Goal: Task Accomplishment & Management: Manage account settings

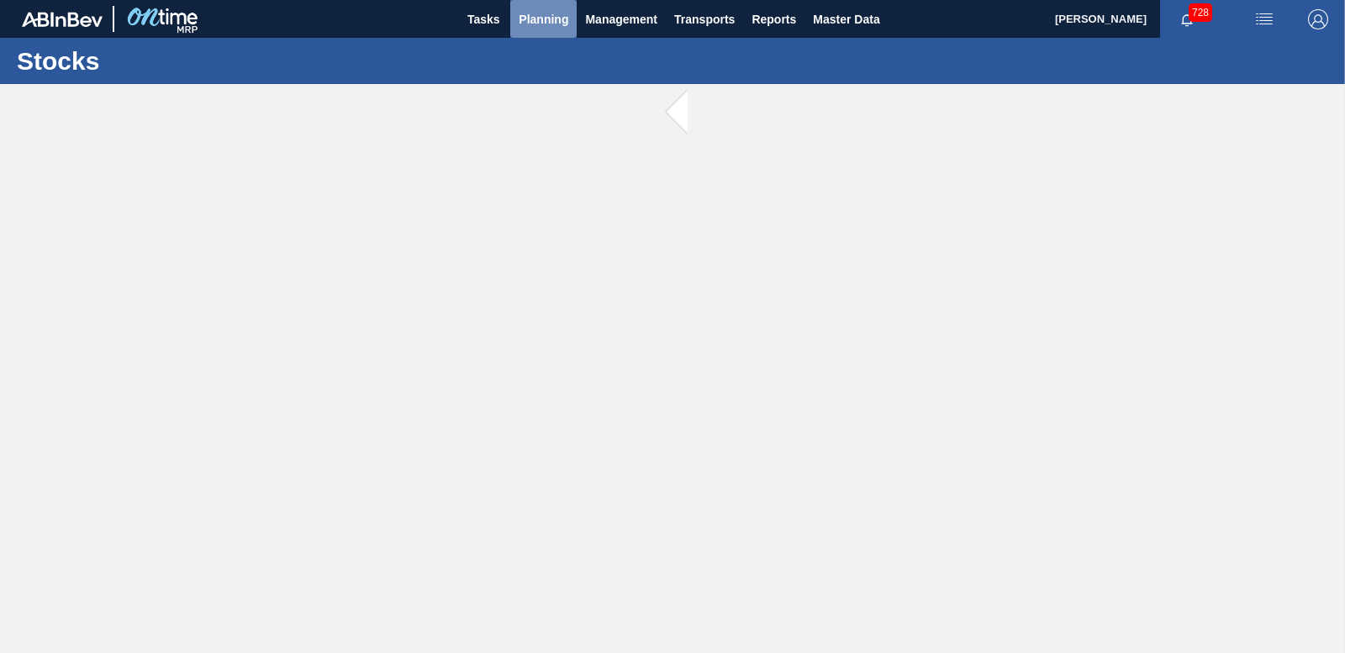
click at [555, 11] on span "Planning" at bounding box center [544, 19] width 50 height 20
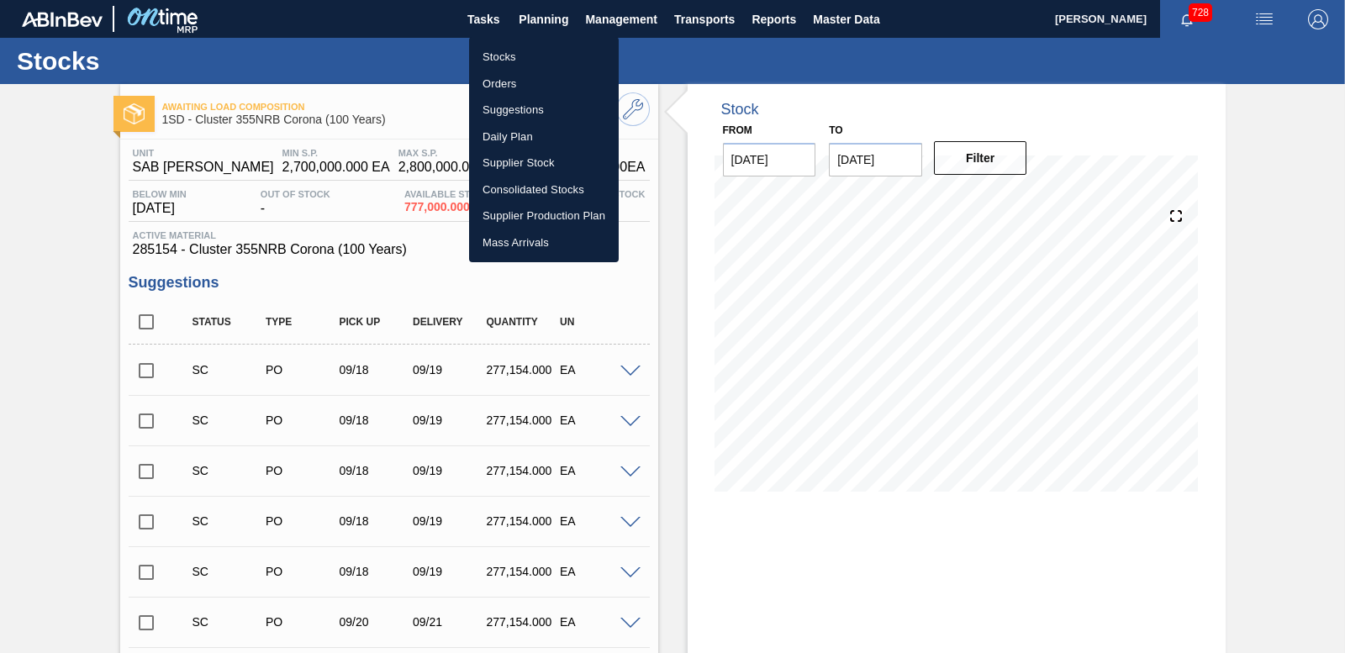
click at [537, 21] on div at bounding box center [672, 326] width 1345 height 653
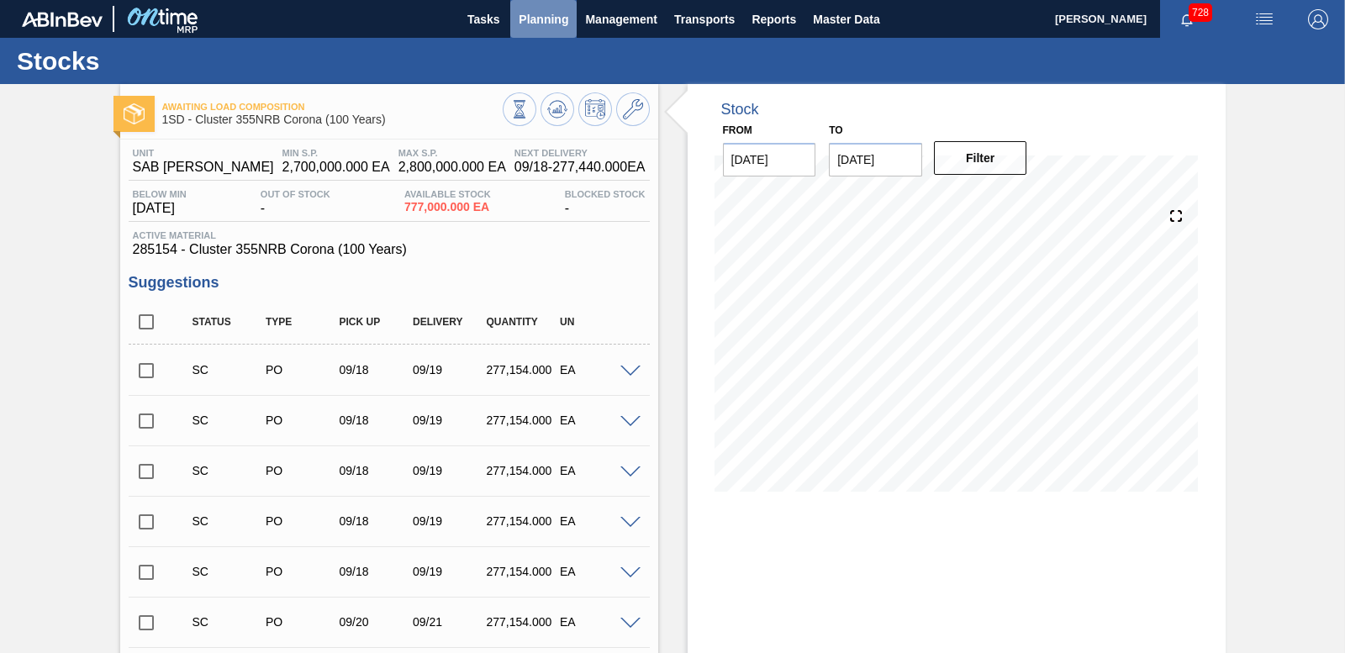
click at [555, 14] on span "Planning" at bounding box center [544, 19] width 50 height 20
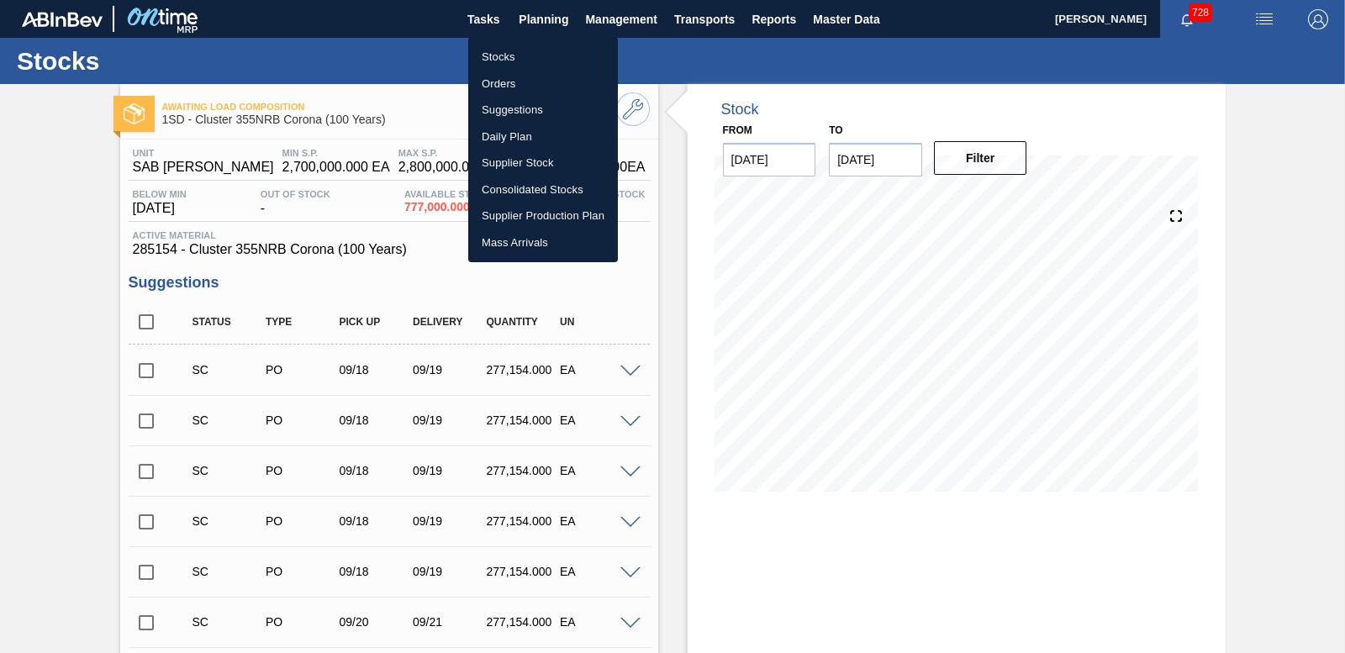
click at [539, 10] on div at bounding box center [672, 326] width 1345 height 653
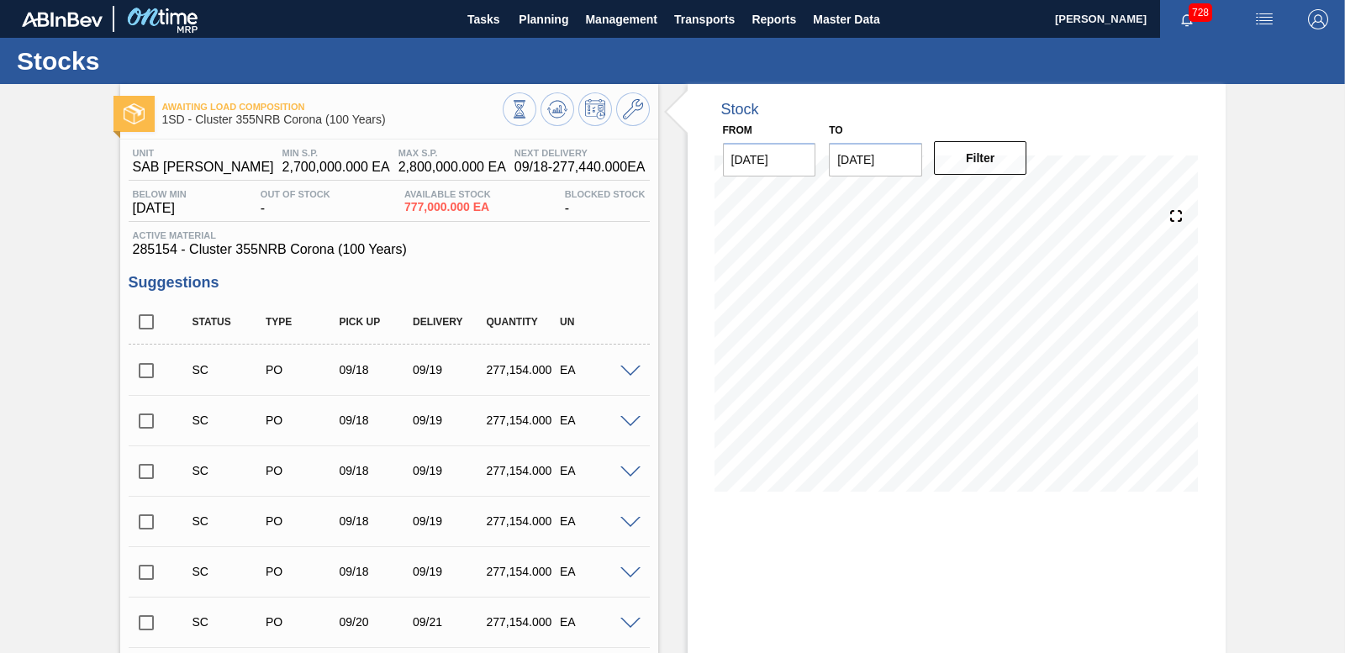
click at [539, 0] on body "Tasks Planning Management Transports Reports Master Data Nhlanhla Mabele 728 Ma…" at bounding box center [672, 0] width 1345 height 0
click at [539, 22] on span "Planning" at bounding box center [544, 19] width 50 height 20
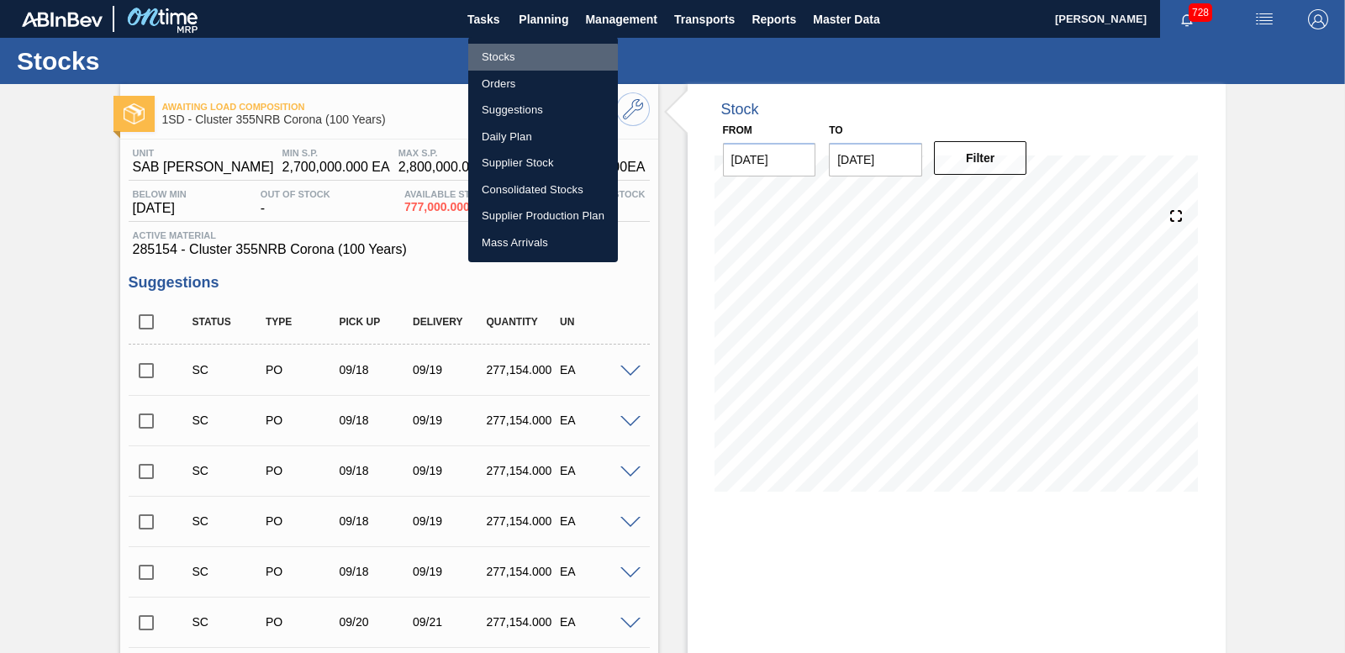
click at [510, 59] on li "Stocks" at bounding box center [543, 57] width 150 height 27
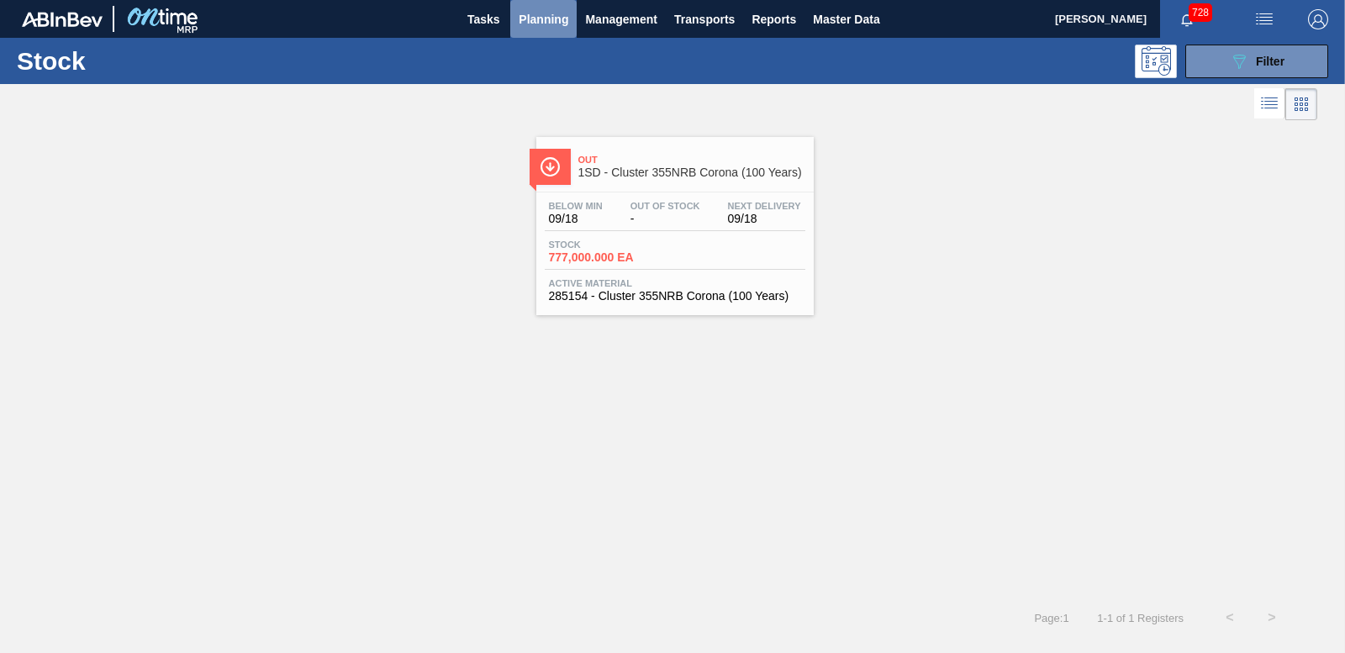
click at [521, 21] on span "Planning" at bounding box center [544, 19] width 50 height 20
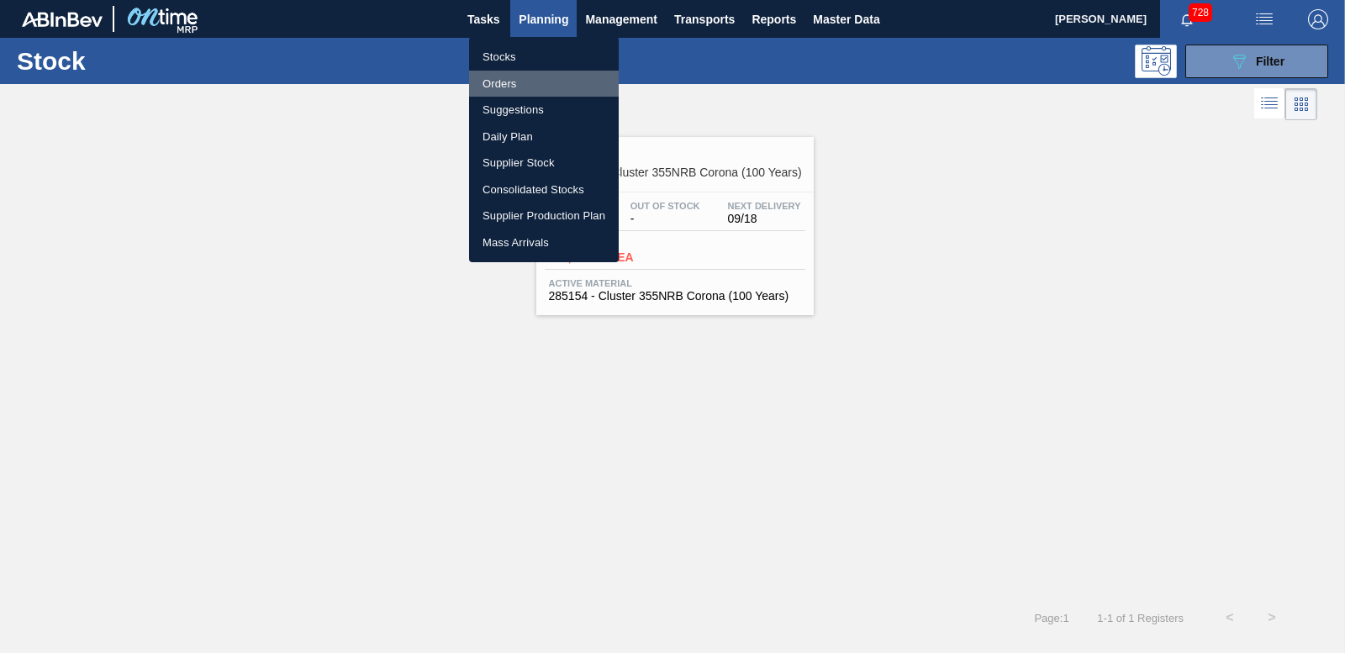
click at [503, 80] on li "Orders" at bounding box center [544, 84] width 150 height 27
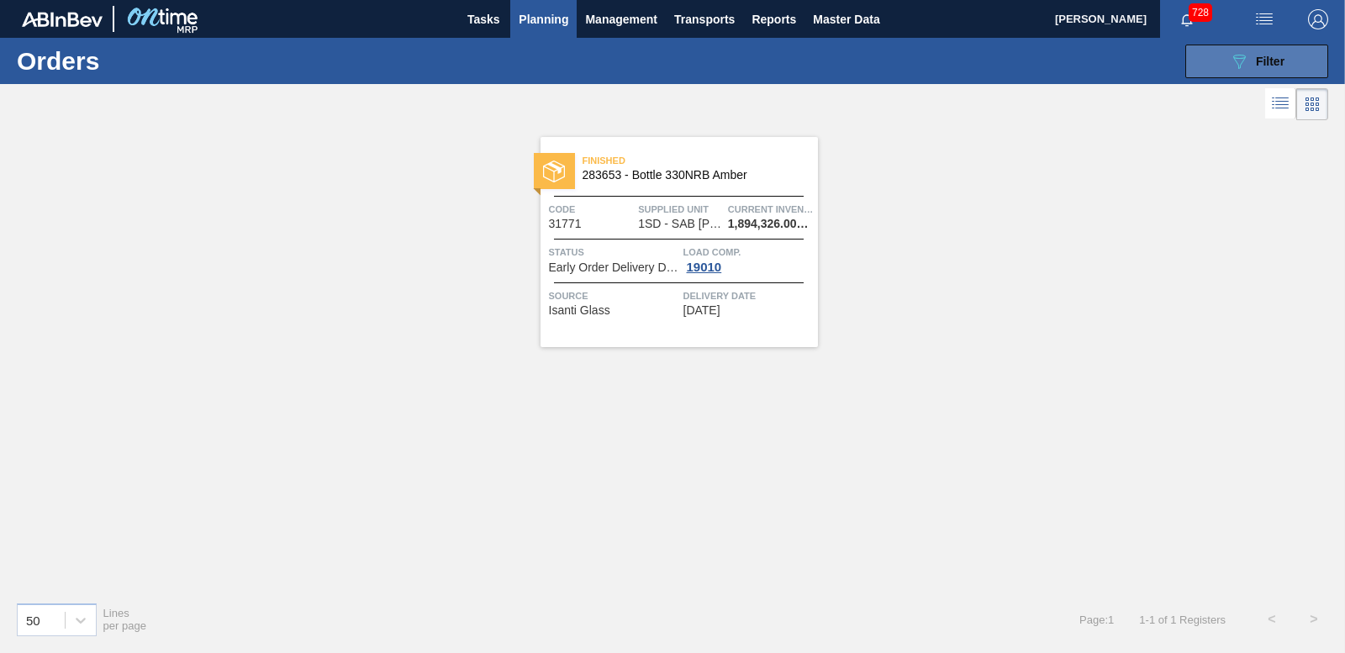
click at [1254, 61] on div "089F7B8B-B2A5-4AFE-B5C0-19BA573D28AC Filter" at bounding box center [1256, 61] width 55 height 20
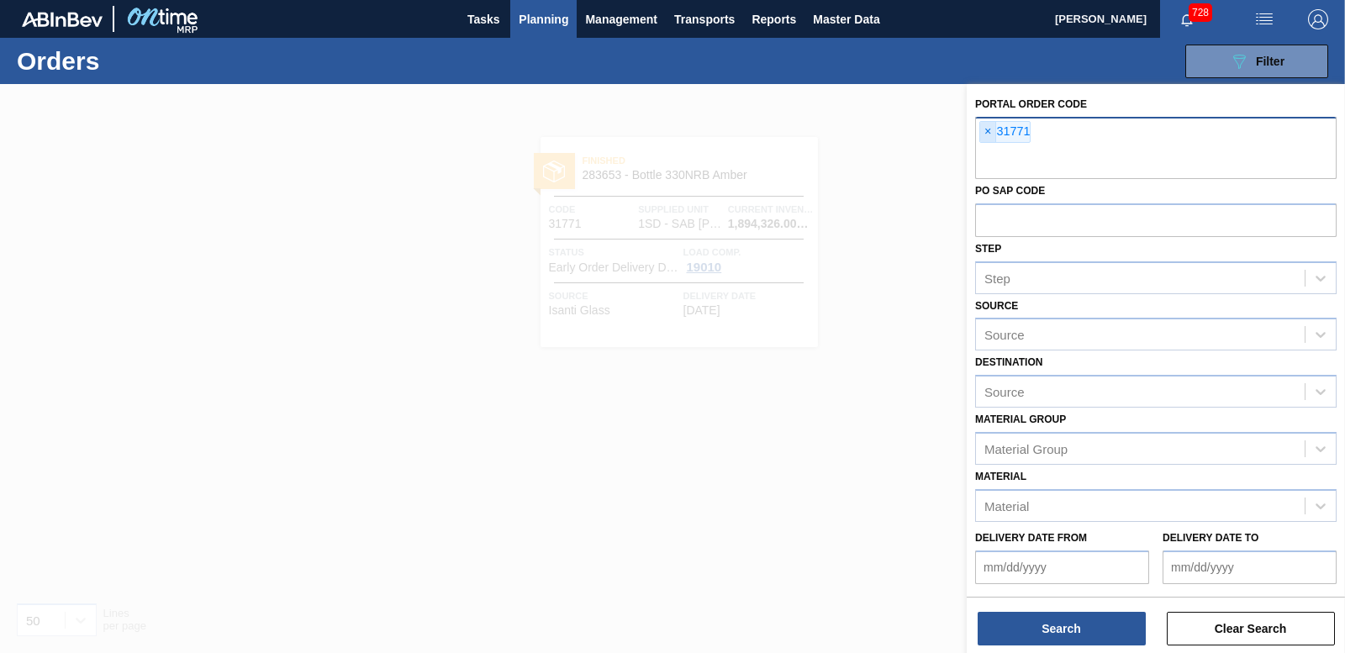
click at [991, 128] on span "×" at bounding box center [988, 132] width 16 height 20
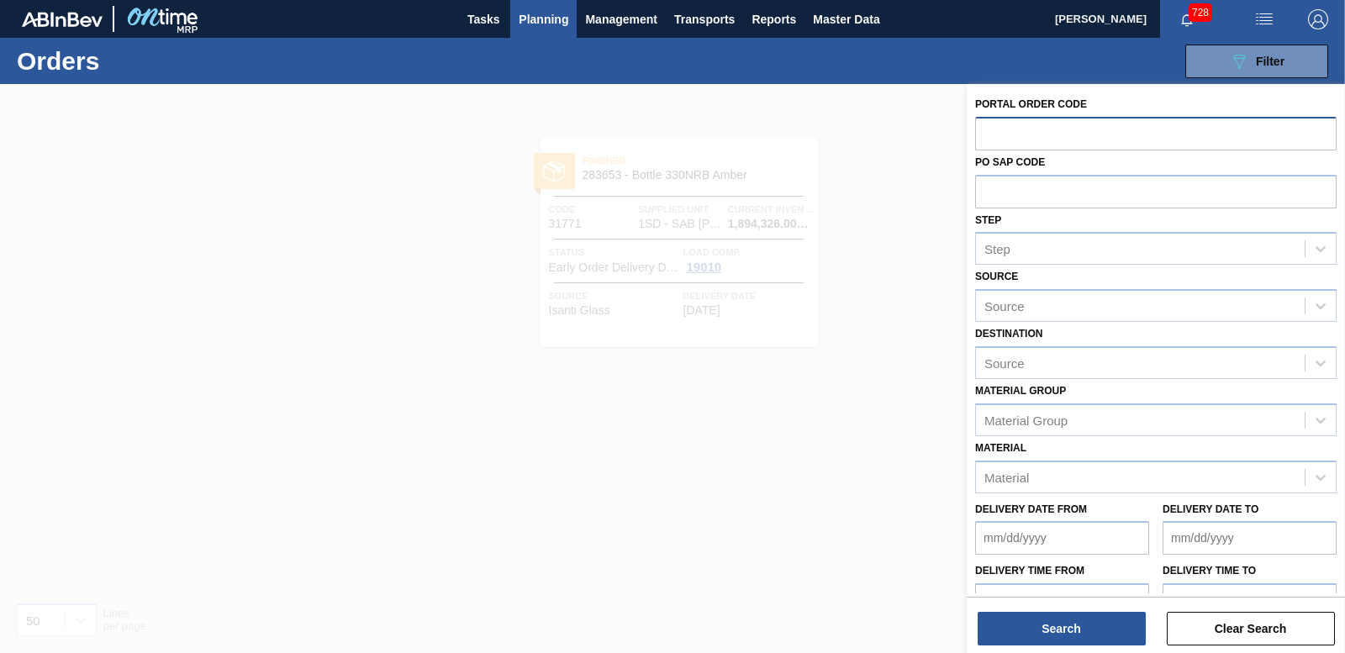
click at [537, 15] on span "Planning" at bounding box center [544, 19] width 50 height 20
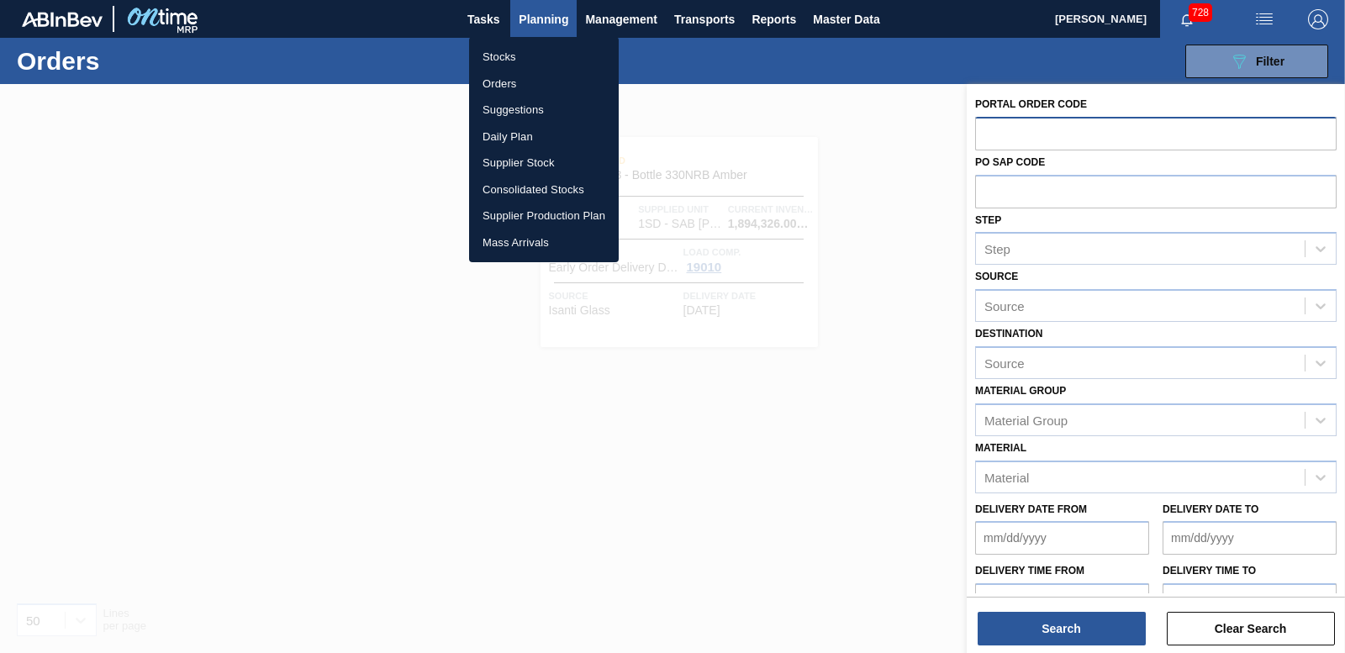
click at [495, 64] on li "Stocks" at bounding box center [544, 57] width 150 height 27
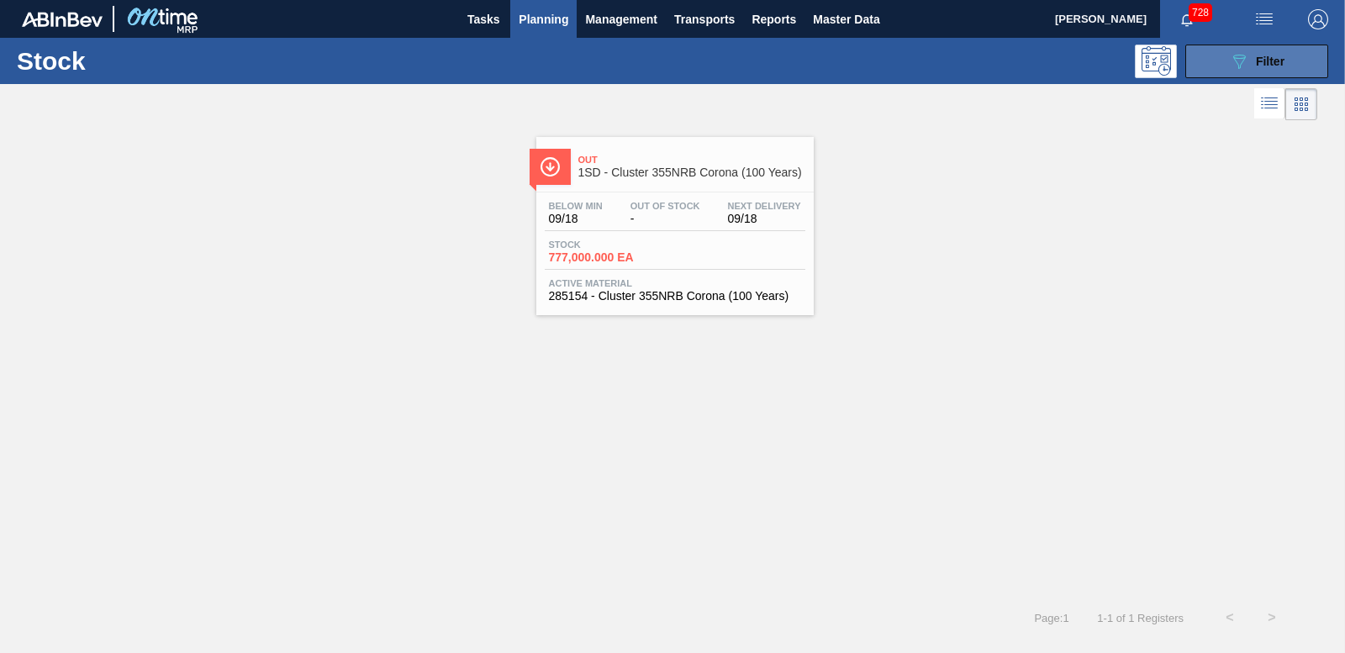
click at [1260, 66] on span "Filter" at bounding box center [1270, 61] width 29 height 13
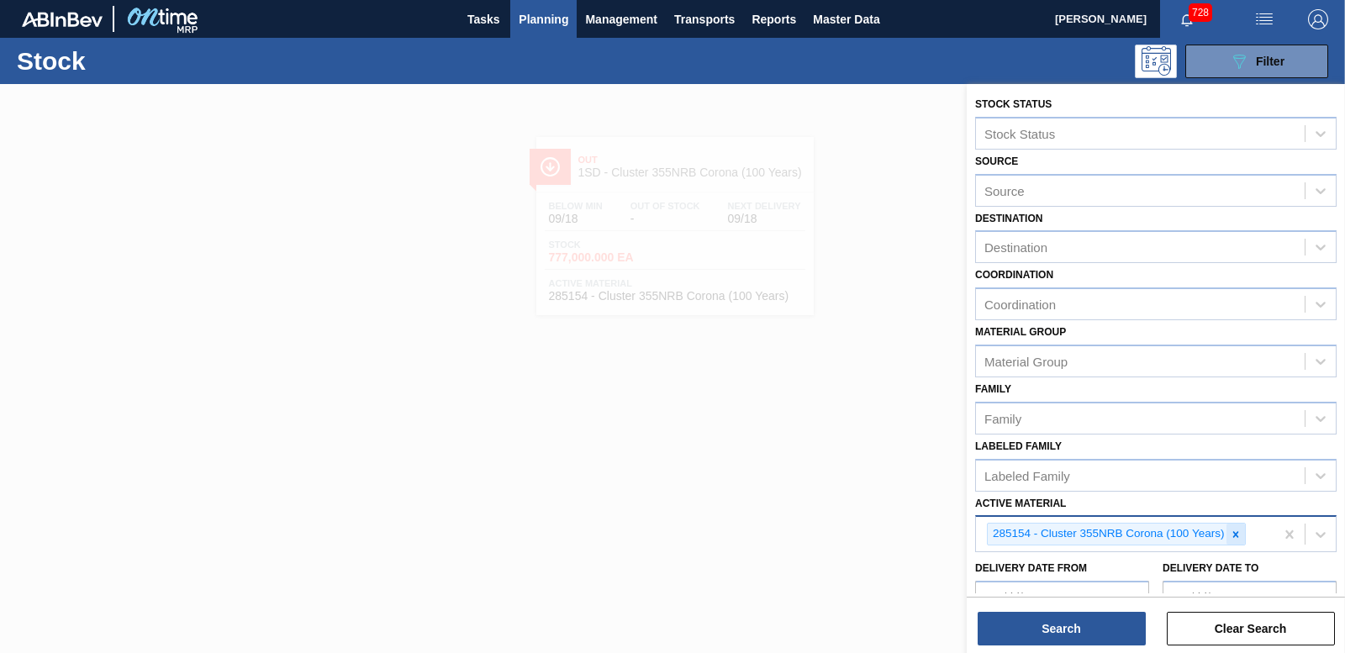
click at [1235, 534] on icon at bounding box center [1236, 534] width 6 height 6
type Material "285154"
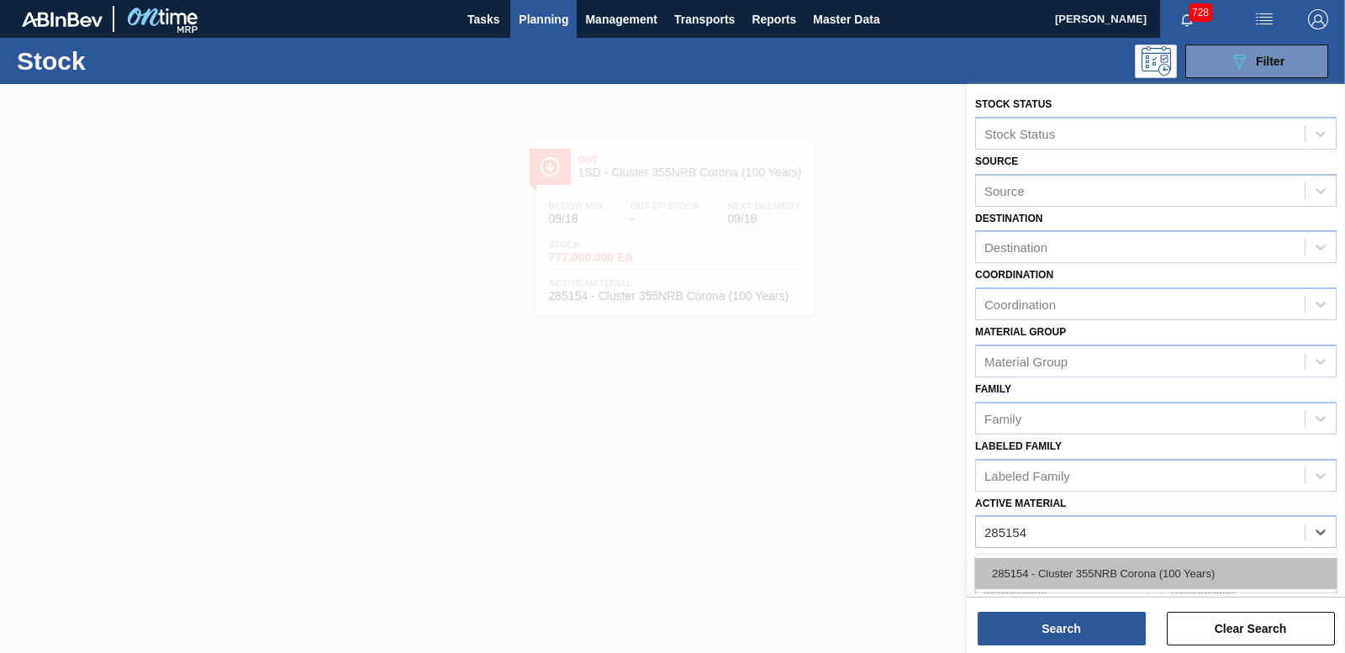
click at [1067, 578] on div "285154 - Cluster 355NRB Corona (100 Years)" at bounding box center [1156, 573] width 362 height 31
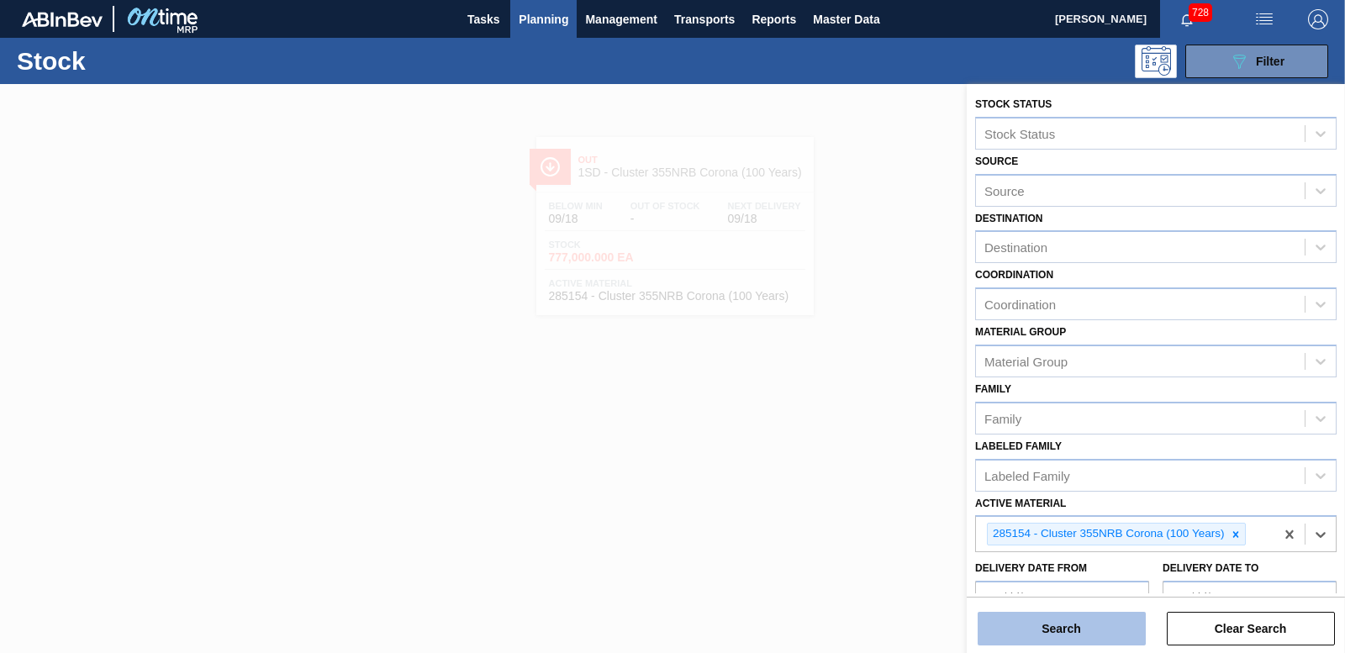
click at [1068, 629] on button "Search" at bounding box center [1062, 629] width 168 height 34
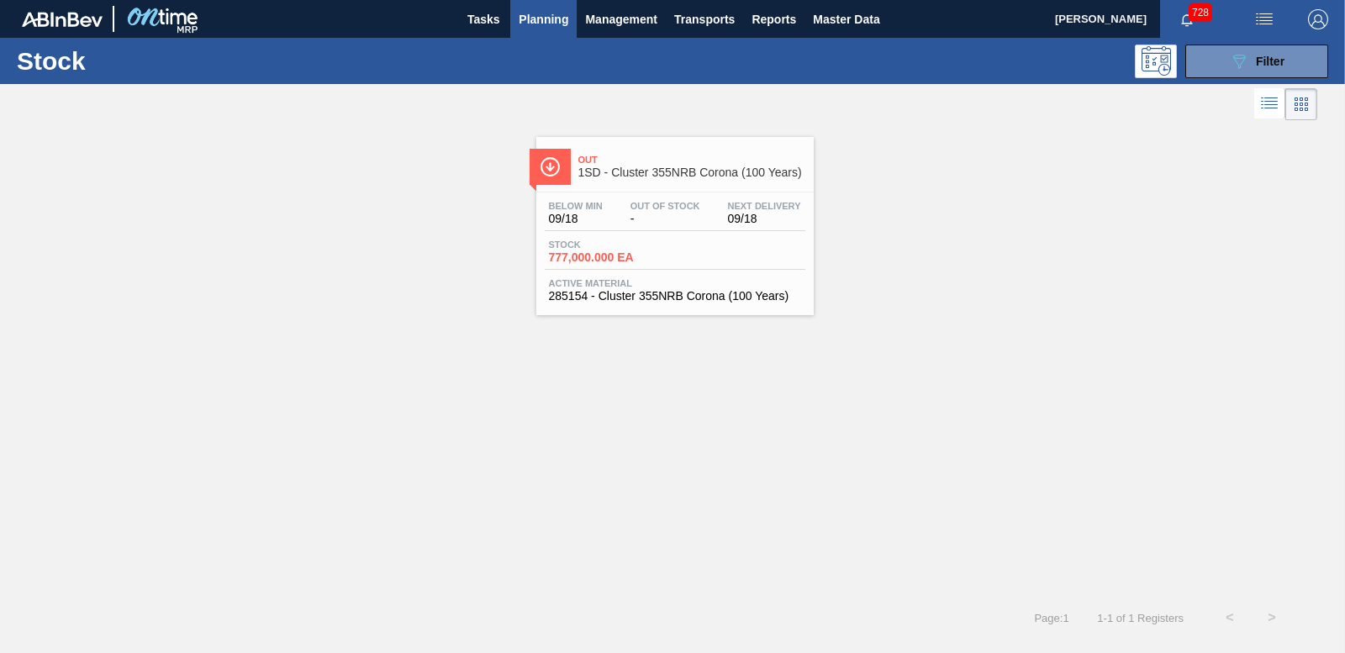
click at [590, 256] on span "777,000.000 EA" at bounding box center [608, 257] width 118 height 13
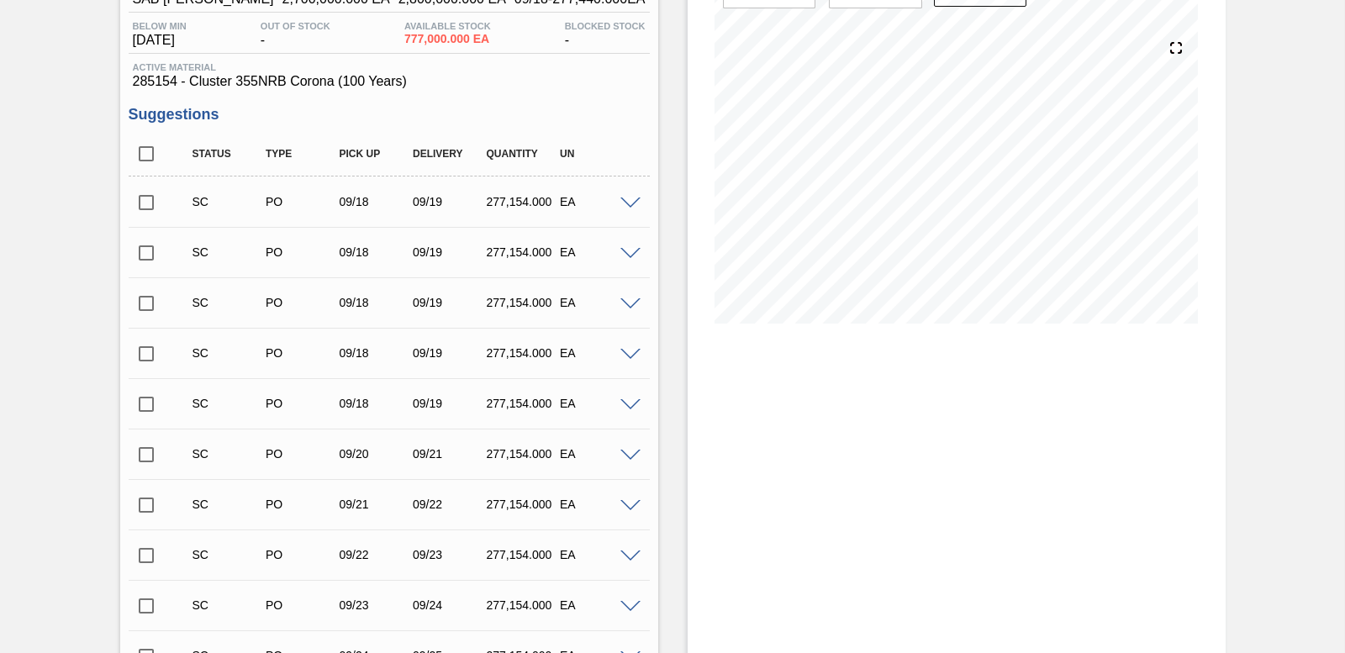
scroll to position [252, 0]
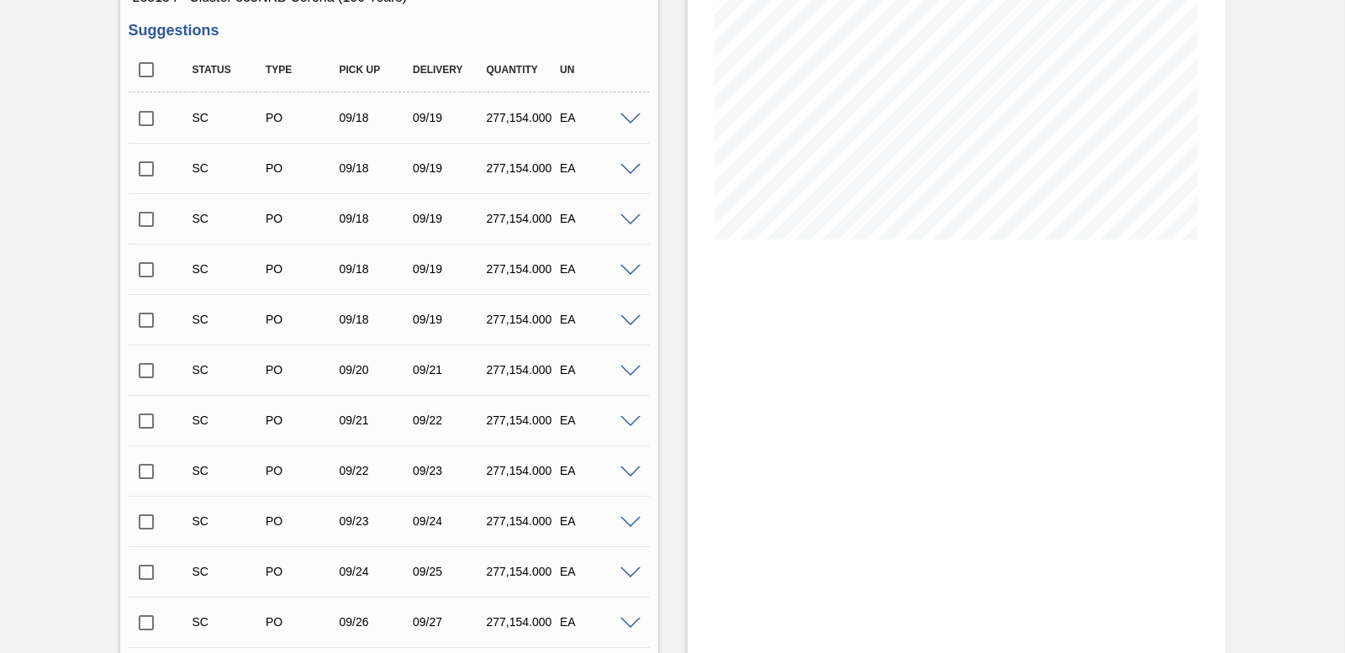
click at [824, 413] on div "Stock From 09/18/2025 to 10/02/2025 Filter 09/29 Stock Projection 4,932,448 SAP…" at bounding box center [957, 536] width 538 height 1408
click at [141, 425] on input "checkbox" at bounding box center [146, 421] width 35 height 35
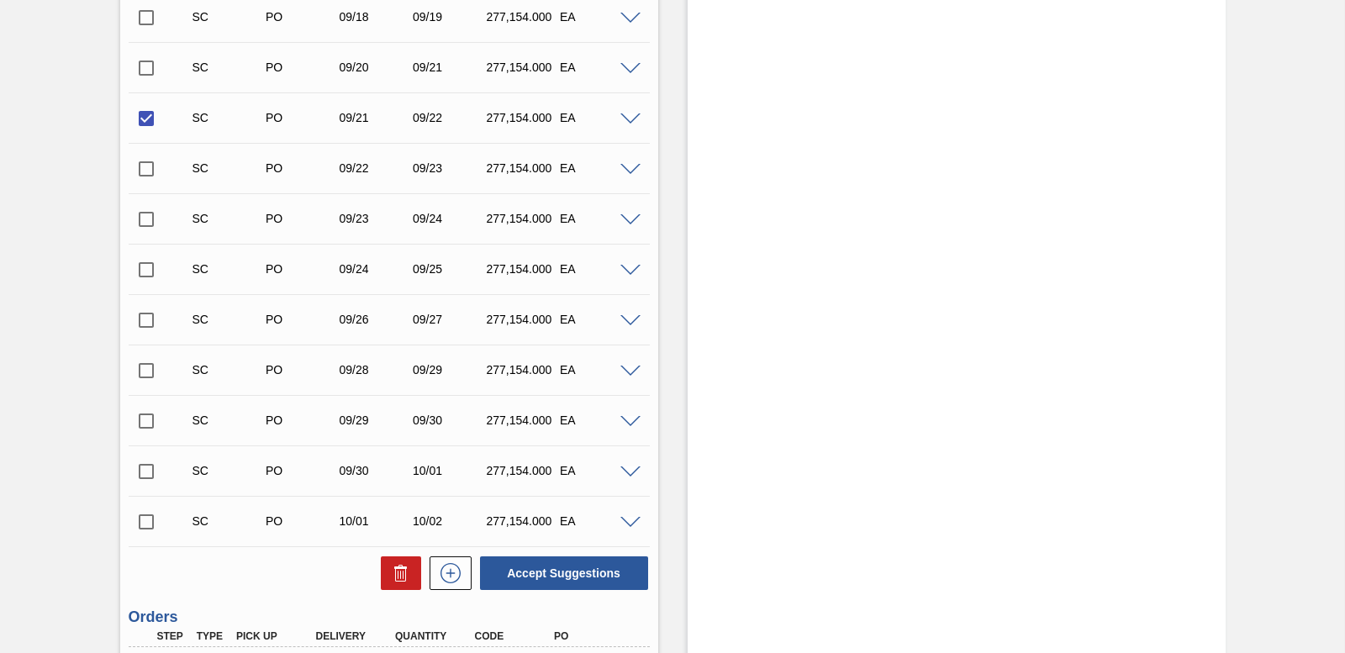
scroll to position [589, 0]
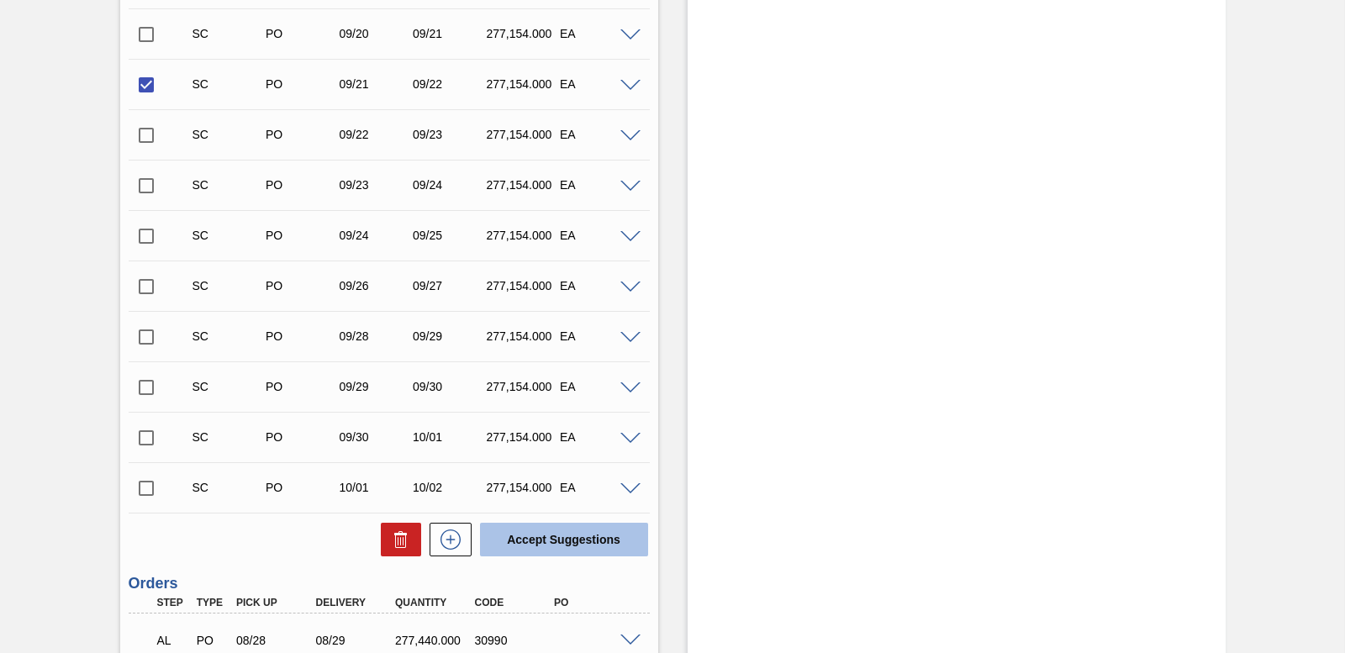
click at [565, 542] on button "Accept Suggestions" at bounding box center [564, 540] width 168 height 34
checkbox input "false"
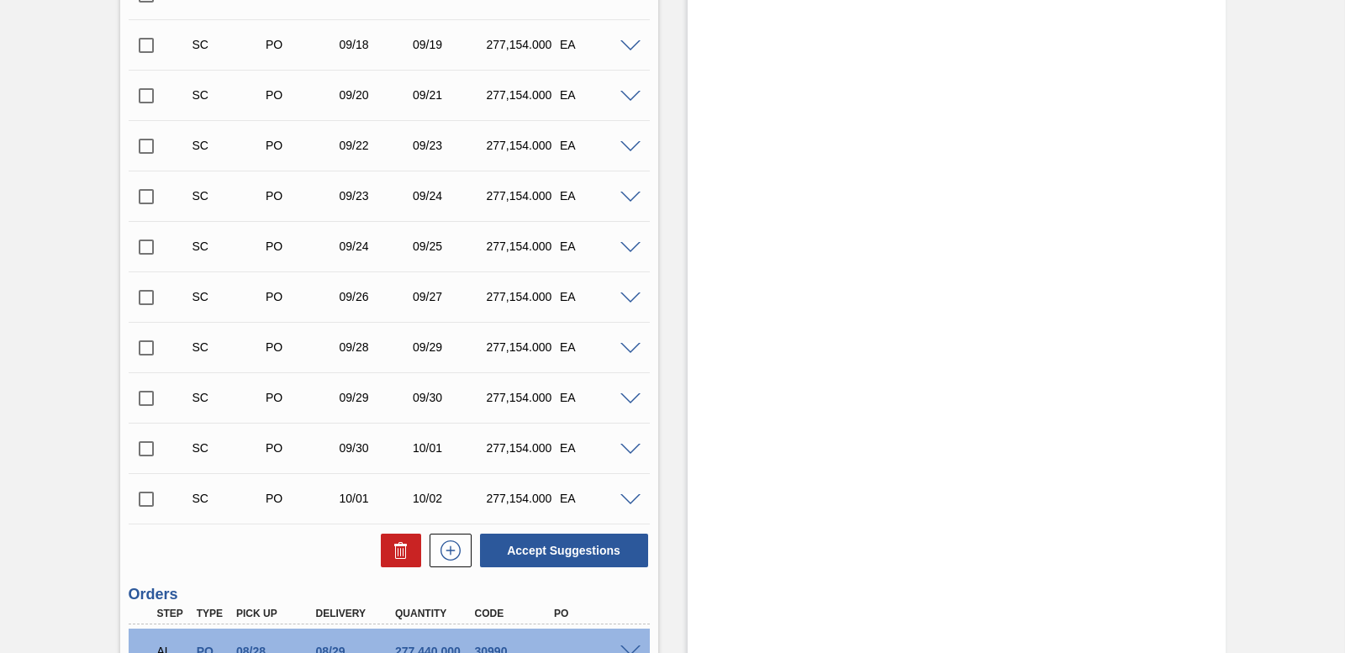
scroll to position [504, 0]
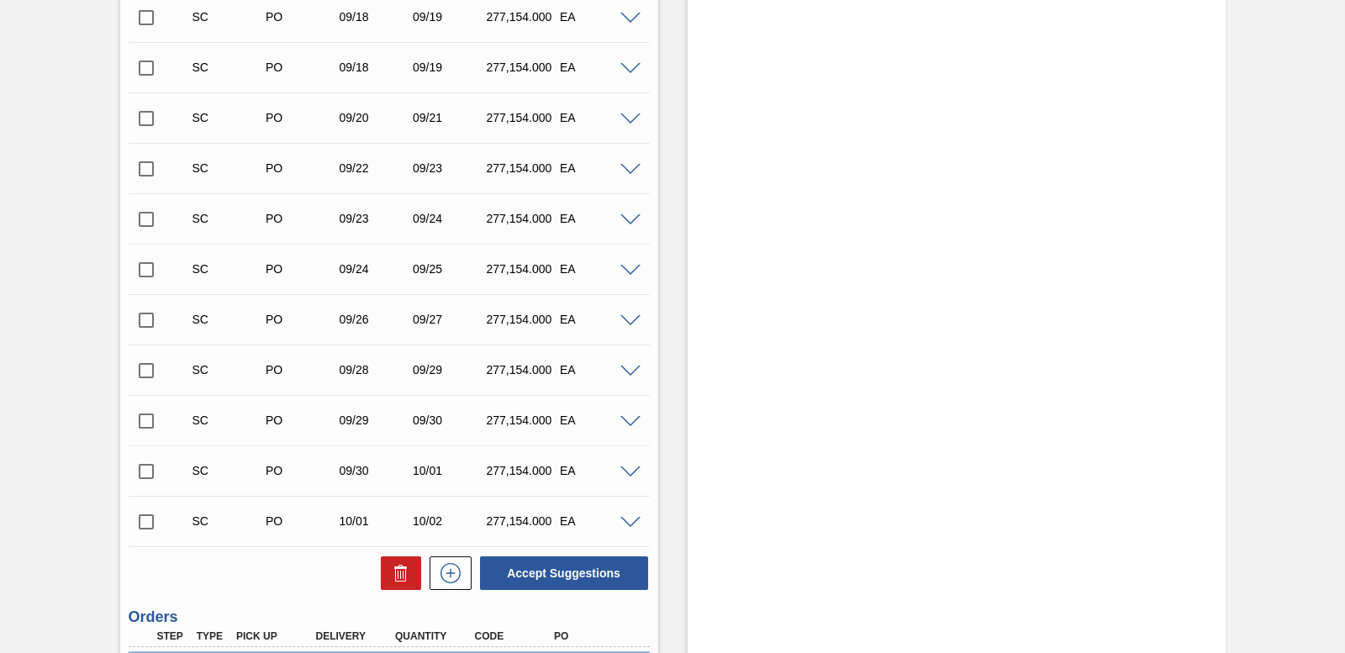
click at [142, 166] on input "checkbox" at bounding box center [146, 168] width 35 height 35
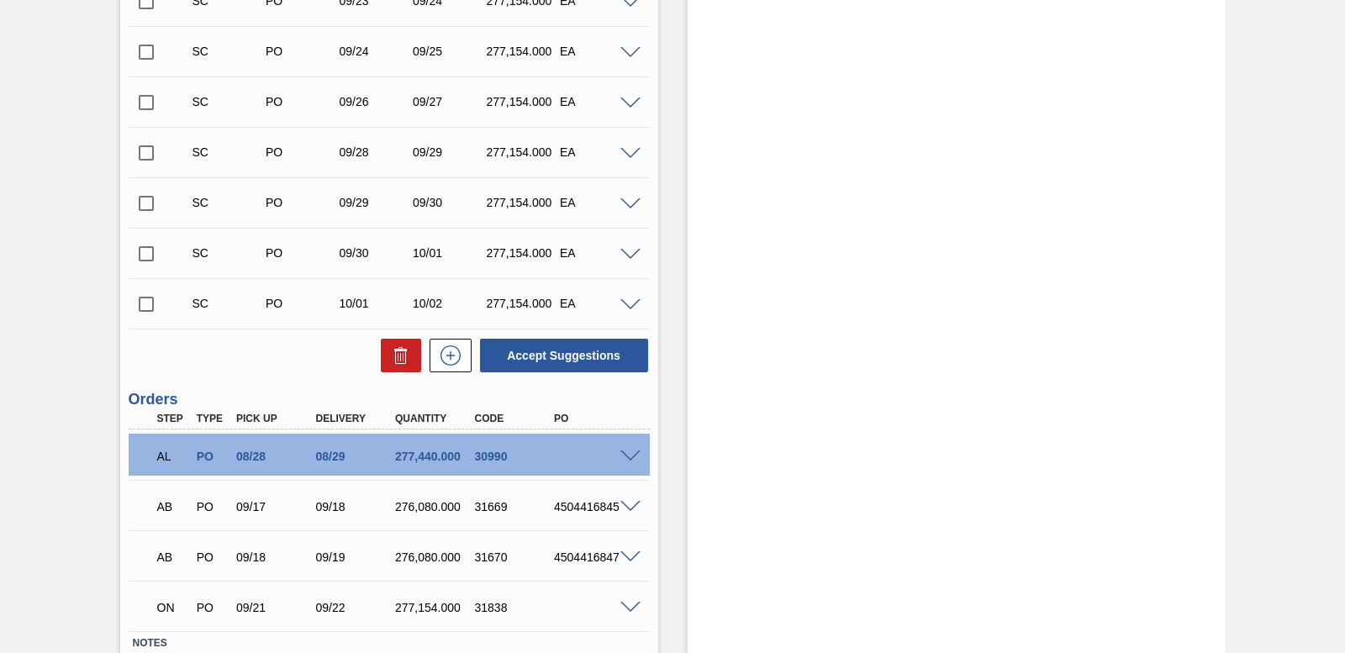
scroll to position [757, 0]
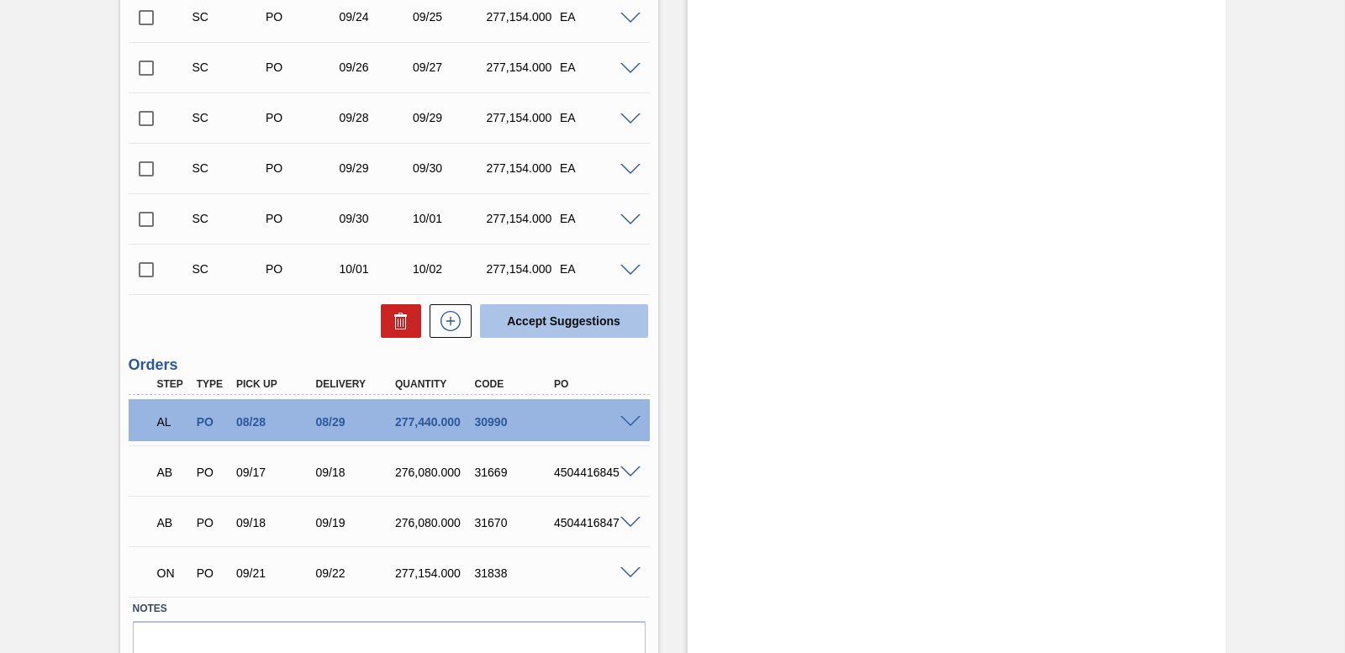
click at [547, 319] on button "Accept Suggestions" at bounding box center [564, 321] width 168 height 34
checkbox input "false"
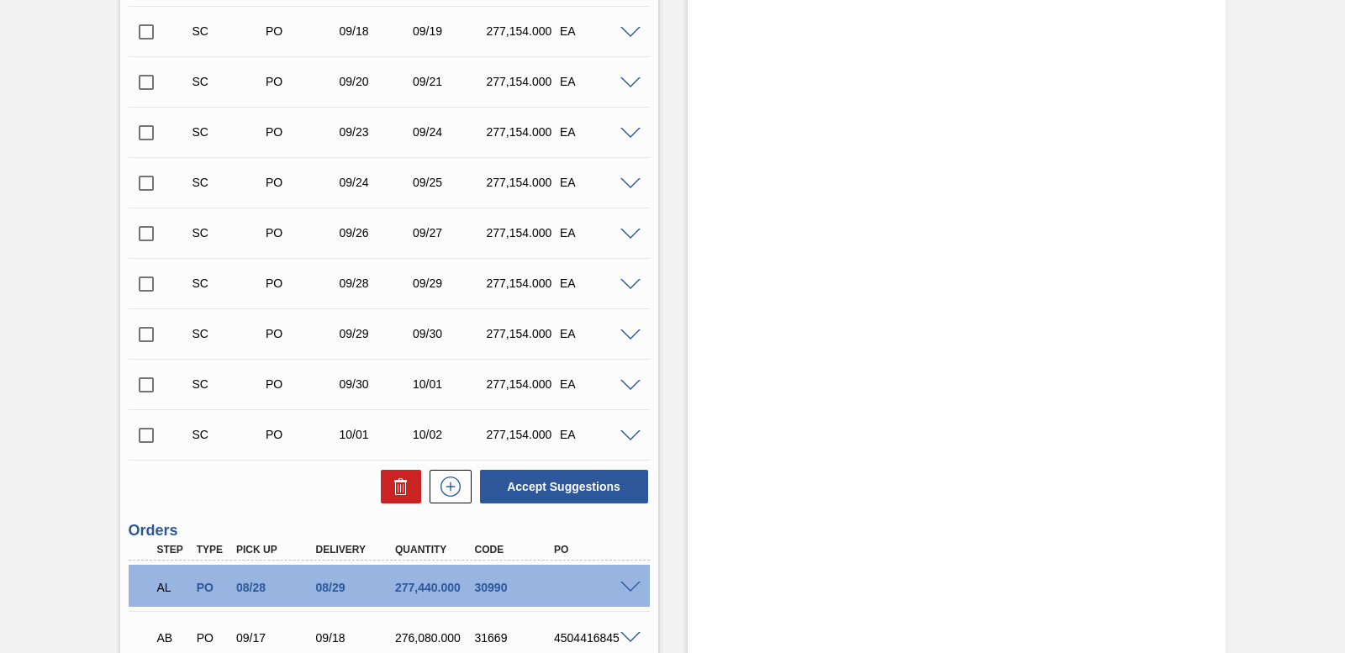
scroll to position [454, 0]
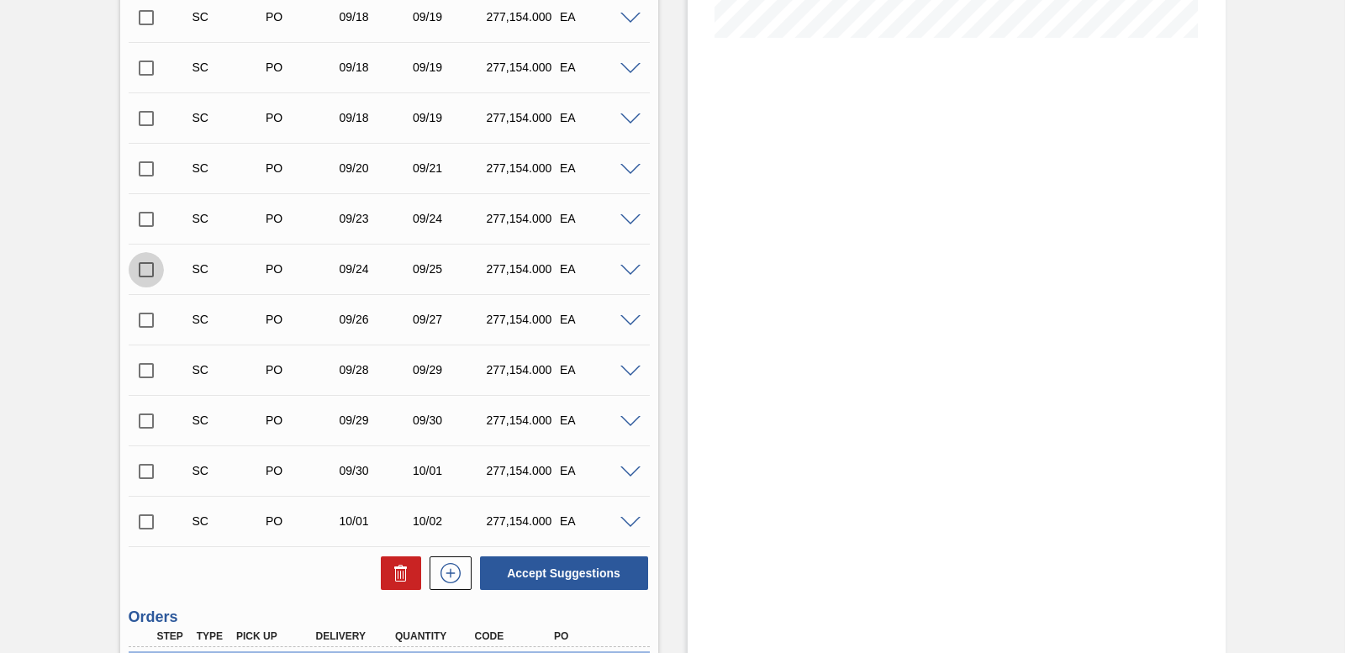
click at [150, 276] on input "checkbox" at bounding box center [146, 269] width 35 height 35
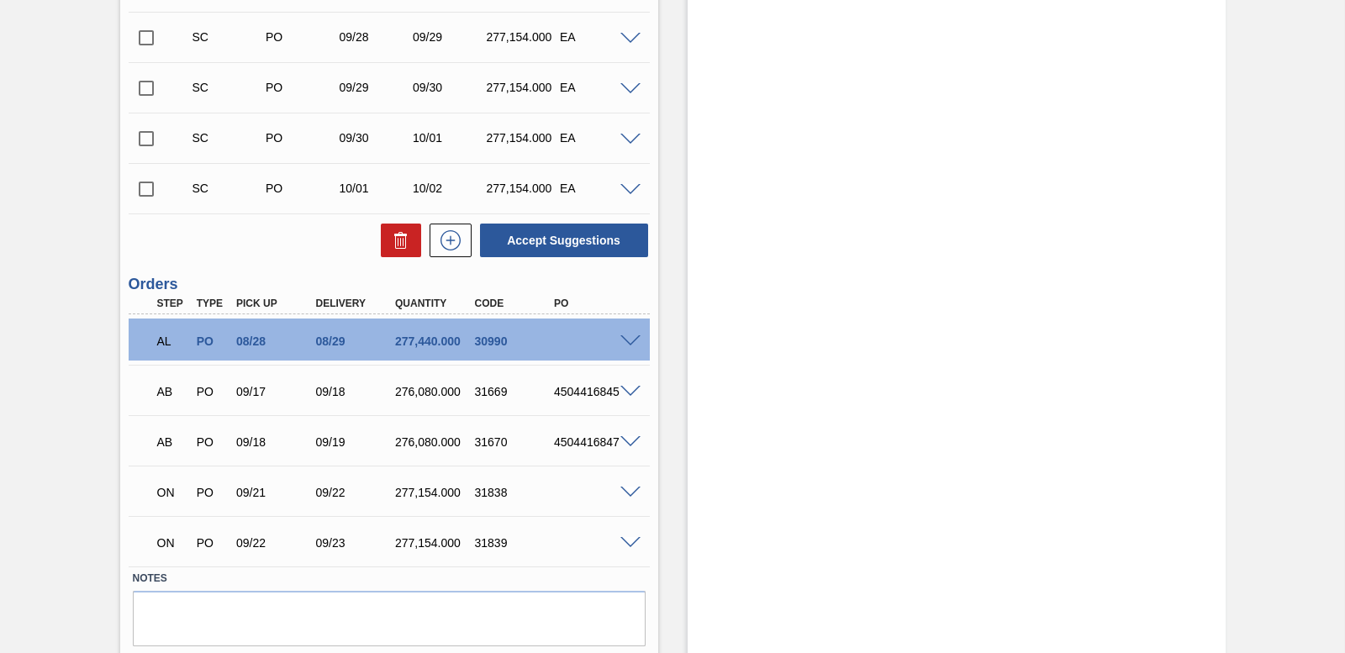
scroll to position [790, 0]
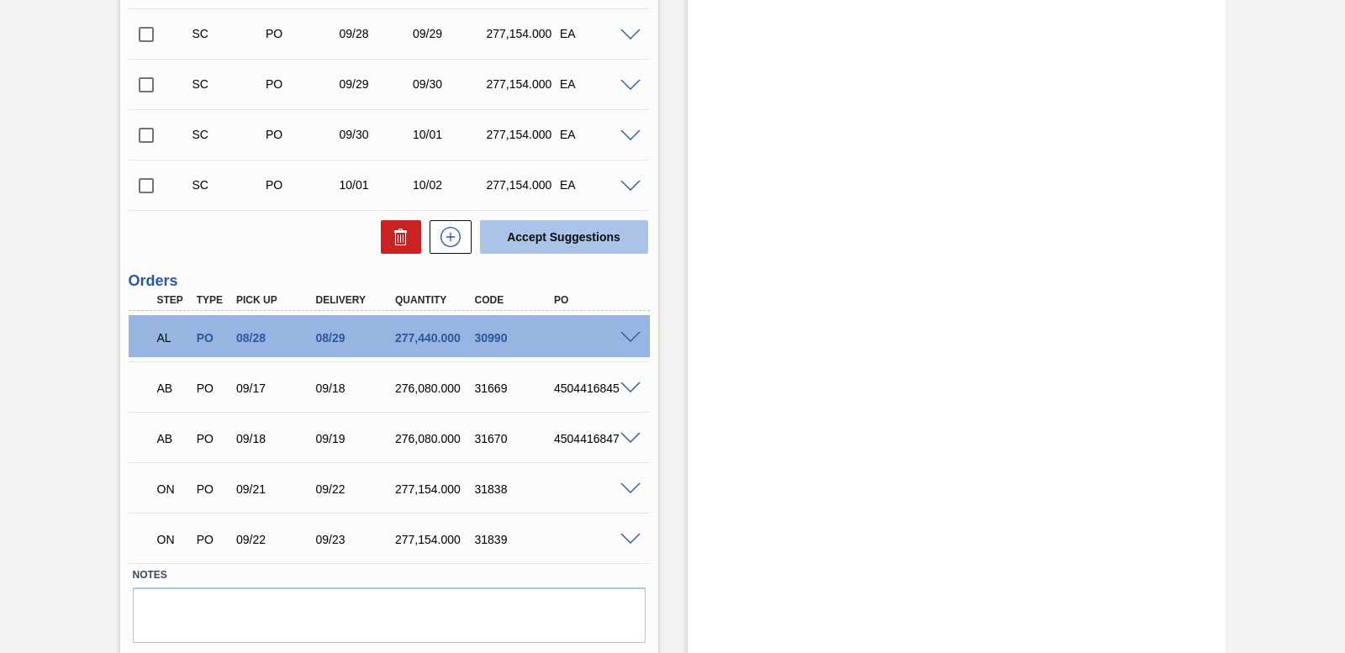
click at [550, 235] on button "Accept Suggestions" at bounding box center [564, 237] width 168 height 34
checkbox input "false"
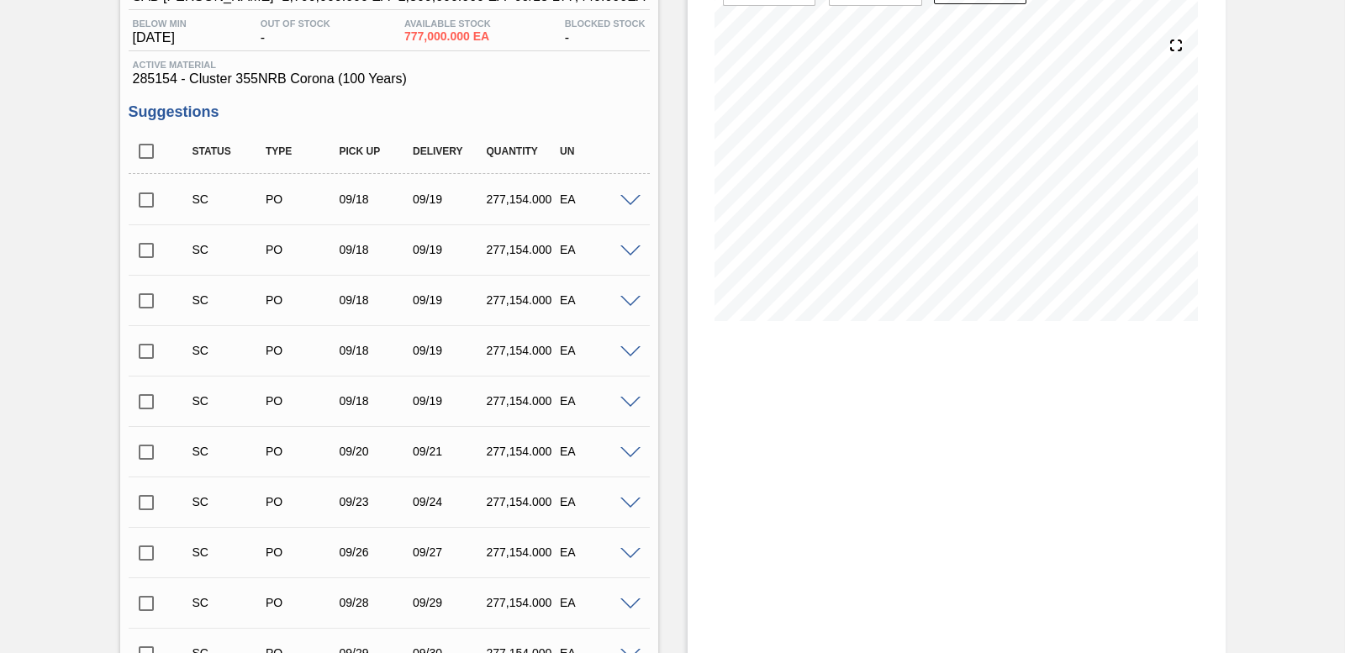
scroll to position [0, 0]
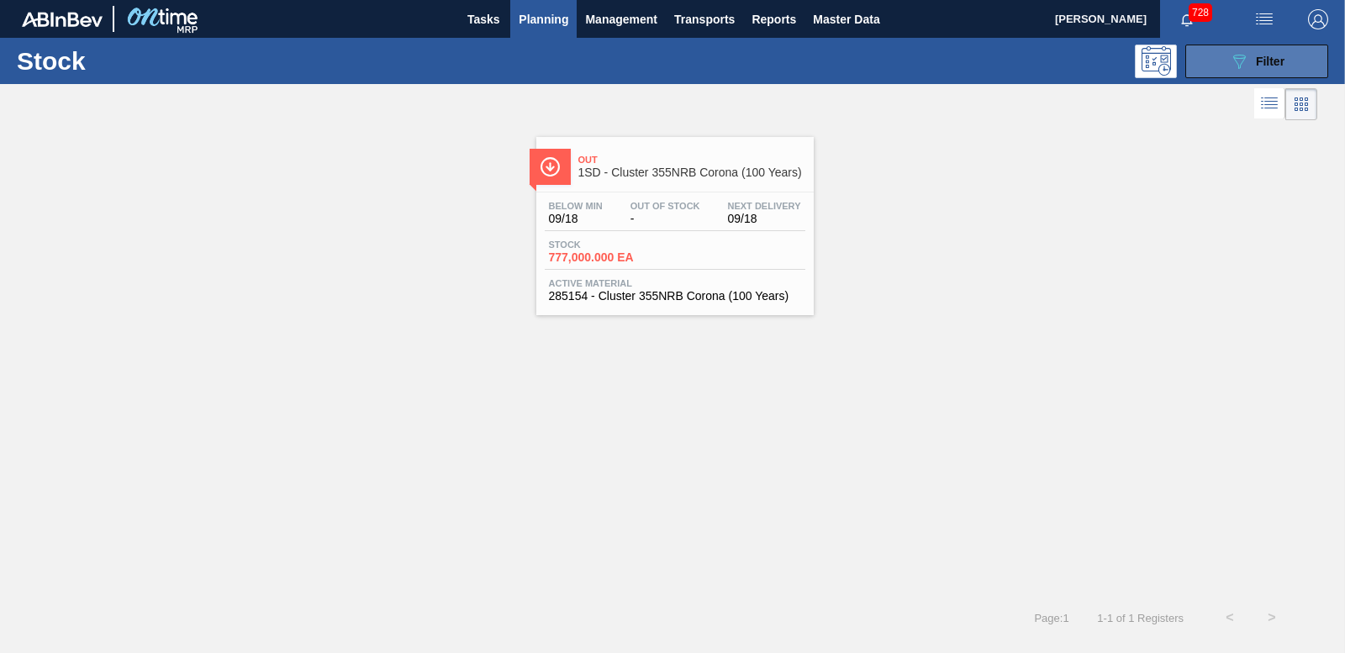
click at [1254, 66] on div "089F7B8B-B2A5-4AFE-B5C0-19BA573D28AC Filter" at bounding box center [1256, 61] width 55 height 20
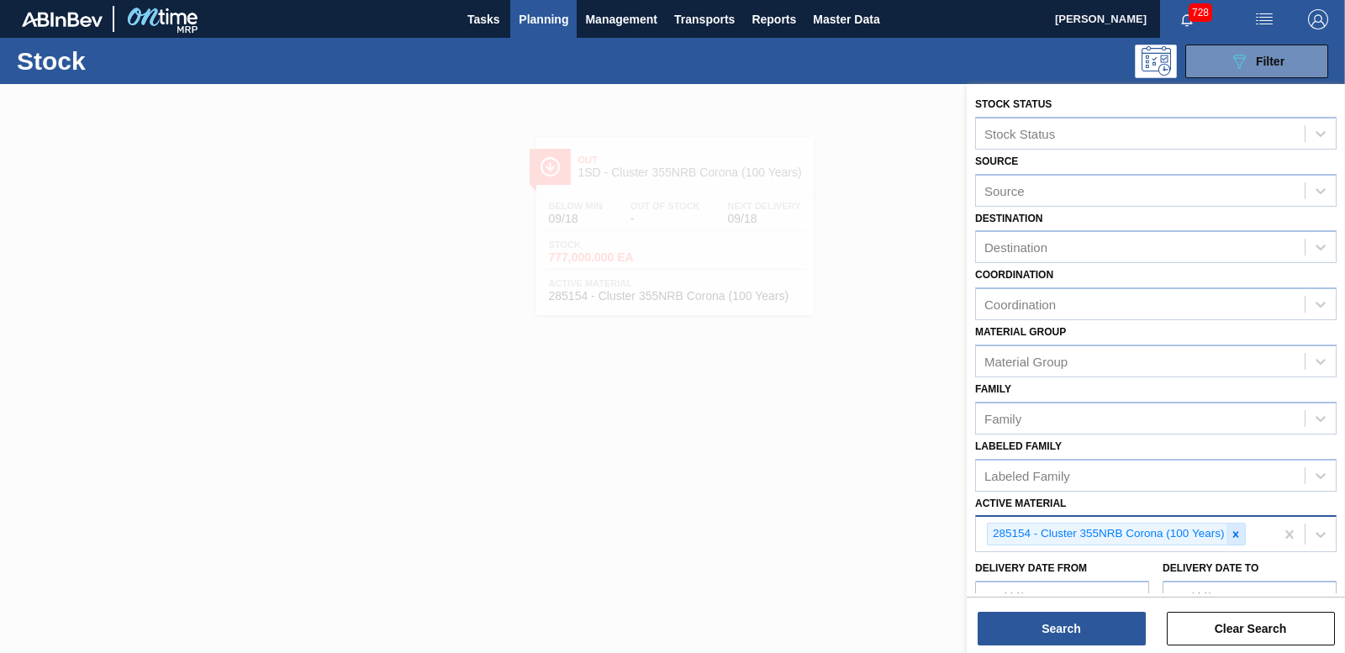
click at [1238, 536] on icon at bounding box center [1236, 534] width 6 height 6
type Material "284909"
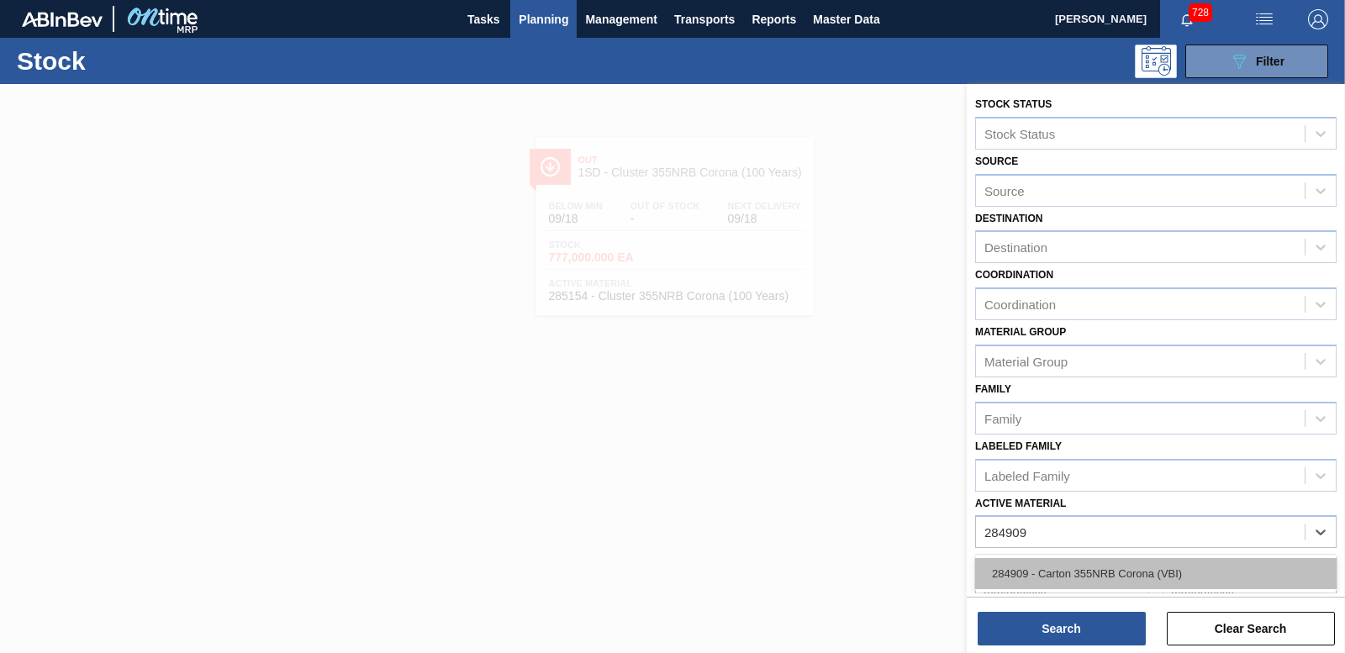
click at [1093, 564] on div "284909 - Carton 355NRB Corona (VBI)" at bounding box center [1156, 573] width 362 height 31
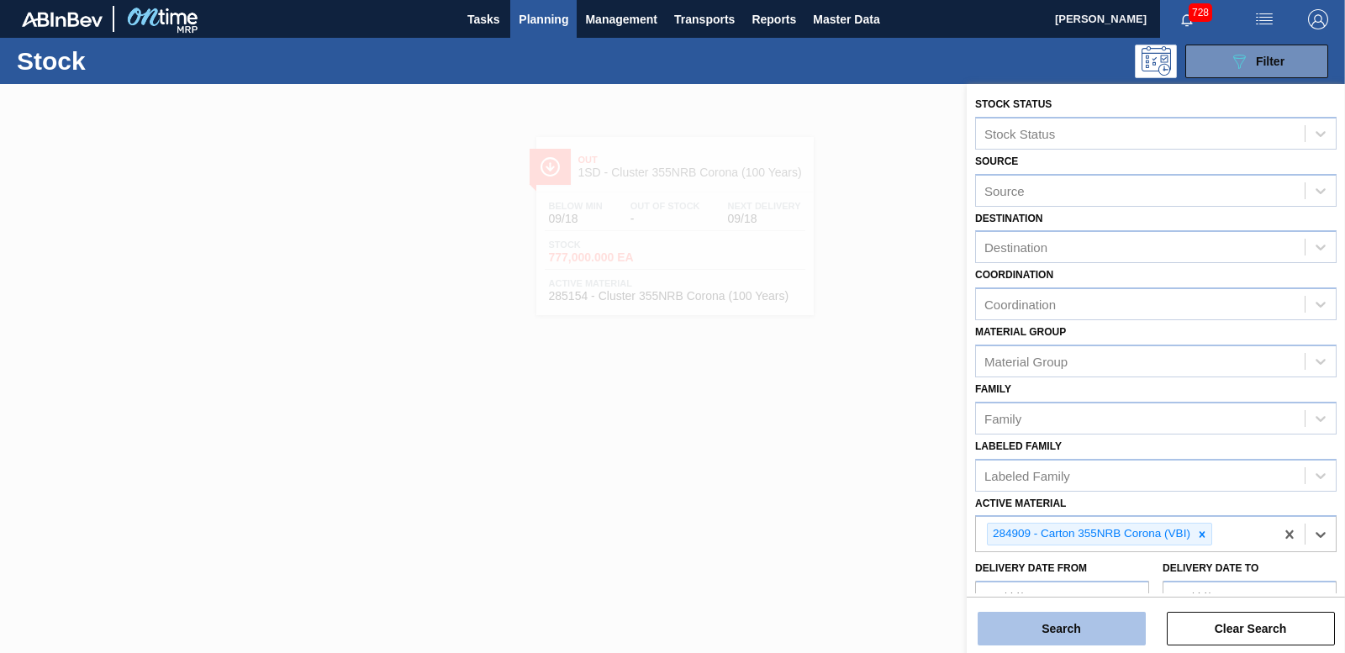
click at [1080, 621] on button "Search" at bounding box center [1062, 629] width 168 height 34
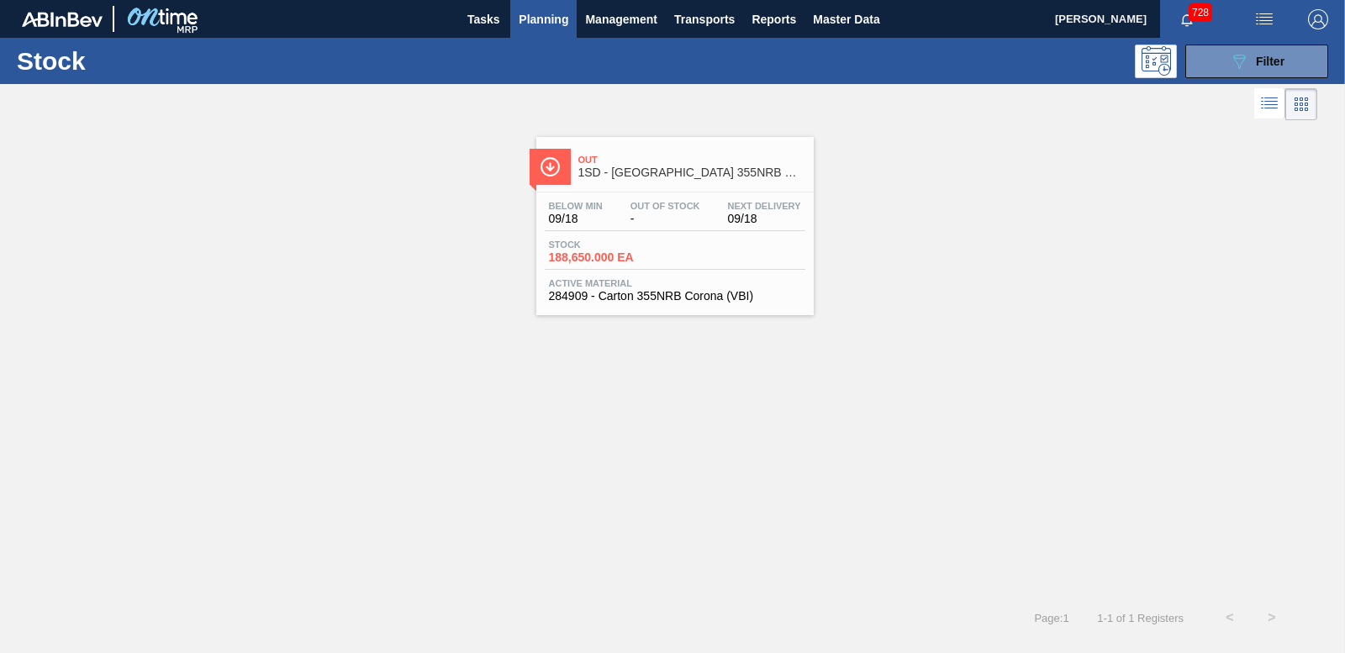
click at [622, 254] on span "188,650.000 EA" at bounding box center [608, 257] width 118 height 13
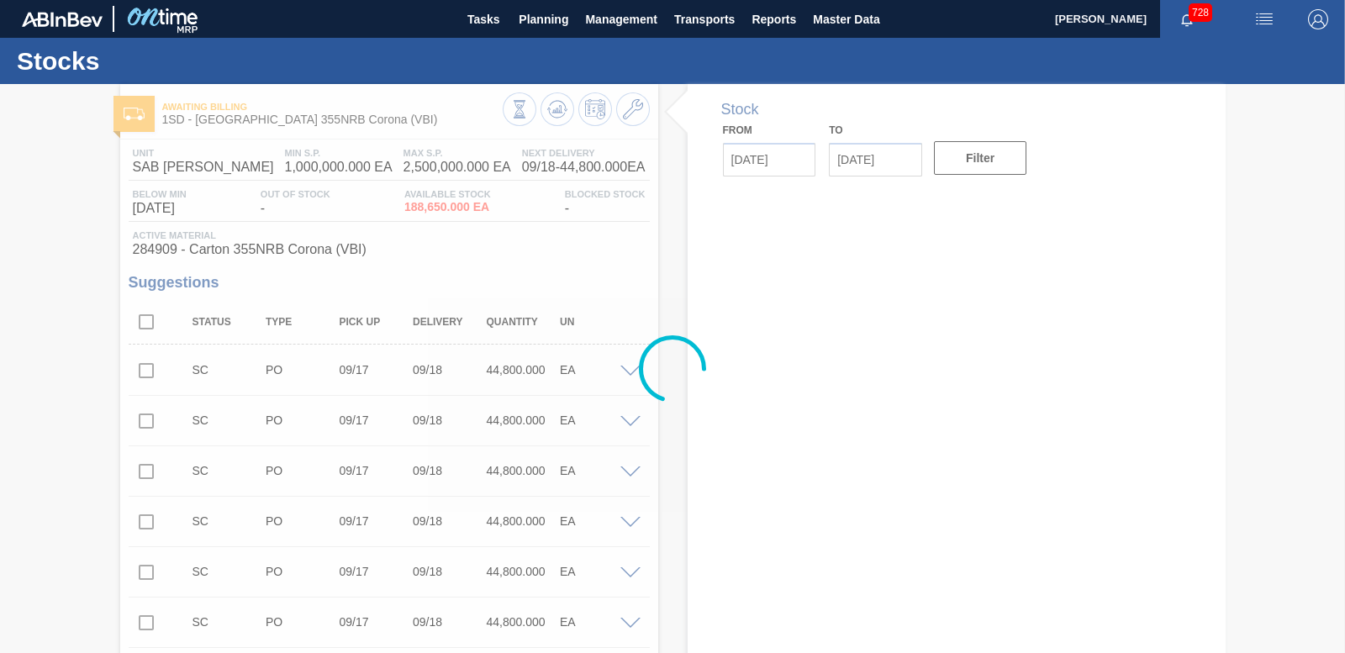
type input "[DATE]"
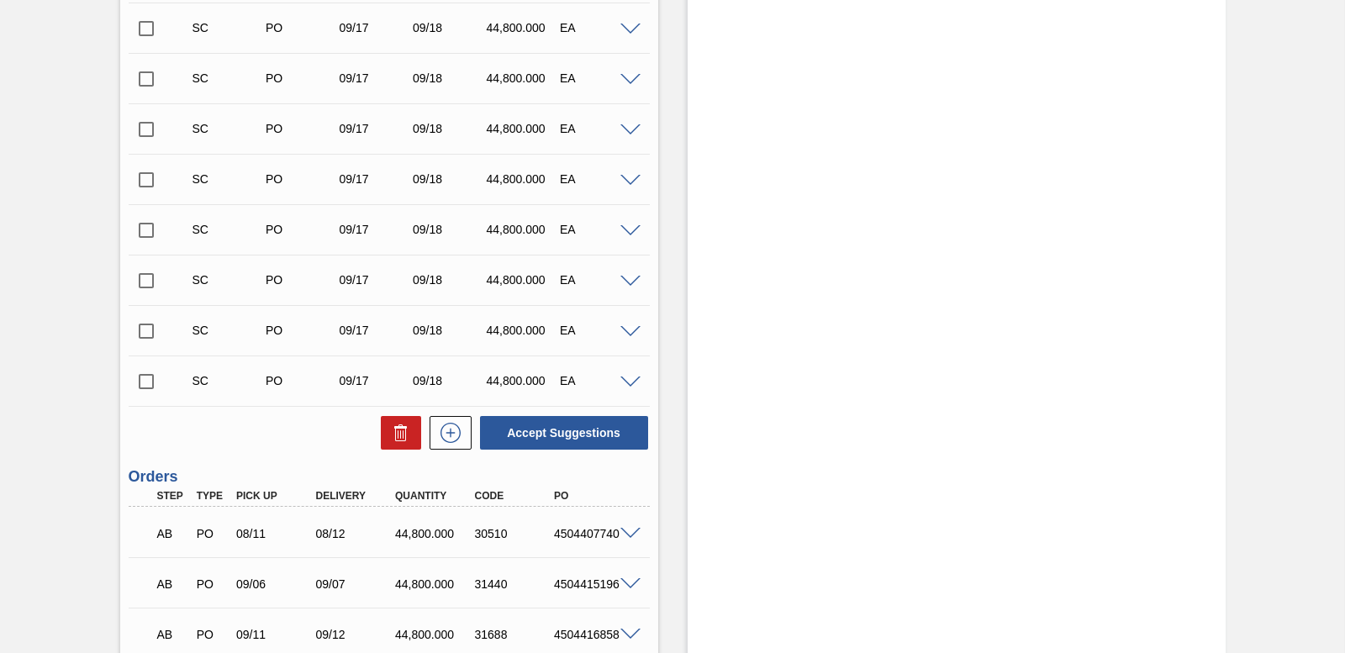
scroll to position [2354, 0]
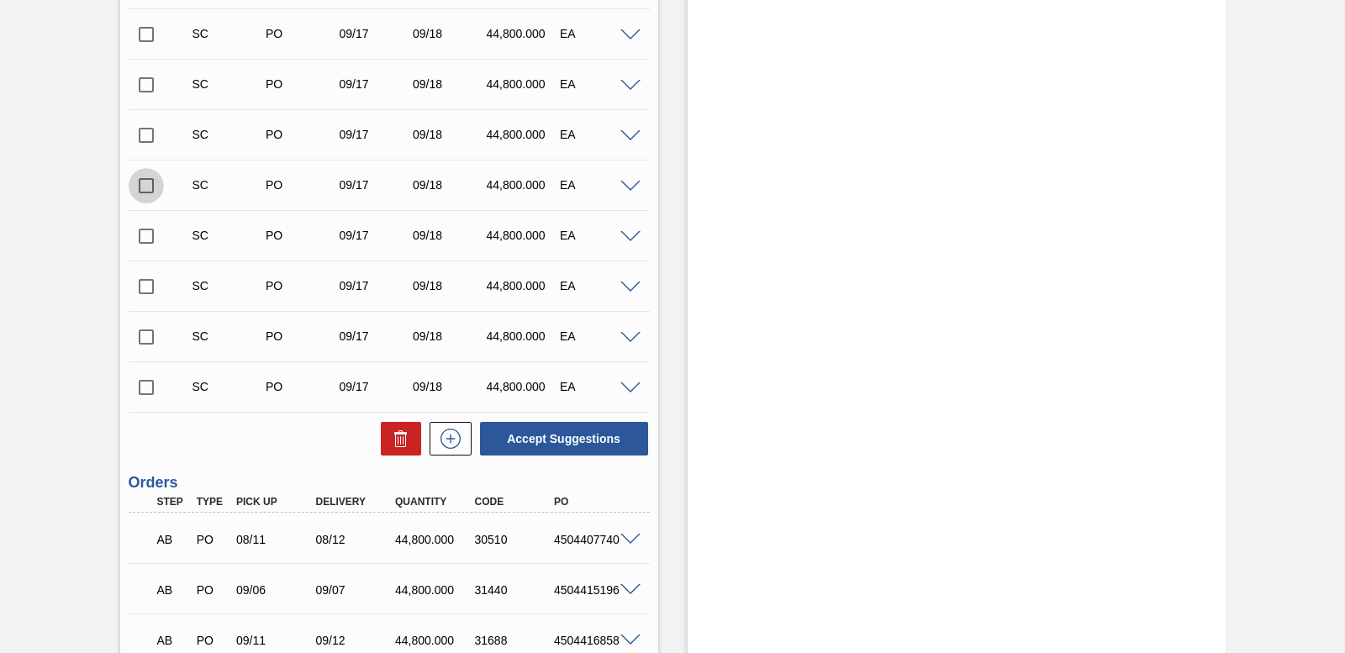
click at [142, 188] on input "checkbox" at bounding box center [146, 185] width 35 height 35
click at [544, 440] on button "Accept Suggestions" at bounding box center [564, 439] width 168 height 34
checkbox input "false"
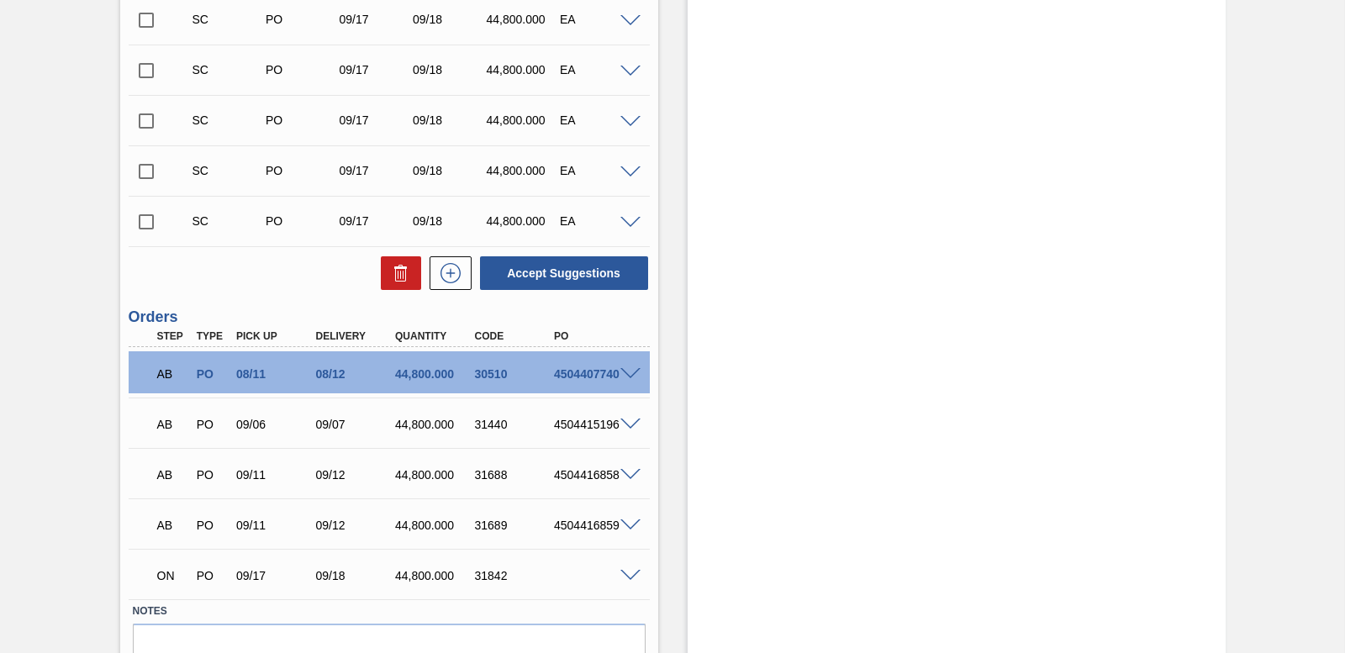
scroll to position [2385, 0]
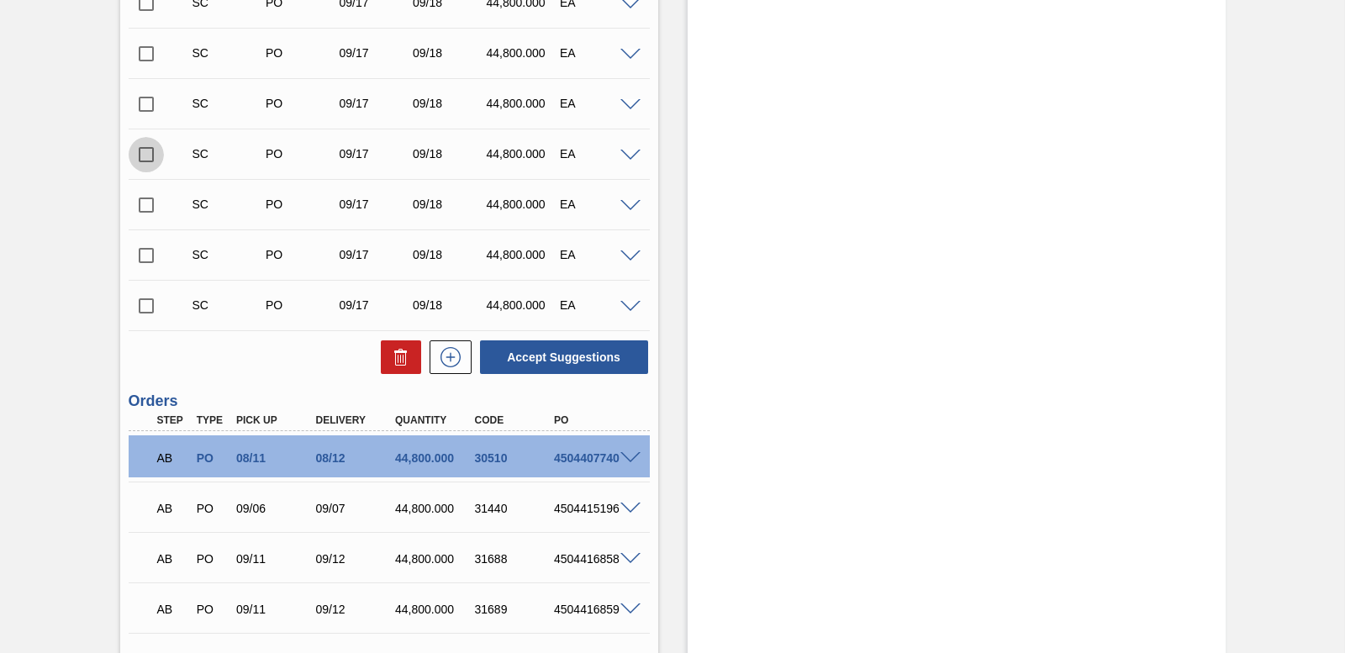
click at [142, 157] on input "checkbox" at bounding box center [146, 154] width 35 height 35
click at [601, 366] on button "Accept Suggestions" at bounding box center [564, 358] width 168 height 34
checkbox input "false"
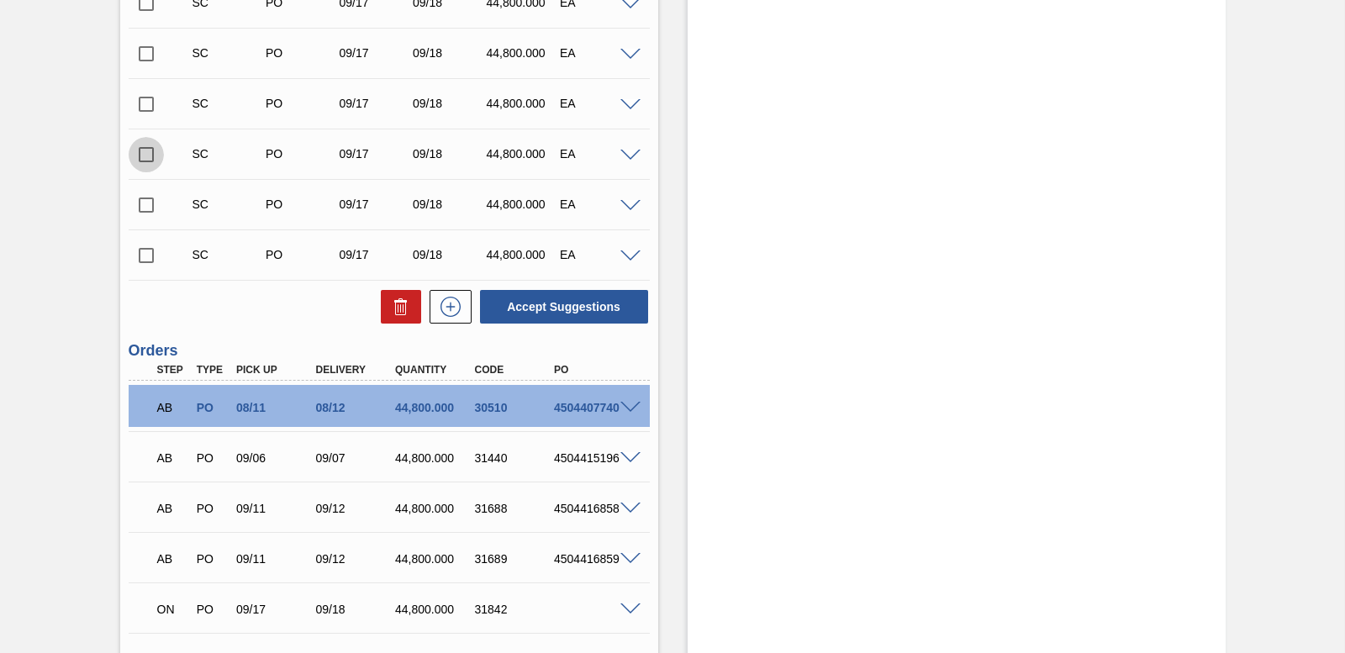
click at [147, 155] on input "checkbox" at bounding box center [146, 154] width 35 height 35
click at [600, 304] on button "Accept Suggestions" at bounding box center [564, 307] width 168 height 34
checkbox input "false"
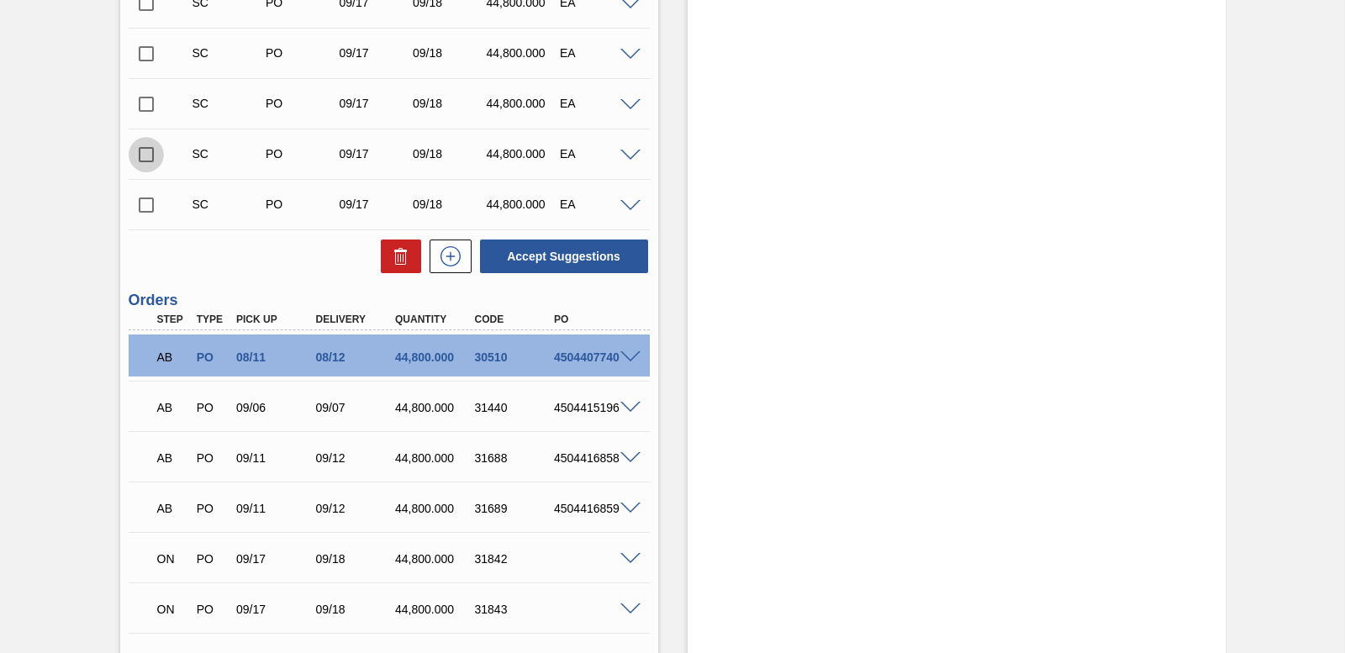
click at [149, 152] on input "checkbox" at bounding box center [146, 154] width 35 height 35
click at [573, 250] on button "Accept Suggestions" at bounding box center [564, 257] width 168 height 34
checkbox input "false"
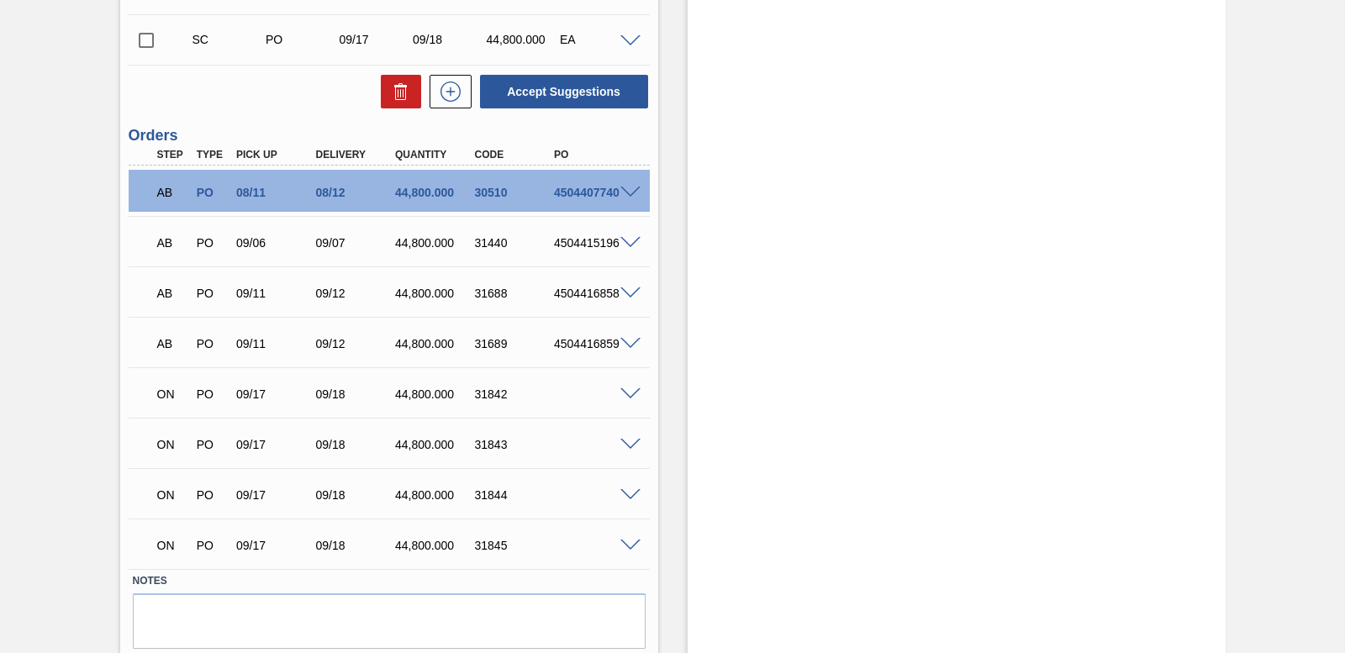
scroll to position [2469, 0]
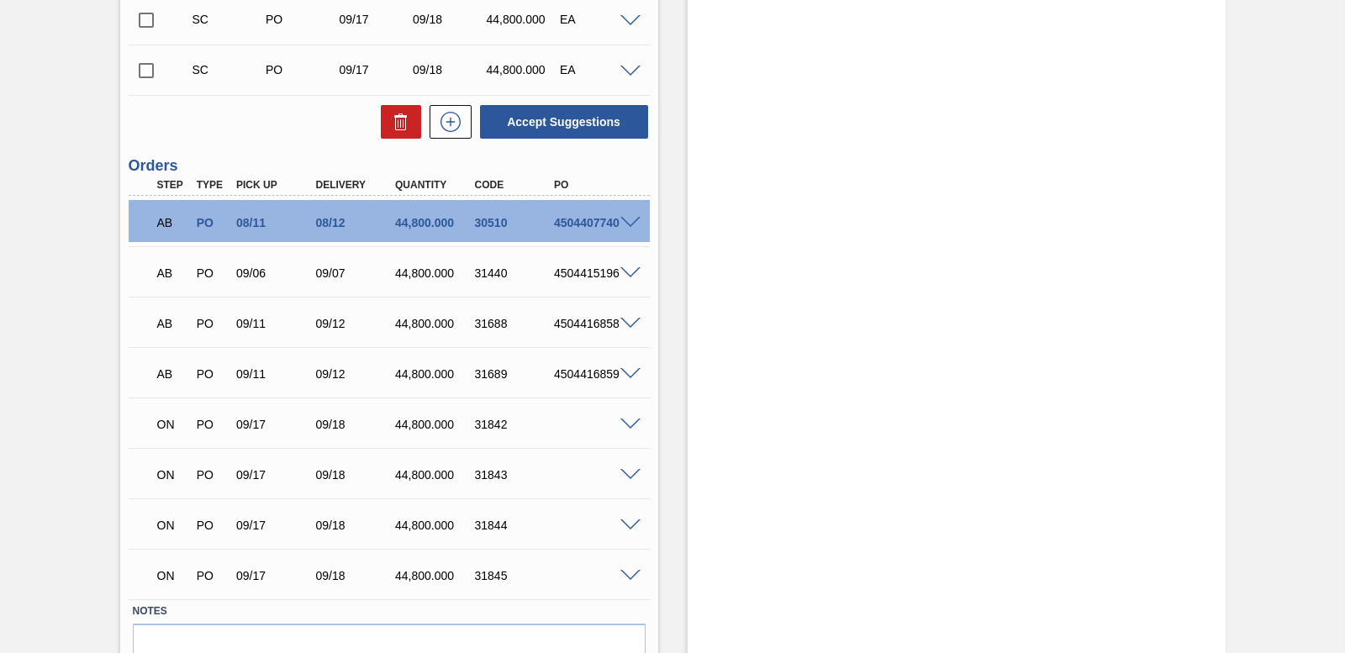
click at [137, 67] on input "checkbox" at bounding box center [146, 70] width 35 height 35
click at [520, 118] on button "Accept Suggestions" at bounding box center [564, 122] width 168 height 34
checkbox input "false"
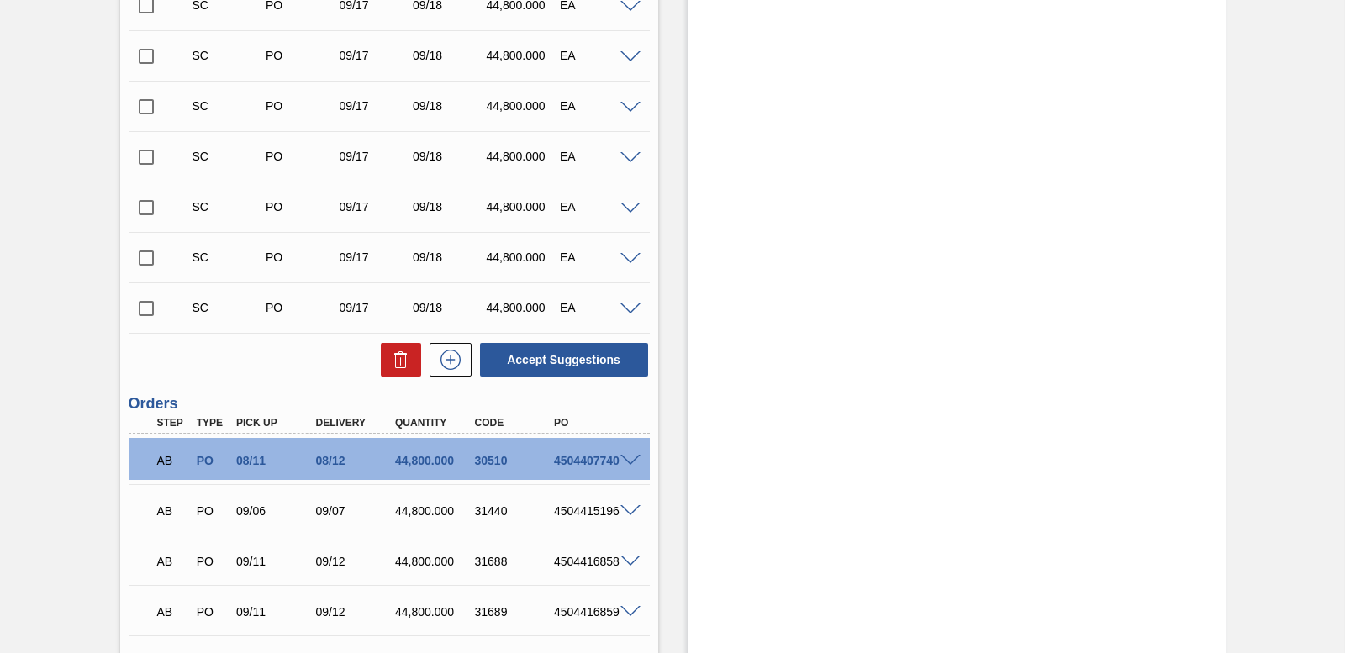
scroll to position [2133, 0]
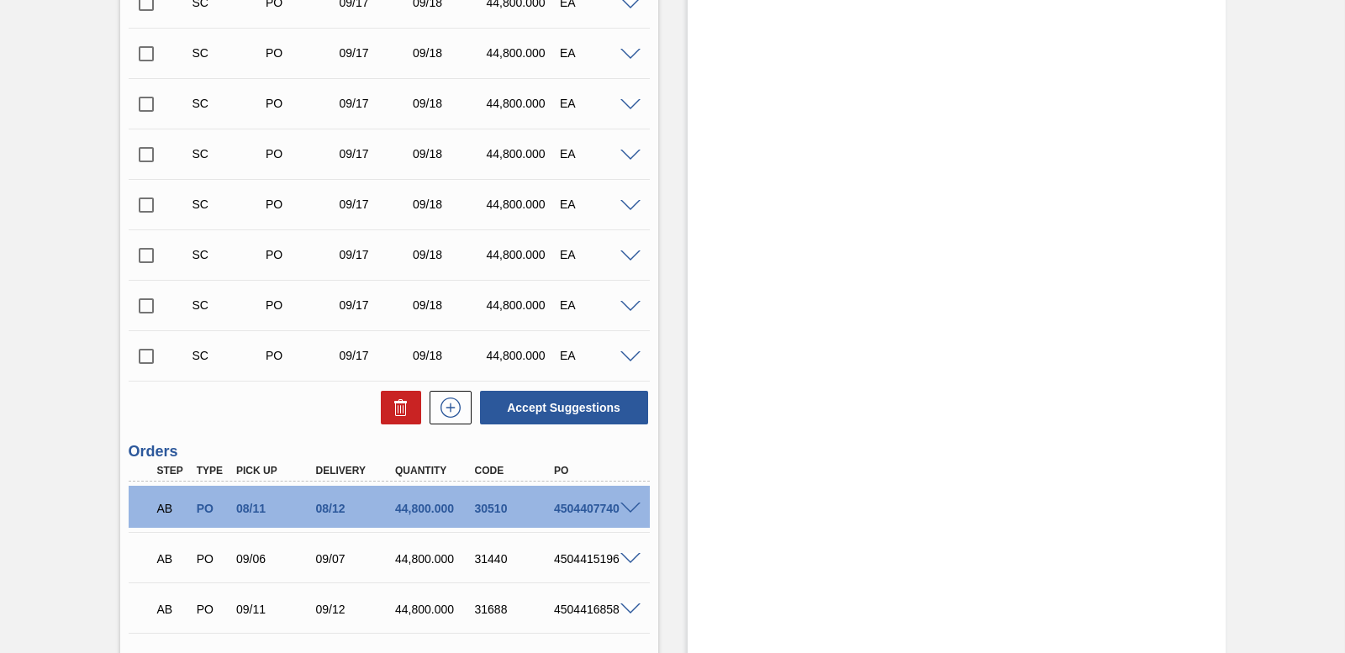
click at [141, 309] on input "checkbox" at bounding box center [146, 305] width 35 height 35
click at [542, 402] on button "Accept Suggestions" at bounding box center [564, 408] width 168 height 34
checkbox input "false"
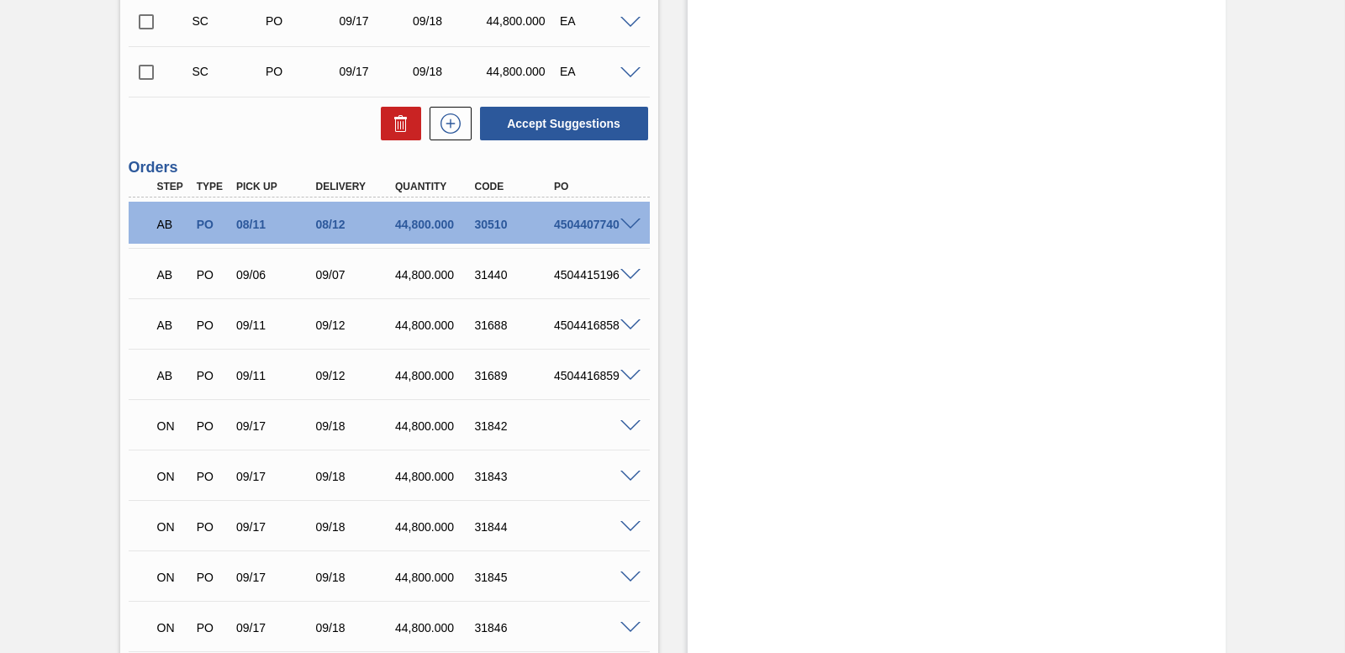
scroll to position [2469, 0]
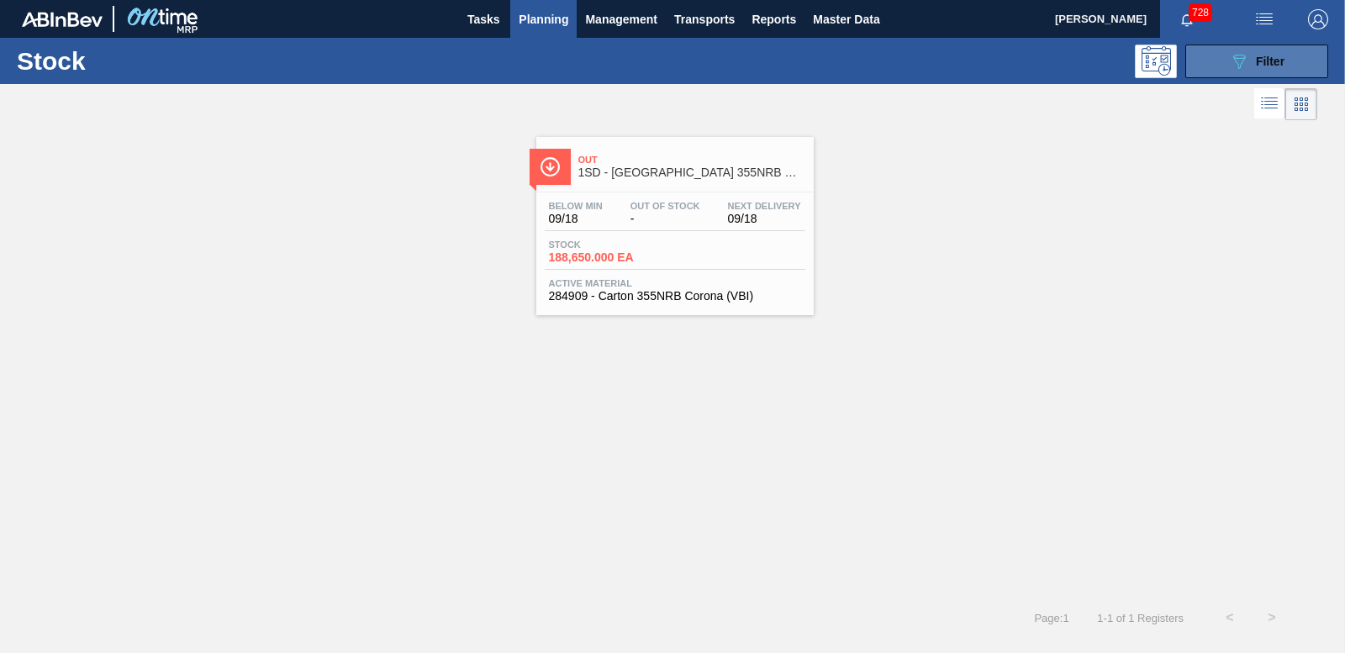
click at [1258, 64] on span "Filter" at bounding box center [1270, 61] width 29 height 13
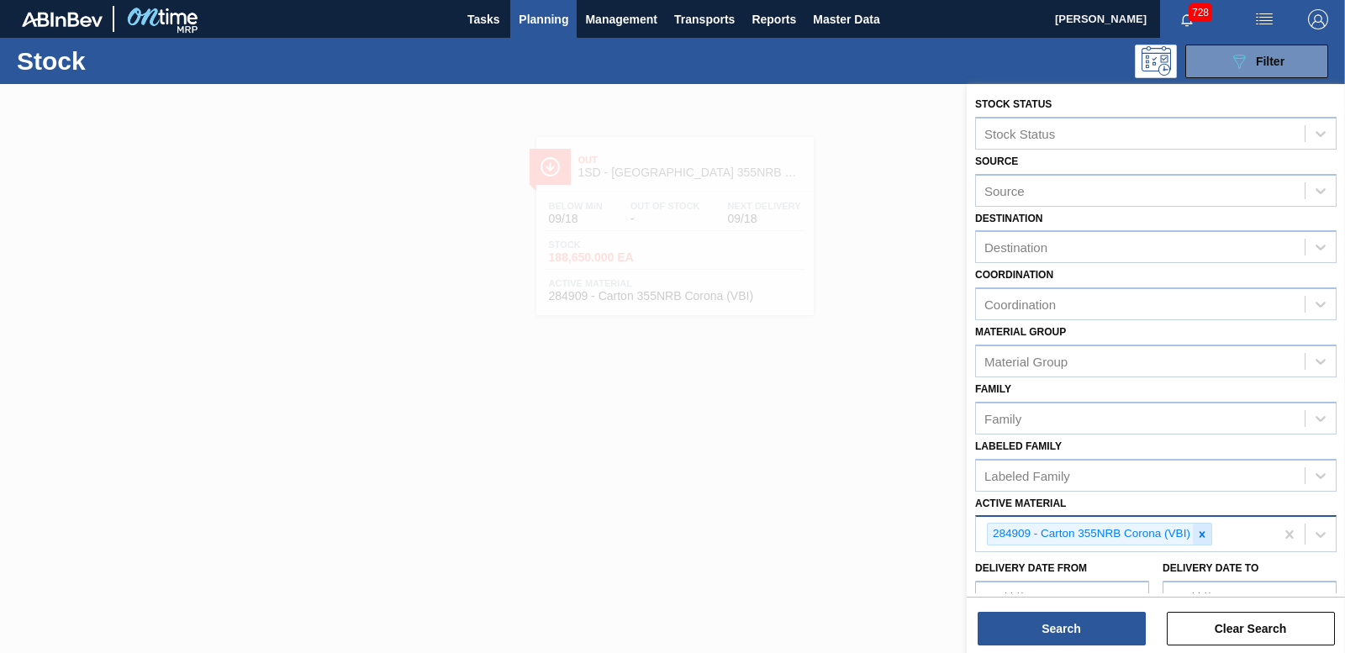
click at [1203, 536] on icon at bounding box center [1203, 534] width 6 height 6
type Material "285188"
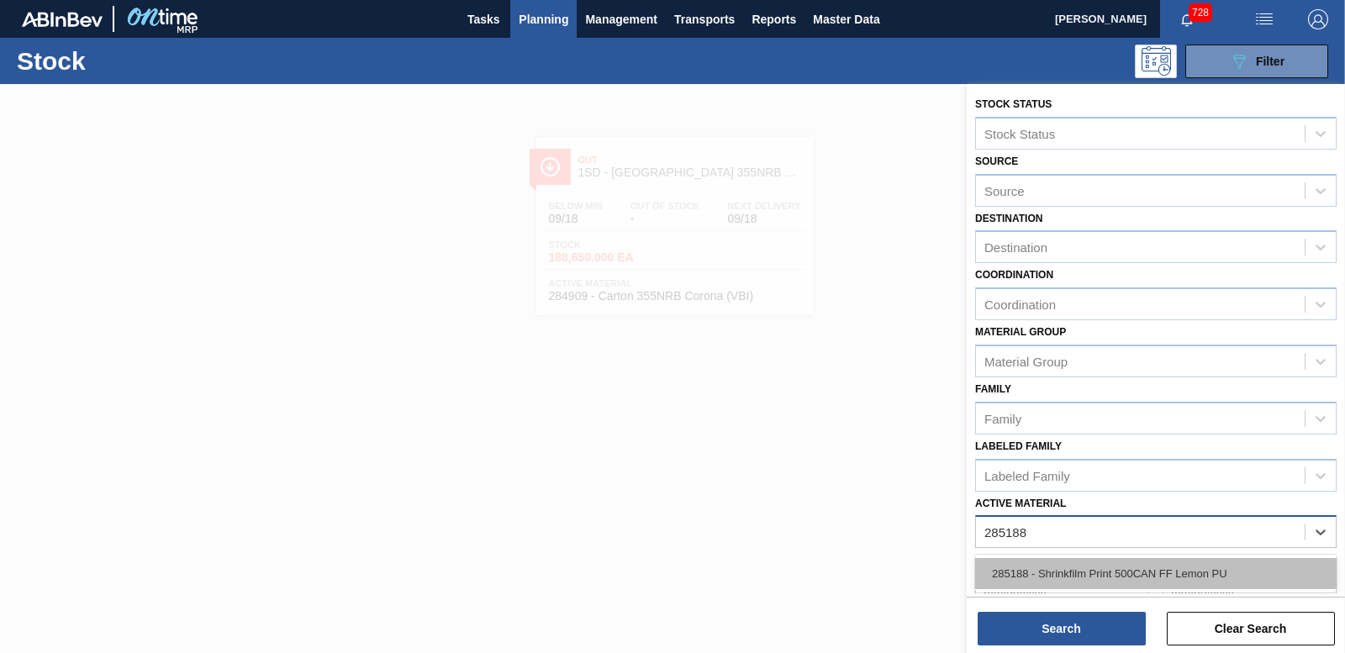
click at [1054, 574] on div "285188 - Shrinkfilm Print 500CAN FF Lemon PU" at bounding box center [1156, 573] width 362 height 31
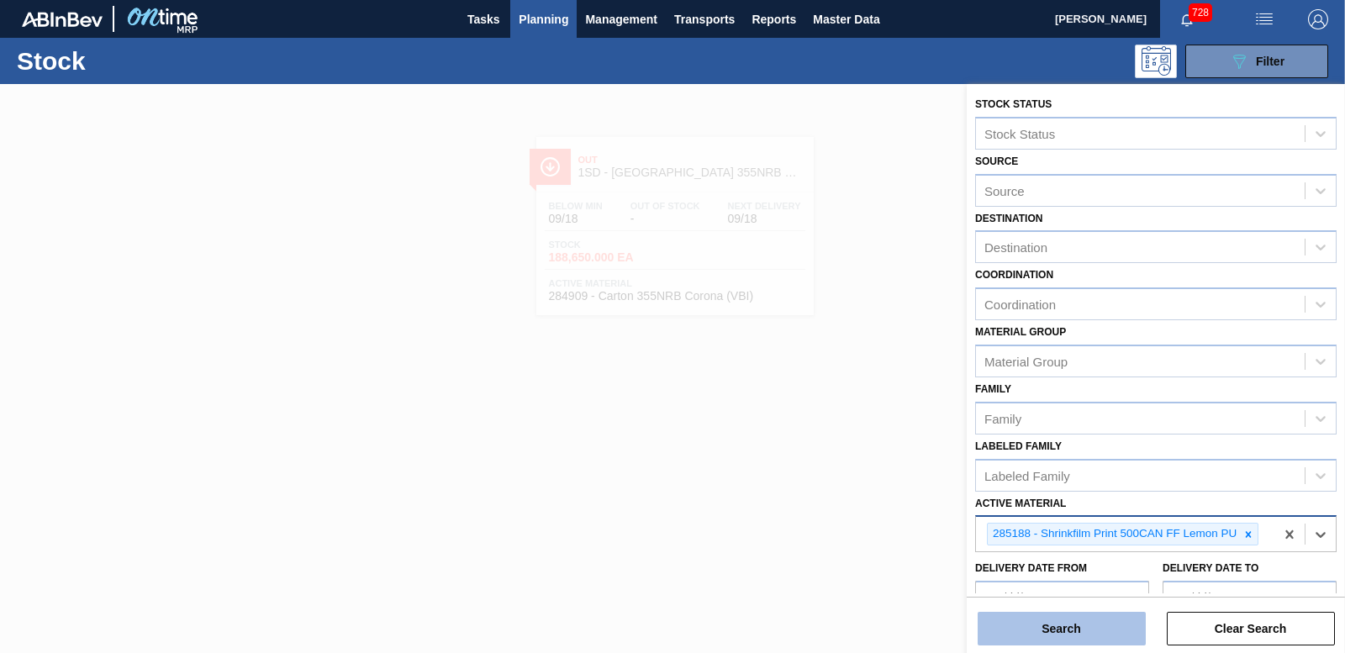
click at [1069, 627] on button "Search" at bounding box center [1062, 629] width 168 height 34
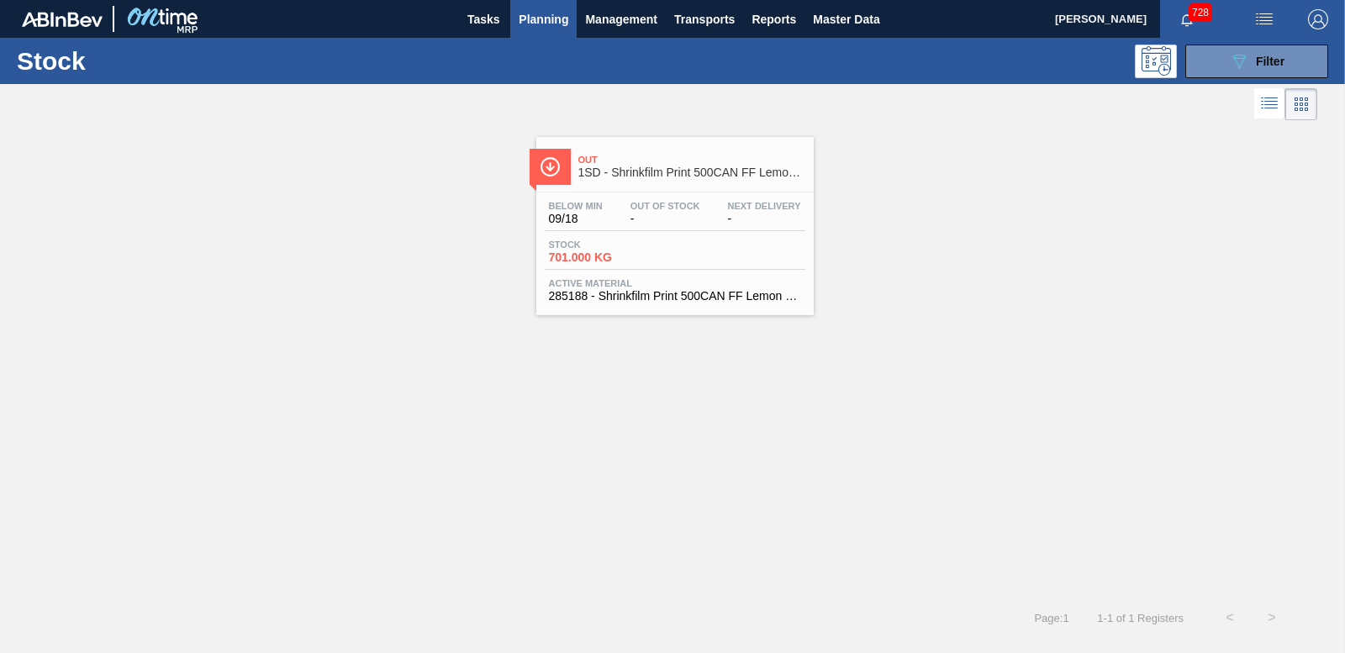
click at [589, 260] on span "701.000 KG" at bounding box center [608, 257] width 118 height 13
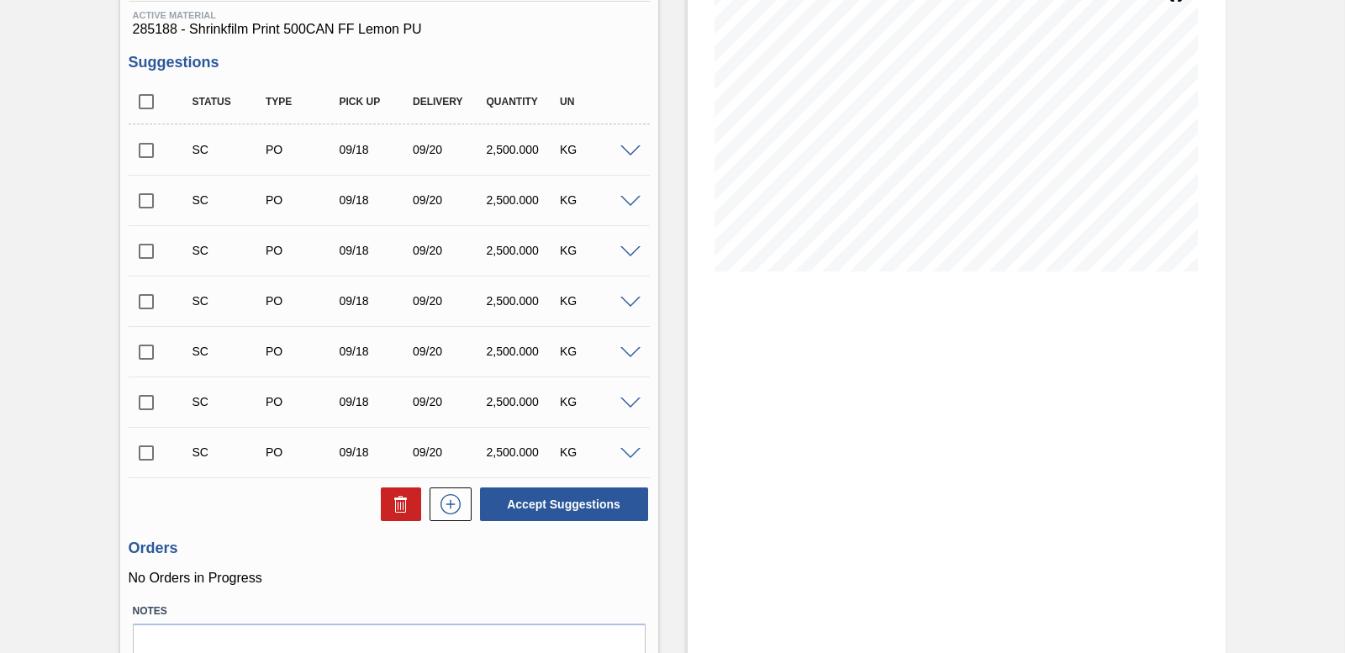
scroll to position [136, 0]
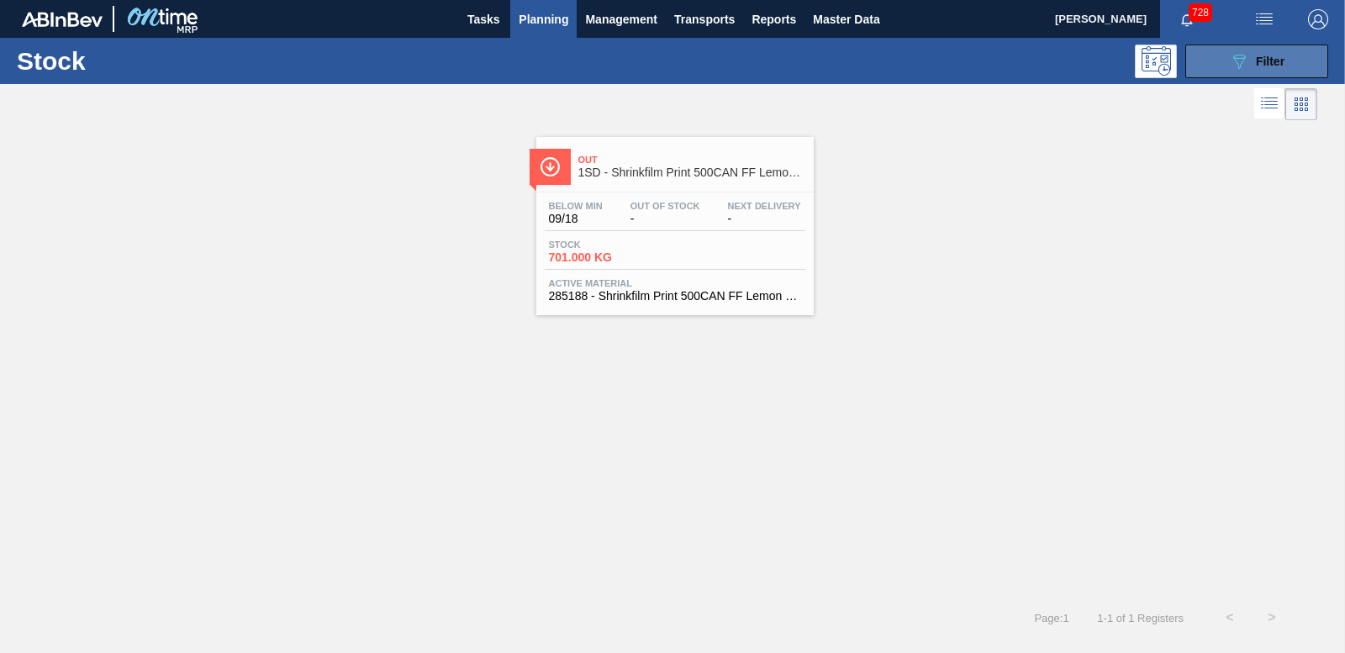
click at [1264, 64] on span "Filter" at bounding box center [1270, 61] width 29 height 13
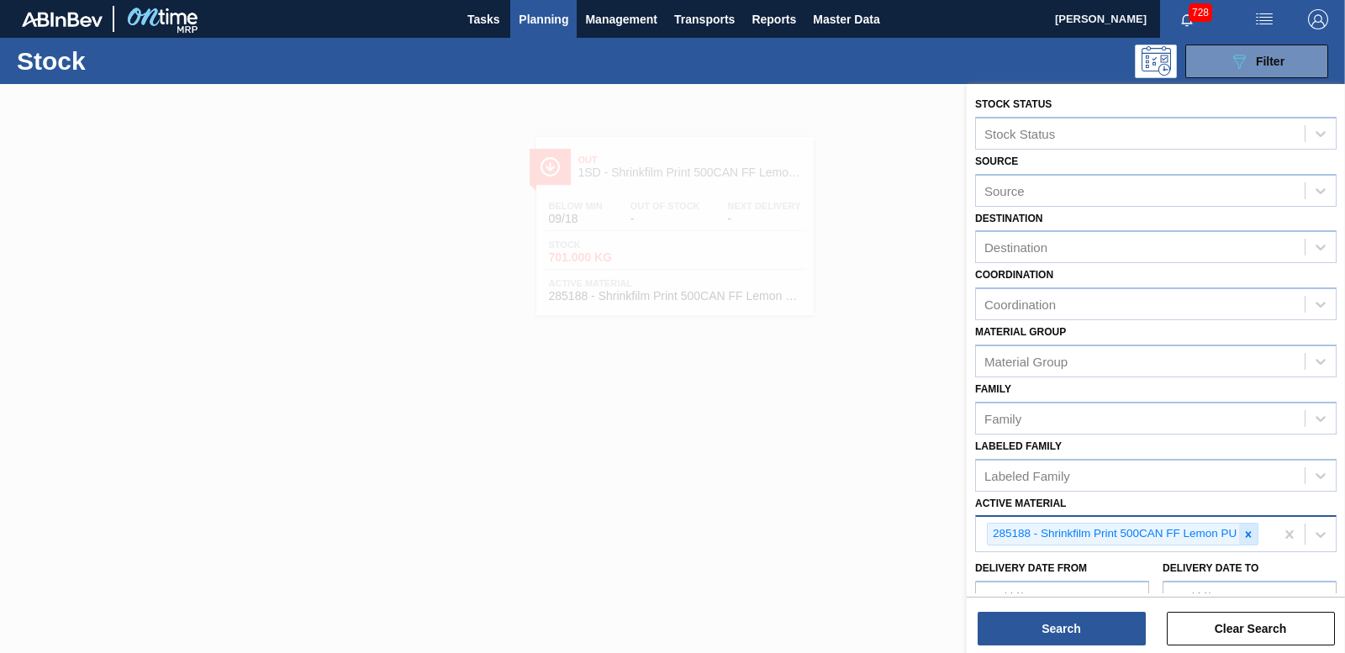
click at [1250, 534] on icon at bounding box center [1249, 534] width 6 height 6
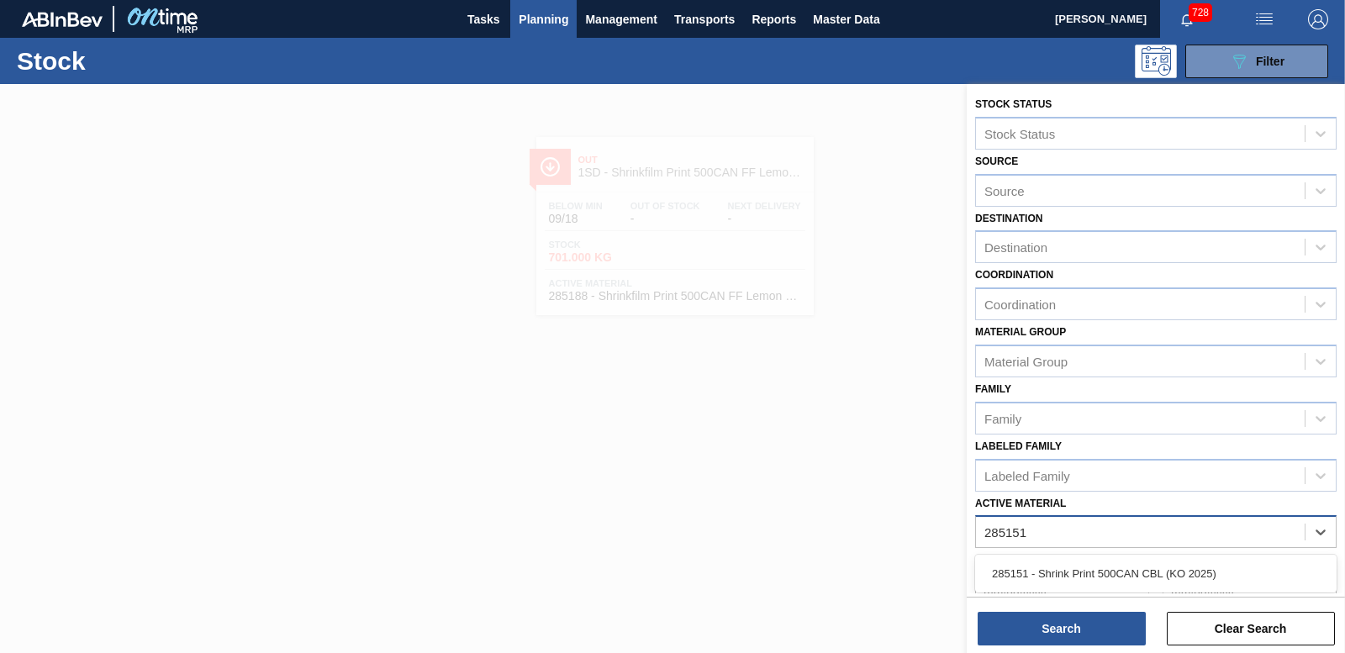
type Material "285151"
click at [883, 545] on div at bounding box center [672, 410] width 1345 height 653
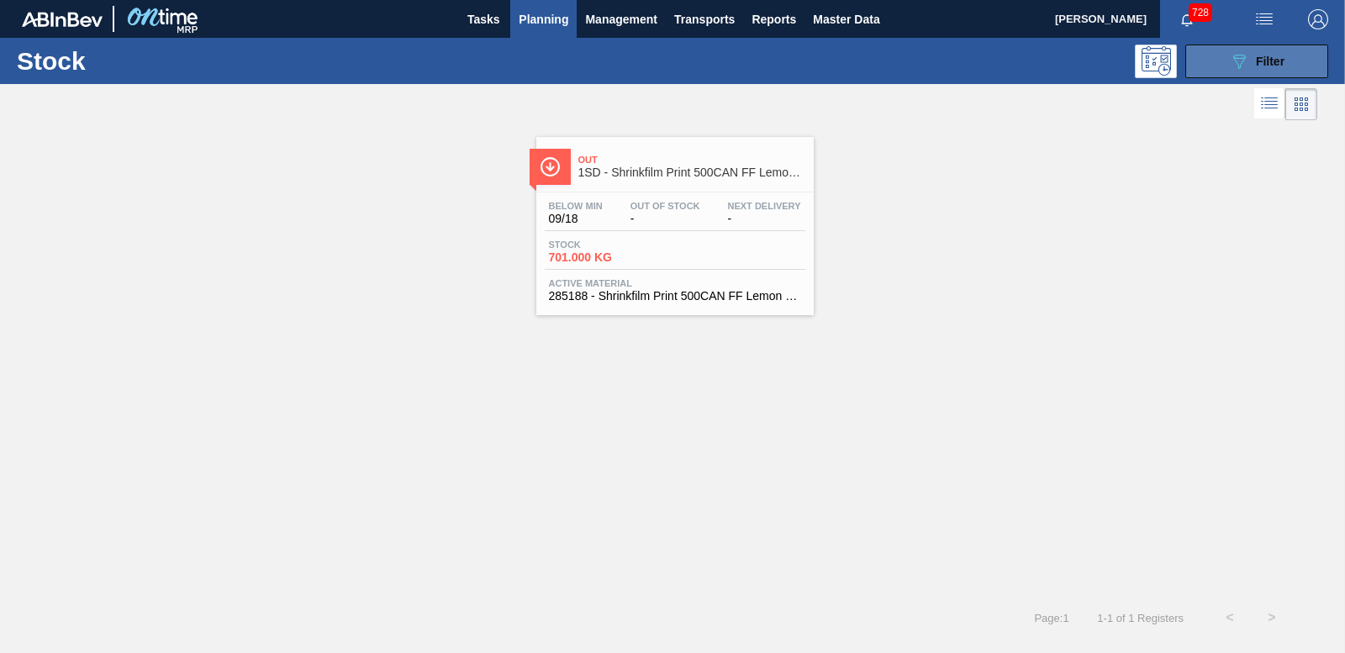
click at [1209, 73] on button "089F7B8B-B2A5-4AFE-B5C0-19BA573D28AC Filter" at bounding box center [1257, 62] width 143 height 34
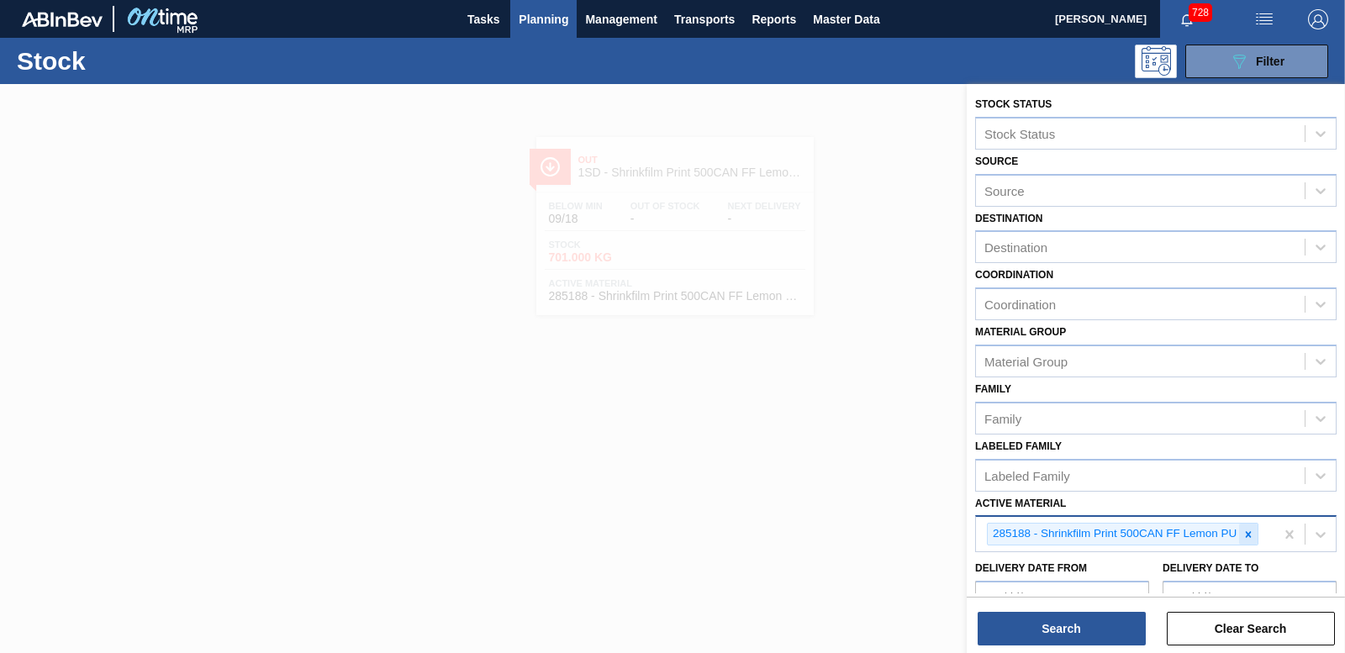
click at [1249, 536] on icon at bounding box center [1249, 534] width 6 height 6
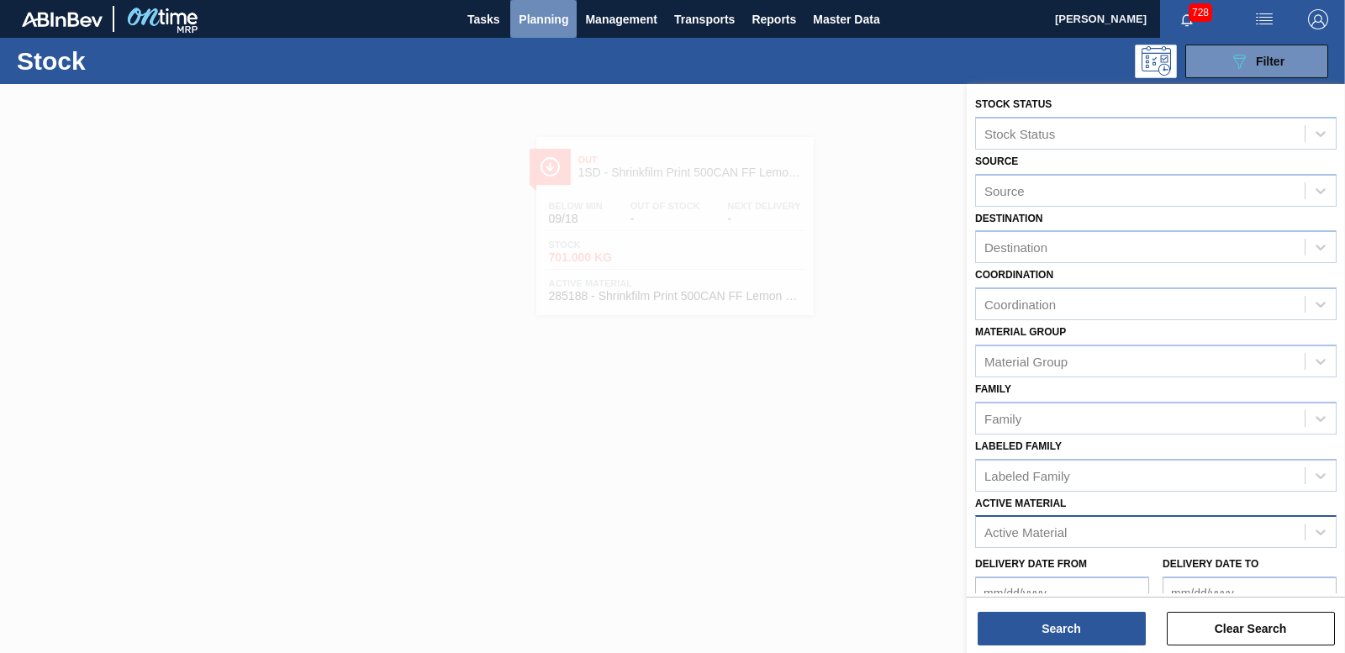
click at [551, 13] on span "Planning" at bounding box center [544, 19] width 50 height 20
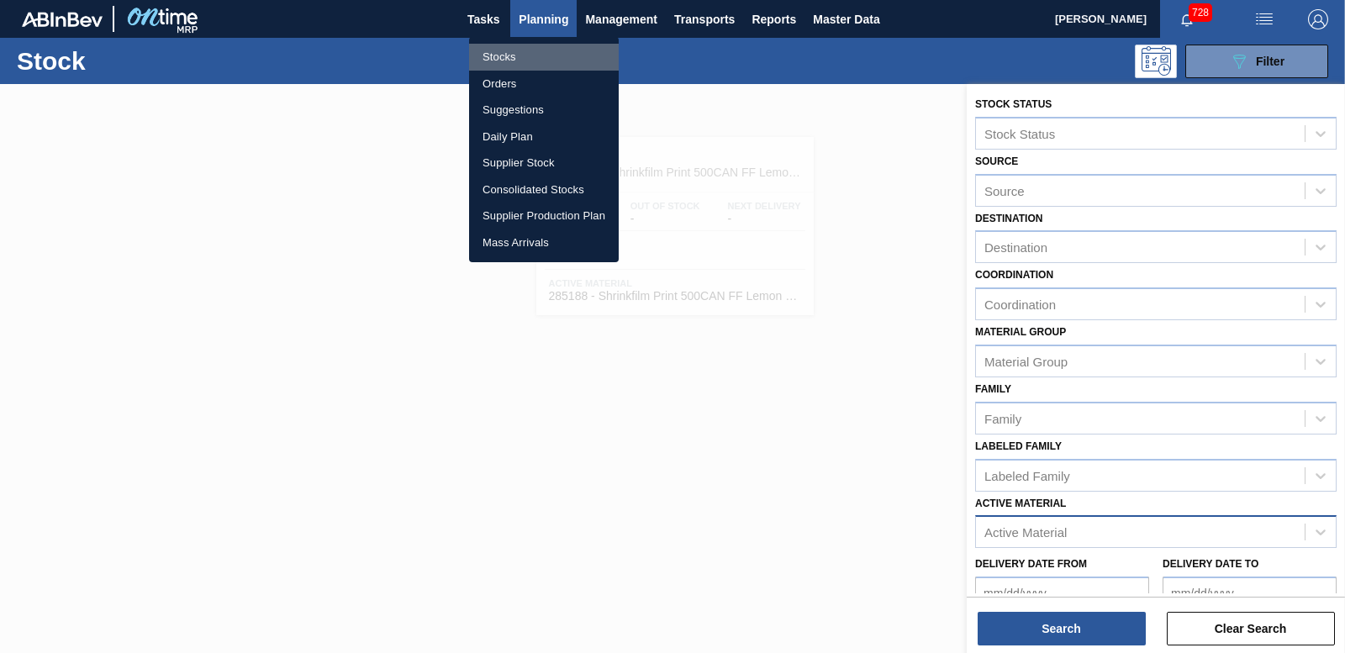
click at [514, 55] on li "Stocks" at bounding box center [544, 57] width 150 height 27
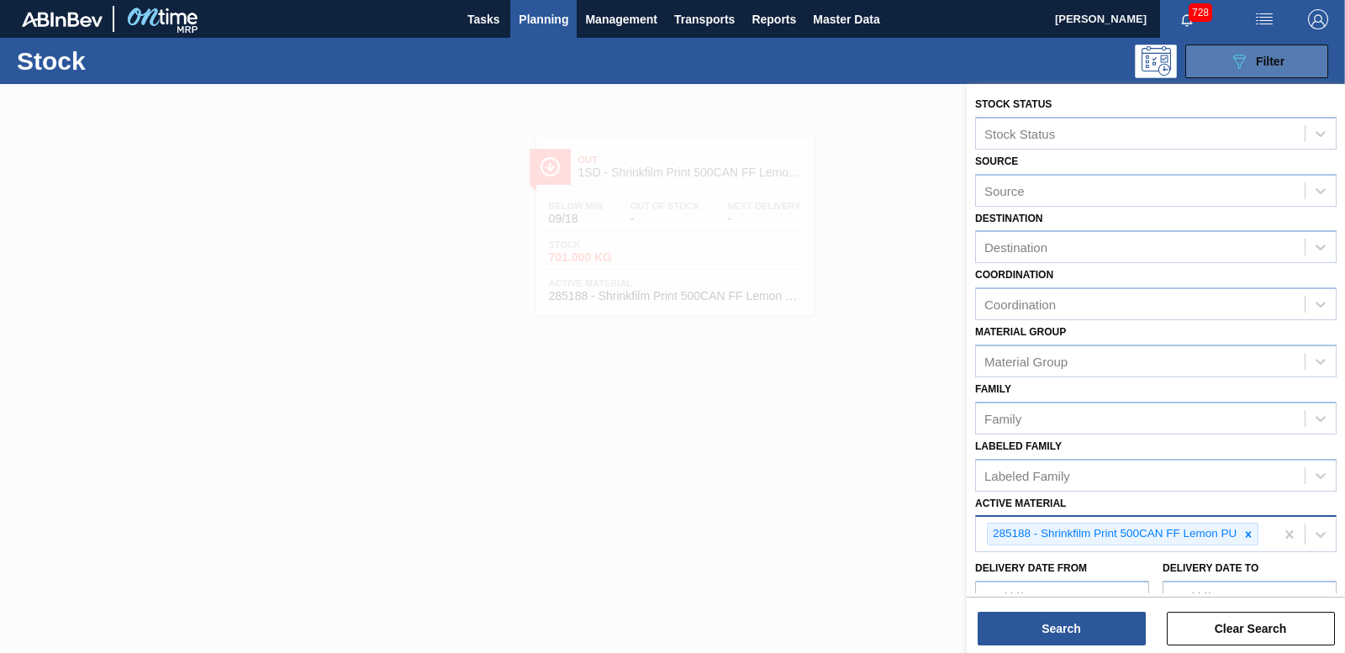
click at [1238, 69] on icon "089F7B8B-B2A5-4AFE-B5C0-19BA573D28AC" at bounding box center [1239, 61] width 20 height 20
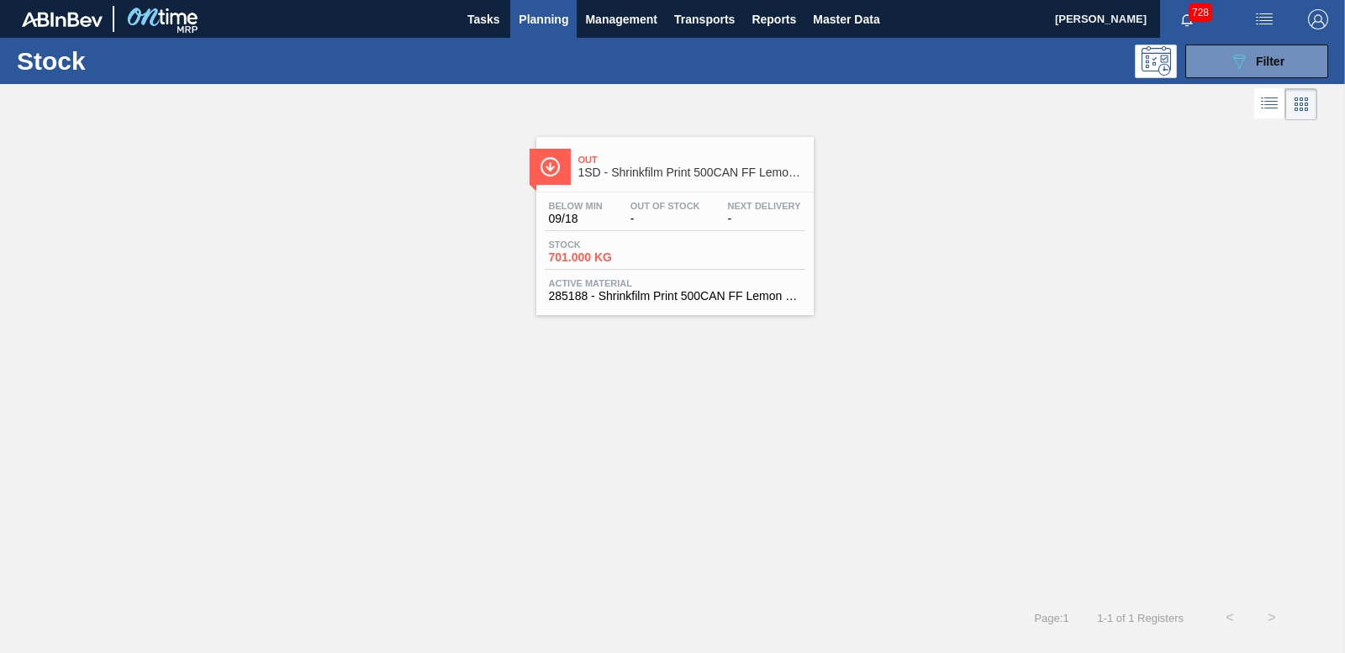
click at [551, 24] on span "Planning" at bounding box center [544, 19] width 50 height 20
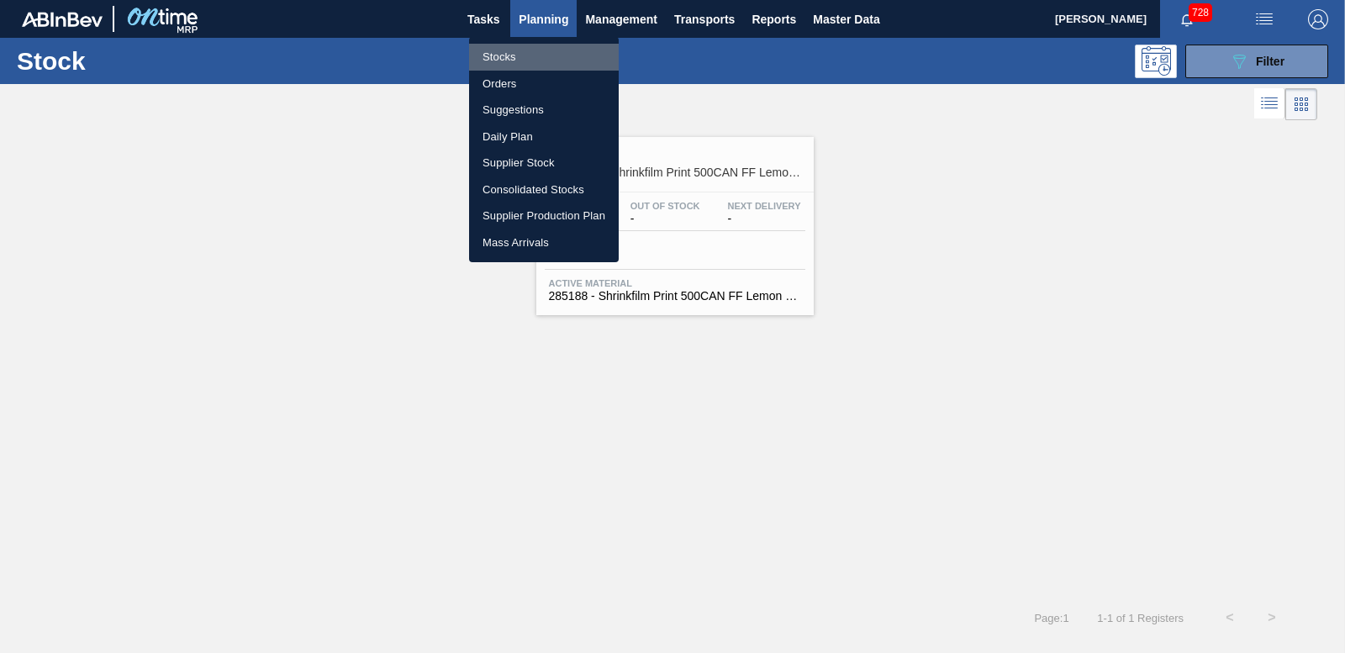
click at [506, 61] on li "Stocks" at bounding box center [544, 57] width 150 height 27
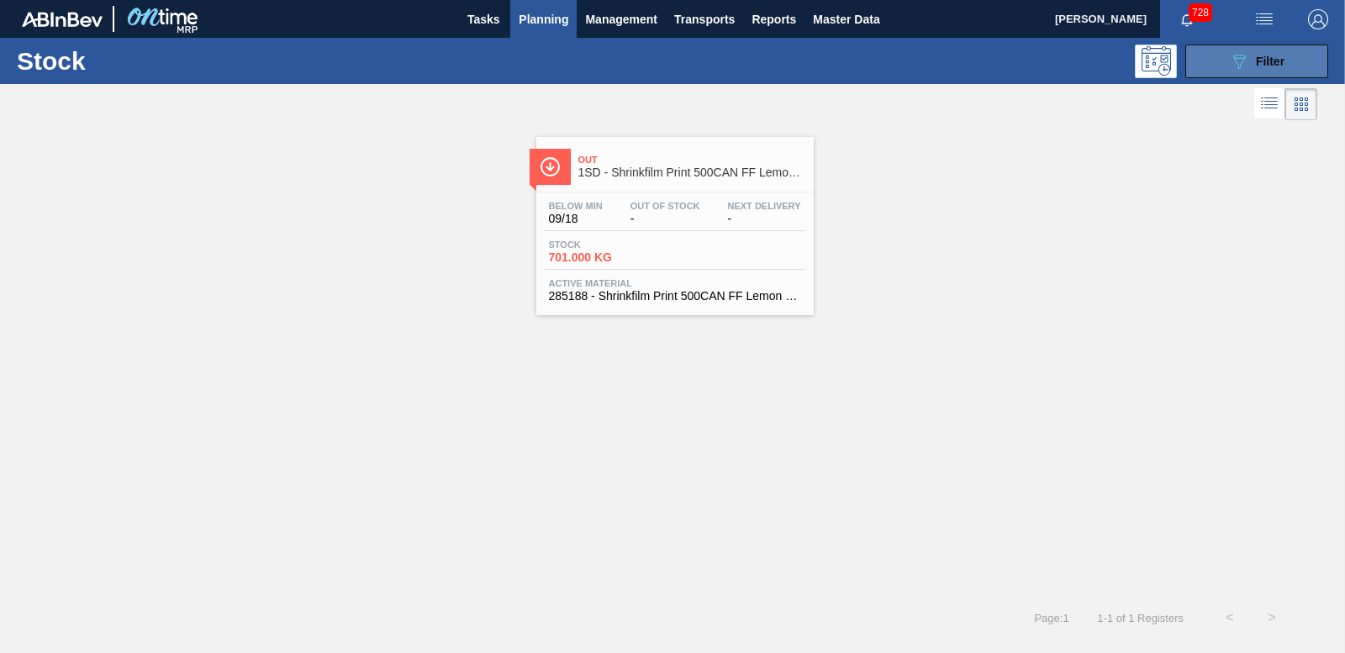
click at [1233, 66] on icon "089F7B8B-B2A5-4AFE-B5C0-19BA573D28AC" at bounding box center [1239, 61] width 20 height 20
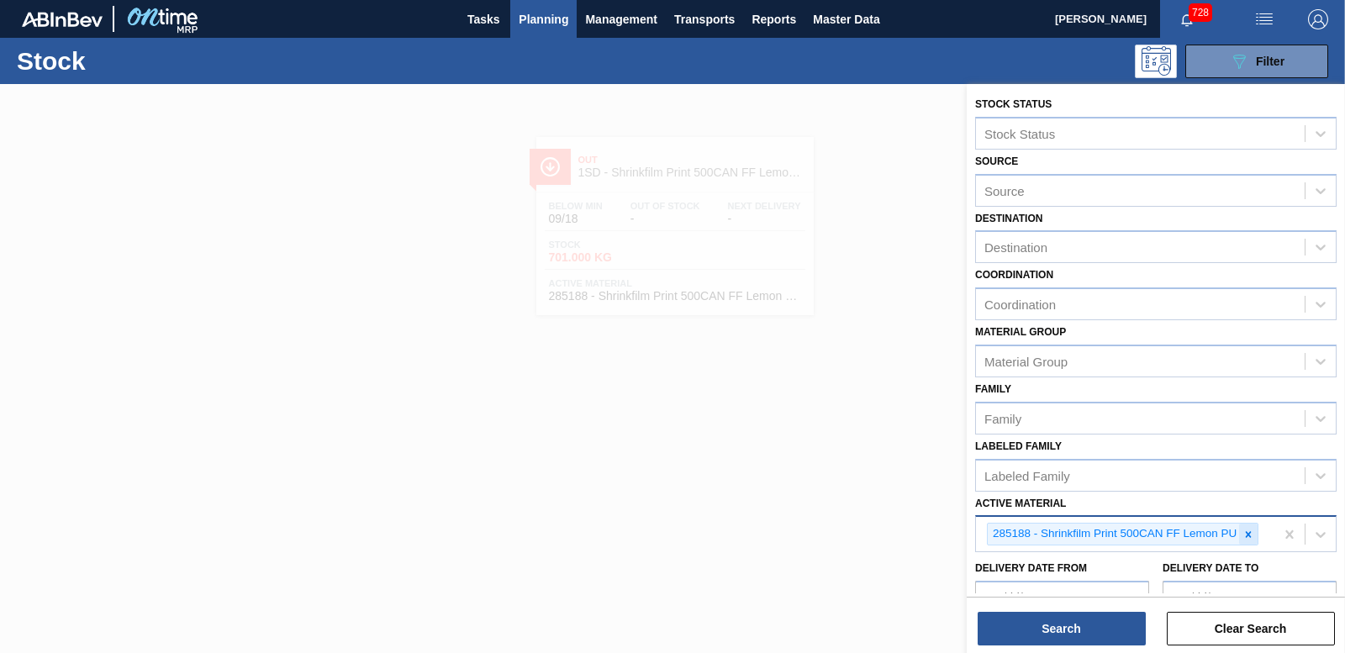
drag, startPoint x: 1248, startPoint y: 534, endPoint x: 1172, endPoint y: 474, distance: 96.4
click at [1248, 533] on icon at bounding box center [1249, 534] width 6 height 6
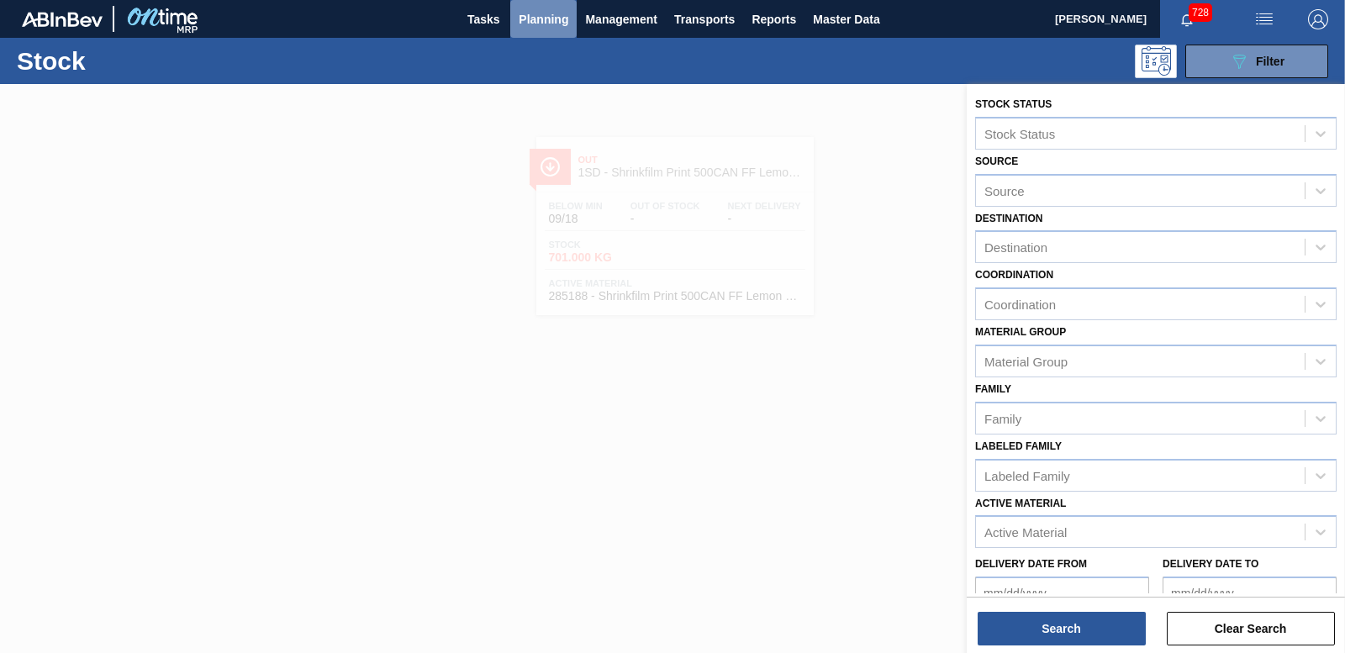
click at [534, 12] on span "Planning" at bounding box center [544, 19] width 50 height 20
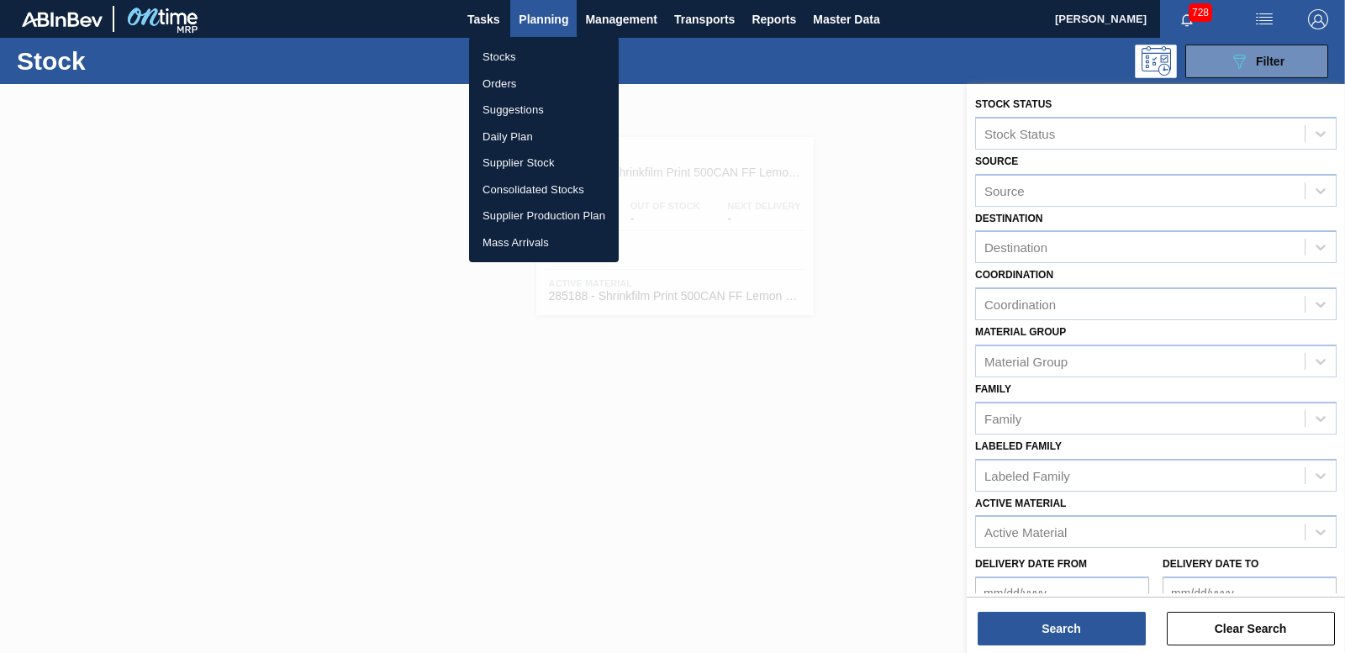
click at [511, 80] on li "Orders" at bounding box center [544, 84] width 150 height 27
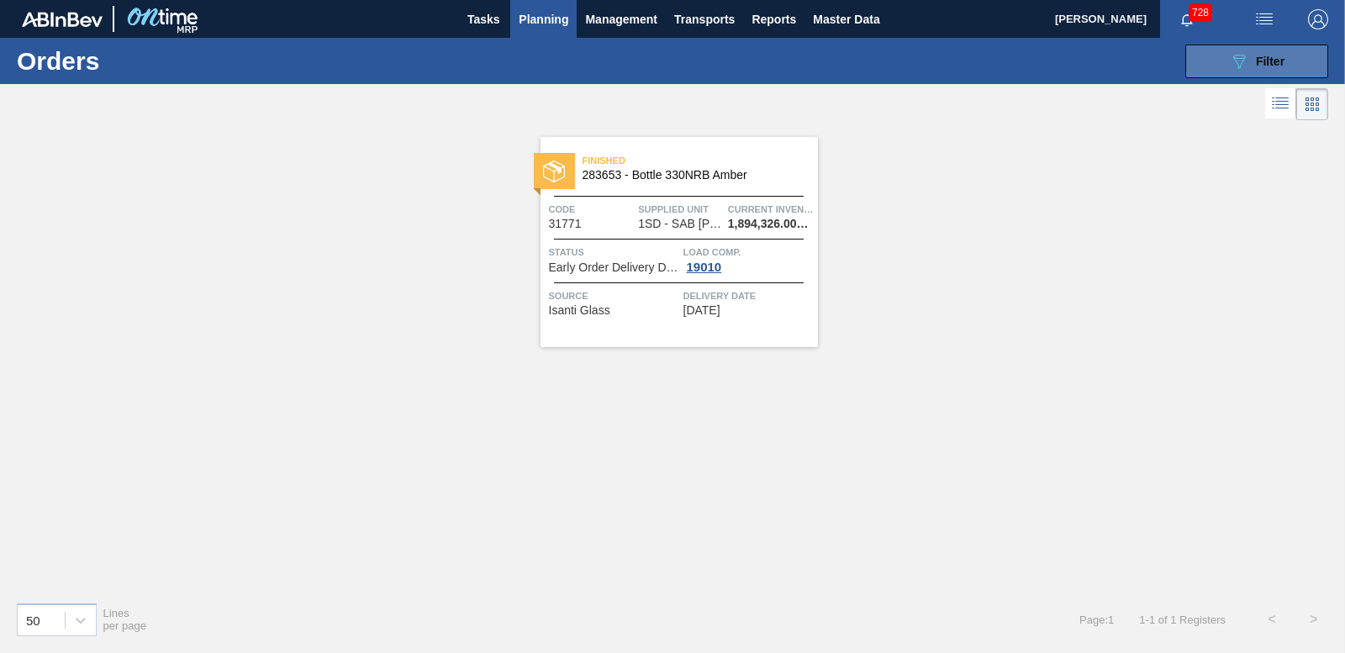
click at [1280, 60] on span "Filter" at bounding box center [1270, 61] width 29 height 13
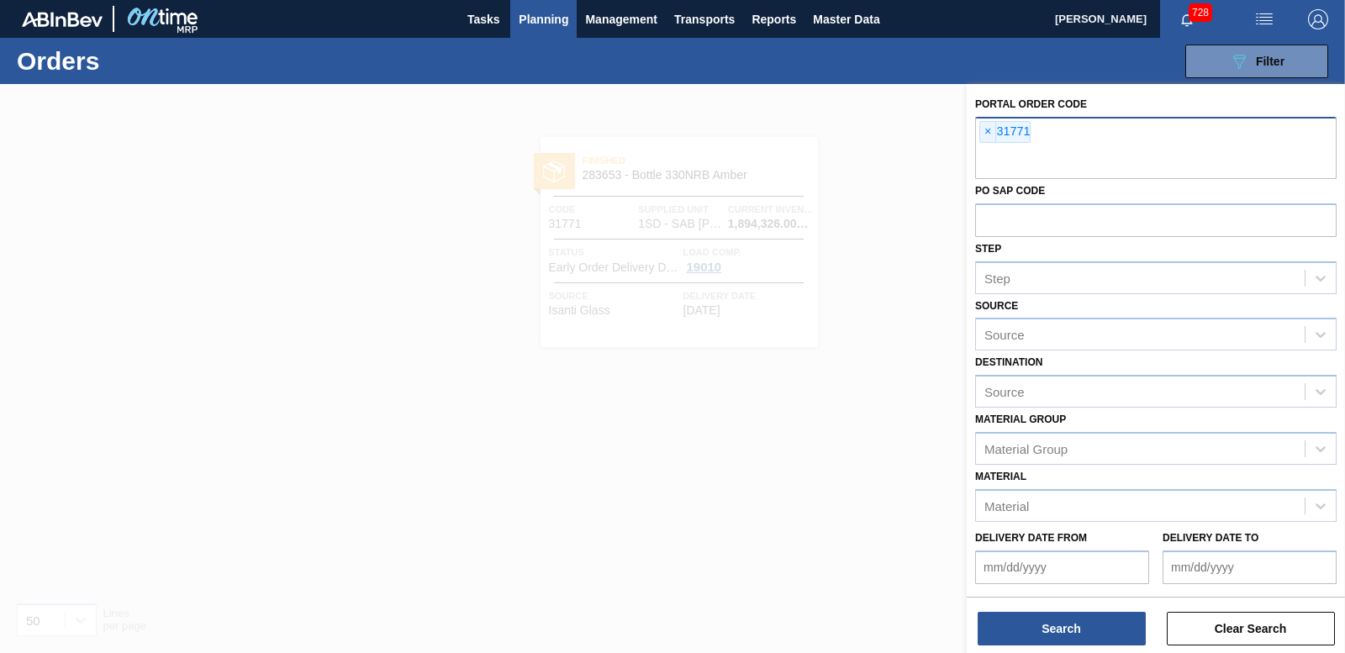
drag, startPoint x: 982, startPoint y: 131, endPoint x: 995, endPoint y: 128, distance: 13.1
click at [982, 130] on span "×" at bounding box center [988, 132] width 16 height 20
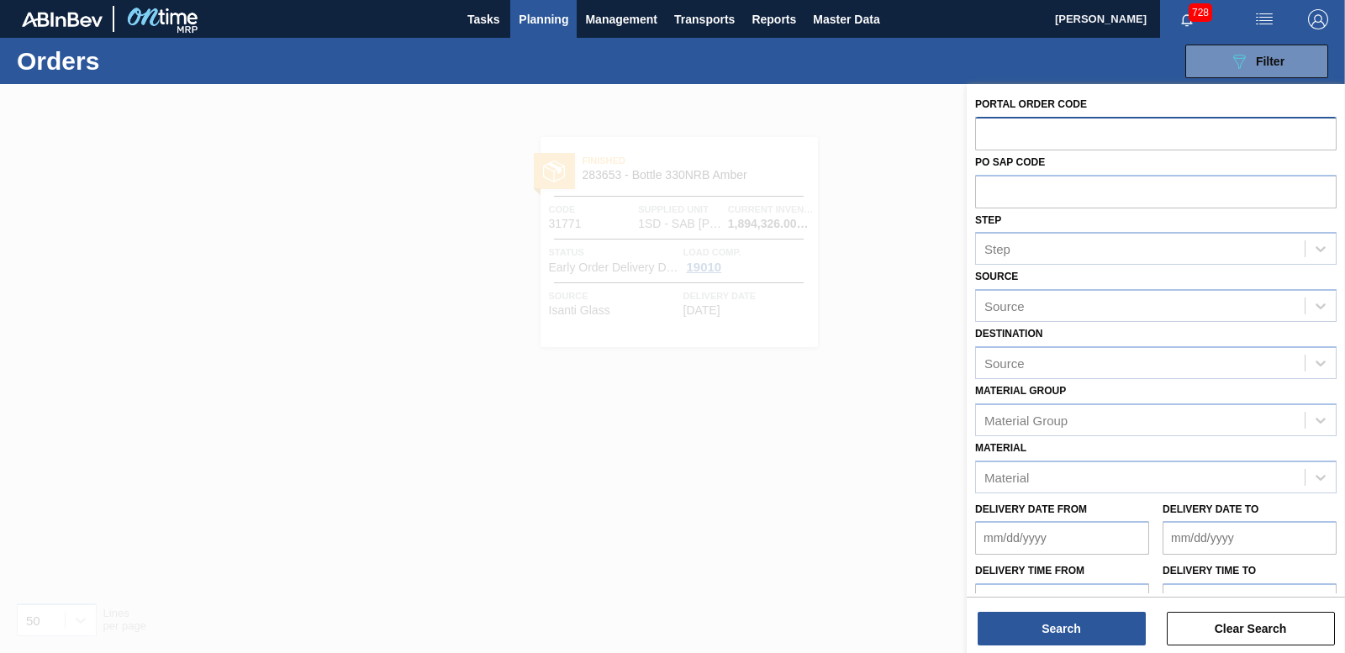
paste input "31838"
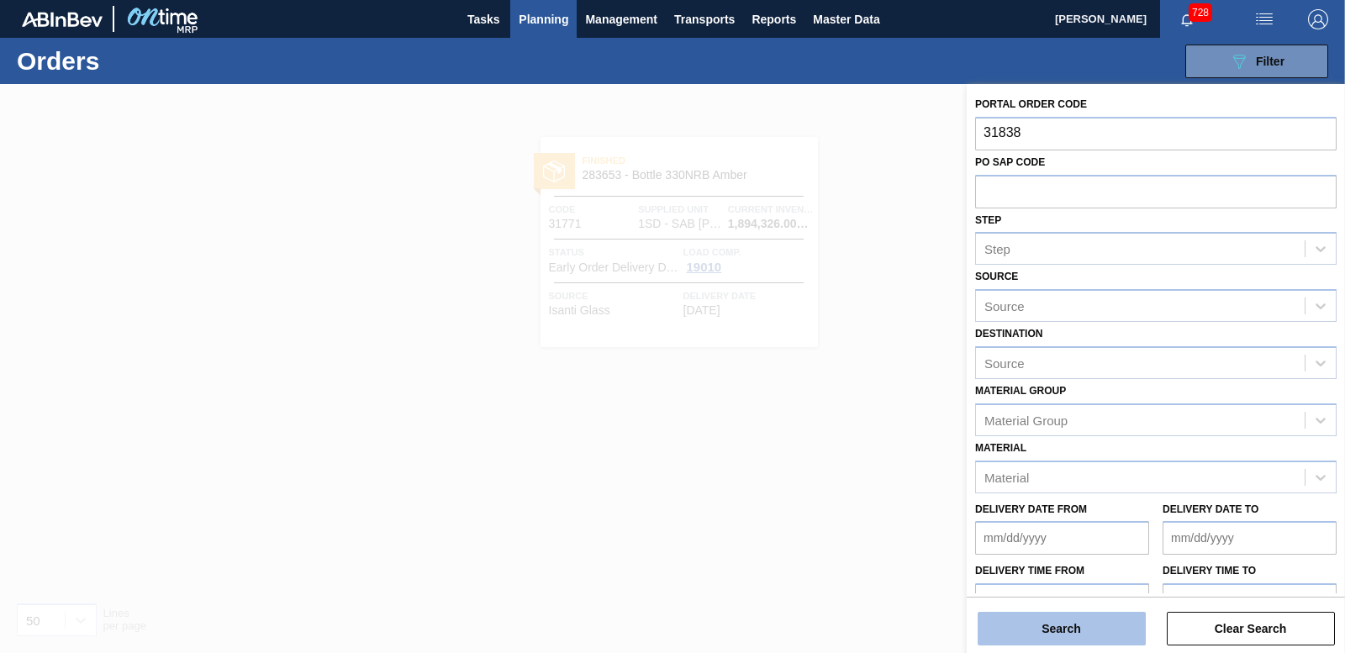
type input "31838"
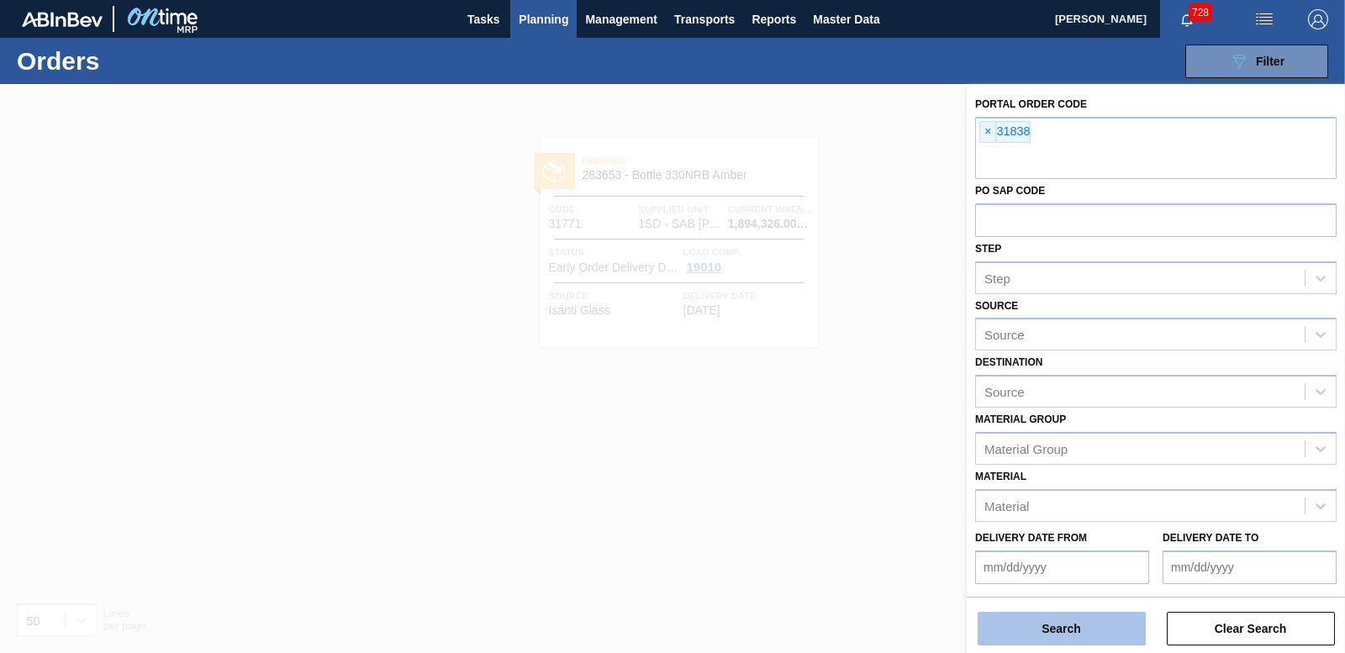
click at [1065, 626] on button "Search" at bounding box center [1062, 629] width 168 height 34
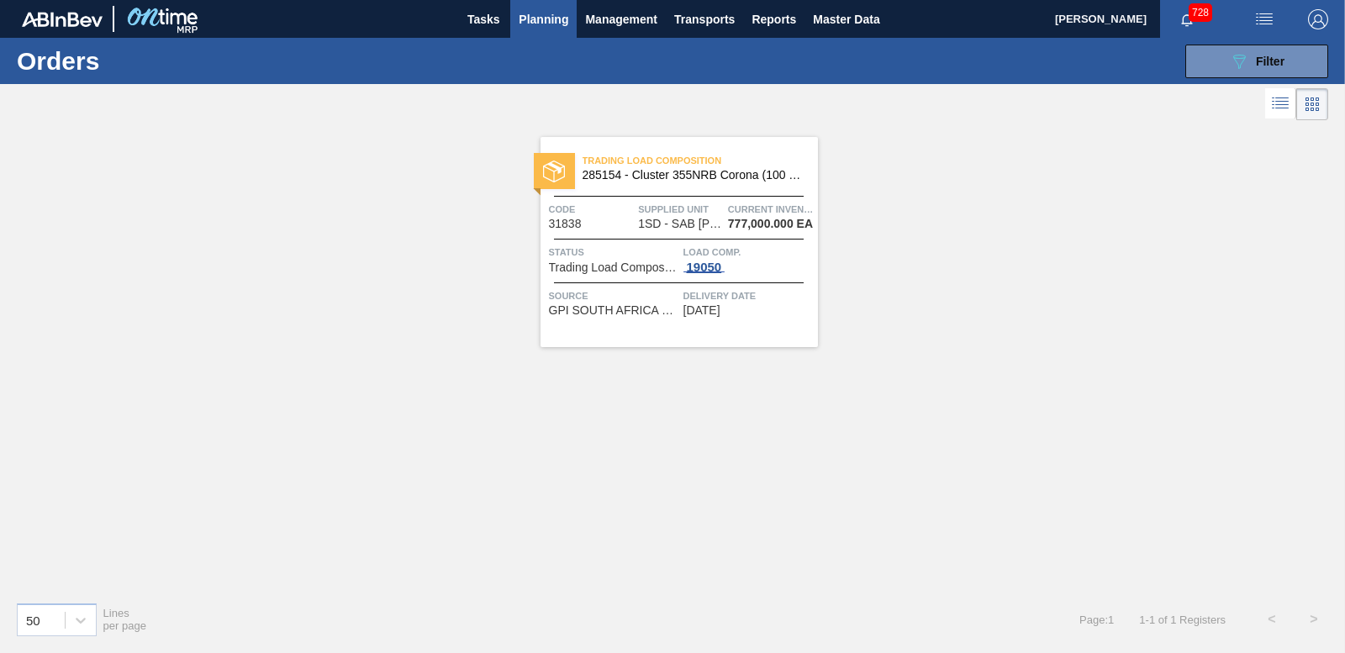
click at [710, 267] on div "19050" at bounding box center [705, 267] width 42 height 13
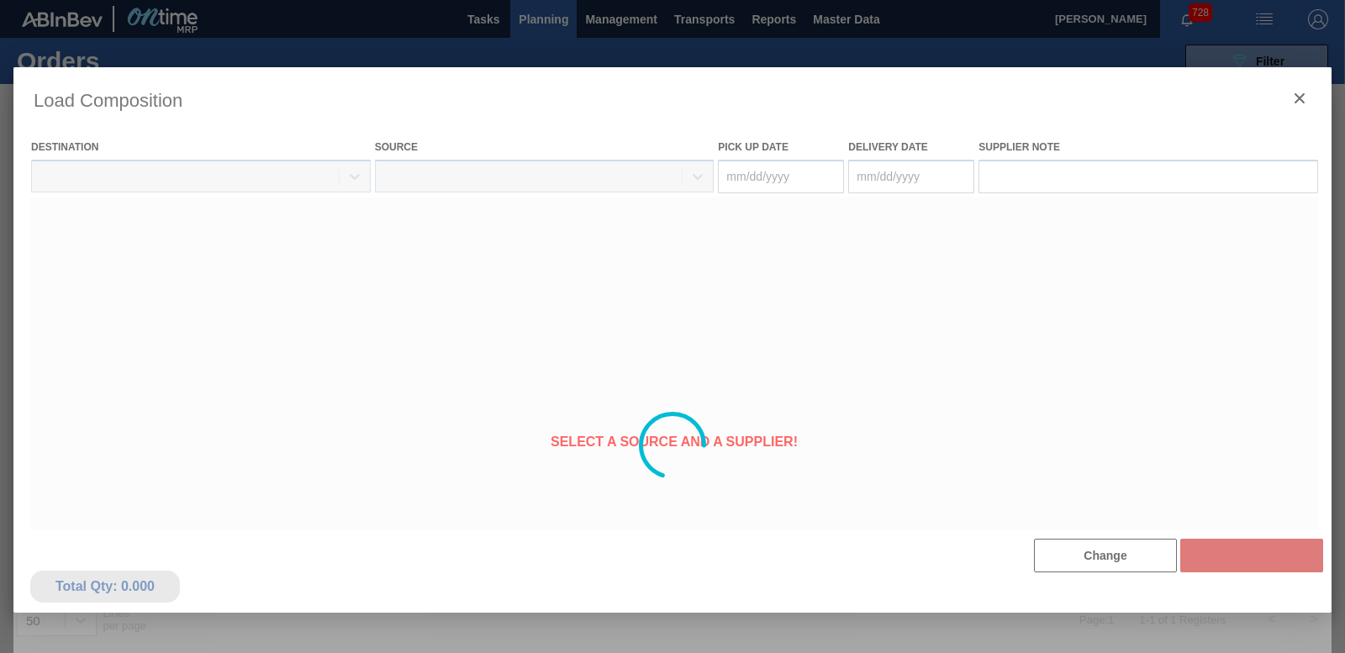
type Date "[DATE]"
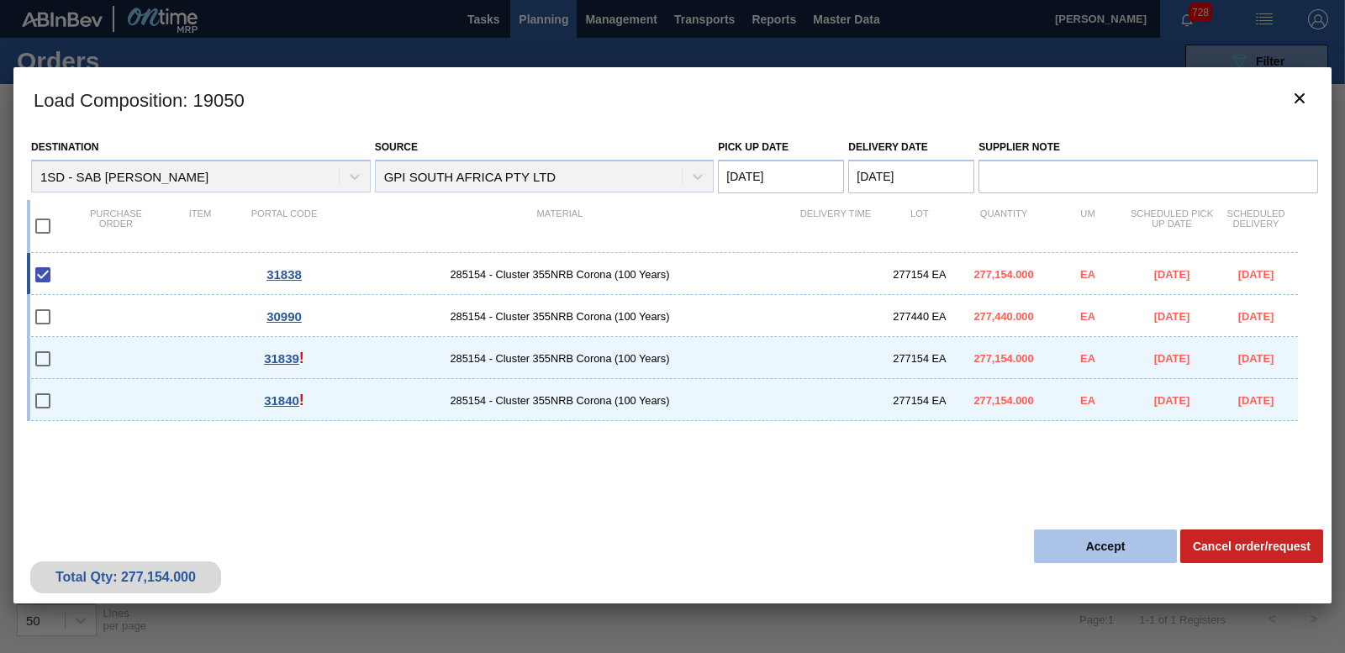
click at [1105, 552] on button "Accept" at bounding box center [1105, 547] width 143 height 34
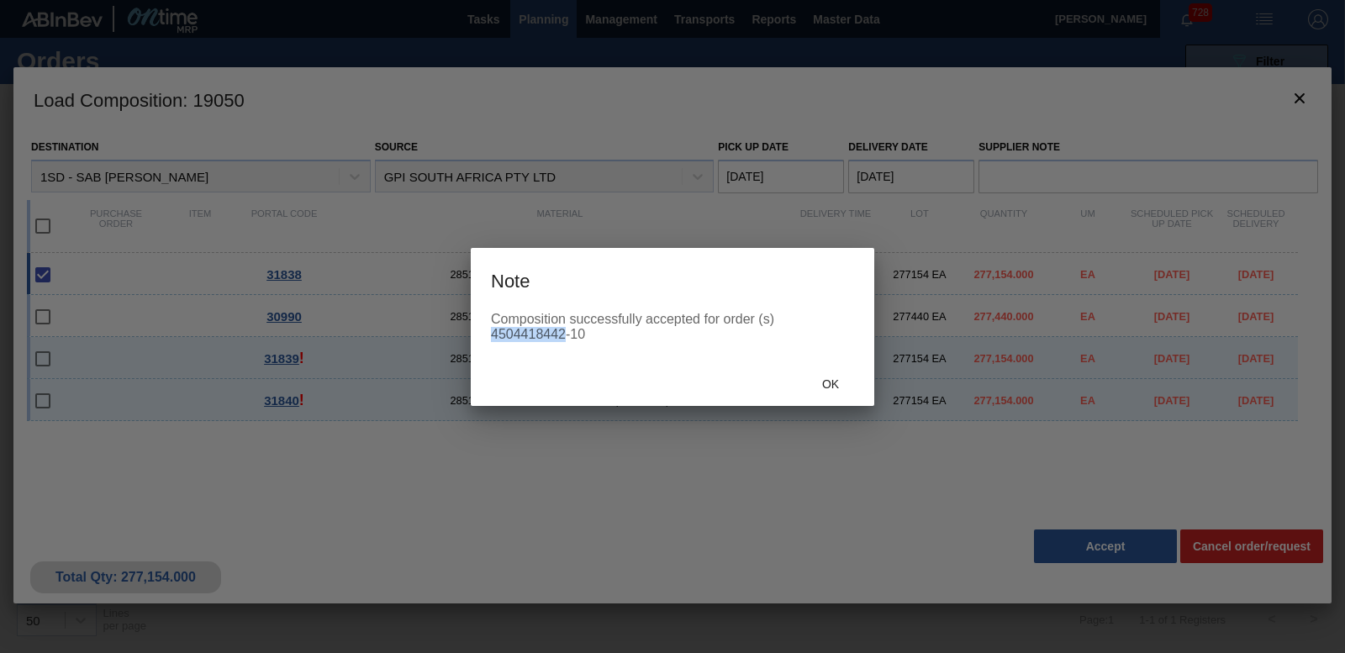
drag, startPoint x: 491, startPoint y: 330, endPoint x: 565, endPoint y: 335, distance: 74.2
click at [565, 335] on div "Composition successfully accepted for order (s) 4504418442-10" at bounding box center [672, 327] width 363 height 30
copy div "4504418442"
click at [834, 381] on span "Ok" at bounding box center [831, 384] width 44 height 13
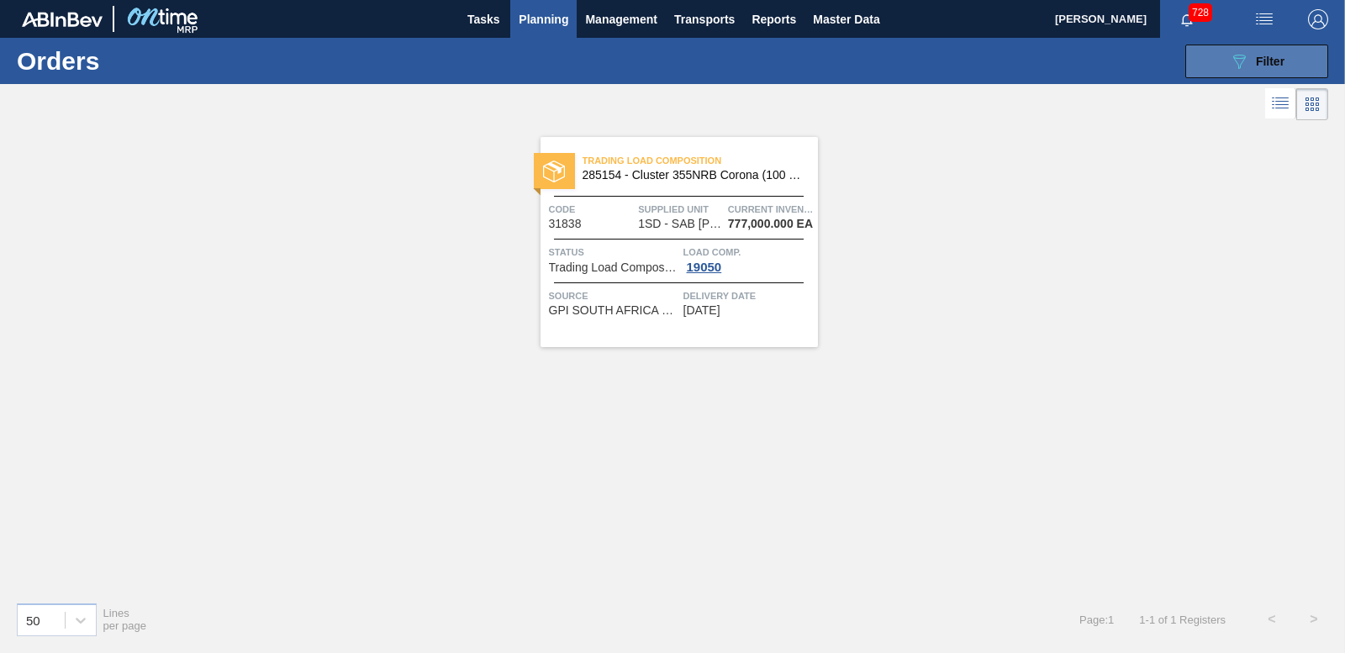
click at [1212, 62] on button "089F7B8B-B2A5-4AFE-B5C0-19BA573D28AC Filter" at bounding box center [1257, 62] width 143 height 34
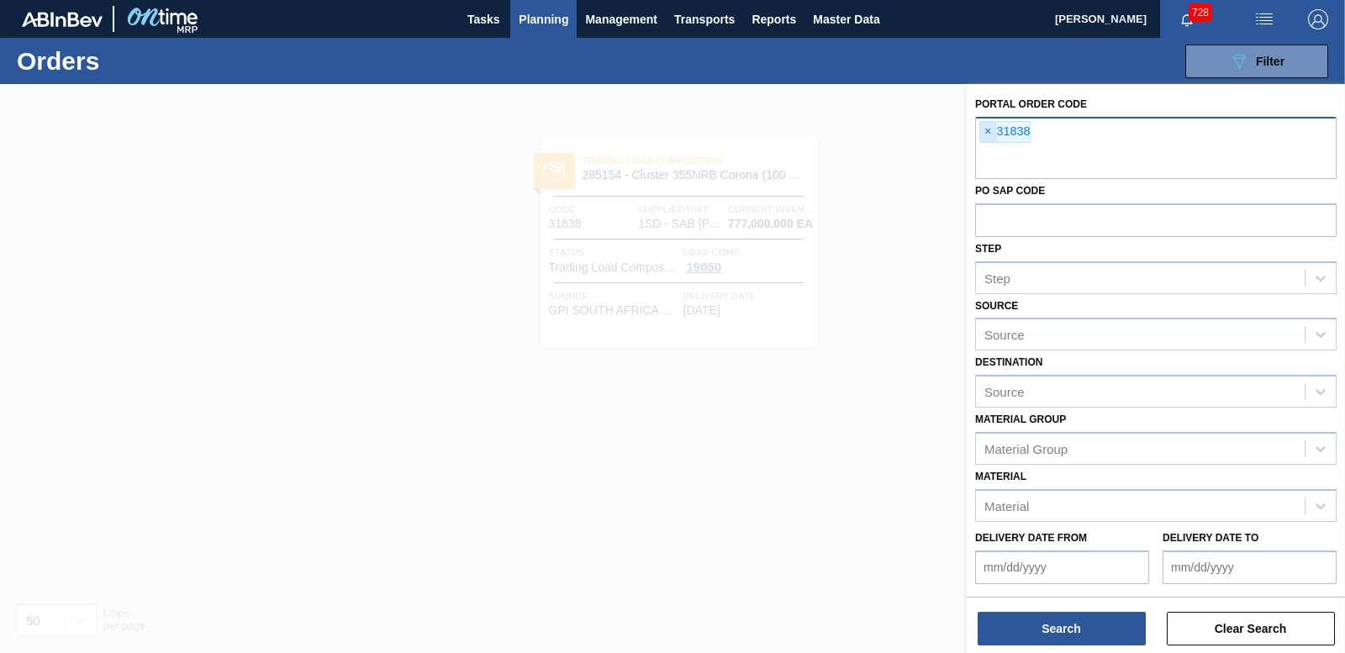
click at [986, 128] on span "×" at bounding box center [988, 132] width 16 height 20
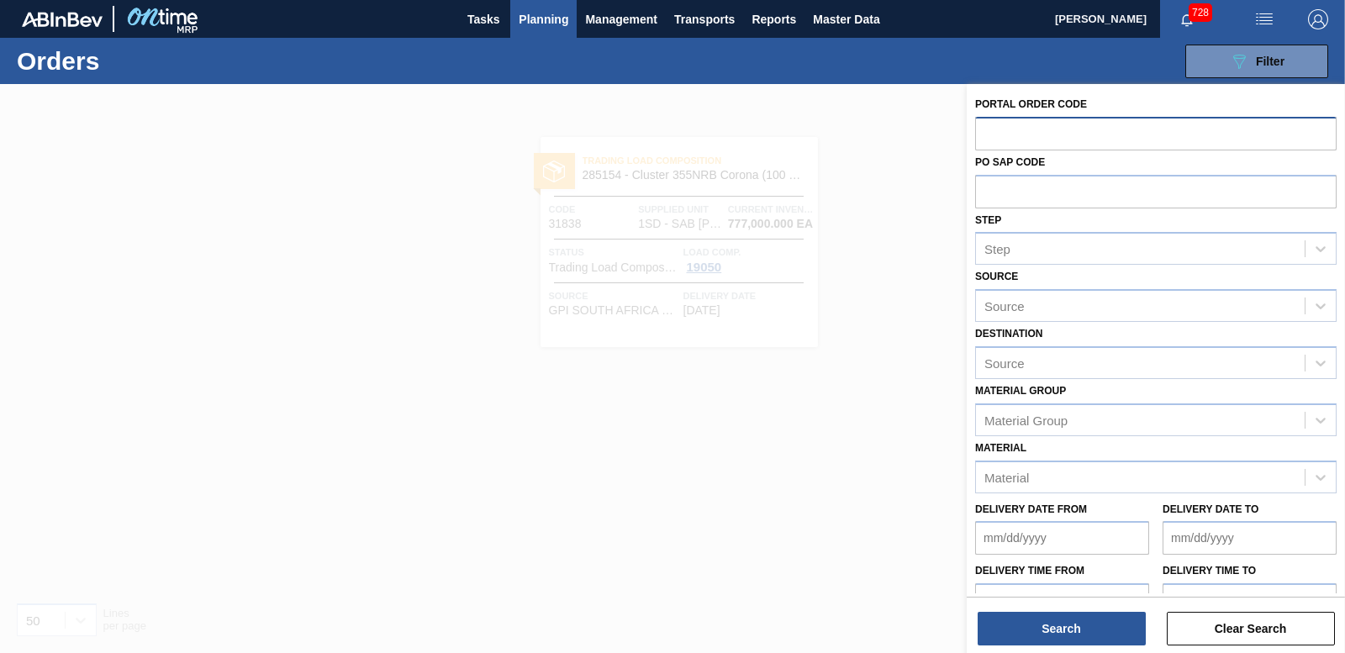
paste input "31839"
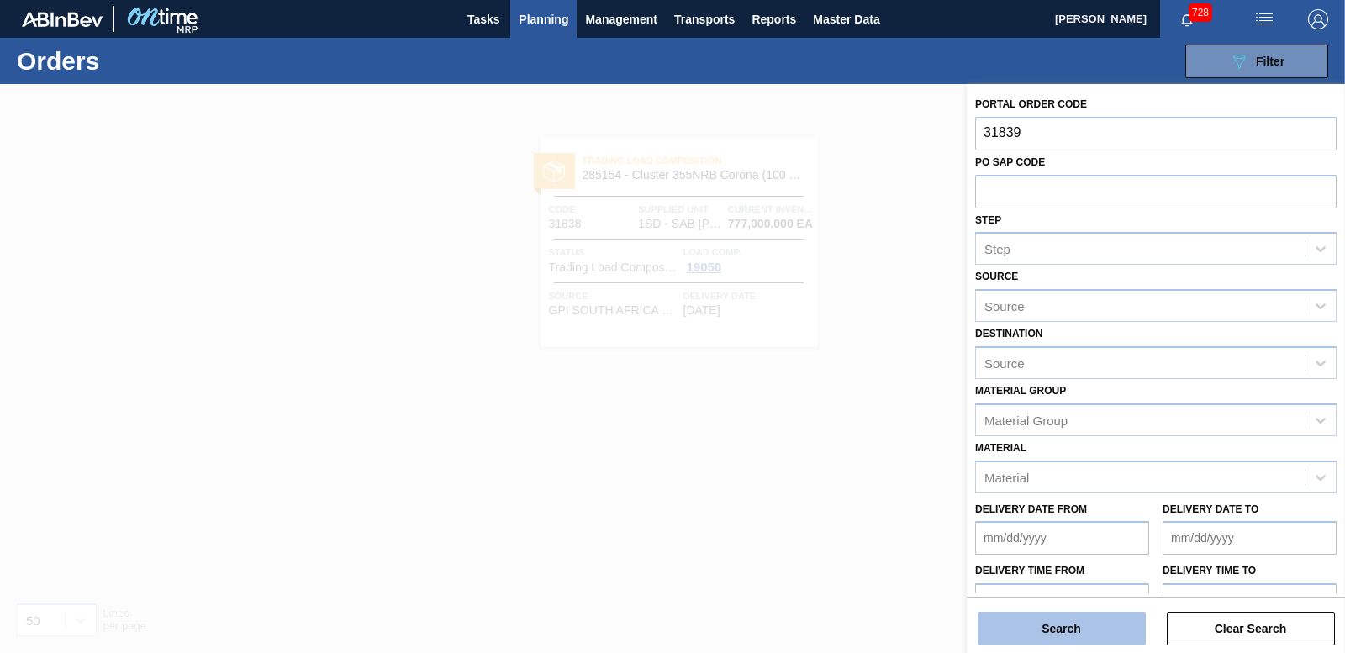
type input "31839"
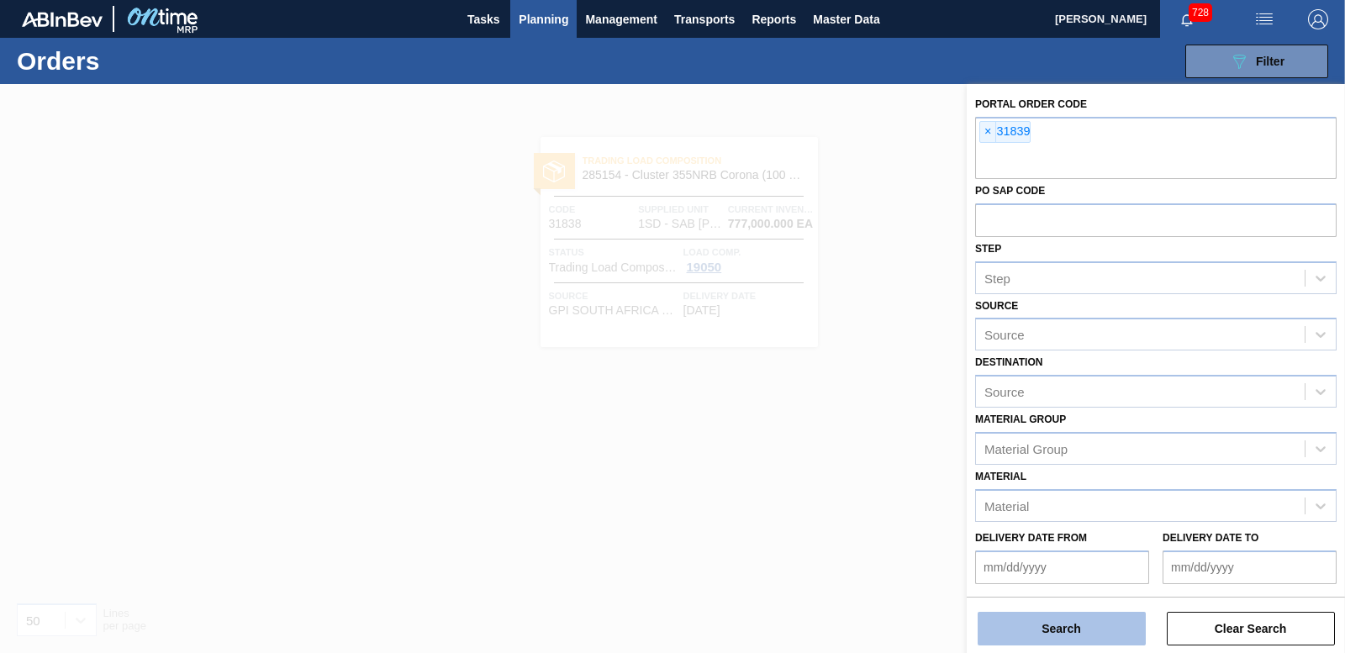
click at [1092, 615] on button "Search" at bounding box center [1062, 629] width 168 height 34
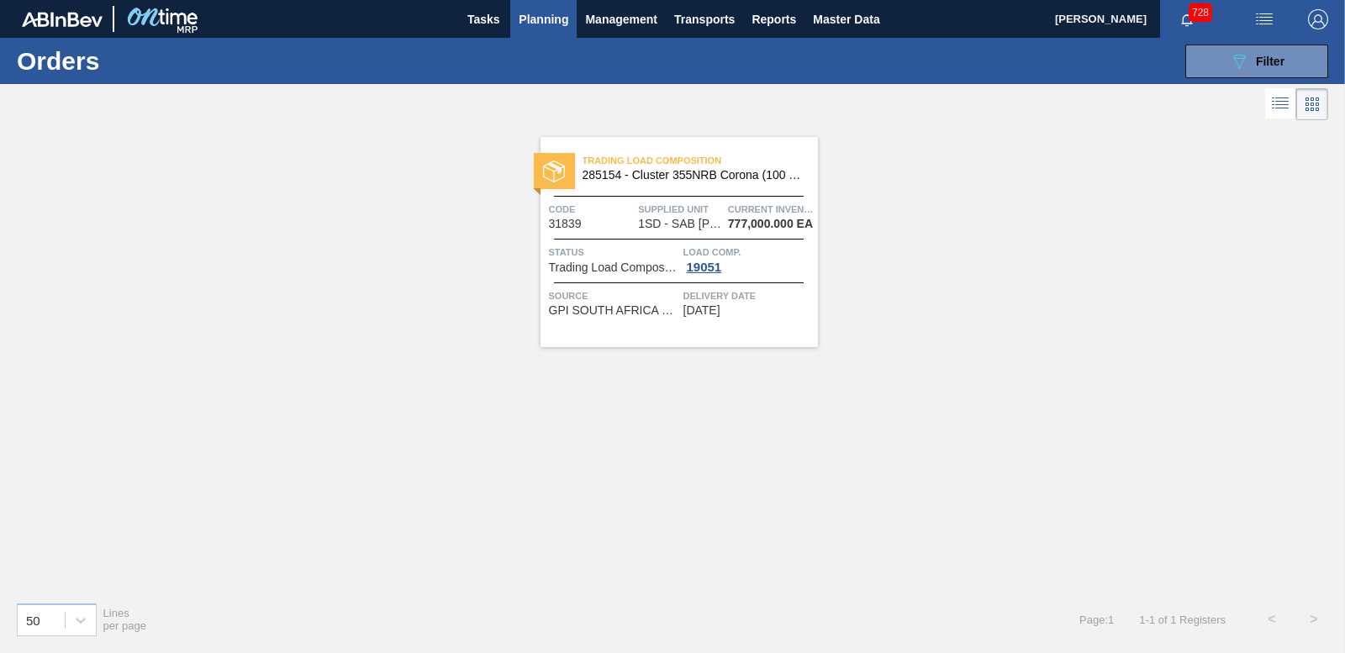
click at [701, 258] on span "Load Comp." at bounding box center [749, 252] width 130 height 17
click at [701, 263] on div "19051" at bounding box center [705, 267] width 42 height 13
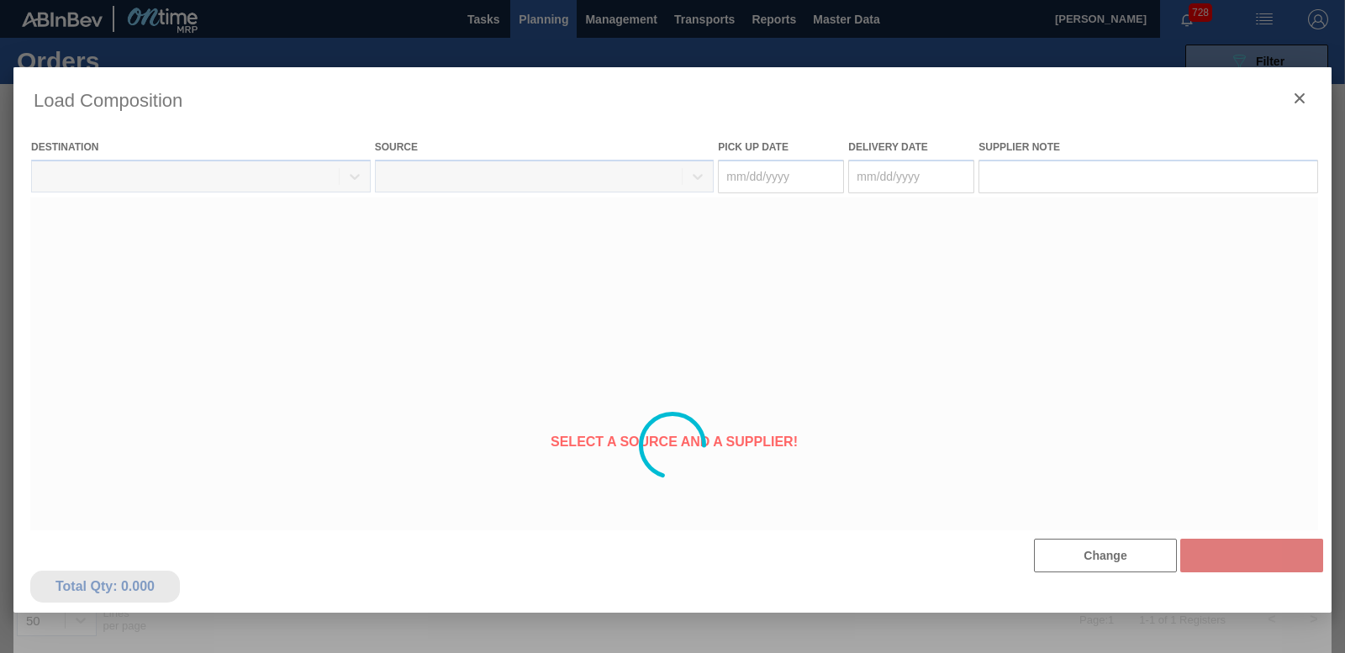
type Date "[DATE]"
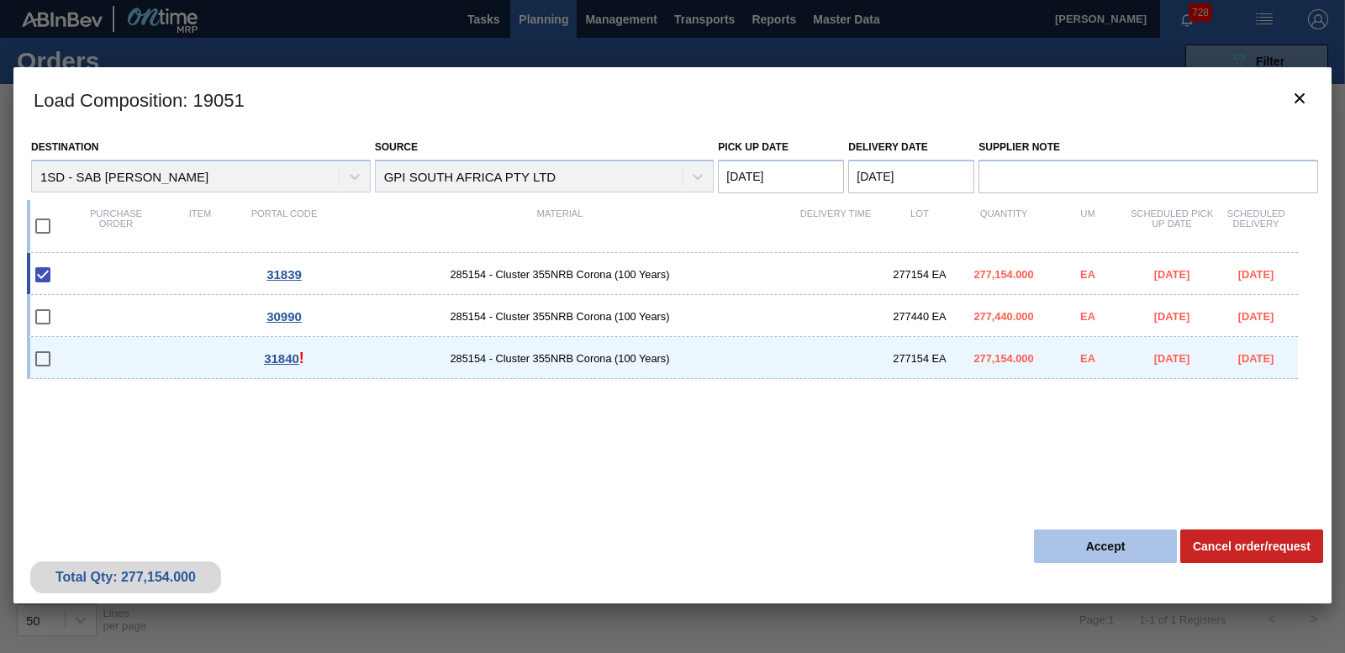
click at [1116, 551] on button "Accept" at bounding box center [1105, 547] width 143 height 34
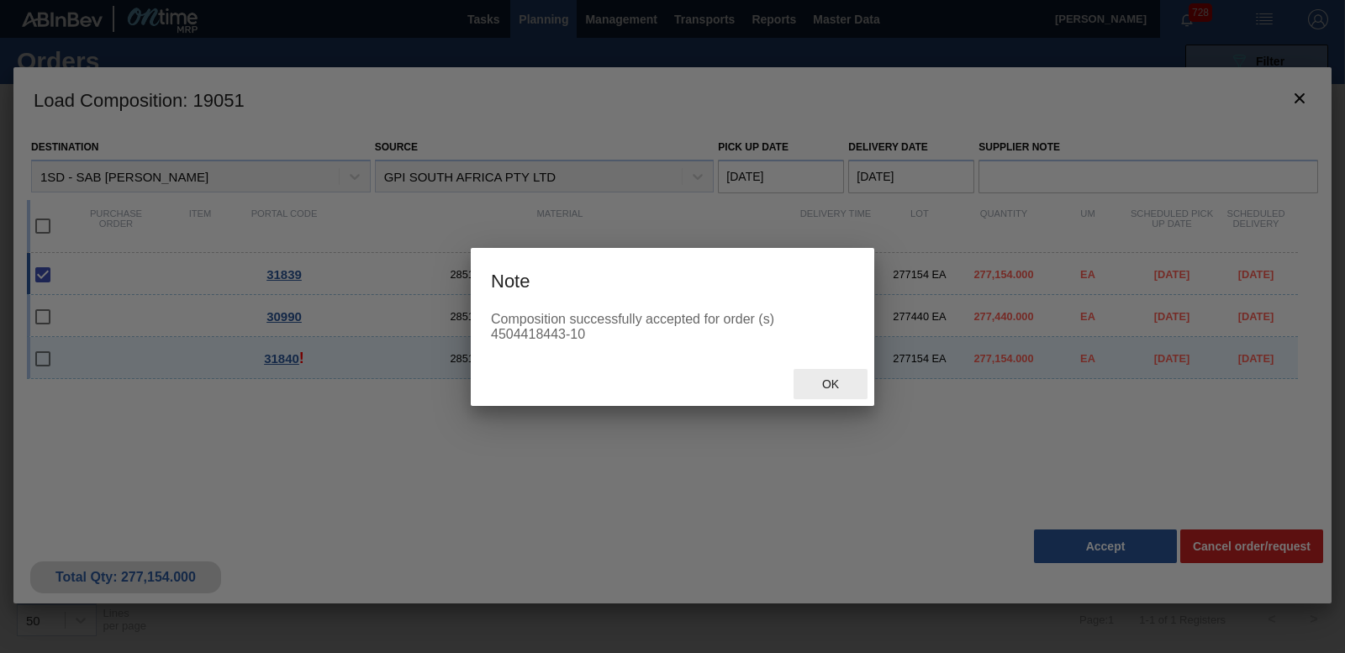
click at [822, 386] on span "Ok" at bounding box center [831, 384] width 44 height 13
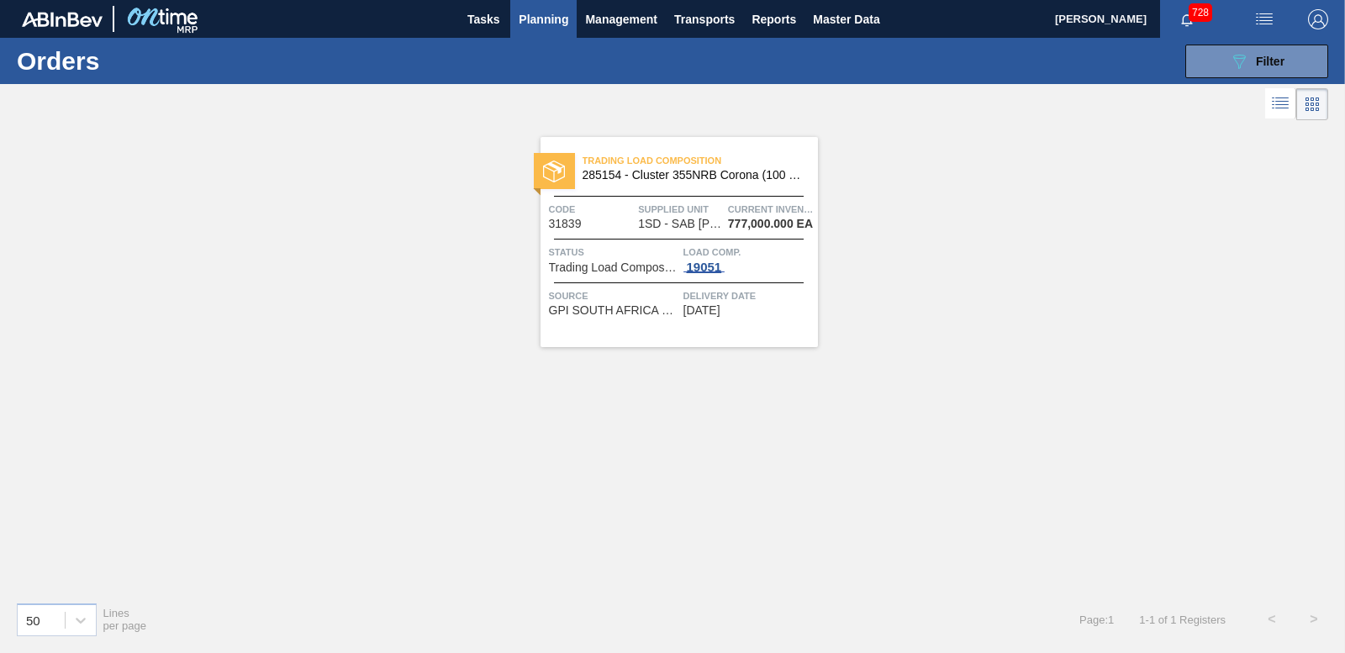
click at [690, 267] on div "19051" at bounding box center [705, 267] width 42 height 13
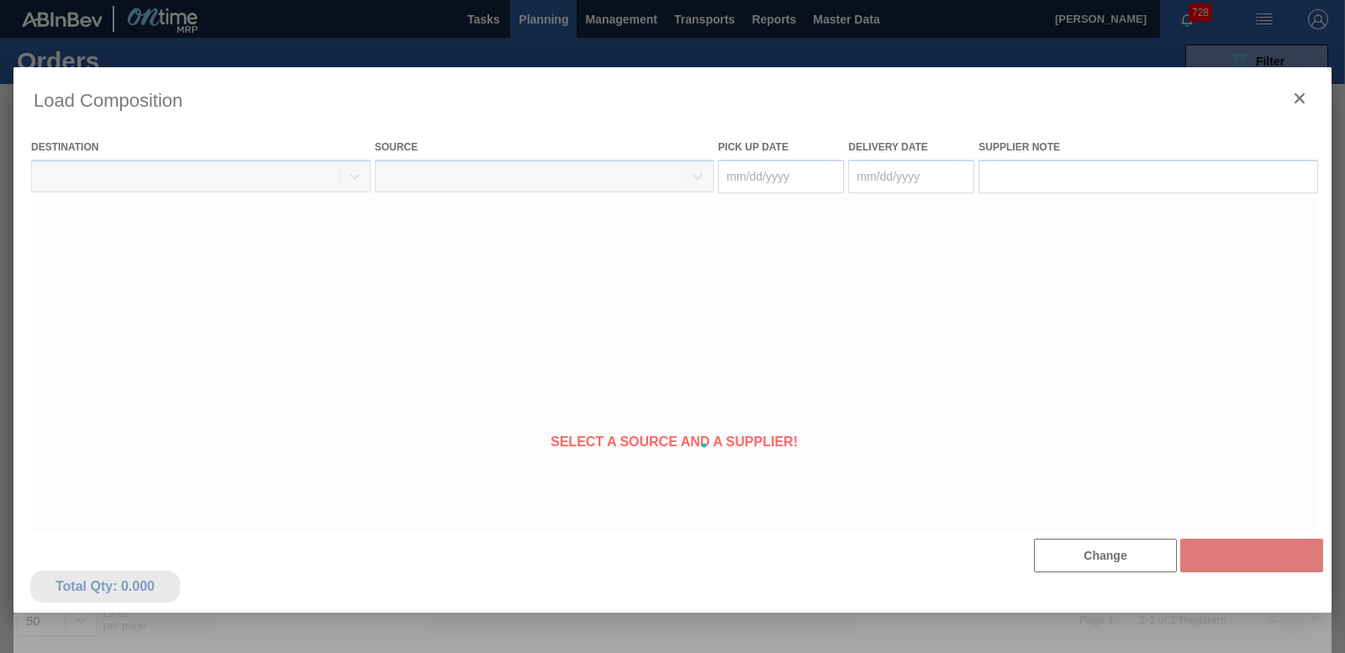
type Date "[DATE]"
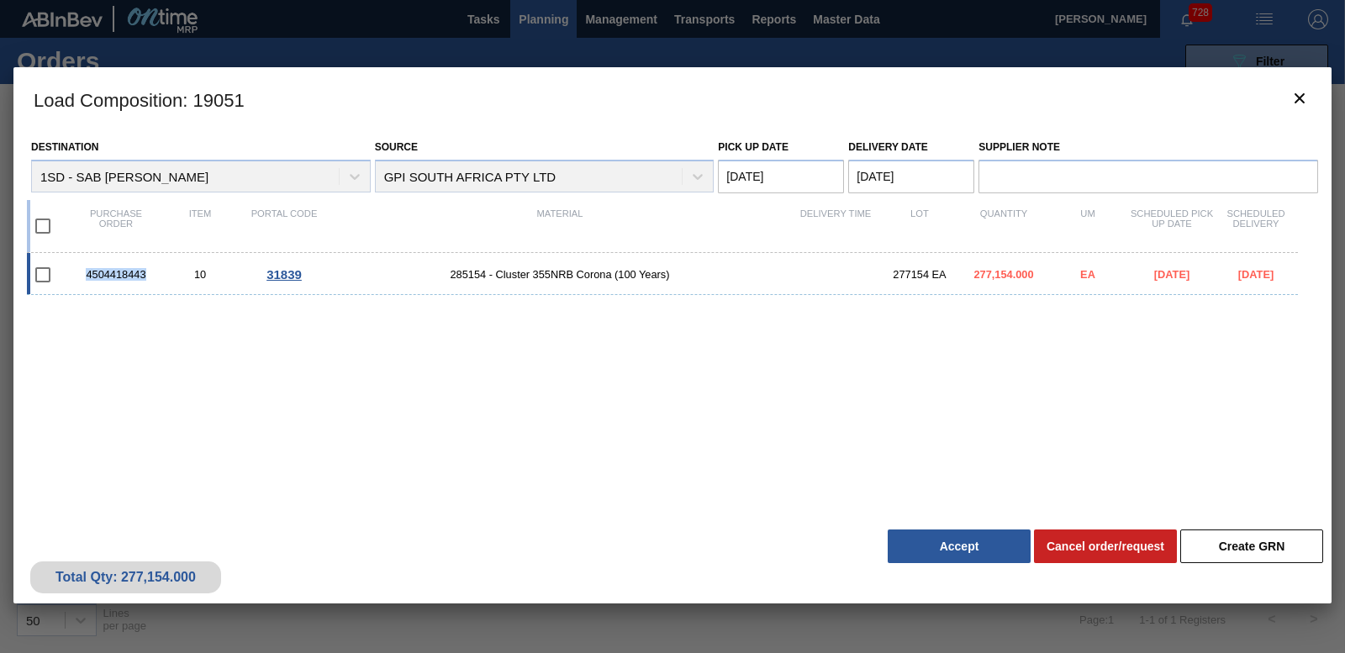
drag, startPoint x: 106, startPoint y: 272, endPoint x: 151, endPoint y: 272, distance: 45.4
click at [151, 272] on div "4504418443" at bounding box center [116, 274] width 84 height 13
checkbox input "true"
drag, startPoint x: 151, startPoint y: 272, endPoint x: 125, endPoint y: 275, distance: 26.2
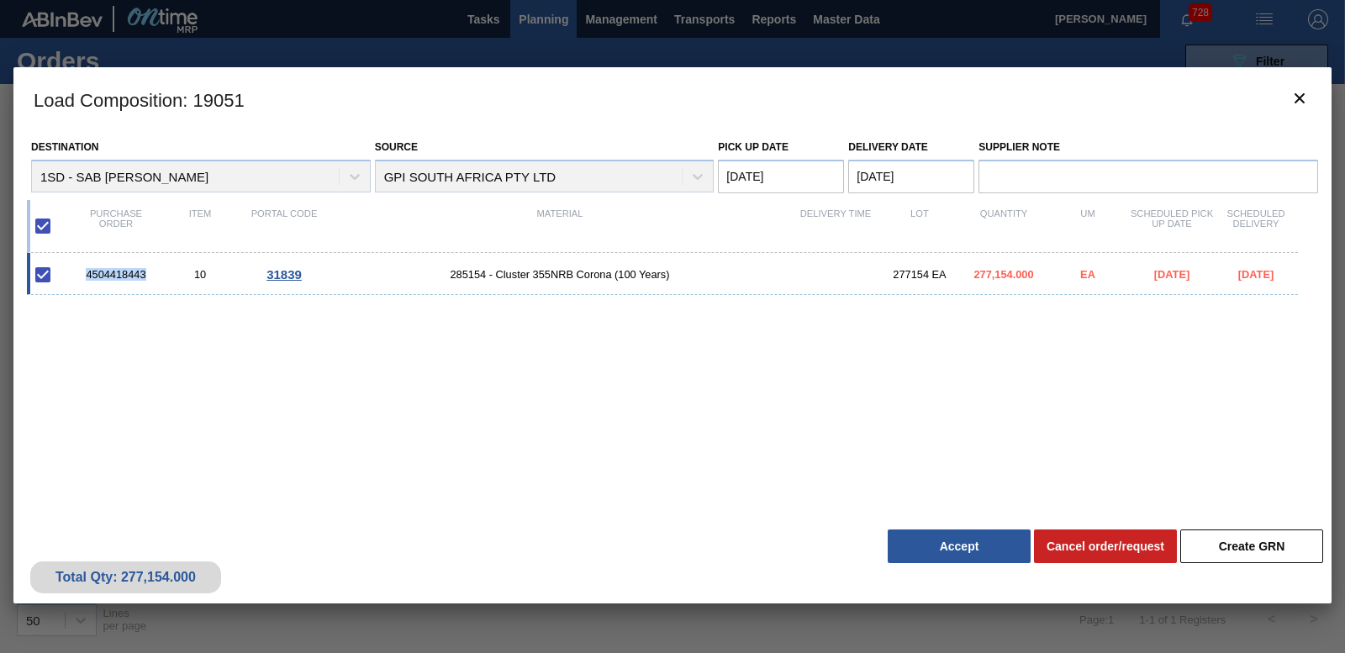
copy div "4504418443"
click at [913, 557] on button "Accept" at bounding box center [959, 547] width 143 height 34
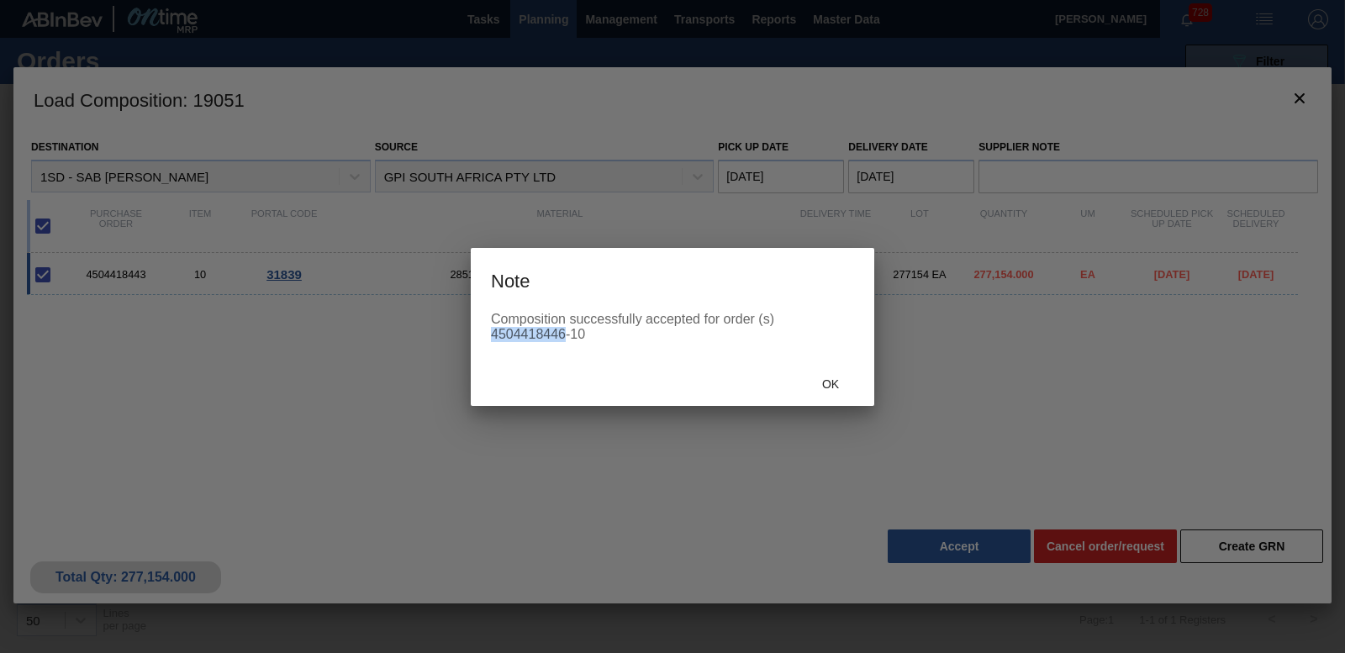
drag, startPoint x: 492, startPoint y: 334, endPoint x: 561, endPoint y: 339, distance: 69.1
click at [561, 339] on div "Composition successfully accepted for order (s) 4504418446-10" at bounding box center [672, 327] width 363 height 30
click at [567, 341] on div "Composition successfully accepted for order (s) 4504418446-10" at bounding box center [672, 327] width 363 height 30
click at [492, 332] on div "Composition successfully accepted for order (s) 4504418446-10" at bounding box center [673, 337] width 404 height 50
drag, startPoint x: 492, startPoint y: 332, endPoint x: 560, endPoint y: 339, distance: 68.4
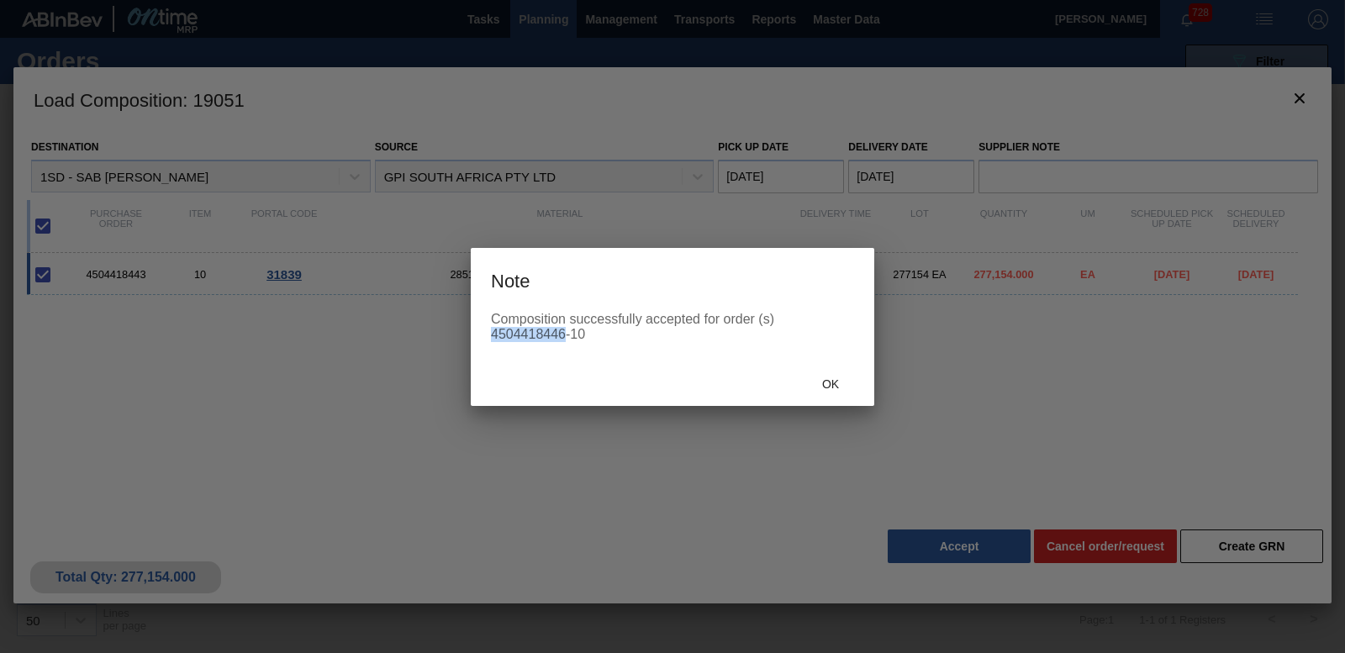
click at [560, 339] on div "Composition successfully accepted for order (s) 4504418446-10" at bounding box center [672, 327] width 363 height 30
drag, startPoint x: 560, startPoint y: 339, endPoint x: 547, endPoint y: 334, distance: 14.4
drag, startPoint x: 547, startPoint y: 334, endPoint x: 492, endPoint y: 349, distance: 56.7
click at [494, 351] on div "Composition successfully accepted for order (s) 4504418446-10" at bounding box center [673, 337] width 404 height 50
drag, startPoint x: 492, startPoint y: 331, endPoint x: 561, endPoint y: 335, distance: 69.0
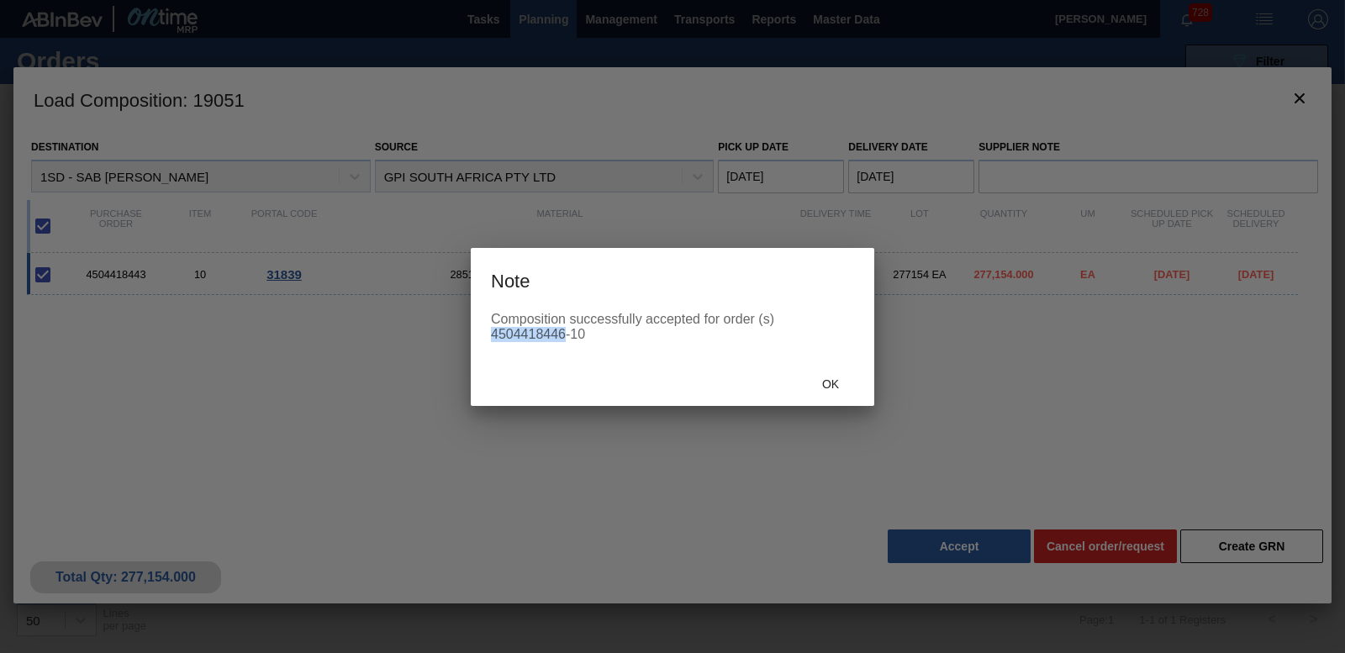
click at [561, 335] on div "Composition successfully accepted for order (s) 4504418446-10" at bounding box center [672, 327] width 363 height 30
drag, startPoint x: 561, startPoint y: 335, endPoint x: 543, endPoint y: 337, distance: 17.8
drag, startPoint x: 543, startPoint y: 337, endPoint x: 552, endPoint y: 325, distance: 15.6
click at [568, 322] on div "Composition successfully accepted for order (s) 4504418446-10" at bounding box center [672, 327] width 363 height 30
drag, startPoint x: 493, startPoint y: 336, endPoint x: 565, endPoint y: 335, distance: 72.3
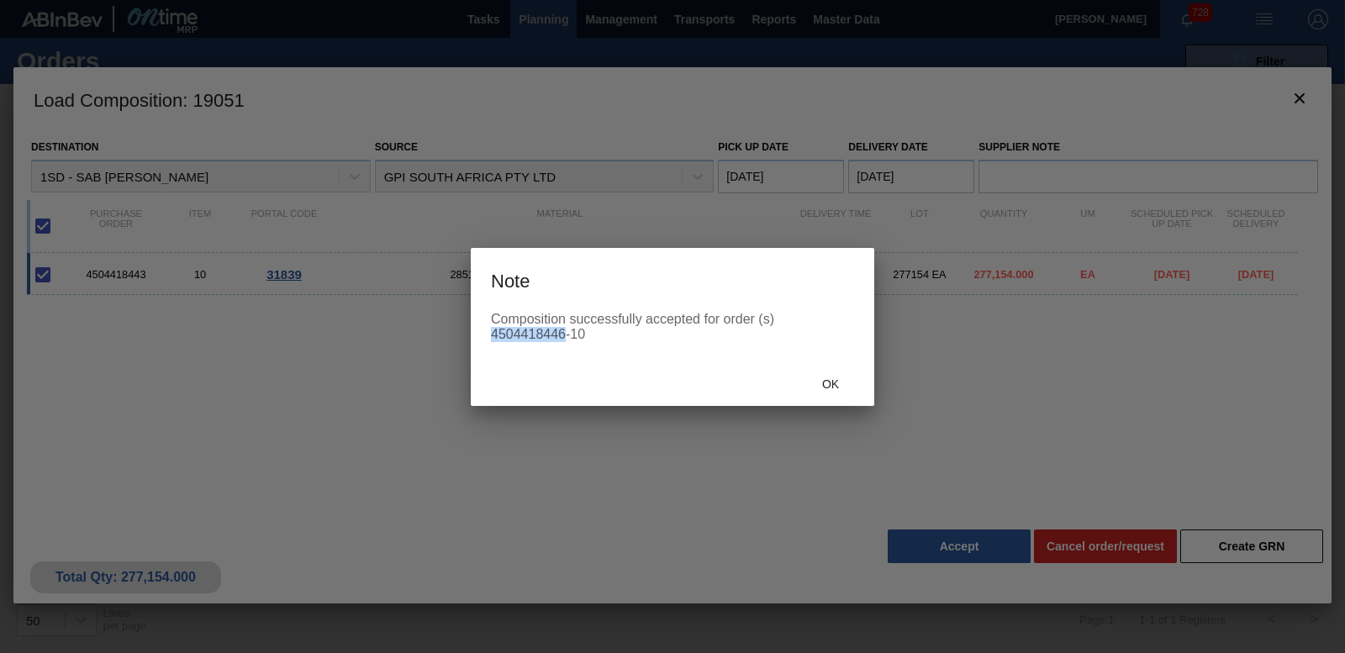
click at [565, 335] on div "Composition successfully accepted for order (s) 4504418446-10" at bounding box center [672, 327] width 363 height 30
drag, startPoint x: 565, startPoint y: 335, endPoint x: 549, endPoint y: 333, distance: 16.1
copy div "4504418446"
click at [1301, 96] on div at bounding box center [672, 326] width 1345 height 653
click at [824, 388] on span "Ok" at bounding box center [831, 384] width 44 height 13
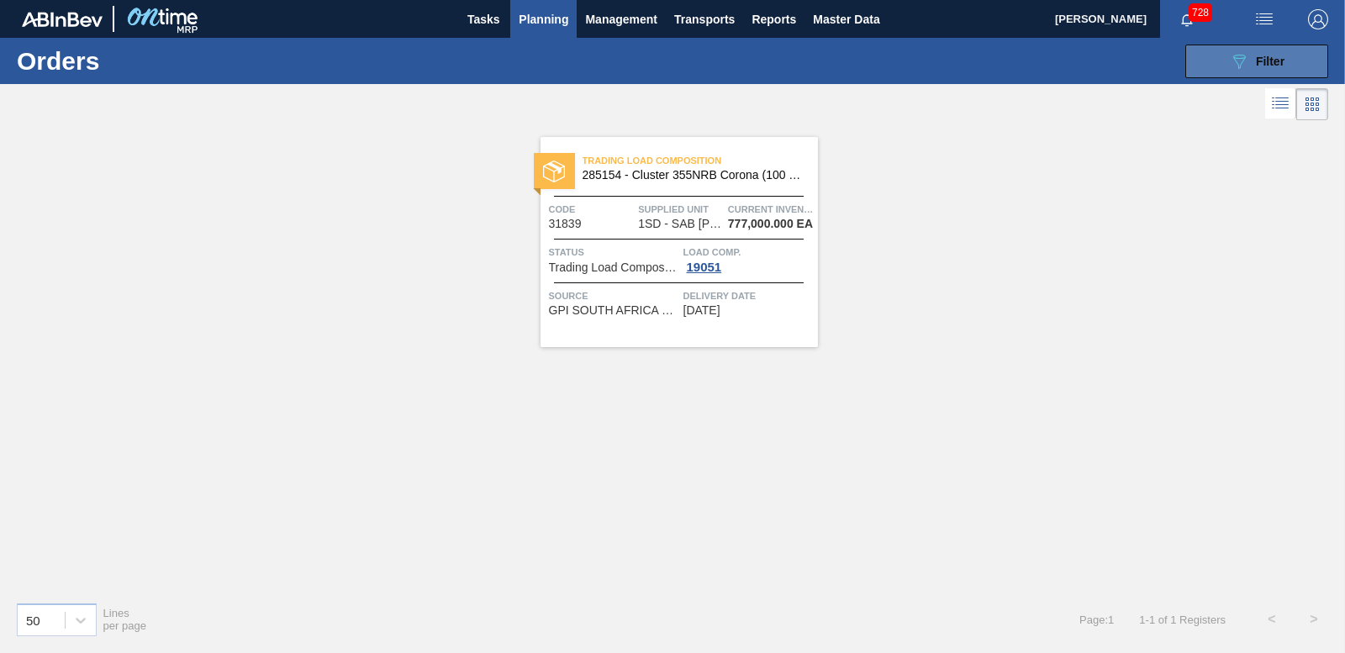
click at [1257, 66] on span "Filter" at bounding box center [1270, 61] width 29 height 13
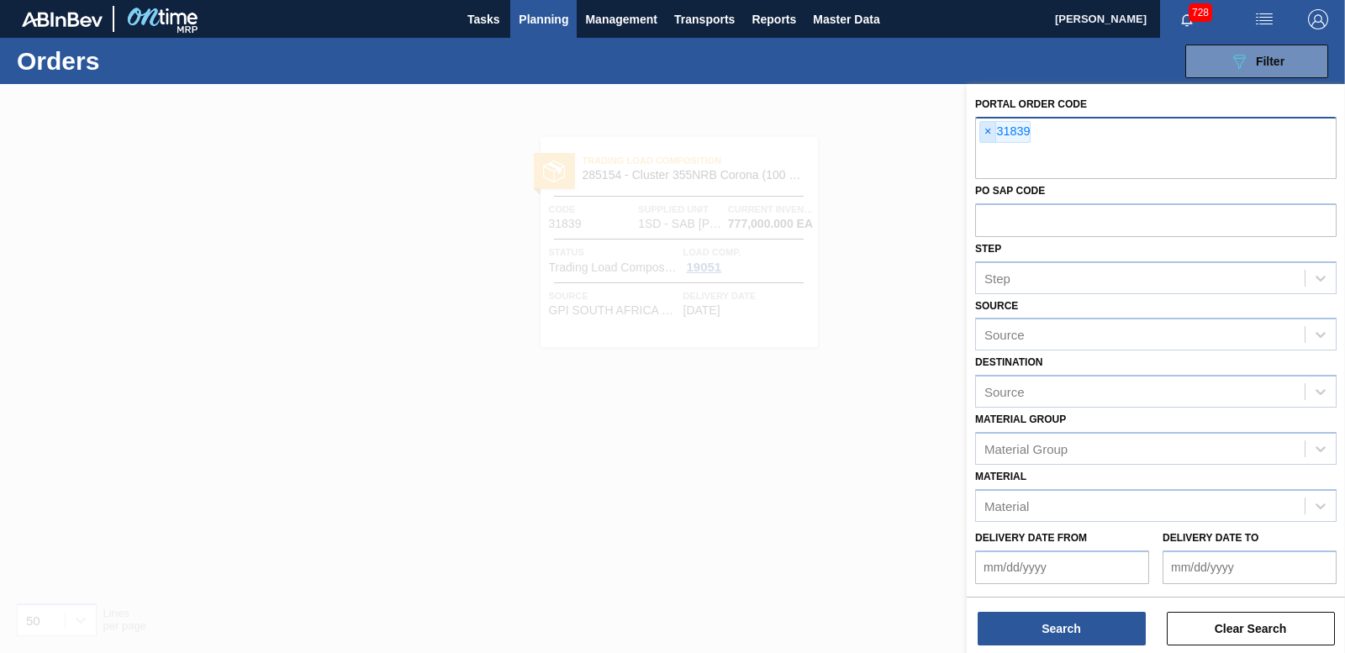
click at [986, 135] on span "×" at bounding box center [988, 132] width 16 height 20
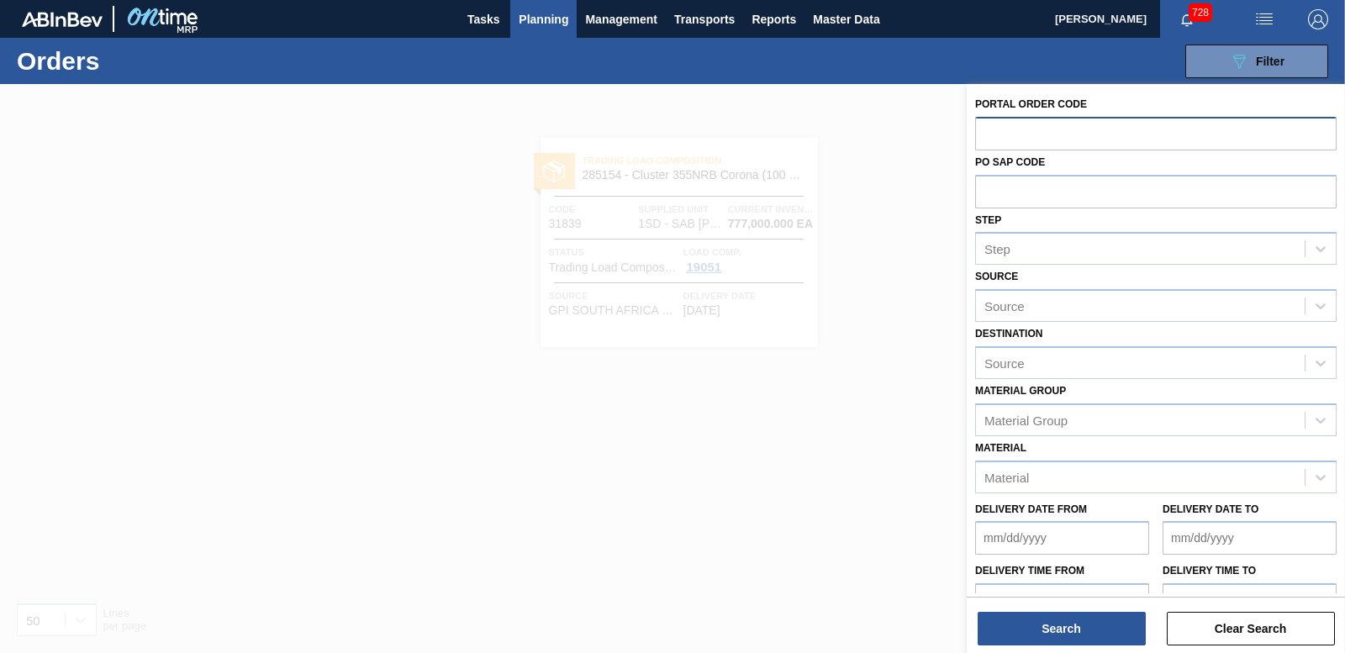
paste input "31840"
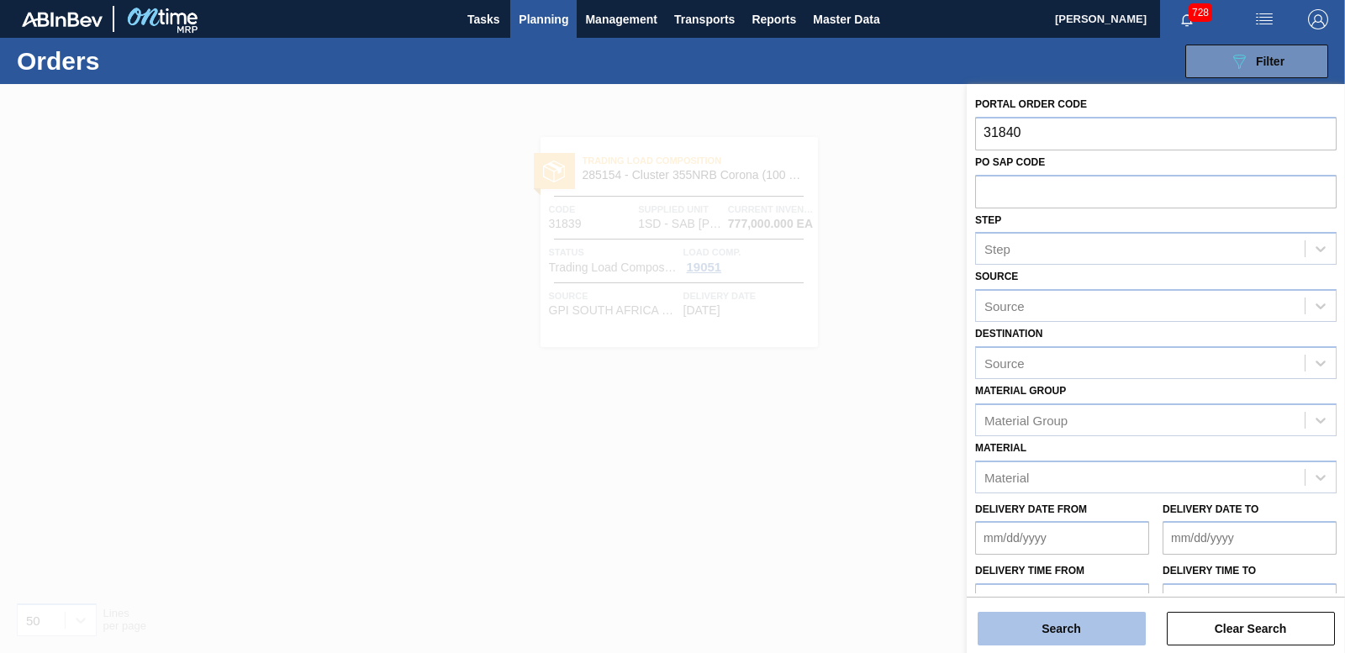
type input "31840"
click at [1028, 625] on button "Search" at bounding box center [1062, 629] width 168 height 34
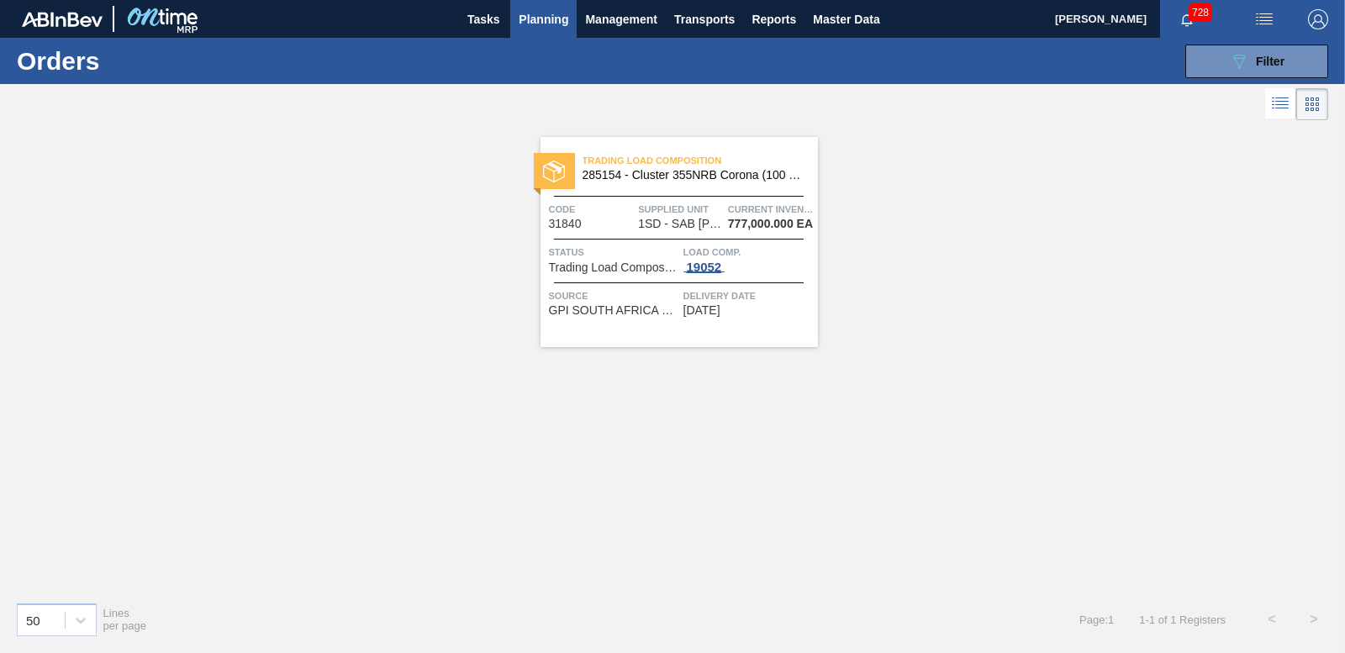
click at [701, 266] on div "19052" at bounding box center [705, 267] width 42 height 13
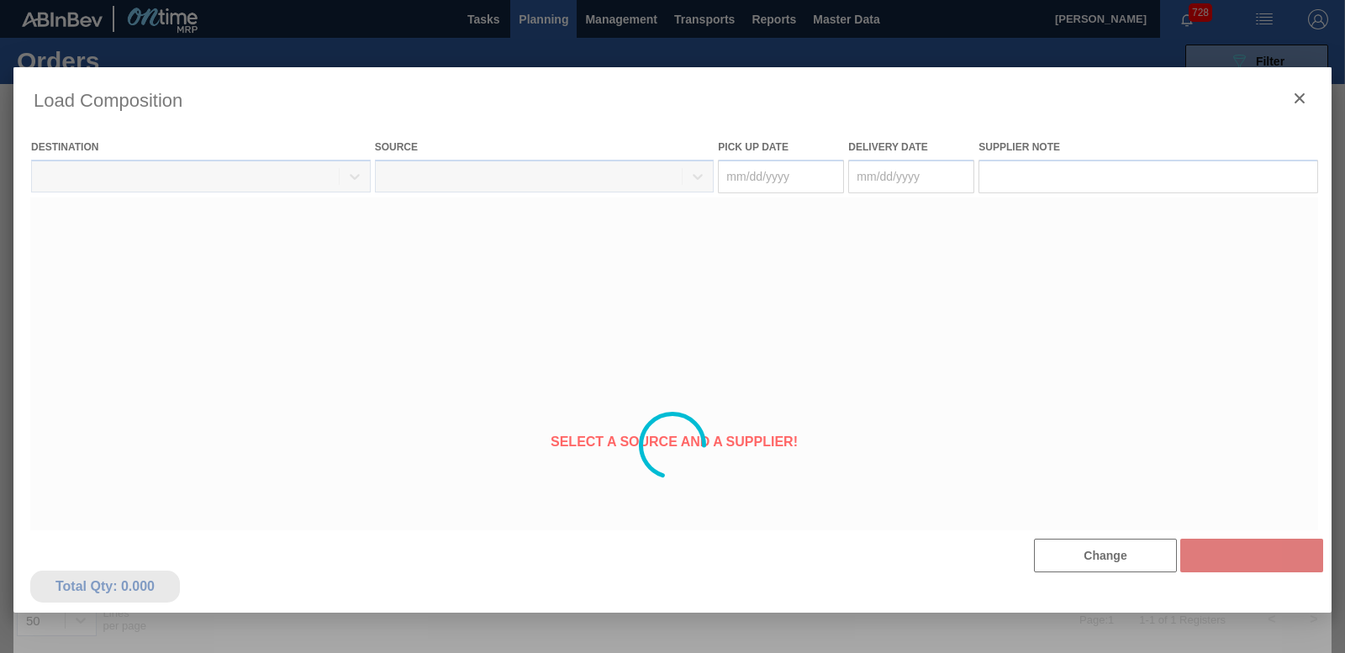
type Date "[DATE]"
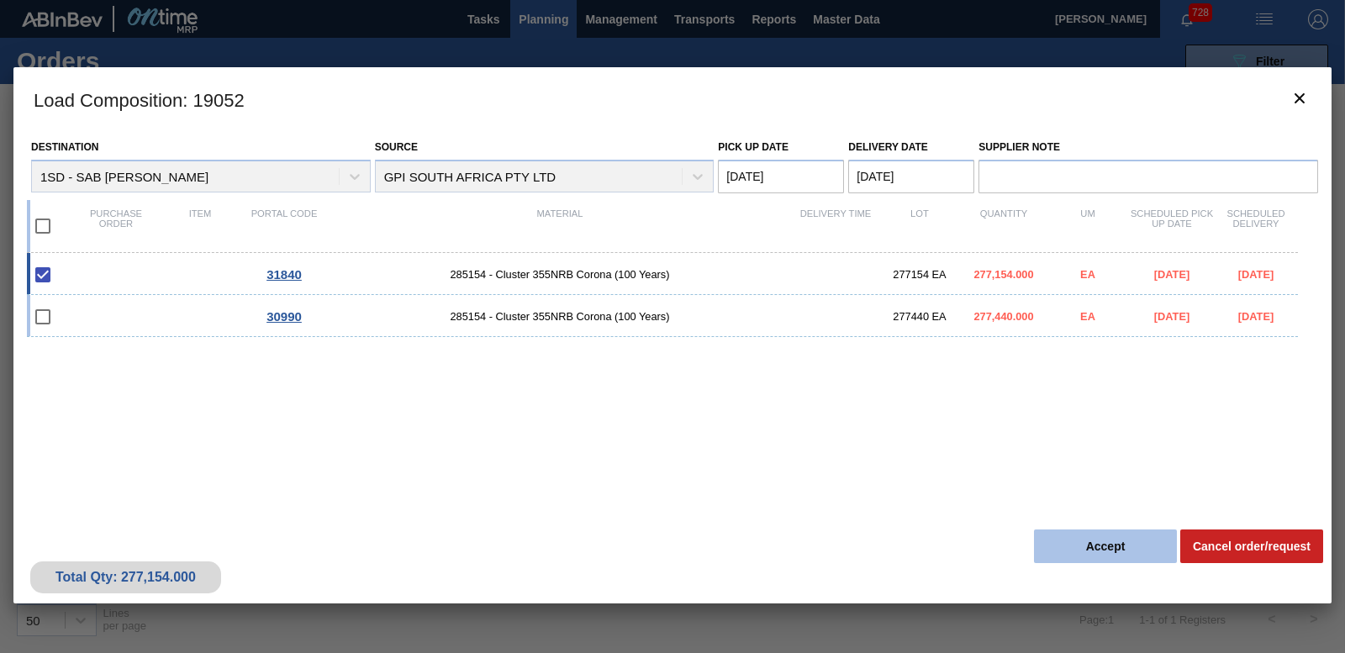
click at [1112, 547] on button "Accept" at bounding box center [1105, 547] width 143 height 34
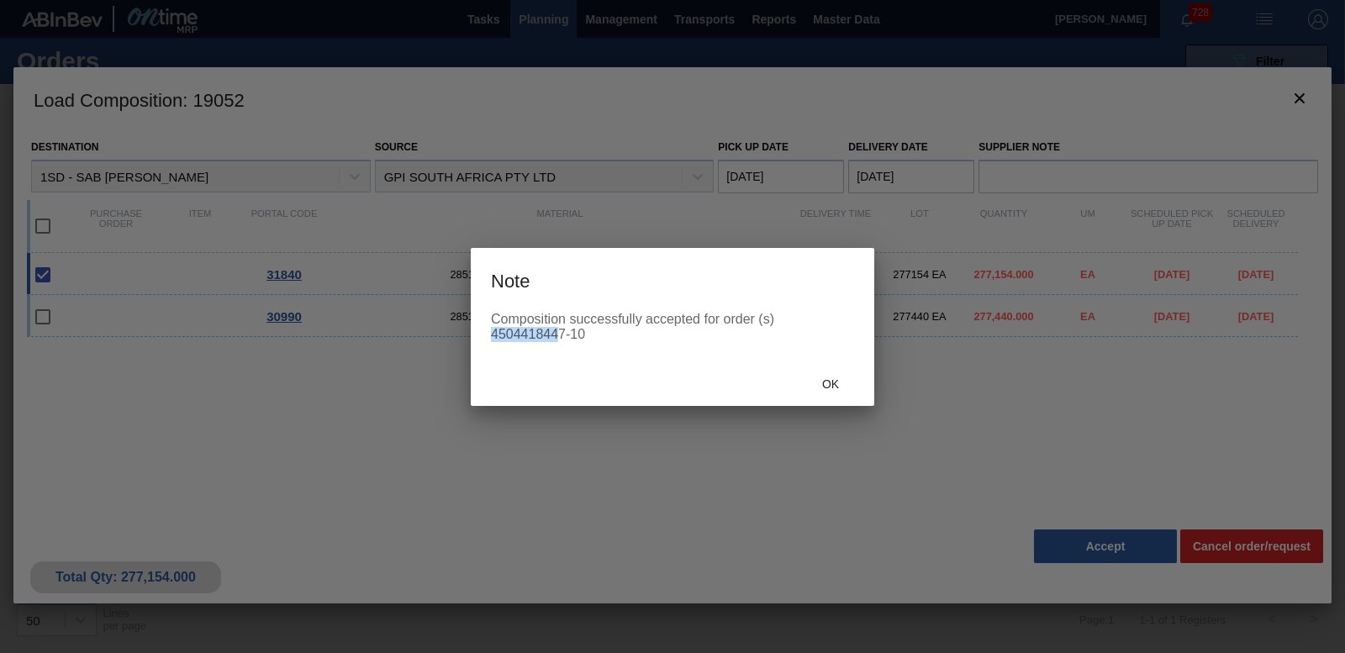
drag, startPoint x: 562, startPoint y: 335, endPoint x: 482, endPoint y: 328, distance: 80.2
click at [482, 328] on div "Composition successfully accepted for order (s) 4504418447-10" at bounding box center [673, 337] width 404 height 50
drag, startPoint x: 482, startPoint y: 328, endPoint x: 563, endPoint y: 341, distance: 81.8
click at [563, 342] on div "Composition successfully accepted for order (s) 4504418447-10" at bounding box center [673, 337] width 404 height 50
drag, startPoint x: 563, startPoint y: 335, endPoint x: 484, endPoint y: 334, distance: 78.2
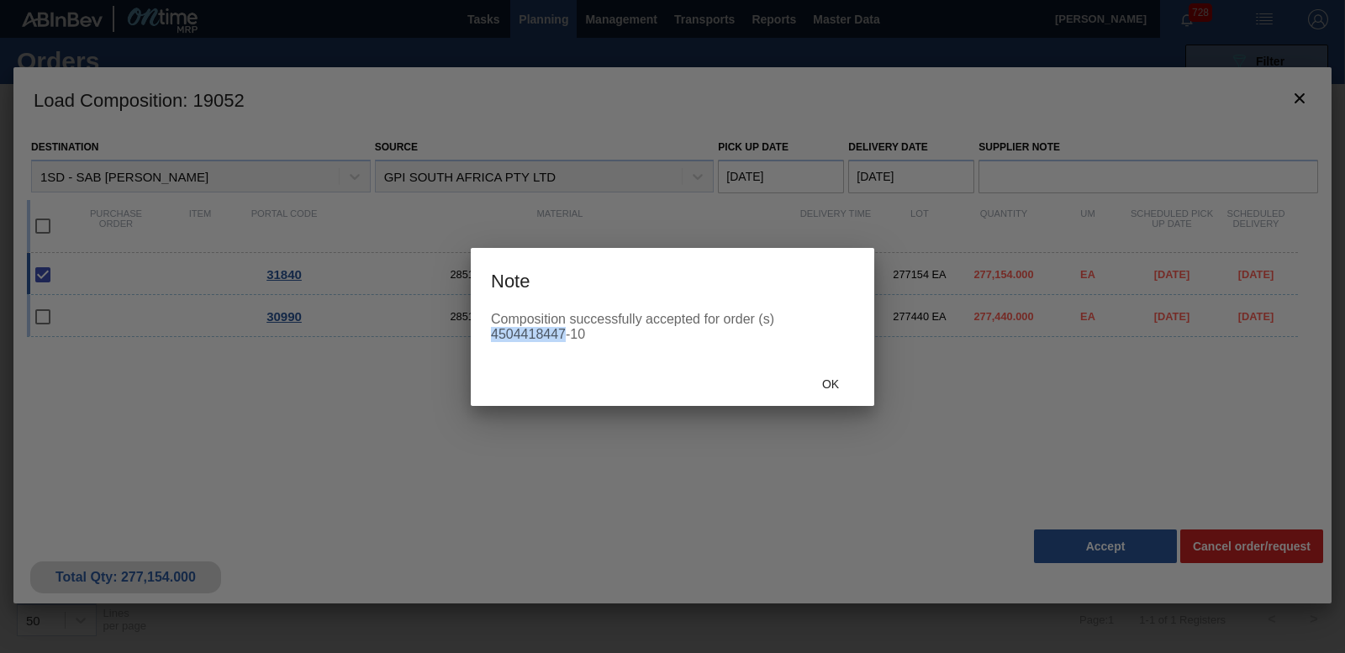
click at [484, 334] on div "Composition successfully accepted for order (s) 4504418447-10" at bounding box center [673, 337] width 404 height 50
drag, startPoint x: 484, startPoint y: 334, endPoint x: 514, endPoint y: 335, distance: 29.5
copy div "4504418447"
click at [830, 378] on span "Ok" at bounding box center [831, 384] width 44 height 13
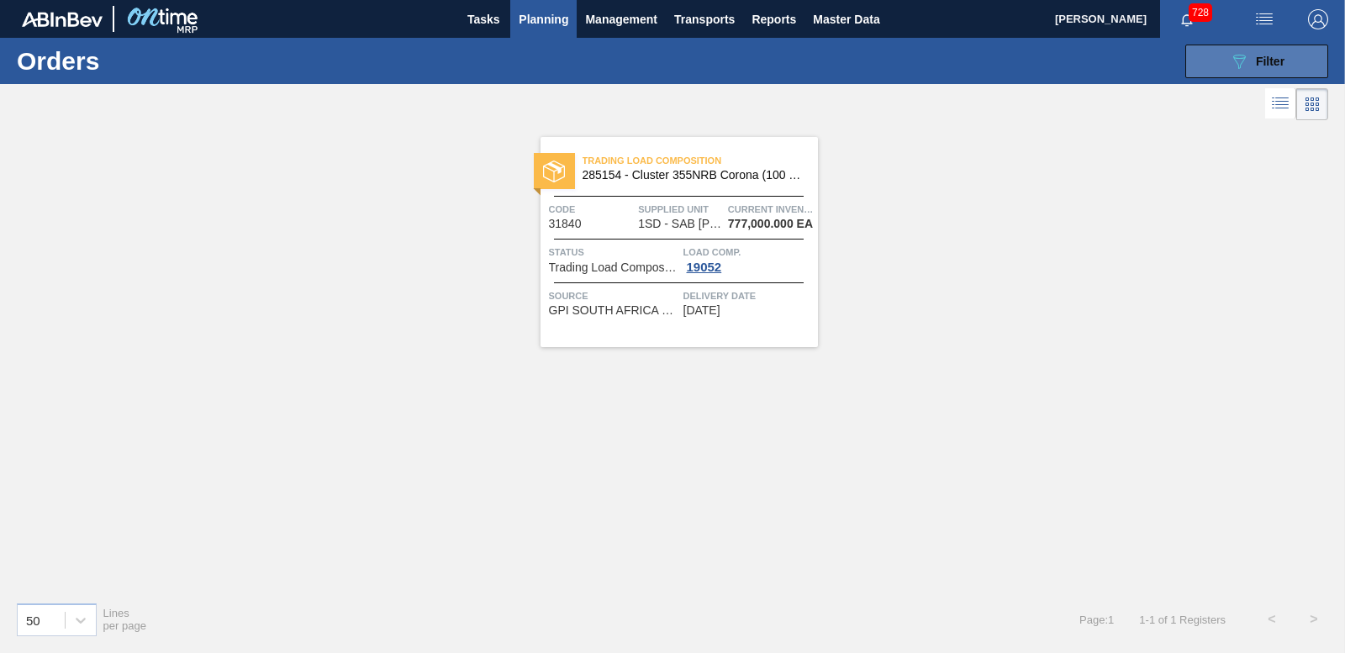
click at [1270, 55] on span "Filter" at bounding box center [1270, 61] width 29 height 13
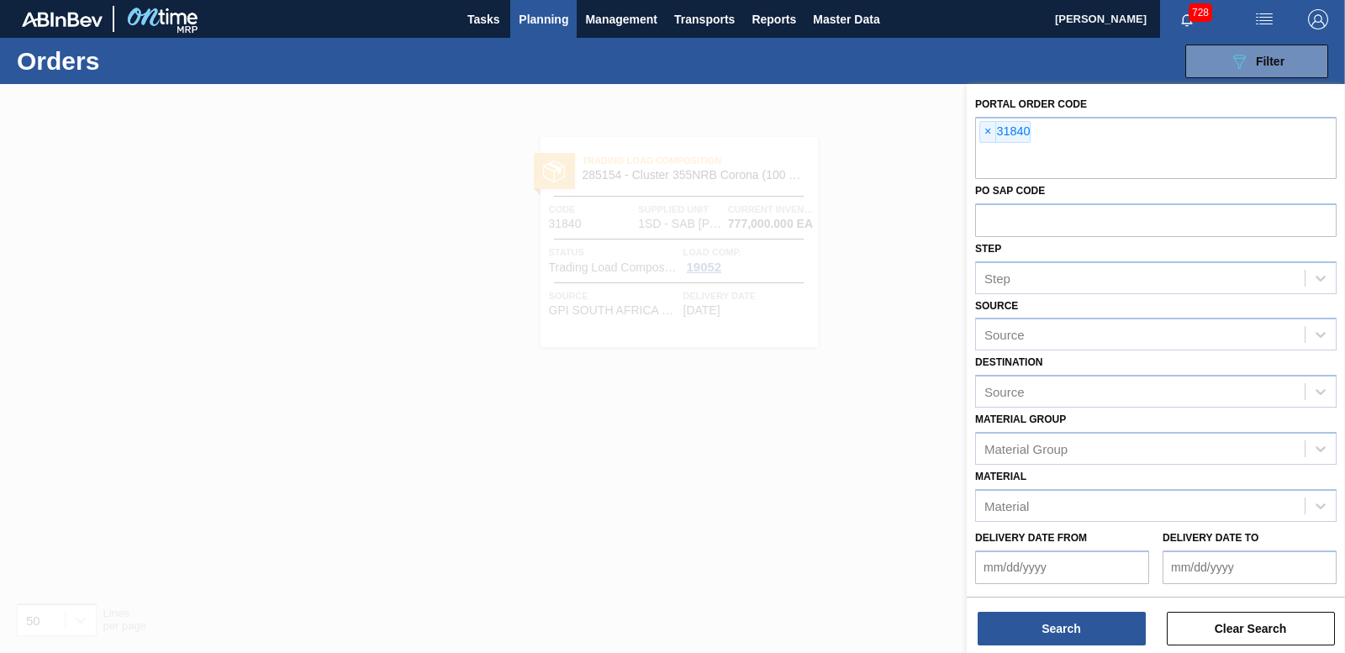
click at [850, 329] on div at bounding box center [672, 410] width 1345 height 653
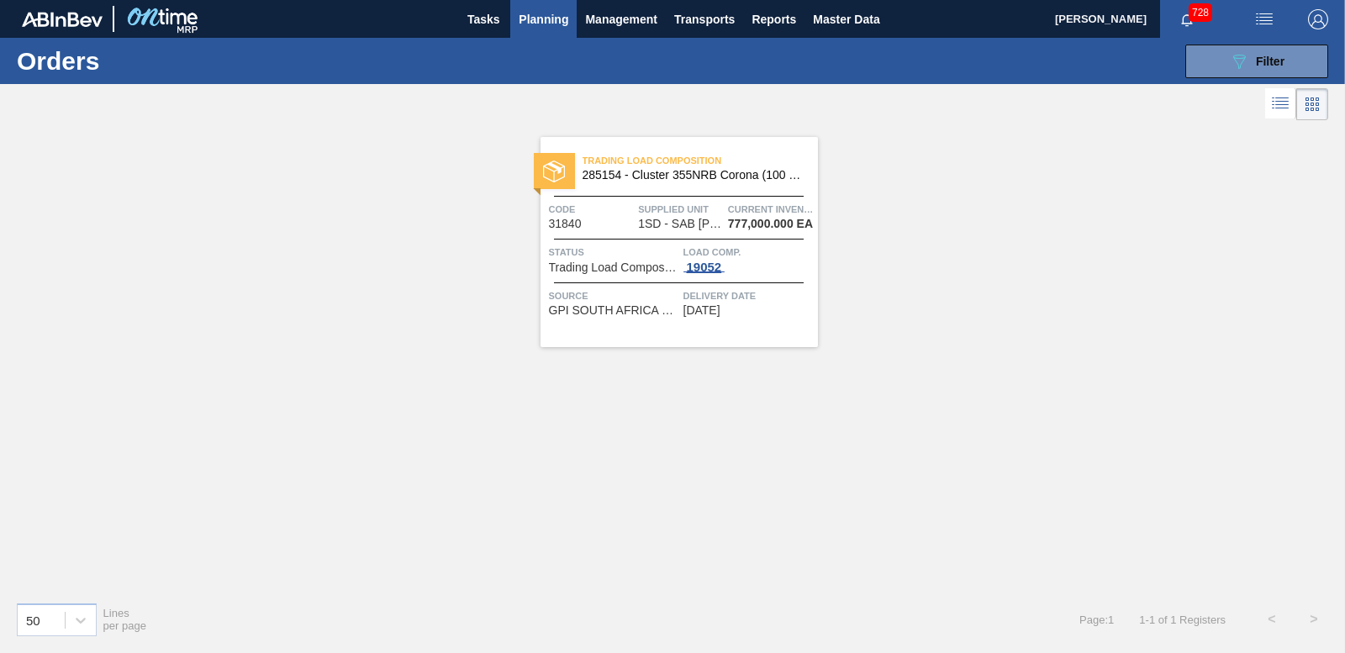
click at [720, 272] on span "19052" at bounding box center [705, 267] width 42 height 13
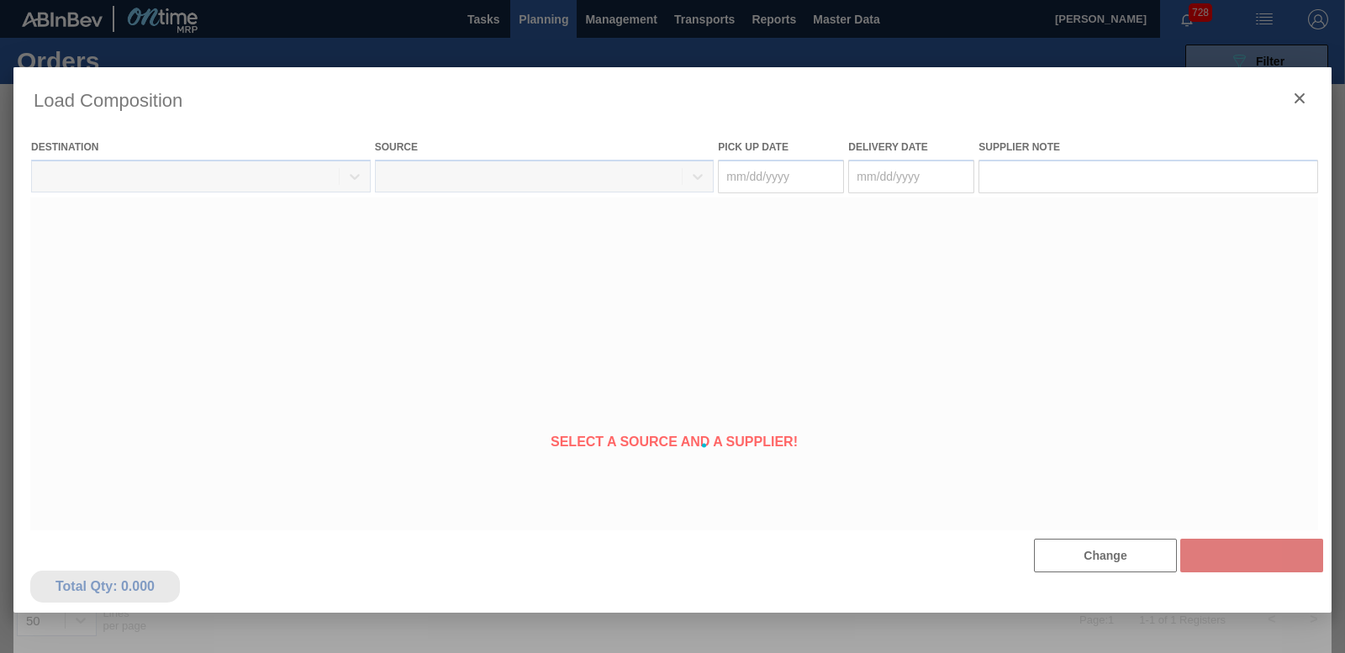
type Date "[DATE]"
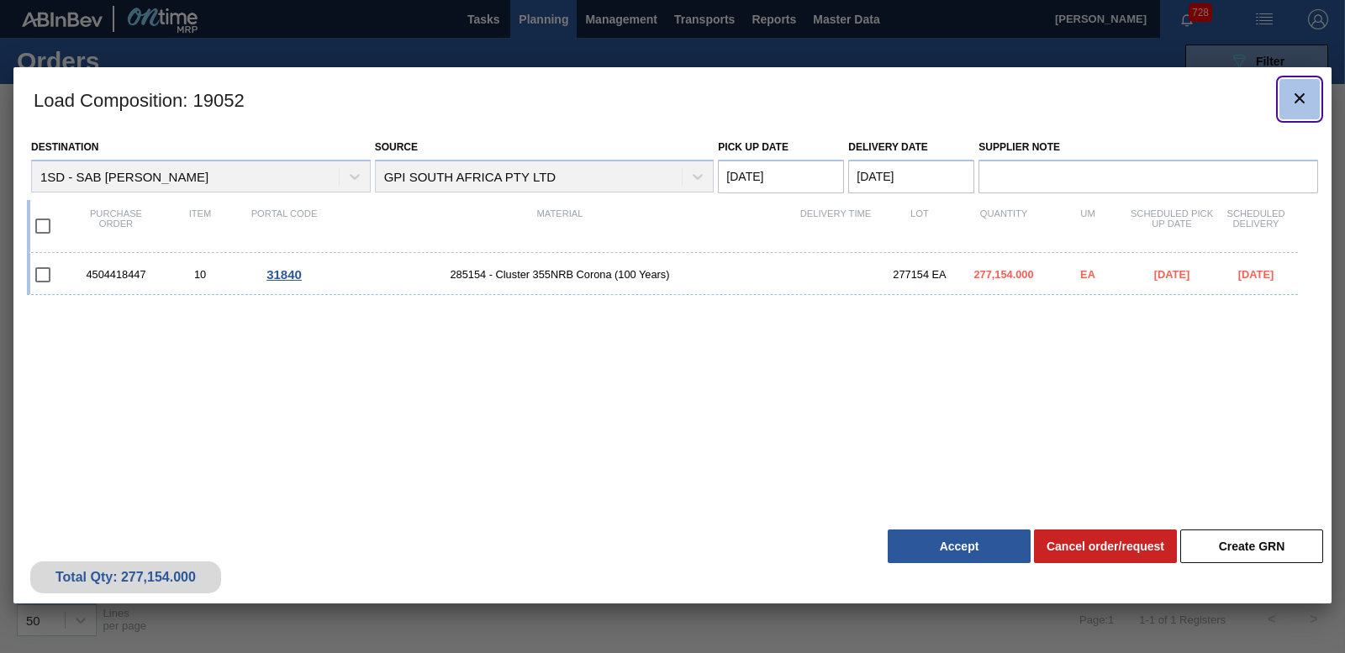
click at [1303, 103] on icon "botão de ícone" at bounding box center [1300, 98] width 20 height 20
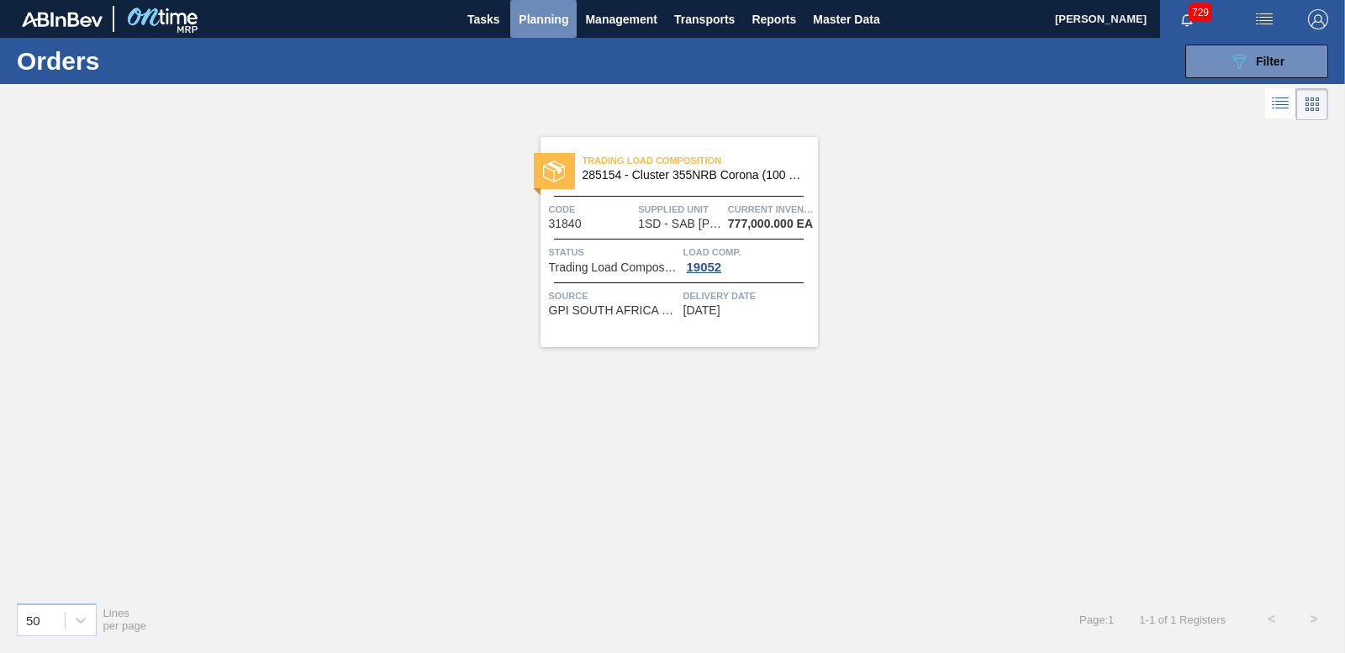
click at [555, 20] on span "Planning" at bounding box center [544, 19] width 50 height 20
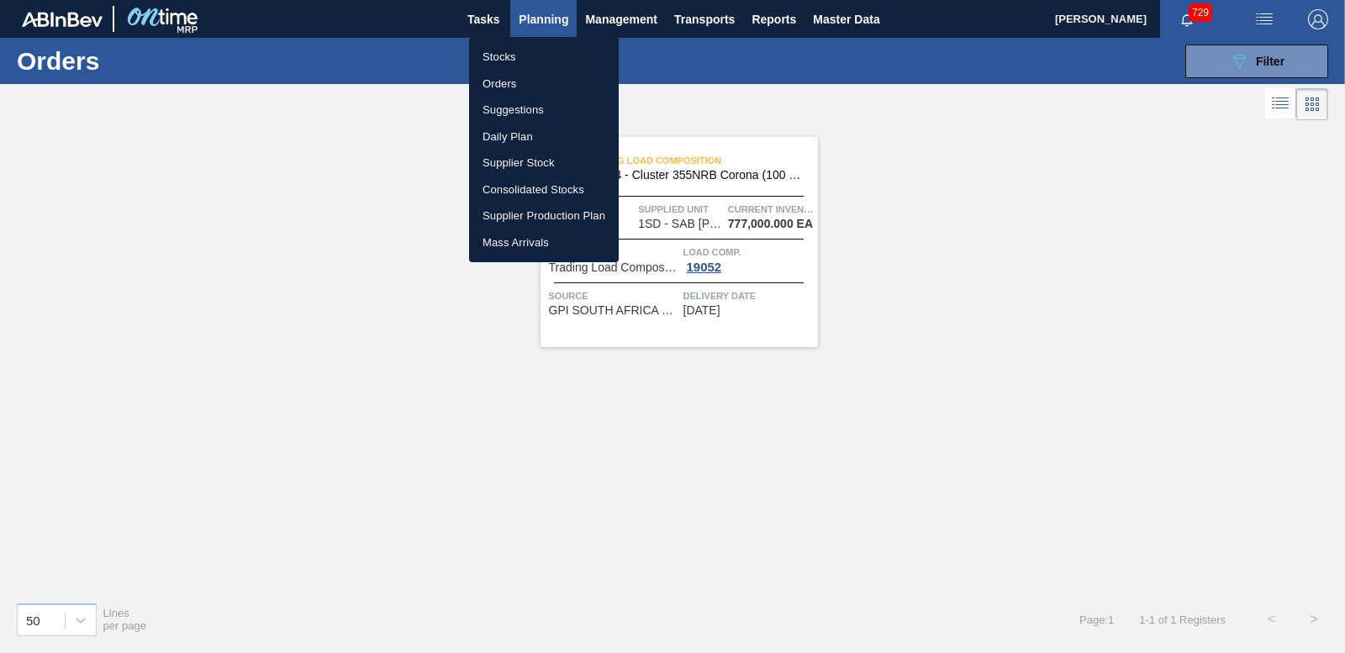
click at [499, 61] on li "Stocks" at bounding box center [544, 57] width 150 height 27
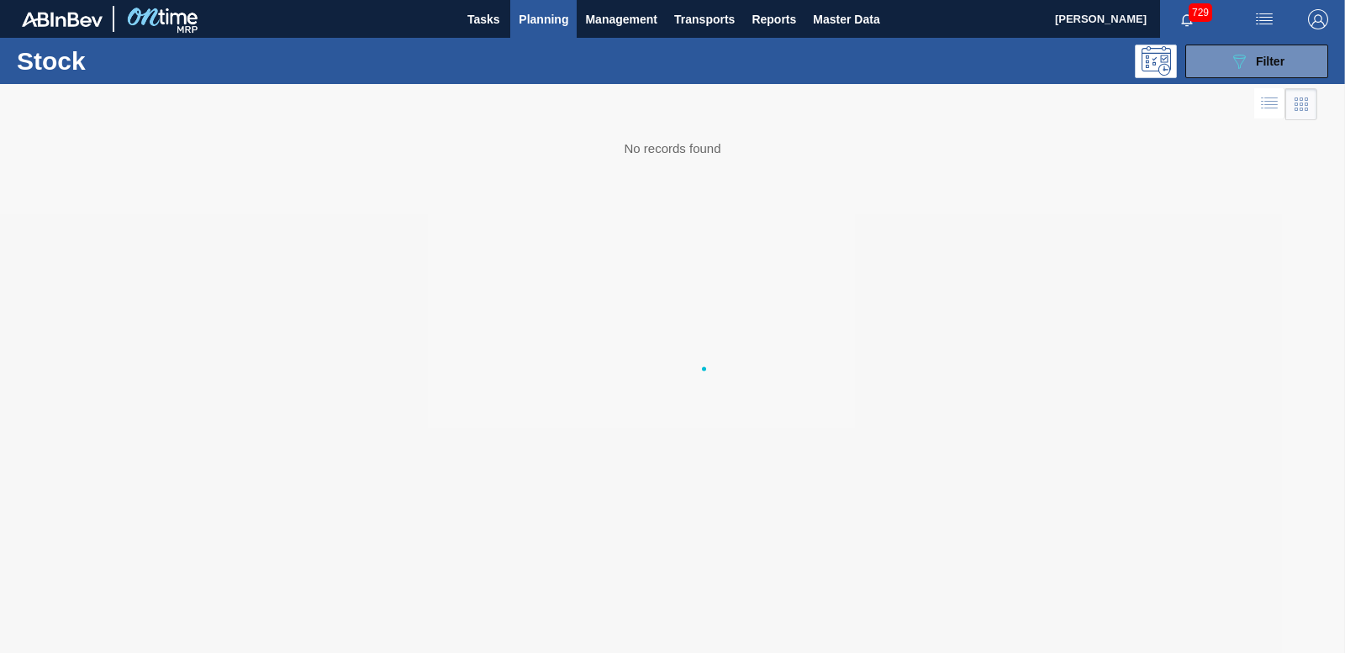
click at [538, 9] on span "Planning" at bounding box center [544, 19] width 50 height 20
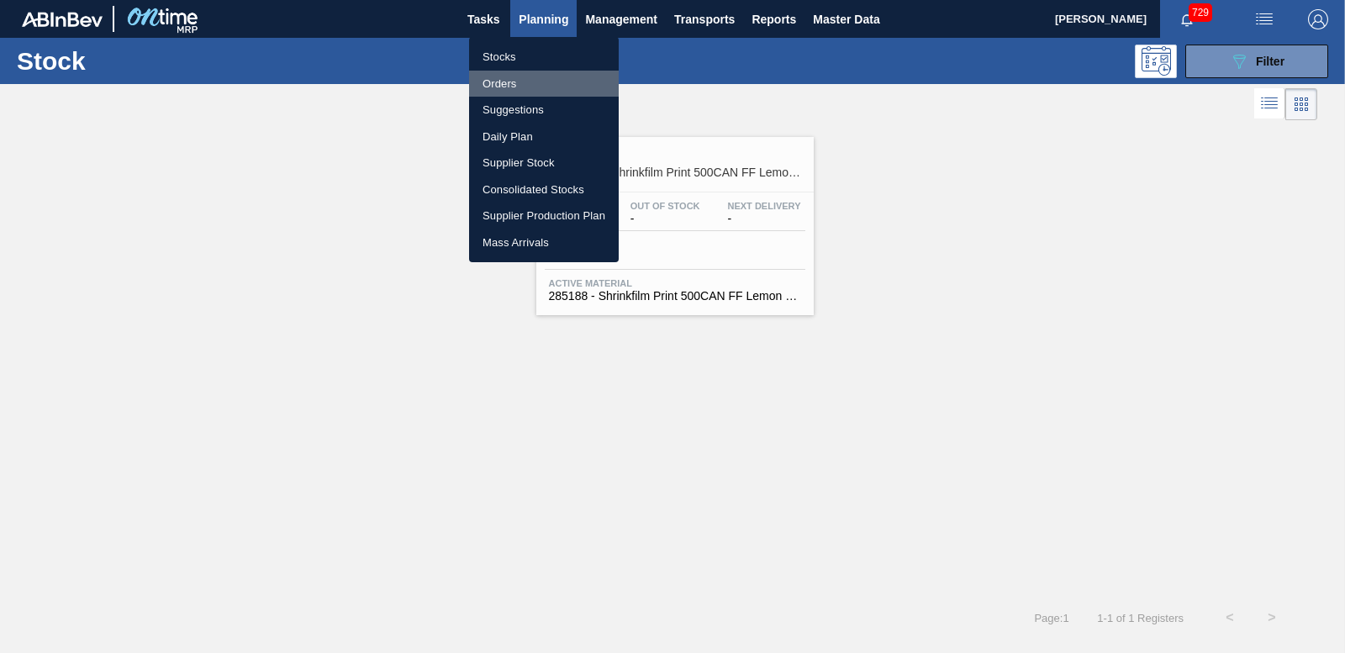
click at [511, 87] on li "Orders" at bounding box center [544, 84] width 150 height 27
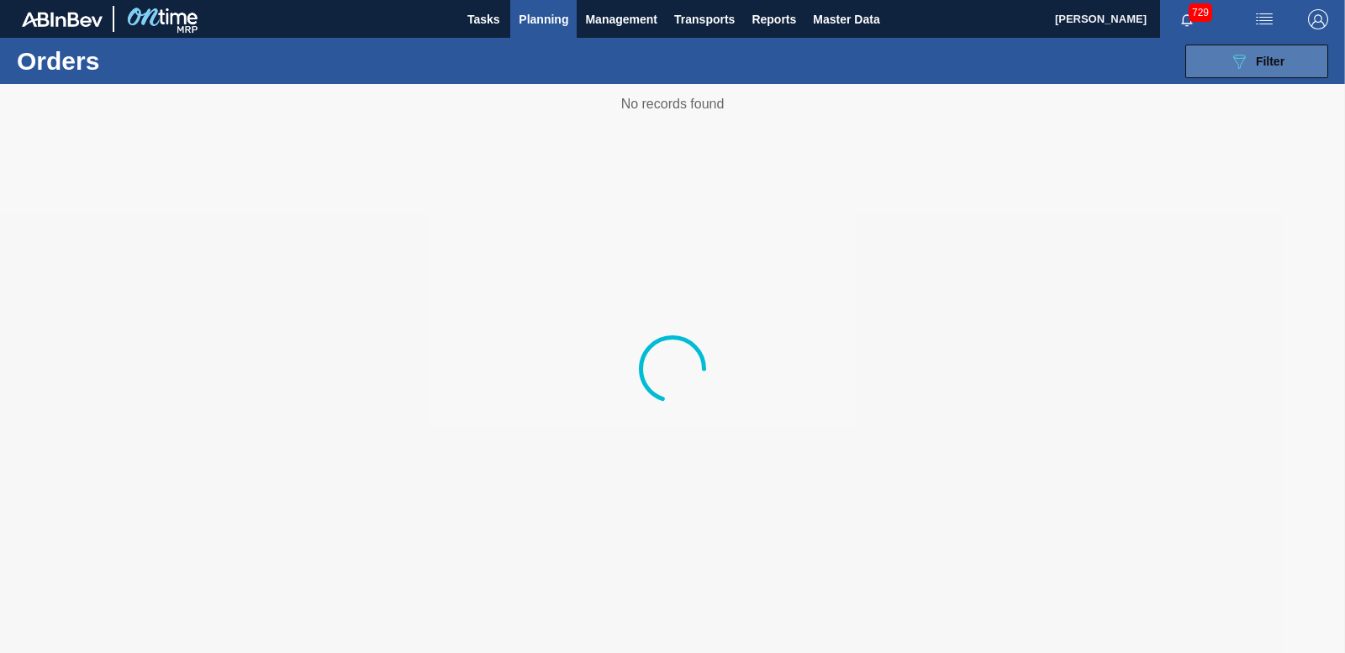
click at [1254, 47] on button "089F7B8B-B2A5-4AFE-B5C0-19BA573D28AC Filter" at bounding box center [1257, 62] width 143 height 34
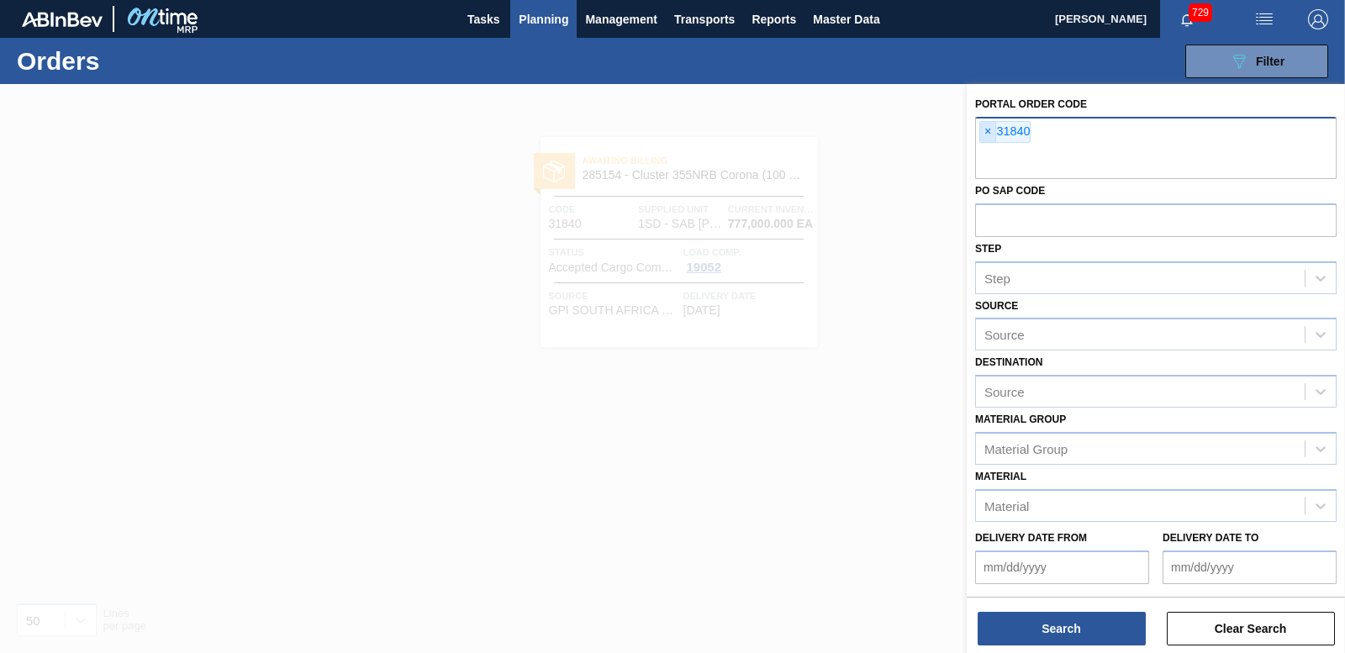
click at [985, 132] on span "×" at bounding box center [988, 132] width 16 height 20
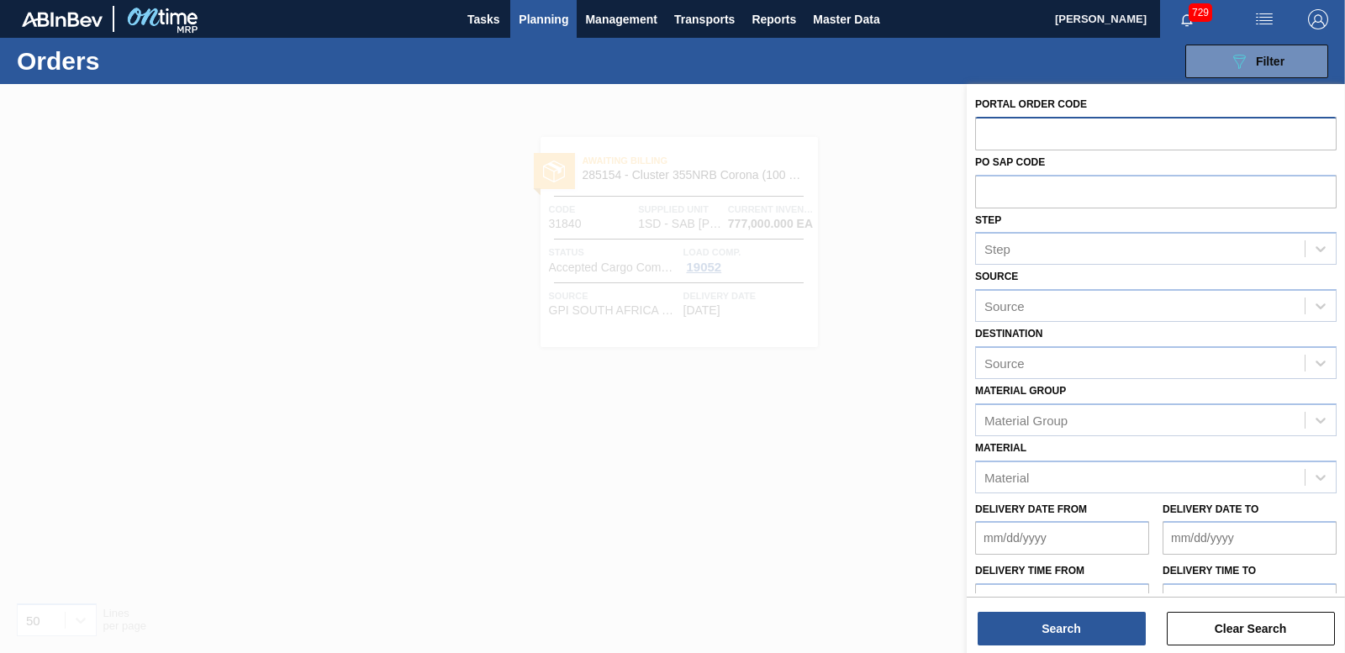
paste input "31847"
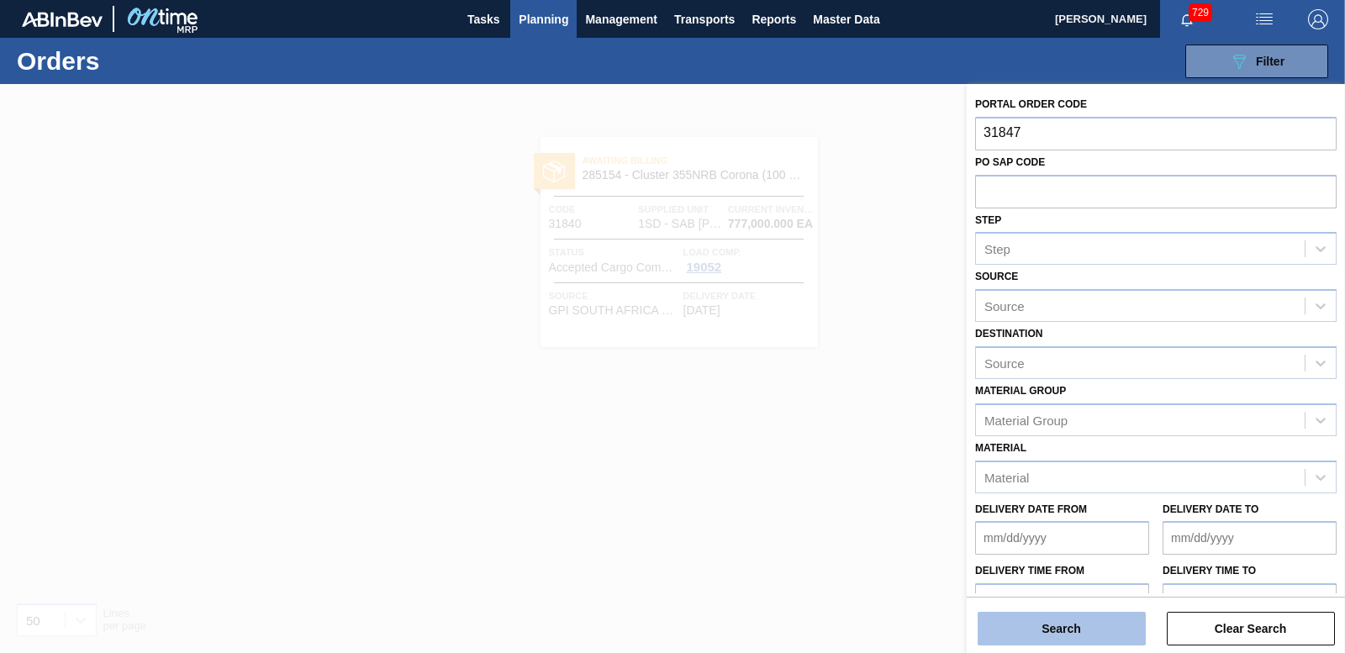
type input "31847"
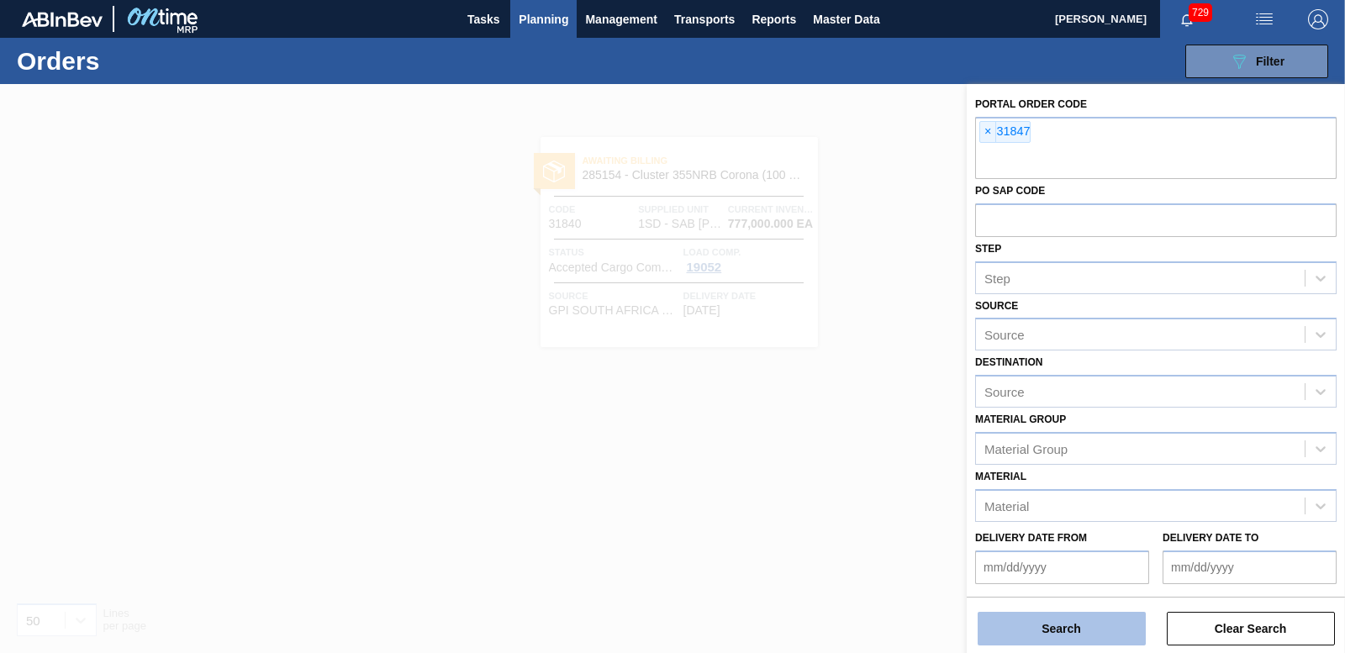
click at [1085, 615] on button "Search" at bounding box center [1062, 629] width 168 height 34
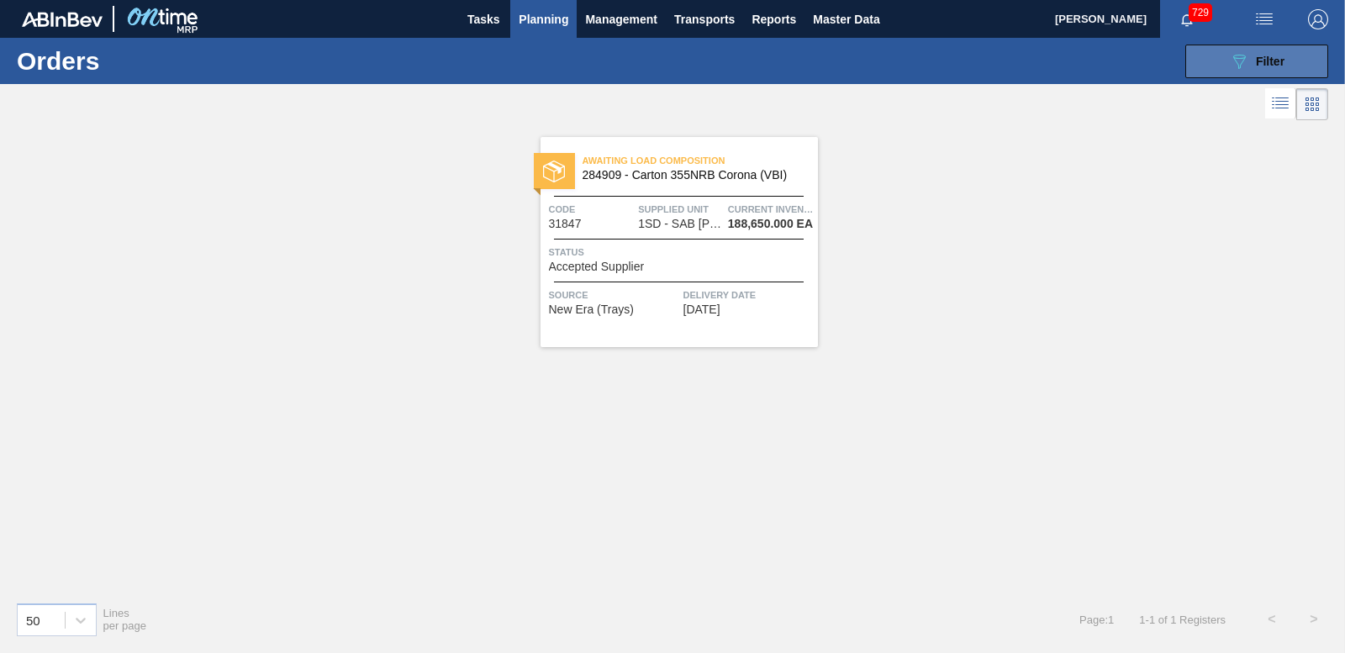
click at [1232, 53] on icon "089F7B8B-B2A5-4AFE-B5C0-19BA573D28AC" at bounding box center [1239, 61] width 20 height 20
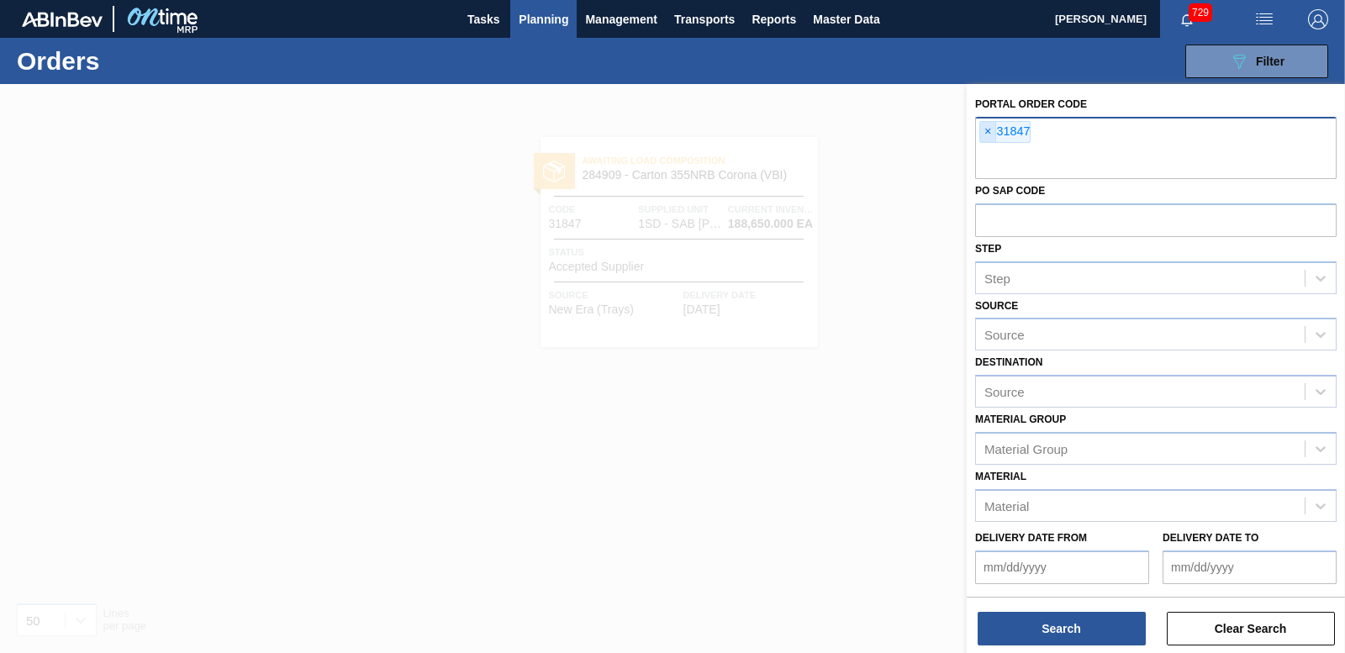
click at [984, 126] on span "×" at bounding box center [988, 132] width 16 height 20
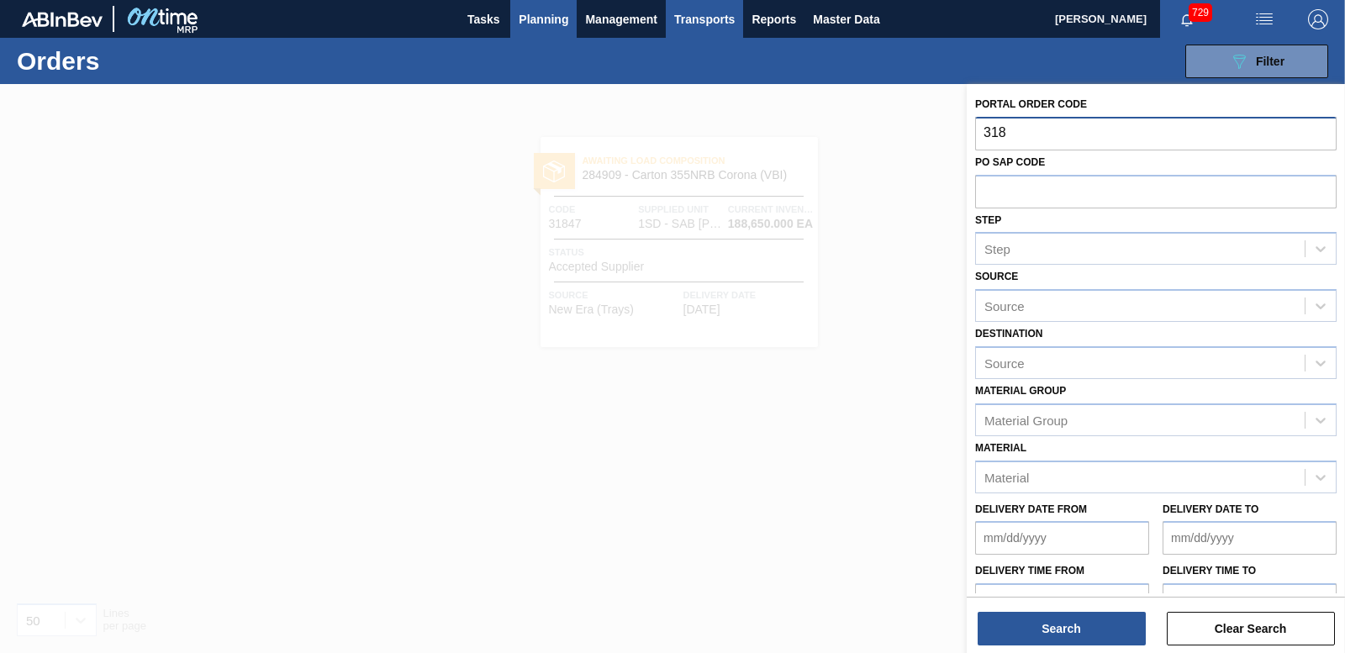
type input "318"
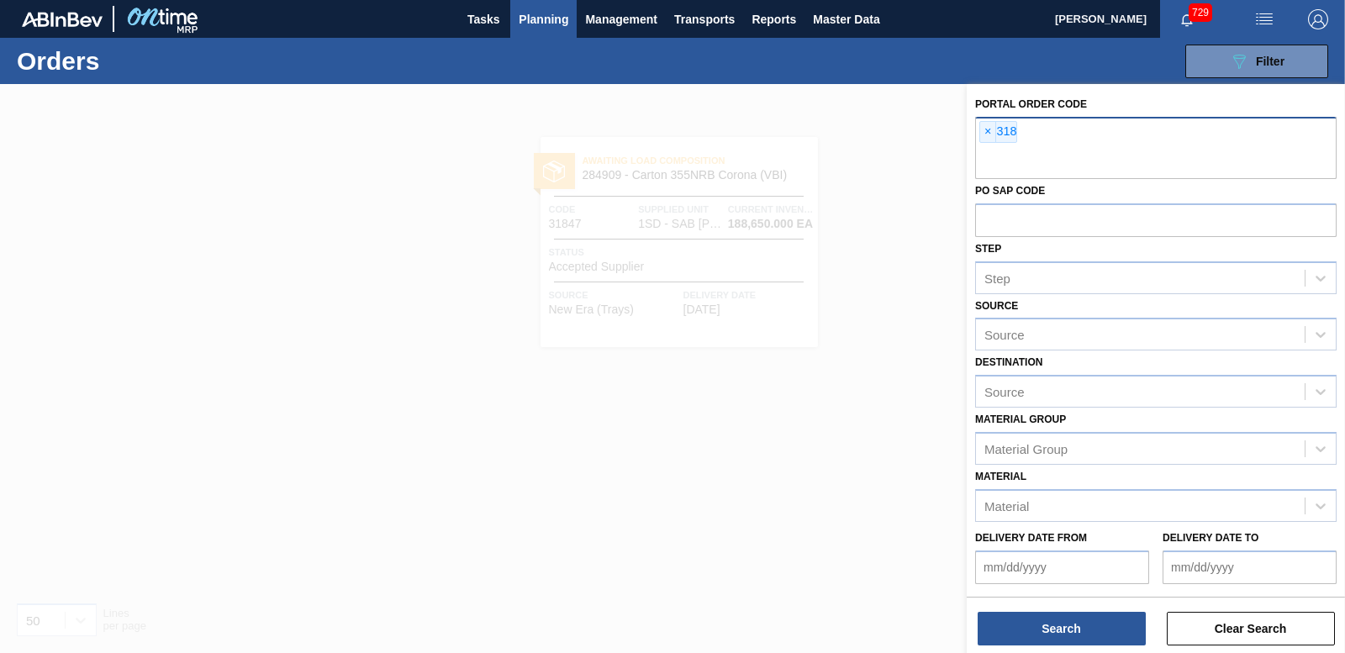
click at [616, 551] on div at bounding box center [672, 410] width 1345 height 653
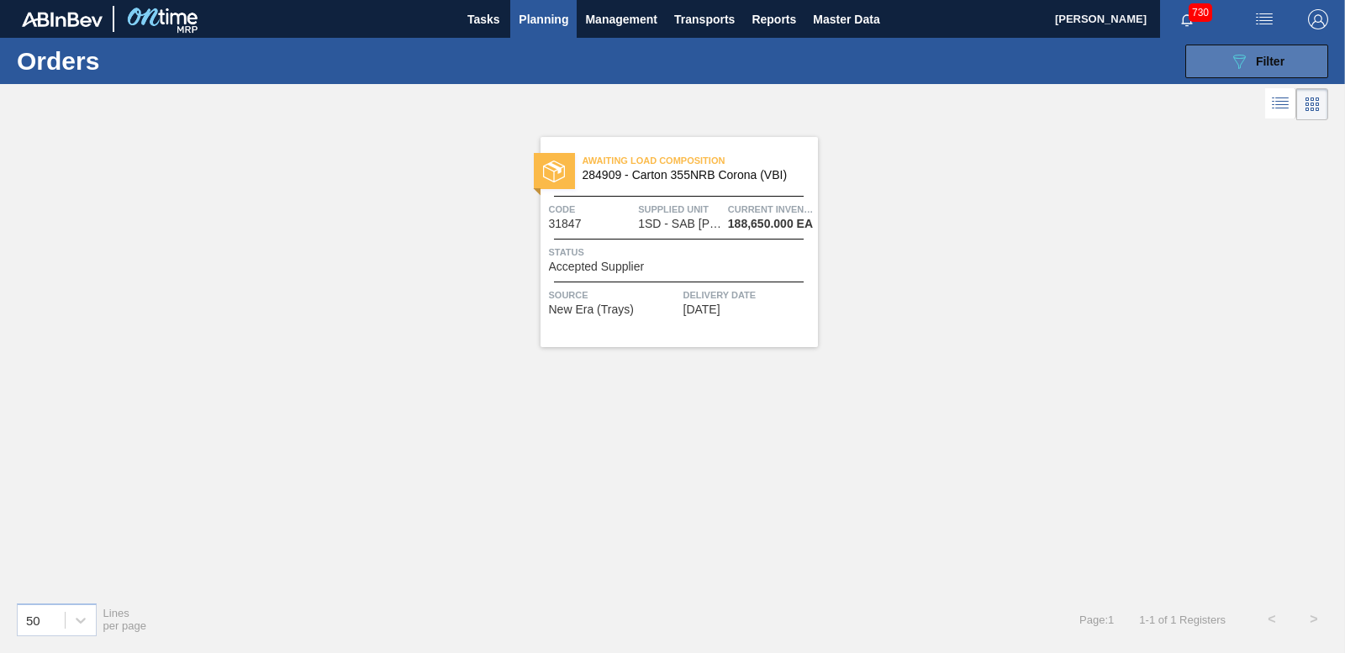
click at [1234, 59] on icon "089F7B8B-B2A5-4AFE-B5C0-19BA573D28AC" at bounding box center [1239, 61] width 20 height 20
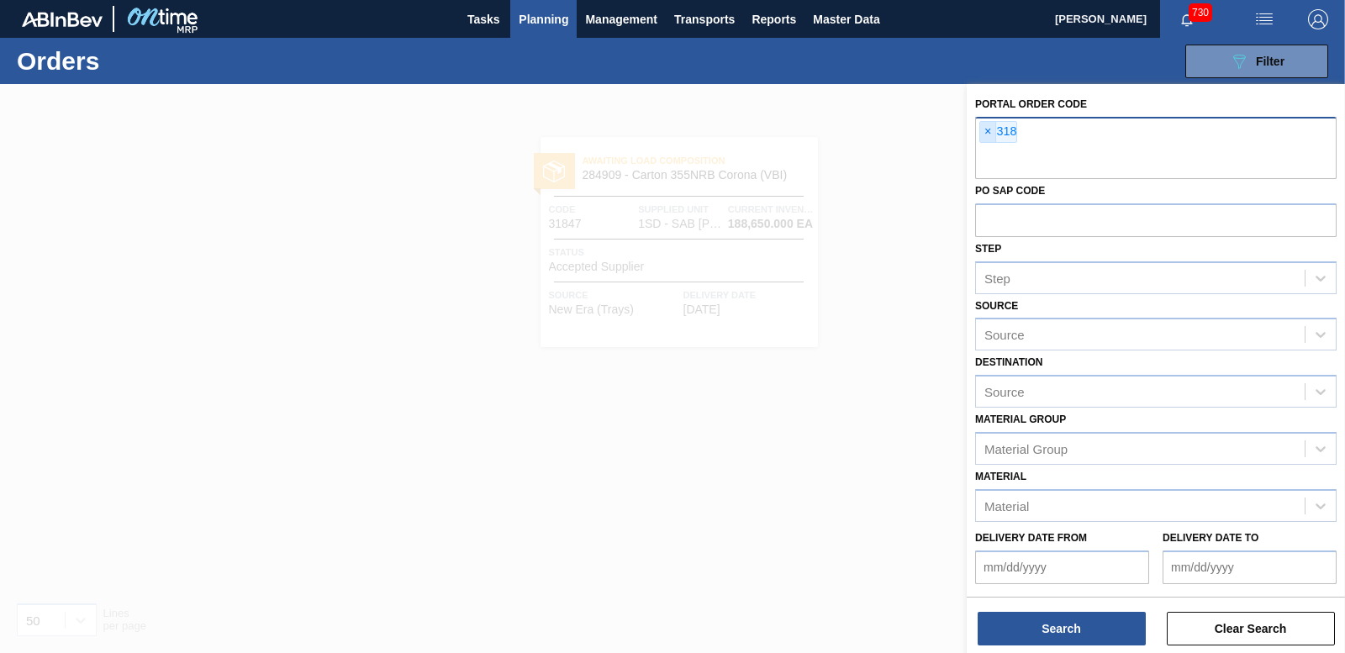
click at [988, 129] on span "×" at bounding box center [988, 132] width 16 height 20
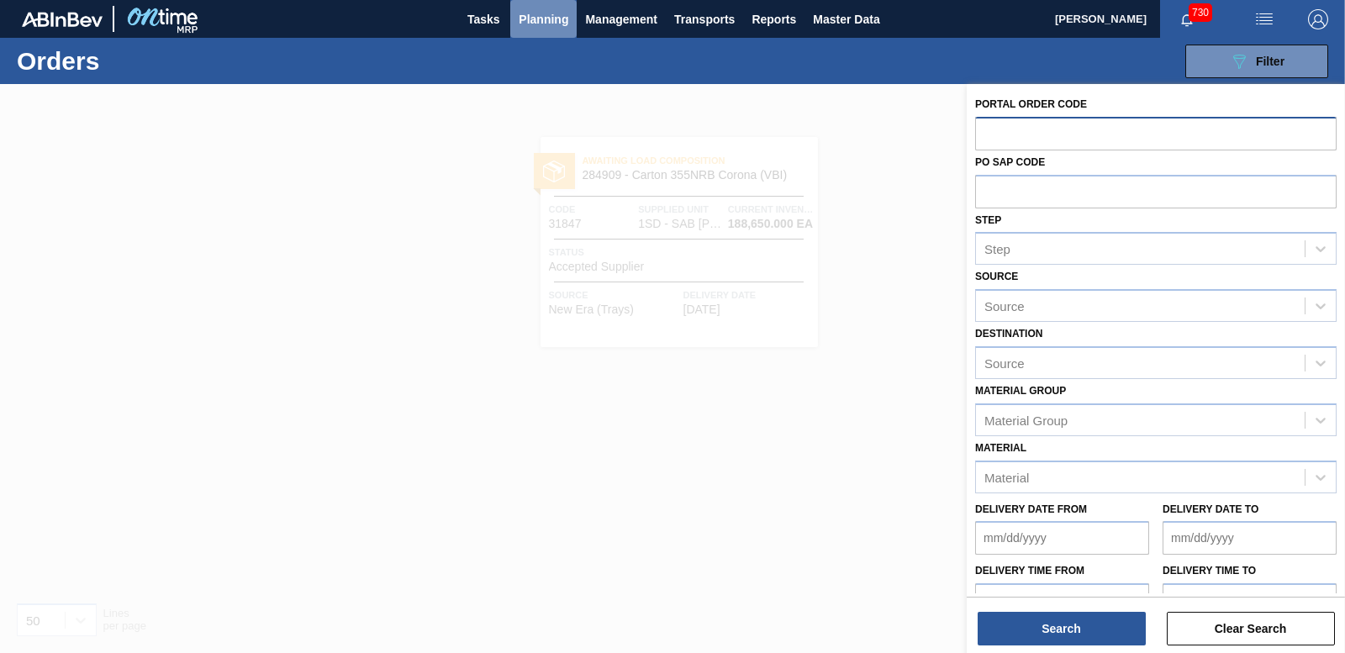
click at [547, 17] on span "Planning" at bounding box center [544, 19] width 50 height 20
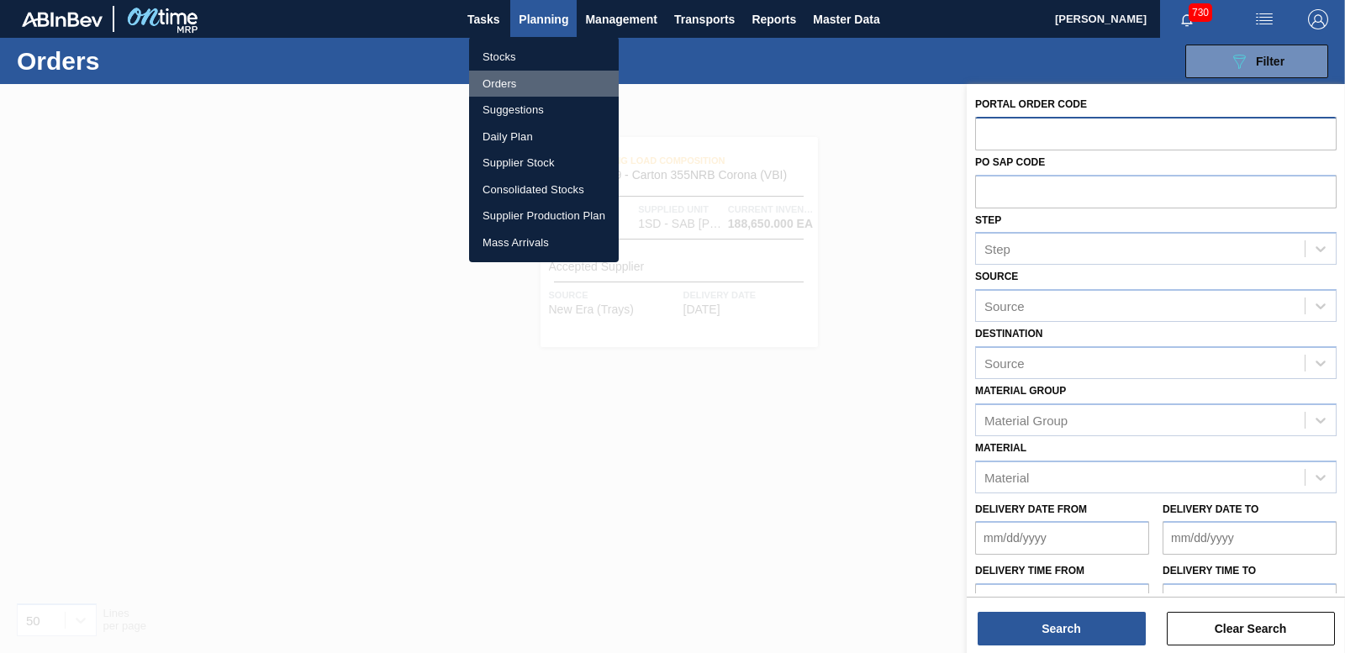
click at [500, 82] on li "Orders" at bounding box center [544, 84] width 150 height 27
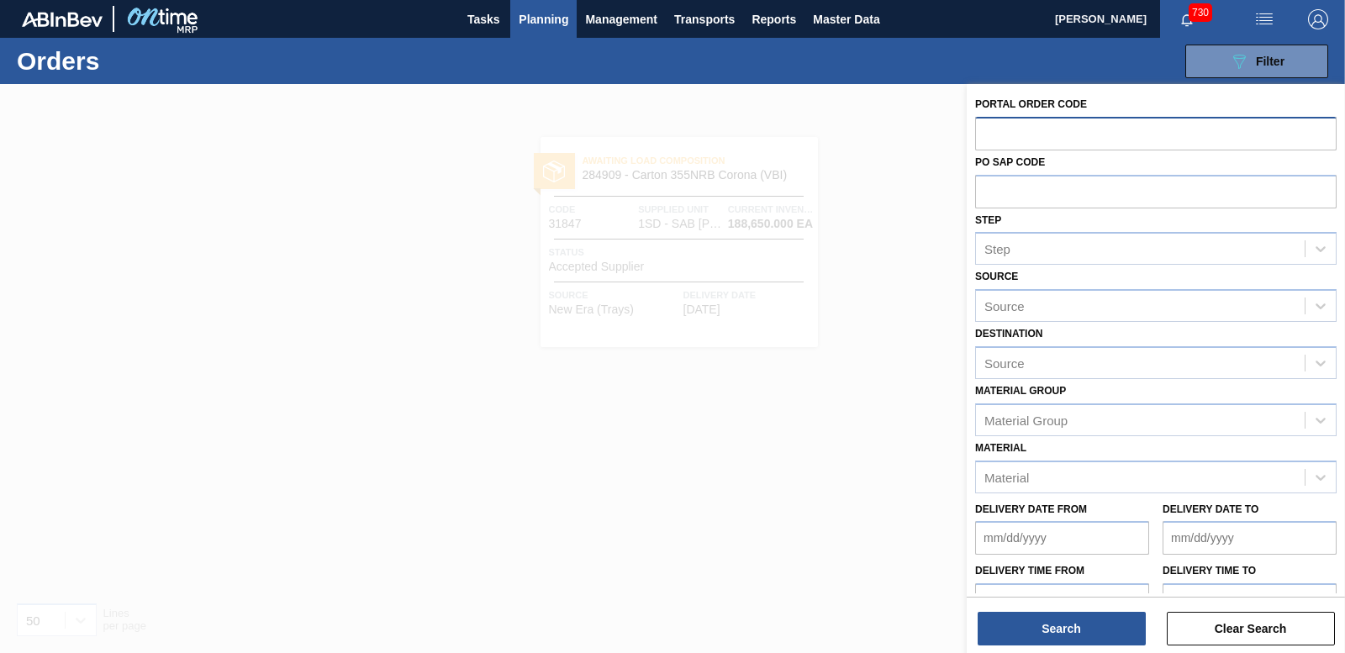
click at [1040, 135] on input "text" at bounding box center [1156, 133] width 362 height 32
paste input "31842"
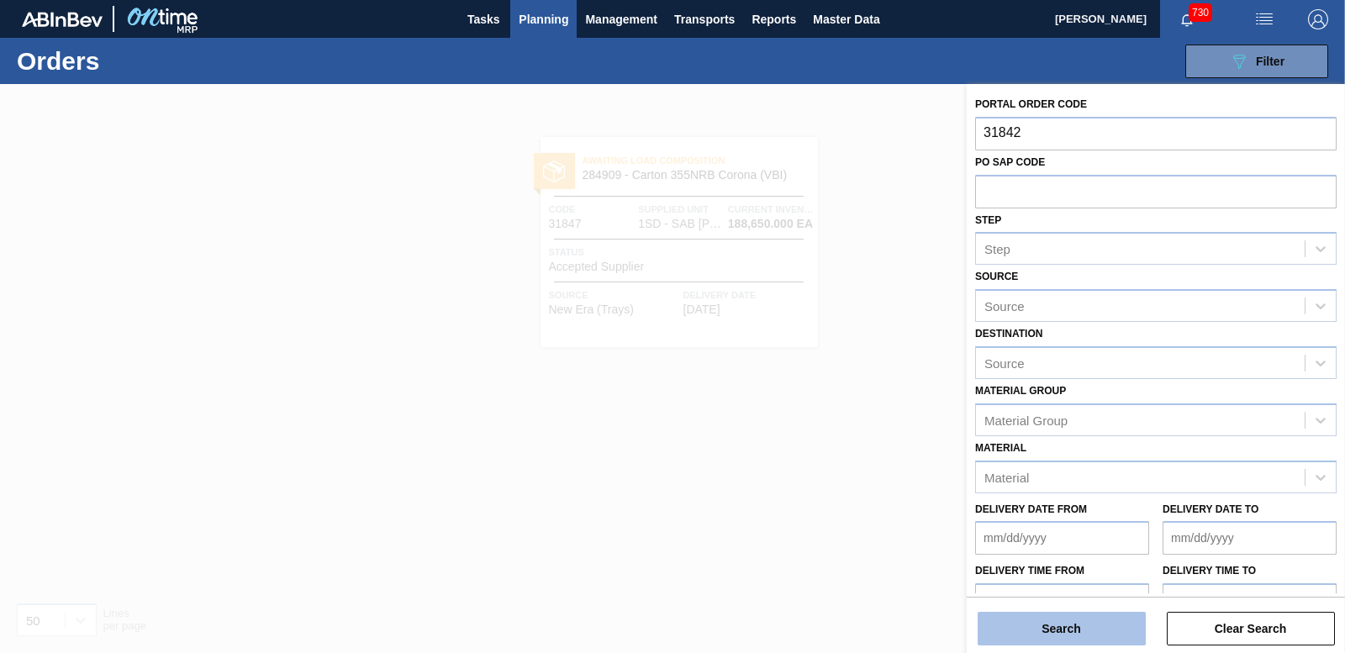
type input "31842"
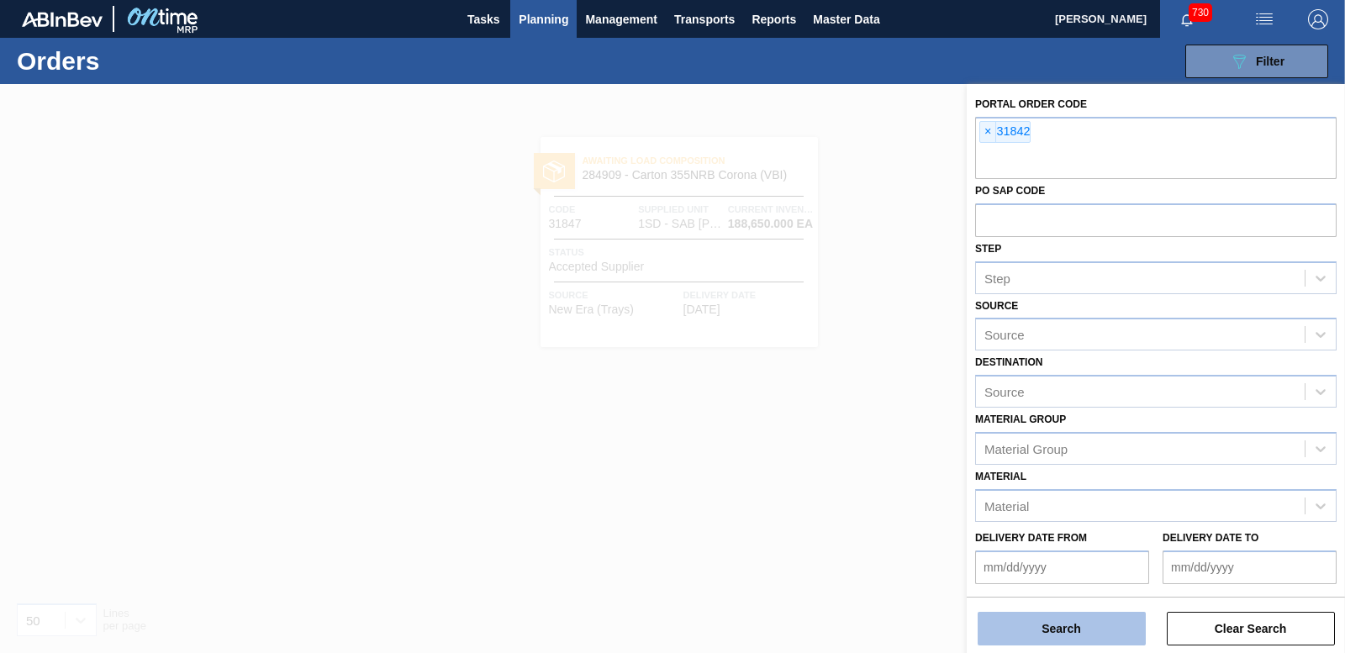
click at [1033, 636] on button "Search" at bounding box center [1062, 629] width 168 height 34
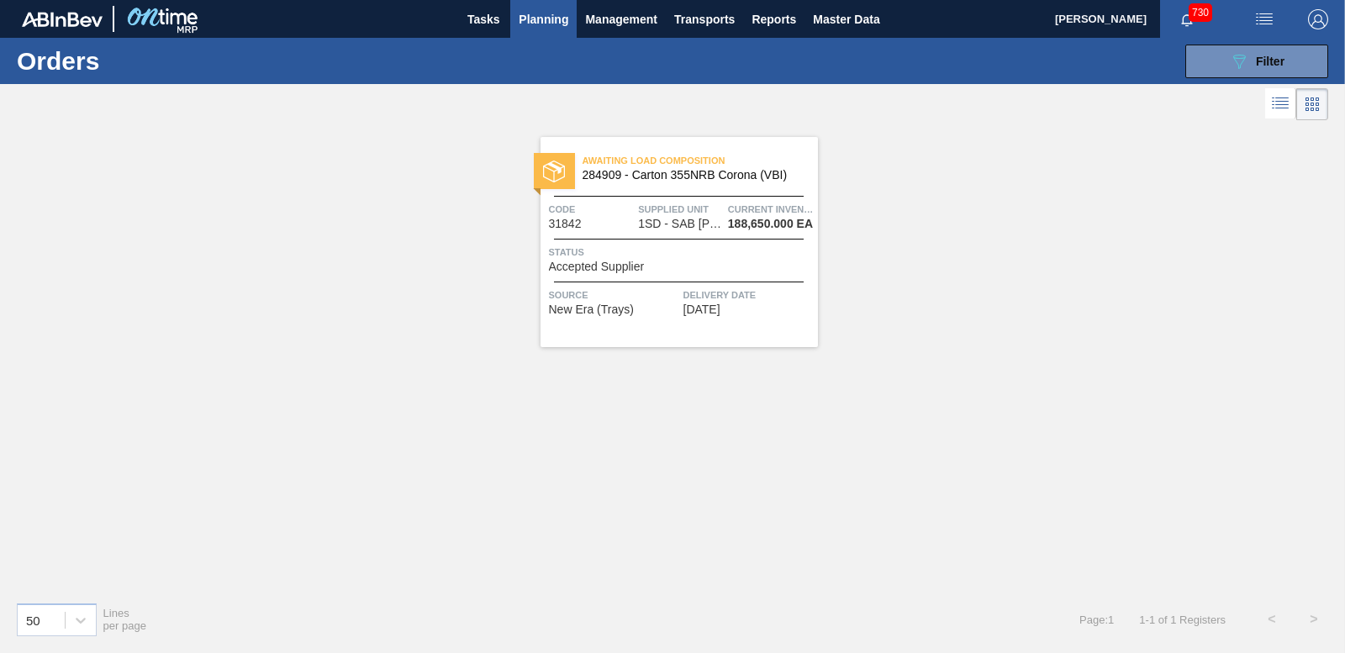
click at [666, 270] on div "Status Accepted Supplier" at bounding box center [681, 258] width 265 height 29
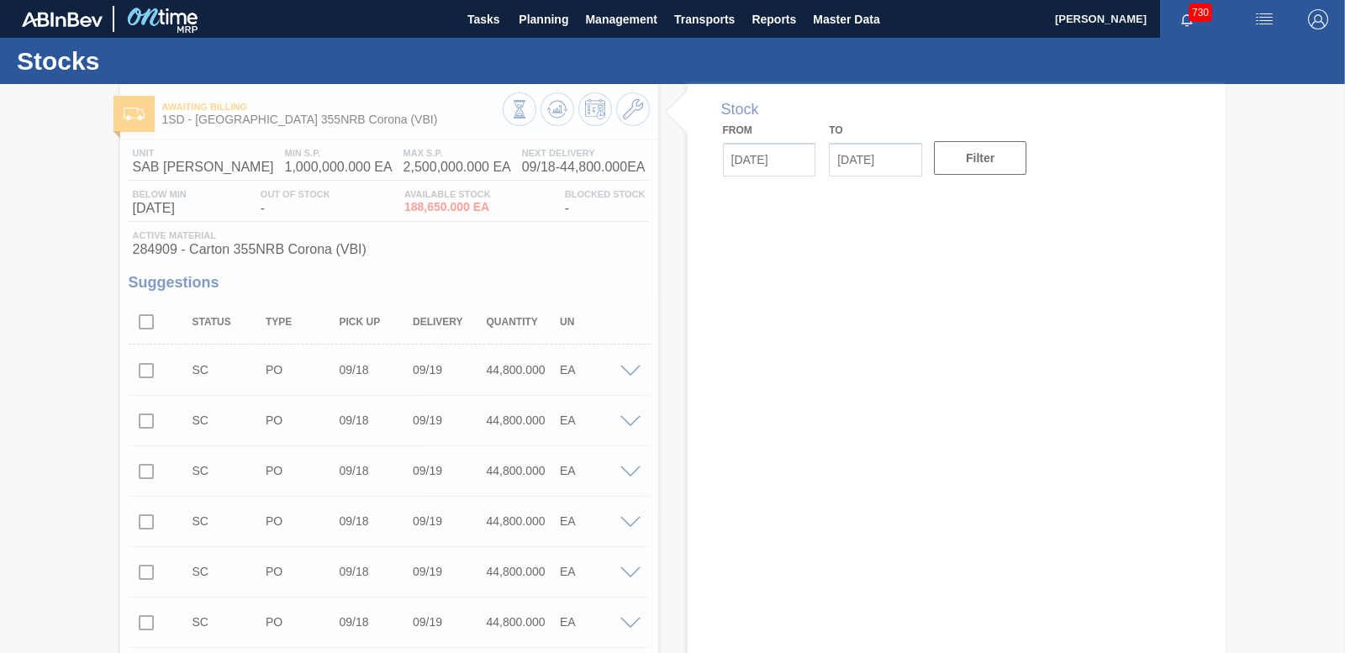
type input "[DATE]"
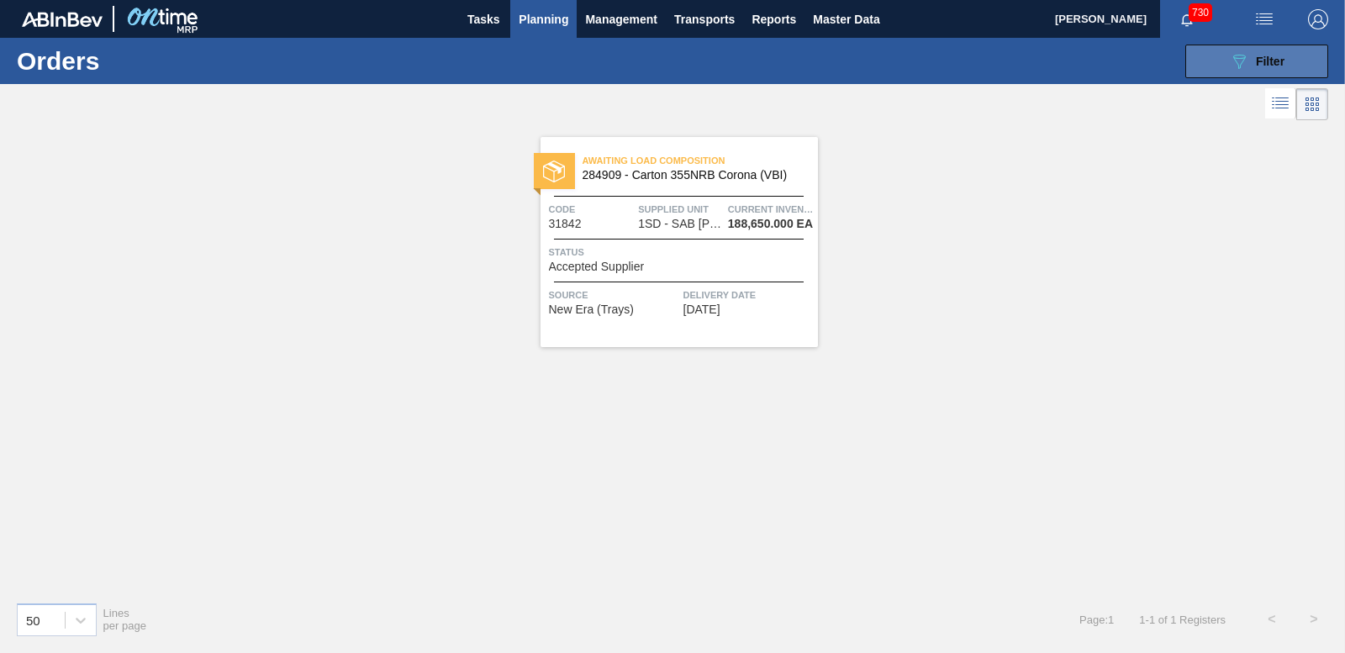
click at [1232, 47] on button "089F7B8B-B2A5-4AFE-B5C0-19BA573D28AC Filter" at bounding box center [1257, 62] width 143 height 34
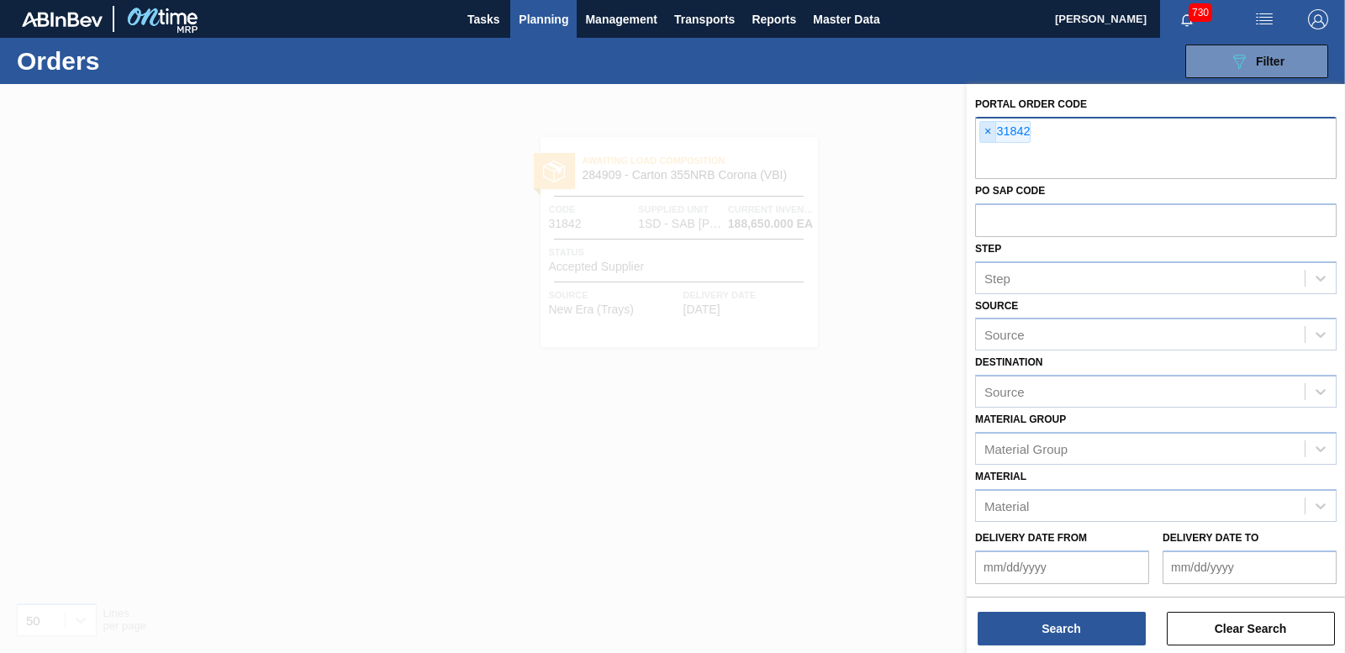
click at [980, 127] on span "×" at bounding box center [988, 132] width 16 height 20
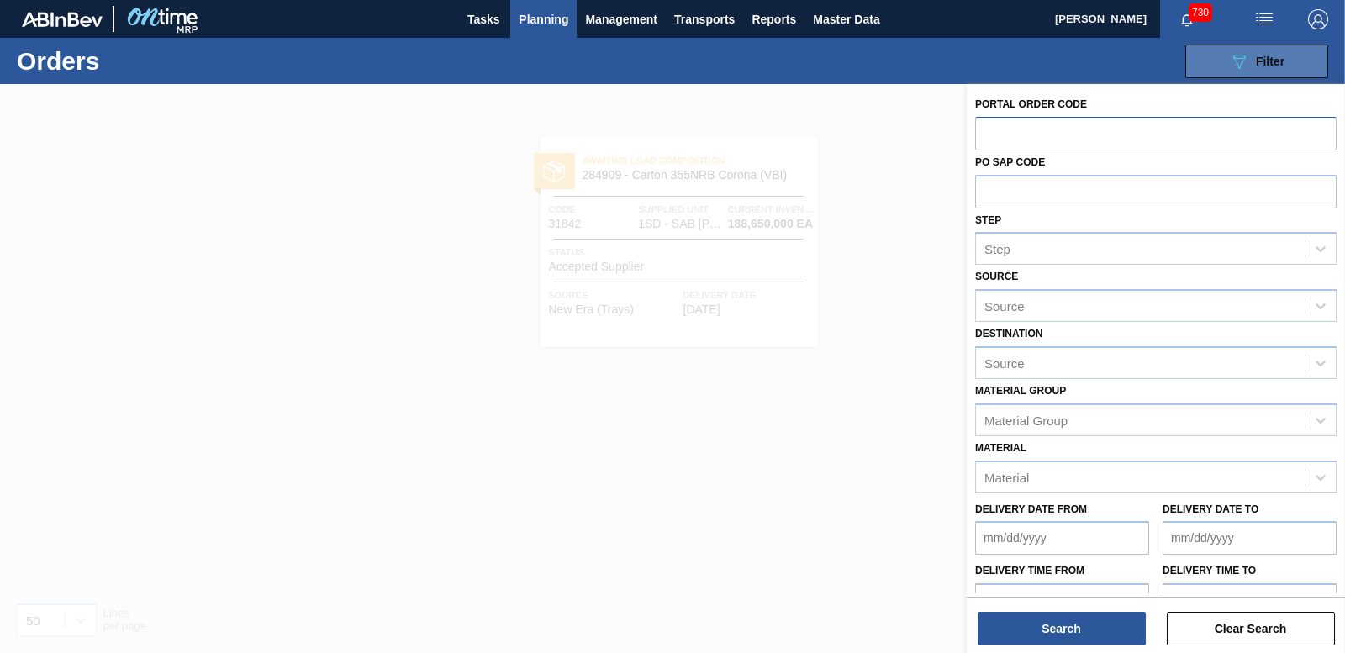
click at [1276, 50] on button "089F7B8B-B2A5-4AFE-B5C0-19BA573D28AC Filter" at bounding box center [1257, 62] width 143 height 34
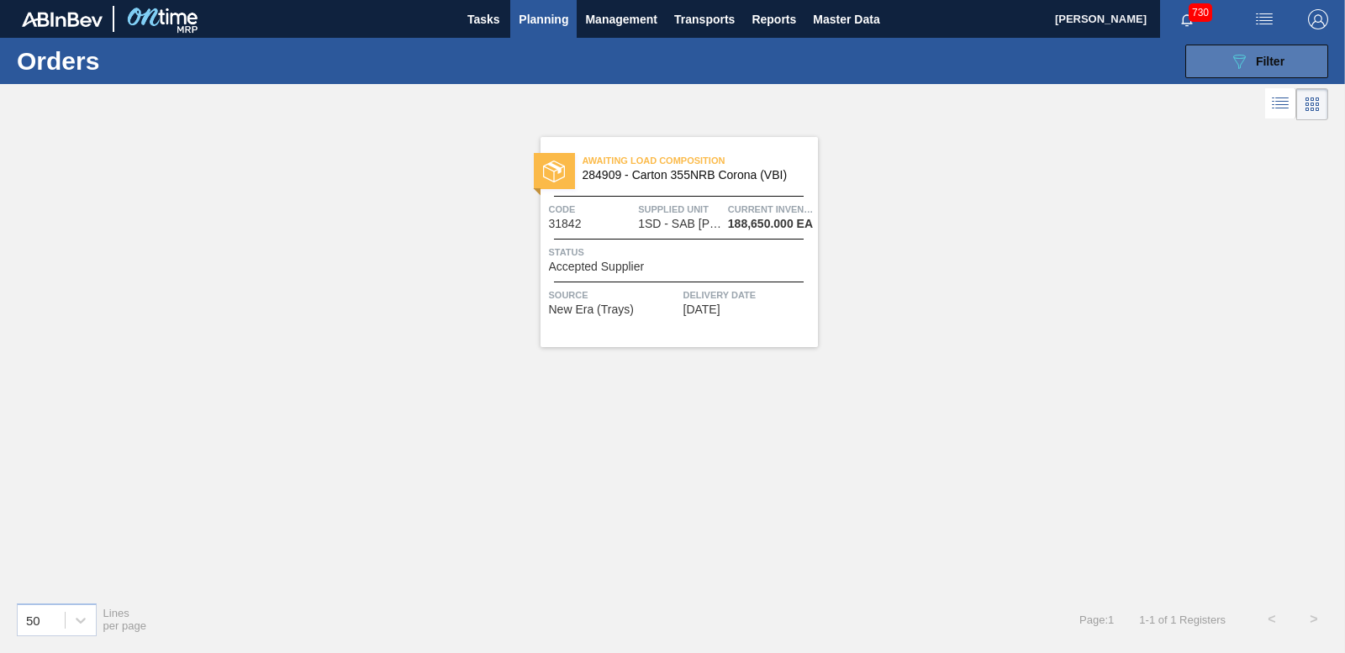
click at [1207, 65] on button "089F7B8B-B2A5-4AFE-B5C0-19BA573D28AC Filter" at bounding box center [1257, 62] width 143 height 34
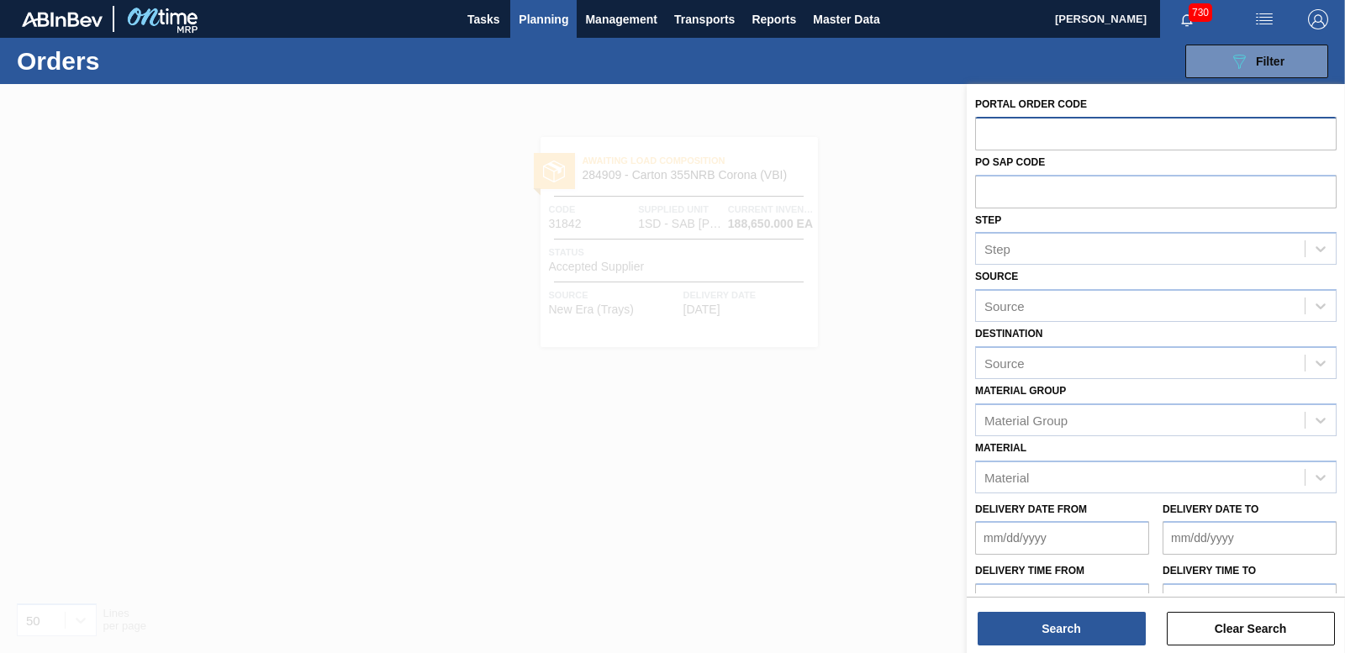
click at [997, 129] on input "text" at bounding box center [1156, 133] width 362 height 32
paste input "31843"
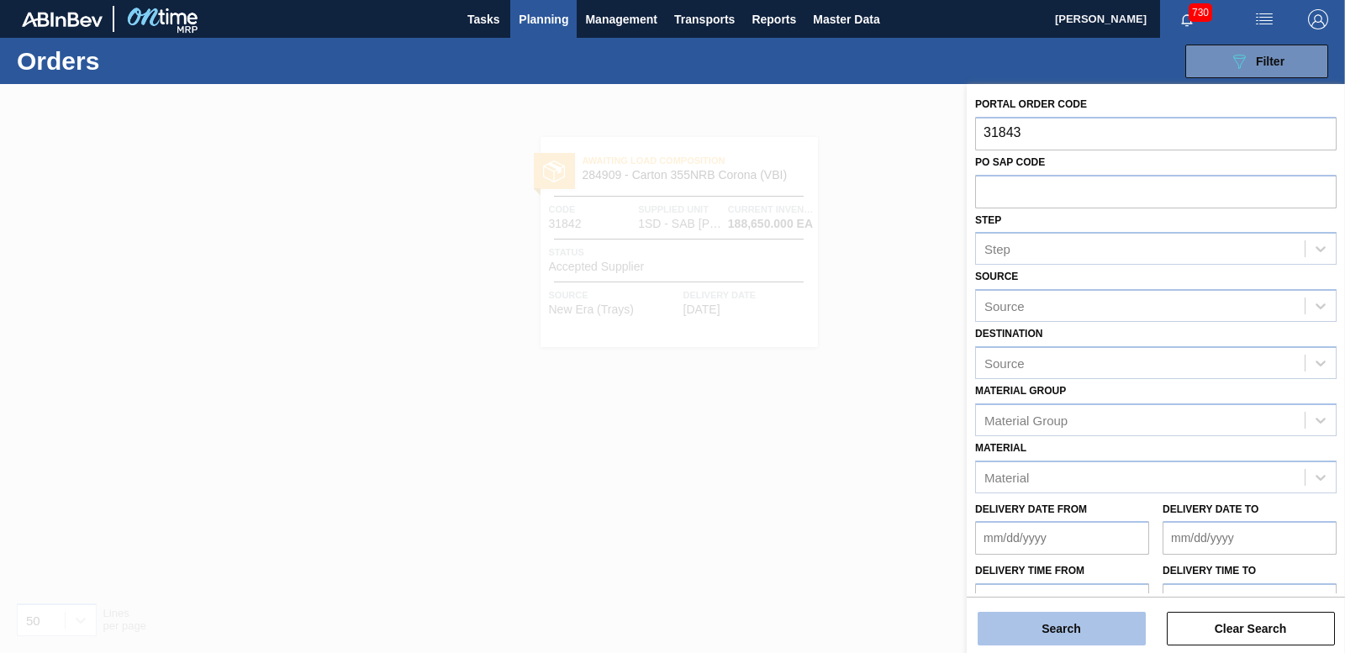
type input "31843"
click at [1076, 624] on button "Search" at bounding box center [1062, 629] width 168 height 34
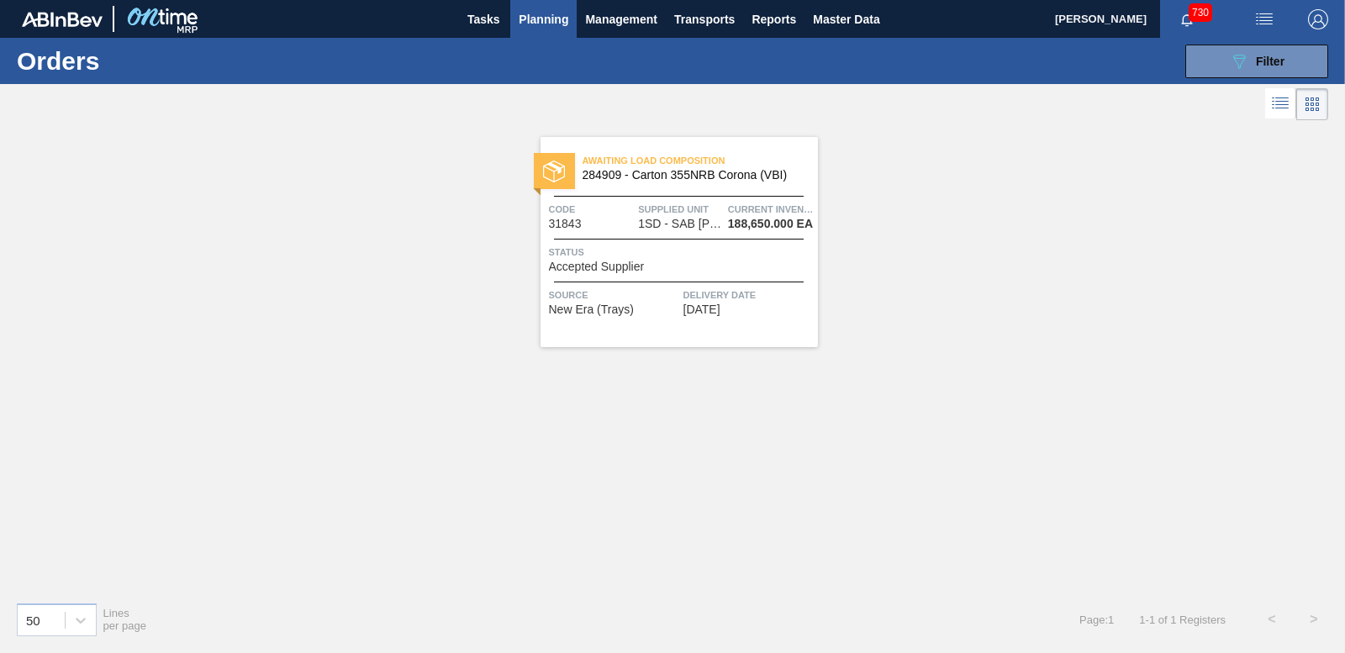
click at [661, 270] on div "Status Accepted Supplier" at bounding box center [681, 258] width 265 height 29
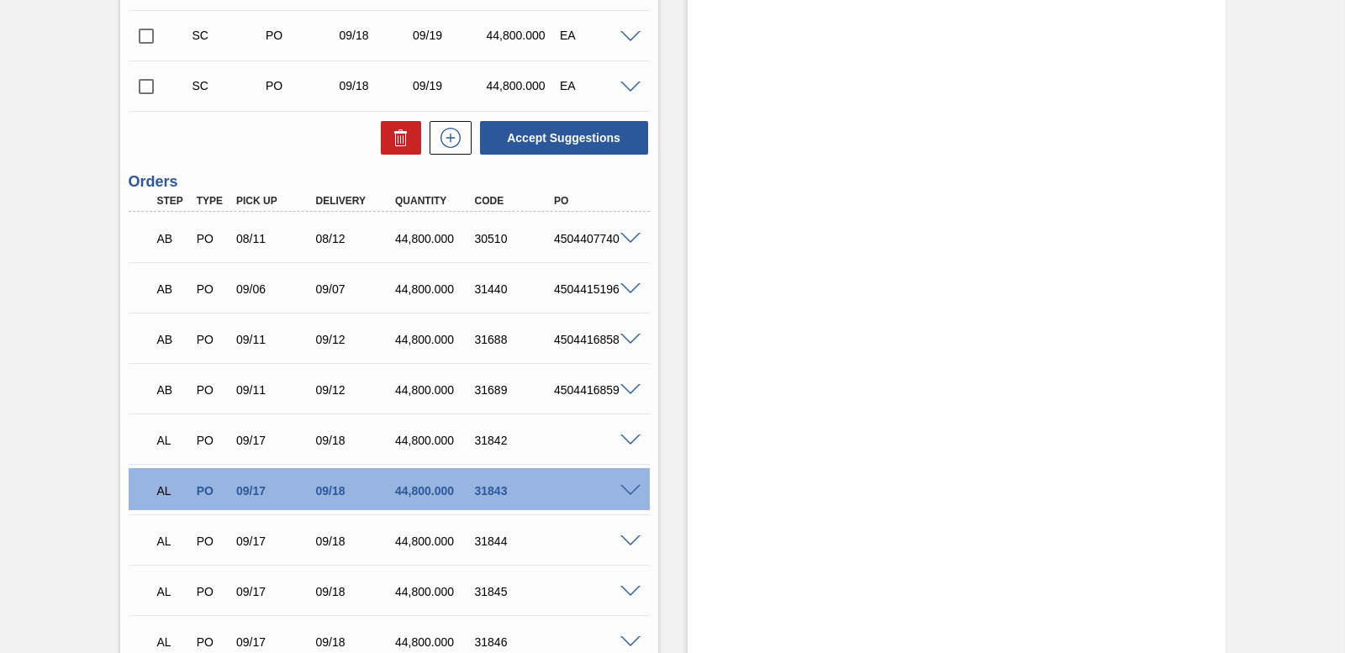
scroll to position [2775, 0]
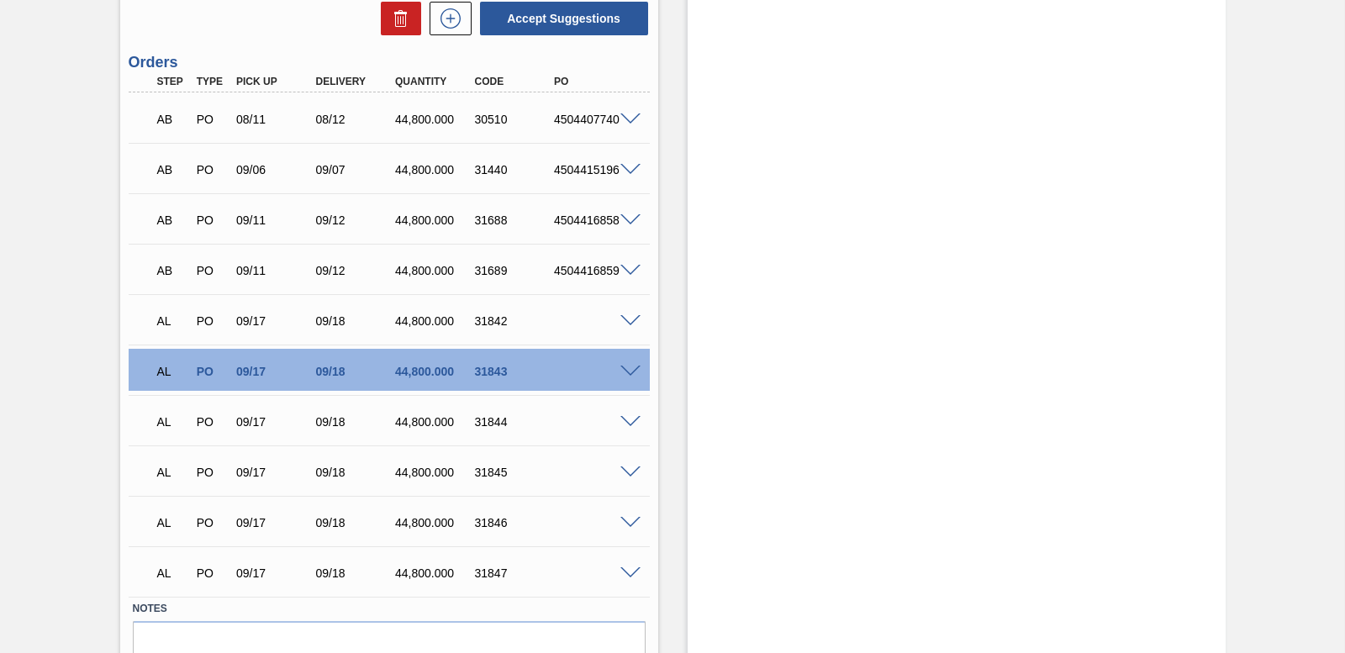
click at [626, 367] on span at bounding box center [631, 372] width 20 height 13
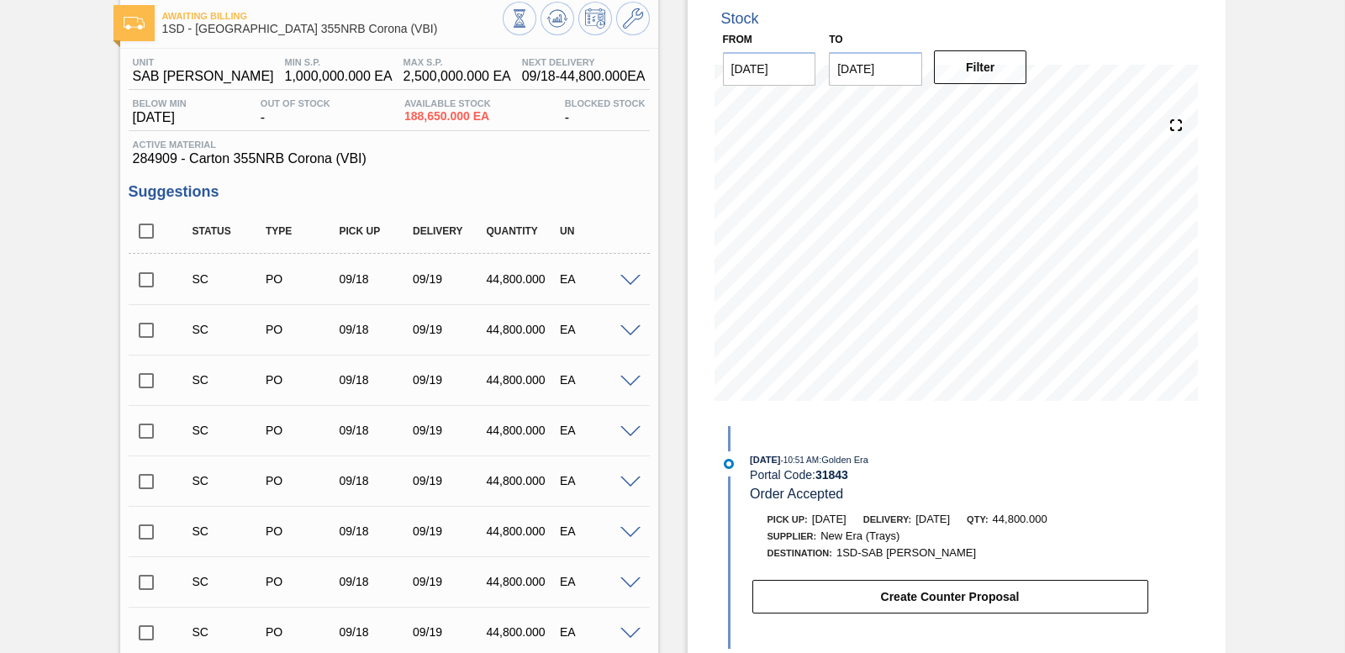
scroll to position [0, 0]
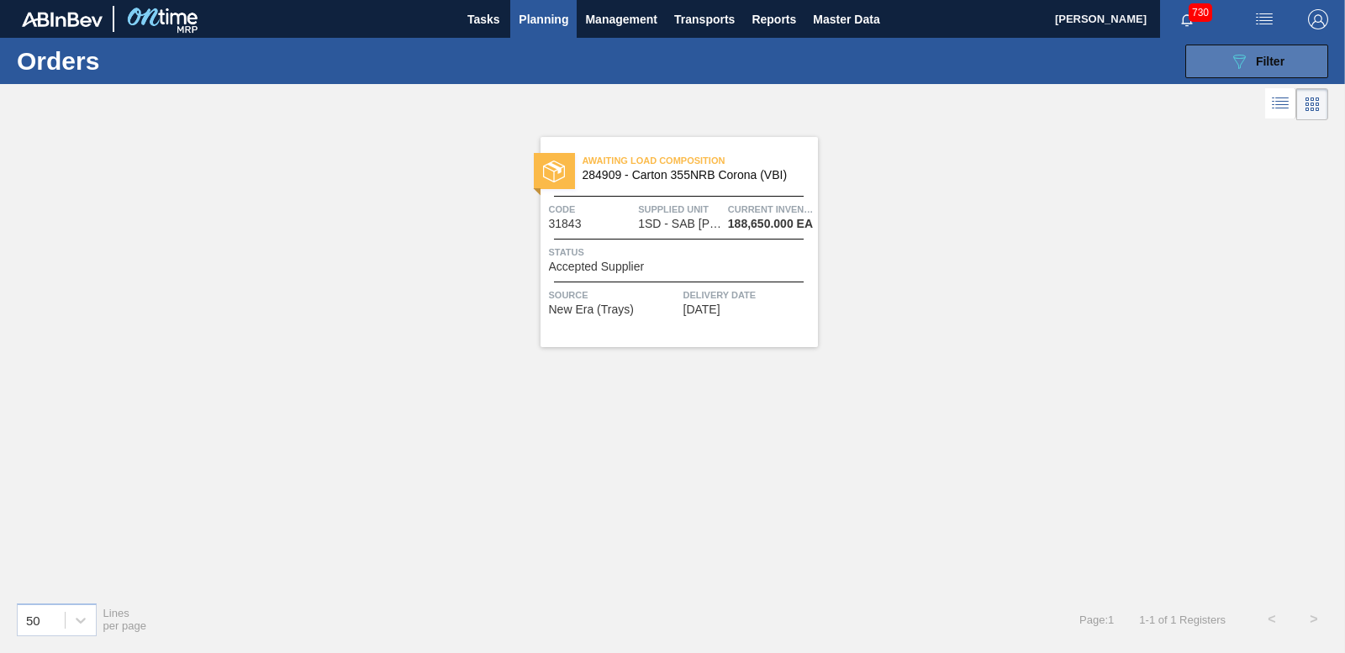
click at [1231, 61] on icon "089F7B8B-B2A5-4AFE-B5C0-19BA573D28AC" at bounding box center [1239, 61] width 20 height 20
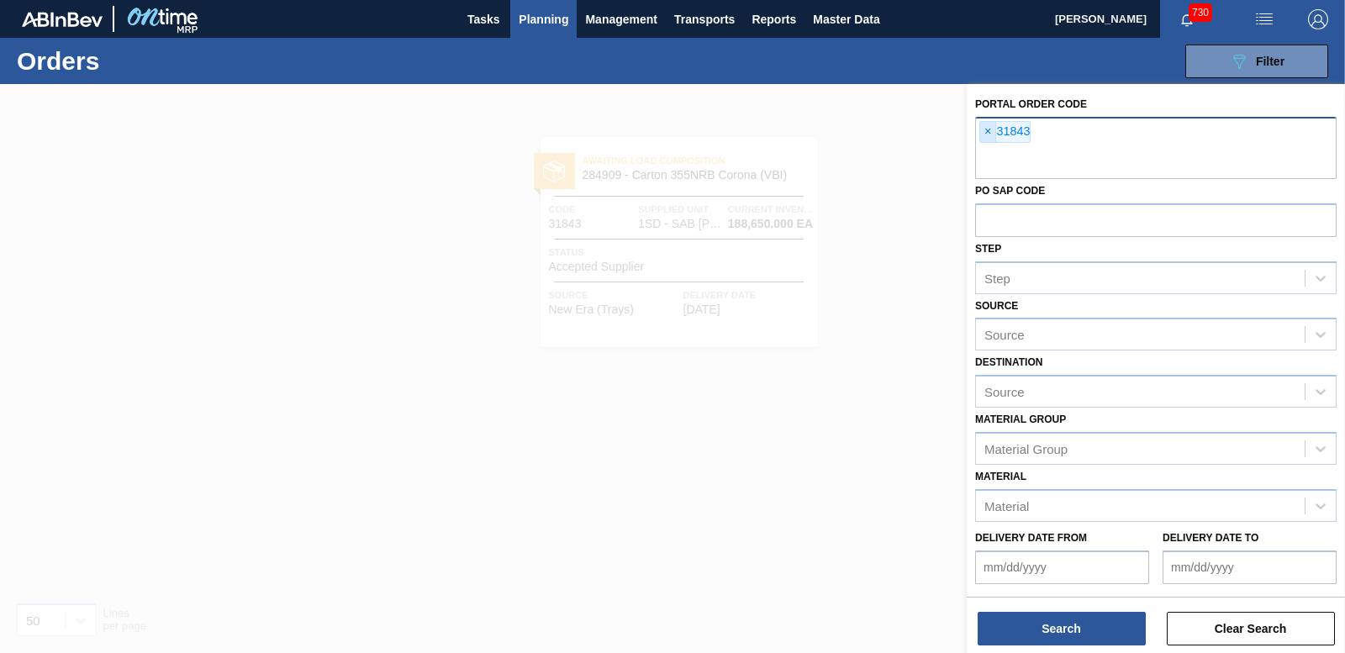
click at [992, 134] on span "×" at bounding box center [988, 132] width 16 height 20
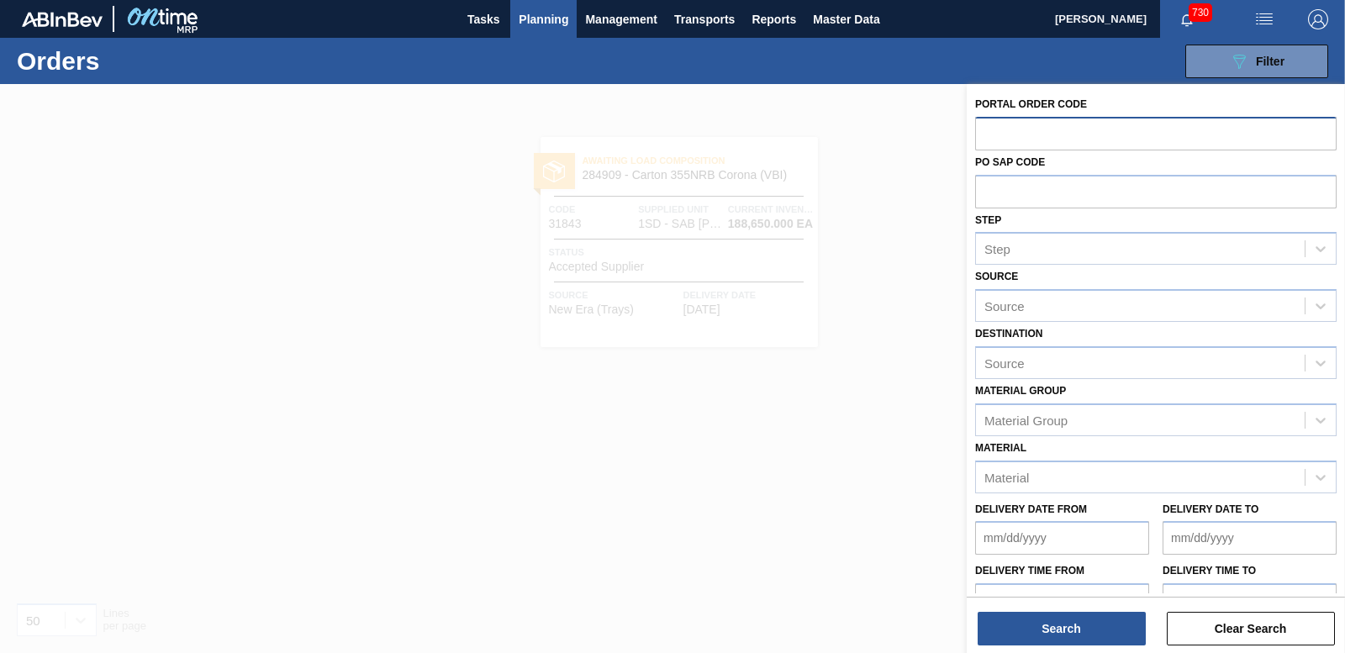
paste input "31844"
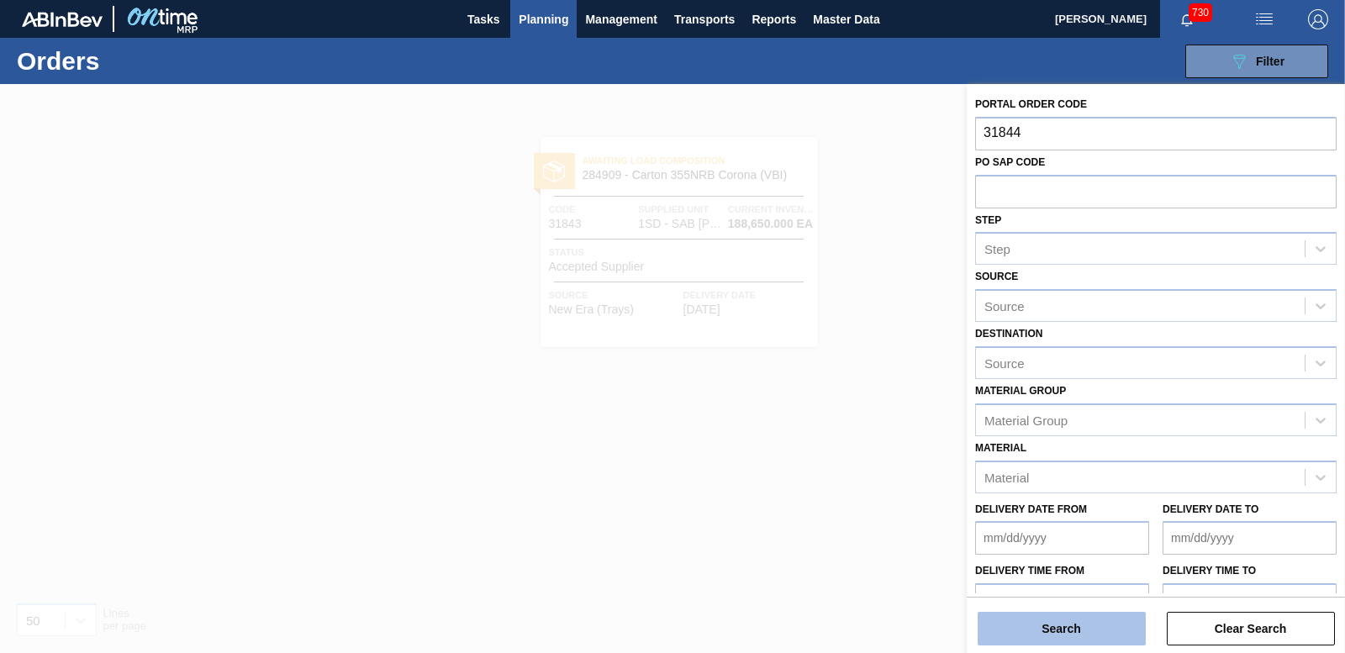
type input "31844"
click at [1057, 621] on button "Search" at bounding box center [1062, 629] width 168 height 34
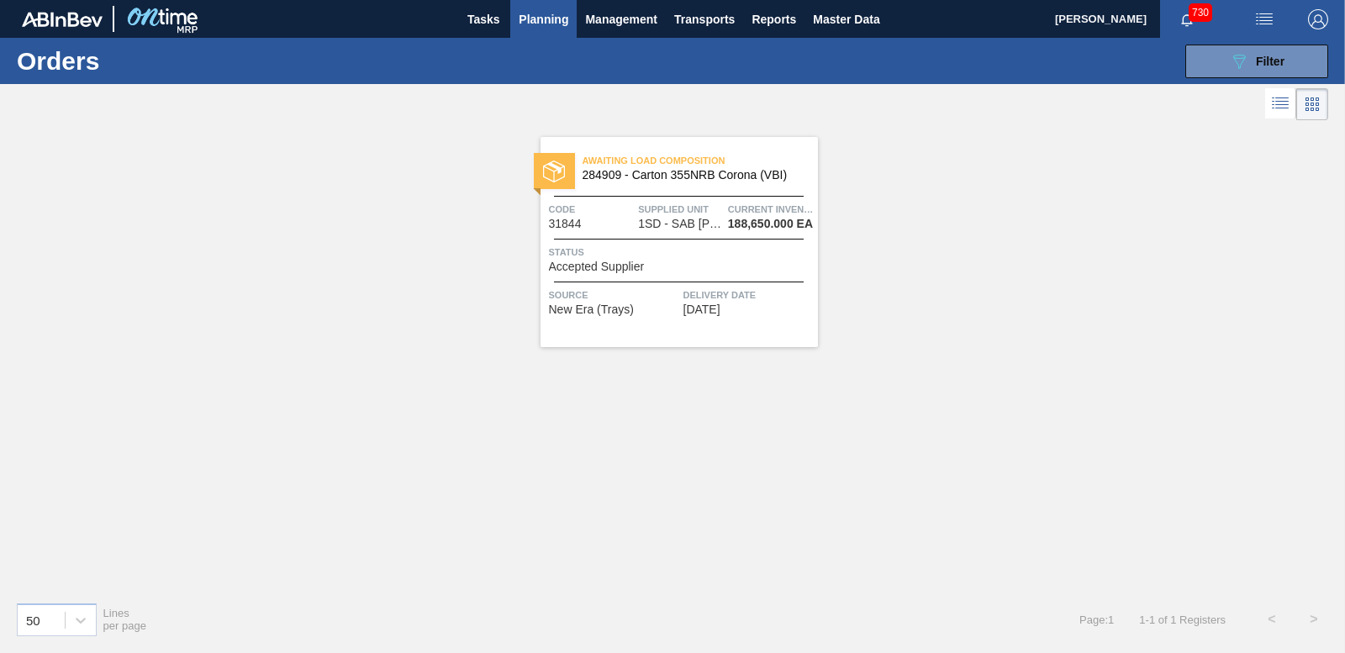
click at [661, 269] on div "Status Accepted Supplier" at bounding box center [681, 258] width 265 height 29
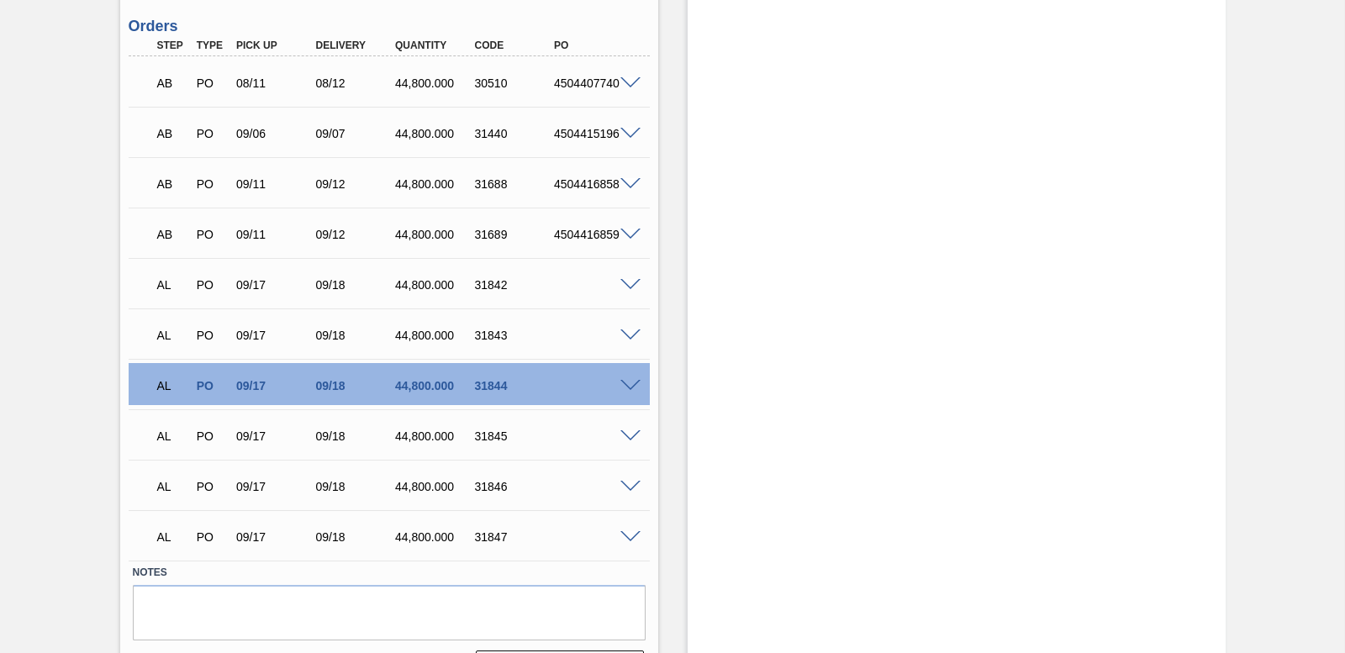
scroll to position [2772, 0]
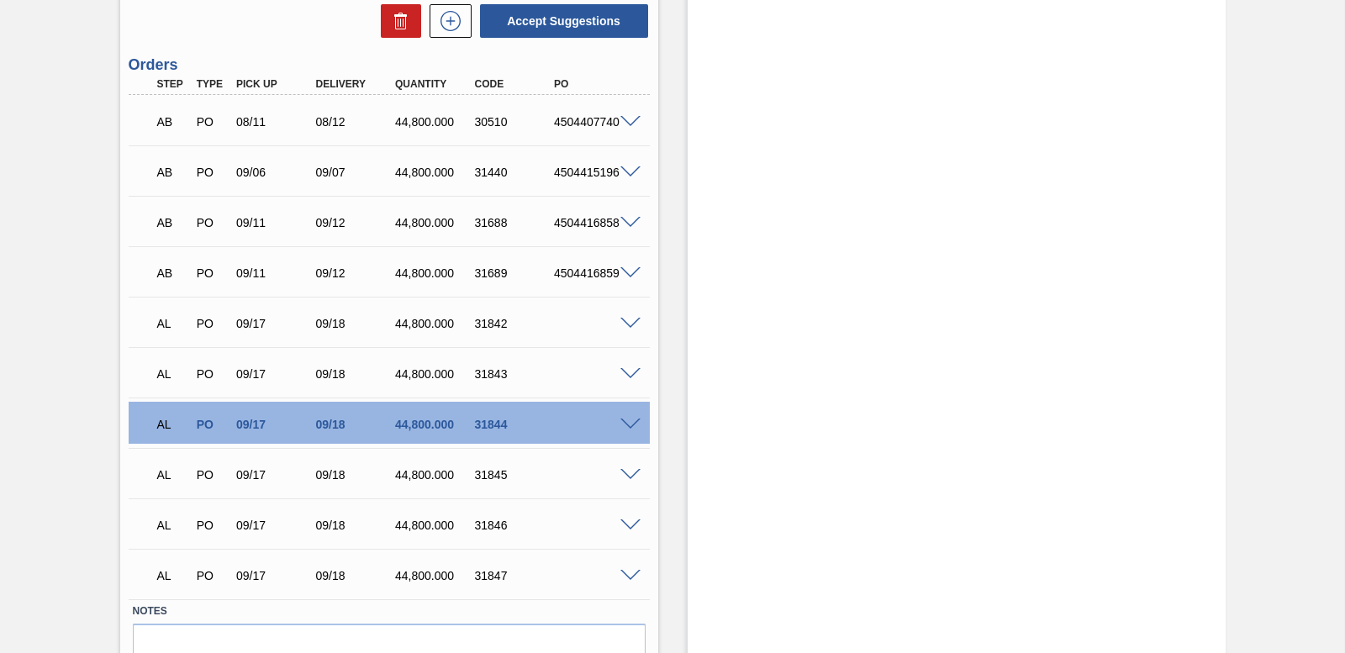
click at [626, 318] on span at bounding box center [631, 324] width 20 height 13
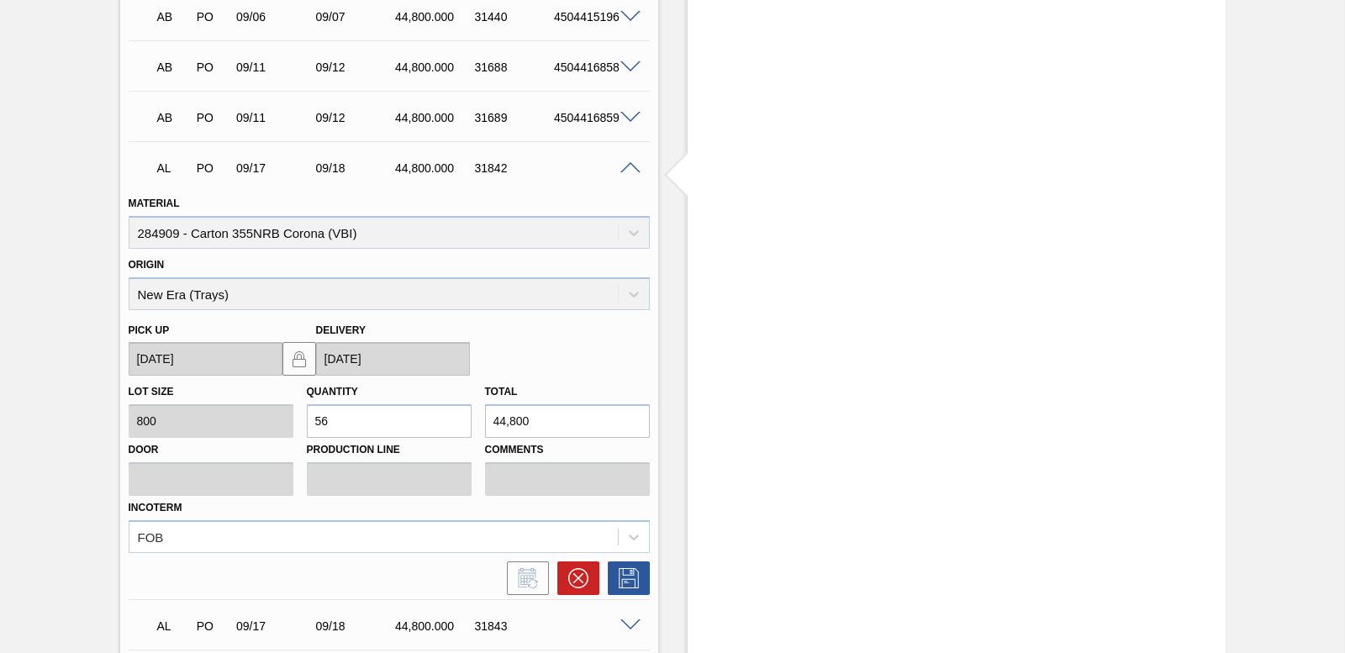
scroll to position [2760, 0]
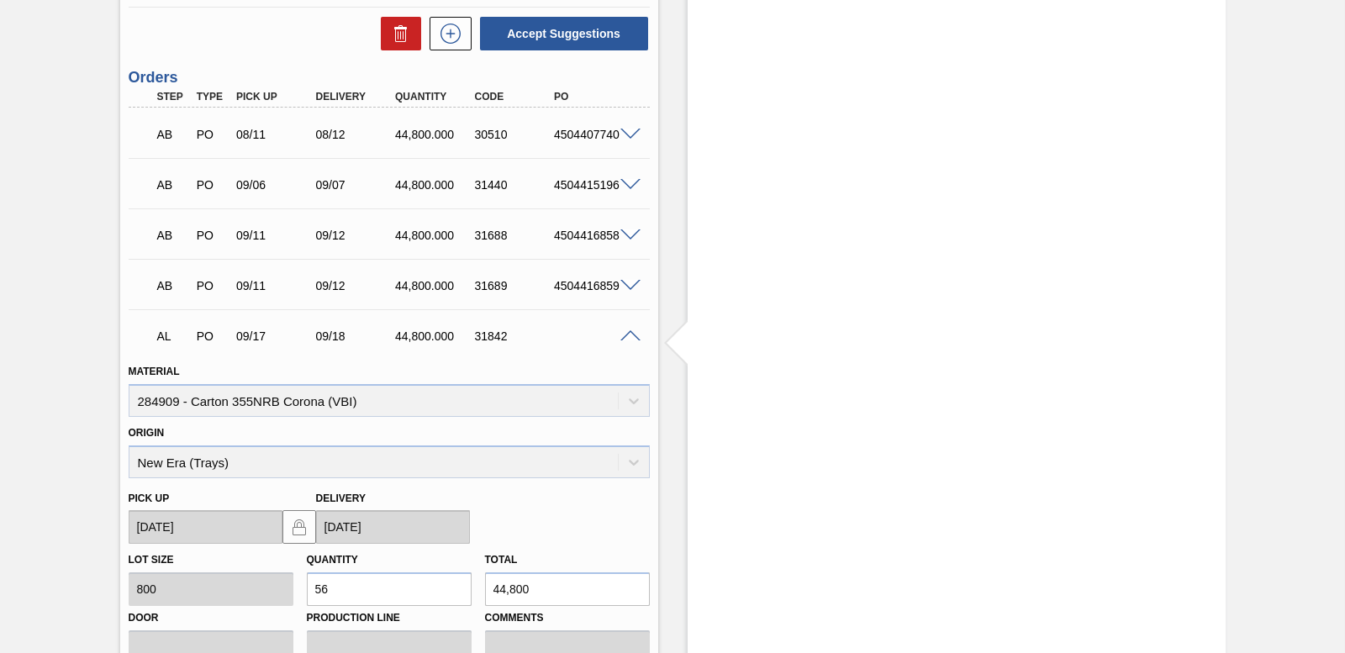
click at [628, 335] on span at bounding box center [631, 336] width 20 height 13
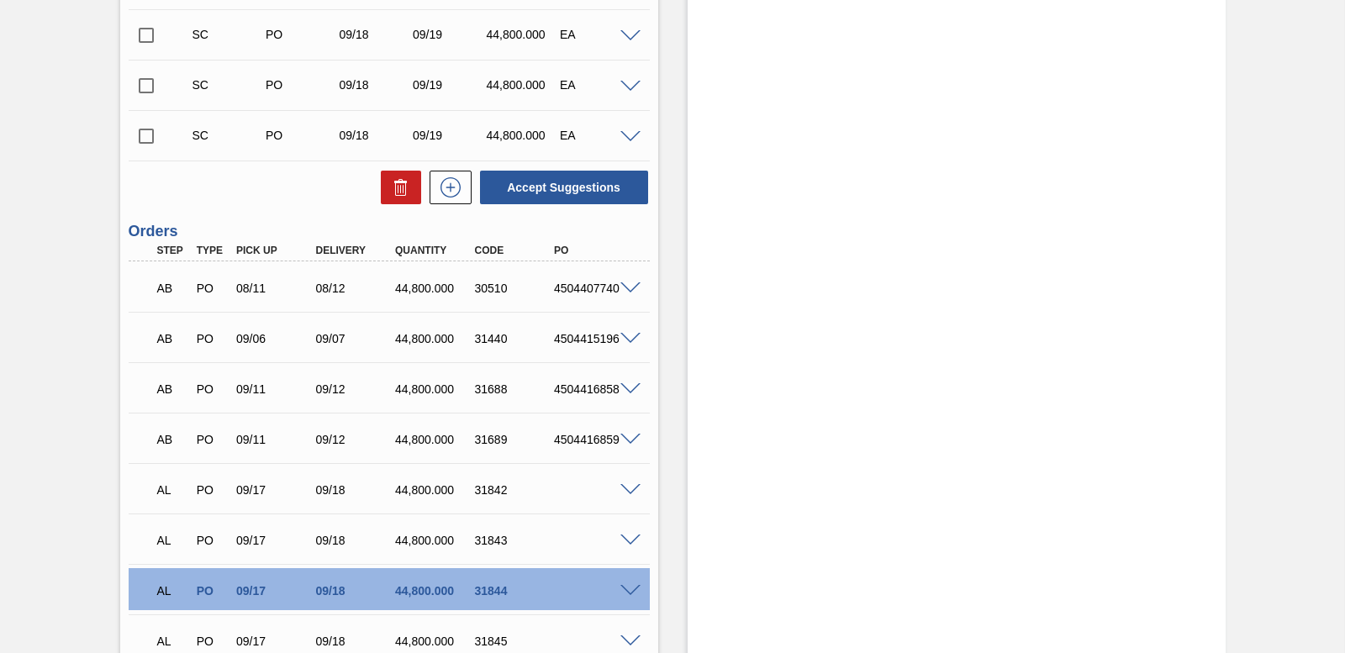
scroll to position [2604, 0]
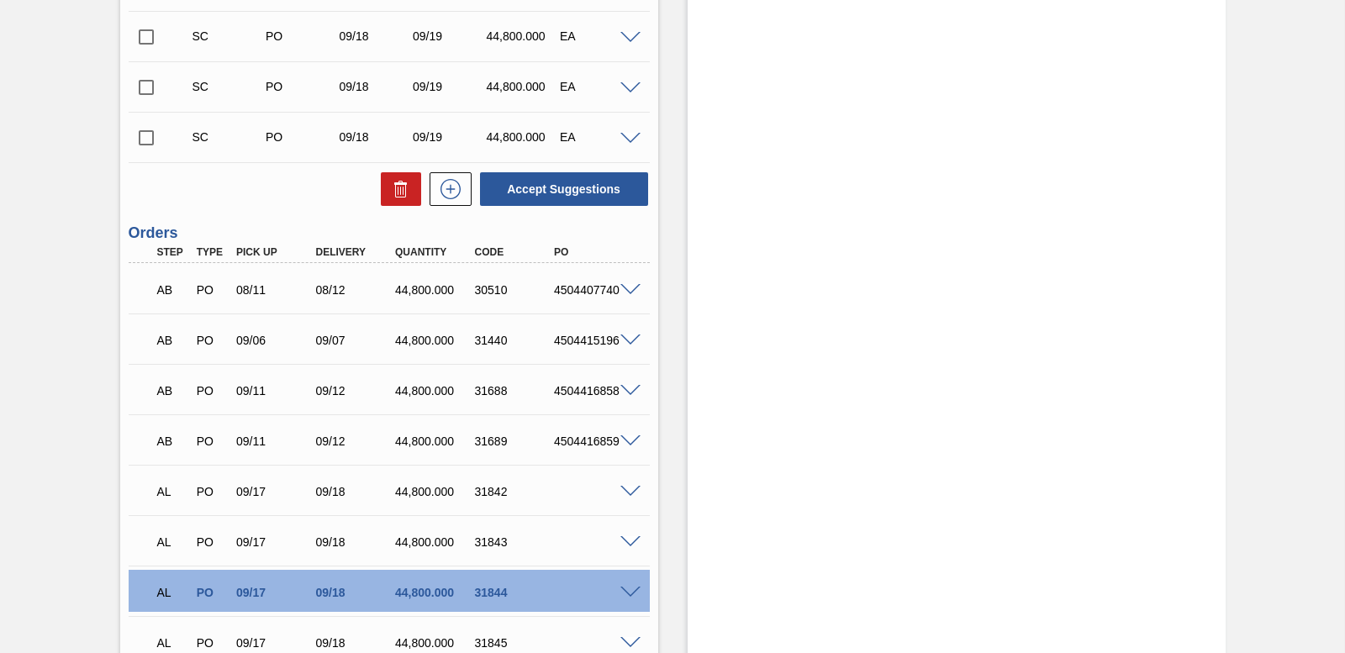
click at [627, 489] on span at bounding box center [631, 492] width 20 height 13
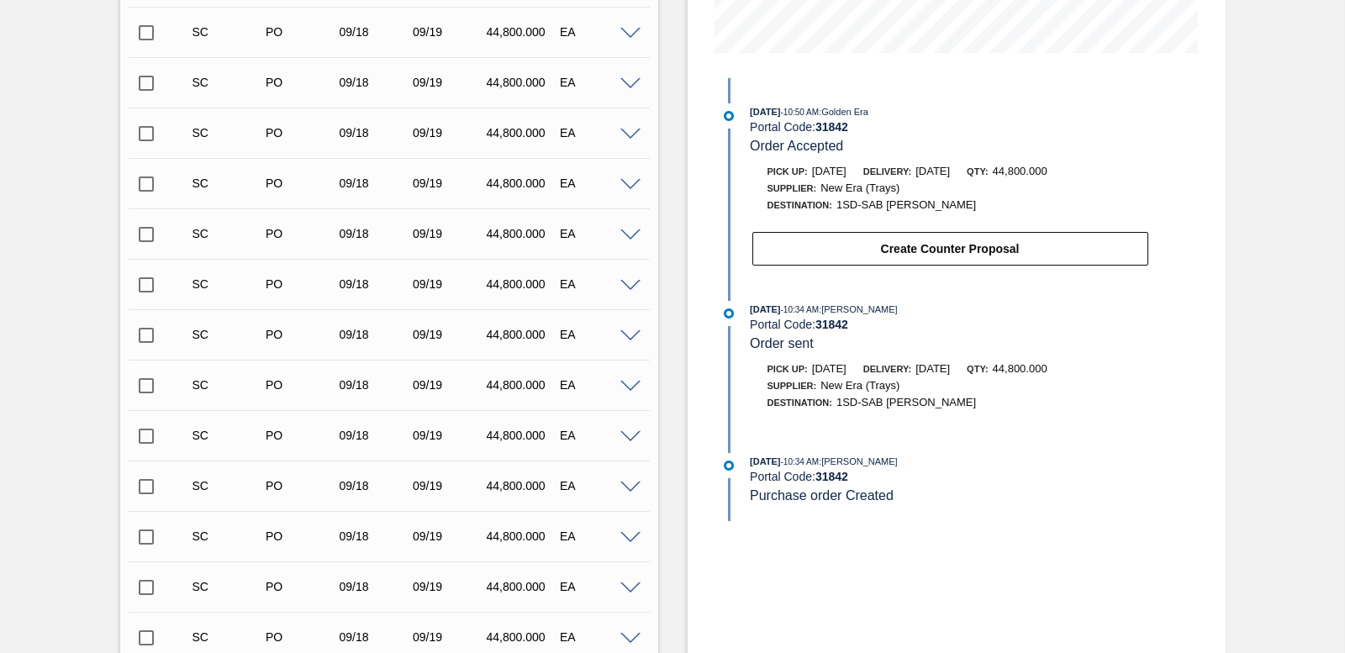
scroll to position [418, 0]
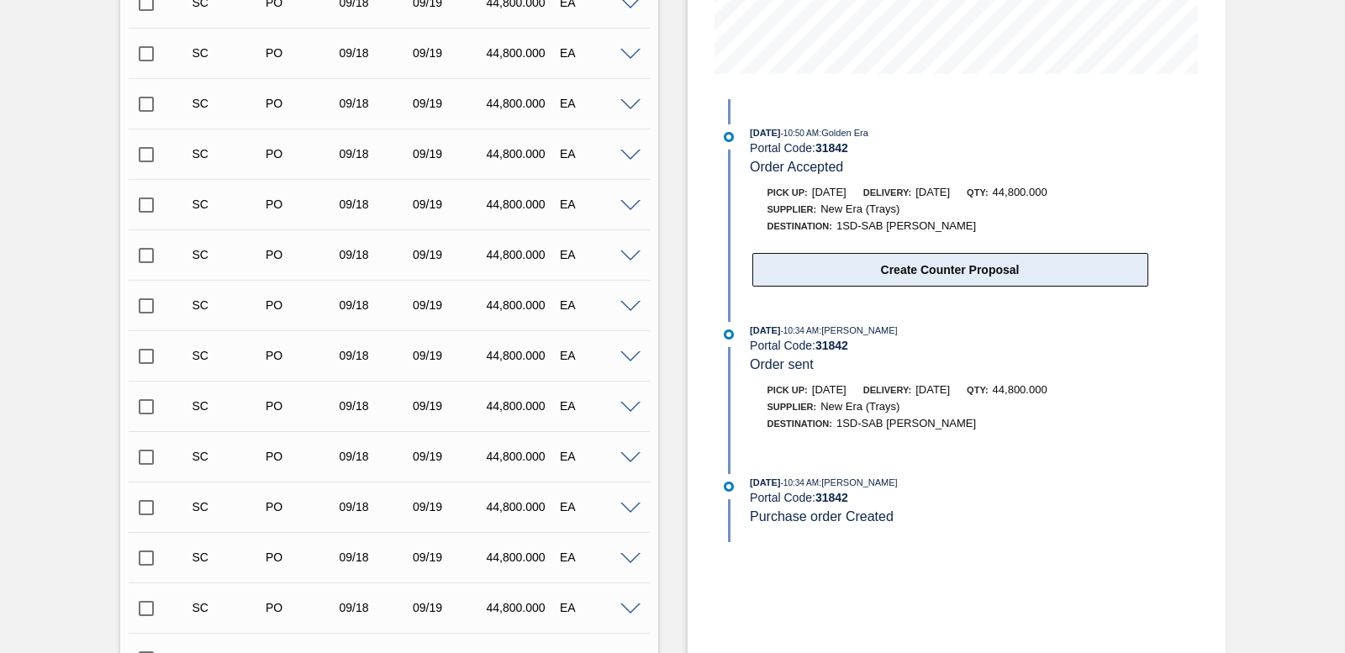
click at [905, 273] on button "Create Counter Proposal" at bounding box center [951, 270] width 396 height 34
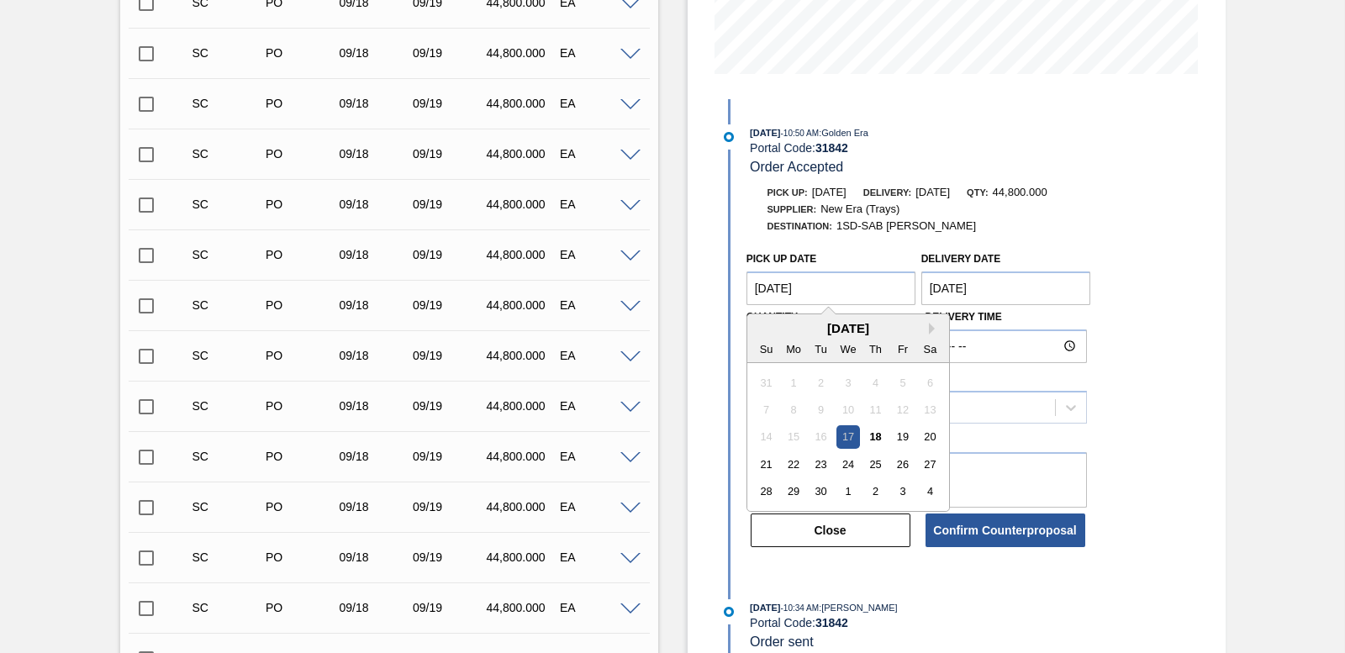
click at [840, 294] on Date "09/17/2025" at bounding box center [832, 289] width 170 height 34
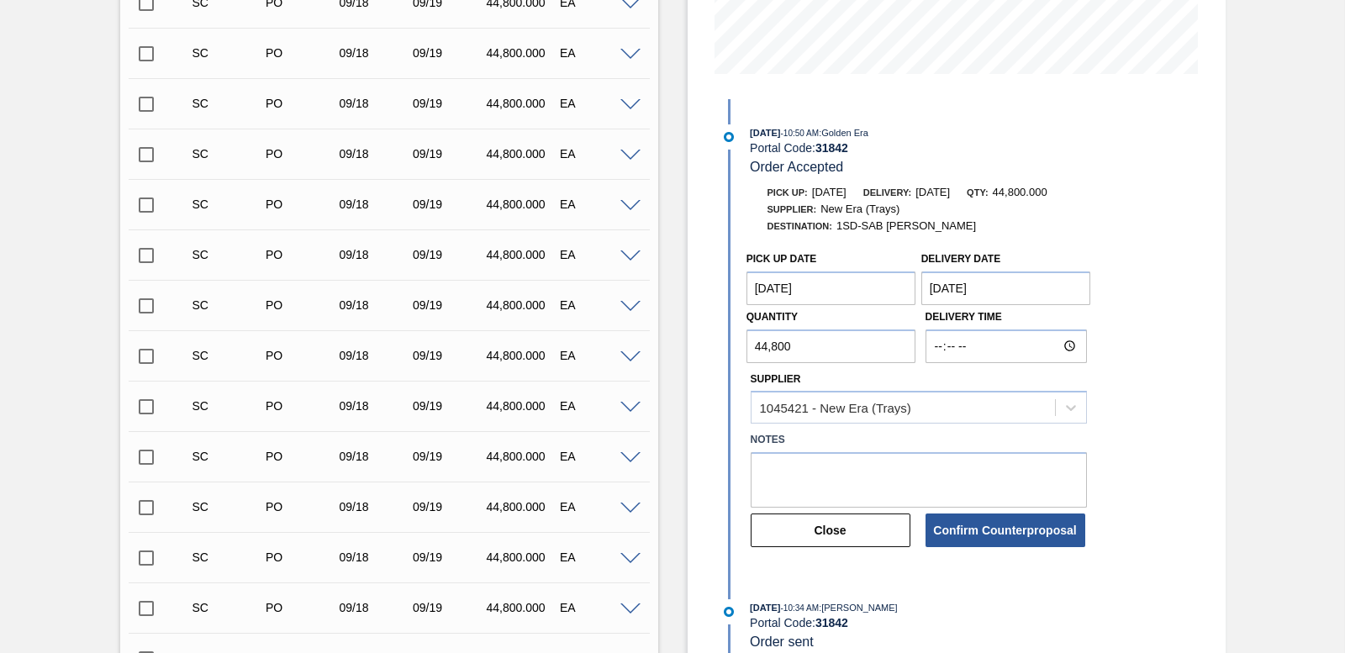
click at [1042, 202] on div "Supplier: New Era (Trays)" at bounding box center [950, 209] width 399 height 17
click at [835, 284] on Date "09/17/2025" at bounding box center [832, 289] width 170 height 34
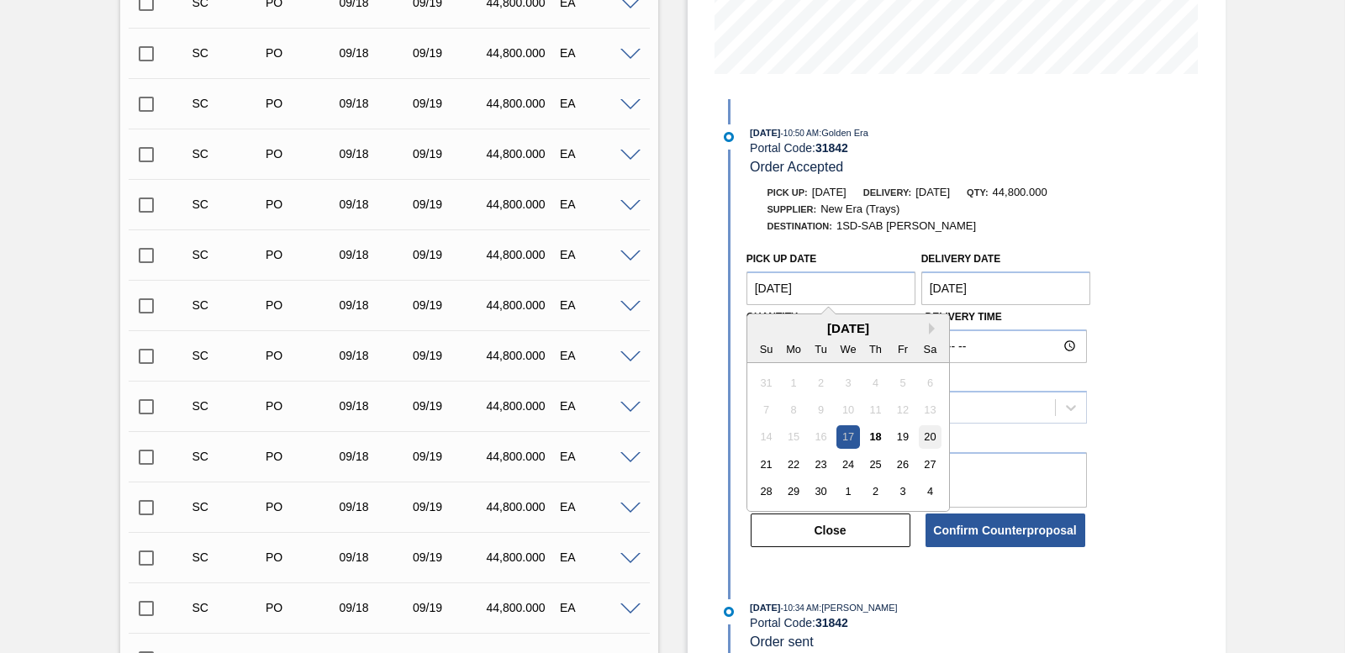
click at [923, 441] on div "20" at bounding box center [930, 436] width 23 height 23
type Date "[DATE]"
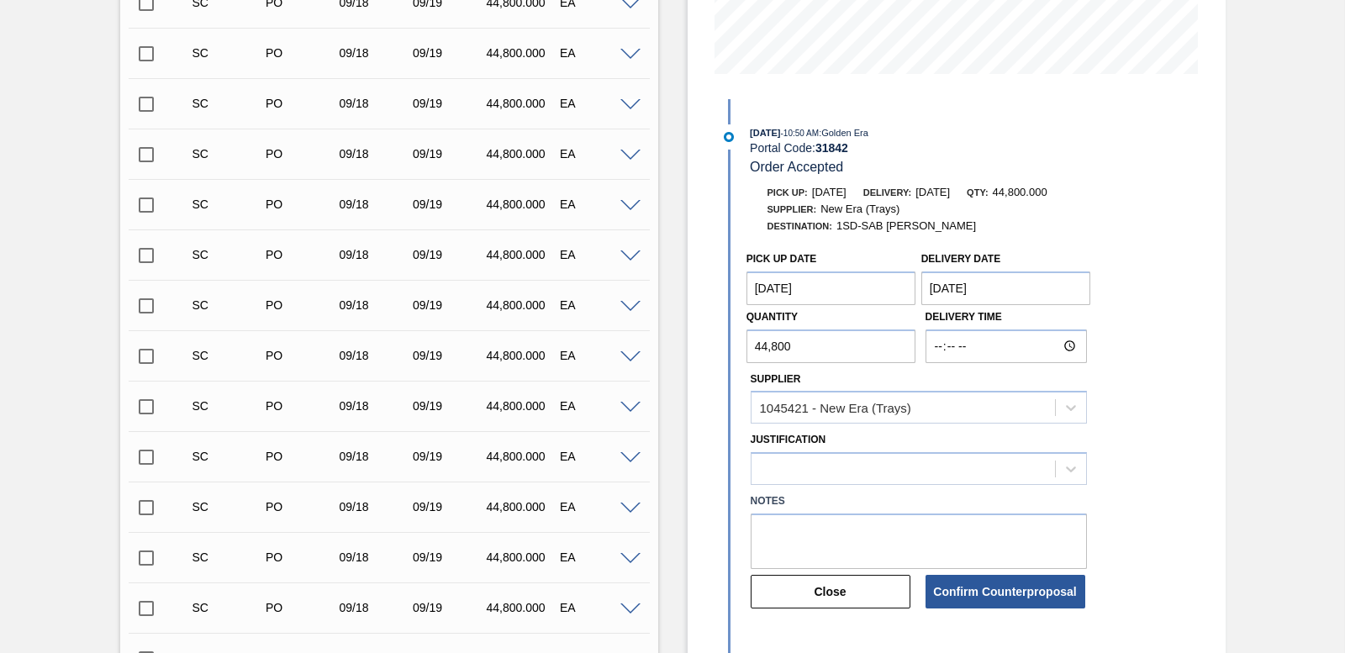
click at [1017, 291] on Date "[DATE]" at bounding box center [1007, 289] width 170 height 34
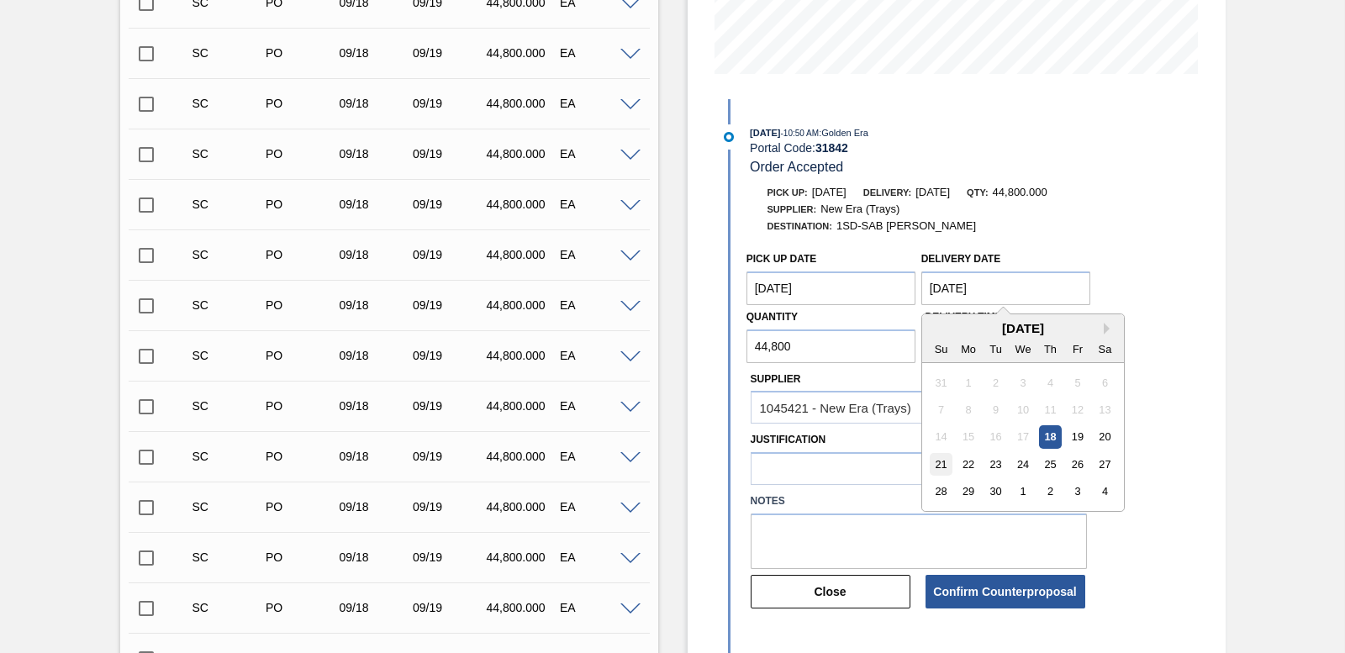
click at [941, 468] on div "21" at bounding box center [941, 464] width 23 height 23
type Date "[DATE]"
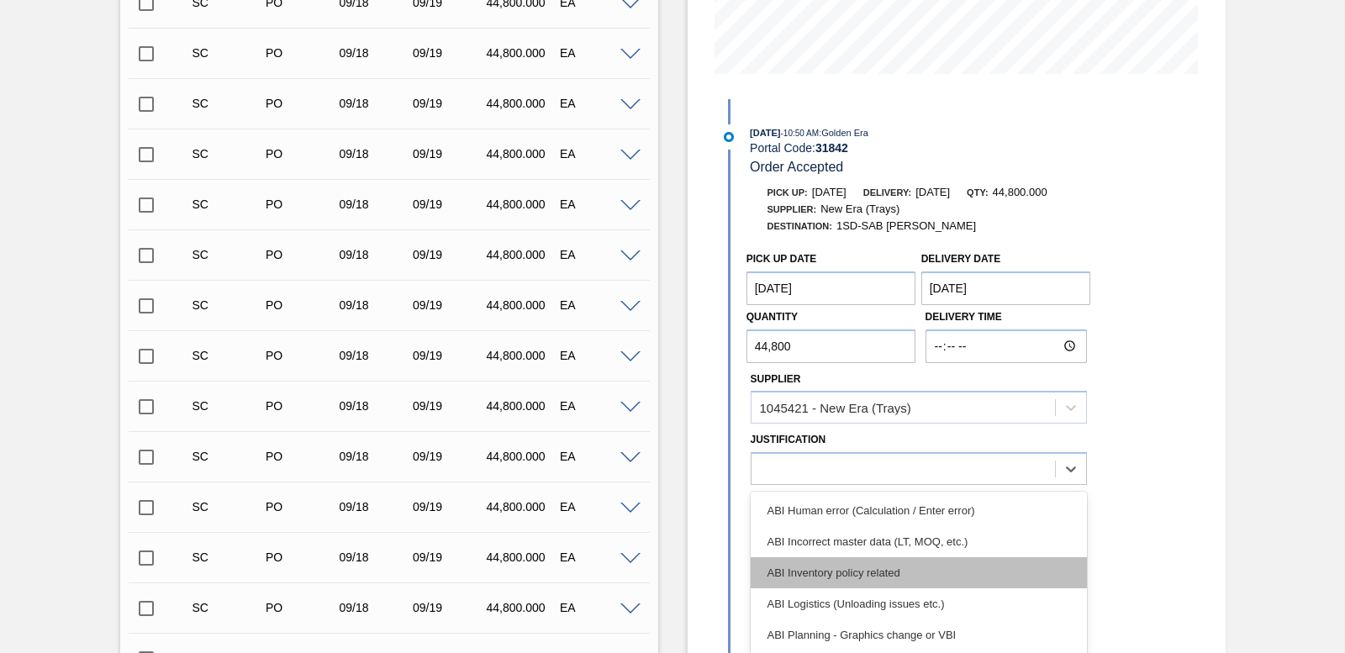
scroll to position [515, 0]
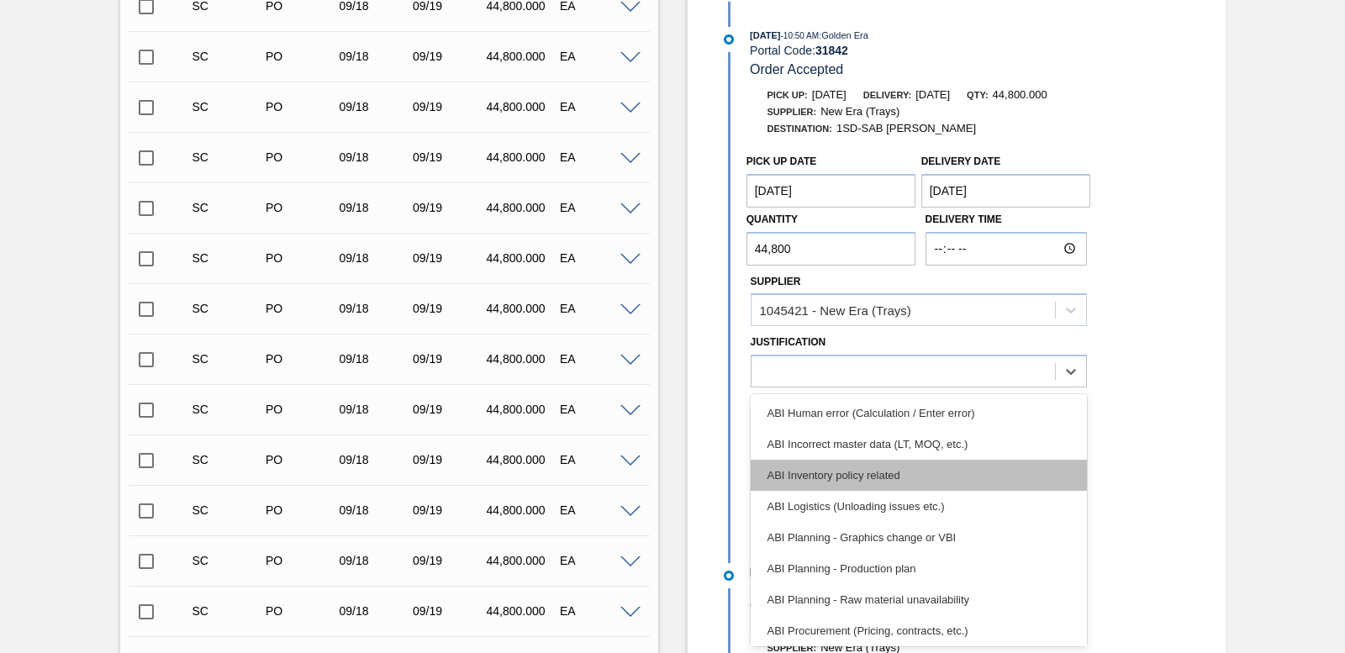
click at [966, 388] on div "option ABI Inventory policy related focused, 3 of 18. 18 results available. Use…" at bounding box center [919, 371] width 336 height 33
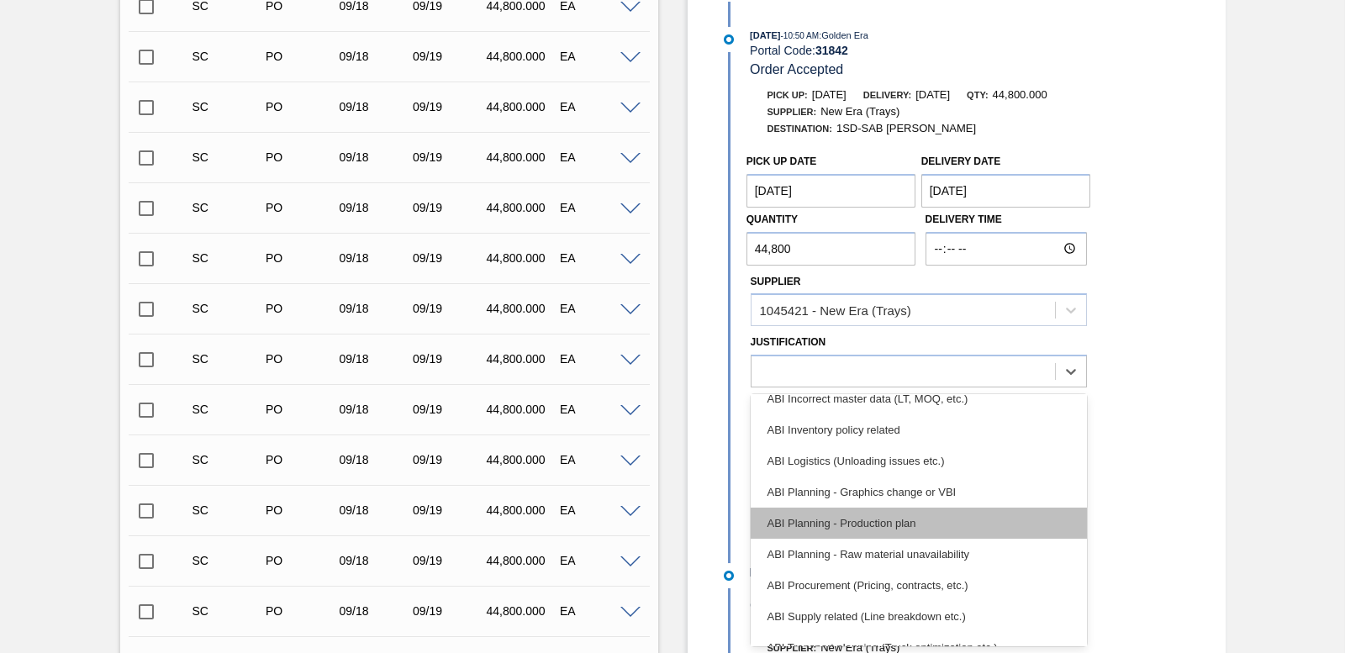
scroll to position [84, 0]
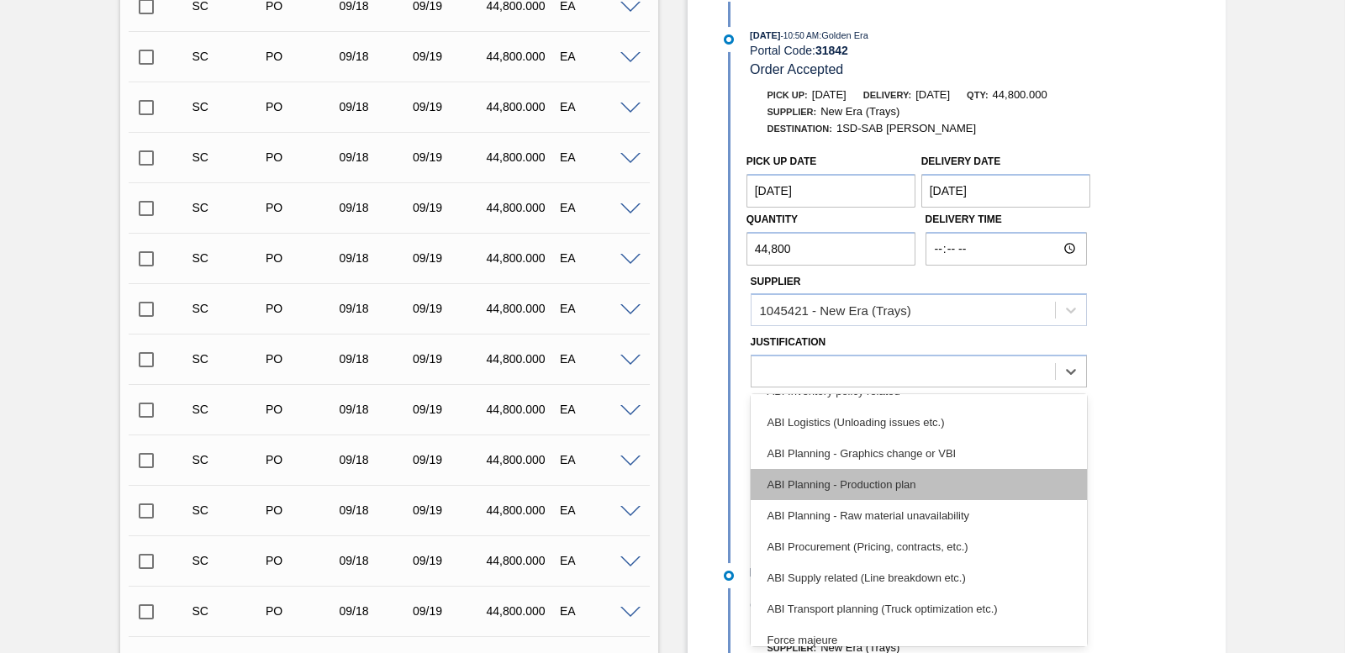
click at [933, 489] on div "ABI Planning - Production plan" at bounding box center [919, 484] width 336 height 31
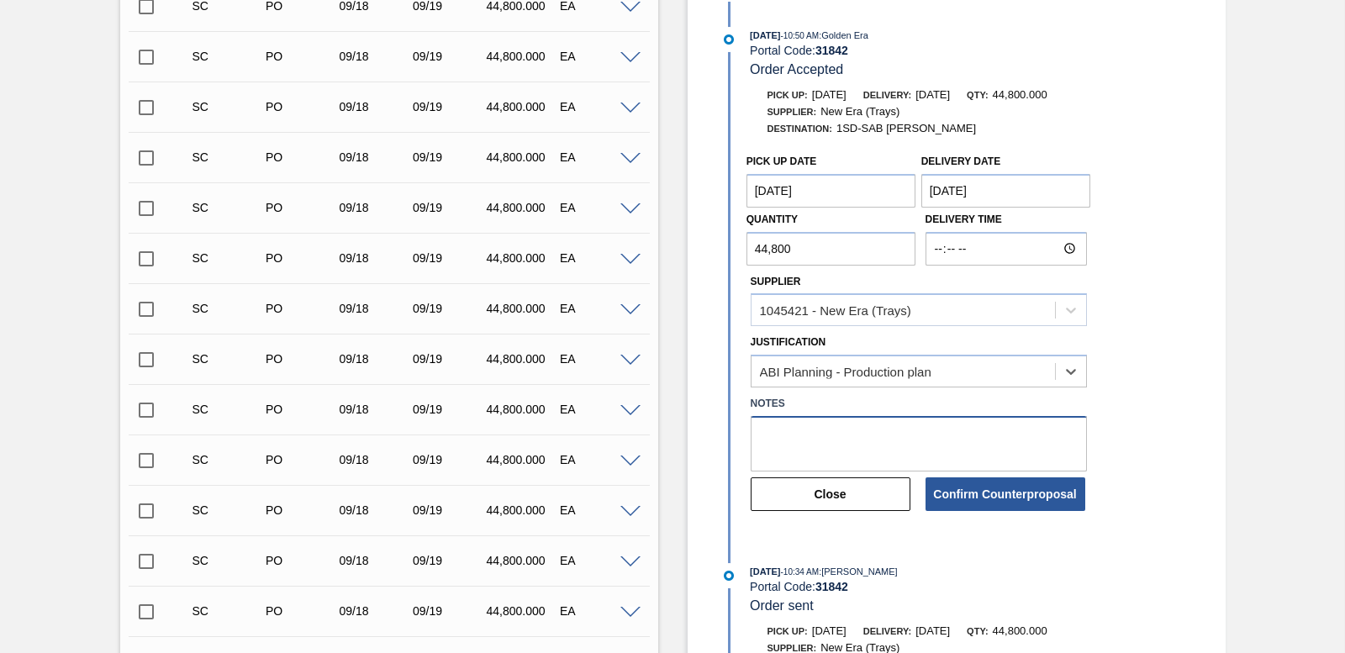
click at [824, 445] on textarea at bounding box center [919, 443] width 336 height 55
type textarea "DATE CLASH"
click at [1023, 494] on button "Confirm Counterproposal" at bounding box center [1006, 495] width 160 height 34
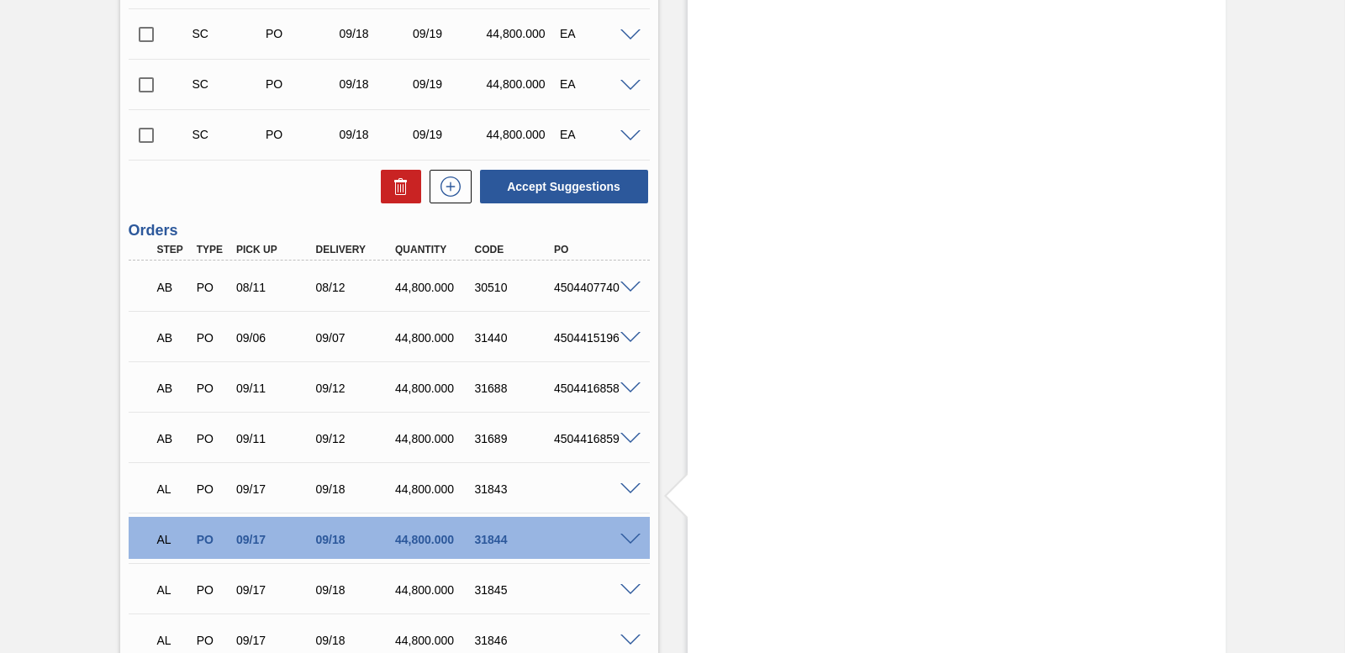
scroll to position [2856, 0]
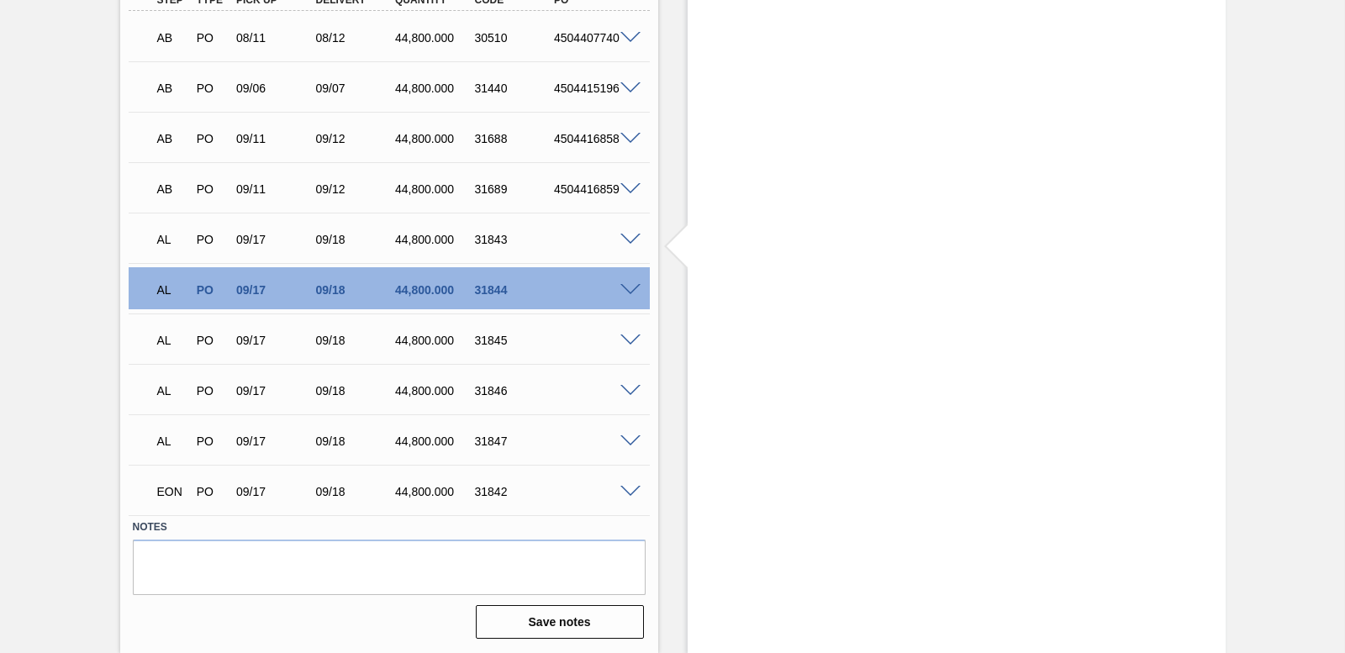
click at [630, 234] on span at bounding box center [631, 240] width 20 height 13
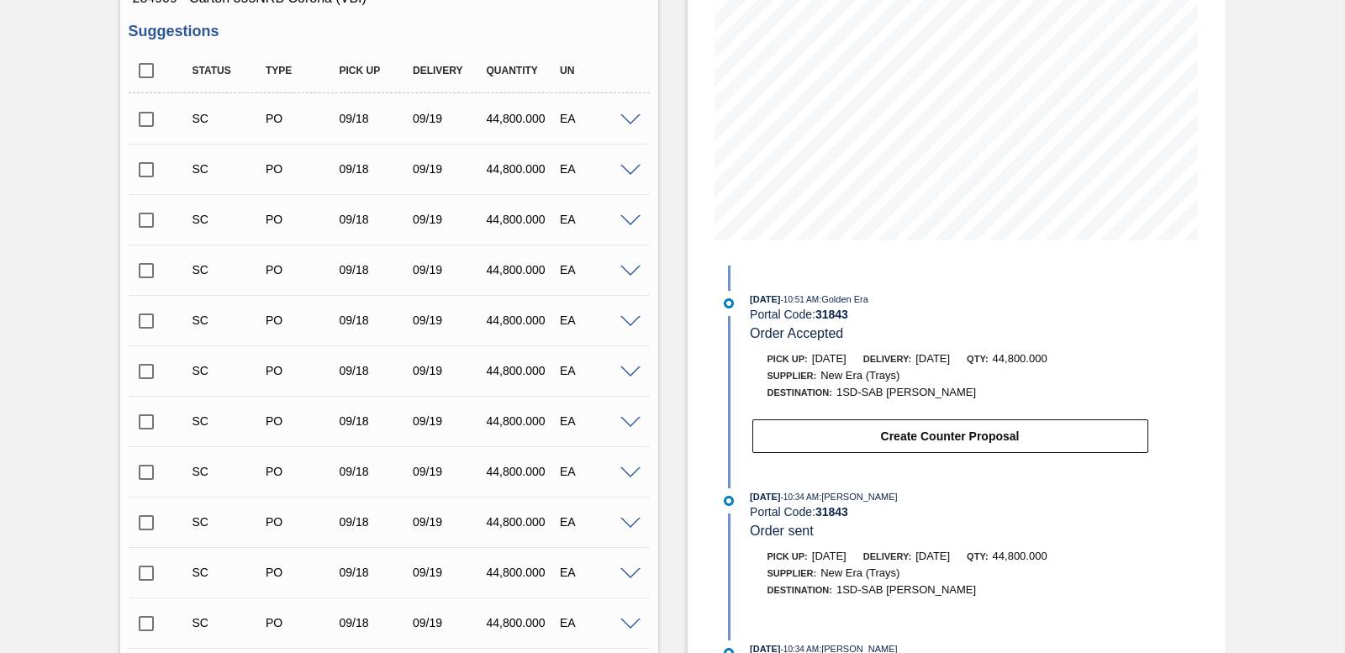
scroll to position [250, 0]
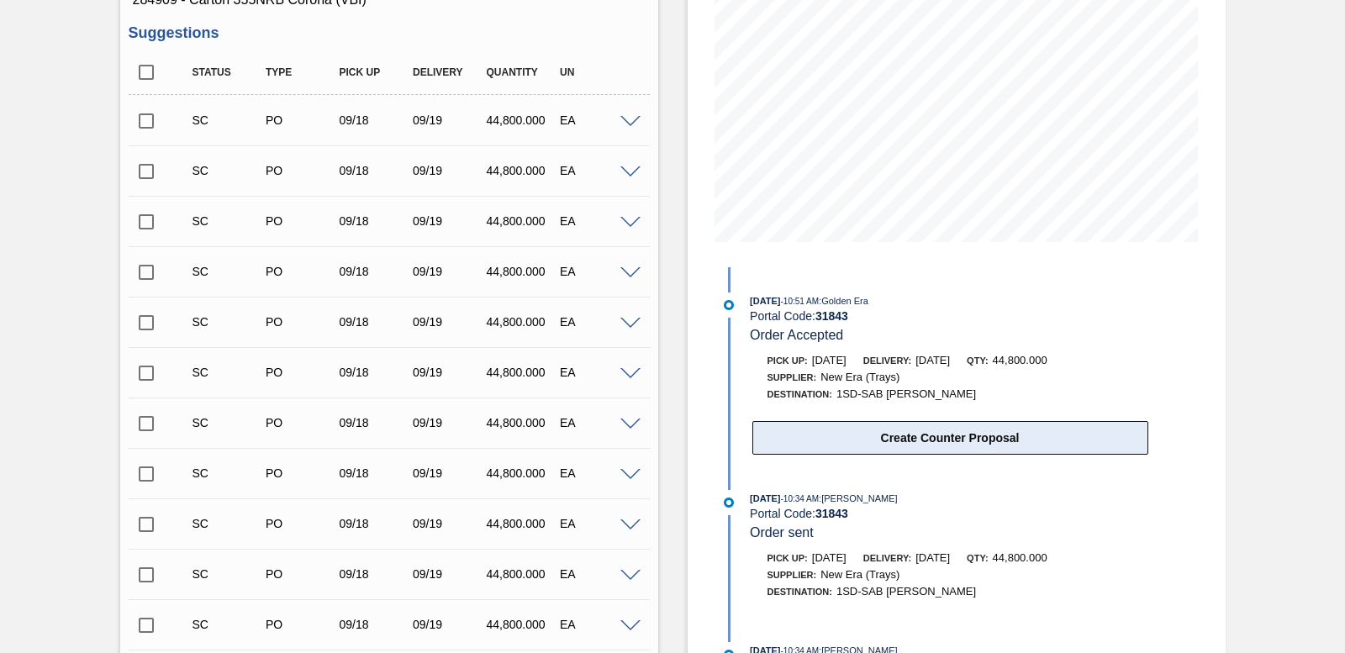
click at [895, 432] on button "Create Counter Proposal" at bounding box center [951, 438] width 396 height 34
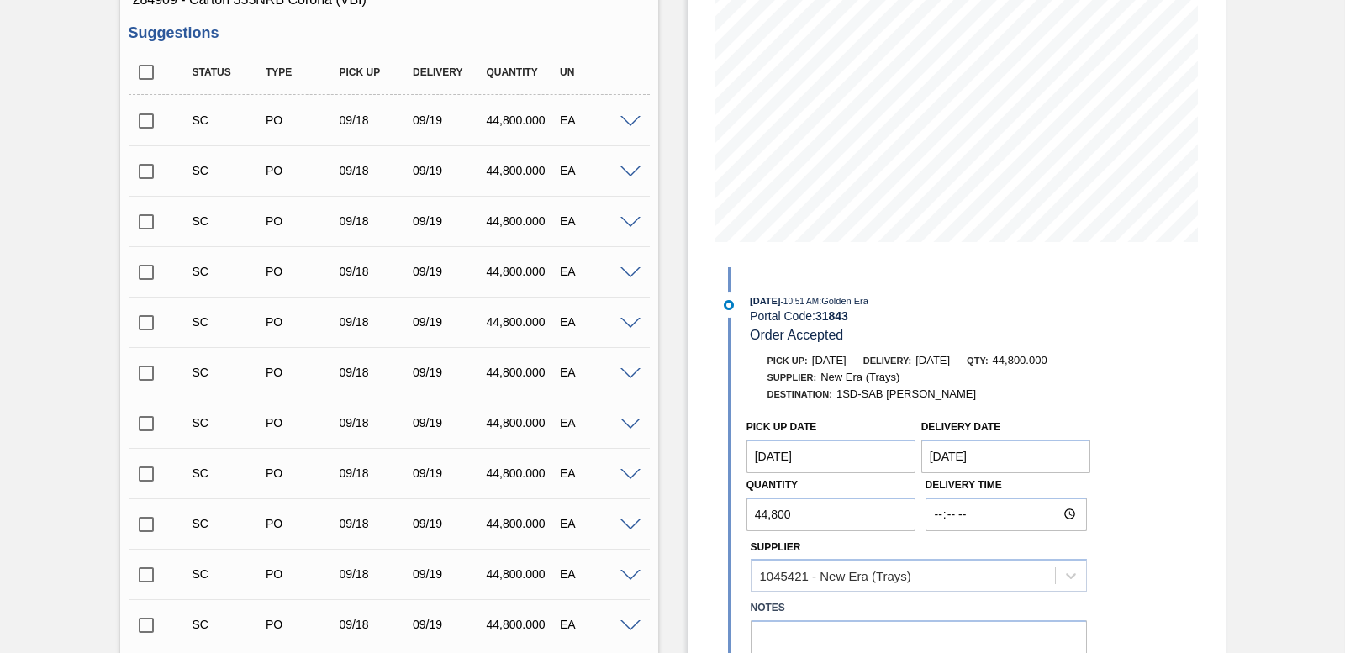
scroll to position [334, 0]
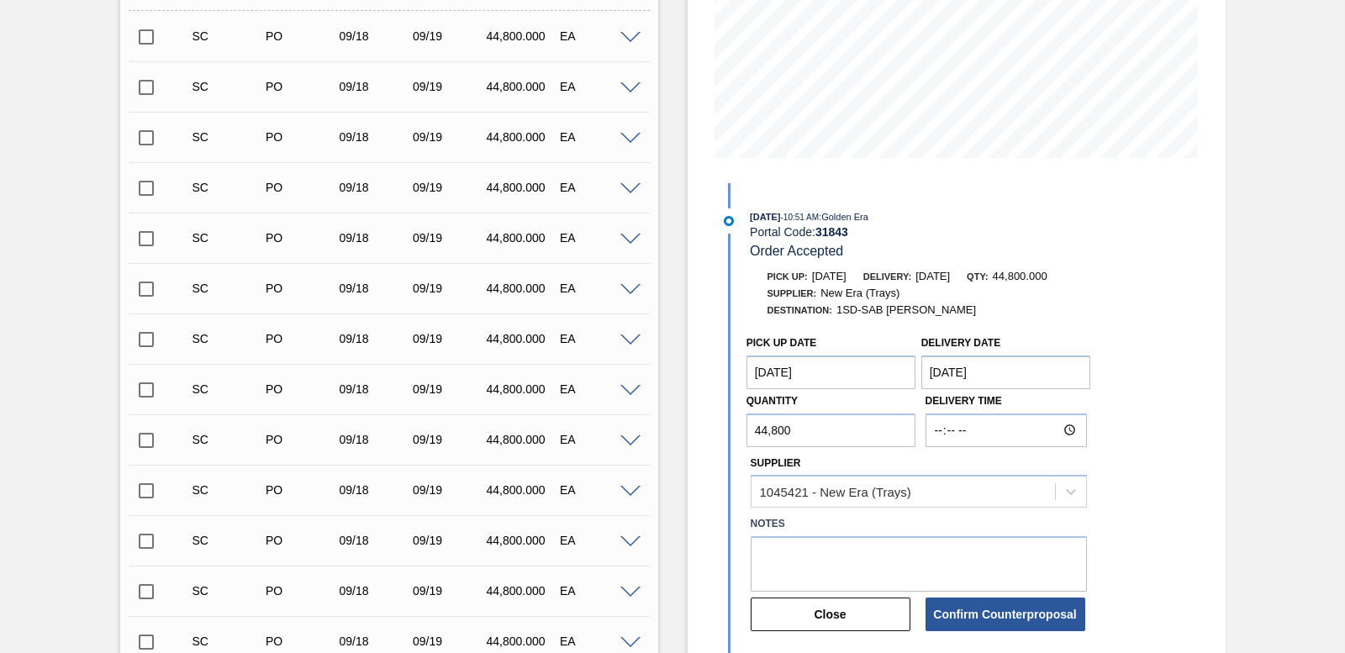
click at [862, 379] on Date "09/17/2025" at bounding box center [832, 373] width 170 height 34
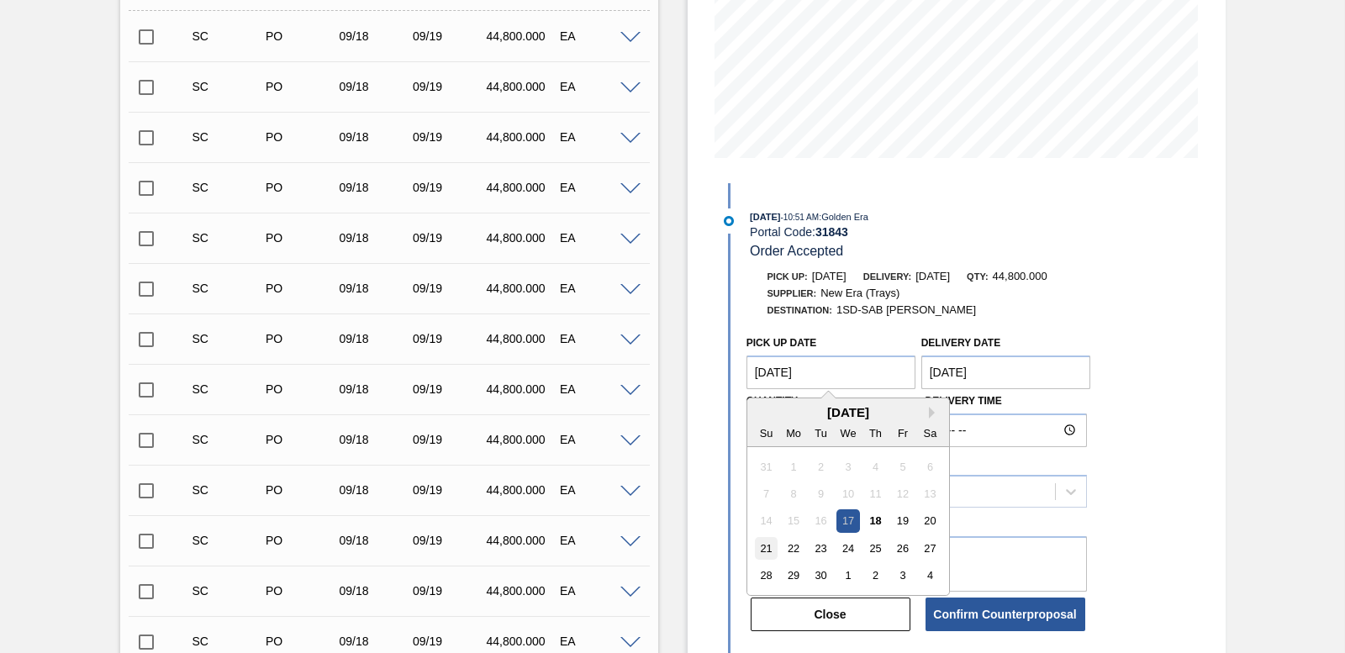
click at [769, 551] on div "21" at bounding box center [766, 548] width 23 height 23
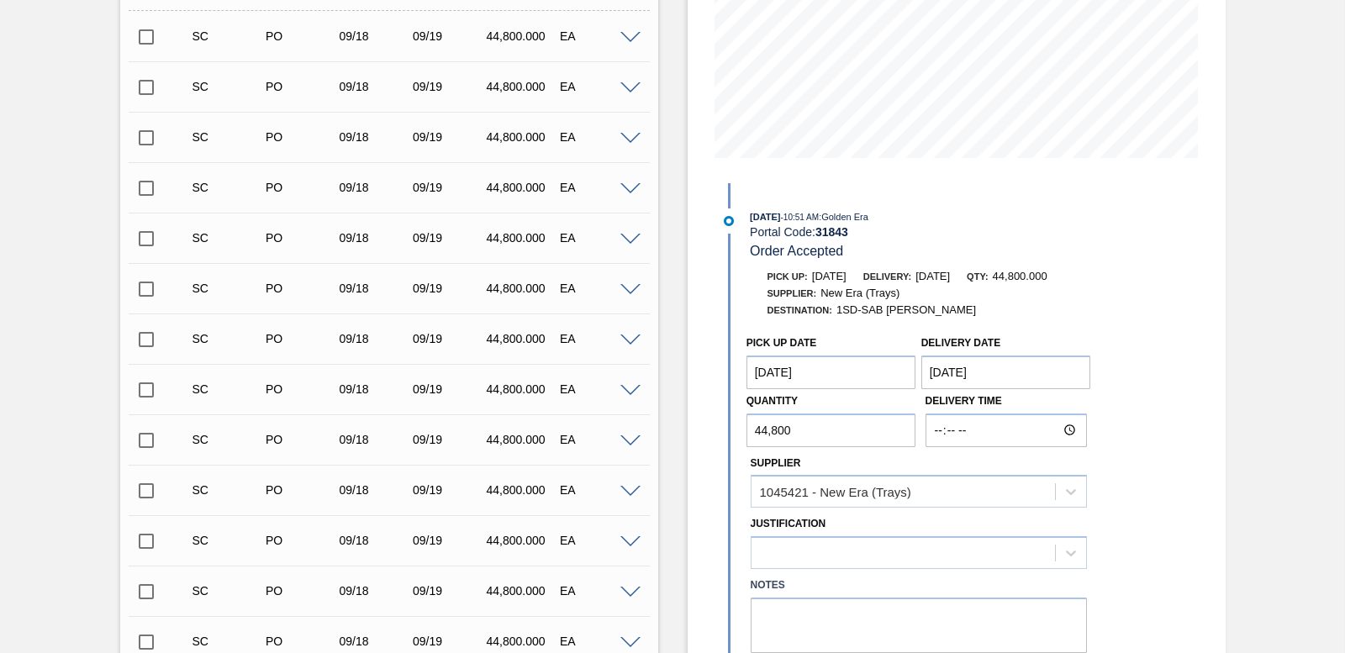
type Date "[DATE]"
click at [1005, 368] on Date "[DATE]" at bounding box center [1007, 373] width 170 height 34
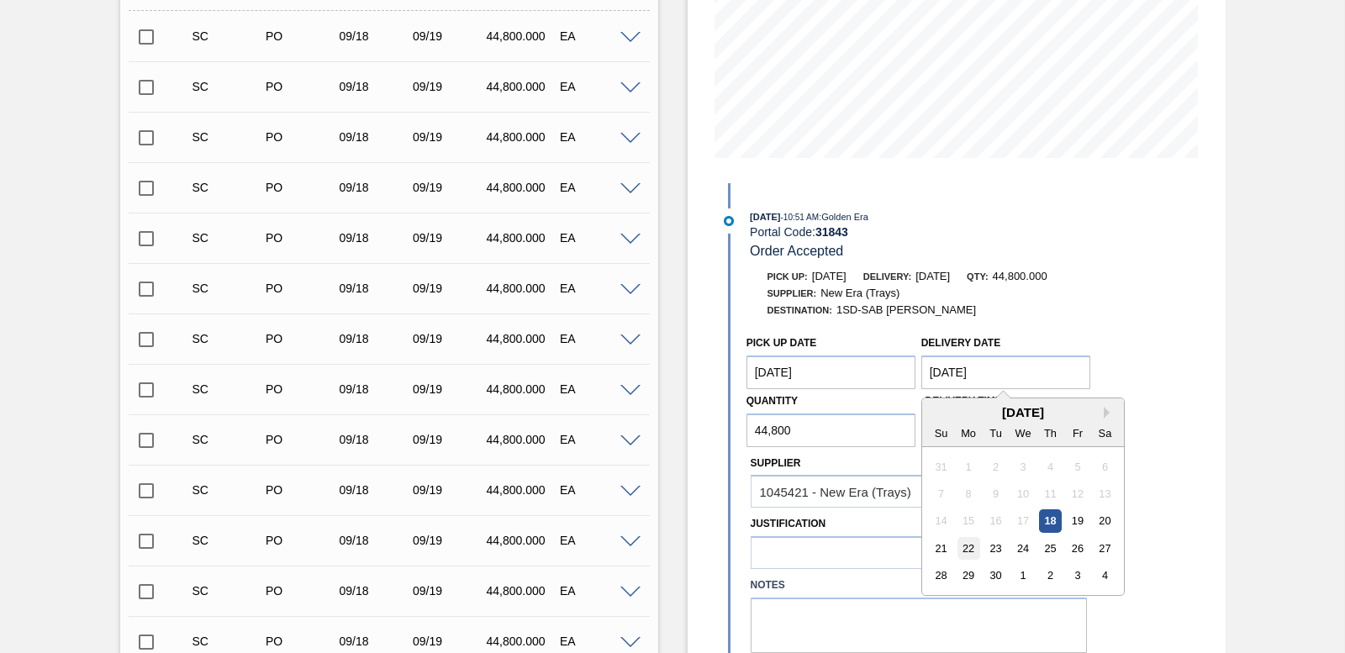
drag, startPoint x: 965, startPoint y: 551, endPoint x: 1017, endPoint y: 453, distance: 110.2
click at [965, 550] on div "22" at bounding box center [968, 548] width 23 height 23
type Date "[DATE]"
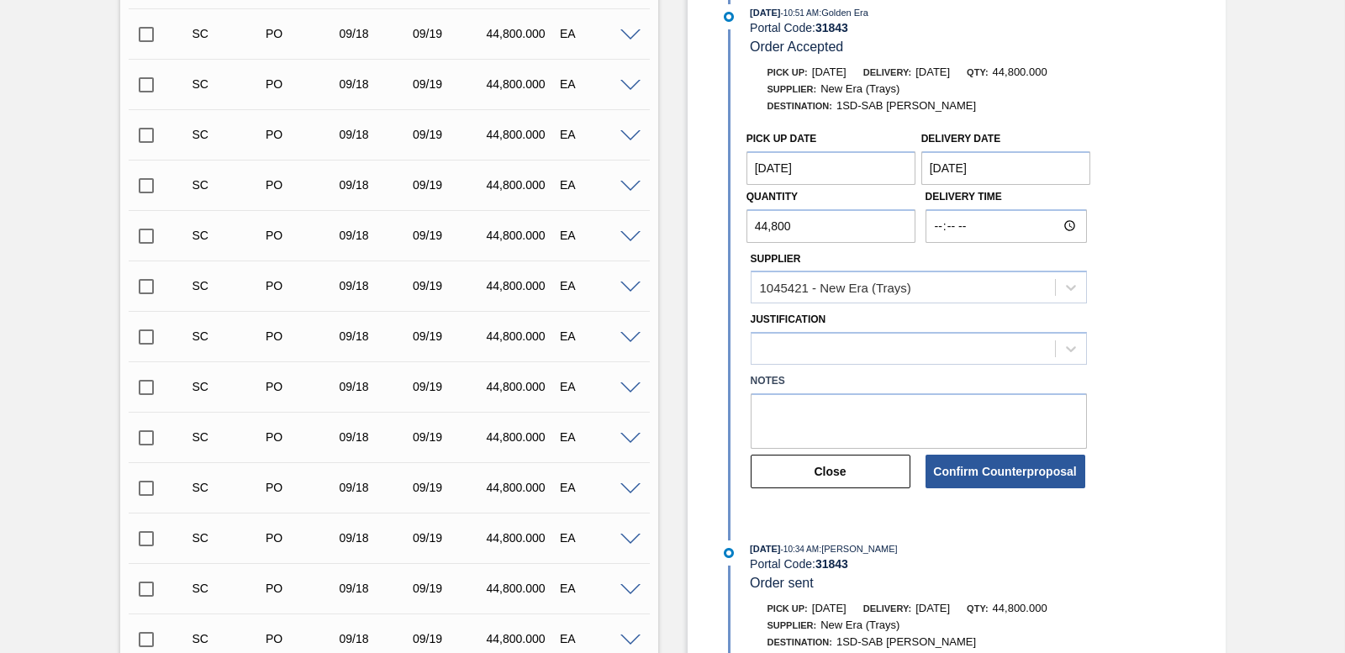
scroll to position [586, 0]
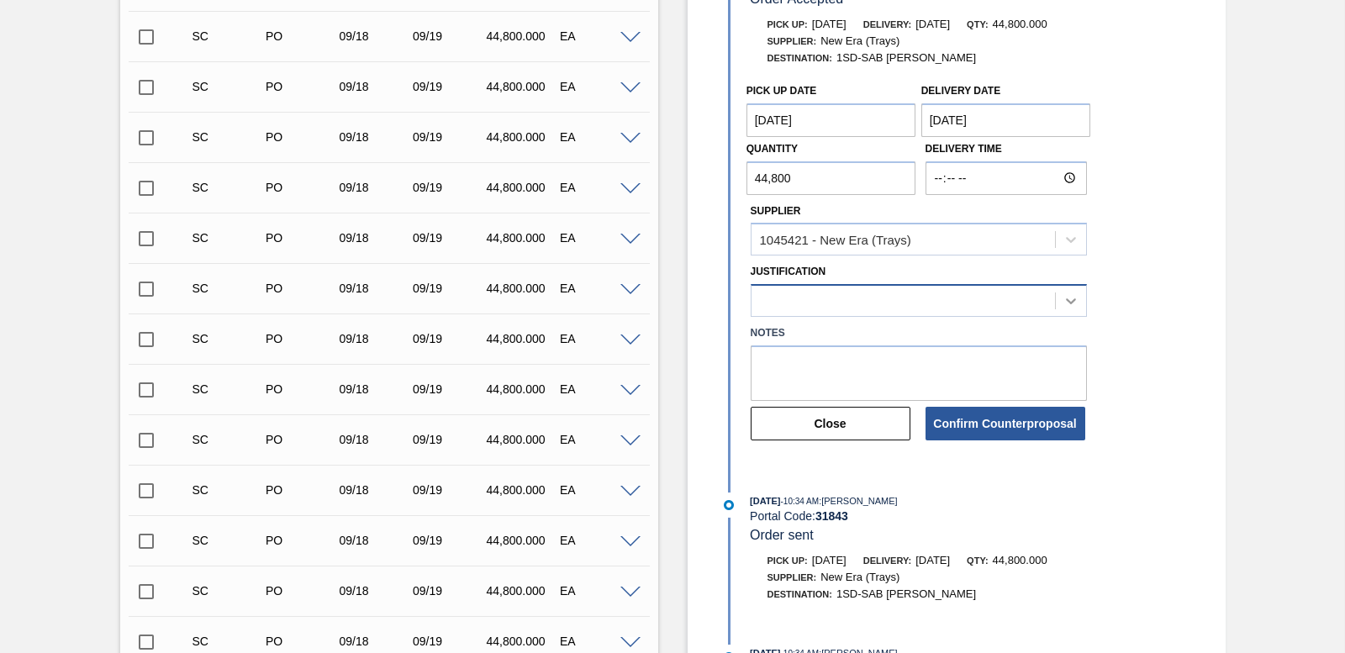
click at [1072, 299] on icon at bounding box center [1071, 301] width 17 height 17
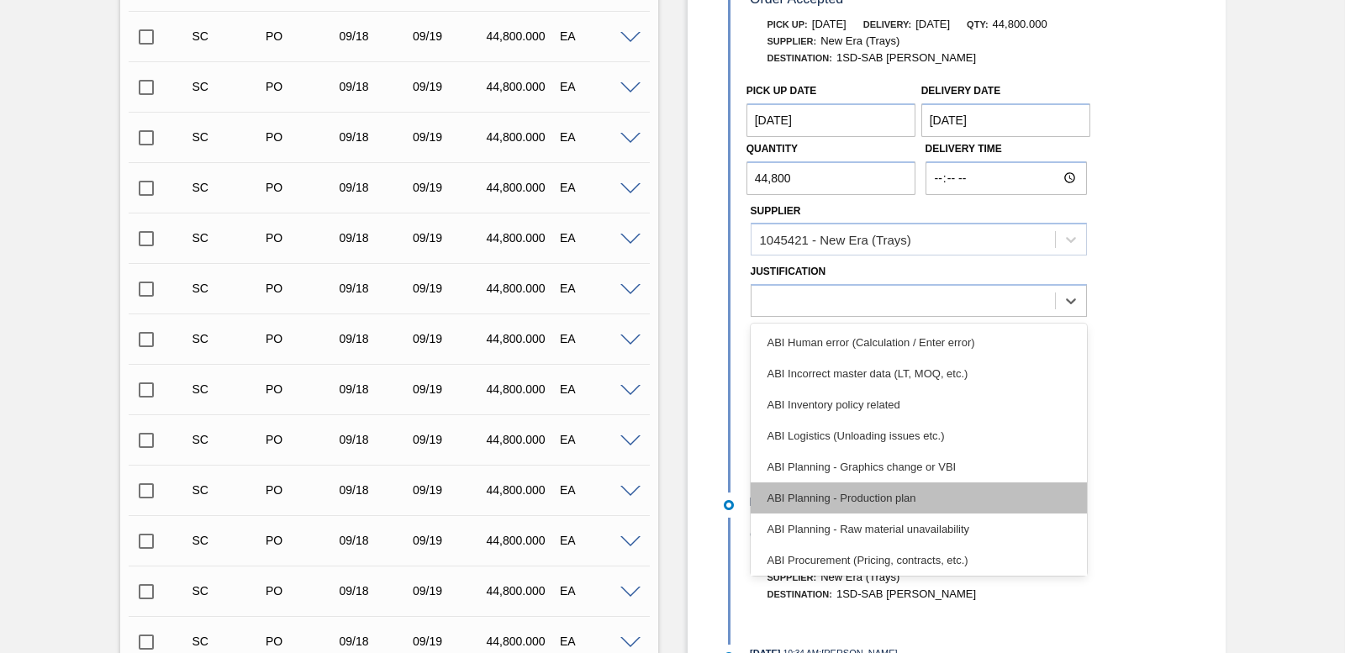
click at [947, 491] on div "ABI Planning - Production plan" at bounding box center [919, 498] width 336 height 31
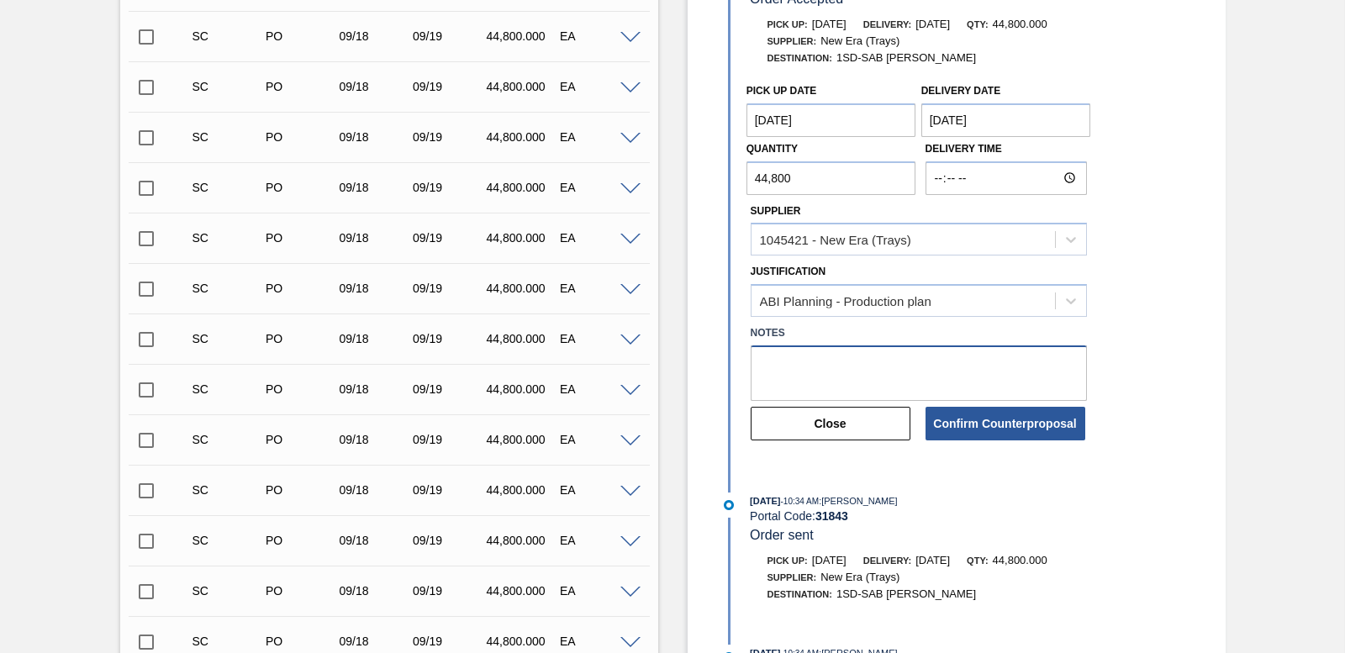
click at [771, 358] on textarea at bounding box center [919, 373] width 336 height 55
type textarea "DATES CLASH"
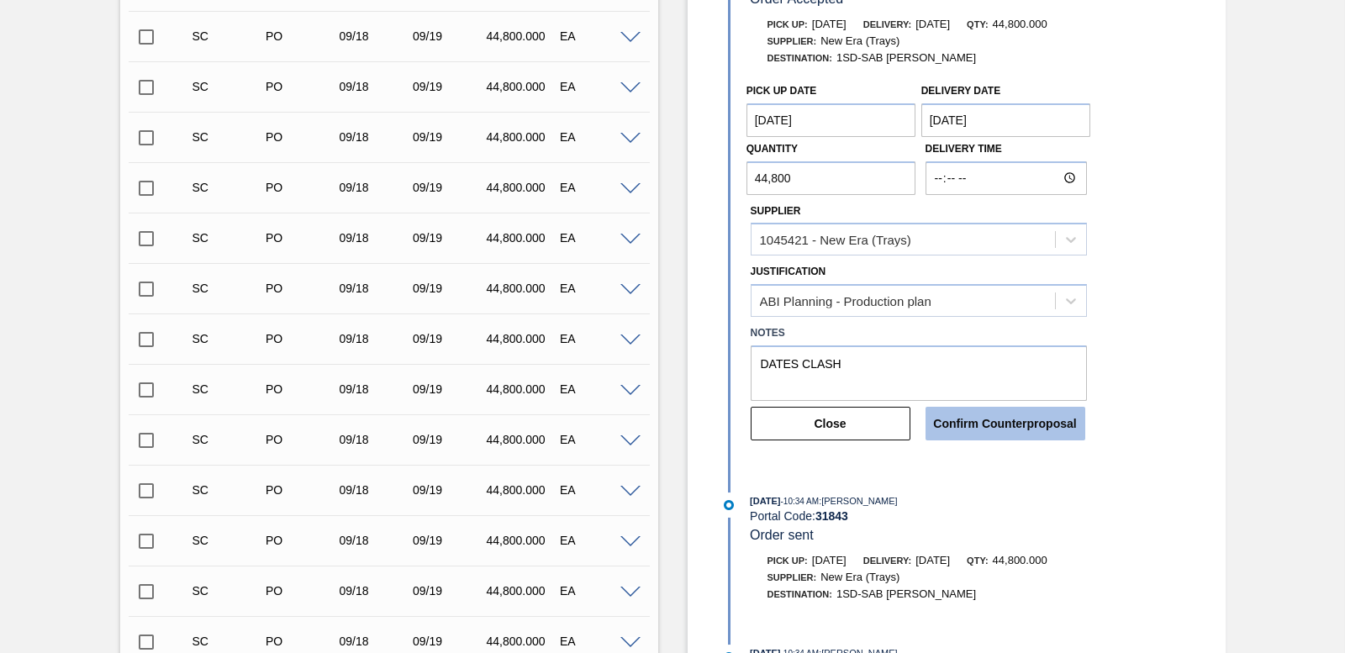
click at [1031, 433] on button "Confirm Counterproposal" at bounding box center [1006, 424] width 160 height 34
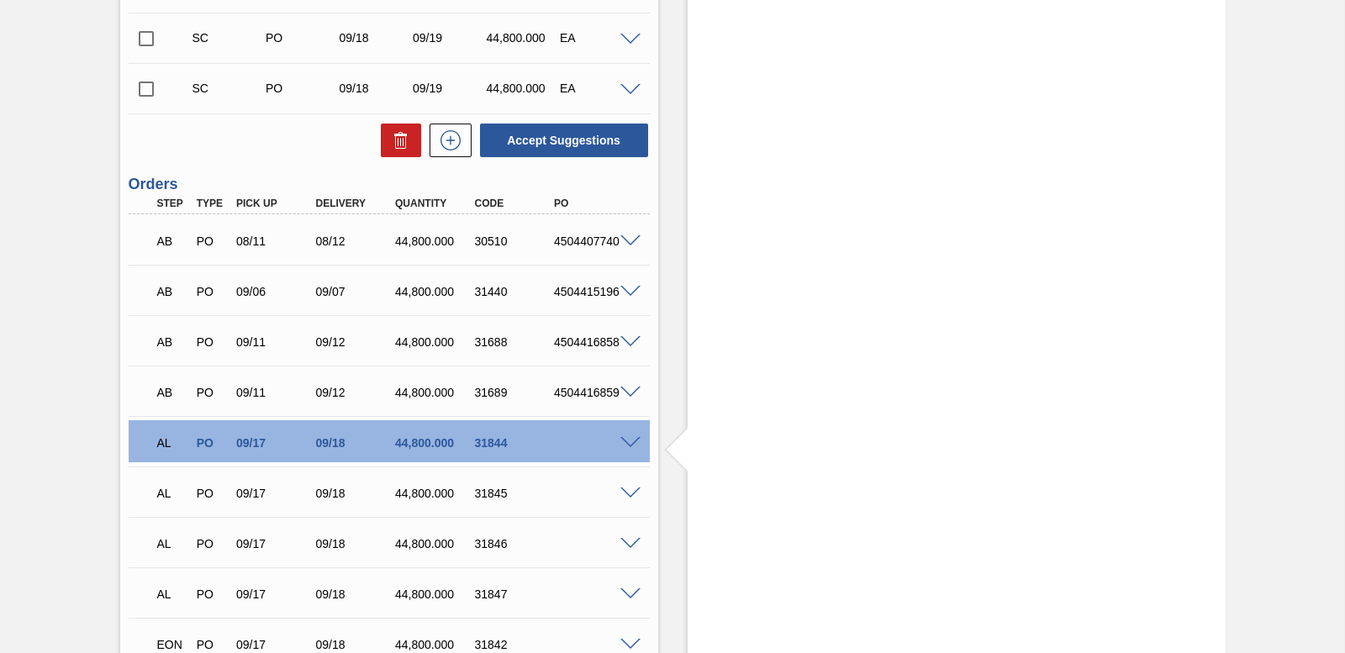
scroll to position [2856, 0]
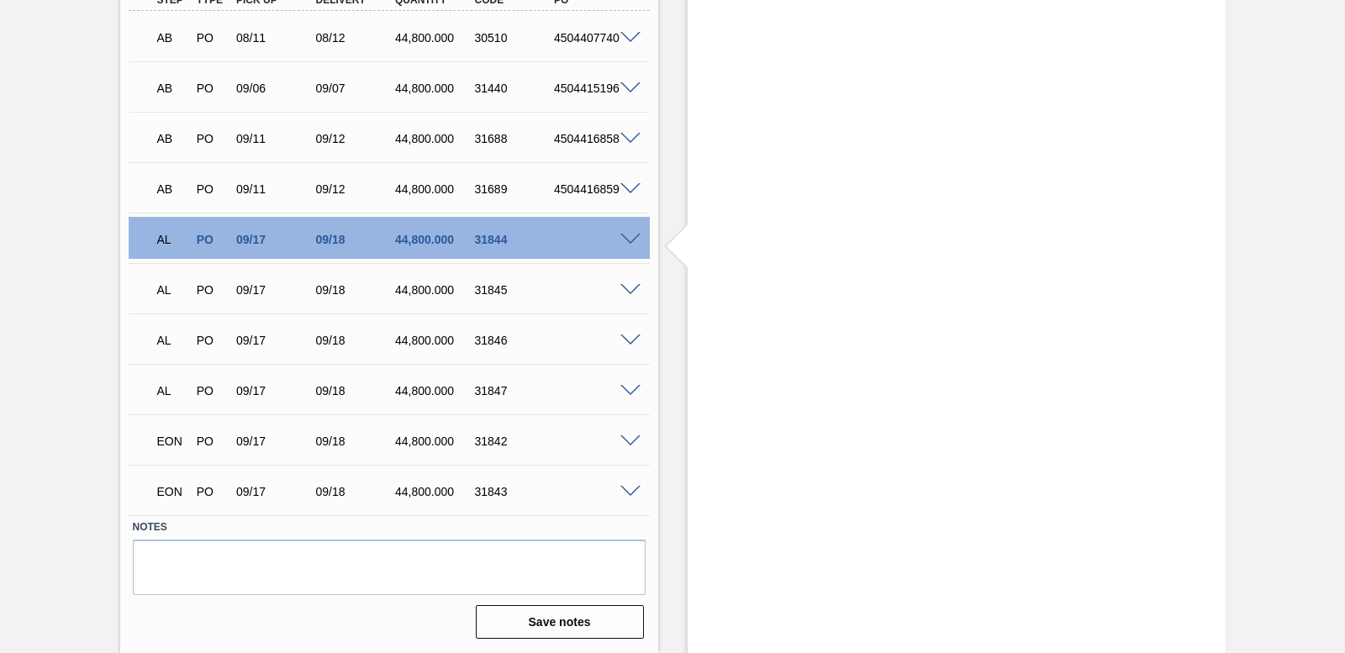
click at [626, 240] on span at bounding box center [631, 240] width 20 height 13
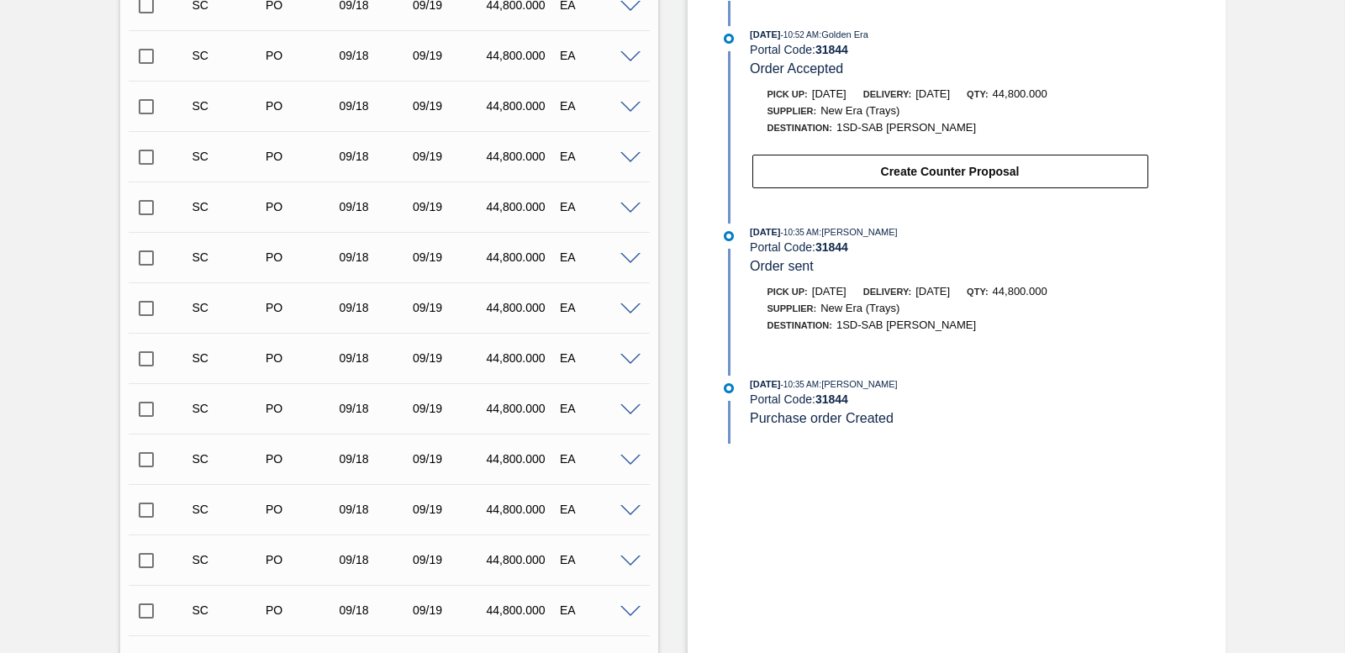
scroll to position [250, 0]
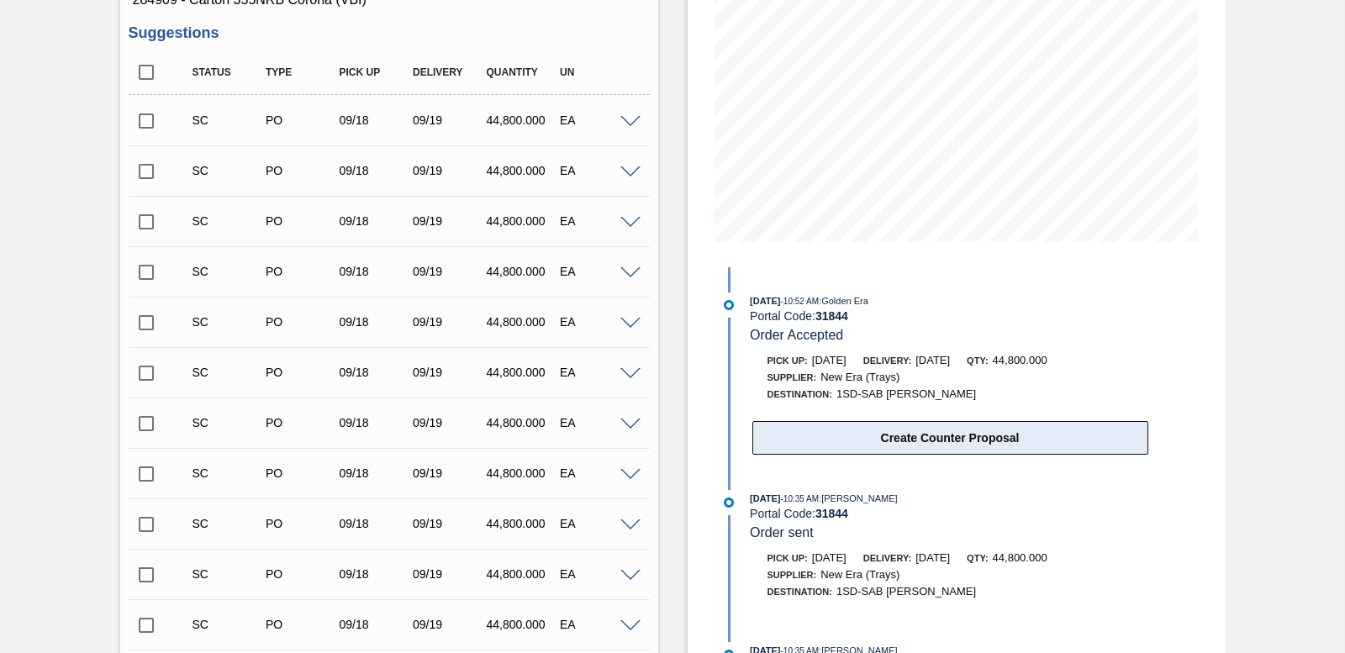
click at [956, 444] on button "Create Counter Proposal" at bounding box center [951, 438] width 396 height 34
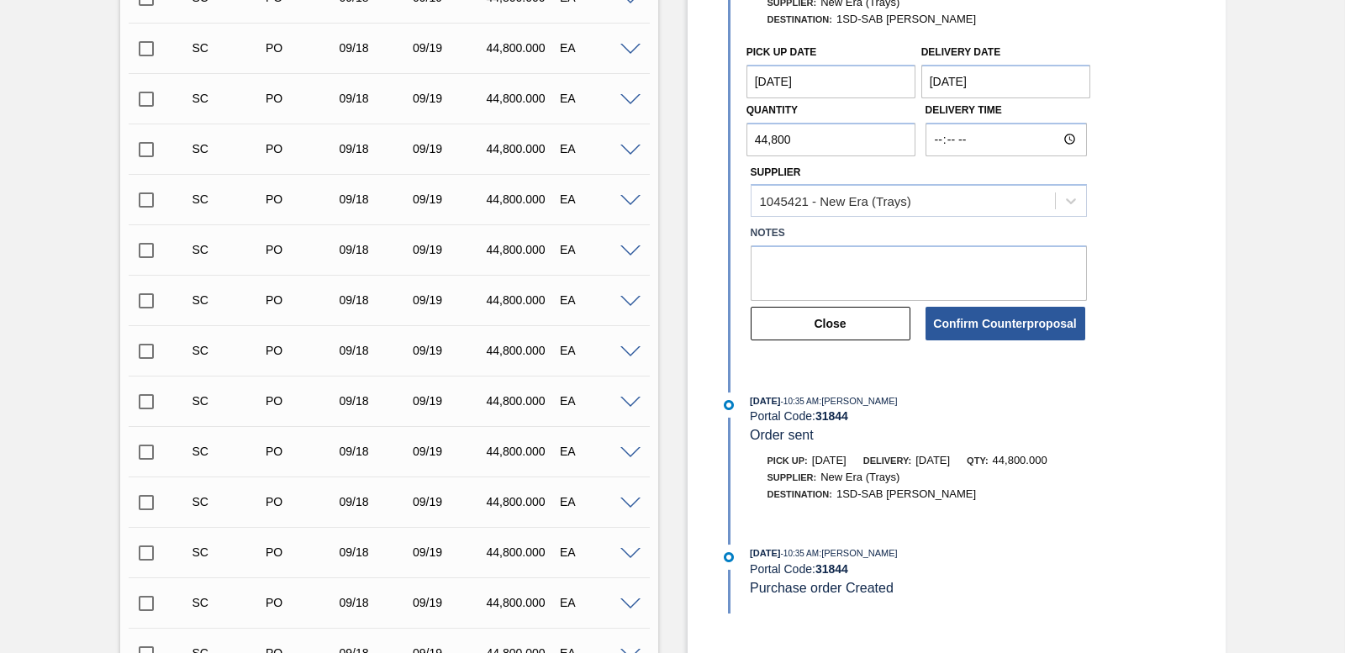
scroll to position [586, 0]
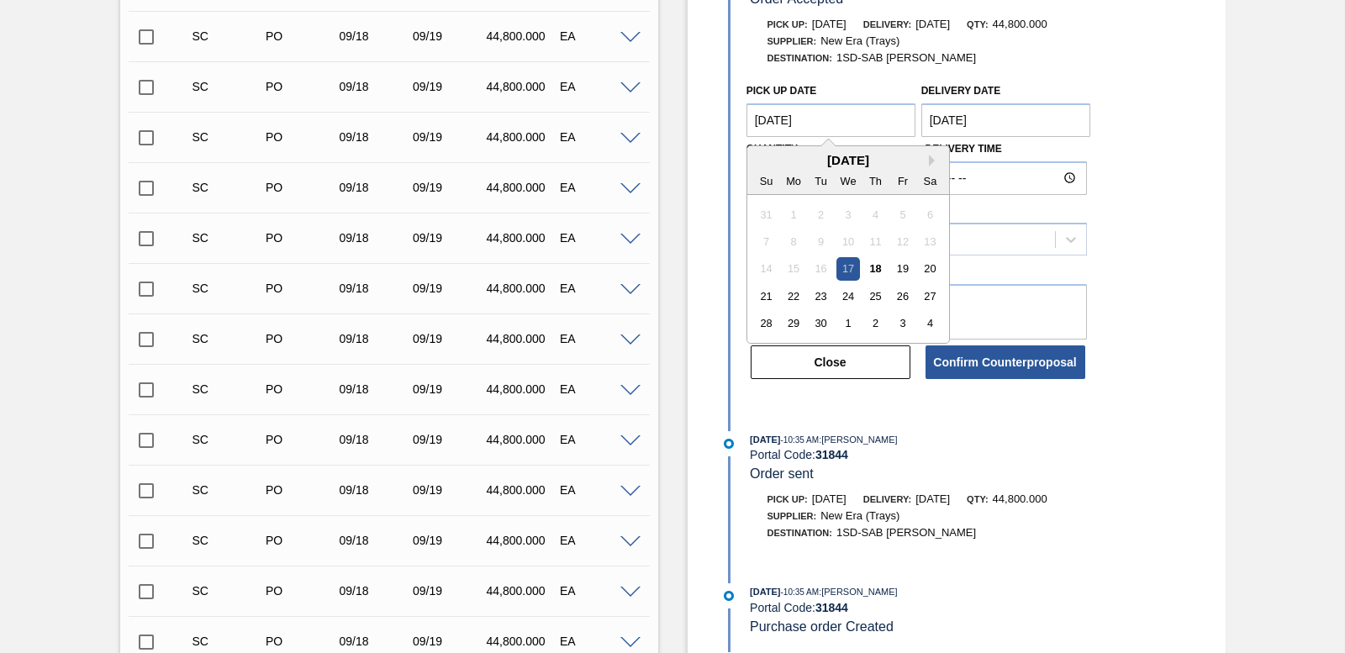
click at [825, 121] on Date "09/17/2025" at bounding box center [832, 120] width 170 height 34
click at [790, 297] on div "22" at bounding box center [793, 296] width 23 height 23
type Date "[DATE]"
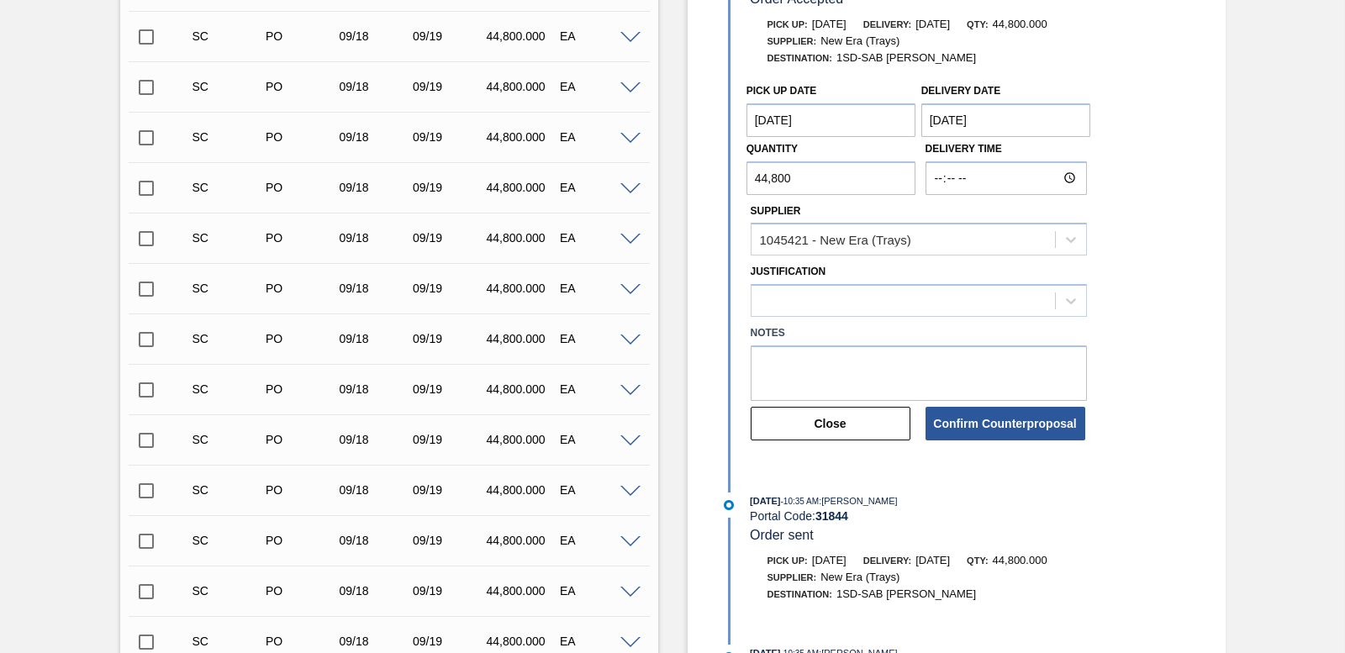
click at [1006, 129] on Date "[DATE]" at bounding box center [1007, 120] width 170 height 34
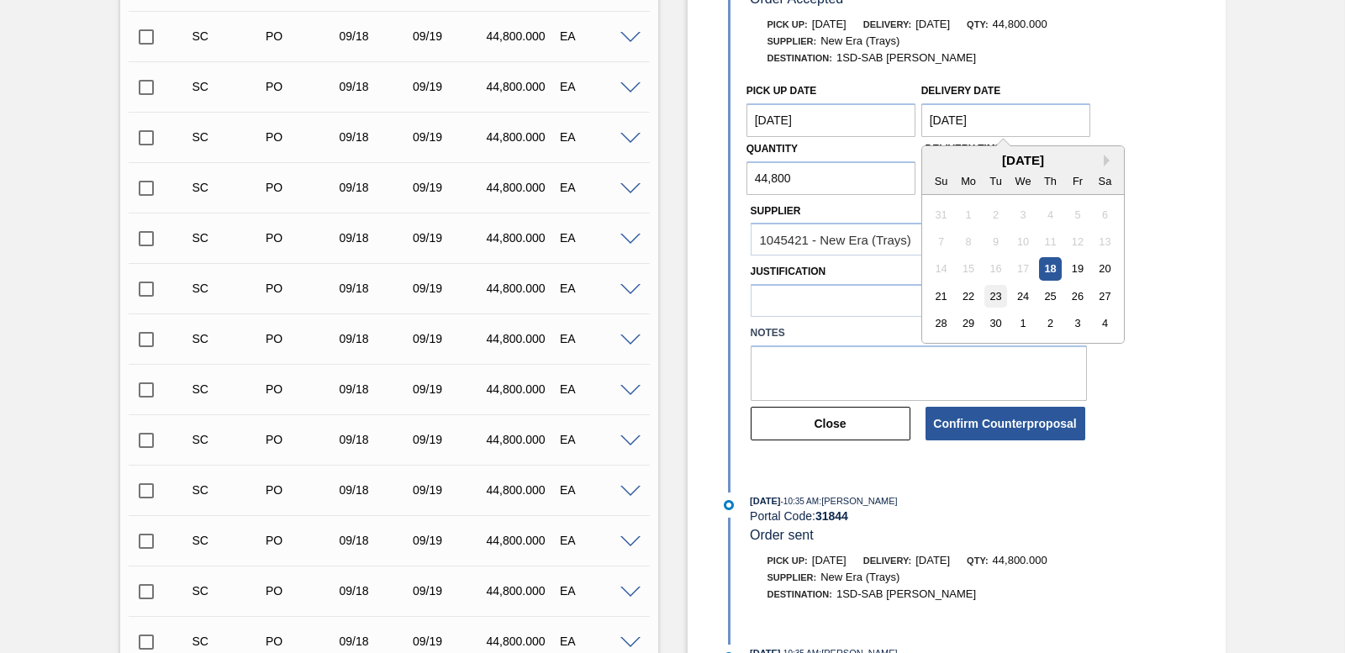
click at [993, 294] on div "23" at bounding box center [996, 296] width 23 height 23
type Date "[DATE]"
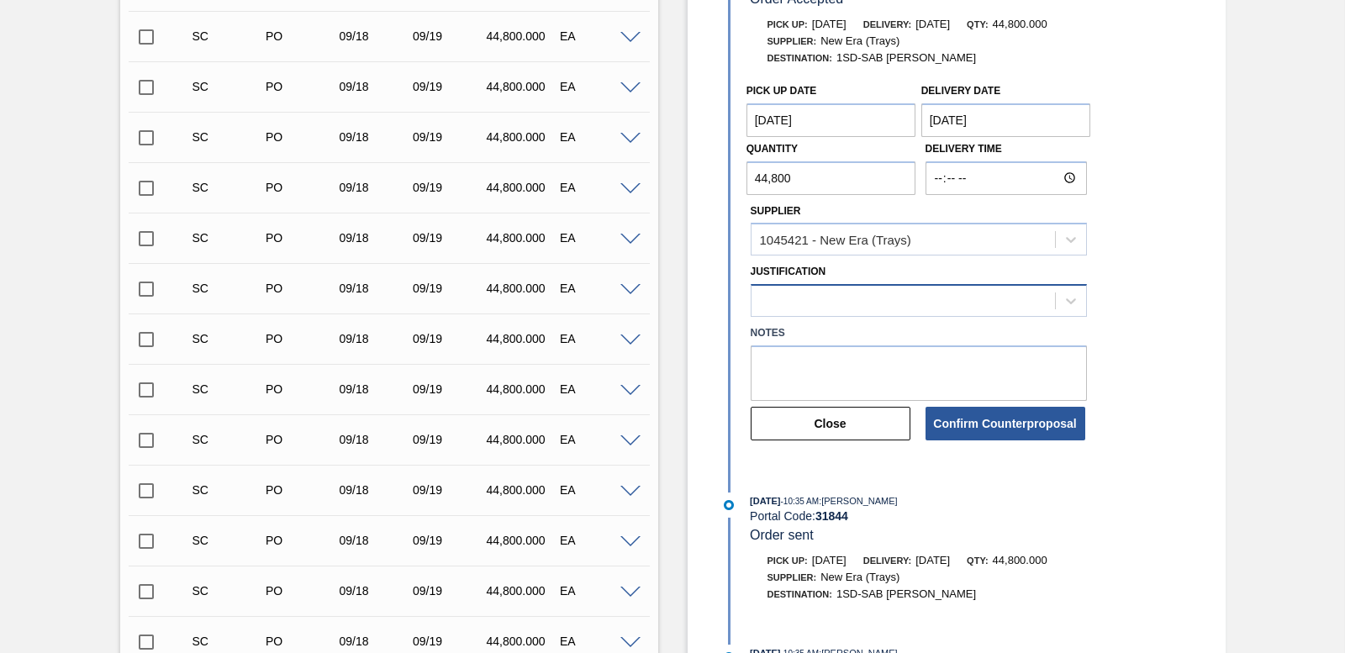
click at [870, 303] on div at bounding box center [904, 301] width 304 height 24
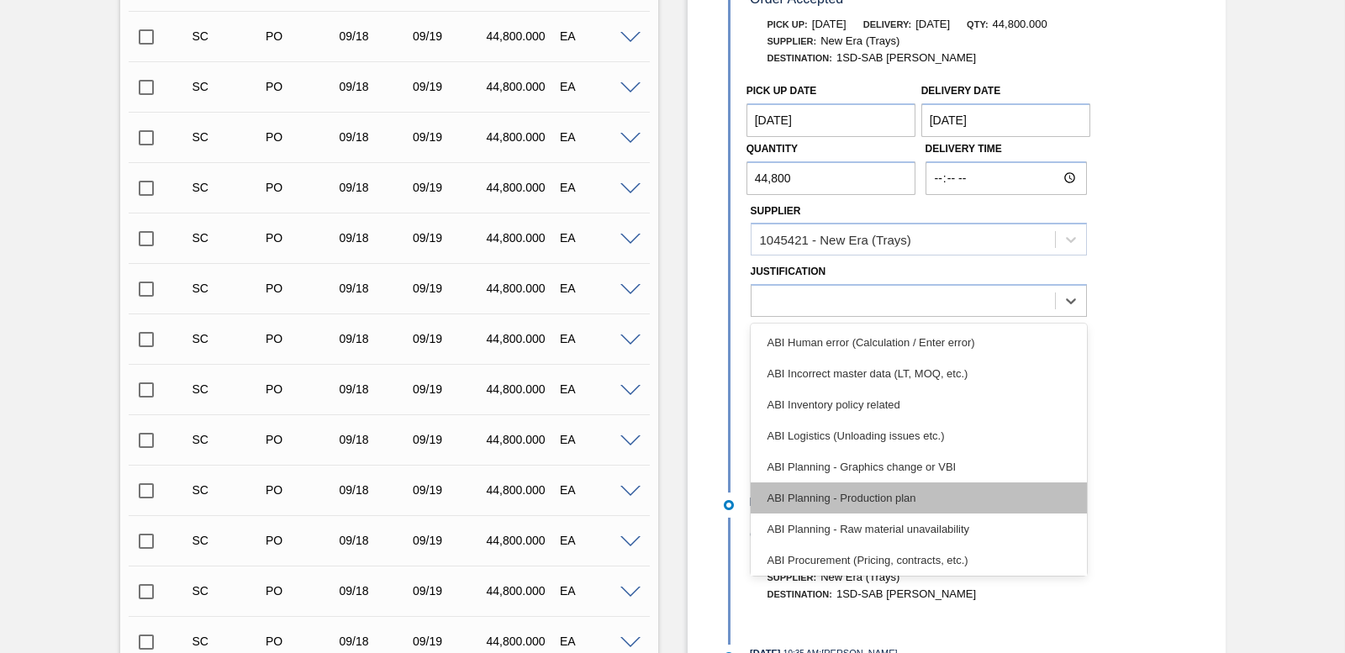
click at [884, 499] on div "ABI Planning - Production plan" at bounding box center [919, 498] width 336 height 31
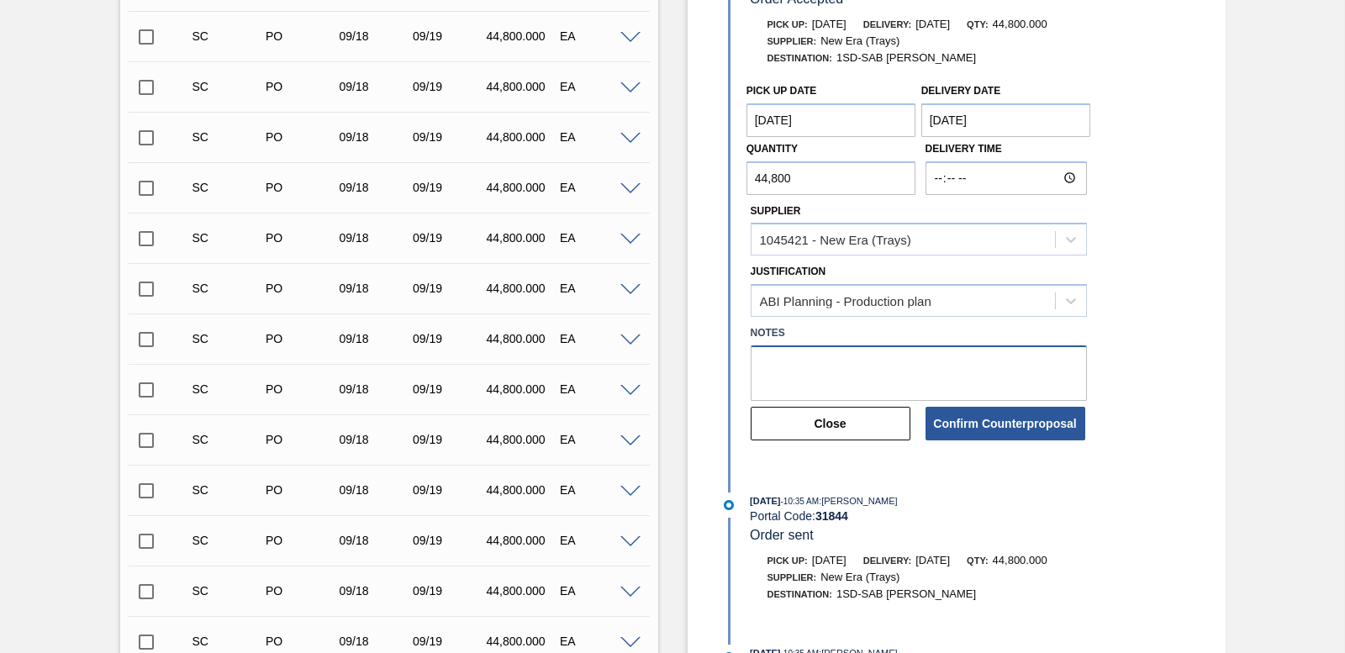
click at [790, 357] on textarea at bounding box center [919, 373] width 336 height 55
type textarea "DATES CLASH"
click at [999, 420] on button "Confirm Counterproposal" at bounding box center [1006, 424] width 160 height 34
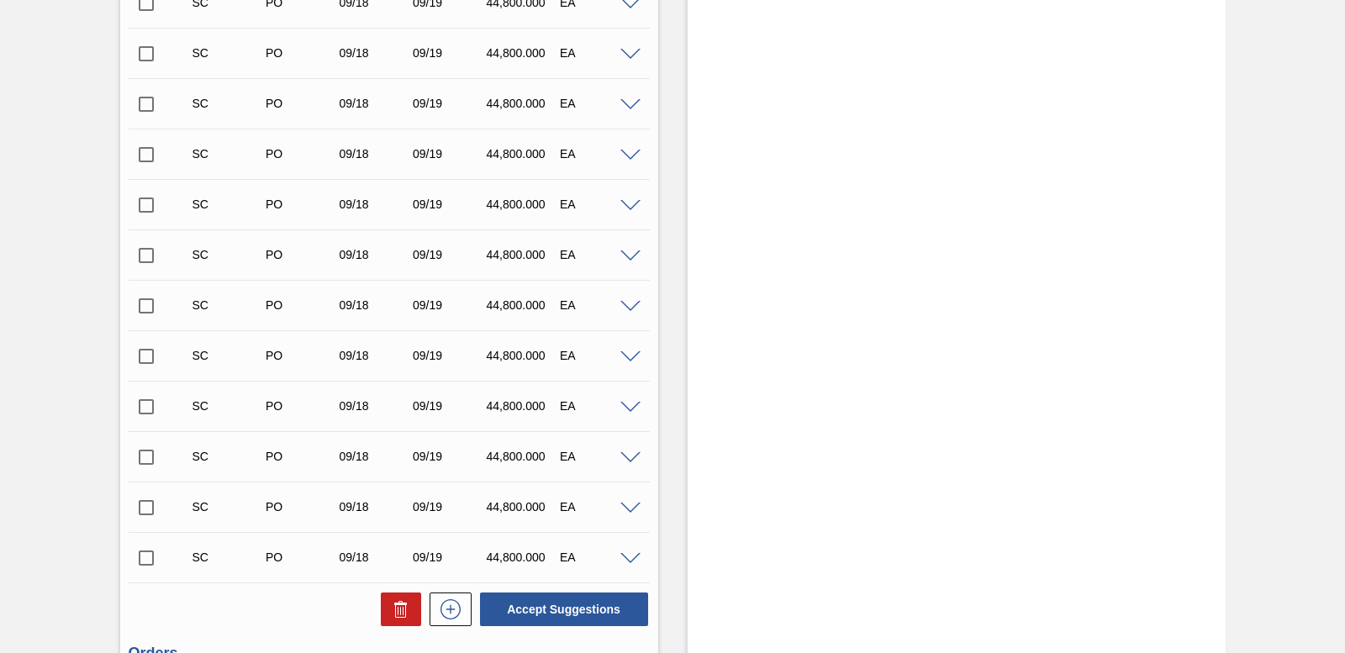
scroll to position [2688, 0]
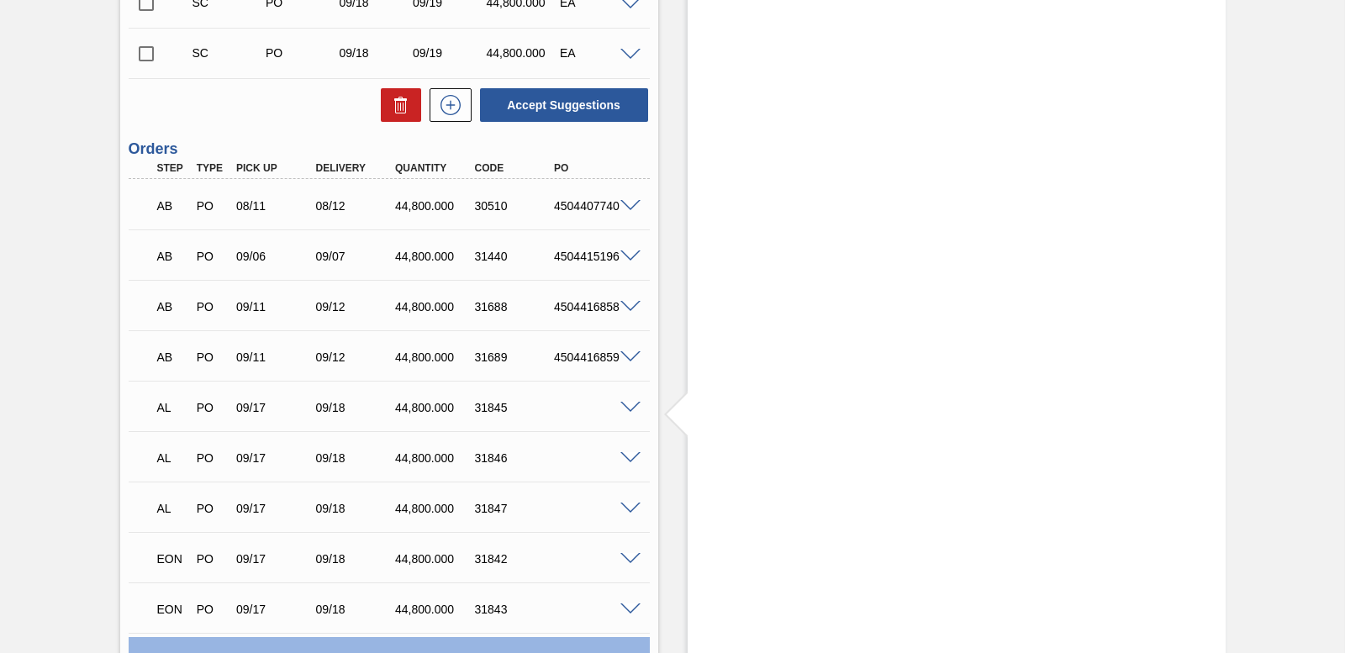
click at [621, 408] on span at bounding box center [631, 408] width 20 height 13
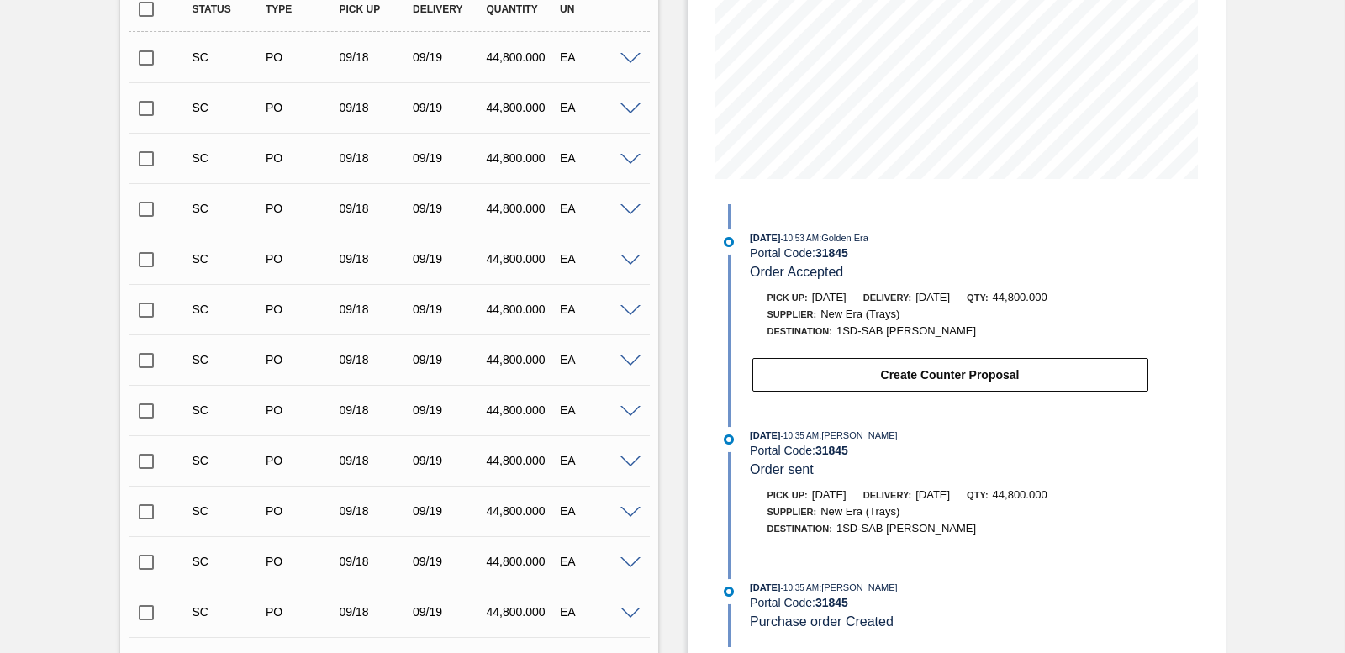
scroll to position [166, 0]
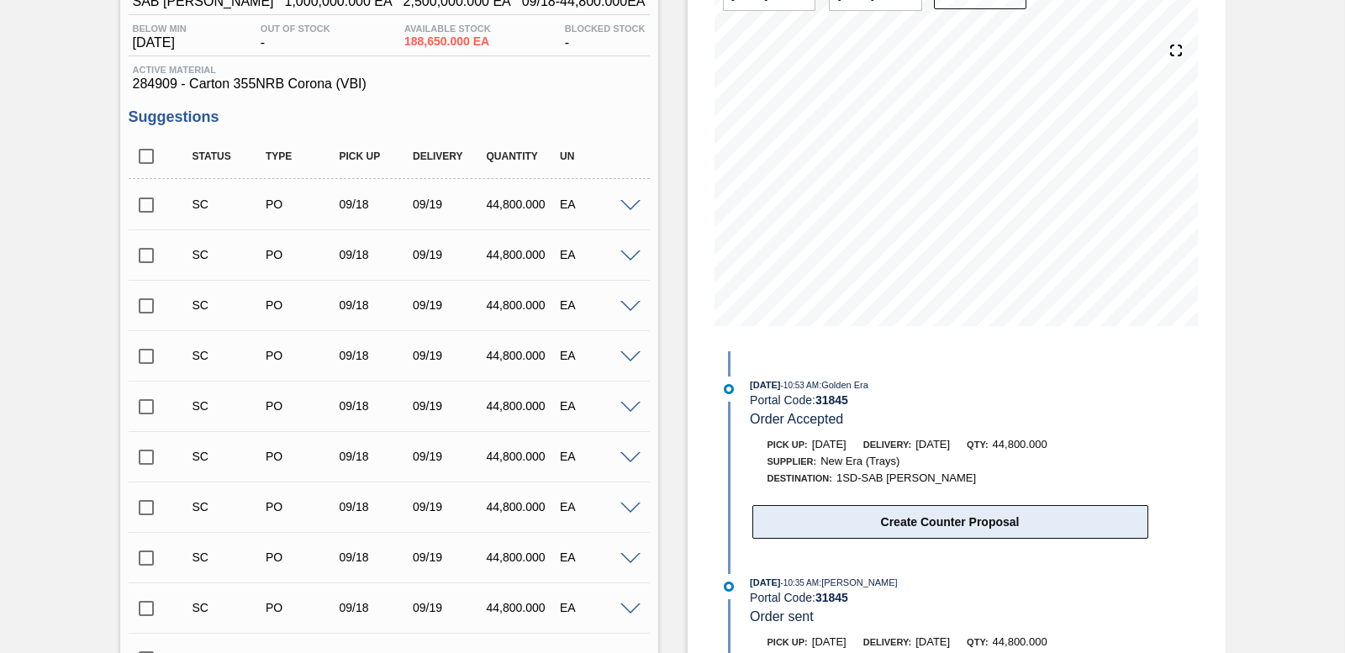
click at [922, 524] on button "Create Counter Proposal" at bounding box center [951, 522] width 396 height 34
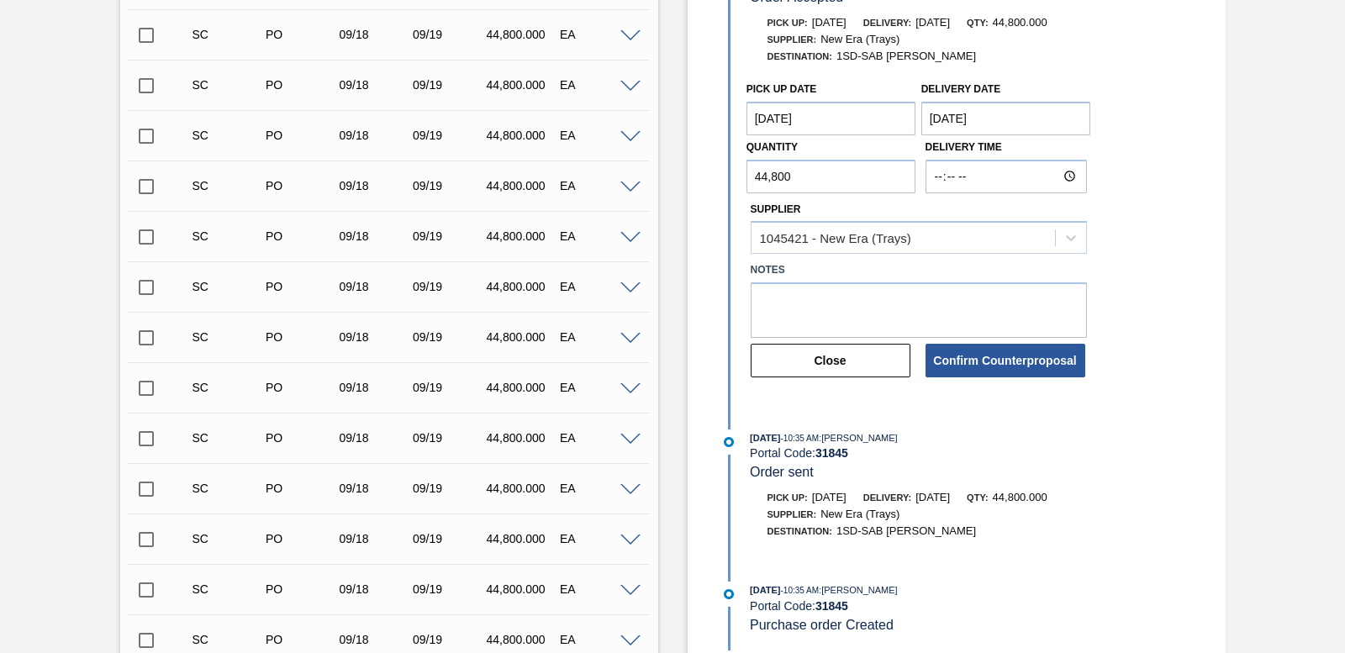
scroll to position [589, 0]
click at [851, 129] on Date "09/17/2025" at bounding box center [832, 118] width 170 height 34
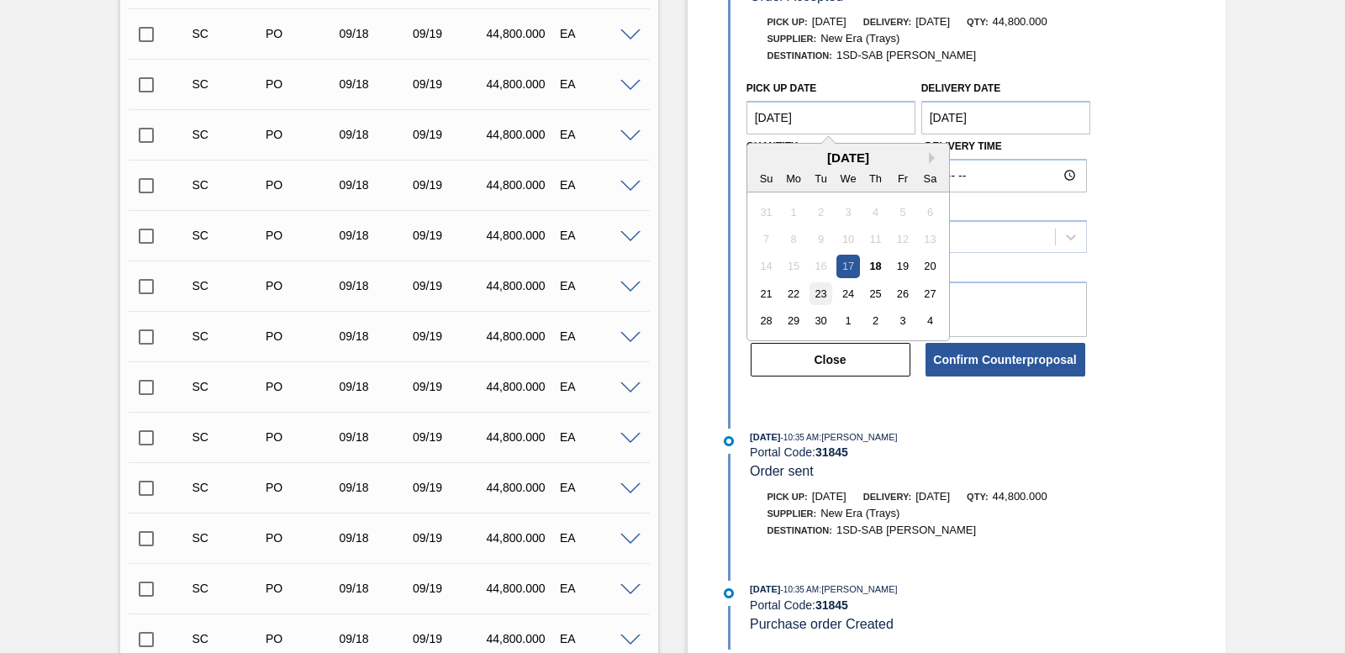
click at [814, 295] on div "23" at bounding box center [821, 294] width 23 height 23
type Date "[DATE]"
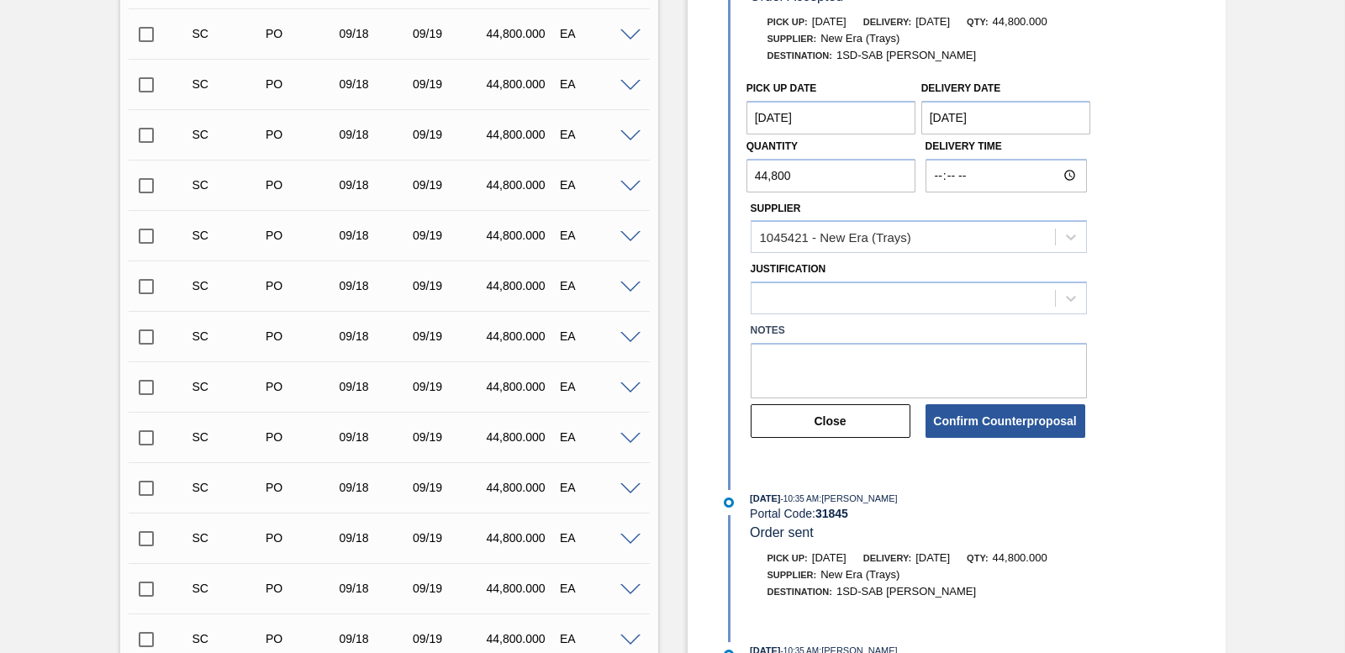
click at [1022, 123] on Date "[DATE]" at bounding box center [1007, 118] width 170 height 34
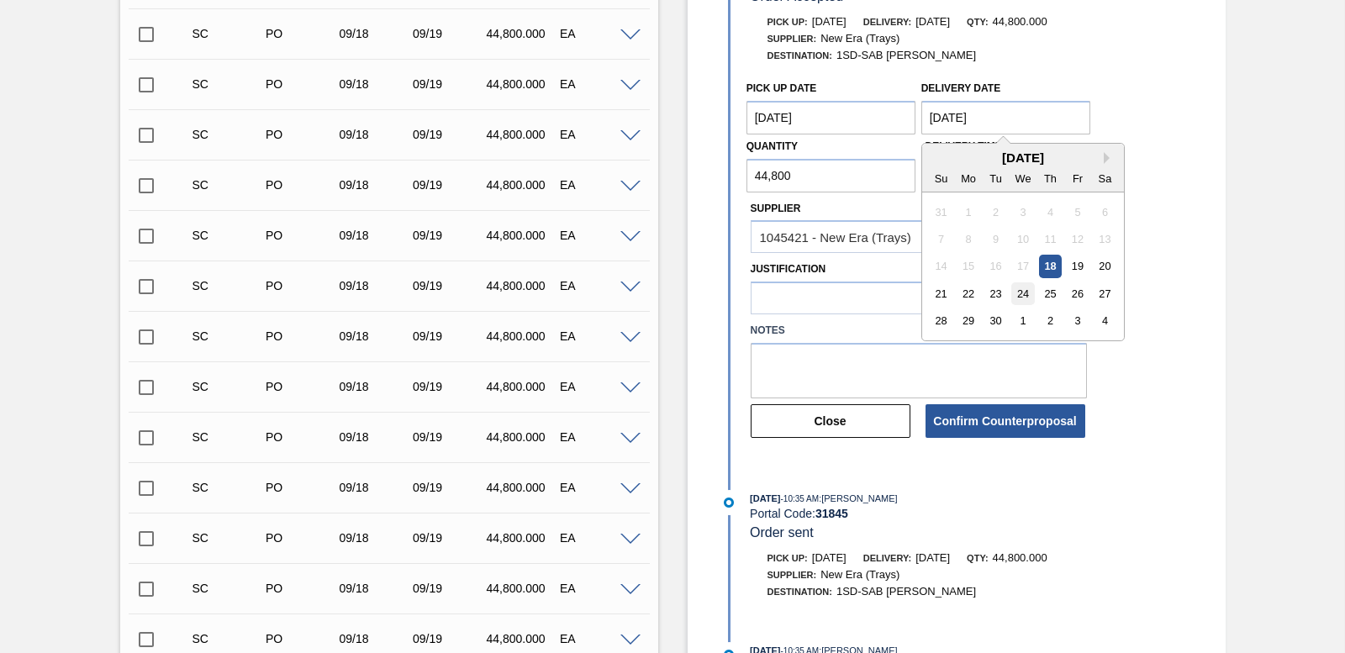
click at [1019, 297] on div "24" at bounding box center [1023, 294] width 23 height 23
type Date "[DATE]"
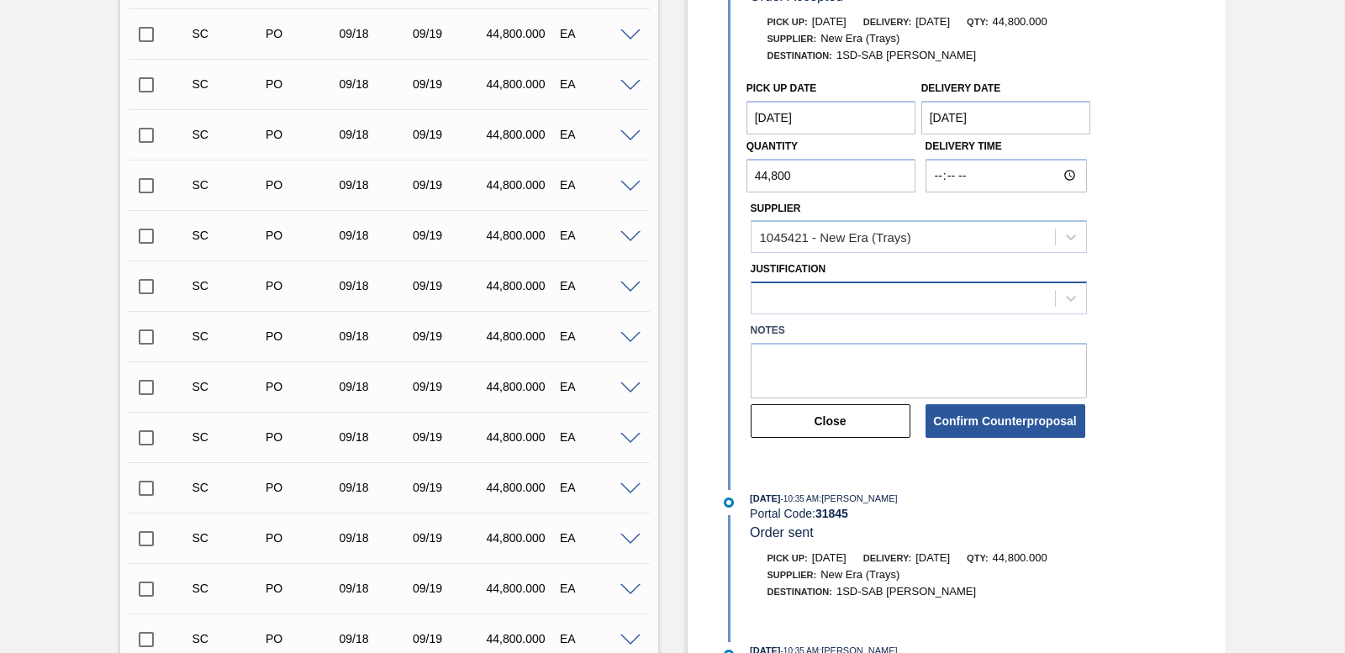
click at [920, 294] on div at bounding box center [904, 299] width 304 height 24
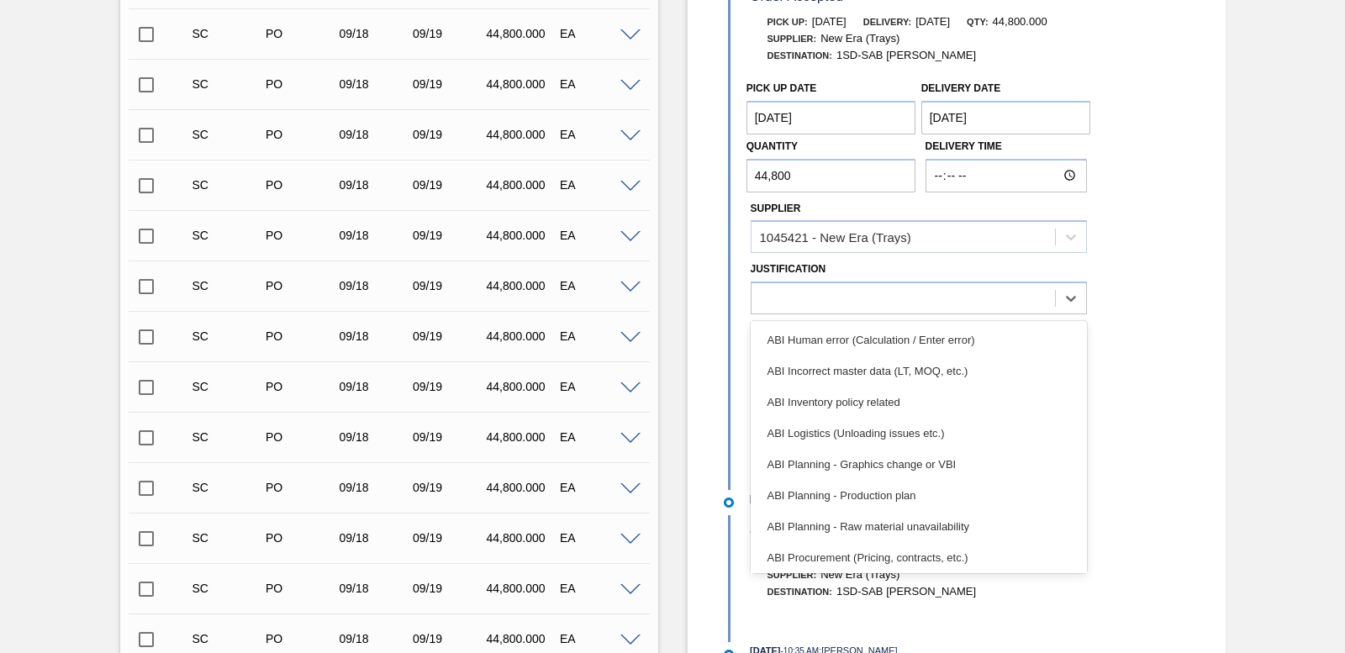
click at [885, 487] on div "ABI Planning - Production plan" at bounding box center [919, 495] width 336 height 31
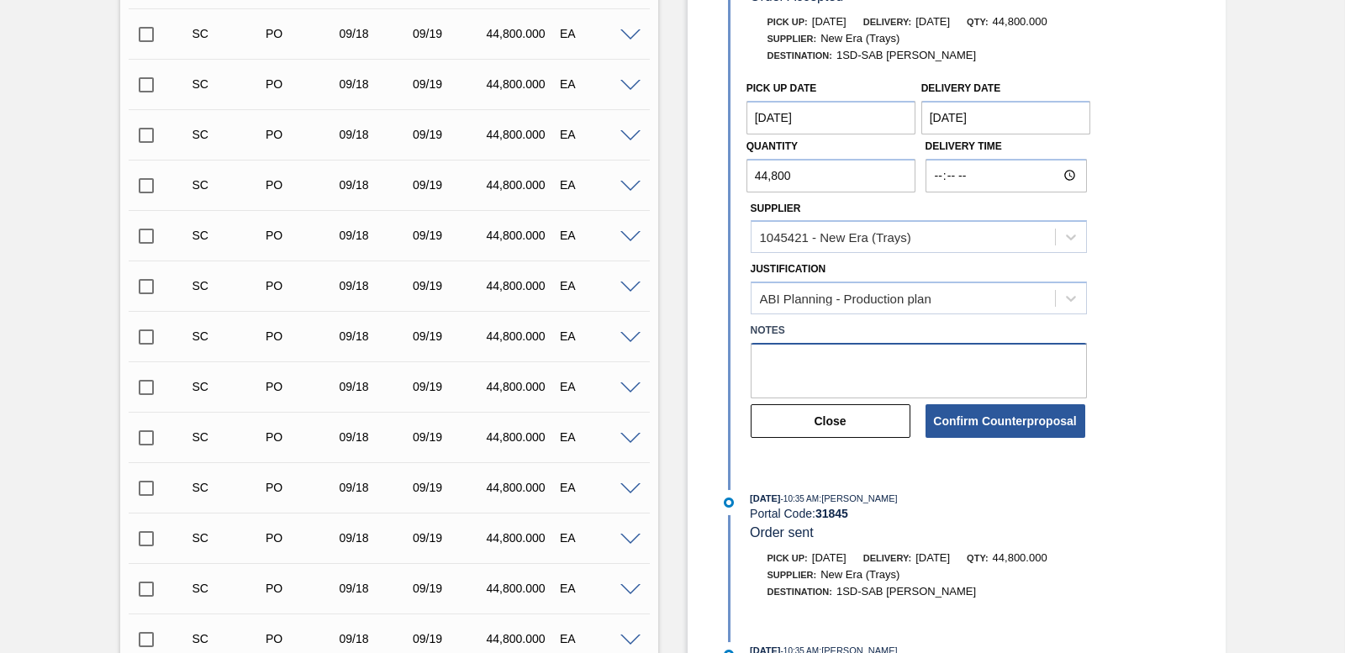
click at [811, 366] on textarea at bounding box center [919, 370] width 336 height 55
type textarea "DATES CLASH"
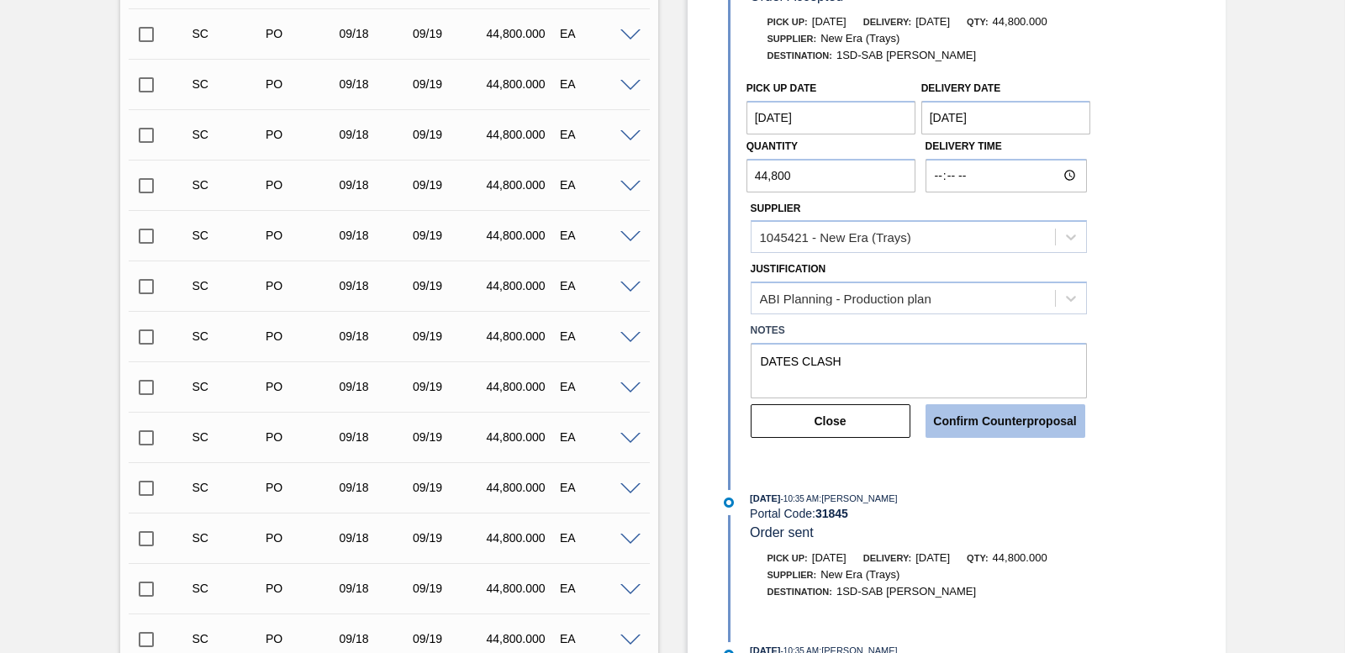
click at [963, 418] on button "Confirm Counterproposal" at bounding box center [1006, 421] width 160 height 34
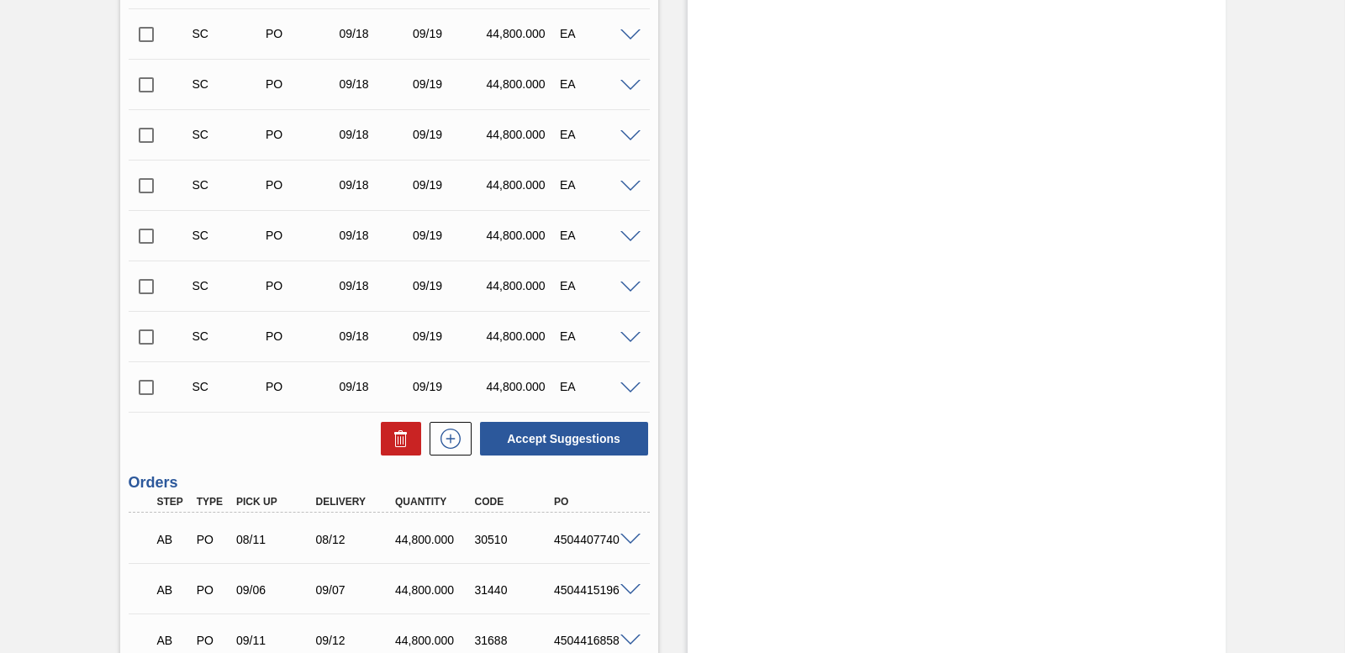
scroll to position [2775, 0]
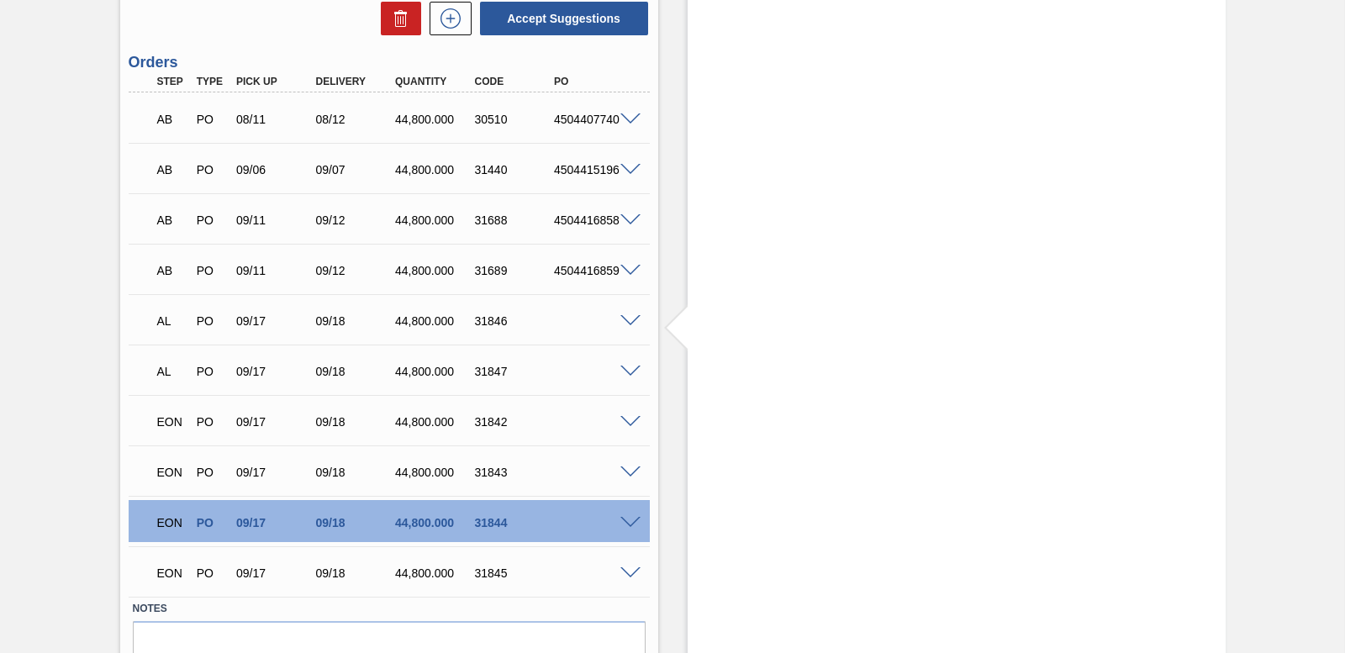
click at [631, 321] on span at bounding box center [631, 321] width 20 height 13
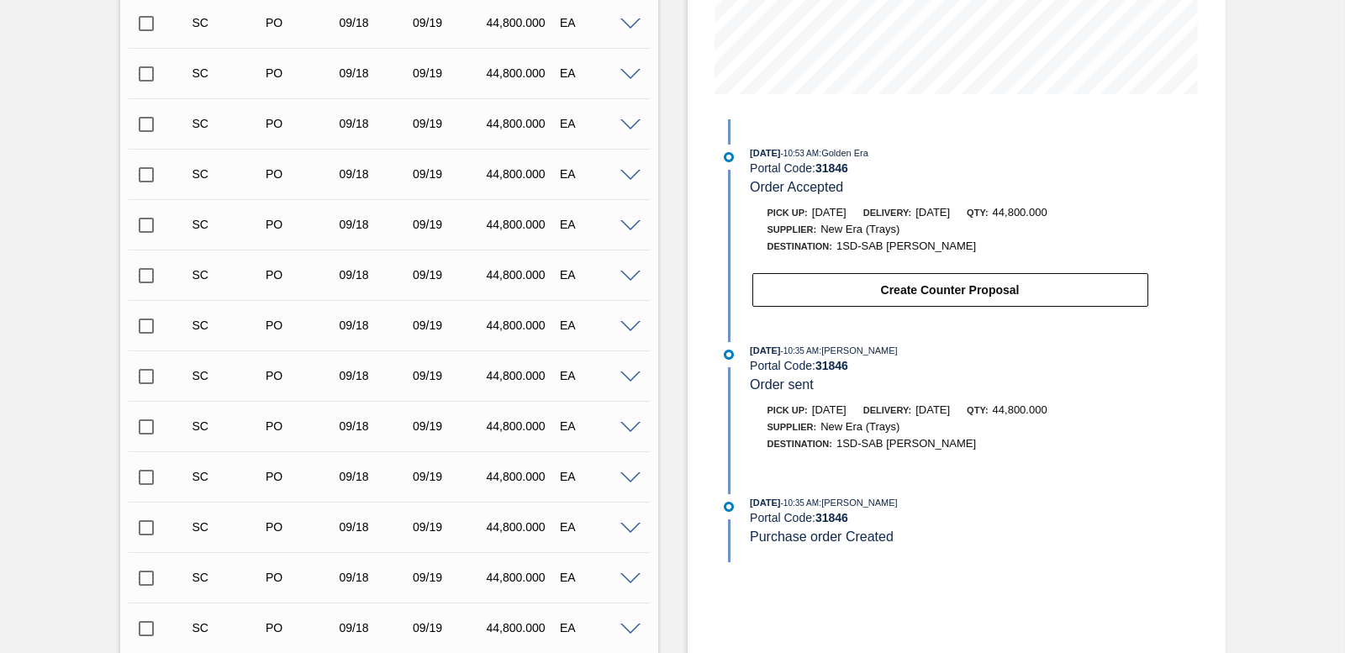
scroll to position [237, 0]
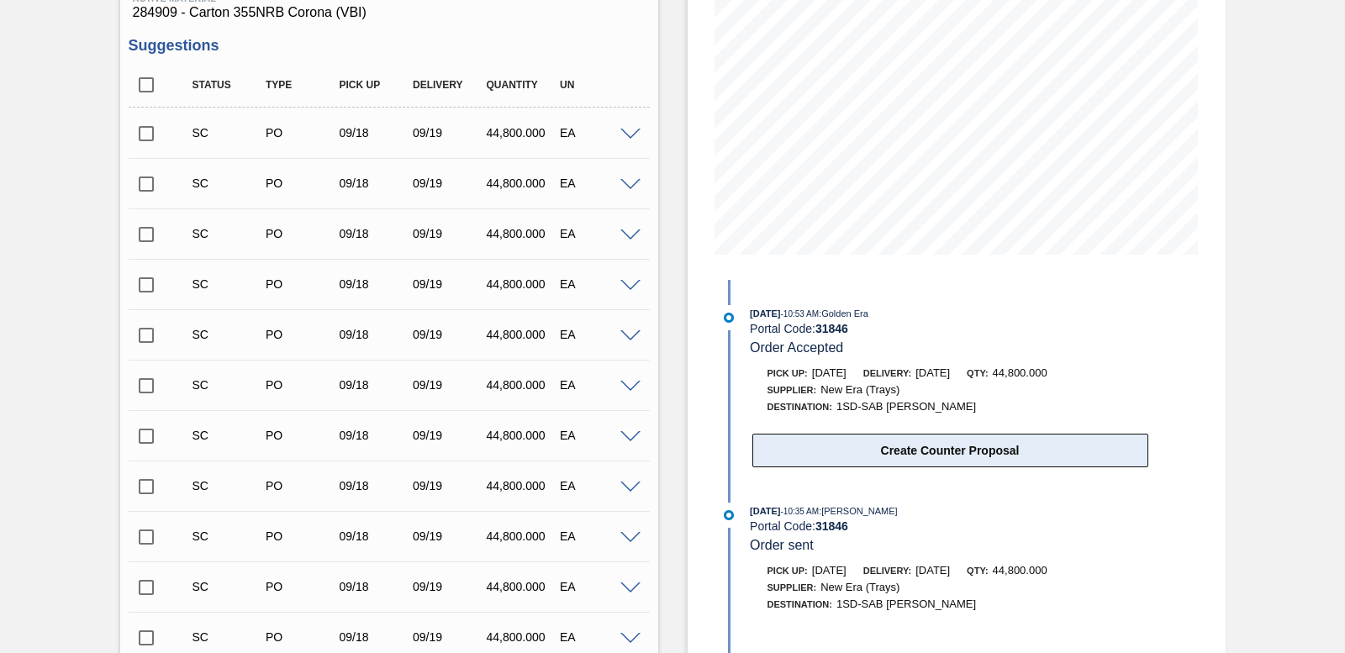
click at [984, 452] on button "Create Counter Proposal" at bounding box center [951, 451] width 396 height 34
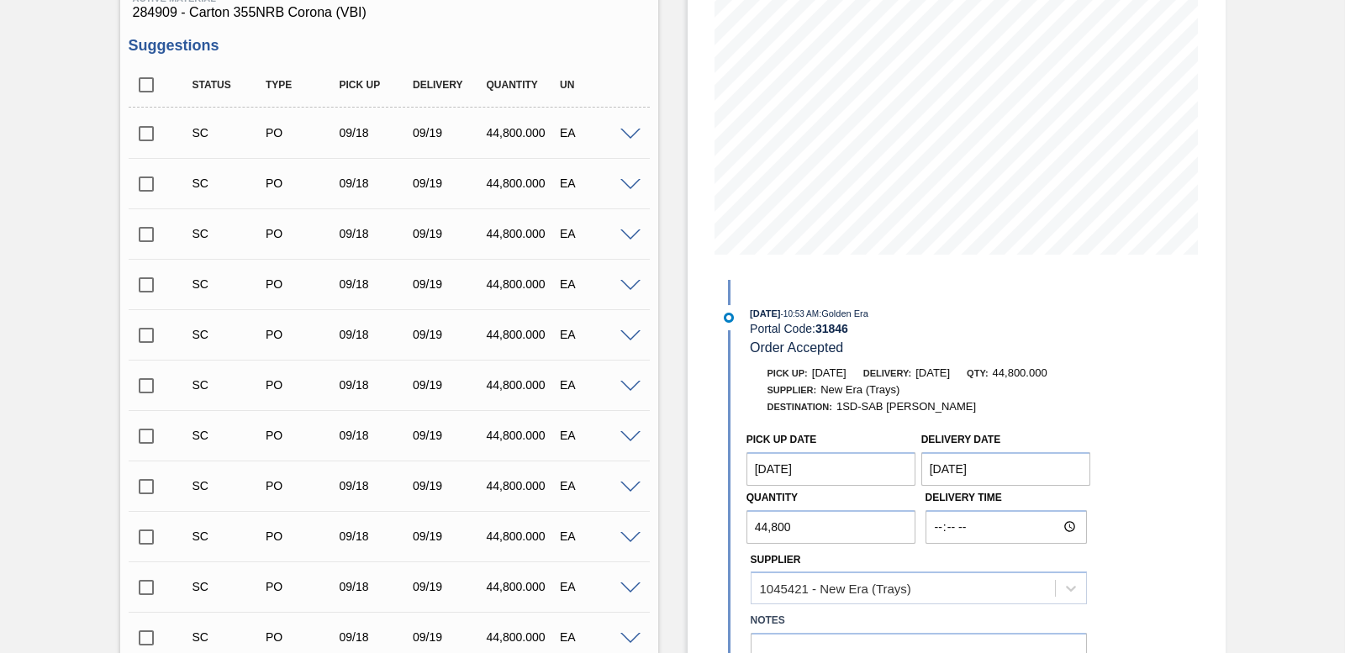
click at [852, 468] on Date "09/17/2025" at bounding box center [832, 469] width 170 height 34
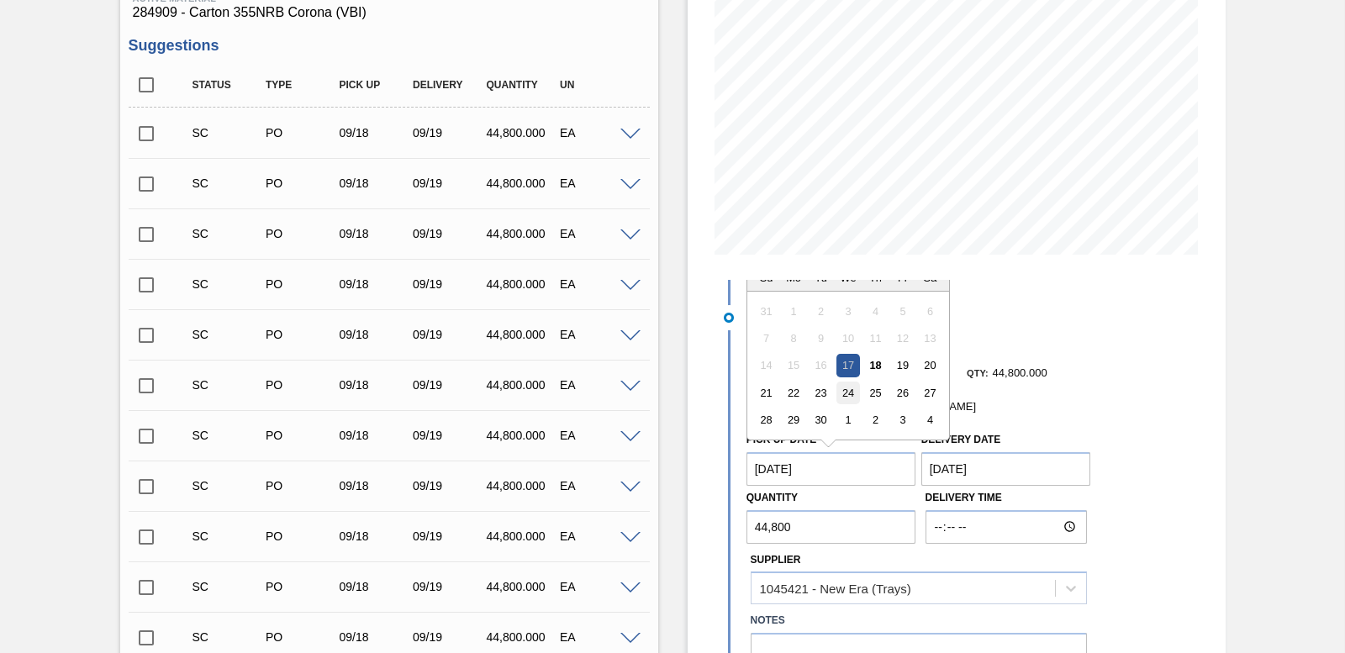
click at [844, 394] on div "24" at bounding box center [848, 393] width 23 height 23
type Date "[DATE]"
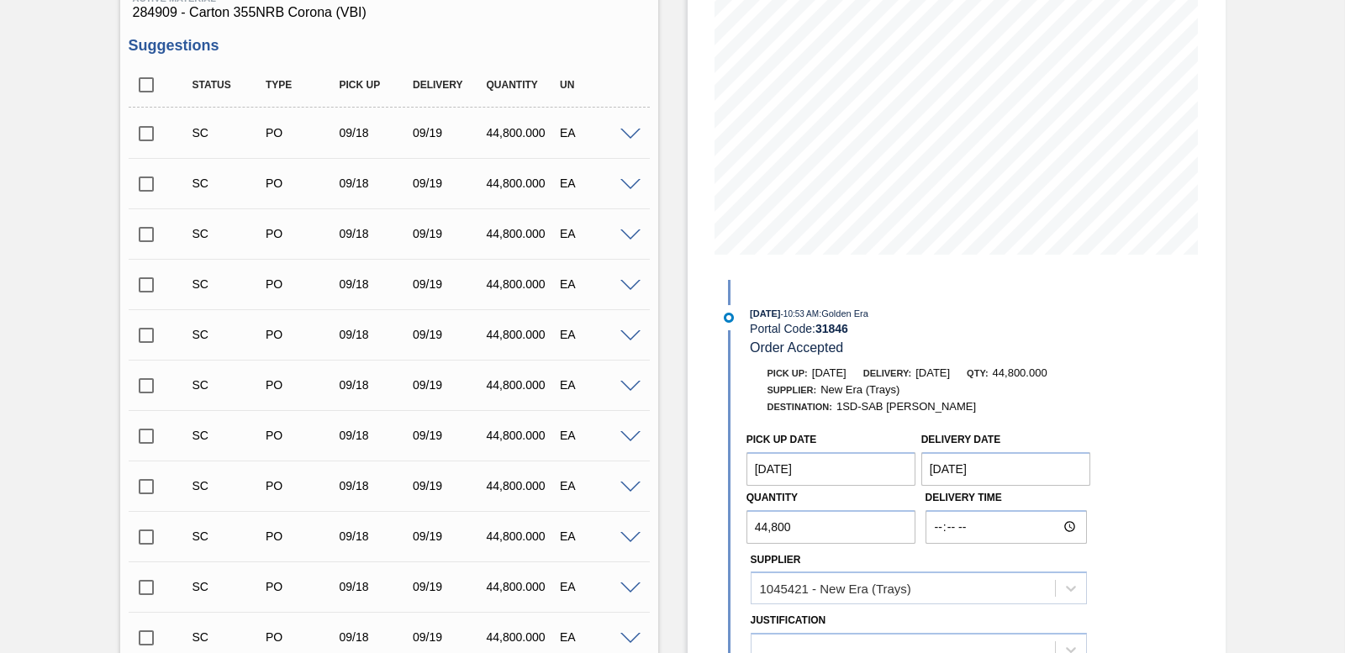
click at [991, 462] on Date "[DATE]" at bounding box center [1007, 469] width 170 height 34
click at [1049, 398] on div "25" at bounding box center [1050, 393] width 23 height 23
type Date "[DATE]"
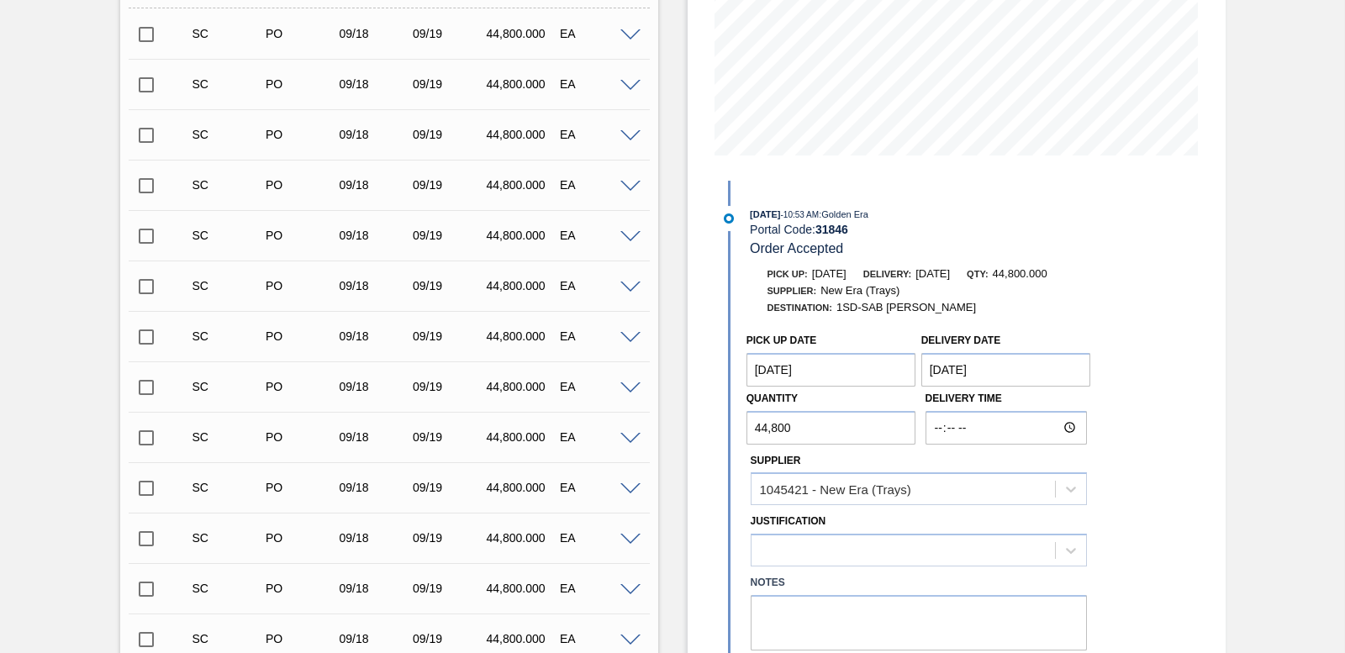
scroll to position [742, 0]
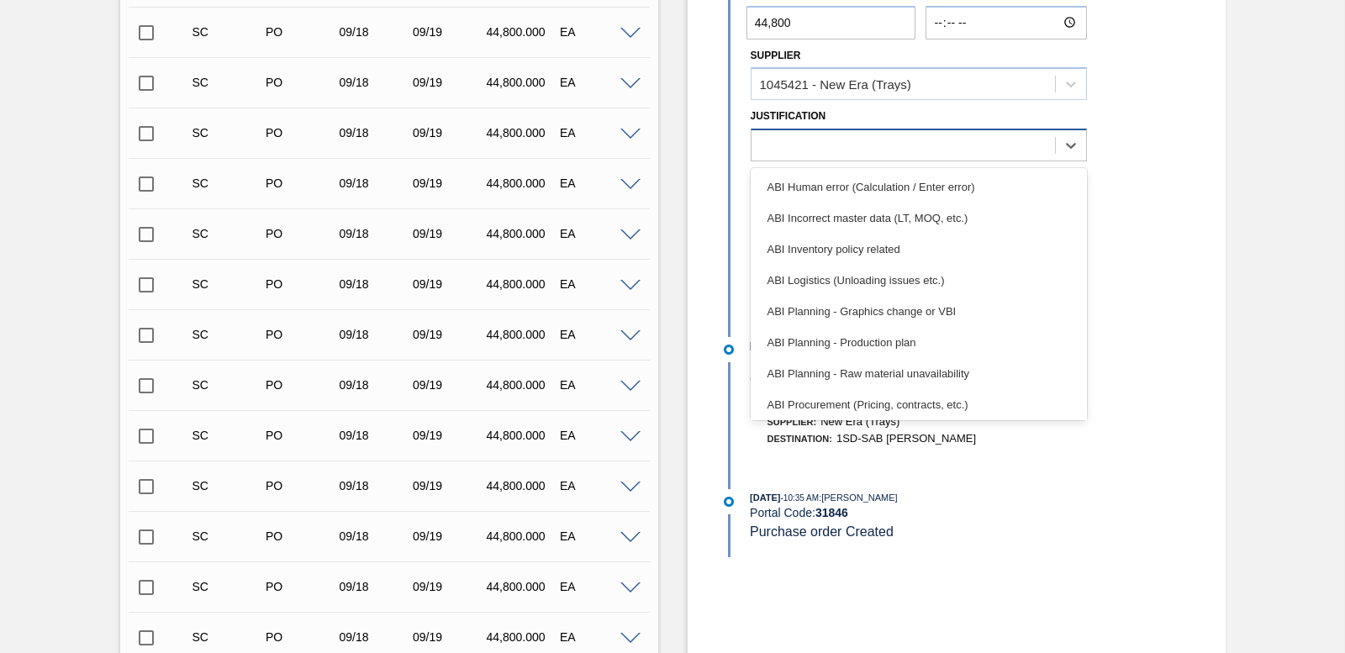
click at [798, 147] on div at bounding box center [904, 146] width 304 height 24
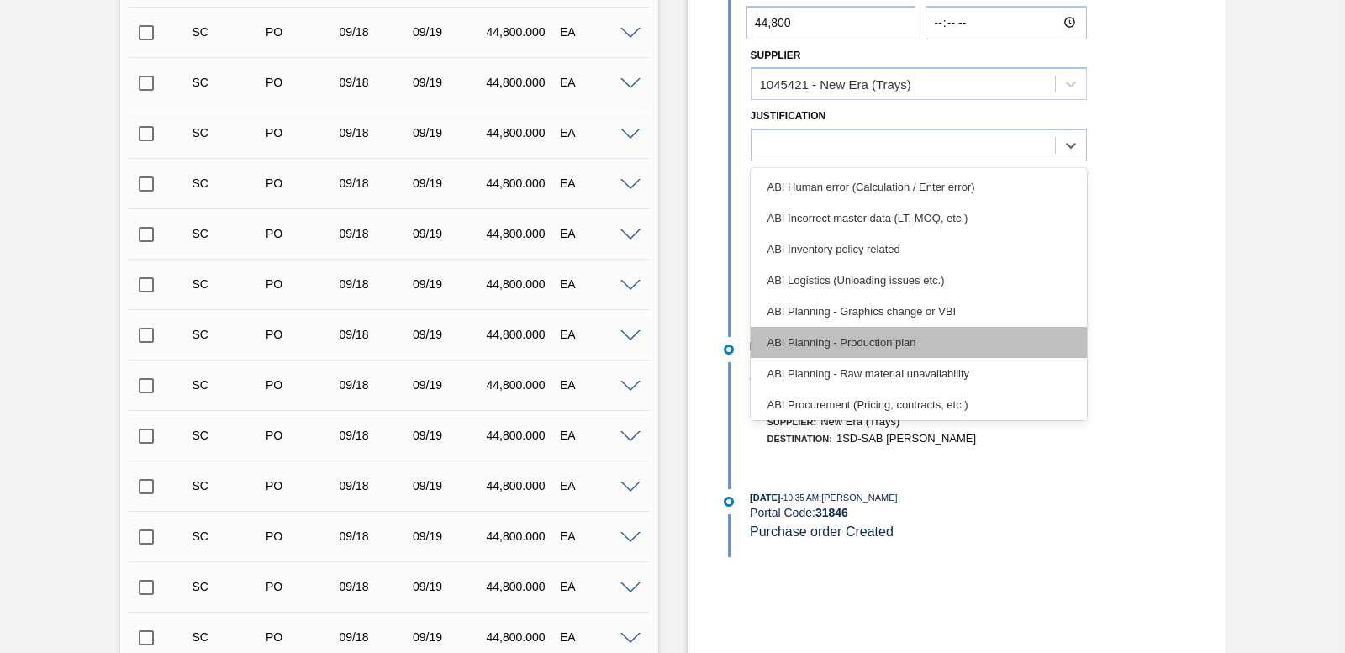
click at [887, 330] on div "ABI Planning - Production plan" at bounding box center [919, 342] width 336 height 31
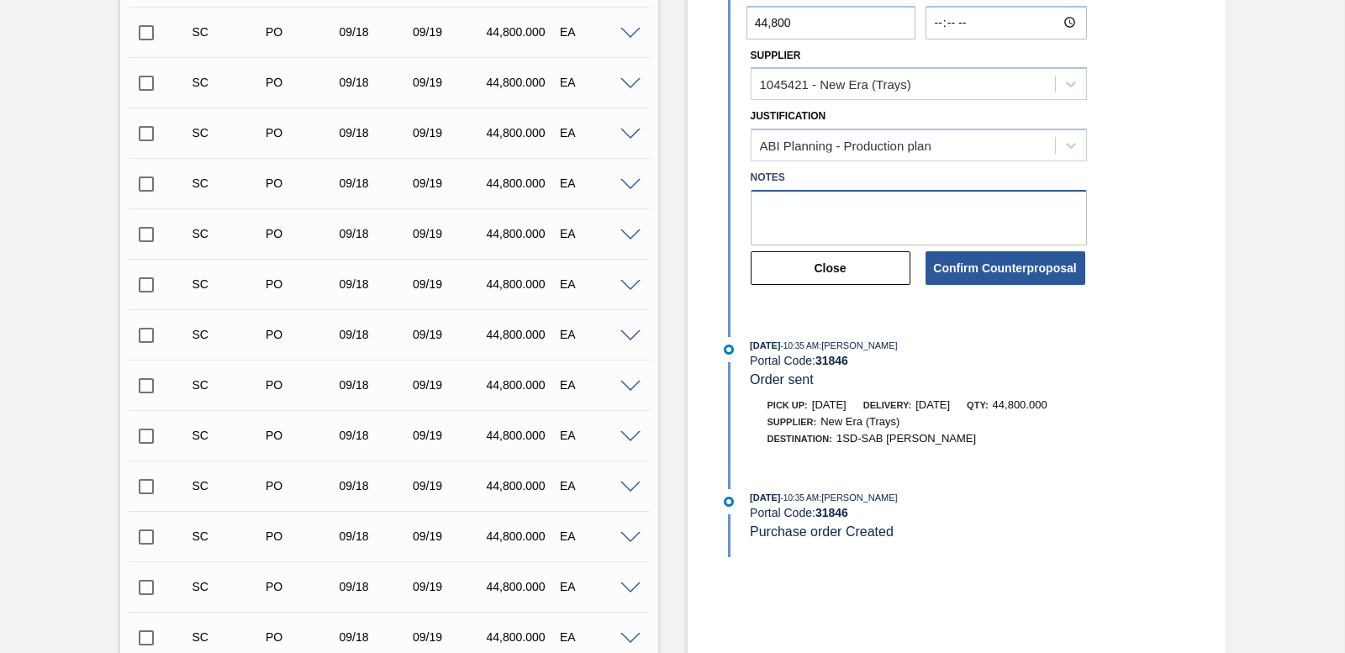
click at [795, 203] on textarea at bounding box center [919, 217] width 336 height 55
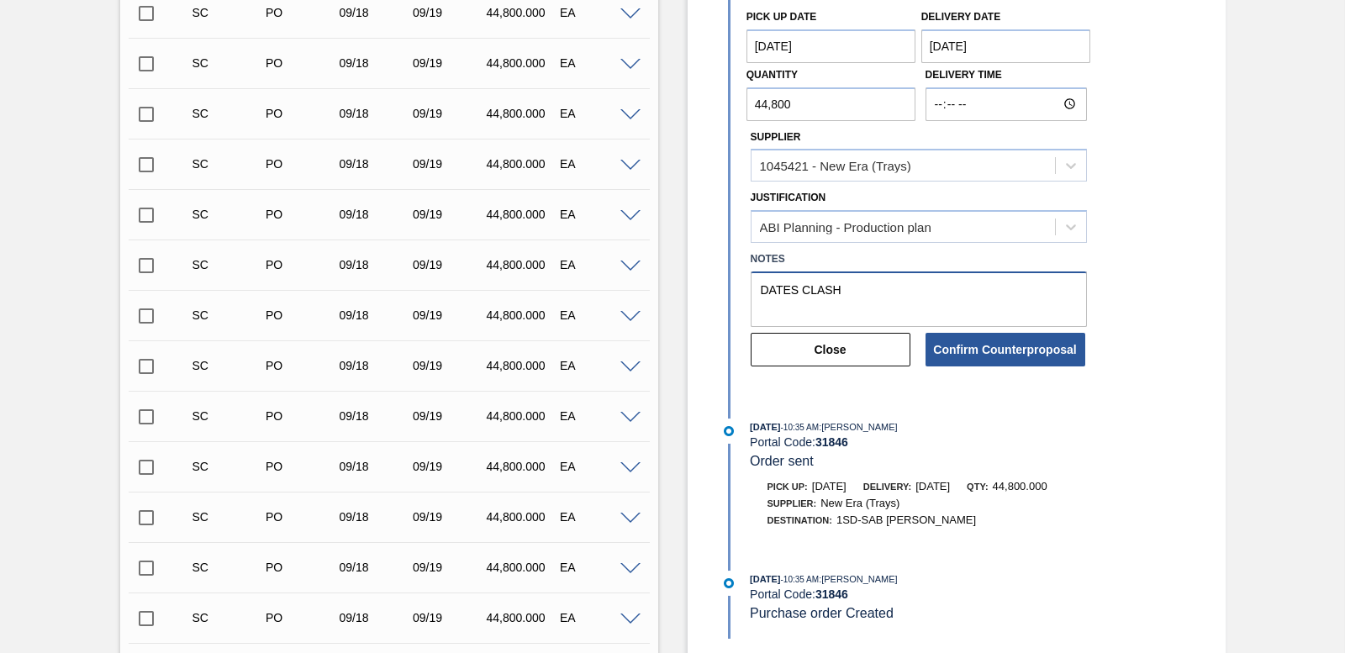
scroll to position [658, 0]
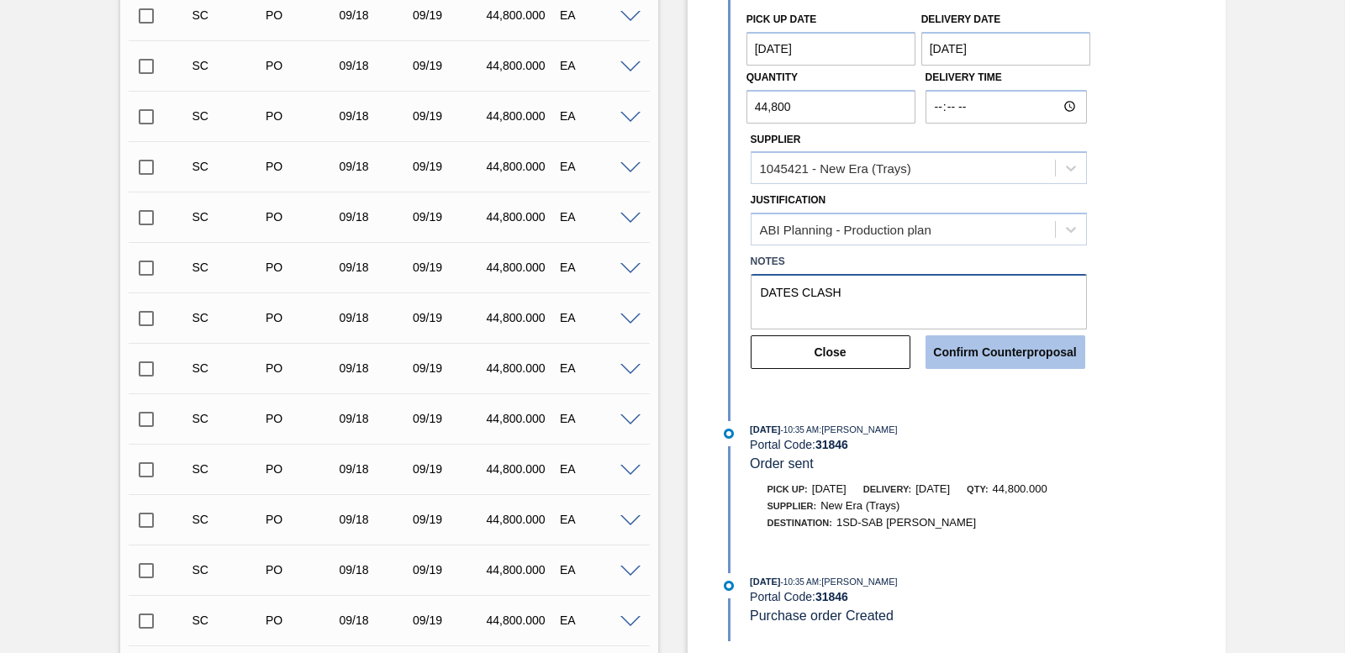
type textarea "DATES CLASH"
click at [1020, 357] on button "Confirm Counterproposal" at bounding box center [1006, 352] width 160 height 34
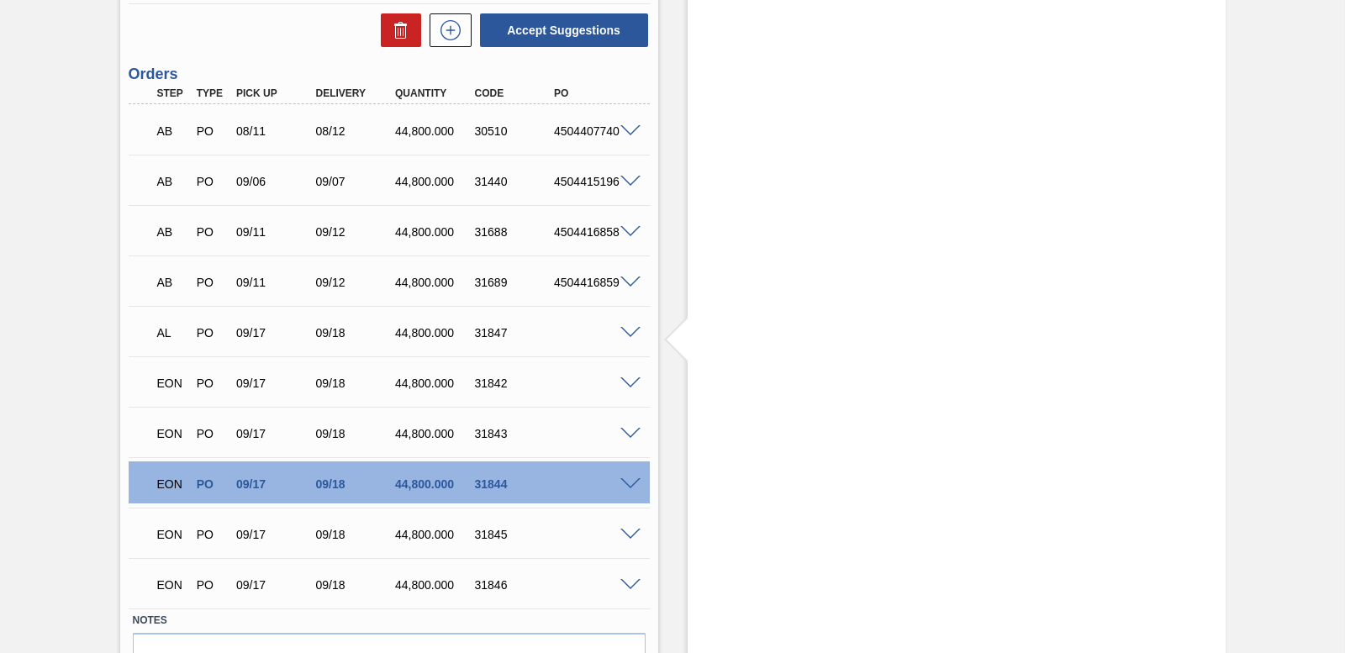
scroll to position [2856, 0]
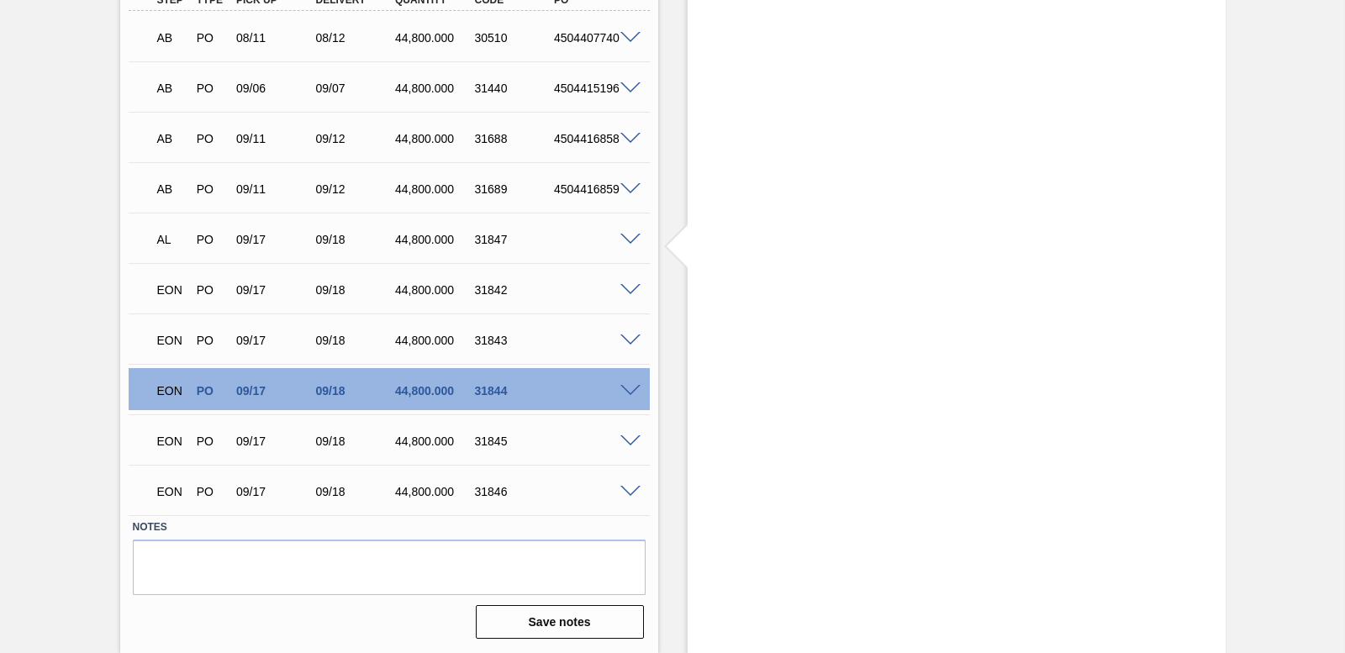
click at [626, 235] on span at bounding box center [631, 240] width 20 height 13
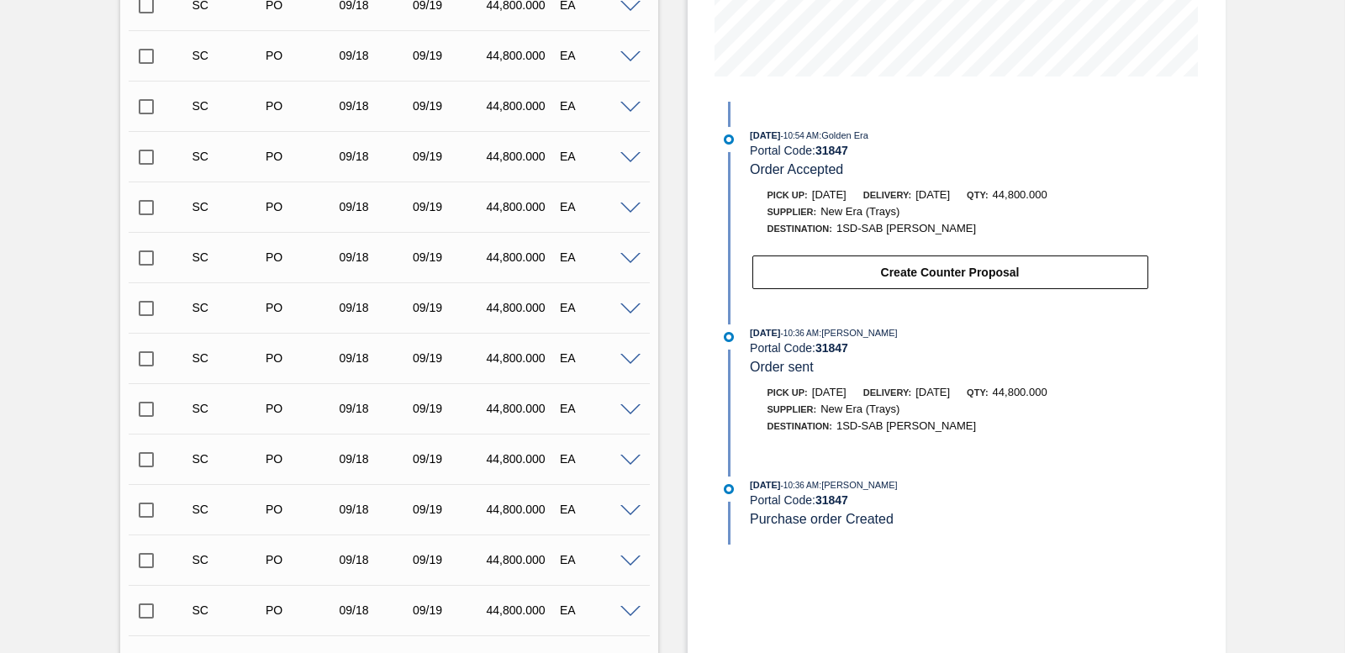
scroll to position [250, 0]
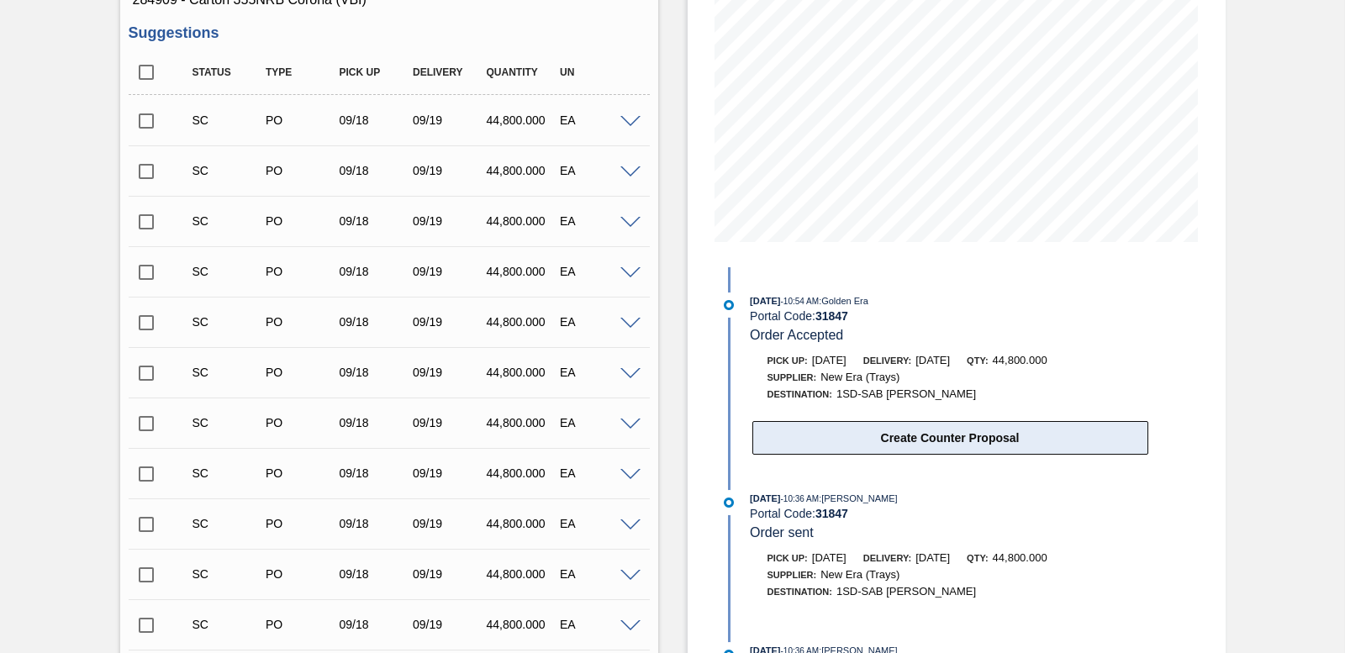
click at [929, 432] on button "Create Counter Proposal" at bounding box center [951, 438] width 396 height 34
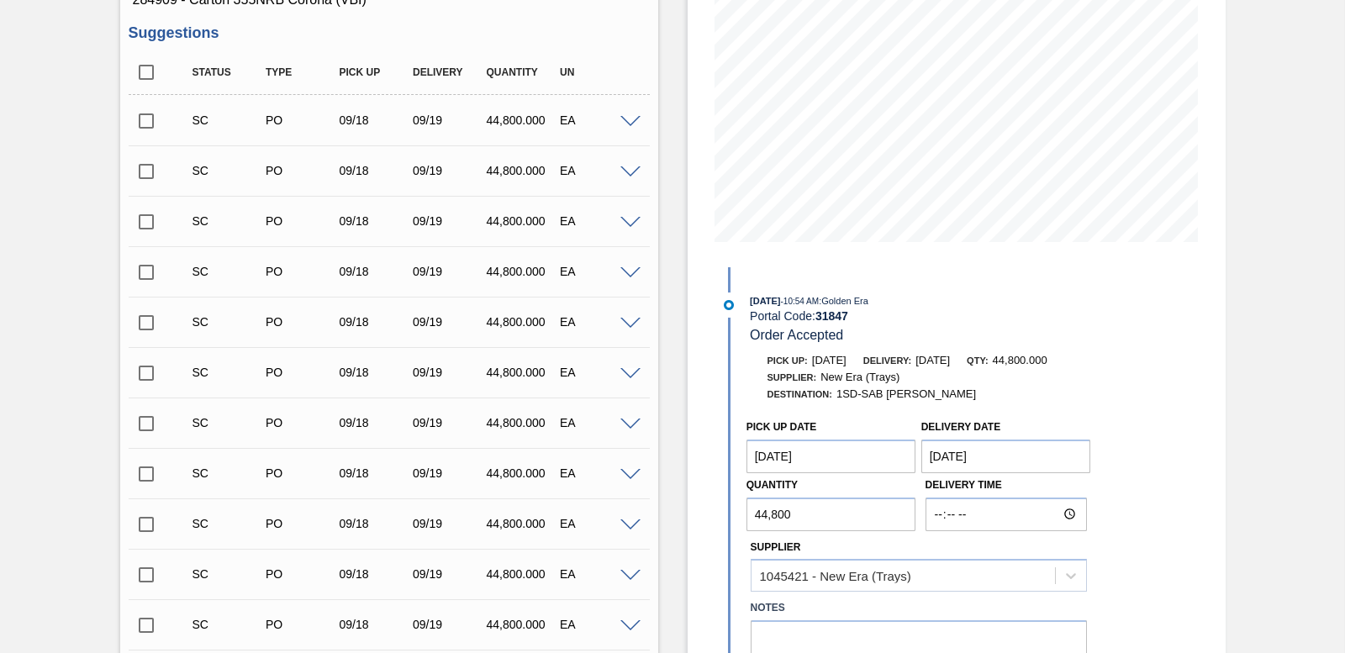
scroll to position [502, 0]
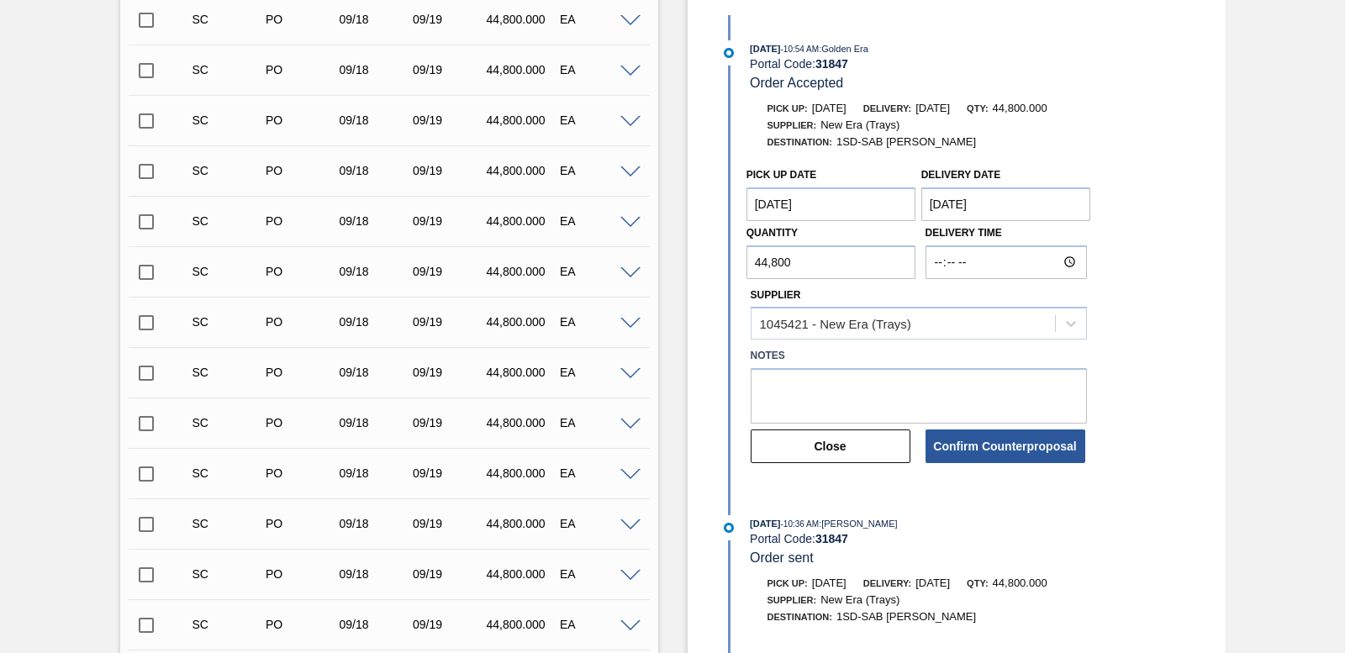
click at [868, 209] on Date "09/17/2025" at bounding box center [832, 205] width 170 height 34
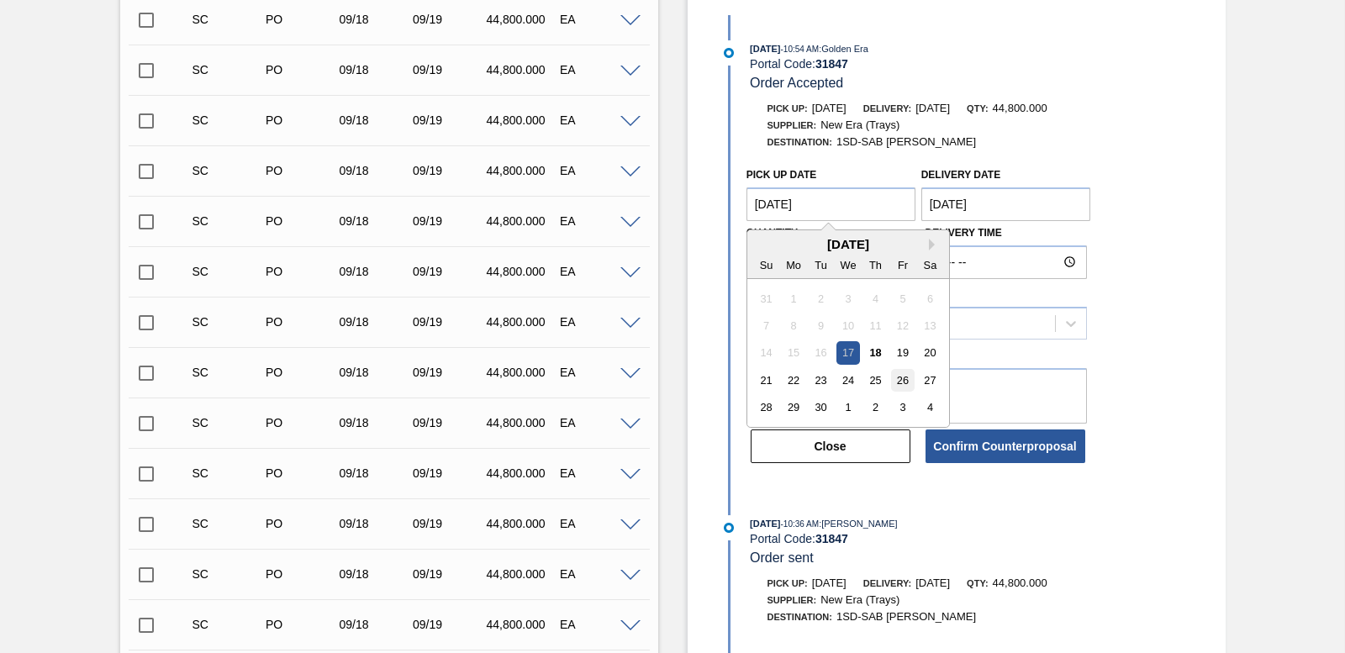
click at [901, 378] on div "26" at bounding box center [902, 380] width 23 height 23
type Date "[DATE]"
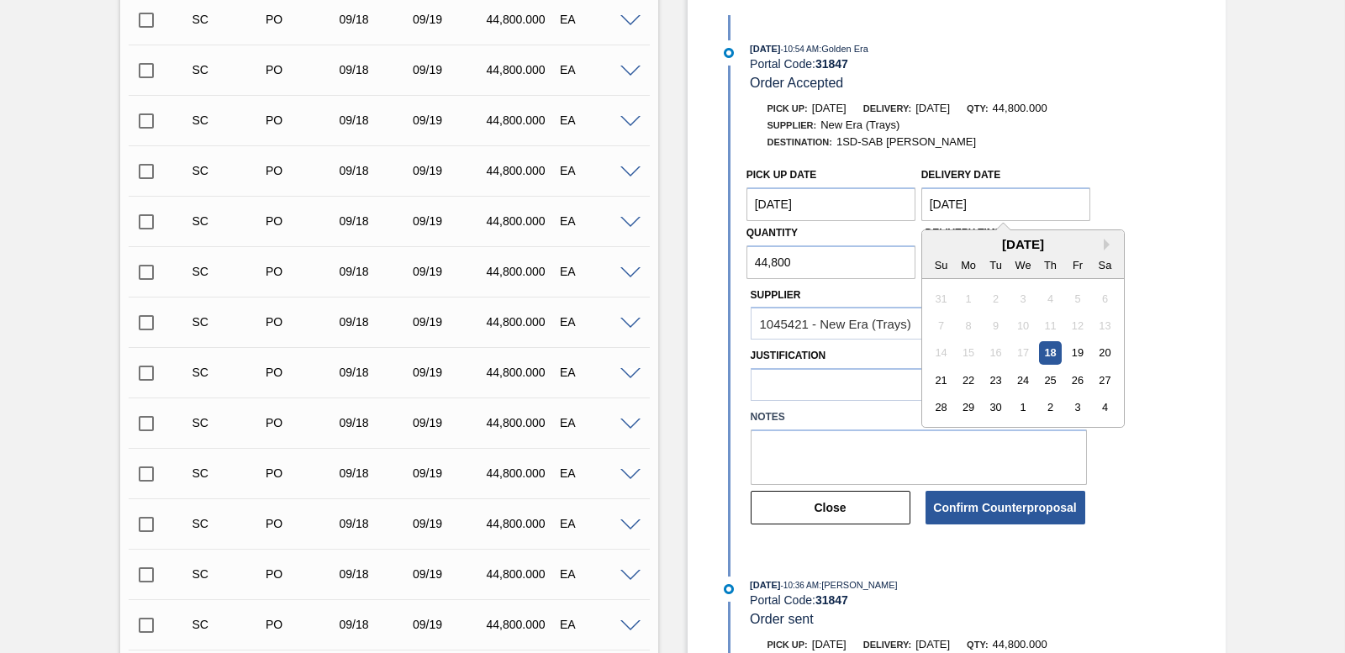
click at [994, 208] on Date "[DATE]" at bounding box center [1007, 205] width 170 height 34
click at [1096, 378] on div "27" at bounding box center [1105, 380] width 23 height 23
type Date "[DATE]"
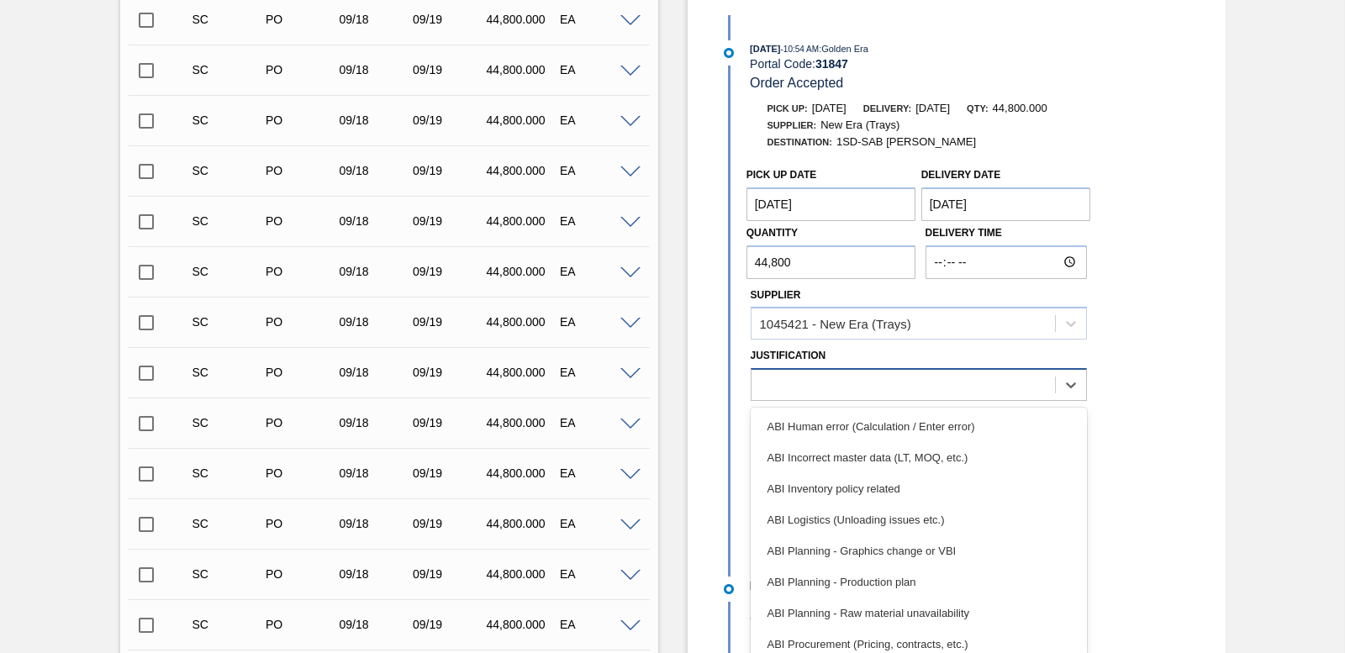
click at [870, 382] on div at bounding box center [904, 385] width 304 height 24
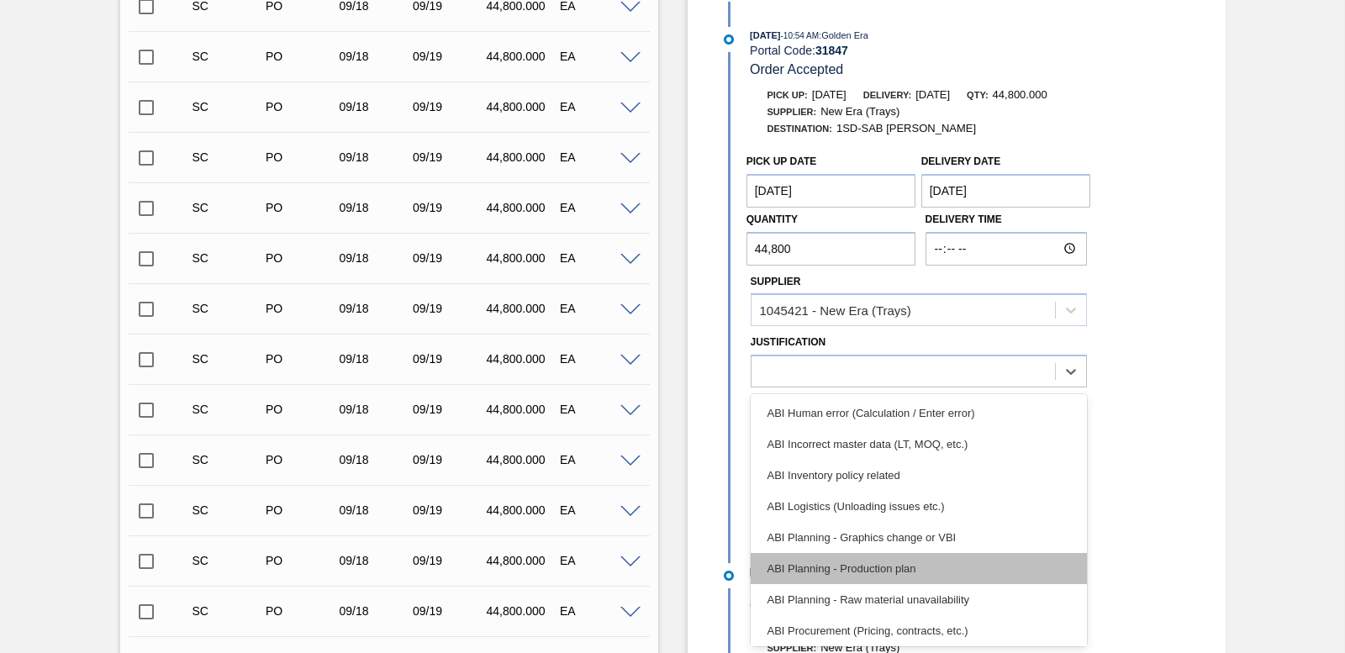
click at [900, 569] on div "ABI Planning - Production plan" at bounding box center [919, 568] width 336 height 31
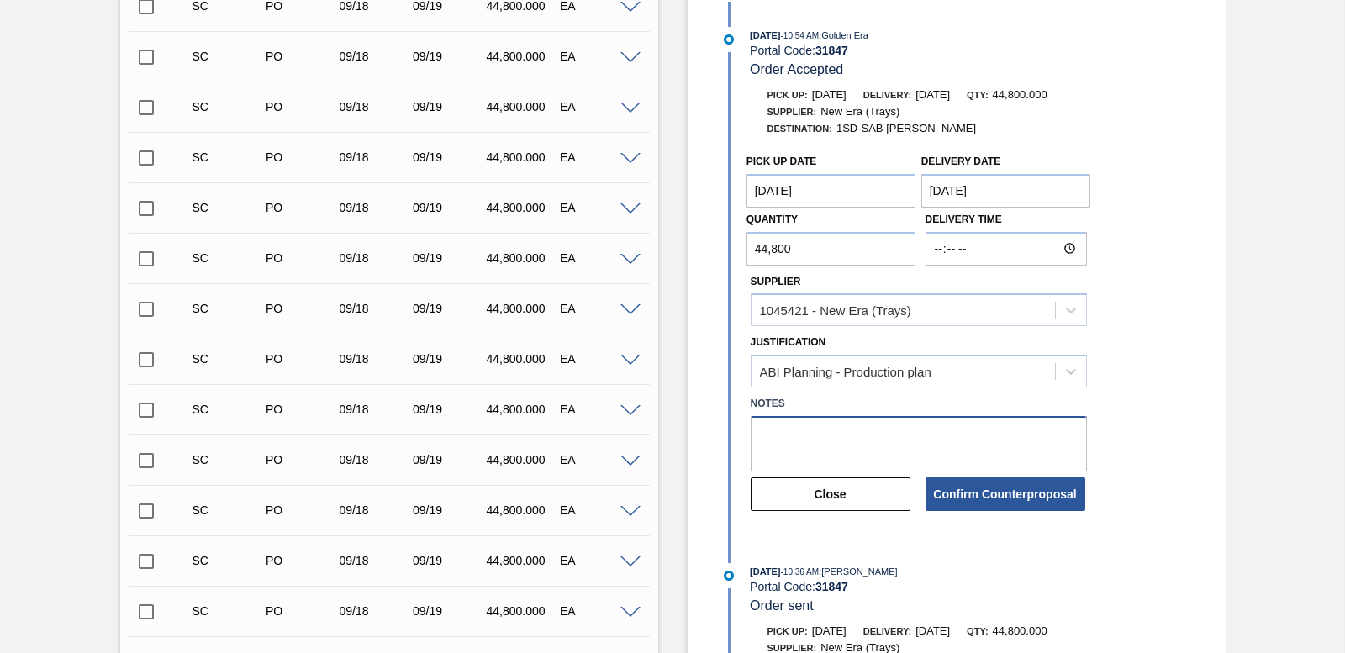
click at [821, 442] on textarea at bounding box center [919, 443] width 336 height 55
type textarea "DATES CLASH"
click at [966, 504] on button "Confirm Counterproposal" at bounding box center [1006, 495] width 160 height 34
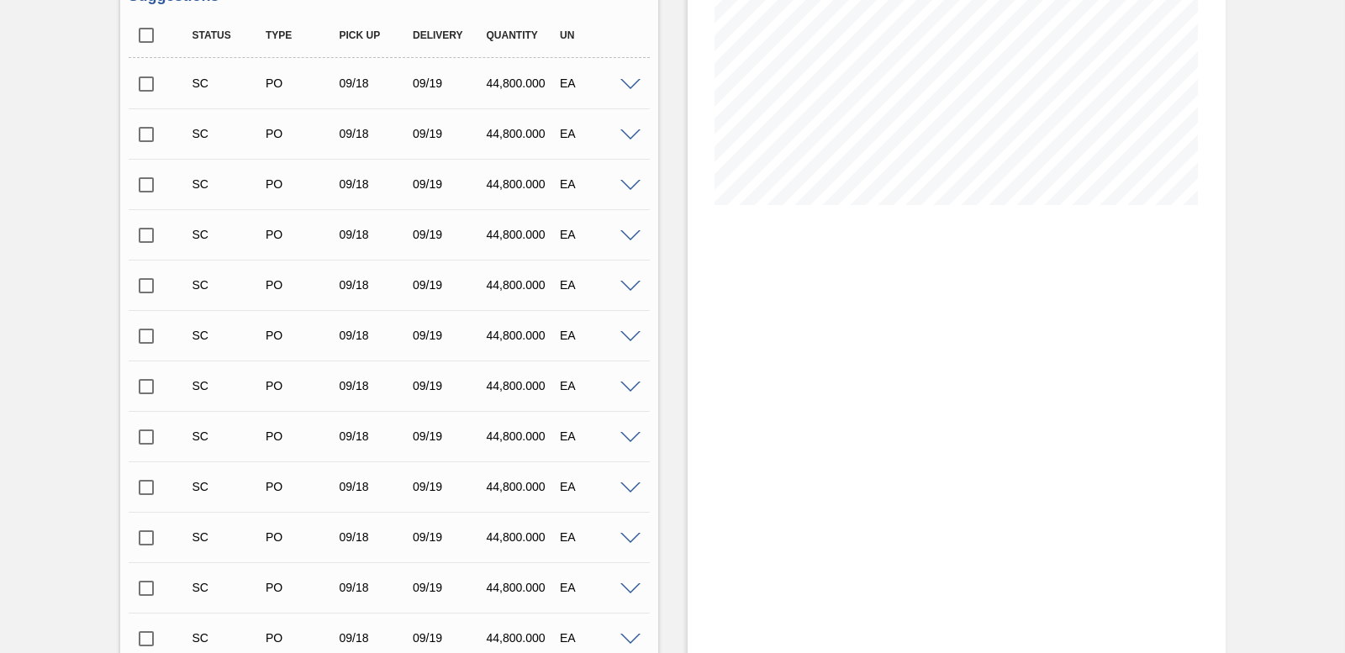
scroll to position [263, 0]
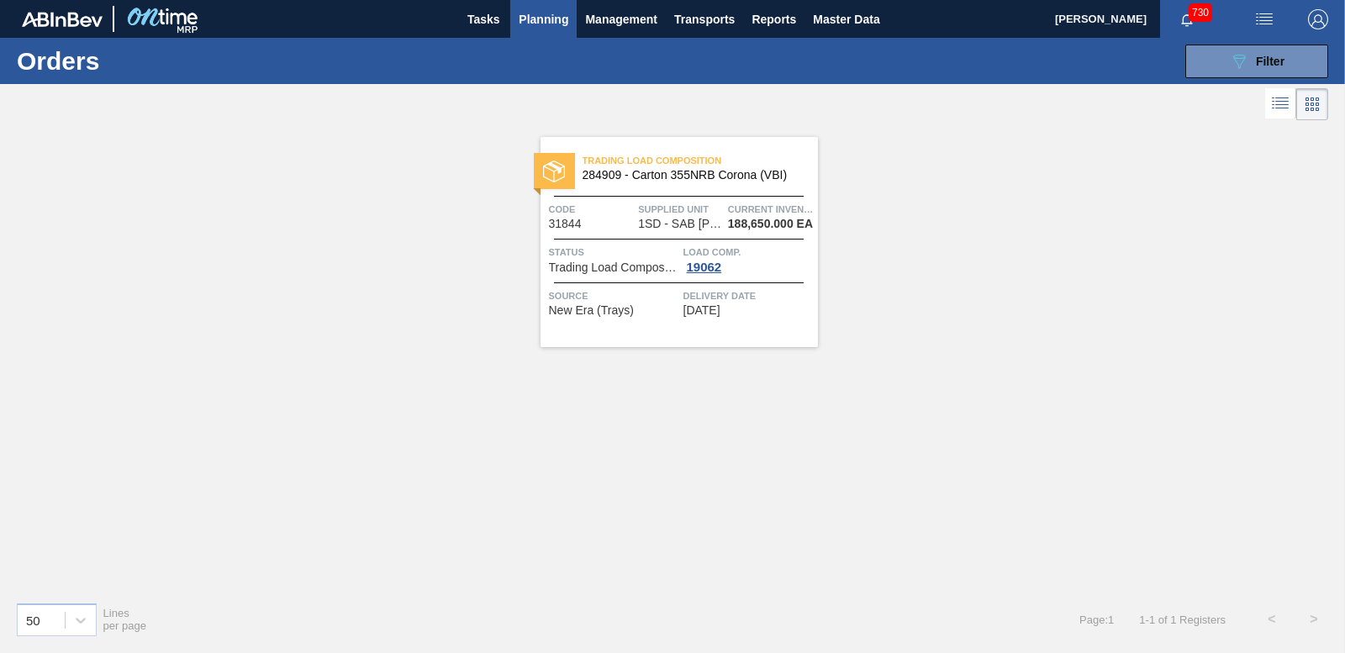
click at [541, 3] on button "Planning" at bounding box center [543, 19] width 66 height 38
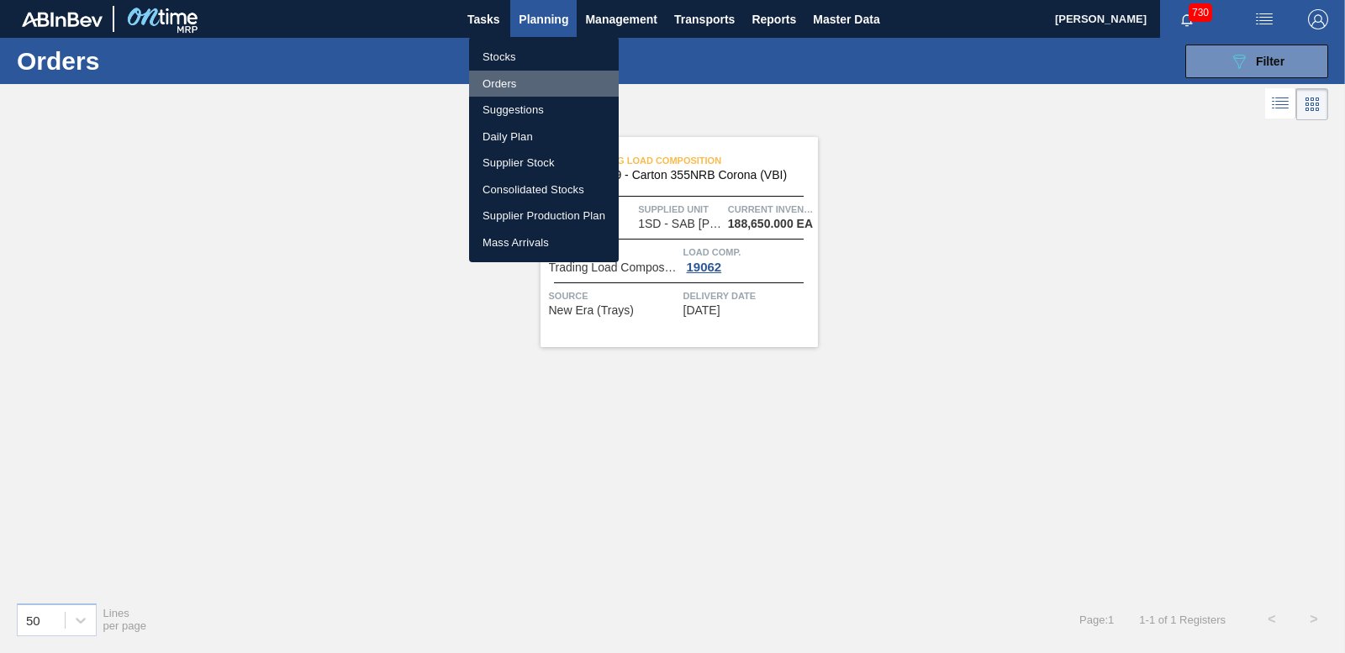
click at [504, 90] on li "Orders" at bounding box center [544, 84] width 150 height 27
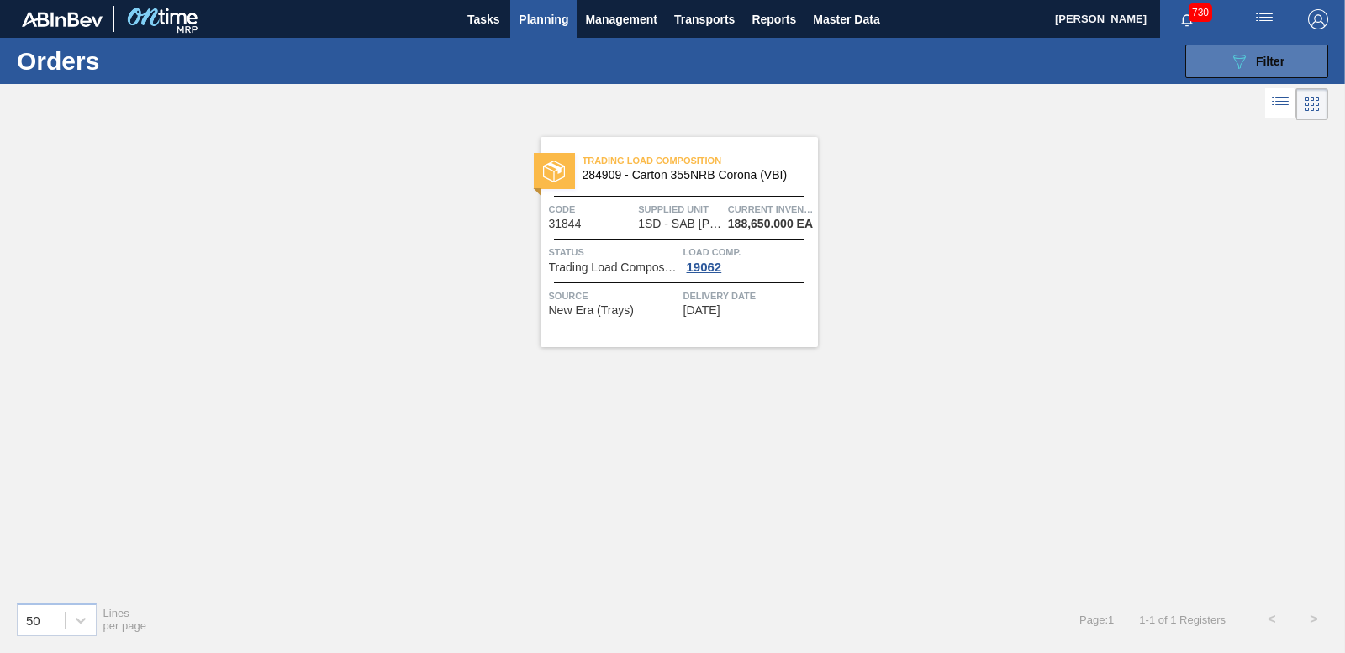
click at [1246, 59] on icon "089F7B8B-B2A5-4AFE-B5C0-19BA573D28AC" at bounding box center [1239, 61] width 20 height 20
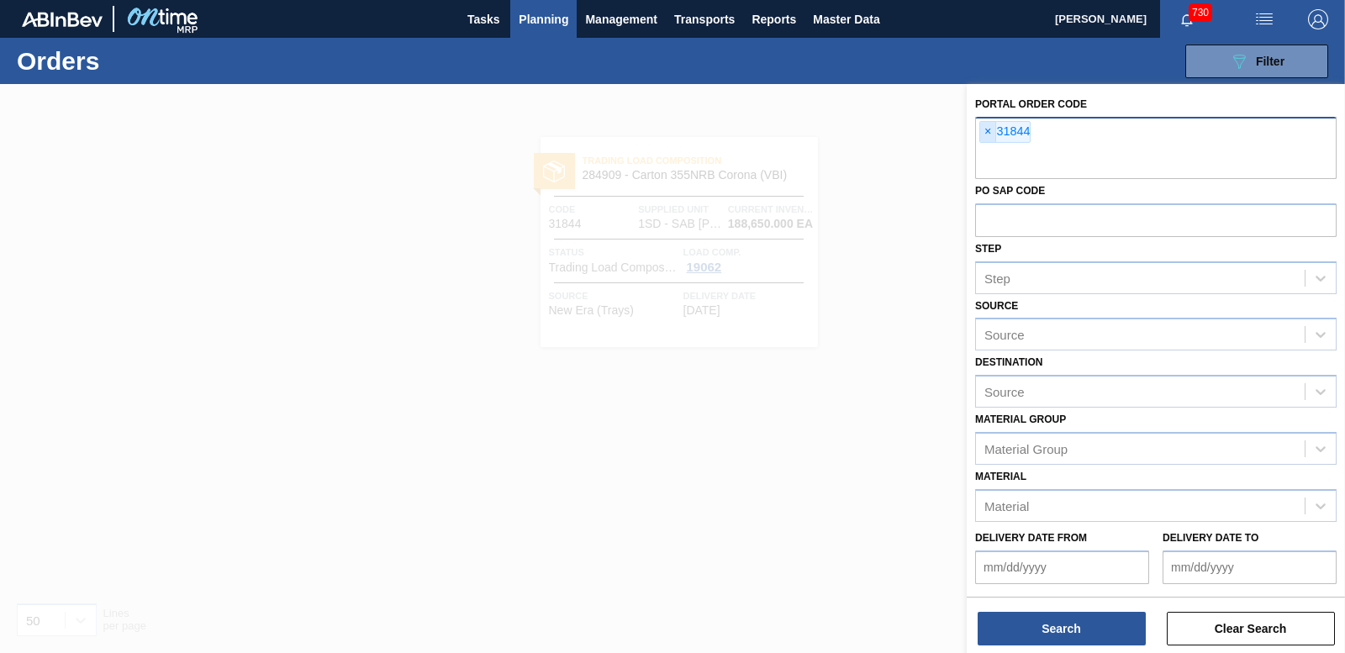
click at [982, 128] on span "×" at bounding box center [988, 132] width 16 height 20
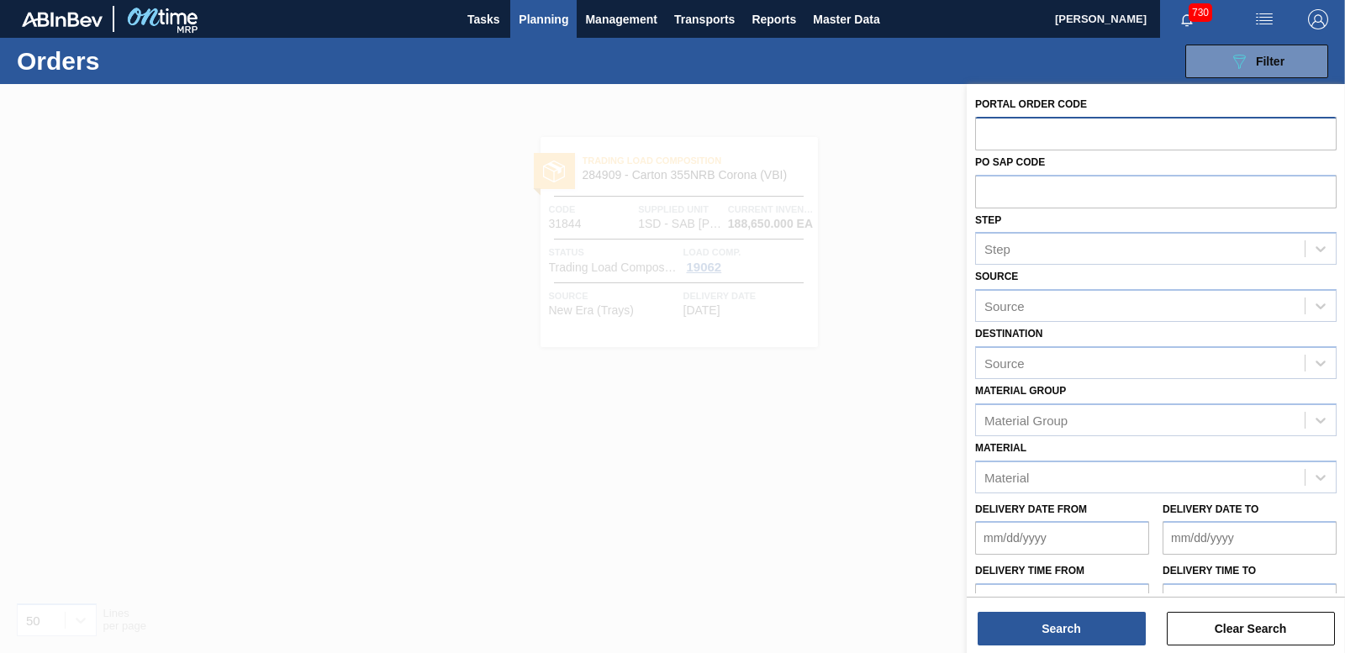
paste input "31842"
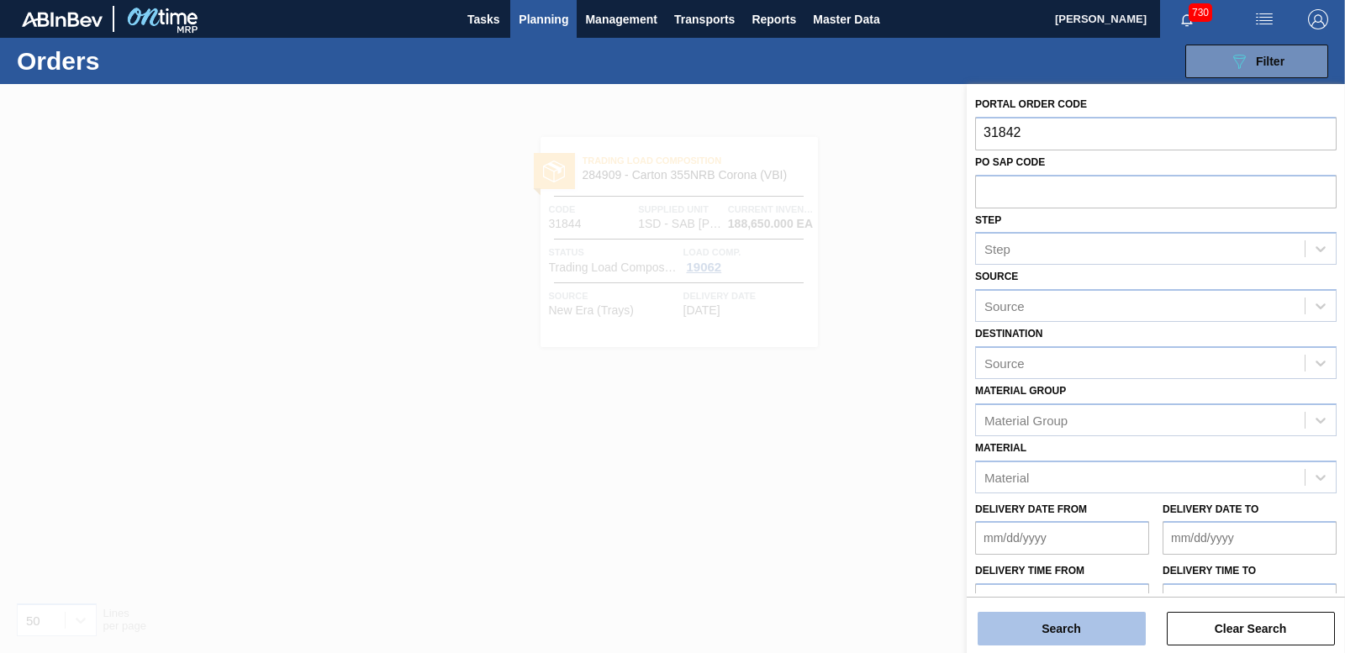
type input "31842"
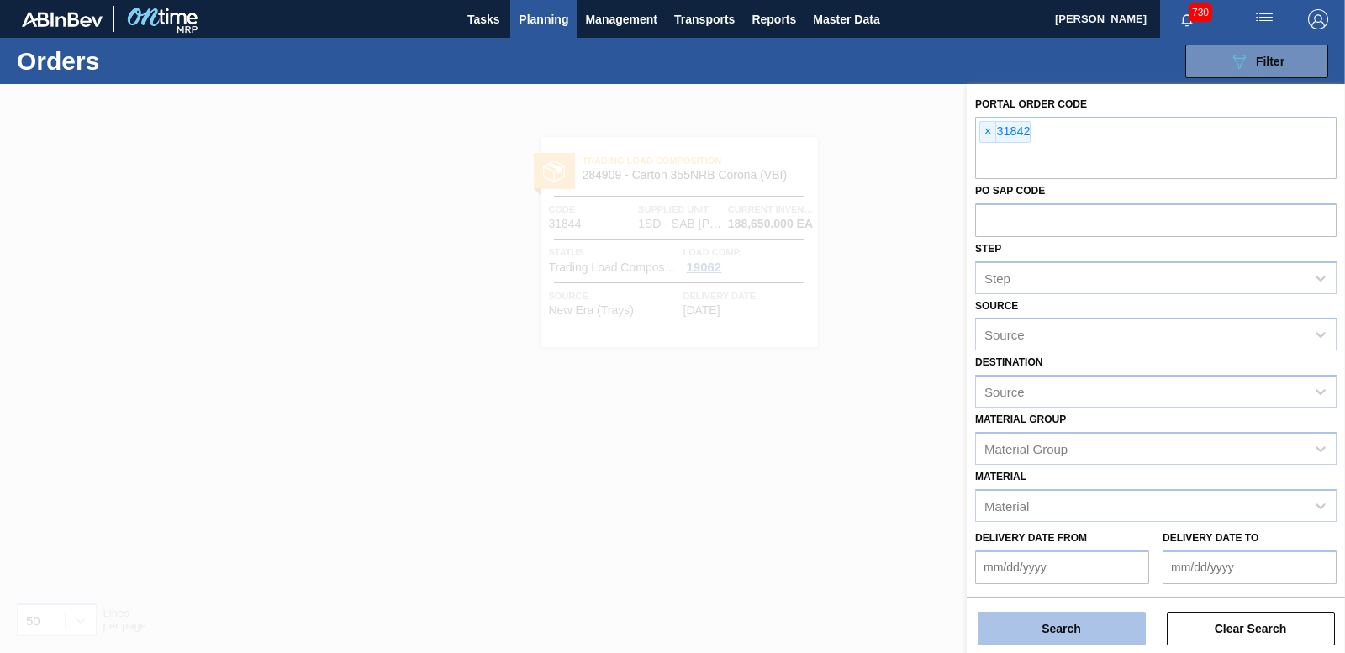
click at [1022, 644] on button "Search" at bounding box center [1062, 629] width 168 height 34
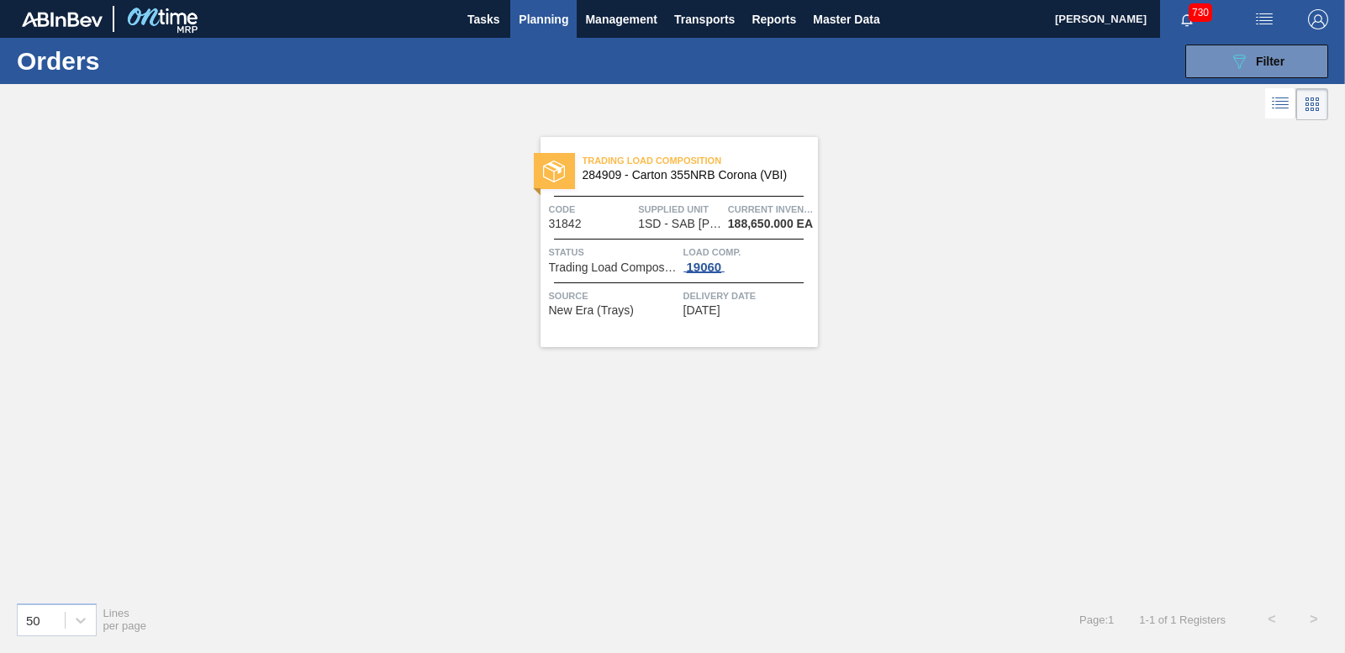
click at [691, 267] on div "19060" at bounding box center [705, 267] width 42 height 13
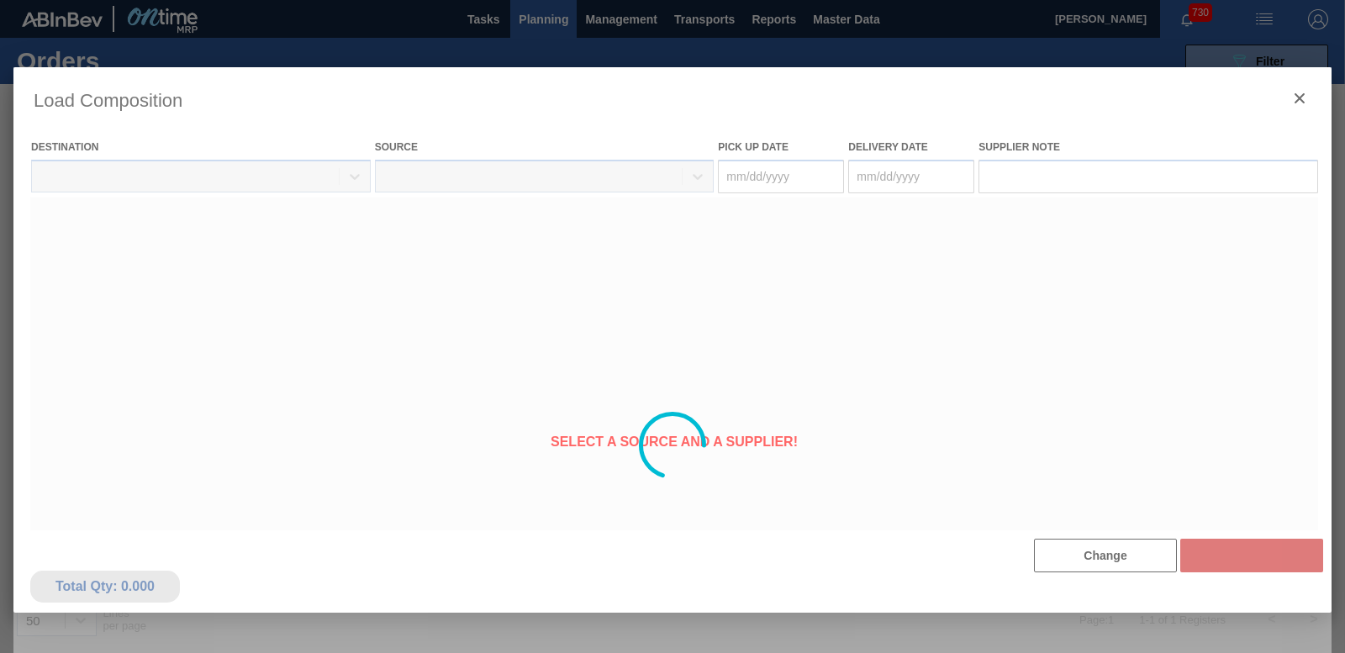
type Date "[DATE]"
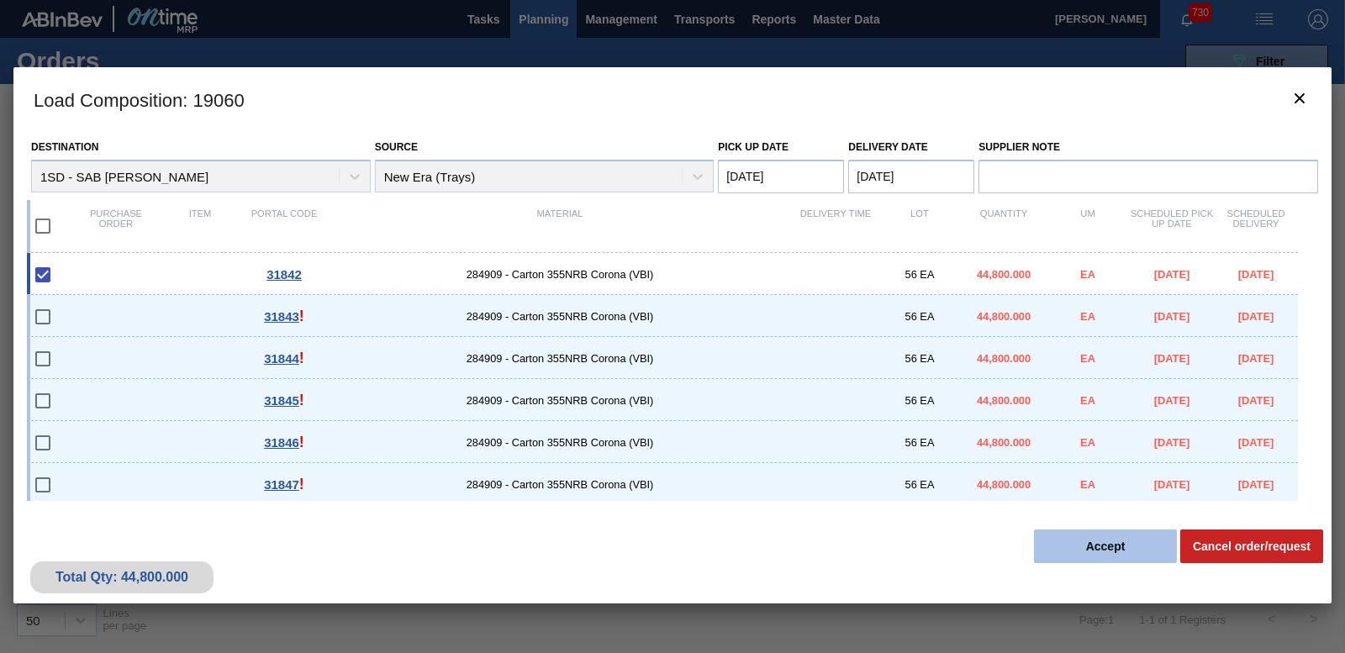
click at [1115, 547] on button "Accept" at bounding box center [1105, 547] width 143 height 34
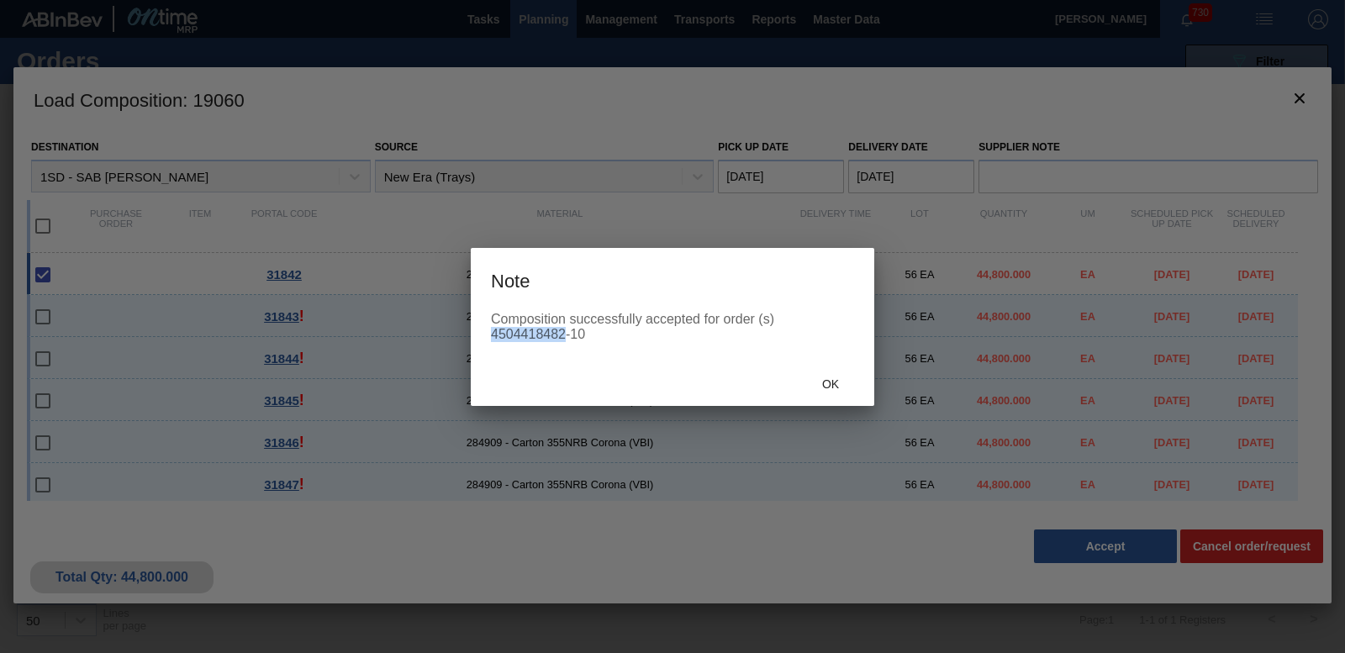
drag, startPoint x: 494, startPoint y: 335, endPoint x: 557, endPoint y: 342, distance: 64.3
click at [557, 342] on div "Composition successfully accepted for order (s) 4504418482-10" at bounding box center [673, 337] width 404 height 50
drag, startPoint x: 557, startPoint y: 342, endPoint x: 568, endPoint y: 345, distance: 10.4
click at [570, 344] on div "Composition successfully accepted for order (s) 4504418482-10" at bounding box center [673, 337] width 404 height 50
drag, startPoint x: 492, startPoint y: 334, endPoint x: 568, endPoint y: 338, distance: 75.8
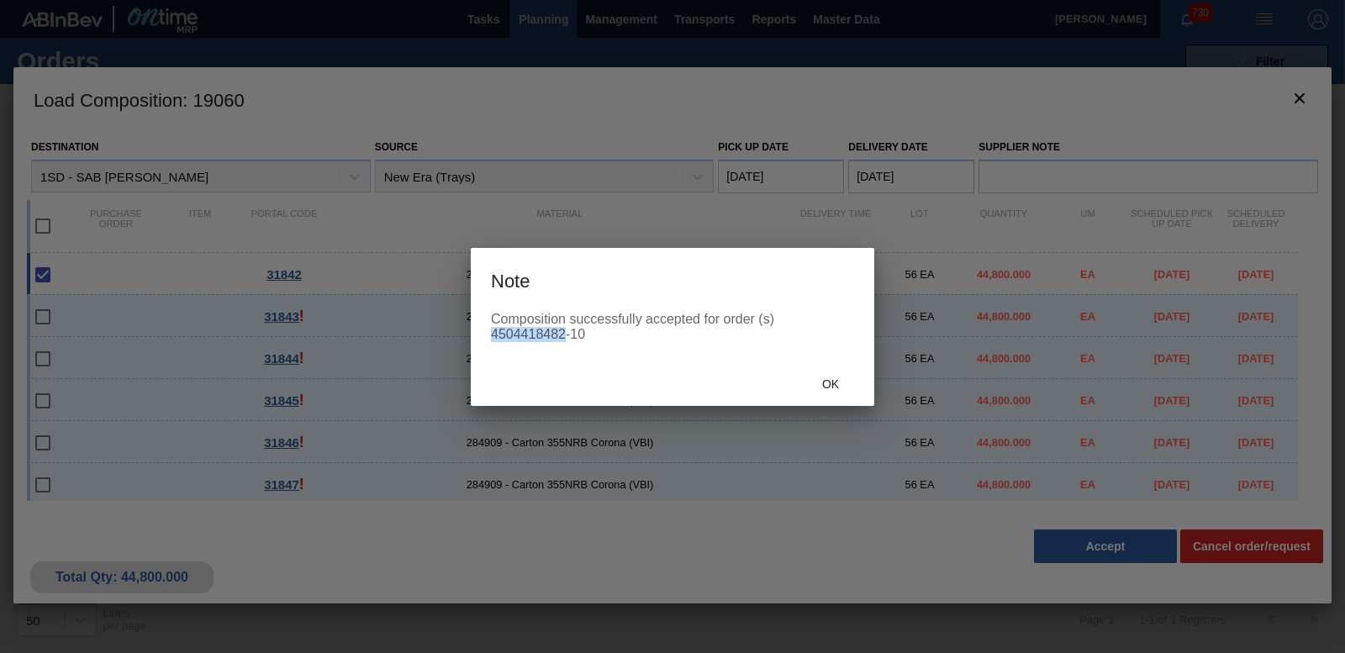
click at [568, 338] on div "Composition successfully accepted for order (s) 4504418482-10" at bounding box center [672, 327] width 363 height 30
drag, startPoint x: 568, startPoint y: 338, endPoint x: 546, endPoint y: 333, distance: 22.4
copy div "4504418482"
click at [830, 382] on span "Ok" at bounding box center [831, 384] width 44 height 13
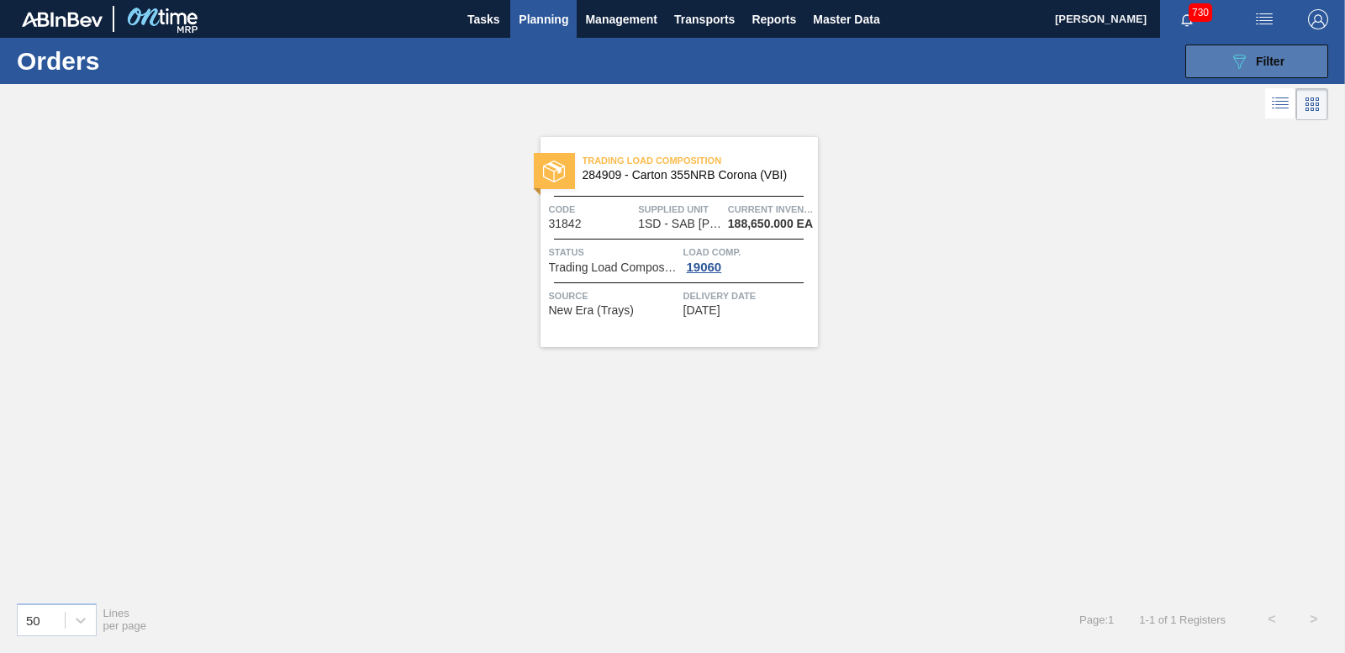
click at [1261, 55] on span "Filter" at bounding box center [1270, 61] width 29 height 13
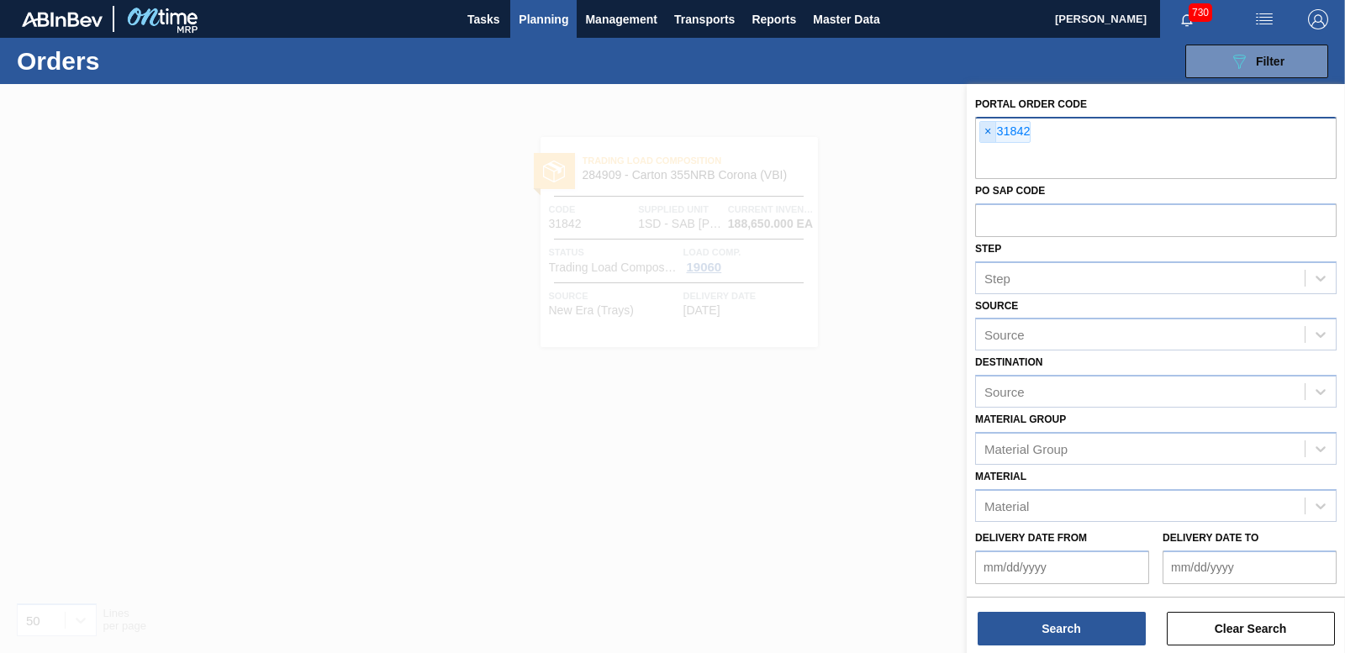
click at [986, 133] on span "×" at bounding box center [988, 132] width 16 height 20
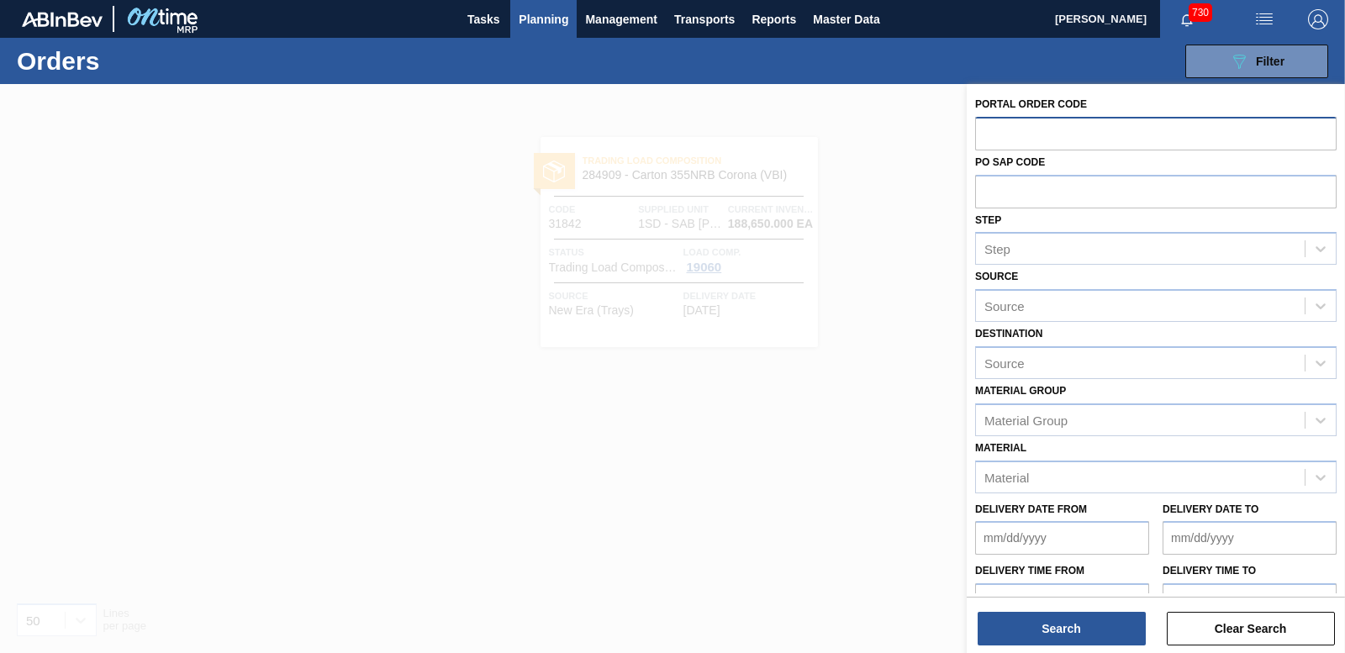
paste input "31843"
type input "31843"
click at [1101, 646] on div "Portal Order Code PO SAP Code Step Step Source Source Destination Source Materi…" at bounding box center [1156, 370] width 378 height 573
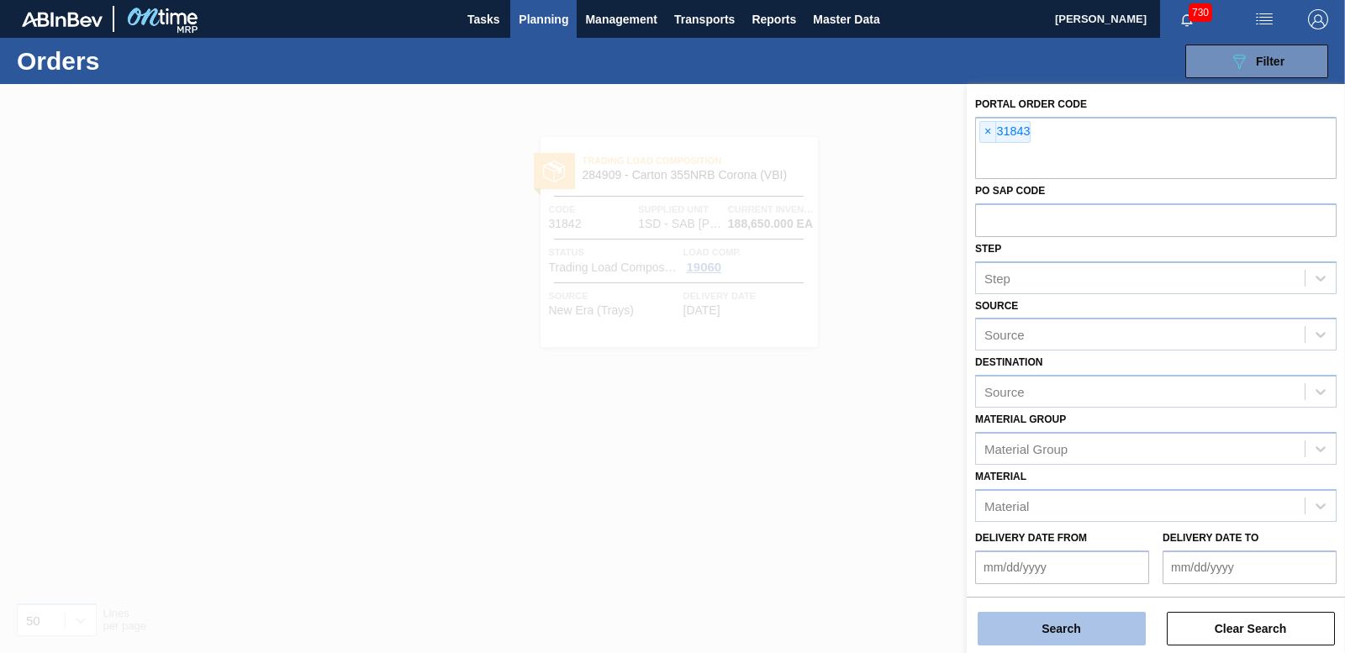
click at [1098, 639] on button "Search" at bounding box center [1062, 629] width 168 height 34
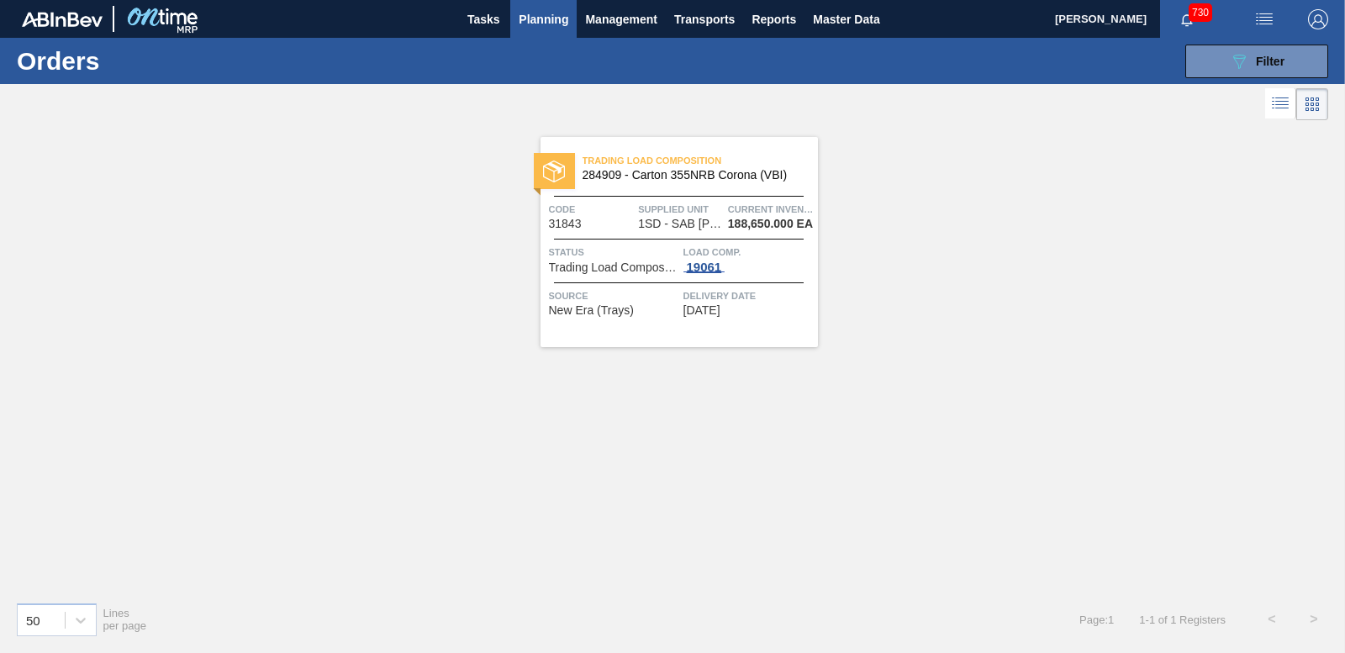
click at [718, 261] on div "19061" at bounding box center [705, 267] width 42 height 13
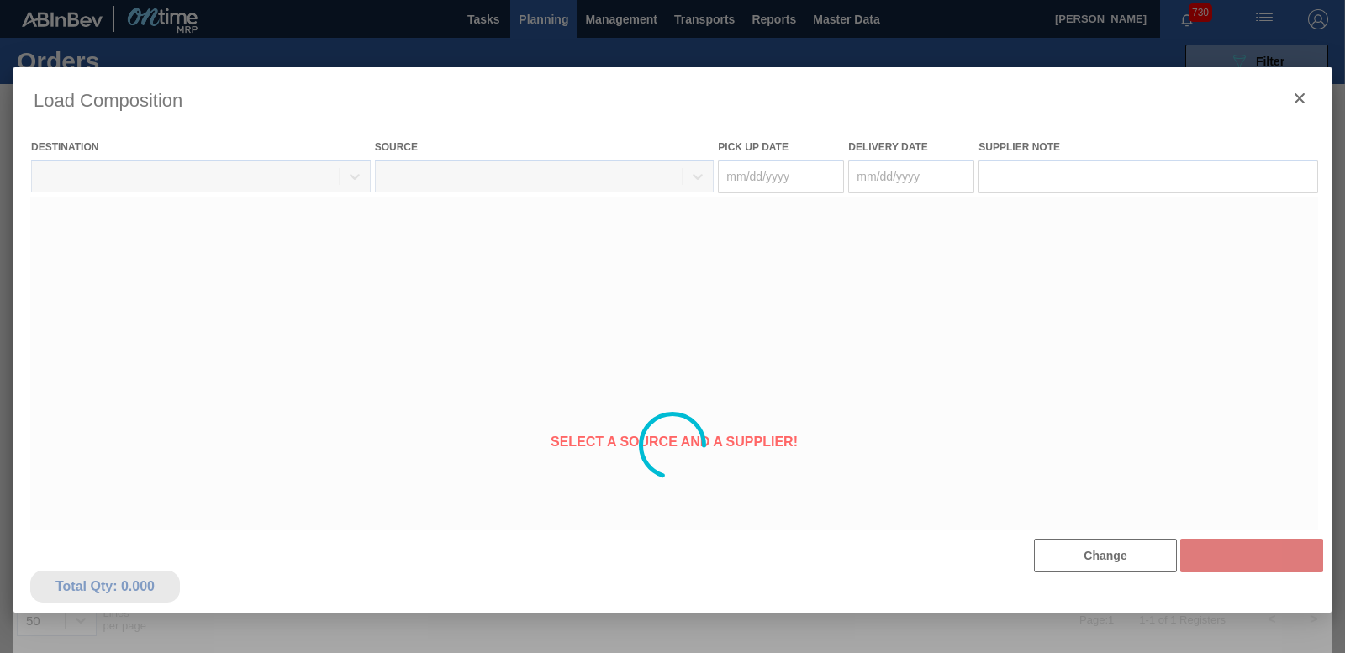
type Date "[DATE]"
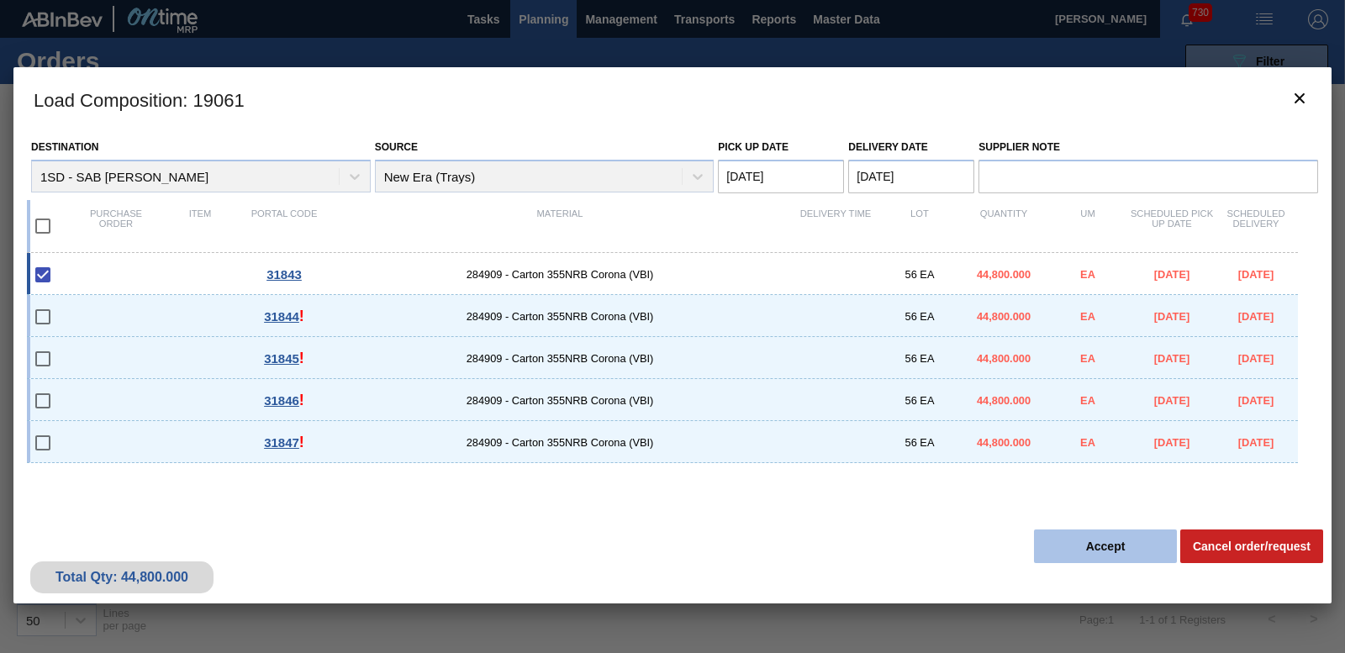
click at [1089, 552] on button "Accept" at bounding box center [1105, 547] width 143 height 34
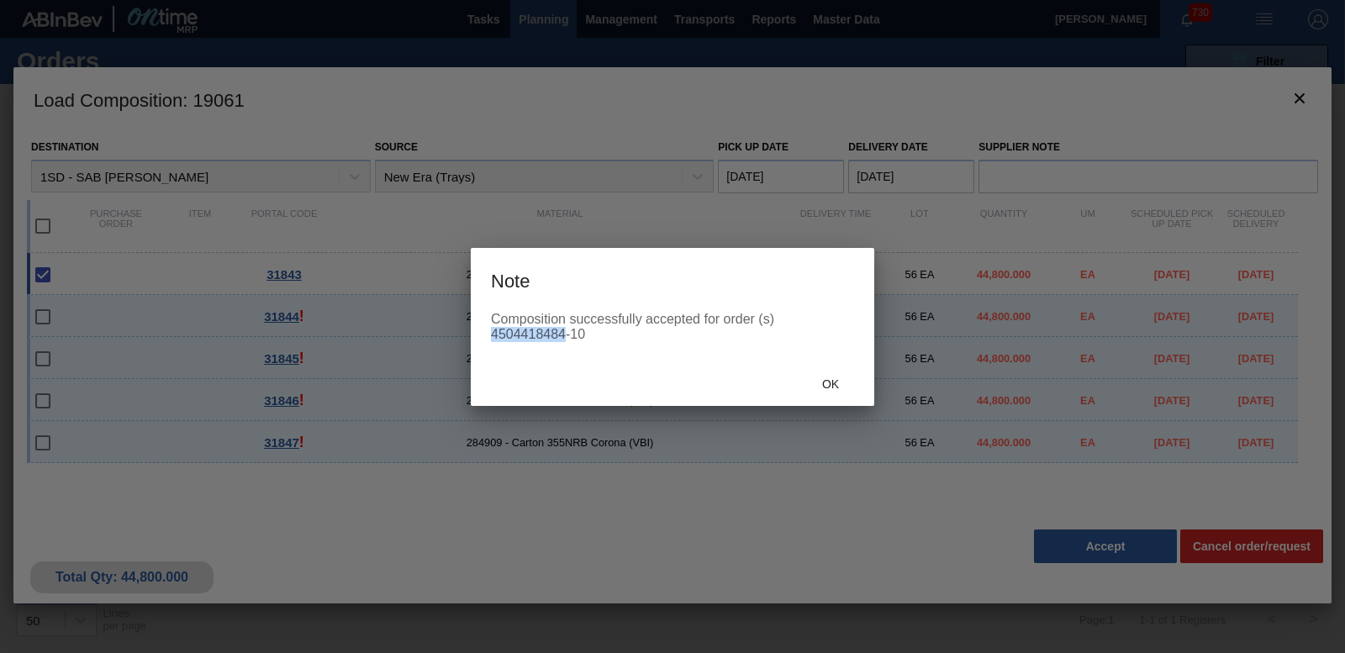
drag, startPoint x: 492, startPoint y: 331, endPoint x: 560, endPoint y: 336, distance: 68.3
click at [560, 336] on div "Composition successfully accepted for order (s) 4504418484-10" at bounding box center [672, 327] width 363 height 30
drag, startPoint x: 560, startPoint y: 336, endPoint x: 551, endPoint y: 335, distance: 9.4
drag, startPoint x: 551, startPoint y: 335, endPoint x: 522, endPoint y: 358, distance: 37.0
click at [526, 358] on div "Composition successfully accepted for order (s) 4504418484-10" at bounding box center [673, 337] width 404 height 50
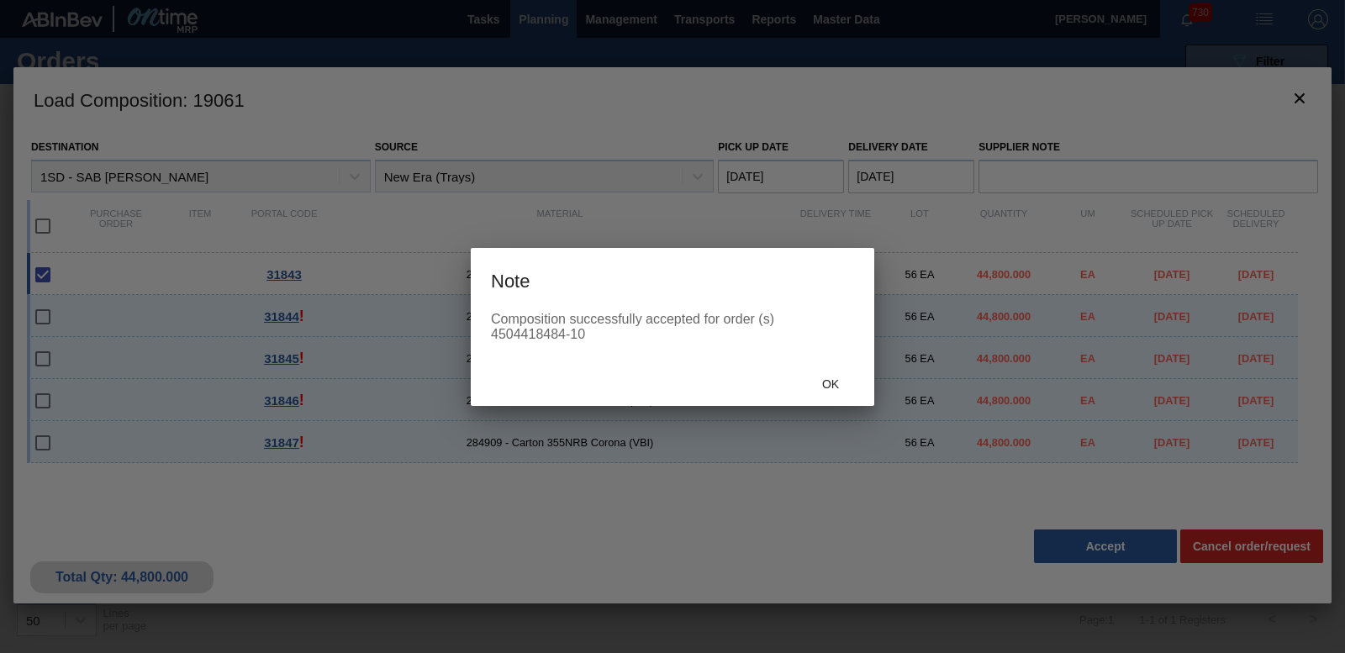
click at [494, 333] on div "Composition successfully accepted for order (s) 4504418484-10" at bounding box center [673, 337] width 404 height 50
drag, startPoint x: 492, startPoint y: 333, endPoint x: 563, endPoint y: 335, distance: 71.5
click at [563, 335] on div "Composition successfully accepted for order (s) 4504418484-10" at bounding box center [672, 327] width 363 height 30
drag, startPoint x: 563, startPoint y: 335, endPoint x: 554, endPoint y: 335, distance: 9.3
copy div "4504418484"
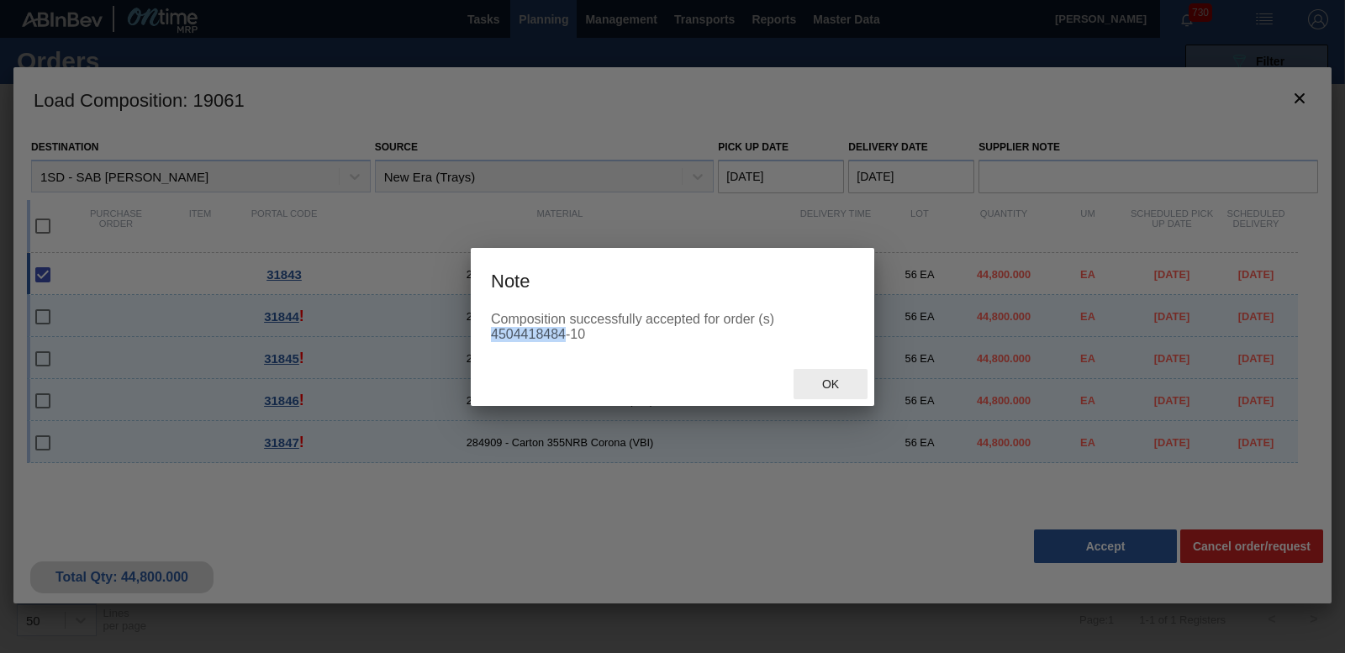
click at [832, 384] on span "Ok" at bounding box center [831, 384] width 44 height 13
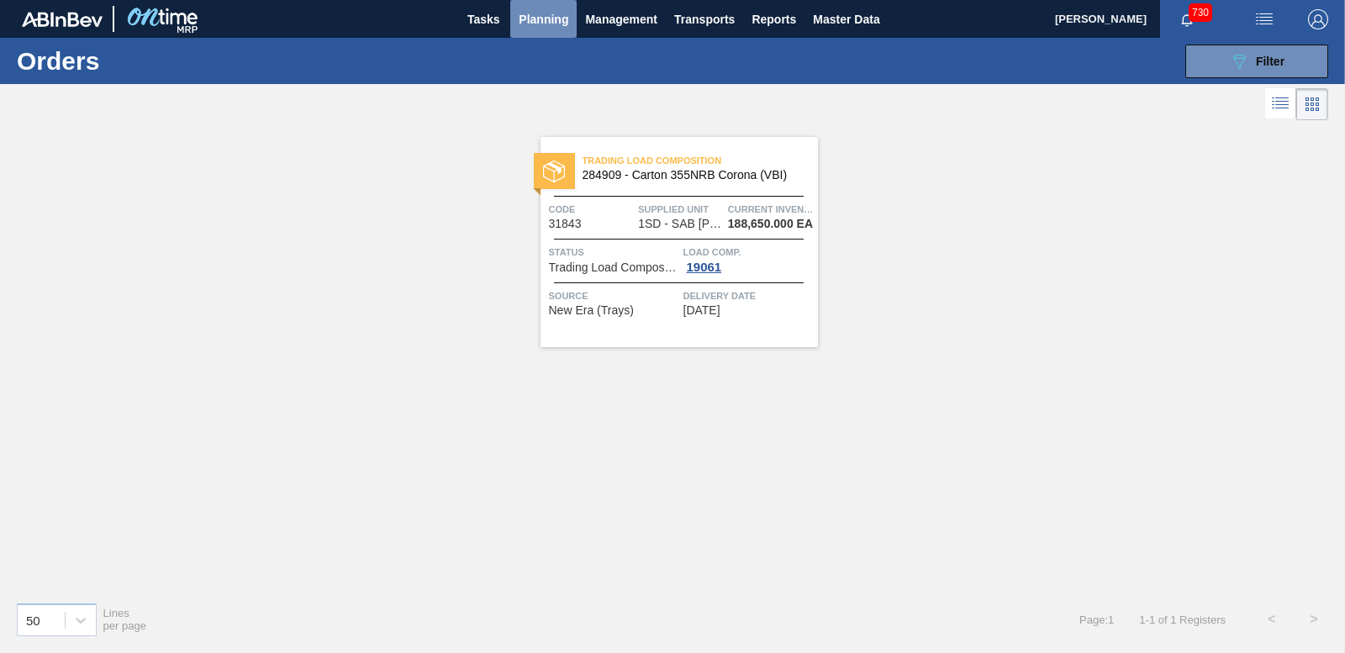
click at [542, 21] on span "Planning" at bounding box center [544, 19] width 50 height 20
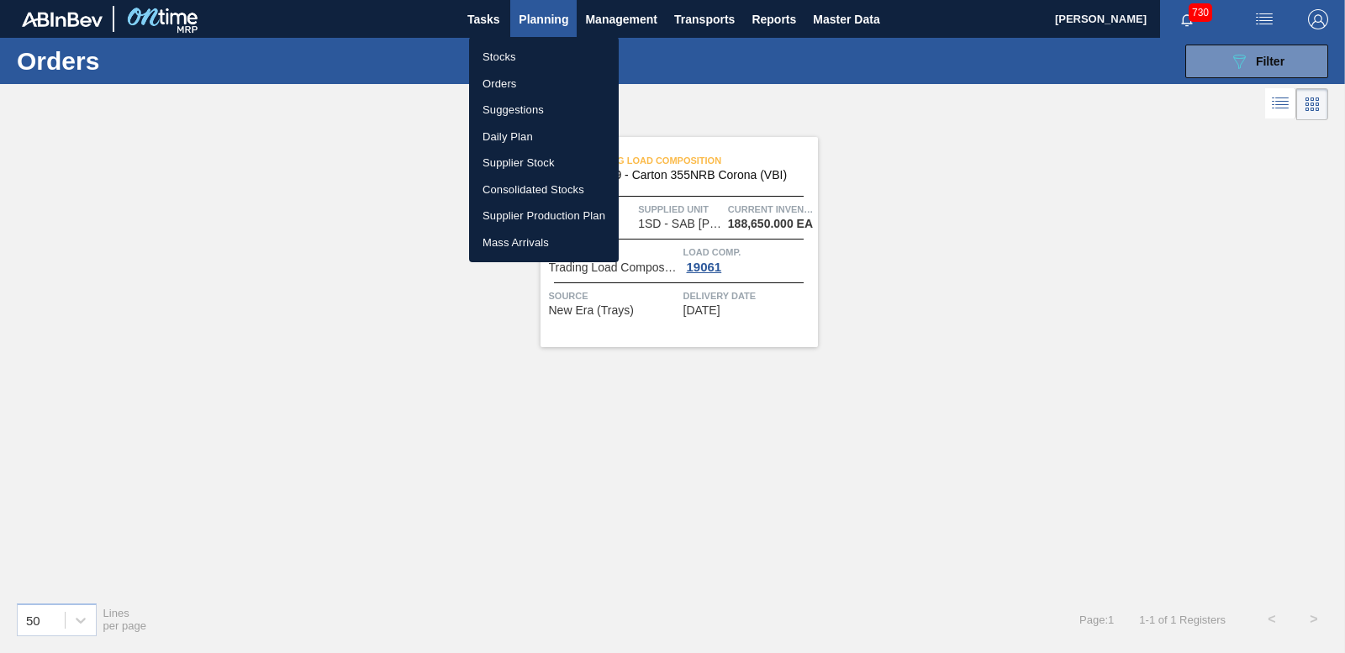
click at [1064, 189] on div at bounding box center [672, 326] width 1345 height 653
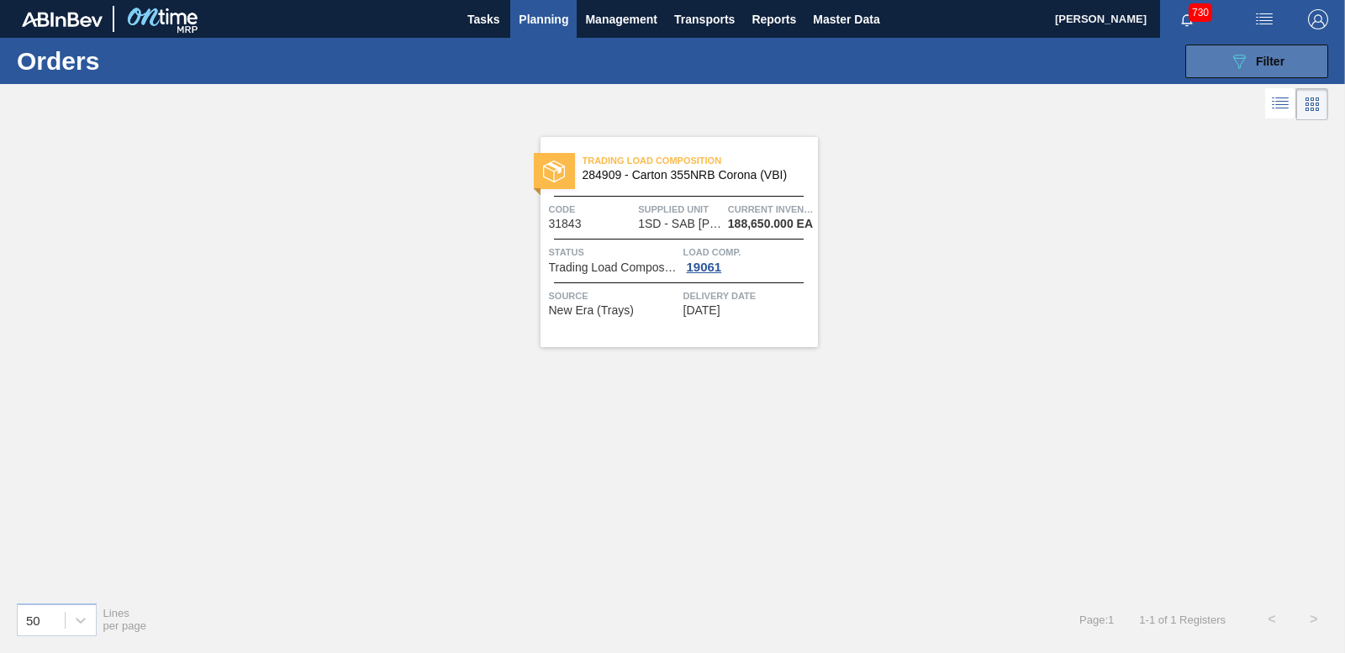
click at [1240, 71] on icon "089F7B8B-B2A5-4AFE-B5C0-19BA573D28AC" at bounding box center [1239, 61] width 20 height 20
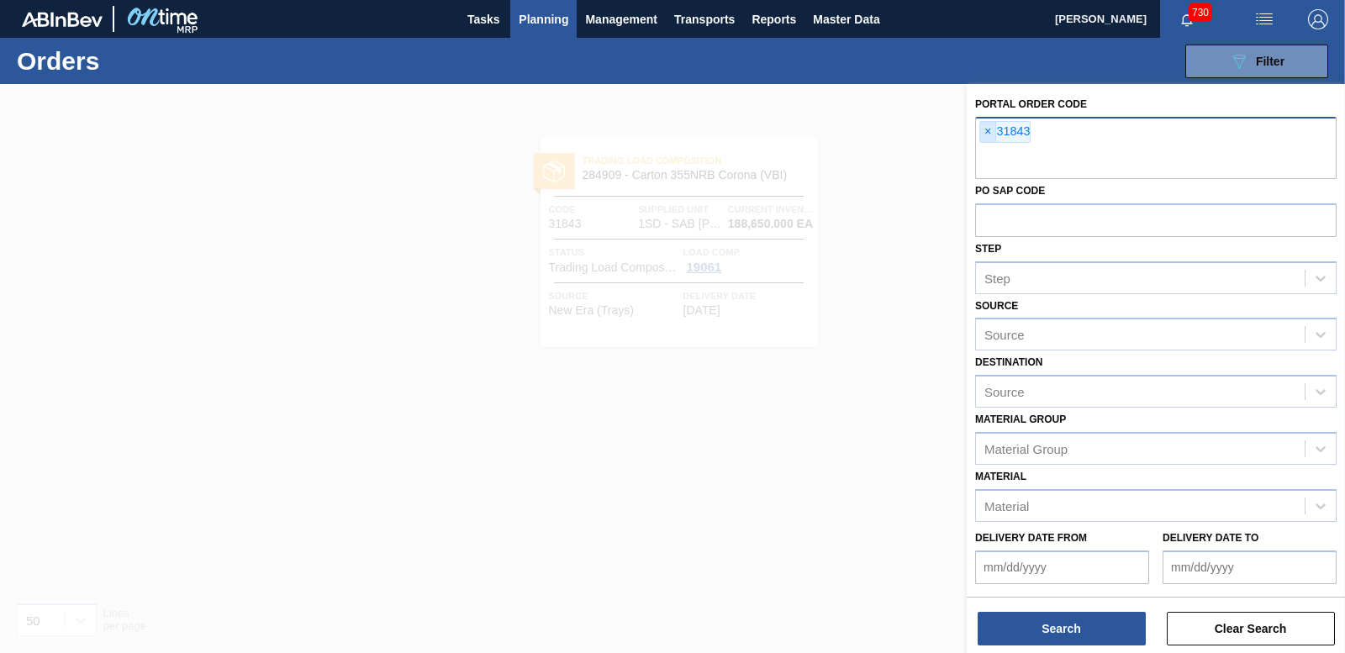
click at [989, 135] on span "×" at bounding box center [988, 132] width 16 height 20
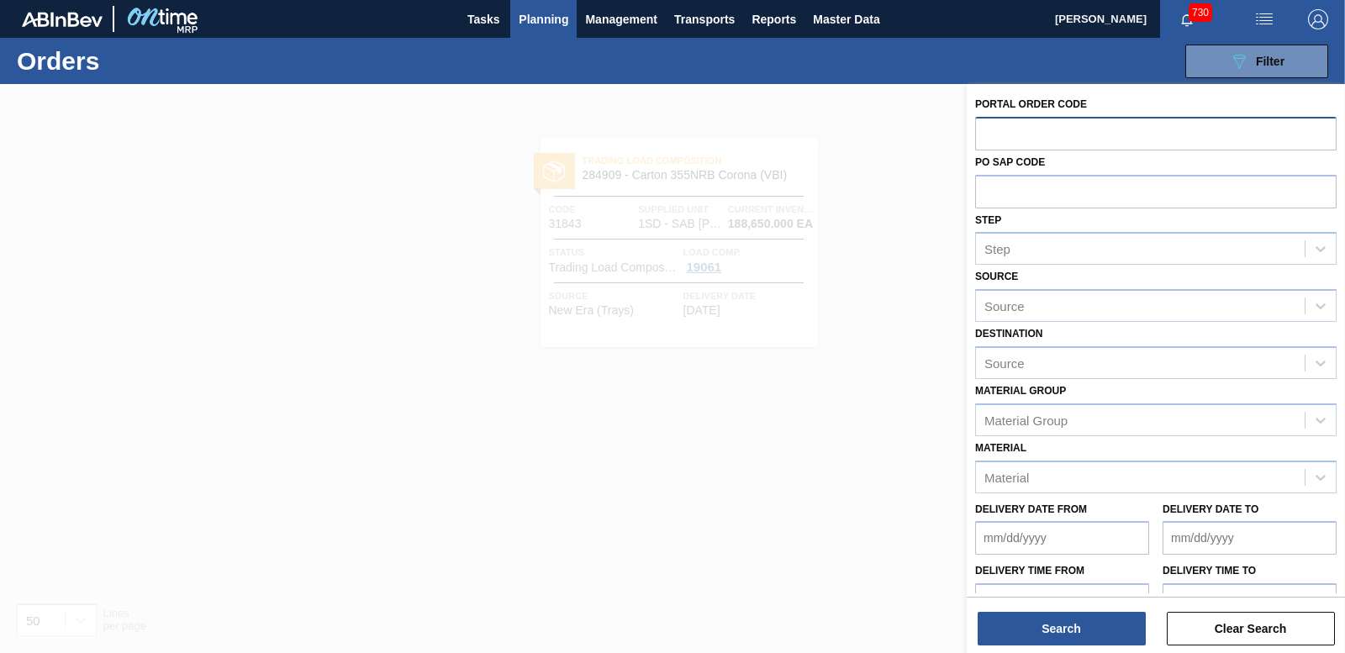
paste input "31844"
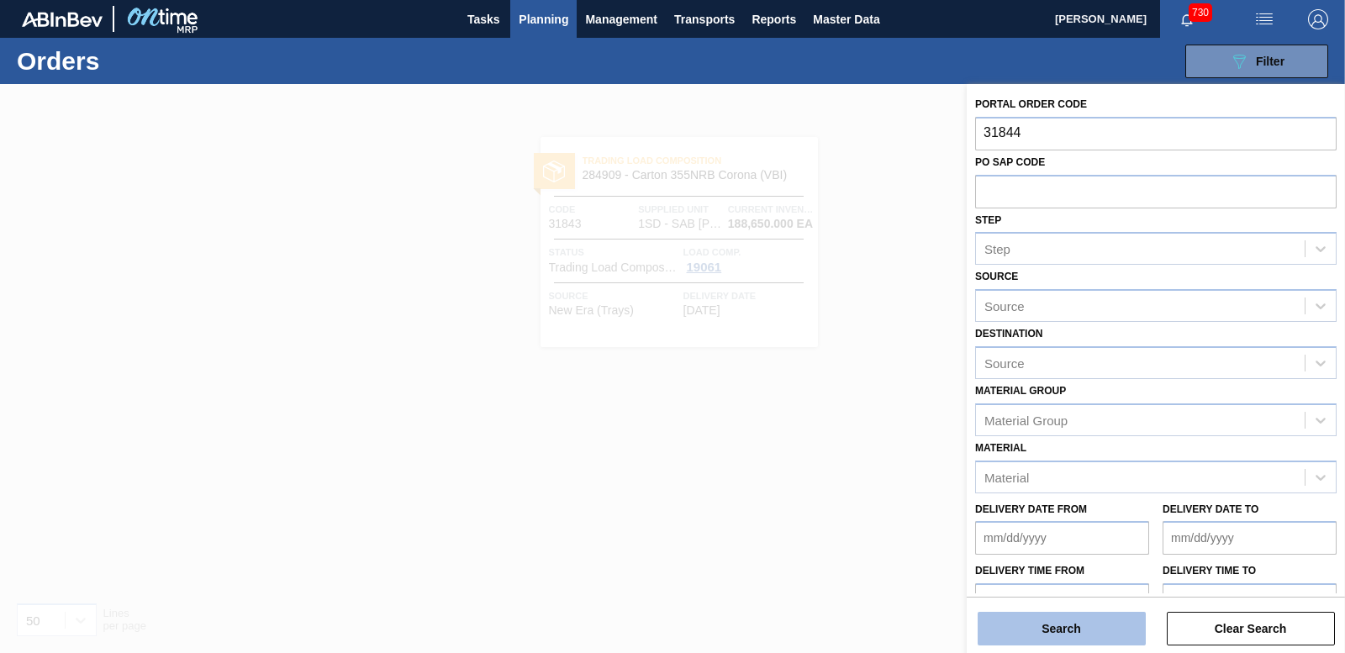
type input "31844"
click at [1035, 632] on button "Search" at bounding box center [1062, 629] width 168 height 34
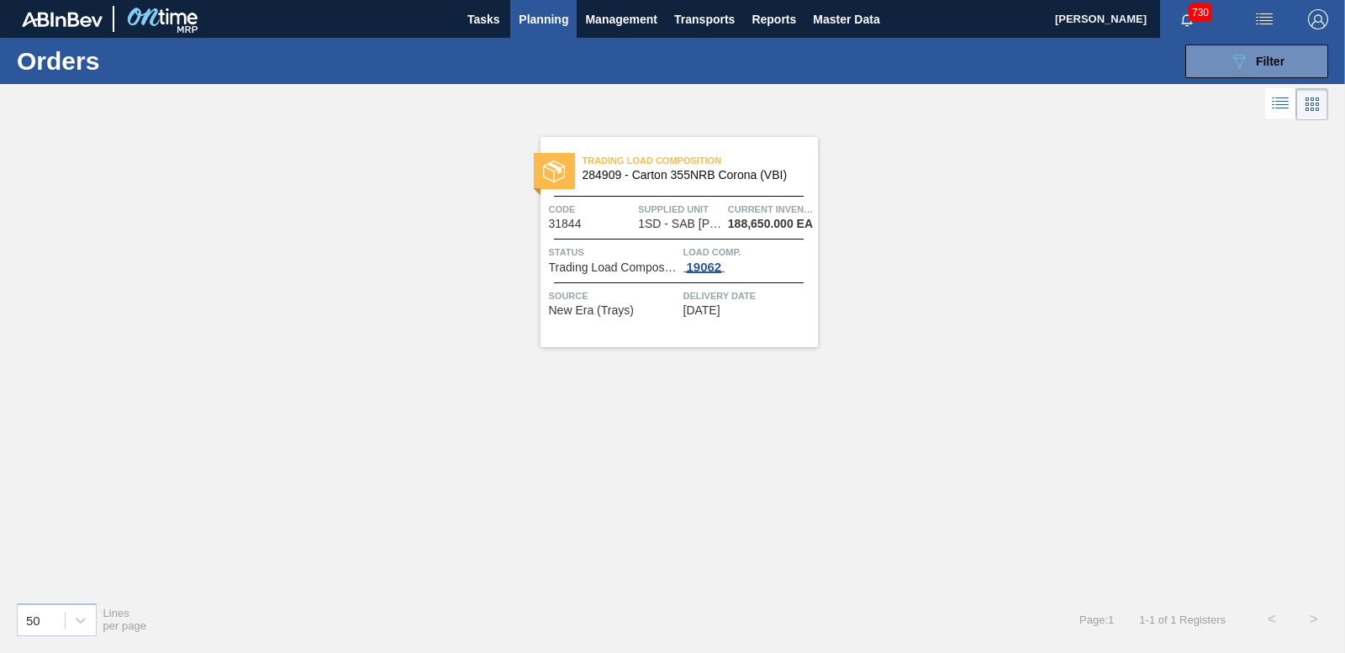
click at [712, 262] on div "19062" at bounding box center [705, 267] width 42 height 13
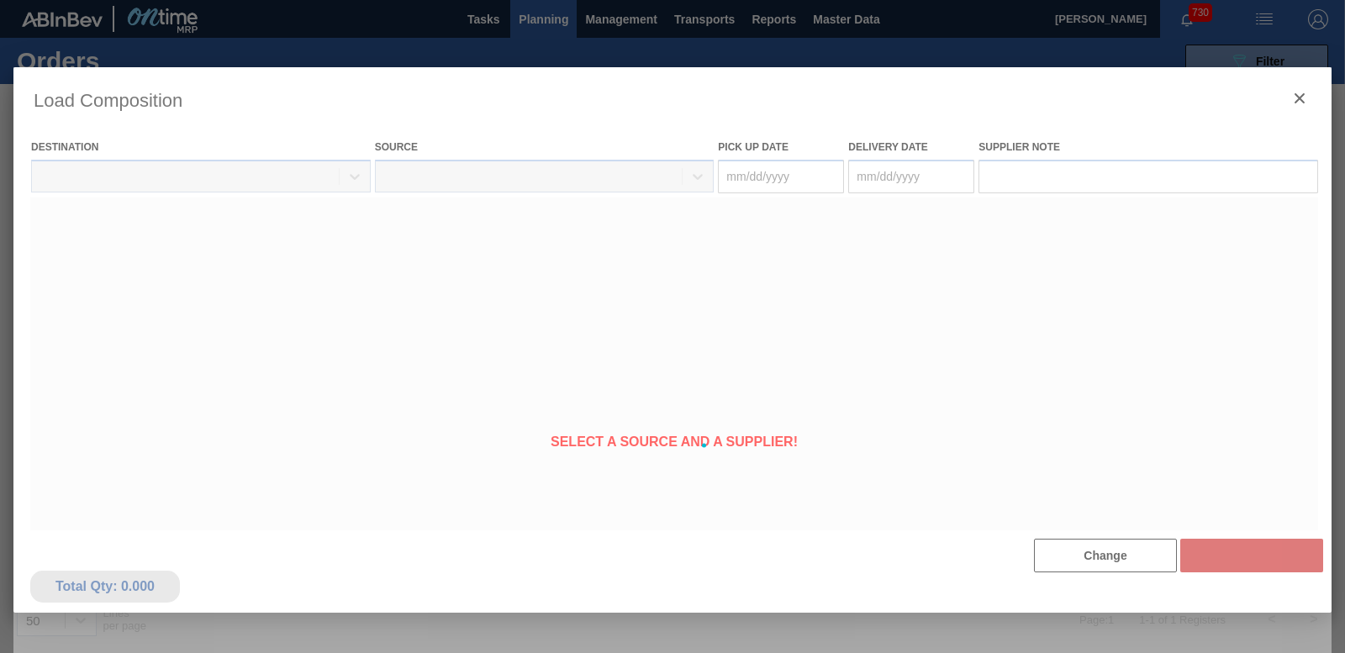
type Date "[DATE]"
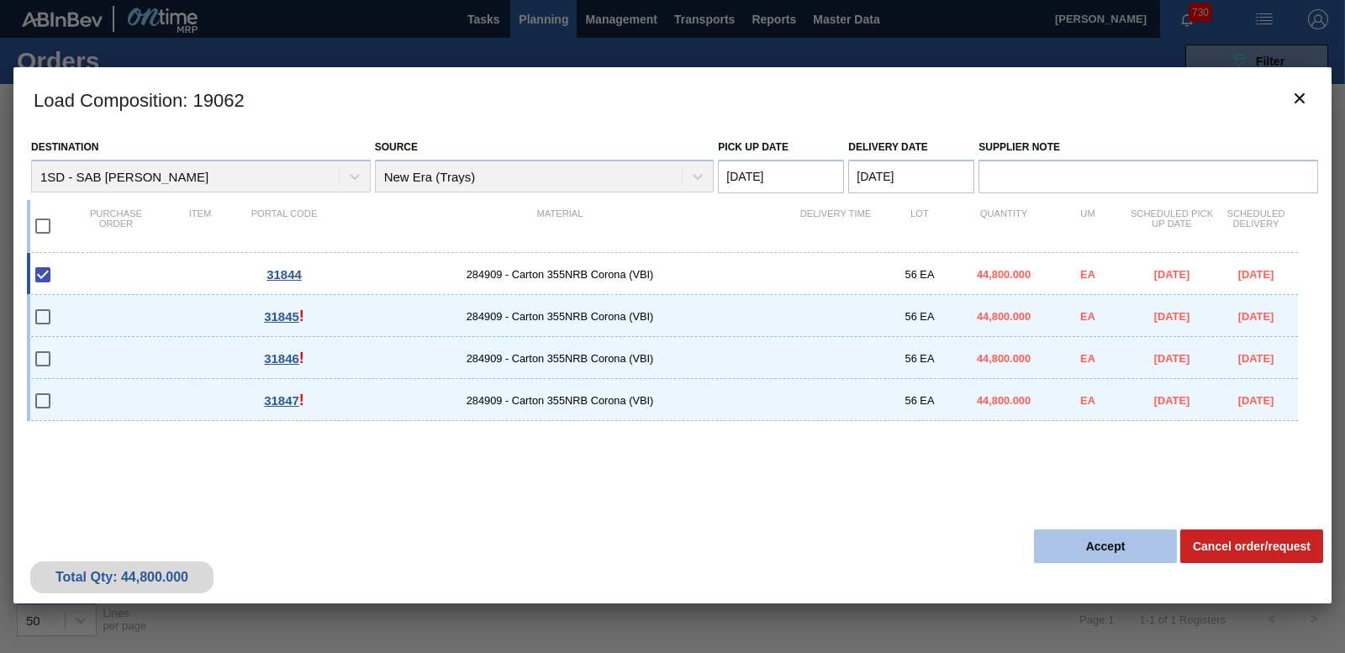
click at [1118, 536] on button "Accept" at bounding box center [1105, 547] width 143 height 34
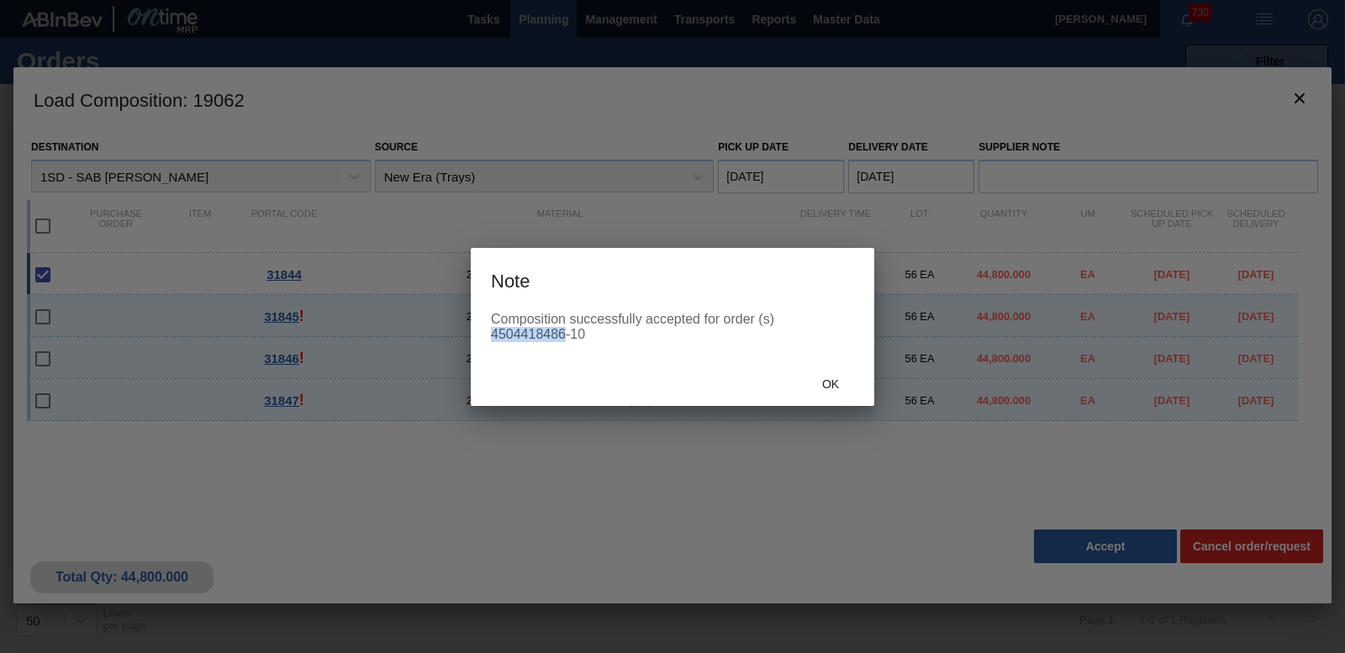
drag, startPoint x: 492, startPoint y: 330, endPoint x: 564, endPoint y: 330, distance: 72.3
click at [564, 330] on div "Composition successfully accepted for order (s) 4504418486-10" at bounding box center [672, 327] width 363 height 30
copy div "4504418486"
click at [837, 386] on span "Ok" at bounding box center [831, 384] width 44 height 13
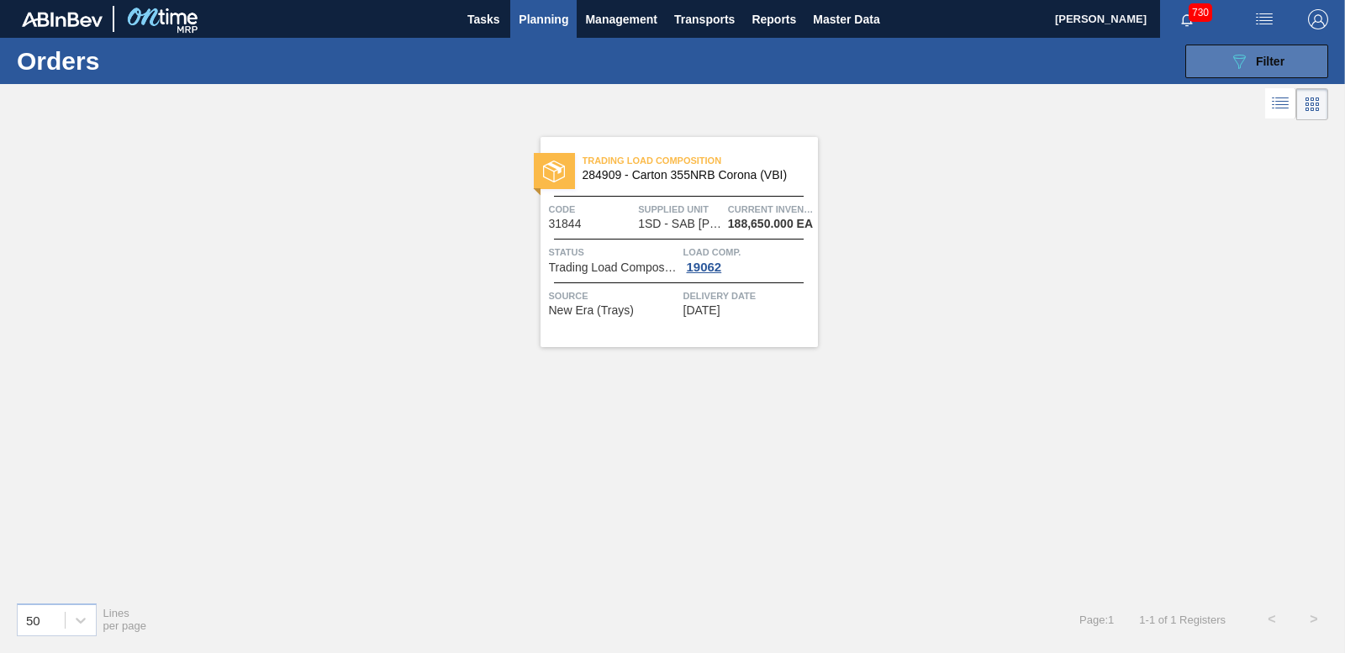
click at [1218, 76] on button "089F7B8B-B2A5-4AFE-B5C0-19BA573D28AC Filter" at bounding box center [1257, 62] width 143 height 34
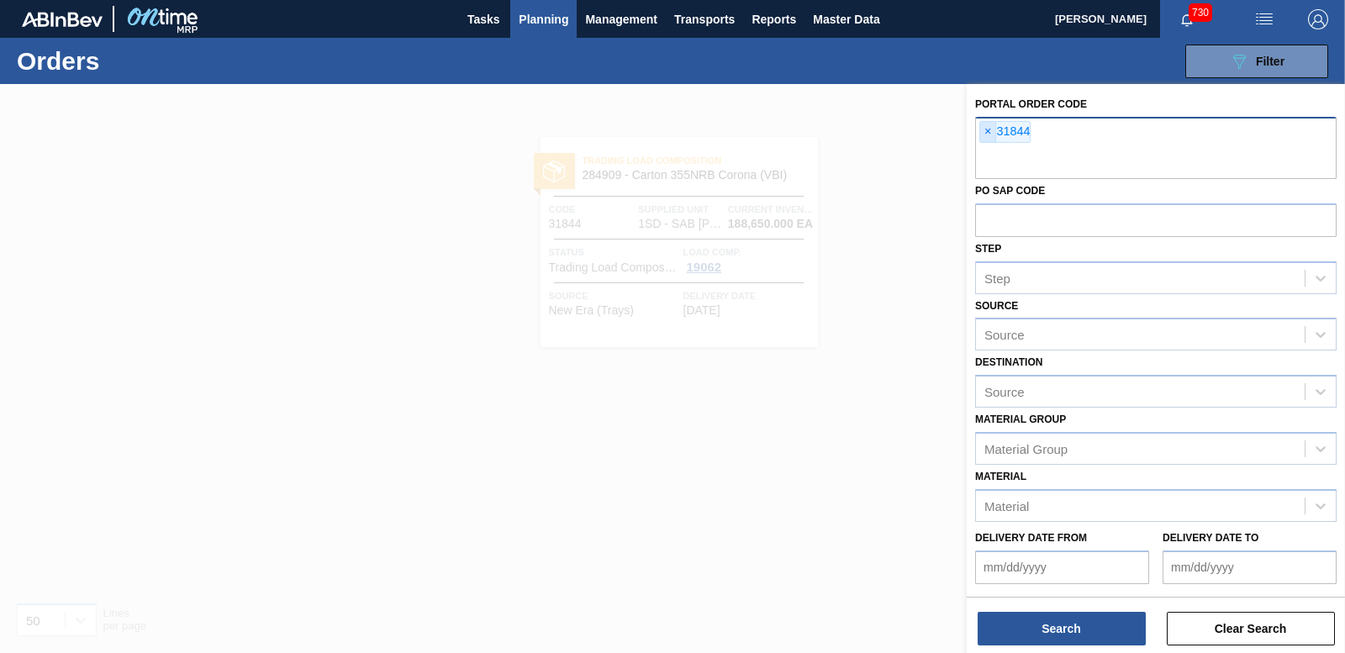
click at [984, 129] on span "×" at bounding box center [988, 132] width 16 height 20
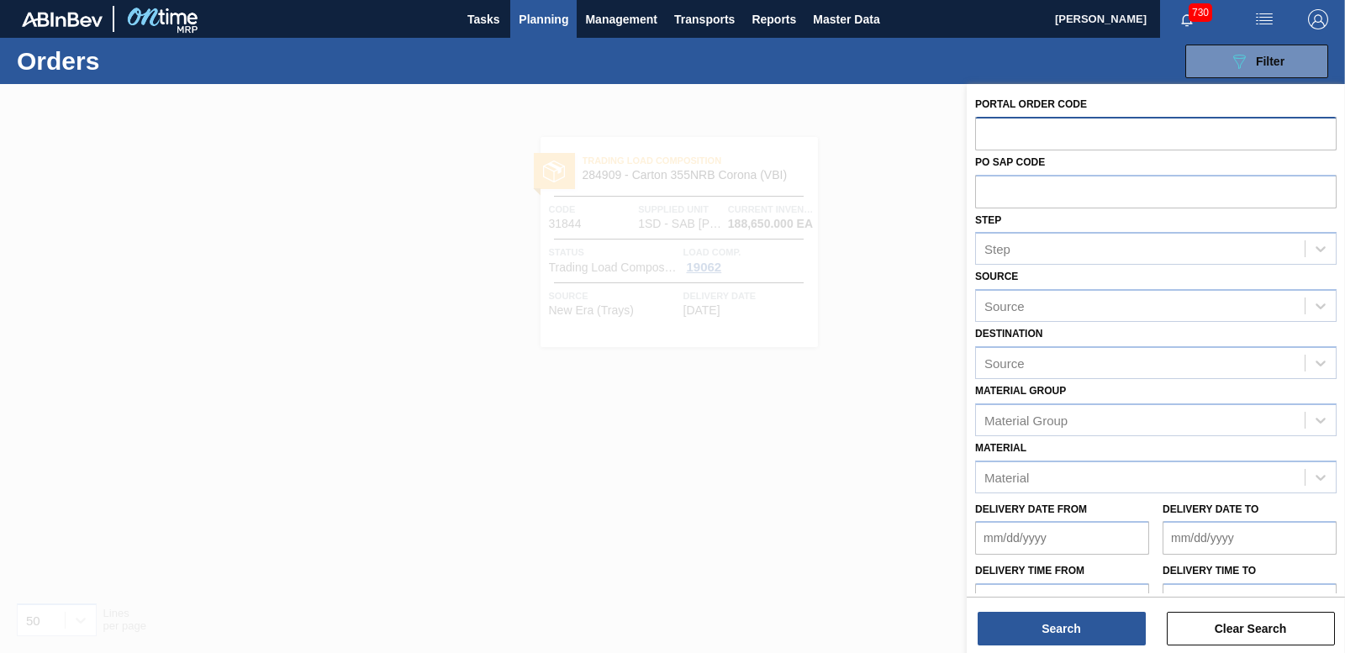
paste input "31845"
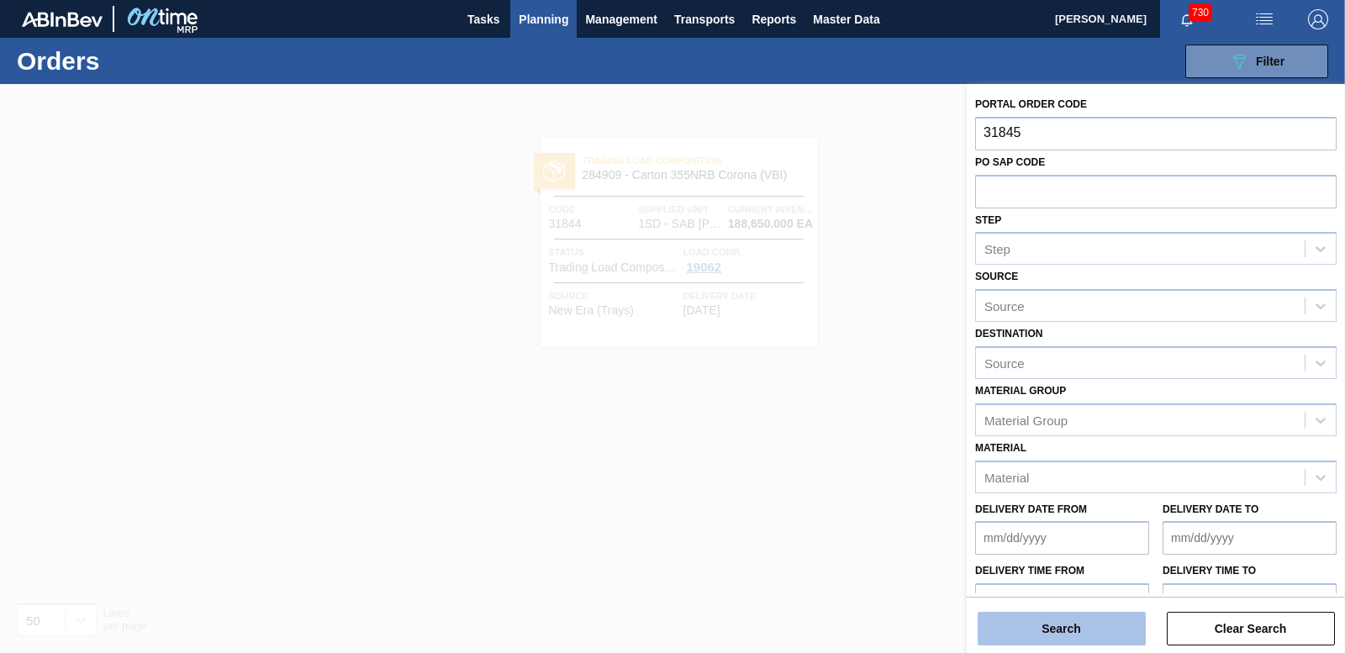
type input "31845"
click at [1021, 629] on button "Search" at bounding box center [1062, 629] width 168 height 34
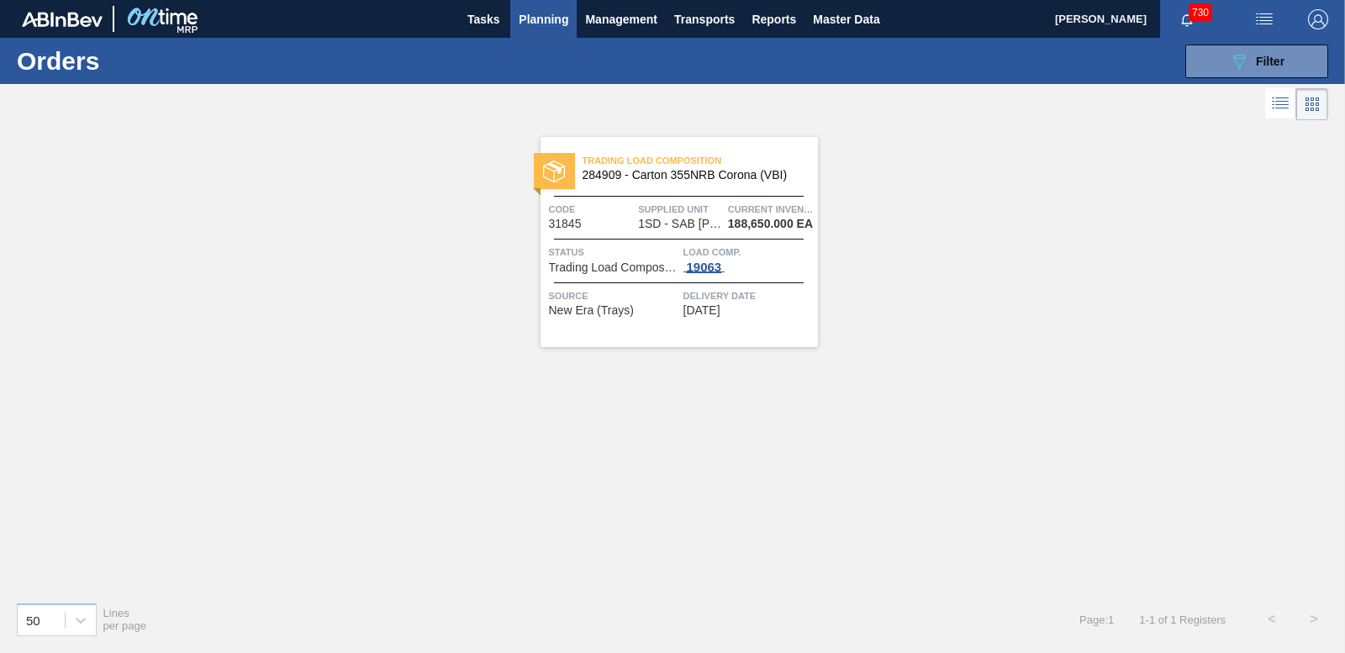
click at [702, 269] on div "19063" at bounding box center [705, 267] width 42 height 13
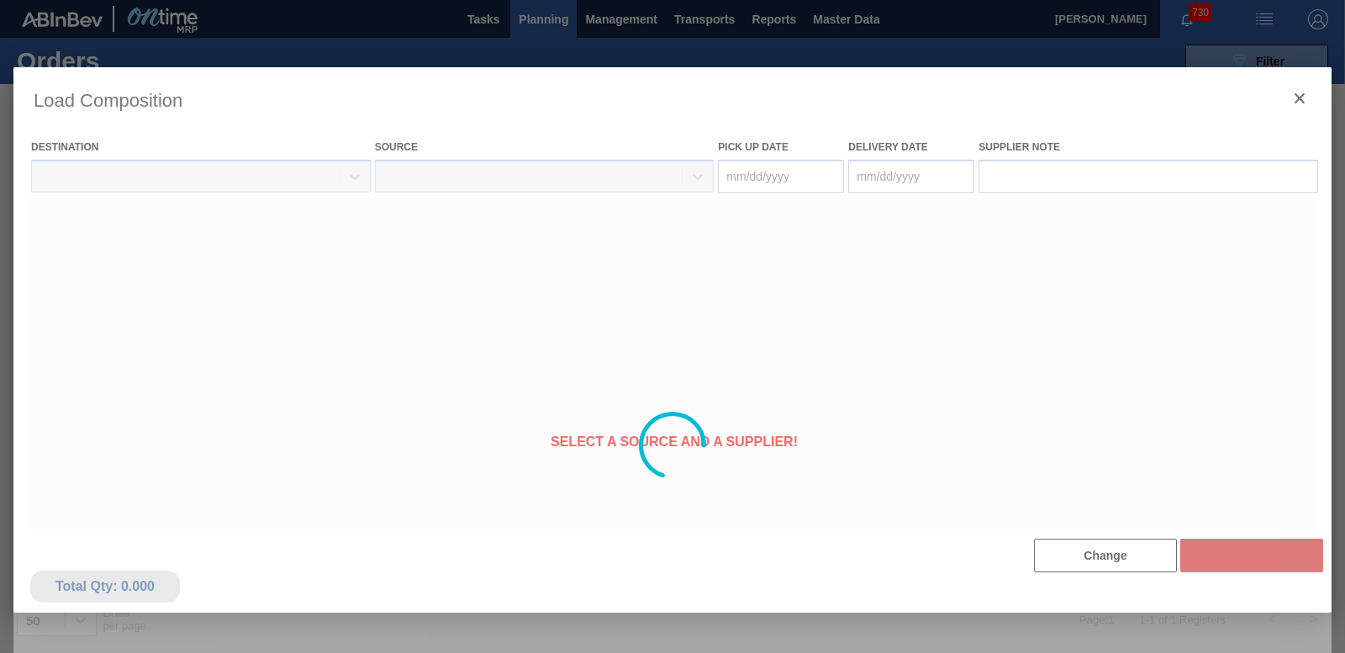
type Date "[DATE]"
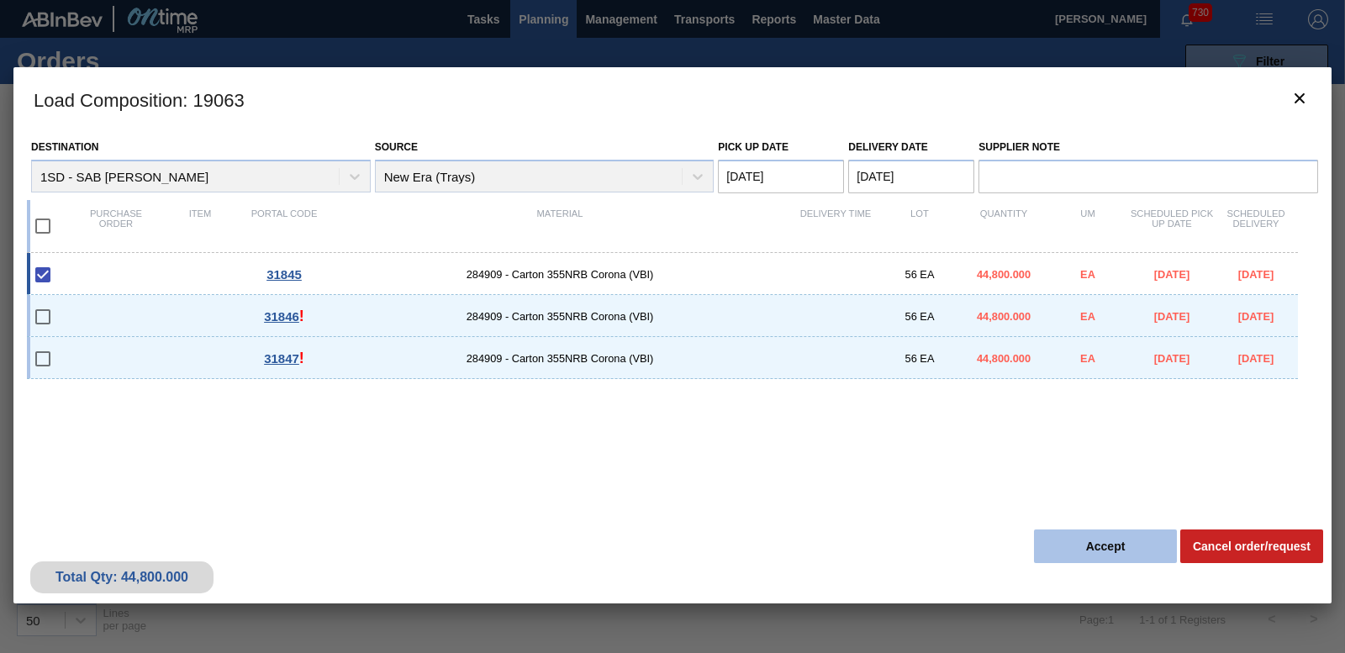
click at [1101, 546] on button "Accept" at bounding box center [1105, 547] width 143 height 34
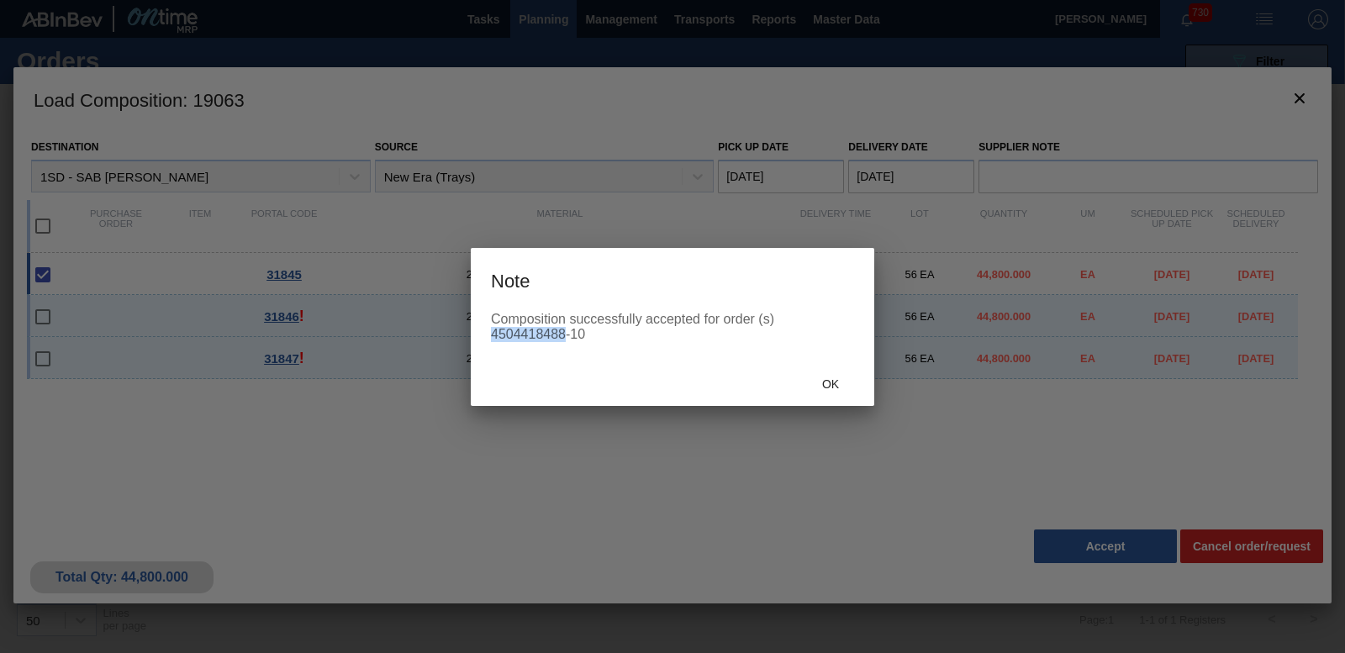
drag, startPoint x: 491, startPoint y: 333, endPoint x: 564, endPoint y: 335, distance: 73.2
click at [564, 335] on div "Composition successfully accepted for order (s) 4504418488-10" at bounding box center [672, 327] width 363 height 30
copy div "4504418488"
click at [848, 391] on span "Ok" at bounding box center [831, 384] width 44 height 13
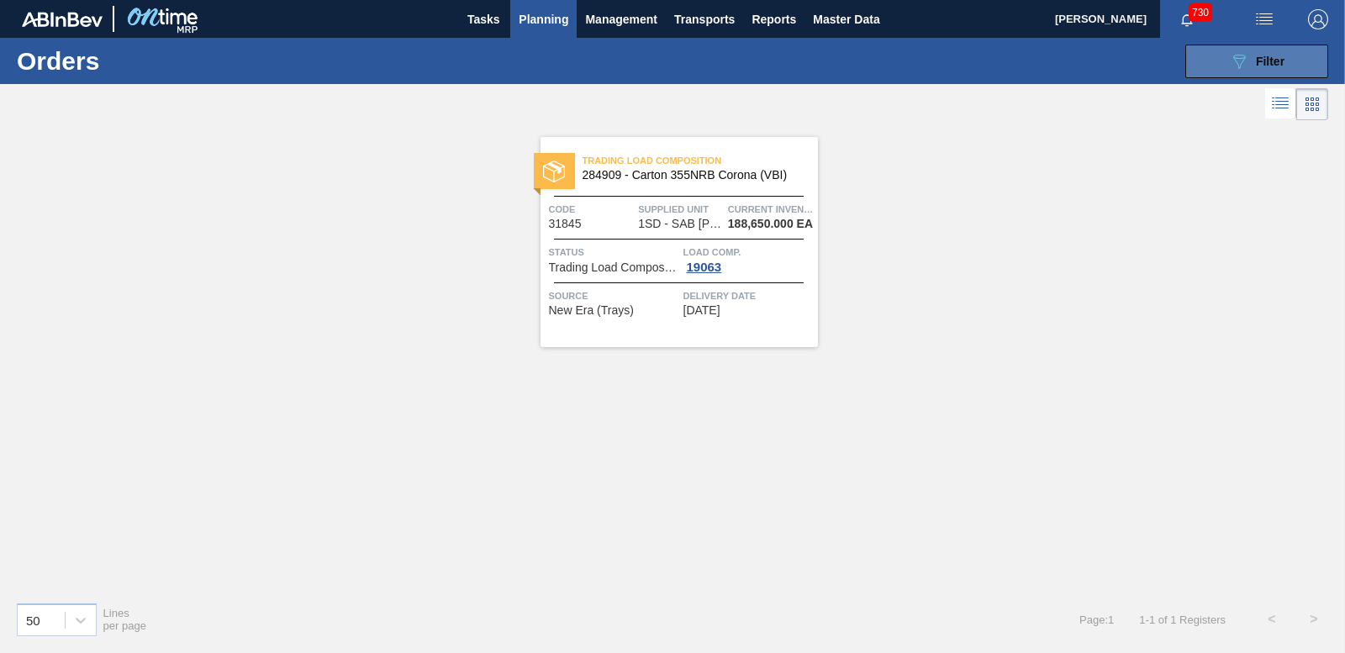
click at [1205, 53] on button "089F7B8B-B2A5-4AFE-B5C0-19BA573D28AC Filter" at bounding box center [1257, 62] width 143 height 34
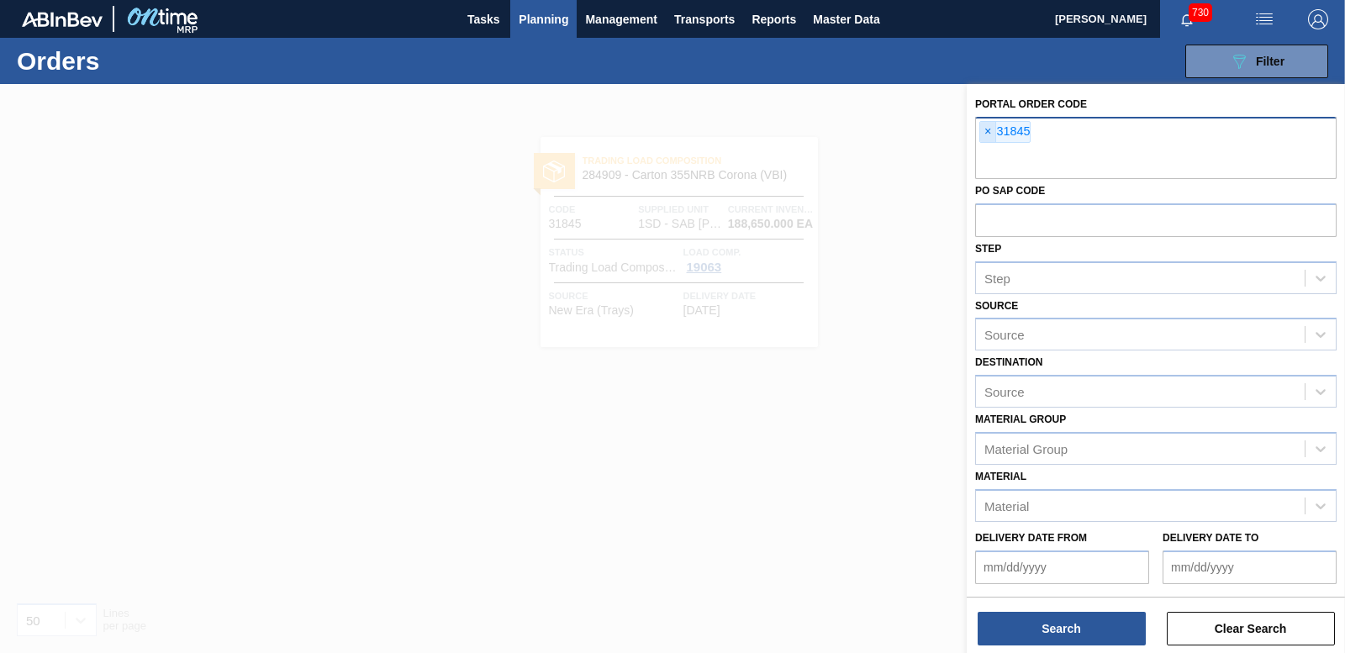
click at [990, 129] on span "×" at bounding box center [988, 132] width 16 height 20
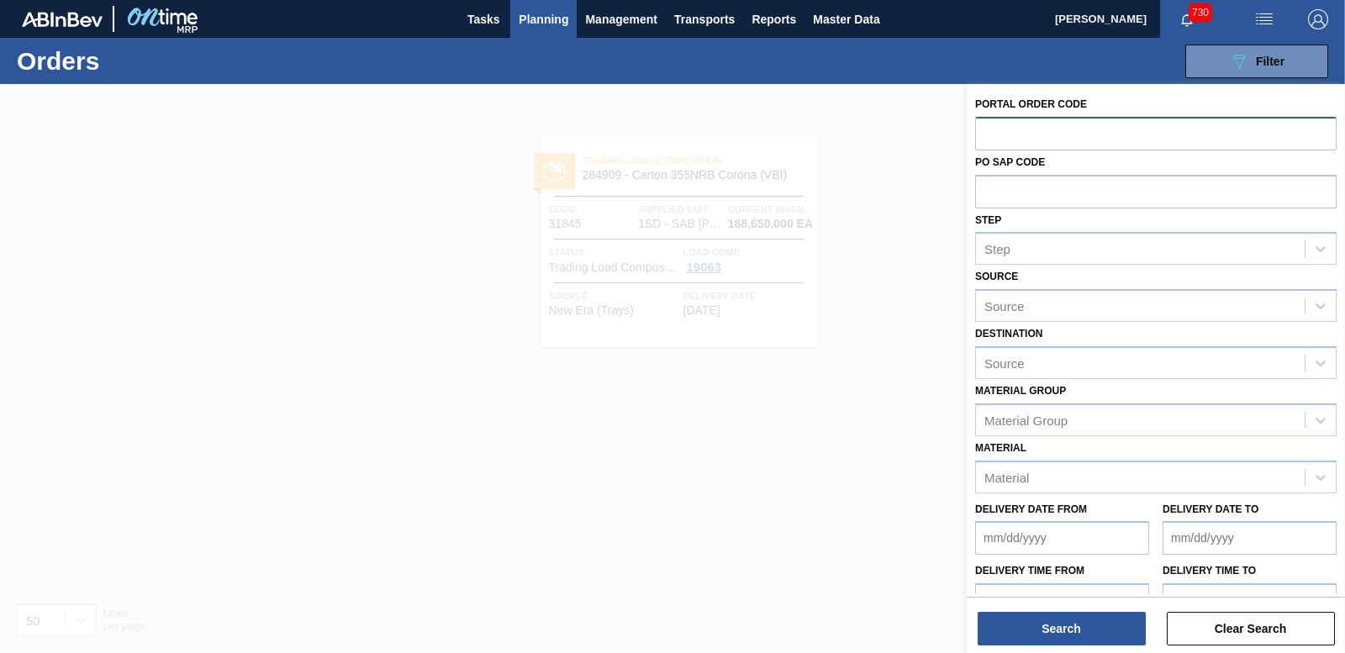
paste input "31846"
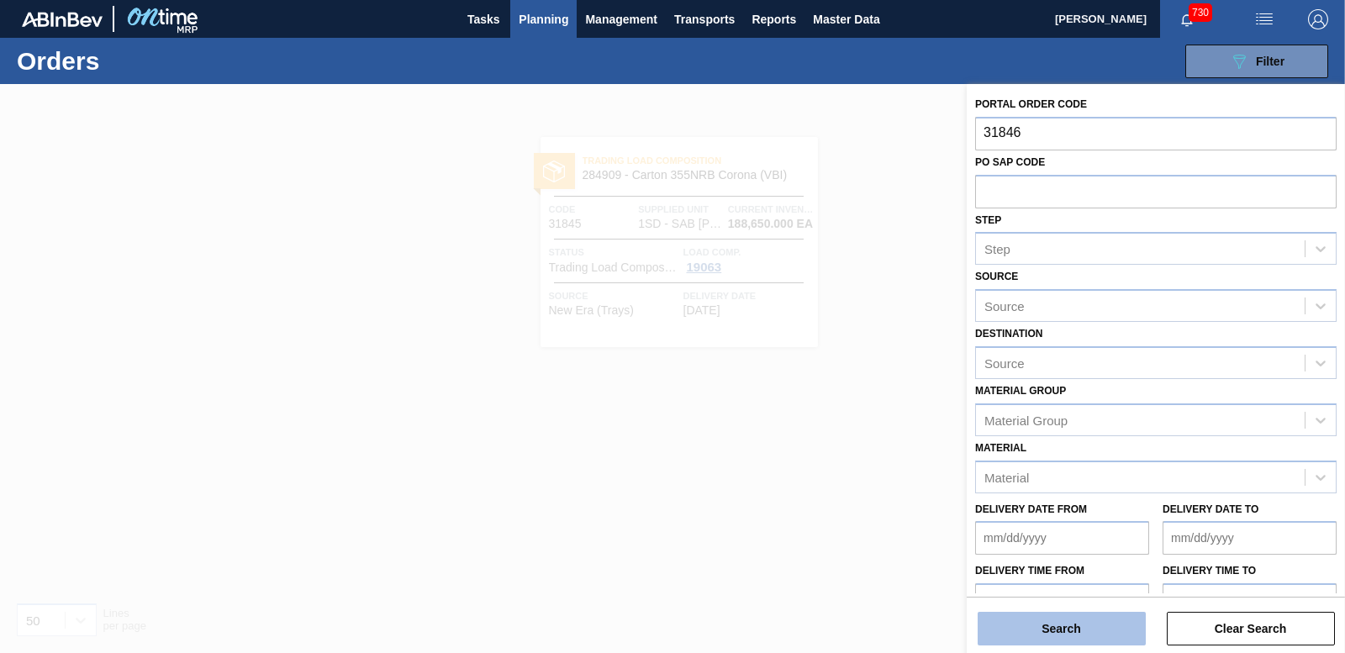
type input "31846"
click at [1088, 641] on button "Search" at bounding box center [1062, 629] width 168 height 34
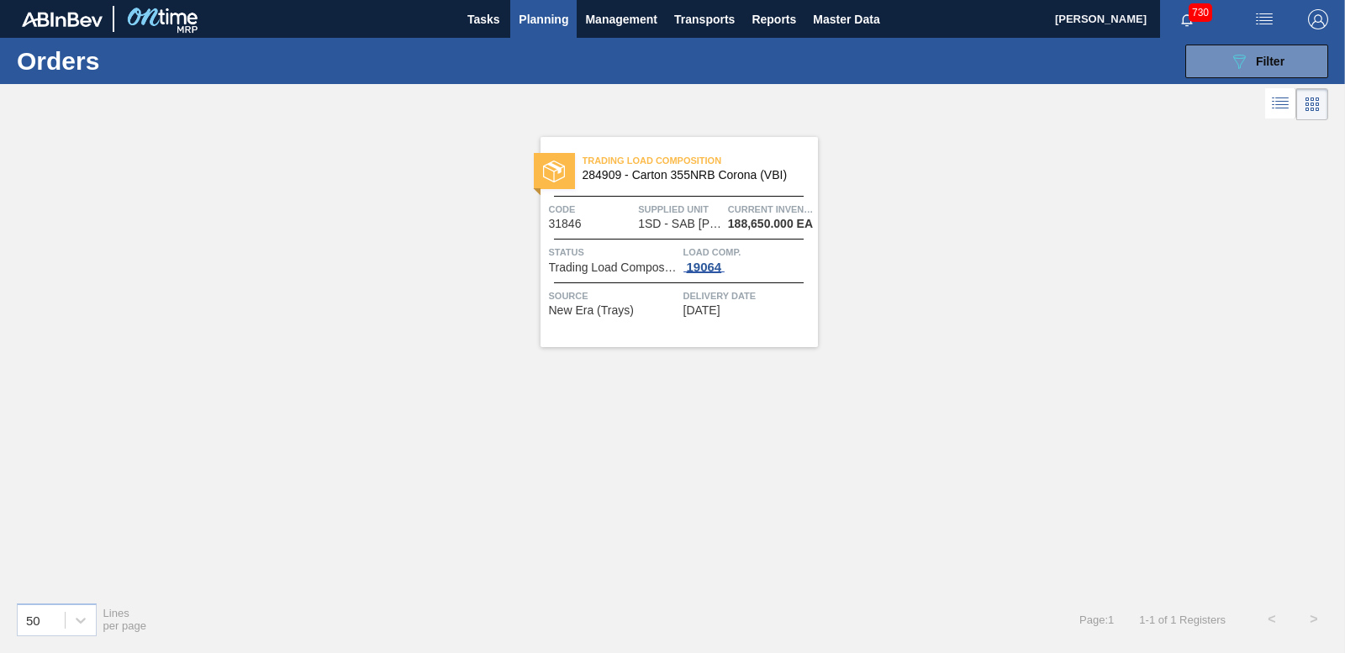
click at [700, 262] on div "19064" at bounding box center [705, 267] width 42 height 13
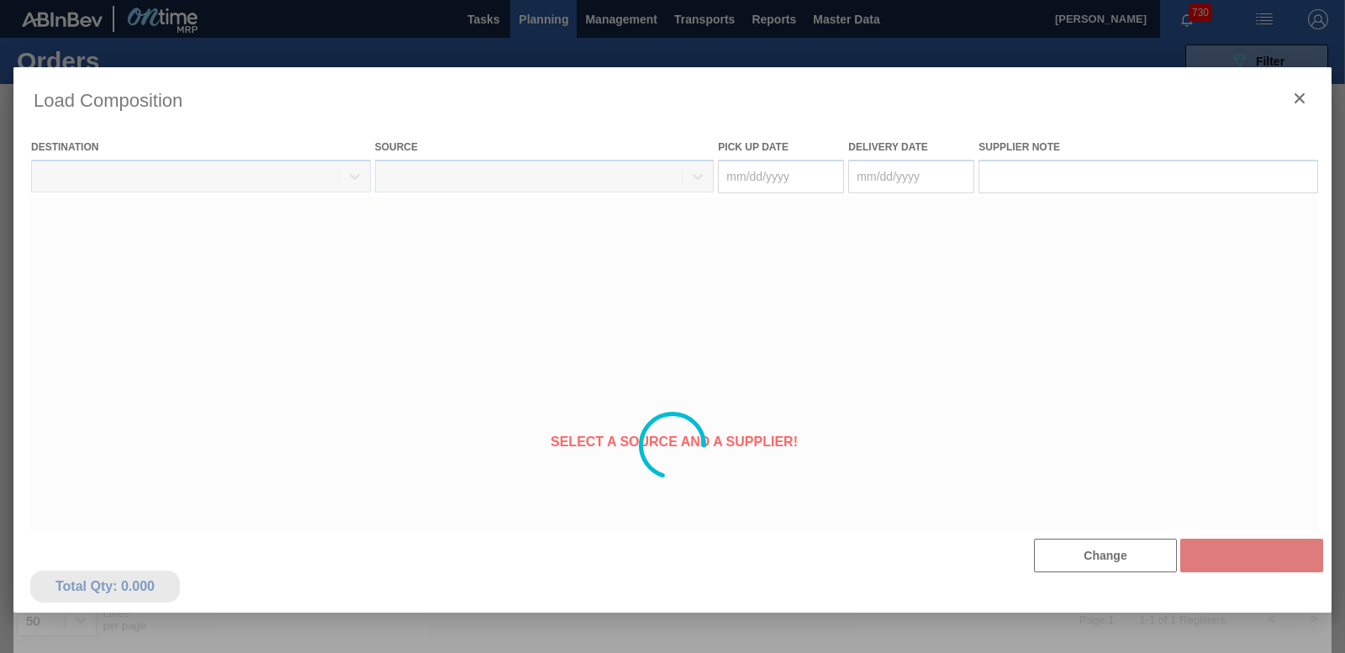
type Date "[DATE]"
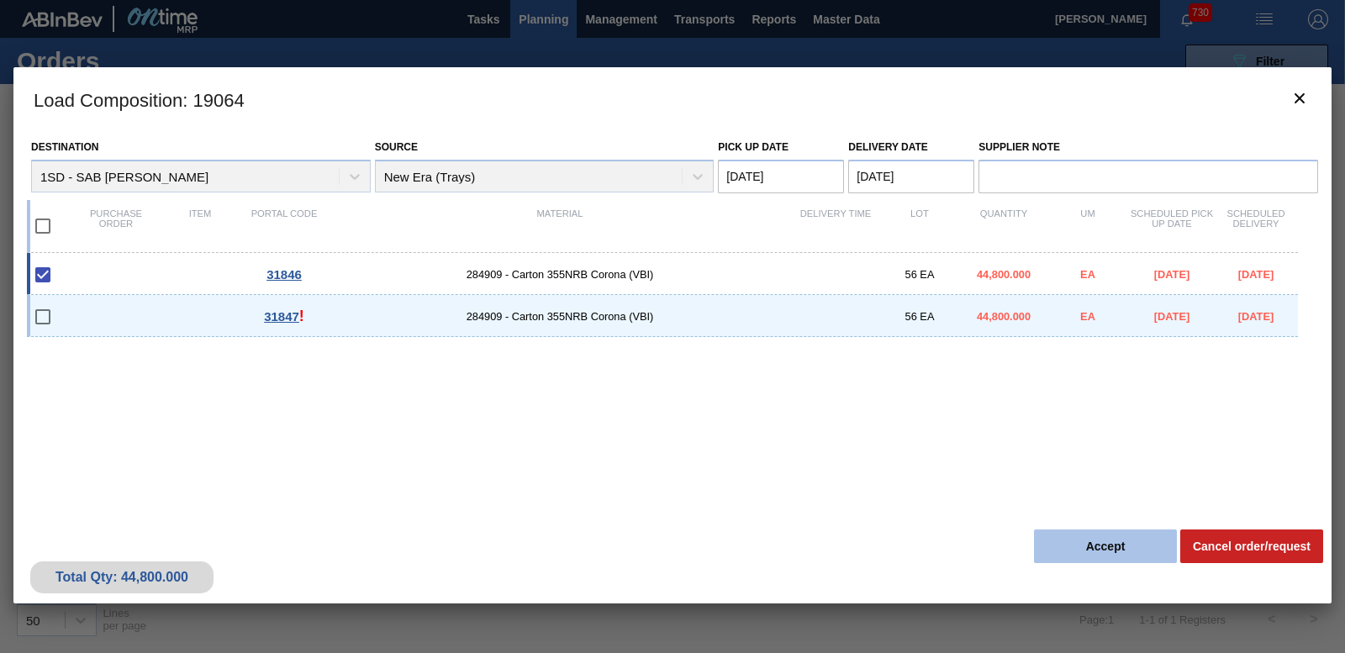
click at [1082, 543] on button "Accept" at bounding box center [1105, 547] width 143 height 34
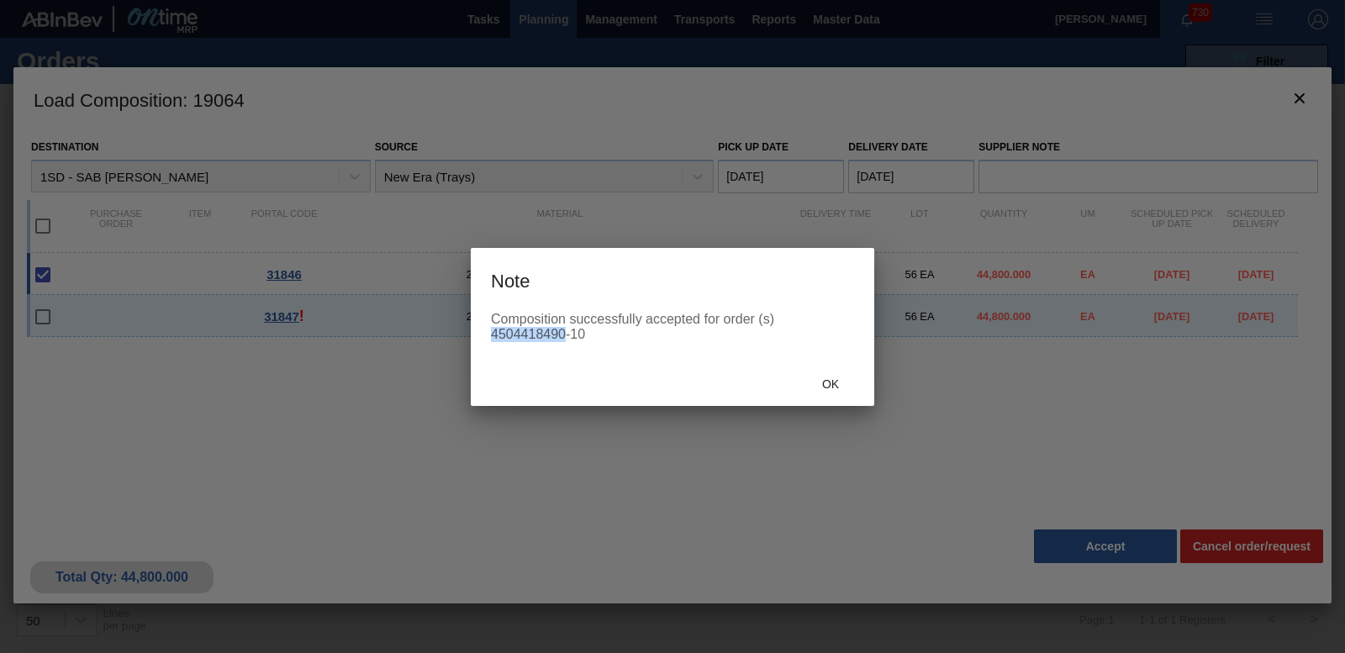
drag, startPoint x: 493, startPoint y: 333, endPoint x: 565, endPoint y: 332, distance: 72.3
click at [565, 332] on div "Composition successfully accepted for order (s) 4504418490-10" at bounding box center [672, 327] width 363 height 30
drag, startPoint x: 565, startPoint y: 332, endPoint x: 551, endPoint y: 335, distance: 14.7
copy div "4504418490"
click at [827, 383] on span "Ok" at bounding box center [831, 384] width 44 height 13
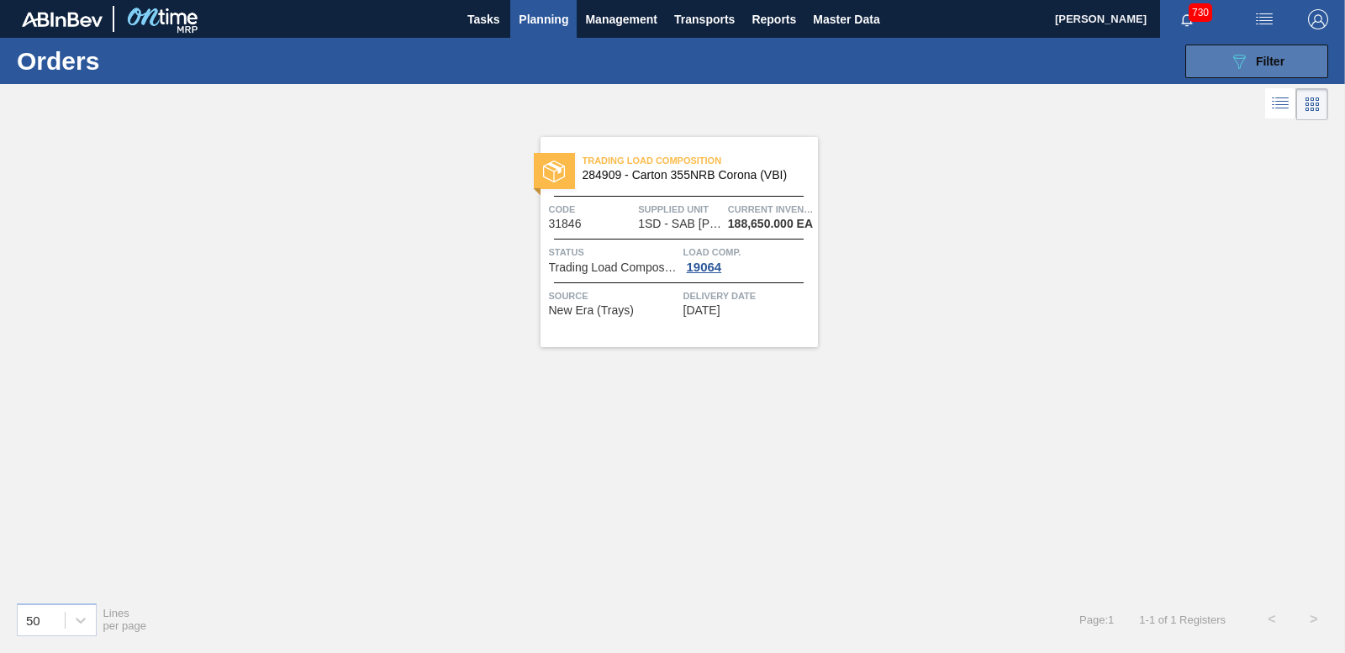
click at [1220, 56] on button "089F7B8B-B2A5-4AFE-B5C0-19BA573D28AC Filter" at bounding box center [1257, 62] width 143 height 34
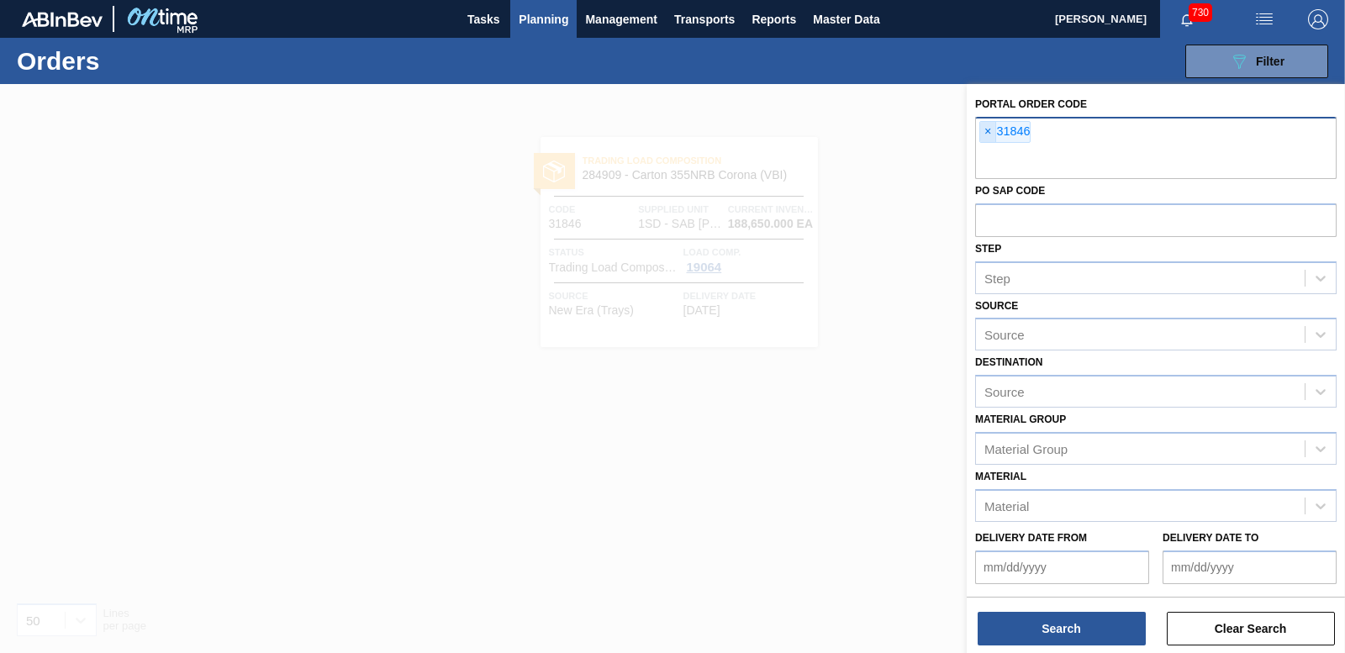
click at [990, 135] on span "×" at bounding box center [988, 132] width 16 height 20
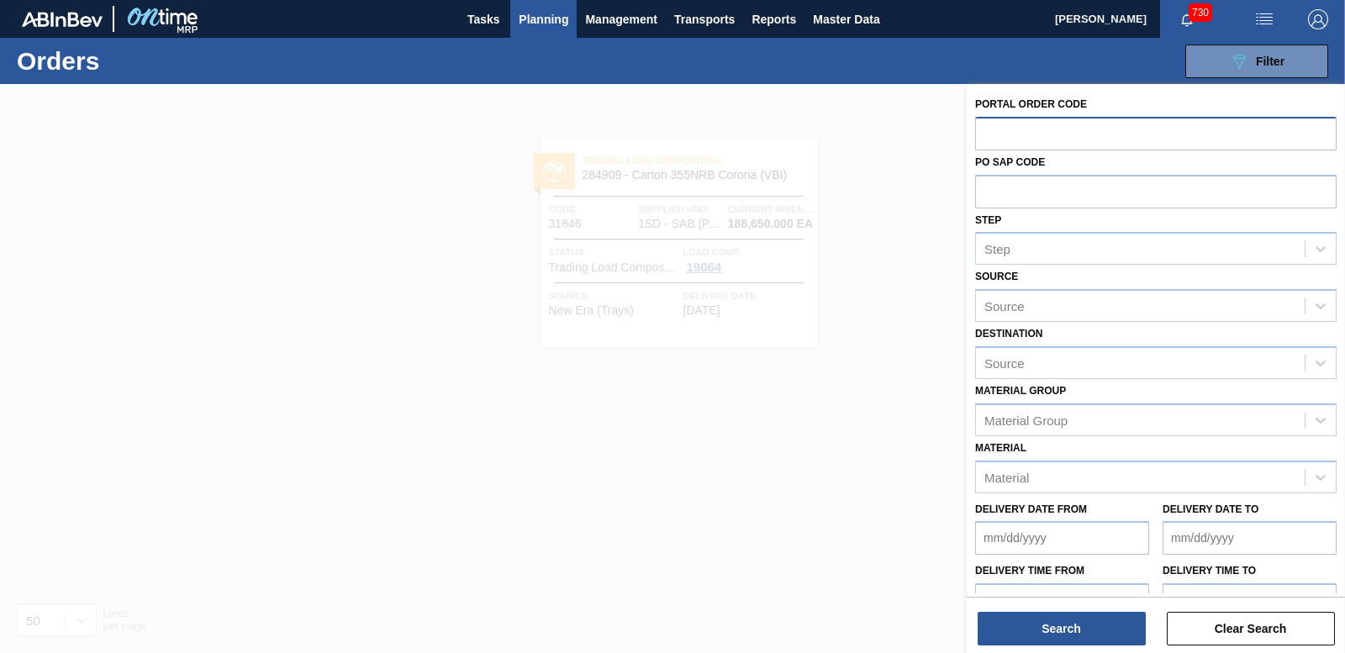
paste input "4504418490"
type input "4"
click at [868, 388] on div at bounding box center [672, 410] width 1345 height 653
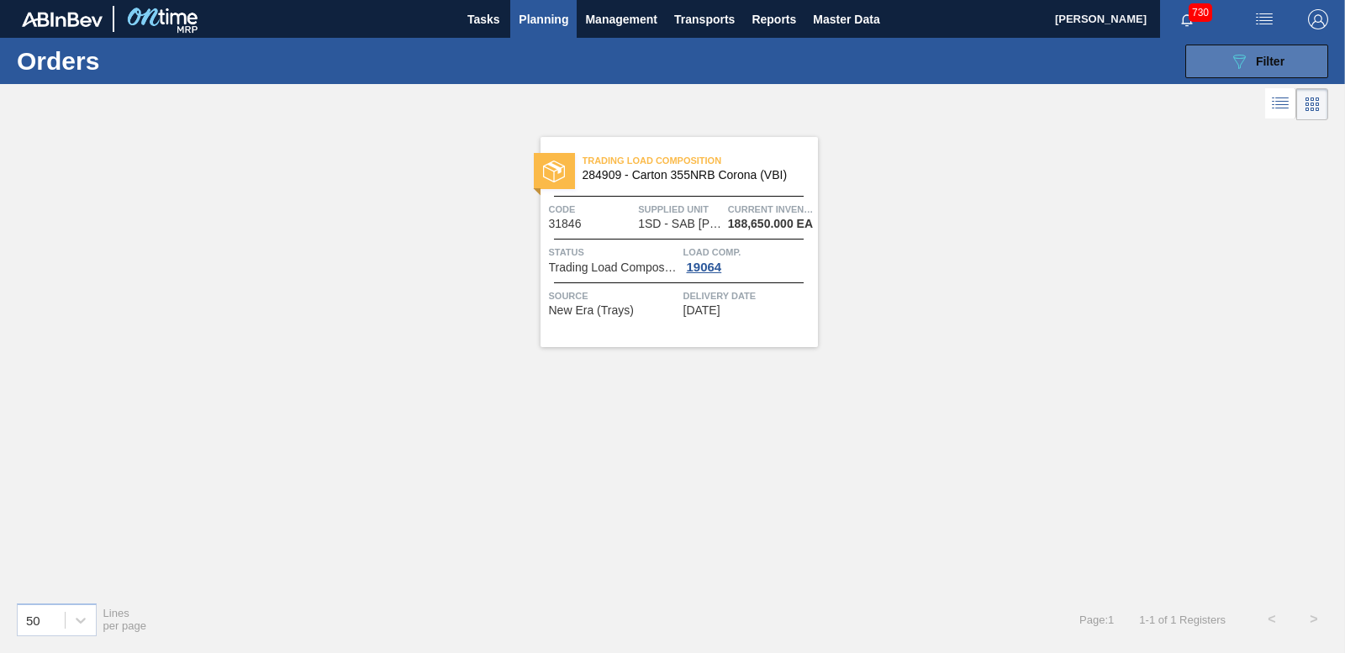
click at [1249, 45] on button "089F7B8B-B2A5-4AFE-B5C0-19BA573D28AC Filter" at bounding box center [1257, 62] width 143 height 34
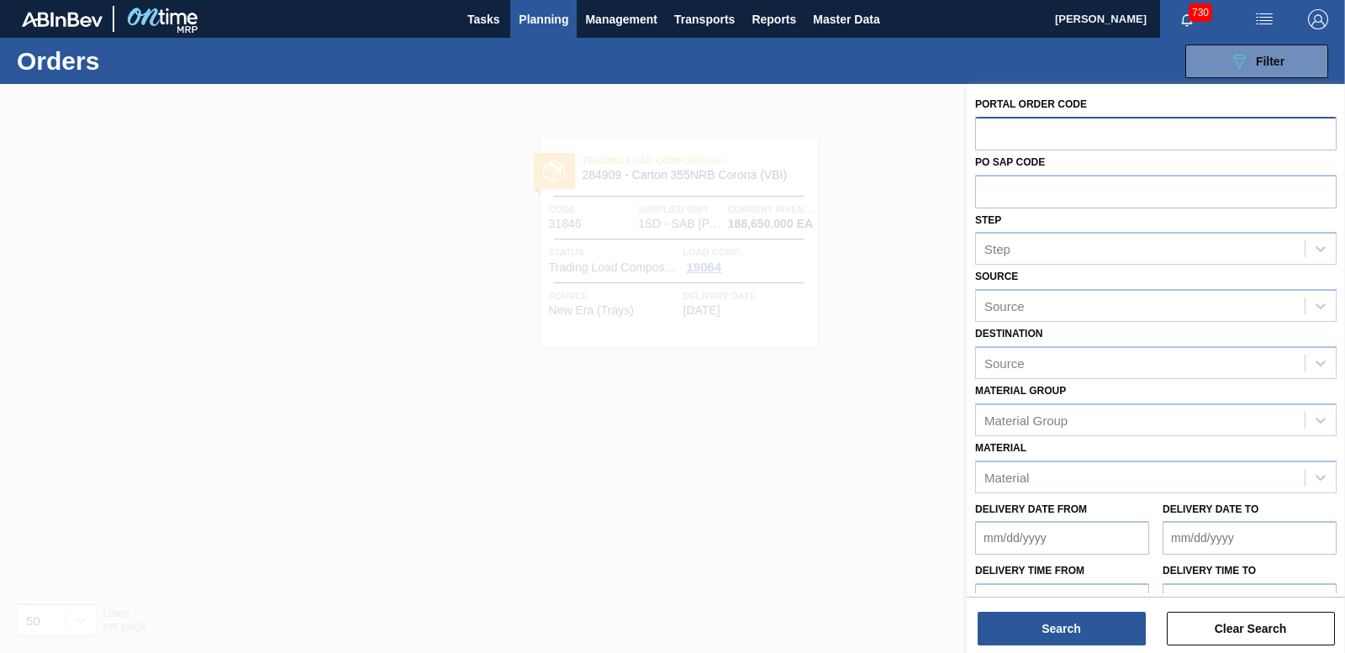
click at [1028, 132] on input "text" at bounding box center [1156, 133] width 362 height 32
paste input "31846"
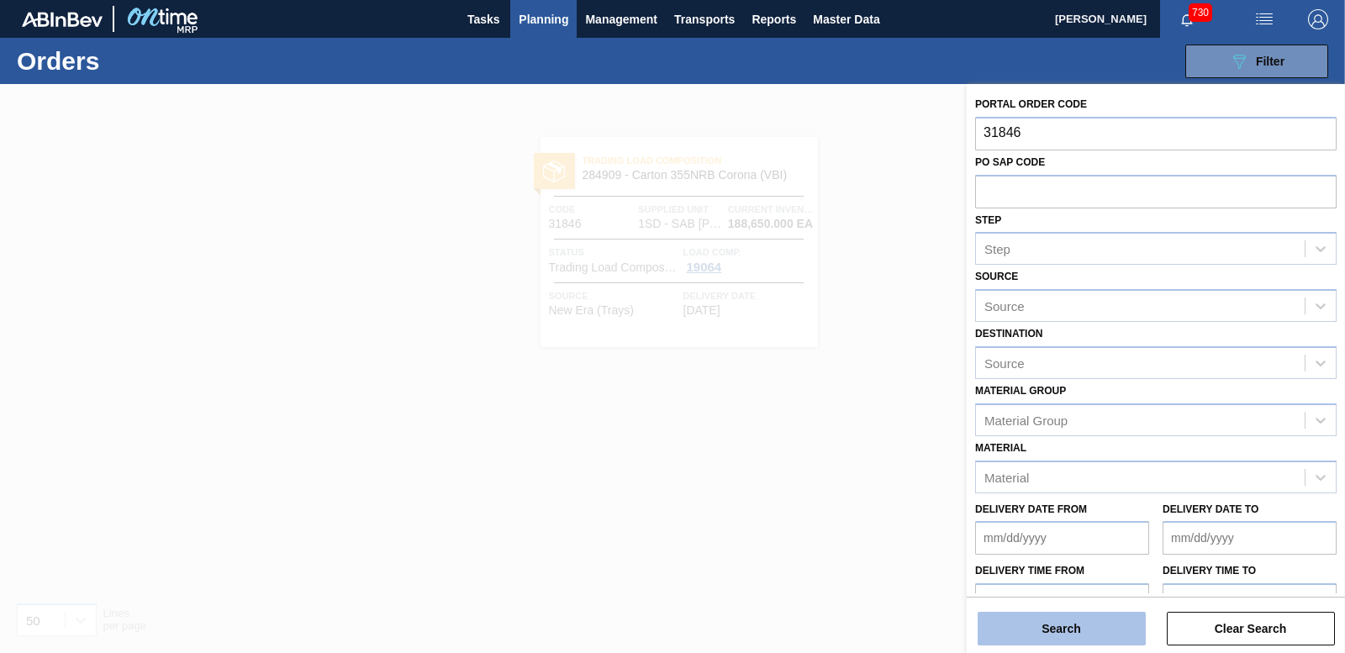
type input "31846"
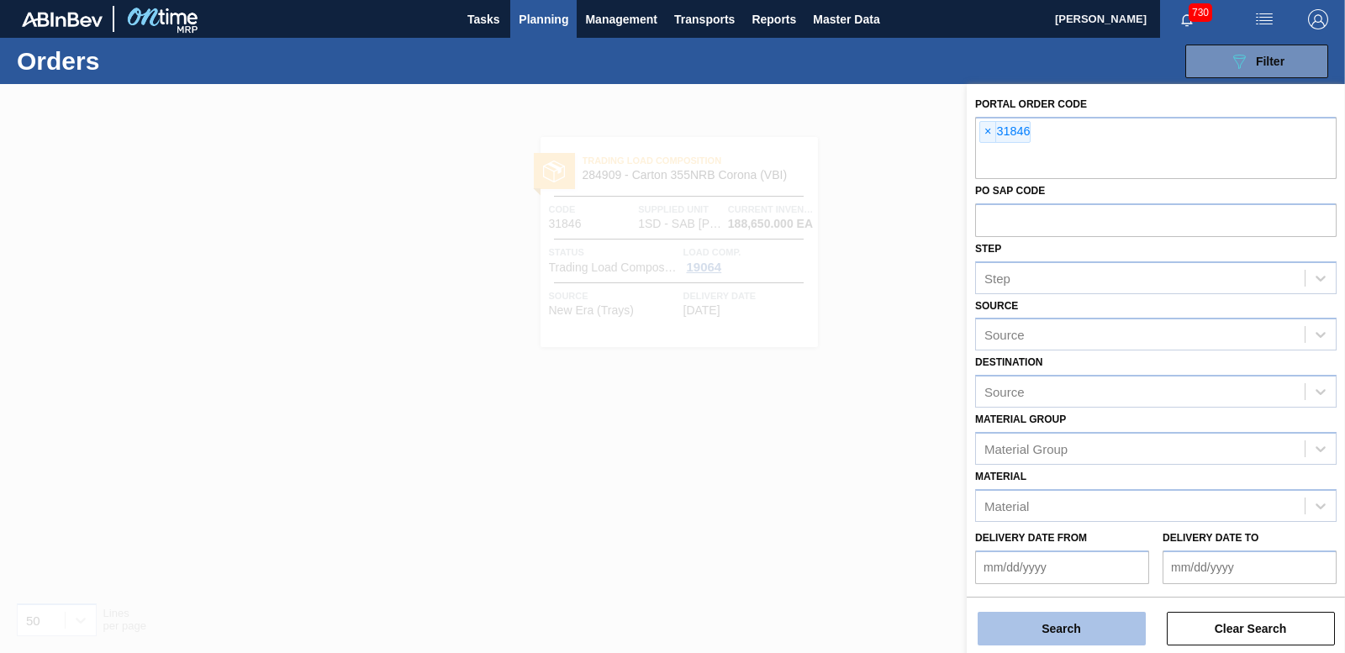
click at [1012, 619] on button "Search" at bounding box center [1062, 629] width 168 height 34
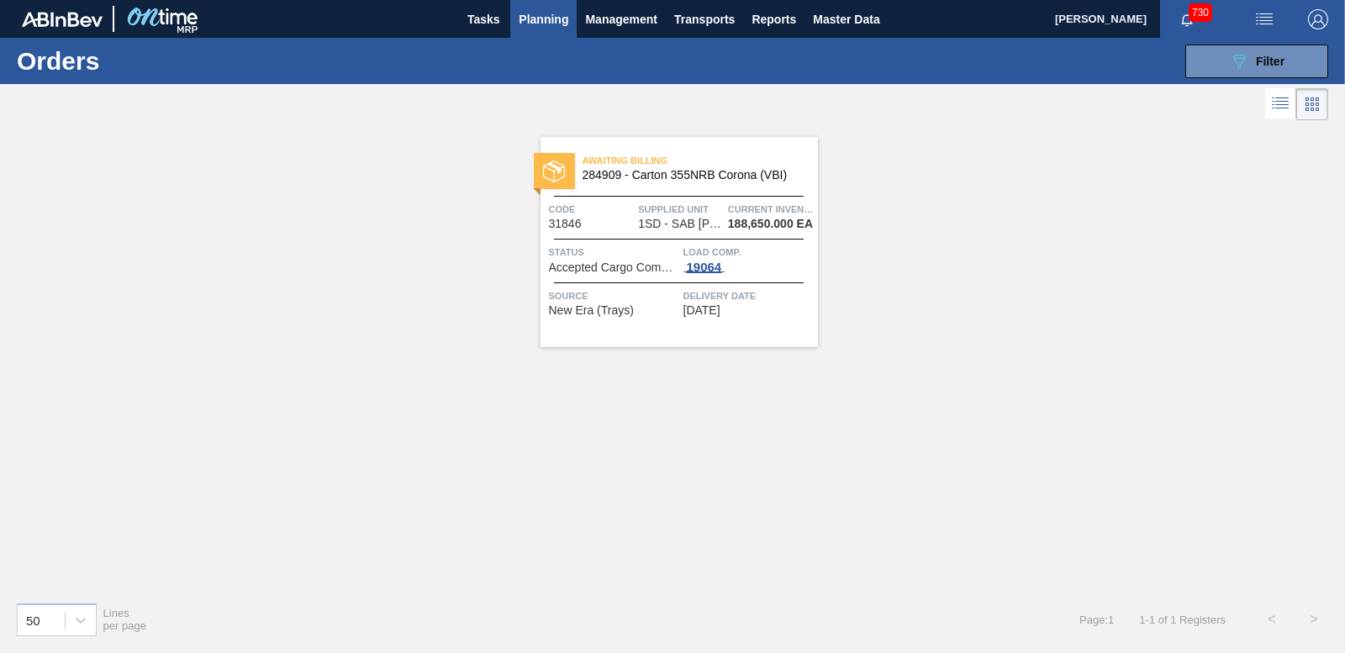
click at [697, 269] on div "19064" at bounding box center [705, 267] width 42 height 13
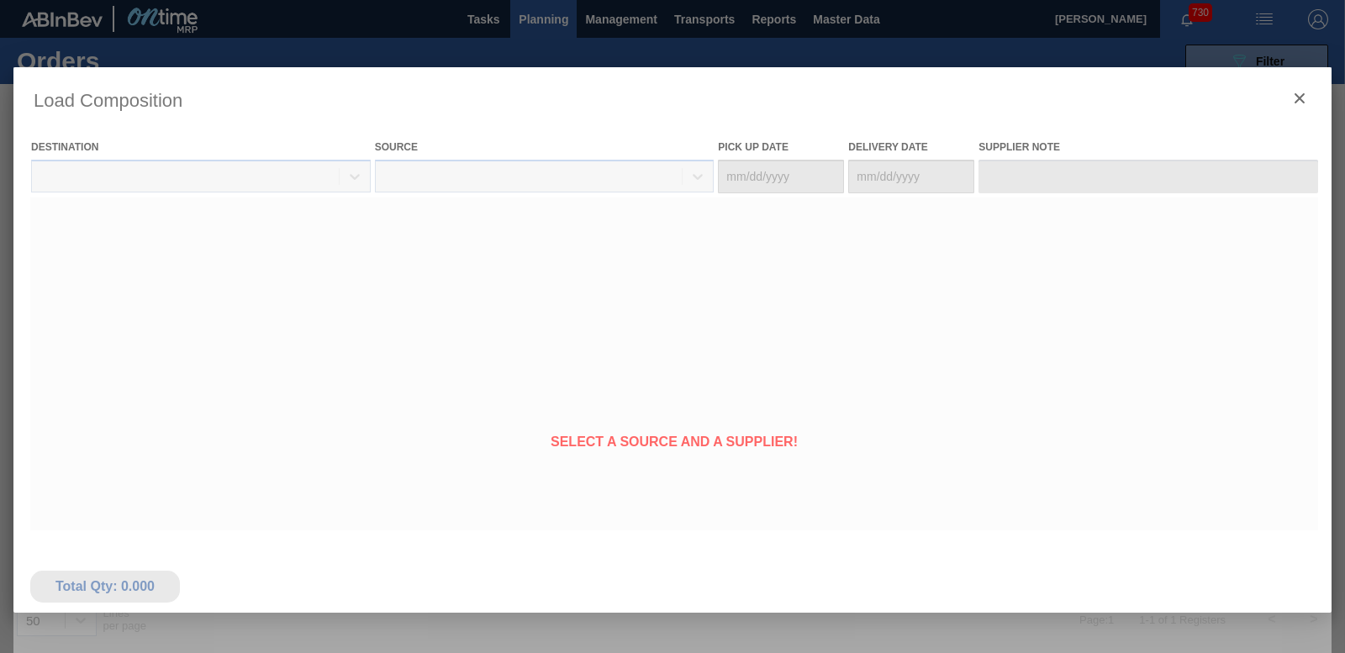
type Date "[DATE]"
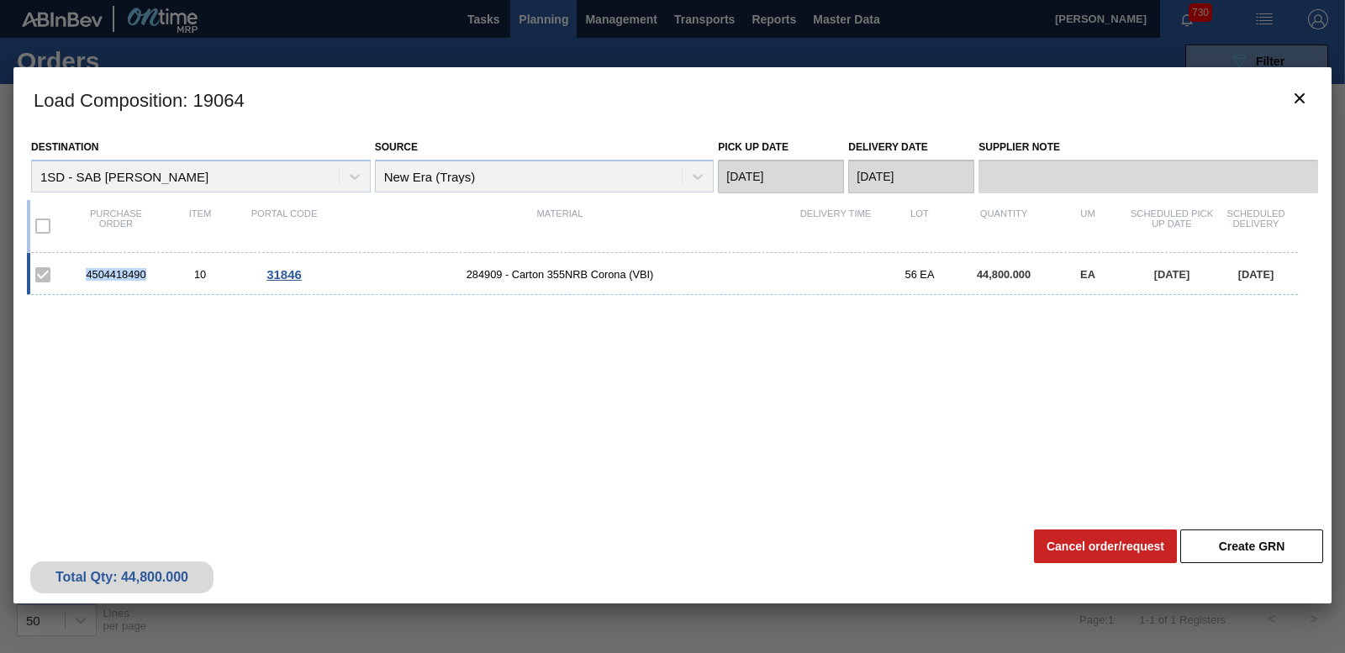
drag, startPoint x: 87, startPoint y: 274, endPoint x: 152, endPoint y: 276, distance: 64.8
click at [152, 276] on div "4504418490" at bounding box center [116, 274] width 84 height 13
drag, startPoint x: 152, startPoint y: 276, endPoint x: 136, endPoint y: 272, distance: 16.3
copy div "4504418490"
click at [1297, 91] on icon "botão de ícone" at bounding box center [1300, 98] width 20 height 20
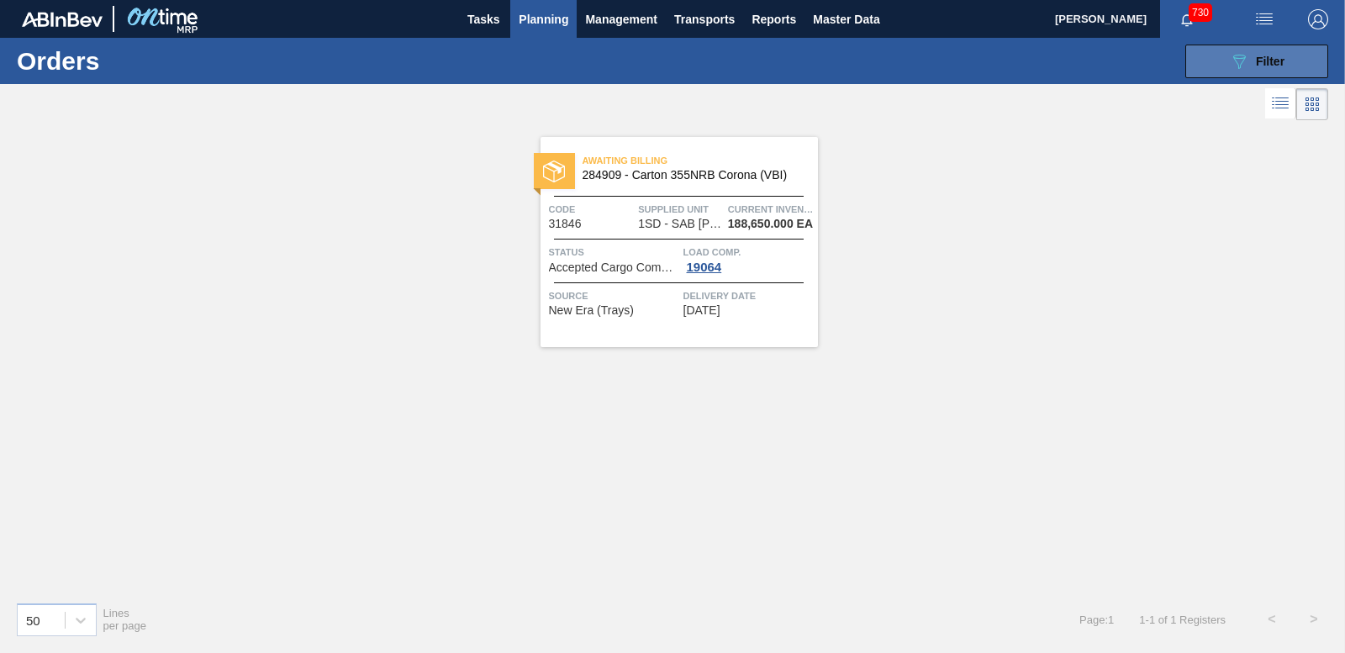
click at [1254, 51] on div "089F7B8B-B2A5-4AFE-B5C0-19BA573D28AC Filter" at bounding box center [1256, 61] width 55 height 20
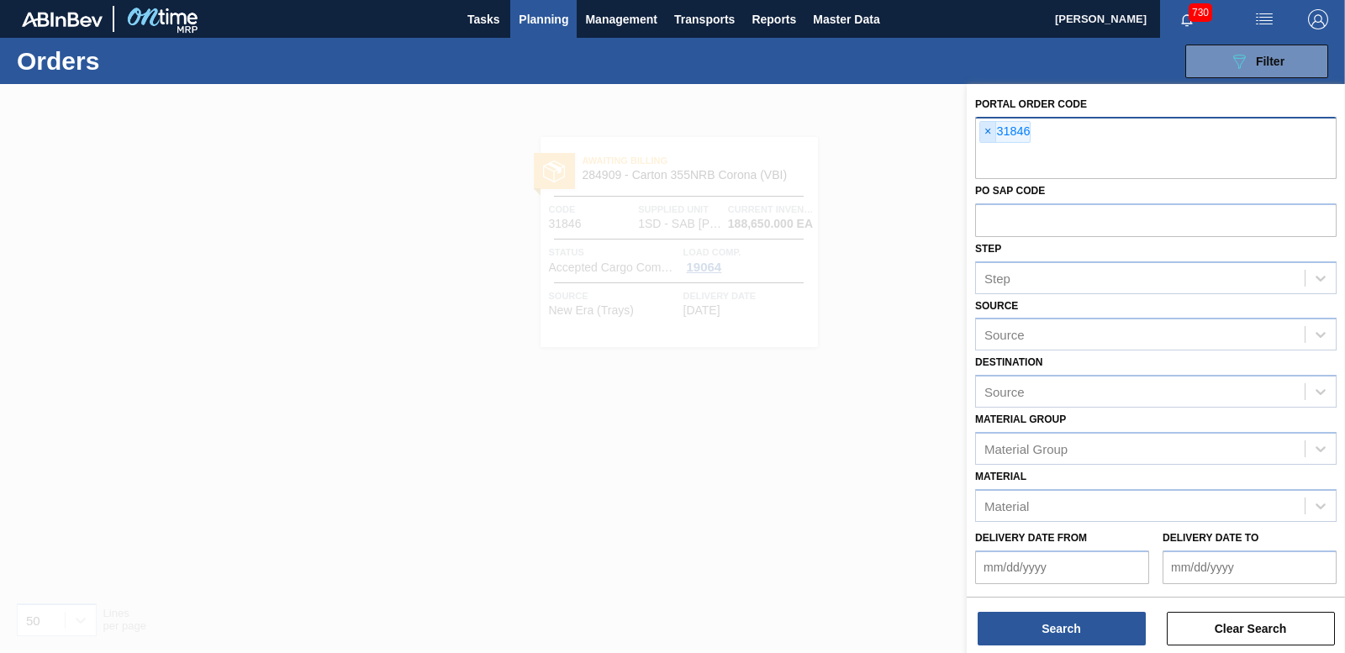
click at [986, 132] on span "×" at bounding box center [988, 132] width 16 height 20
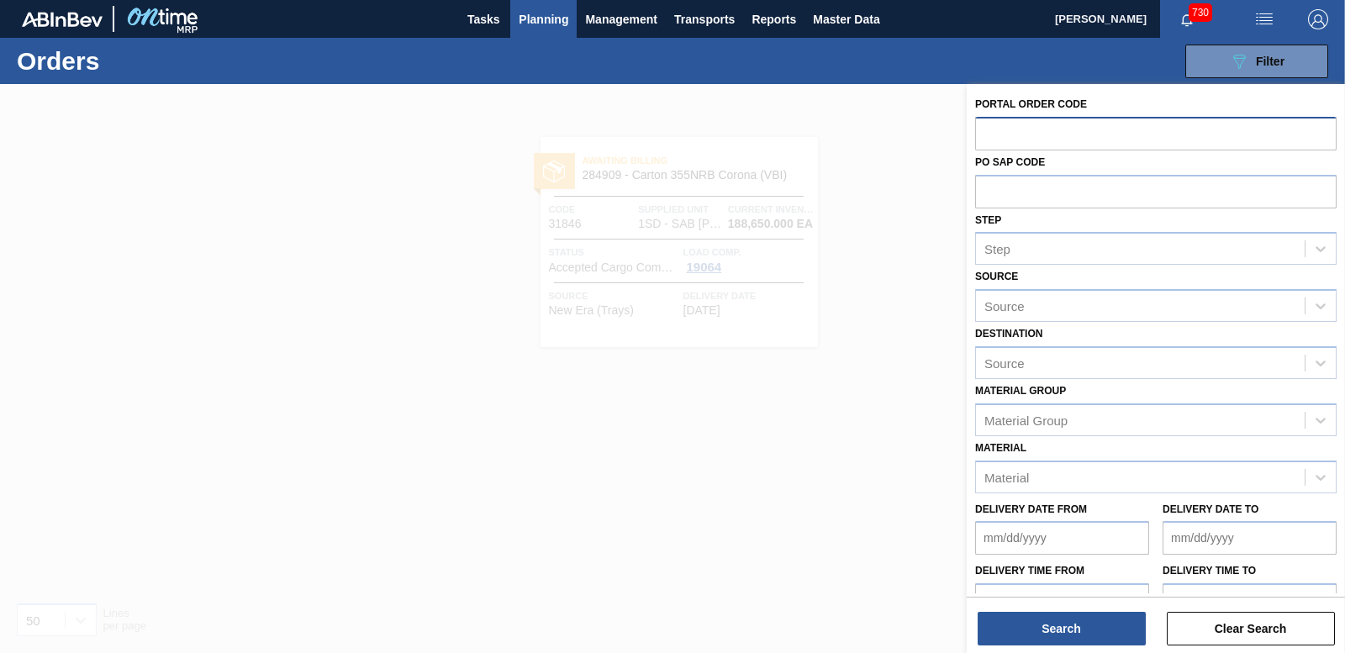
paste input "31847"
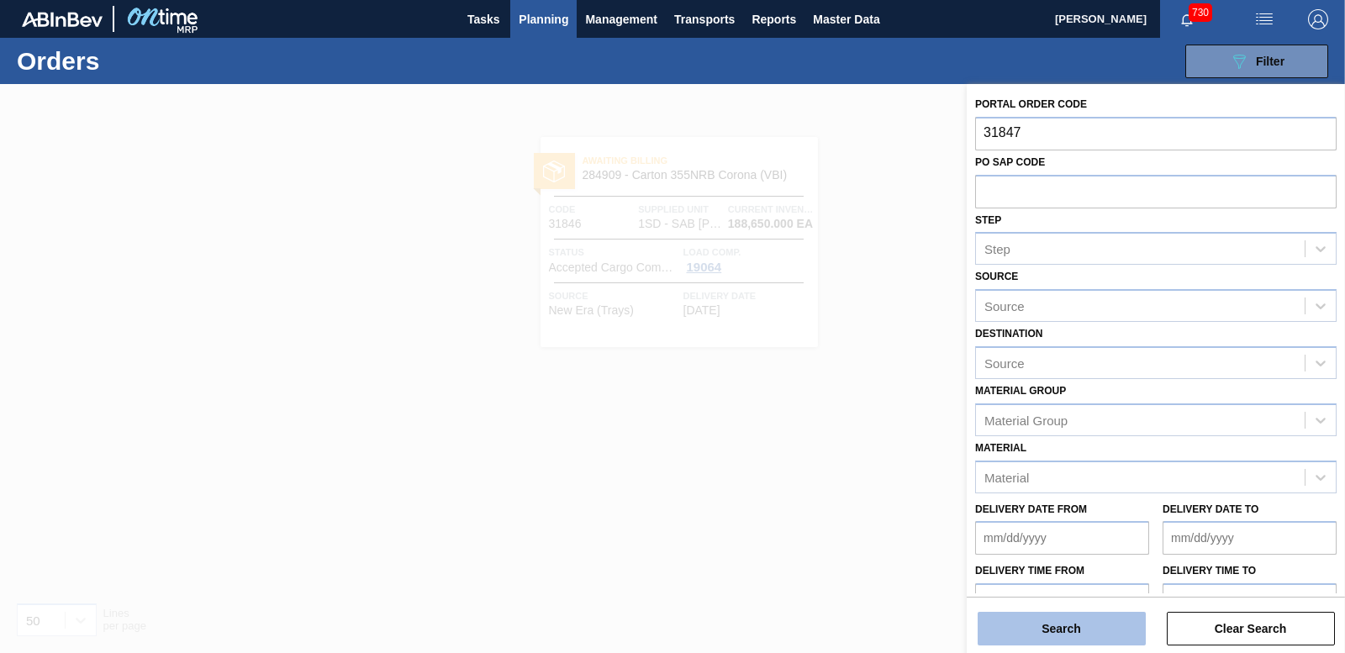
type input "31847"
click at [1039, 636] on button "Search" at bounding box center [1062, 629] width 168 height 34
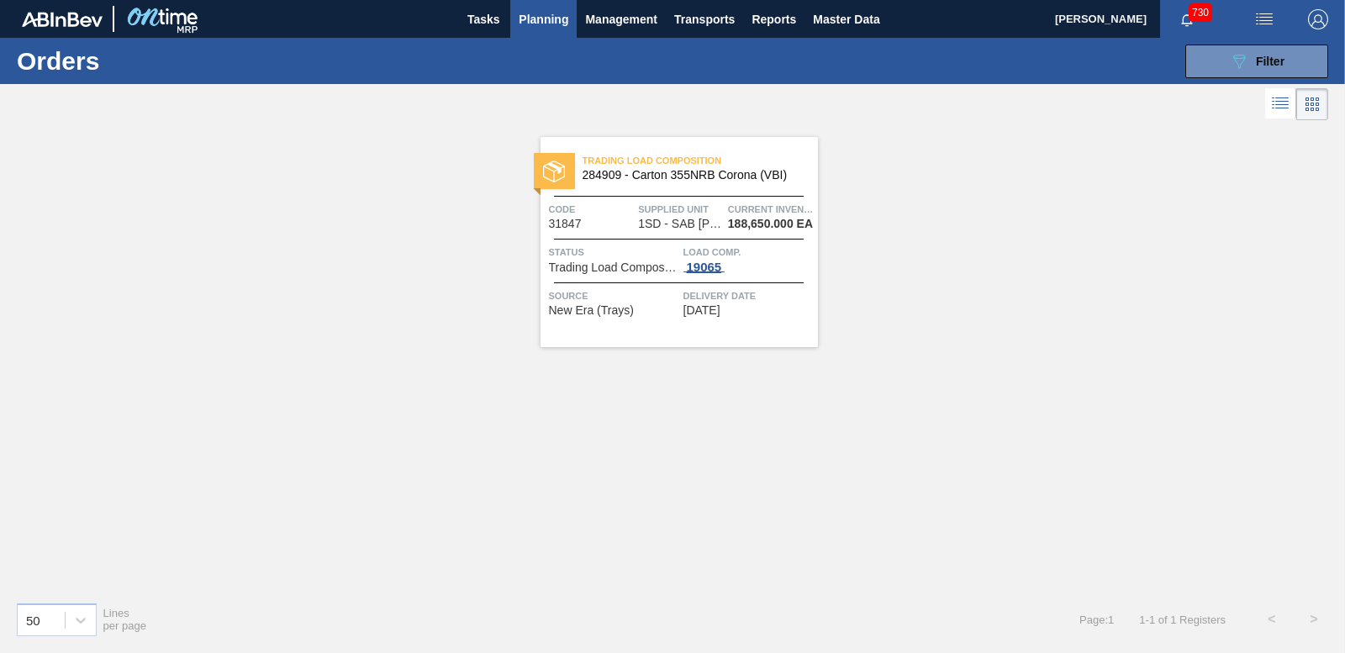
click at [702, 267] on div "19065" at bounding box center [705, 267] width 42 height 13
click at [704, 267] on div "19065" at bounding box center [705, 267] width 42 height 13
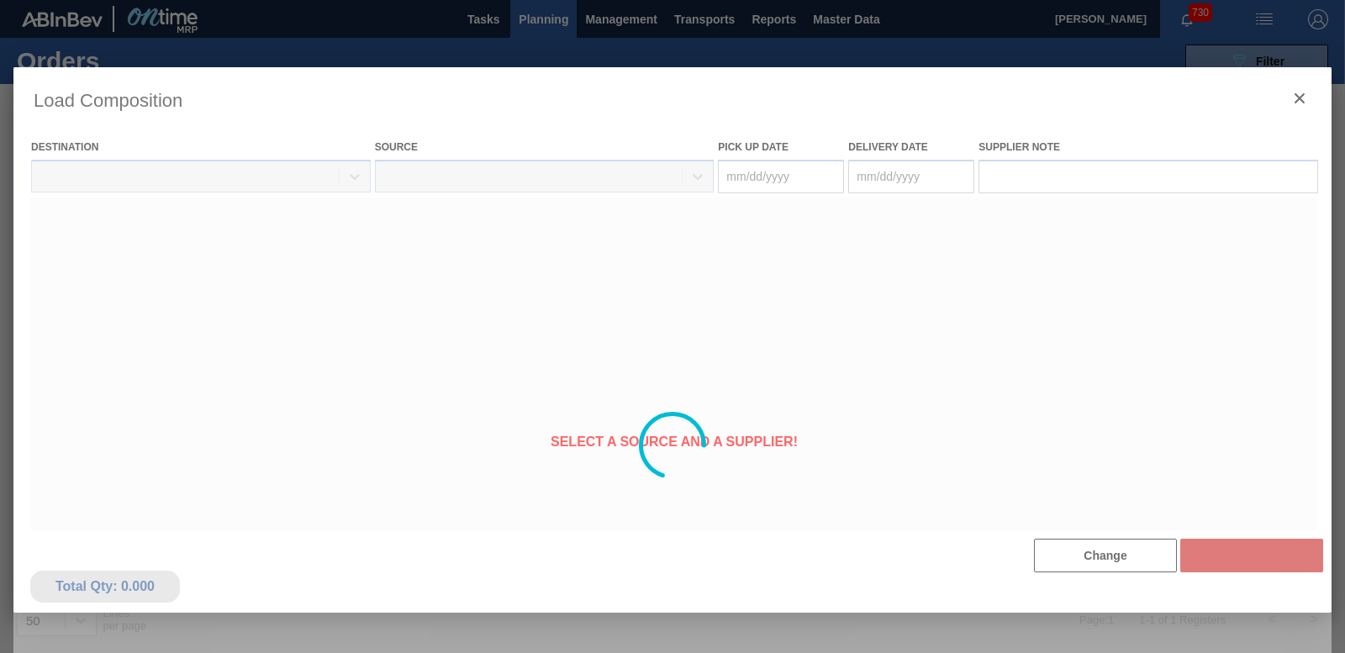
type Date "[DATE]"
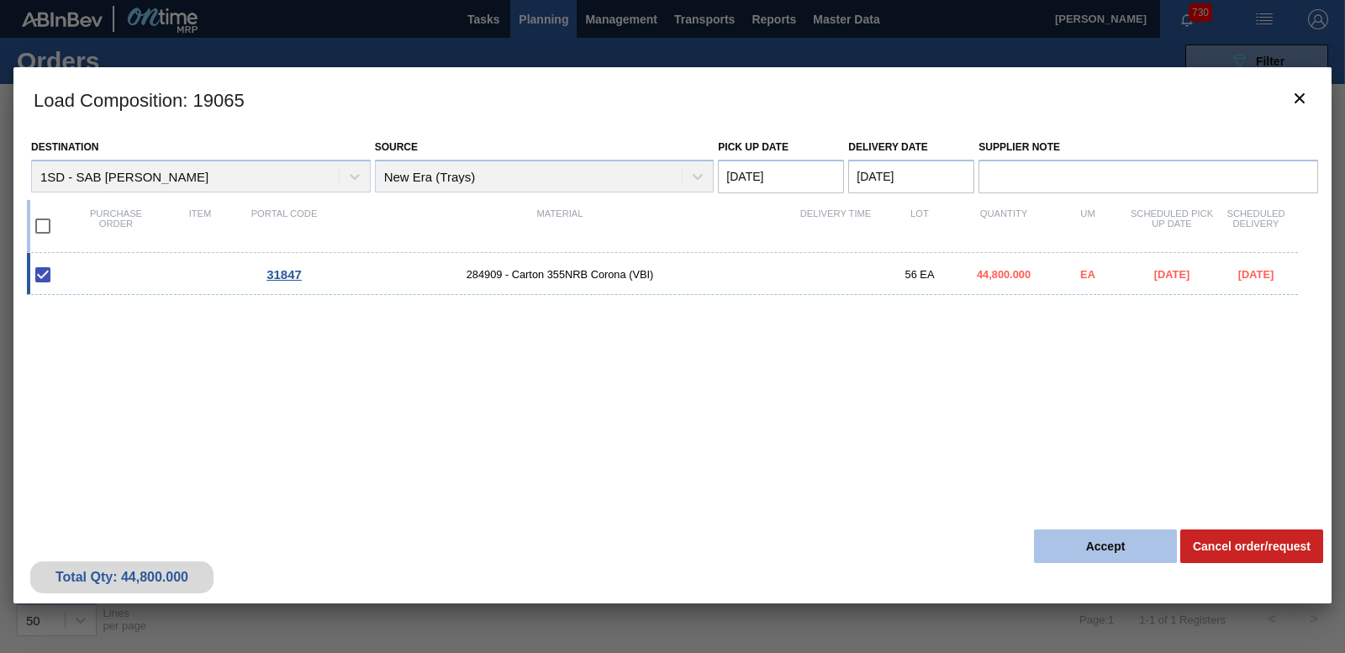
click at [1102, 545] on button "Accept" at bounding box center [1105, 547] width 143 height 34
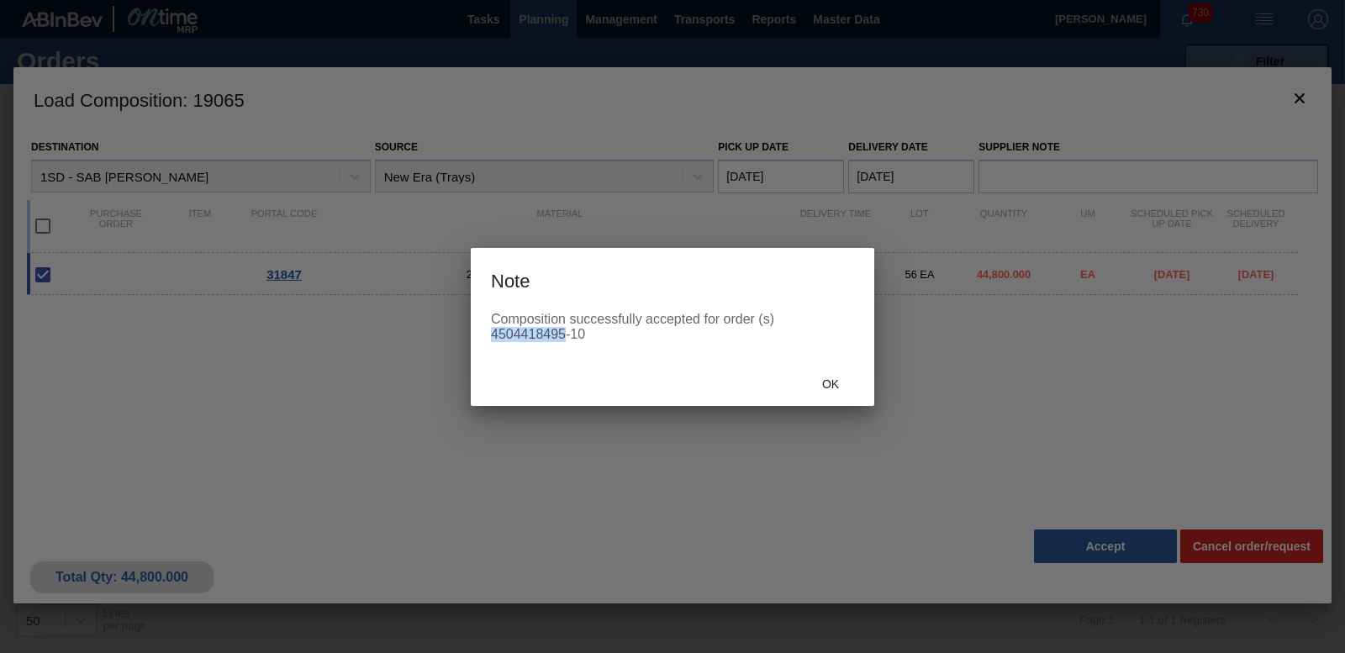
drag, startPoint x: 491, startPoint y: 333, endPoint x: 567, endPoint y: 337, distance: 75.8
click at [567, 337] on div "Composition successfully accepted for order (s) 4504418495-10" at bounding box center [672, 327] width 363 height 30
drag, startPoint x: 567, startPoint y: 337, endPoint x: 553, endPoint y: 333, distance: 14.1
click at [839, 381] on span "Ok" at bounding box center [831, 384] width 44 height 13
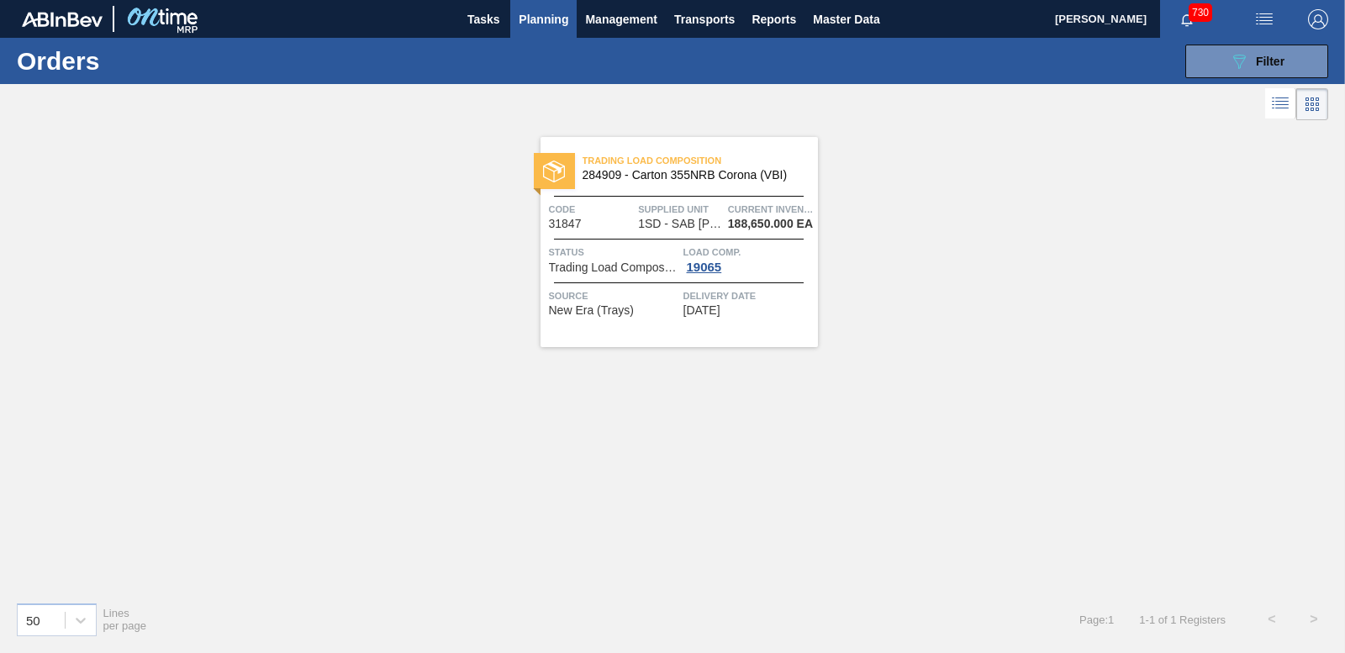
click at [527, 10] on span "Planning" at bounding box center [544, 19] width 50 height 20
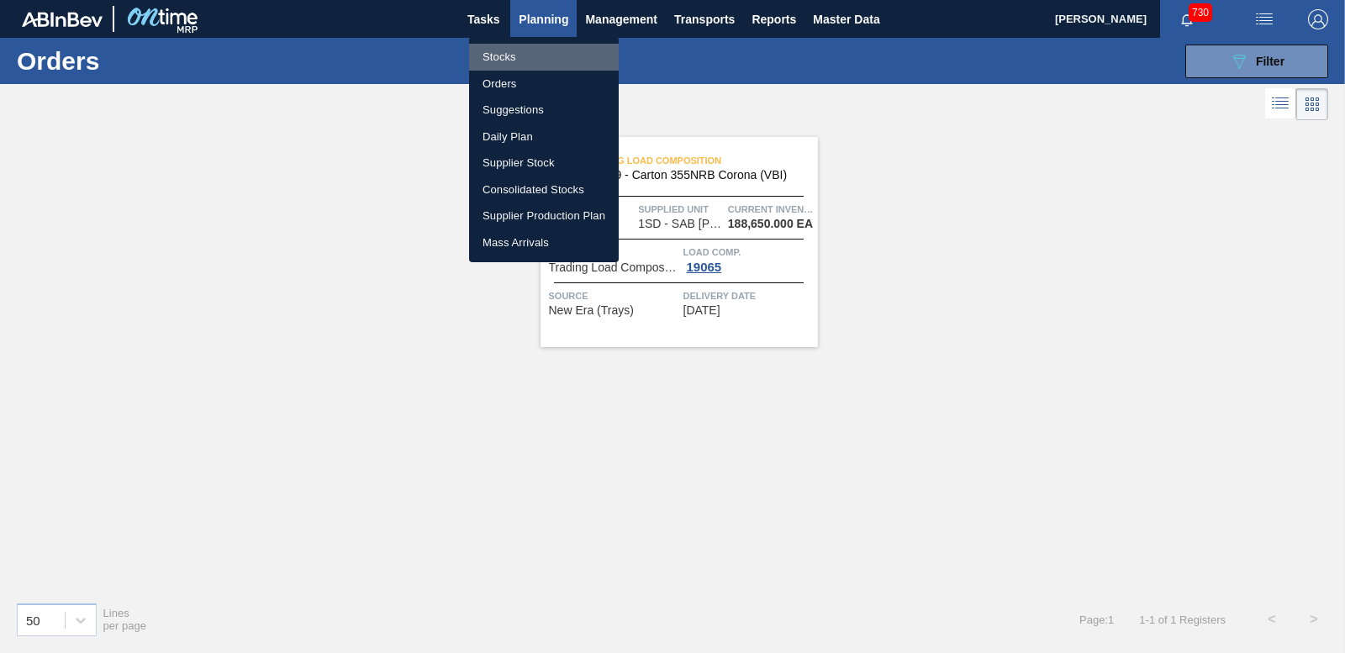
click at [499, 66] on li "Stocks" at bounding box center [544, 57] width 150 height 27
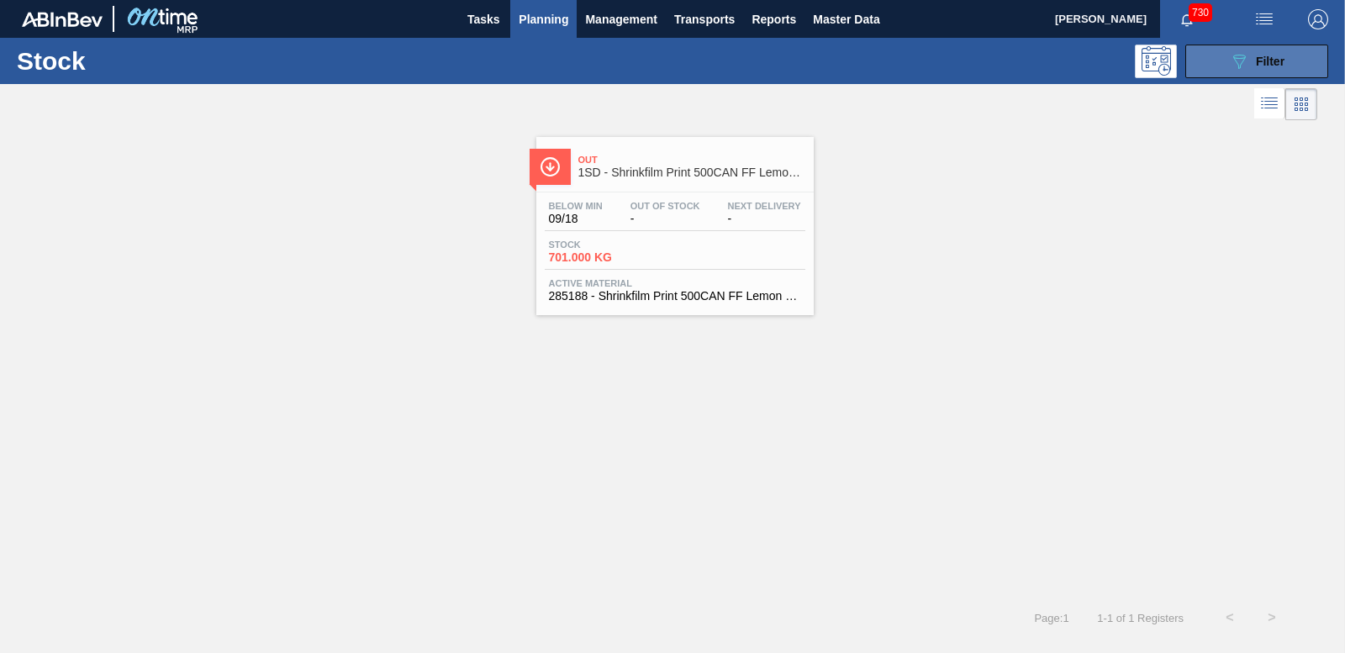
click at [1243, 61] on icon "089F7B8B-B2A5-4AFE-B5C0-19BA573D28AC" at bounding box center [1239, 61] width 20 height 20
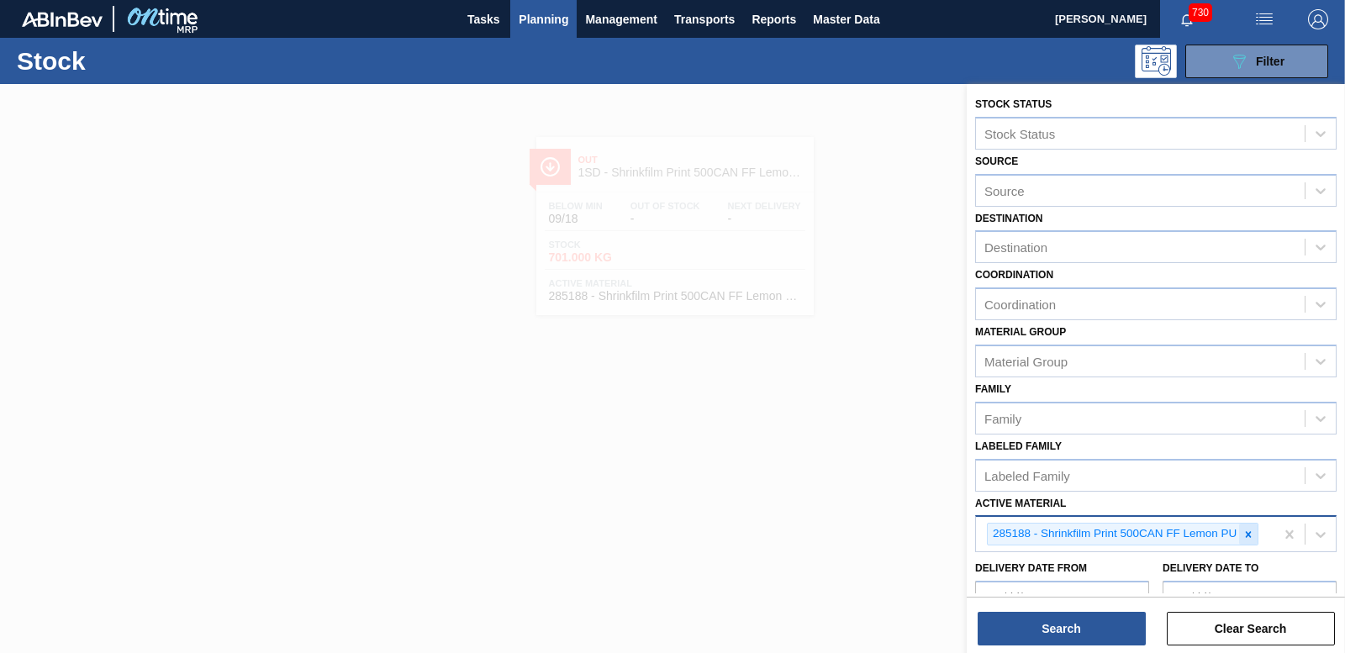
click at [1254, 536] on icon at bounding box center [1249, 535] width 12 height 12
type Material "279"
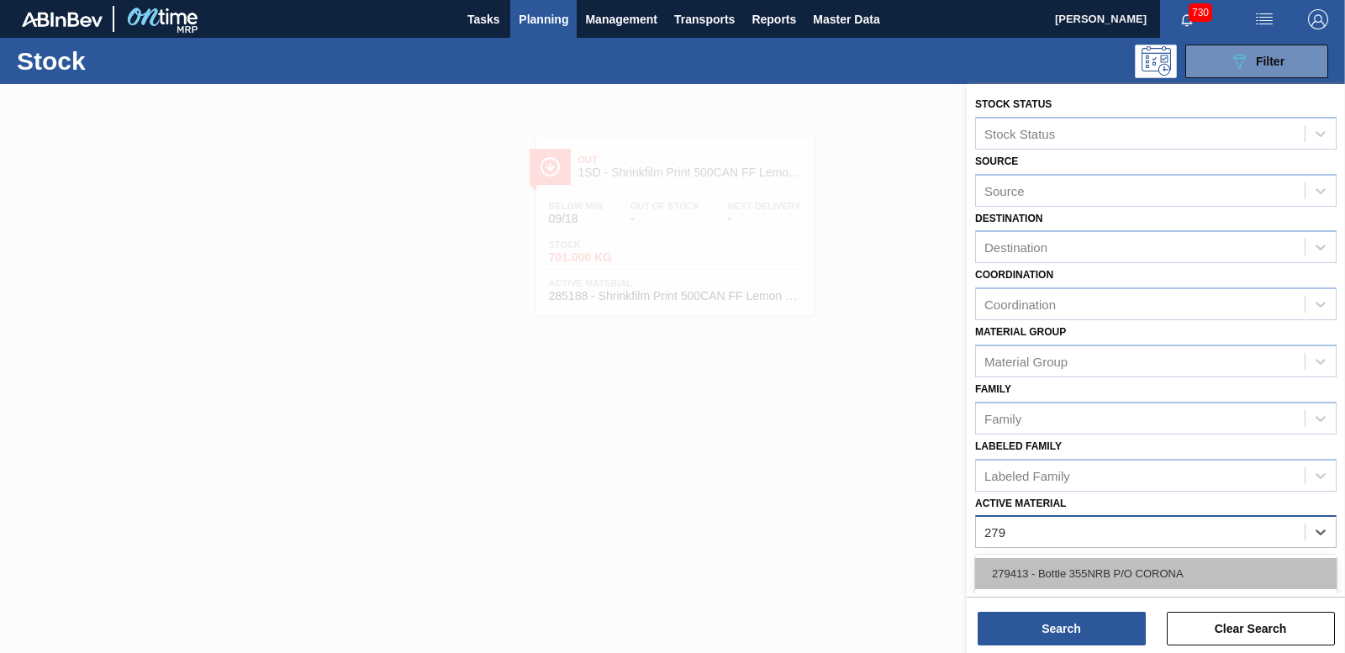
click at [1130, 589] on div "279413 - Bottle 355NRB P/O CORONA" at bounding box center [1156, 573] width 362 height 31
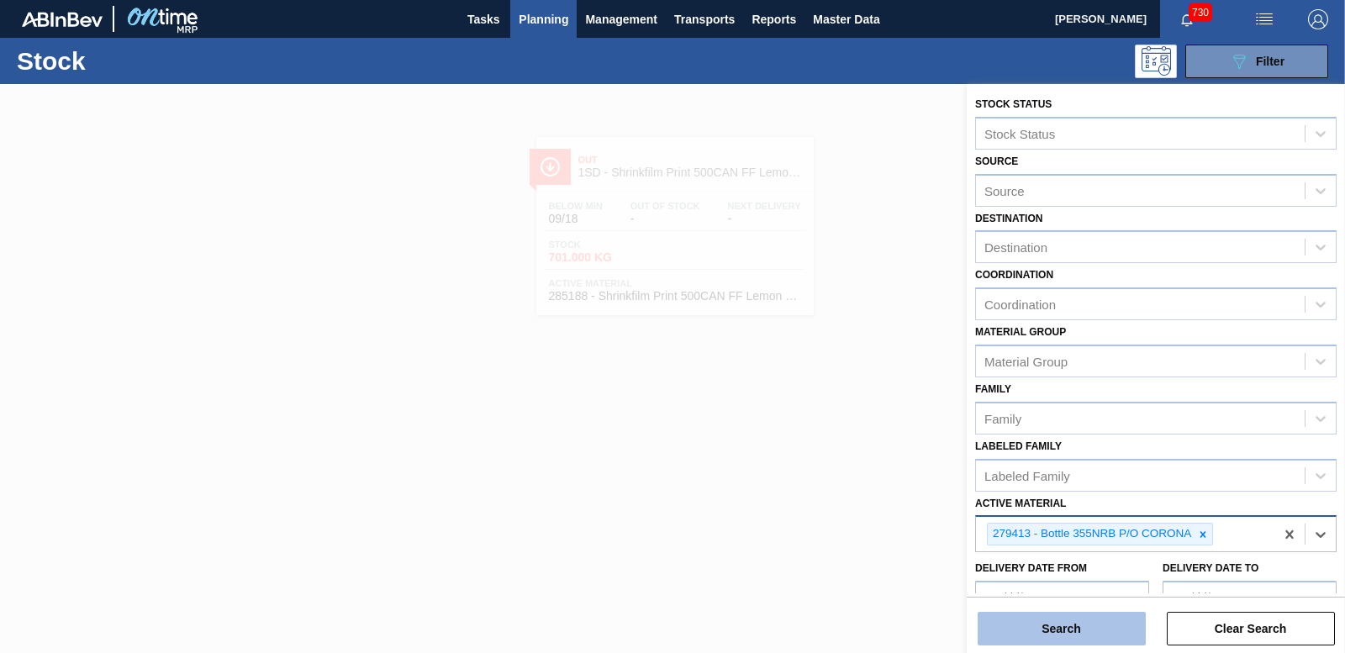
click at [1089, 615] on button "Search" at bounding box center [1062, 629] width 168 height 34
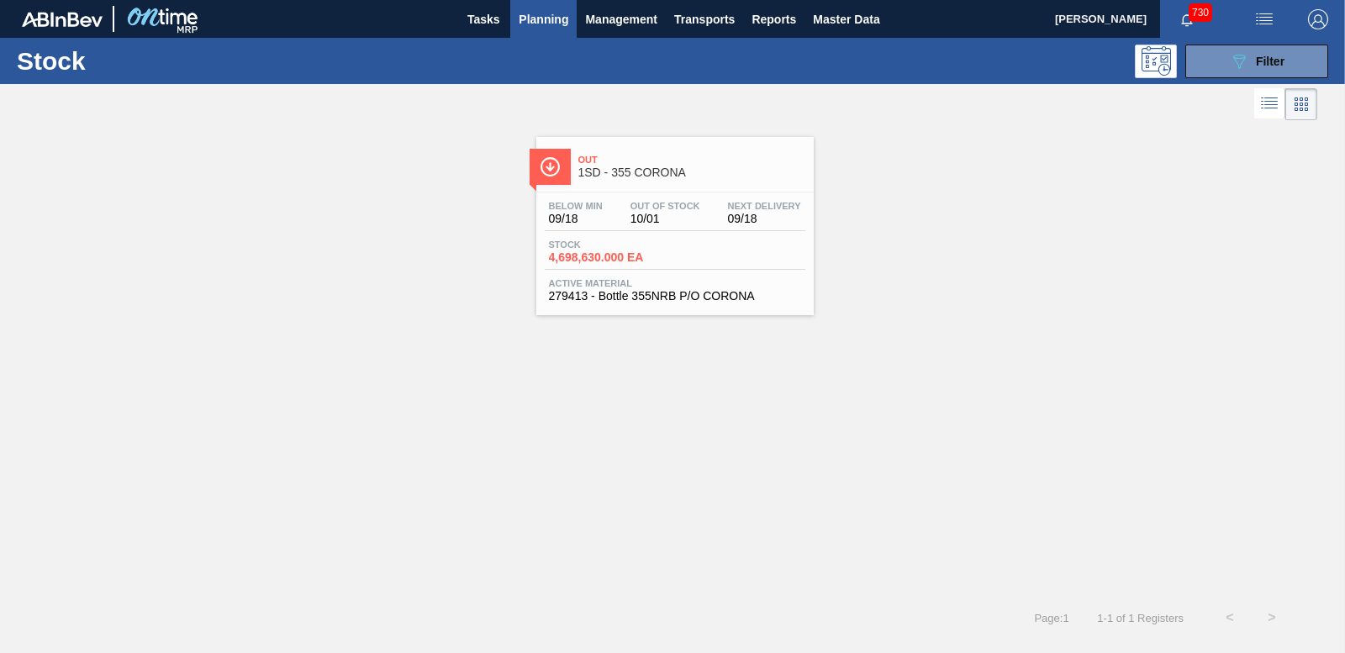
click at [581, 252] on span "4,698,630.000 EA" at bounding box center [608, 257] width 118 height 13
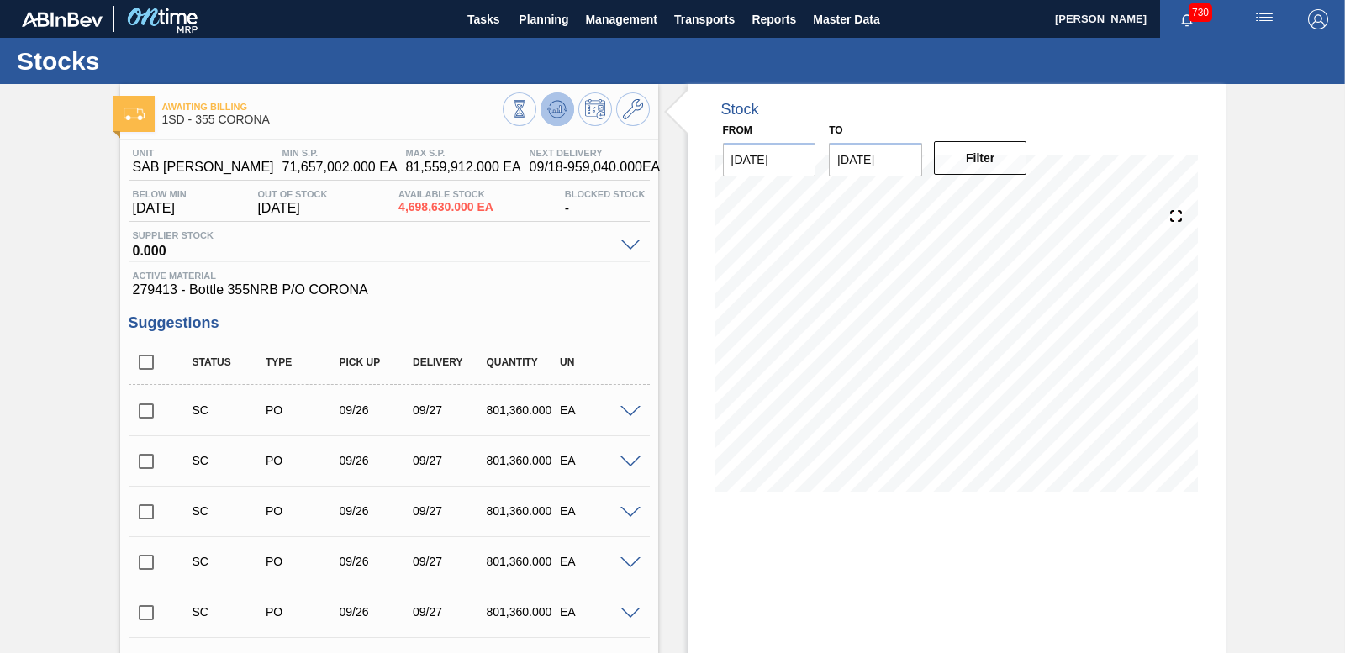
click at [563, 119] on icon at bounding box center [557, 109] width 20 height 20
click at [140, 409] on input "checkbox" at bounding box center [146, 411] width 35 height 35
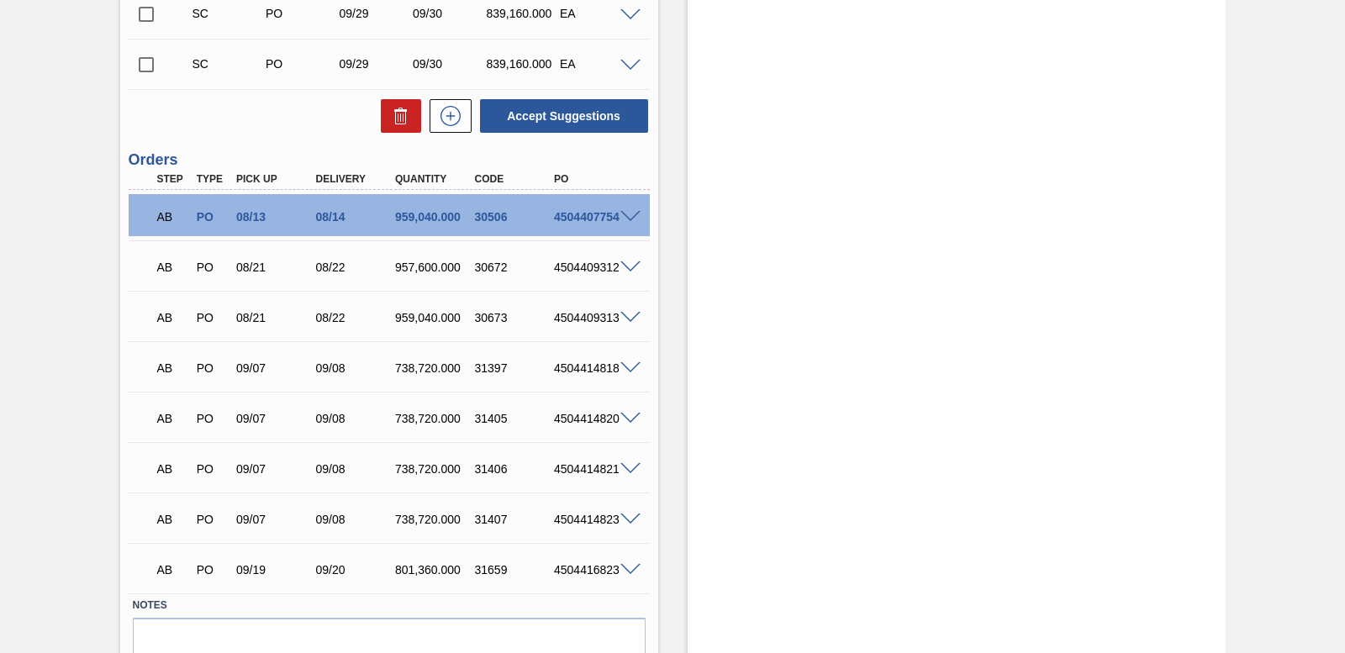
scroll to position [5100, 0]
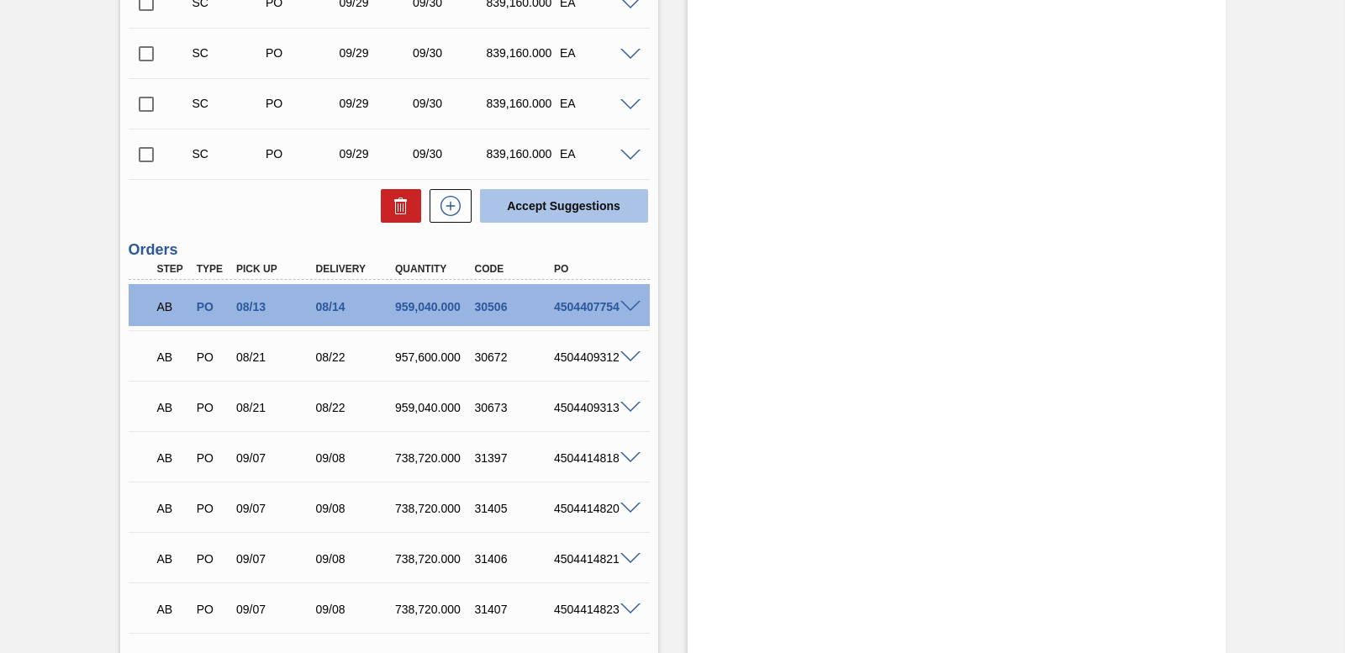
click at [555, 209] on button "Accept Suggestions" at bounding box center [564, 206] width 168 height 34
checkbox input "false"
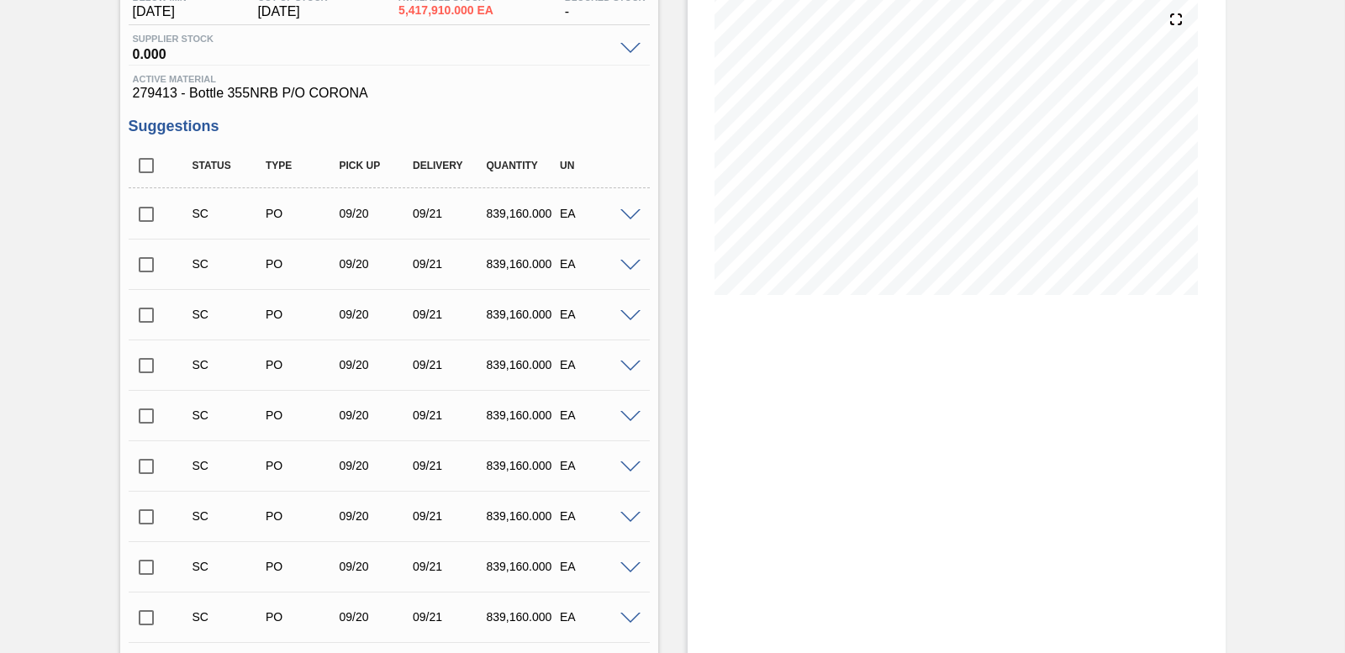
scroll to position [0, 0]
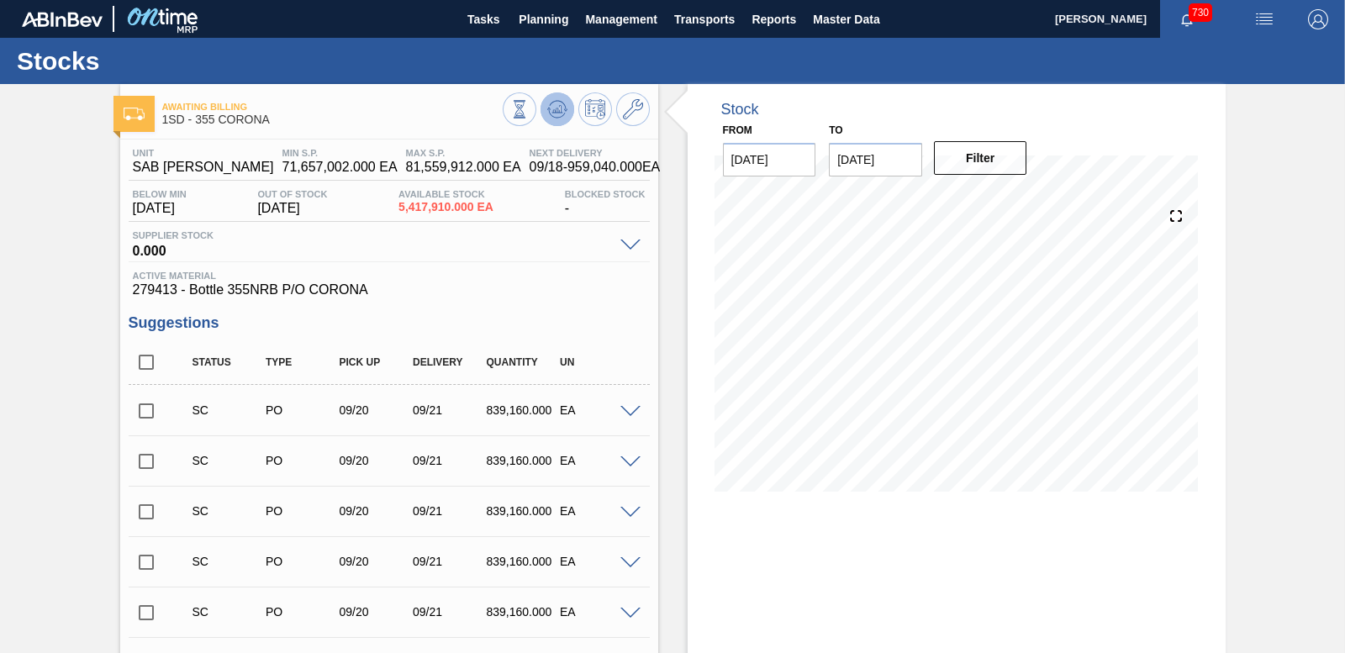
click at [559, 101] on icon at bounding box center [557, 109] width 20 height 20
click at [143, 407] on input "checkbox" at bounding box center [146, 411] width 35 height 35
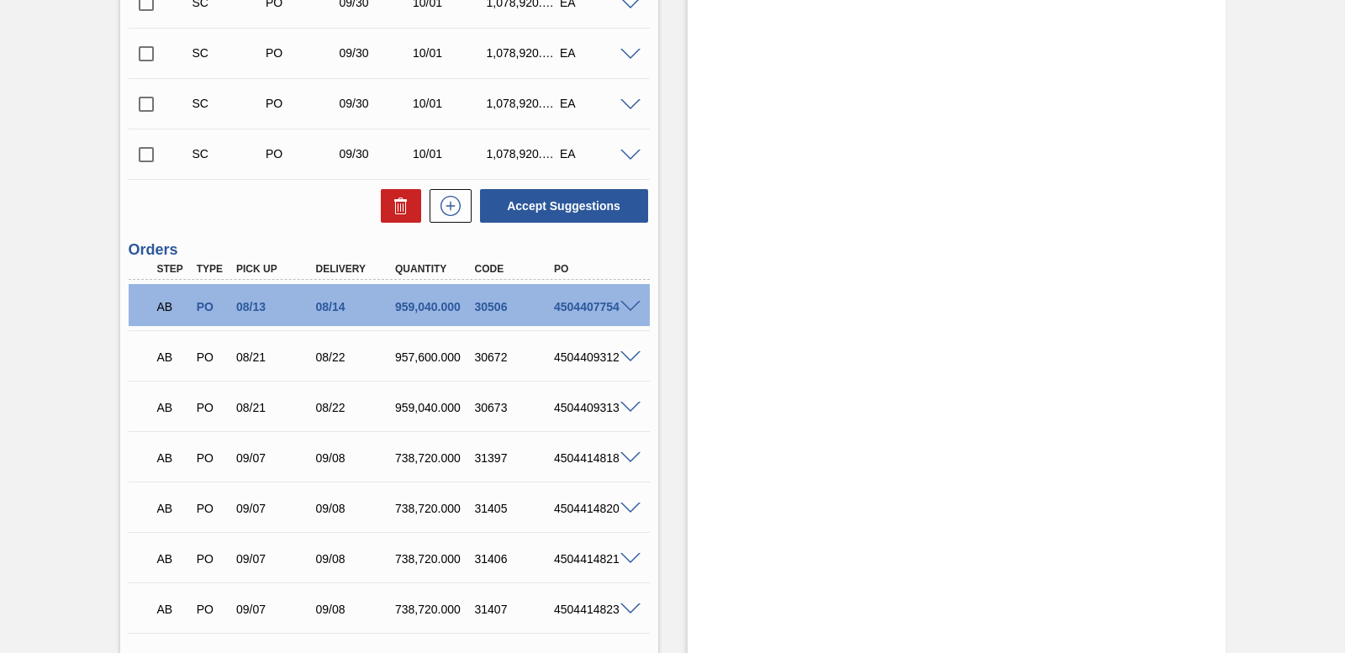
scroll to position [4204, 0]
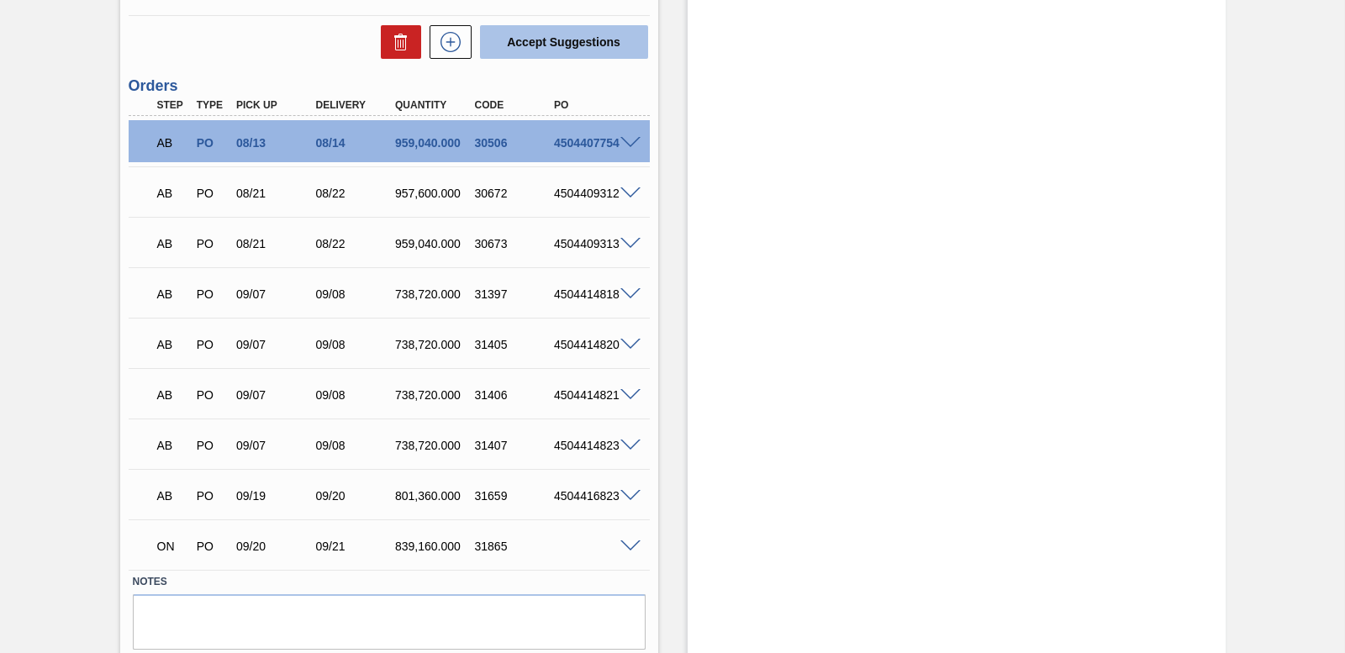
click at [557, 37] on button "Accept Suggestions" at bounding box center [564, 42] width 168 height 34
checkbox input "false"
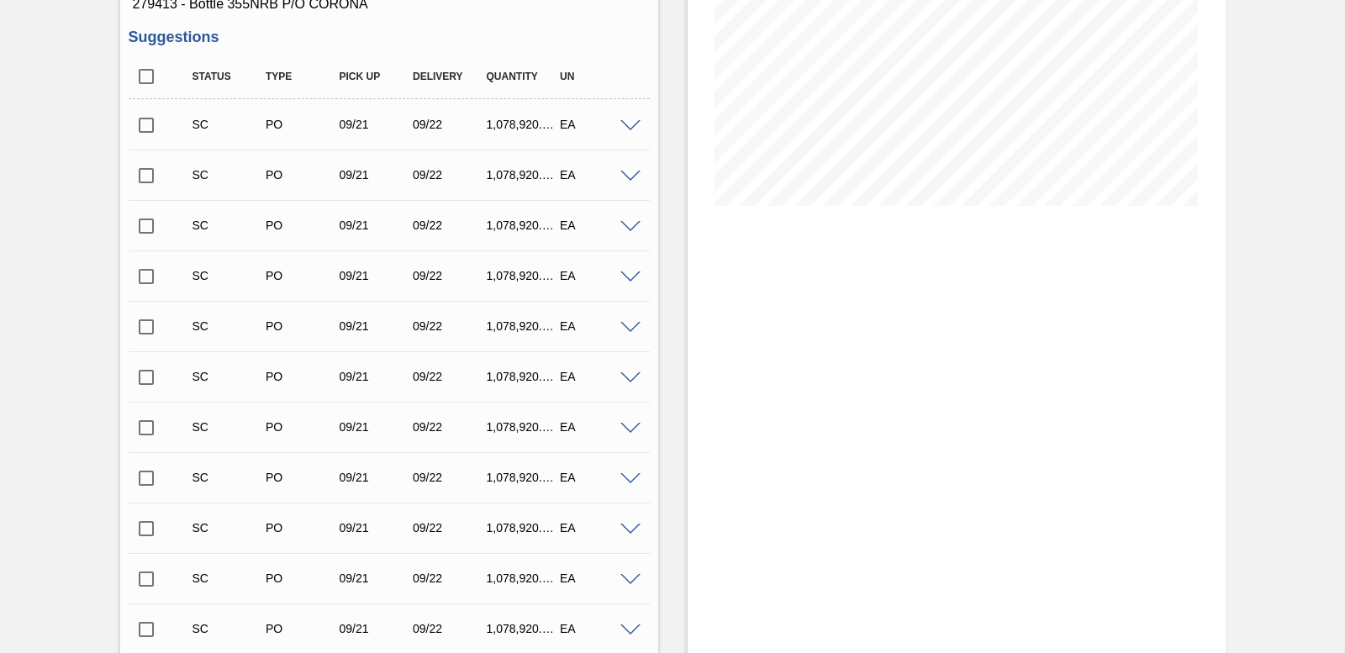
scroll to position [0, 0]
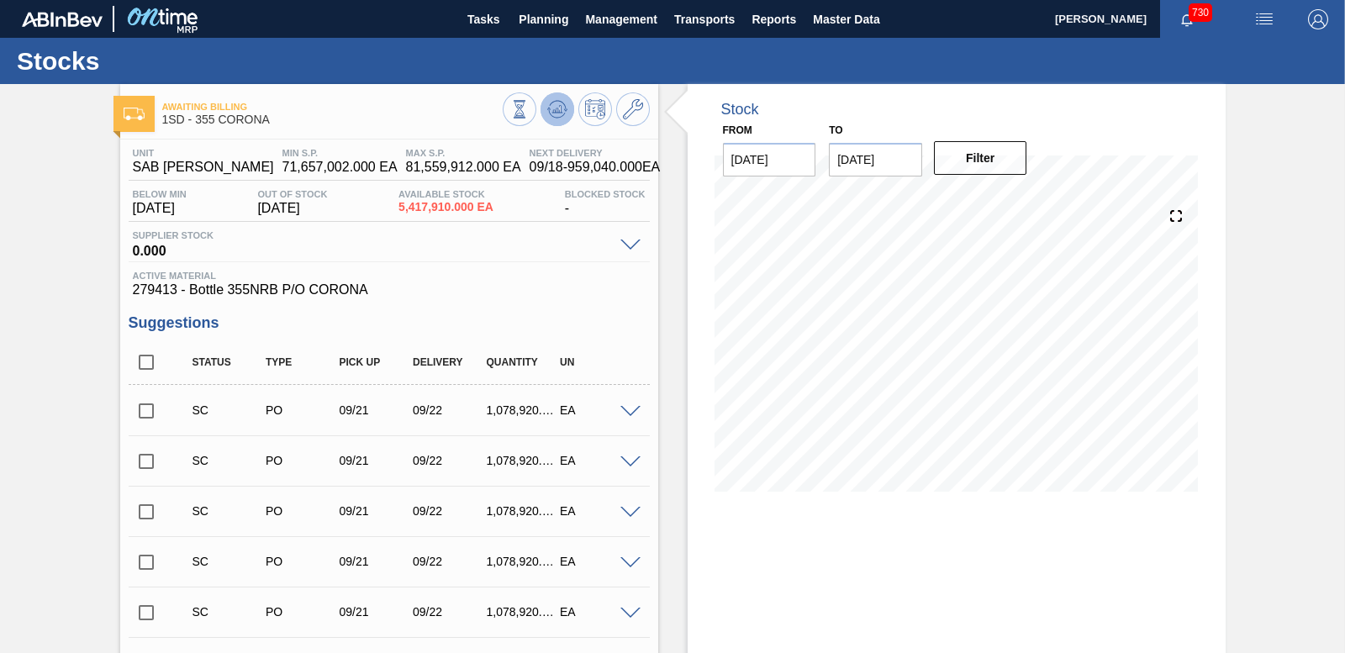
click at [554, 114] on icon at bounding box center [557, 109] width 20 height 20
click at [147, 413] on input "checkbox" at bounding box center [146, 411] width 35 height 35
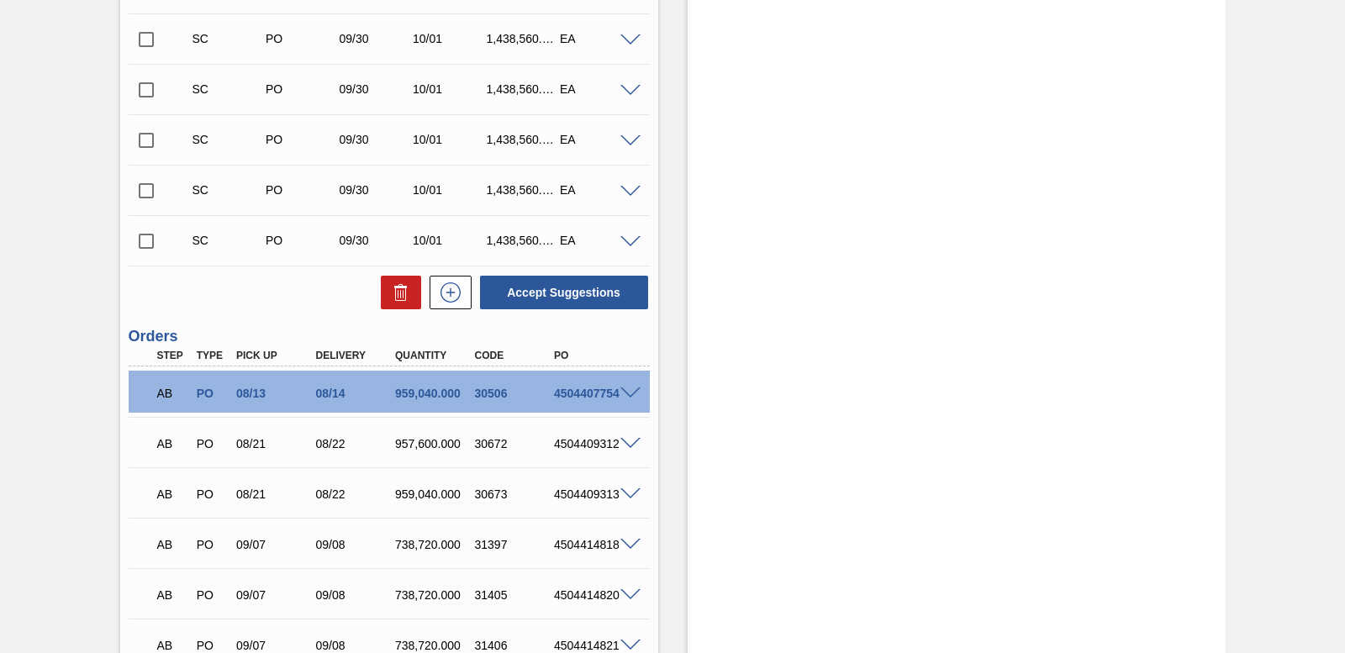
scroll to position [2943, 0]
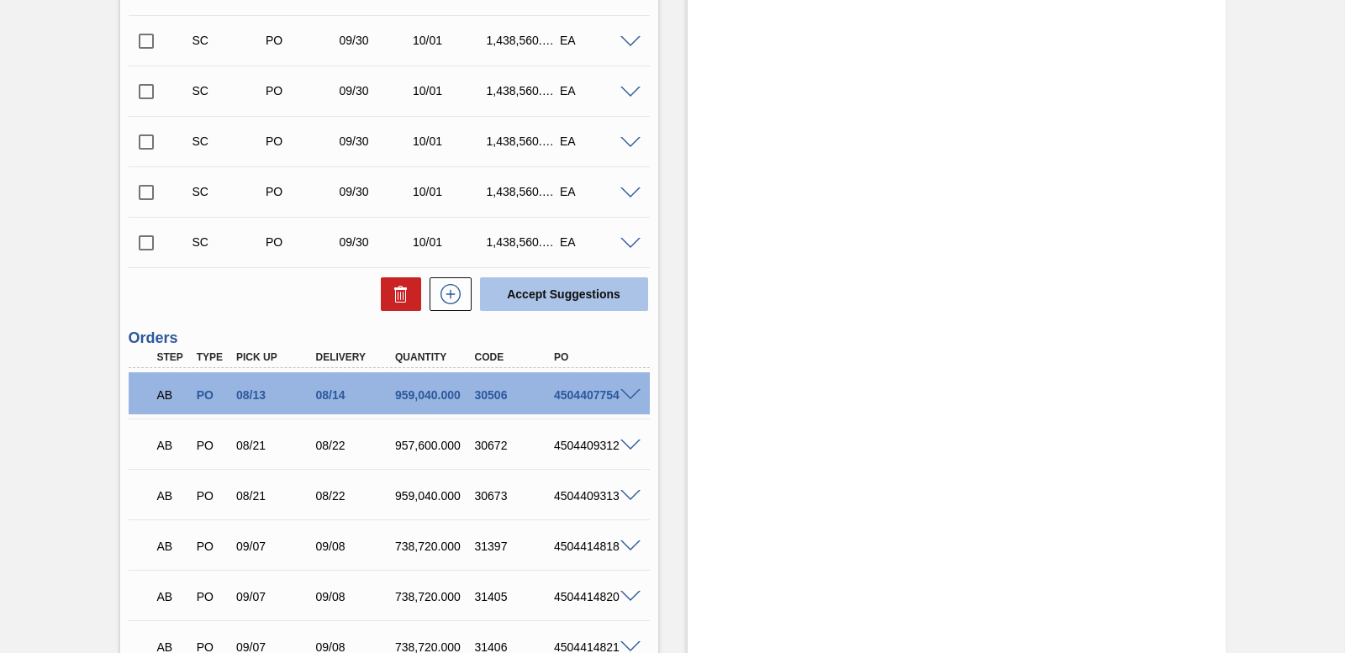
click at [556, 292] on button "Accept Suggestions" at bounding box center [564, 294] width 168 height 34
checkbox input "false"
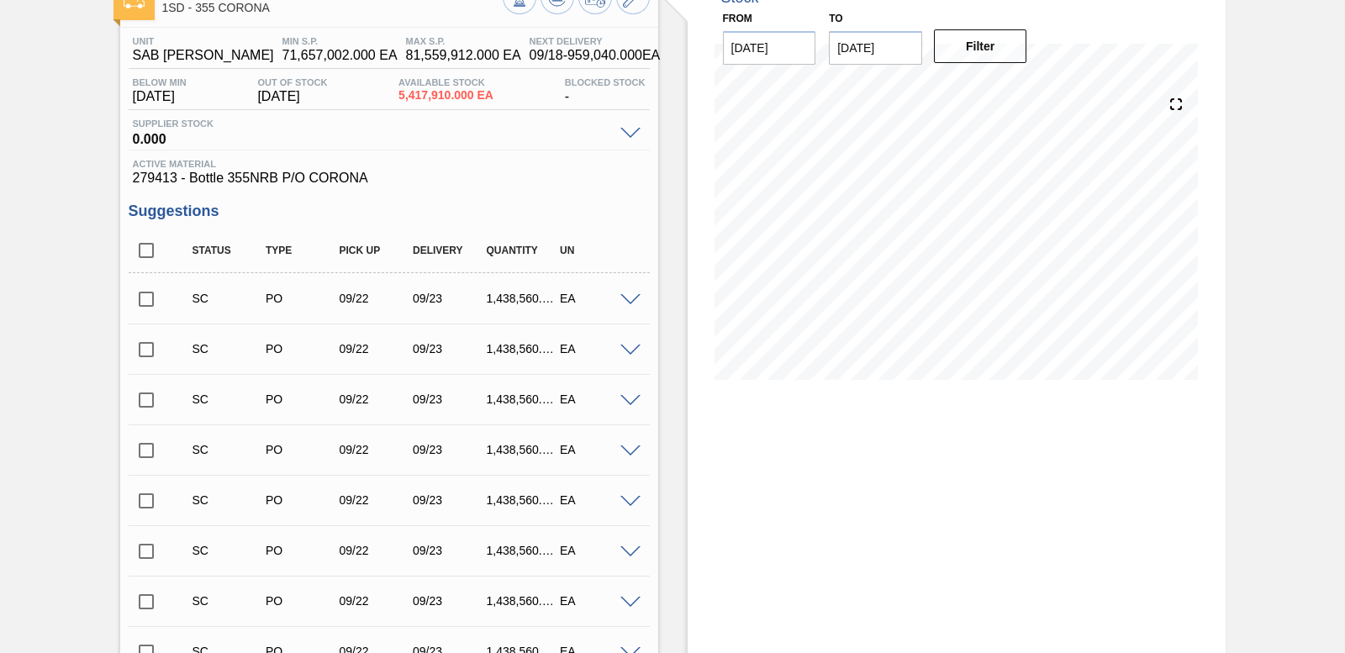
scroll to position [0, 0]
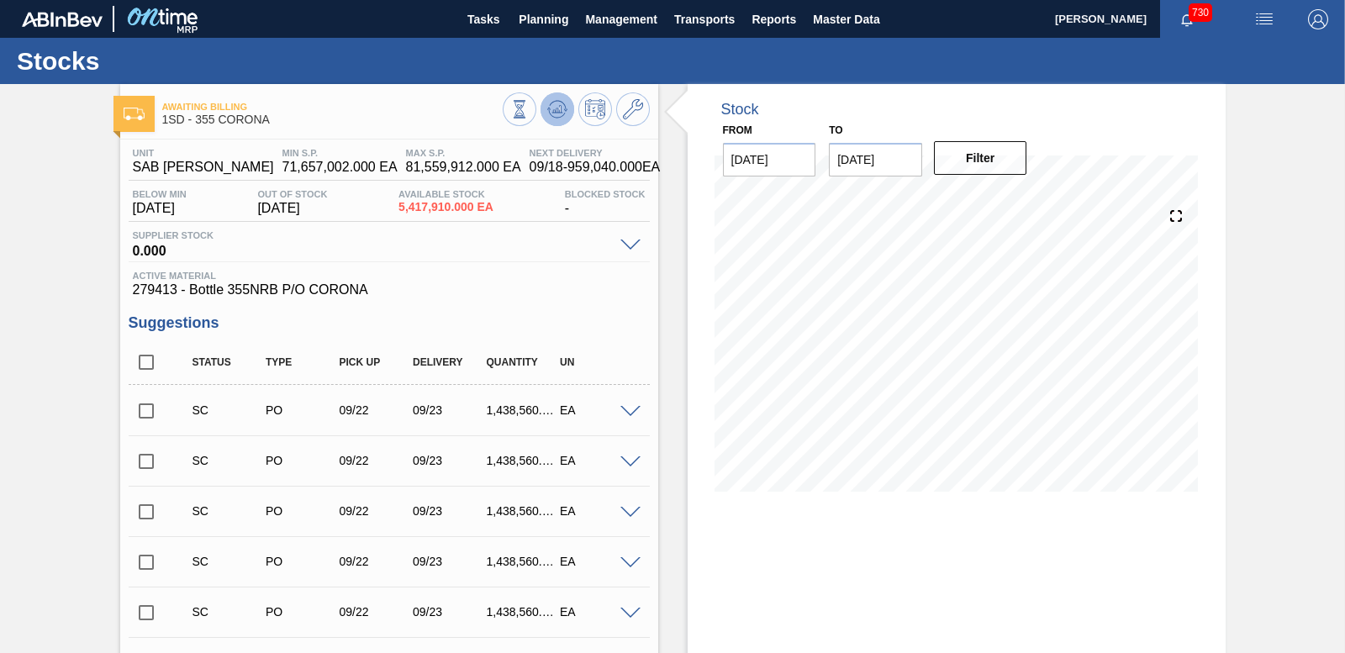
click at [563, 109] on icon at bounding box center [564, 110] width 3 height 3
click at [141, 412] on input "checkbox" at bounding box center [146, 411] width 35 height 35
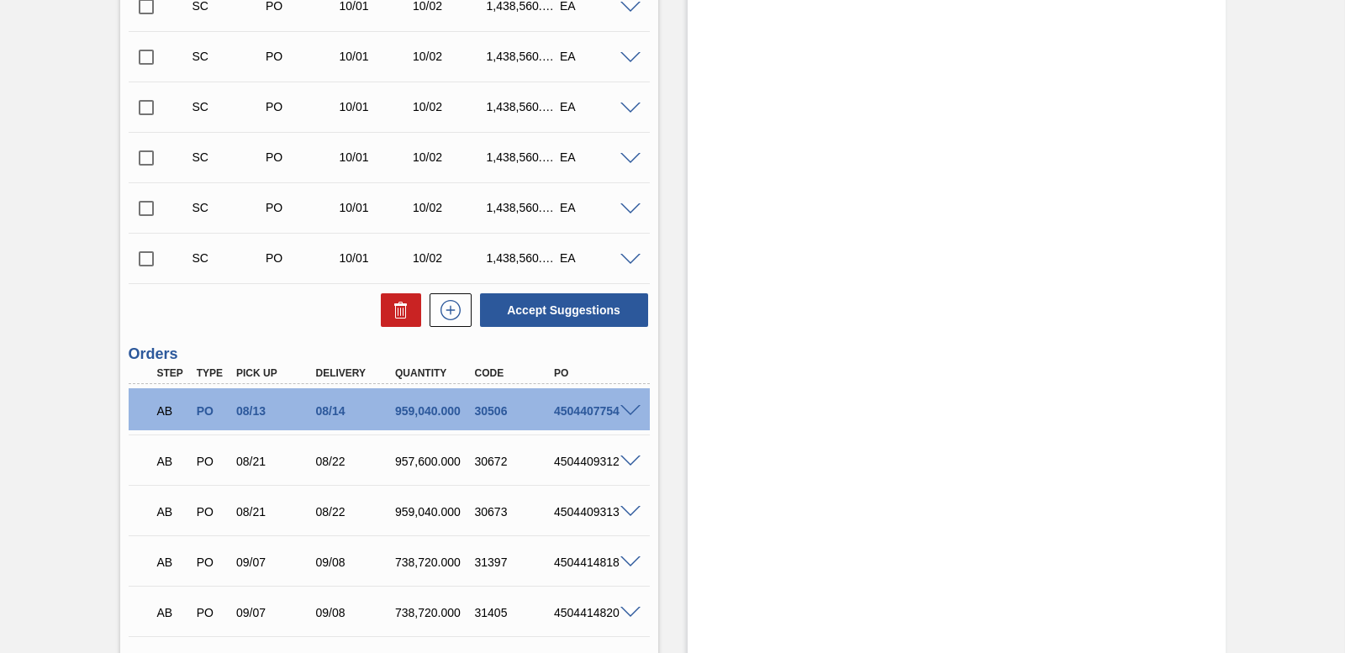
scroll to position [2943, 0]
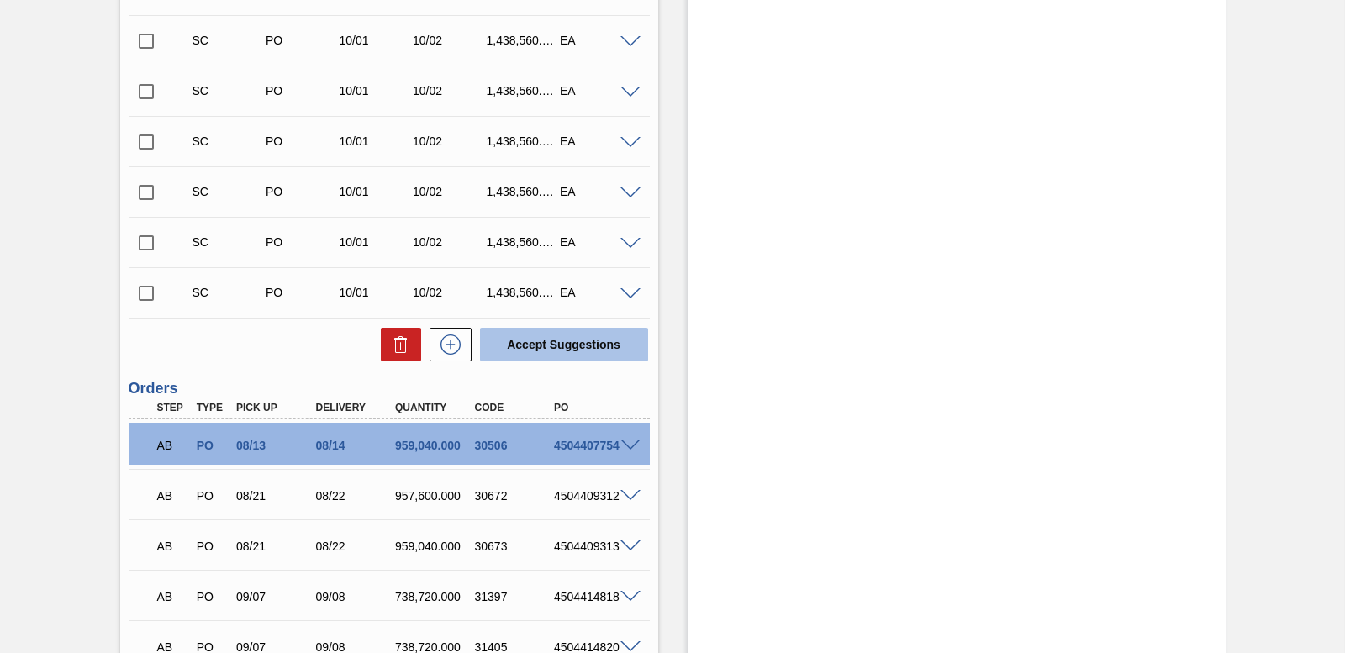
click at [517, 348] on button "Accept Suggestions" at bounding box center [564, 345] width 168 height 34
checkbox input "false"
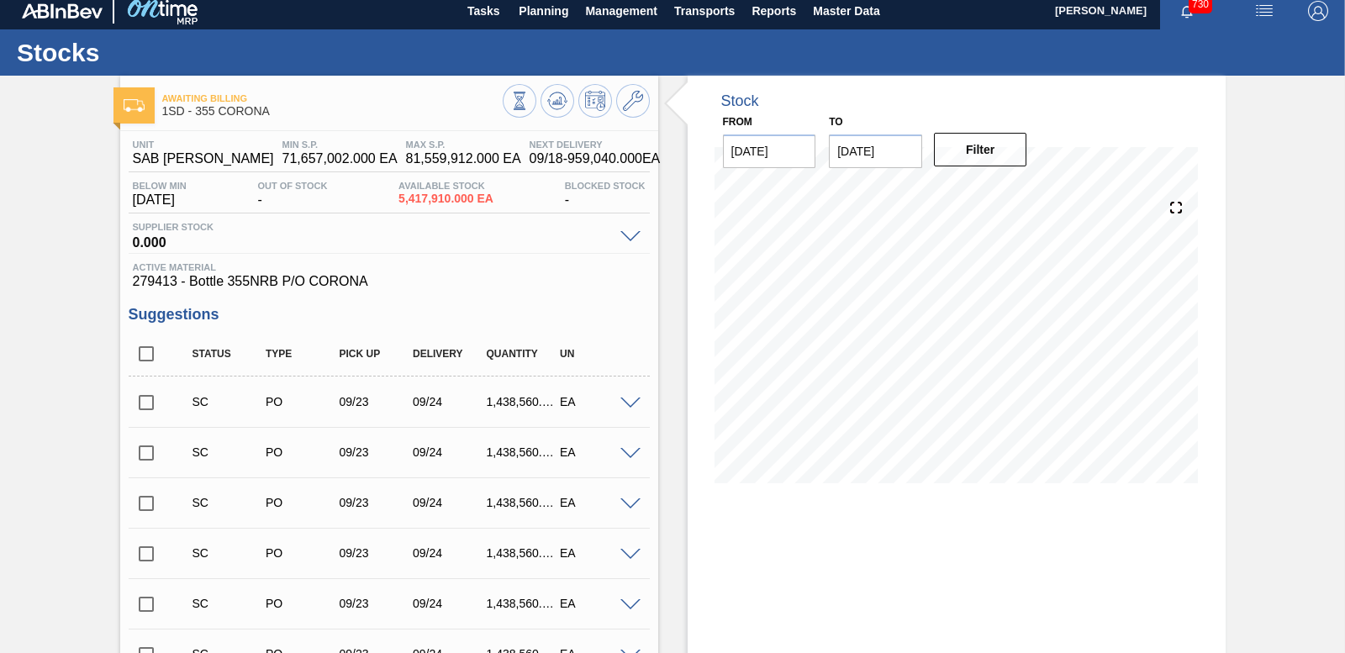
scroll to position [0, 0]
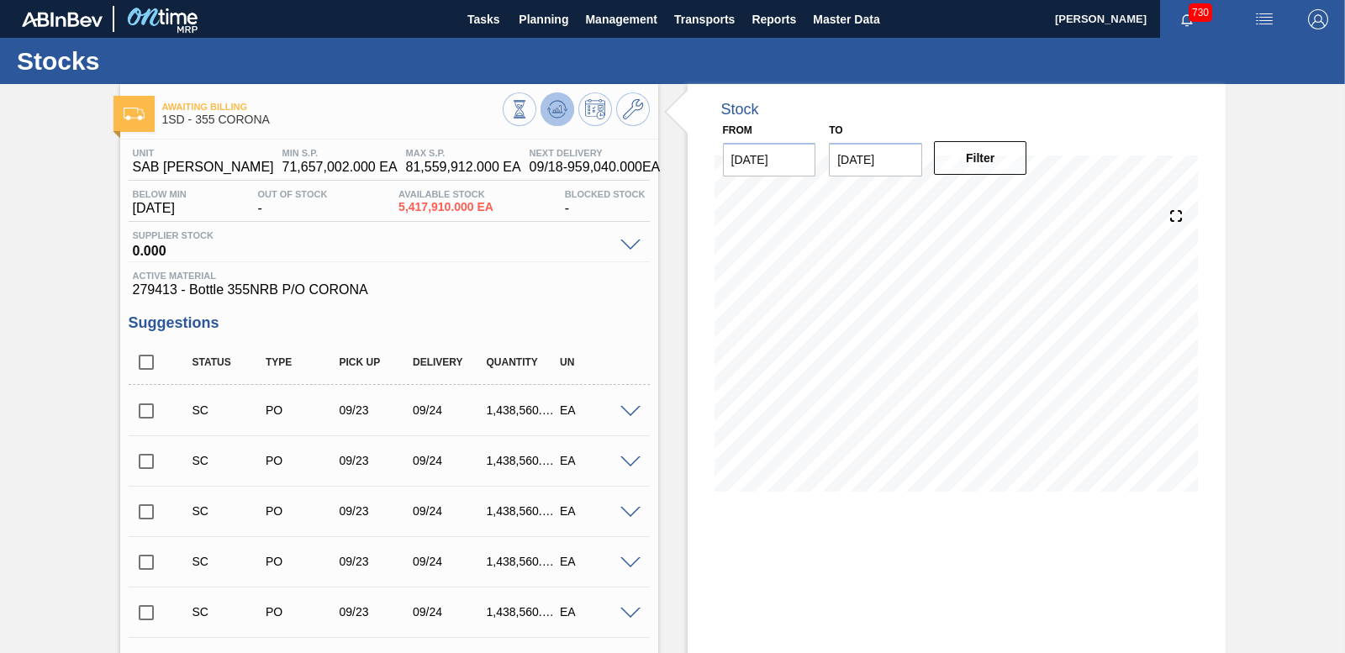
click at [560, 112] on icon at bounding box center [557, 109] width 20 height 20
click at [141, 409] on input "checkbox" at bounding box center [146, 411] width 35 height 35
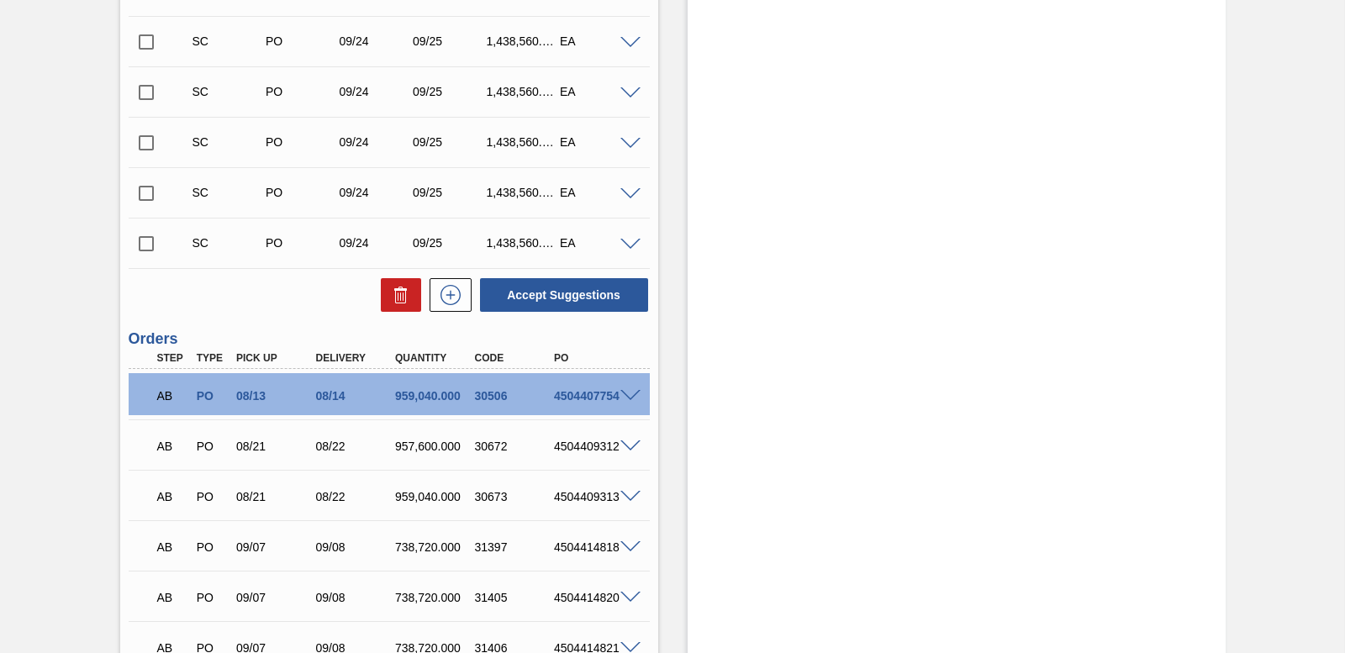
scroll to position [2607, 0]
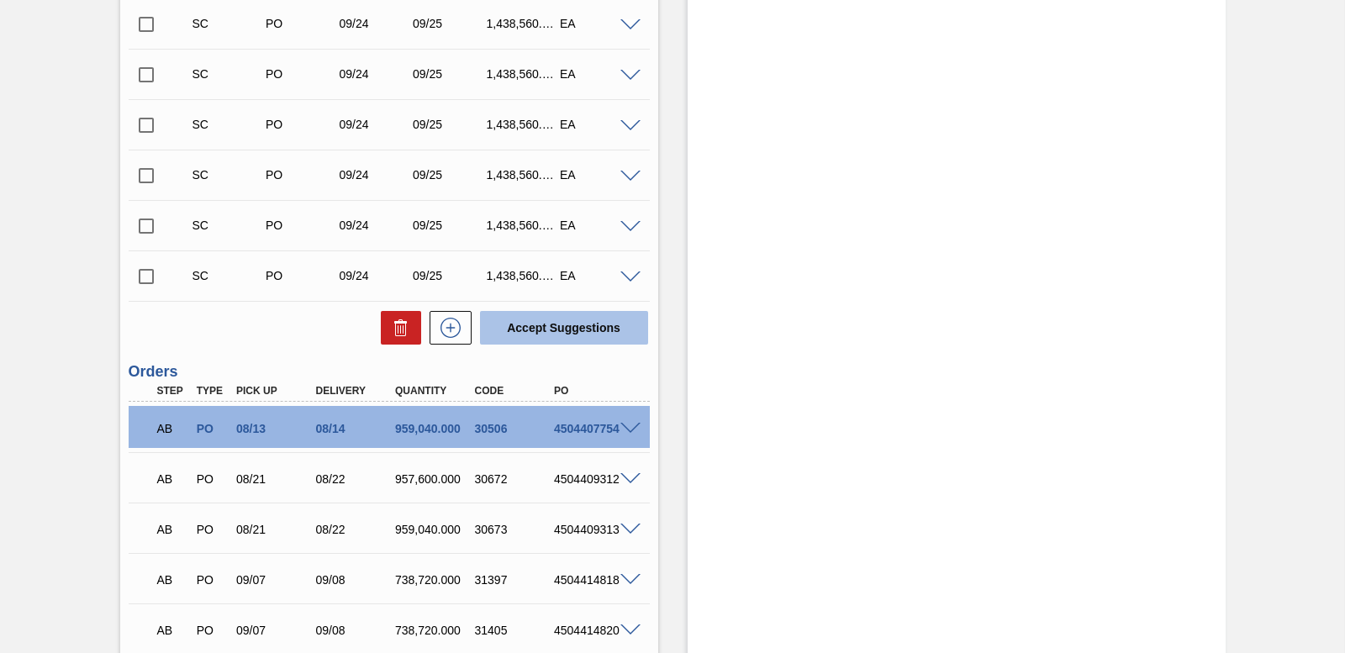
click at [534, 322] on button "Accept Suggestions" at bounding box center [564, 328] width 168 height 34
checkbox input "false"
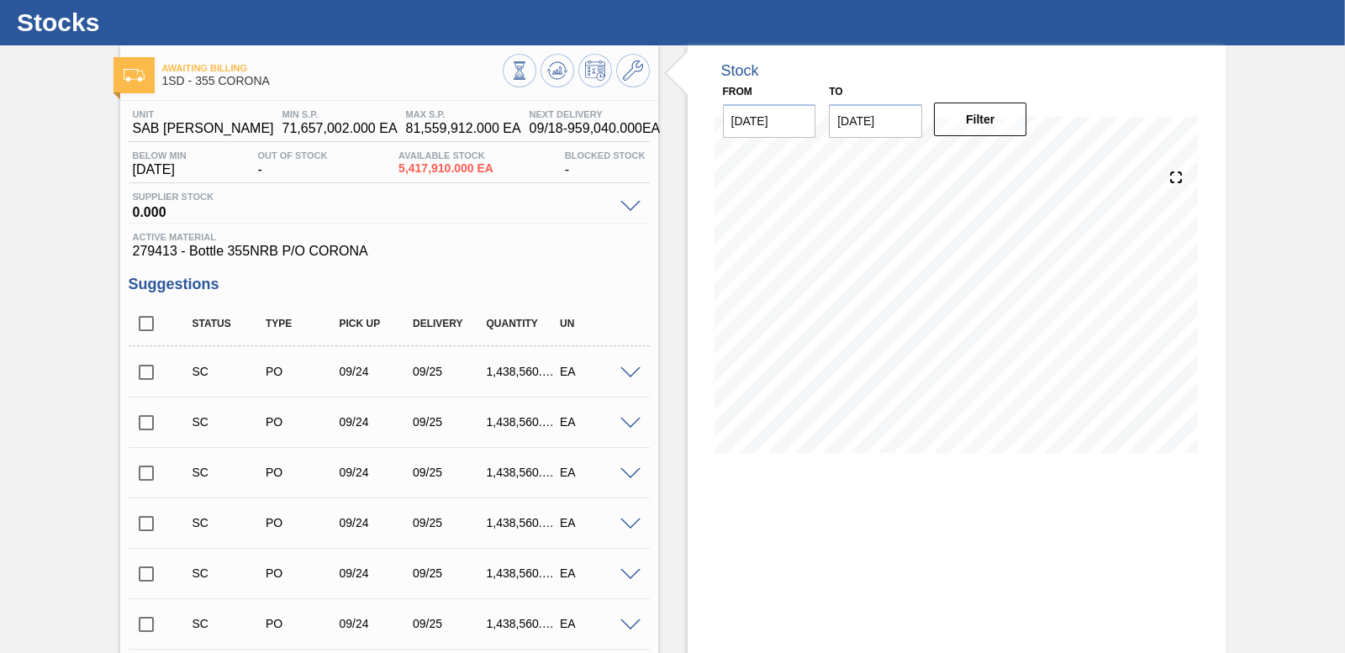
scroll to position [0, 0]
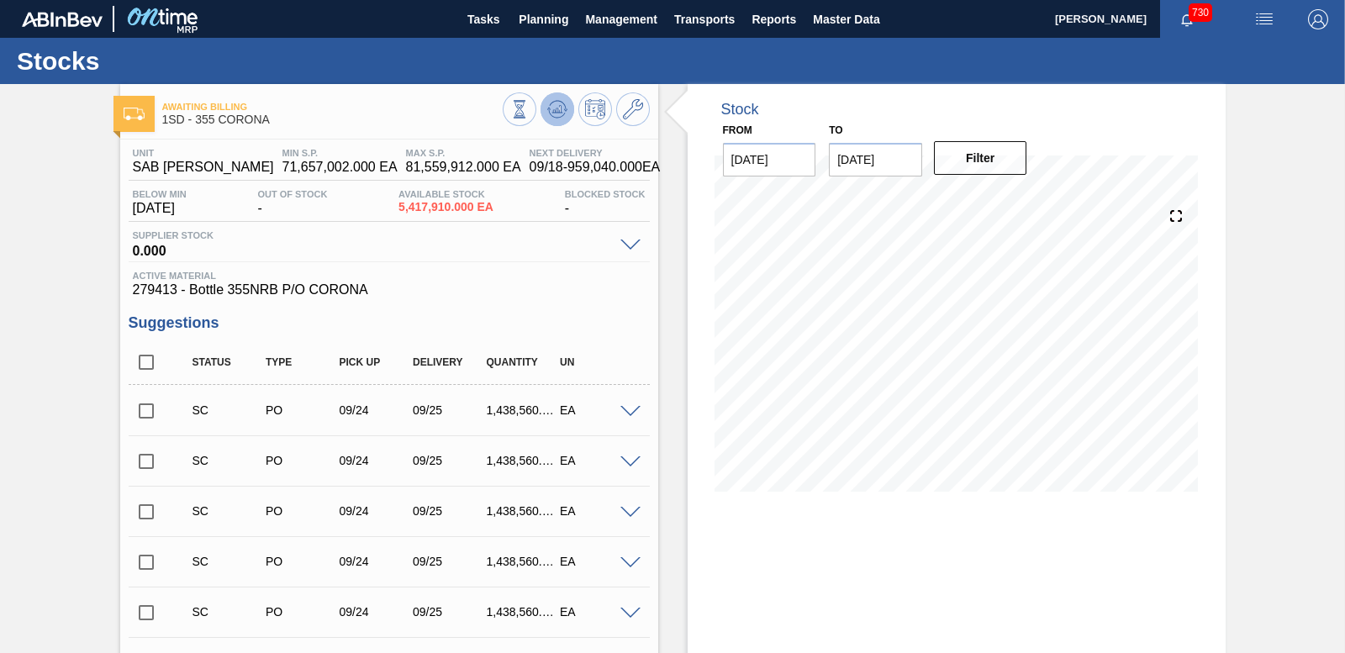
click at [551, 110] on icon at bounding box center [557, 109] width 20 height 20
click at [147, 410] on input "checkbox" at bounding box center [146, 411] width 35 height 35
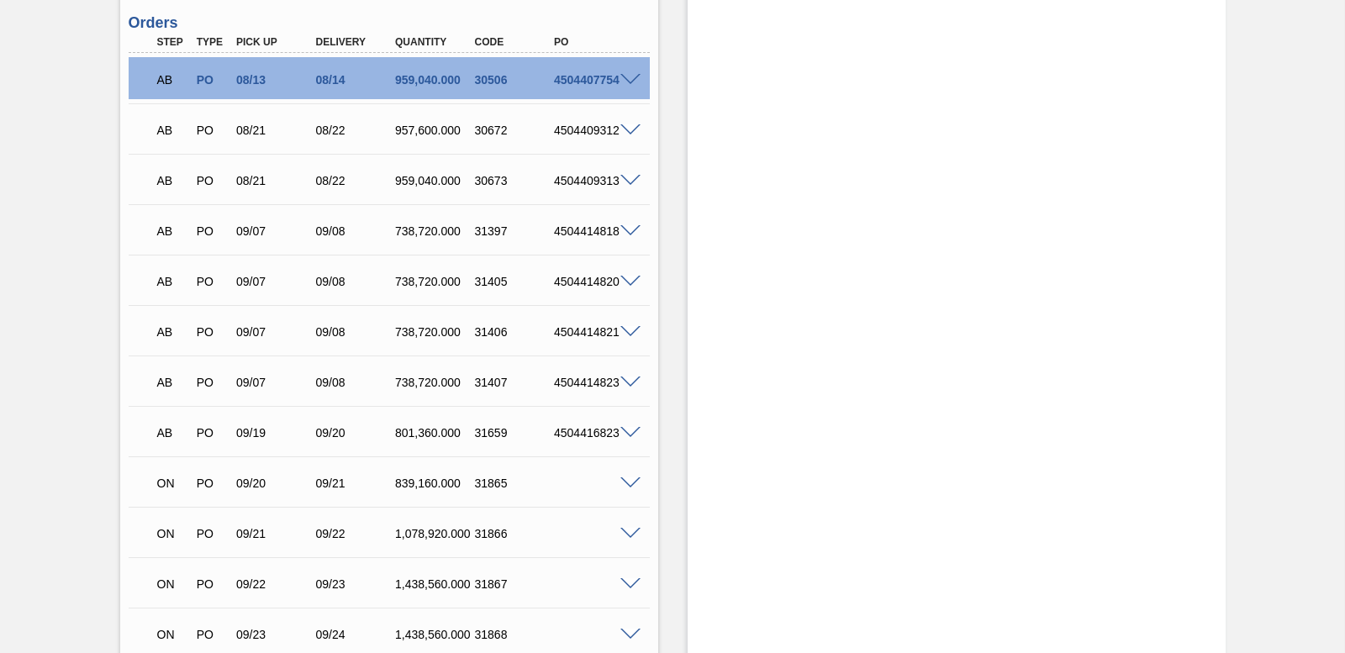
scroll to position [4444, 0]
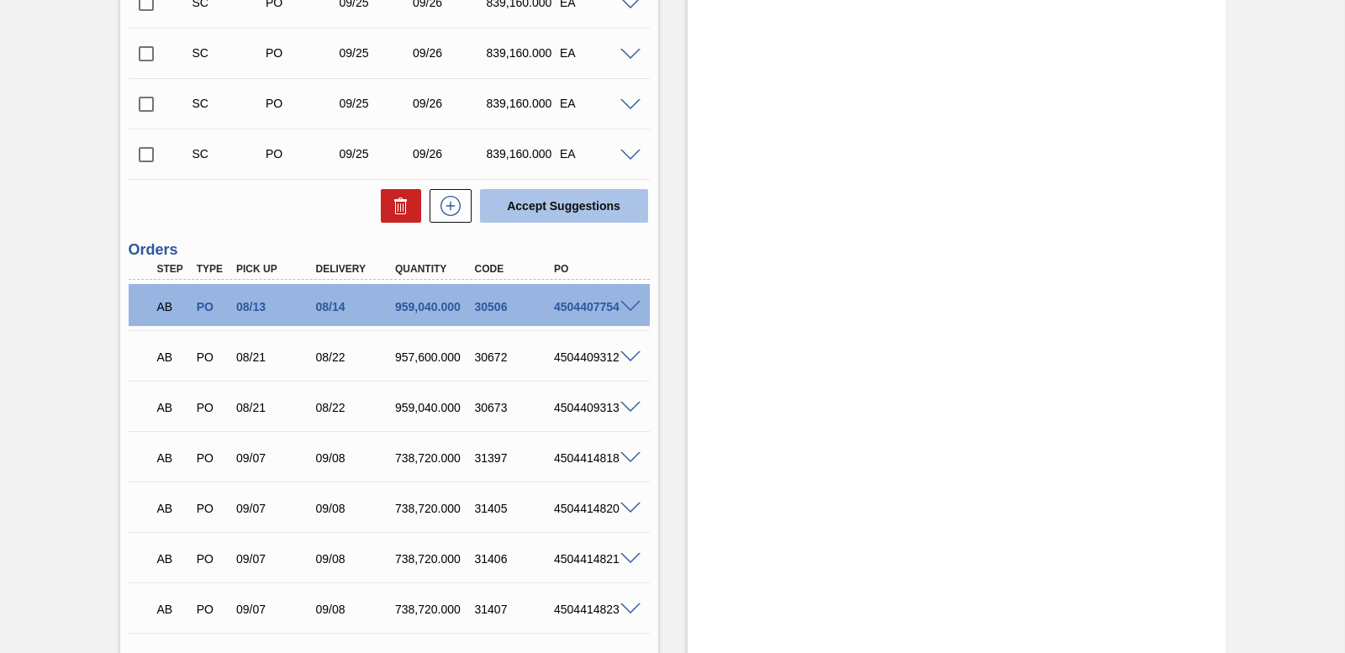
click at [552, 213] on button "Accept Suggestions" at bounding box center [564, 206] width 168 height 34
checkbox input "false"
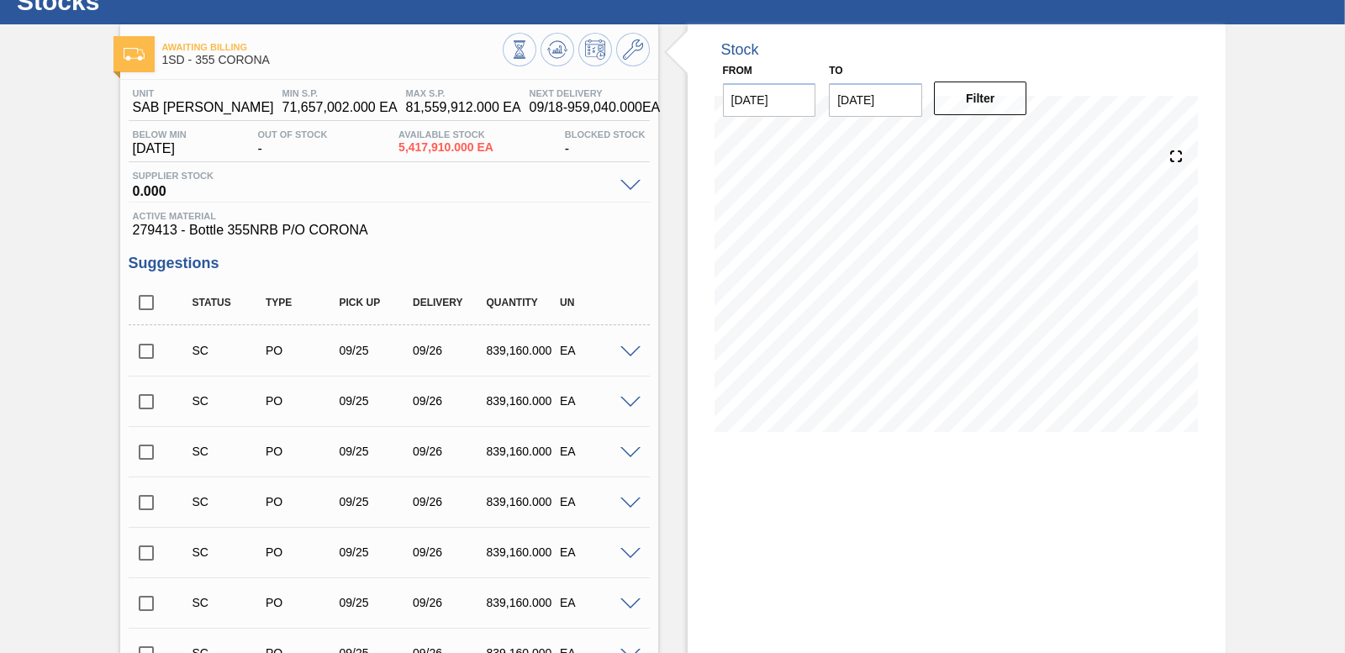
scroll to position [0, 0]
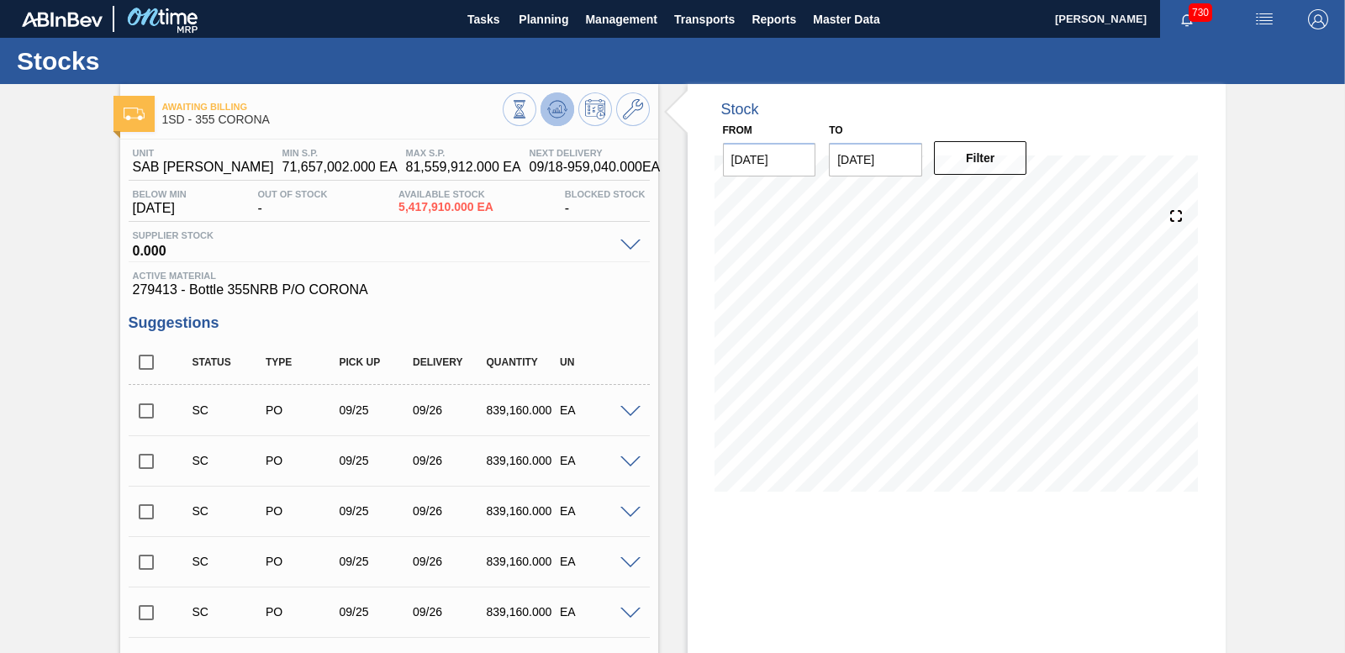
click at [557, 106] on icon at bounding box center [557, 109] width 11 height 8
click at [138, 412] on input "checkbox" at bounding box center [146, 411] width 35 height 35
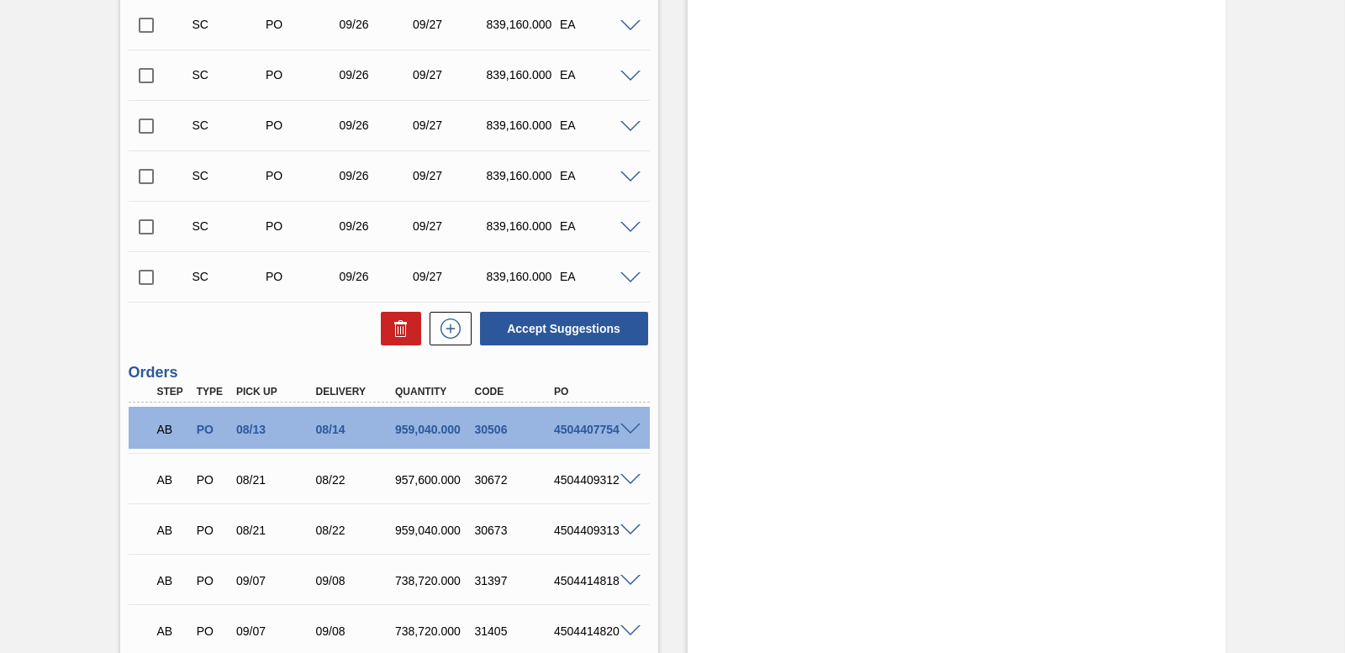
scroll to position [4204, 0]
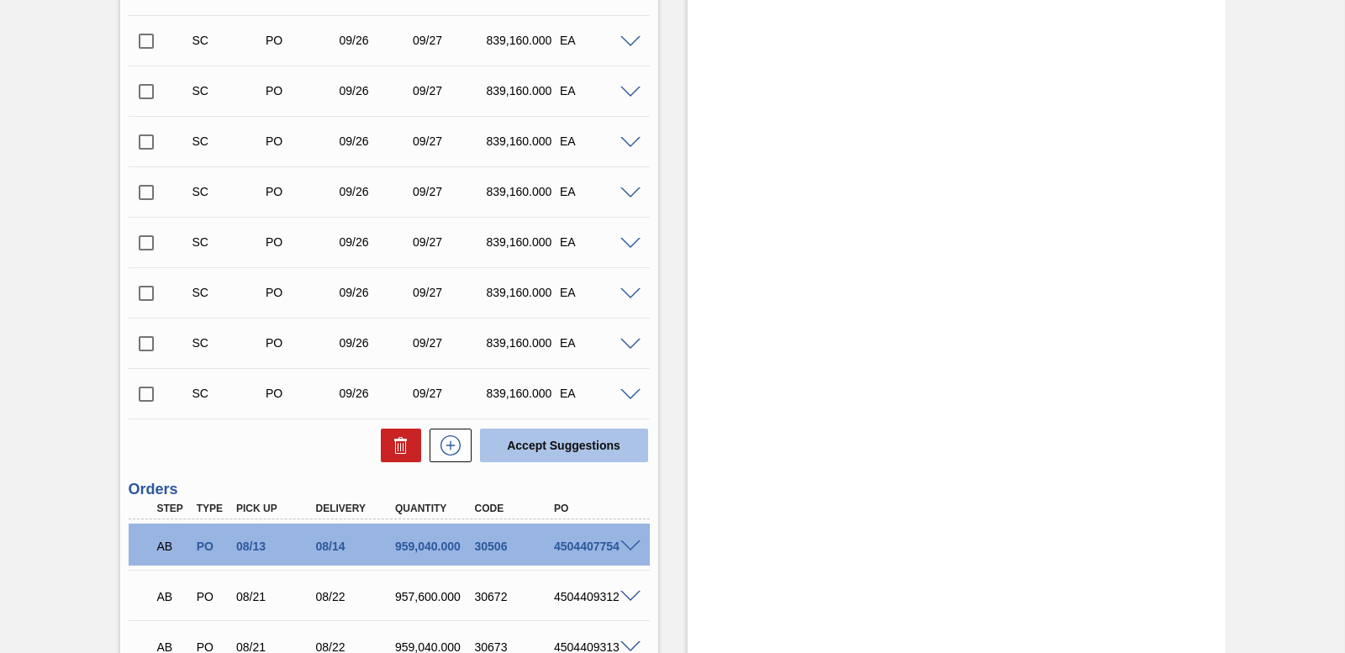
click at [564, 452] on button "Accept Suggestions" at bounding box center [564, 446] width 168 height 34
checkbox input "false"
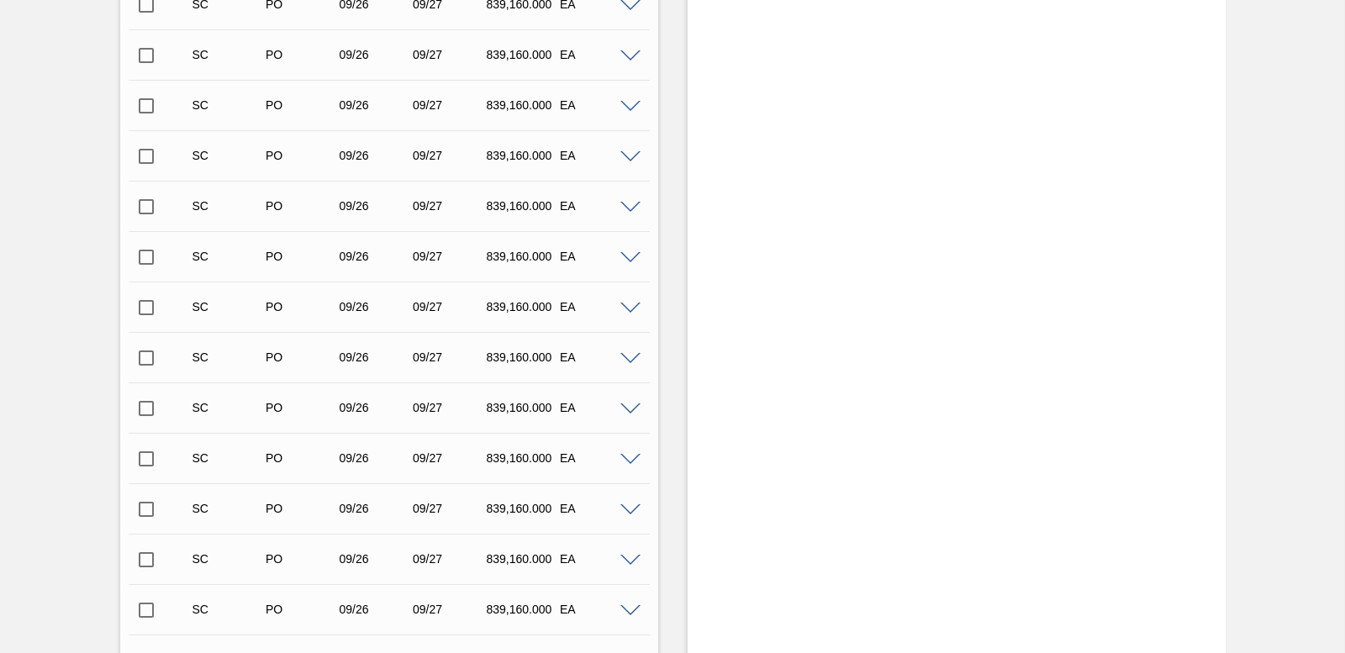
scroll to position [3149, 0]
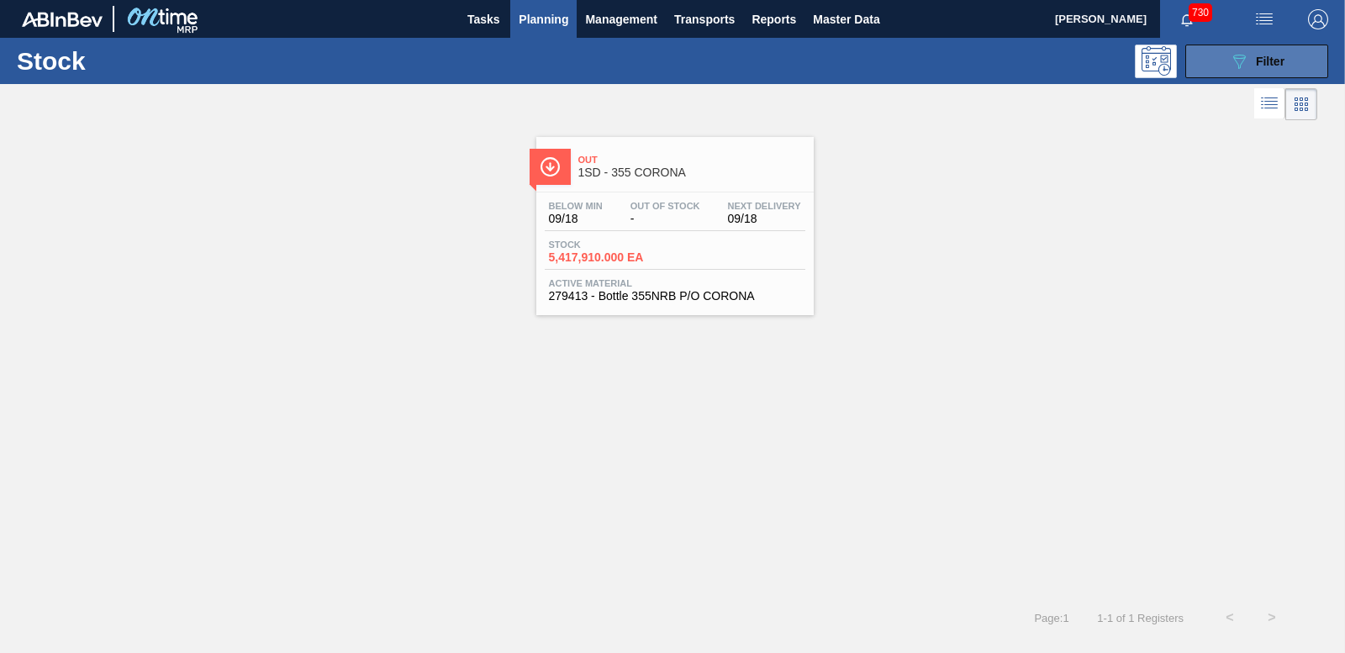
click at [1233, 51] on icon "089F7B8B-B2A5-4AFE-B5C0-19BA573D28AC" at bounding box center [1239, 61] width 20 height 20
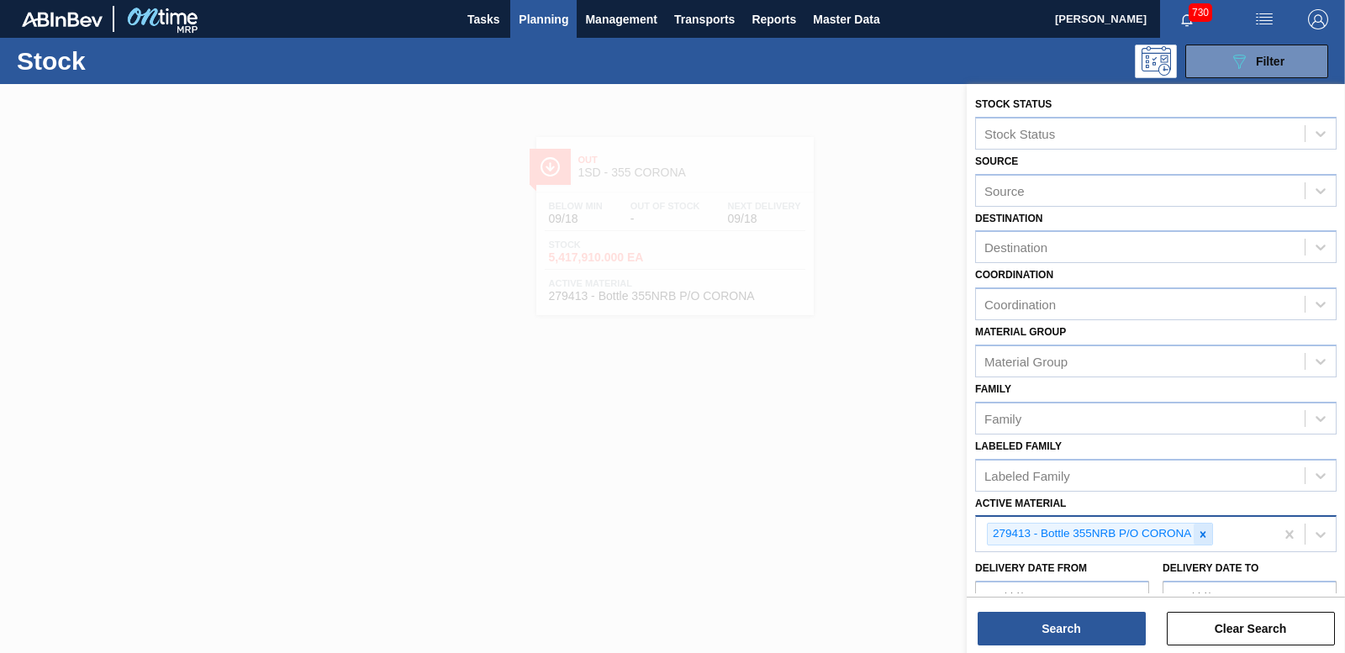
click at [1207, 538] on icon at bounding box center [1203, 535] width 12 height 12
type Material "193319"
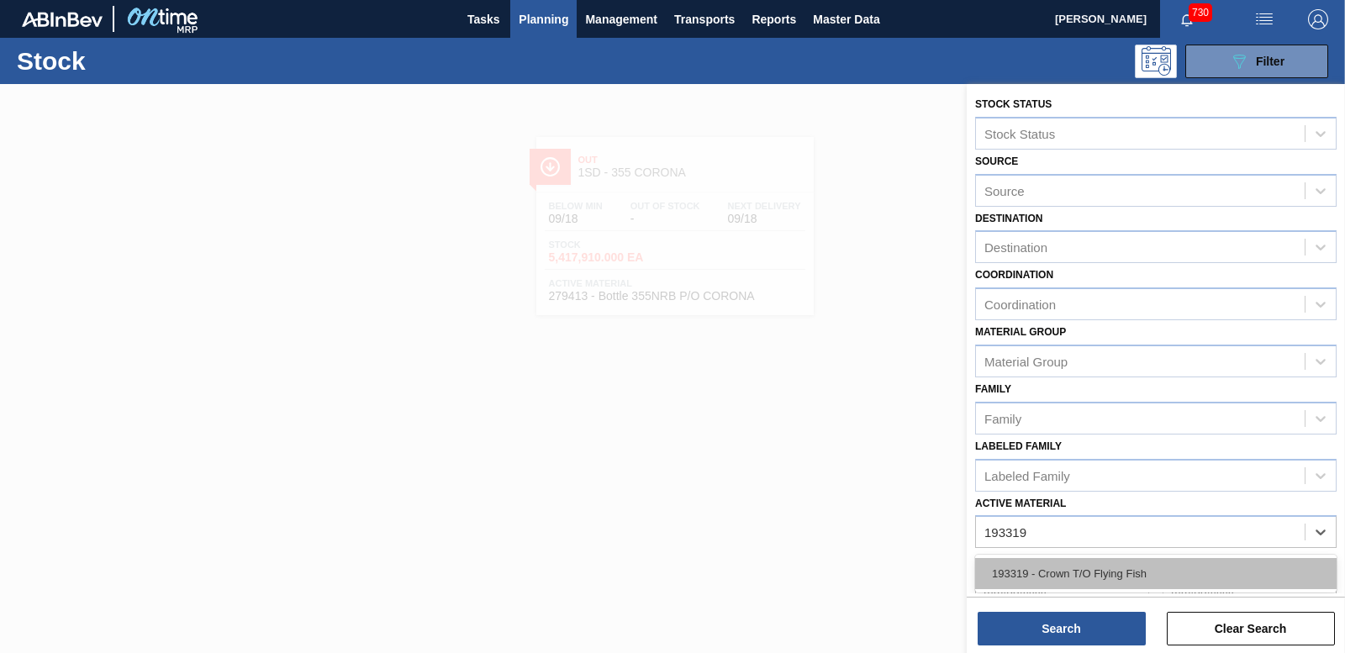
click at [1067, 569] on div "193319 - Crown T/O Flying Fish" at bounding box center [1156, 573] width 362 height 31
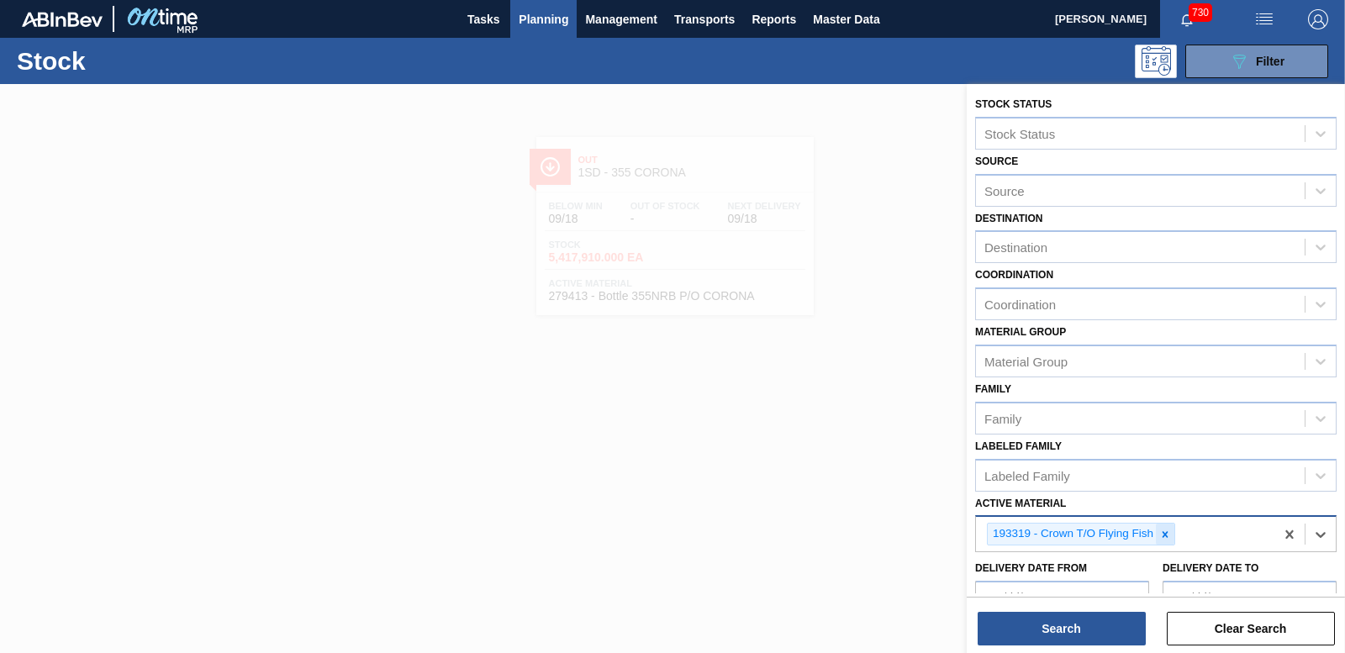
click at [1165, 543] on div at bounding box center [1165, 534] width 18 height 21
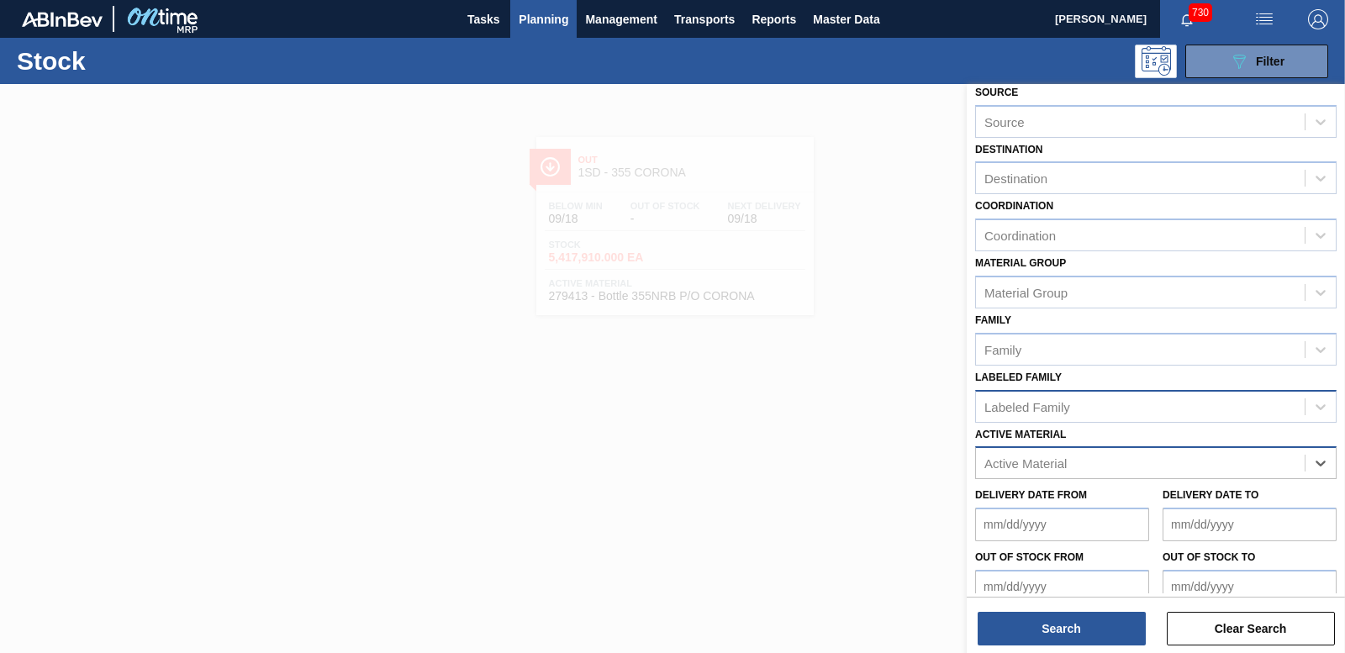
scroll to position [150, 0]
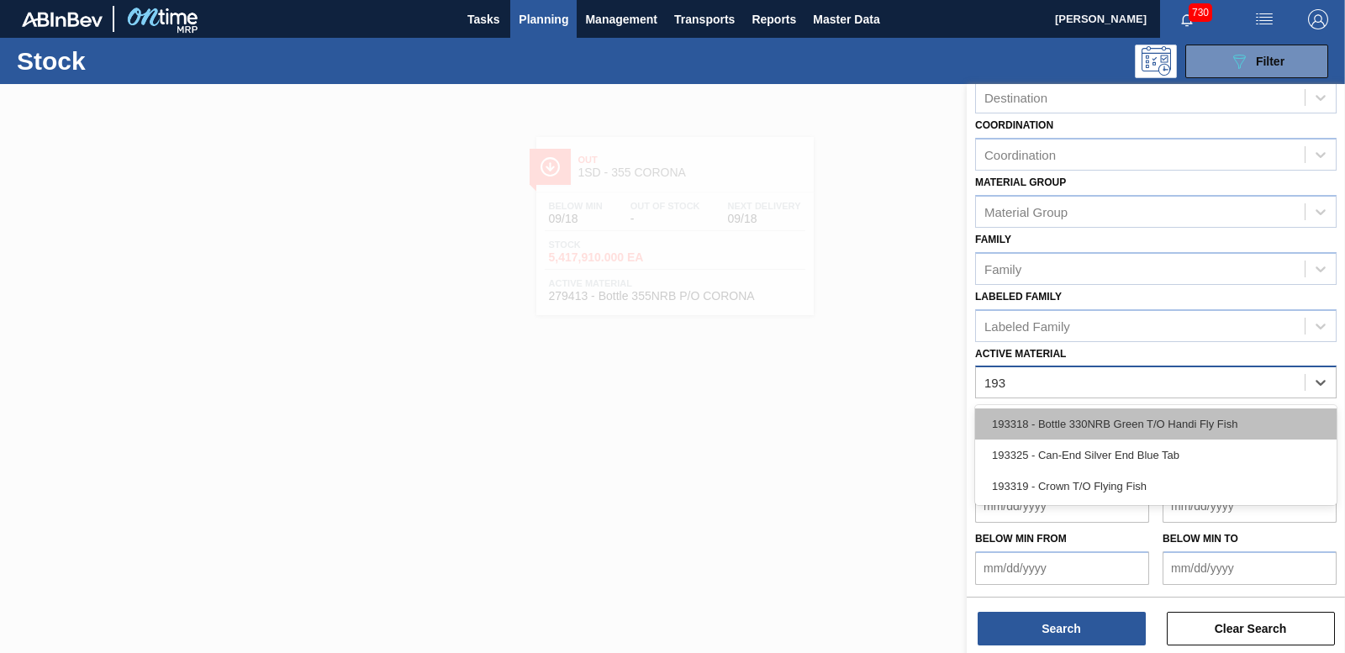
type Material "1933"
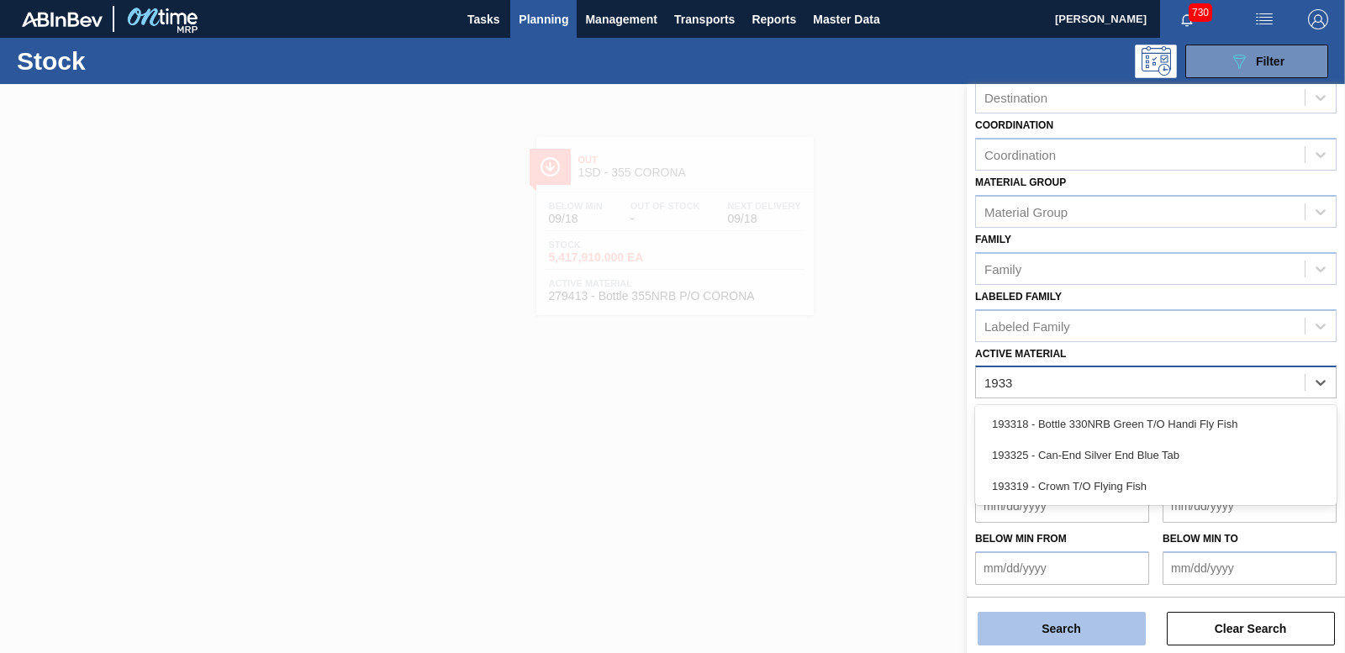
drag, startPoint x: 1063, startPoint y: 428, endPoint x: 1093, endPoint y: 640, distance: 214.0
click at [1062, 430] on div "193318 - Bottle 330NRB Green T/O Handi Fly Fish" at bounding box center [1156, 424] width 362 height 31
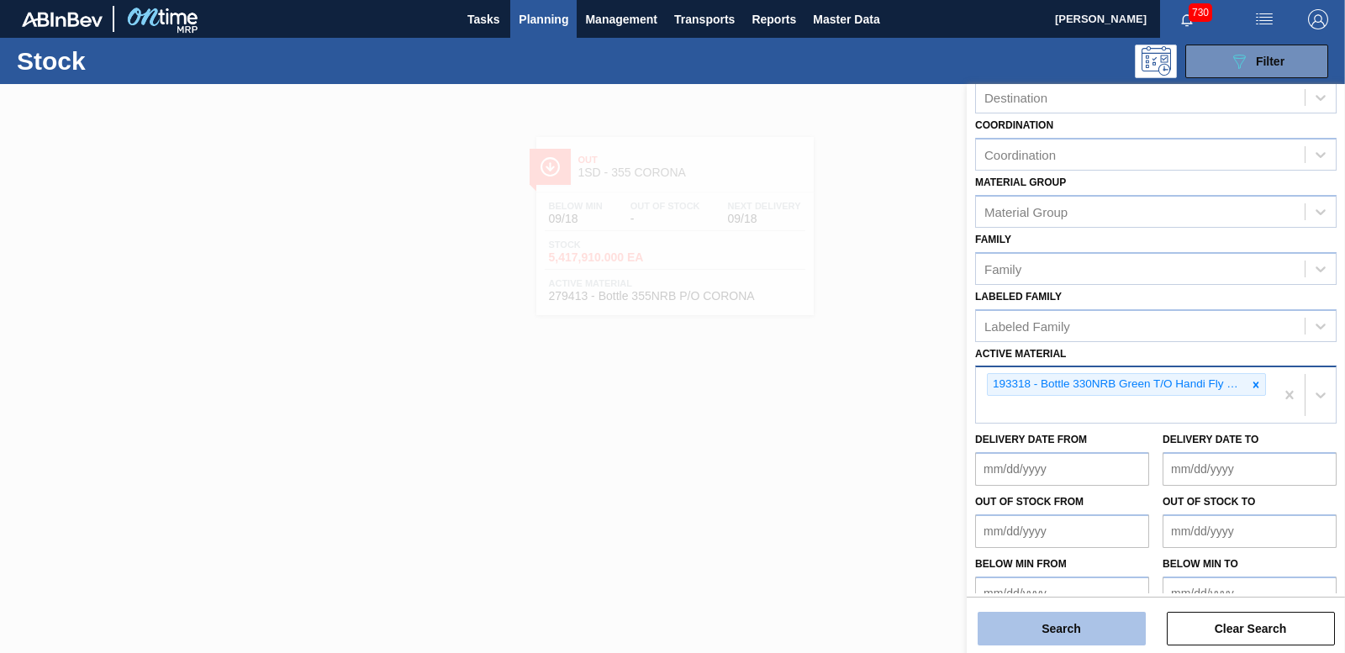
click at [1074, 645] on button "Search" at bounding box center [1062, 629] width 168 height 34
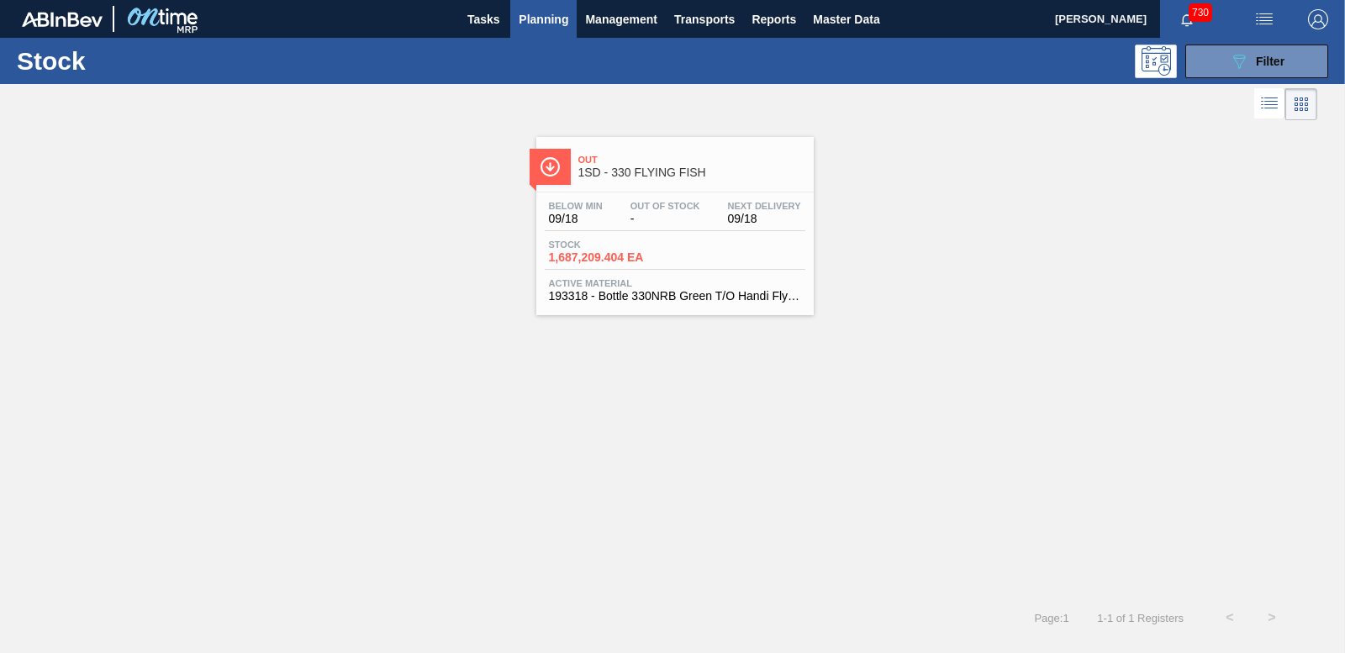
click at [611, 261] on span "1,687,209.404 EA" at bounding box center [608, 257] width 118 height 13
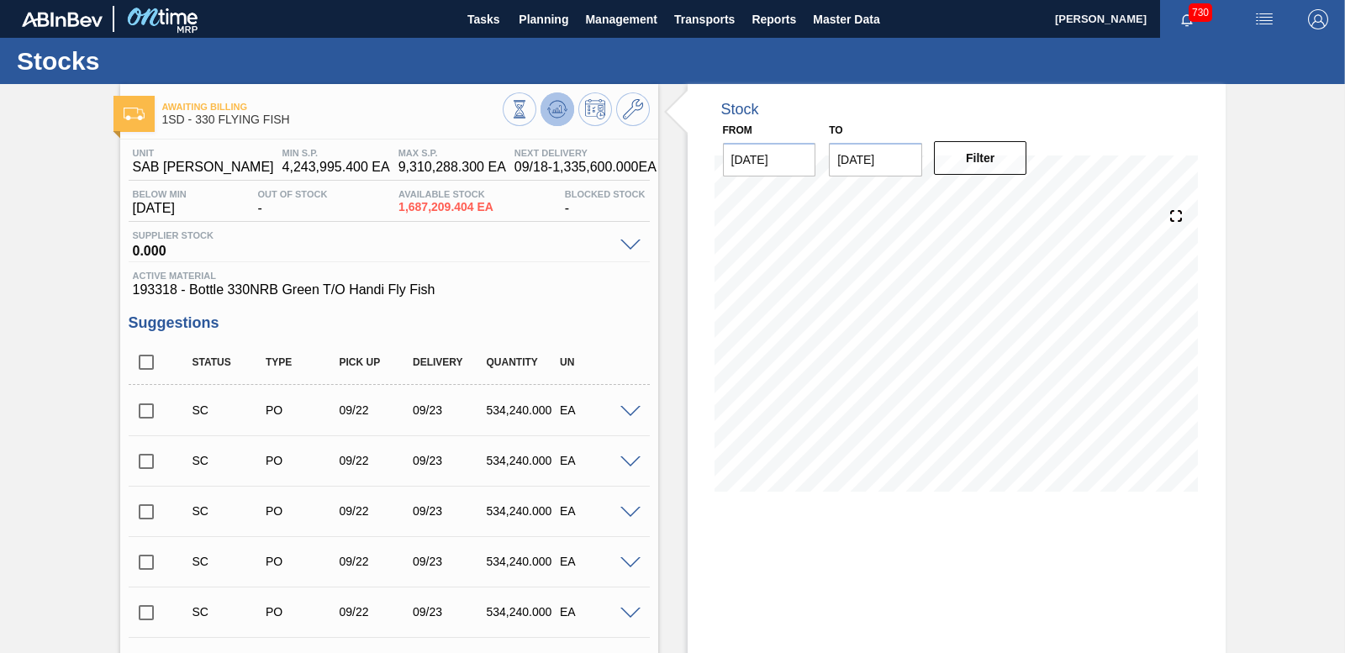
click at [559, 112] on icon at bounding box center [557, 109] width 11 height 8
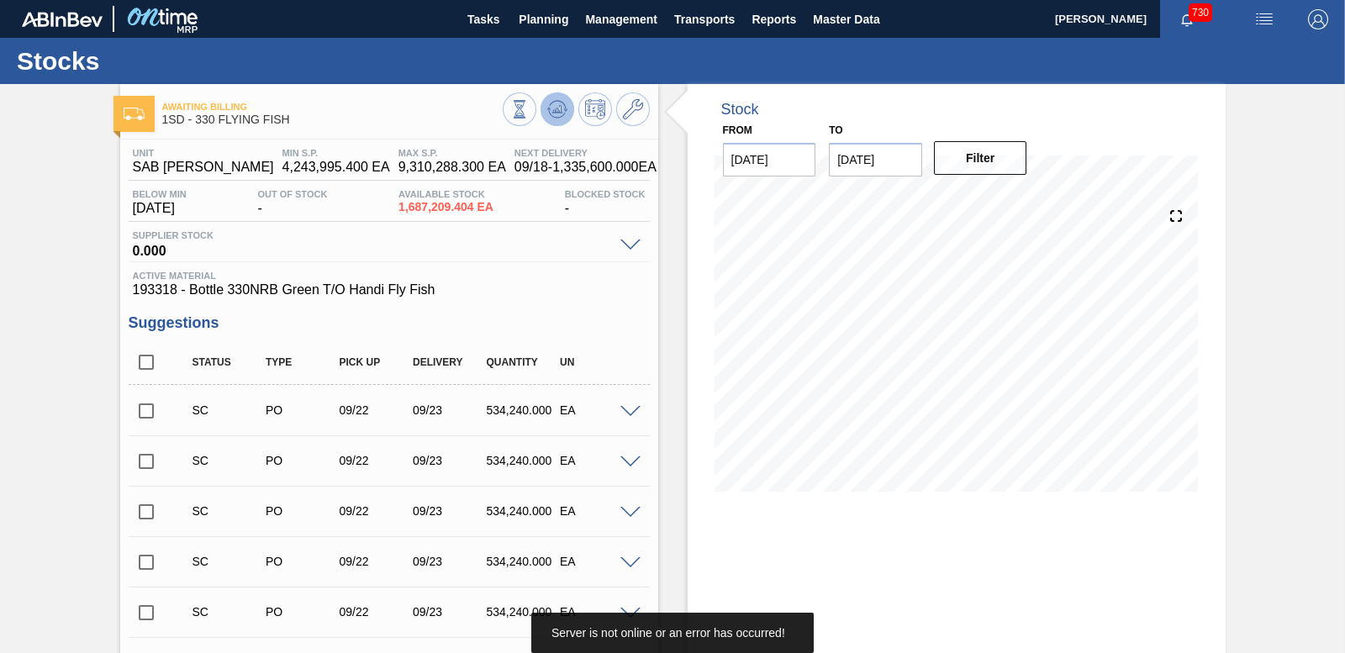
click at [548, 114] on icon at bounding box center [557, 109] width 20 height 20
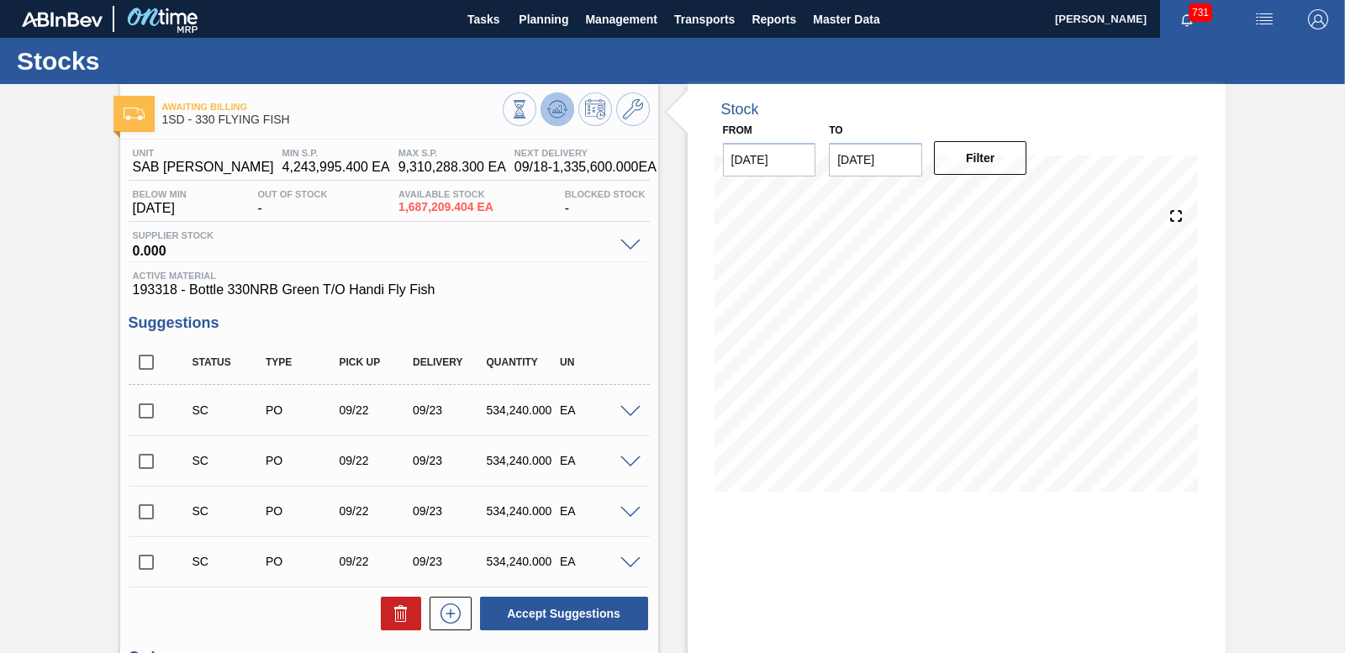
click at [560, 105] on icon at bounding box center [557, 109] width 20 height 20
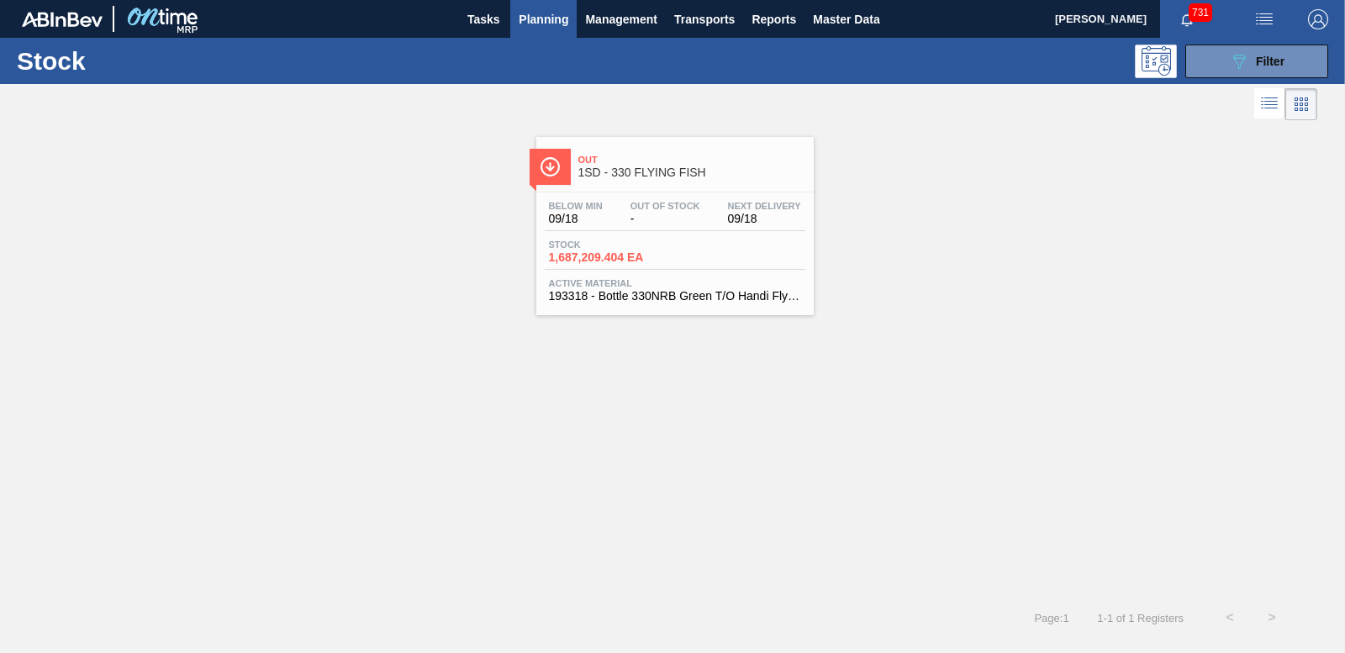
click at [587, 250] on div "Stock 1,687,209.404 EA" at bounding box center [608, 252] width 126 height 24
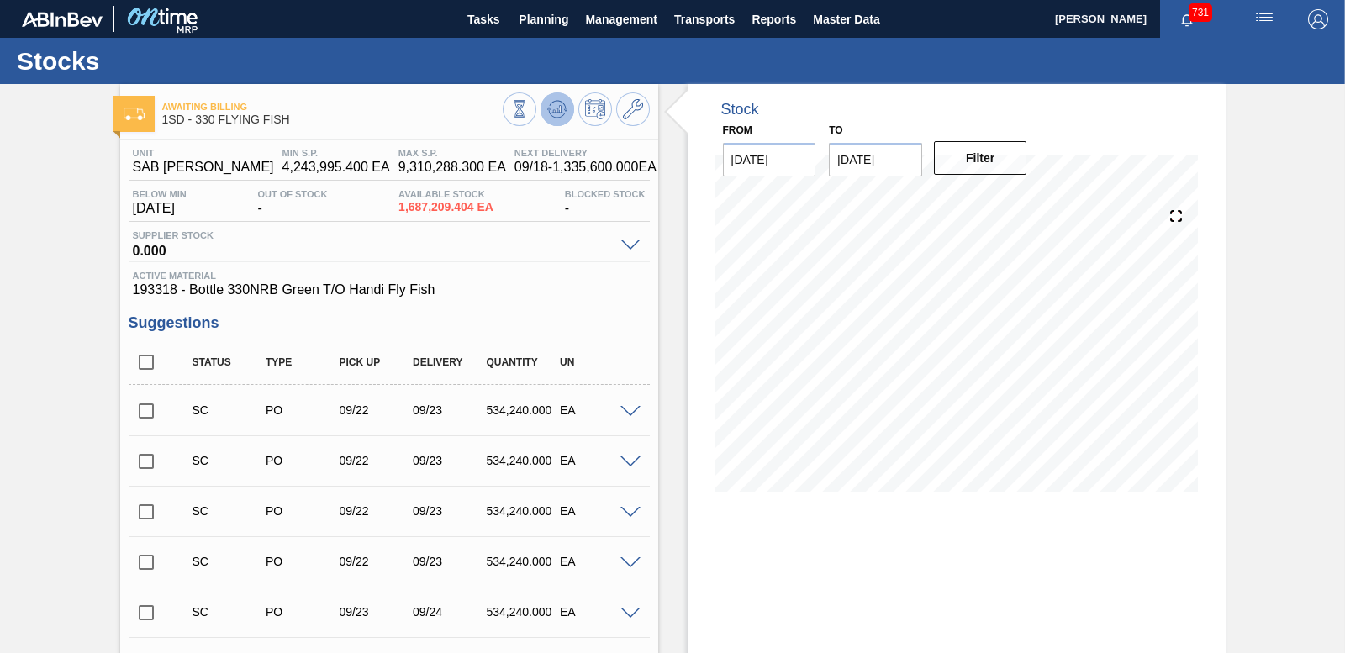
click at [556, 114] on icon at bounding box center [557, 109] width 20 height 20
click at [142, 411] on input "checkbox" at bounding box center [146, 411] width 35 height 35
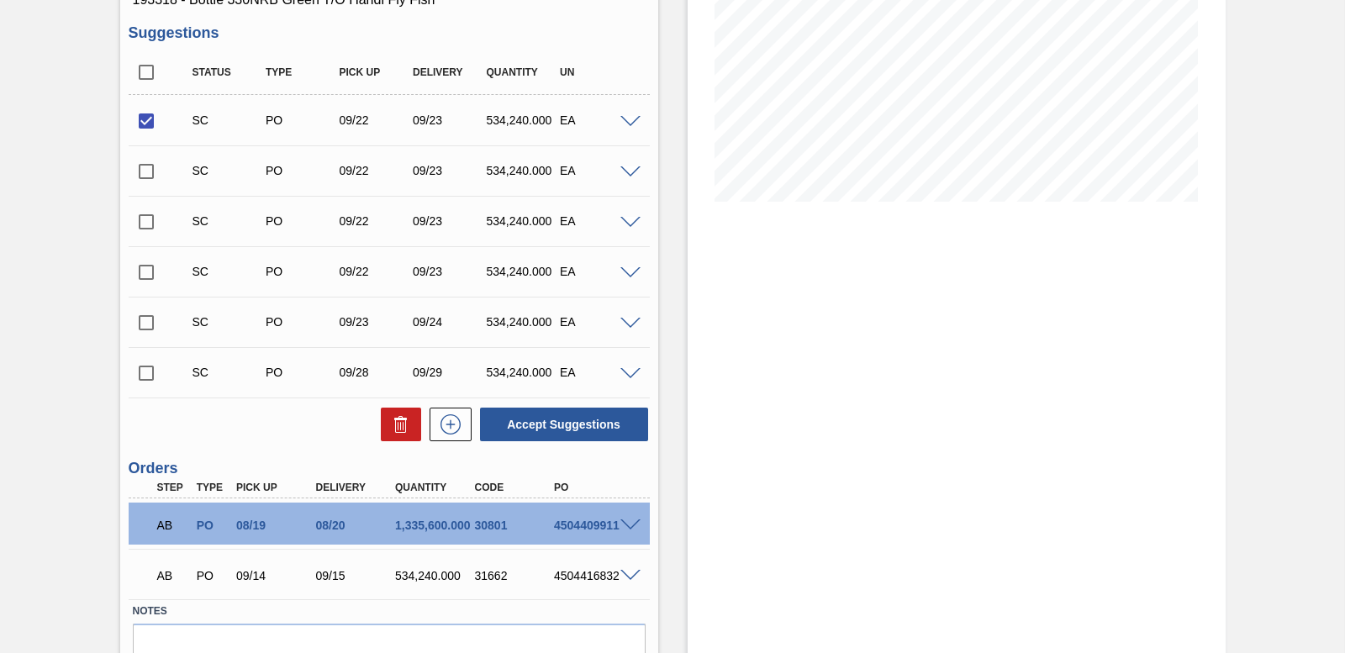
scroll to position [374, 0]
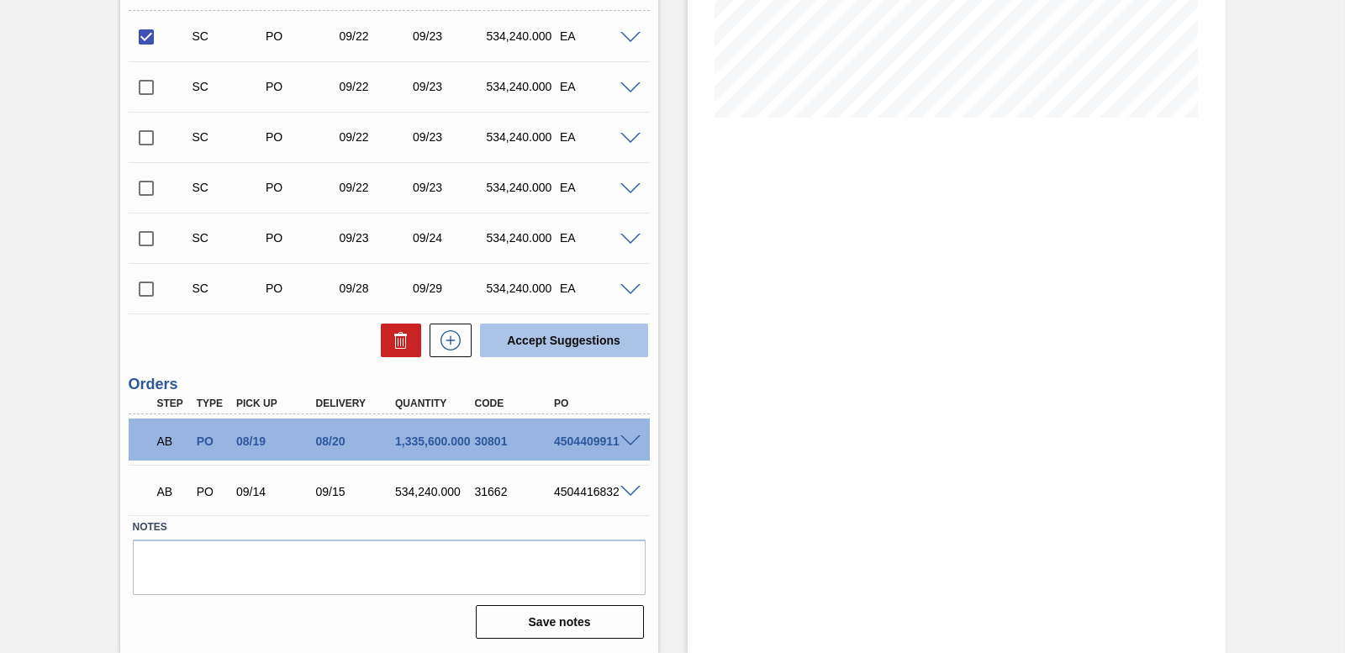
click at [543, 348] on button "Accept Suggestions" at bounding box center [564, 341] width 168 height 34
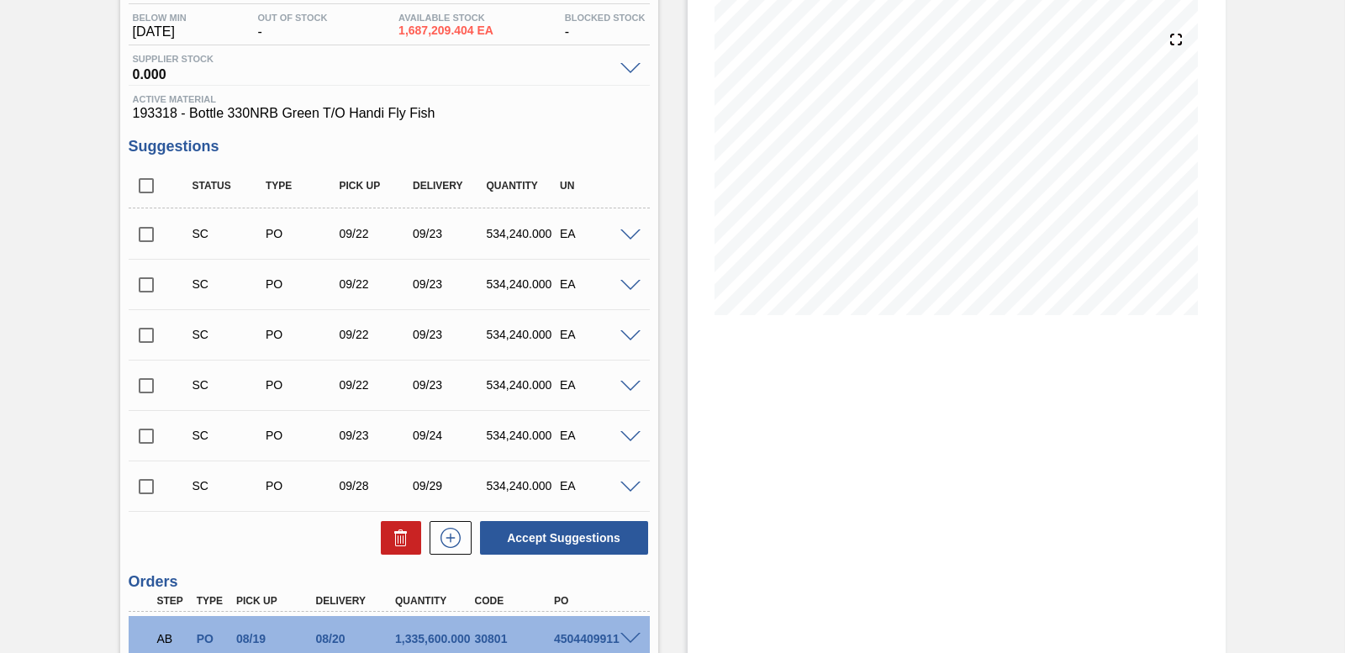
scroll to position [290, 0]
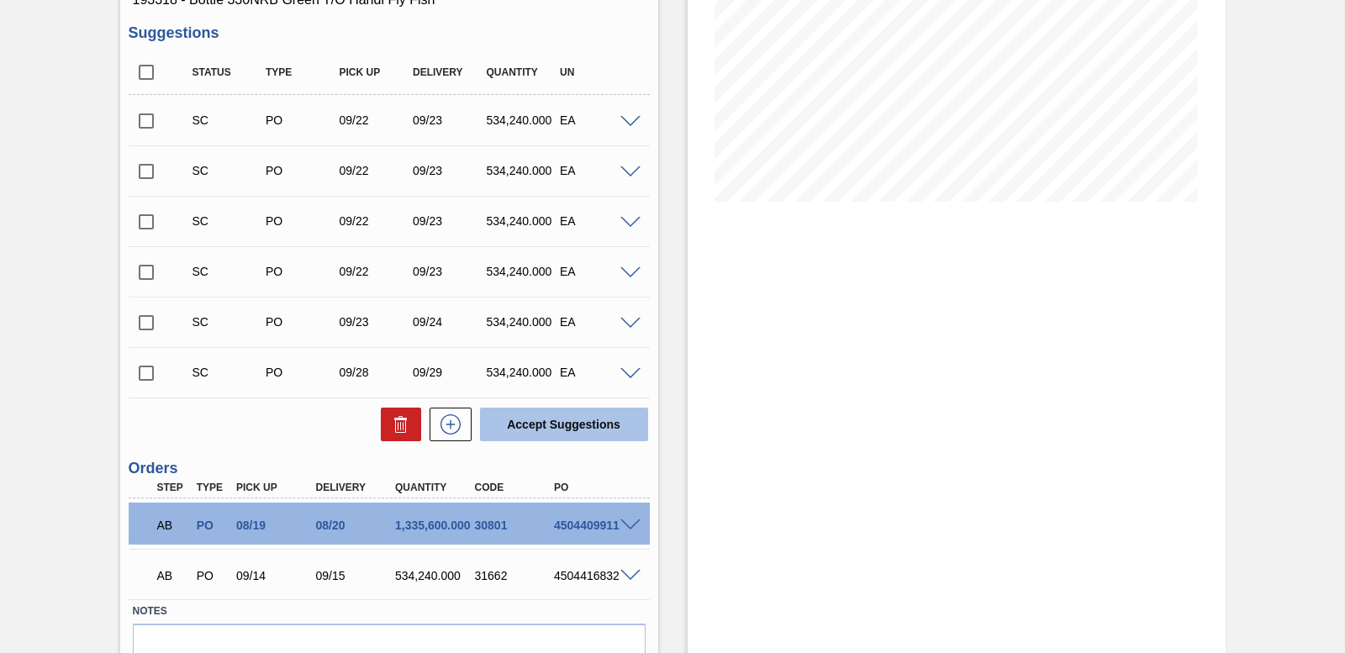
click at [544, 433] on button "Accept Suggestions" at bounding box center [564, 425] width 168 height 34
click at [137, 119] on input "checkbox" at bounding box center [146, 120] width 35 height 35
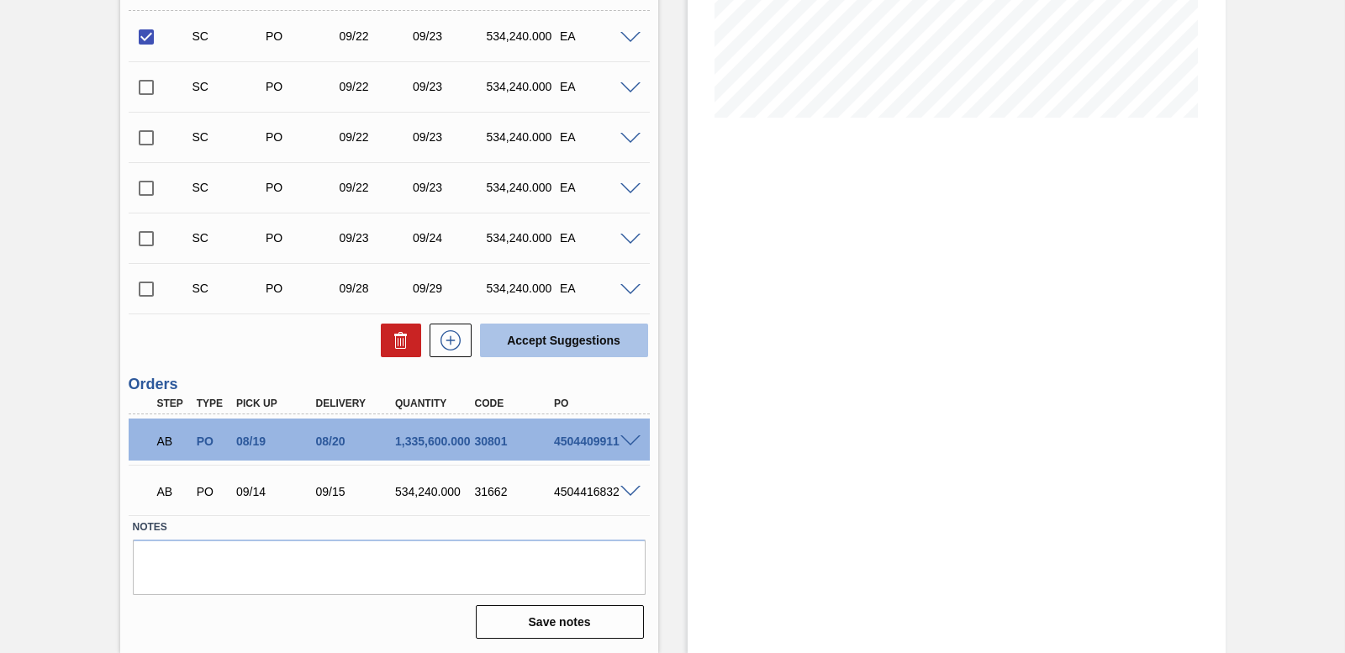
click at [544, 347] on button "Accept Suggestions" at bounding box center [564, 341] width 168 height 34
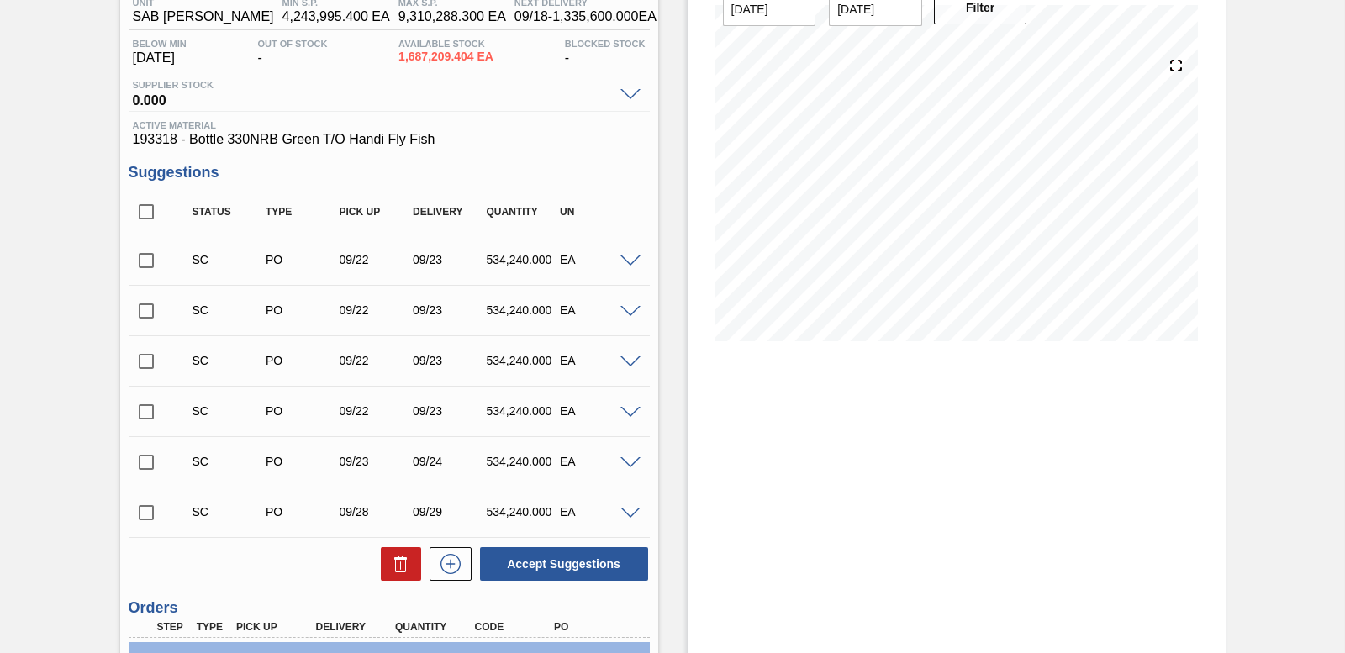
scroll to position [206, 0]
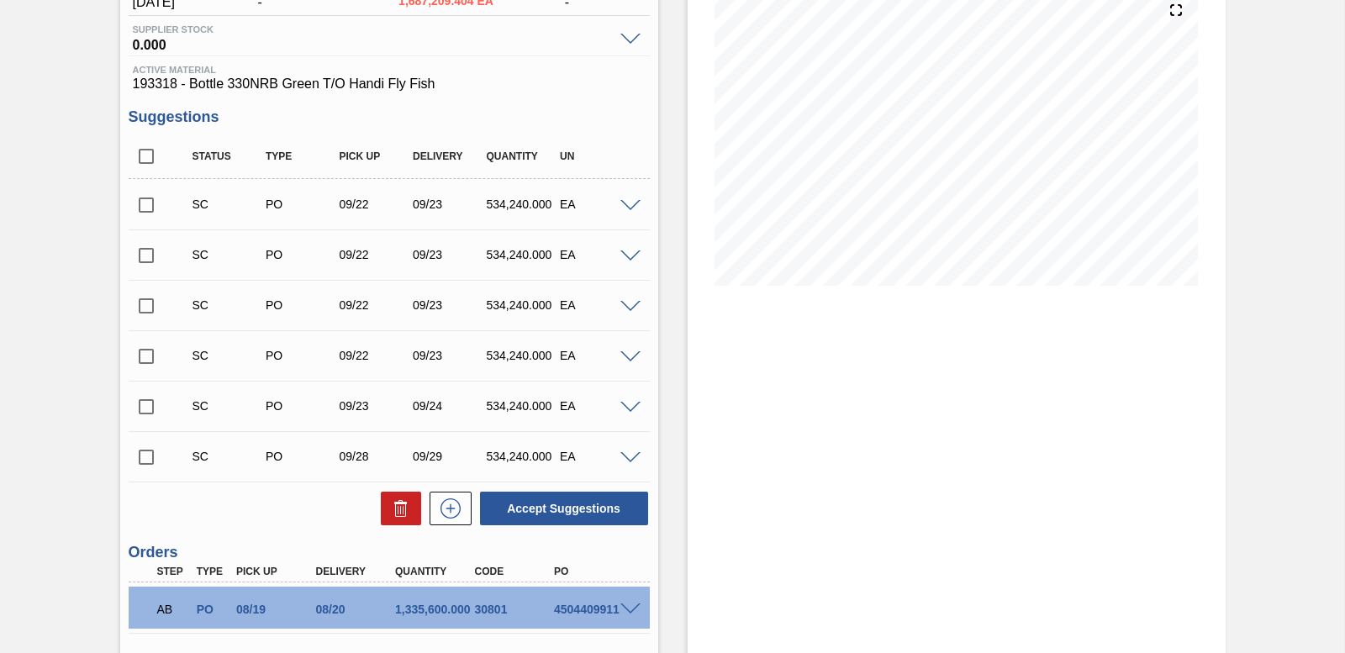
click at [144, 209] on input "checkbox" at bounding box center [146, 205] width 35 height 35
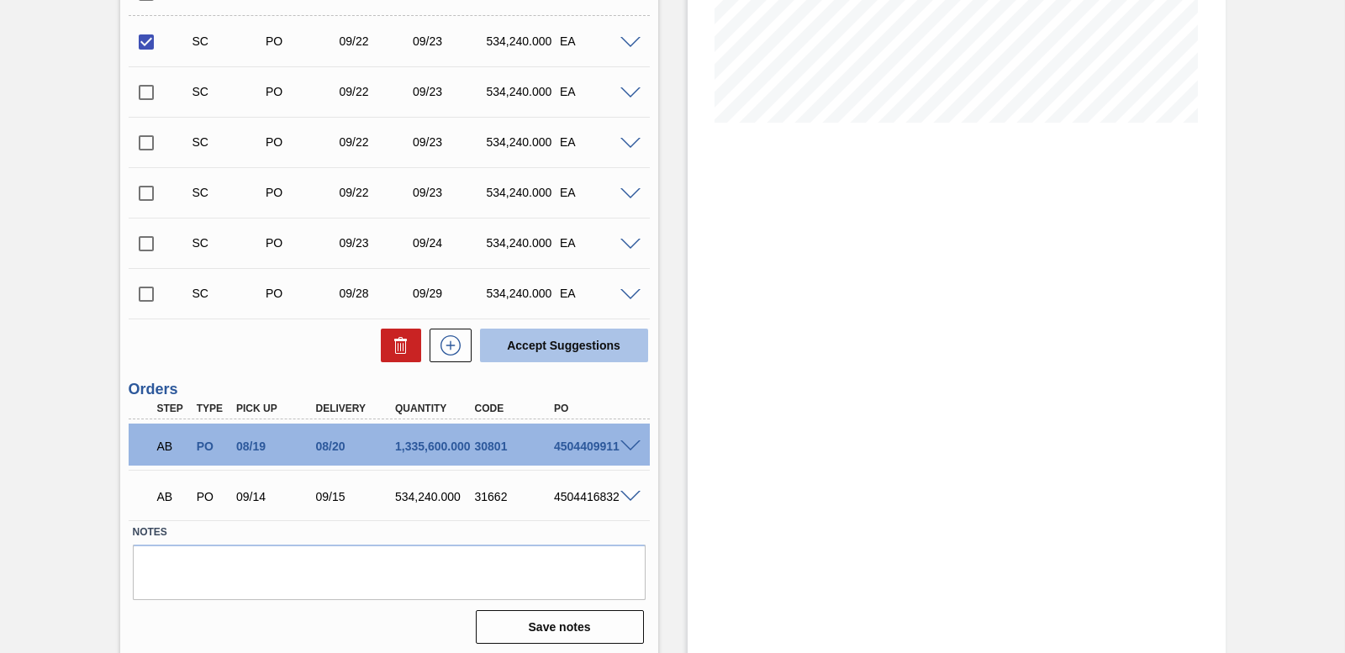
scroll to position [374, 0]
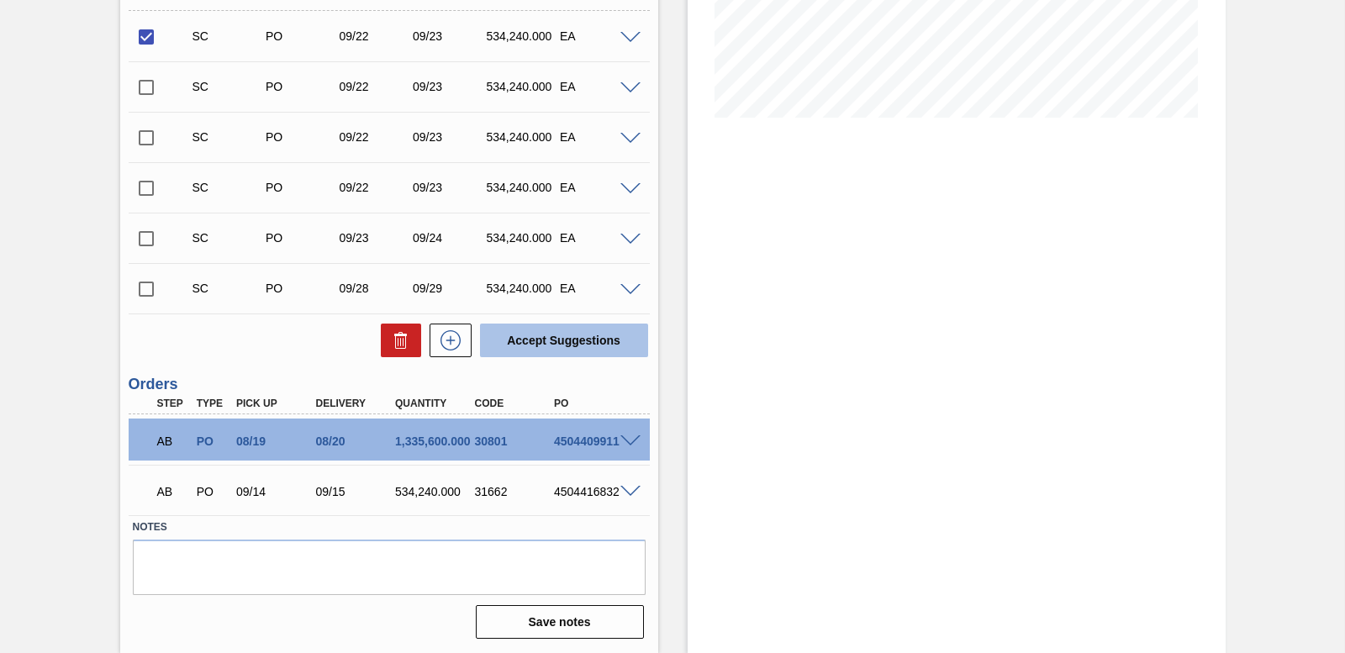
click at [578, 335] on button "Accept Suggestions" at bounding box center [564, 341] width 168 height 34
checkbox input "false"
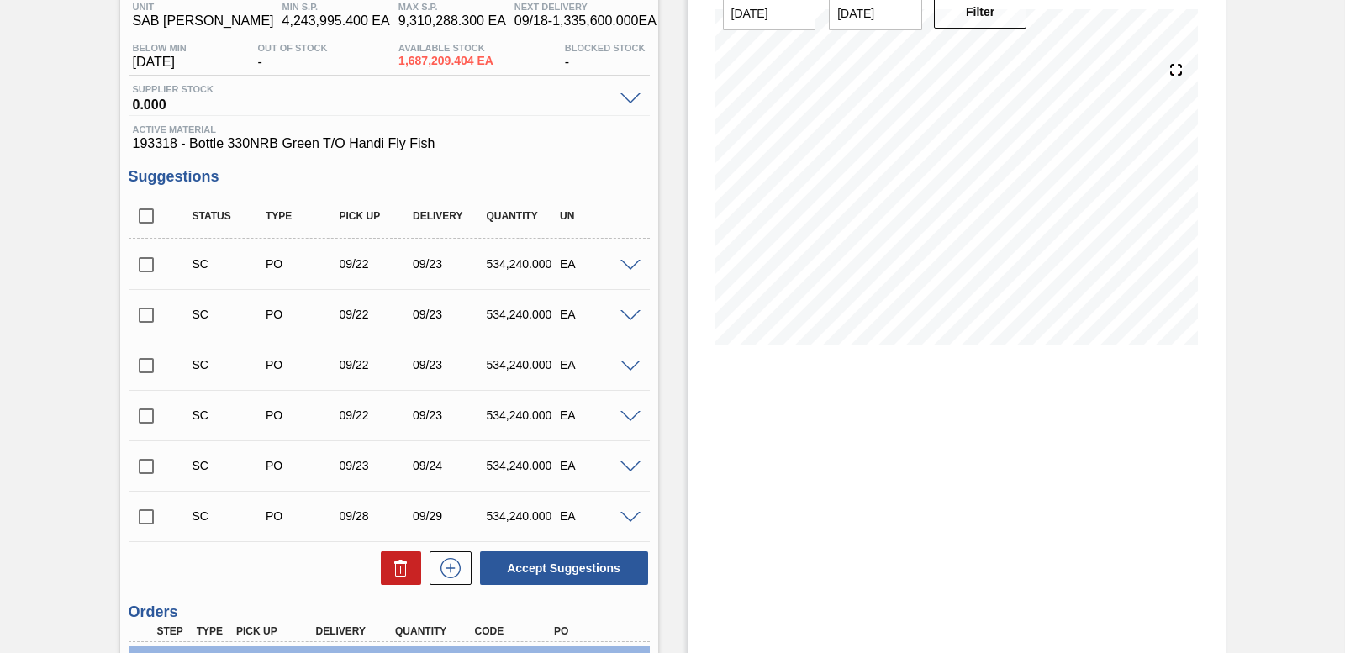
scroll to position [168, 0]
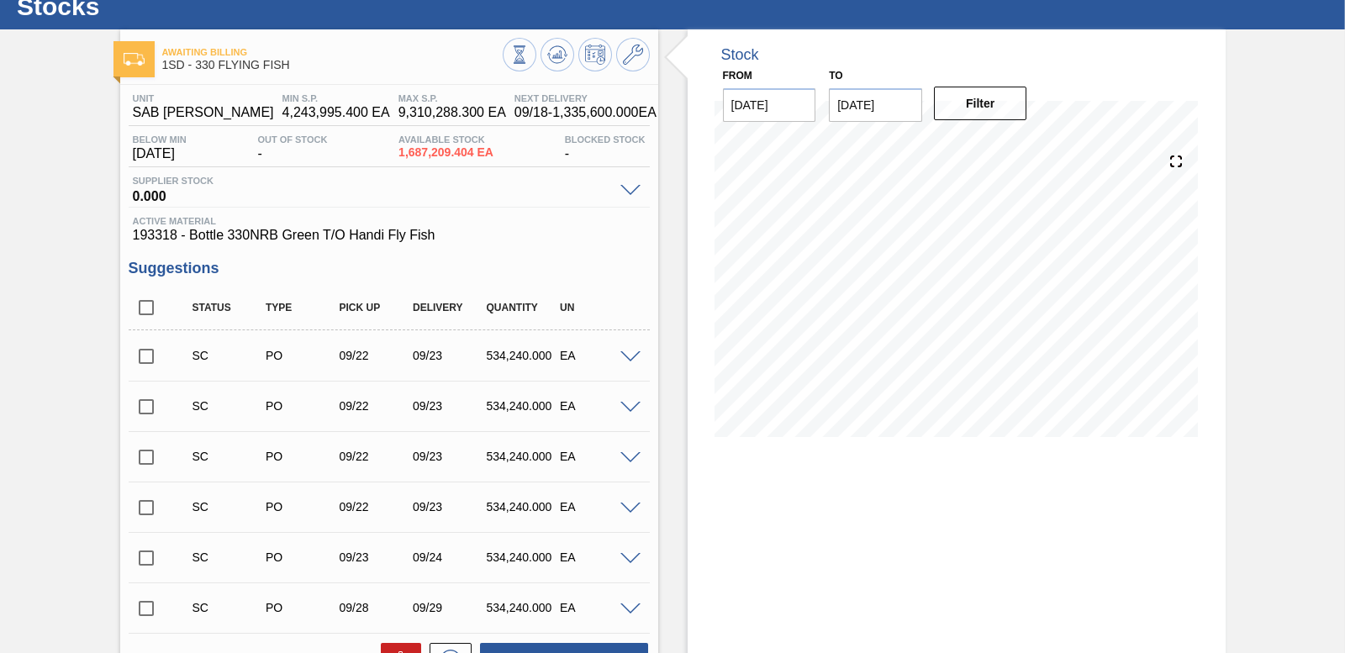
scroll to position [84, 0]
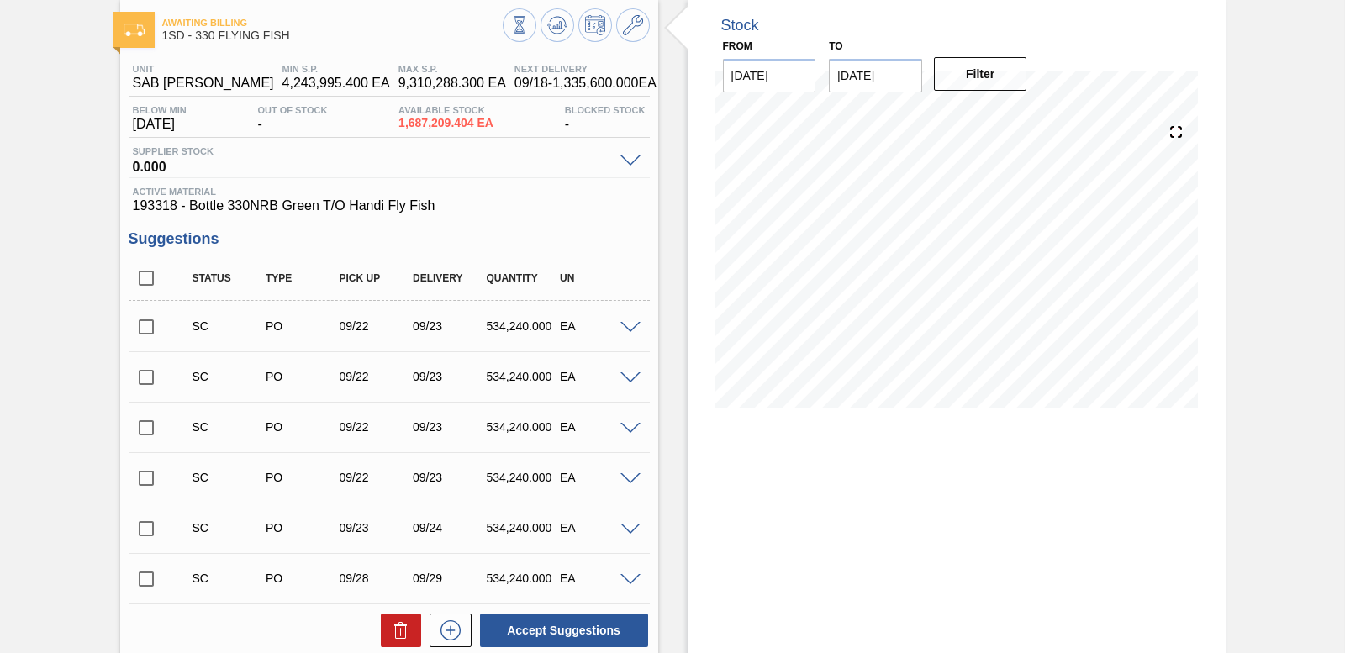
click at [149, 321] on input "checkbox" at bounding box center [146, 326] width 35 height 35
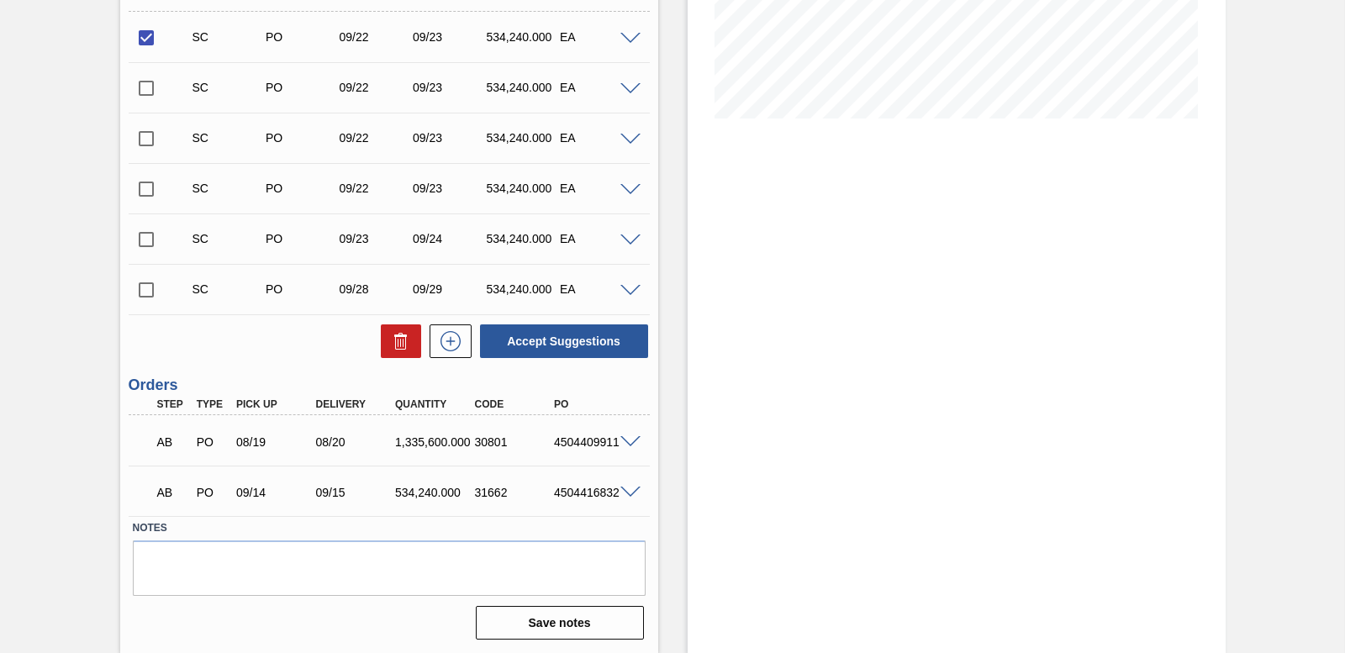
scroll to position [374, 0]
click at [533, 348] on button "Accept Suggestions" at bounding box center [564, 341] width 168 height 34
checkbox input "false"
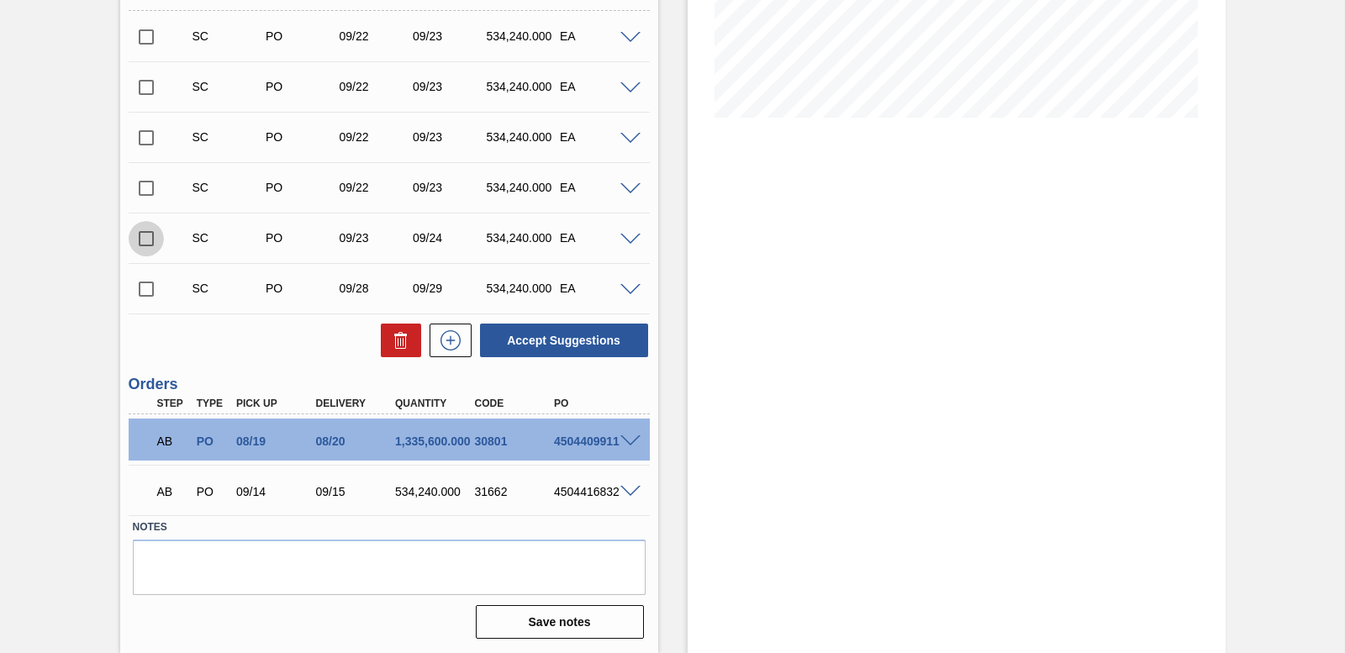
click at [139, 240] on input "checkbox" at bounding box center [146, 238] width 35 height 35
click at [592, 321] on div "Status Type Pick up Delivery Quantity UN SC PO 09/22 09/23 534,240.000 EA Mater…" at bounding box center [389, 162] width 521 height 393
click at [588, 335] on button "Accept Suggestions" at bounding box center [564, 341] width 168 height 34
checkbox input "false"
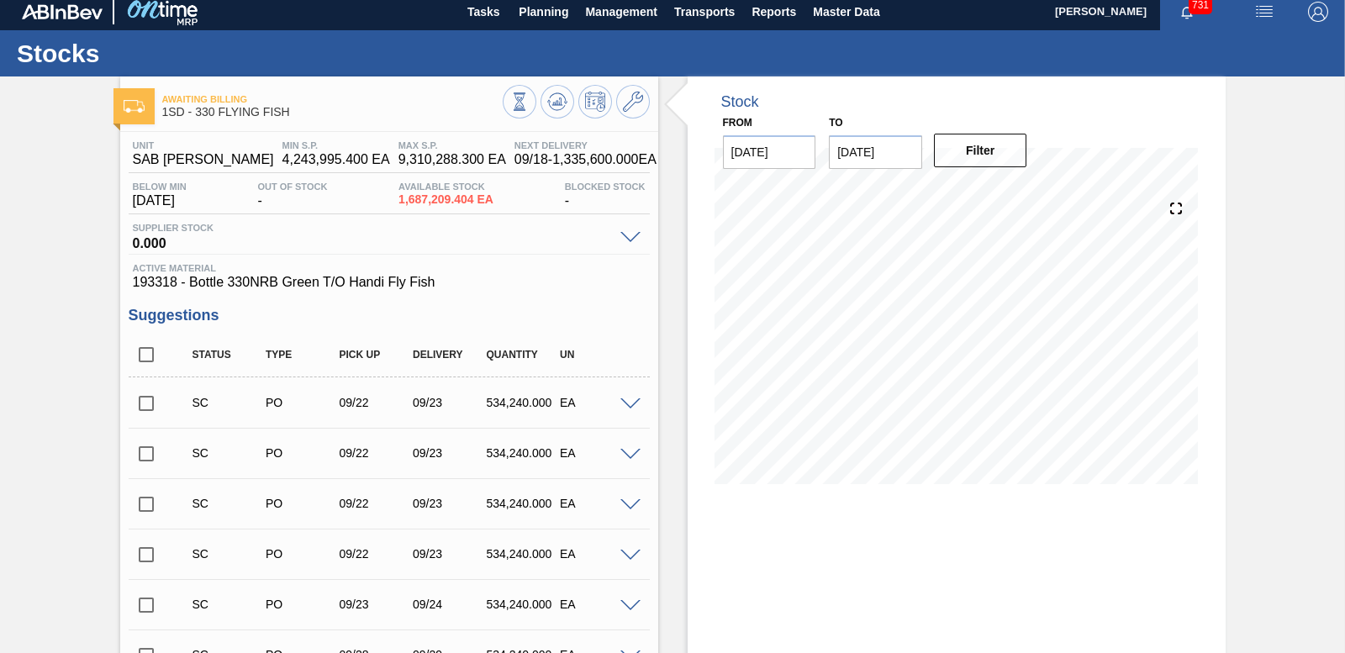
scroll to position [0, 0]
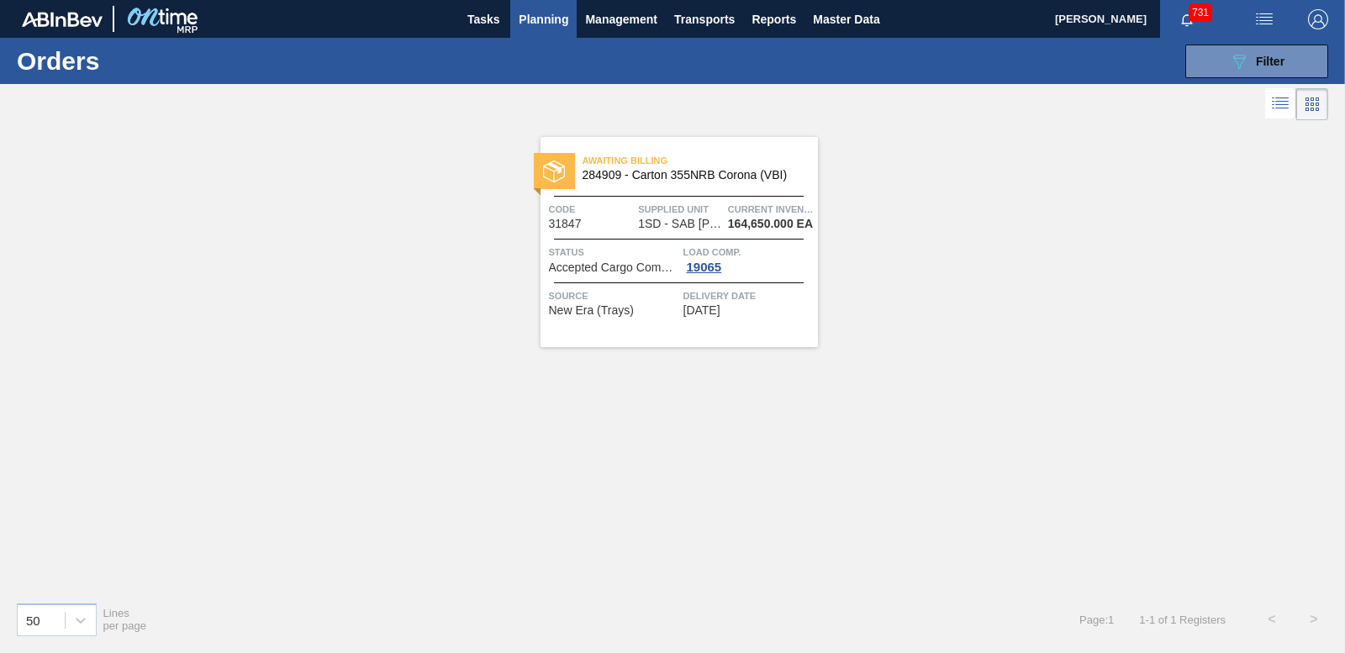
click at [80, 24] on img at bounding box center [62, 19] width 81 height 15
click at [175, 9] on img at bounding box center [162, 19] width 82 height 38
click at [1094, 16] on span "[PERSON_NAME]" at bounding box center [1101, 19] width 92 height 38
drag, startPoint x: 1247, startPoint y: 69, endPoint x: 1218, endPoint y: 107, distance: 47.9
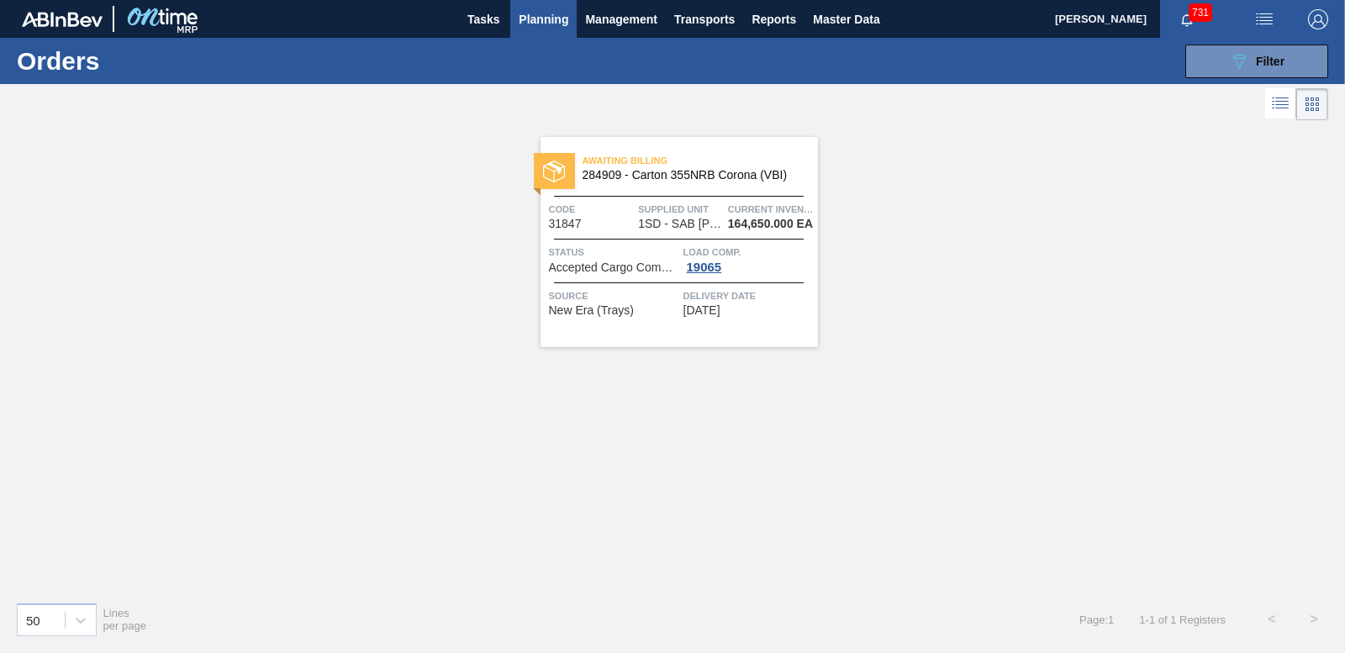
click at [1247, 68] on icon "089F7B8B-B2A5-4AFE-B5C0-19BA573D28AC" at bounding box center [1239, 61] width 20 height 20
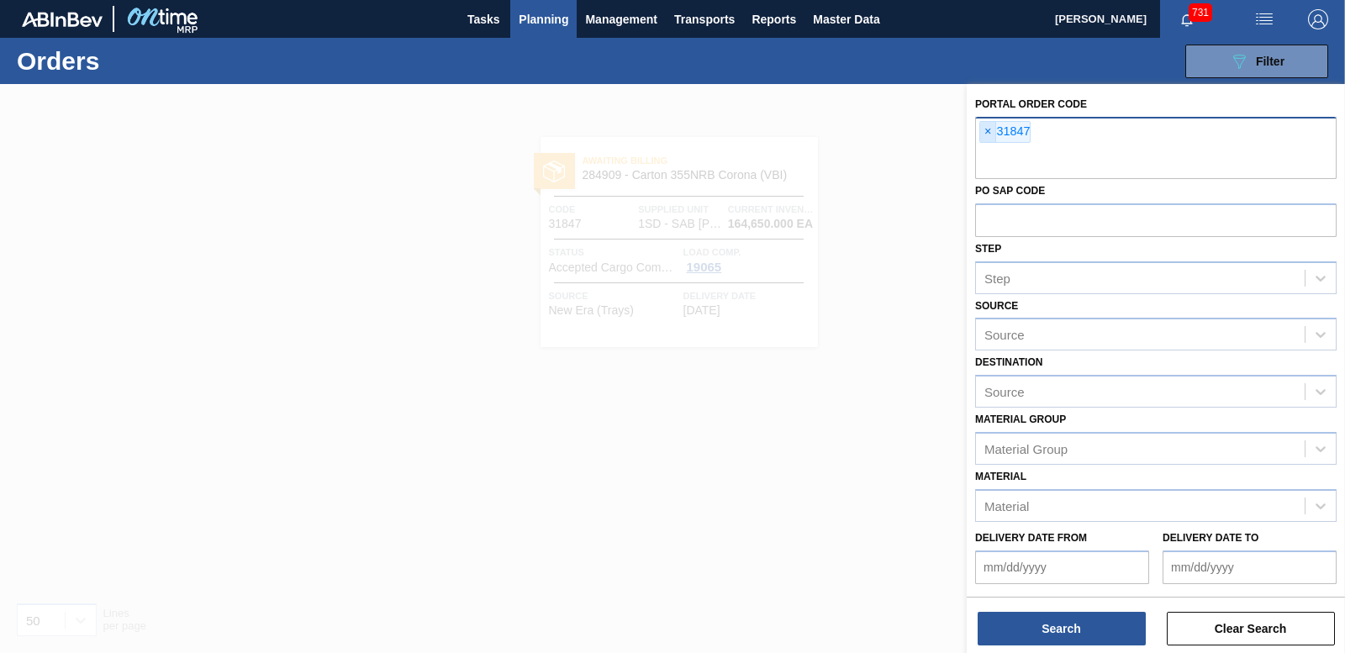
click at [986, 130] on span "×" at bounding box center [988, 132] width 16 height 20
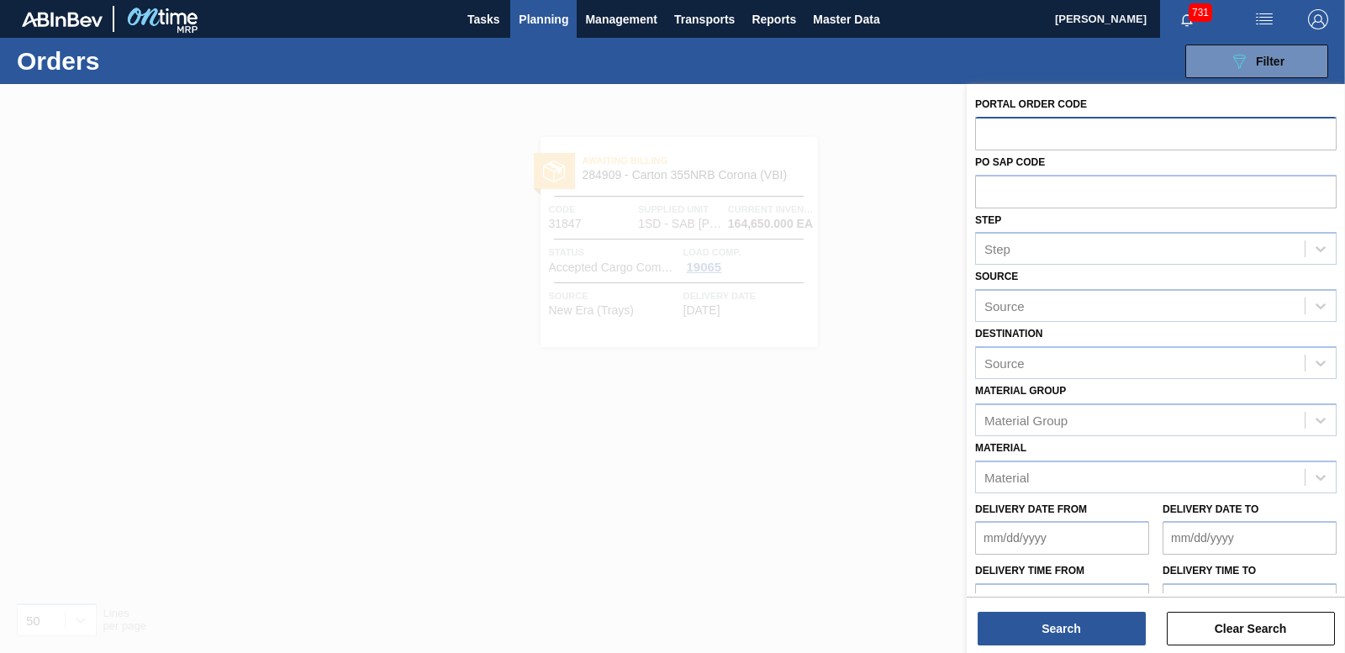
click at [532, 20] on span "Planning" at bounding box center [544, 19] width 50 height 20
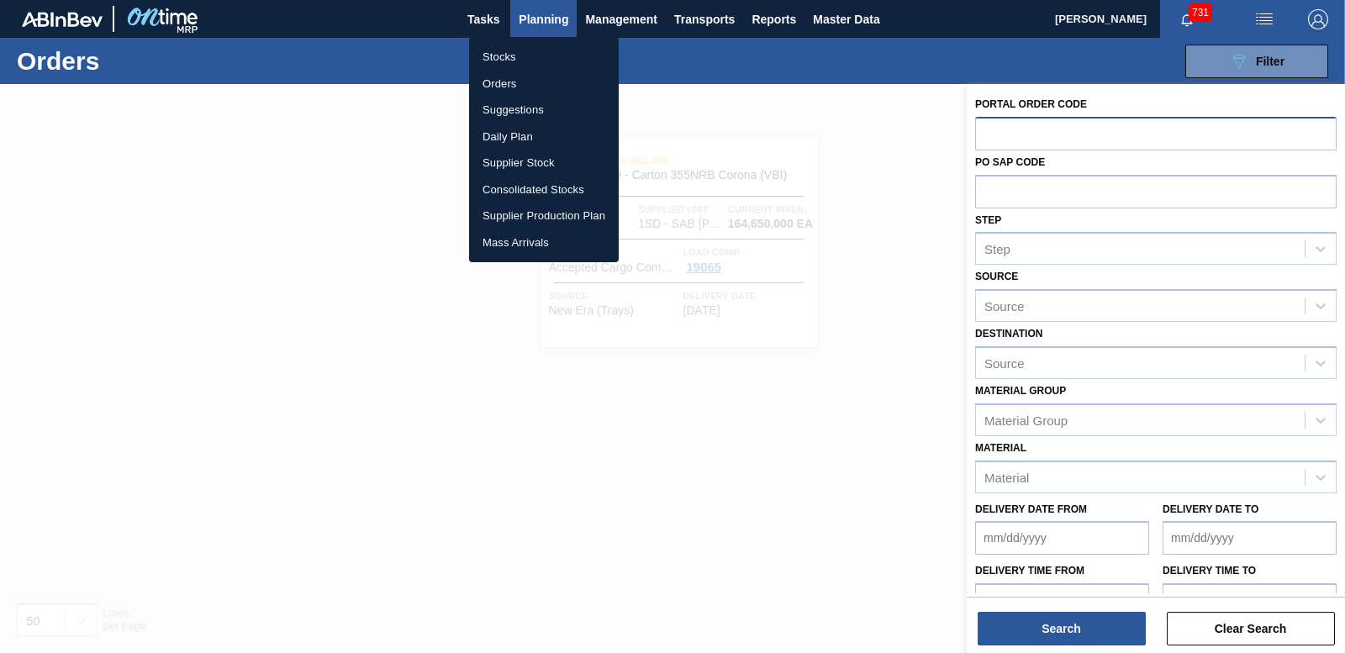
click at [500, 55] on li "Stocks" at bounding box center [544, 57] width 150 height 27
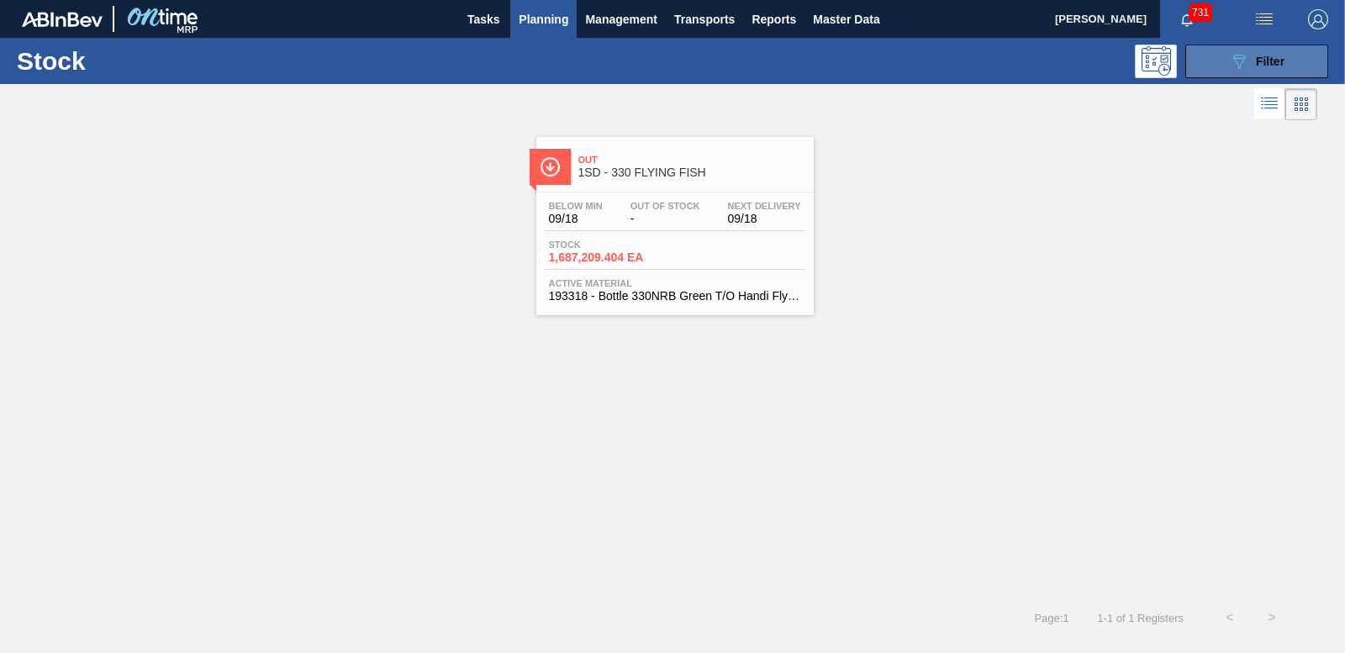
click at [1207, 60] on button "089F7B8B-B2A5-4AFE-B5C0-19BA573D28AC Filter" at bounding box center [1257, 62] width 143 height 34
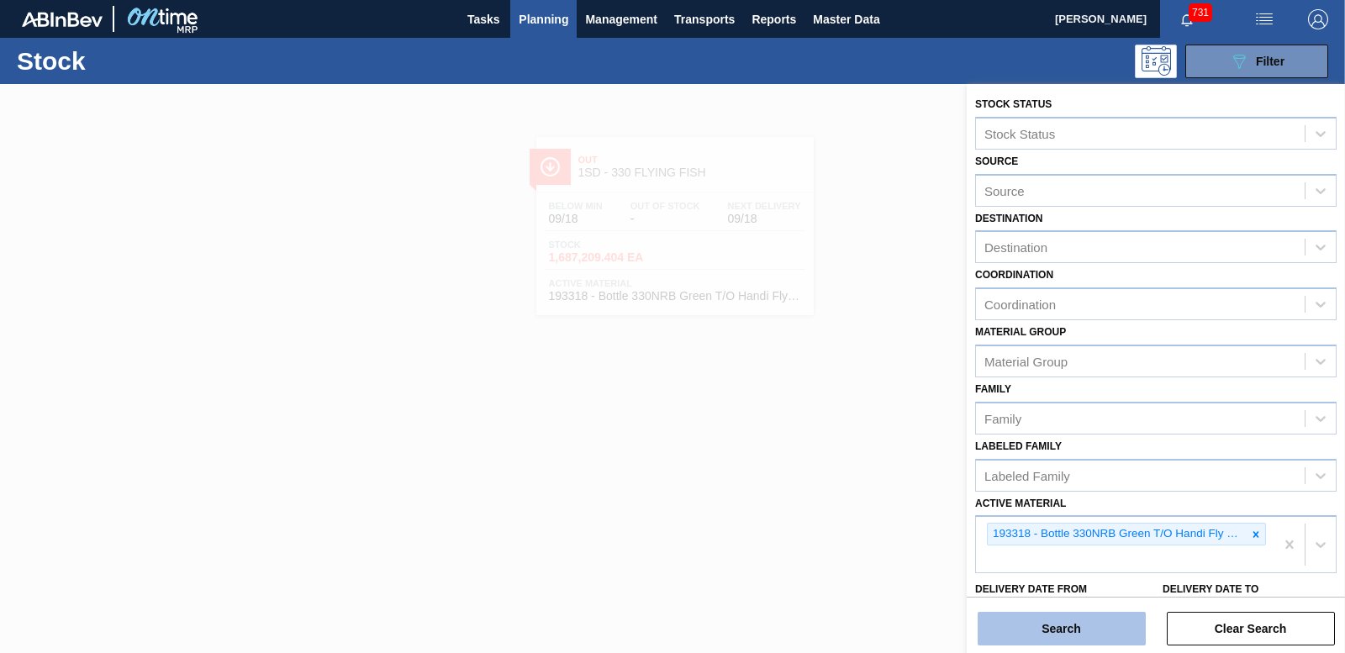
click at [1094, 642] on button "Search" at bounding box center [1062, 629] width 168 height 34
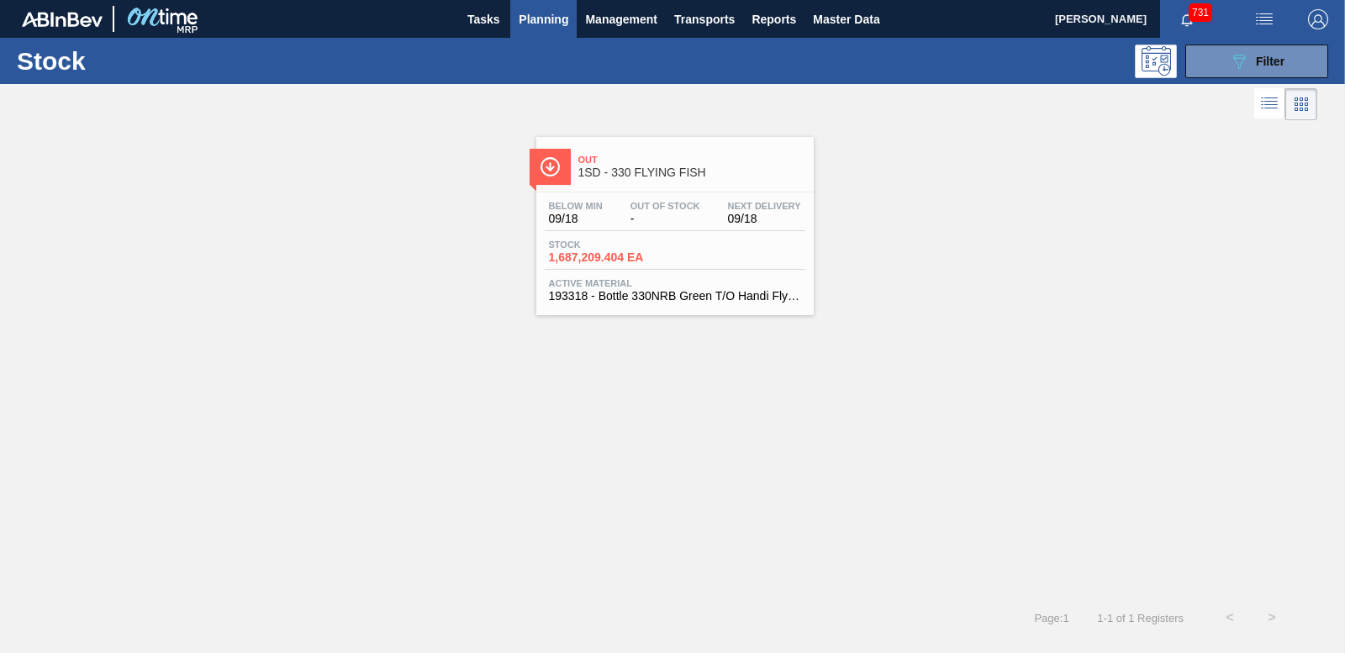
click at [619, 258] on span "1,687,209.404 EA" at bounding box center [608, 257] width 118 height 13
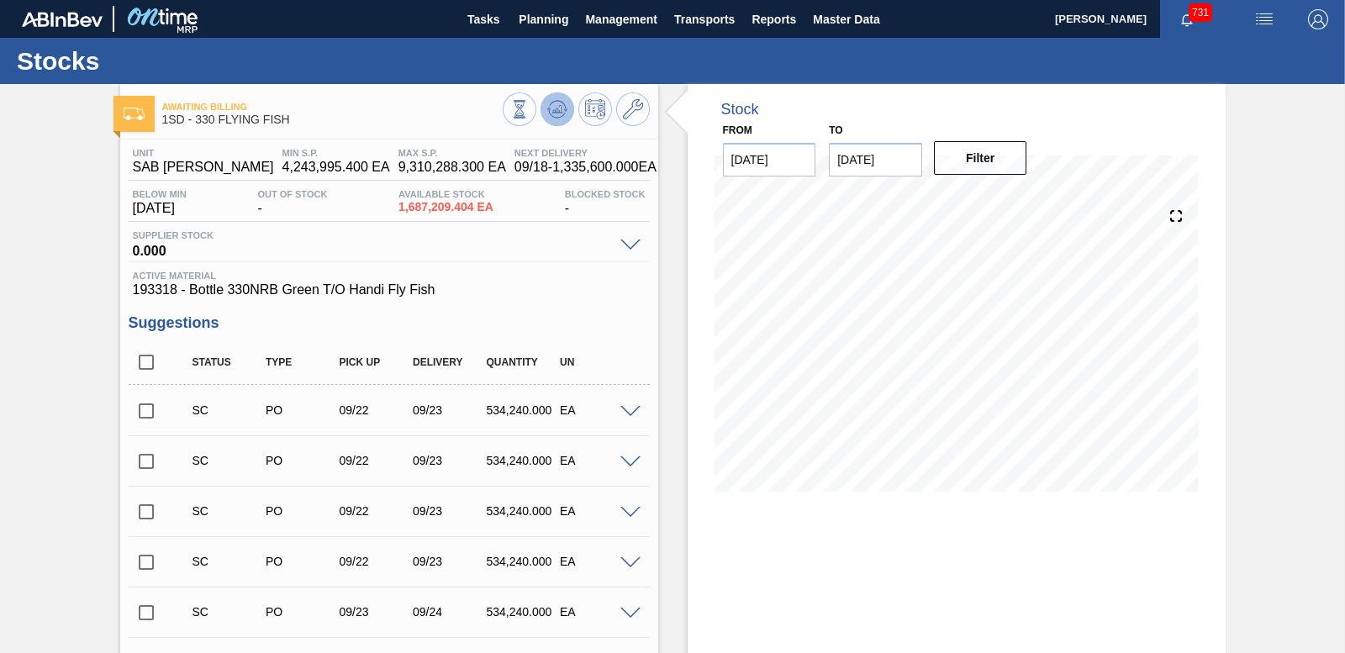
click at [556, 116] on icon at bounding box center [557, 109] width 20 height 20
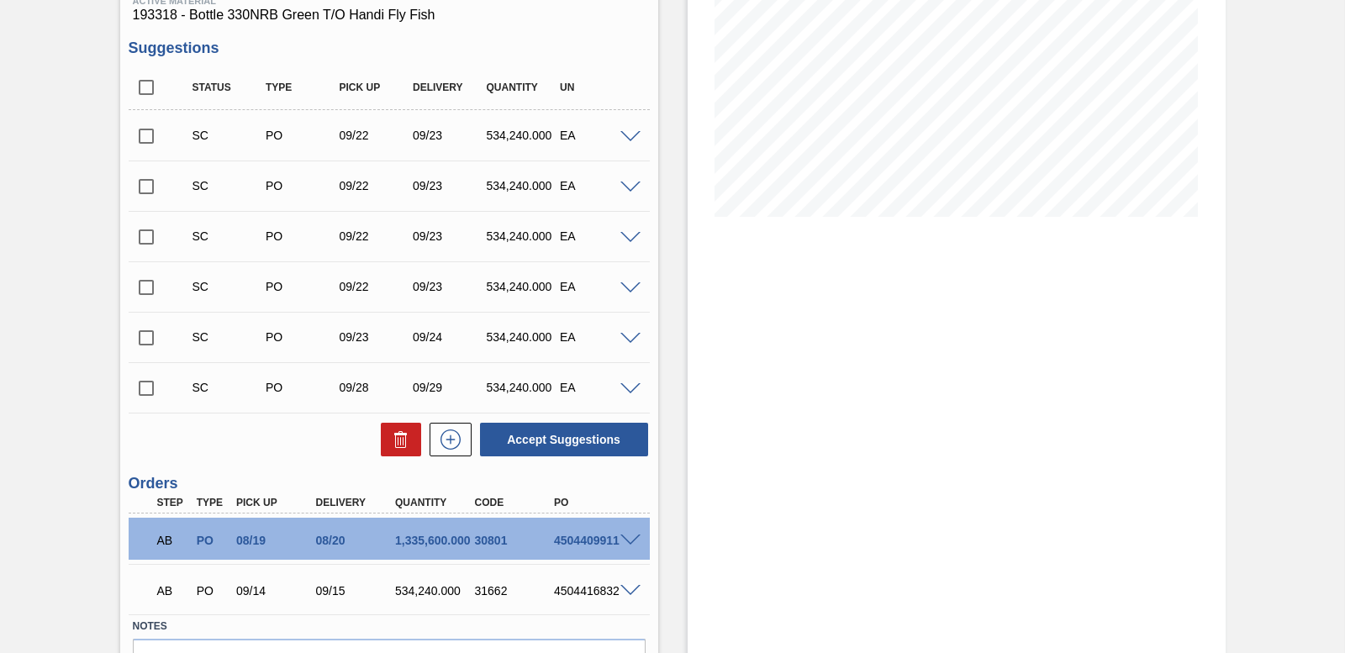
scroll to position [374, 0]
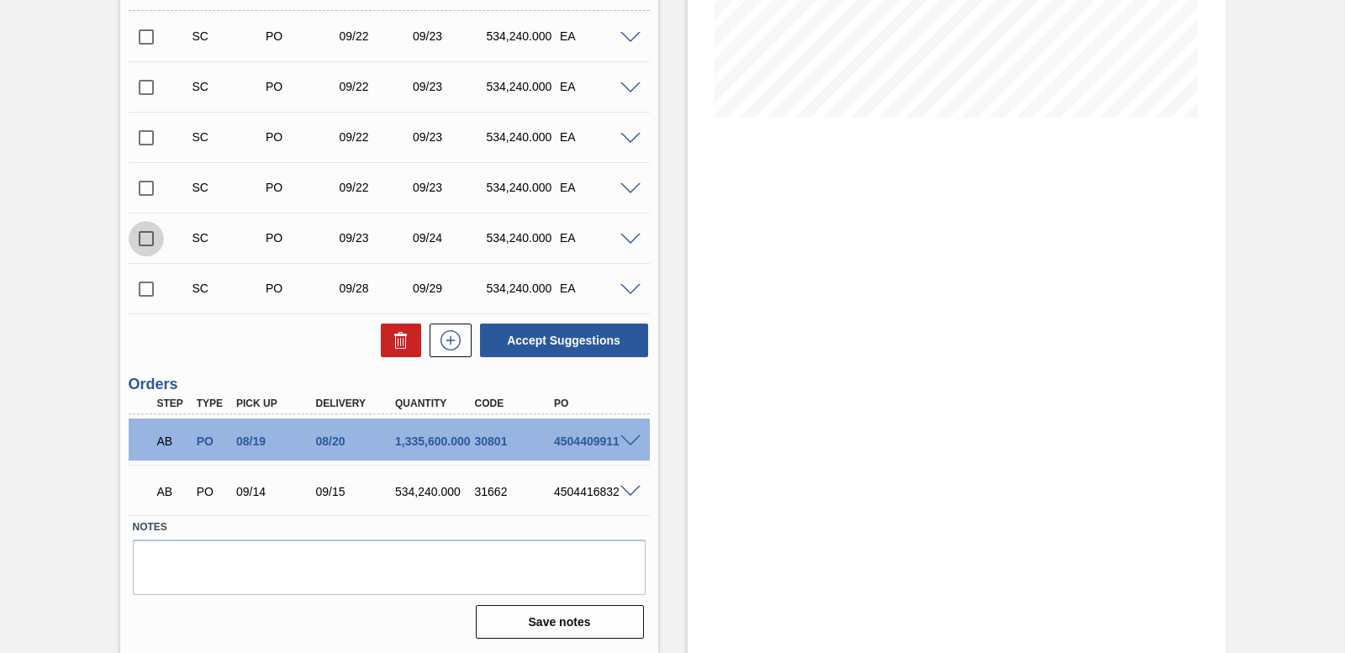
click at [145, 249] on input "checkbox" at bounding box center [146, 238] width 35 height 35
click at [563, 343] on button "Accept Suggestions" at bounding box center [564, 341] width 168 height 34
checkbox input "false"
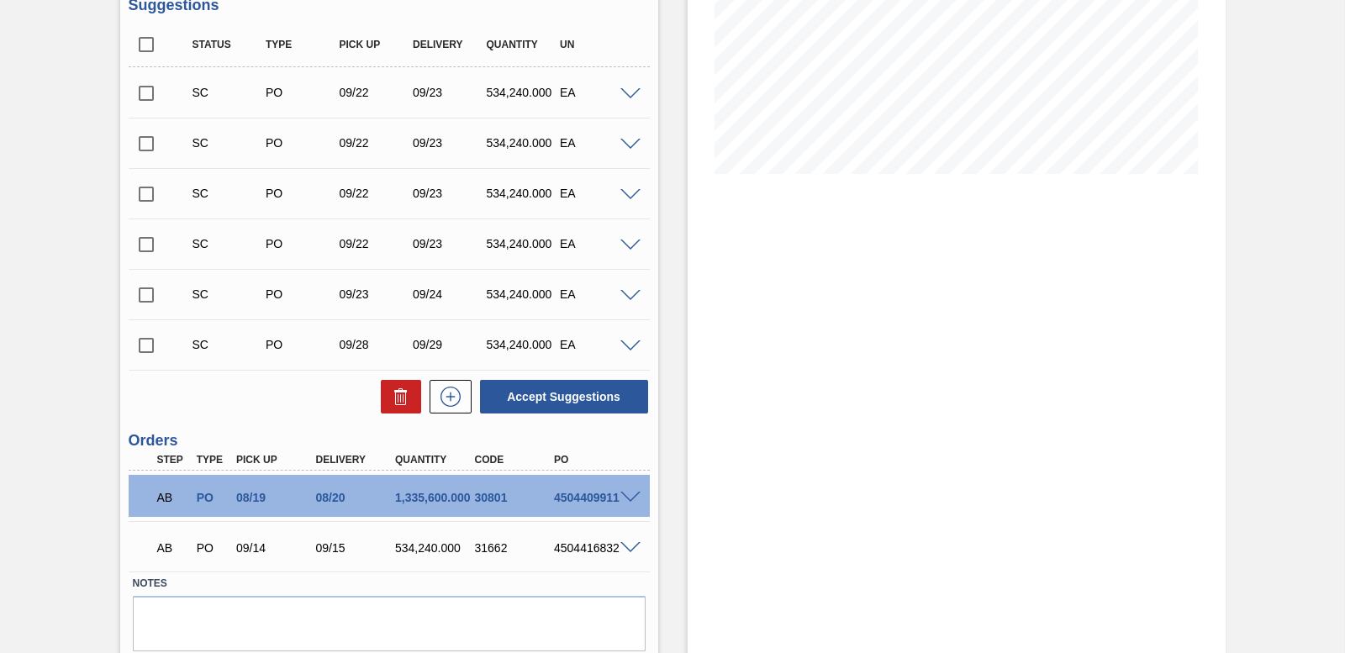
scroll to position [290, 0]
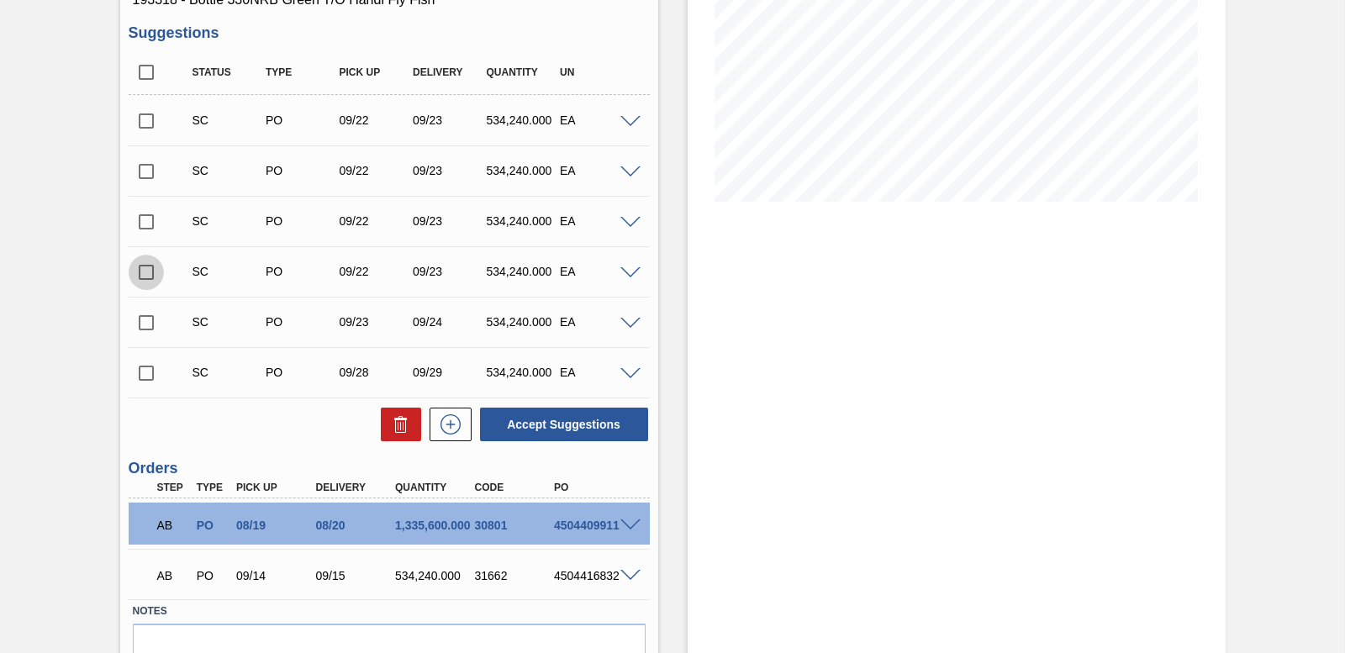
click at [142, 272] on input "checkbox" at bounding box center [146, 272] width 35 height 35
click at [572, 422] on button "Accept Suggestions" at bounding box center [564, 425] width 168 height 34
checkbox input "false"
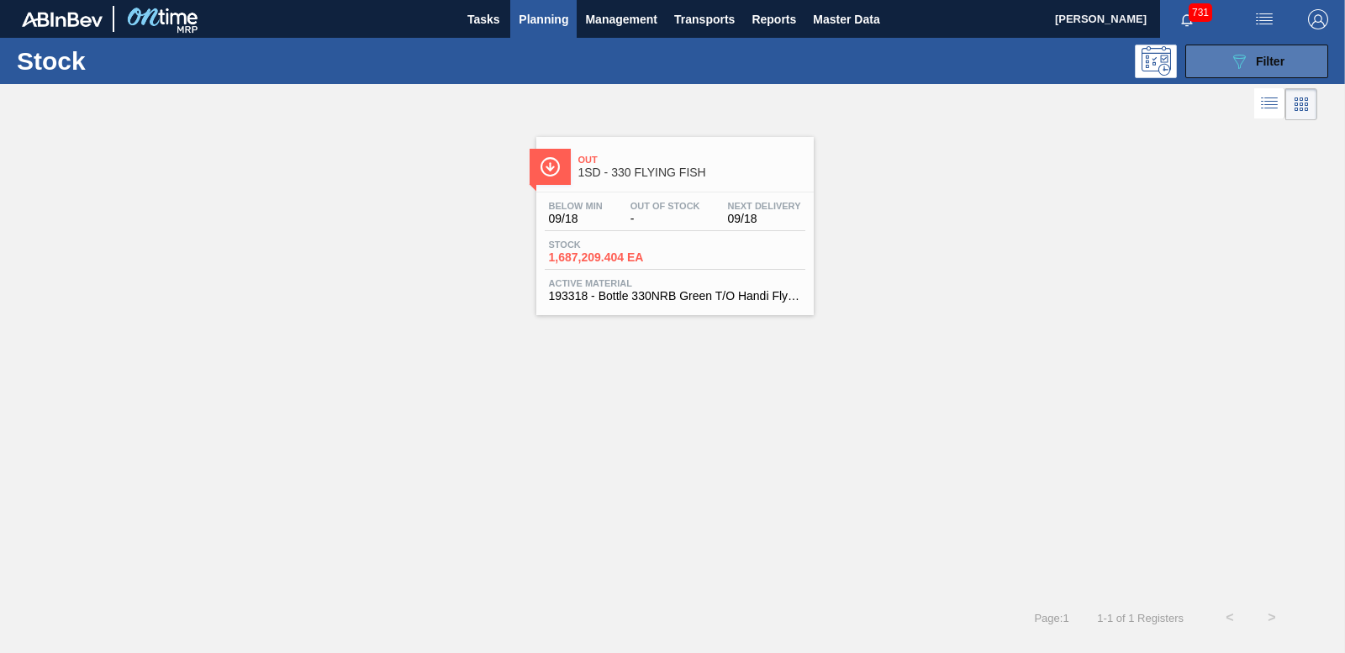
click at [1223, 47] on button "089F7B8B-B2A5-4AFE-B5C0-19BA573D28AC Filter" at bounding box center [1257, 62] width 143 height 34
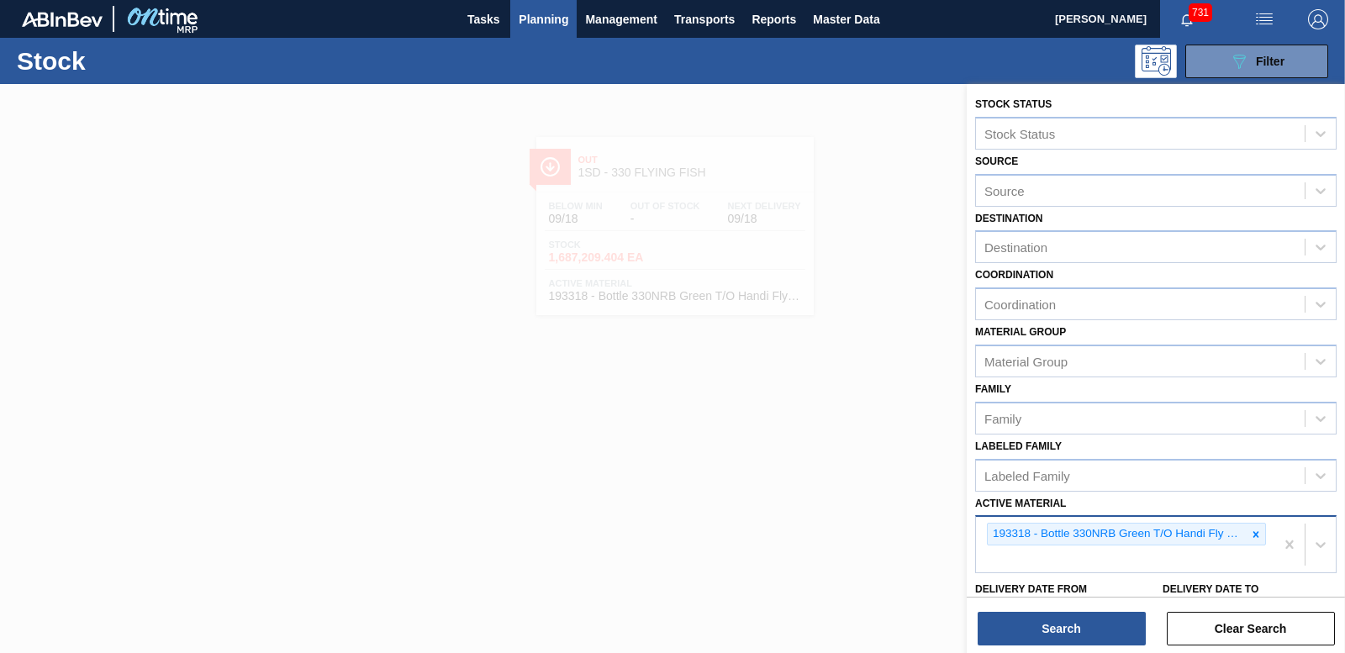
click at [1250, 531] on icon at bounding box center [1256, 535] width 12 height 12
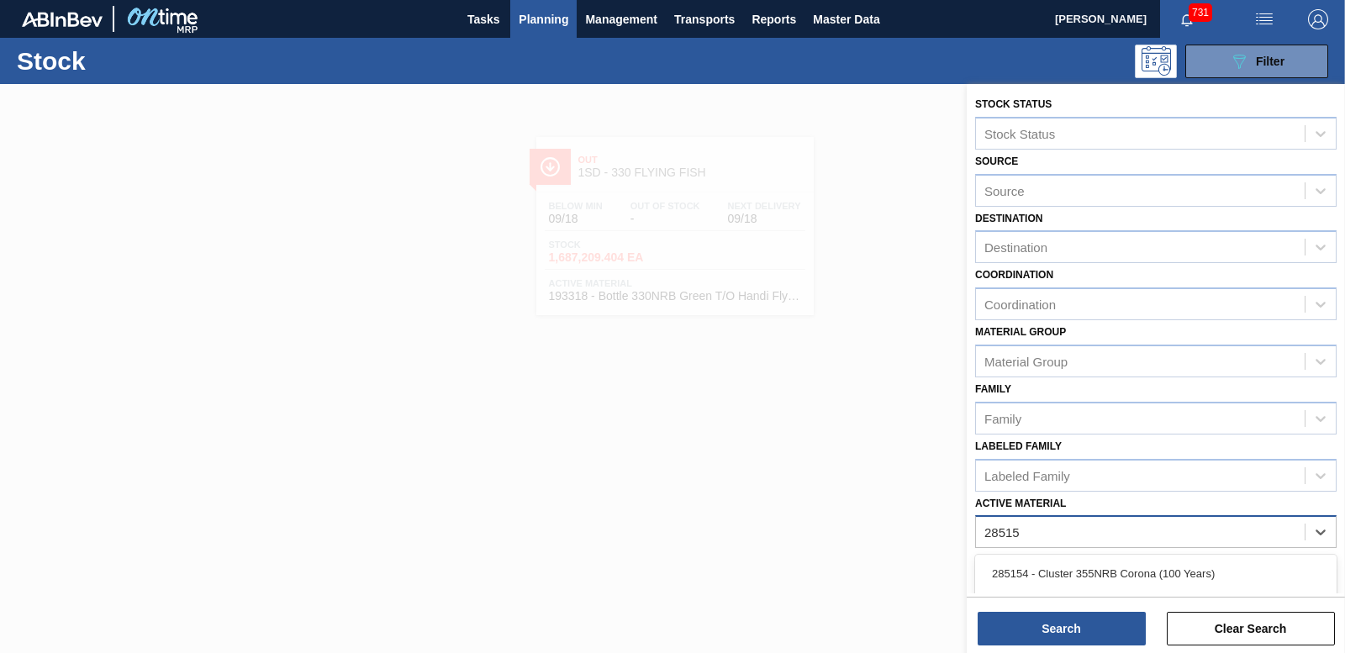
type Material "285151"
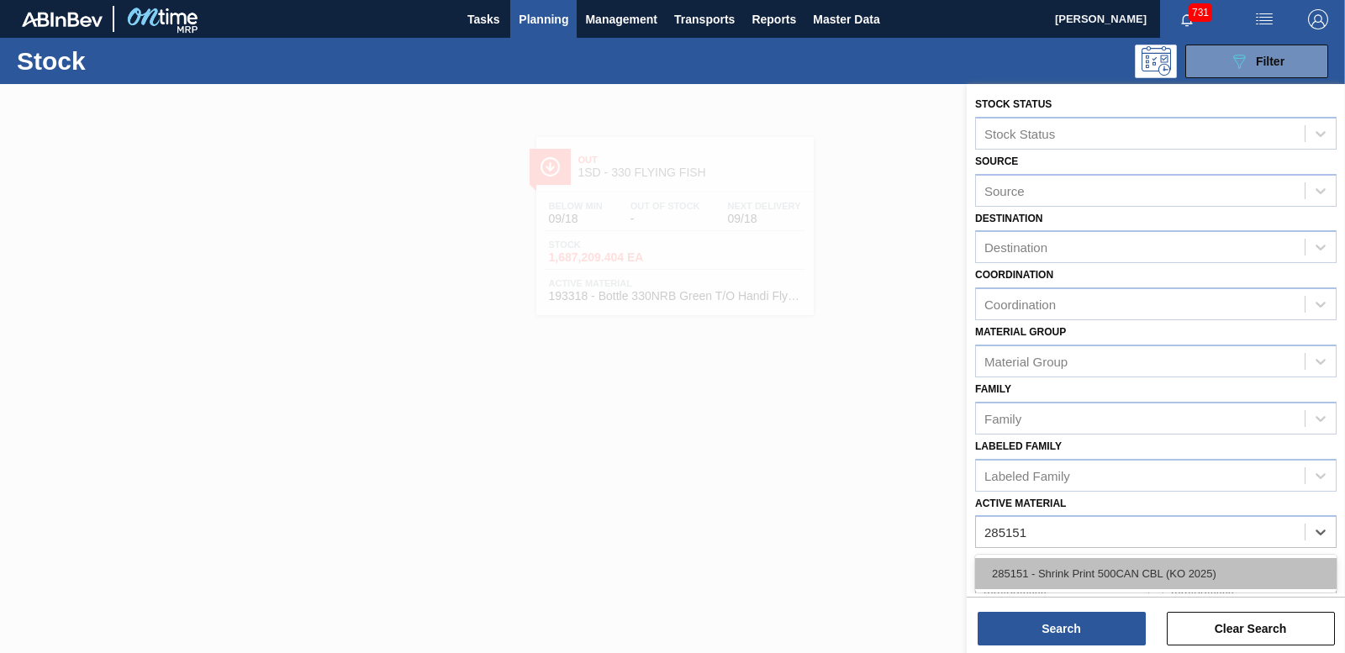
click at [1088, 564] on div "285151 - Shrink Print 500CAN CBL (KO 2025)" at bounding box center [1156, 573] width 362 height 31
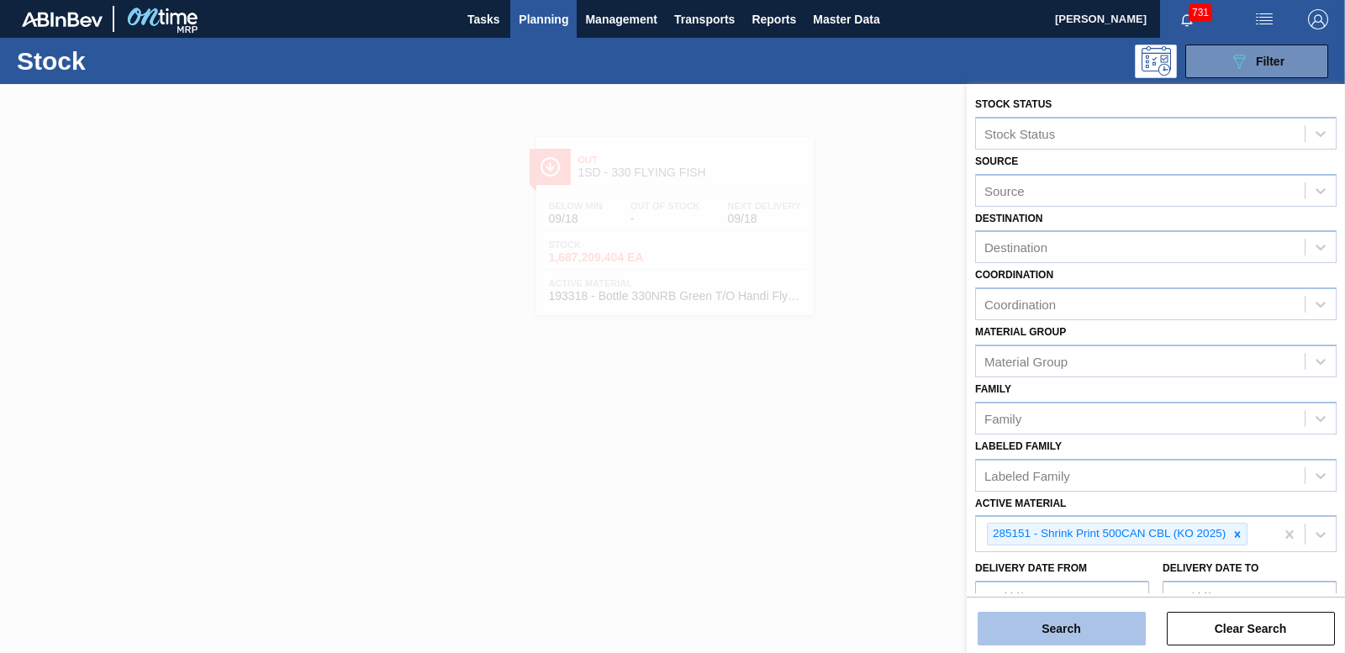
click at [1106, 635] on button "Search" at bounding box center [1062, 629] width 168 height 34
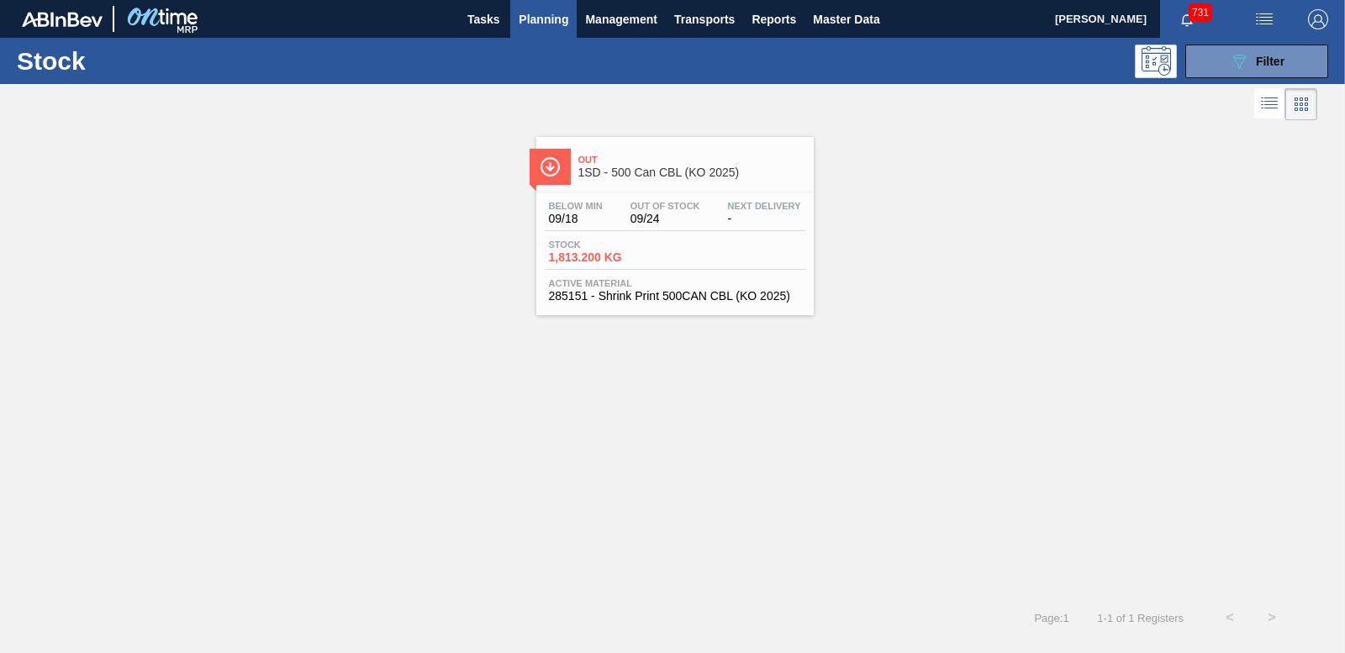
click at [588, 250] on div "Stock 1,813.200 KG" at bounding box center [608, 252] width 126 height 24
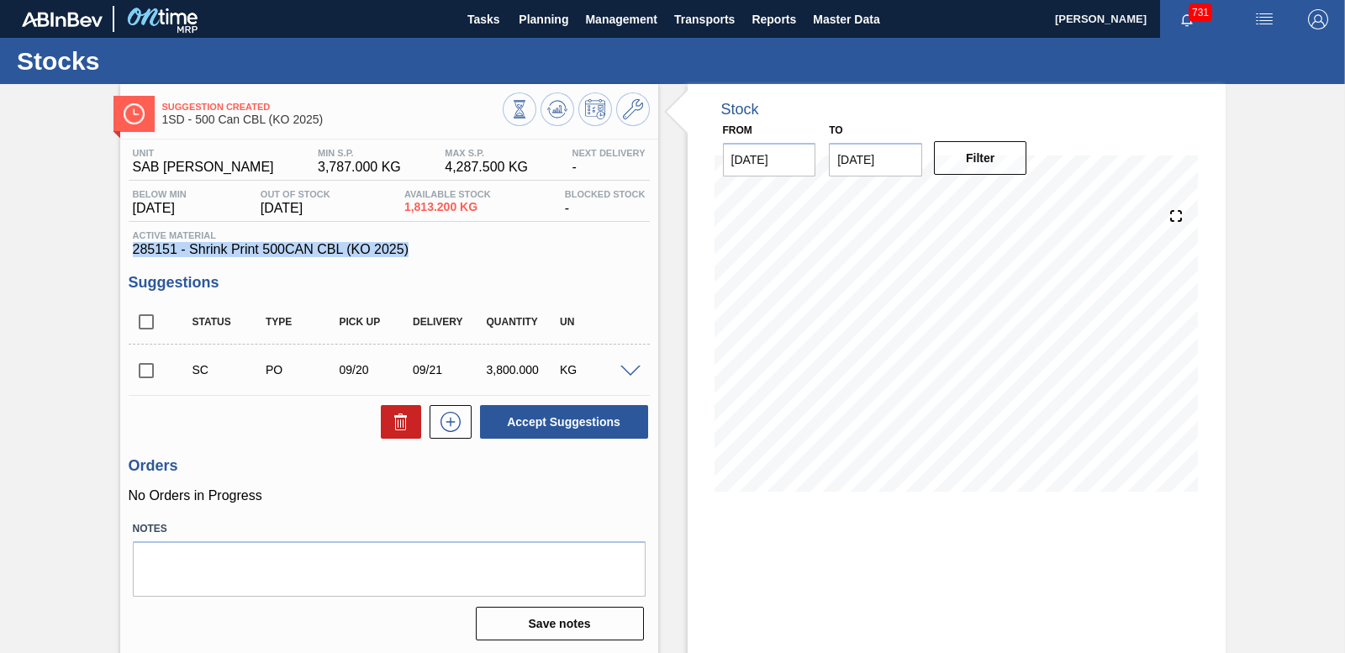
drag, startPoint x: 132, startPoint y: 246, endPoint x: 411, endPoint y: 241, distance: 279.2
click at [411, 241] on div "Active Material 285151 - Shrink Print 500CAN CBL (KO 2025)" at bounding box center [389, 243] width 521 height 27
drag, startPoint x: 411, startPoint y: 241, endPoint x: 392, endPoint y: 245, distance: 19.6
copy span "285151 - Shrink Print 500CAN CBL (KO 2025)"
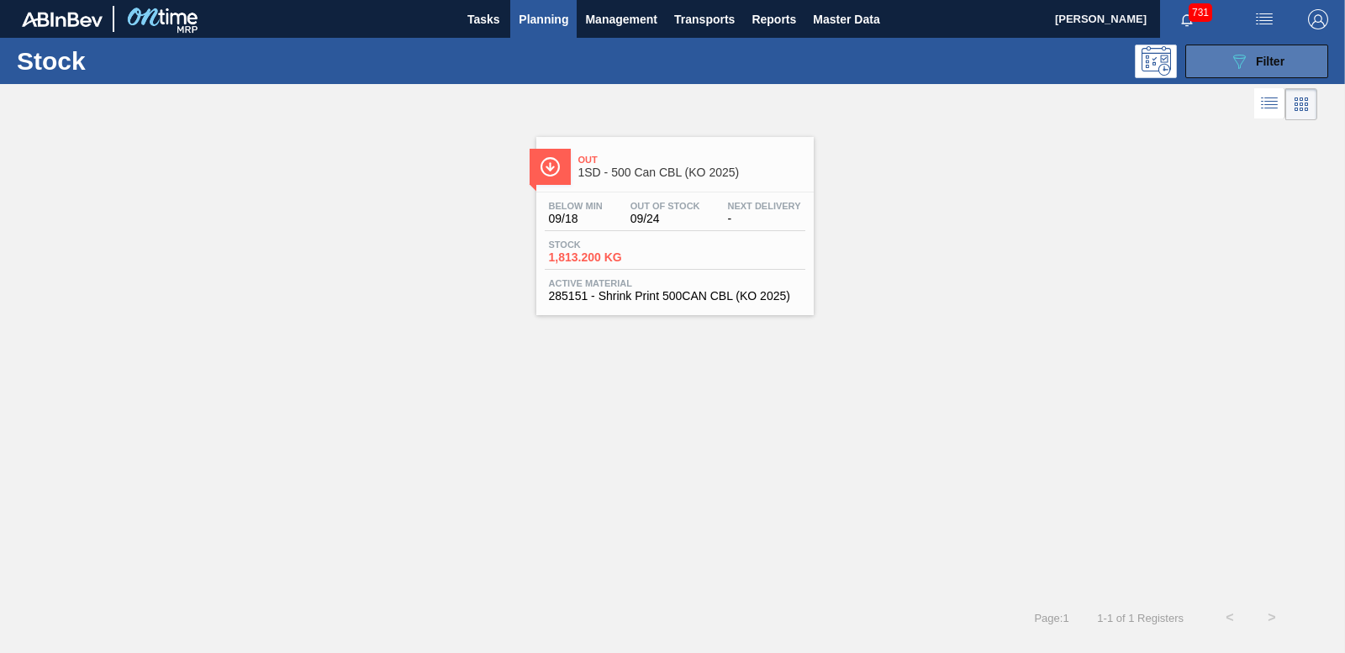
click at [1261, 62] on span "Filter" at bounding box center [1270, 61] width 29 height 13
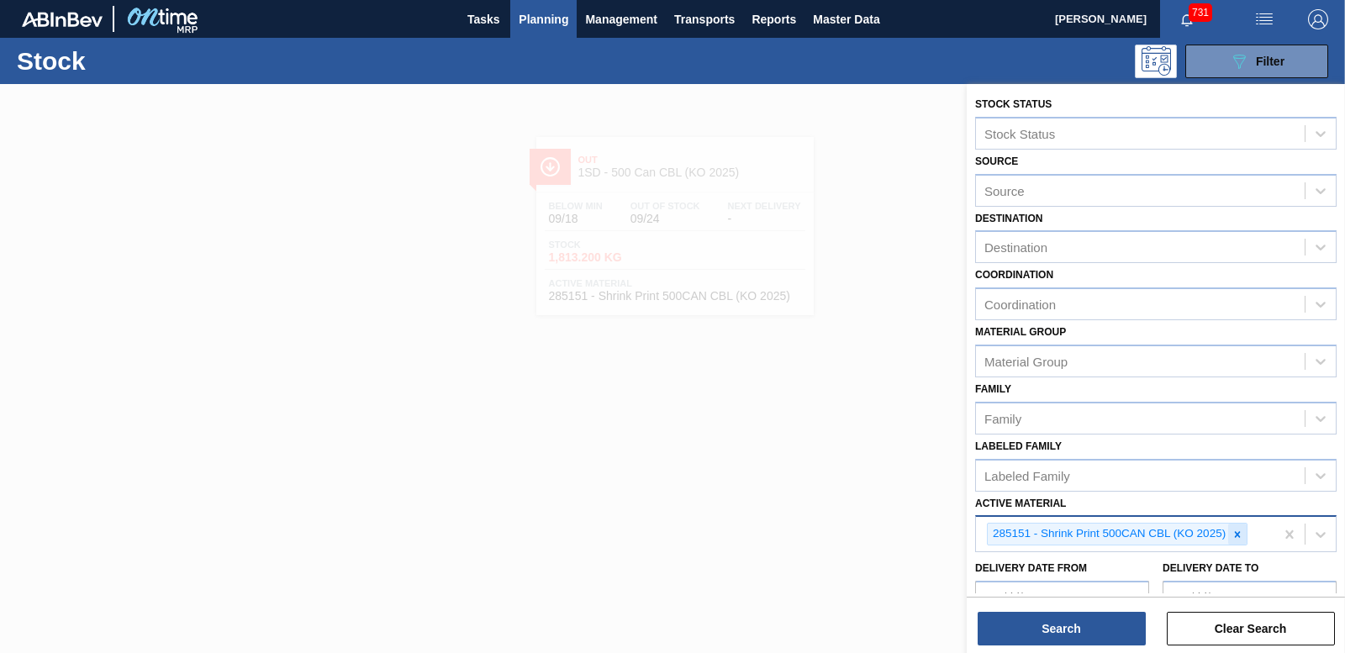
click at [1241, 536] on icon at bounding box center [1238, 535] width 12 height 12
type Material "285188"
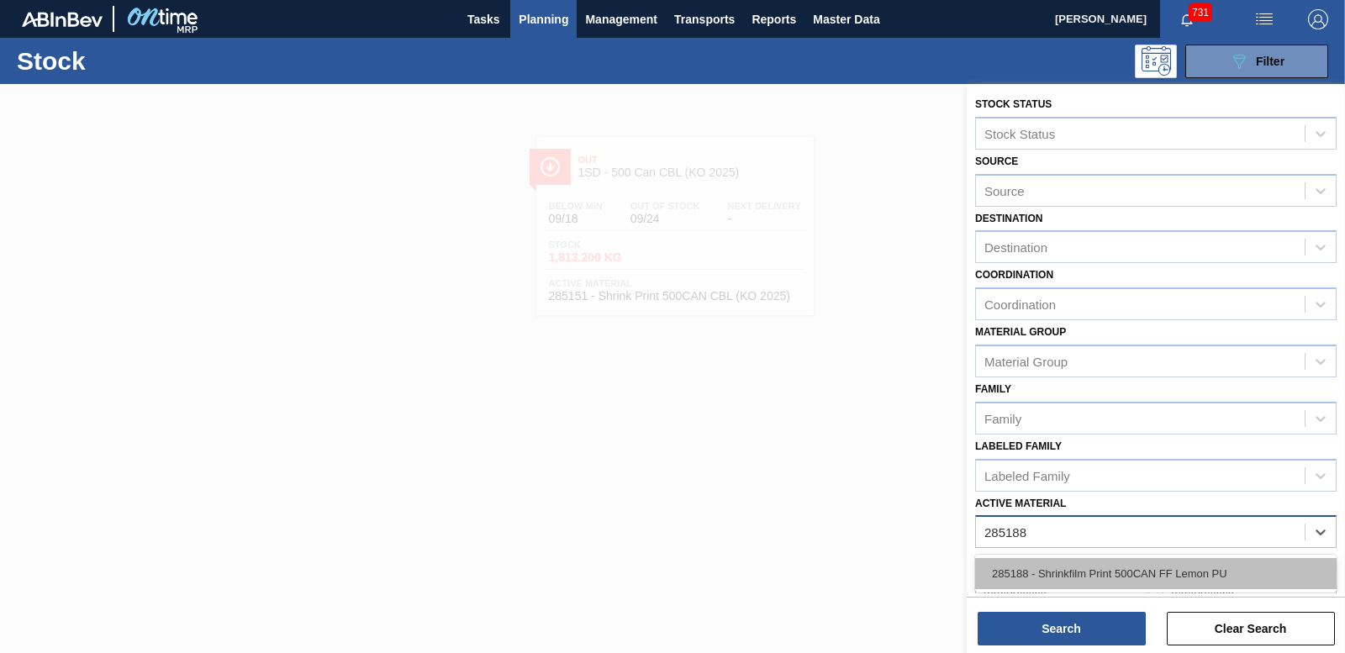
click at [1058, 574] on div "285188 - Shrinkfilm Print 500CAN FF Lemon PU" at bounding box center [1156, 573] width 362 height 31
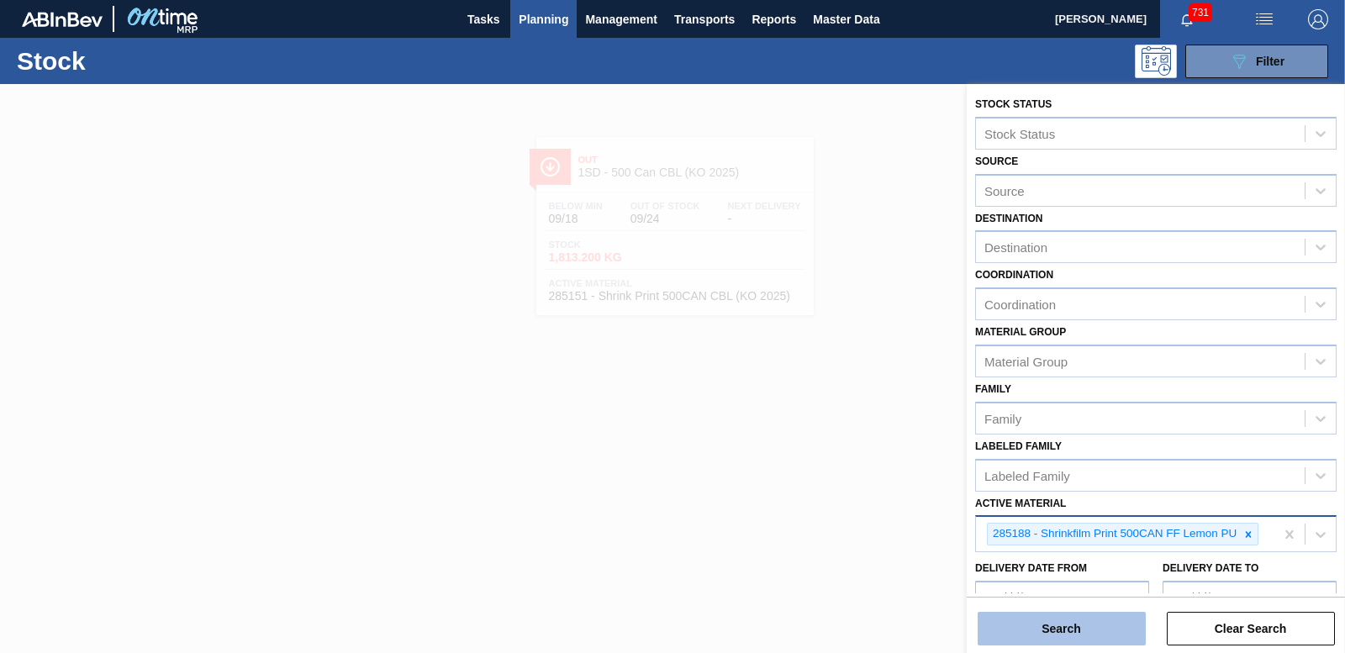
click at [1052, 625] on button "Search" at bounding box center [1062, 629] width 168 height 34
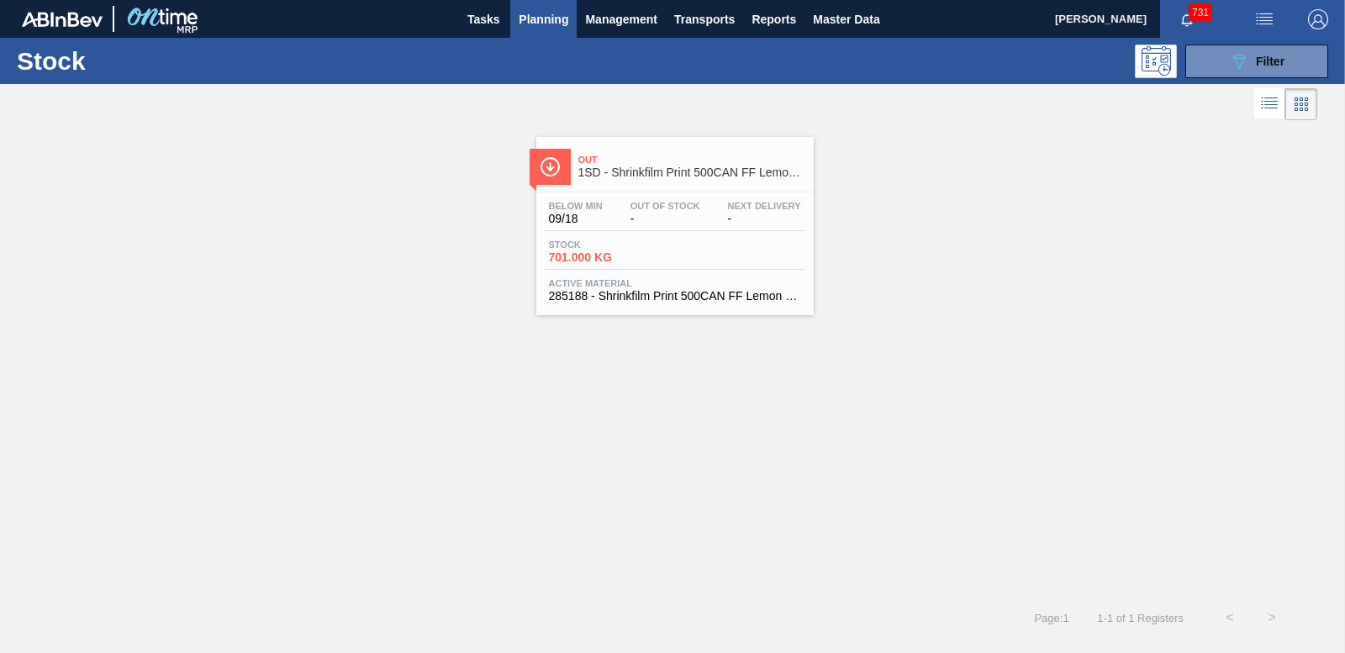
click at [596, 256] on span "701.000 KG" at bounding box center [608, 257] width 118 height 13
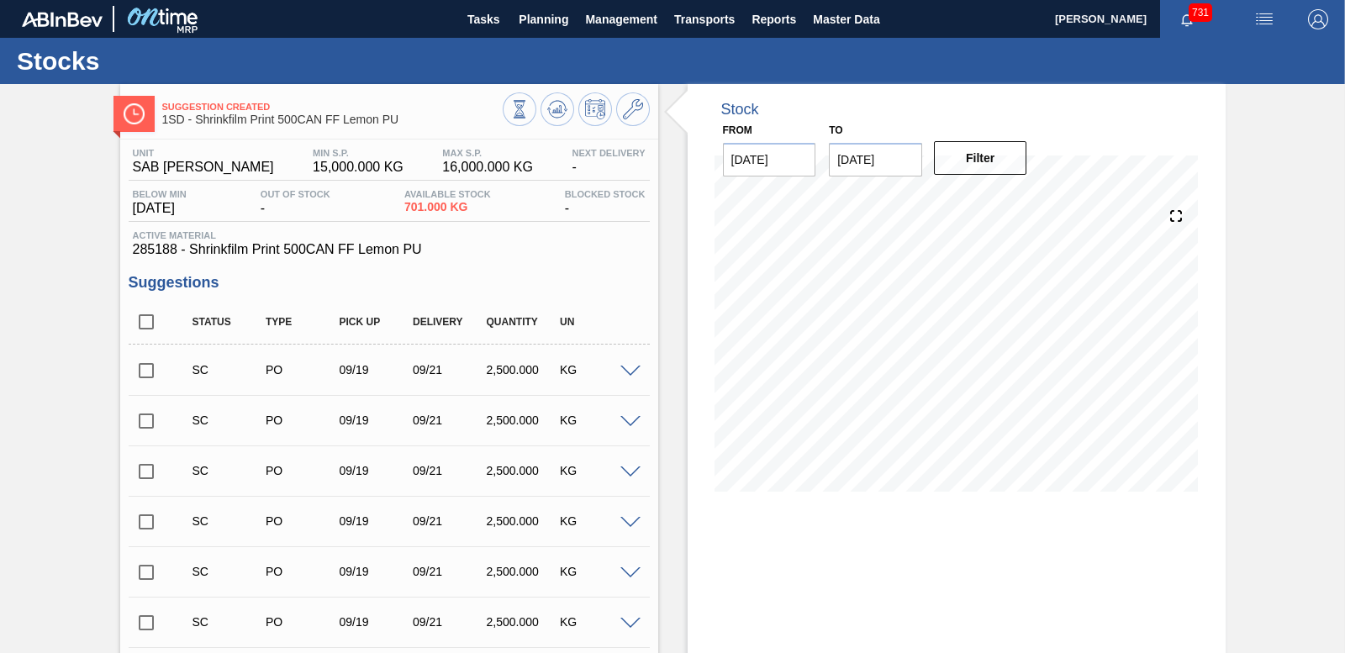
click at [146, 368] on input "checkbox" at bounding box center [146, 370] width 35 height 35
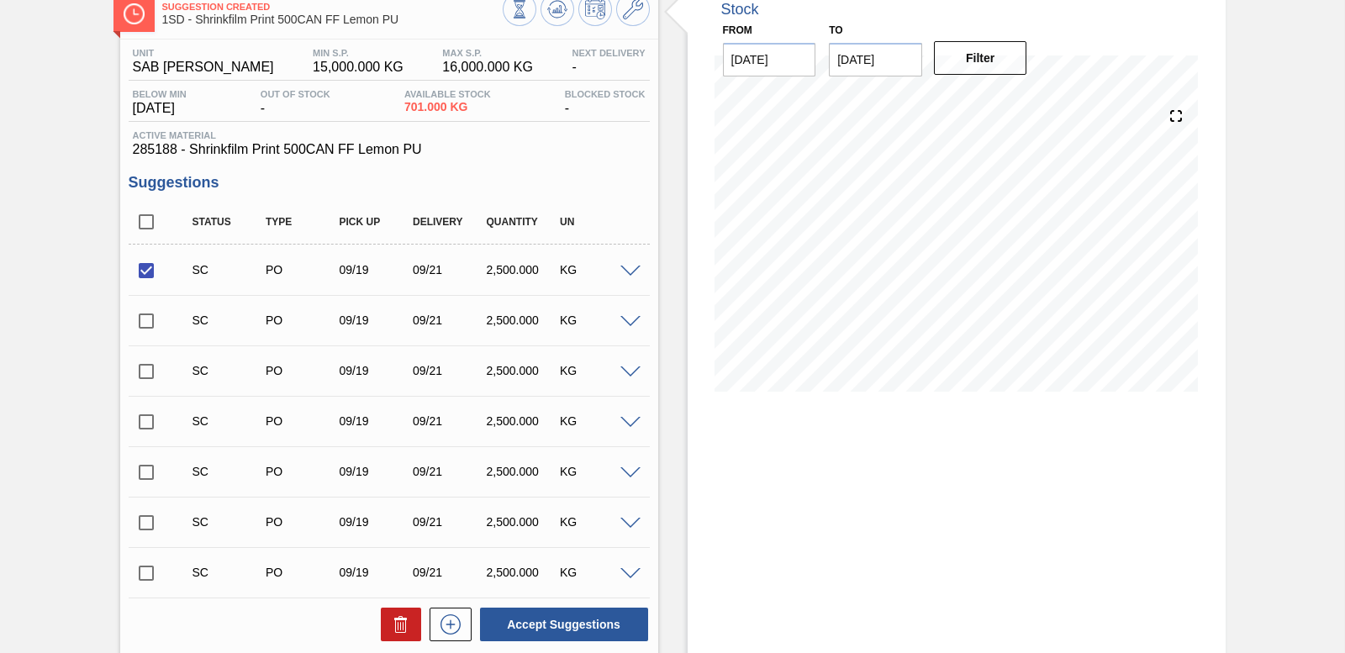
scroll to position [304, 0]
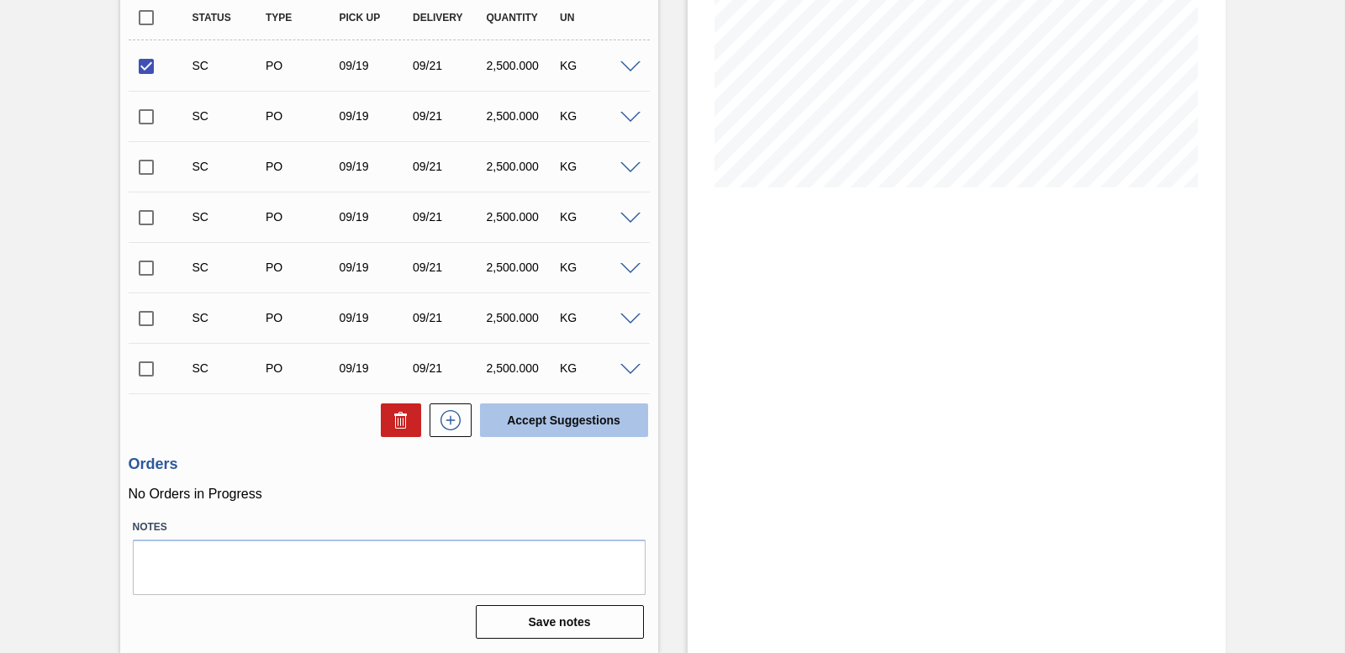
click at [577, 416] on button "Accept Suggestions" at bounding box center [564, 421] width 168 height 34
checkbox input "false"
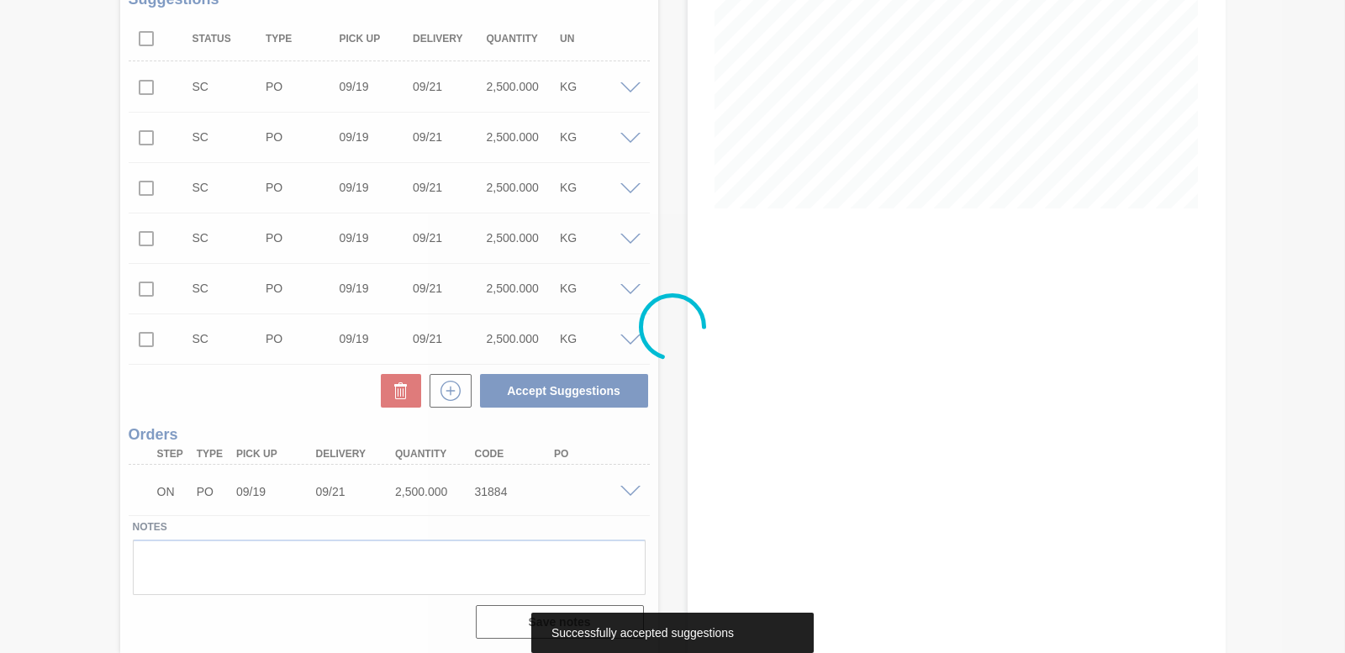
scroll to position [283, 0]
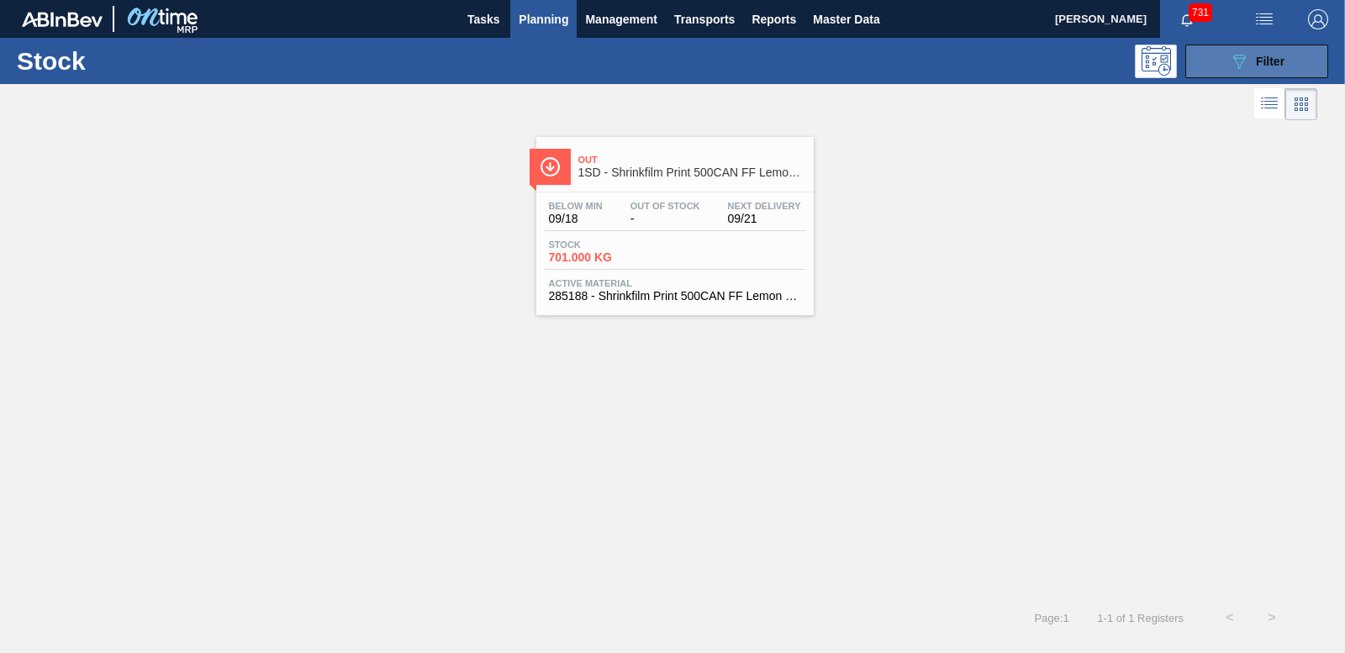
click at [1230, 55] on icon "089F7B8B-B2A5-4AFE-B5C0-19BA573D28AC" at bounding box center [1239, 61] width 20 height 20
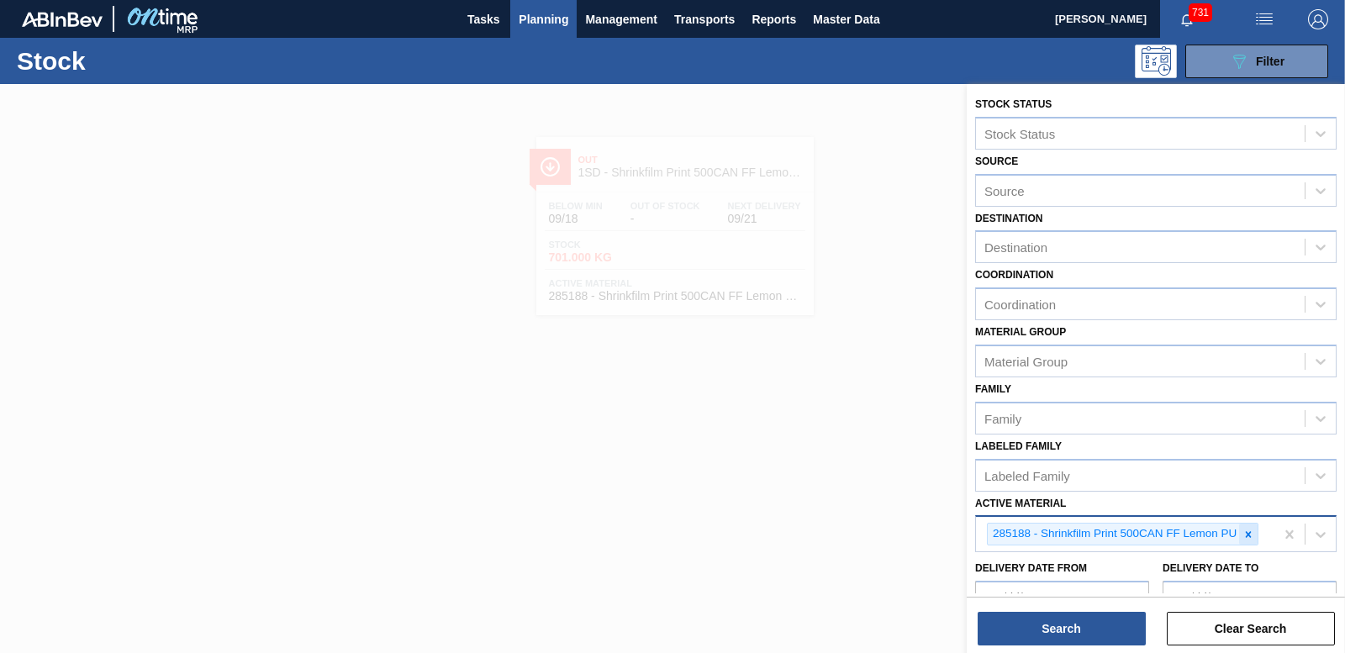
click at [1248, 532] on icon at bounding box center [1249, 534] width 6 height 6
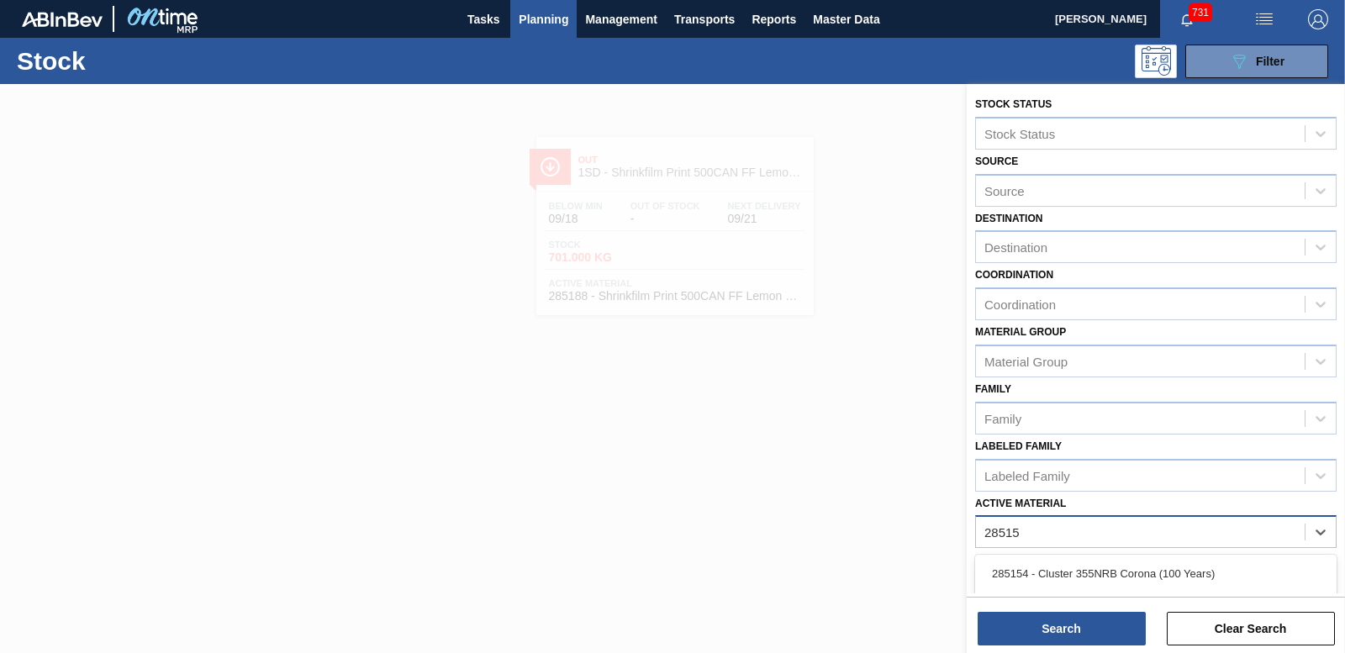
type Material "285151"
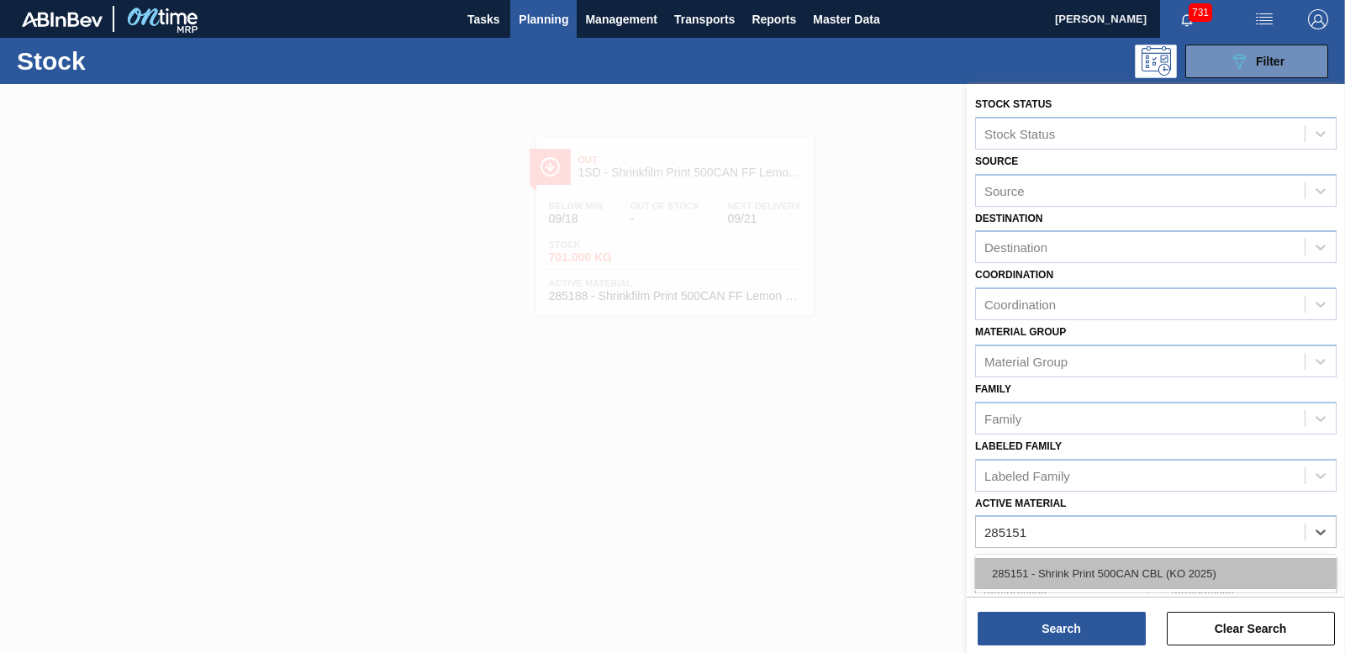
click at [1143, 579] on div "285151 - Shrink Print 500CAN CBL (KO 2025)" at bounding box center [1156, 573] width 362 height 31
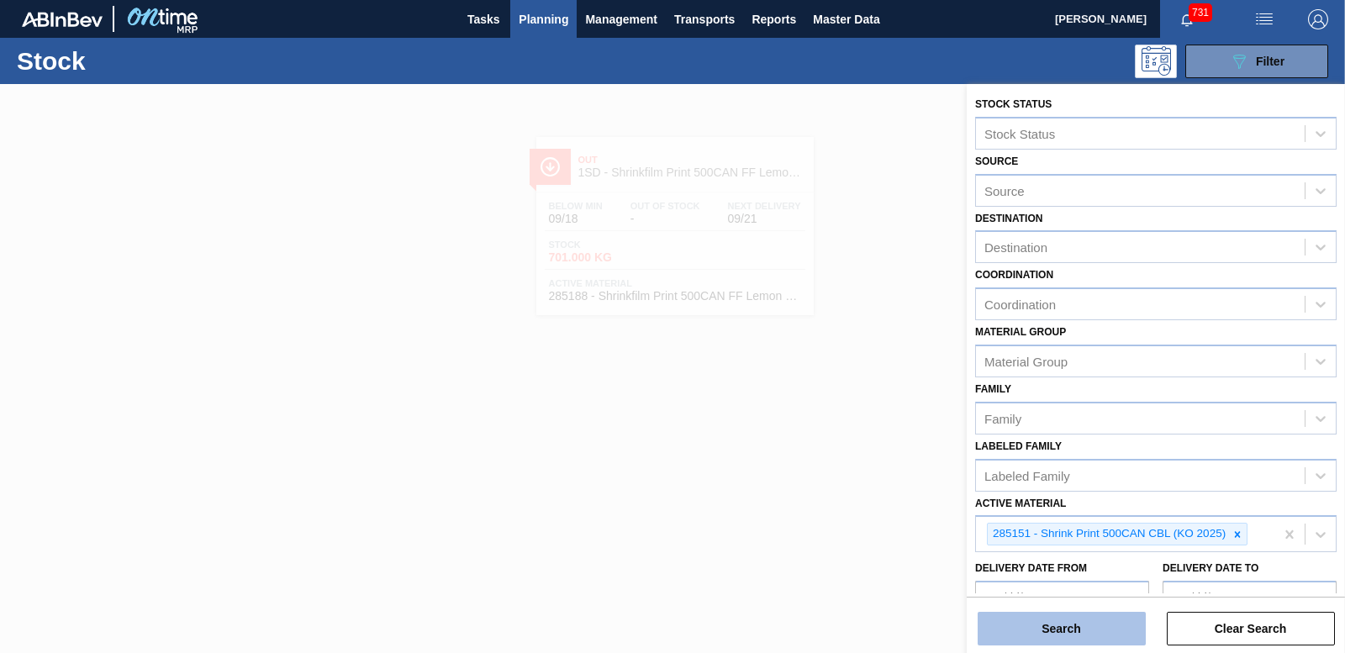
click at [1091, 633] on button "Search" at bounding box center [1062, 629] width 168 height 34
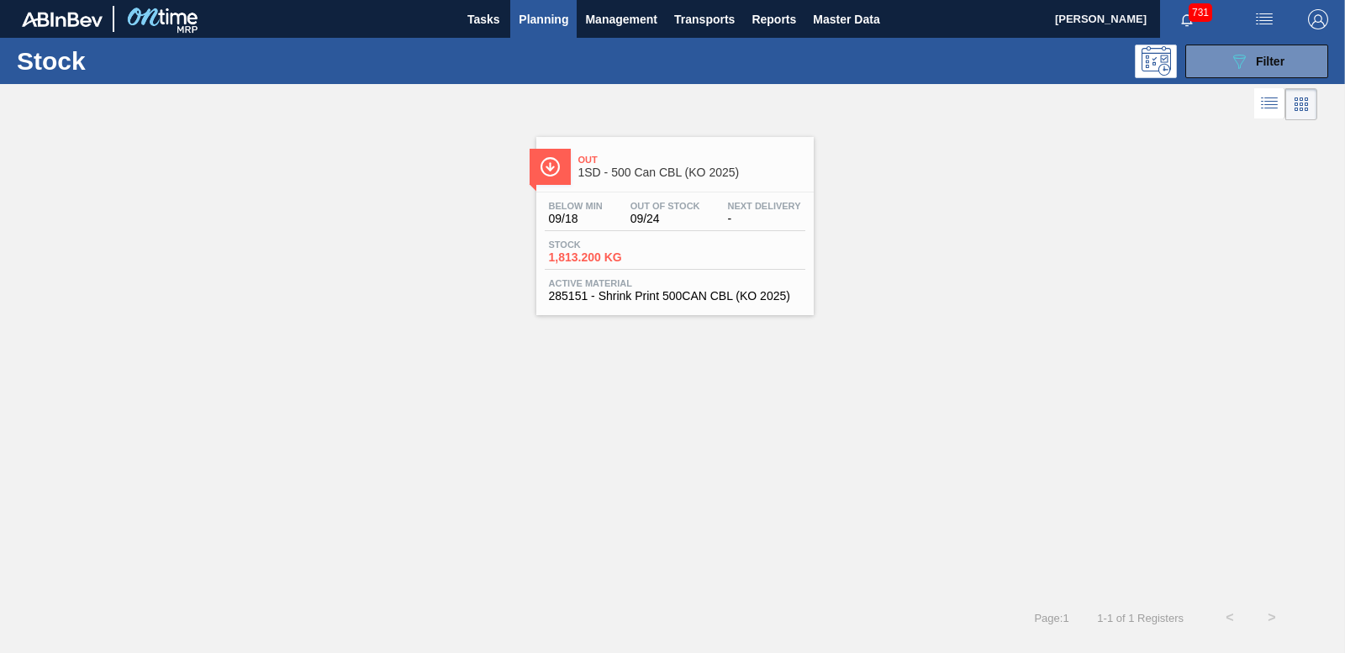
click at [607, 256] on span "1,813.200 KG" at bounding box center [608, 257] width 118 height 13
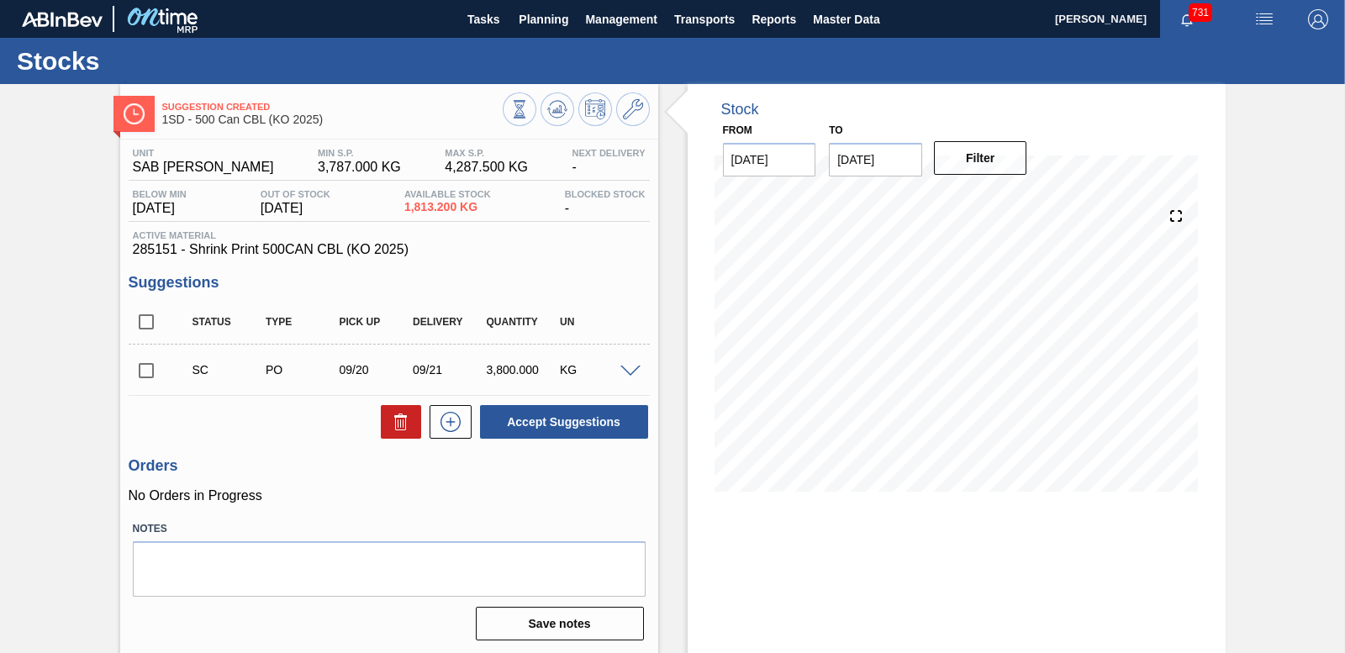
click at [143, 373] on input "checkbox" at bounding box center [146, 370] width 35 height 35
click at [577, 423] on button "Accept Suggestions" at bounding box center [564, 422] width 168 height 34
checkbox input "false"
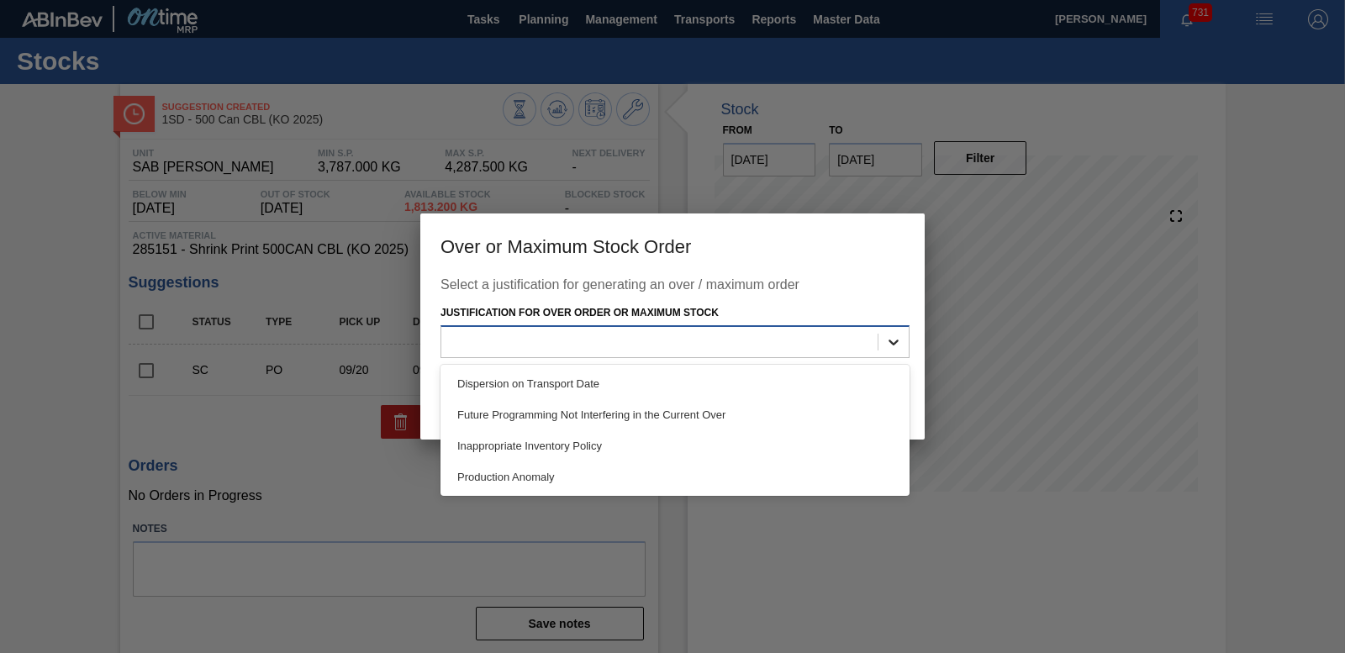
click at [890, 338] on icon at bounding box center [893, 342] width 17 height 17
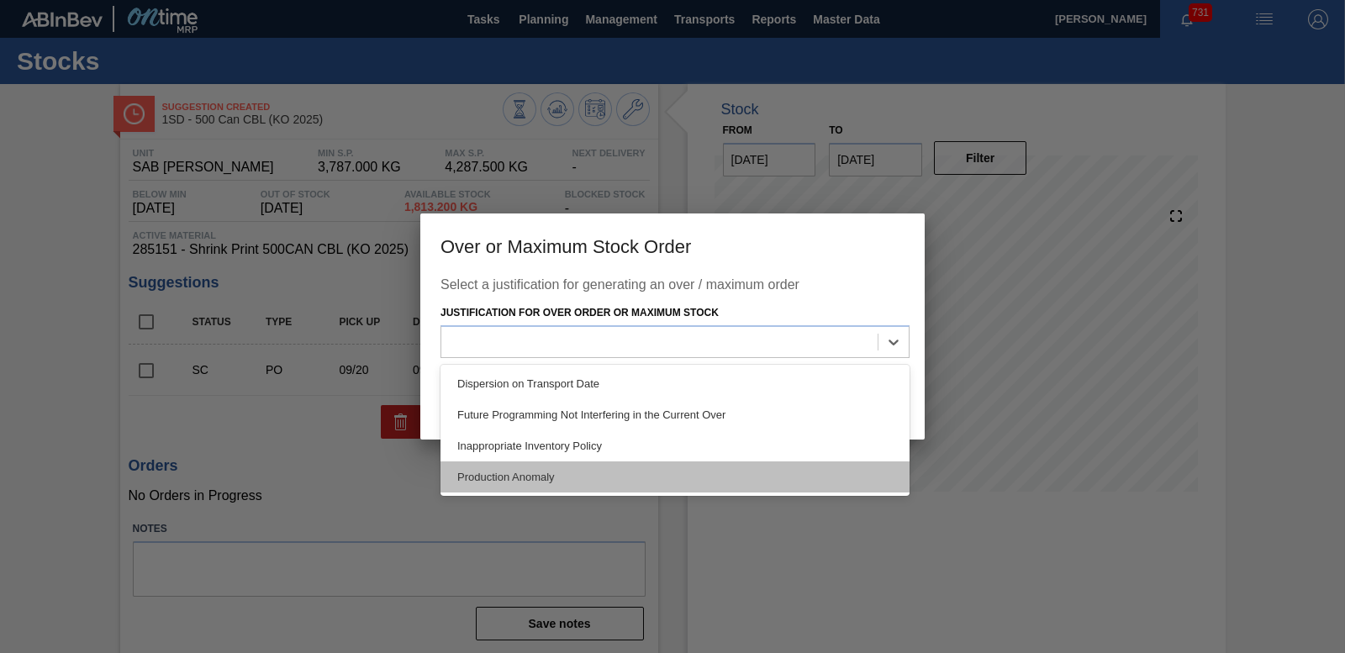
click at [537, 474] on div "Production Anomaly" at bounding box center [675, 477] width 469 height 31
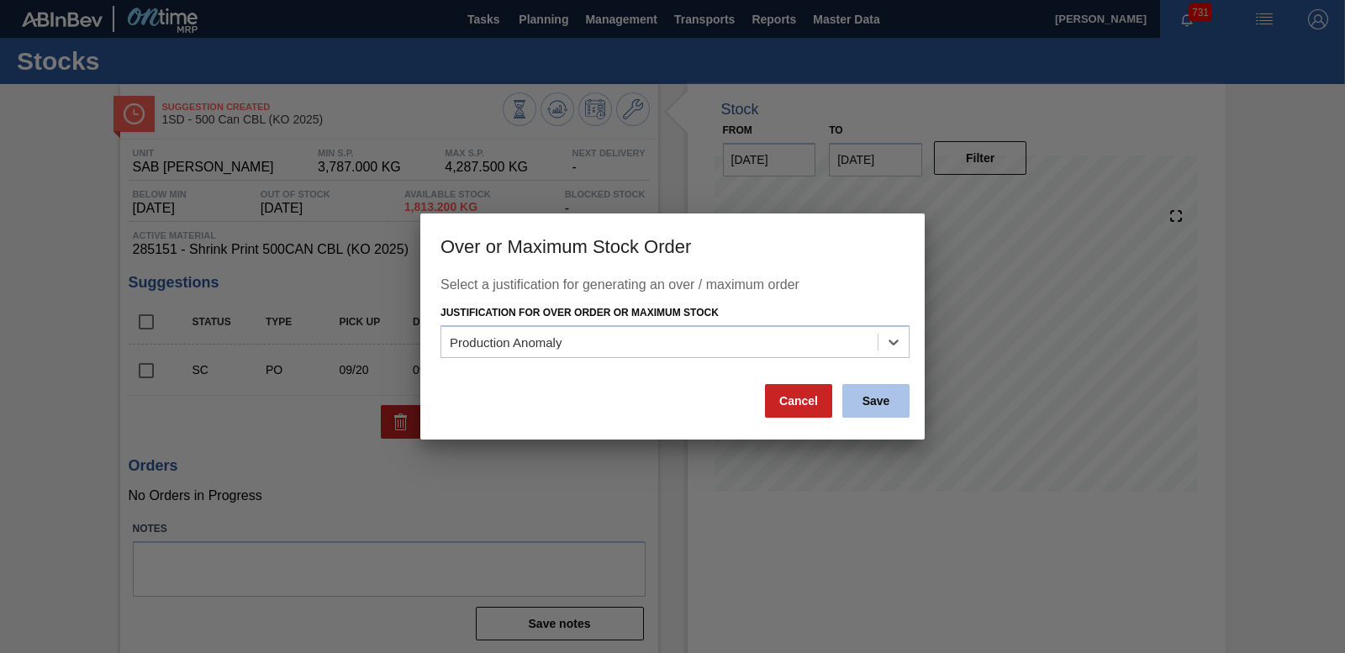
click at [877, 413] on button "Save" at bounding box center [875, 401] width 67 height 34
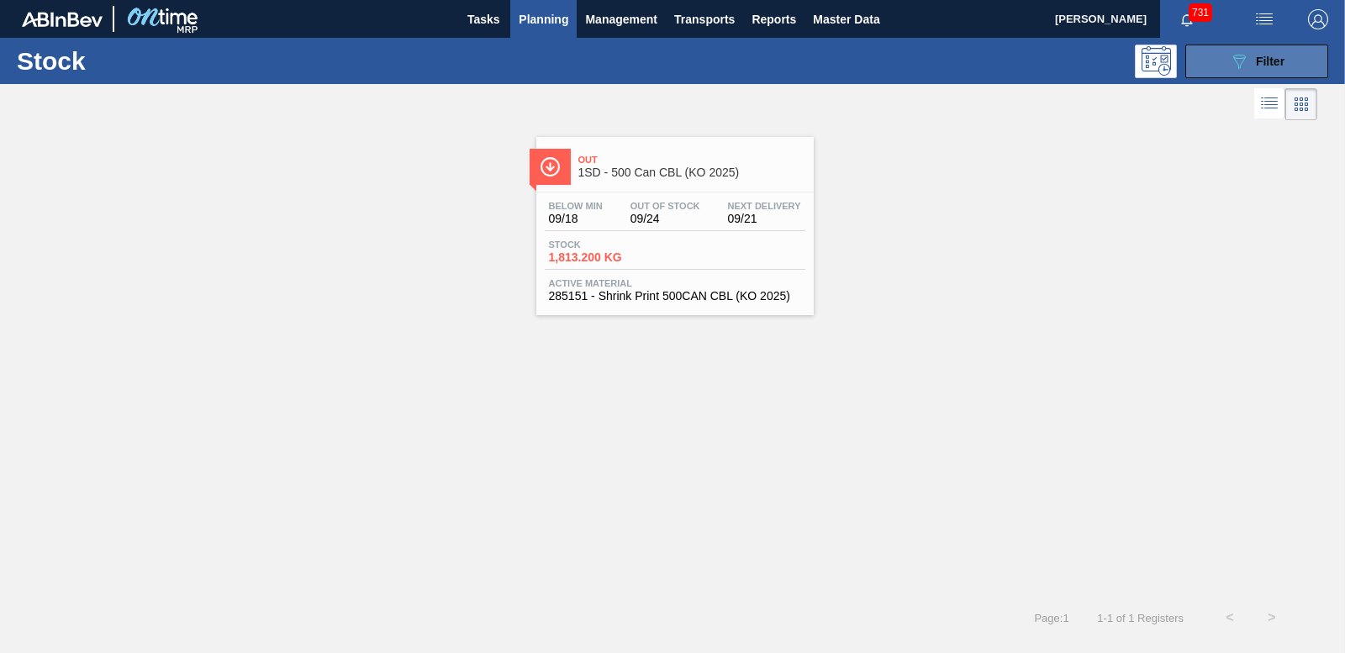
click at [1259, 69] on div "089F7B8B-B2A5-4AFE-B5C0-19BA573D28AC Filter" at bounding box center [1256, 61] width 55 height 20
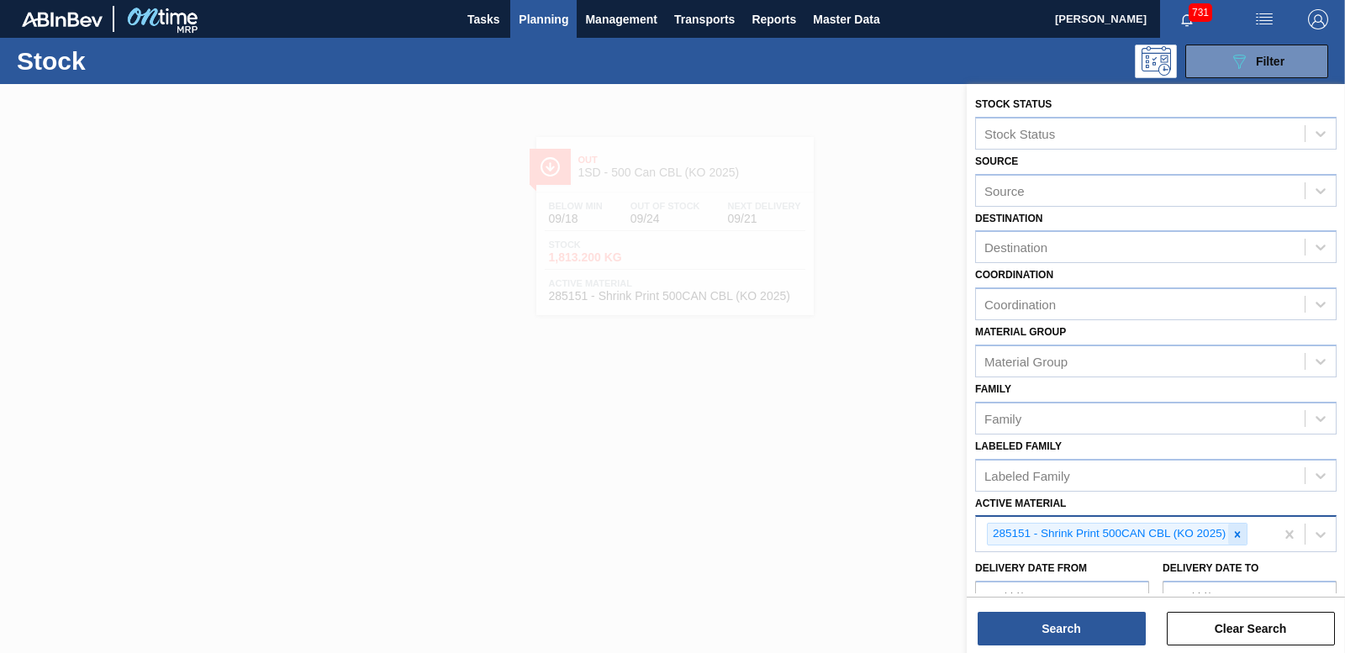
drag, startPoint x: 1232, startPoint y: 538, endPoint x: 1241, endPoint y: 534, distance: 10.2
click at [1233, 538] on icon at bounding box center [1238, 535] width 12 height 12
type Material "285207"
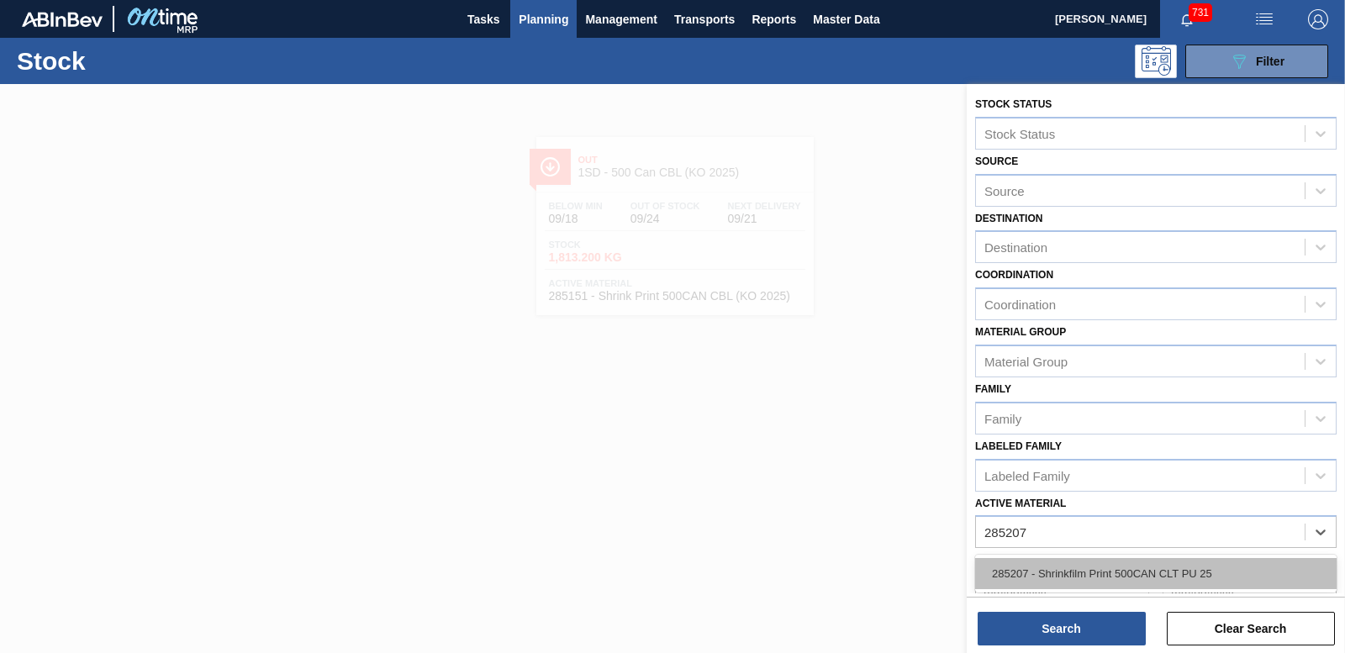
click at [1148, 570] on div "285207 - Shrinkfilm Print 500CAN CLT PU 25" at bounding box center [1156, 573] width 362 height 31
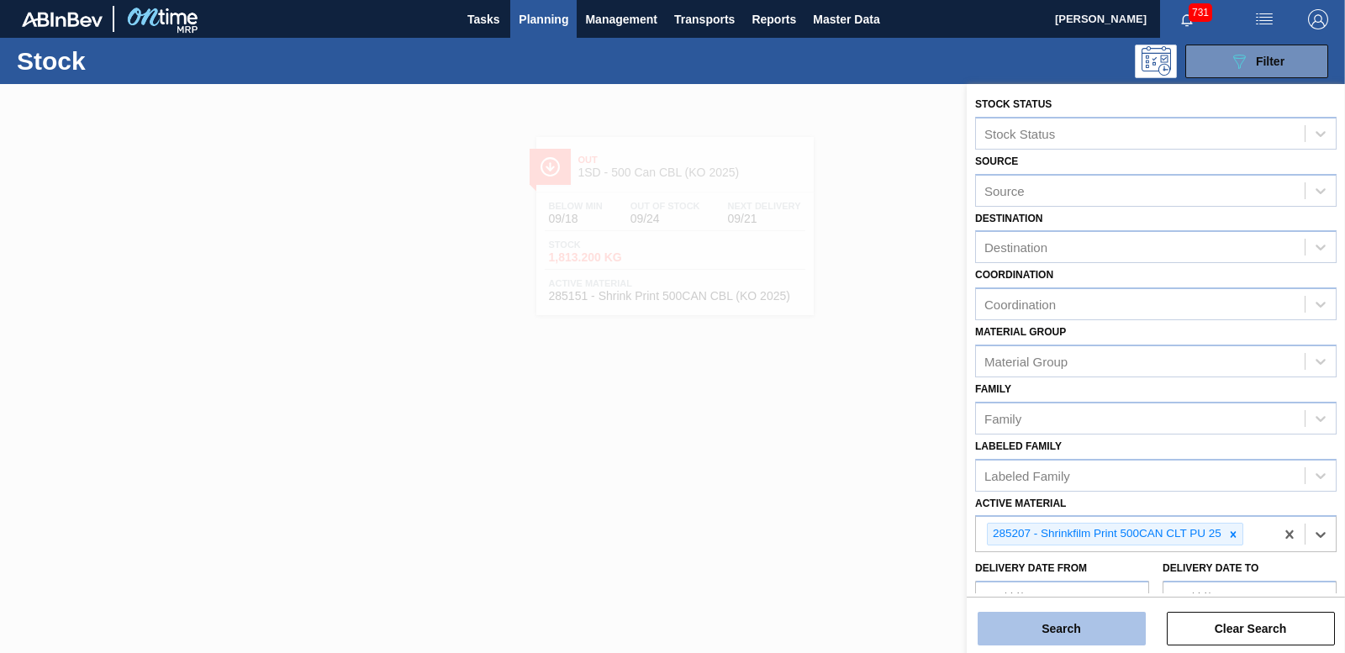
click at [1097, 617] on button "Search" at bounding box center [1062, 629] width 168 height 34
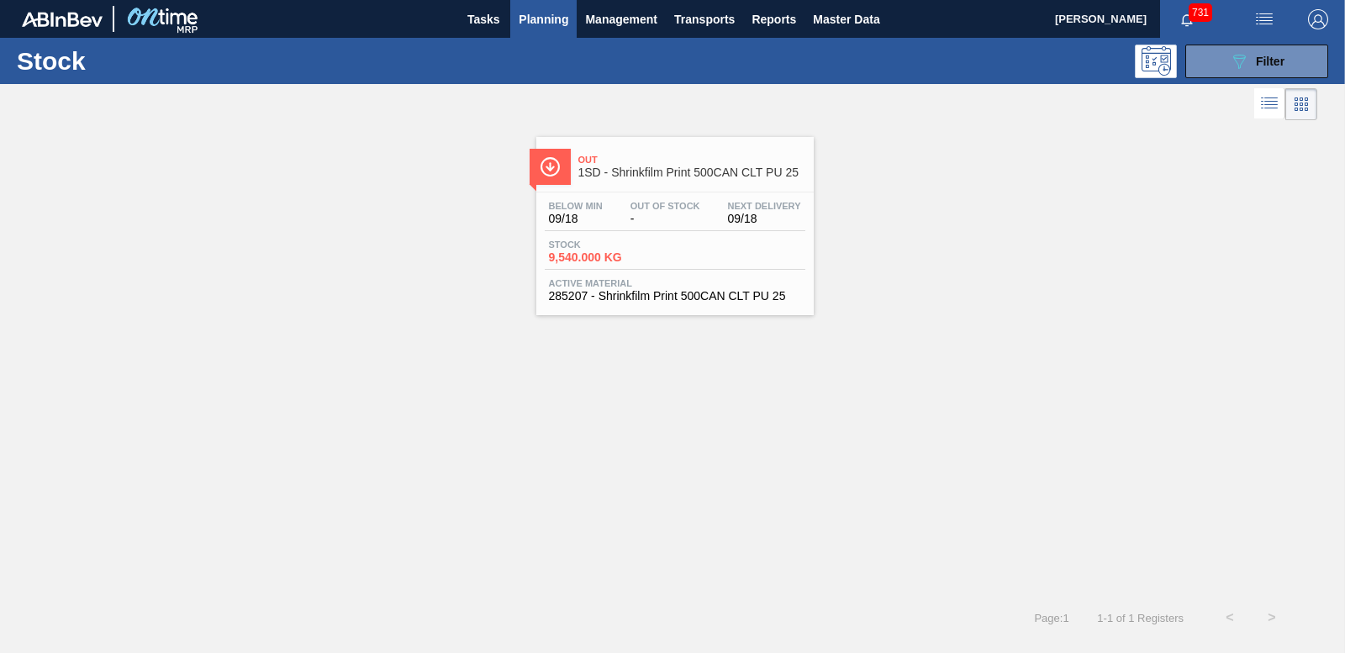
click at [610, 251] on div "Stock 9,540.000 KG" at bounding box center [608, 252] width 126 height 24
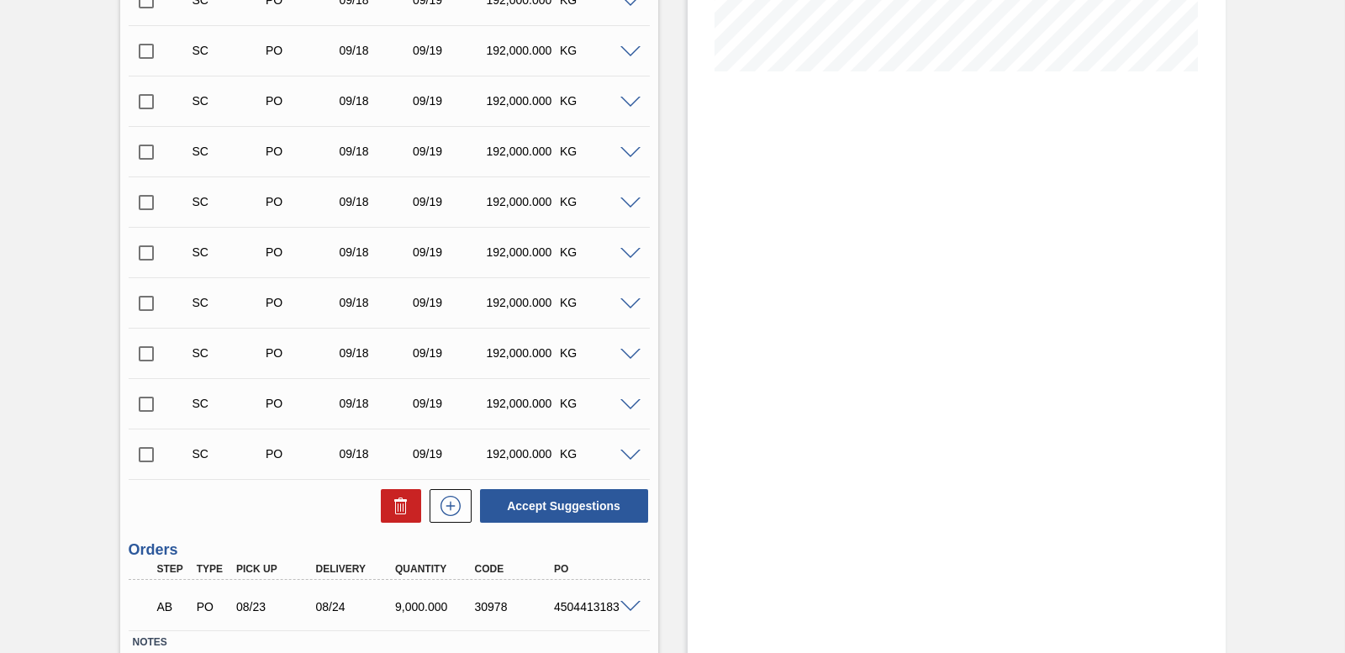
scroll to position [336, 0]
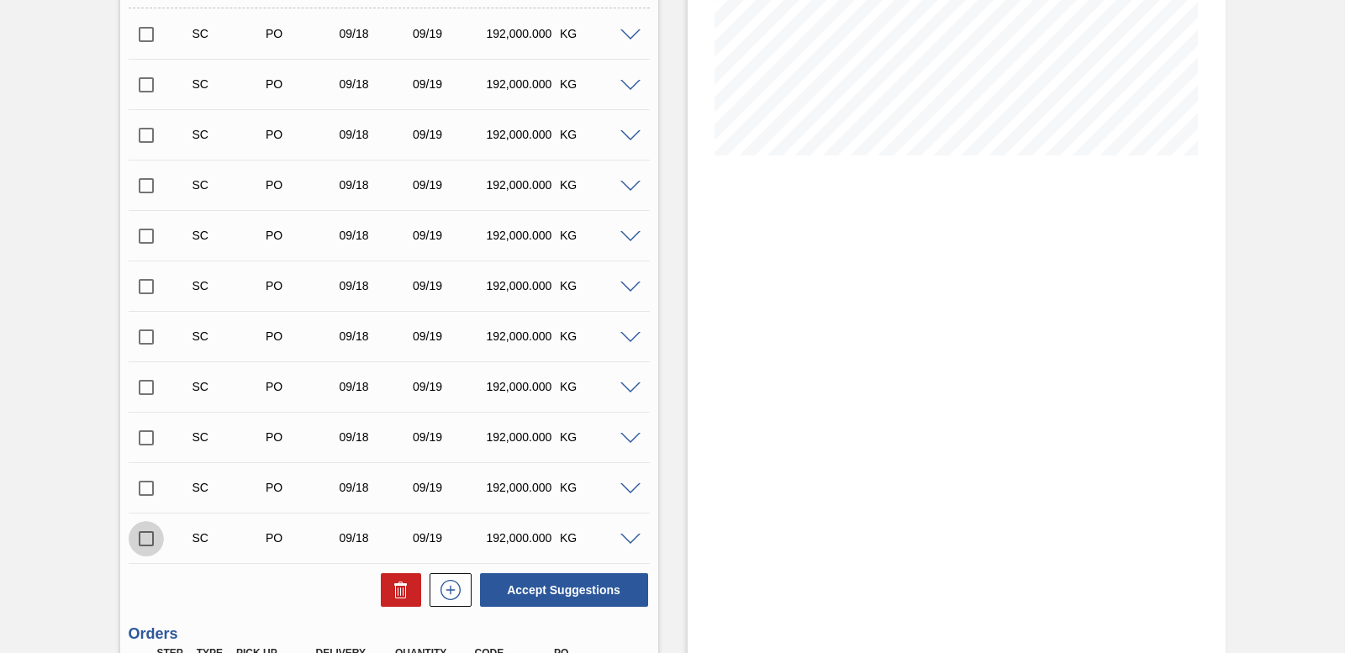
click at [138, 536] on input "checkbox" at bounding box center [146, 538] width 35 height 35
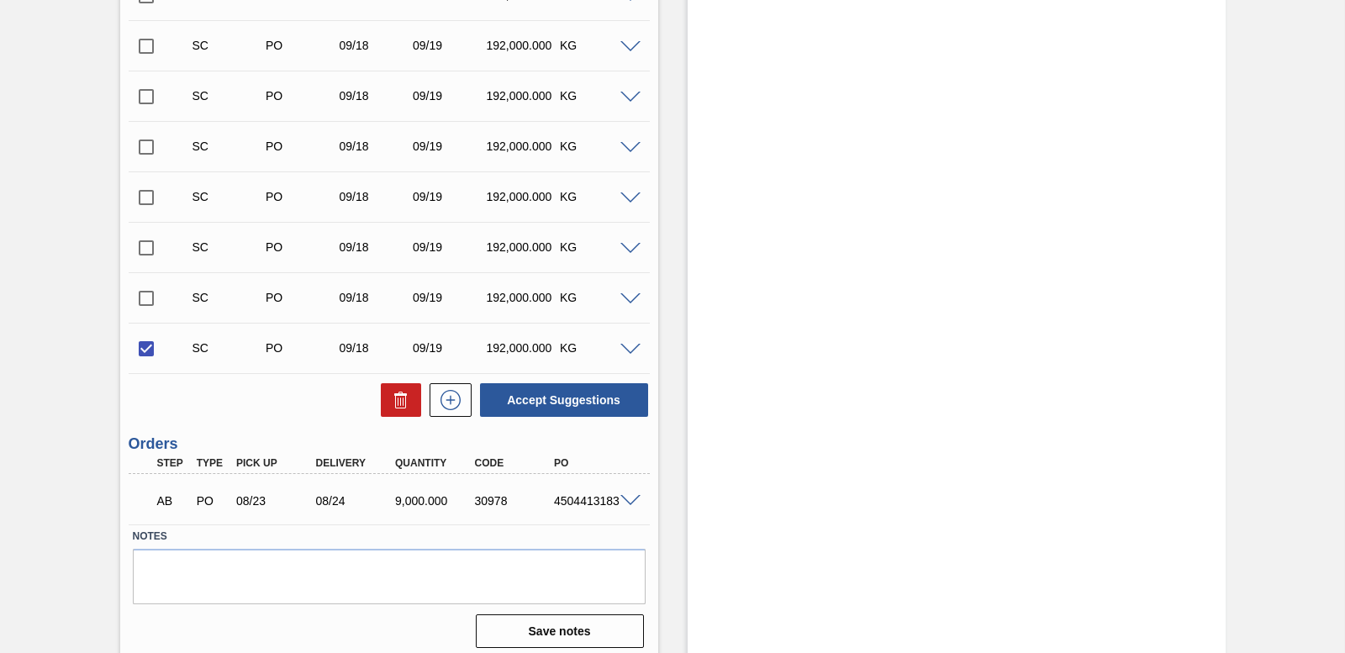
scroll to position [536, 0]
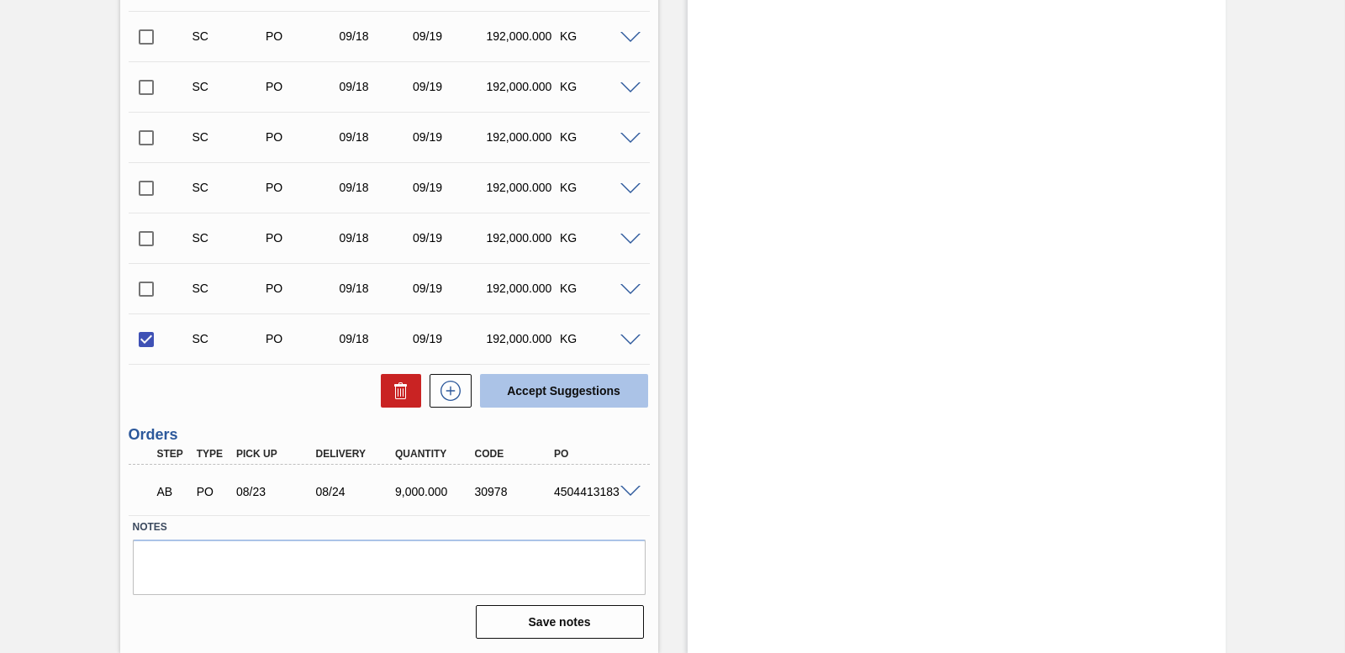
click at [538, 390] on button "Accept Suggestions" at bounding box center [564, 391] width 168 height 34
checkbox input "false"
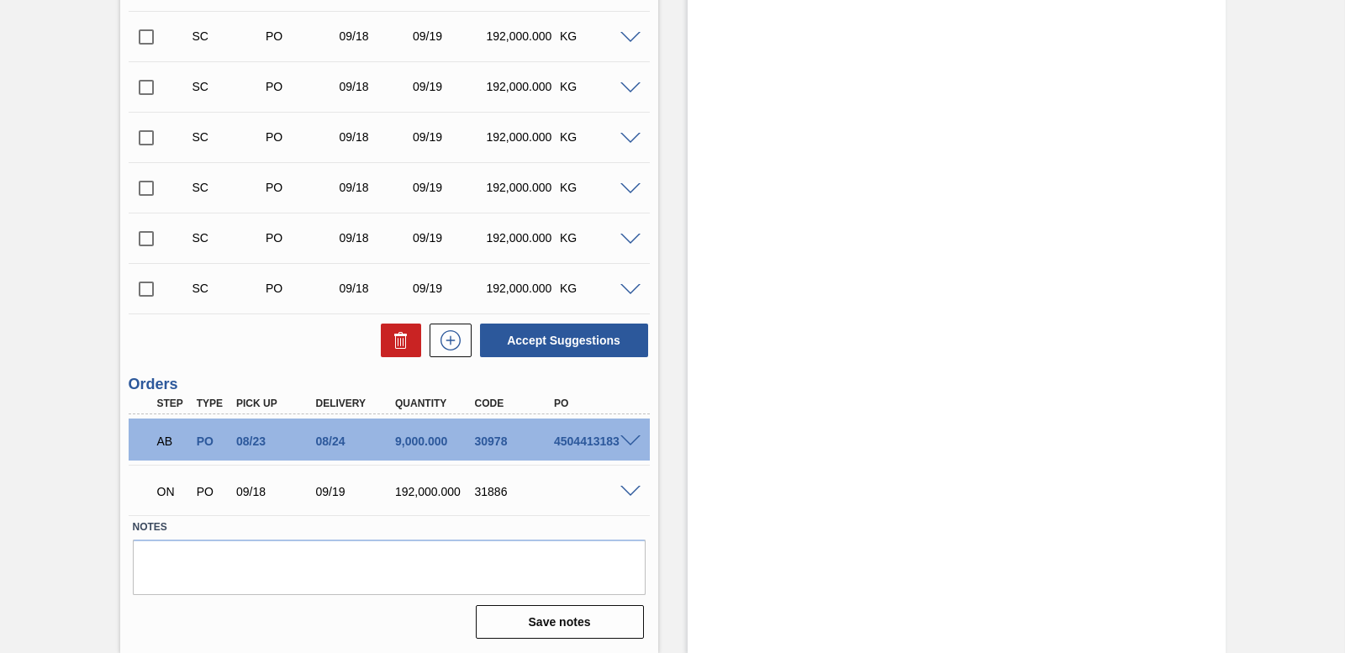
click at [627, 494] on span at bounding box center [631, 492] width 20 height 13
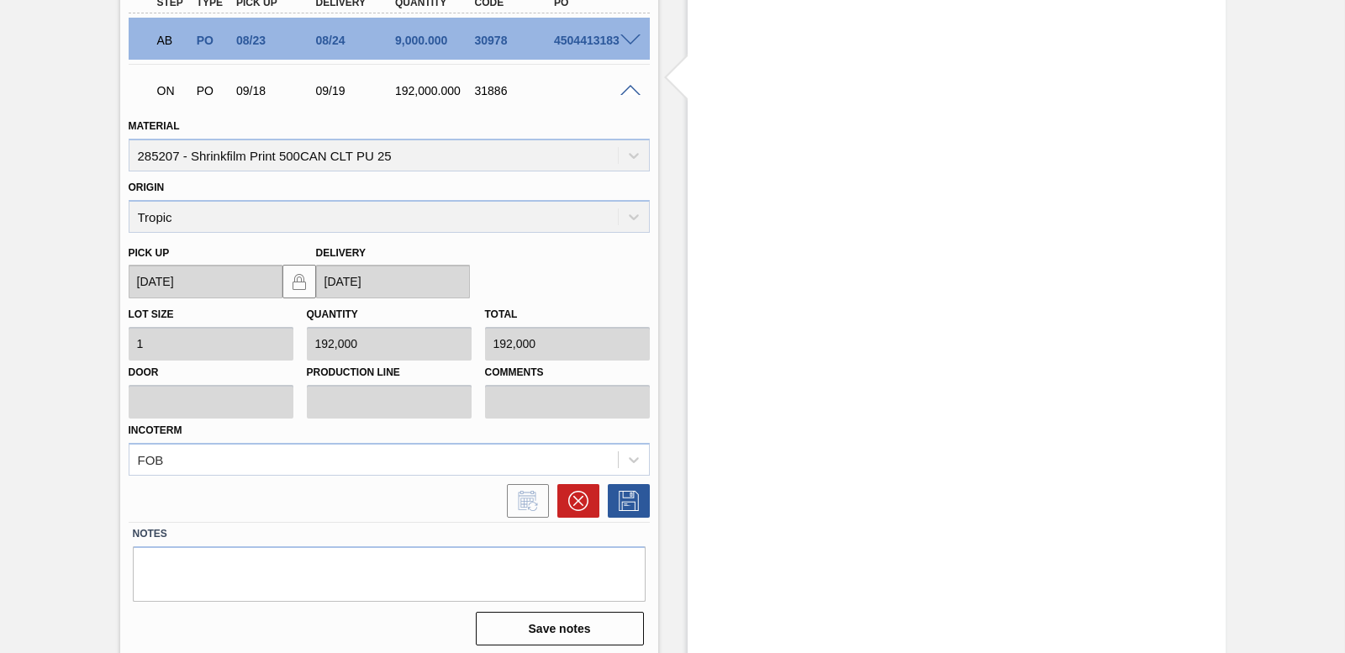
scroll to position [943, 0]
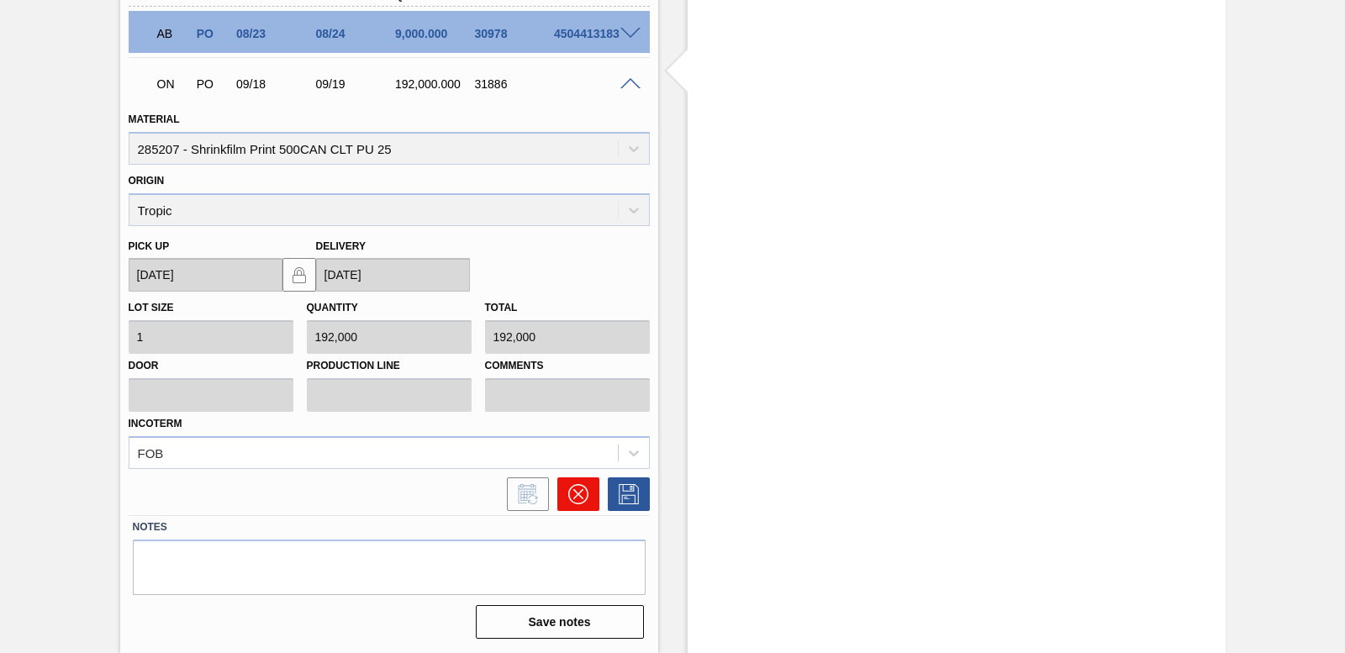
click at [578, 496] on icon at bounding box center [578, 494] width 10 height 10
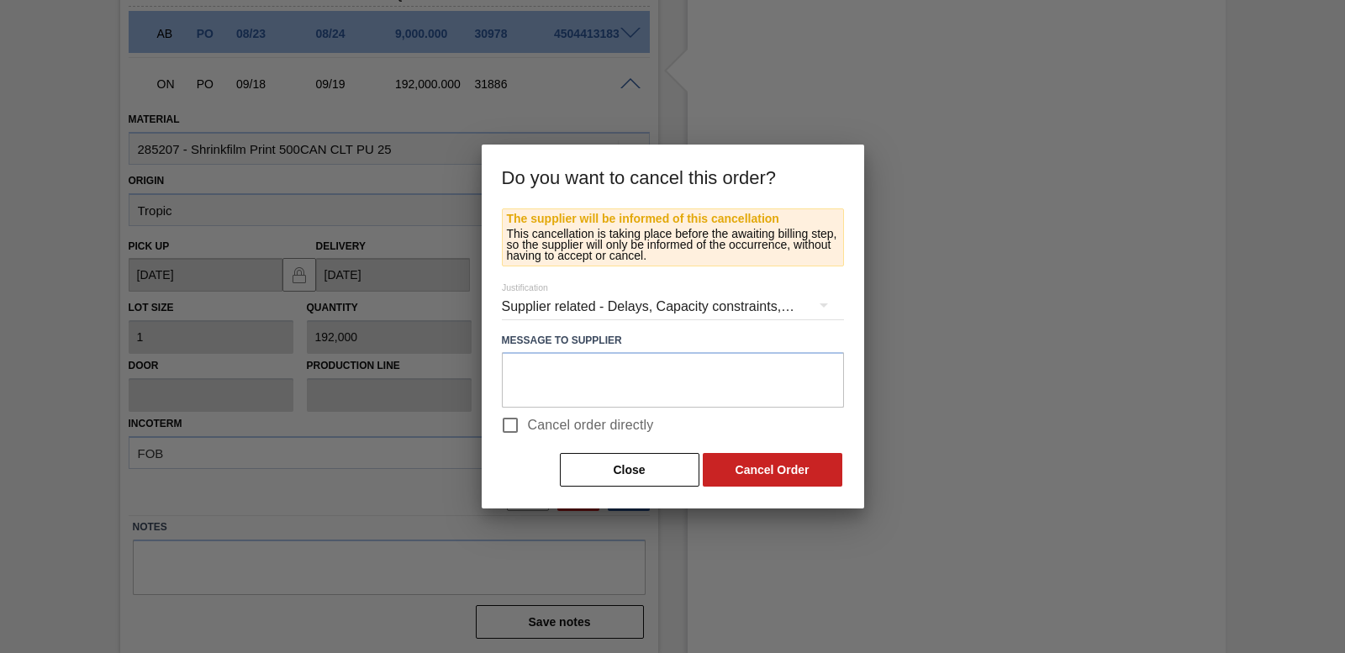
click at [497, 435] on input "Cancel order directly" at bounding box center [510, 425] width 35 height 35
click at [508, 427] on input "Cancel order directly" at bounding box center [510, 425] width 35 height 35
click at [513, 430] on input "Cancel order directly" at bounding box center [510, 425] width 35 height 35
checkbox input "true"
click at [808, 461] on button "Cancel Order" at bounding box center [773, 470] width 140 height 34
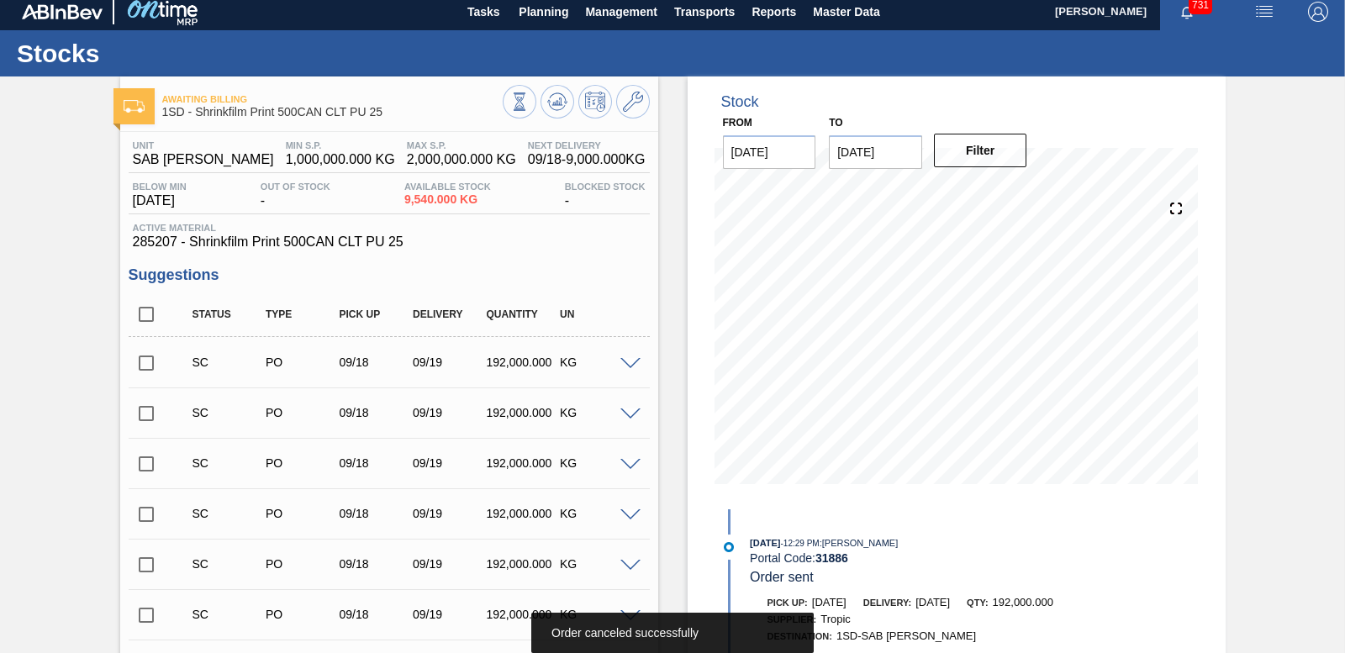
scroll to position [0, 0]
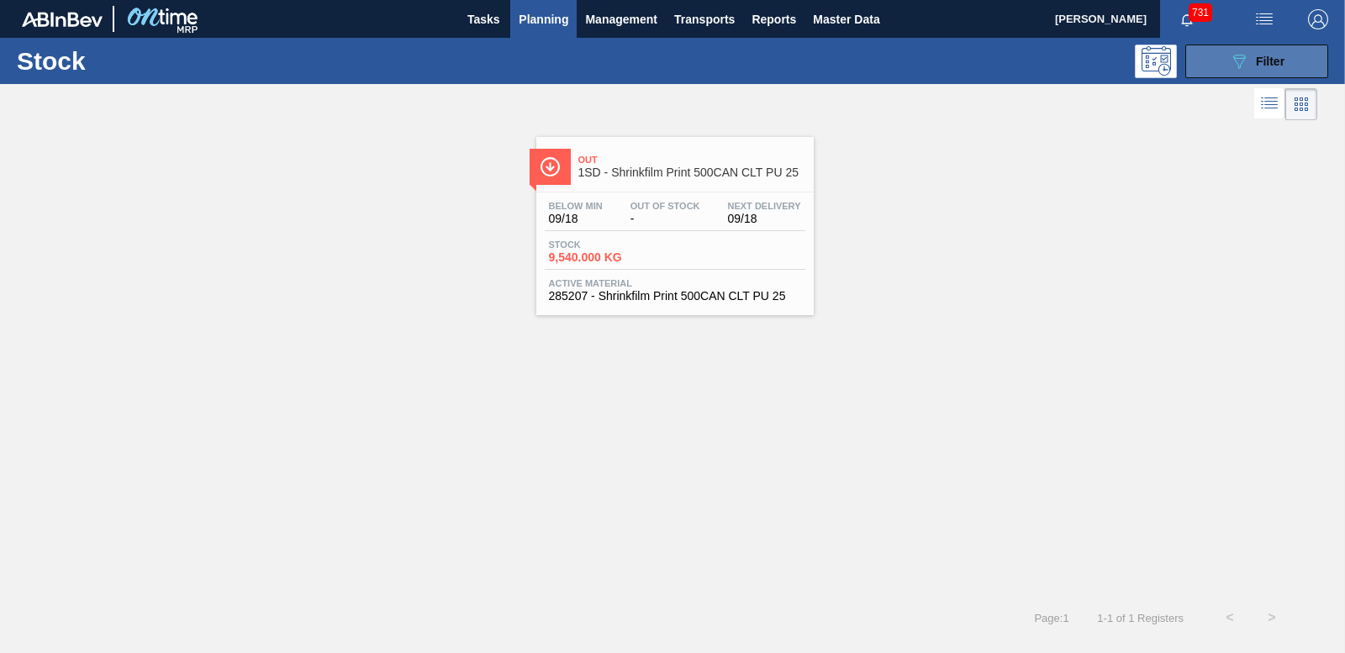
click at [1225, 51] on button "089F7B8B-B2A5-4AFE-B5C0-19BA573D28AC Filter" at bounding box center [1257, 62] width 143 height 34
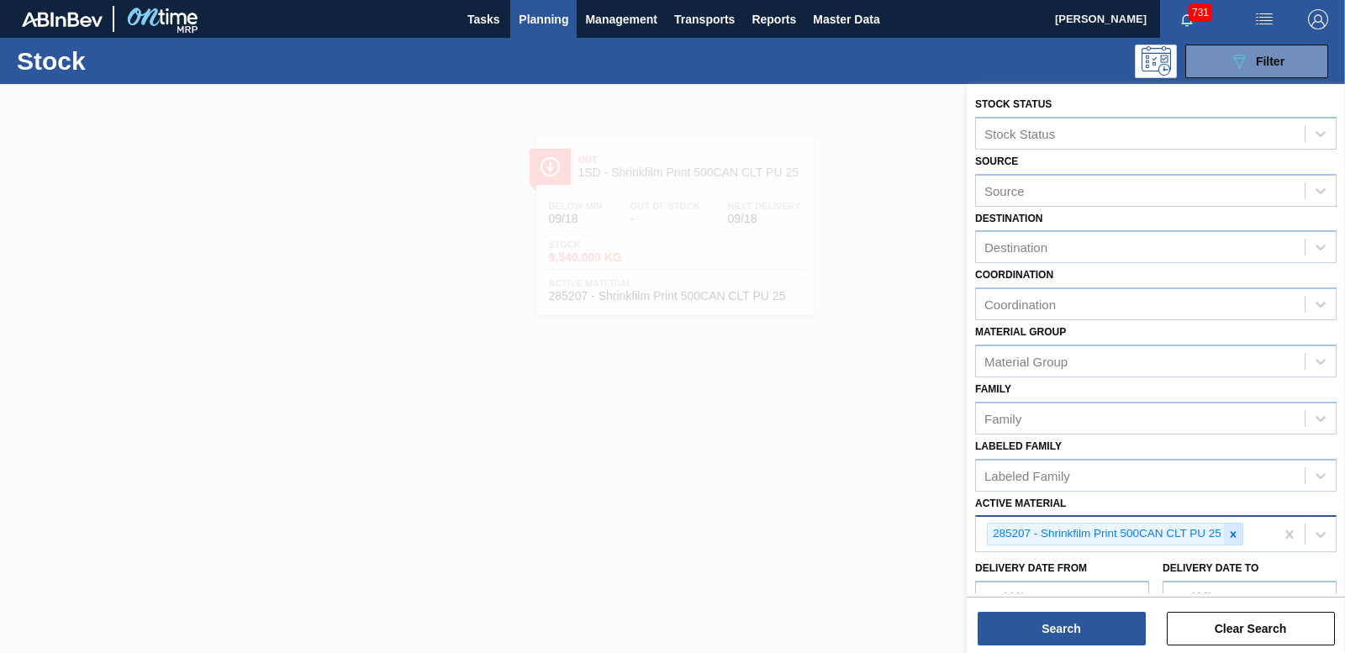
click at [1228, 537] on icon at bounding box center [1234, 535] width 12 height 12
type Material "285183"
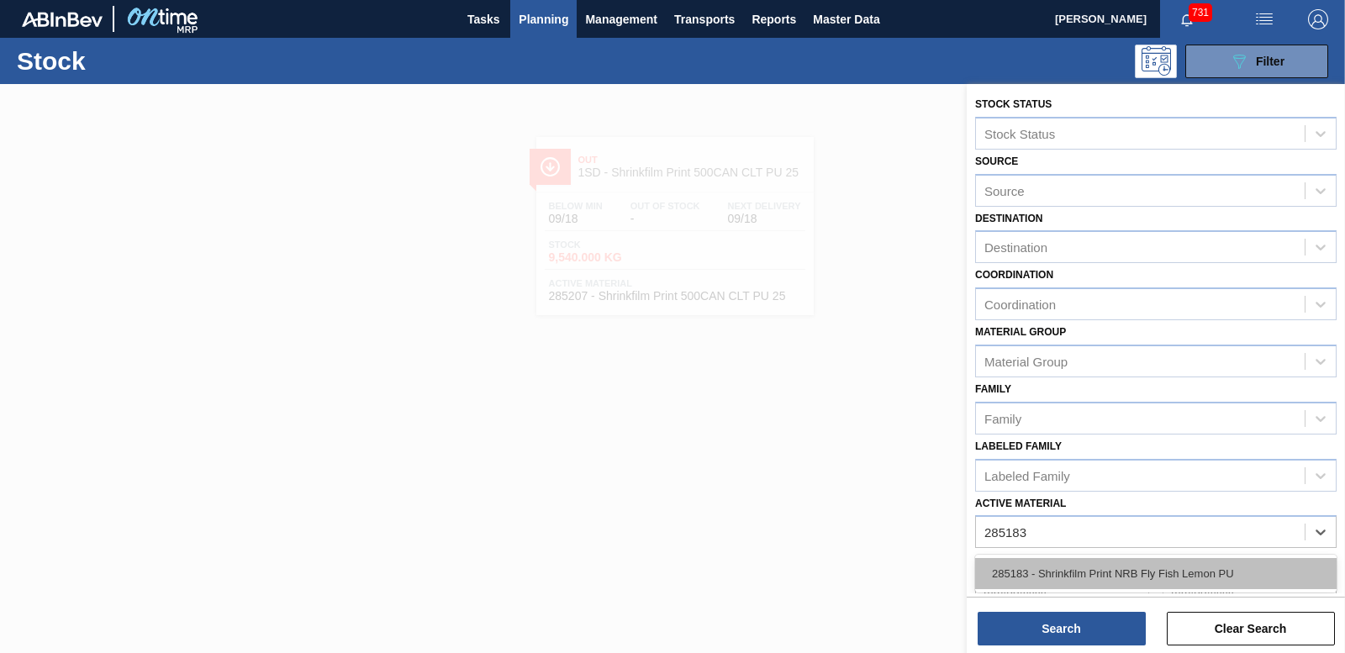
click at [1131, 575] on div "285183 - Shrinkfilm Print NRB Fly Fish Lemon PU" at bounding box center [1156, 573] width 362 height 31
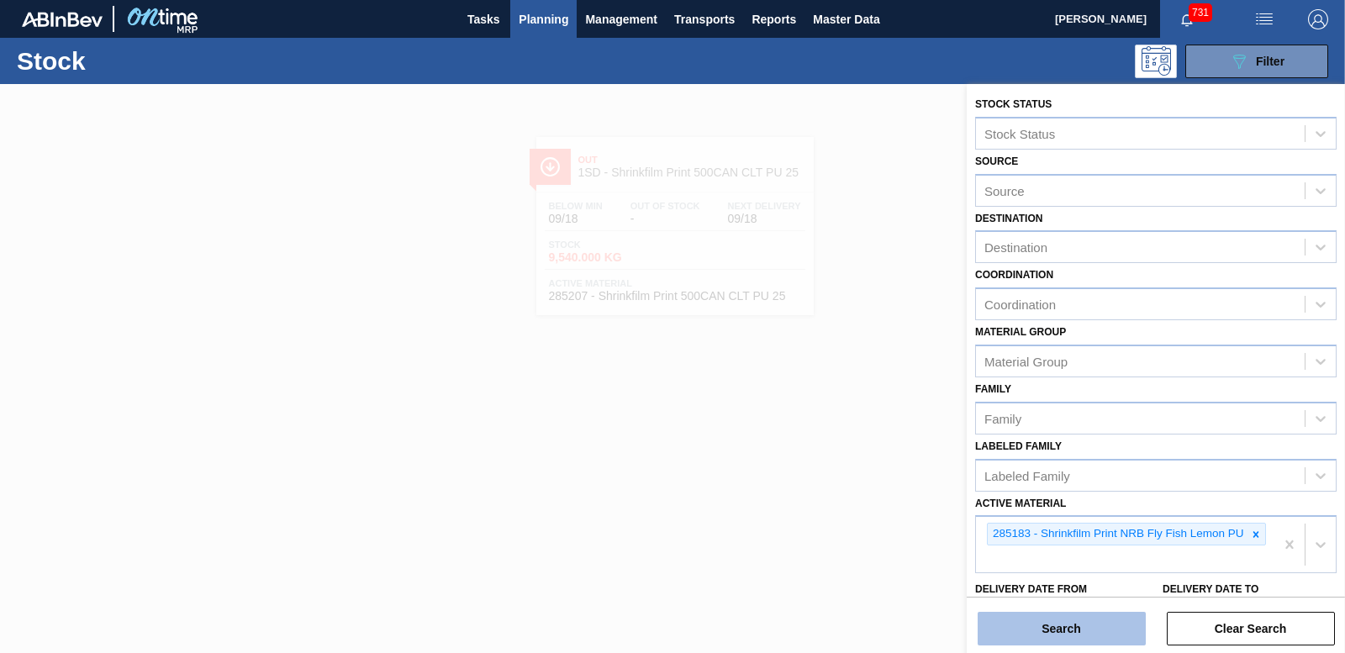
click at [1103, 630] on button "Search" at bounding box center [1062, 629] width 168 height 34
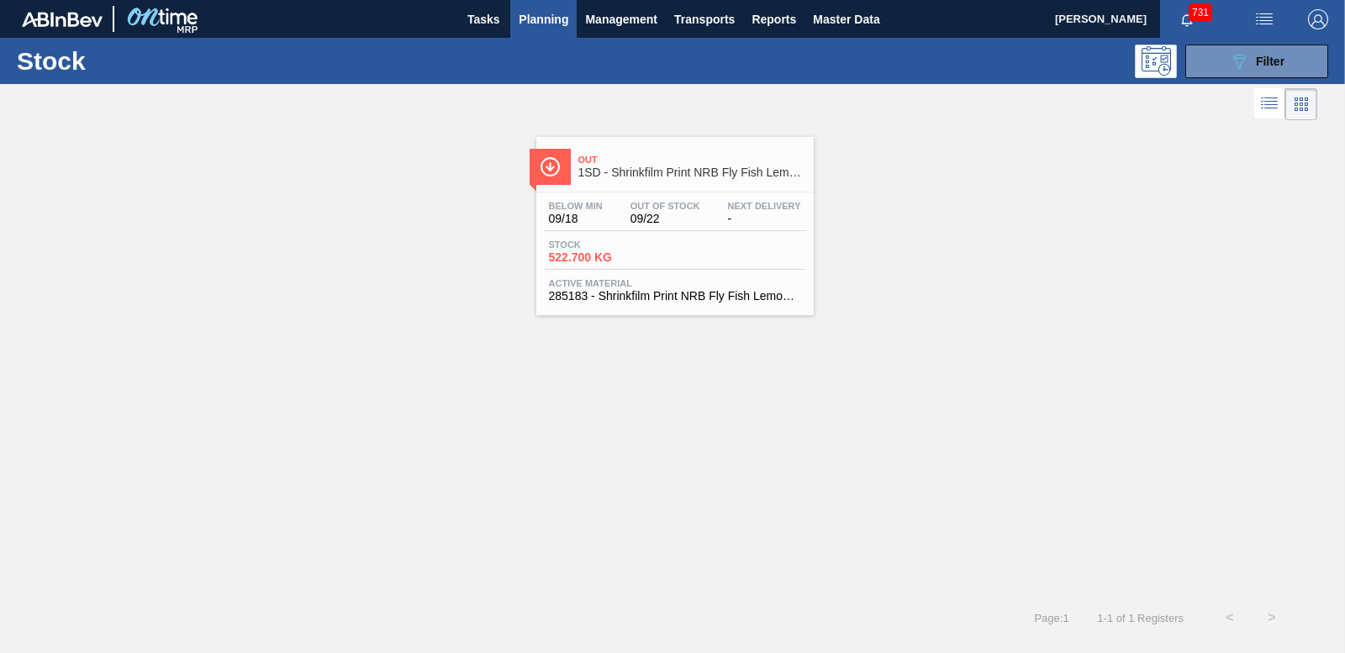
click at [604, 255] on span "522.700 KG" at bounding box center [608, 257] width 118 height 13
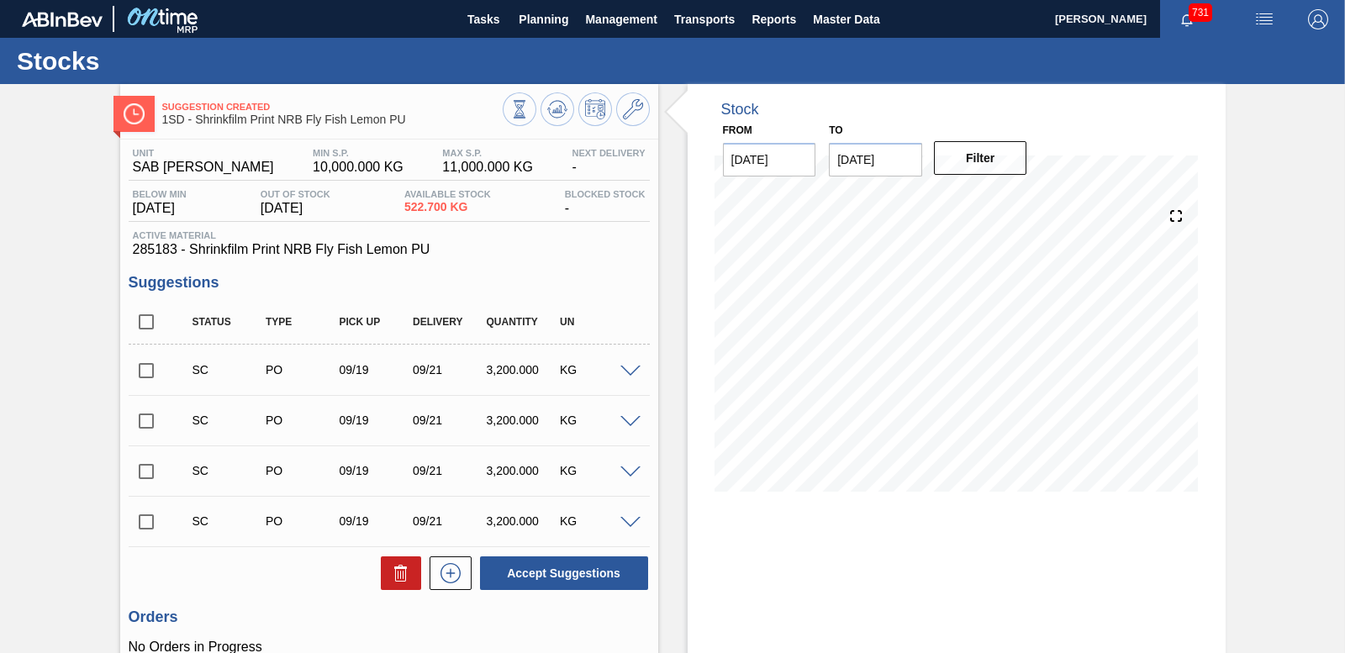
click at [141, 372] on input "checkbox" at bounding box center [146, 370] width 35 height 35
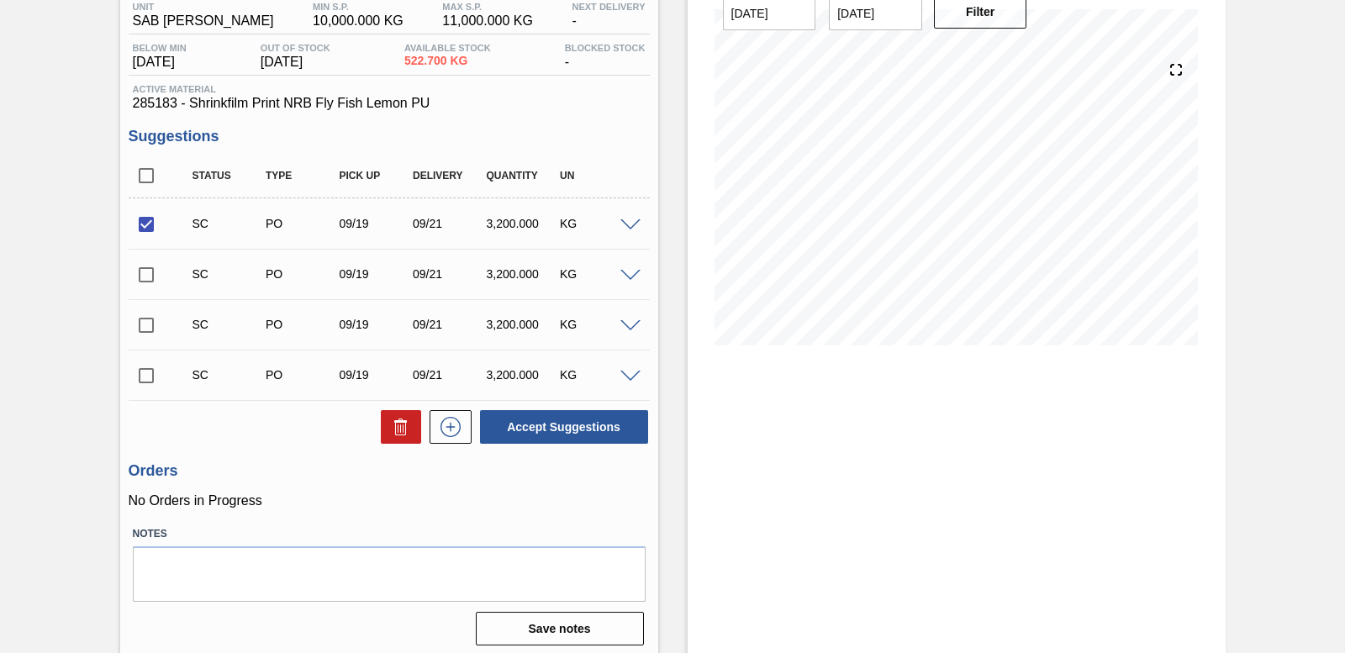
scroll to position [153, 0]
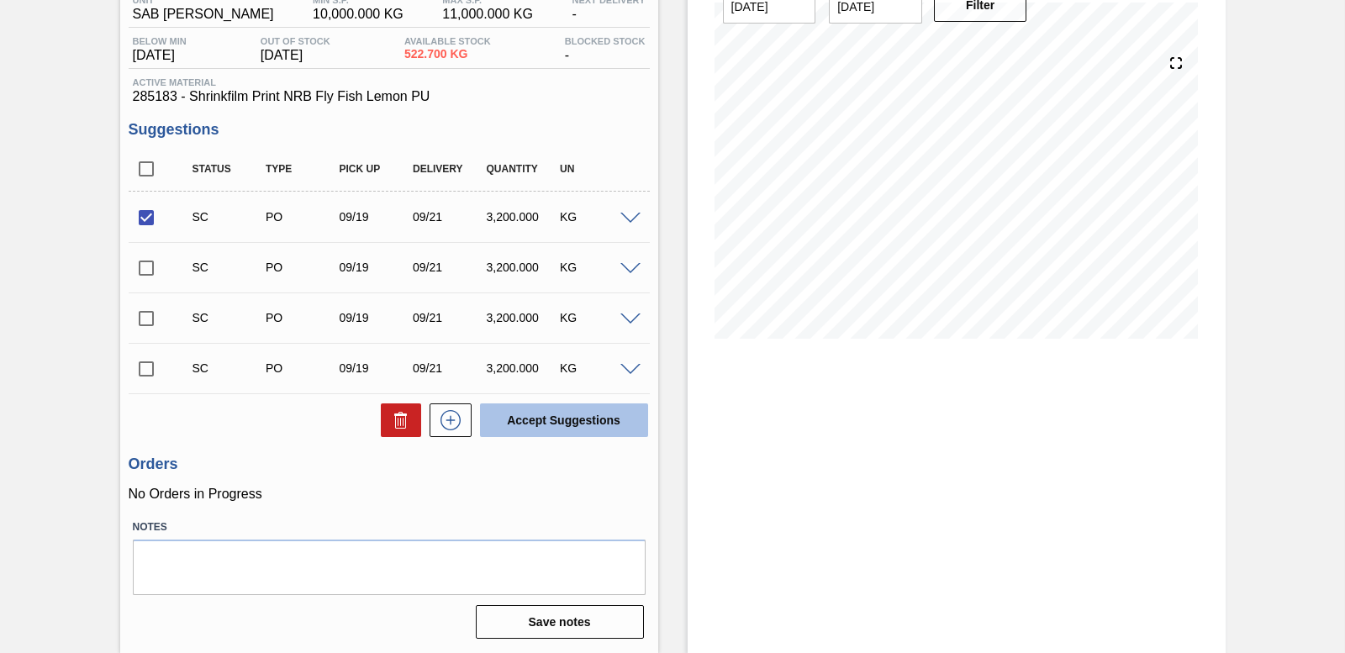
click at [599, 421] on button "Accept Suggestions" at bounding box center [564, 421] width 168 height 34
checkbox input "false"
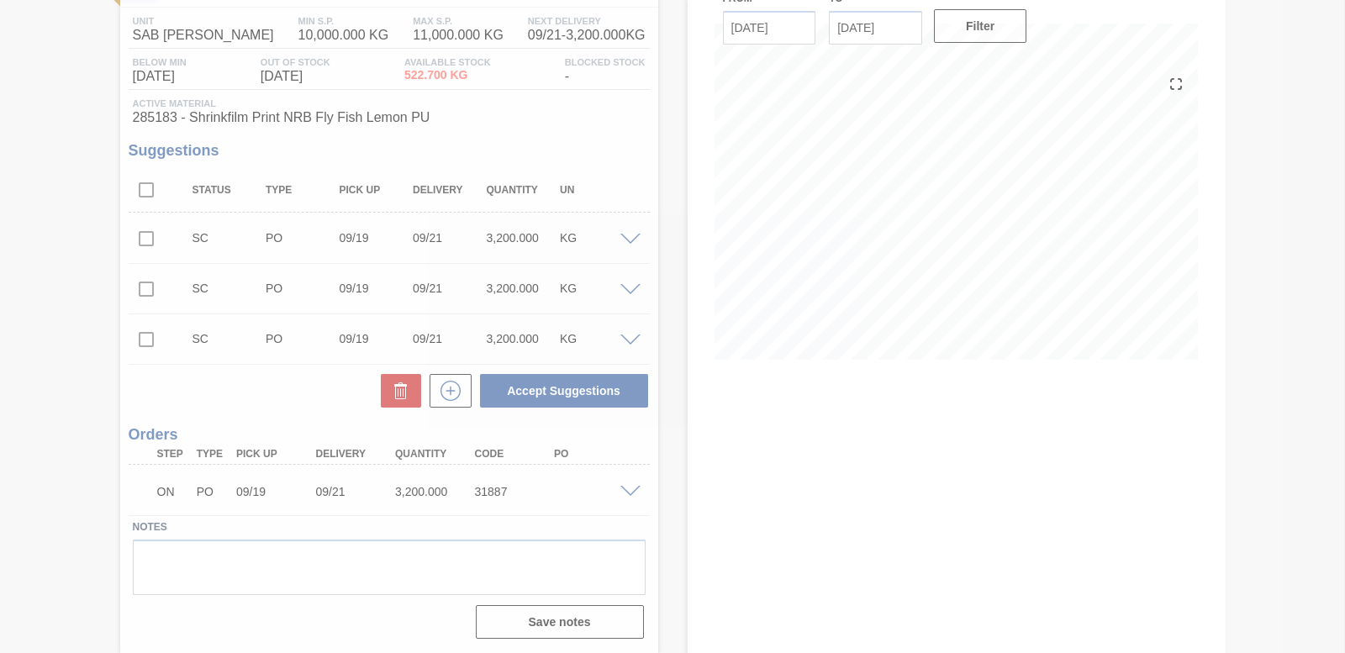
scroll to position [132, 0]
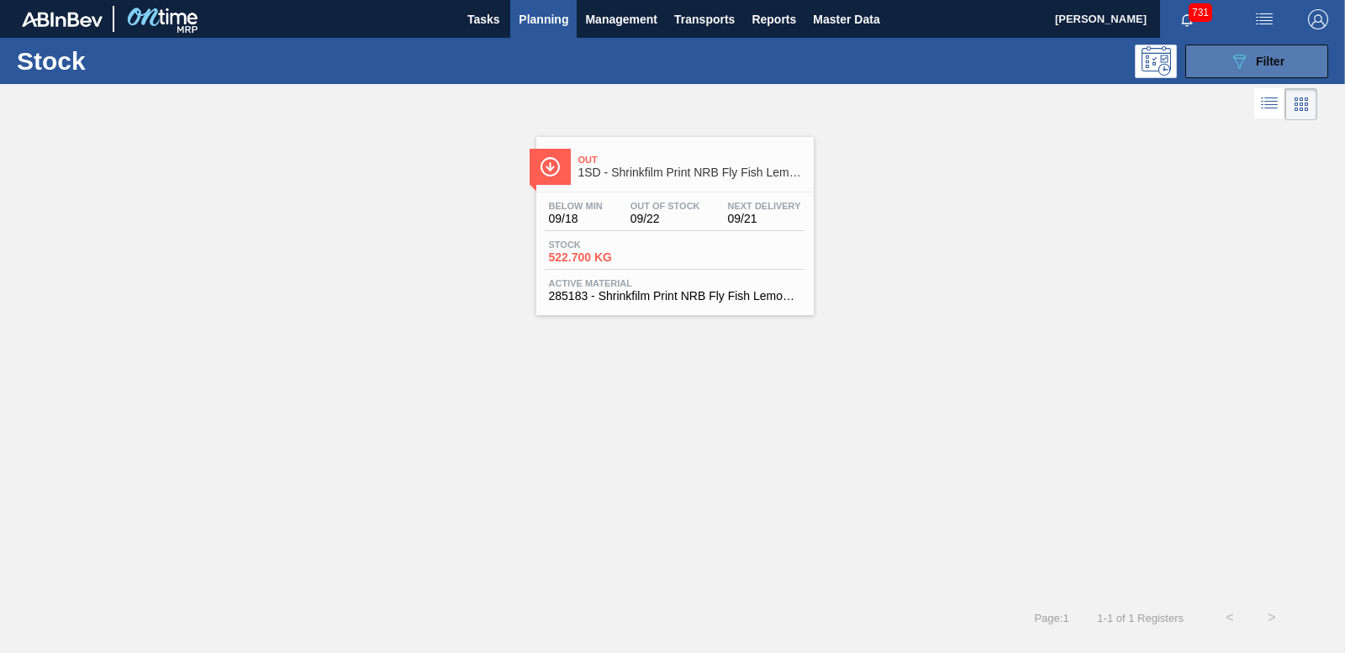
click at [1303, 64] on button "089F7B8B-B2A5-4AFE-B5C0-19BA573D28AC Filter" at bounding box center [1257, 62] width 143 height 34
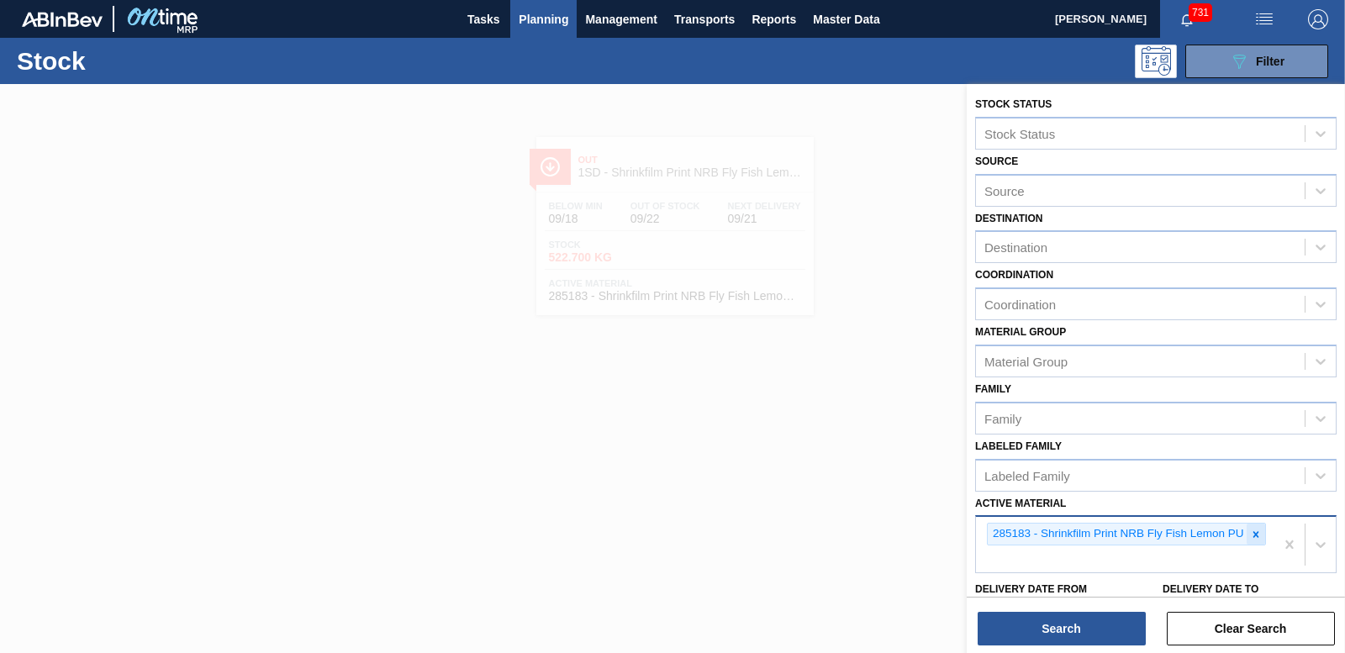
click at [1253, 533] on icon at bounding box center [1256, 534] width 6 height 6
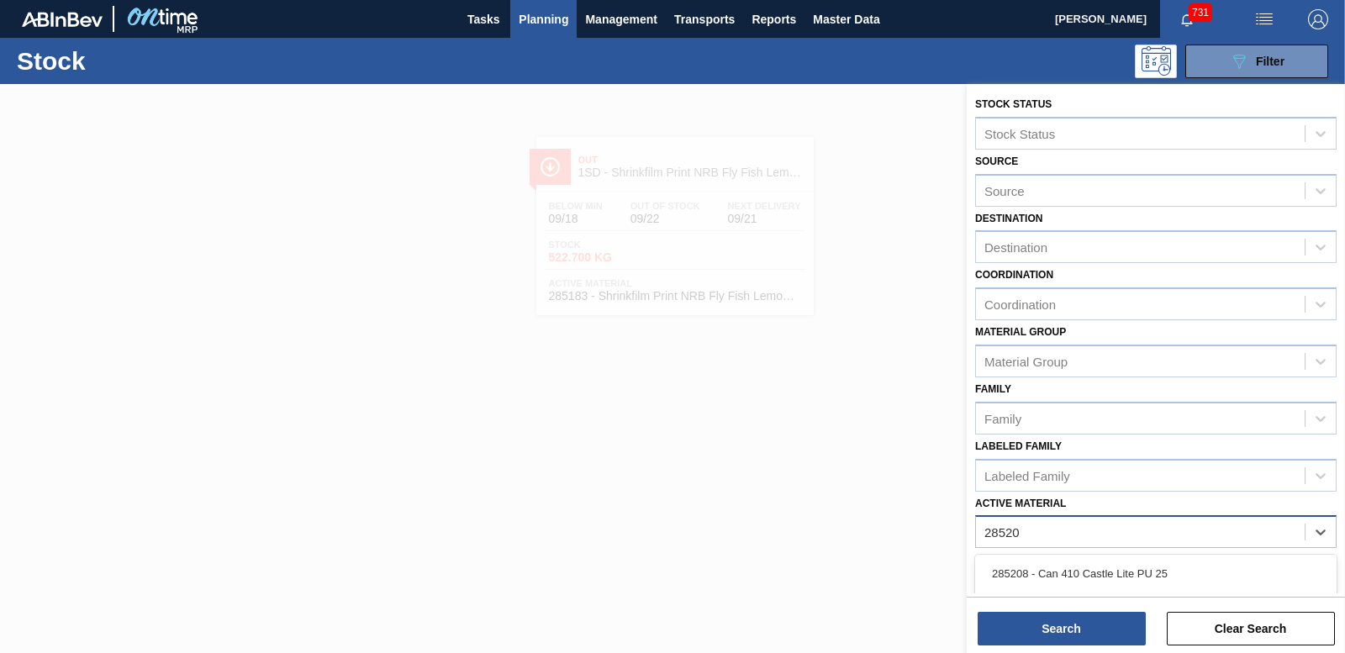
type Material "285201"
drag, startPoint x: 1182, startPoint y: 577, endPoint x: 1077, endPoint y: 631, distance: 118.1
click at [1182, 576] on div "285201 - Shrinkflim Print 330NRB CLT PU 25" at bounding box center [1156, 573] width 362 height 31
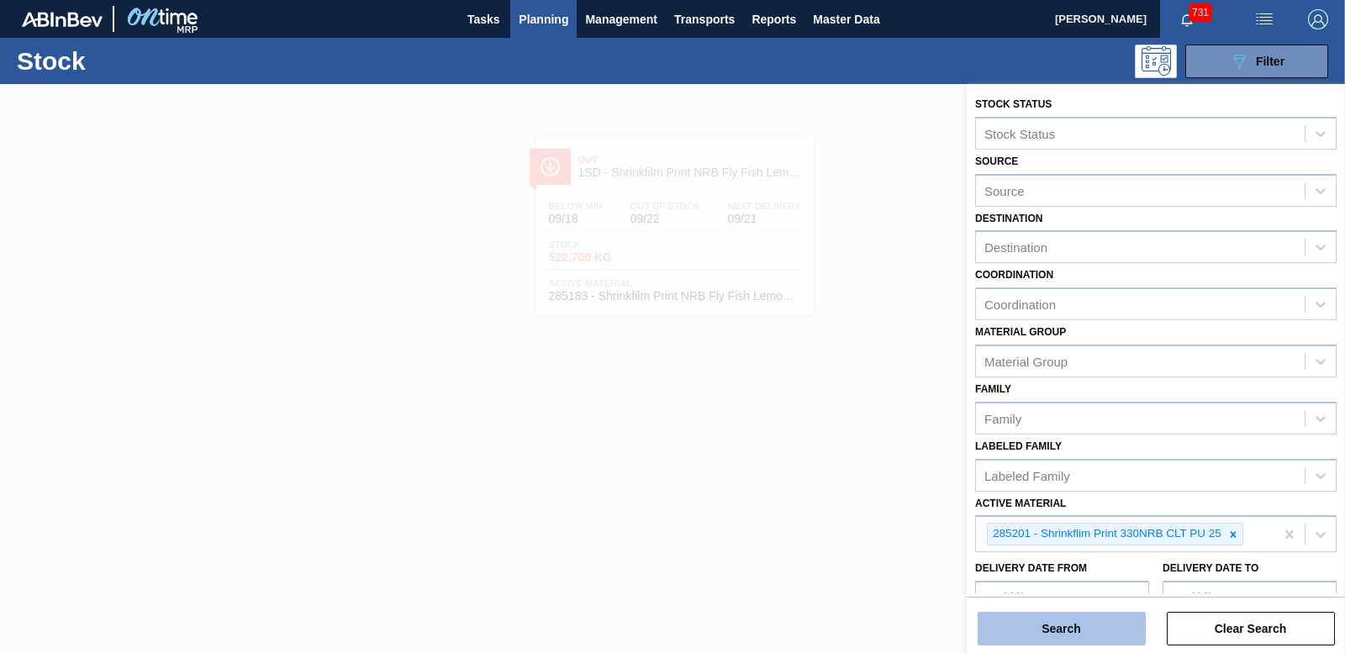
click at [1059, 638] on button "Search" at bounding box center [1062, 629] width 168 height 34
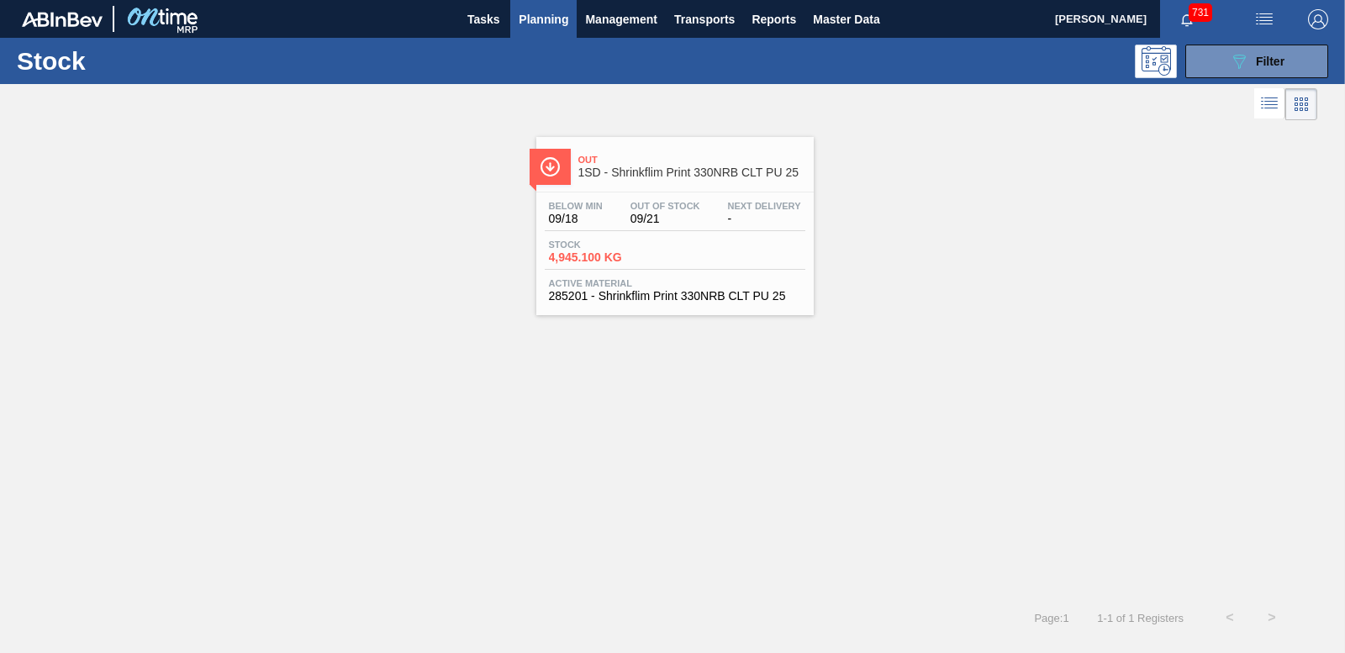
click at [597, 257] on span "4,945.100 KG" at bounding box center [608, 257] width 118 height 13
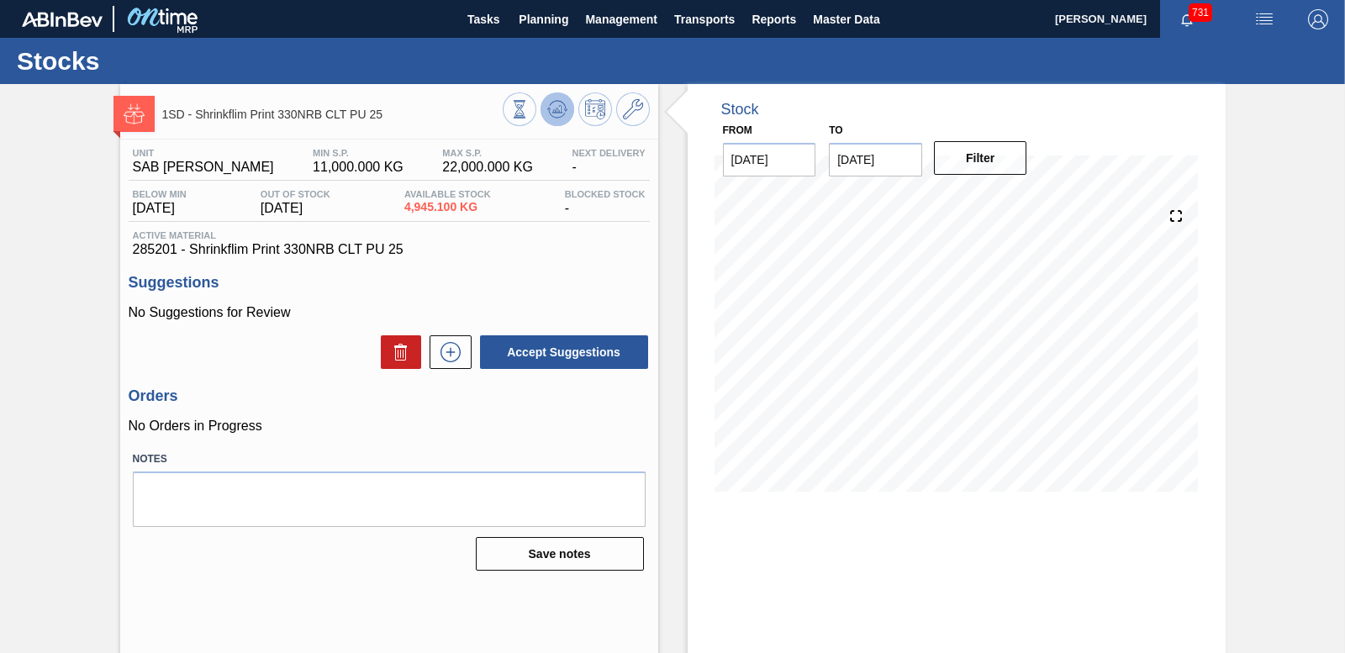
click at [556, 111] on icon at bounding box center [557, 110] width 2 height 4
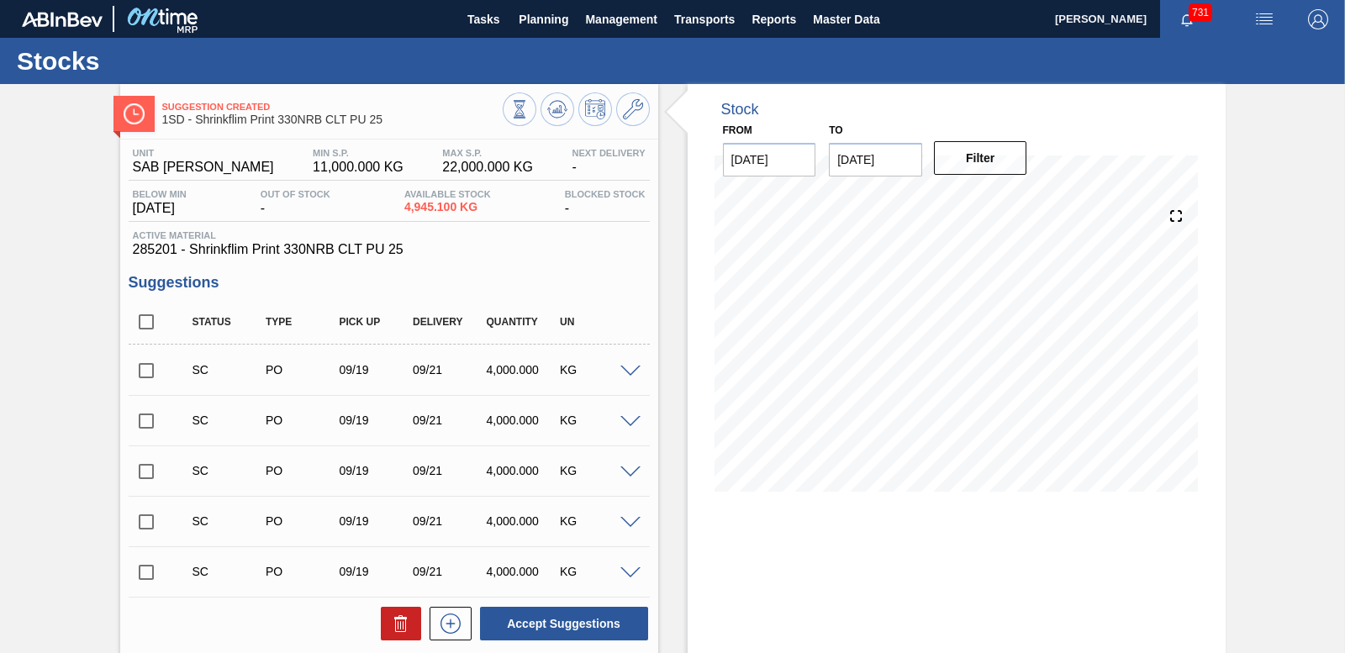
click at [146, 377] on input "checkbox" at bounding box center [146, 370] width 35 height 35
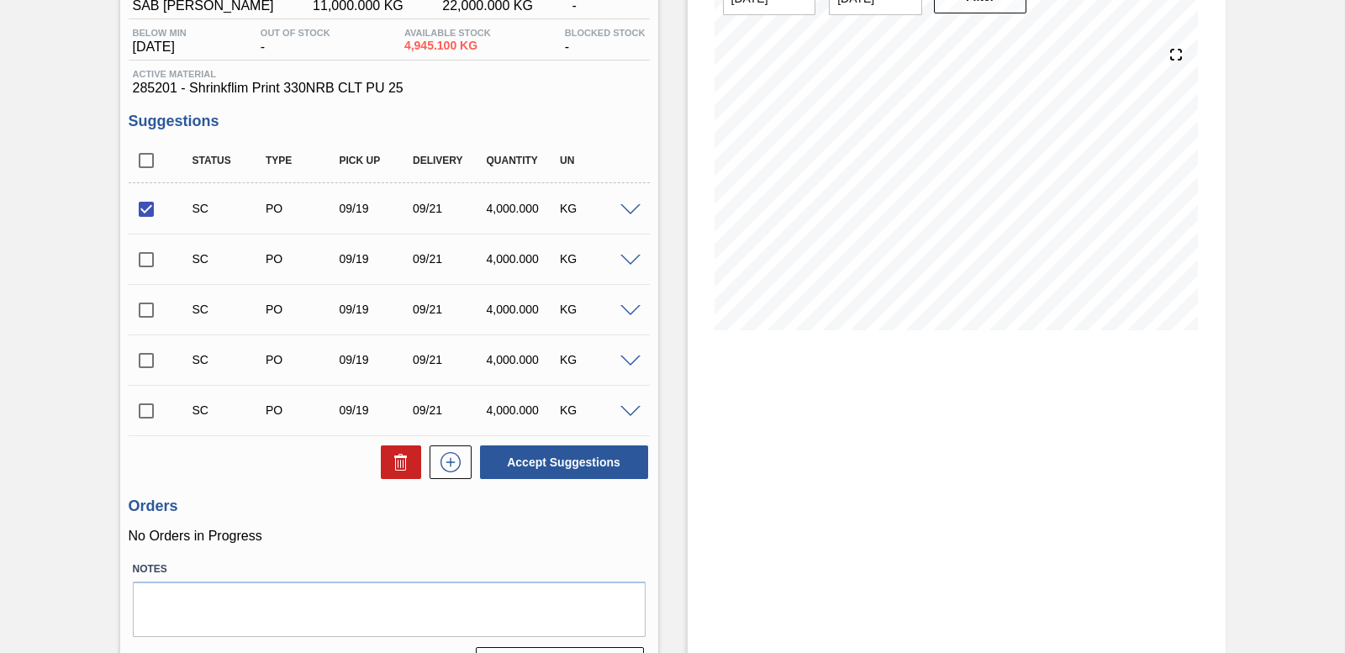
scroll to position [168, 0]
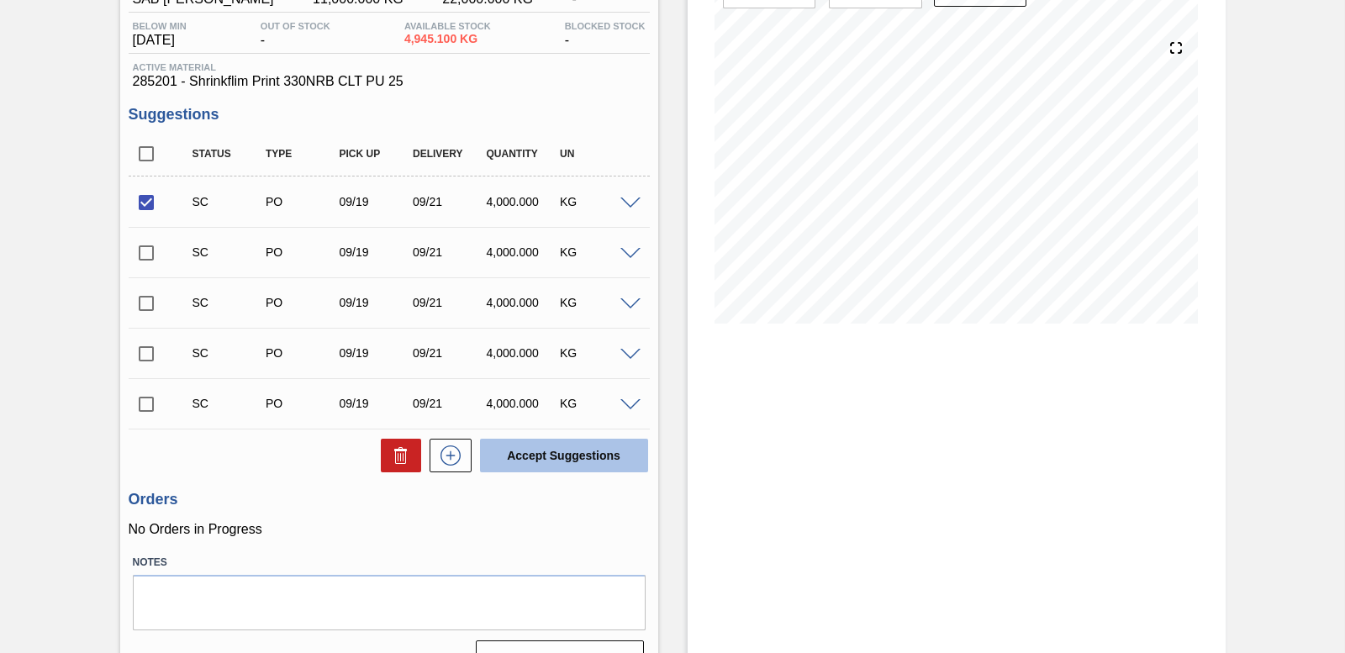
click at [573, 452] on button "Accept Suggestions" at bounding box center [564, 456] width 168 height 34
checkbox input "false"
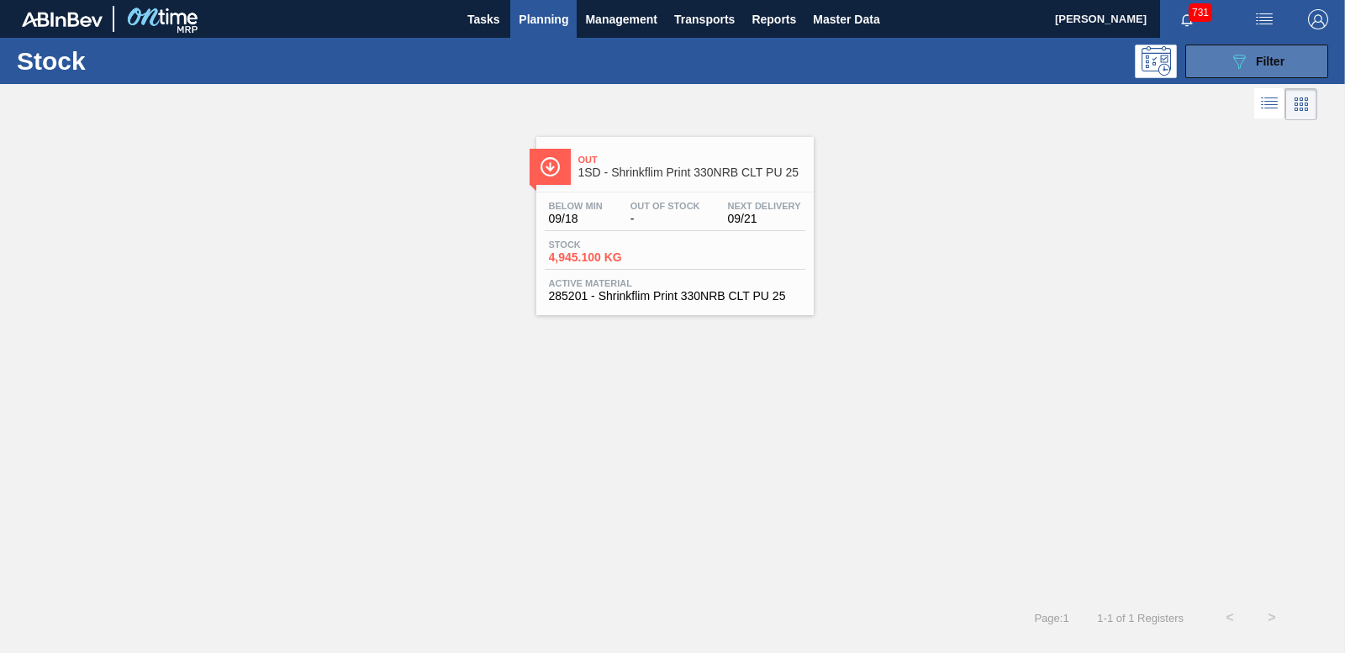
click at [1220, 61] on button "089F7B8B-B2A5-4AFE-B5C0-19BA573D28AC Filter" at bounding box center [1257, 62] width 143 height 34
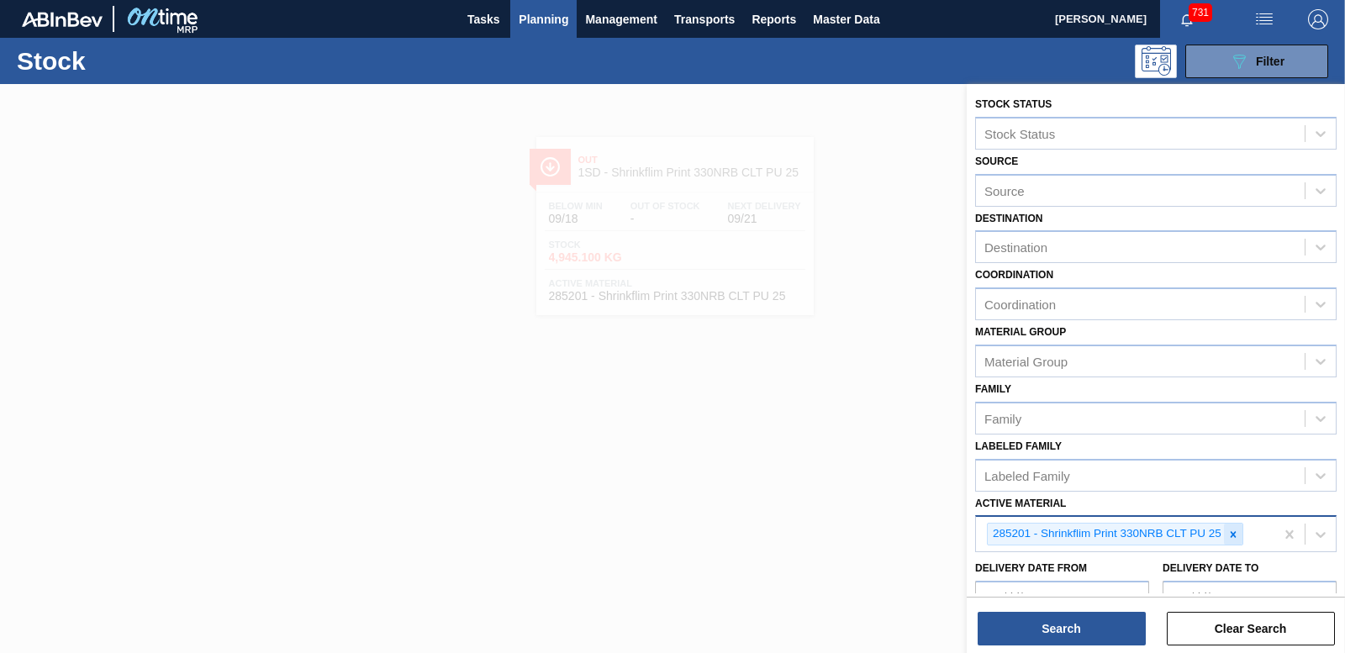
click at [1236, 534] on icon at bounding box center [1234, 535] width 12 height 12
type Material "283413"
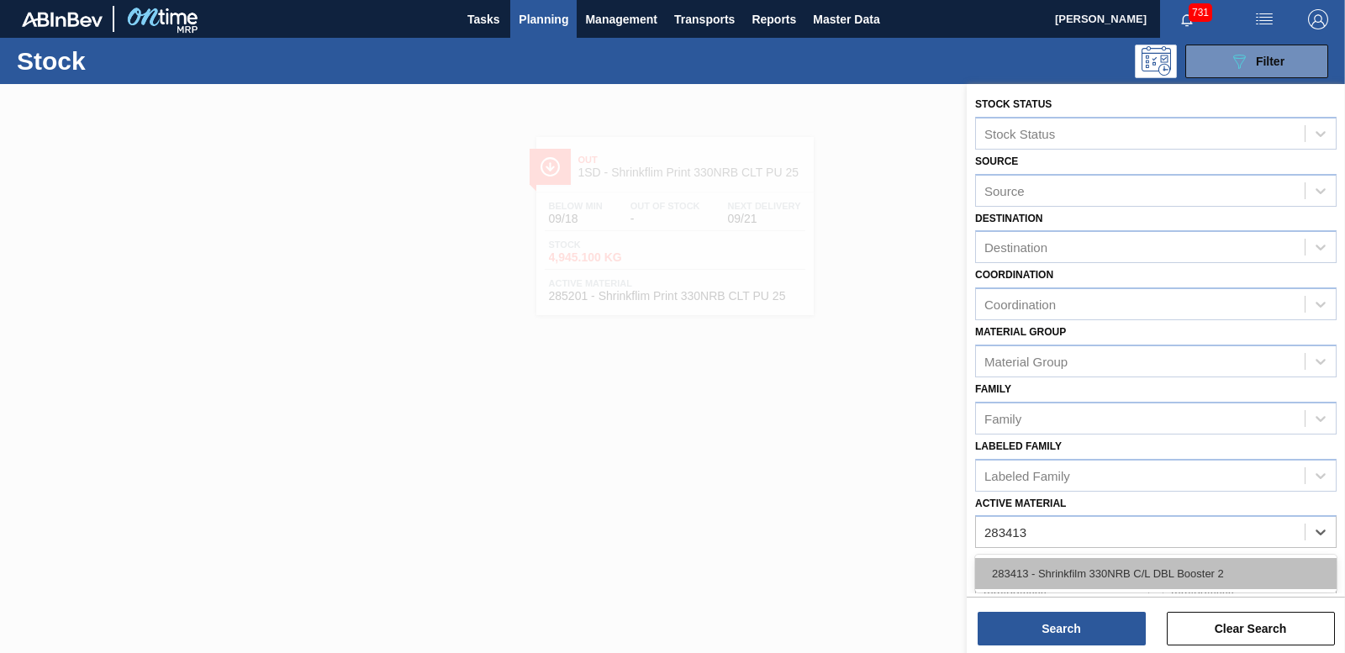
click at [1191, 571] on div "283413 - Shrinkfilm 330NRB C/L DBL Booster 2" at bounding box center [1156, 573] width 362 height 31
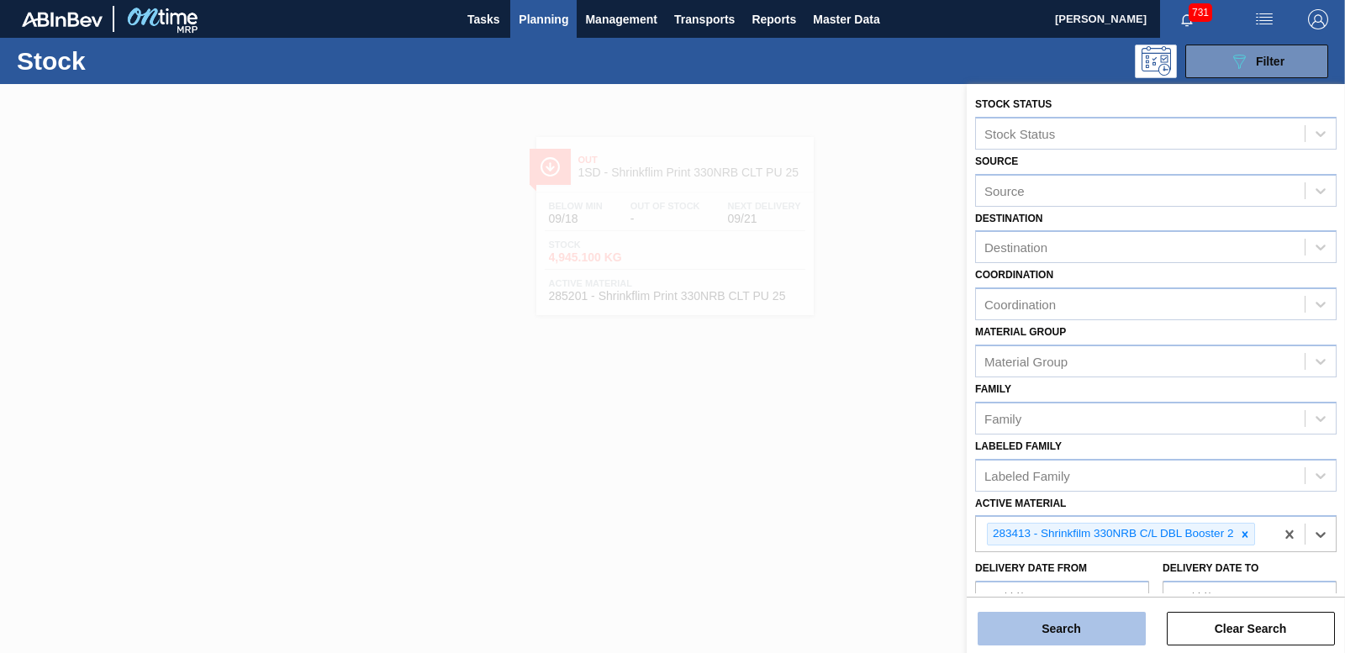
click at [997, 619] on button "Search" at bounding box center [1062, 629] width 168 height 34
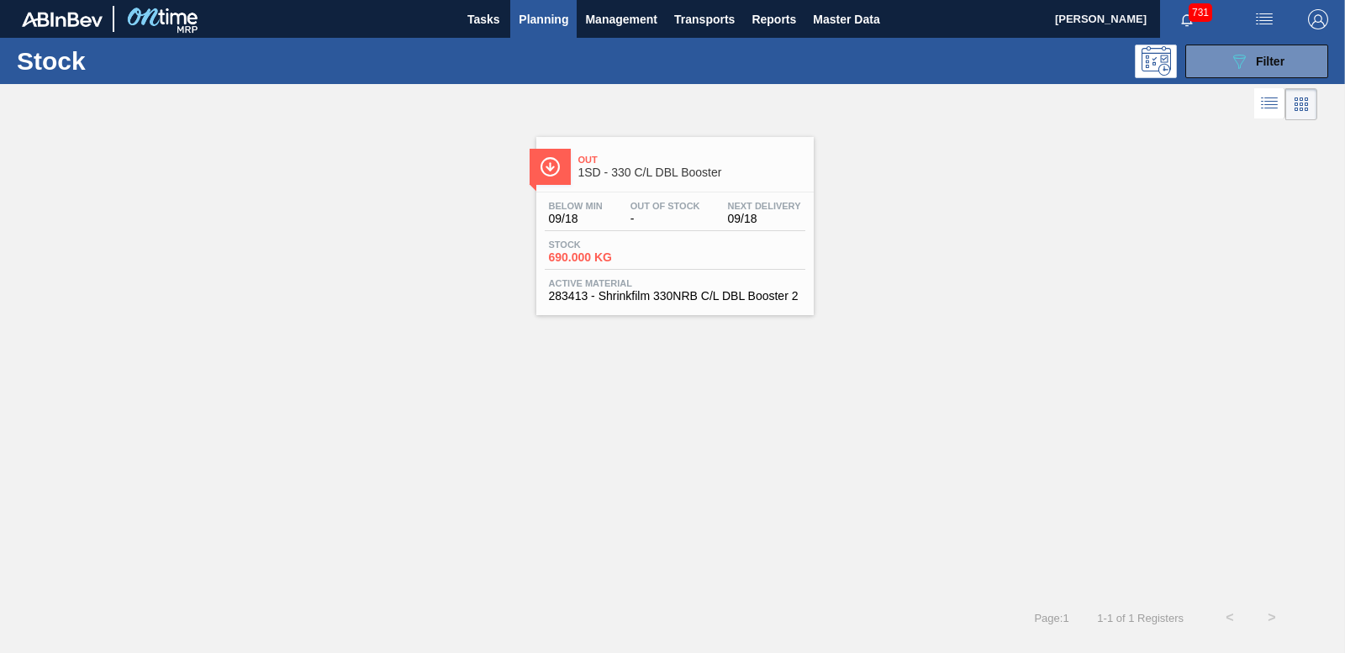
click at [611, 258] on span "690.000 KG" at bounding box center [608, 257] width 118 height 13
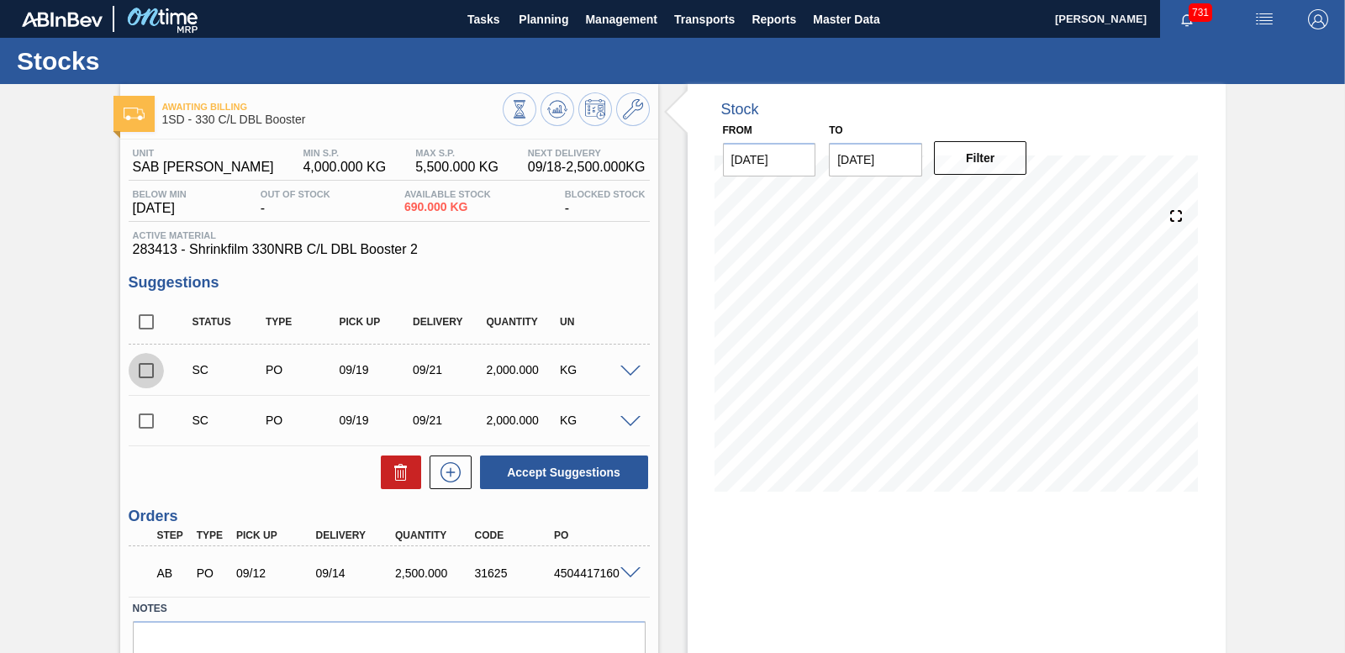
click at [148, 367] on input "checkbox" at bounding box center [146, 370] width 35 height 35
click at [550, 466] on button "Accept Suggestions" at bounding box center [564, 473] width 168 height 34
checkbox input "false"
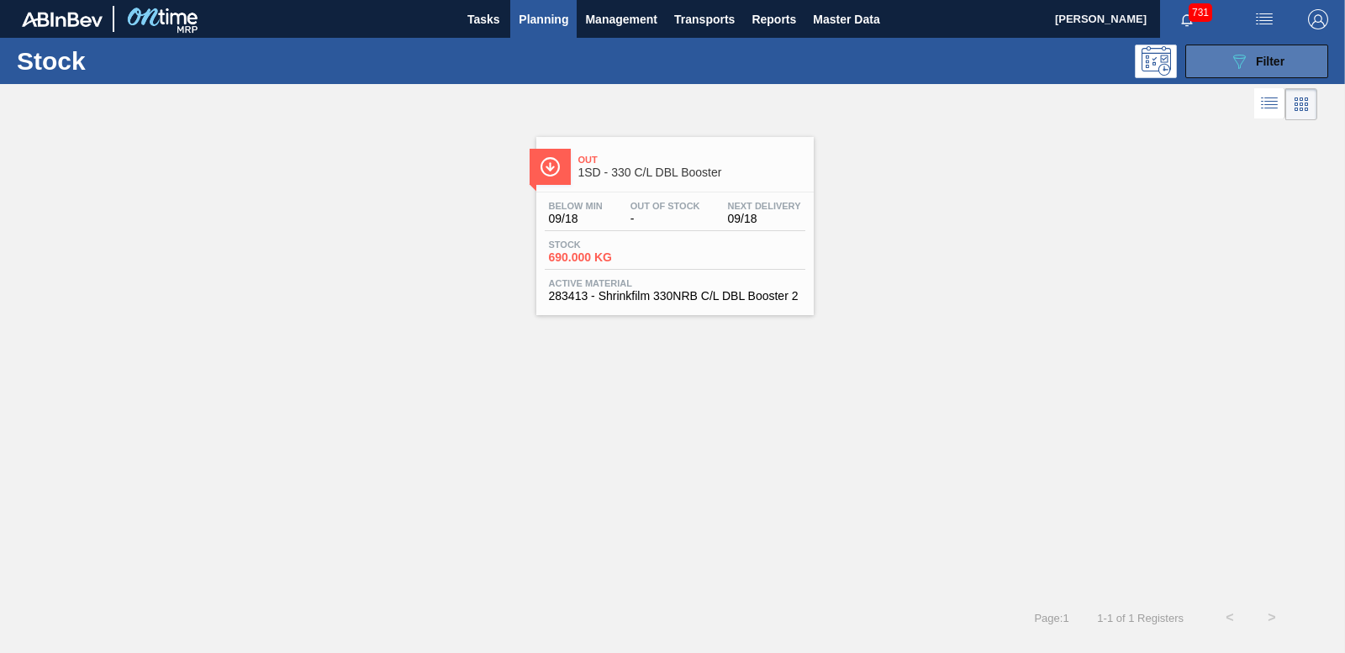
click at [1289, 76] on button "089F7B8B-B2A5-4AFE-B5C0-19BA573D28AC Filter" at bounding box center [1257, 62] width 143 height 34
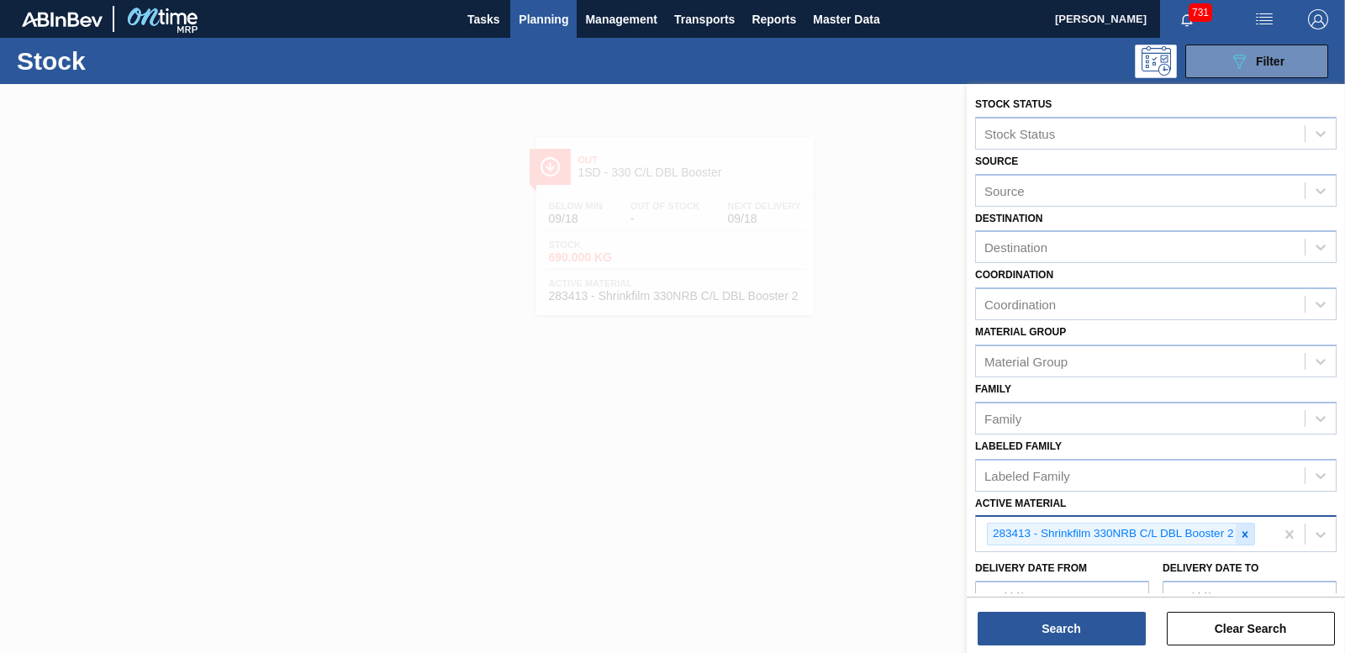
click at [1245, 535] on icon at bounding box center [1246, 534] width 6 height 6
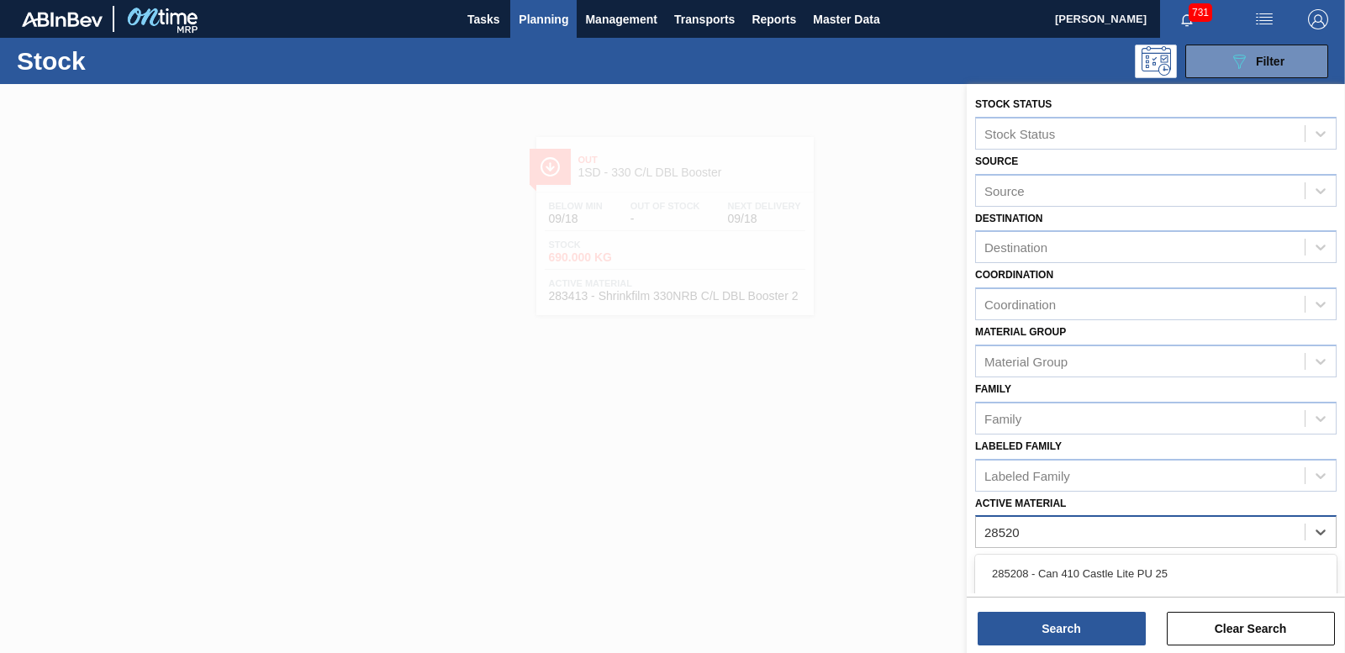
type Material "285207"
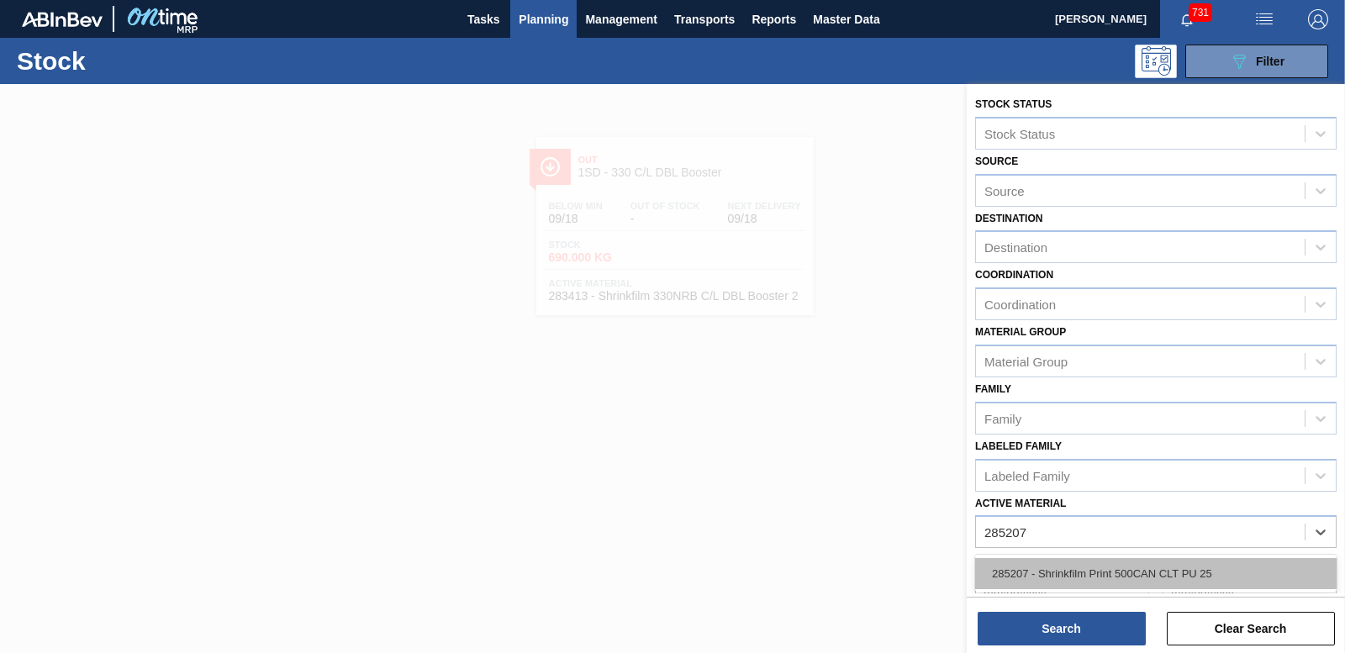
click at [1106, 568] on div "285207 - Shrinkfilm Print 500CAN CLT PU 25" at bounding box center [1156, 573] width 362 height 31
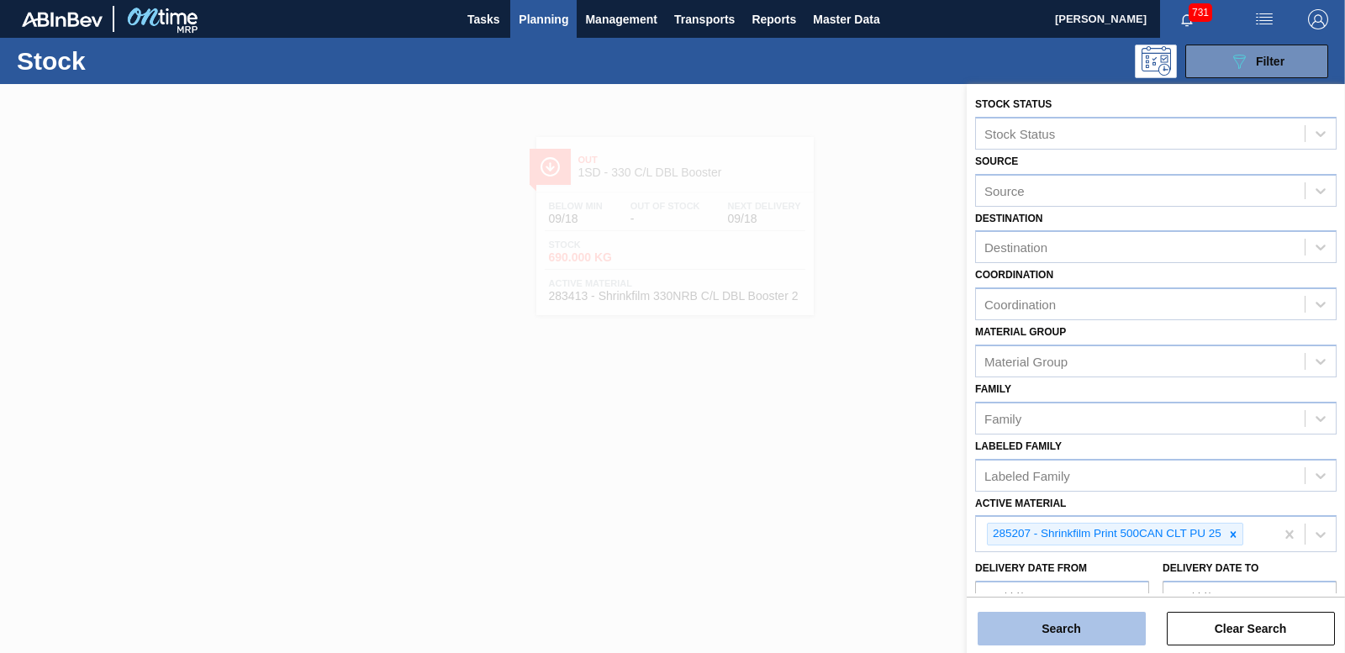
click at [1078, 625] on button "Search" at bounding box center [1062, 629] width 168 height 34
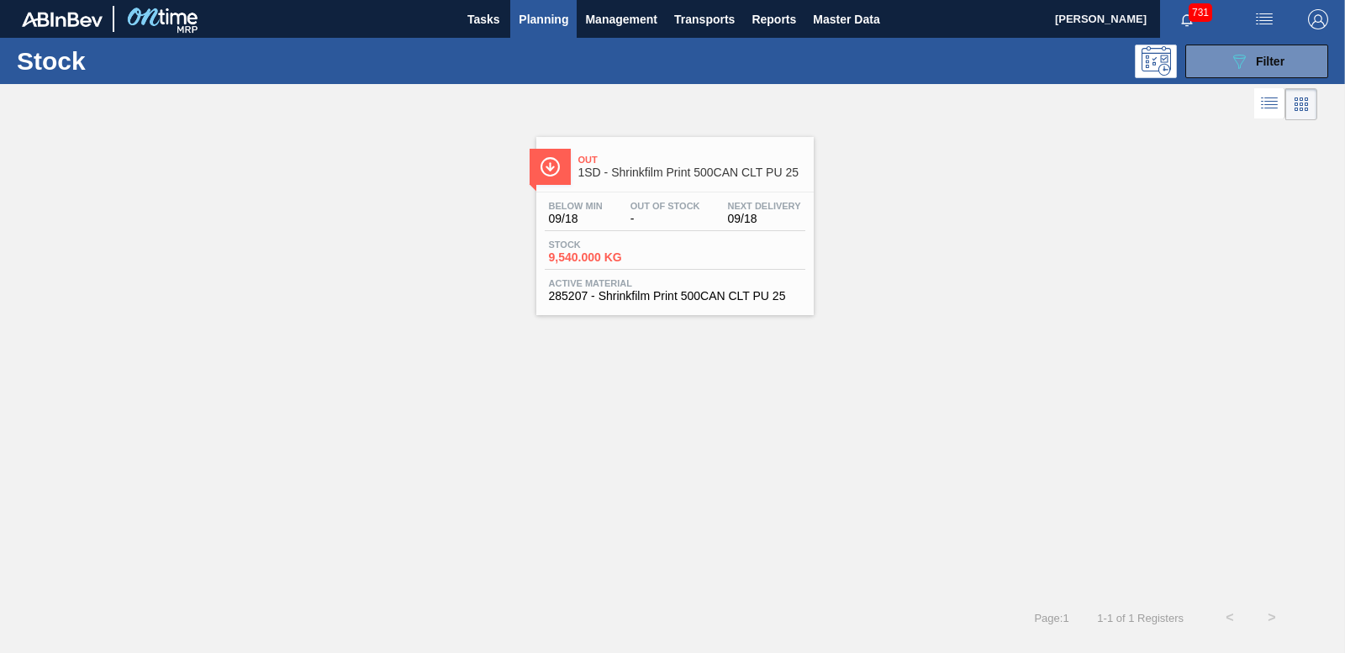
click at [603, 254] on span "9,540.000 KG" at bounding box center [608, 257] width 118 height 13
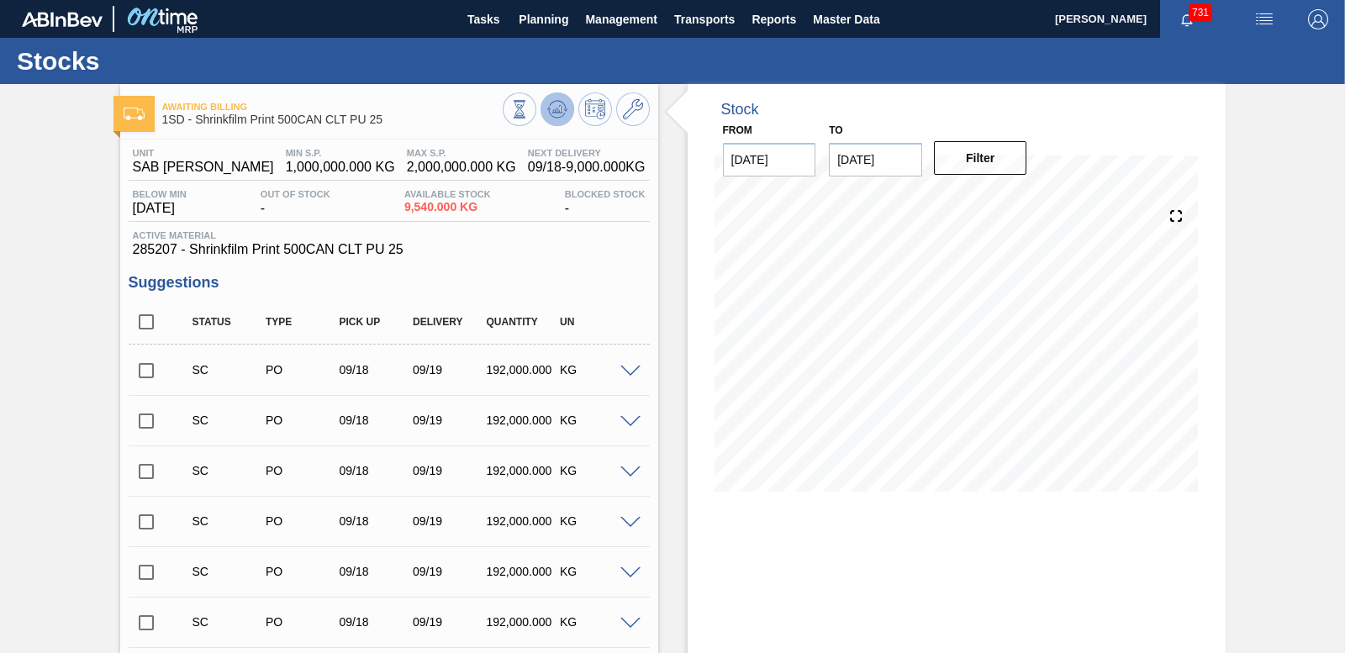
click at [549, 110] on icon at bounding box center [557, 109] width 20 height 20
click at [151, 365] on input "checkbox" at bounding box center [146, 370] width 35 height 35
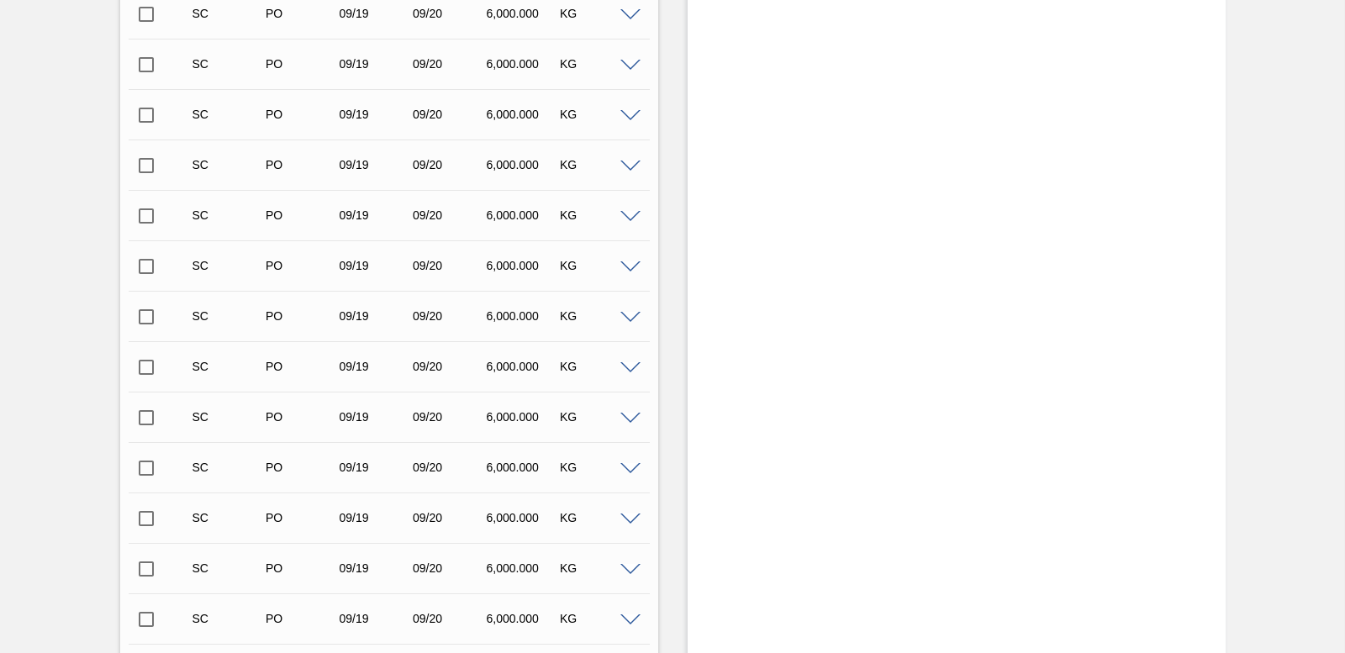
scroll to position [16679, 0]
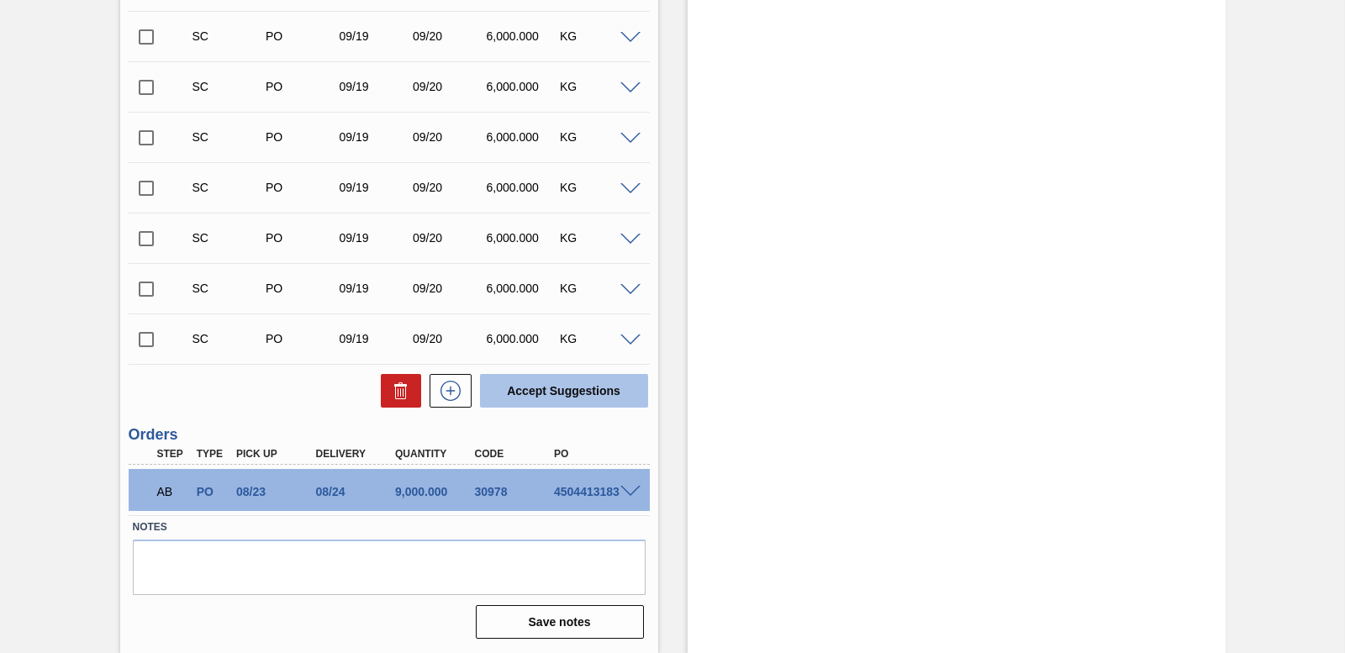
click at [558, 391] on button "Accept Suggestions" at bounding box center [564, 391] width 168 height 34
checkbox input "false"
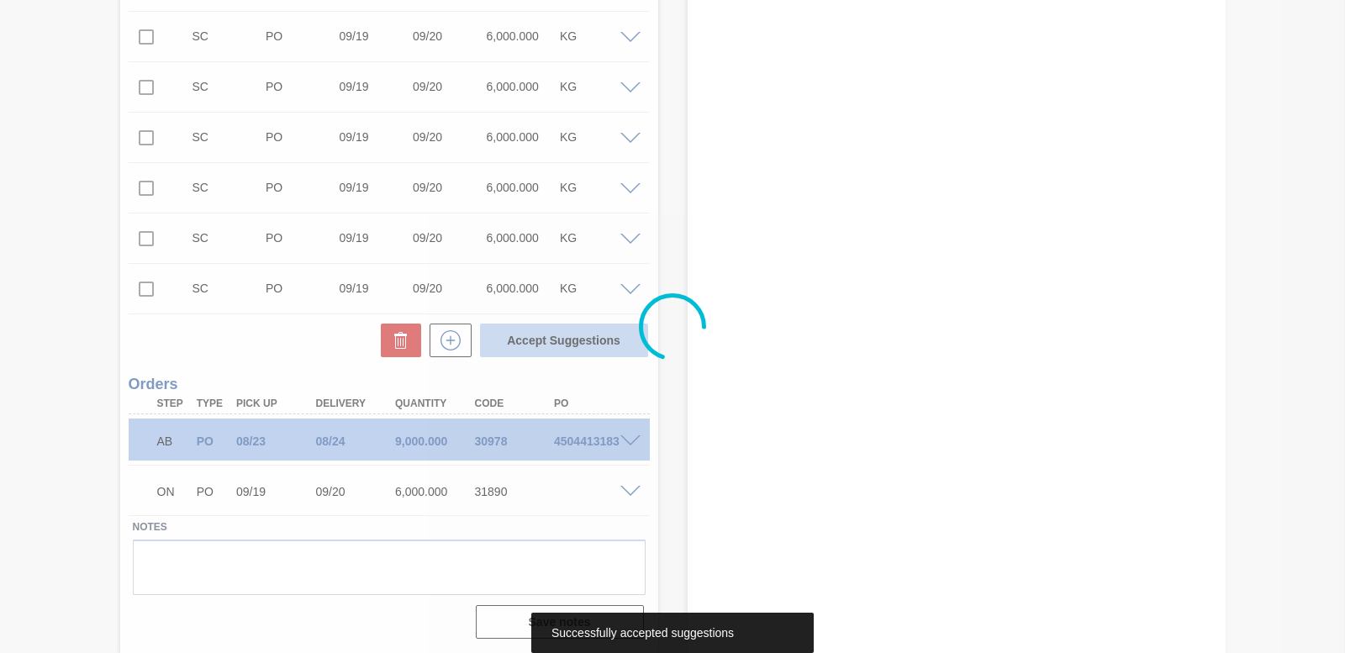
scroll to position [16629, 0]
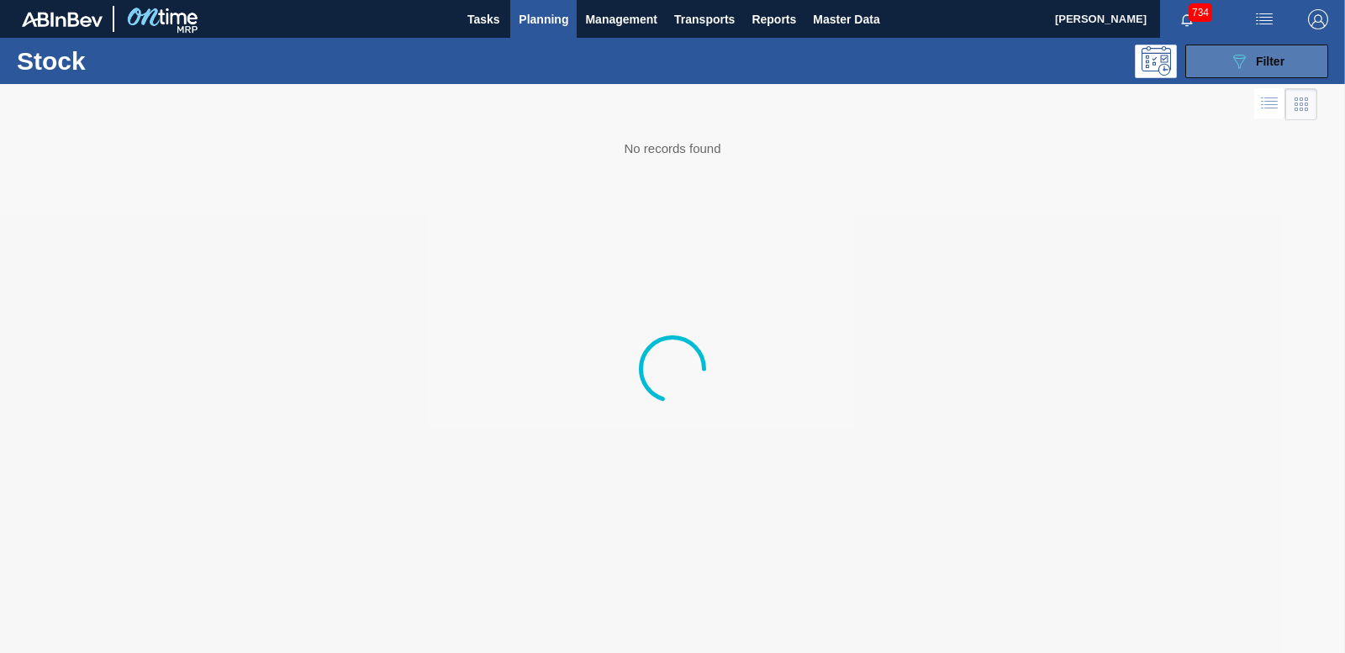
click at [1261, 53] on div "089F7B8B-B2A5-4AFE-B5C0-19BA573D28AC Filter" at bounding box center [1256, 61] width 55 height 20
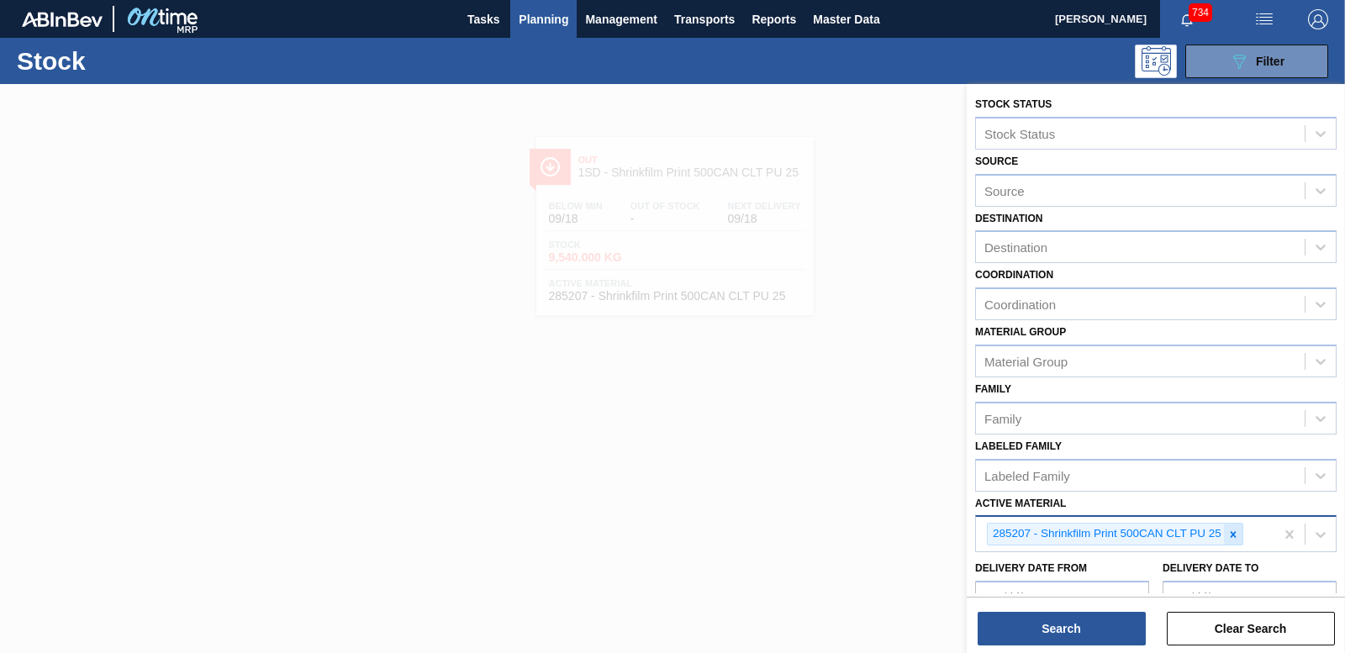
click at [1229, 534] on icon at bounding box center [1234, 535] width 12 height 12
type Material "193319"
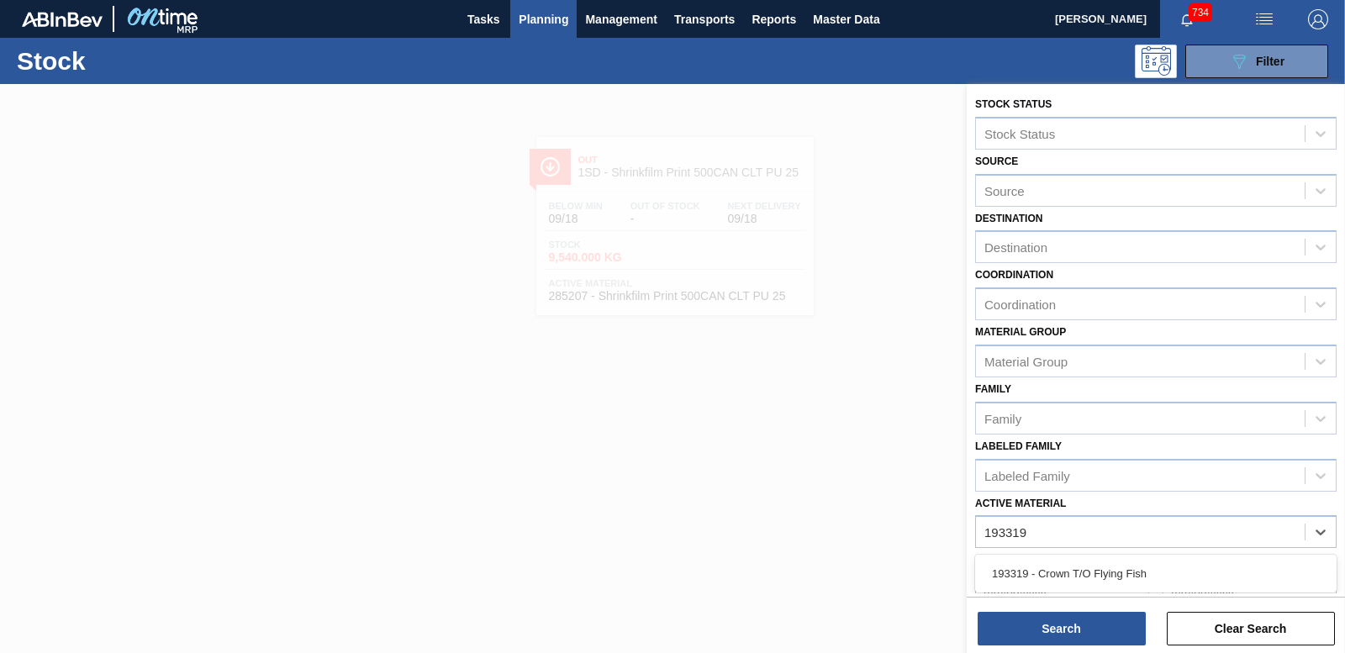
click at [1128, 579] on div "193319 - Crown T/O Flying Fish" at bounding box center [1156, 573] width 362 height 31
drag, startPoint x: 1107, startPoint y: 624, endPoint x: 1038, endPoint y: 689, distance: 94.6
click at [1038, 0] on html "Tasks Planning Management Transports Reports Master Data Nhlanhla Mabele 734 Ma…" at bounding box center [672, 0] width 1345 height 0
click at [1168, 535] on icon at bounding box center [1165, 535] width 12 height 12
type Material "19"
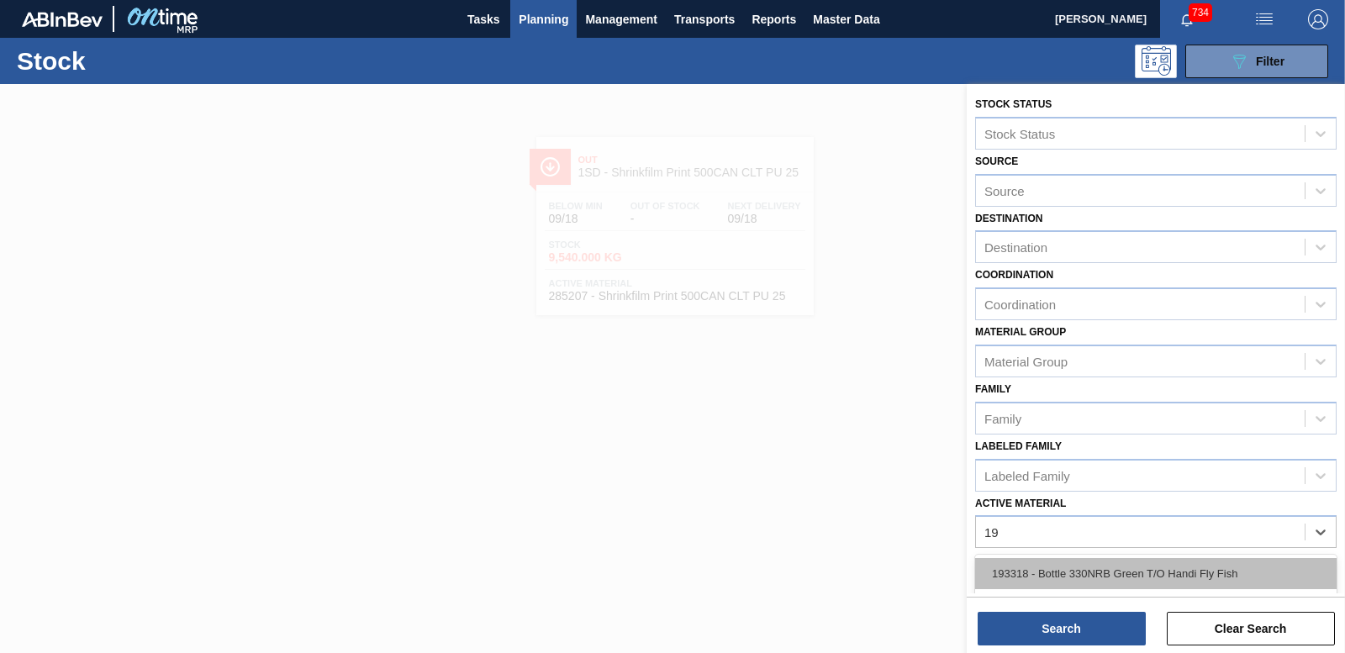
click at [1113, 572] on div "193318 - Bottle 330NRB Green T/O Handi Fly Fish" at bounding box center [1156, 573] width 362 height 31
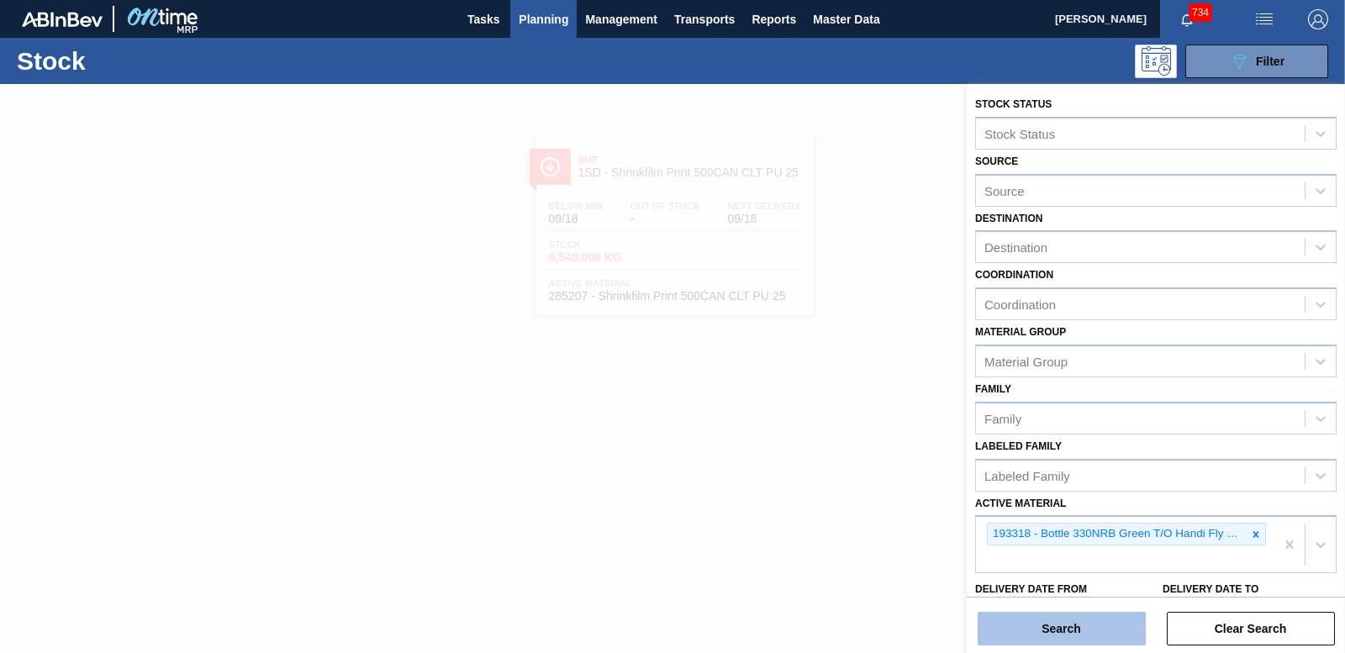
click at [1063, 618] on button "Search" at bounding box center [1062, 629] width 168 height 34
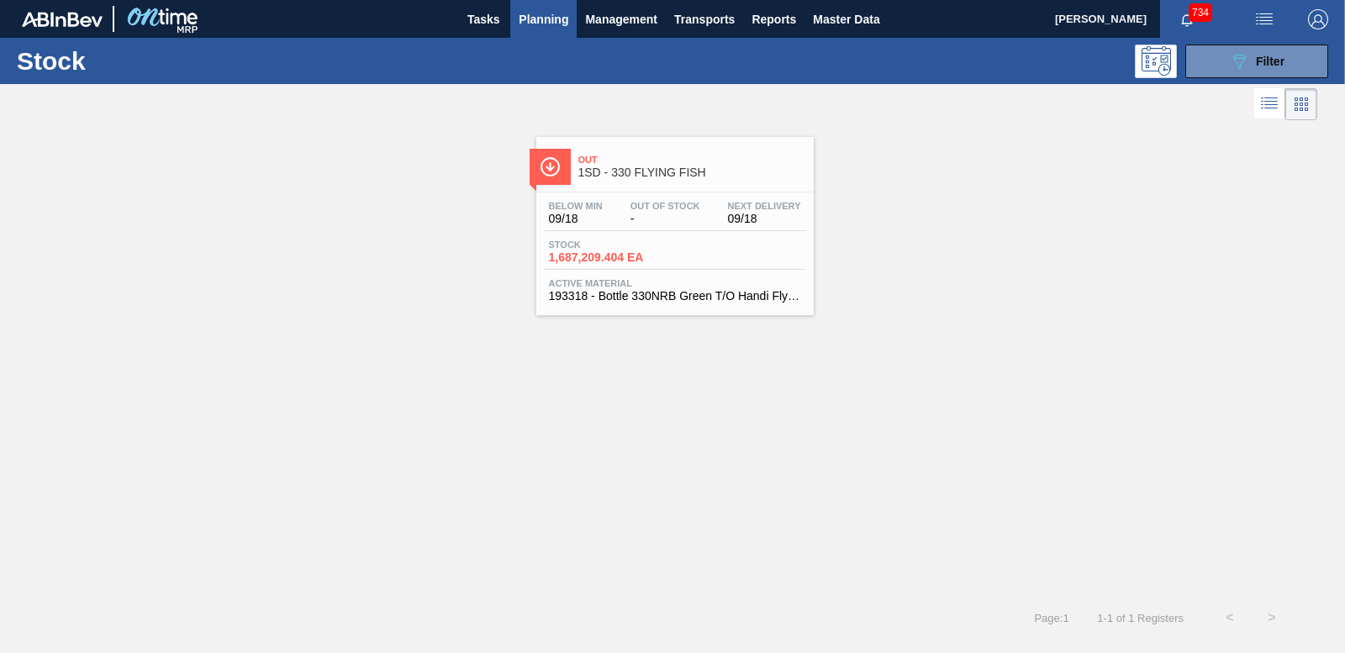
click at [609, 257] on span "1,687,209.404 EA" at bounding box center [608, 257] width 118 height 13
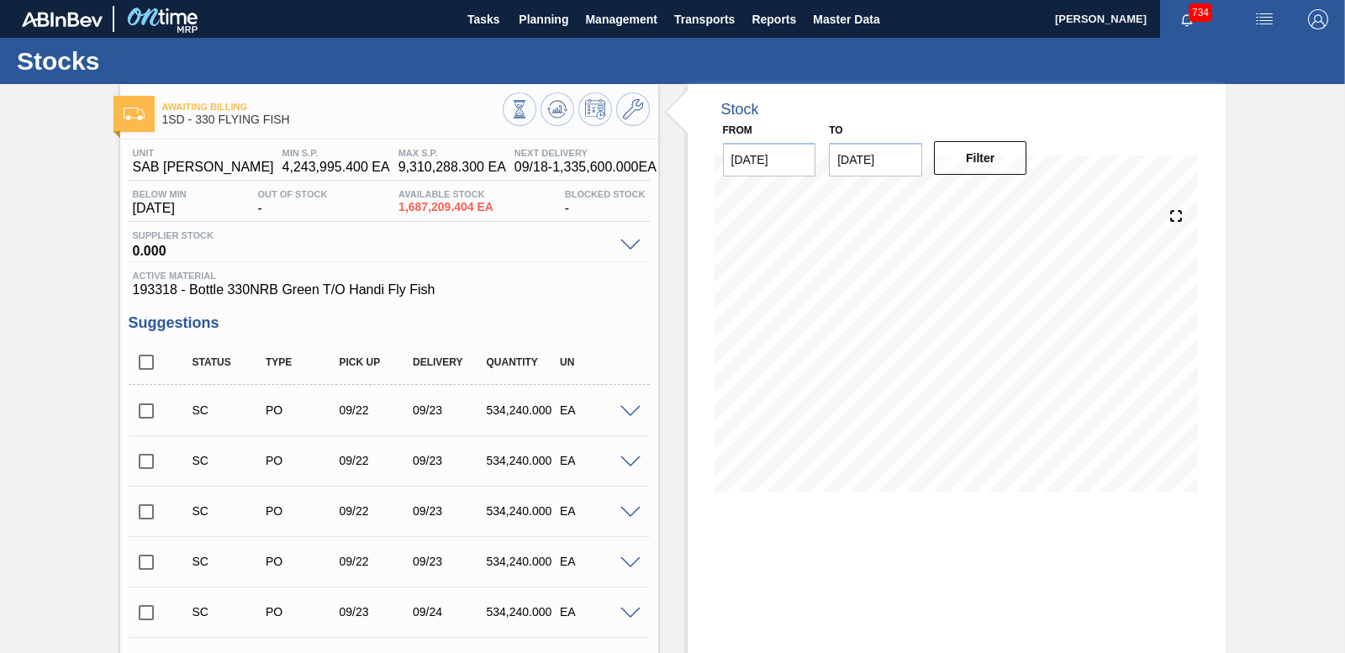
click at [145, 412] on input "checkbox" at bounding box center [146, 411] width 35 height 35
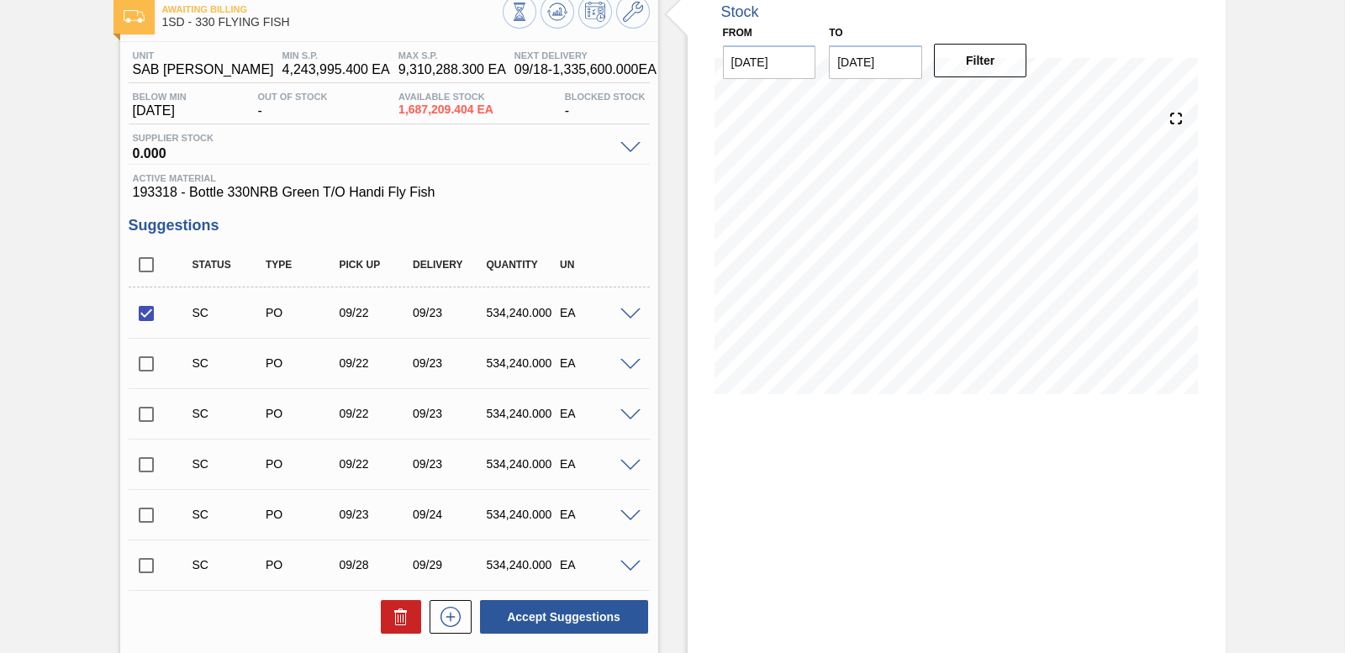
scroll to position [336, 0]
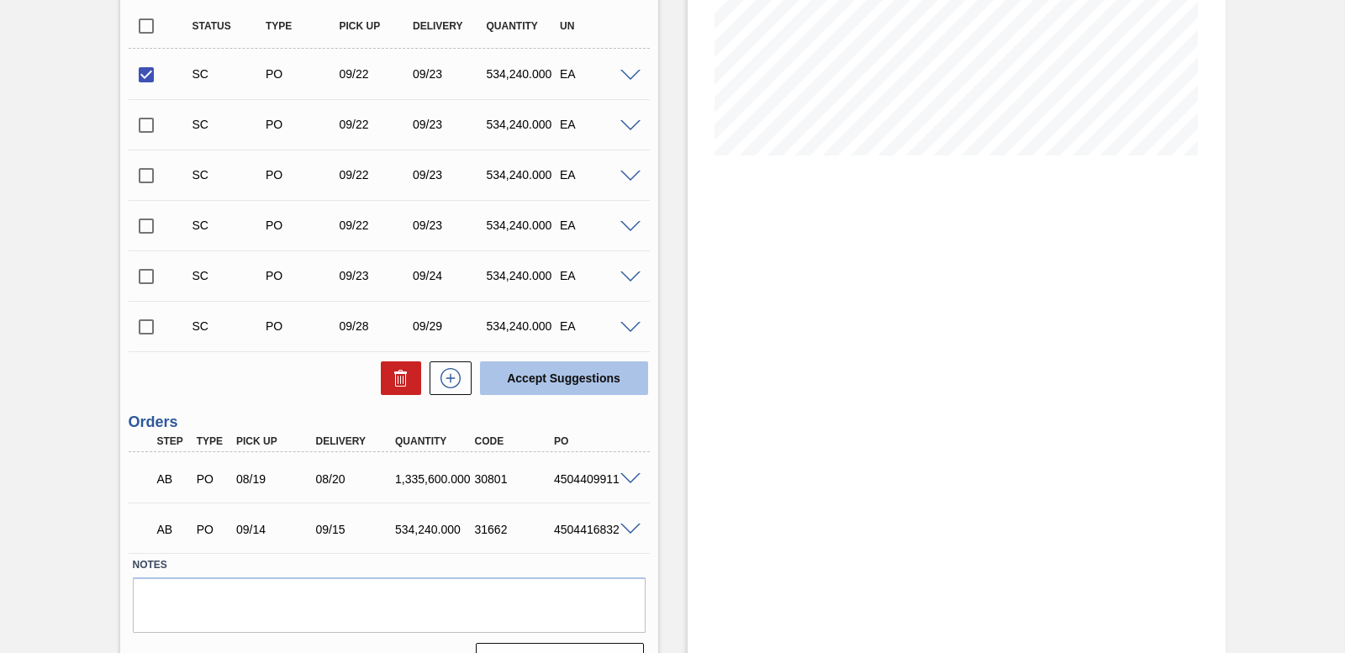
click at [522, 377] on button "Accept Suggestions" at bounding box center [564, 379] width 168 height 34
checkbox input "false"
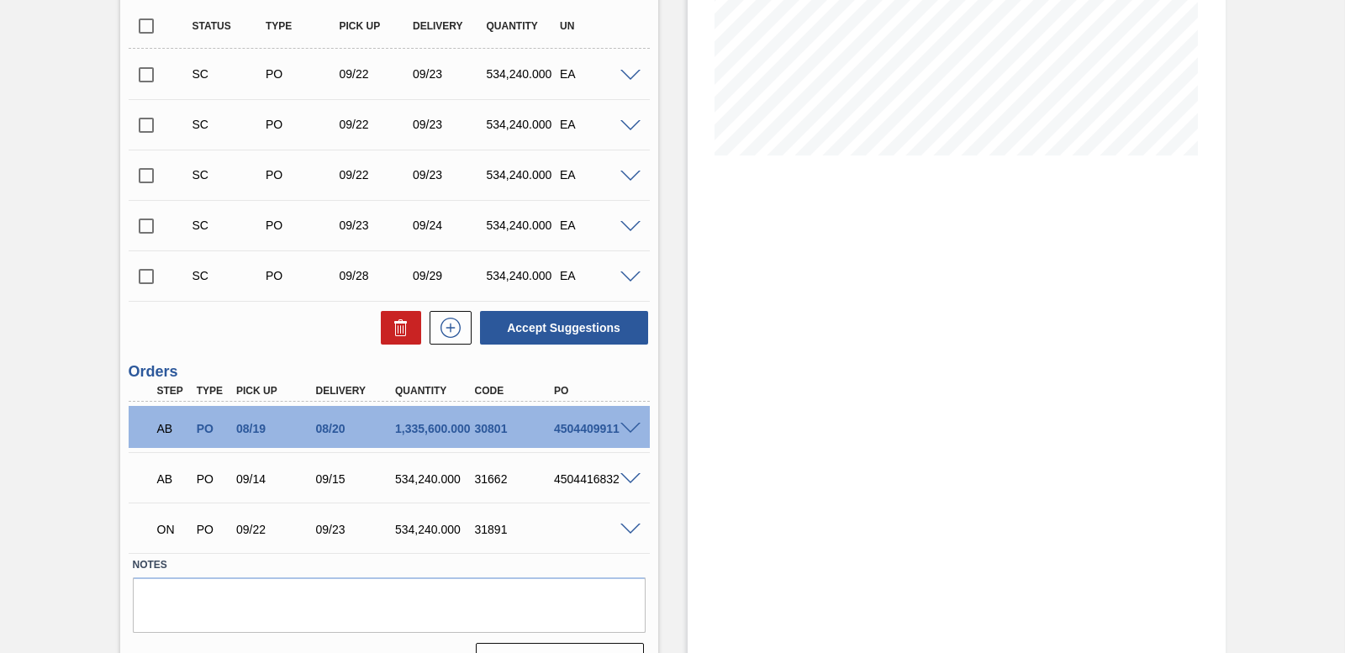
click at [144, 173] on input "checkbox" at bounding box center [146, 175] width 35 height 35
click at [620, 325] on button "Accept Suggestions" at bounding box center [564, 328] width 168 height 34
checkbox input "false"
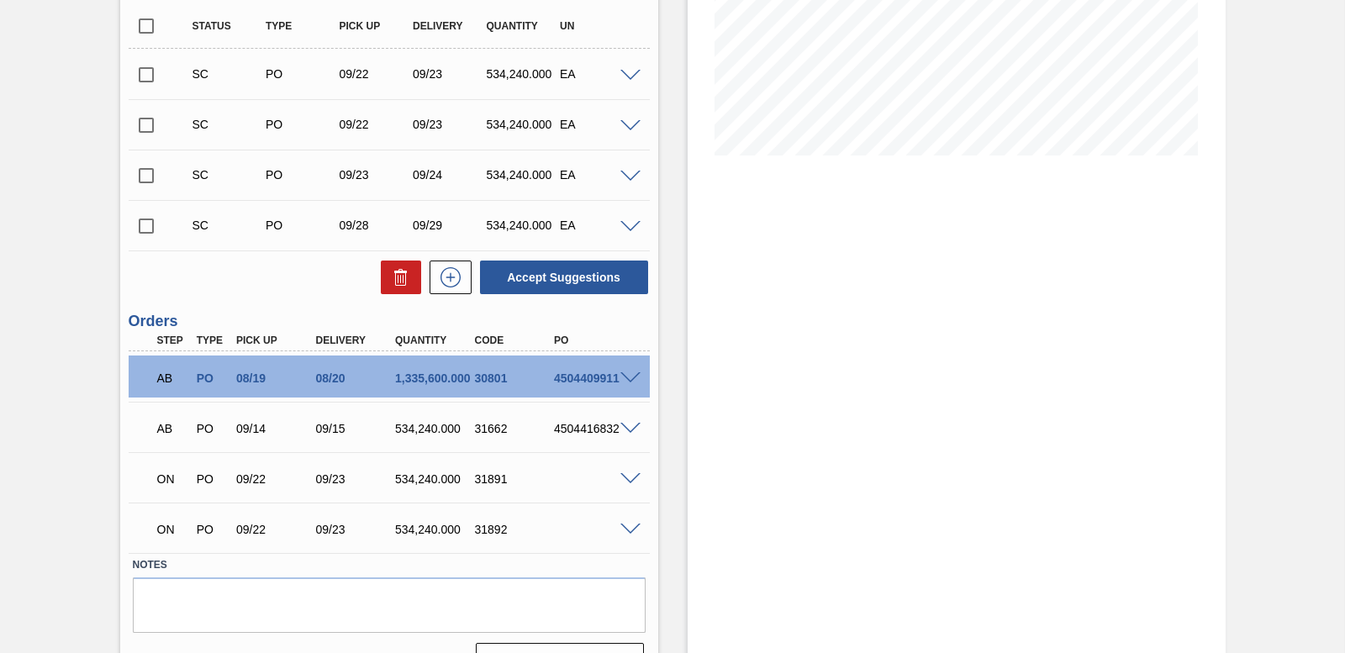
click at [150, 174] on input "checkbox" at bounding box center [146, 175] width 35 height 35
click at [545, 277] on button "Accept Suggestions" at bounding box center [564, 278] width 168 height 34
checkbox input "false"
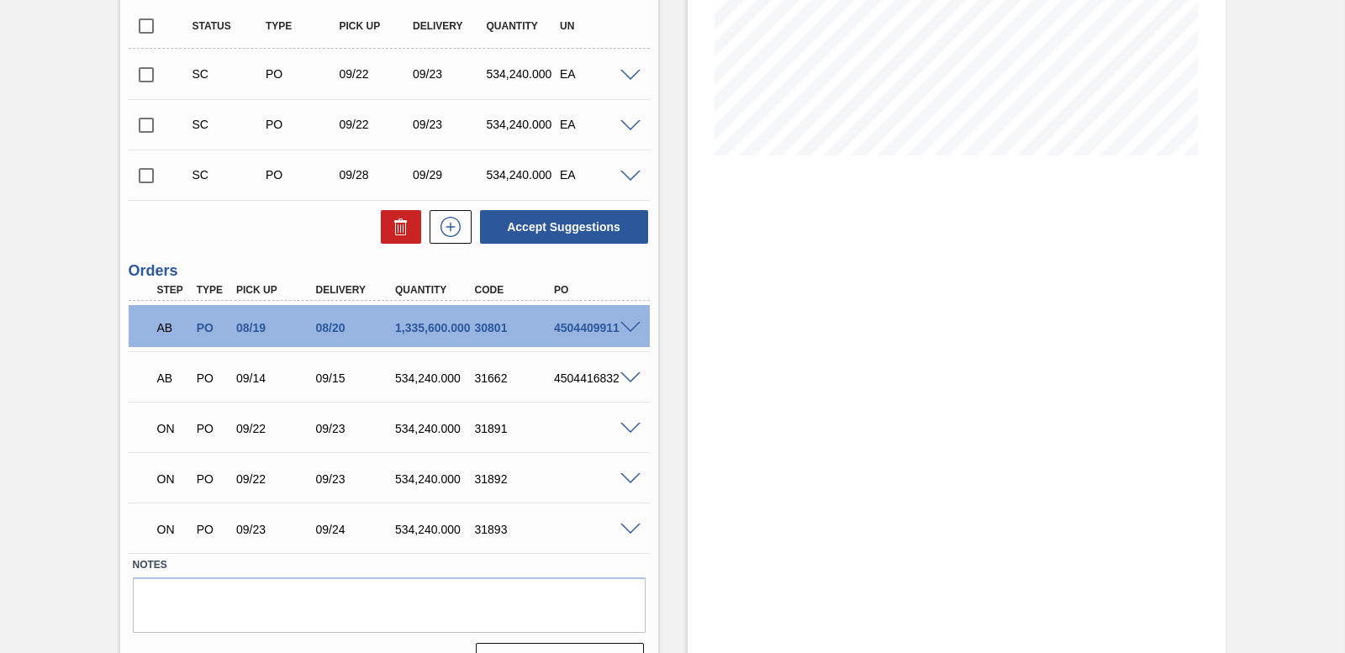
click at [145, 132] on input "checkbox" at bounding box center [146, 125] width 35 height 35
click at [600, 235] on button "Accept Suggestions" at bounding box center [564, 227] width 168 height 34
checkbox input "false"
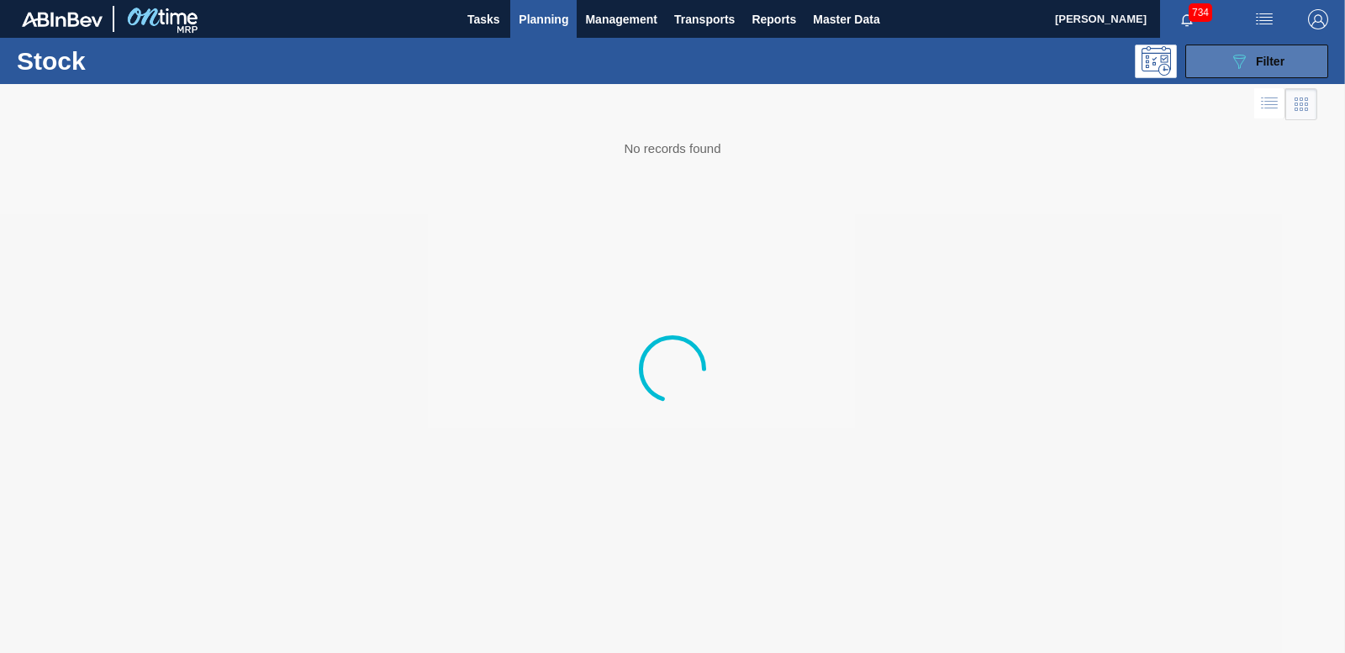
click at [1300, 65] on button "089F7B8B-B2A5-4AFE-B5C0-19BA573D28AC Filter" at bounding box center [1257, 62] width 143 height 34
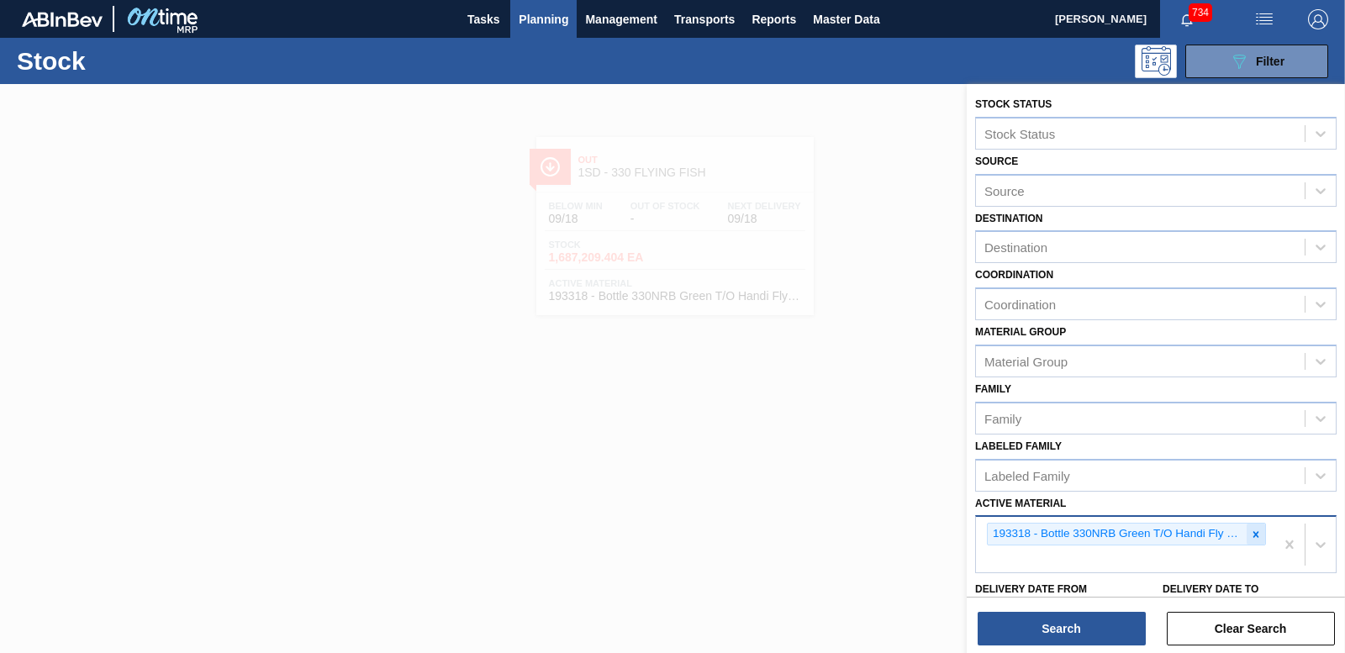
click at [1251, 538] on icon at bounding box center [1256, 535] width 12 height 12
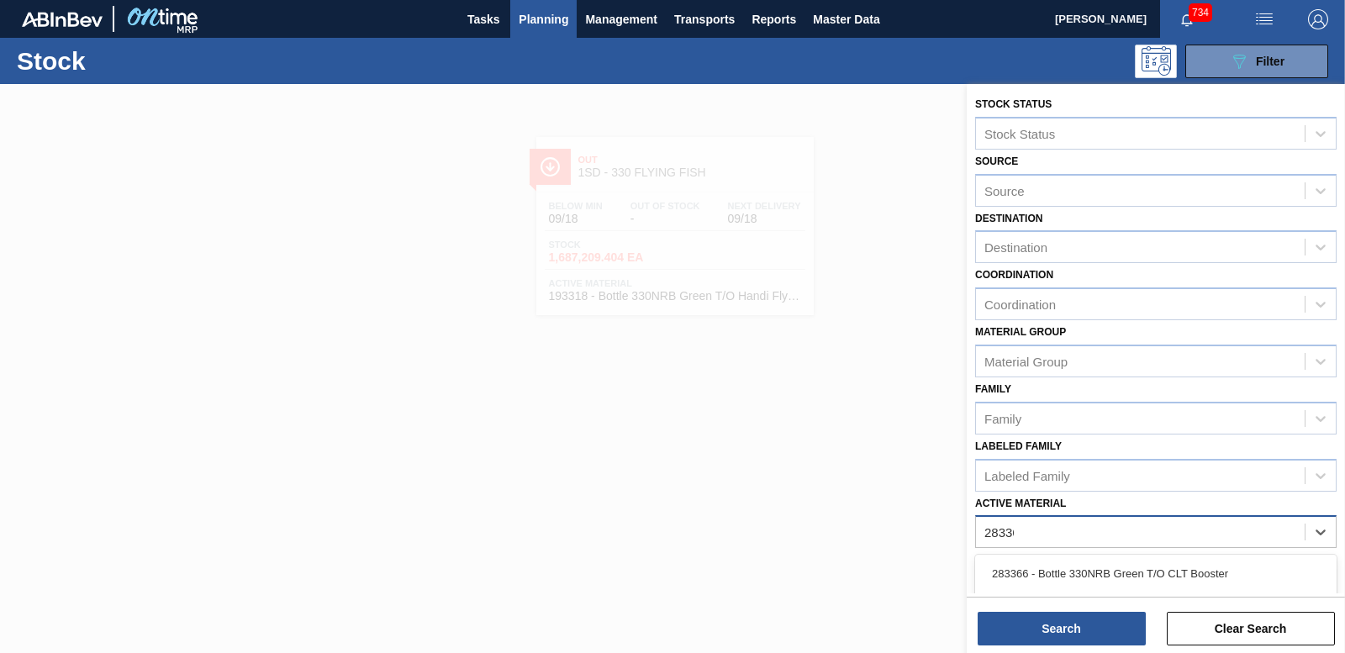
type Material "283366"
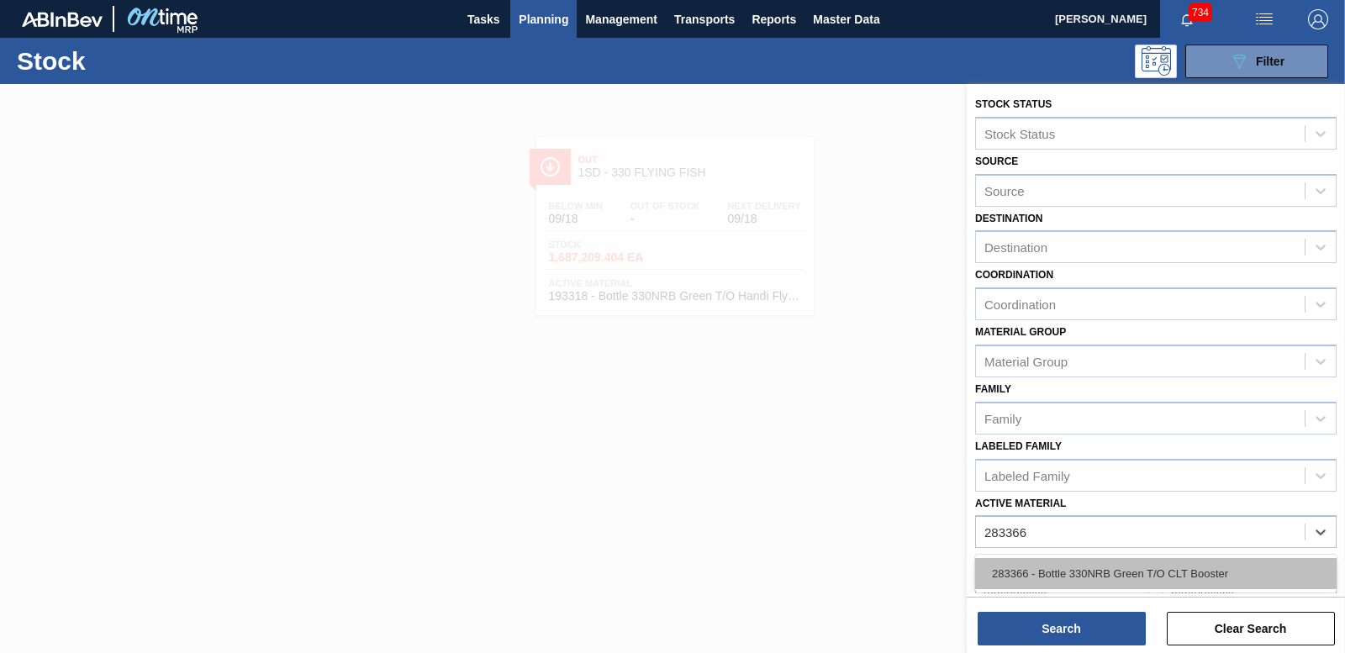
click at [1107, 573] on div "283366 - Bottle 330NRB Green T/O CLT Booster" at bounding box center [1156, 573] width 362 height 31
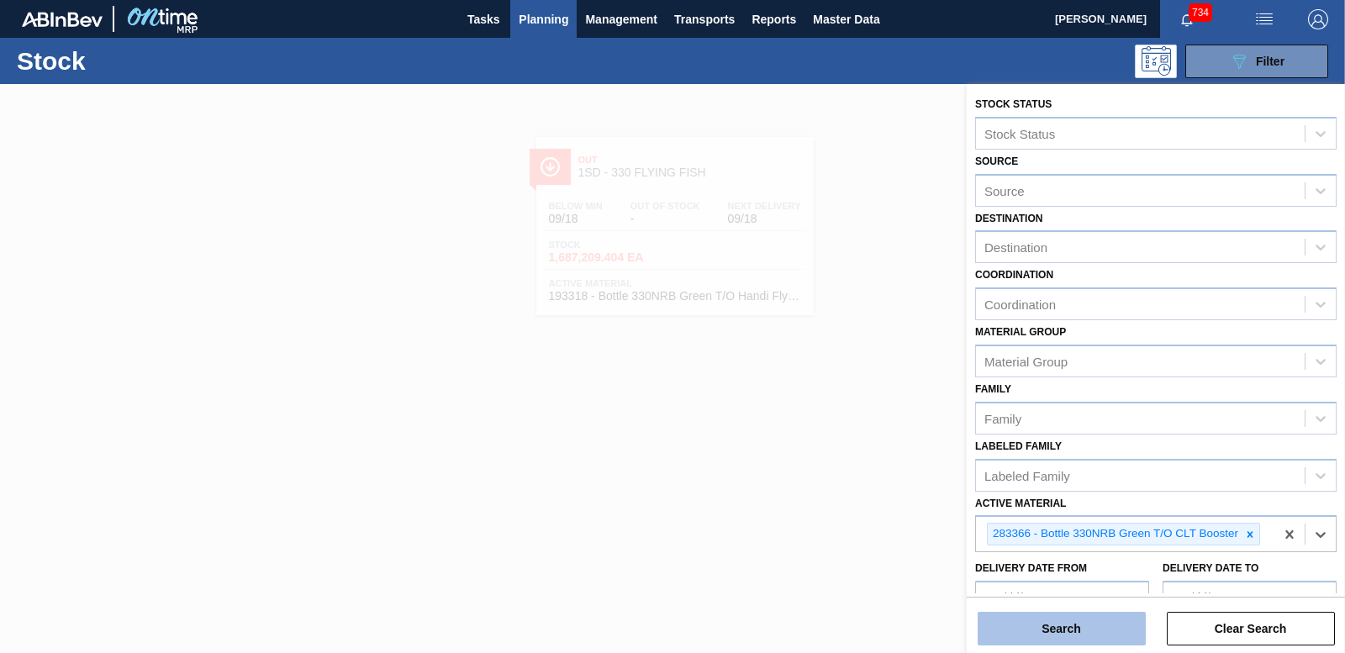
click at [1070, 623] on button "Search" at bounding box center [1062, 629] width 168 height 34
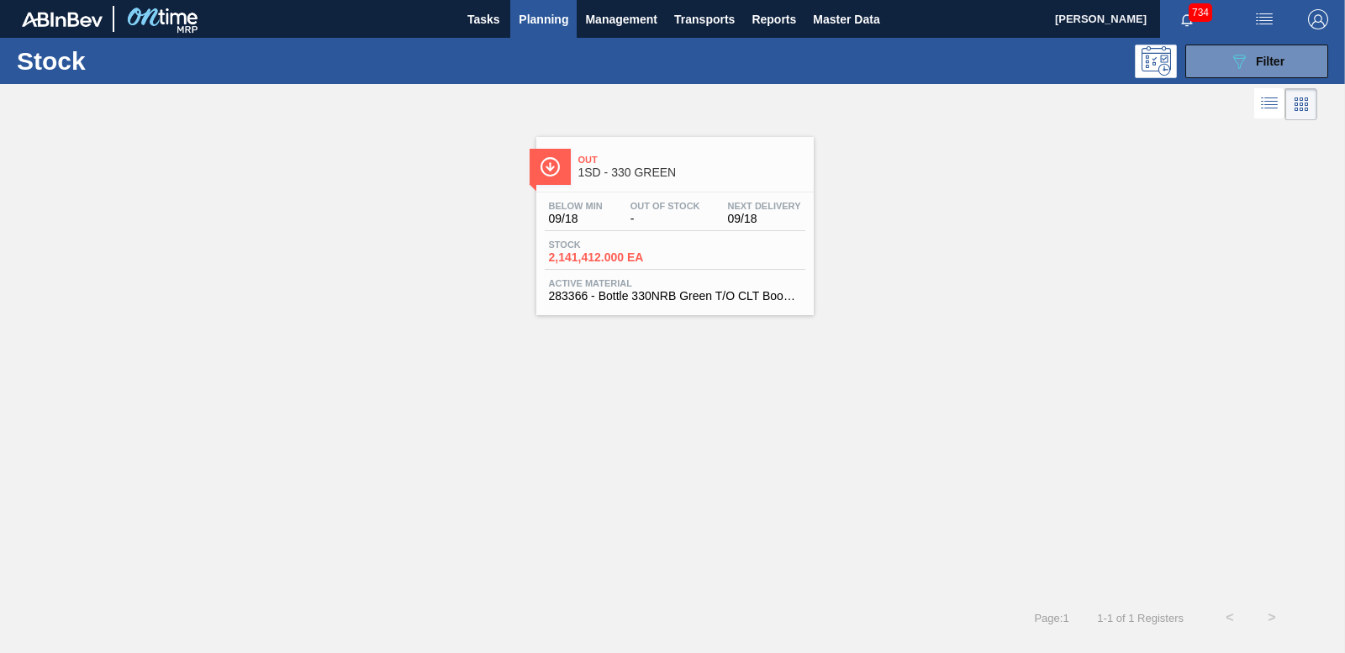
click at [606, 249] on span "Stock" at bounding box center [608, 245] width 118 height 10
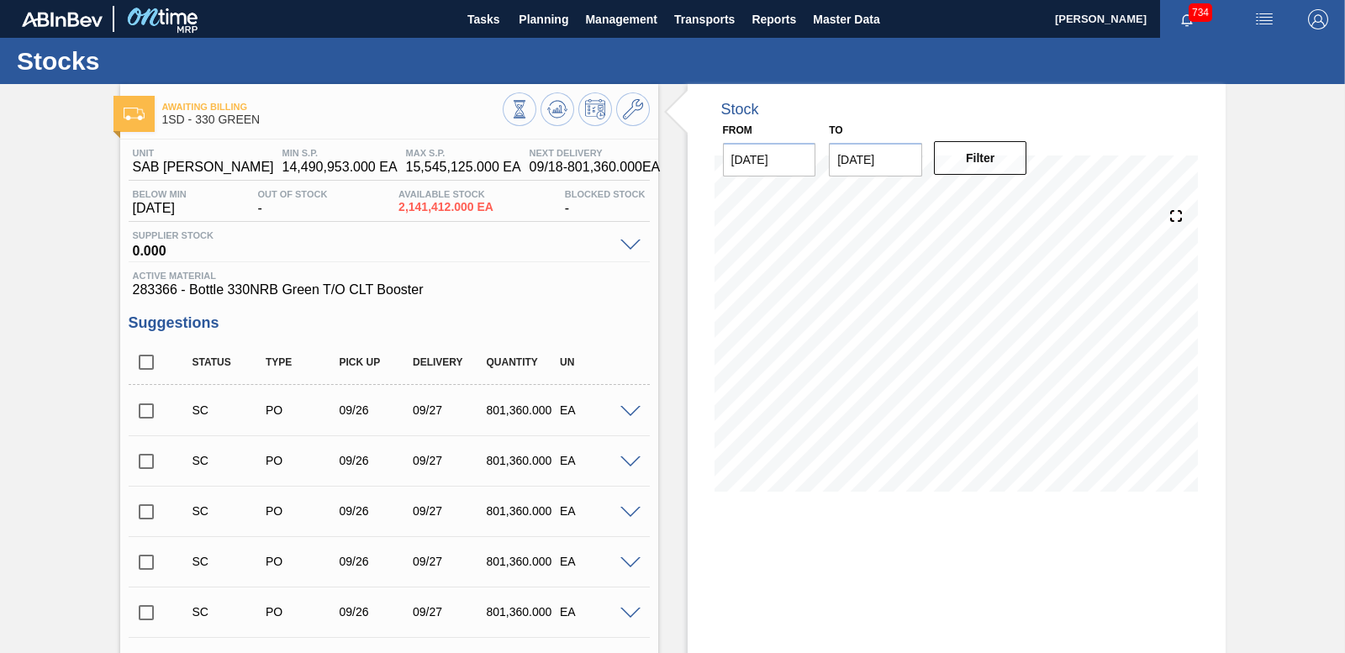
click at [145, 410] on input "checkbox" at bounding box center [146, 411] width 35 height 35
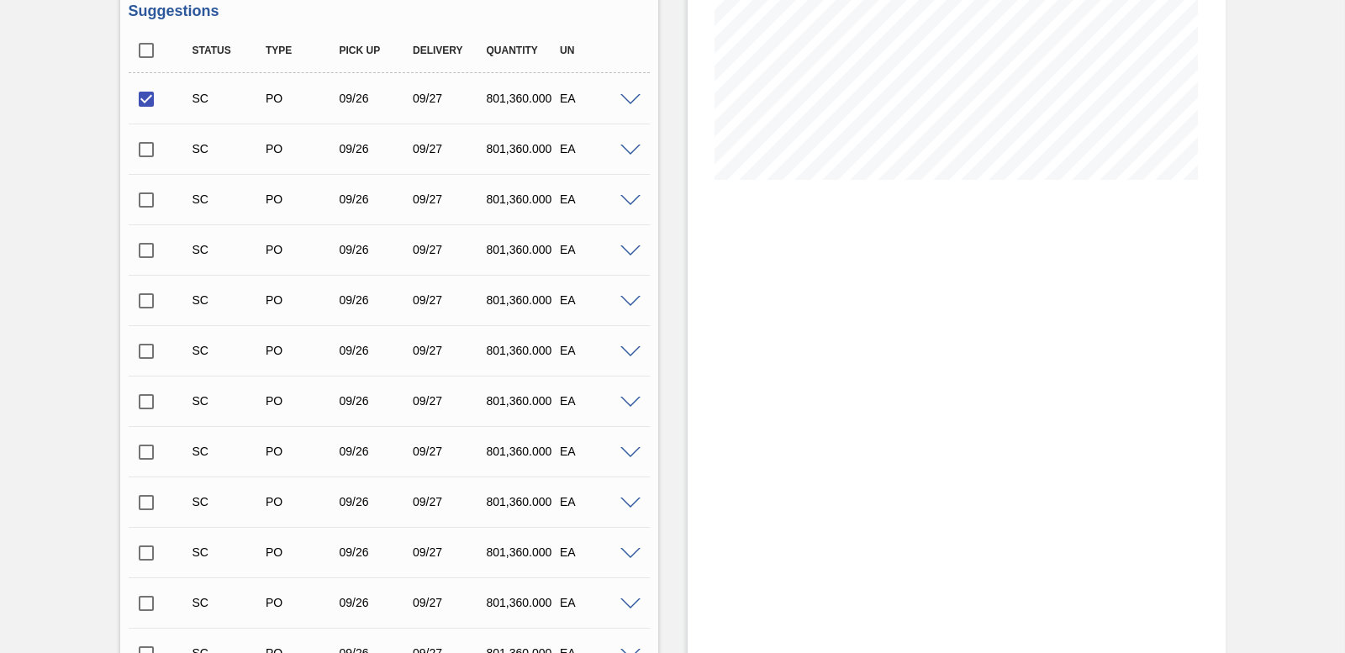
scroll to position [504, 0]
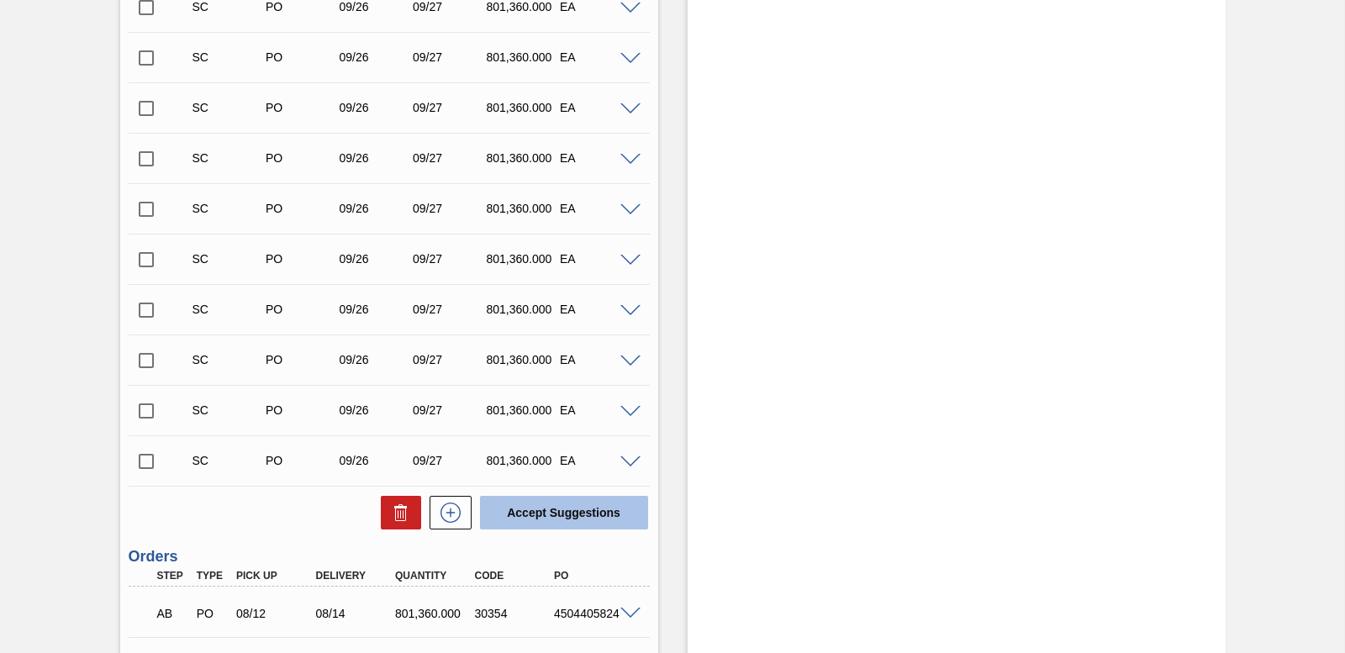
click at [520, 520] on button "Accept Suggestions" at bounding box center [564, 513] width 168 height 34
checkbox input "false"
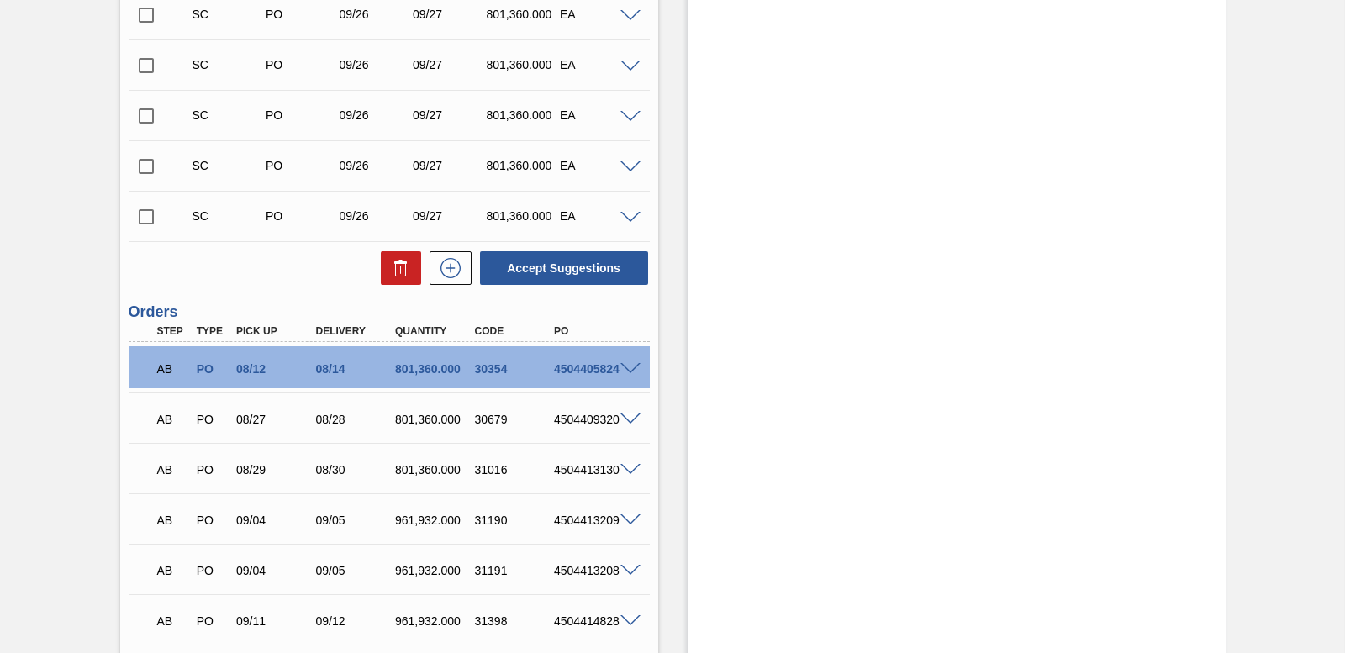
scroll to position [576, 0]
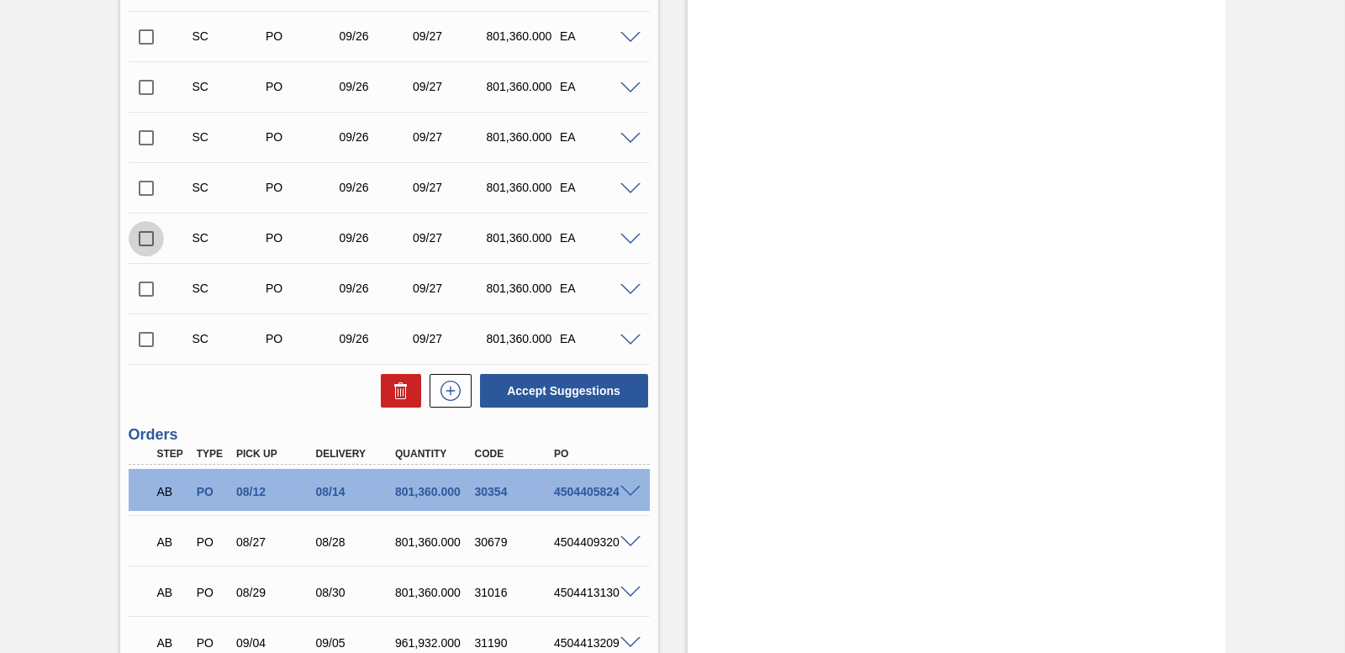
click at [142, 234] on input "checkbox" at bounding box center [146, 238] width 35 height 35
click at [555, 388] on button "Accept Suggestions" at bounding box center [564, 391] width 168 height 34
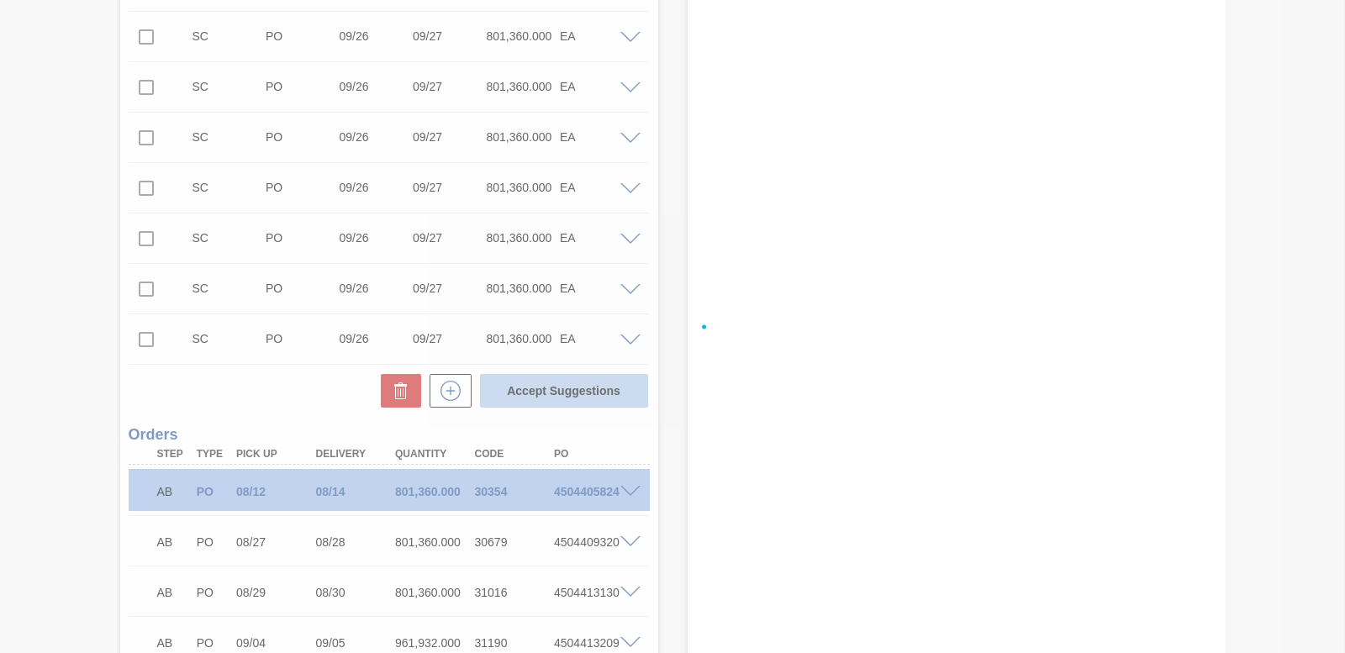
checkbox input "false"
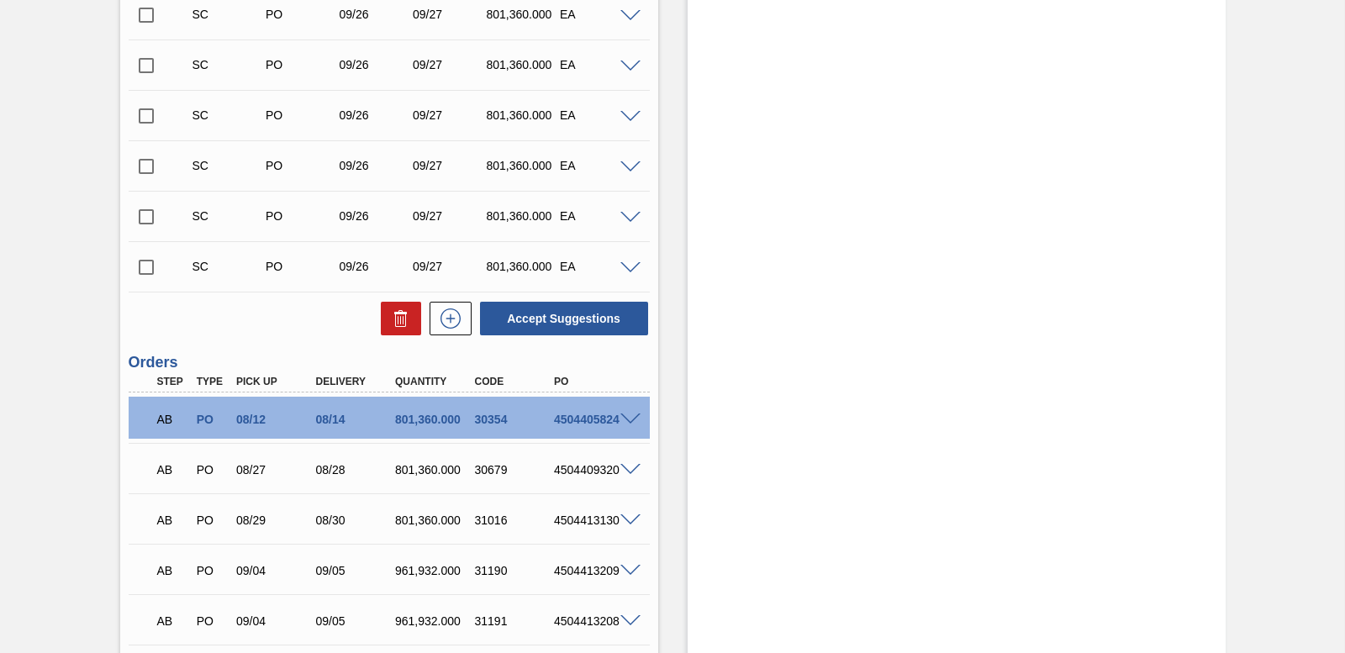
scroll to position [492, 0]
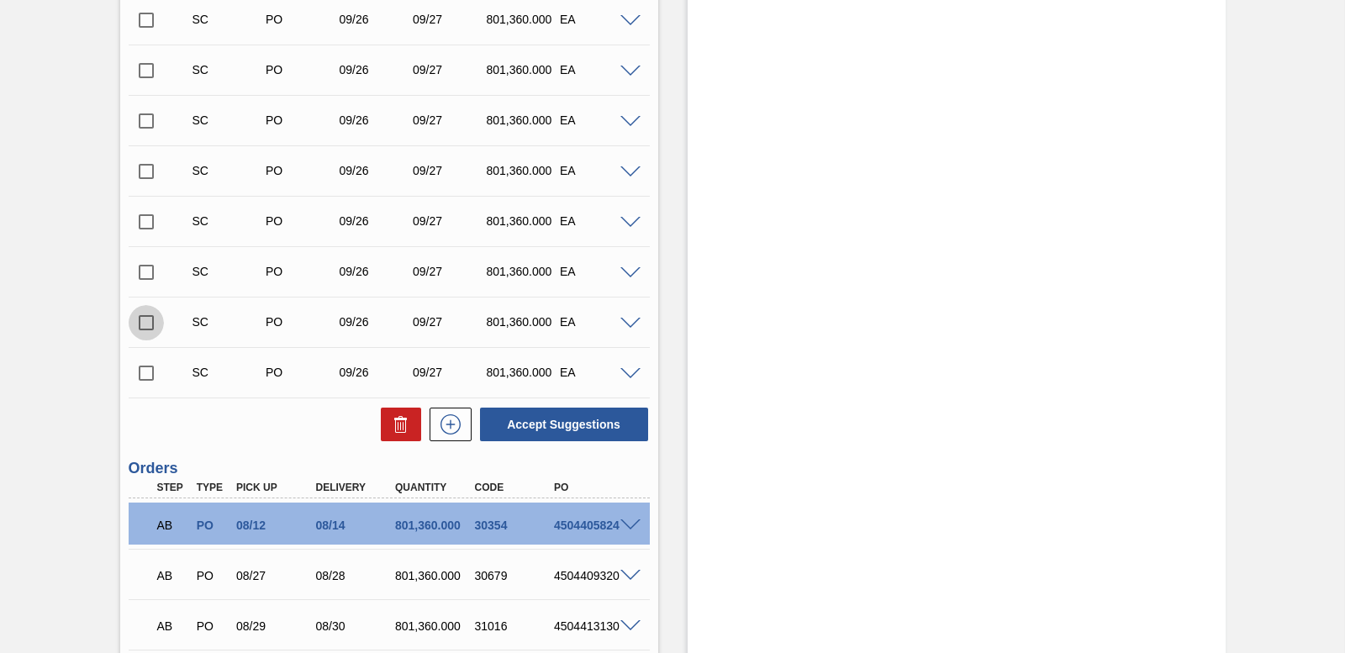
click at [150, 319] on input "checkbox" at bounding box center [146, 322] width 35 height 35
click at [547, 414] on button "Accept Suggestions" at bounding box center [564, 425] width 168 height 34
checkbox input "false"
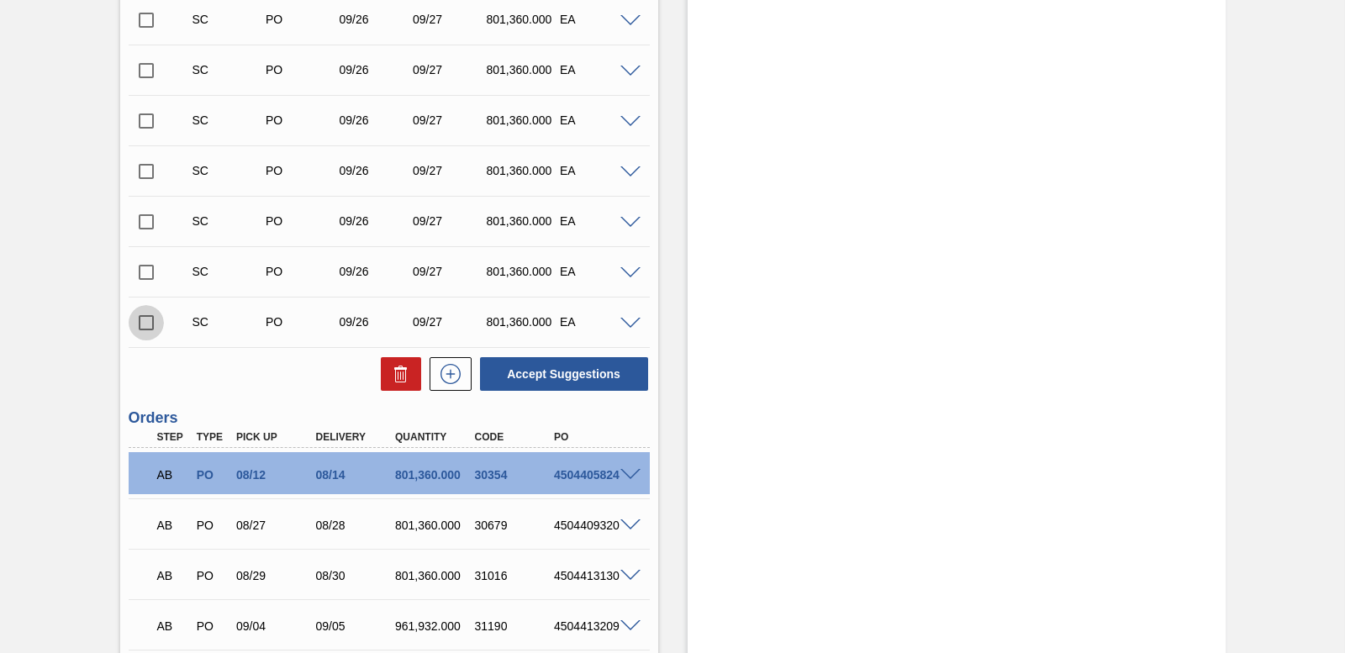
click at [145, 314] on input "checkbox" at bounding box center [146, 322] width 35 height 35
click at [549, 384] on button "Accept Suggestions" at bounding box center [564, 374] width 168 height 34
checkbox input "false"
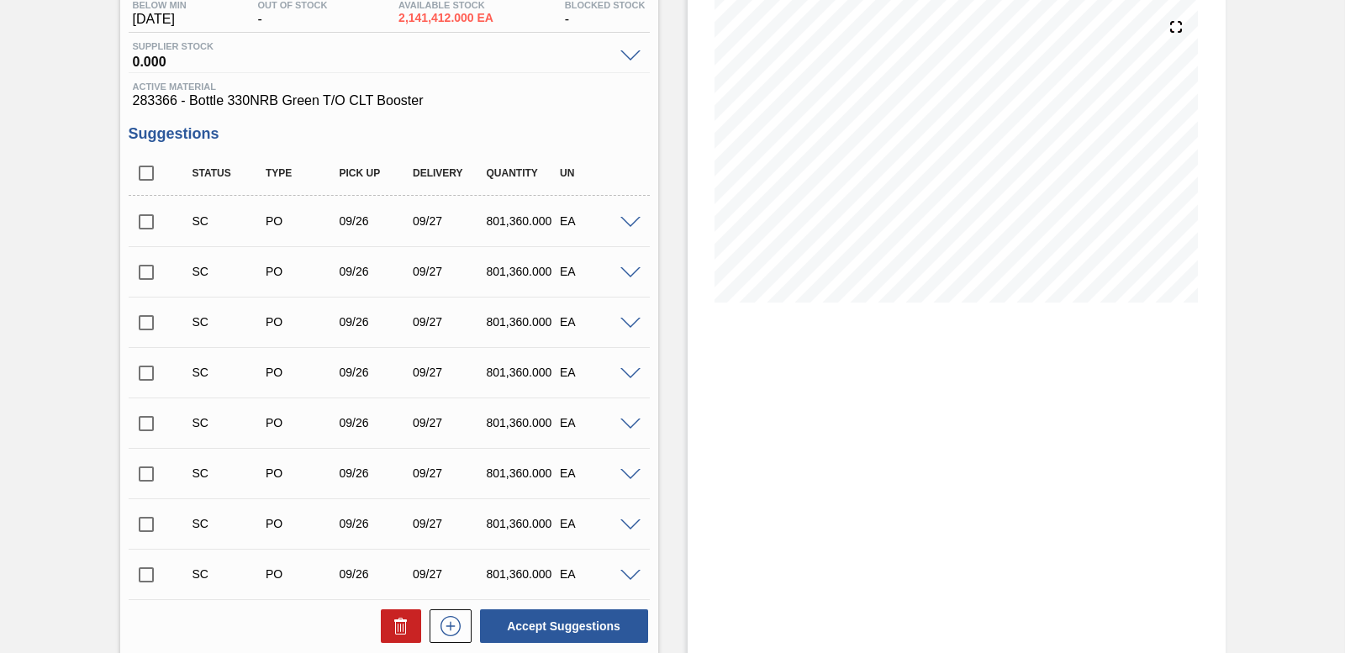
scroll to position [0, 0]
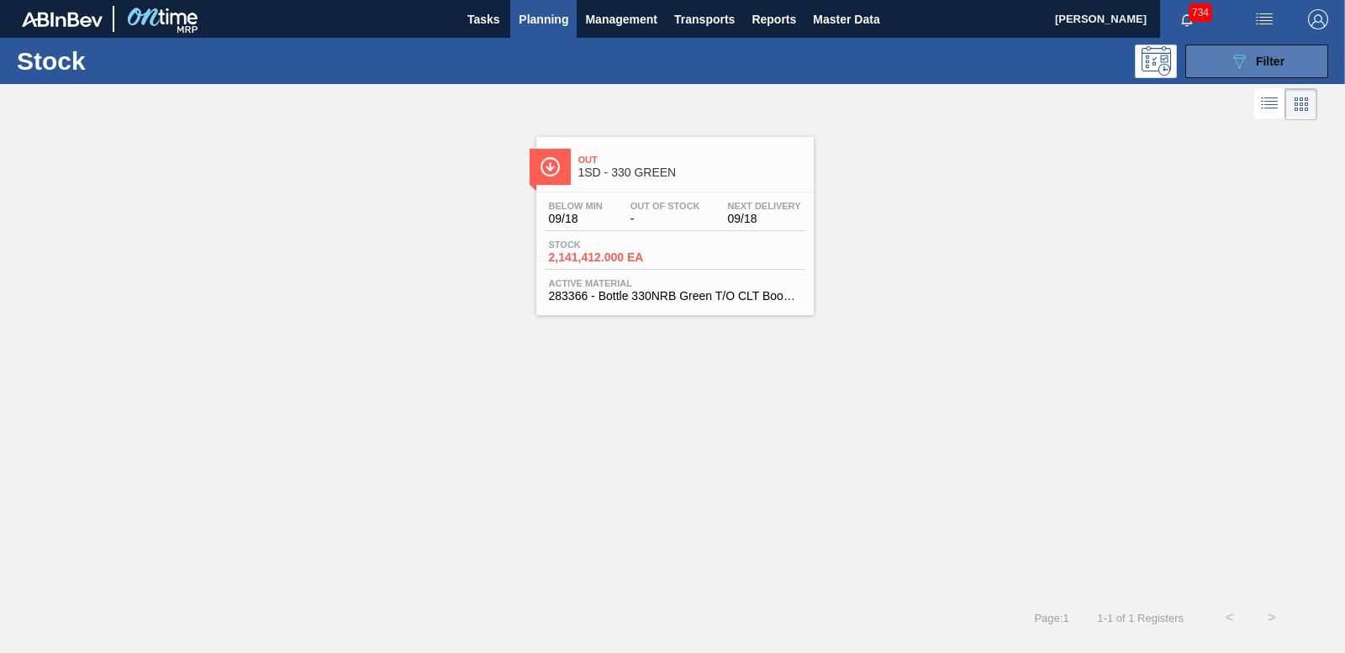
click at [1228, 66] on button "089F7B8B-B2A5-4AFE-B5C0-19BA573D28AC Filter" at bounding box center [1257, 62] width 143 height 34
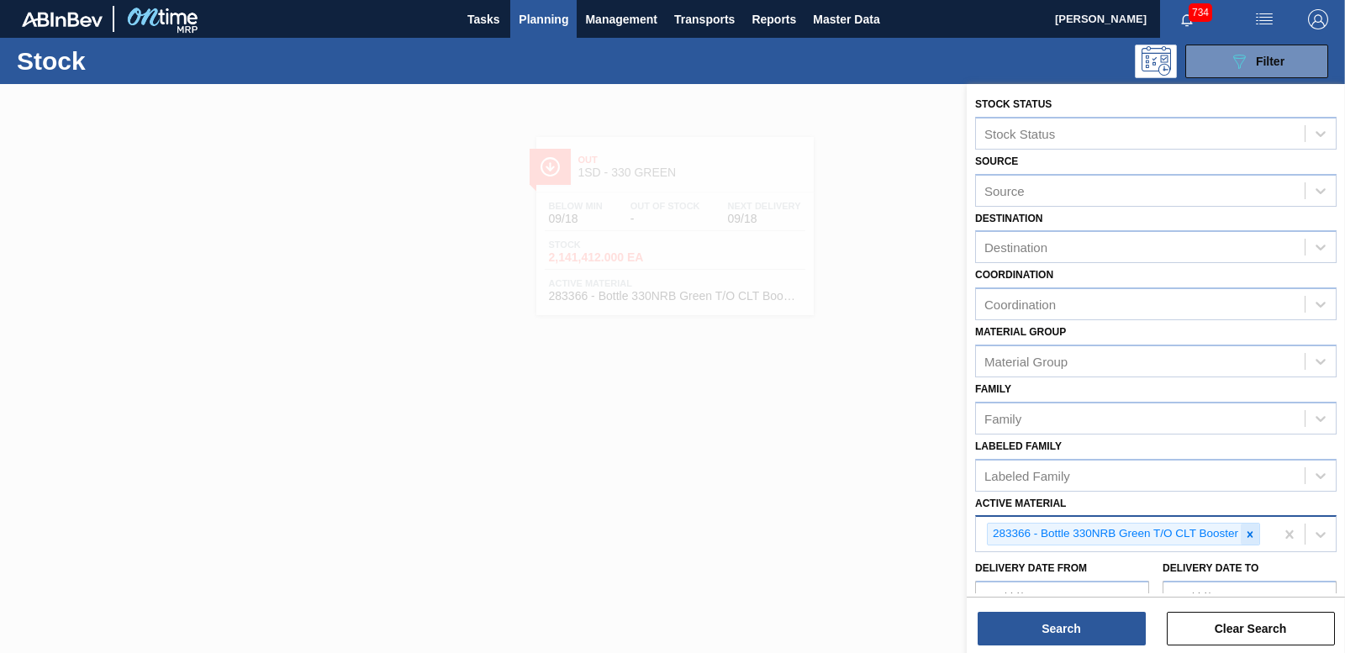
click at [1253, 536] on icon at bounding box center [1250, 535] width 12 height 12
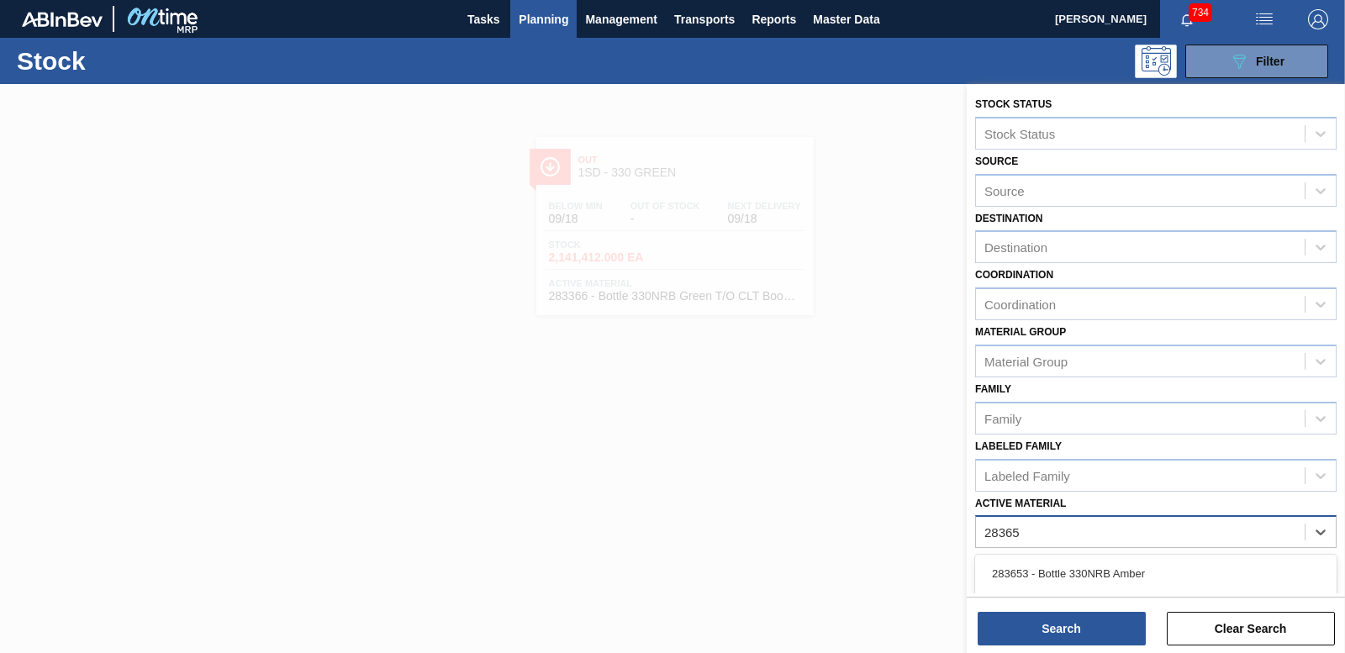
type Material "283652"
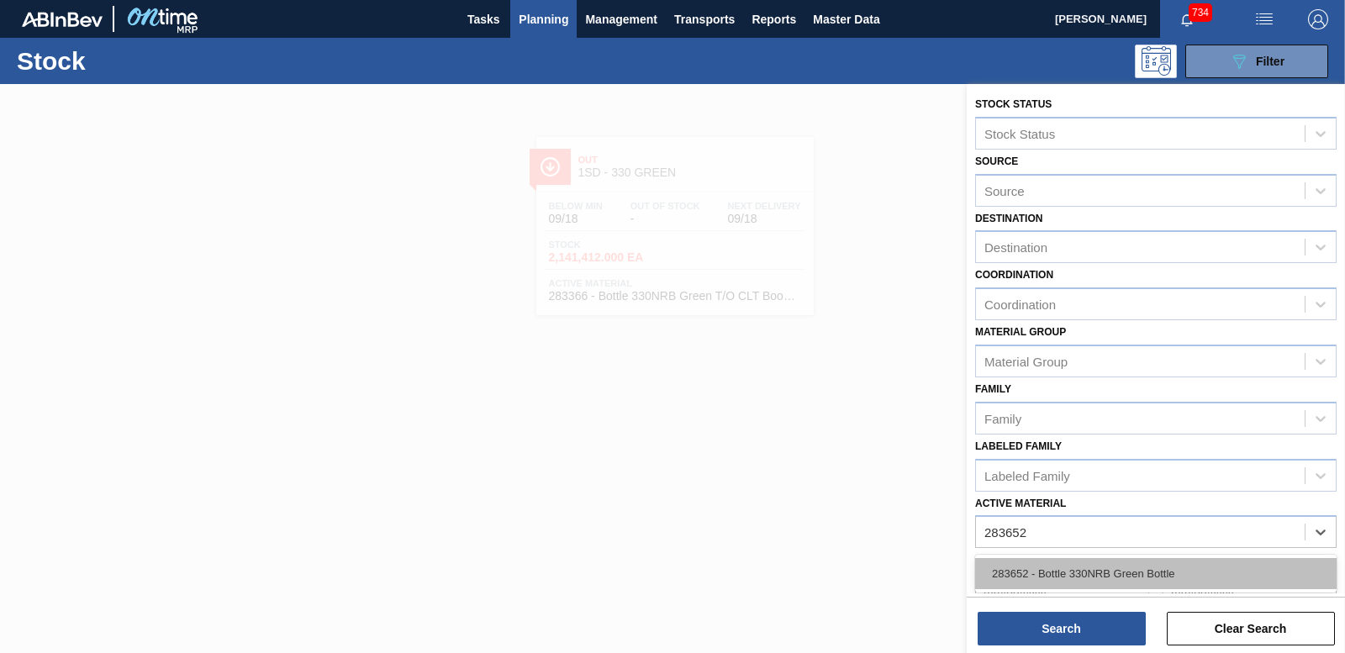
click at [1190, 572] on div "283652 - Bottle 330NRB Green Bottle" at bounding box center [1156, 573] width 362 height 31
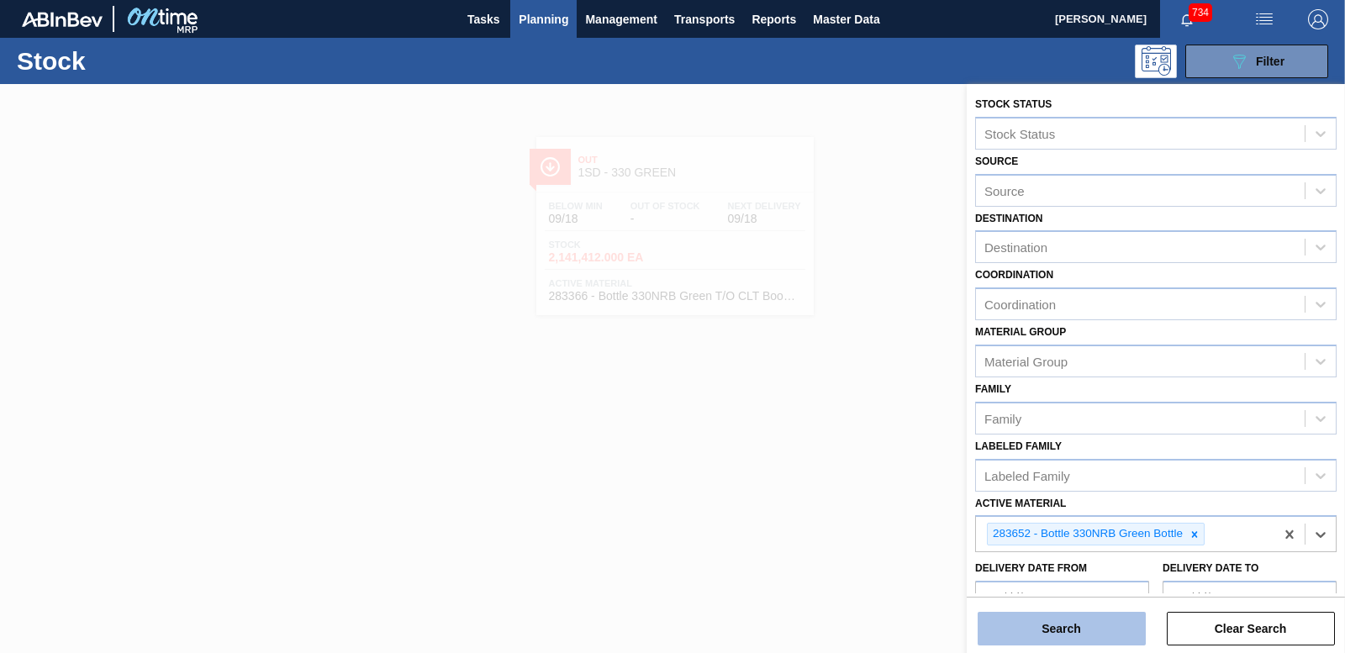
click at [1092, 635] on button "Search" at bounding box center [1062, 629] width 168 height 34
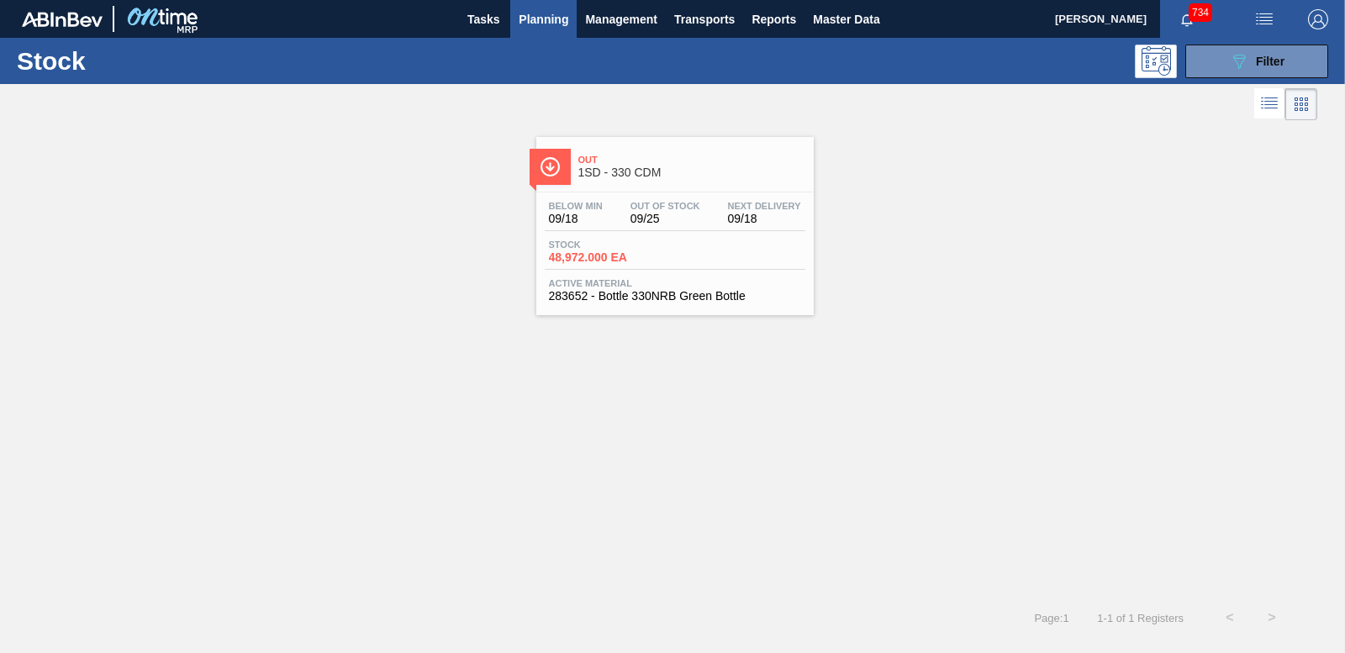
click at [621, 272] on div "Below Min 09/18 Out Of Stock 09/25 Next Delivery 09/18 Stock 48,972.000 EA Acti…" at bounding box center [674, 250] width 277 height 114
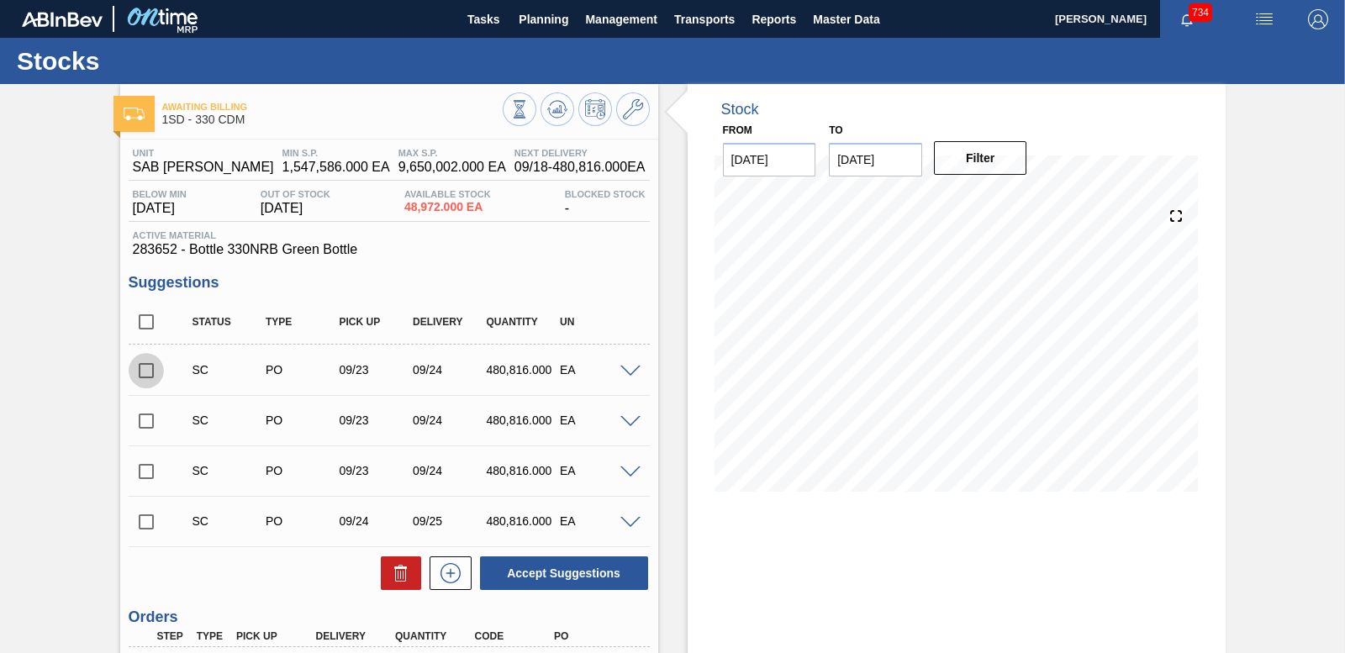
click at [151, 372] on input "checkbox" at bounding box center [146, 370] width 35 height 35
click at [597, 584] on button "Accept Suggestions" at bounding box center [564, 574] width 168 height 34
checkbox input "false"
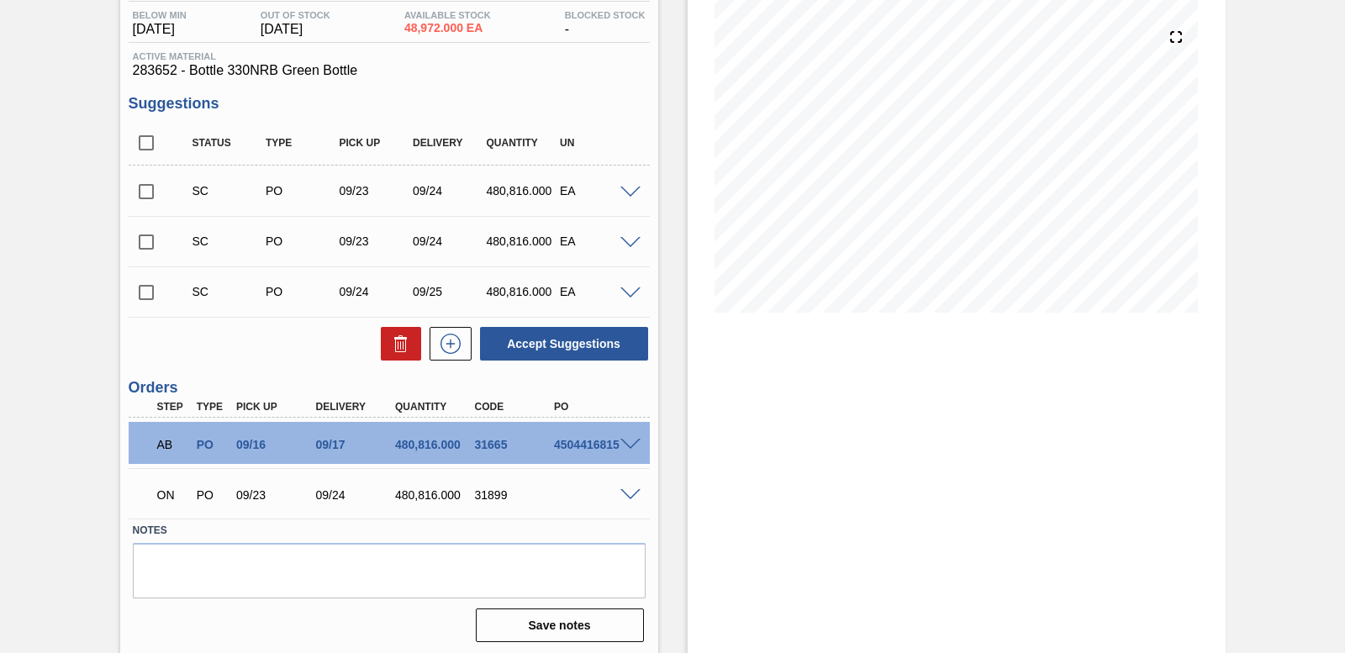
scroll to position [182, 0]
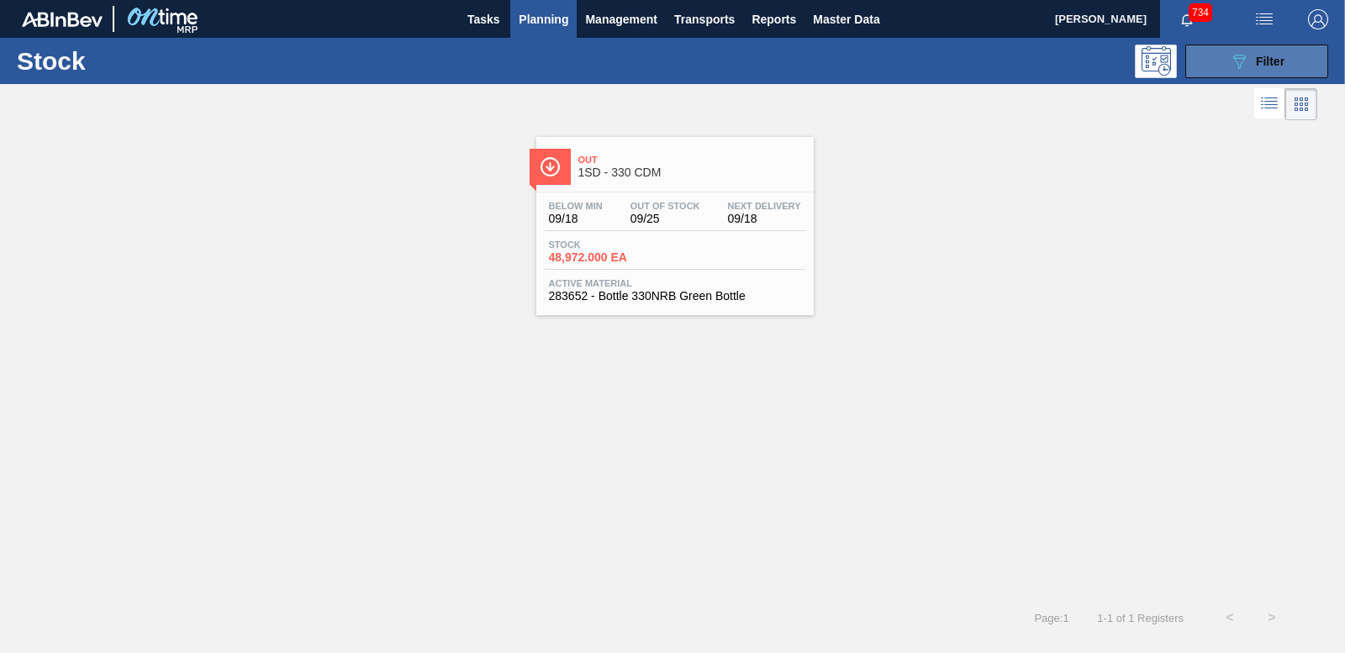
click at [1279, 67] on span "Filter" at bounding box center [1270, 61] width 29 height 13
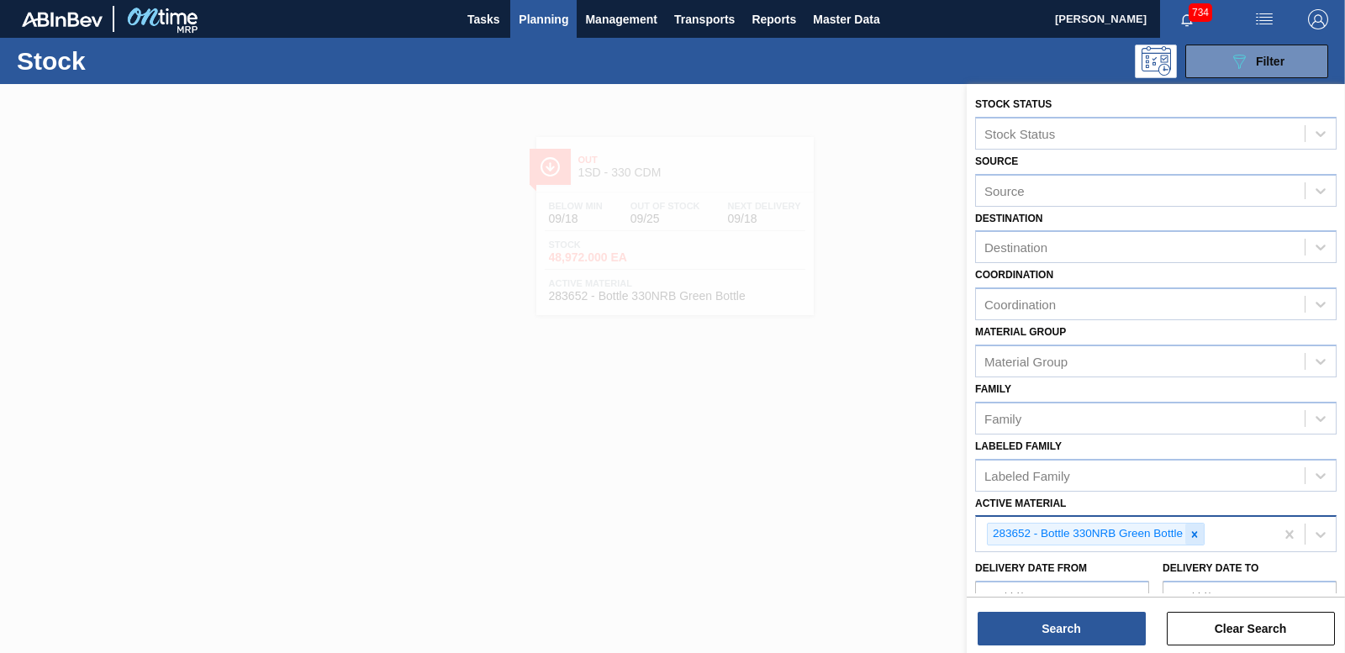
click at [1196, 541] on div at bounding box center [1195, 534] width 18 height 21
type Material "193319"
click at [1098, 568] on div "193319 - Crown T/O Flying Fish" at bounding box center [1156, 573] width 362 height 31
click at [1164, 534] on icon at bounding box center [1165, 535] width 12 height 12
type Material "19"
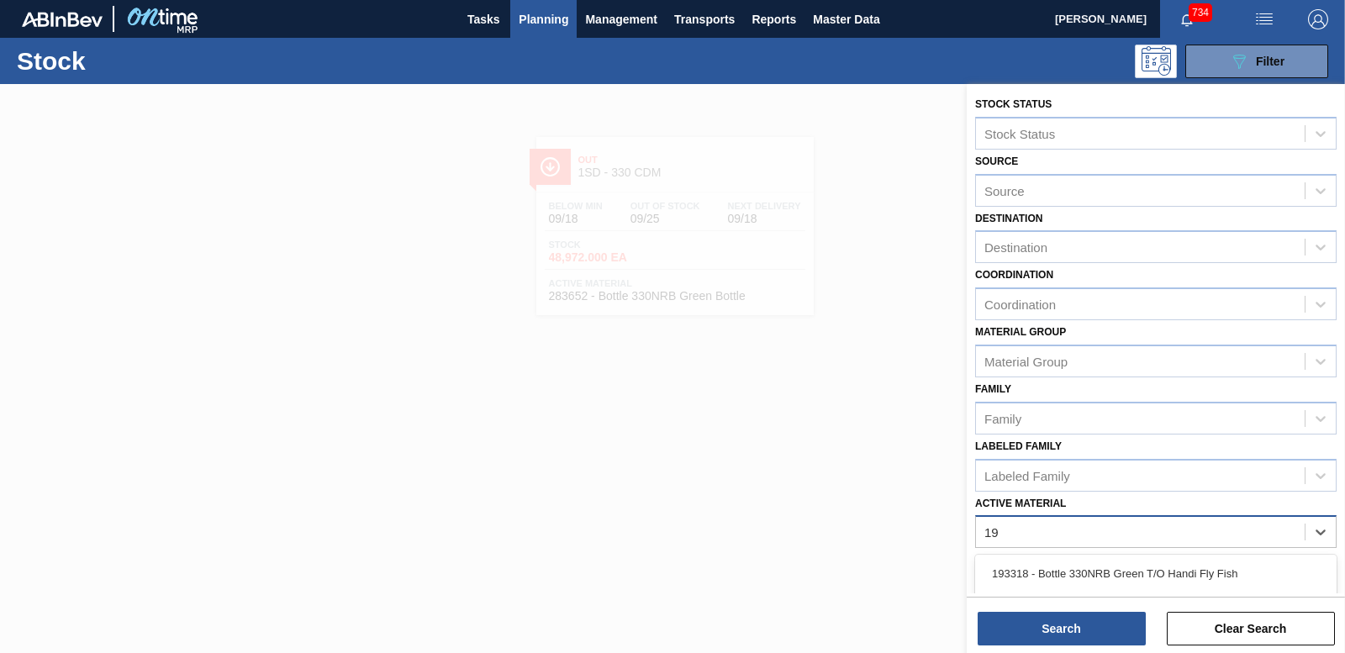
click at [1035, 566] on div "193318 - Bottle 330NRB Green T/O Handi Fly Fish" at bounding box center [1156, 573] width 362 height 31
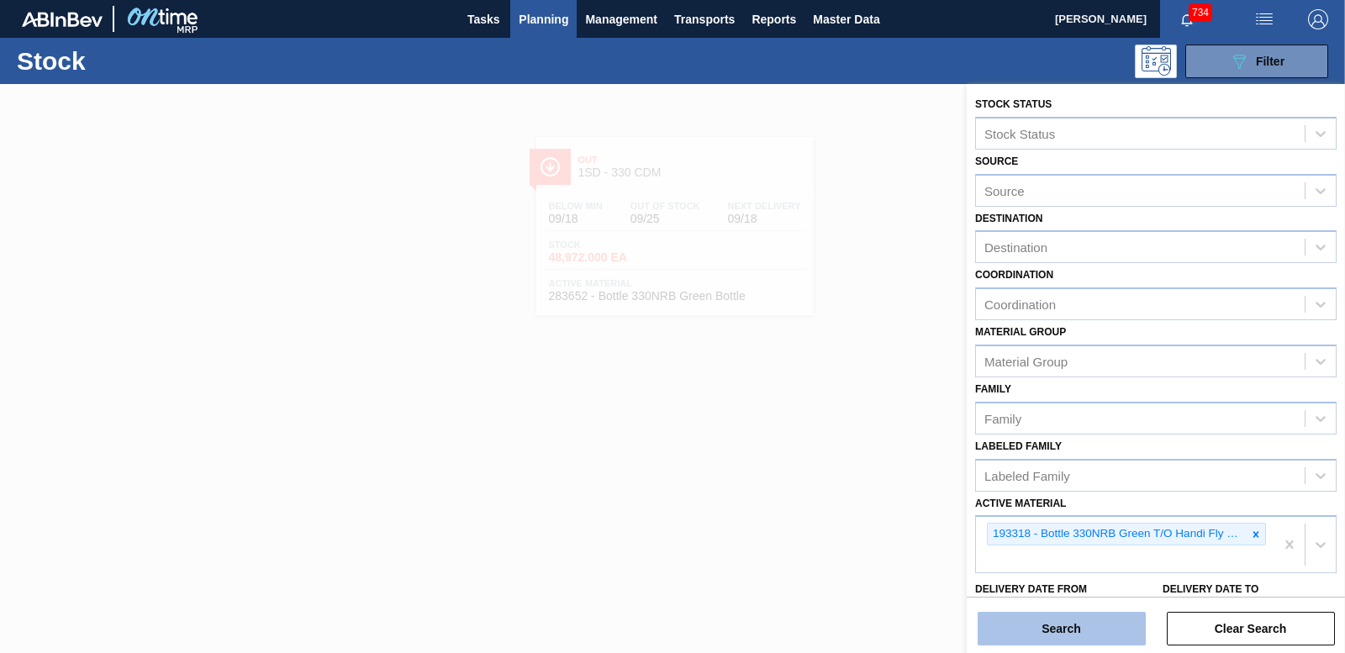
click at [1032, 612] on div "Search Clear Search" at bounding box center [1156, 620] width 378 height 47
click at [1032, 618] on button "Search" at bounding box center [1062, 629] width 168 height 34
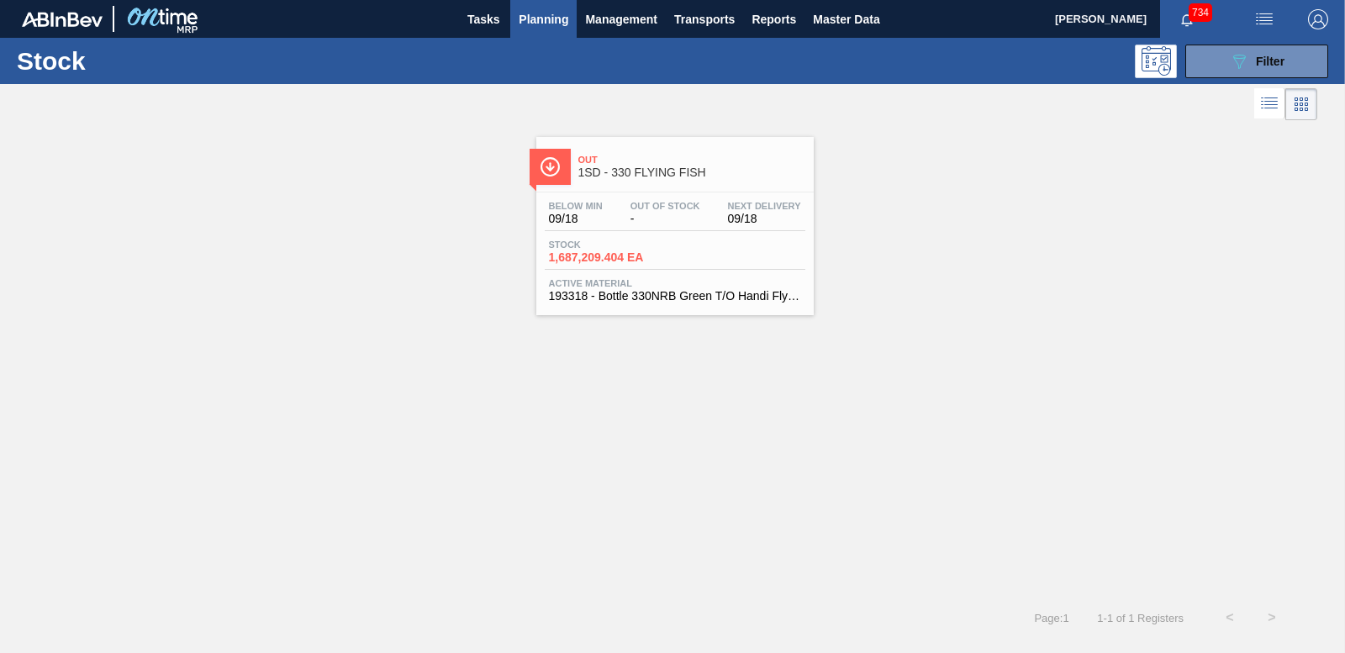
click at [646, 251] on span "1,687,209.404 EA" at bounding box center [608, 257] width 118 height 13
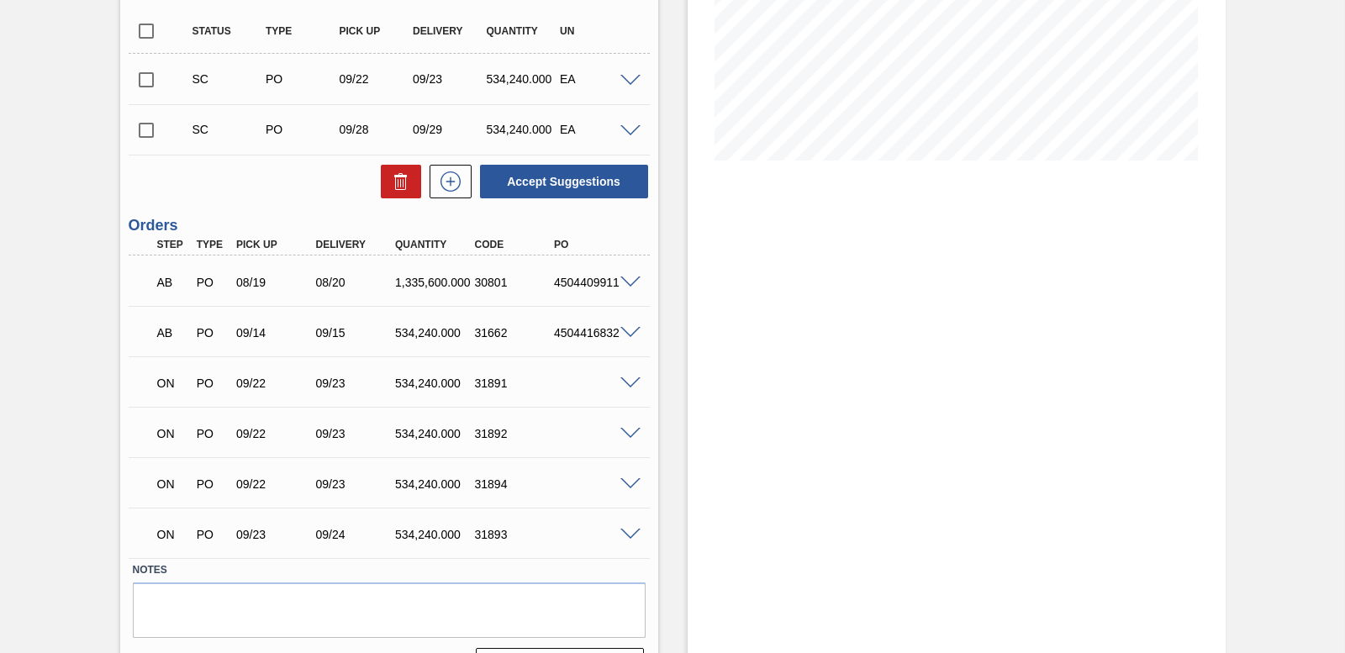
scroll to position [374, 0]
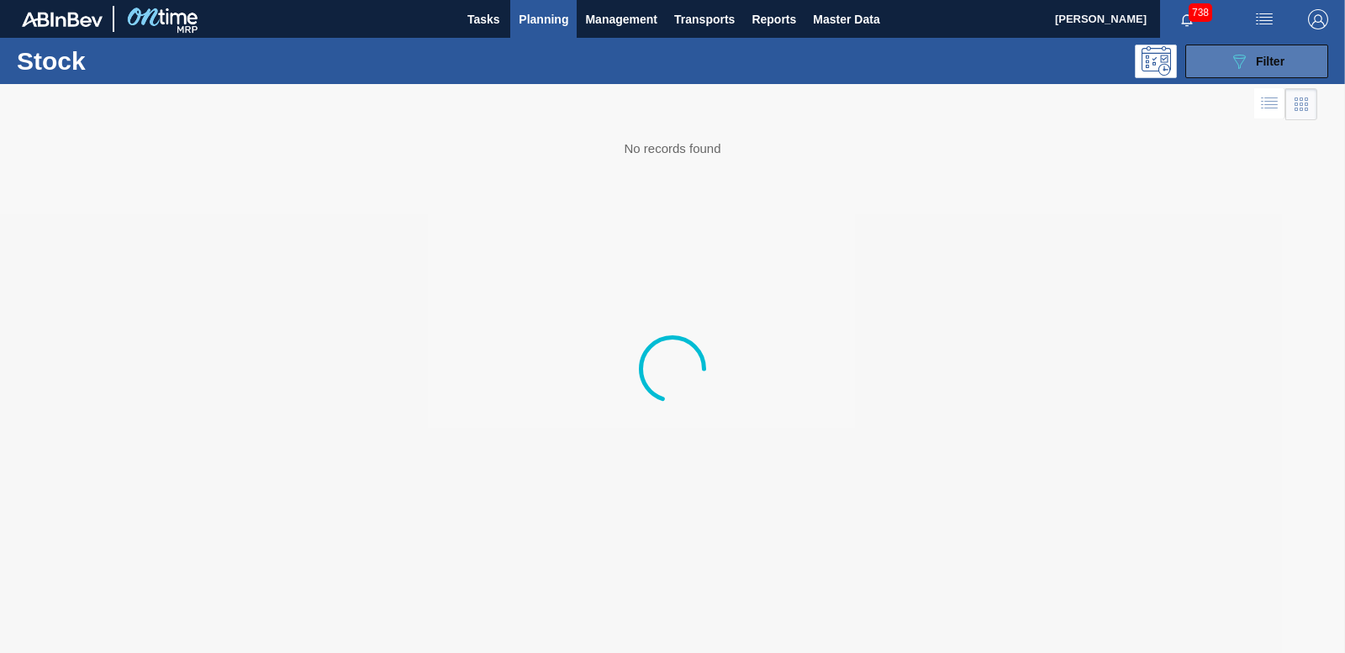
click at [1262, 55] on span "Filter" at bounding box center [1270, 61] width 29 height 13
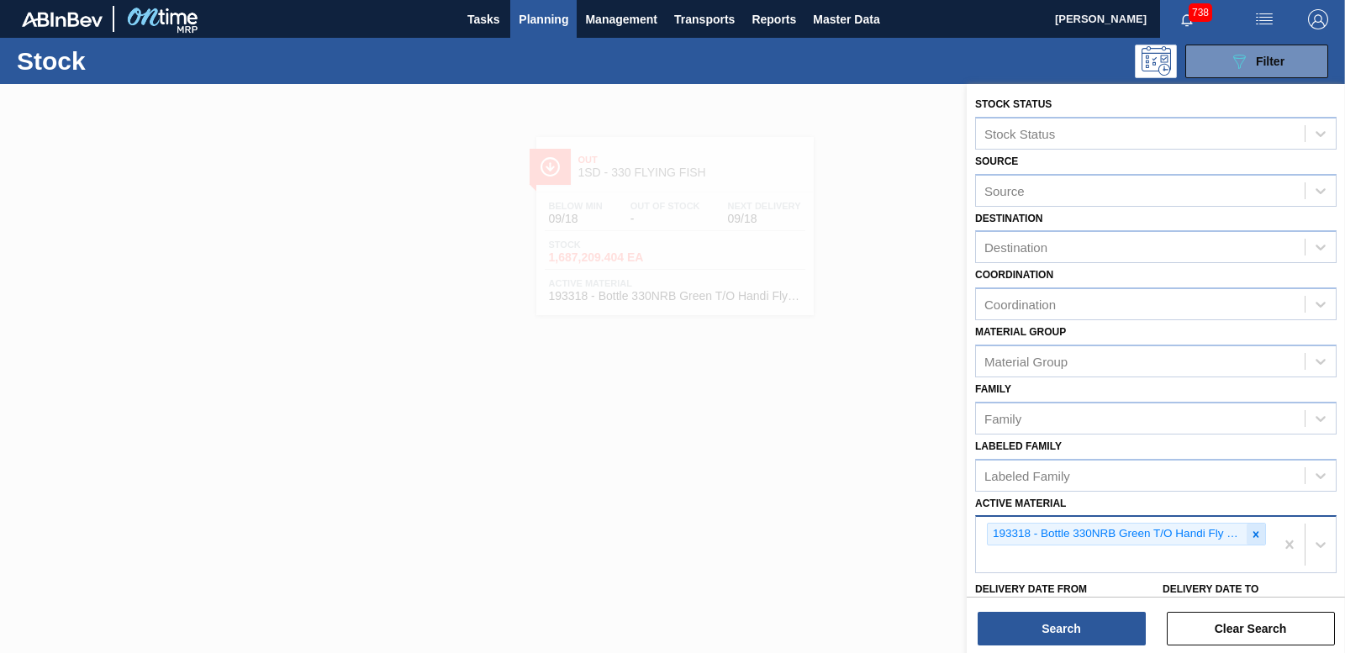
click at [1254, 536] on icon at bounding box center [1257, 534] width 6 height 6
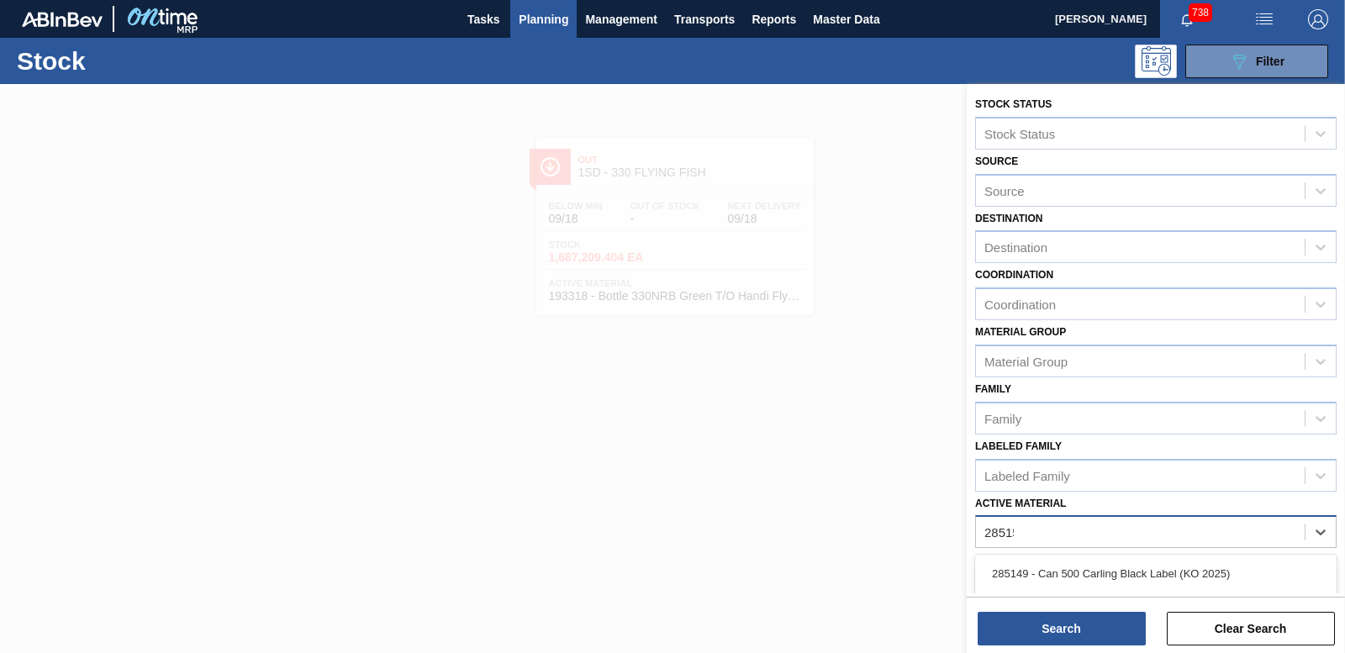
type Material "285151"
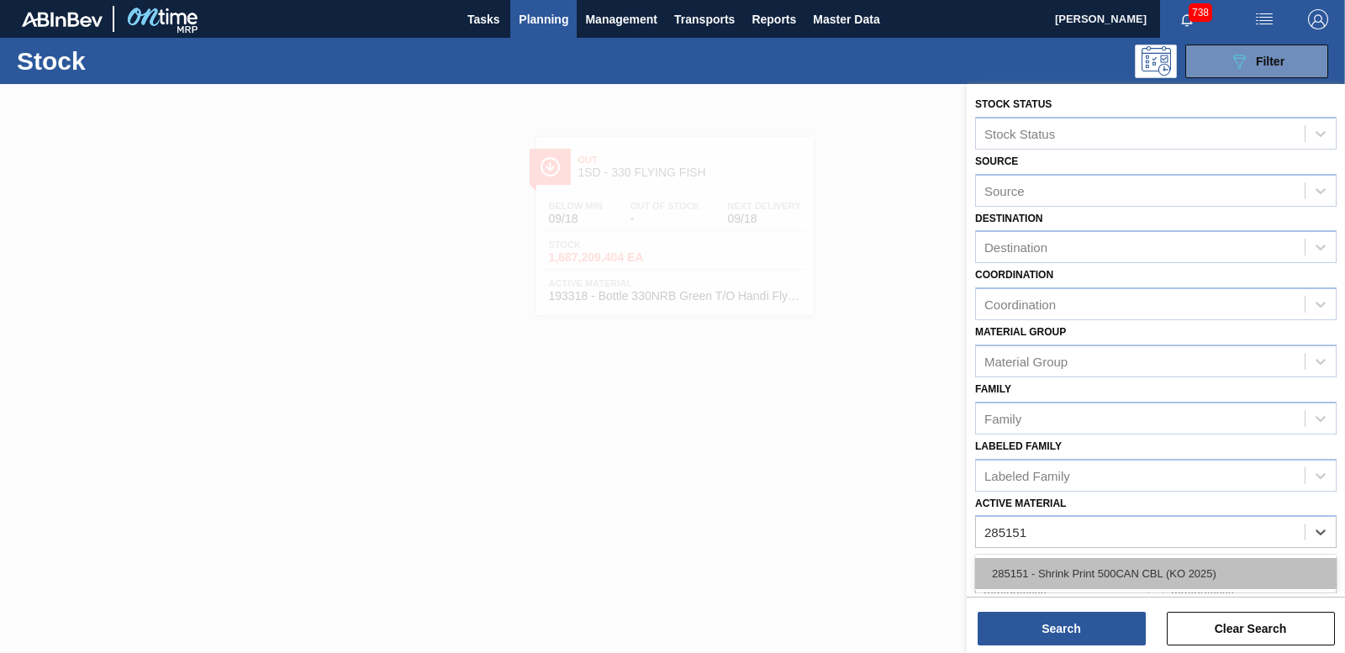
click at [1164, 565] on div "285151 - Shrink Print 500CAN CBL (KO 2025)" at bounding box center [1156, 573] width 362 height 31
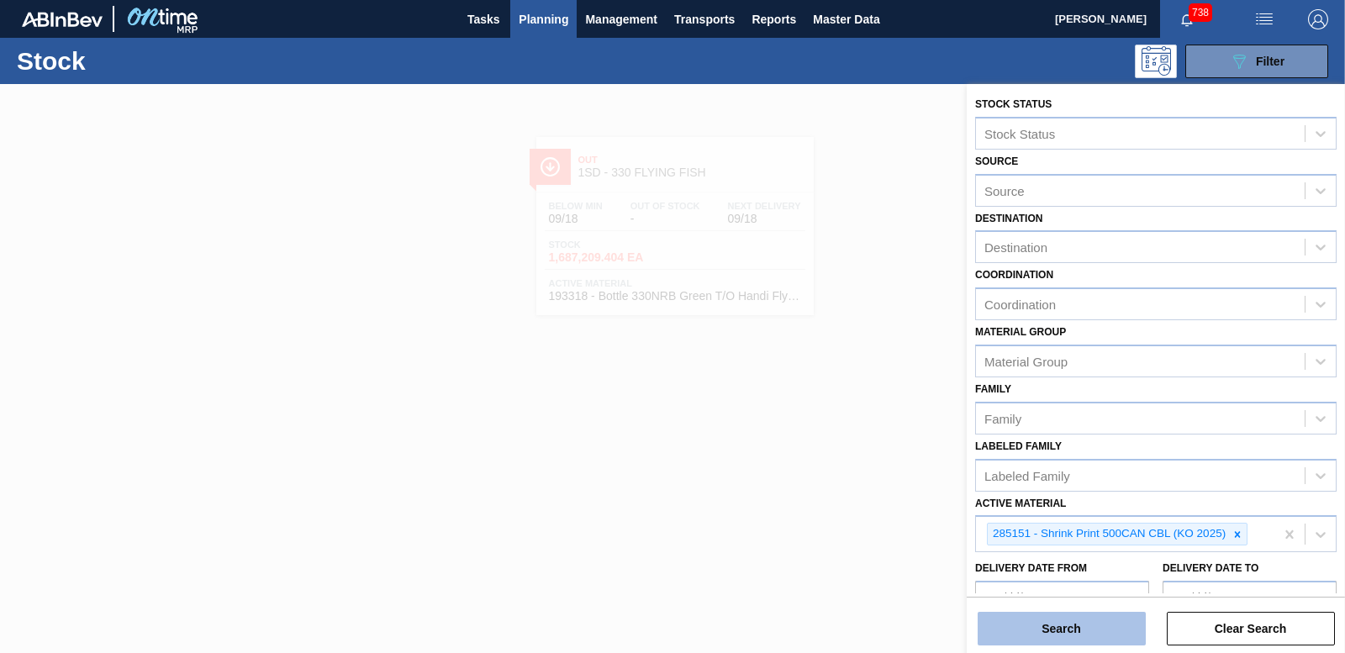
click at [1096, 624] on button "Search" at bounding box center [1062, 629] width 168 height 34
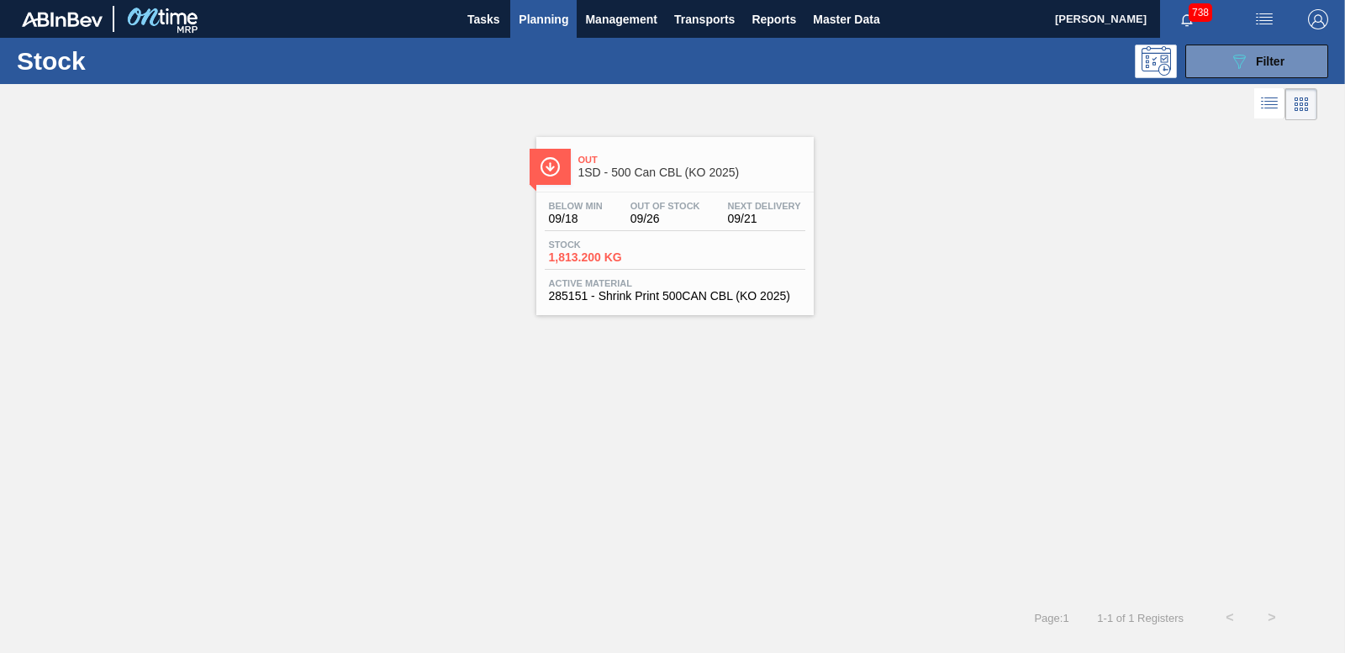
click at [587, 256] on span "1,813.200 KG" at bounding box center [608, 257] width 118 height 13
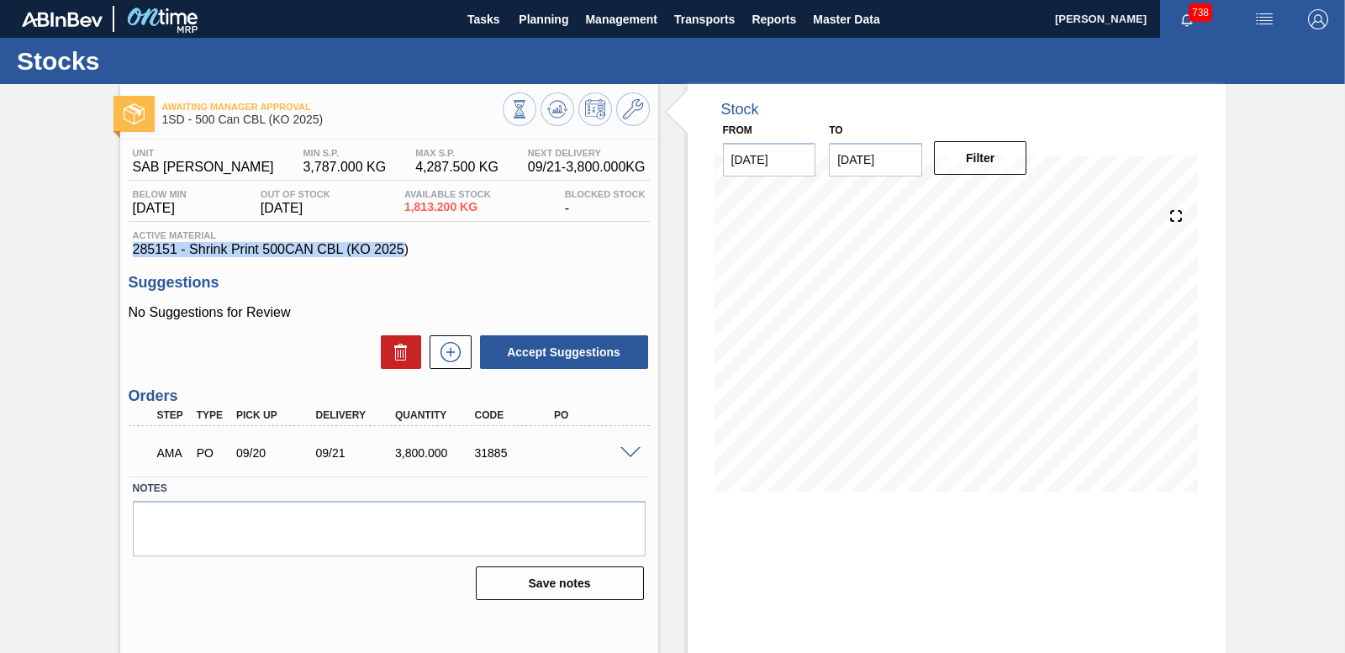
drag, startPoint x: 128, startPoint y: 248, endPoint x: 403, endPoint y: 248, distance: 274.9
click at [403, 248] on div "Active Material 285151 - Shrink Print 500CAN CBL (KO 2025)" at bounding box center [389, 243] width 521 height 27
drag, startPoint x: 403, startPoint y: 248, endPoint x: 555, endPoint y: 106, distance: 208.2
click at [555, 106] on icon at bounding box center [557, 109] width 20 height 20
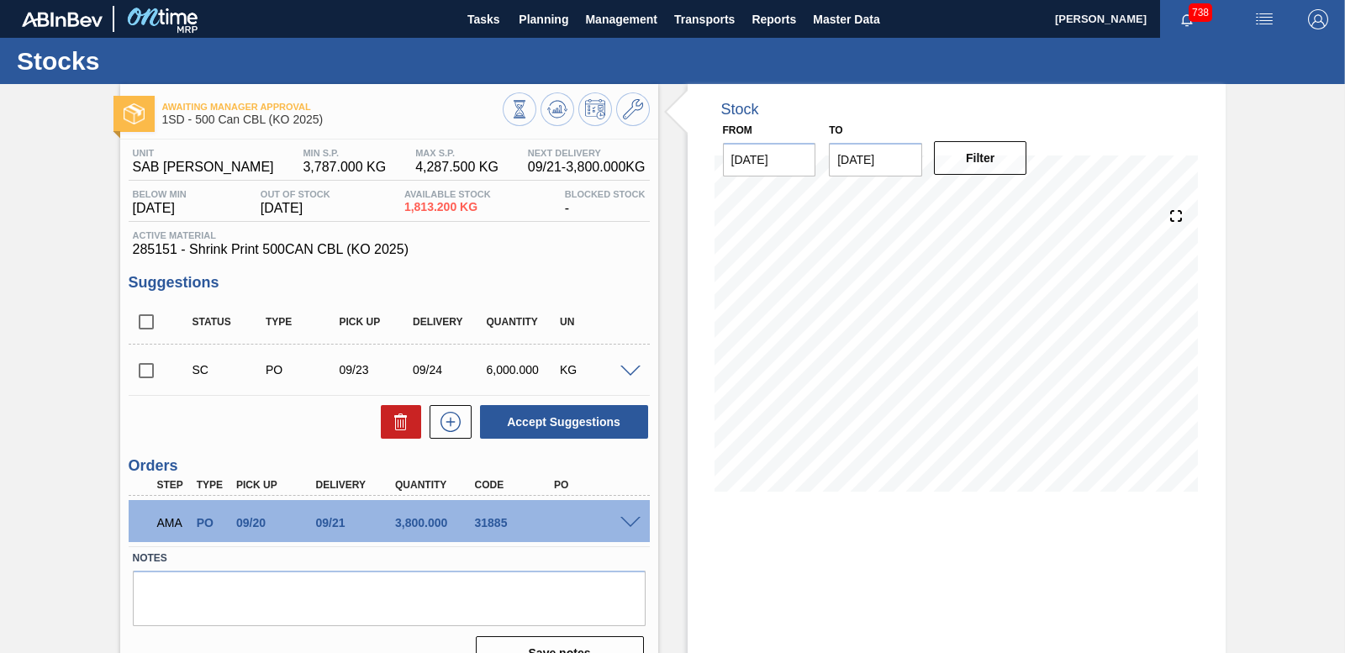
click at [496, 248] on span "285151 - Shrink Print 500CAN CBL (KO 2025)" at bounding box center [389, 249] width 513 height 15
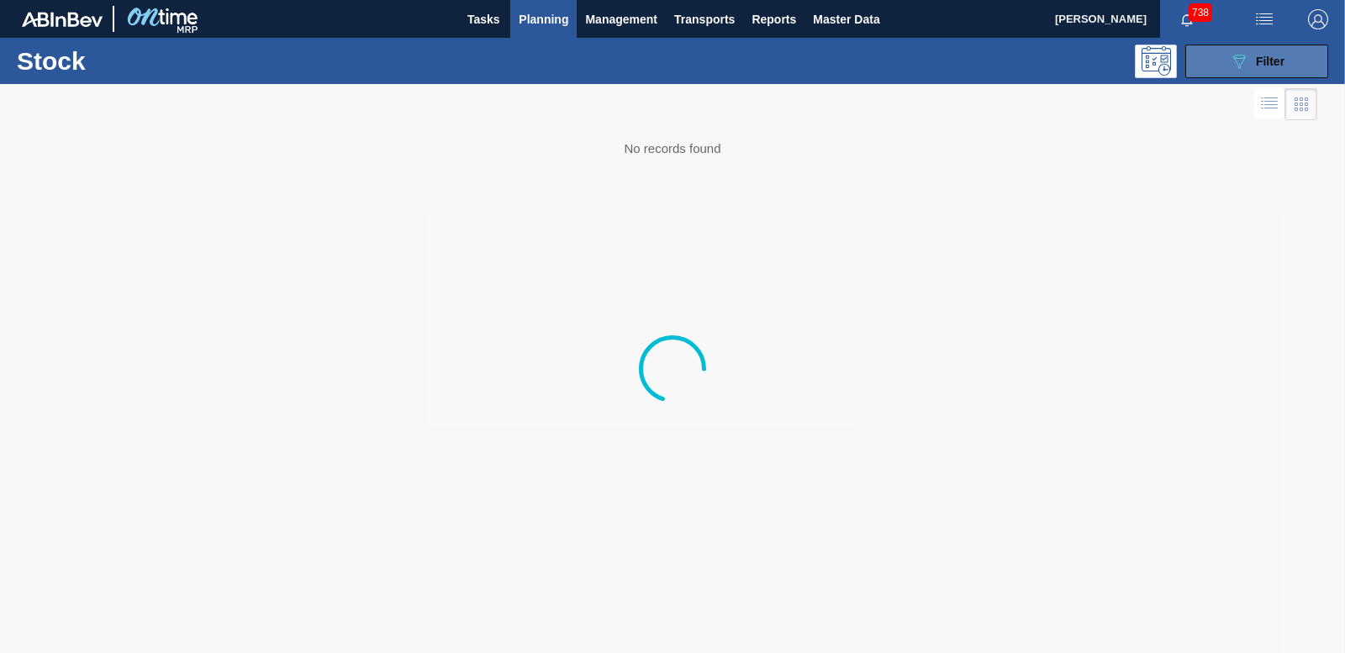
click at [1284, 50] on button "089F7B8B-B2A5-4AFE-B5C0-19BA573D28AC Filter" at bounding box center [1257, 62] width 143 height 34
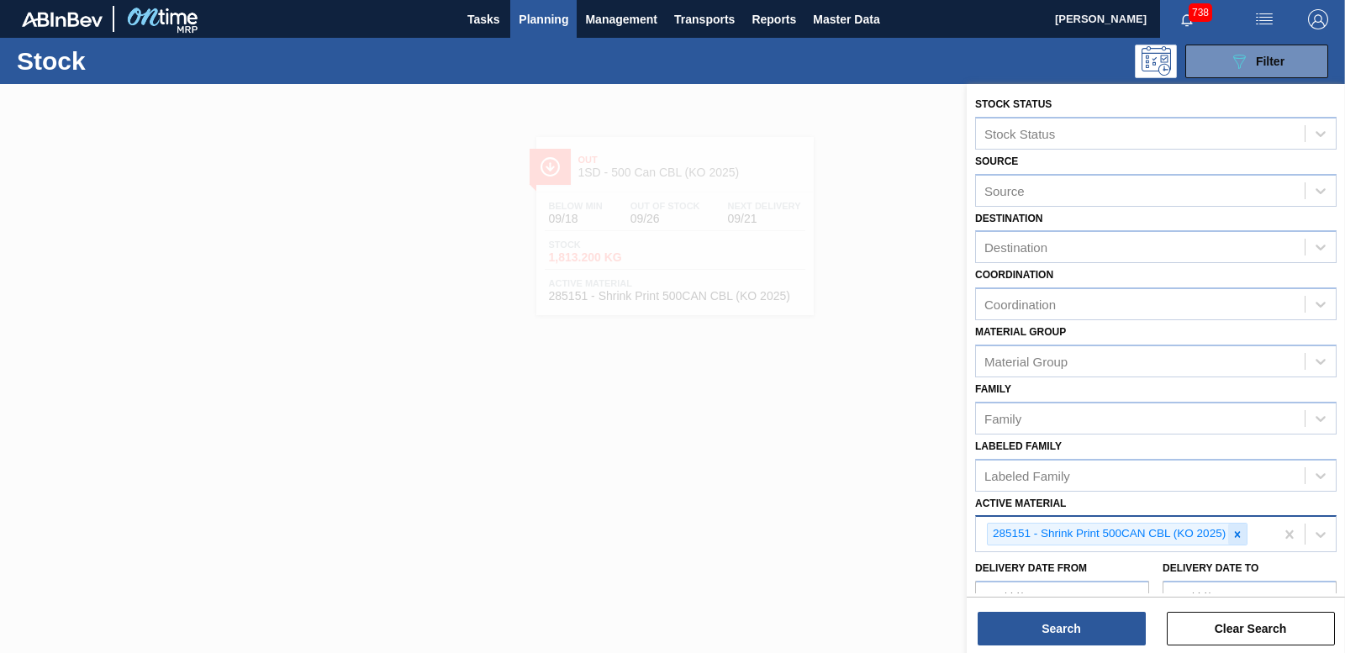
click at [1238, 533] on icon at bounding box center [1238, 535] width 12 height 12
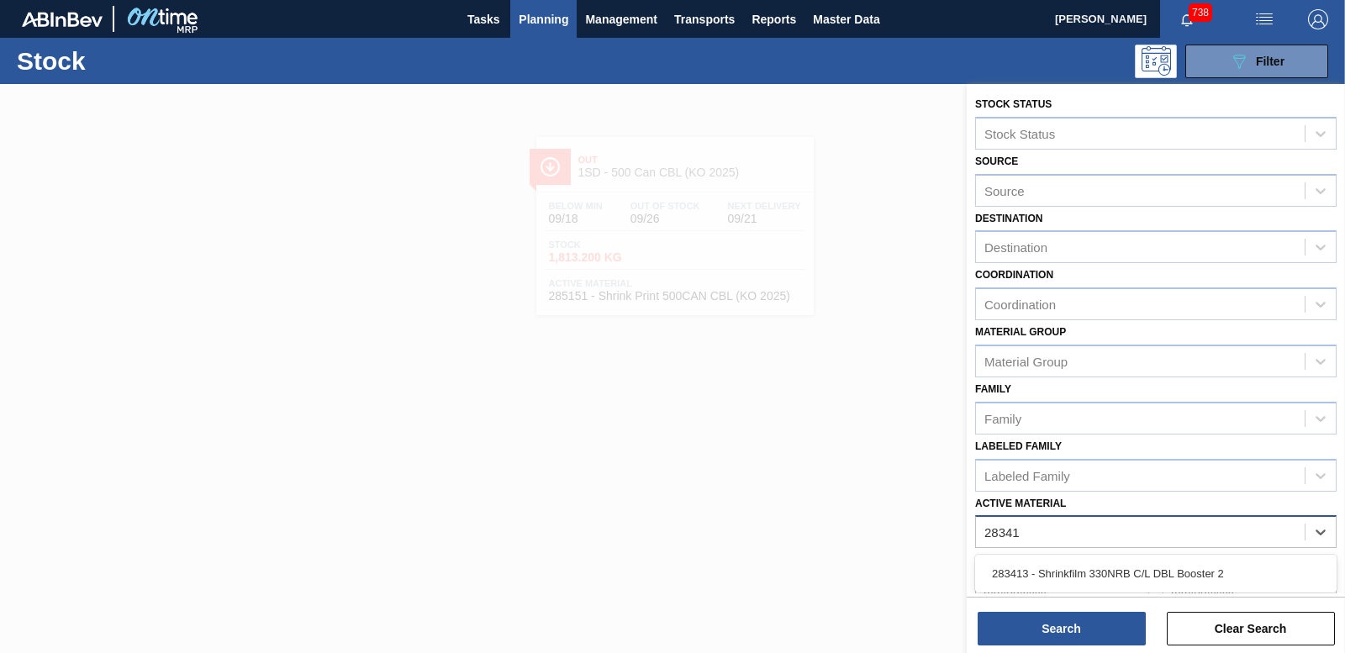
type Material "283413"
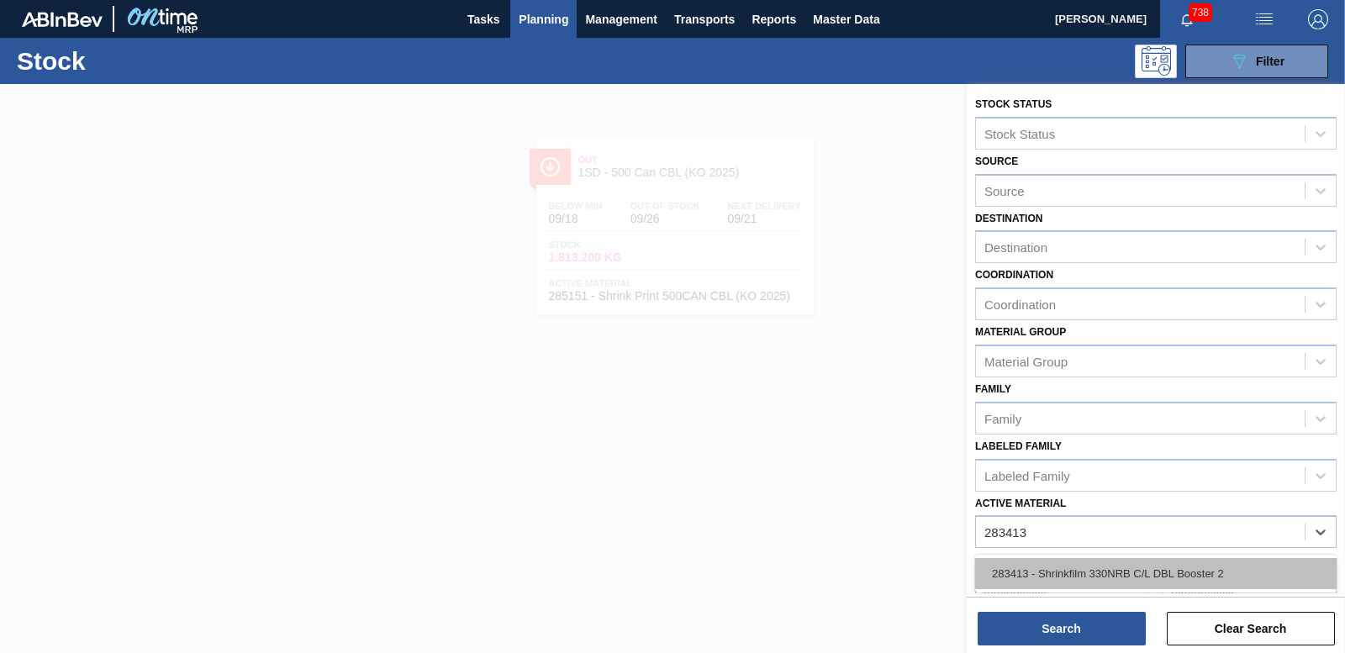
click at [1136, 576] on div "283413 - Shrinkfilm 330NRB C/L DBL Booster 2" at bounding box center [1156, 573] width 362 height 31
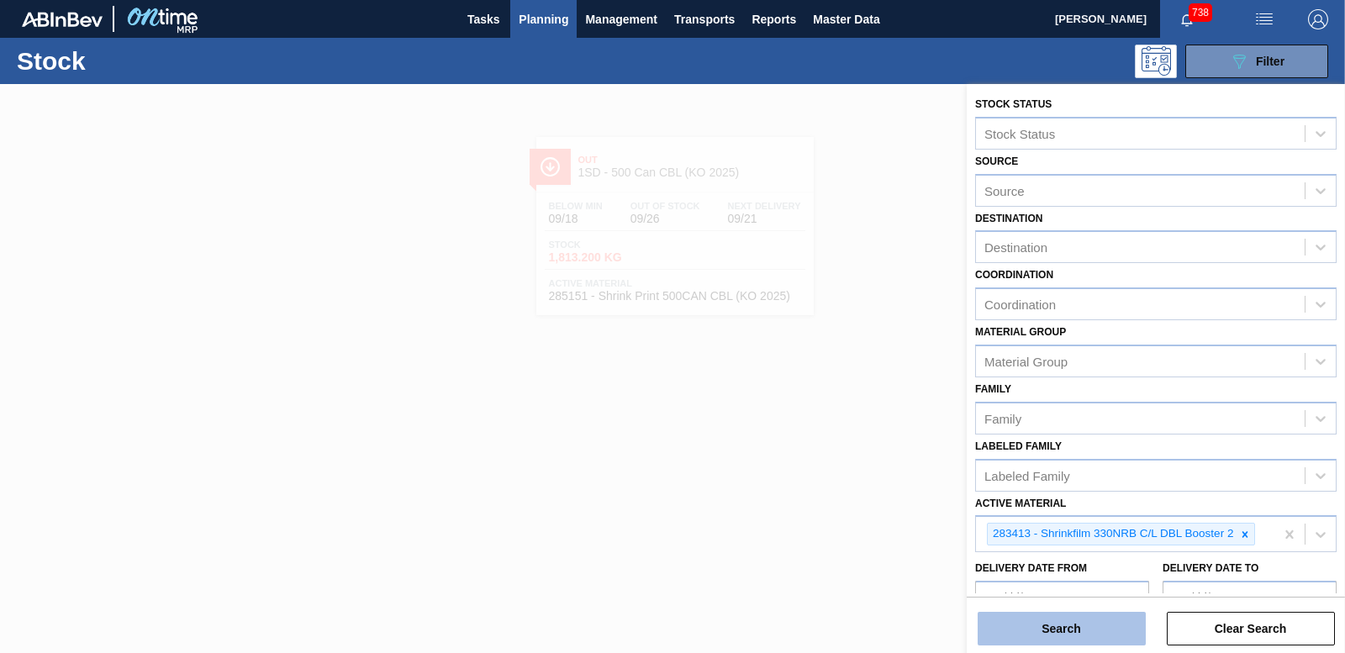
click at [1114, 621] on button "Search" at bounding box center [1062, 629] width 168 height 34
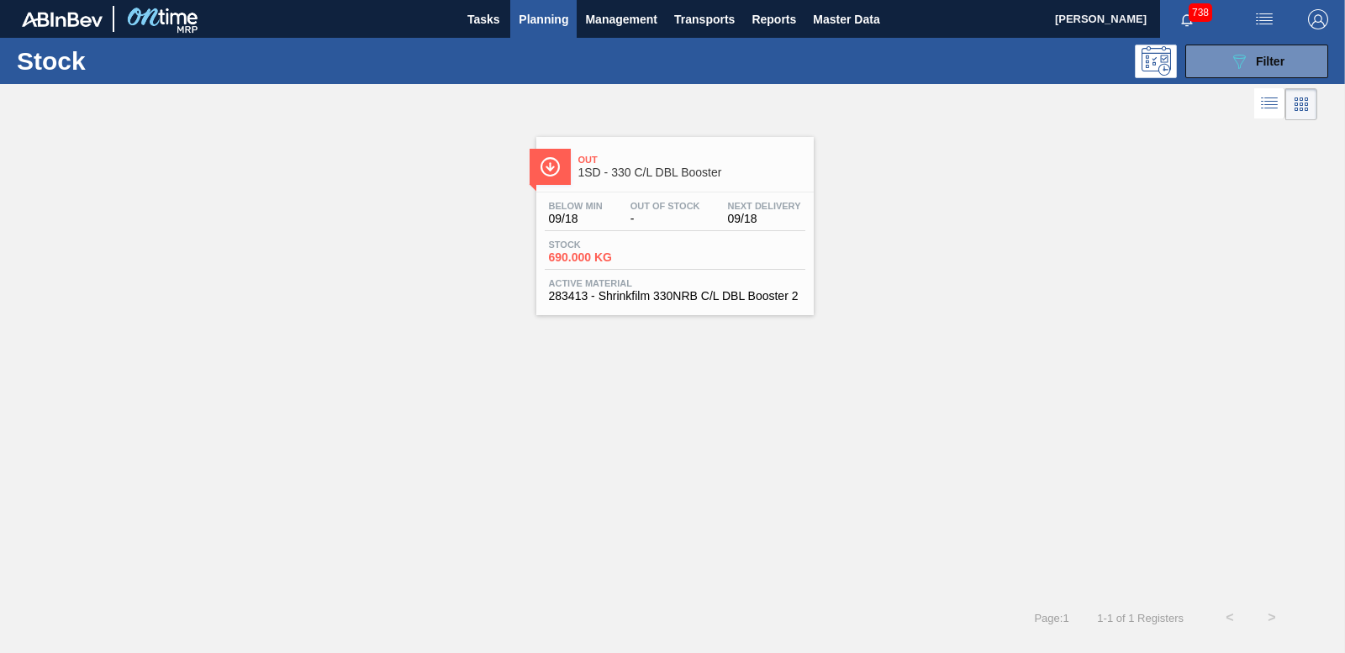
click at [593, 255] on span "690.000 KG" at bounding box center [608, 257] width 118 height 13
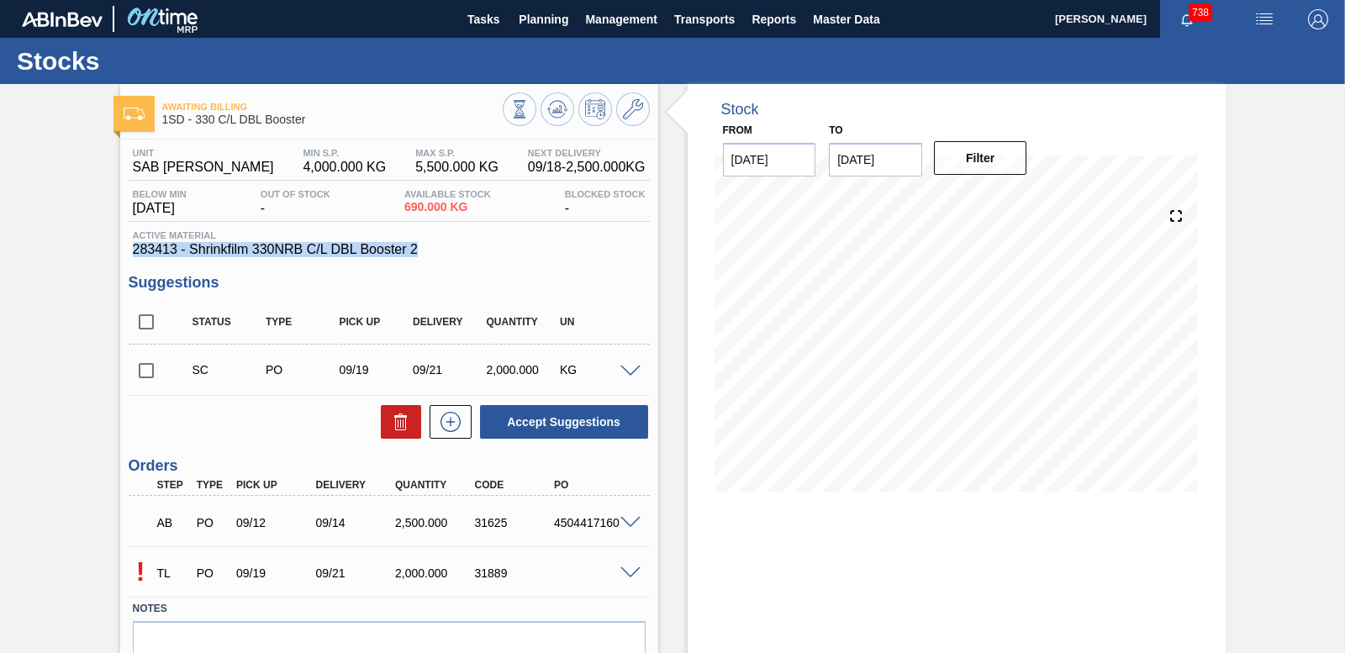
drag, startPoint x: 127, startPoint y: 243, endPoint x: 420, endPoint y: 251, distance: 292.7
click at [420, 251] on div "Unit SAB Rosslyn Brewery MIN S.P. 4,000.000 KG MAX S.P. 5,500.000 KG Next Deliv…" at bounding box center [389, 433] width 538 height 587
drag, startPoint x: 420, startPoint y: 251, endPoint x: 386, endPoint y: 243, distance: 34.5
copy span "283413 - Shrinkfilm 330NRB C/L DBL Booster 2"
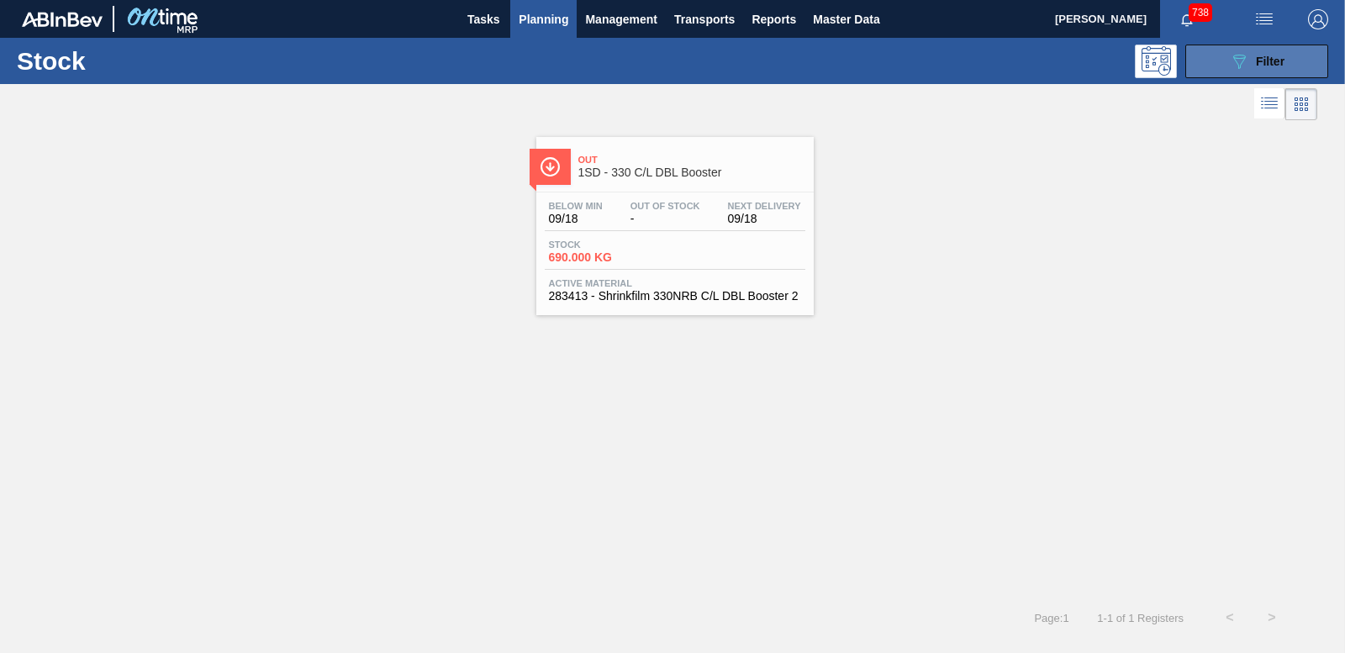
click at [1218, 60] on button "089F7B8B-B2A5-4AFE-B5C0-19BA573D28AC Filter" at bounding box center [1257, 62] width 143 height 34
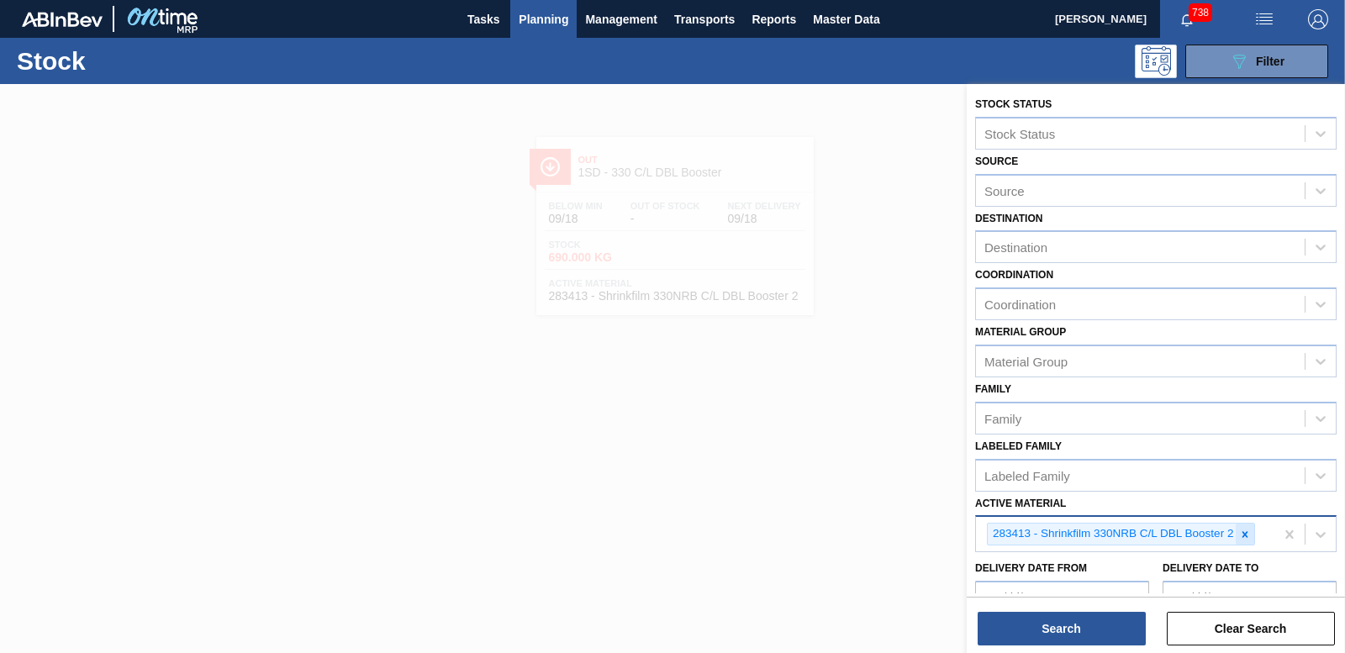
click at [1245, 531] on icon at bounding box center [1245, 535] width 12 height 12
type Material "285151"
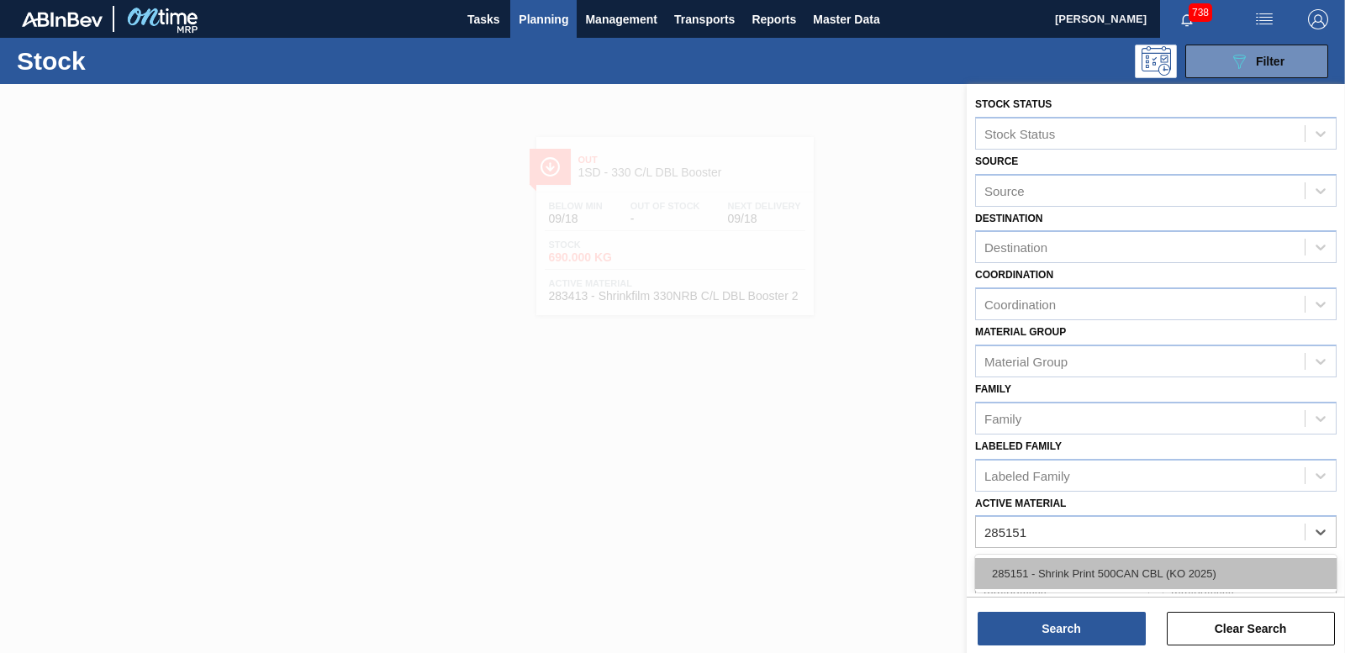
click at [1117, 570] on div "285151 - Shrink Print 500CAN CBL (KO 2025)" at bounding box center [1156, 573] width 362 height 31
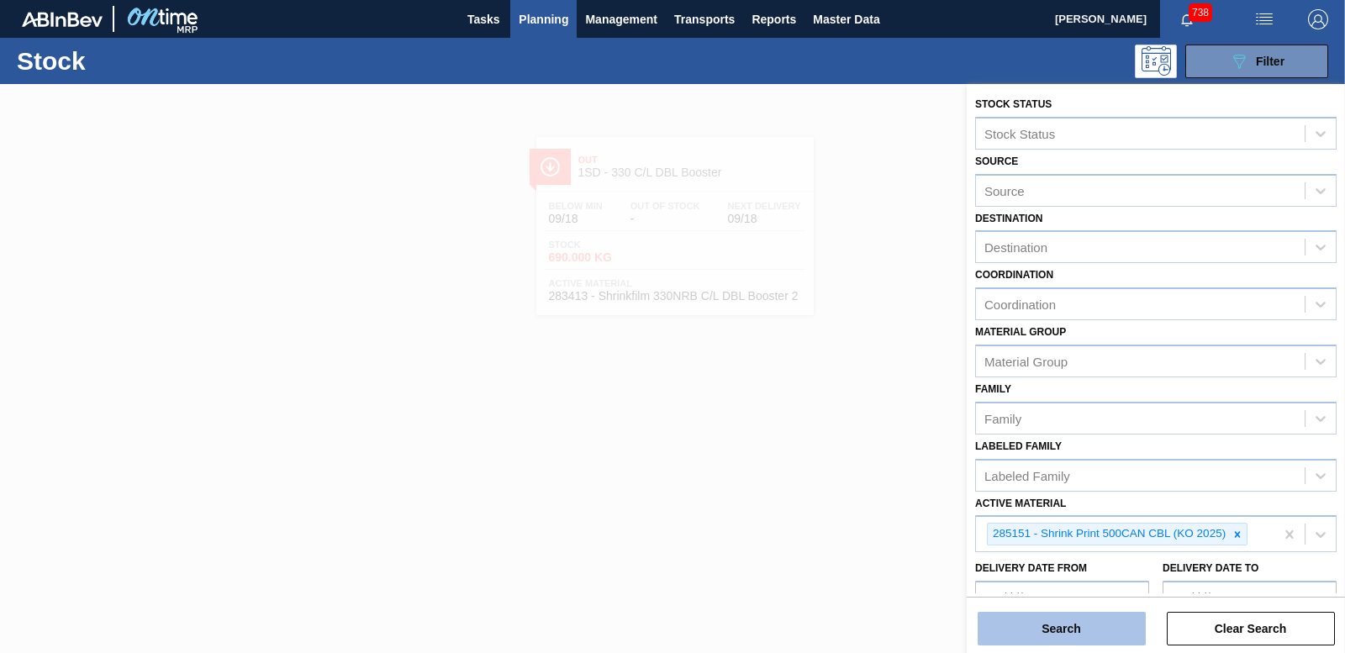
click at [1078, 626] on button "Search" at bounding box center [1062, 629] width 168 height 34
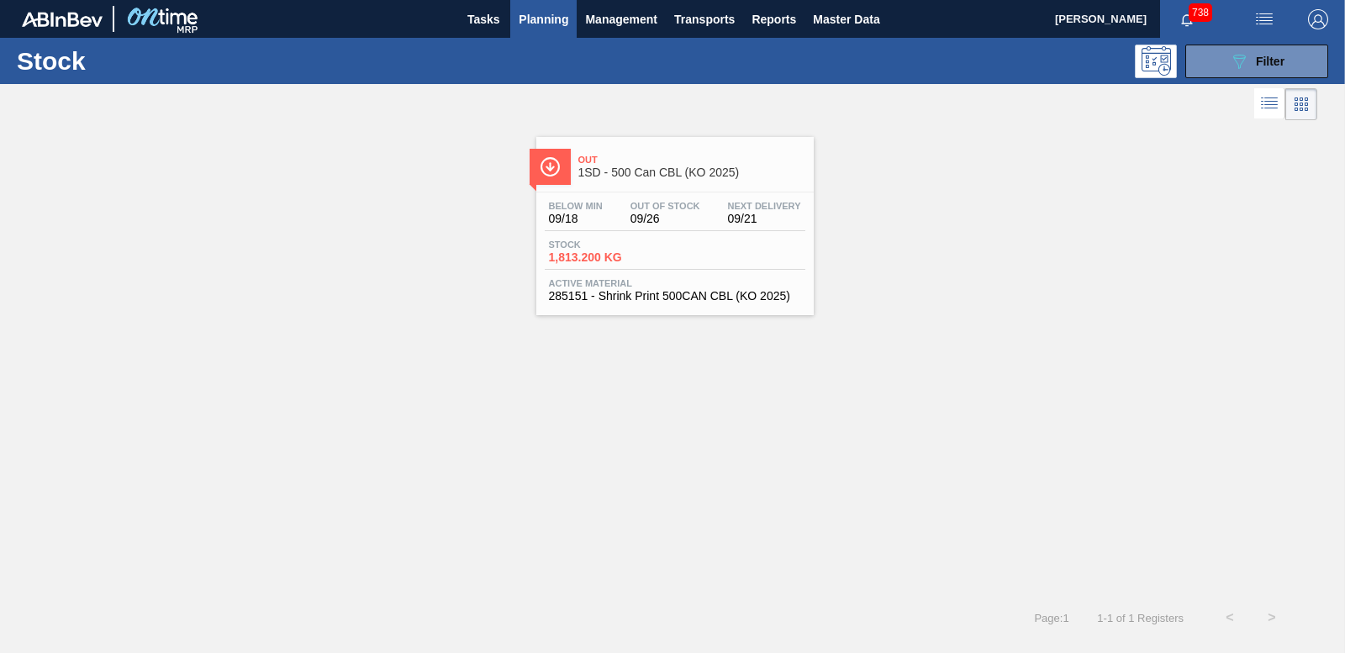
click at [589, 256] on span "1,813.200 KG" at bounding box center [608, 257] width 118 height 13
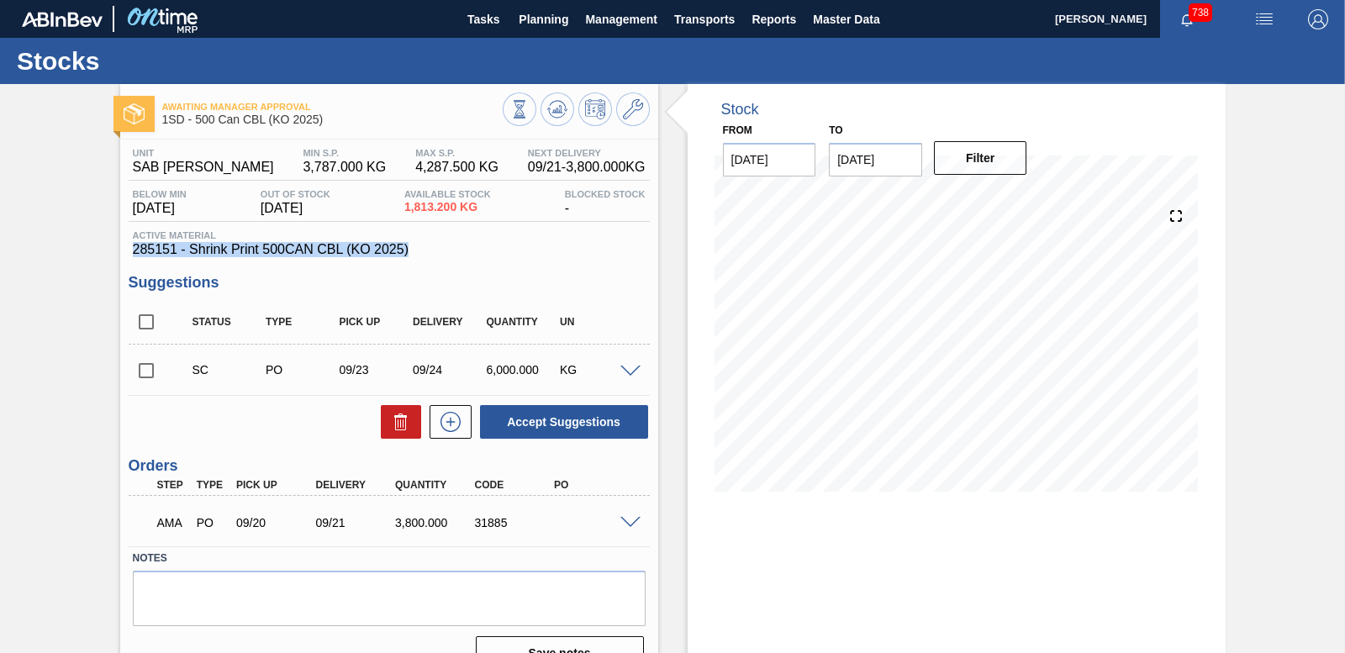
drag, startPoint x: 129, startPoint y: 245, endPoint x: 424, endPoint y: 248, distance: 295.1
click at [424, 248] on div "Active Material 285151 - Shrink Print 500CAN CBL (KO 2025)" at bounding box center [389, 243] width 521 height 27
drag, startPoint x: 424, startPoint y: 248, endPoint x: 394, endPoint y: 251, distance: 29.5
copy span "285151 - Shrink Print 500CAN CBL (KO 2025)"
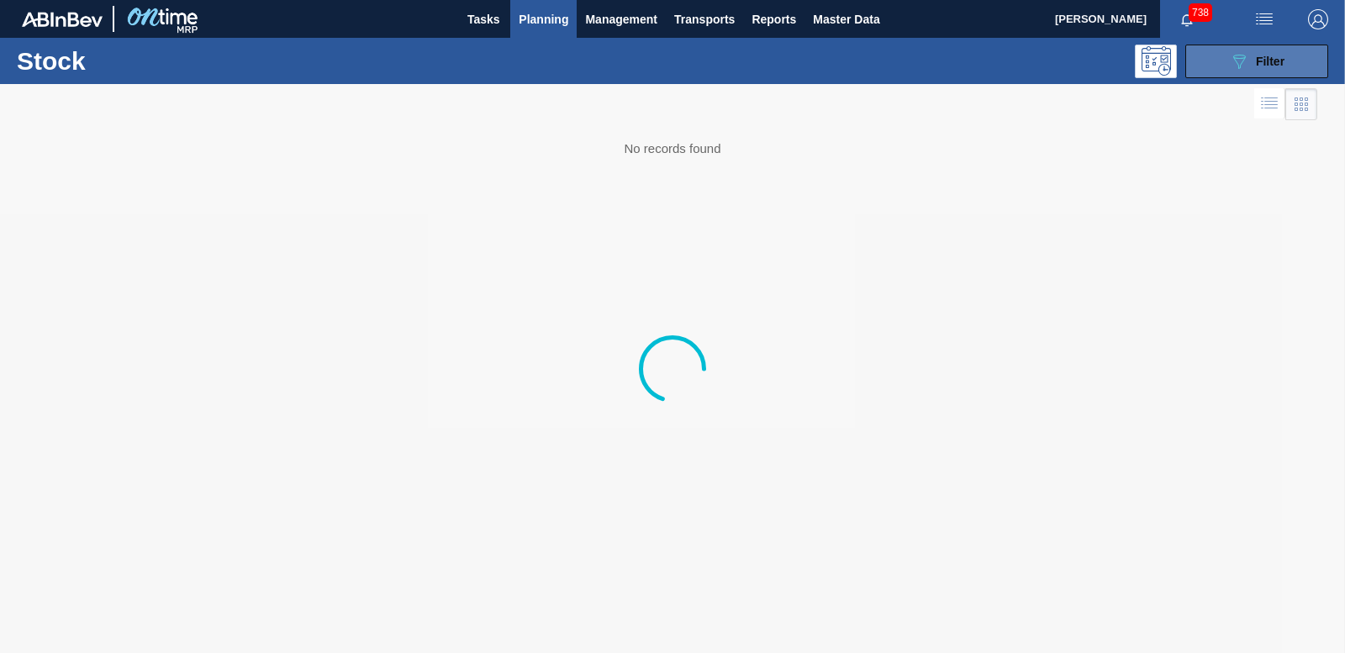
click at [1243, 55] on icon at bounding box center [1239, 62] width 13 height 14
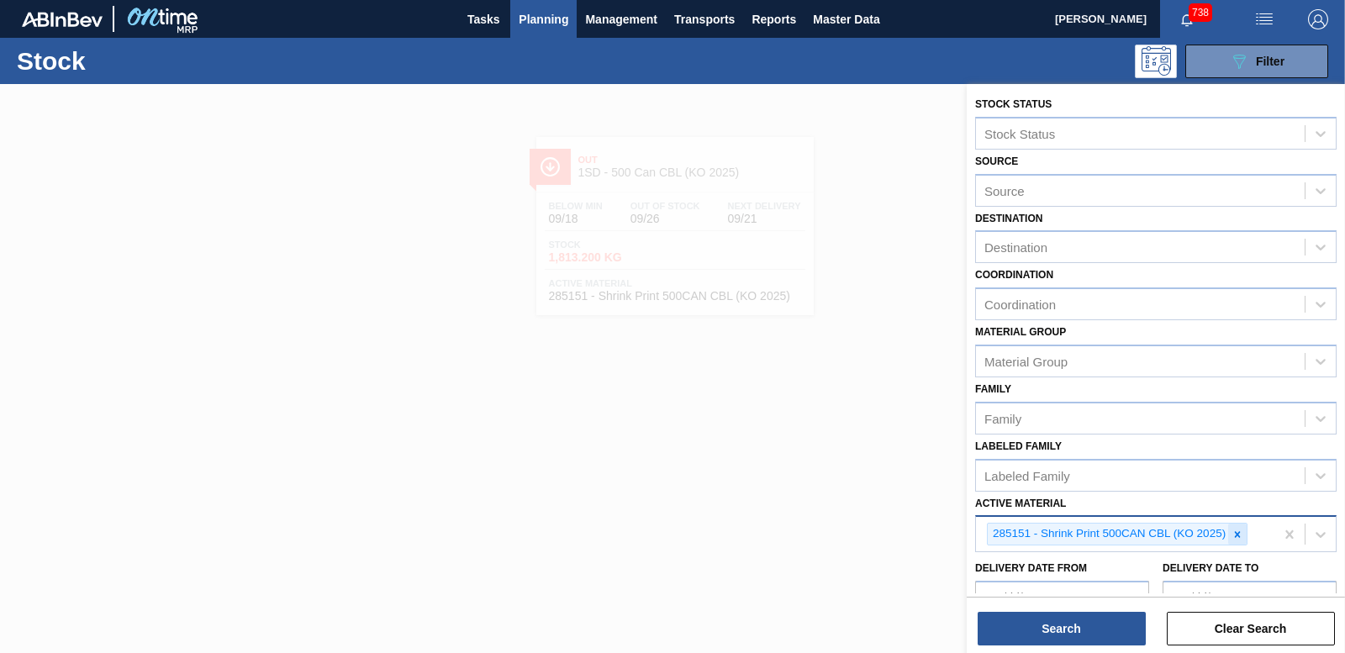
click at [1239, 534] on icon at bounding box center [1238, 535] width 12 height 12
type Material "285201"
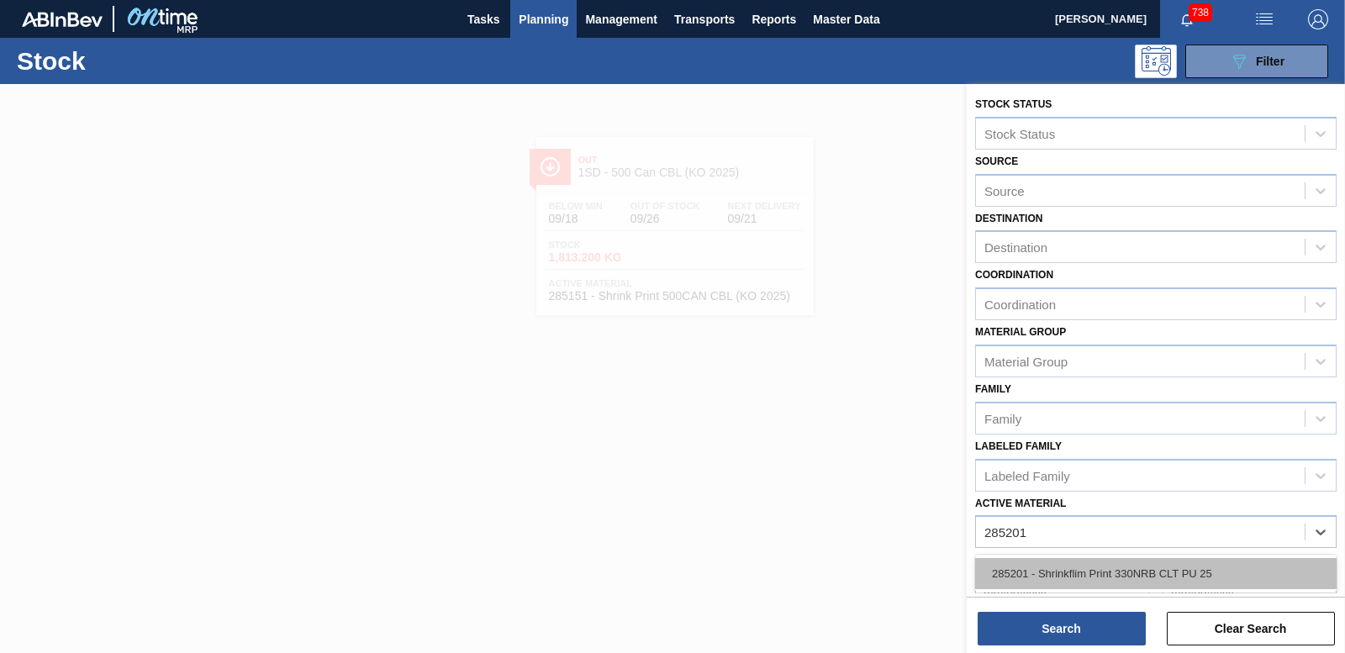
click at [1190, 574] on div "285201 - Shrinkflim Print 330NRB CLT PU 25" at bounding box center [1156, 573] width 362 height 31
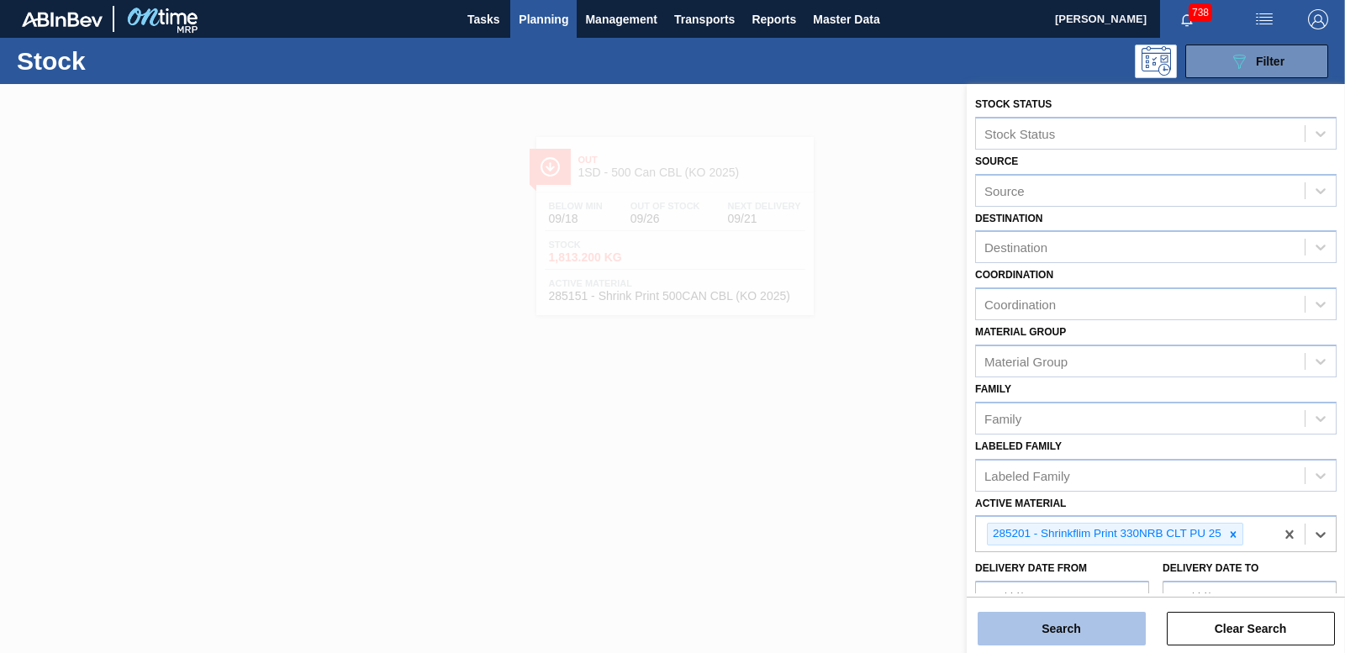
click at [1063, 623] on button "Search" at bounding box center [1062, 629] width 168 height 34
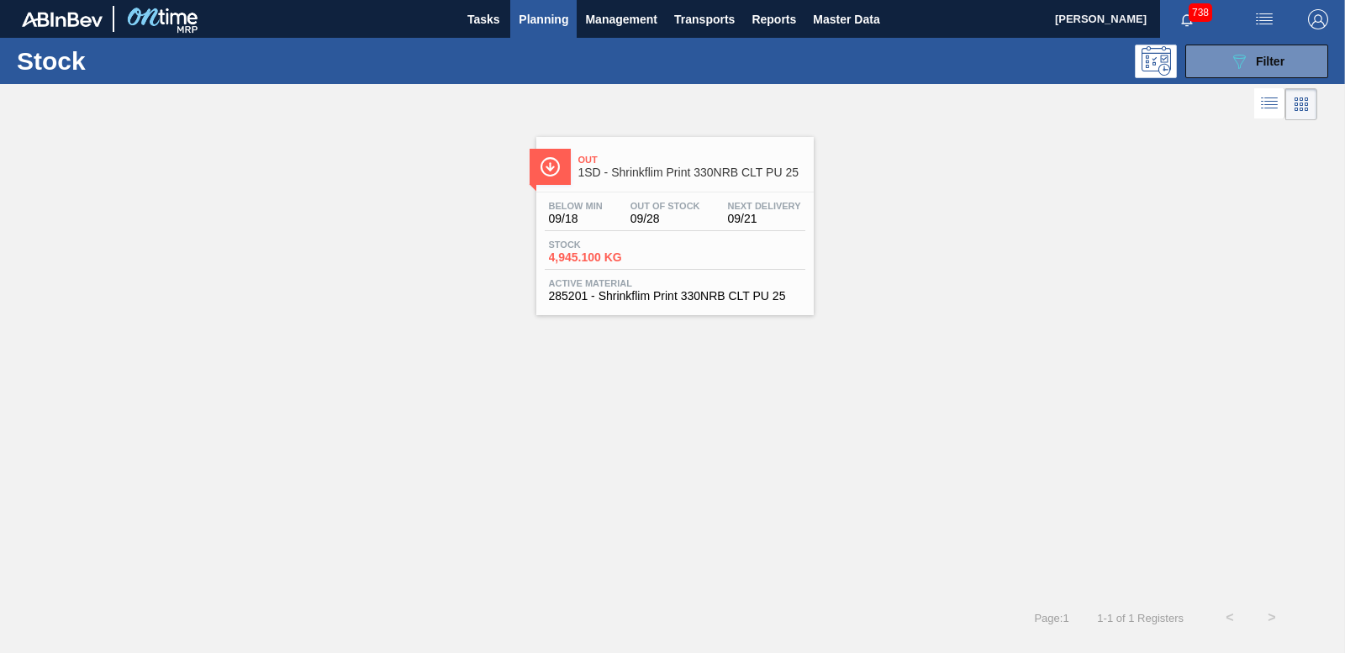
click at [580, 261] on span "4,945.100 KG" at bounding box center [608, 257] width 118 height 13
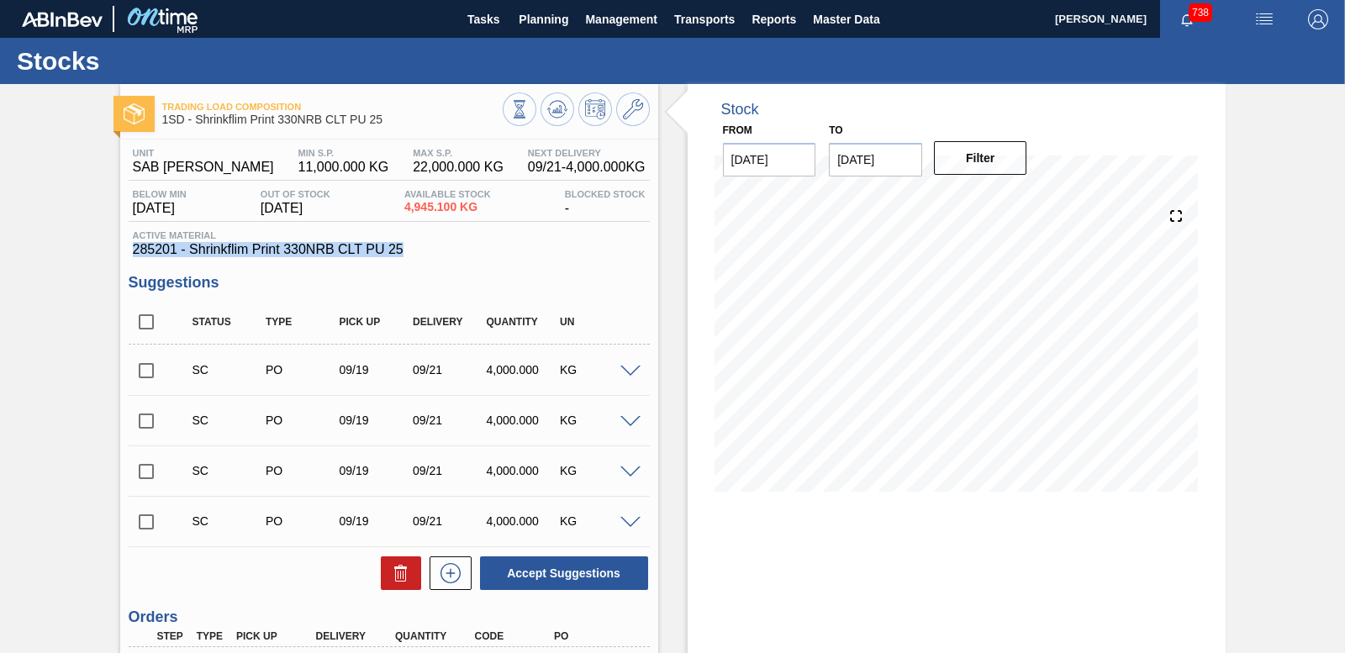
drag, startPoint x: 131, startPoint y: 245, endPoint x: 413, endPoint y: 248, distance: 281.7
click at [413, 248] on div "Active Material 285201 - Shrinkflim Print 330NRB CLT PU 25" at bounding box center [389, 243] width 521 height 27
drag, startPoint x: 413, startPoint y: 248, endPoint x: 373, endPoint y: 251, distance: 39.6
copy span "285201 - Shrinkflim Print 330NRB CLT PU 25"
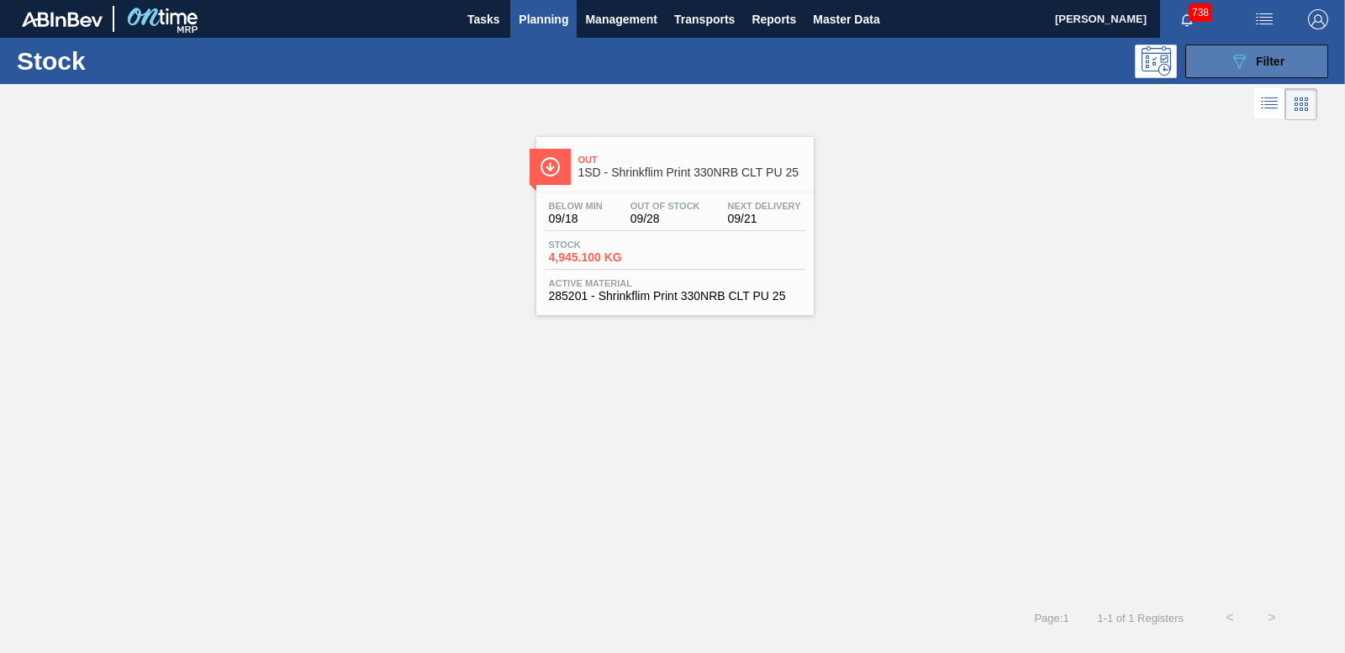
click at [1265, 68] on div "089F7B8B-B2A5-4AFE-B5C0-19BA573D28AC Filter" at bounding box center [1256, 61] width 55 height 20
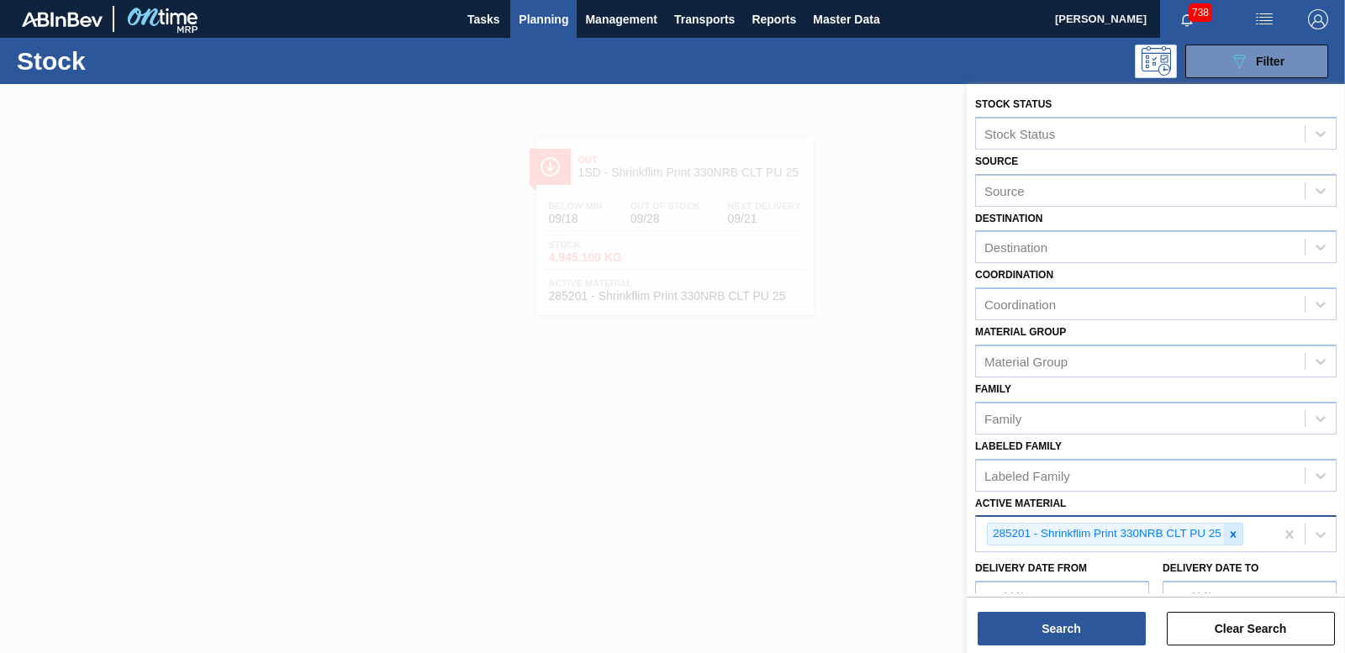
click at [1232, 532] on icon at bounding box center [1234, 534] width 6 height 6
type Material "285200"
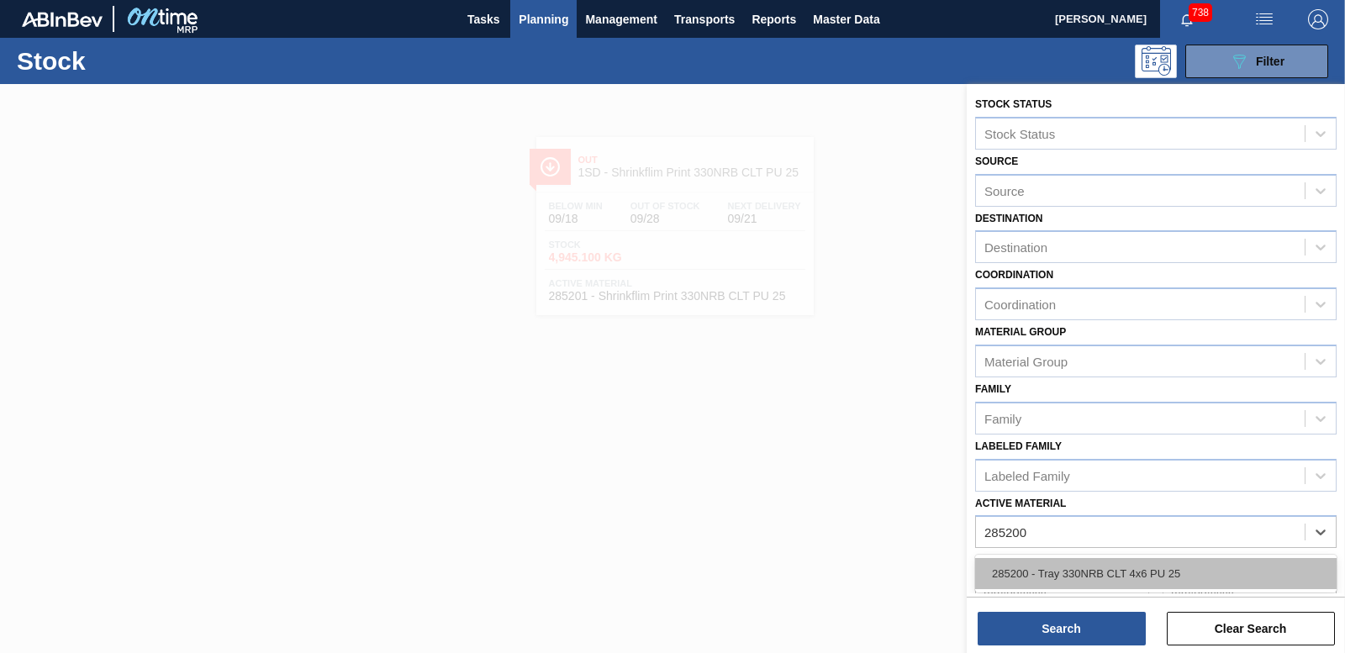
click at [1212, 568] on div "285200 - Tray 330NRB CLT 4x6 PU 25" at bounding box center [1156, 573] width 362 height 31
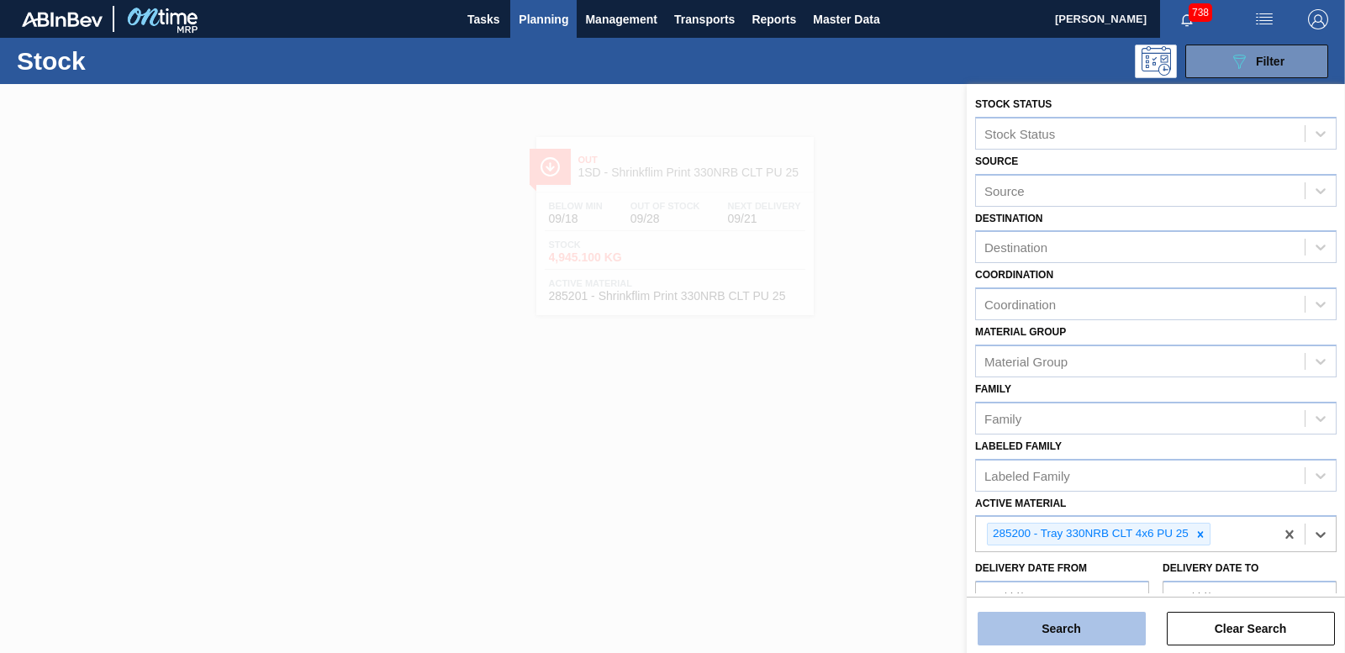
click at [1030, 621] on button "Search" at bounding box center [1062, 629] width 168 height 34
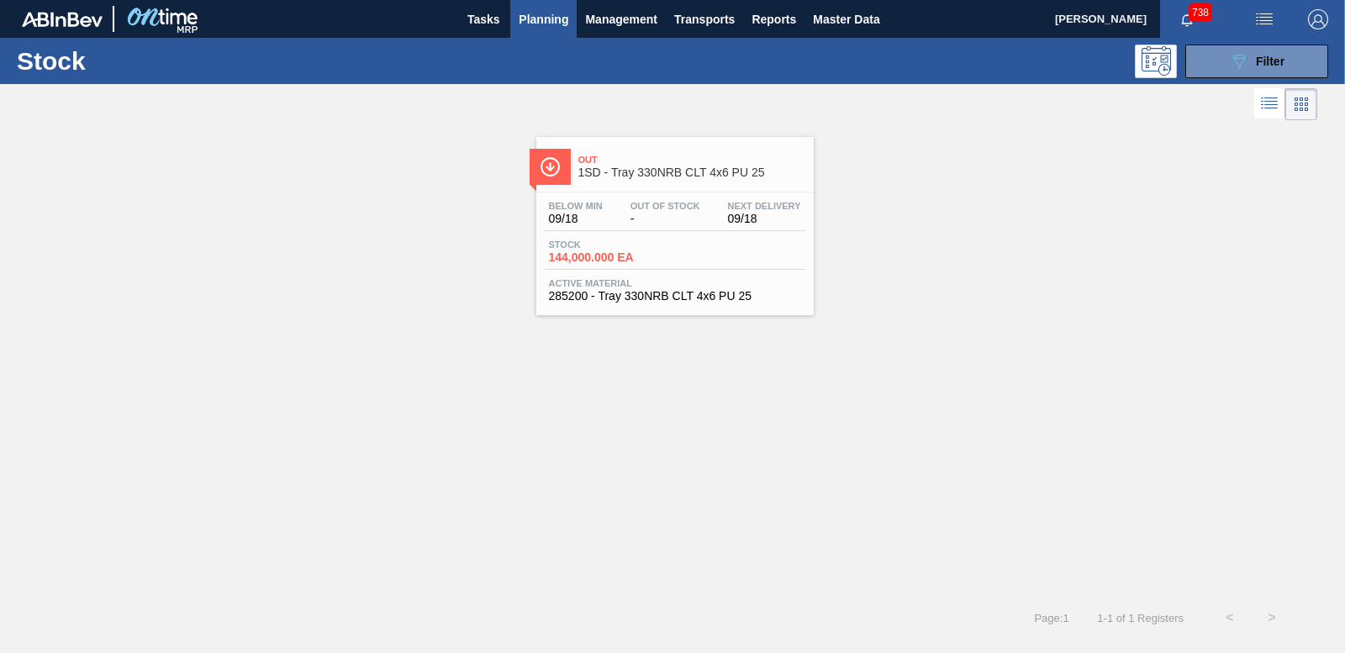
click at [615, 253] on span "144,000.000 EA" at bounding box center [608, 257] width 118 height 13
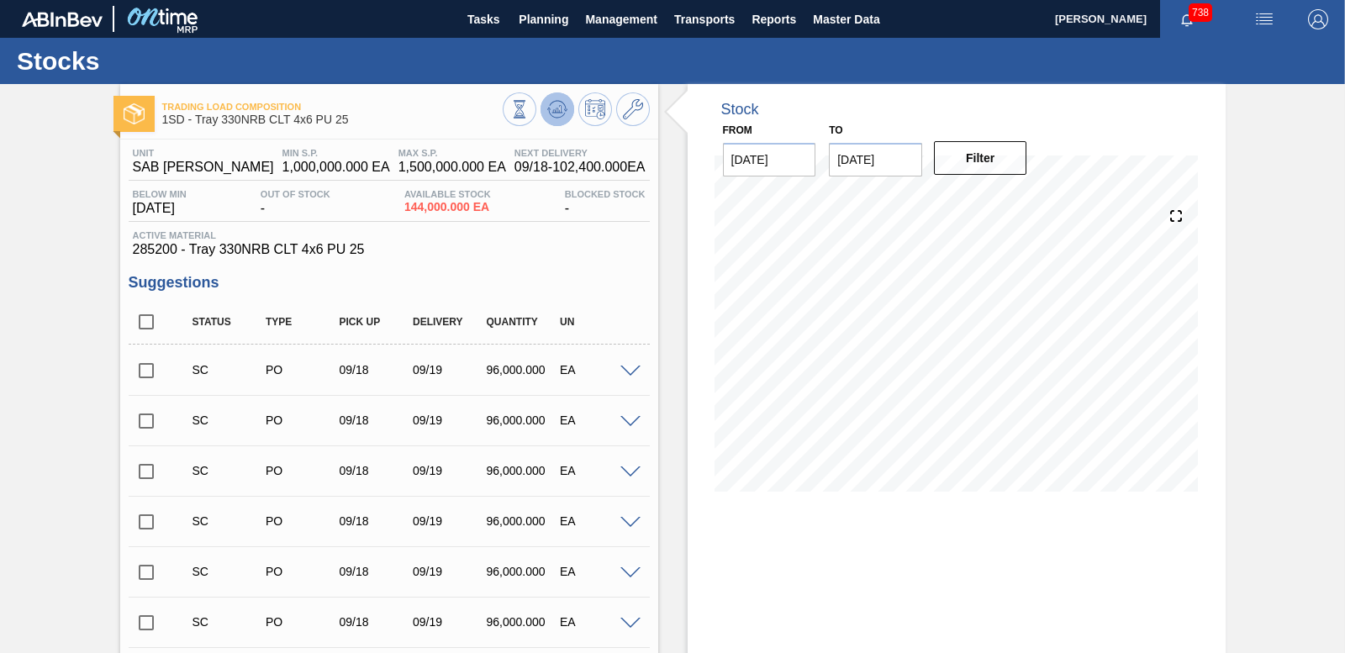
click at [564, 103] on icon at bounding box center [557, 109] width 20 height 20
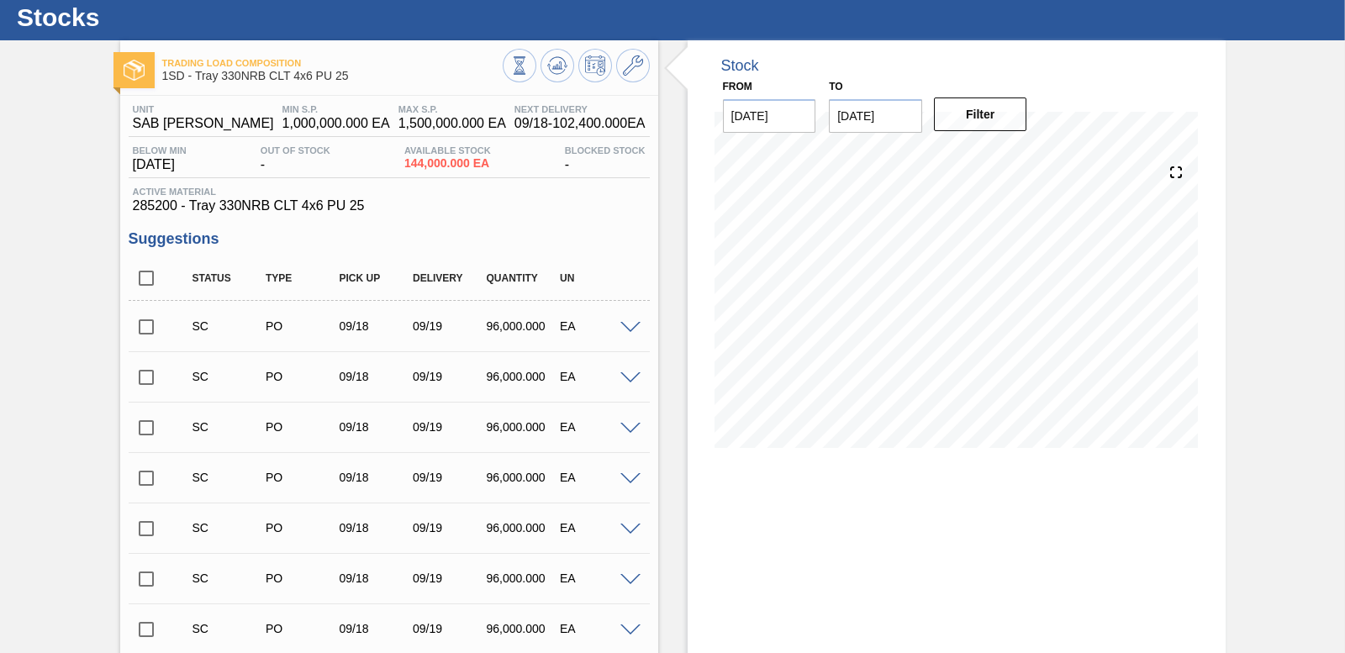
scroll to position [84, 0]
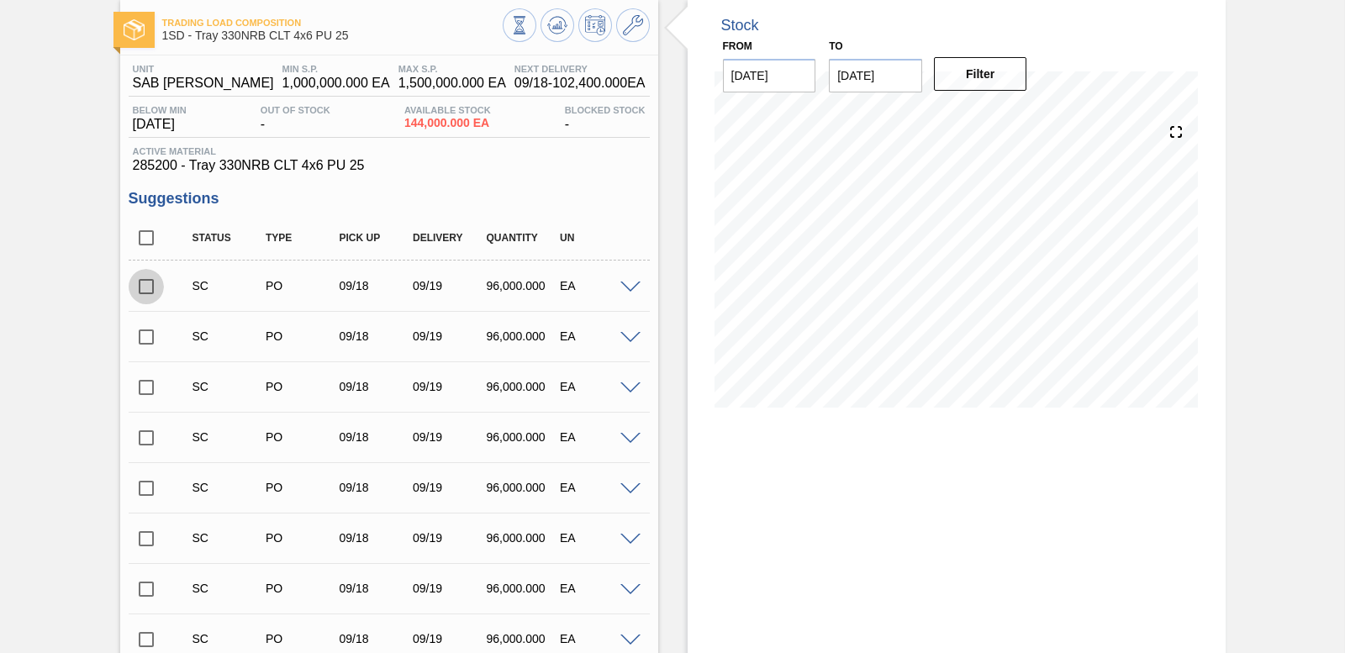
click at [140, 288] on input "checkbox" at bounding box center [146, 286] width 35 height 35
click at [141, 283] on input "checkbox" at bounding box center [146, 286] width 35 height 35
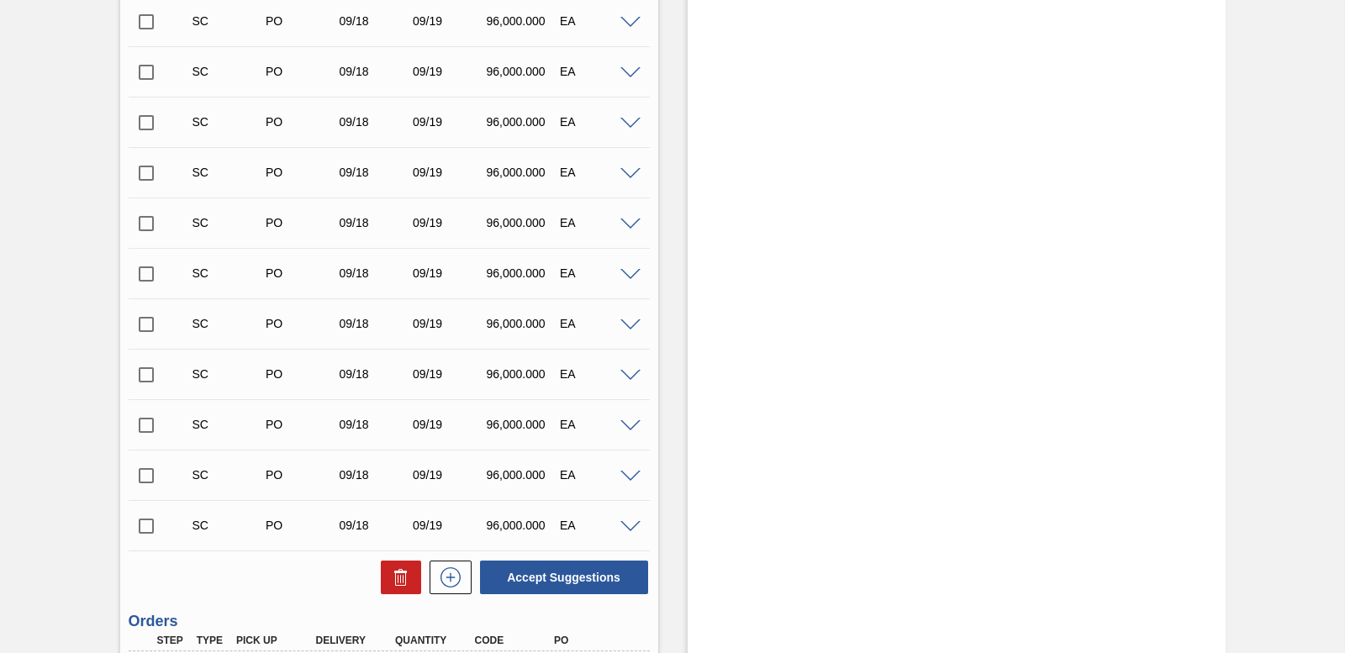
scroll to position [687, 0]
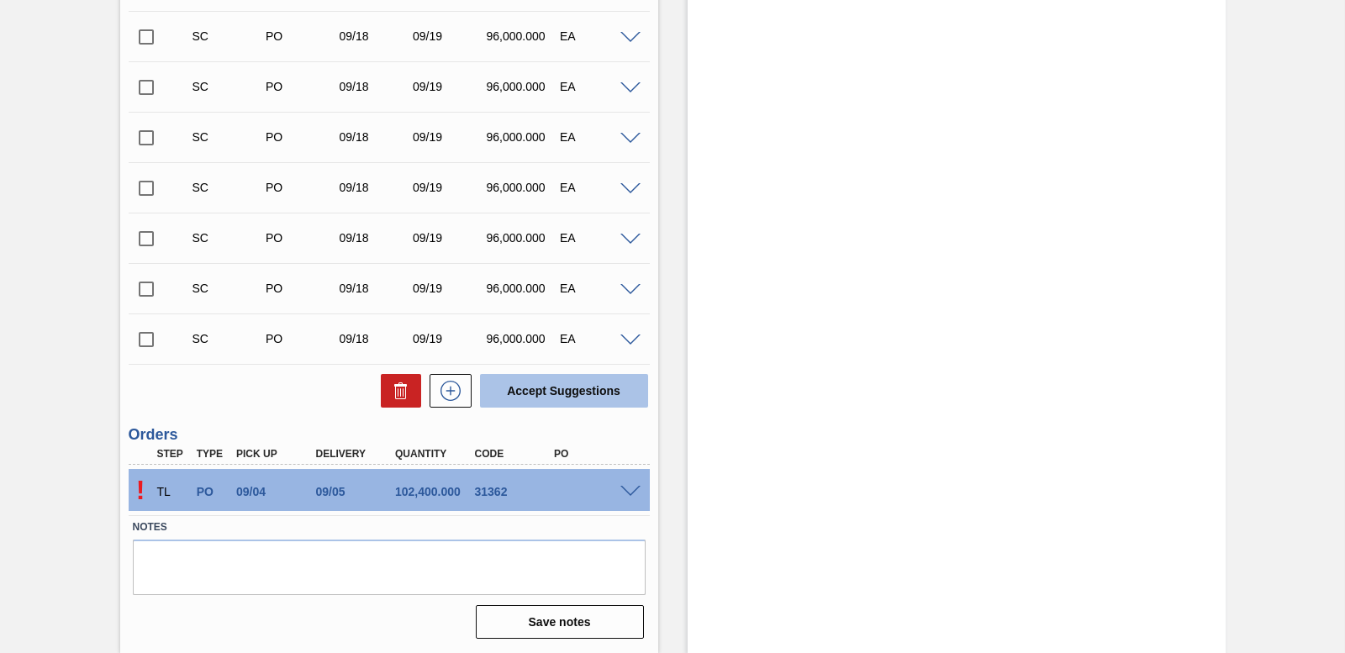
click at [541, 382] on button "Accept Suggestions" at bounding box center [564, 391] width 168 height 34
checkbox input "false"
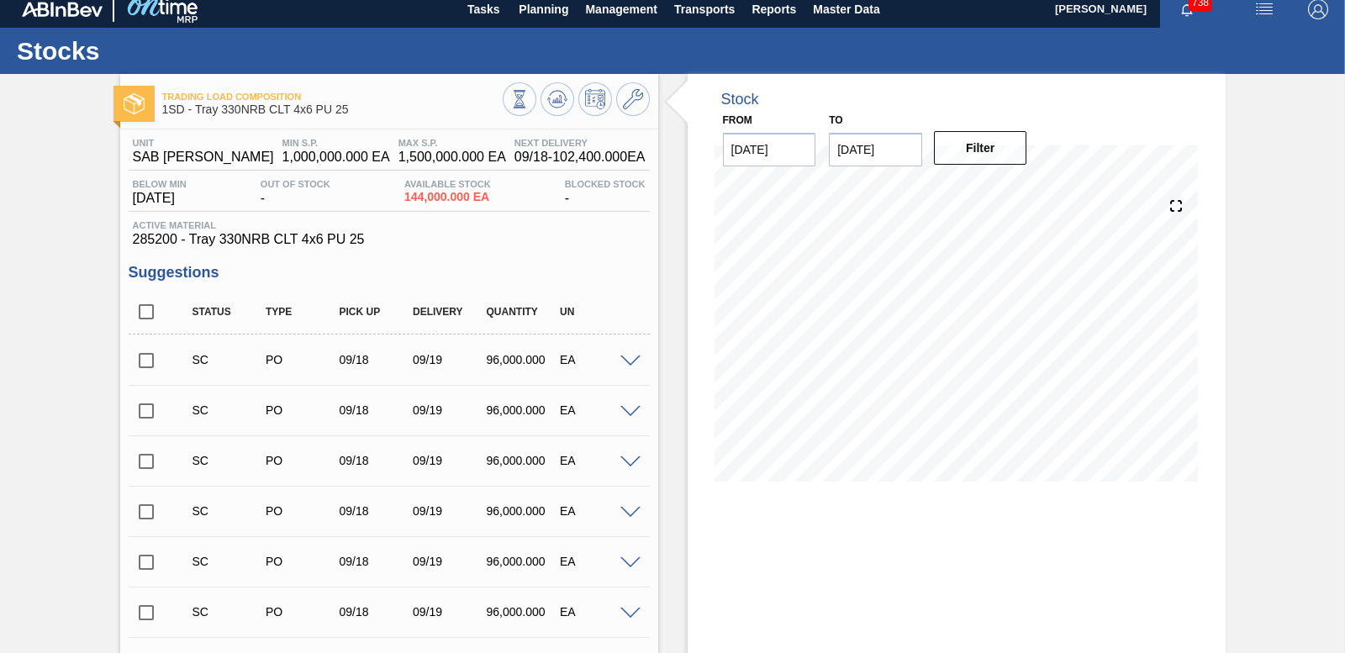
scroll to position [0, 0]
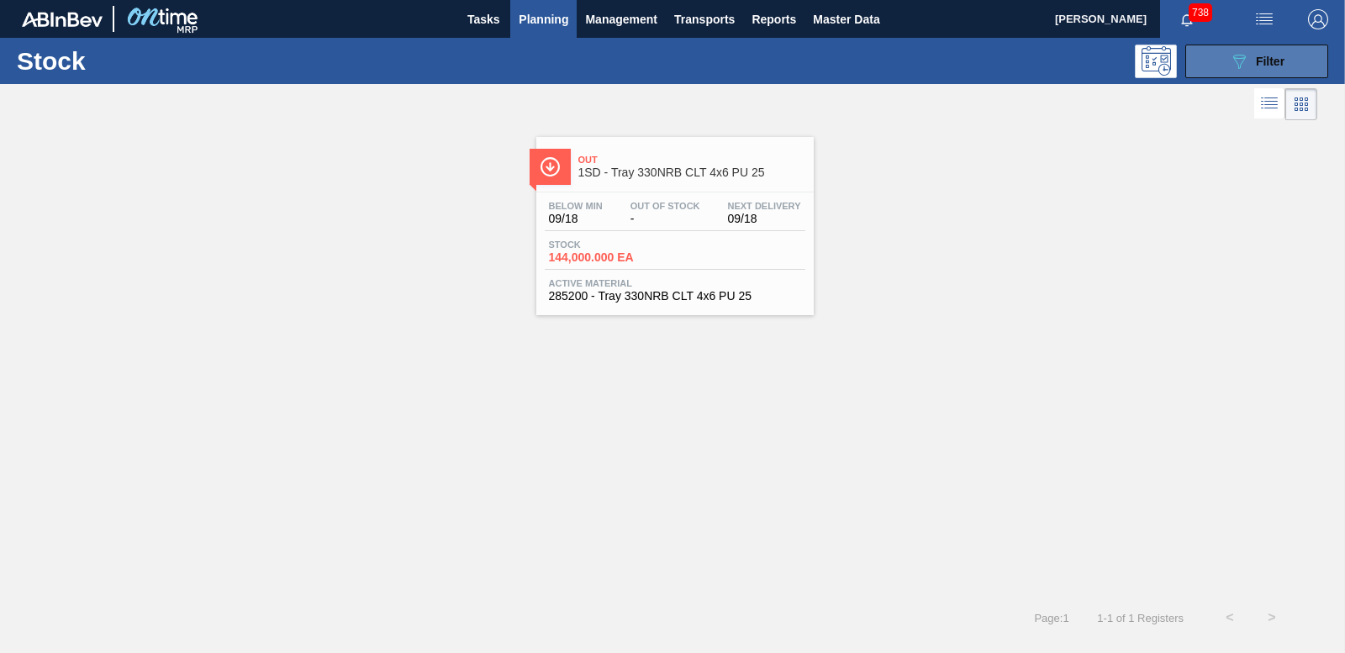
click at [1248, 51] on icon "089F7B8B-B2A5-4AFE-B5C0-19BA573D28AC" at bounding box center [1239, 61] width 20 height 20
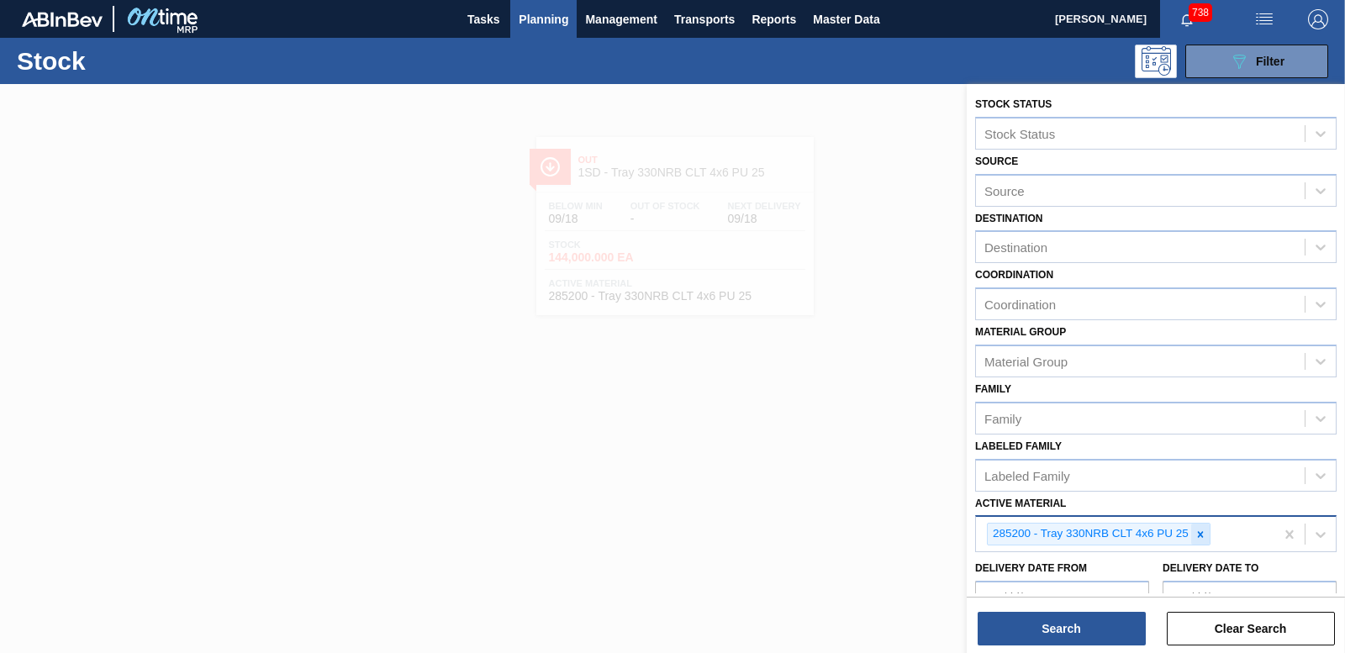
click at [1198, 534] on icon at bounding box center [1201, 535] width 12 height 12
type Material "285162"
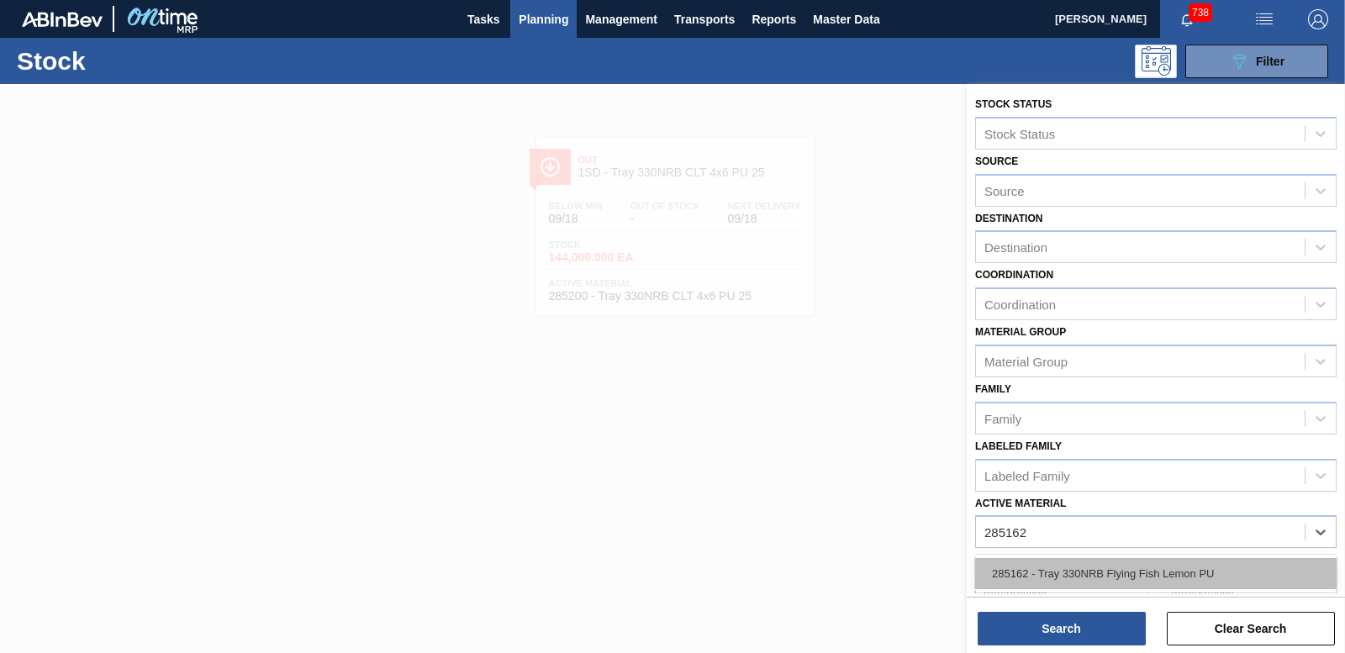
click at [1167, 573] on div "285162 - Tray 330NRB Flying Fish Lemon PU" at bounding box center [1156, 573] width 362 height 31
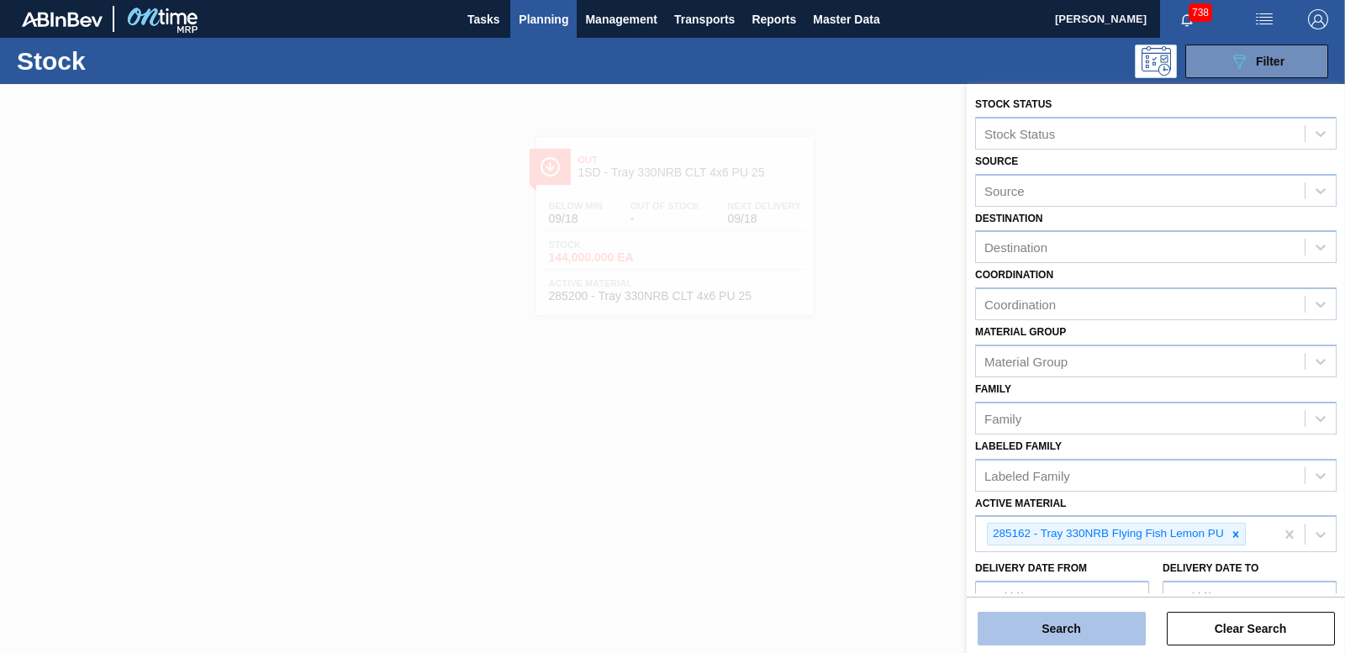
click at [1043, 636] on button "Search" at bounding box center [1062, 629] width 168 height 34
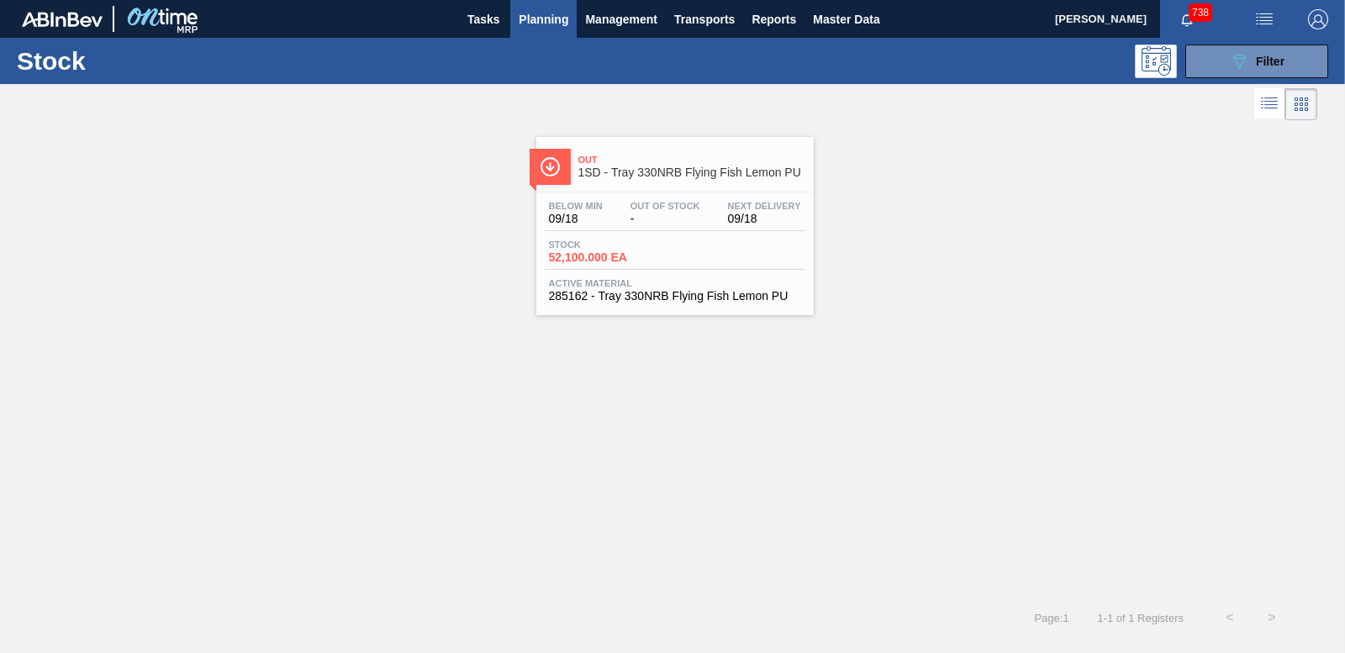
click at [603, 256] on span "52,100.000 EA" at bounding box center [608, 257] width 118 height 13
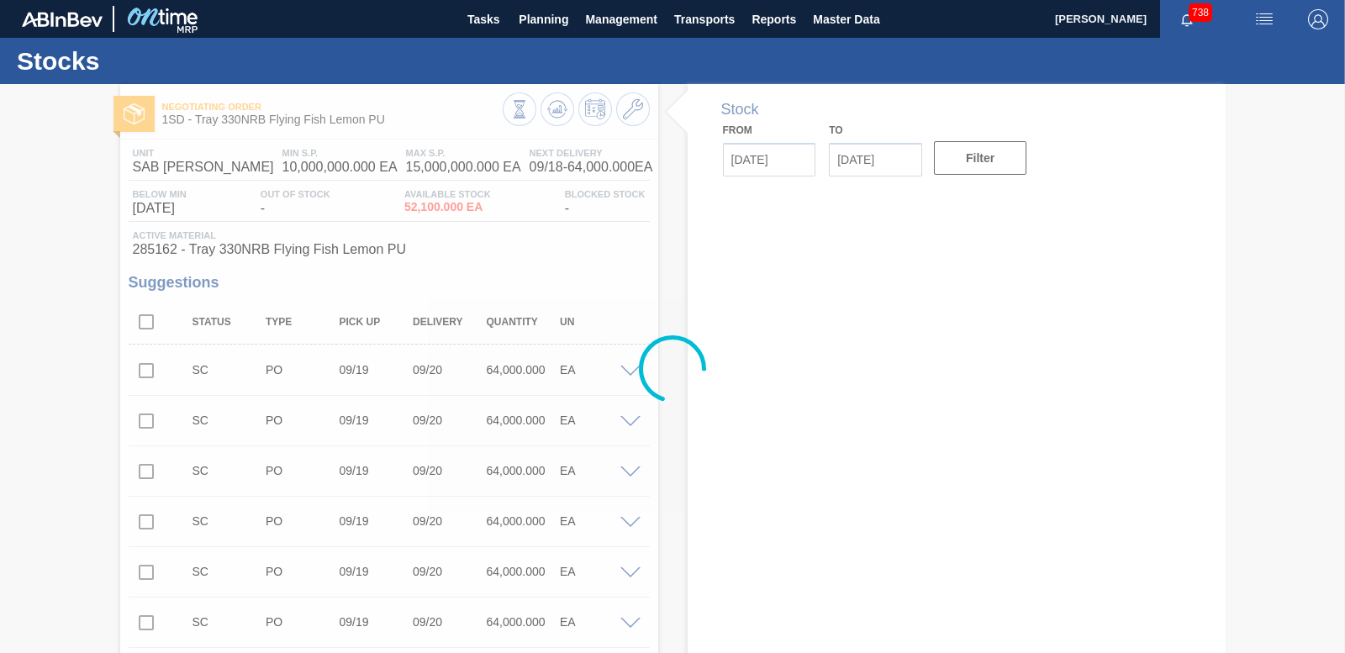
type input "[DATE]"
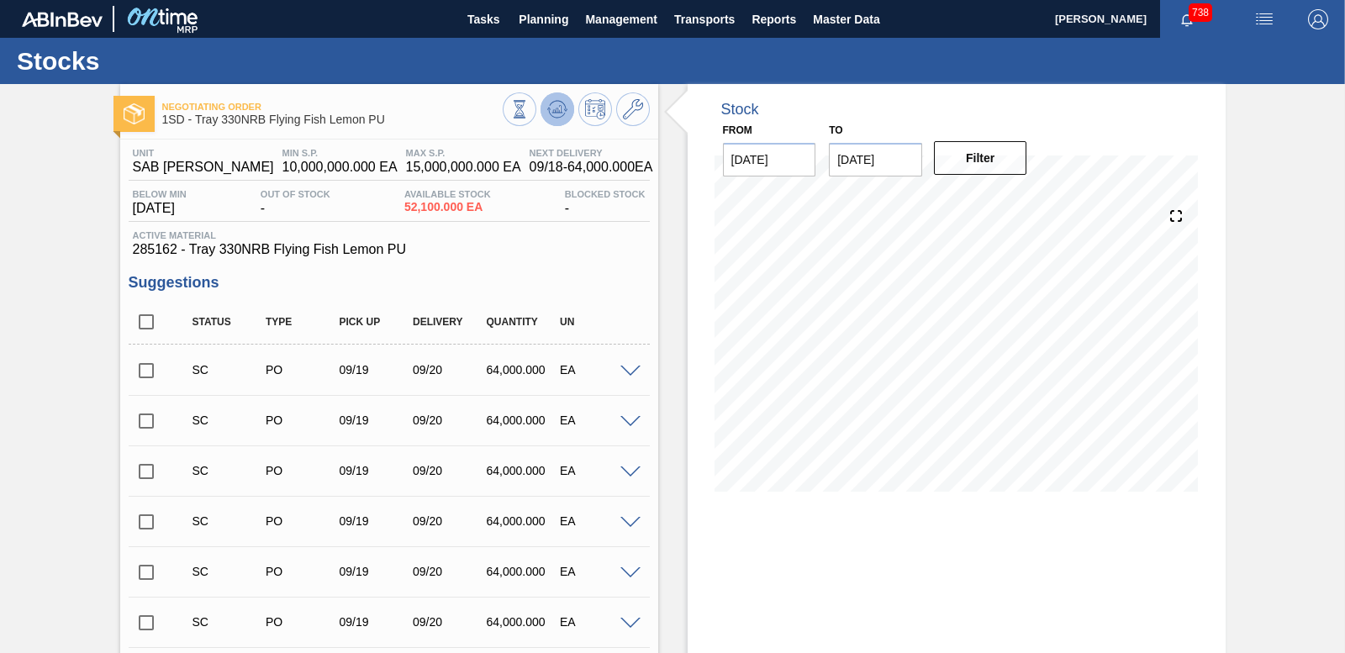
click at [553, 111] on icon at bounding box center [557, 109] width 11 height 8
click at [144, 369] on input "checkbox" at bounding box center [146, 370] width 35 height 35
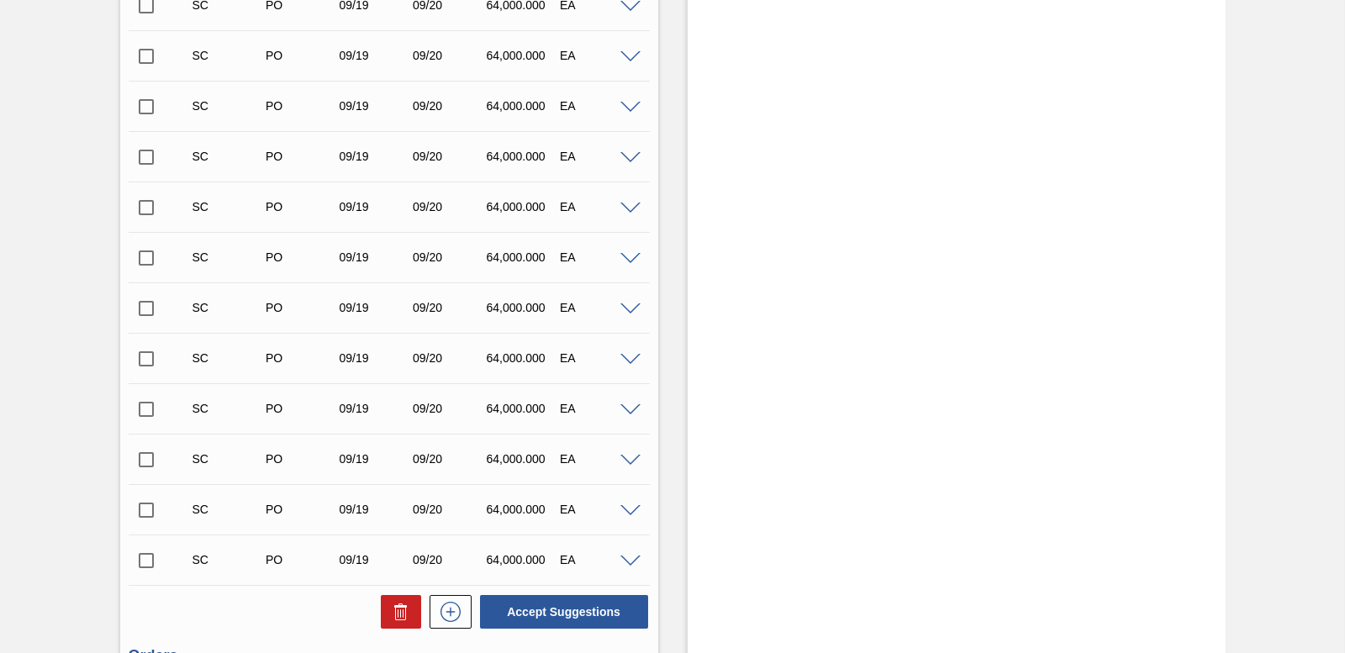
scroll to position [11735, 0]
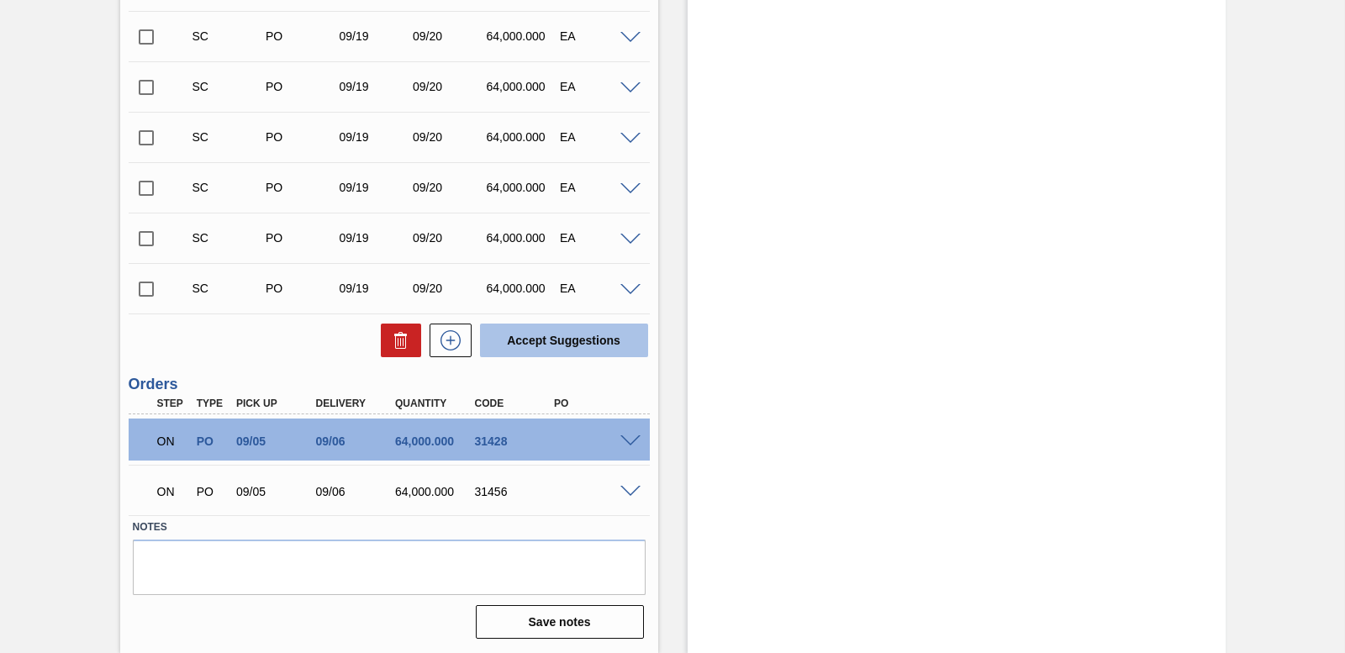
click at [568, 340] on button "Accept Suggestions" at bounding box center [564, 341] width 168 height 34
checkbox input "false"
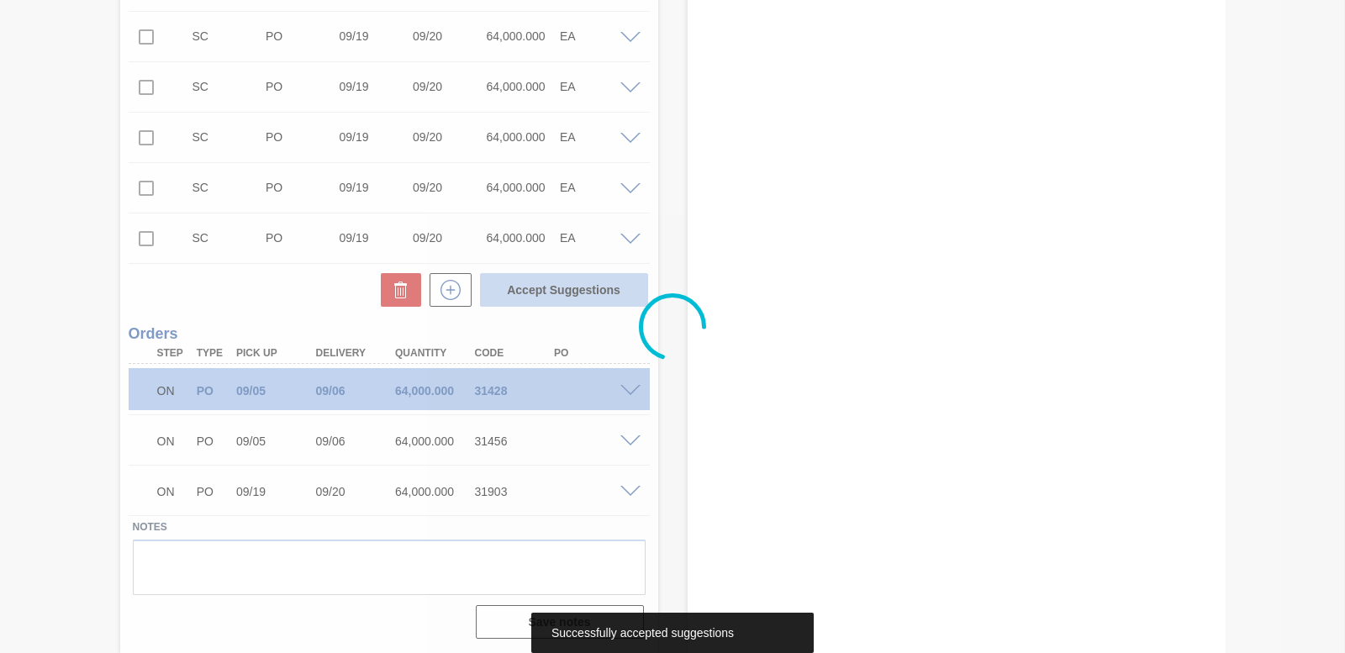
scroll to position [11685, 0]
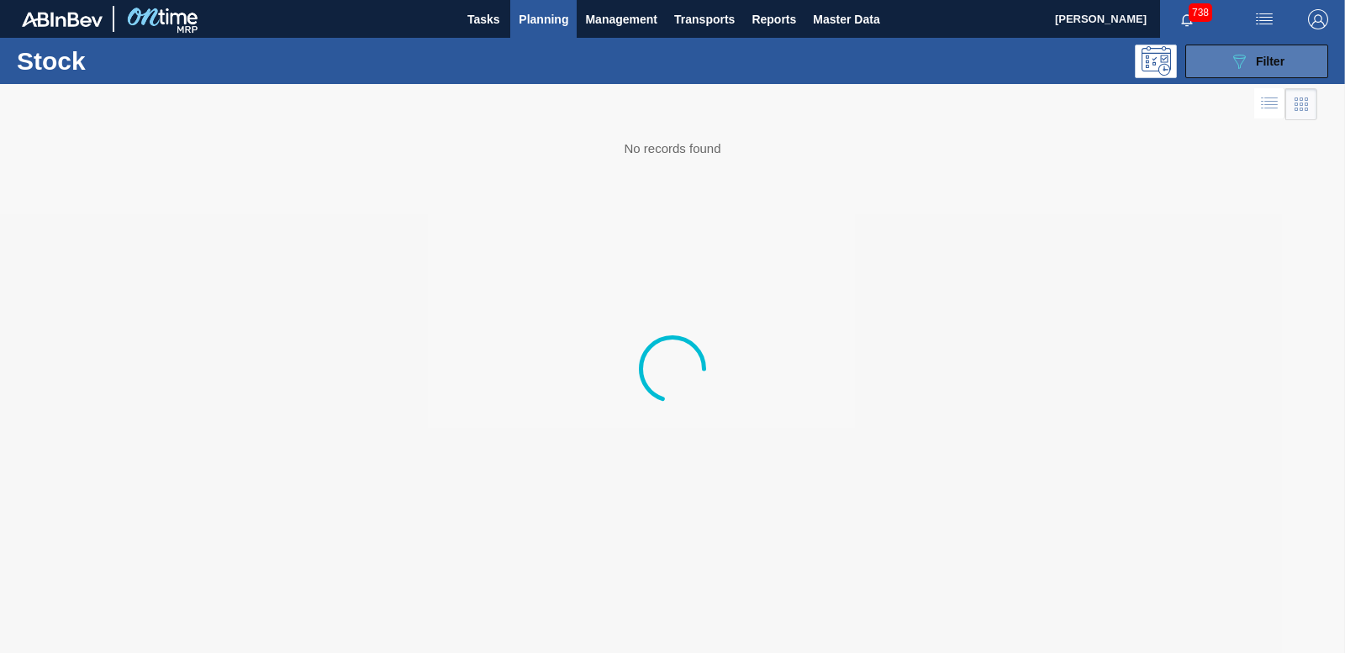
click at [1231, 61] on icon "089F7B8B-B2A5-4AFE-B5C0-19BA573D28AC" at bounding box center [1239, 61] width 20 height 20
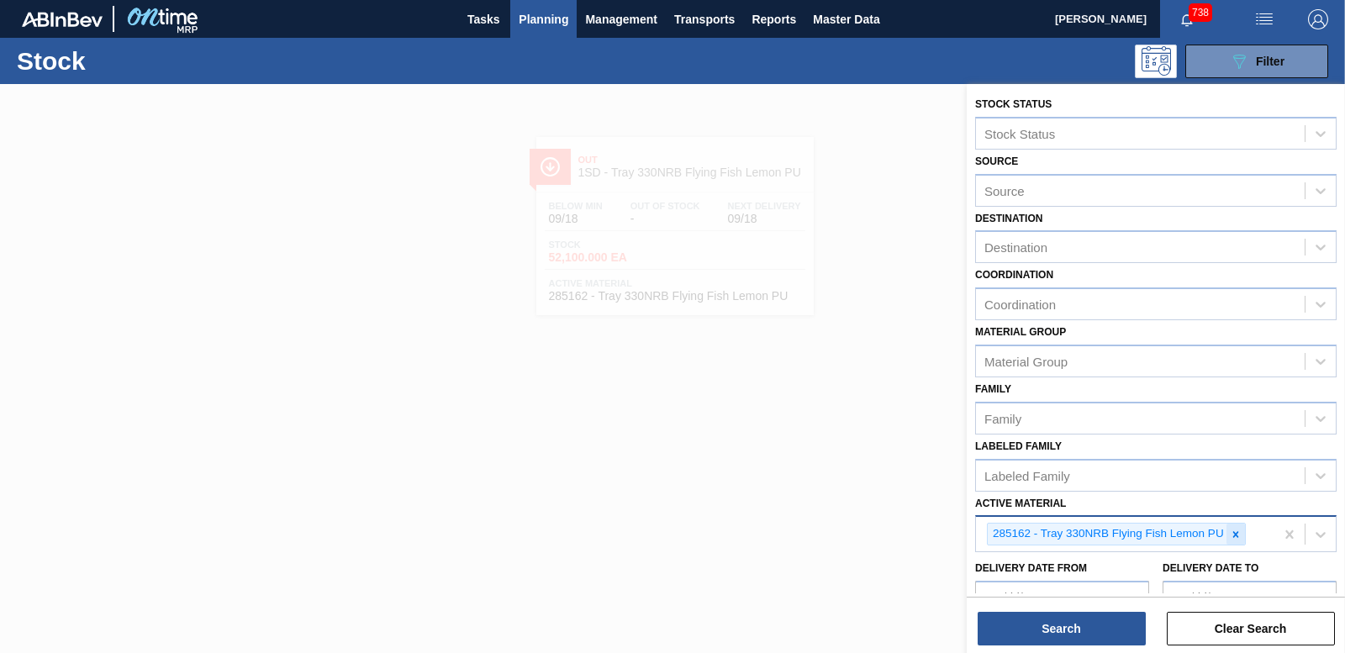
click at [1237, 534] on icon at bounding box center [1236, 534] width 6 height 6
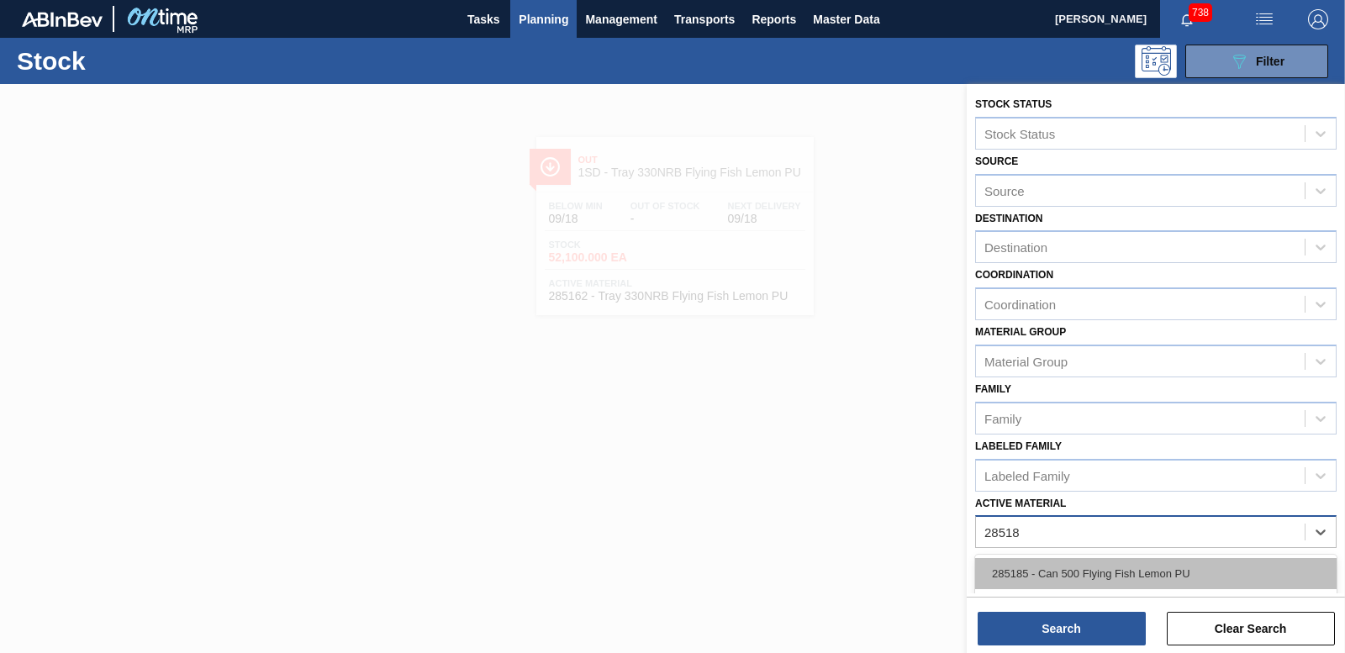
type Material "285187"
click at [1085, 571] on div "285187 - Tray 500 CAN FF Lemon PU" at bounding box center [1156, 573] width 362 height 31
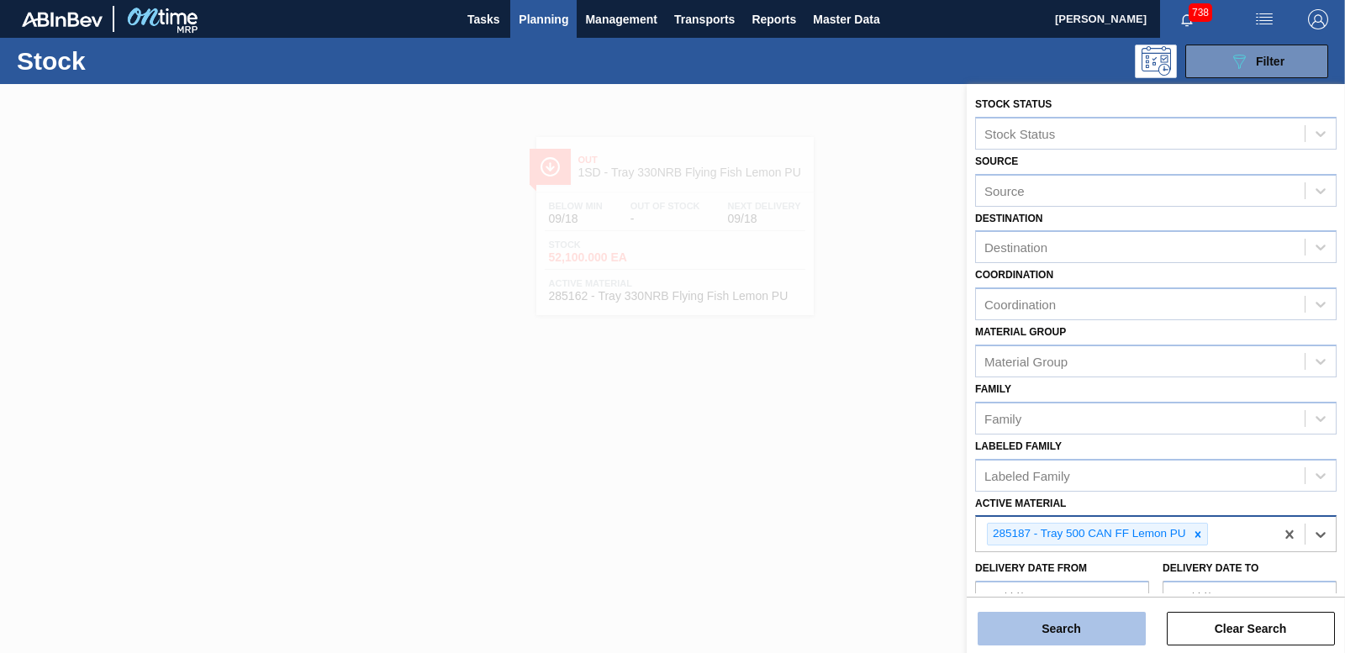
click at [1079, 627] on button "Search" at bounding box center [1062, 629] width 168 height 34
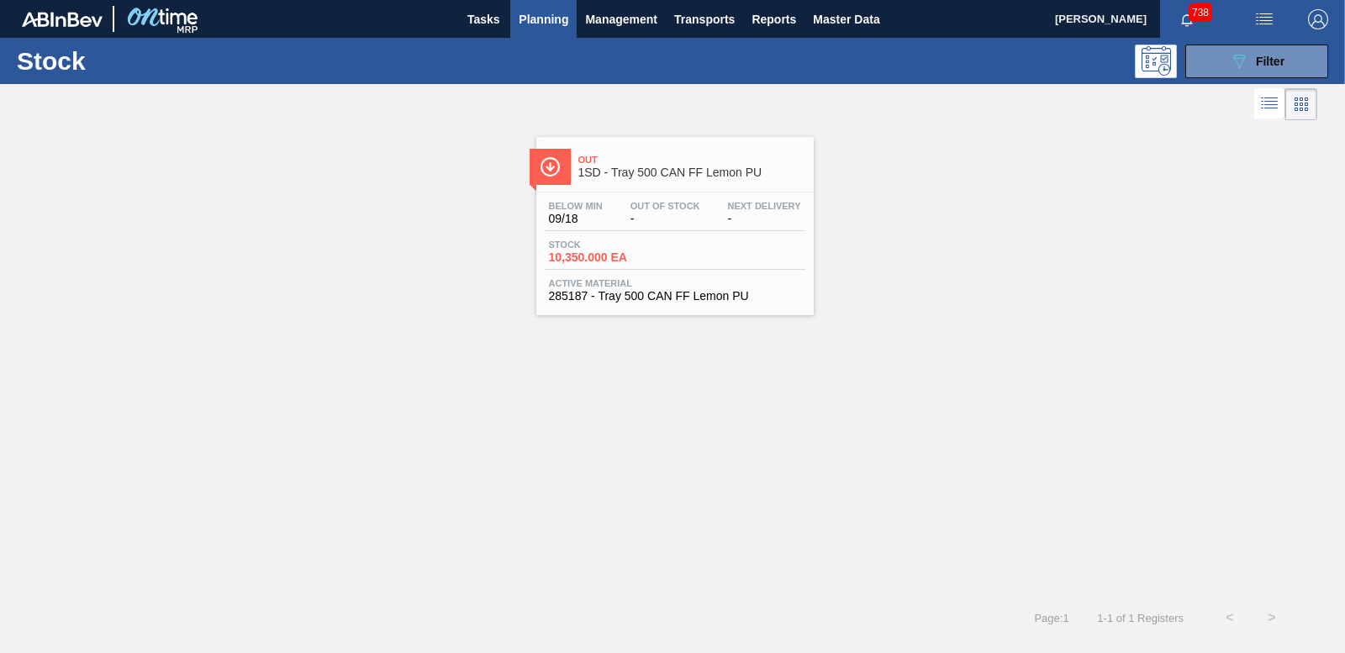
click at [612, 258] on span "10,350.000 EA" at bounding box center [608, 257] width 118 height 13
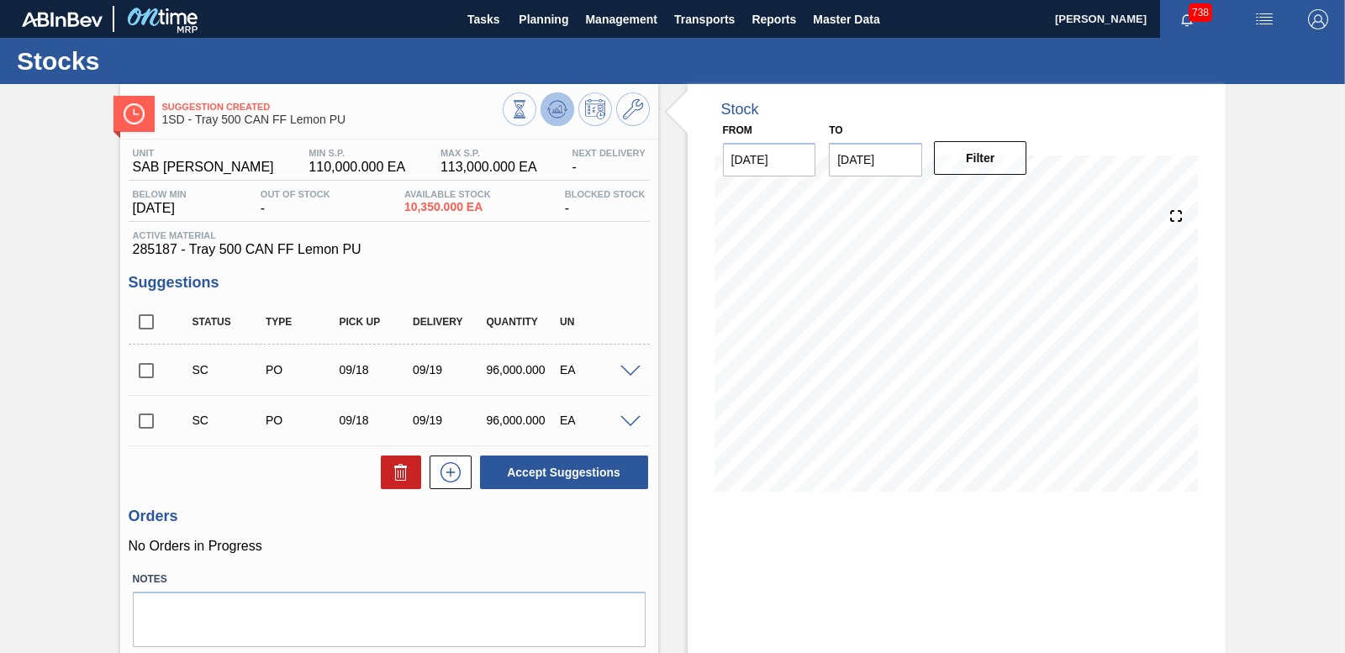
click at [549, 105] on icon at bounding box center [557, 105] width 17 height 9
click at [145, 369] on input "checkbox" at bounding box center [146, 370] width 35 height 35
click at [565, 475] on button "Accept Suggestions" at bounding box center [564, 473] width 168 height 34
checkbox input "false"
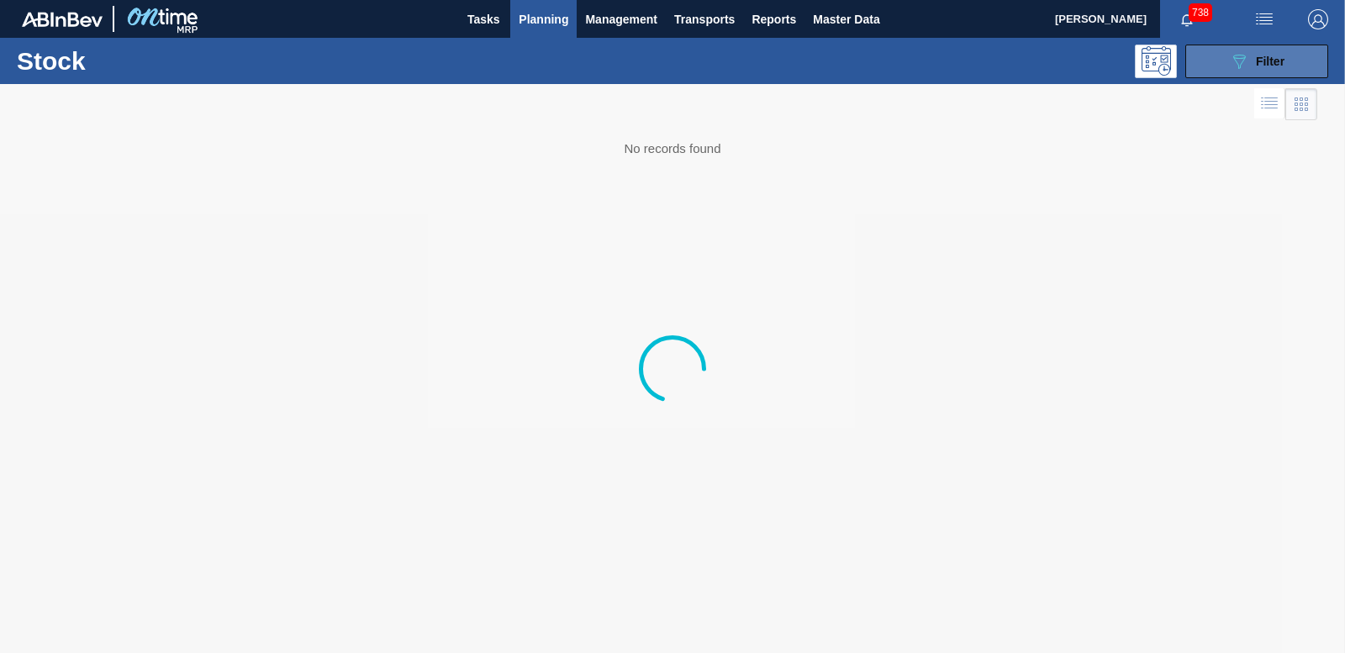
click at [1269, 61] on span "Filter" at bounding box center [1270, 61] width 29 height 13
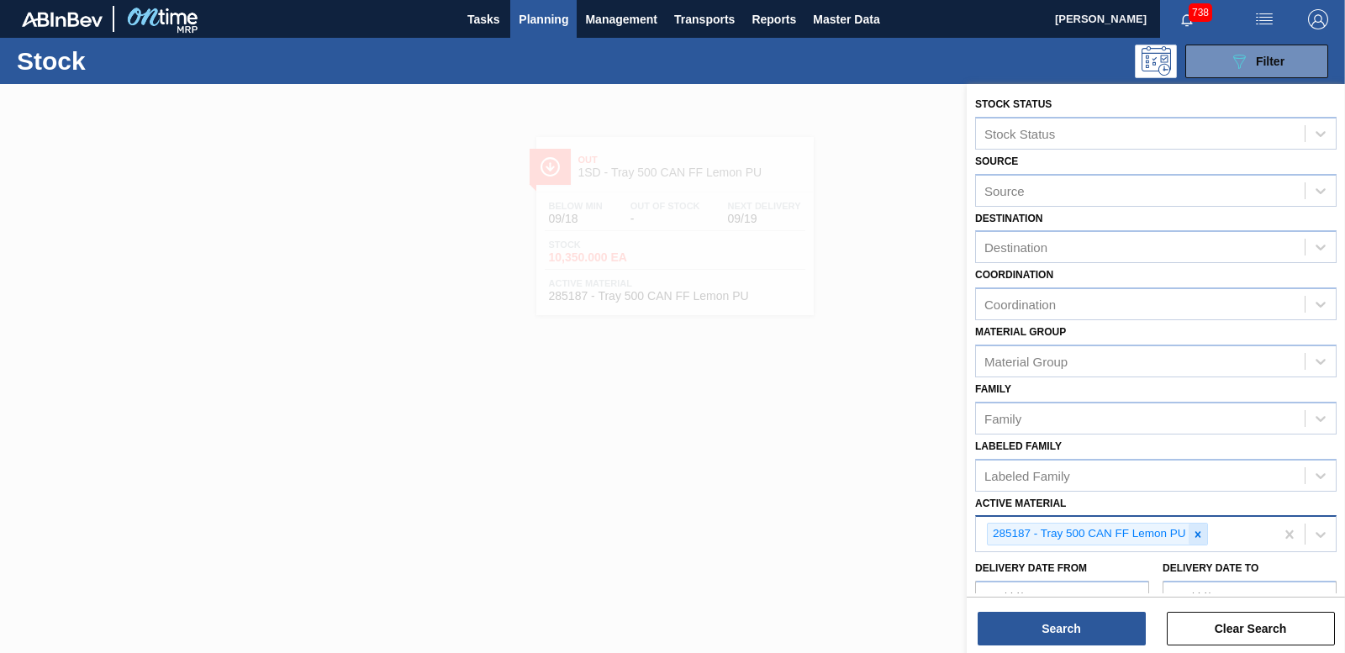
click at [1195, 533] on icon at bounding box center [1198, 535] width 12 height 12
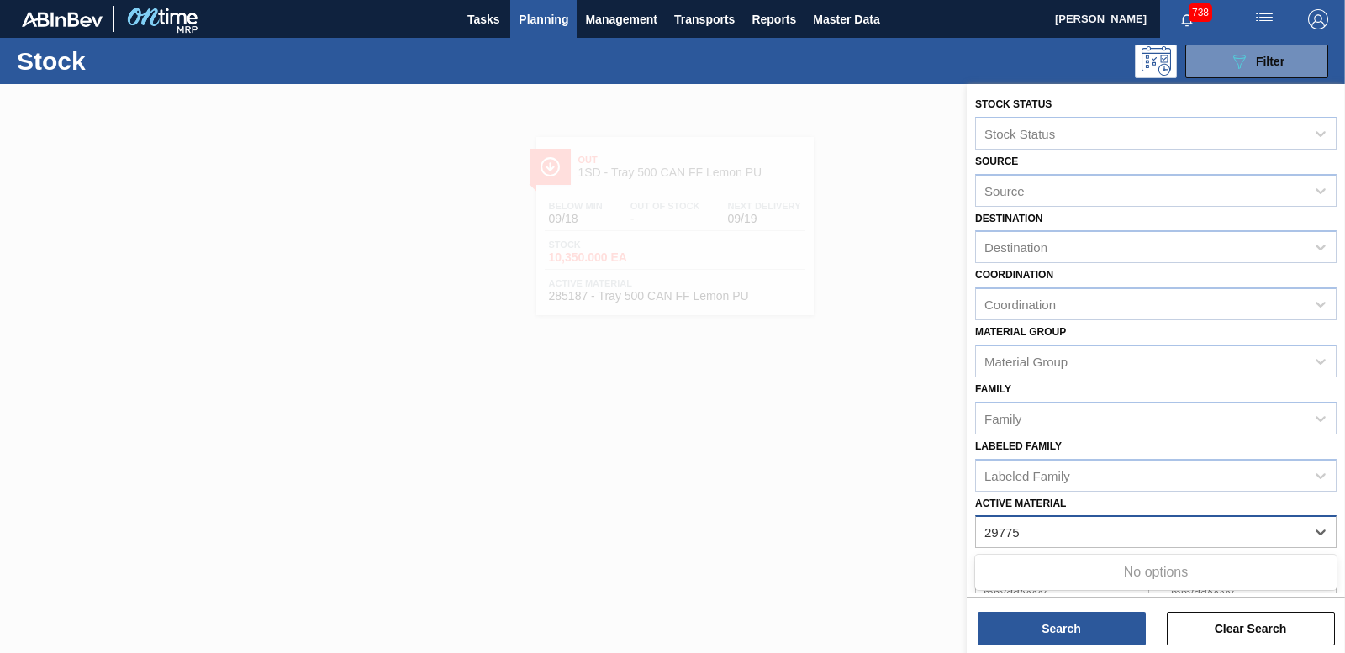
type Material "297752"
click at [1046, 541] on div "Active Material" at bounding box center [1140, 532] width 329 height 24
type Material "279752"
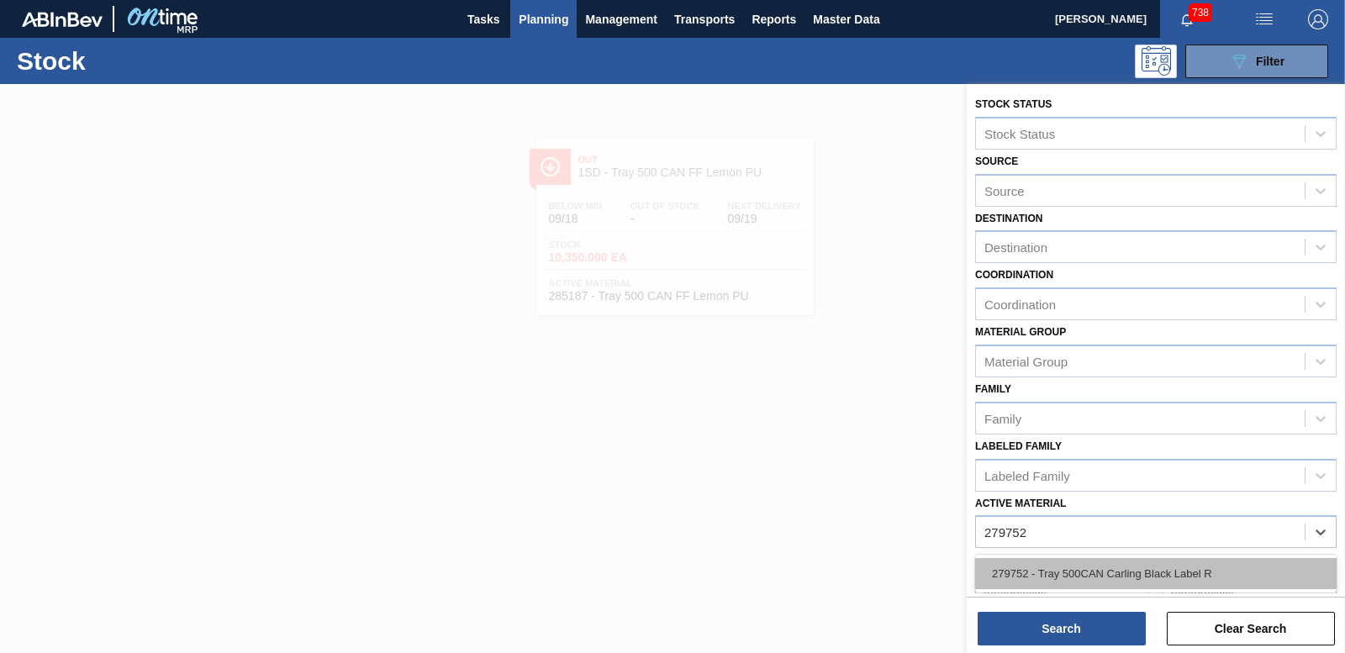
click at [1107, 559] on div "279752 - Tray 500CAN Carling Black Label R" at bounding box center [1156, 573] width 362 height 31
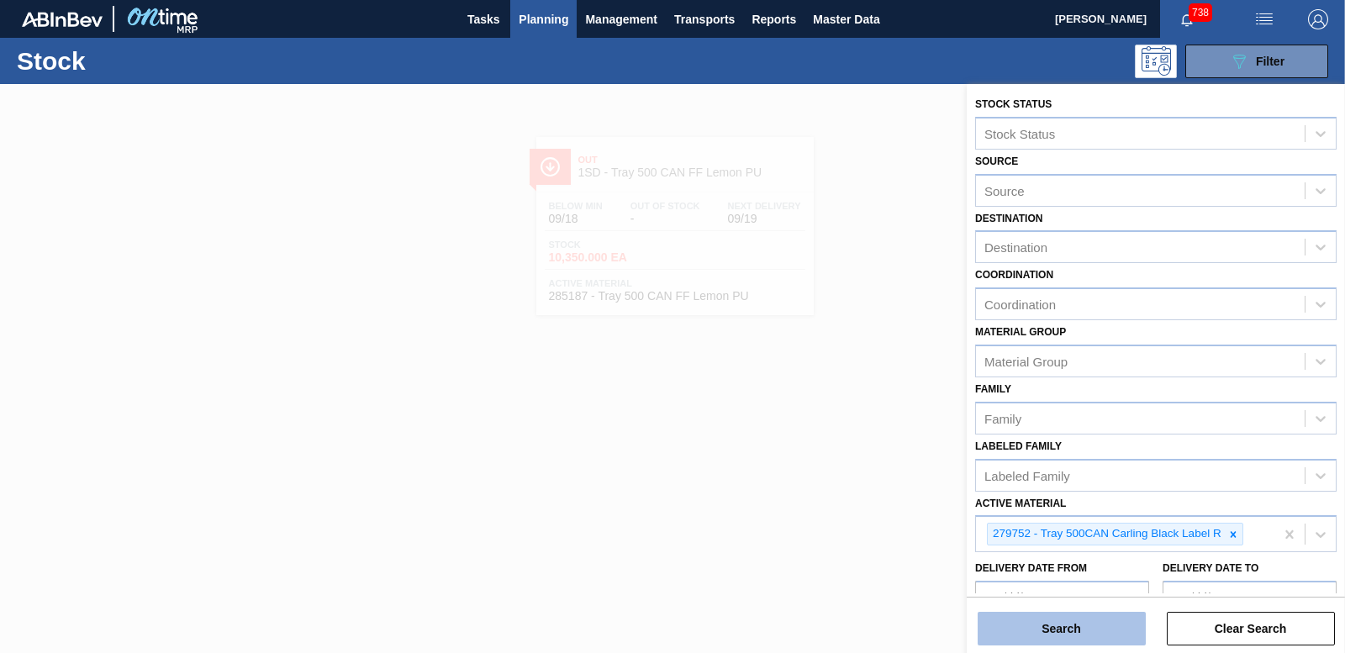
click at [1083, 639] on button "Search" at bounding box center [1062, 629] width 168 height 34
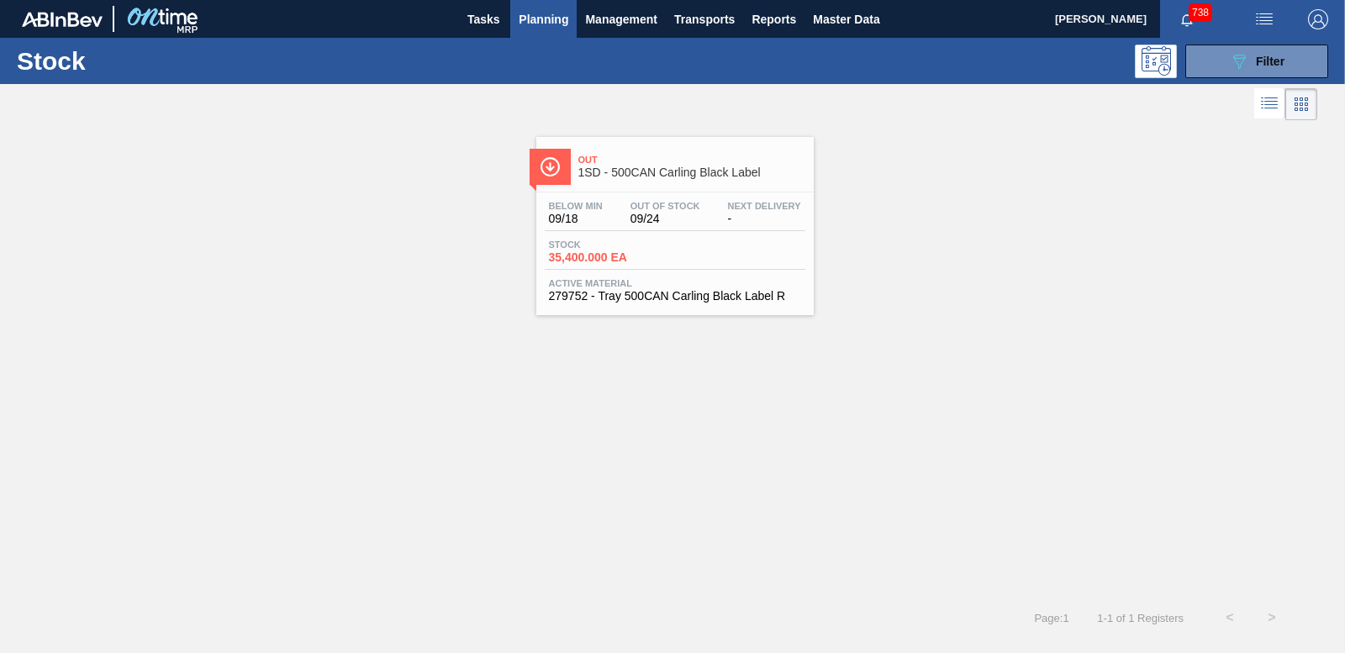
click at [576, 257] on span "35,400.000 EA" at bounding box center [608, 257] width 118 height 13
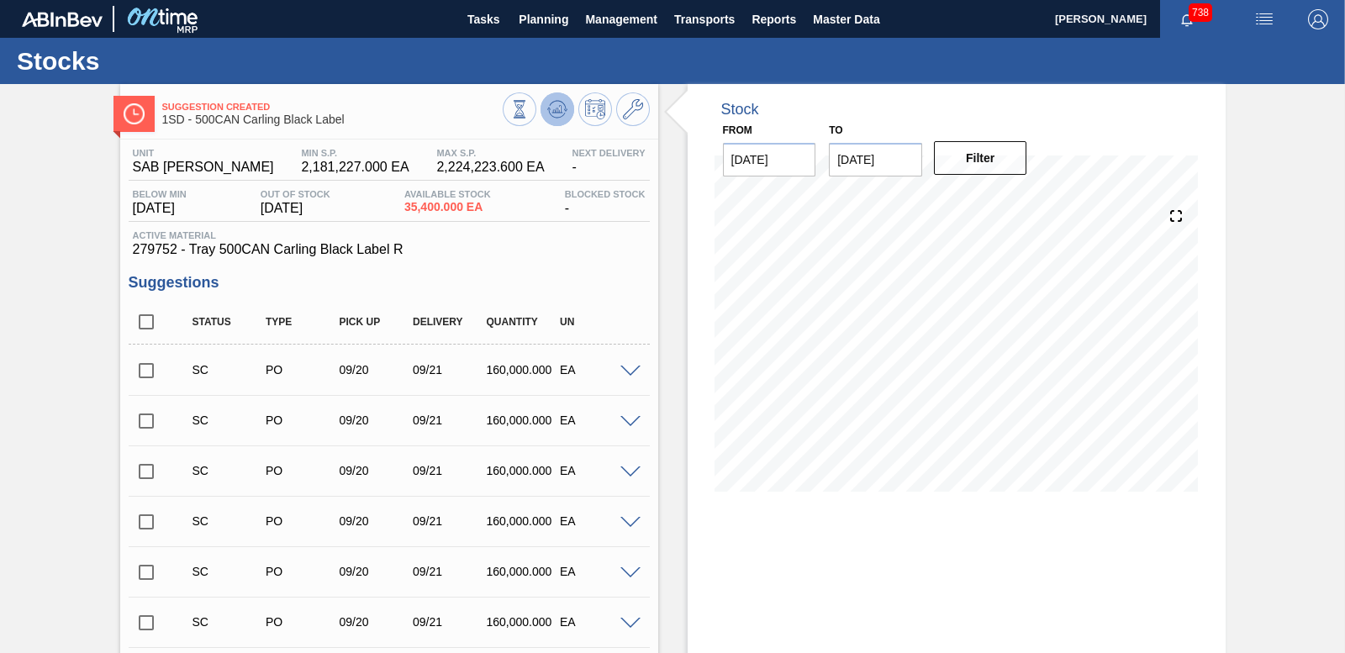
click at [556, 105] on icon at bounding box center [557, 109] width 20 height 20
click at [144, 370] on input "checkbox" at bounding box center [146, 370] width 35 height 35
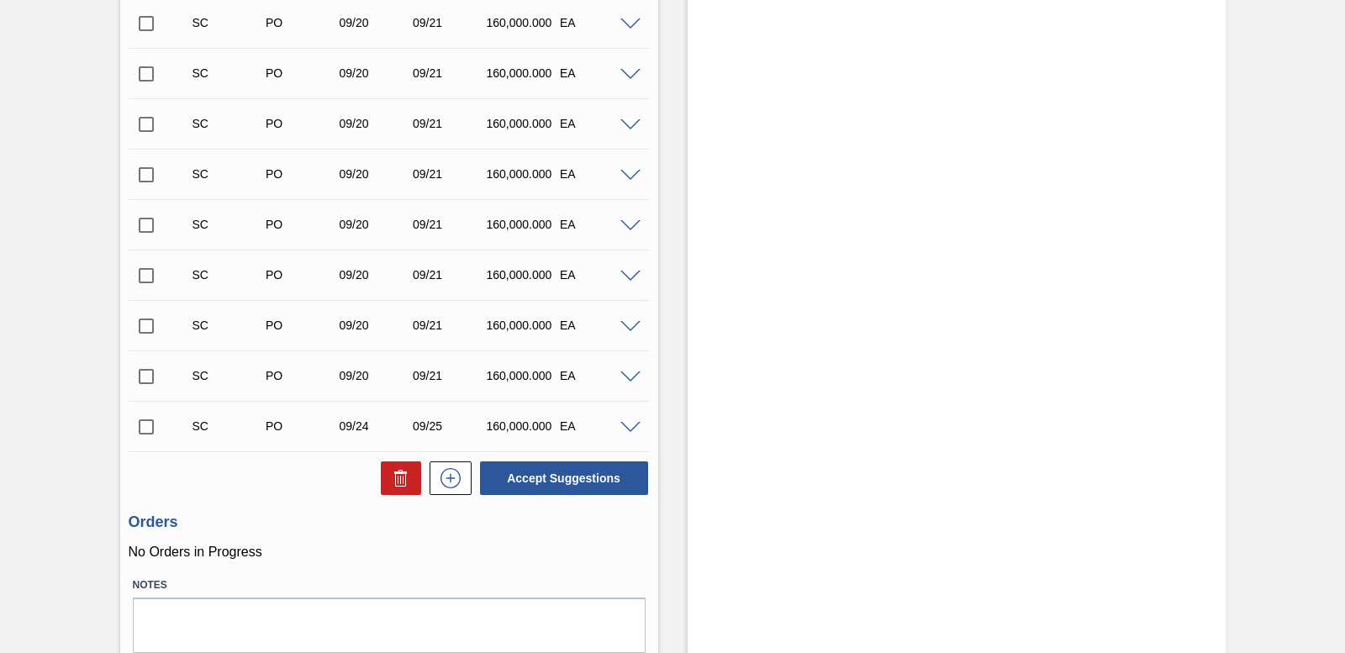
scroll to position [708, 0]
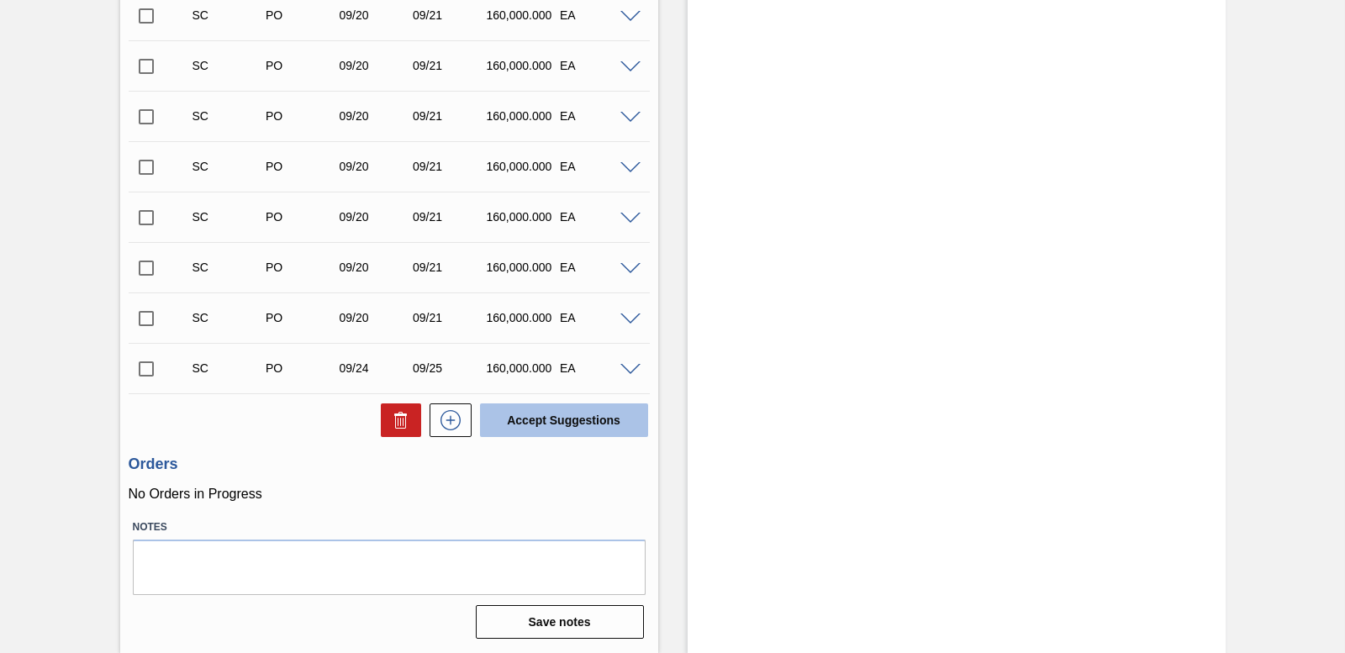
click at [549, 406] on button "Accept Suggestions" at bounding box center [564, 421] width 168 height 34
checkbox input "false"
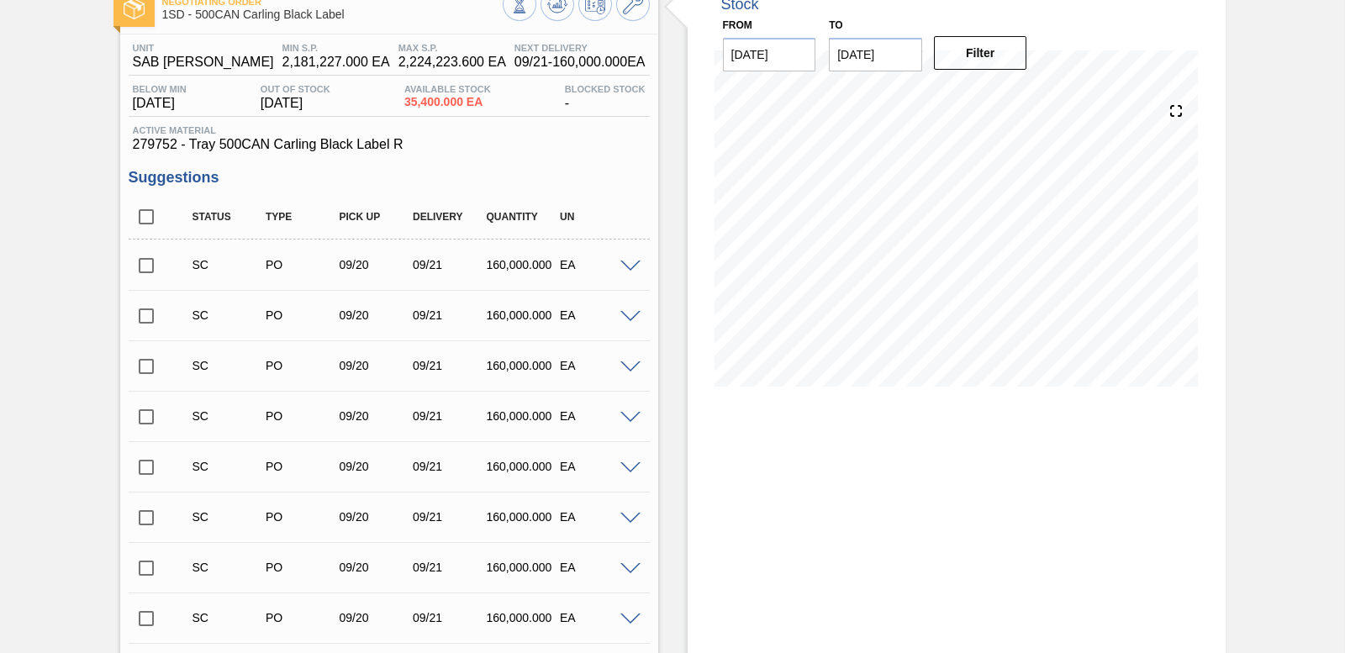
scroll to position [0, 0]
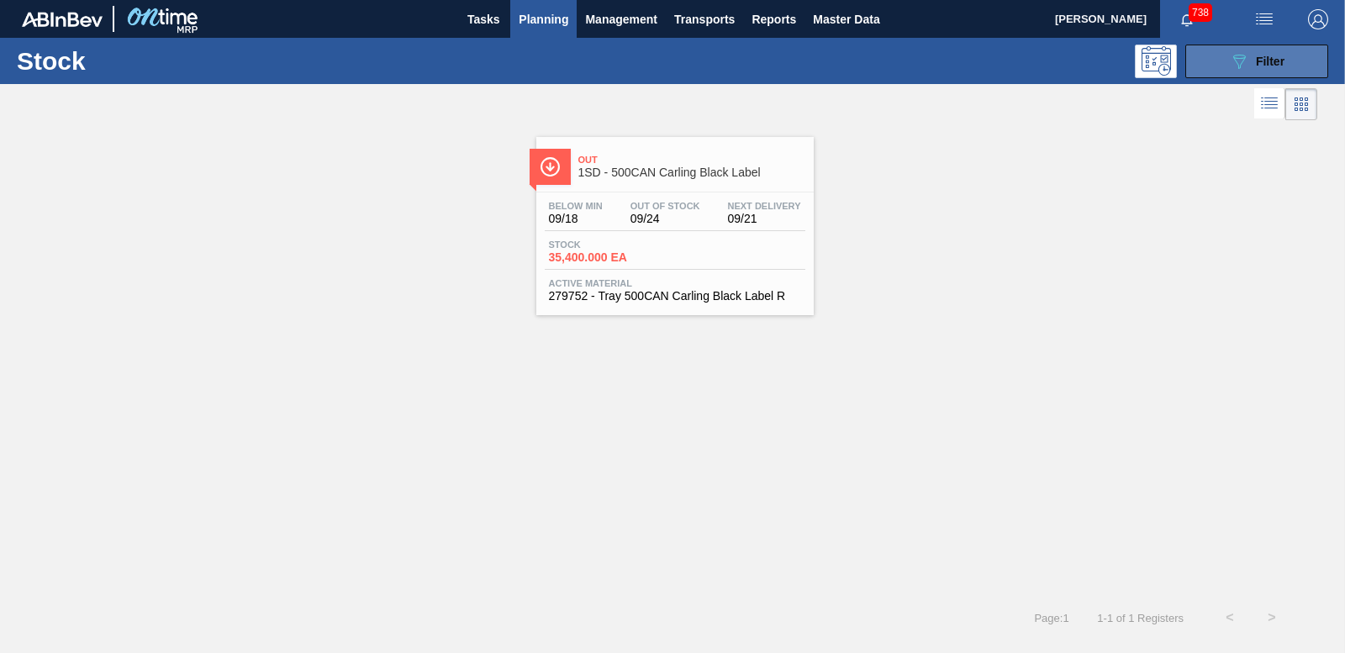
click at [1288, 63] on button "089F7B8B-B2A5-4AFE-B5C0-19BA573D28AC Filter" at bounding box center [1257, 62] width 143 height 34
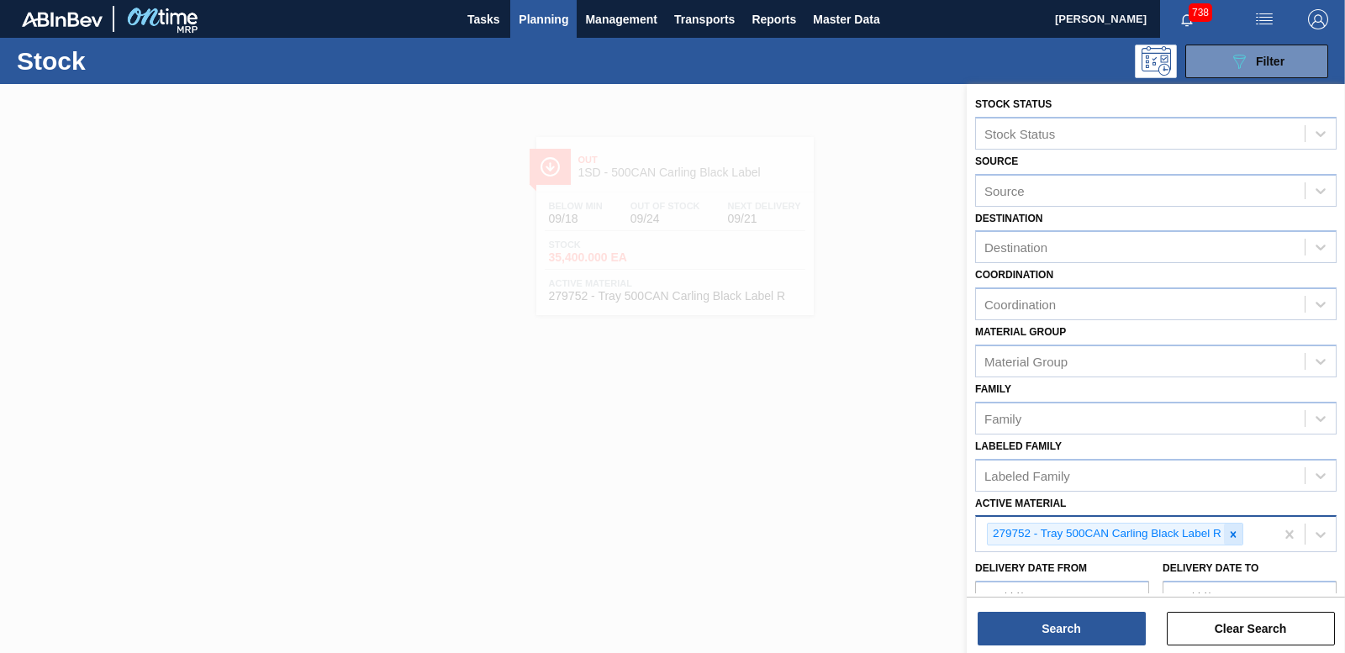
click at [1233, 532] on icon at bounding box center [1234, 535] width 12 height 12
type Material "285206"
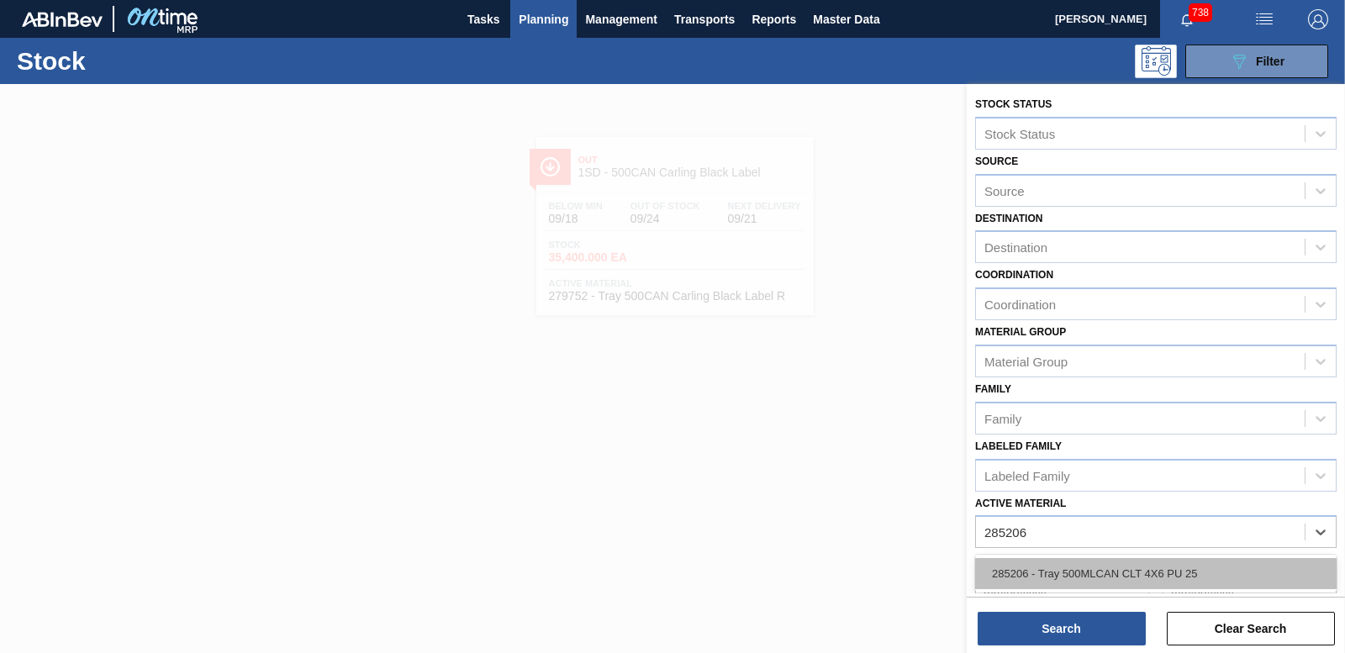
click at [1117, 571] on div "285206 - Tray 500MLCAN CLT 4X6 PU 25" at bounding box center [1156, 573] width 362 height 31
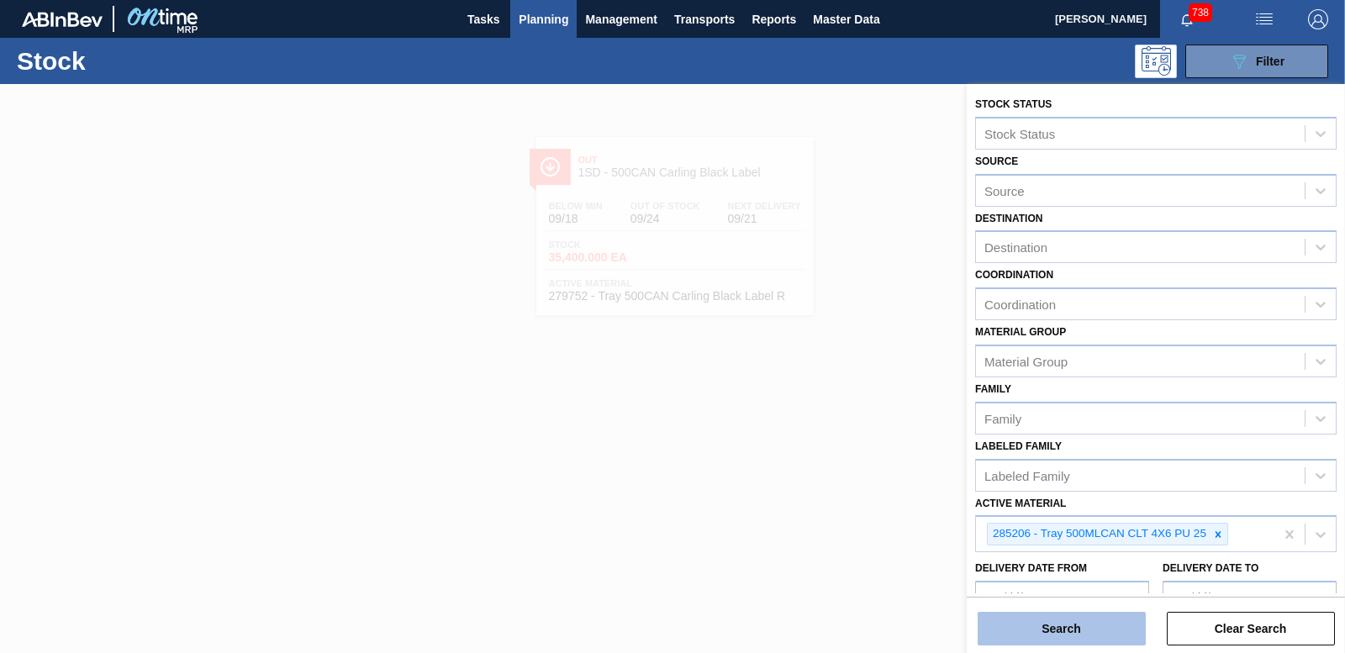
click at [1093, 638] on button "Search" at bounding box center [1062, 629] width 168 height 34
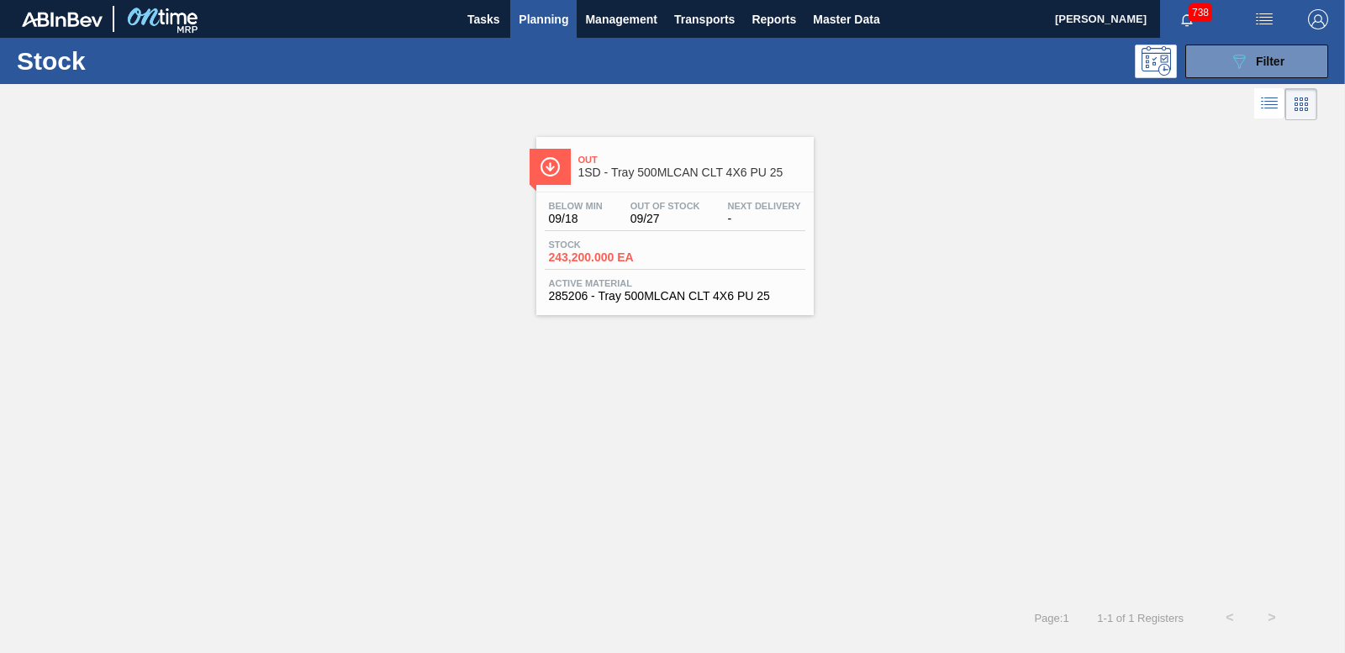
click at [608, 261] on span "243,200.000 EA" at bounding box center [608, 257] width 118 height 13
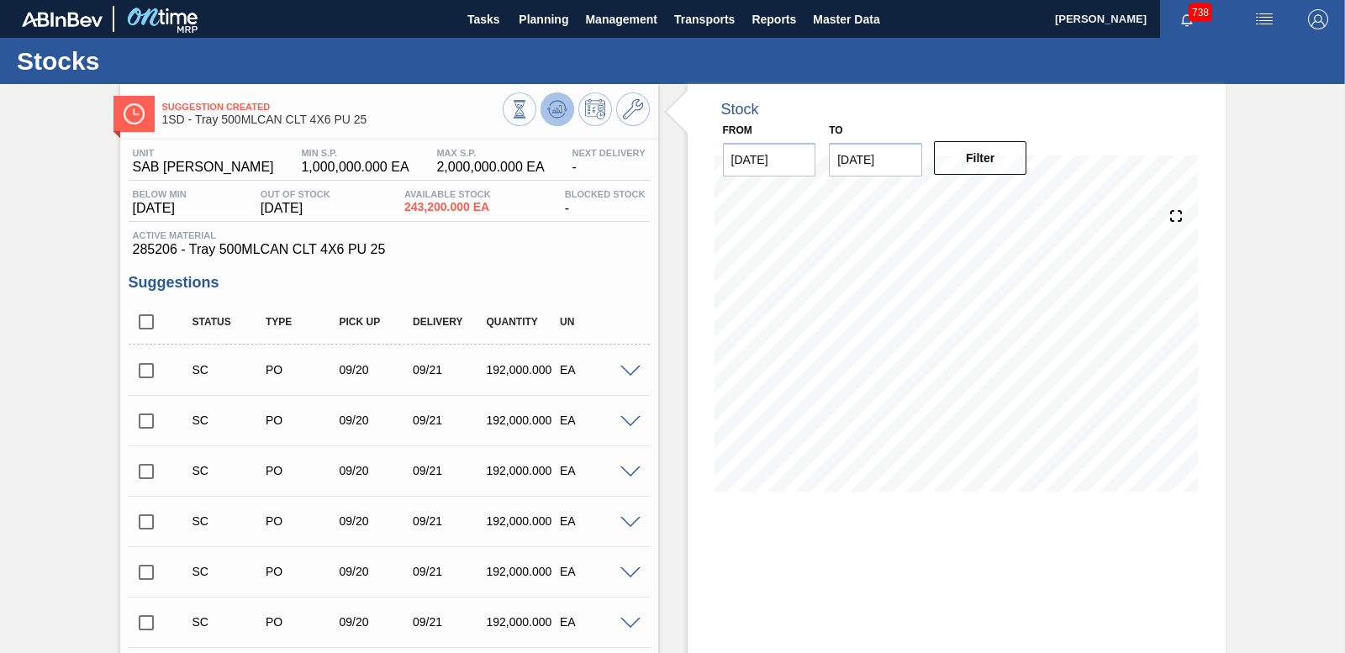
click at [558, 104] on icon at bounding box center [557, 109] width 20 height 20
click at [142, 371] on input "checkbox" at bounding box center [146, 370] width 35 height 35
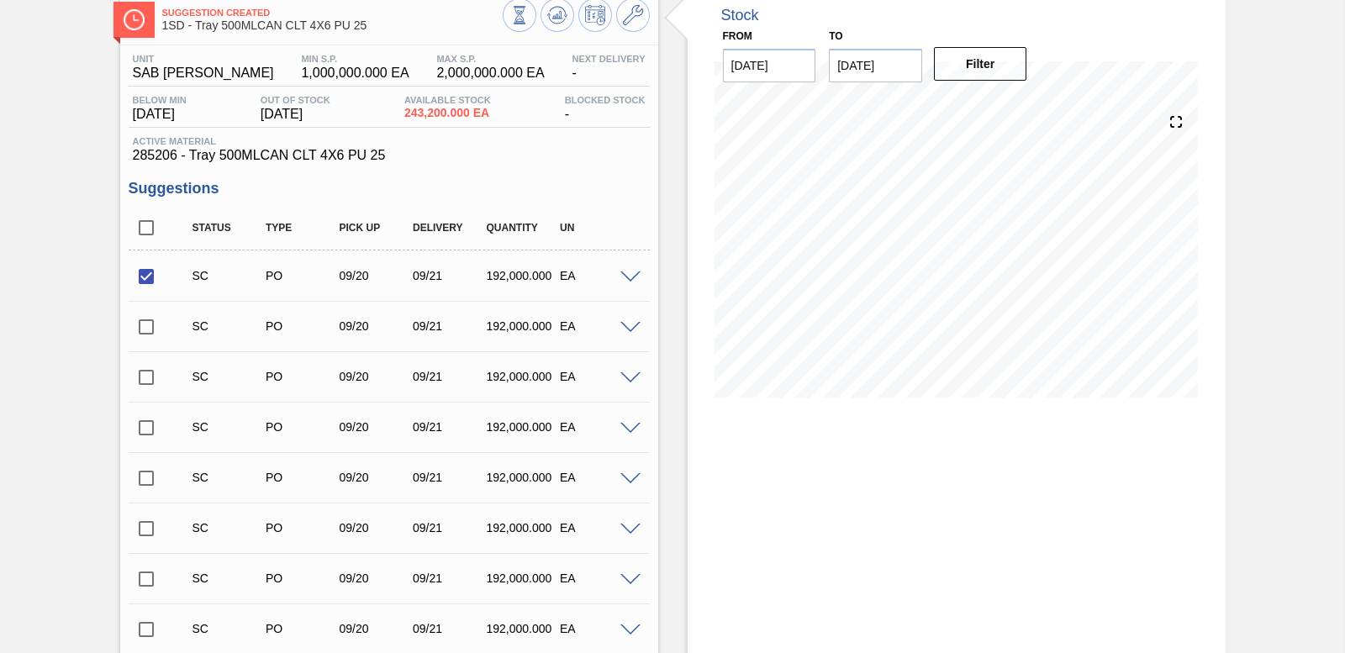
scroll to position [456, 0]
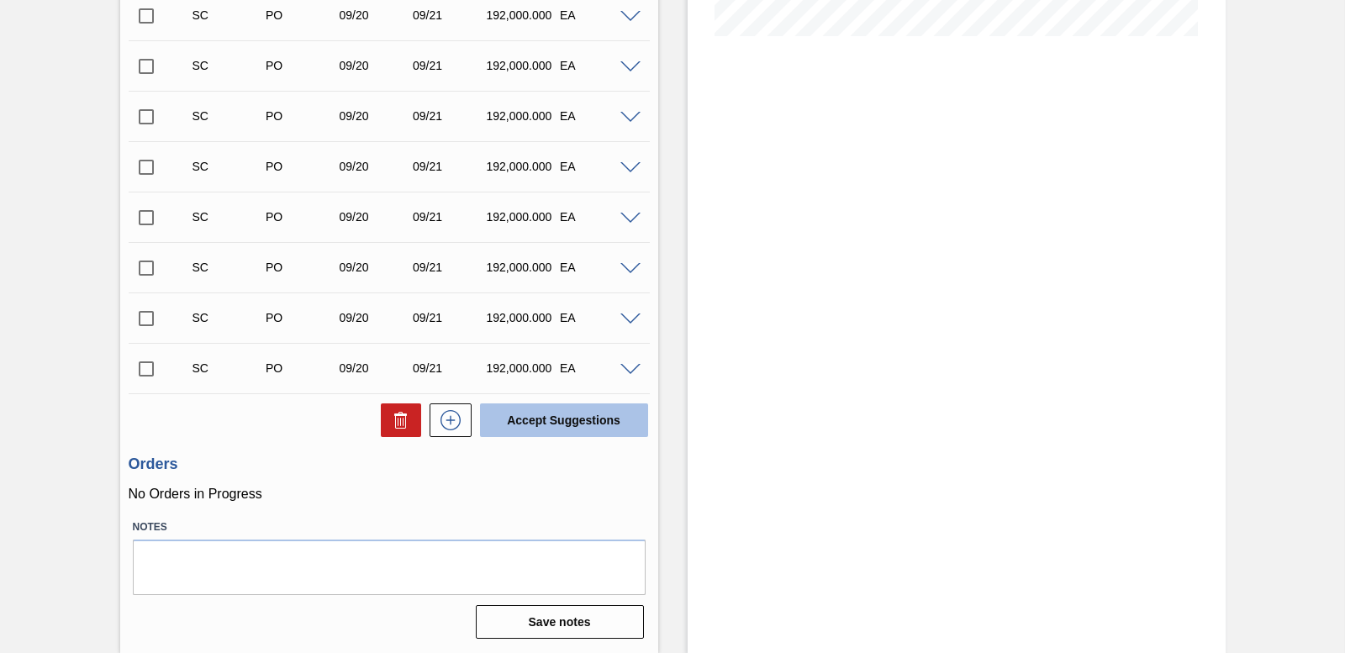
click at [531, 415] on button "Accept Suggestions" at bounding box center [564, 421] width 168 height 34
checkbox input "false"
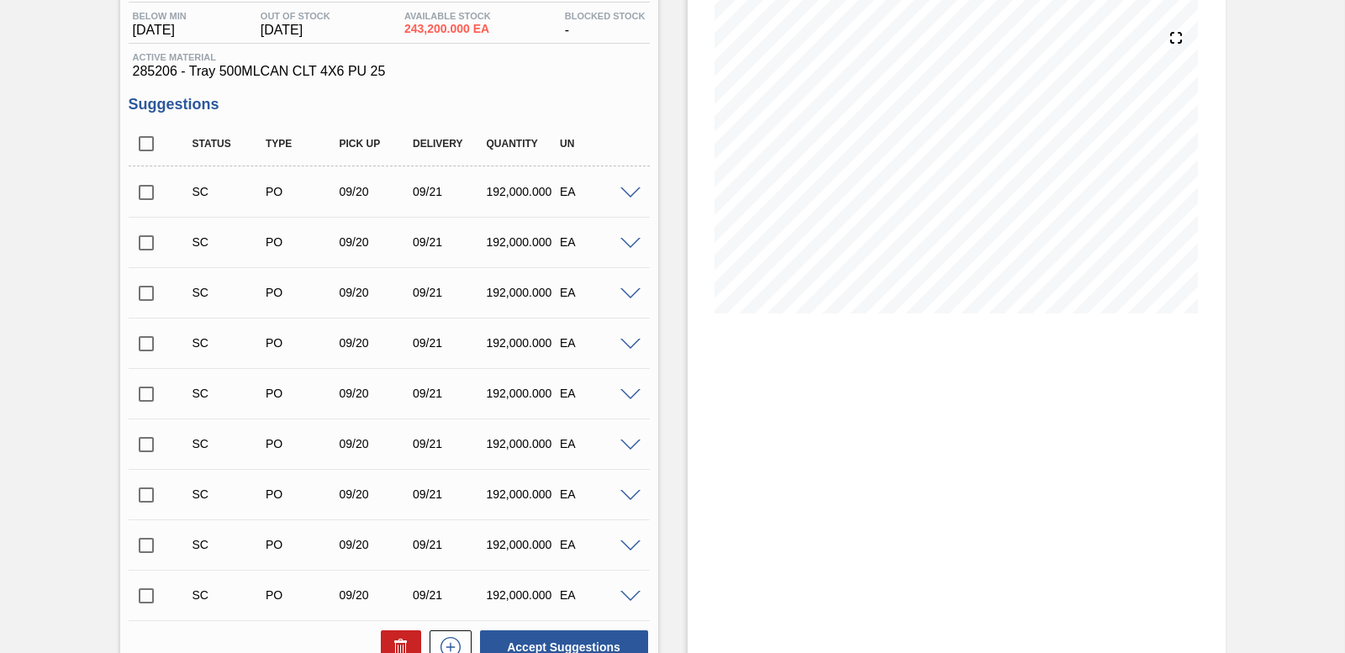
scroll to position [0, 0]
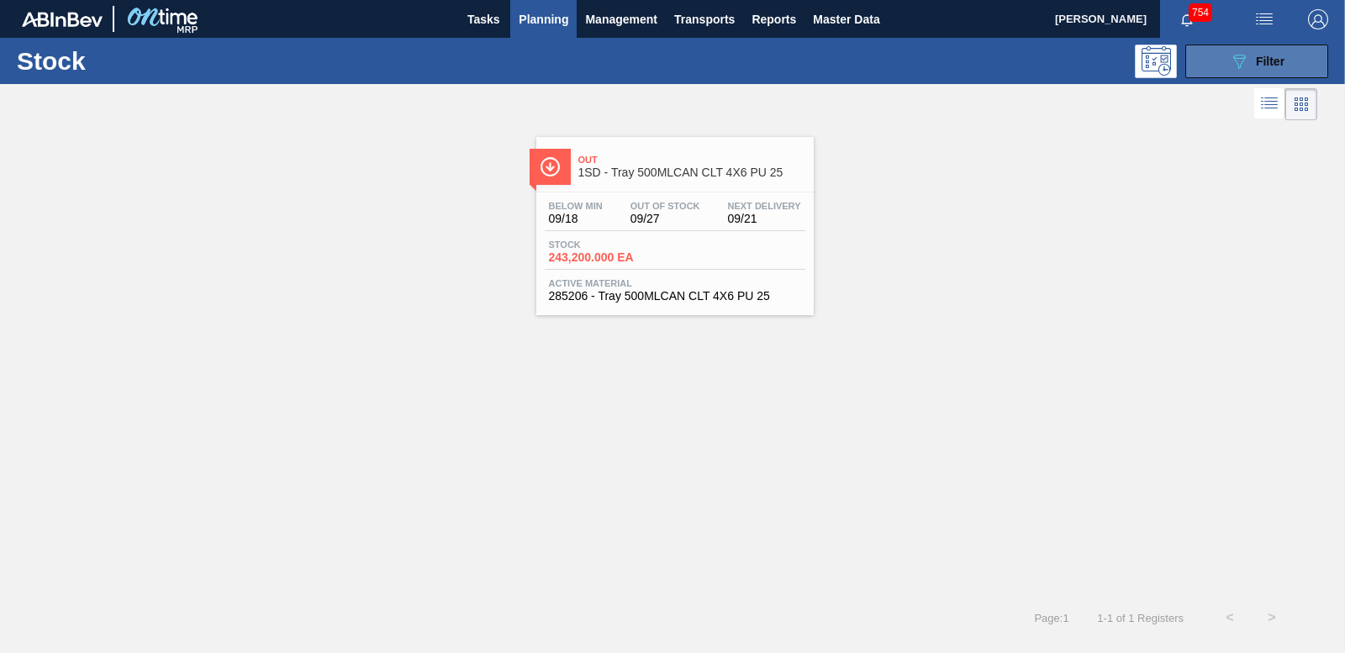
click at [1302, 68] on button "089F7B8B-B2A5-4AFE-B5C0-19BA573D28AC Filter" at bounding box center [1257, 62] width 143 height 34
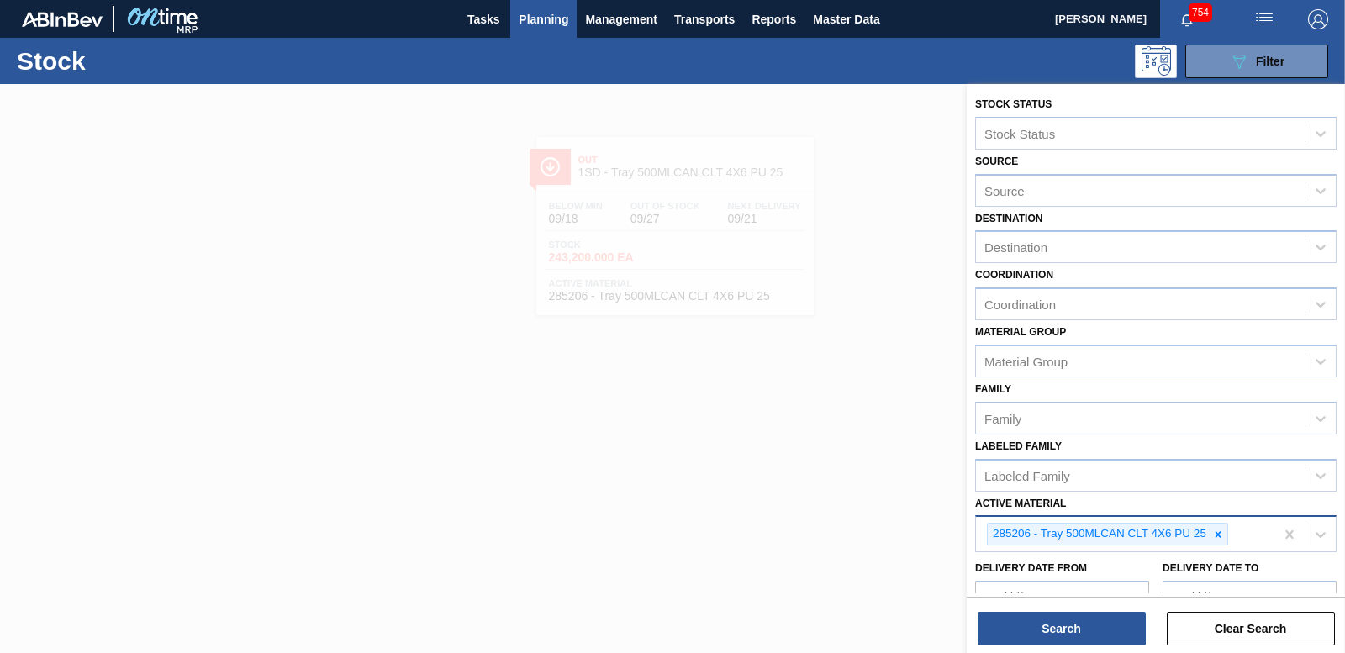
drag, startPoint x: 1217, startPoint y: 536, endPoint x: 1200, endPoint y: 536, distance: 16.8
click at [1213, 536] on icon at bounding box center [1218, 535] width 12 height 12
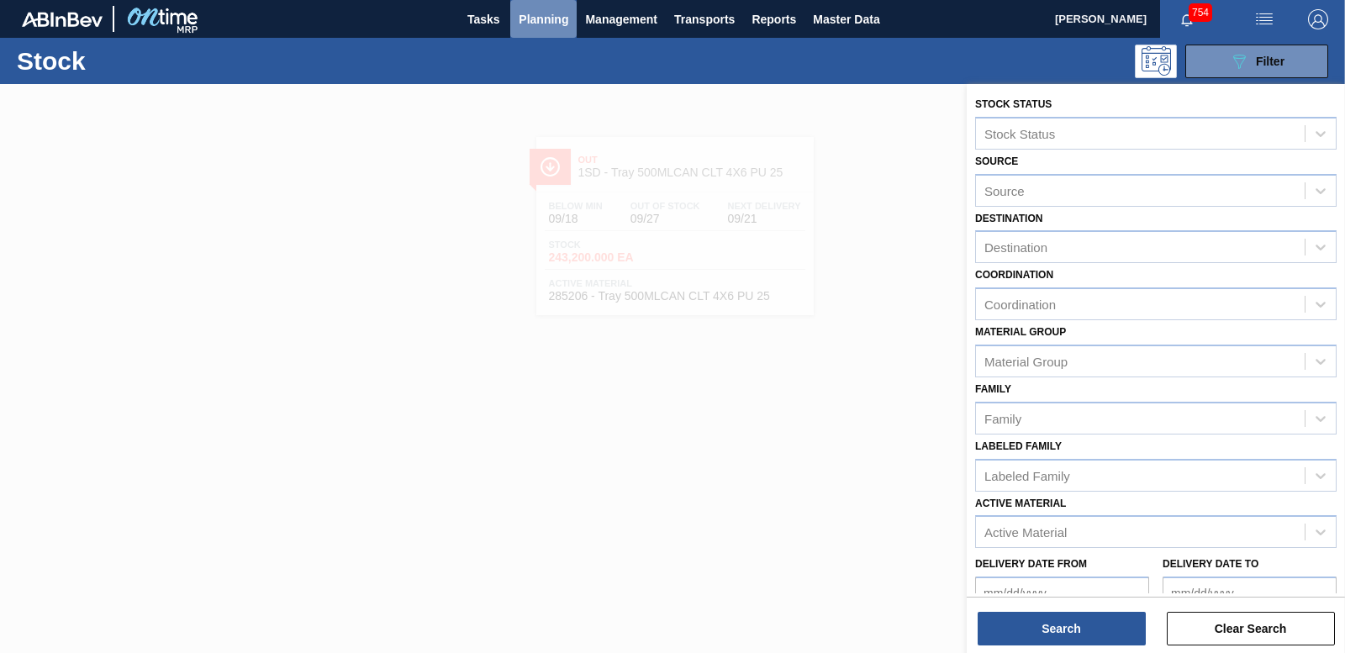
click at [540, 24] on span "Planning" at bounding box center [544, 19] width 50 height 20
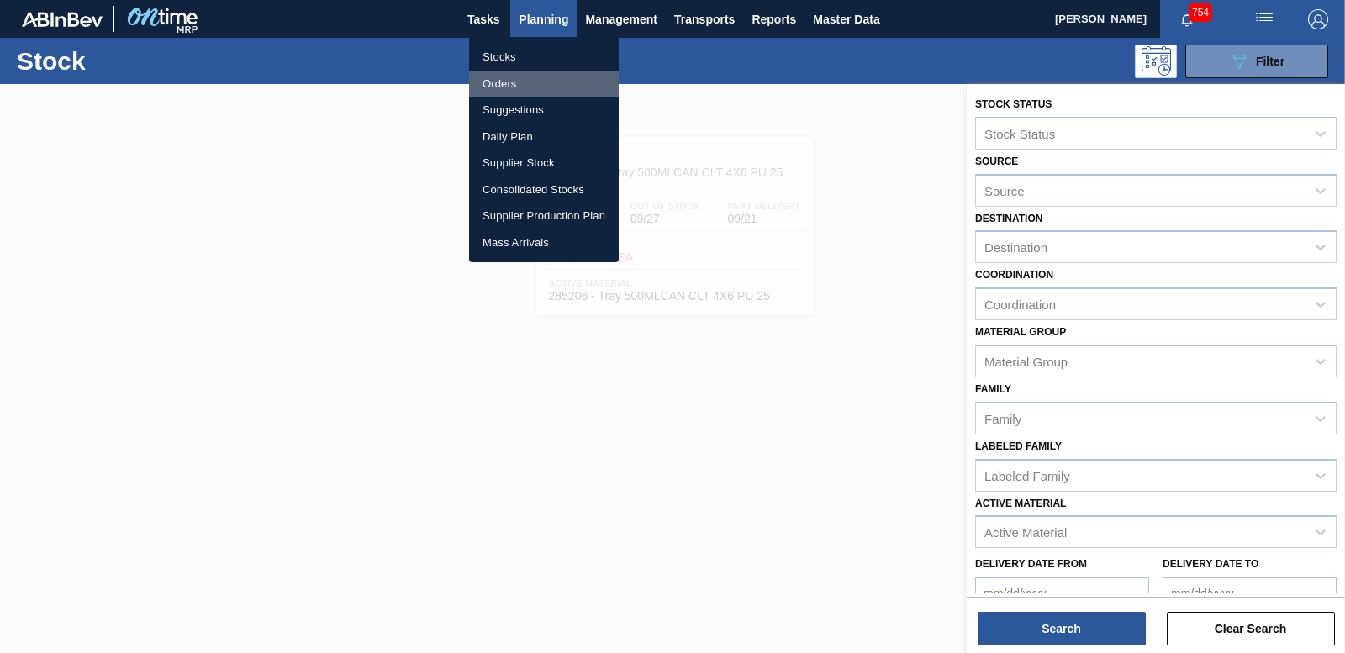
click at [494, 78] on li "Orders" at bounding box center [544, 84] width 150 height 27
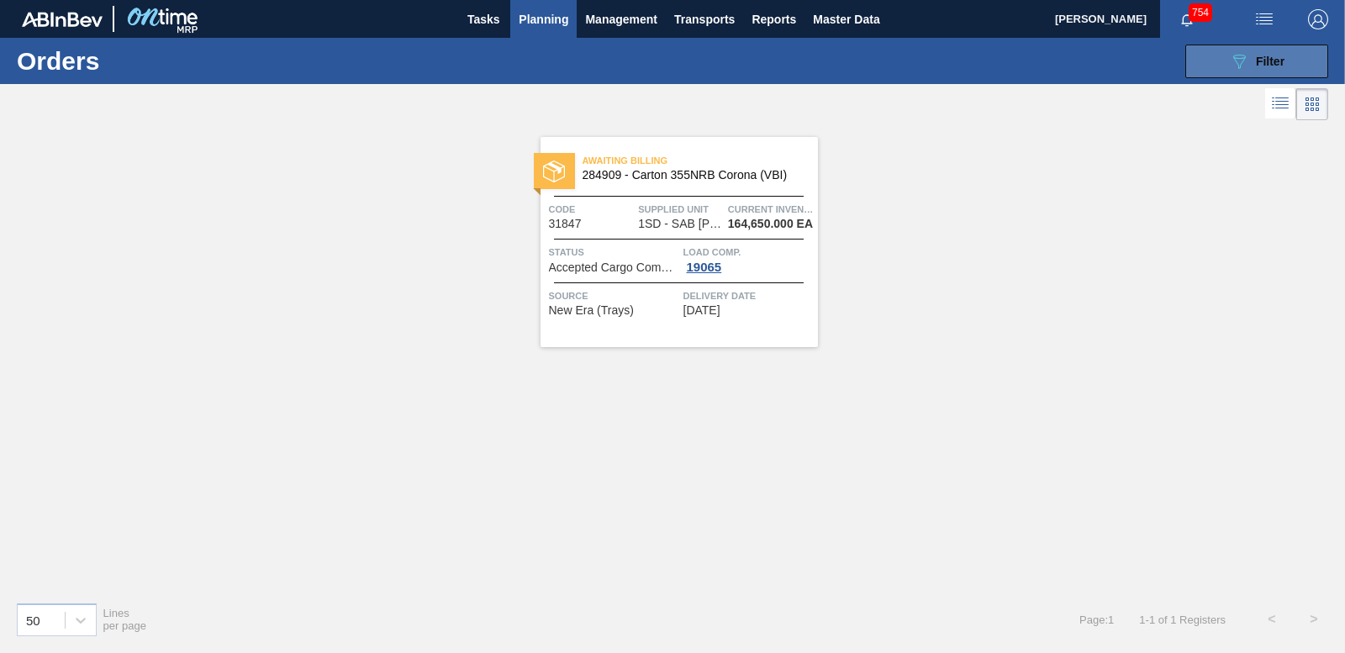
click at [1233, 52] on icon "089F7B8B-B2A5-4AFE-B5C0-19BA573D28AC" at bounding box center [1239, 61] width 20 height 20
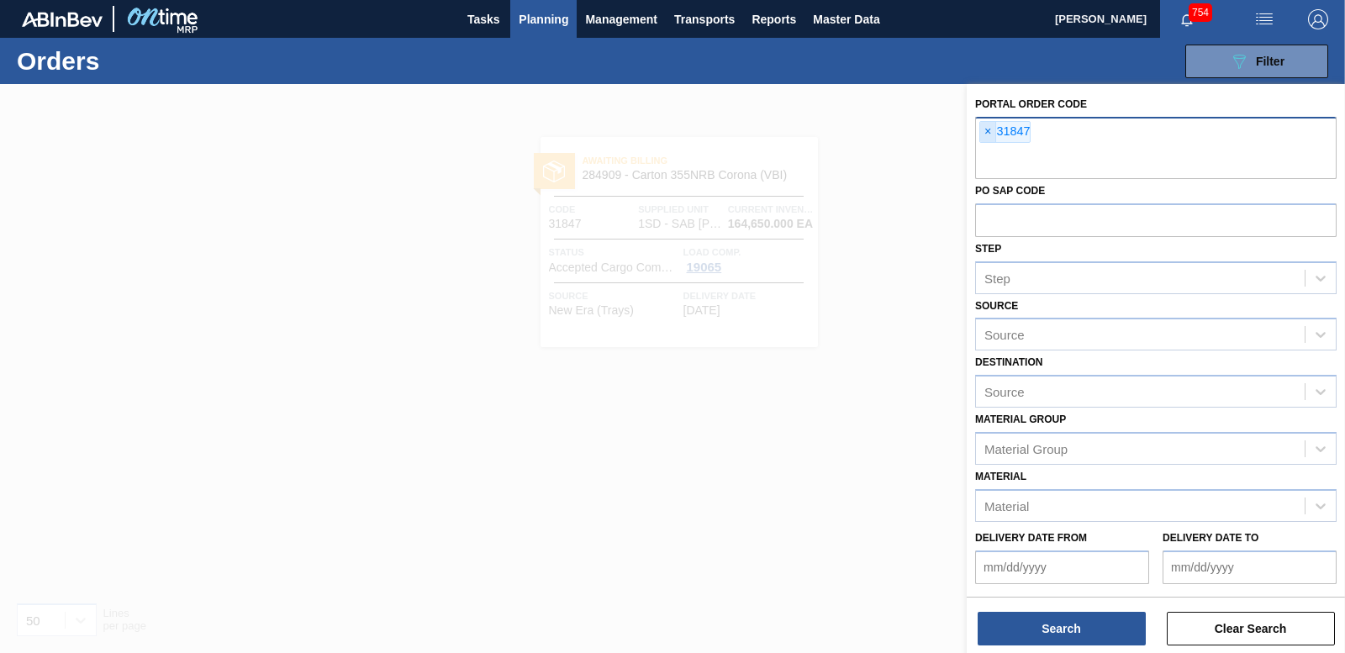
click at [984, 136] on span "×" at bounding box center [988, 132] width 16 height 20
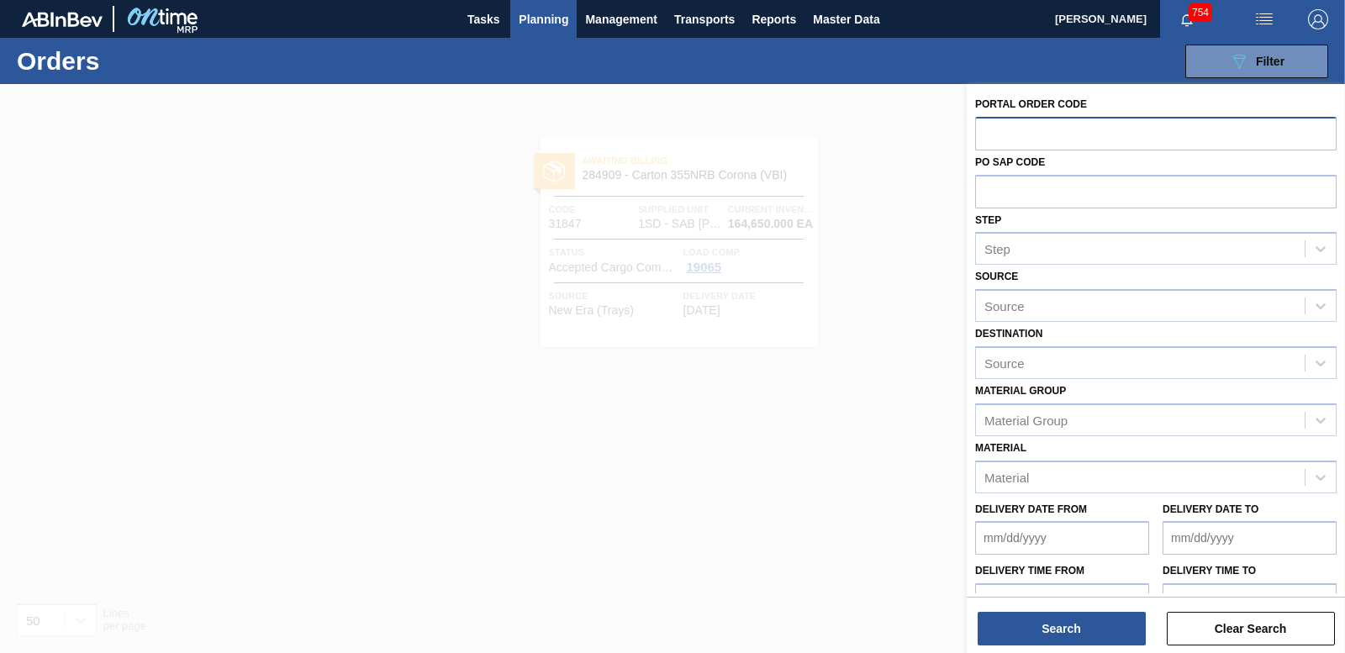
paste input "31884"
type input "31884"
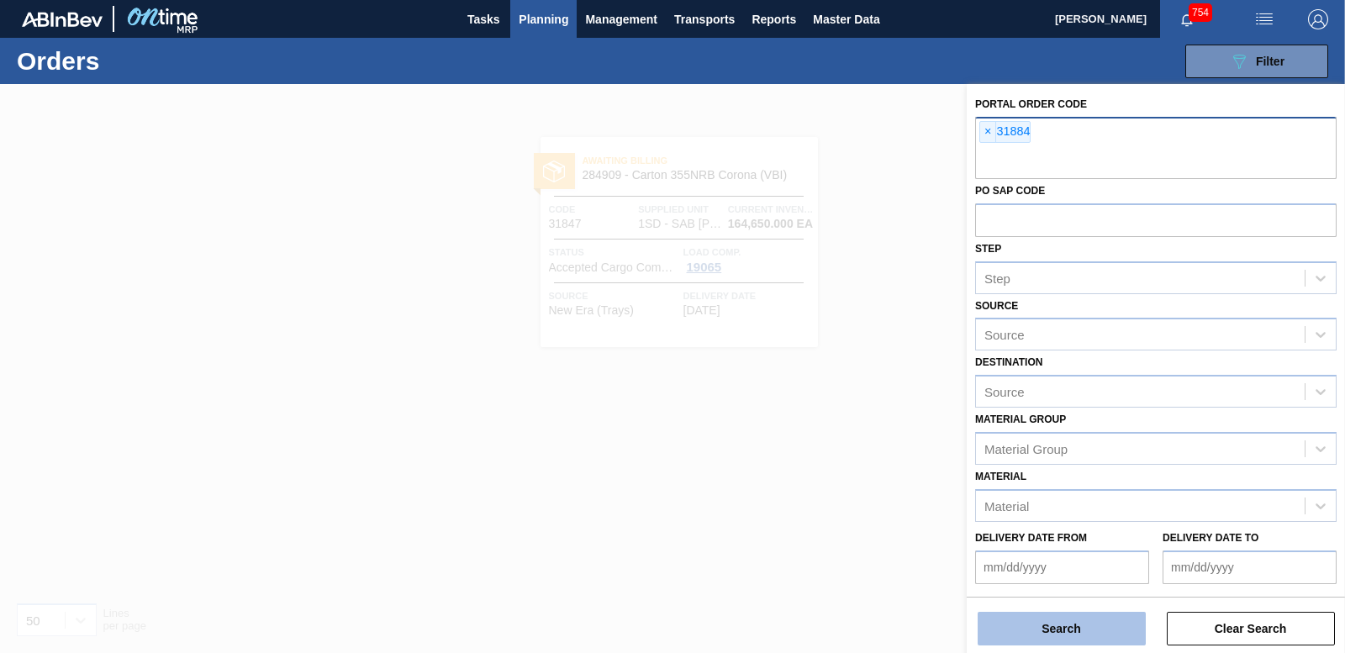
click at [1064, 636] on button "Search" at bounding box center [1062, 629] width 168 height 34
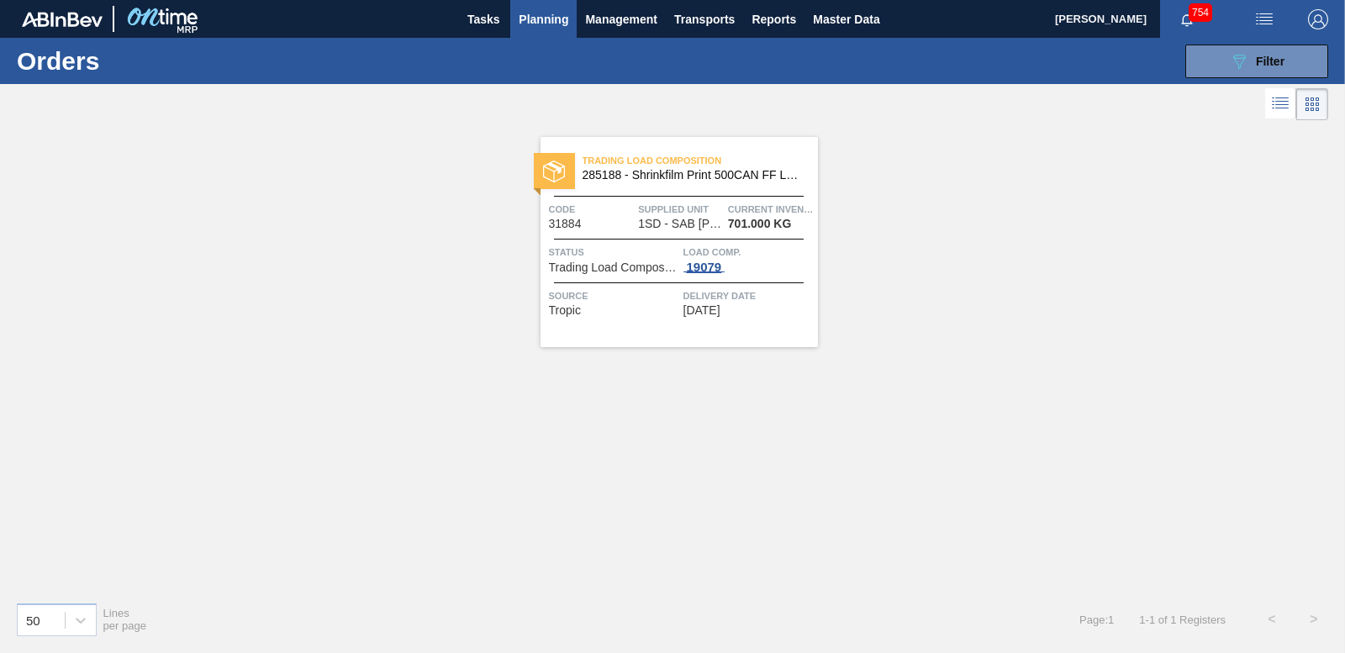
click at [710, 270] on div "19079" at bounding box center [705, 267] width 42 height 13
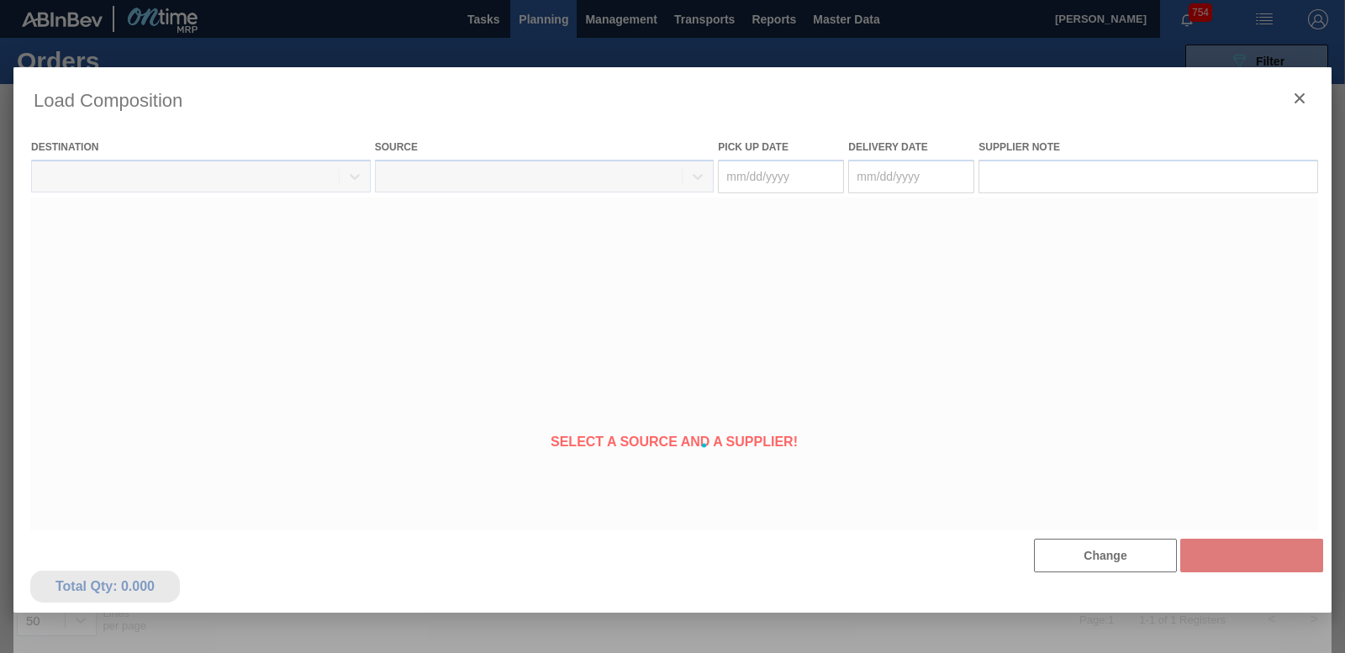
type Date "[DATE]"
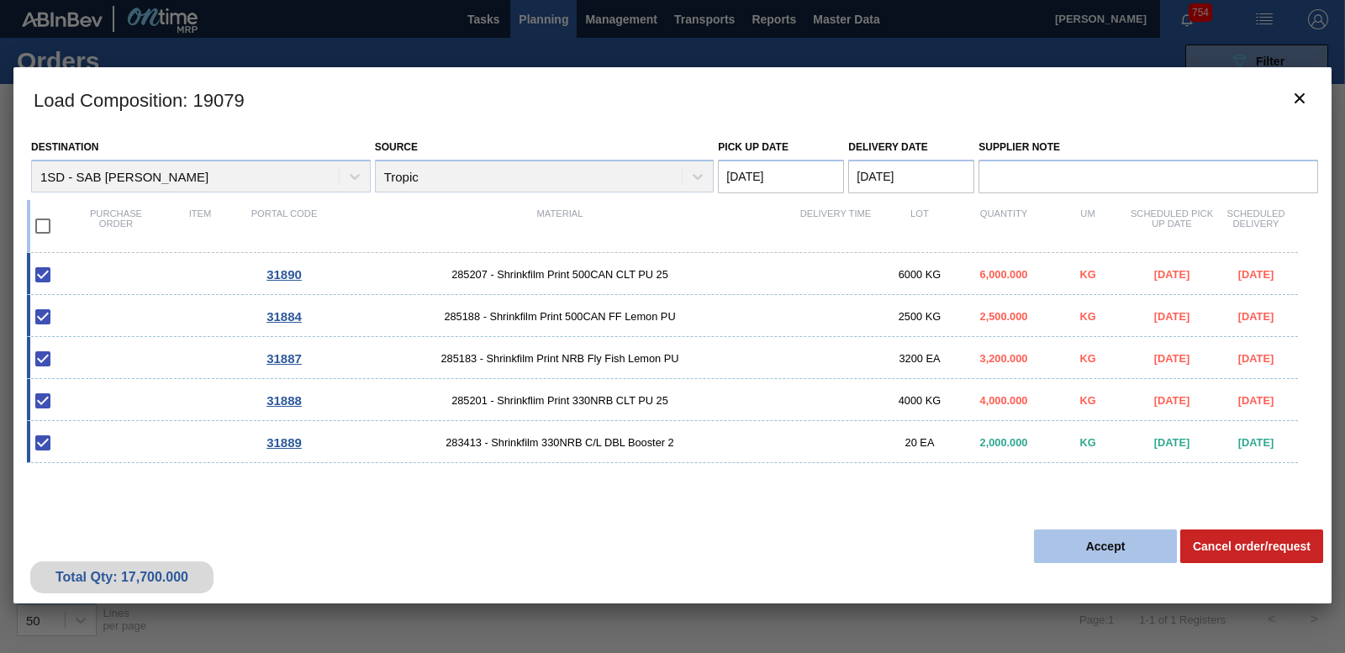
click at [1093, 547] on button "Accept" at bounding box center [1105, 547] width 143 height 34
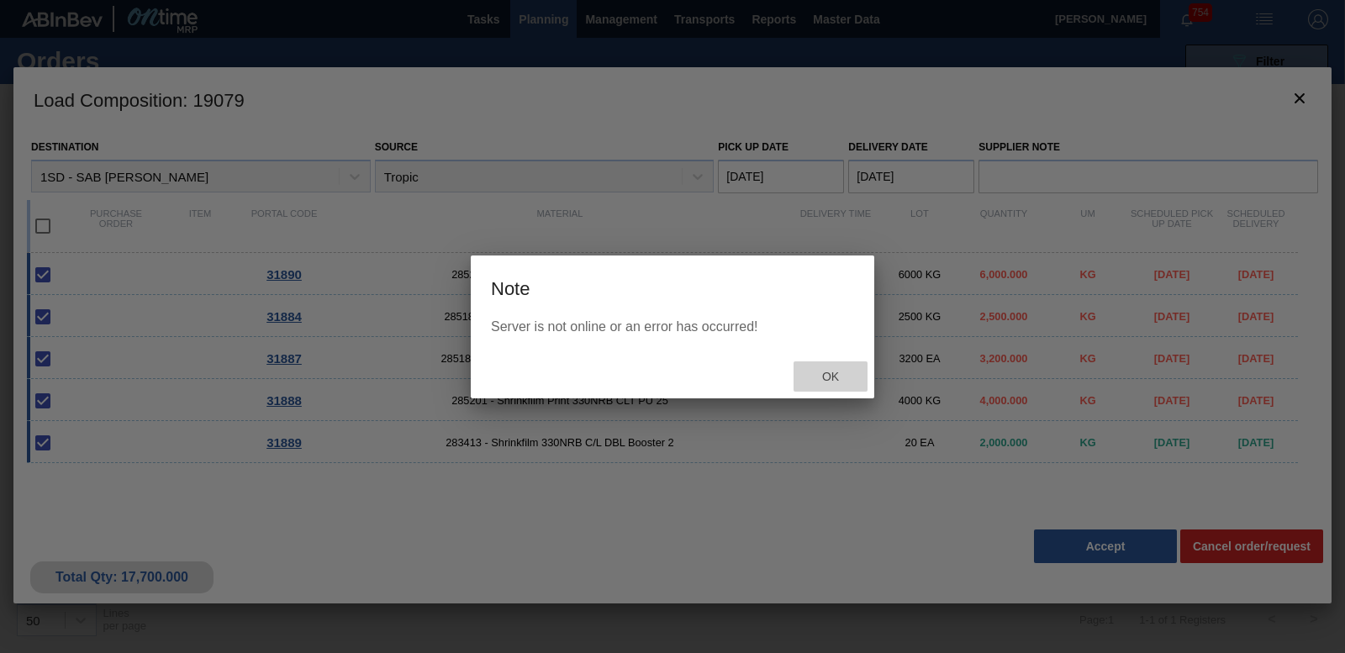
click at [820, 381] on span "Ok" at bounding box center [831, 376] width 44 height 13
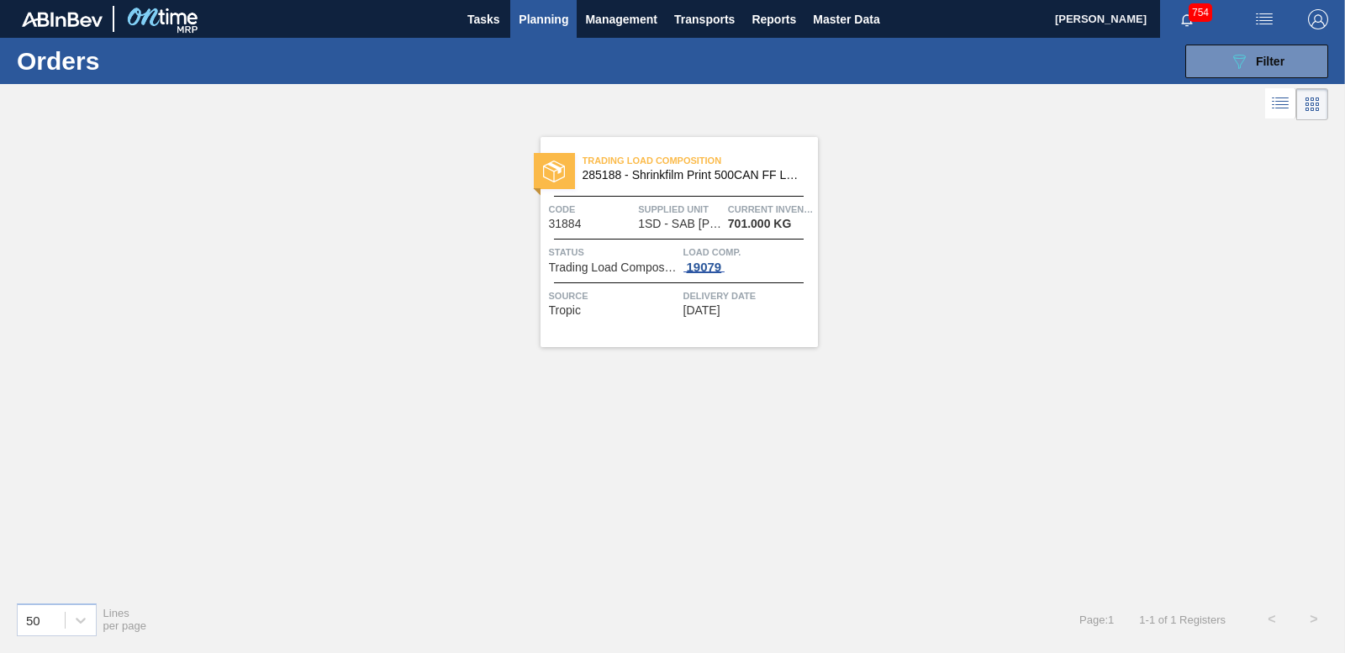
click at [710, 263] on div "19079" at bounding box center [705, 267] width 42 height 13
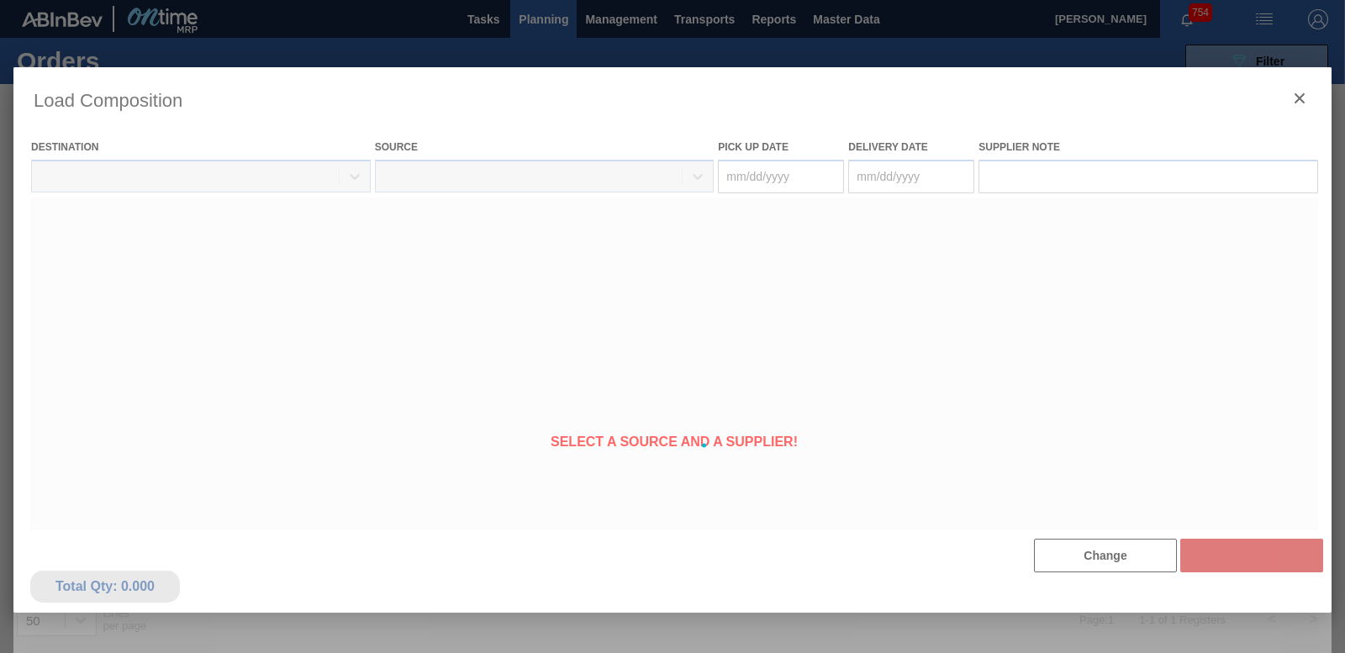
type Date "[DATE]"
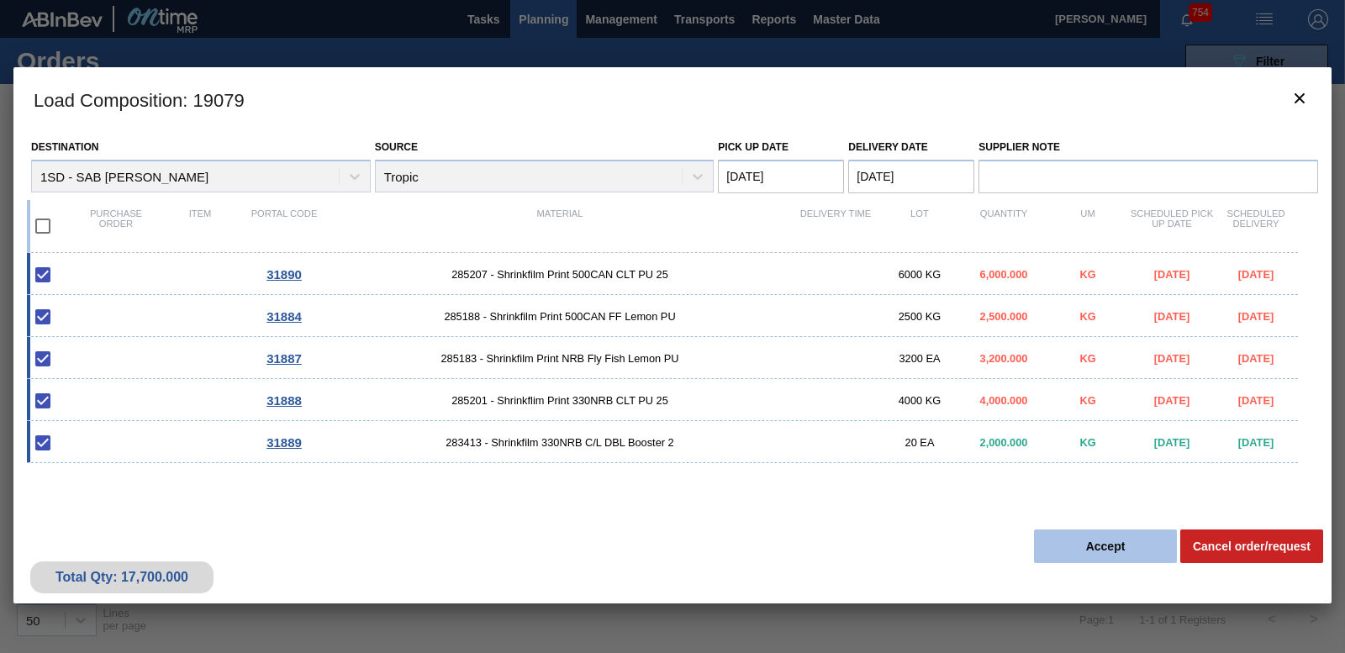
click at [1066, 530] on button "Accept" at bounding box center [1105, 547] width 143 height 34
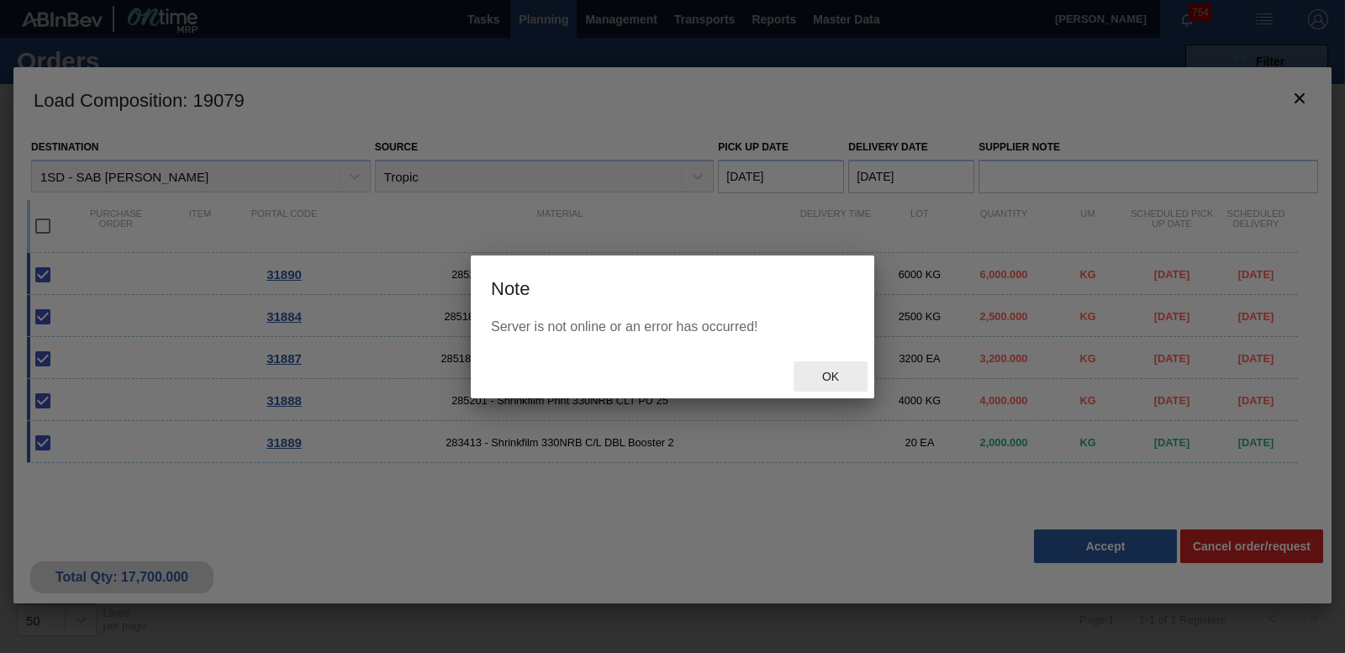
click at [829, 367] on div "Ok" at bounding box center [831, 377] width 74 height 31
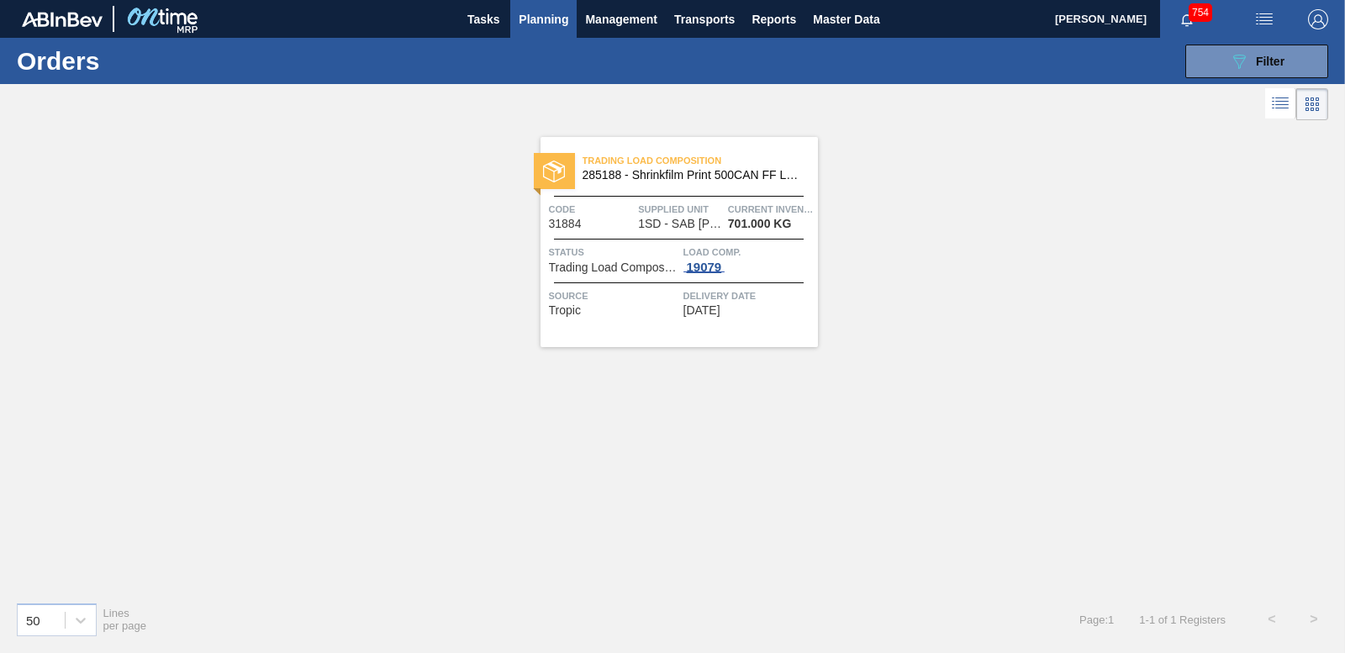
click at [710, 269] on div "19079" at bounding box center [705, 267] width 42 height 13
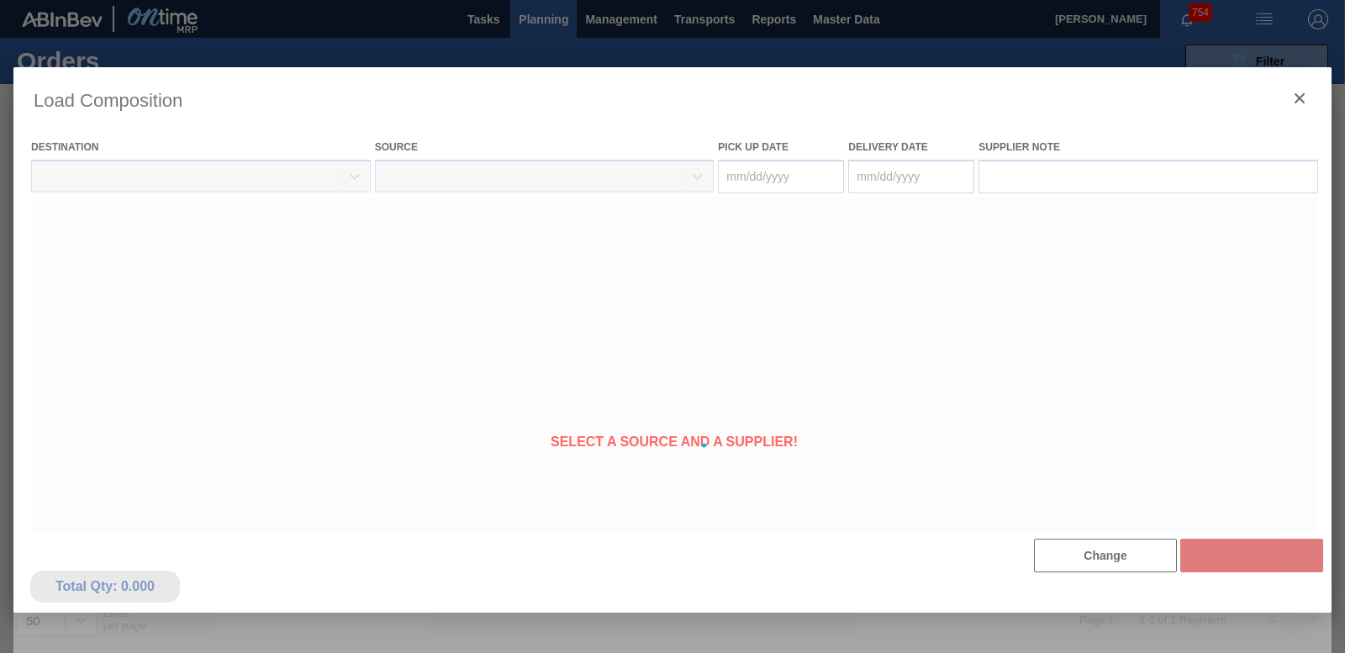
type Date "[DATE]"
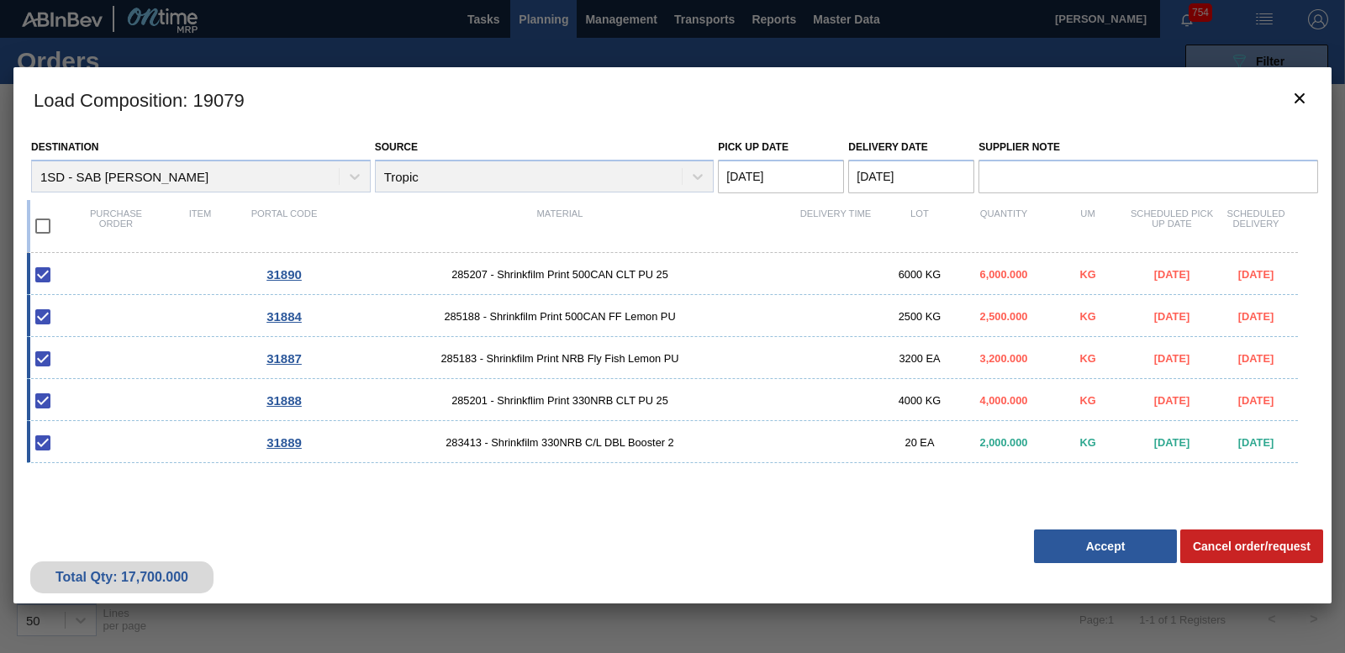
click at [1098, 552] on button "Accept" at bounding box center [1105, 547] width 143 height 34
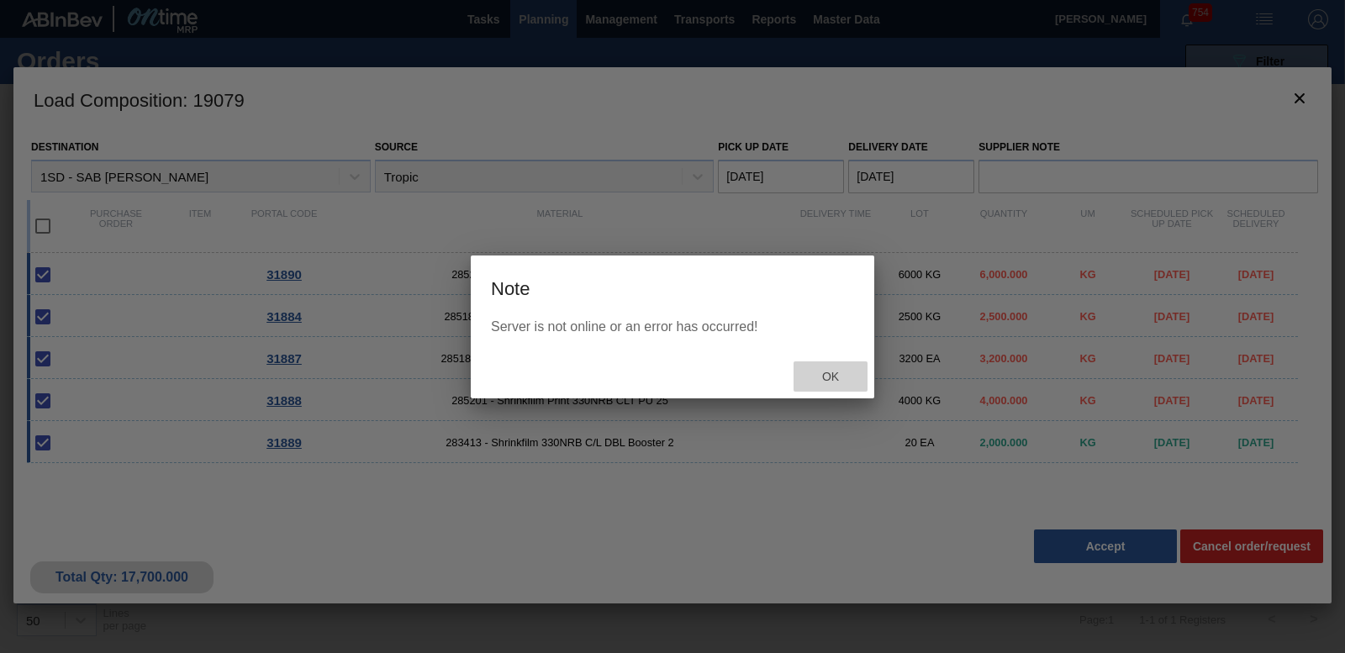
click at [830, 372] on span "Ok" at bounding box center [831, 376] width 44 height 13
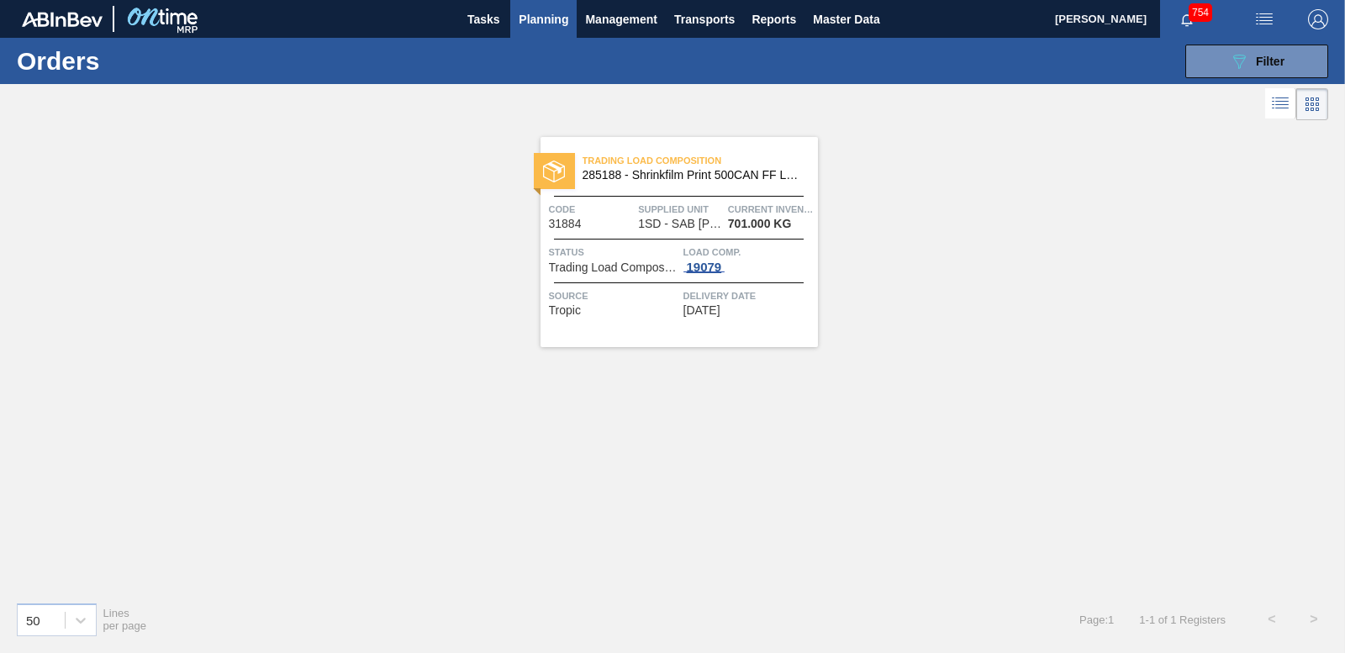
click at [706, 267] on div "19079" at bounding box center [705, 267] width 42 height 13
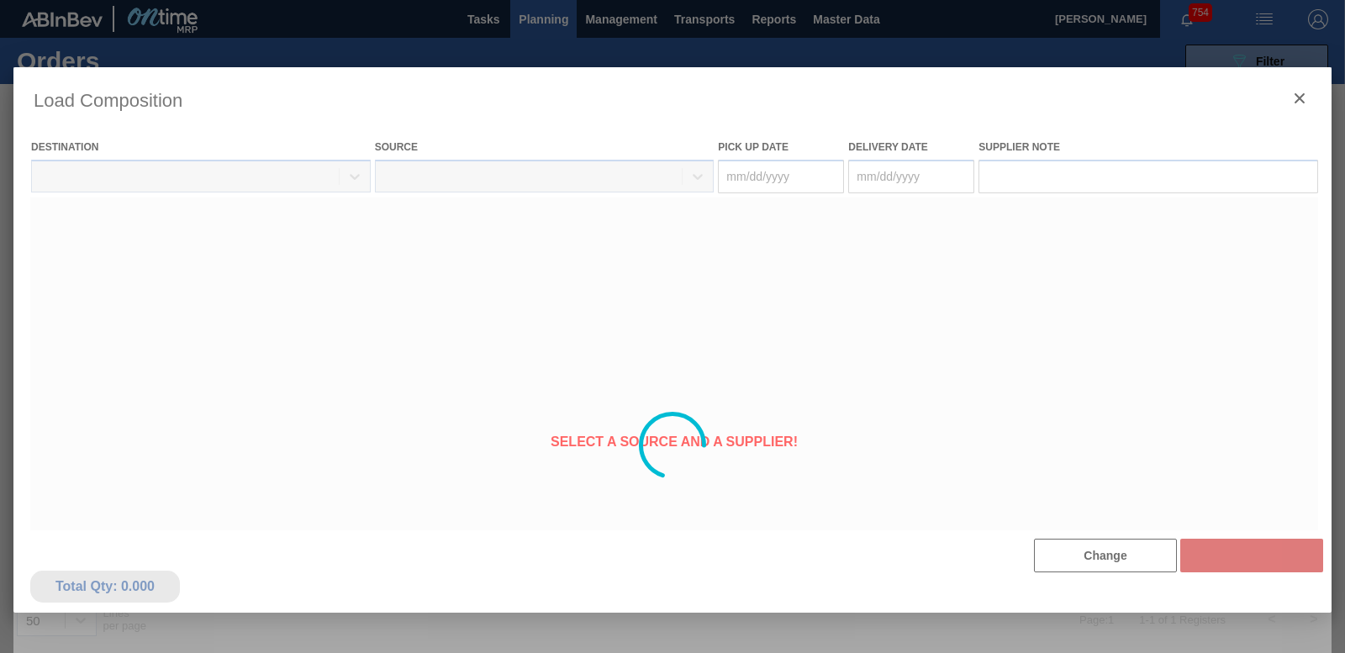
type Date "[DATE]"
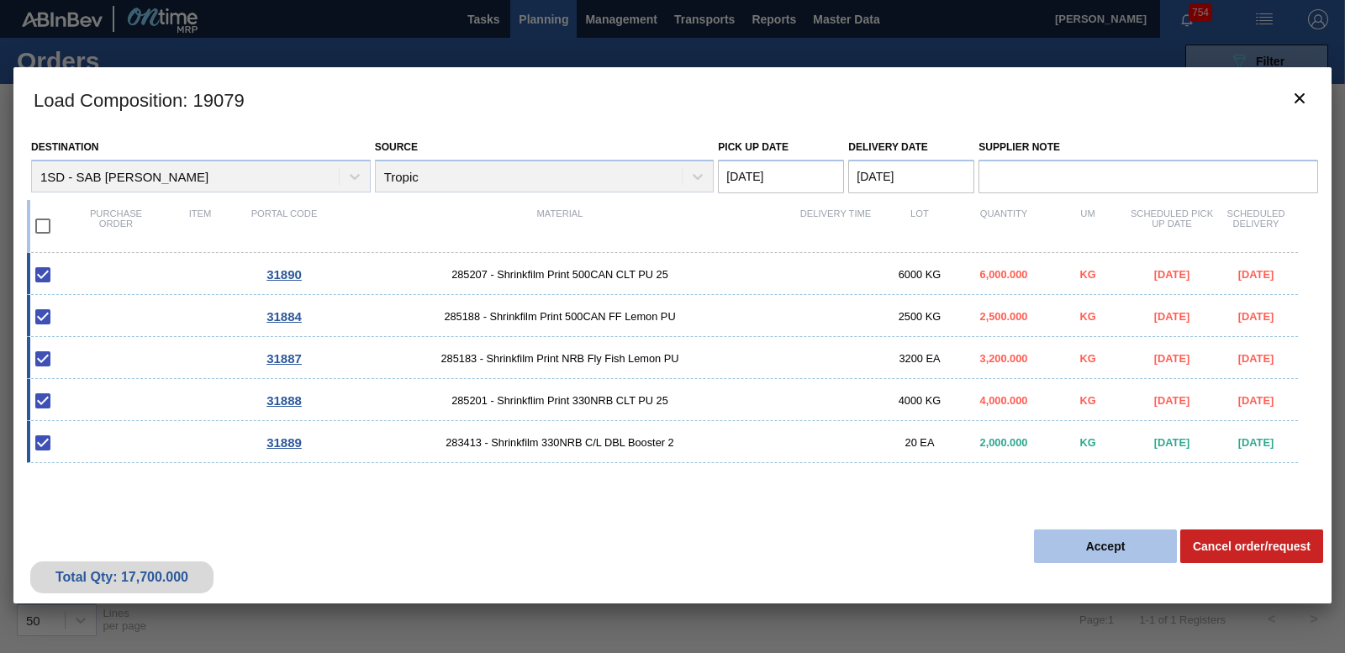
click at [1116, 552] on button "Accept" at bounding box center [1105, 547] width 143 height 34
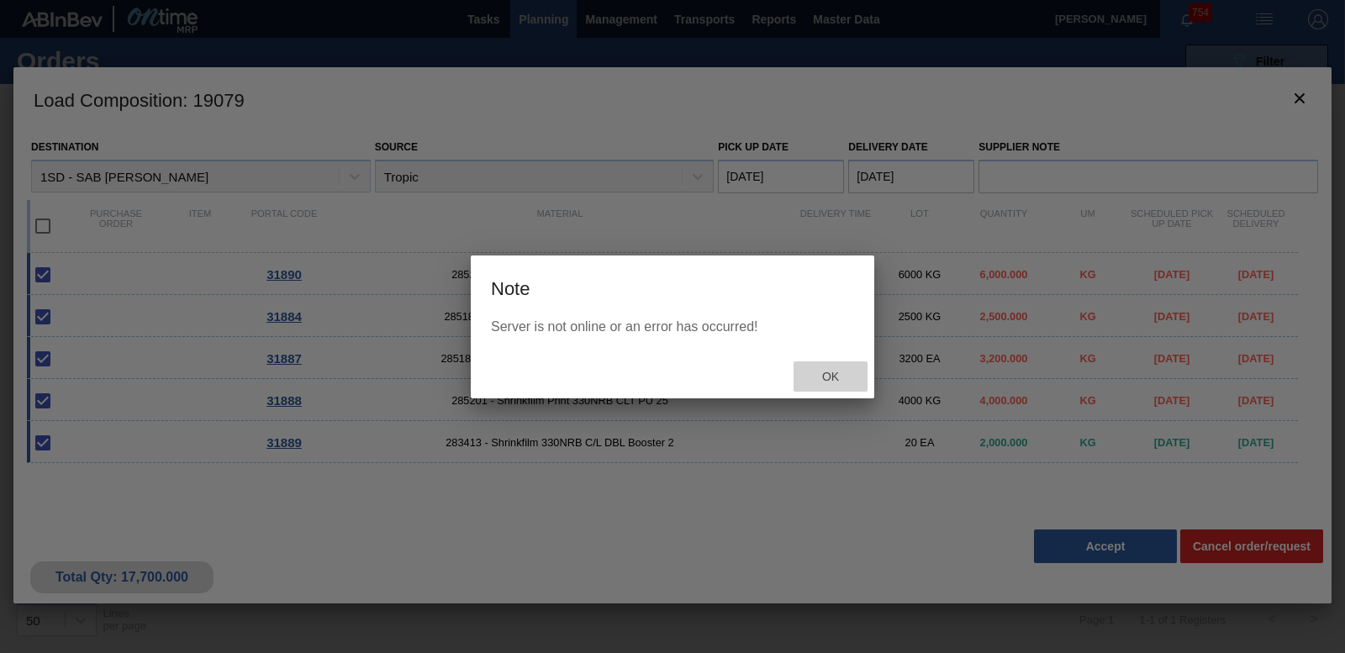
click at [818, 365] on div "Ok" at bounding box center [831, 377] width 74 height 31
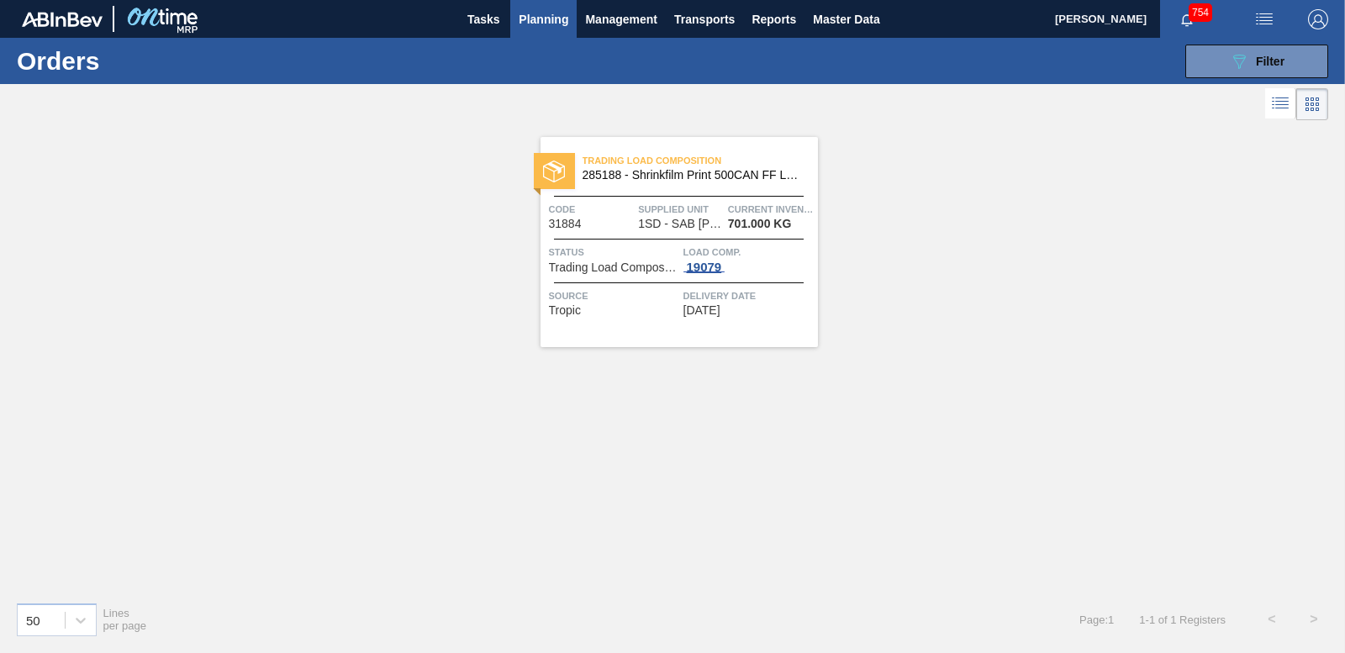
click at [705, 269] on div "19079" at bounding box center [705, 267] width 42 height 13
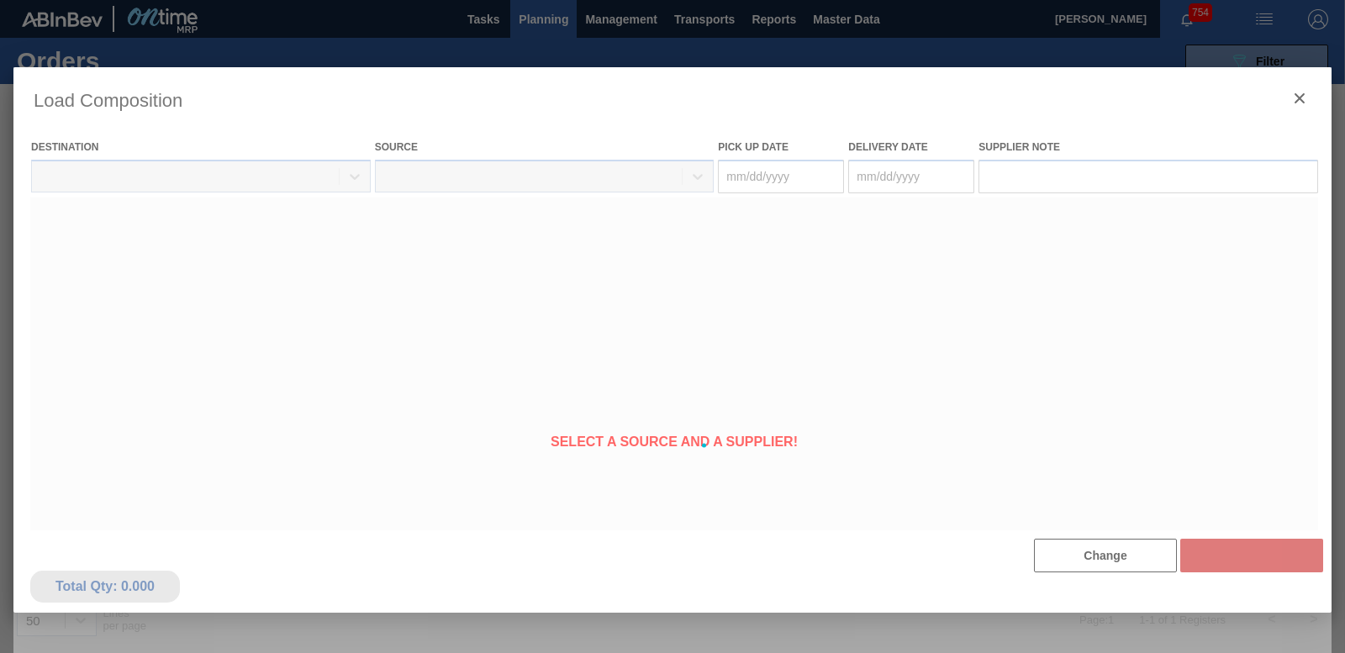
type Date "[DATE]"
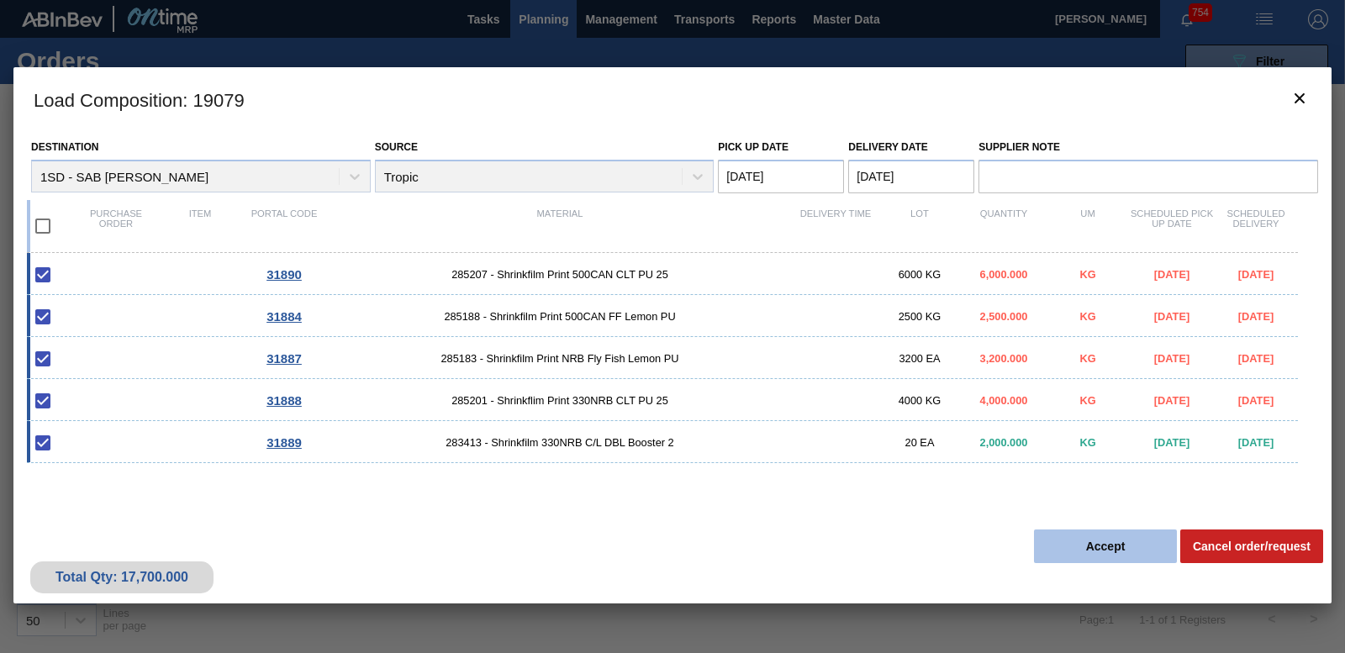
click at [1135, 544] on button "Accept" at bounding box center [1105, 547] width 143 height 34
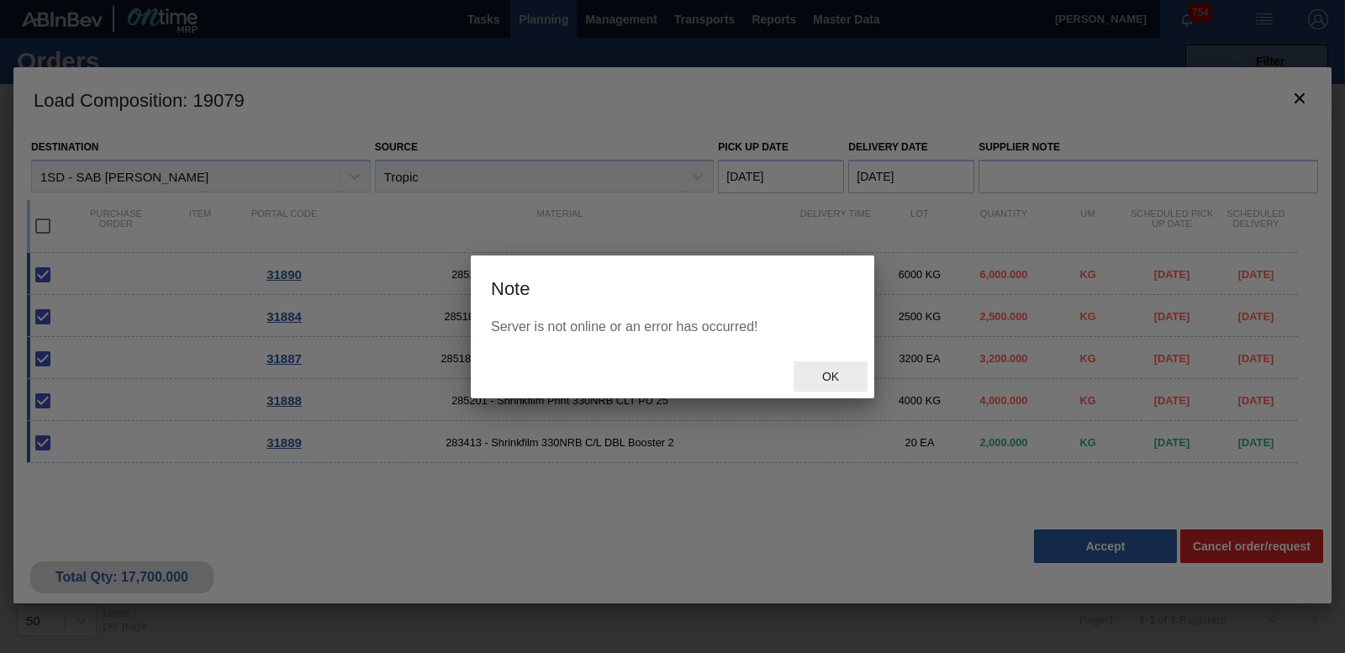
click at [827, 384] on div "Ok" at bounding box center [831, 377] width 74 height 31
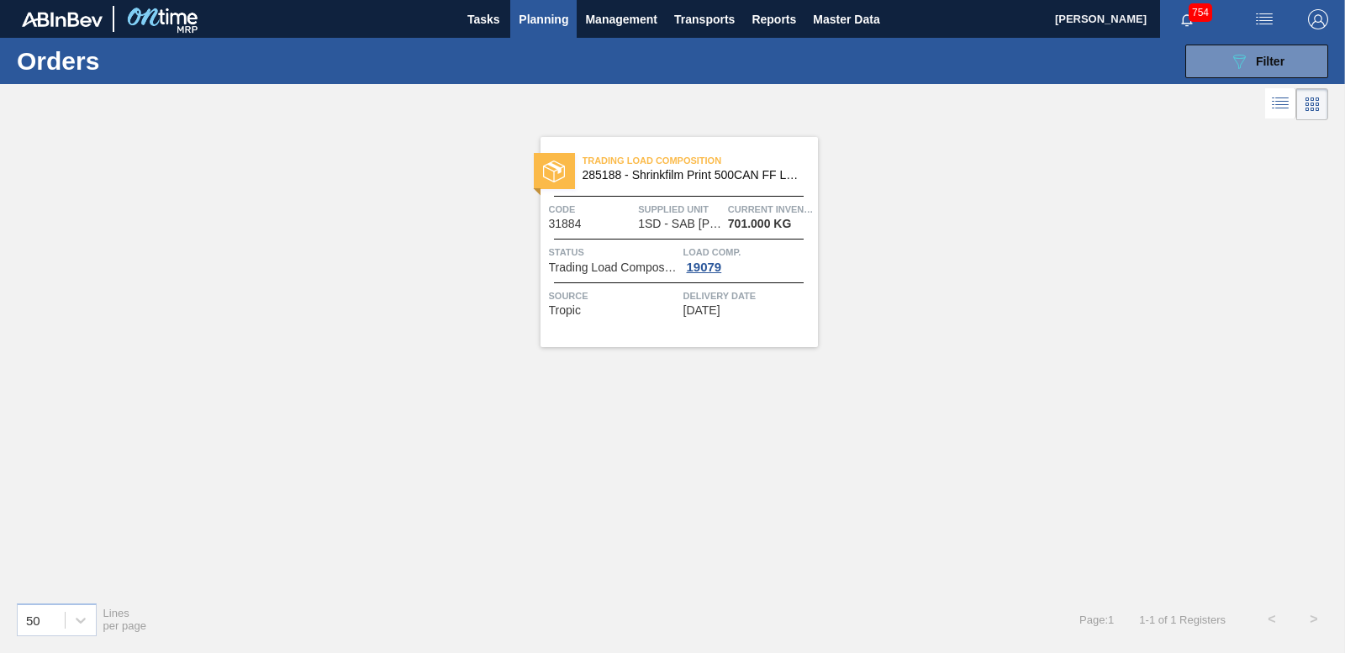
click at [525, 13] on span "Planning" at bounding box center [544, 19] width 50 height 20
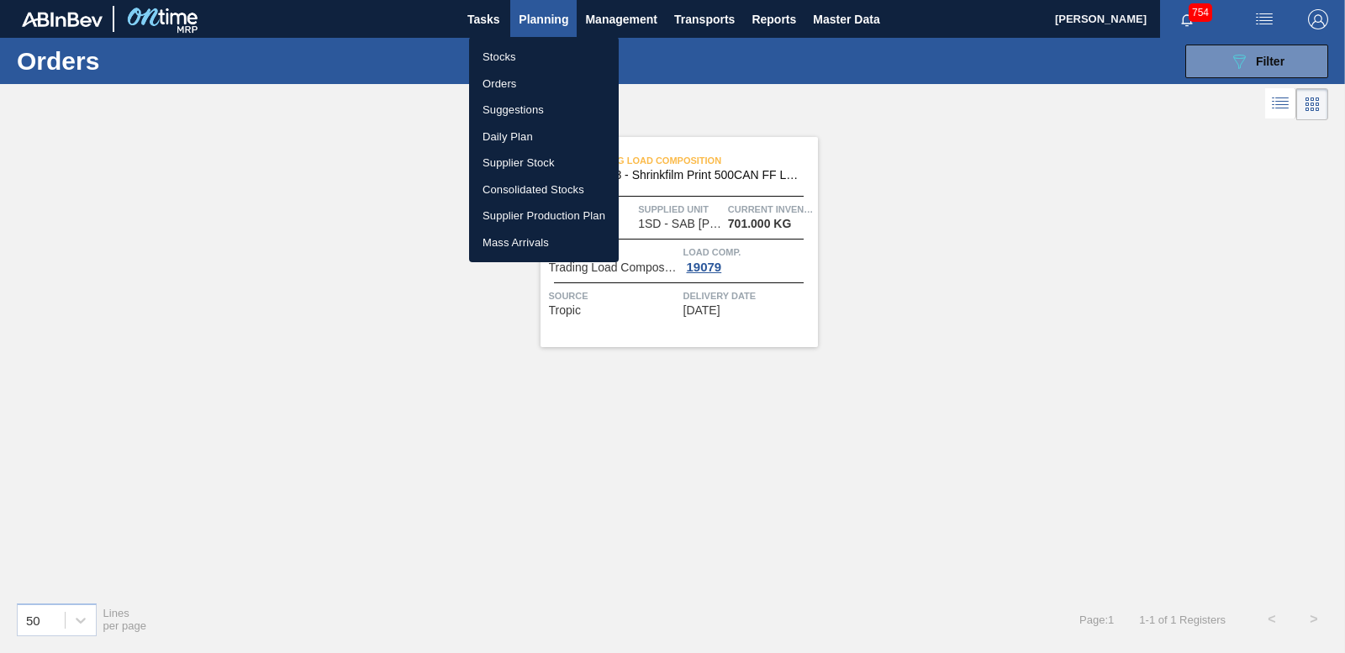
click at [501, 80] on li "Orders" at bounding box center [544, 84] width 150 height 27
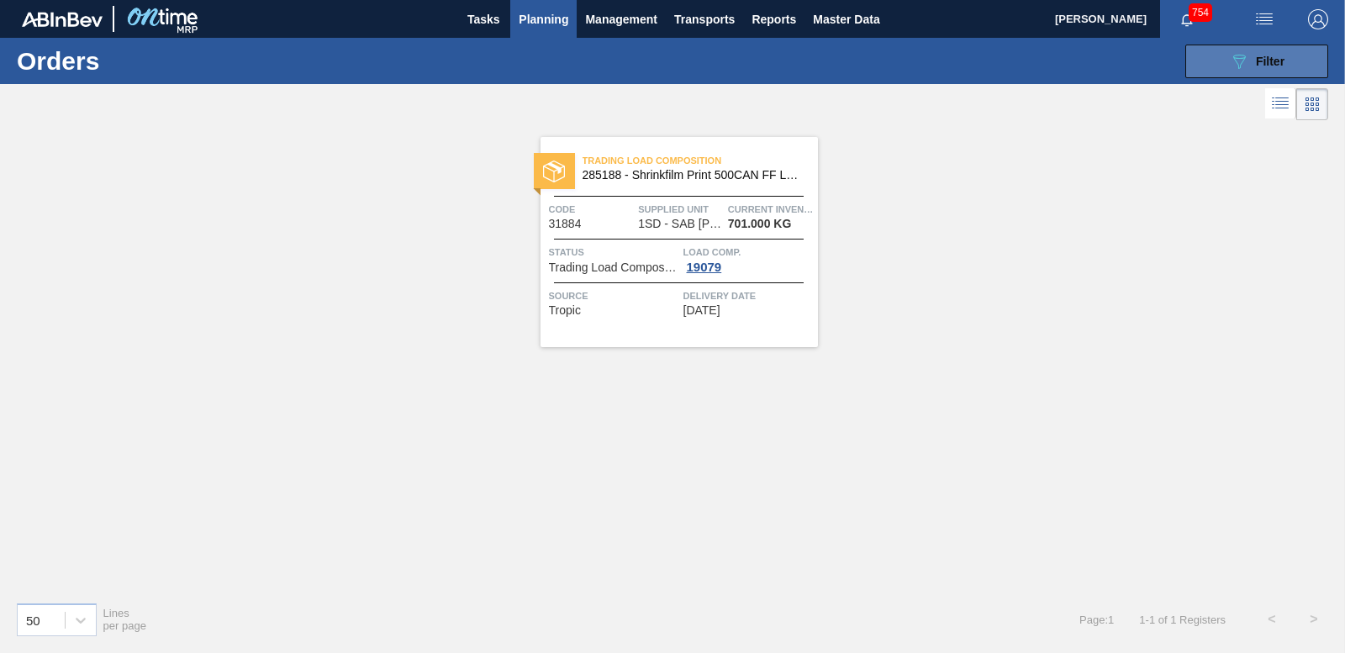
click at [1251, 57] on div "089F7B8B-B2A5-4AFE-B5C0-19BA573D28AC Filter" at bounding box center [1256, 61] width 55 height 20
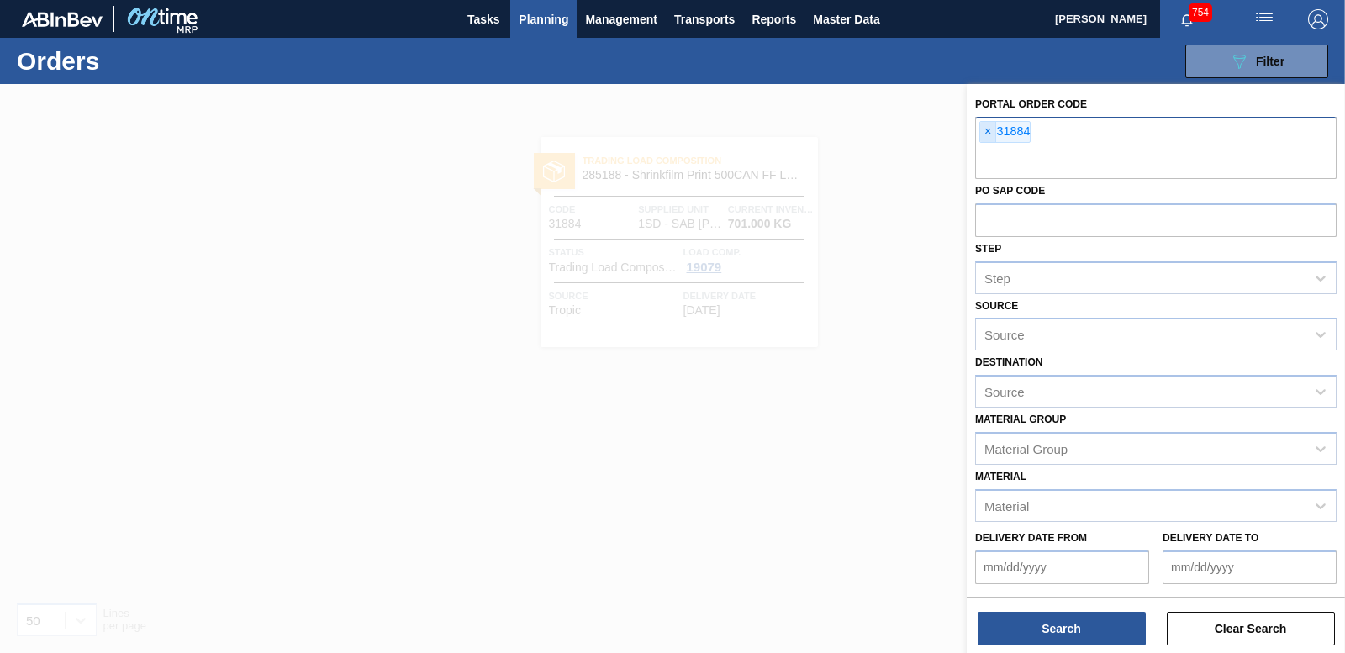
click at [987, 135] on span "×" at bounding box center [988, 132] width 16 height 20
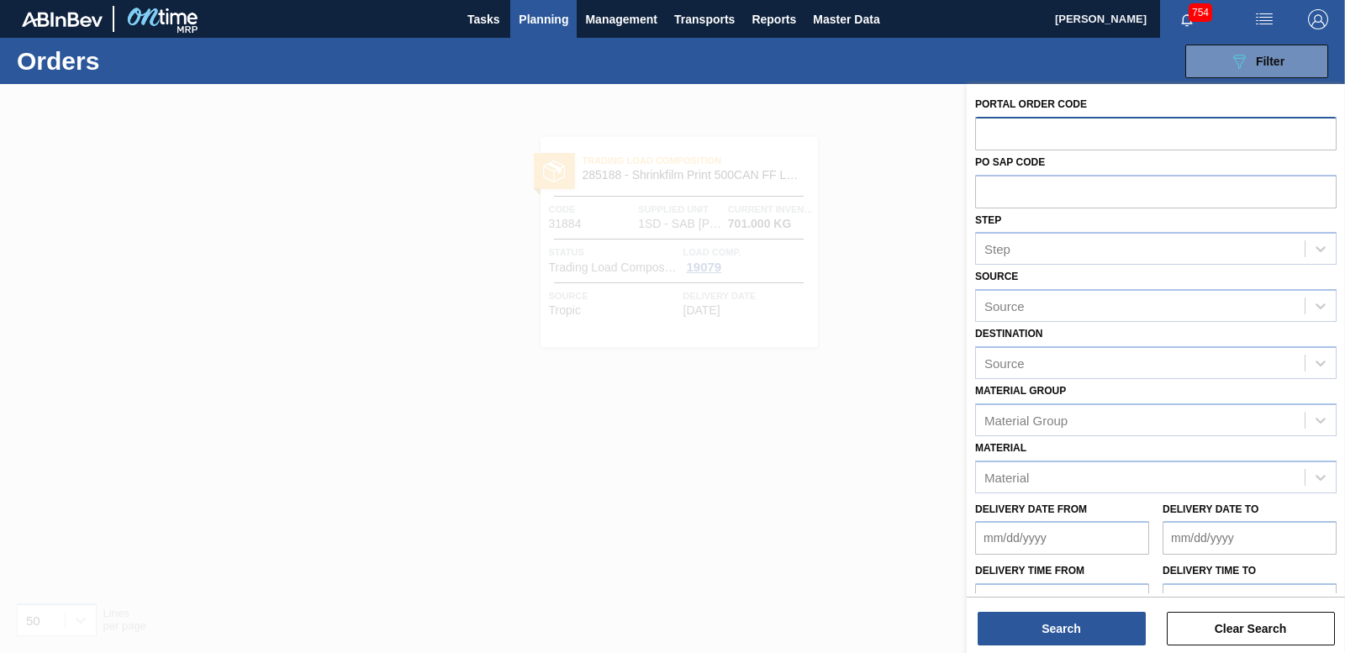
paste input "31865"
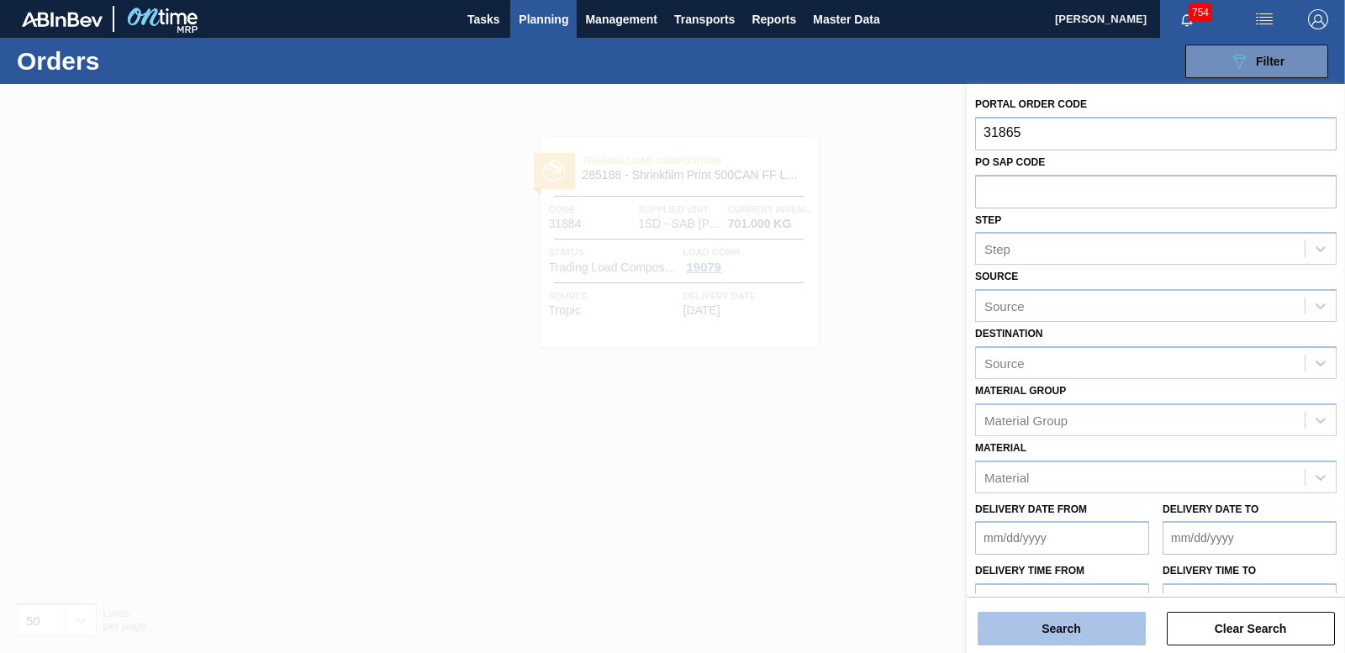
type input "31865"
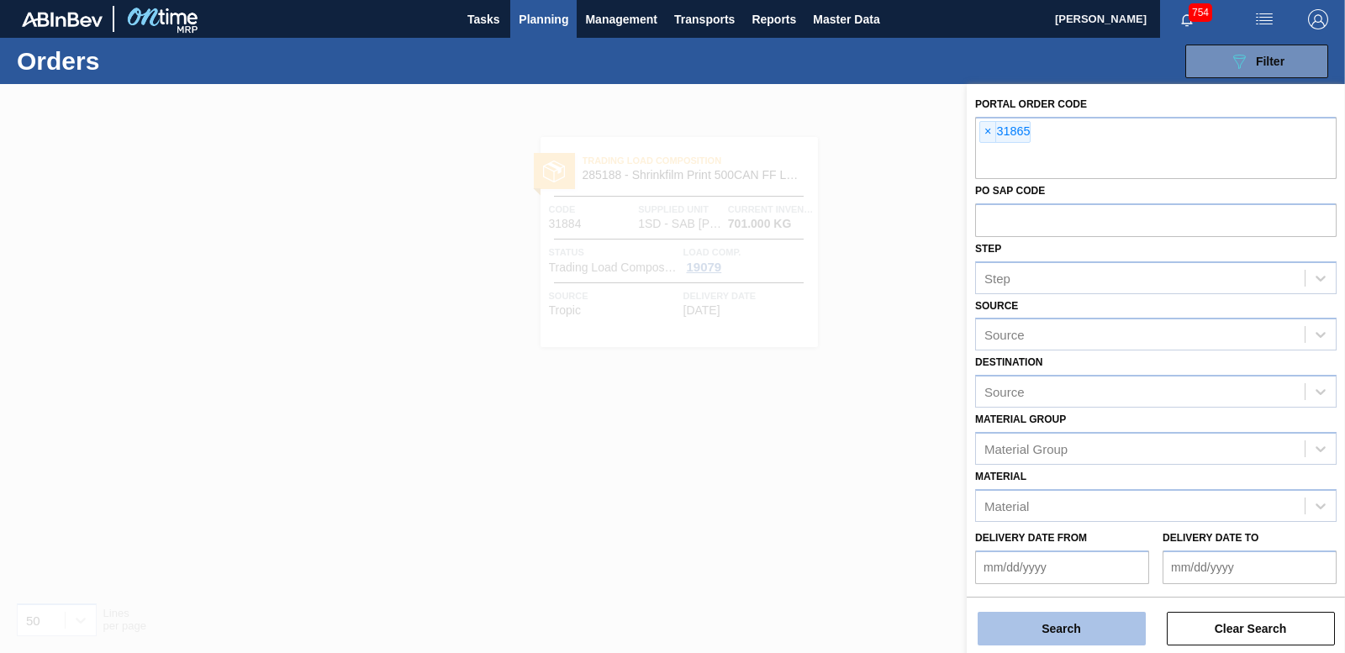
click at [1085, 631] on button "Search" at bounding box center [1062, 629] width 168 height 34
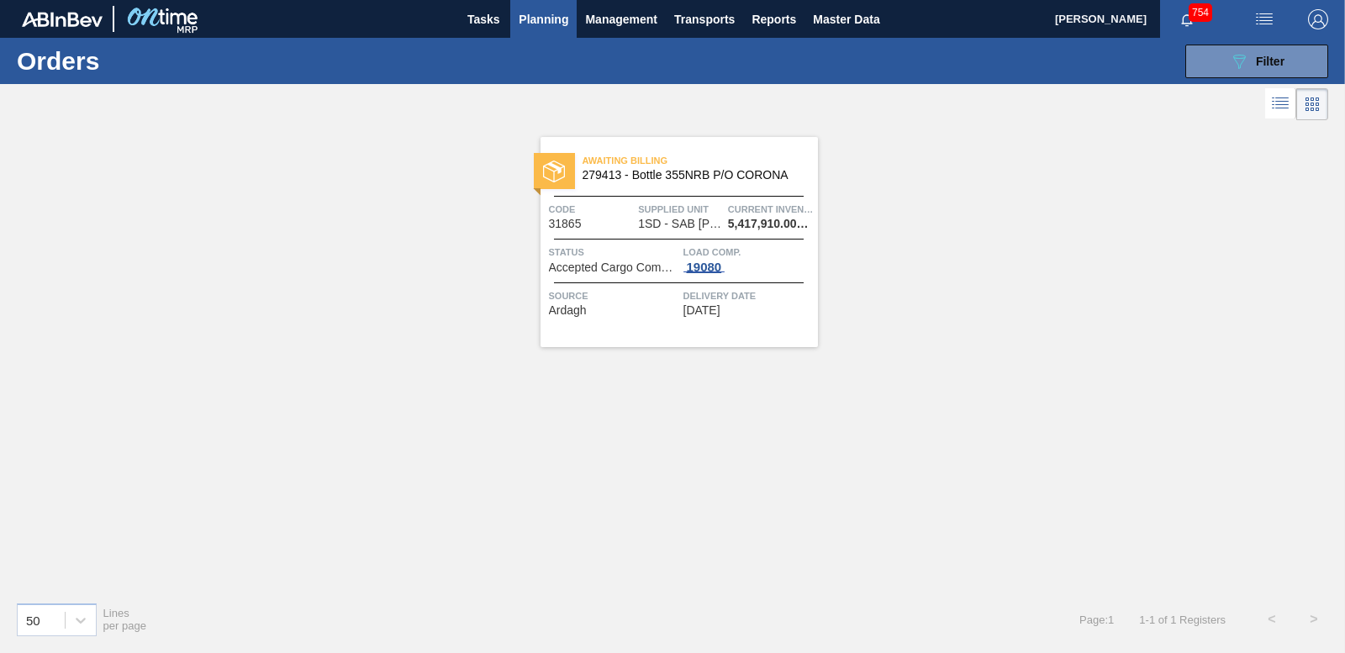
click at [715, 272] on span "19080" at bounding box center [705, 267] width 42 height 13
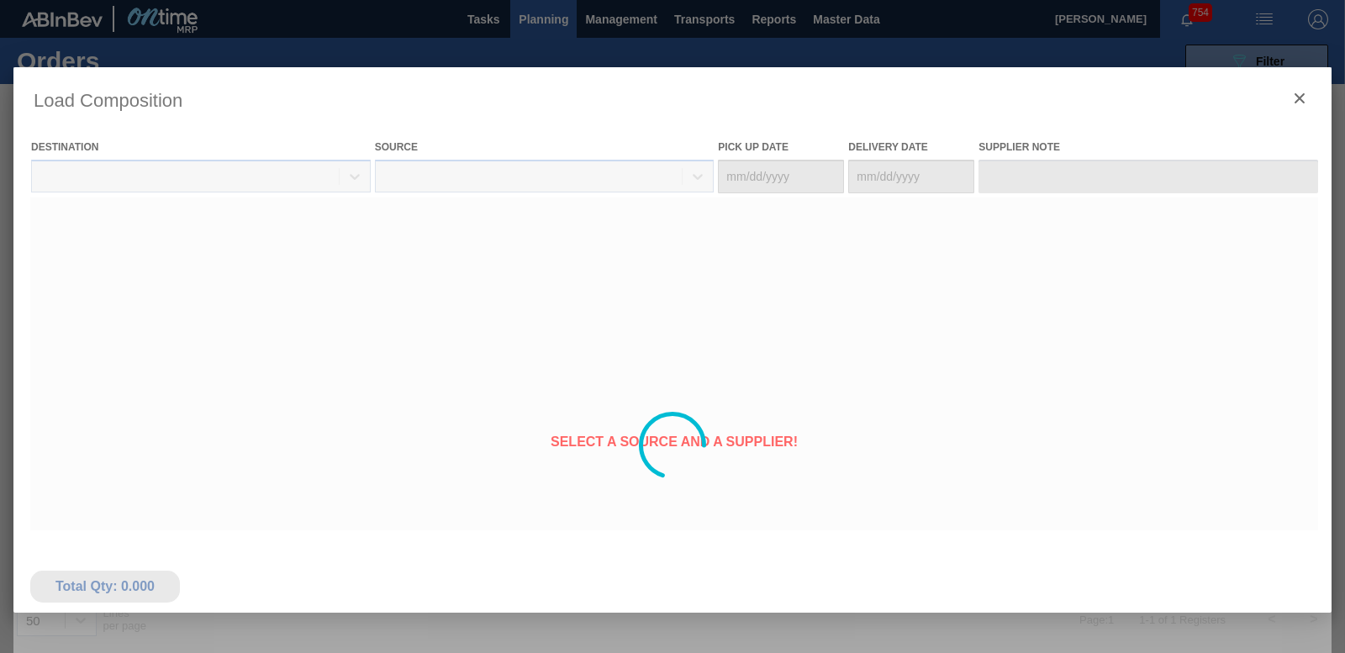
type Date "[DATE]"
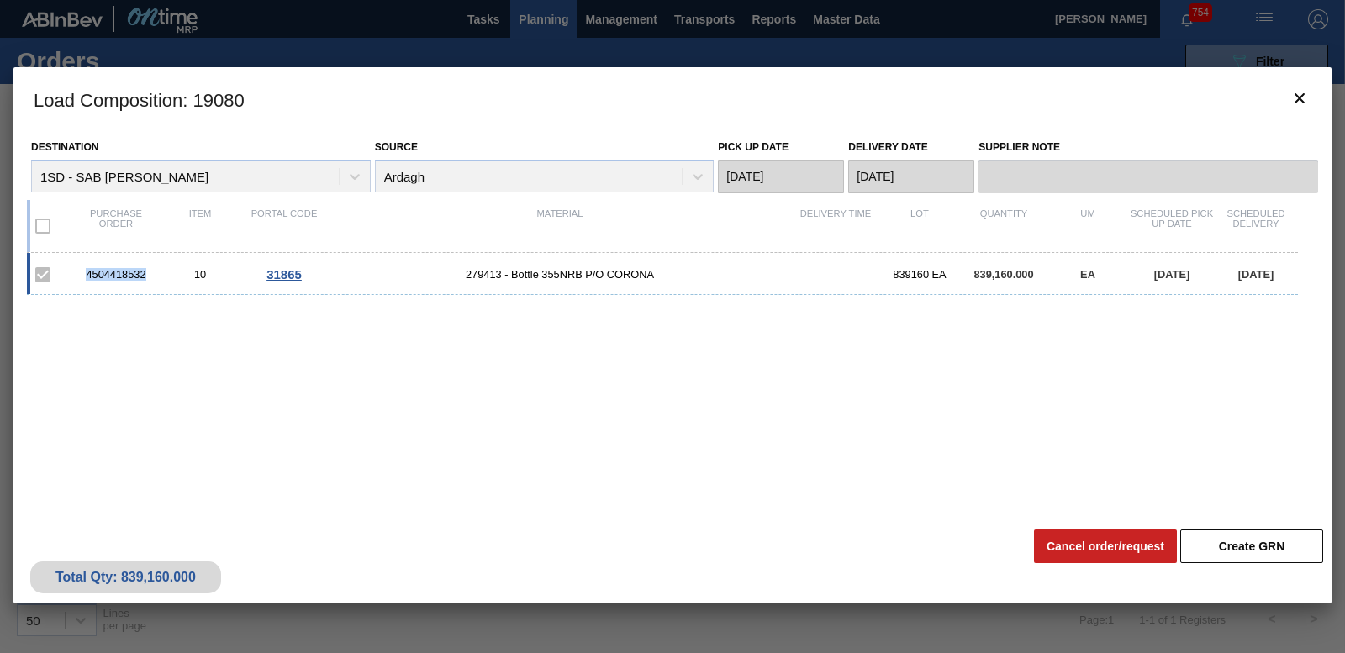
drag, startPoint x: 104, startPoint y: 270, endPoint x: 151, endPoint y: 272, distance: 47.1
click at [151, 272] on div "4504418532" at bounding box center [116, 274] width 84 height 13
drag, startPoint x: 151, startPoint y: 272, endPoint x: 130, endPoint y: 276, distance: 21.4
copy div "4504418532"
click at [1298, 102] on icon "botão de ícone" at bounding box center [1300, 98] width 20 height 20
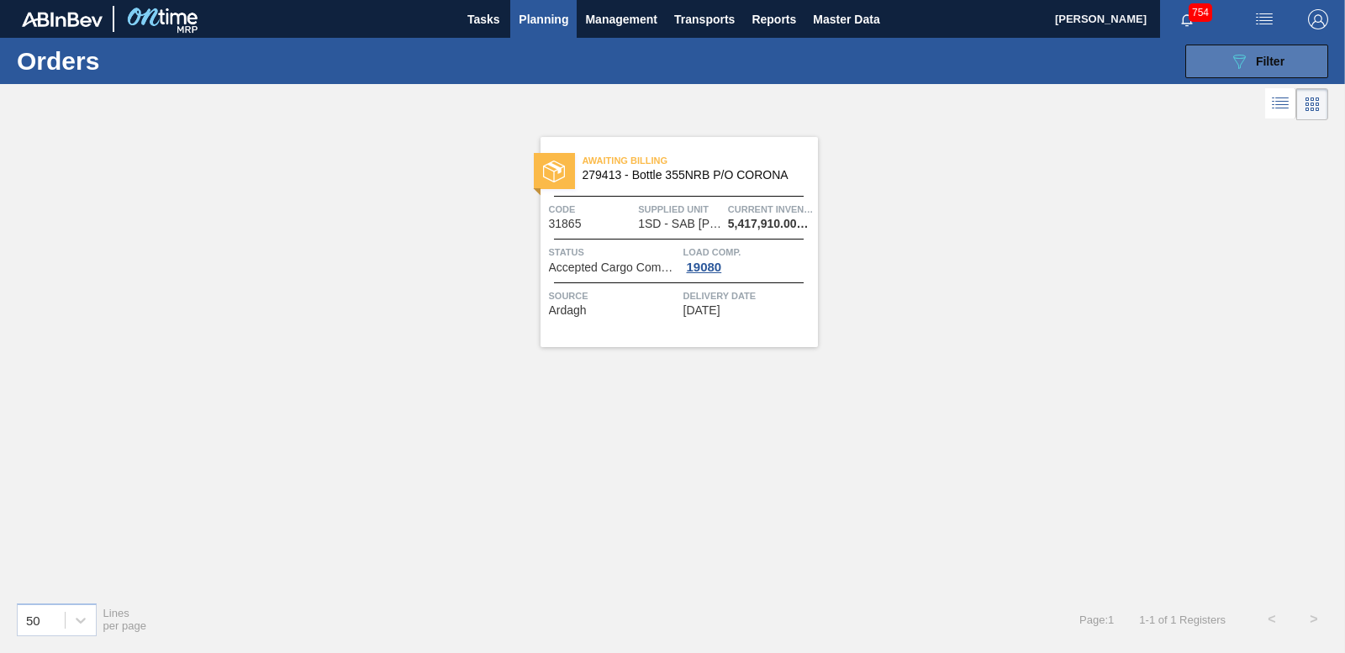
click at [1249, 65] on div "089F7B8B-B2A5-4AFE-B5C0-19BA573D28AC Filter" at bounding box center [1256, 61] width 55 height 20
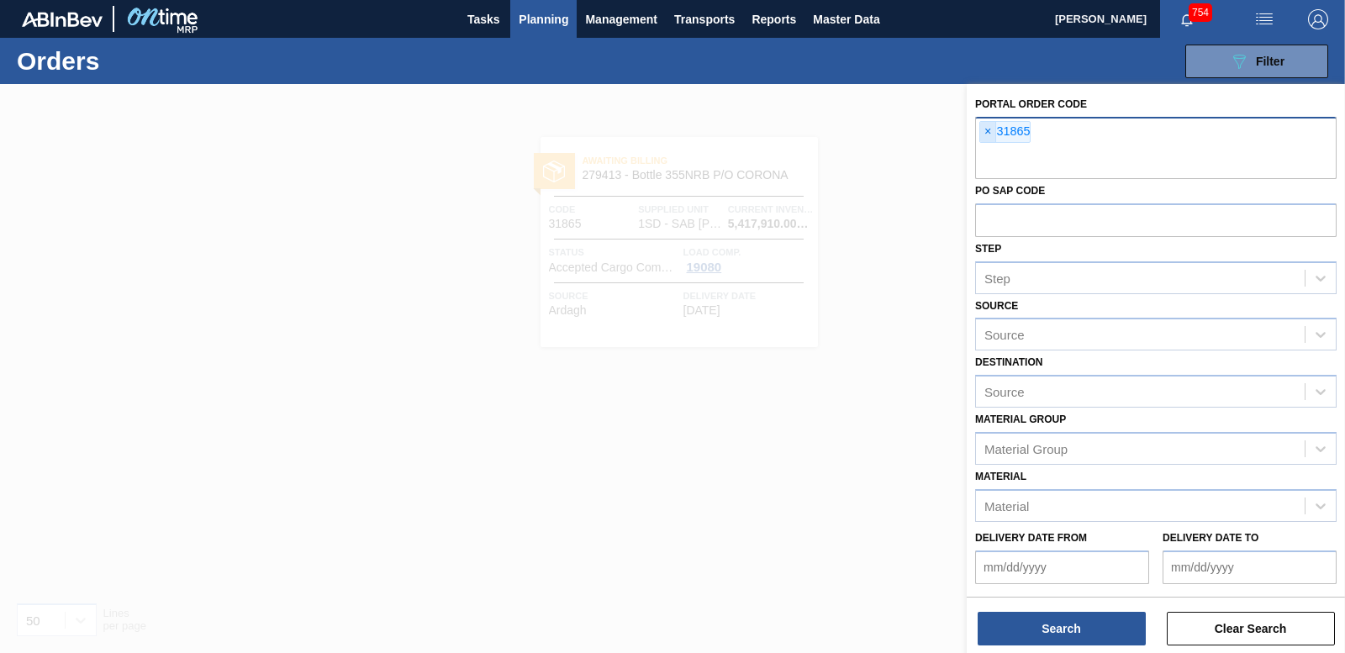
click at [988, 127] on span "×" at bounding box center [988, 132] width 16 height 20
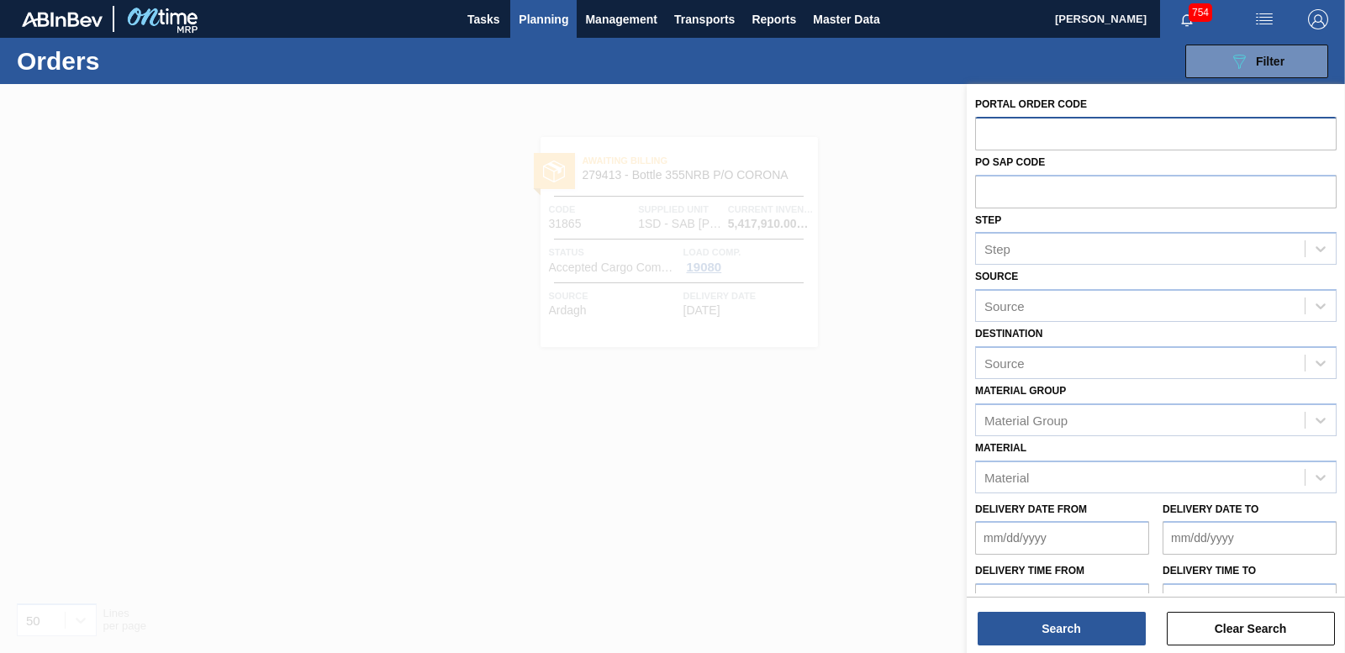
paste input "31866"
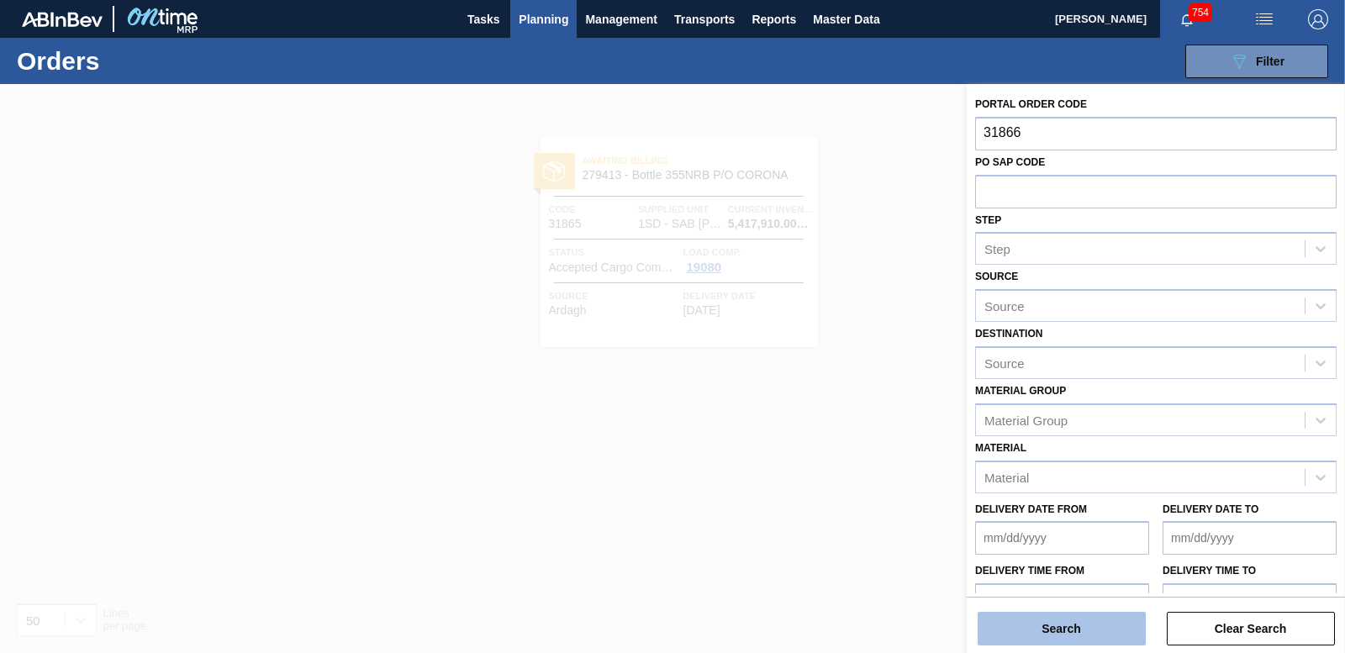
type input "31866"
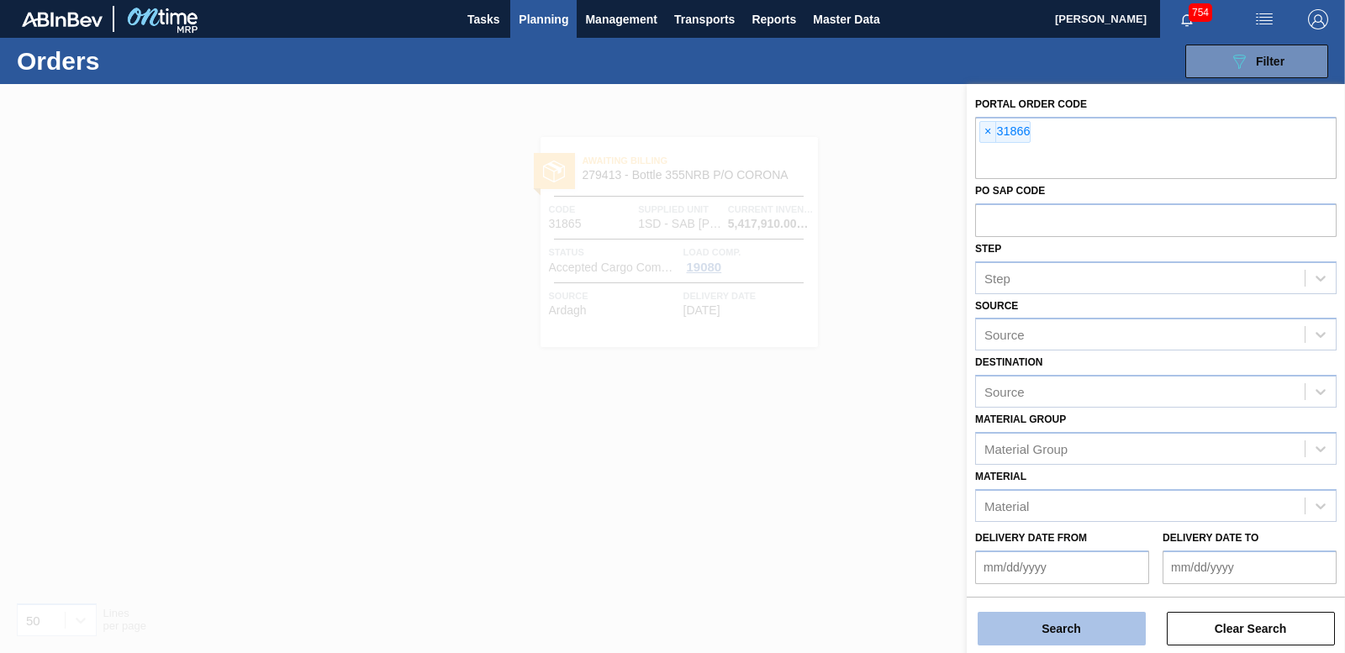
click at [1056, 626] on button "Search" at bounding box center [1062, 629] width 168 height 34
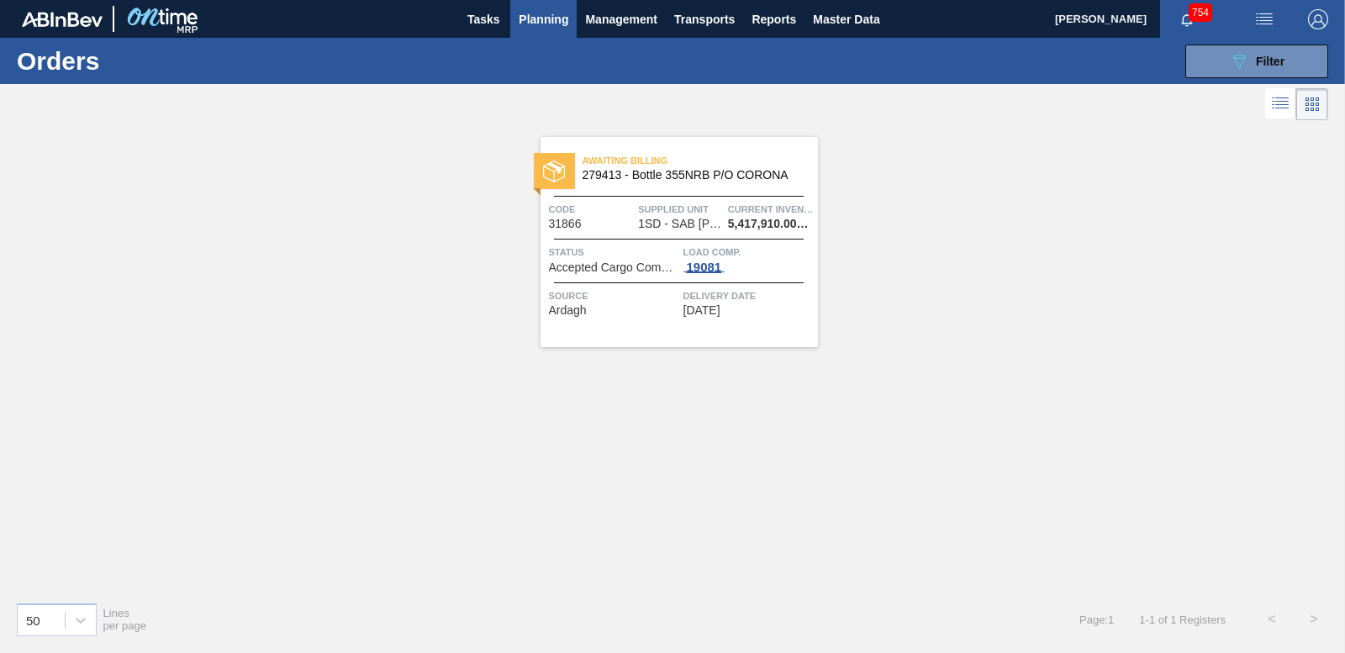
click at [710, 264] on div "19081" at bounding box center [705, 267] width 42 height 13
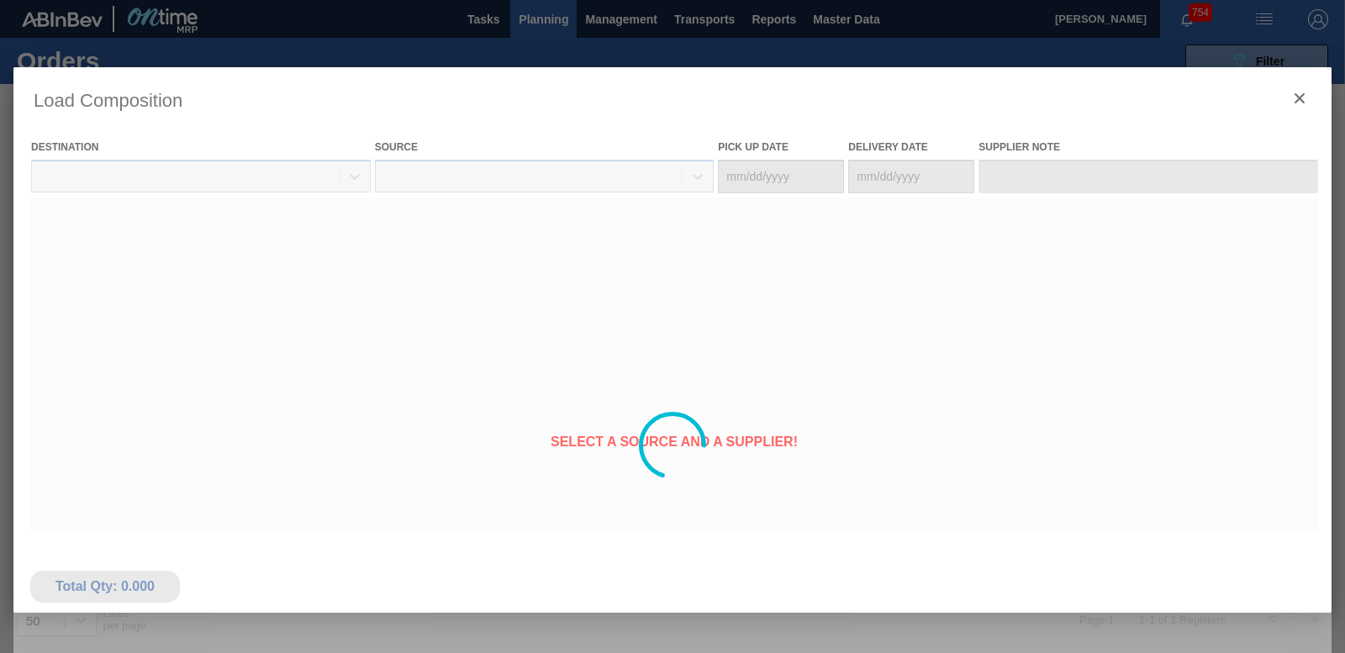
type Date "[DATE]"
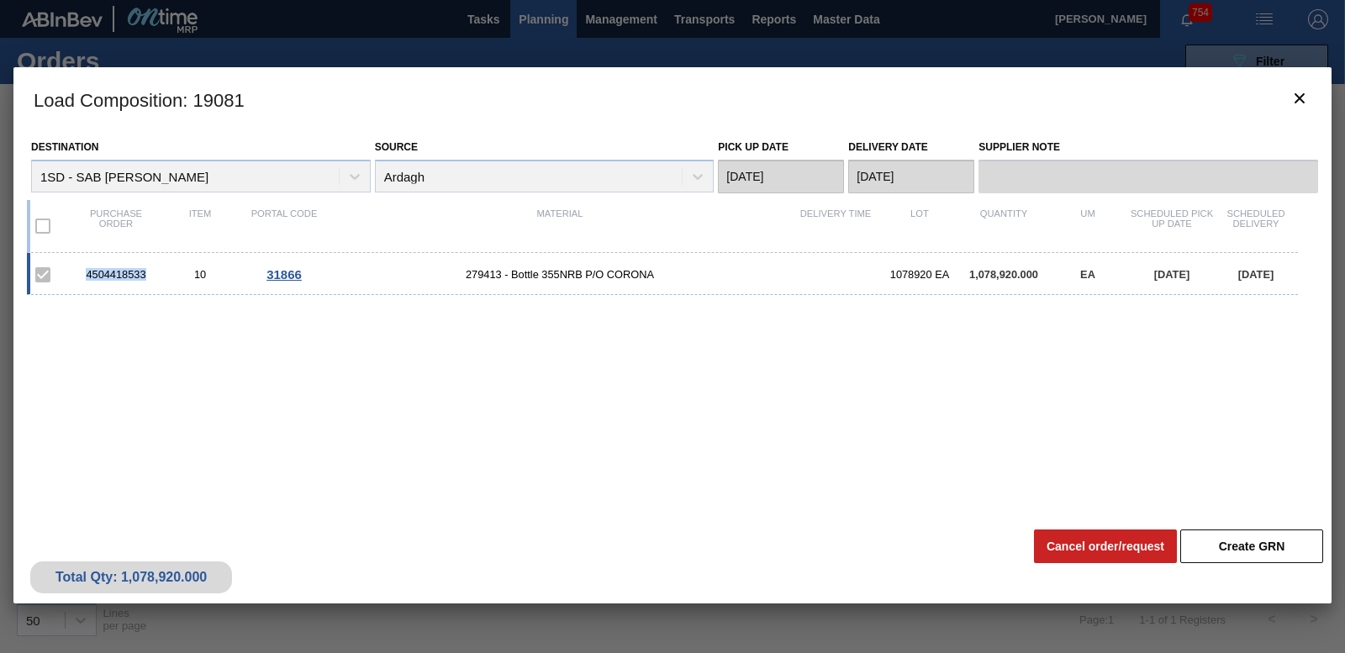
drag, startPoint x: 83, startPoint y: 270, endPoint x: 145, endPoint y: 271, distance: 62.2
click at [145, 271] on div "4504418533" at bounding box center [116, 274] width 84 height 13
drag, startPoint x: 145, startPoint y: 271, endPoint x: 127, endPoint y: 270, distance: 18.5
copy div "4504418533"
click at [1307, 99] on icon "botão de ícone" at bounding box center [1300, 98] width 20 height 20
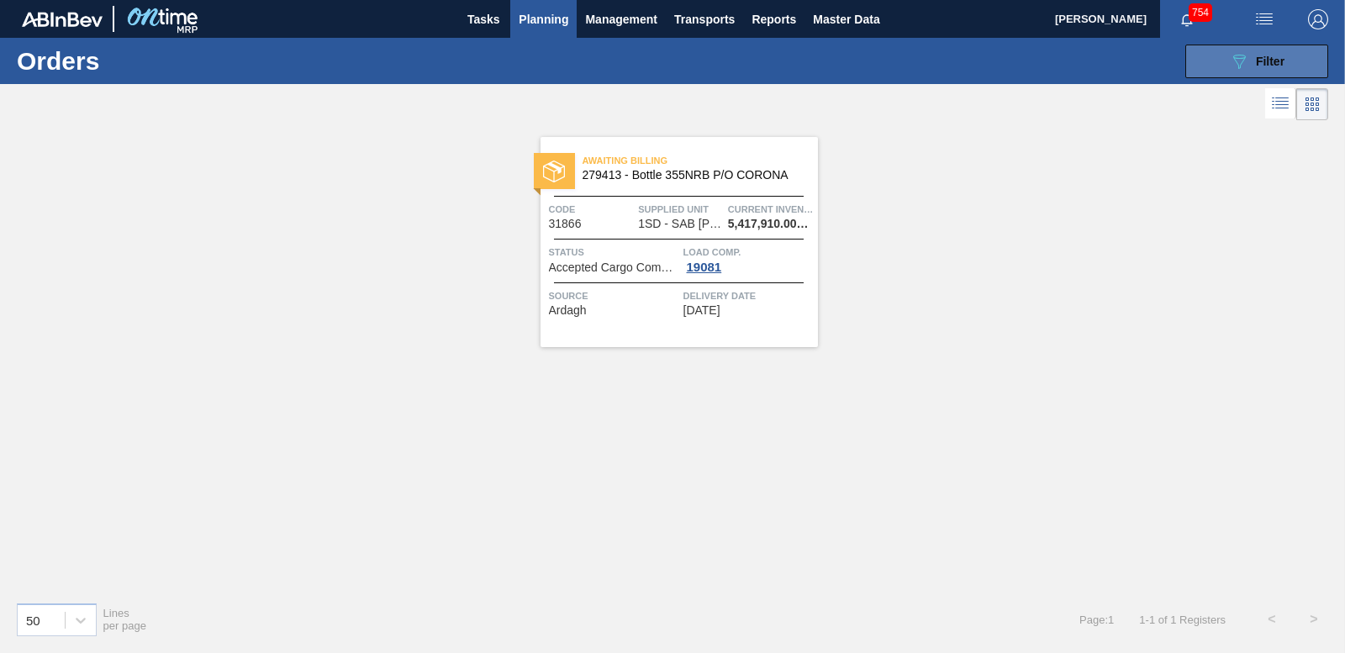
click at [1259, 56] on span "Filter" at bounding box center [1270, 61] width 29 height 13
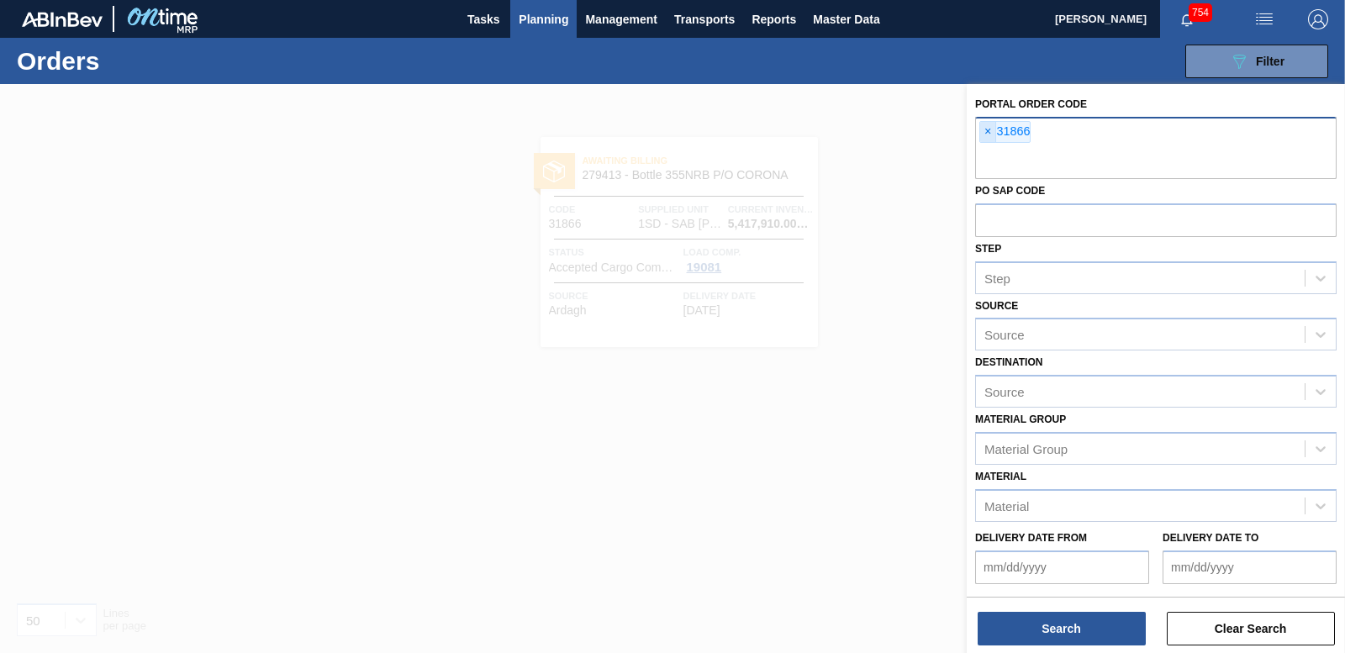
click at [985, 129] on span "×" at bounding box center [988, 132] width 16 height 20
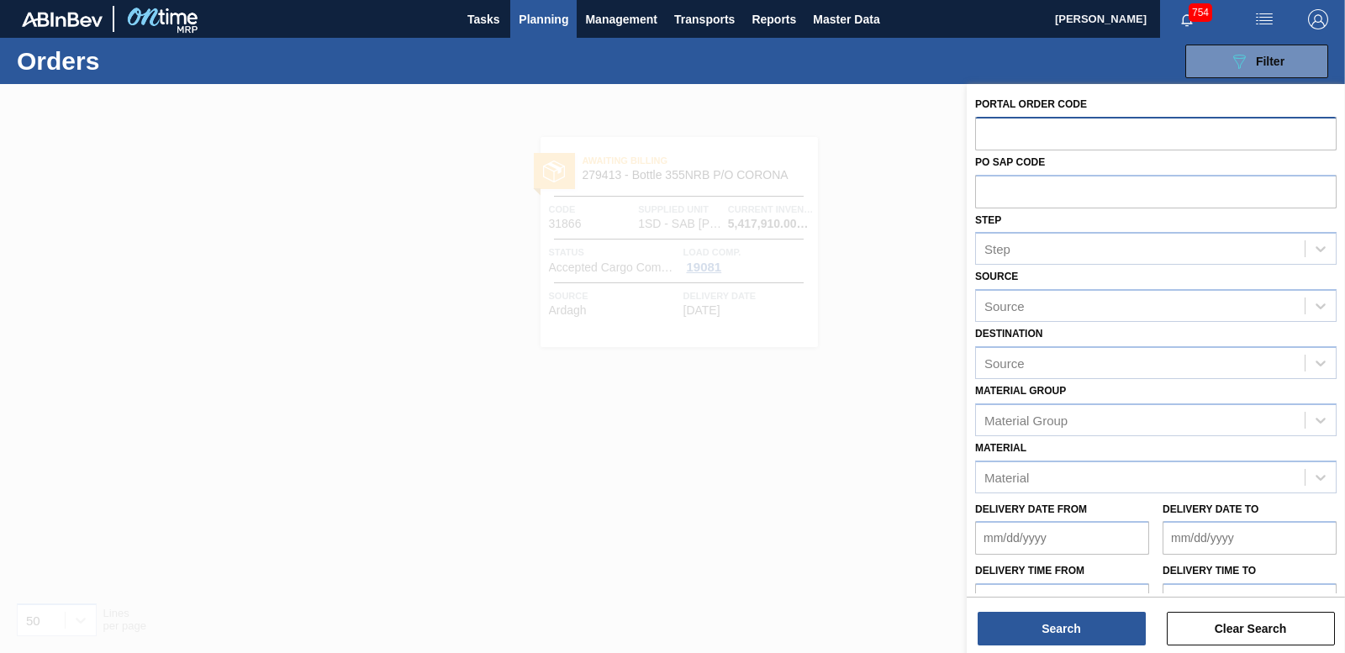
paste input "31867"
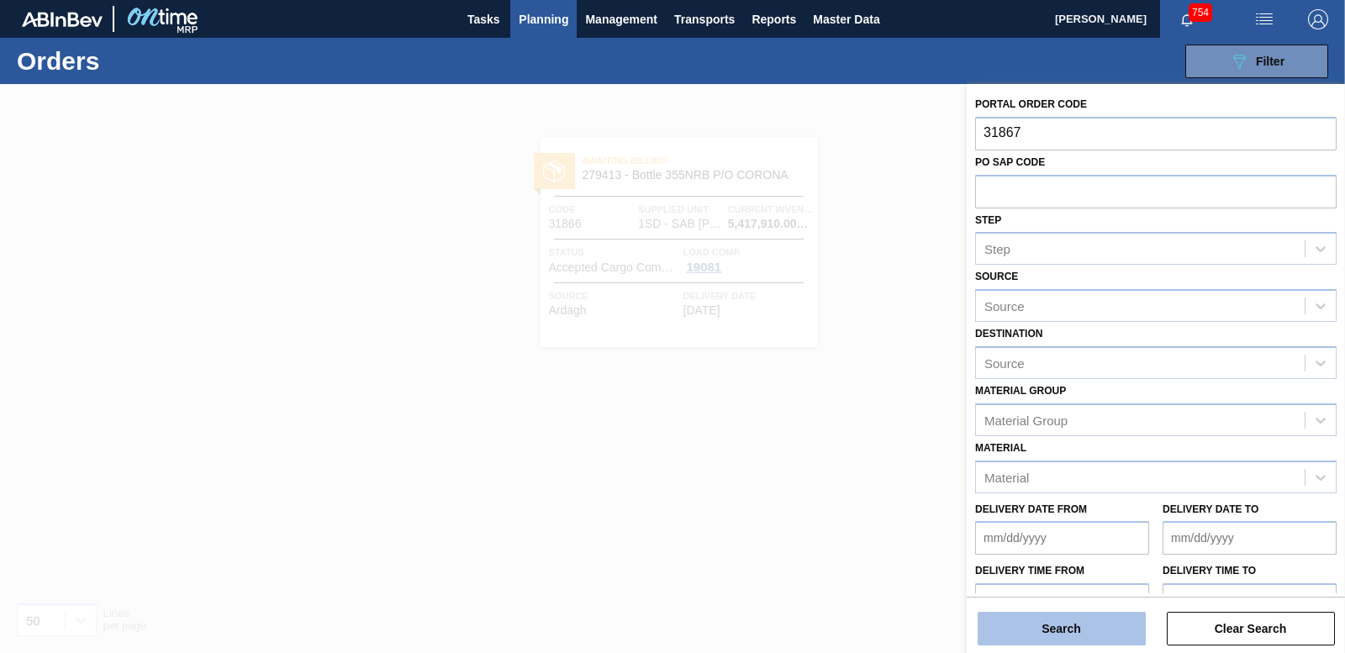
type input "31867"
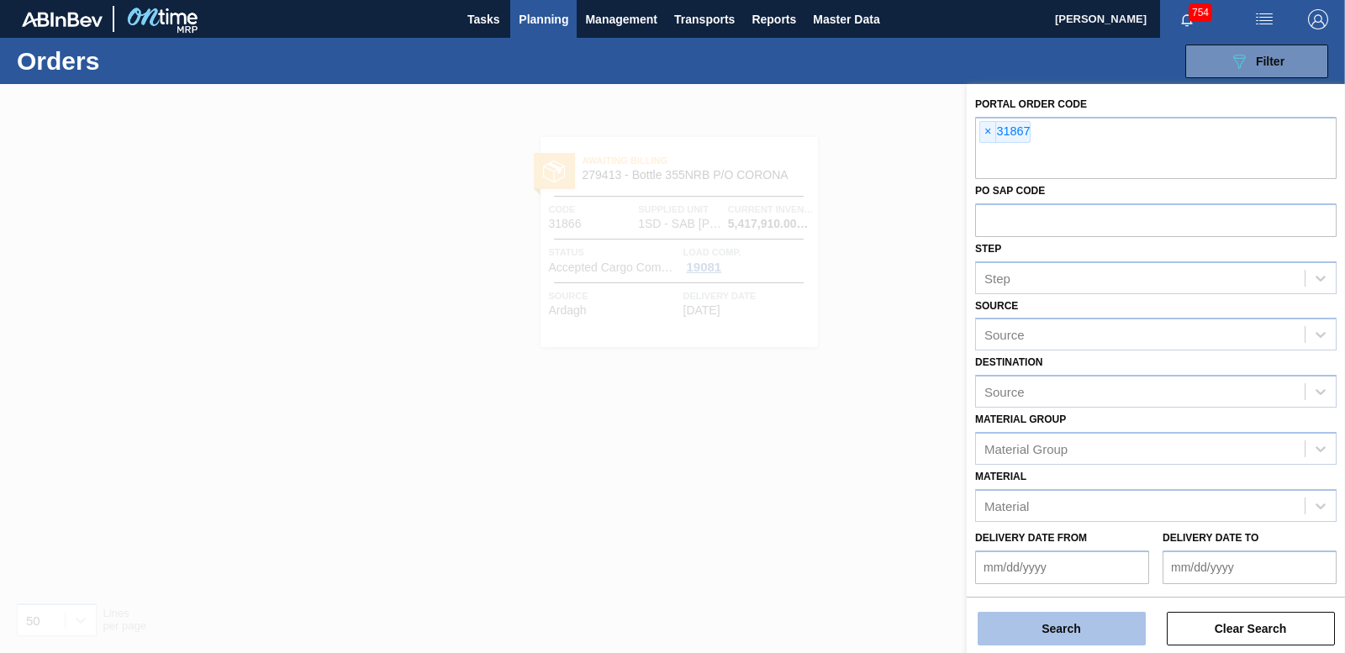
click at [1064, 623] on button "Search" at bounding box center [1062, 629] width 168 height 34
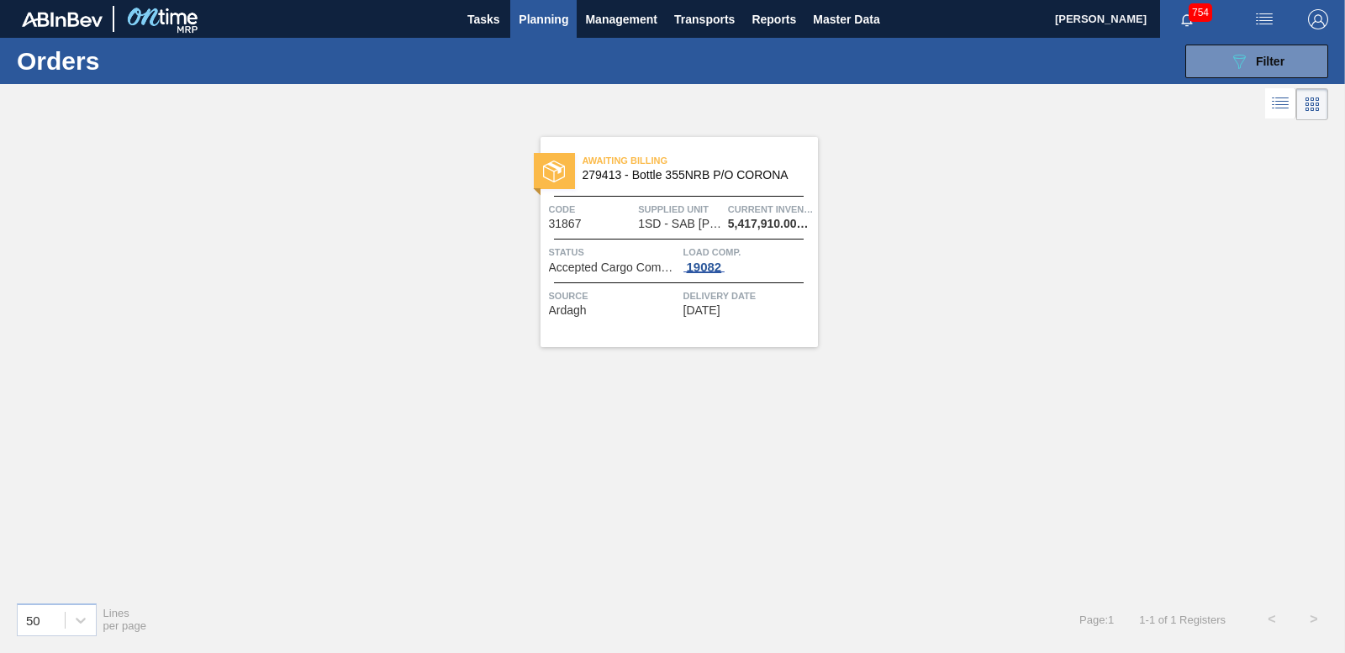
click at [709, 266] on div "19082" at bounding box center [705, 267] width 42 height 13
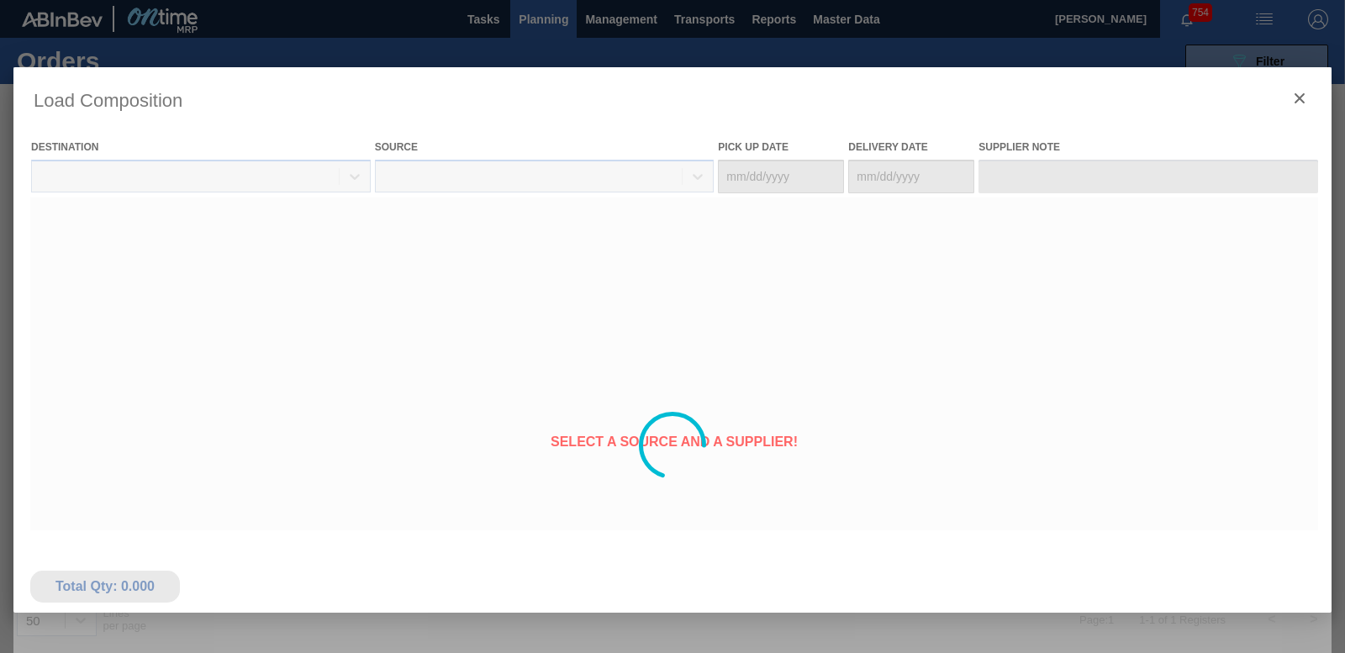
type Date "[DATE]"
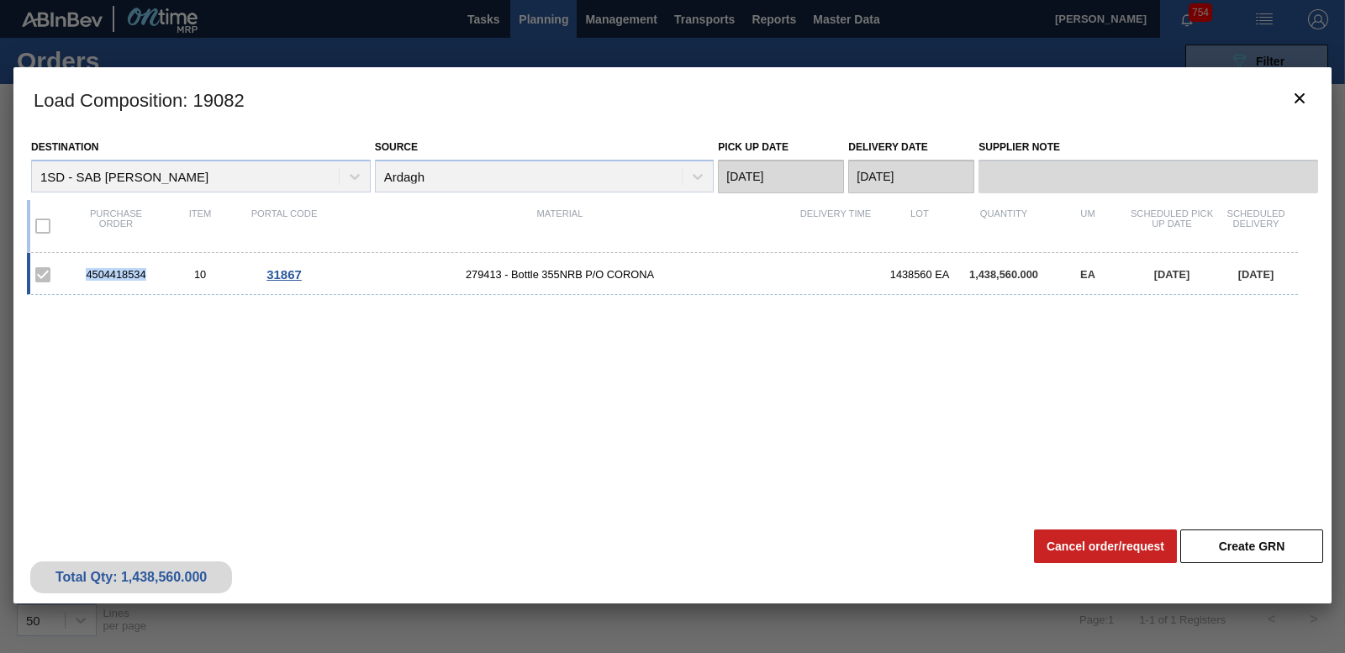
drag, startPoint x: 87, startPoint y: 272, endPoint x: 151, endPoint y: 277, distance: 64.2
click at [151, 277] on div "4504418534" at bounding box center [116, 274] width 84 height 13
drag, startPoint x: 151, startPoint y: 277, endPoint x: 114, endPoint y: 271, distance: 36.8
copy div "4504418534"
click at [1307, 98] on icon "botão de ícone" at bounding box center [1300, 98] width 20 height 20
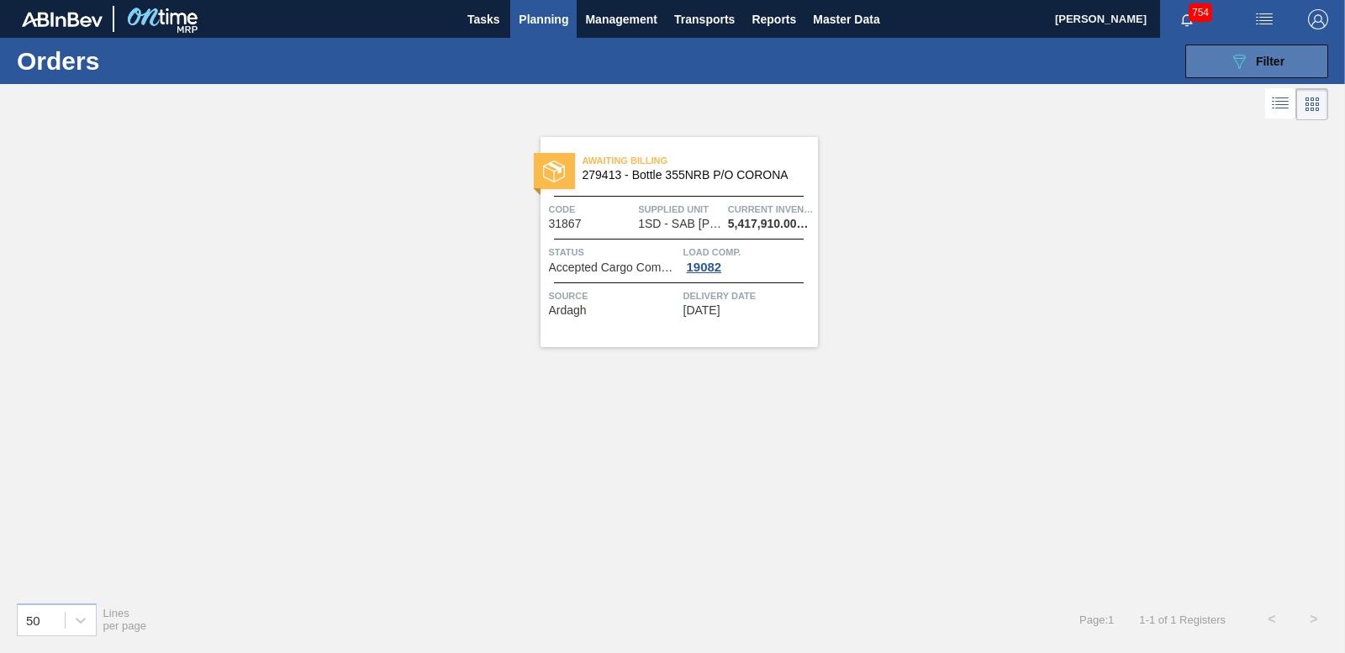
click at [1232, 55] on icon "089F7B8B-B2A5-4AFE-B5C0-19BA573D28AC" at bounding box center [1239, 61] width 20 height 20
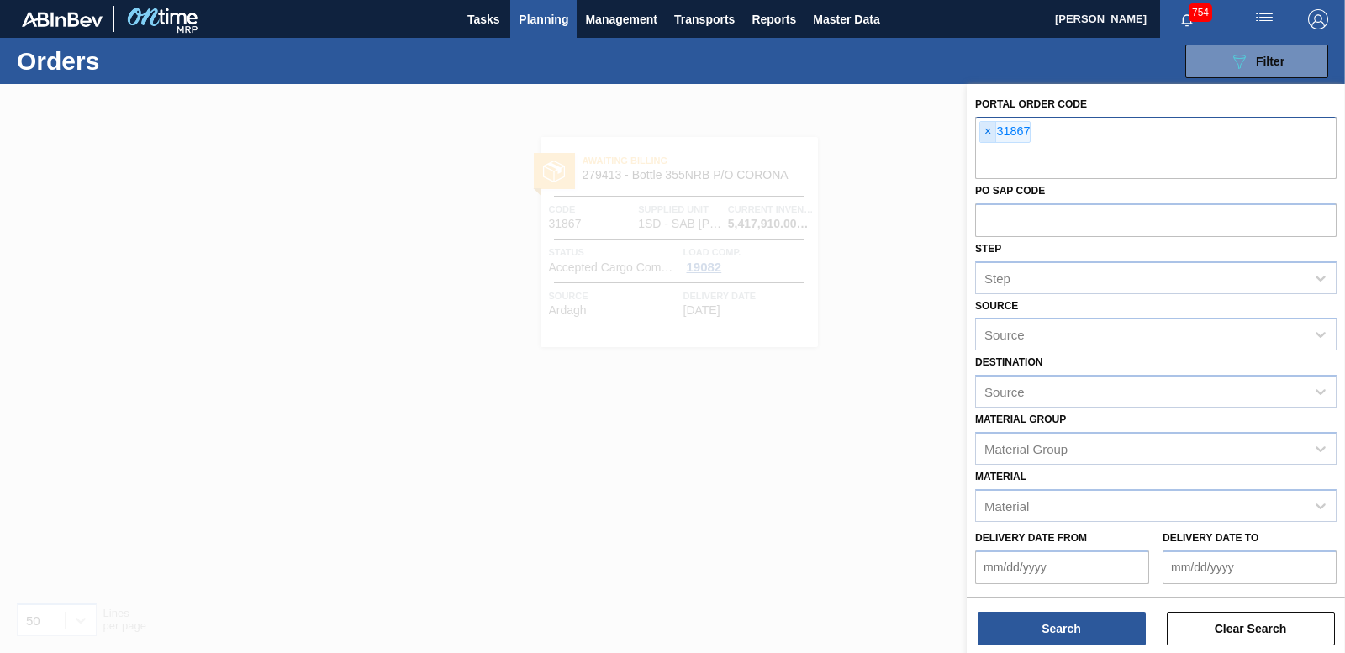
click at [985, 132] on span "×" at bounding box center [988, 132] width 16 height 20
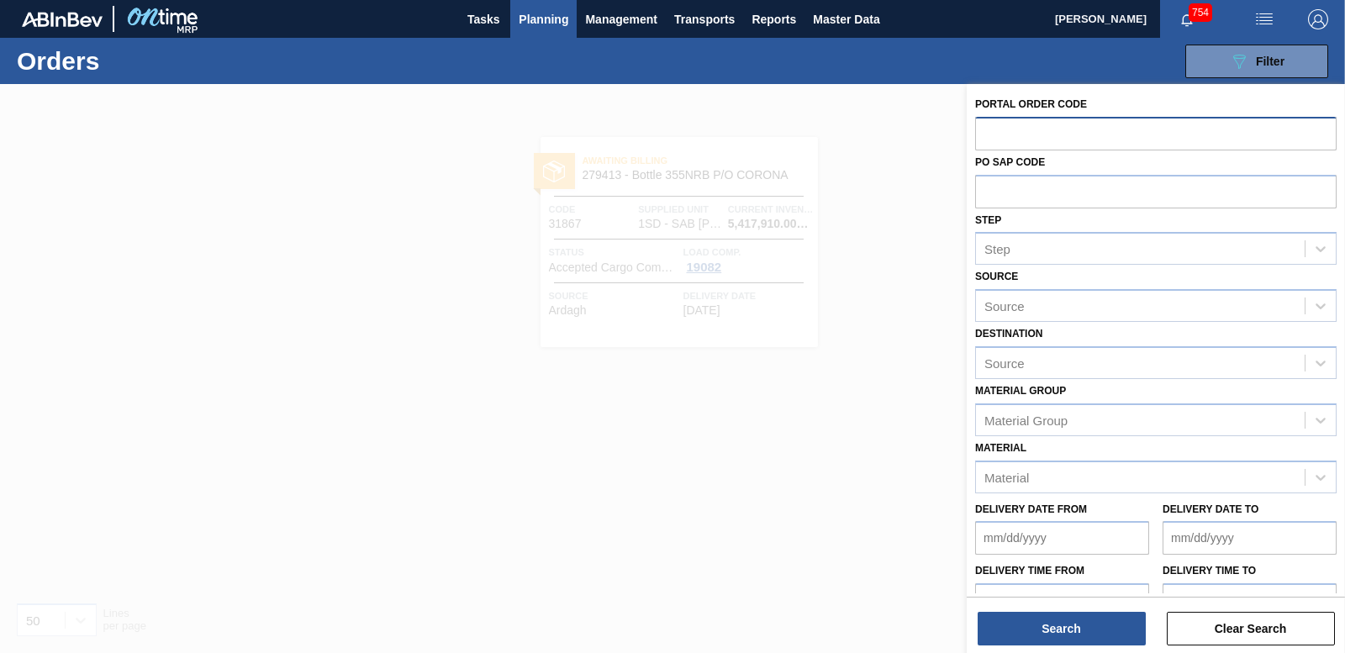
paste input "31868"
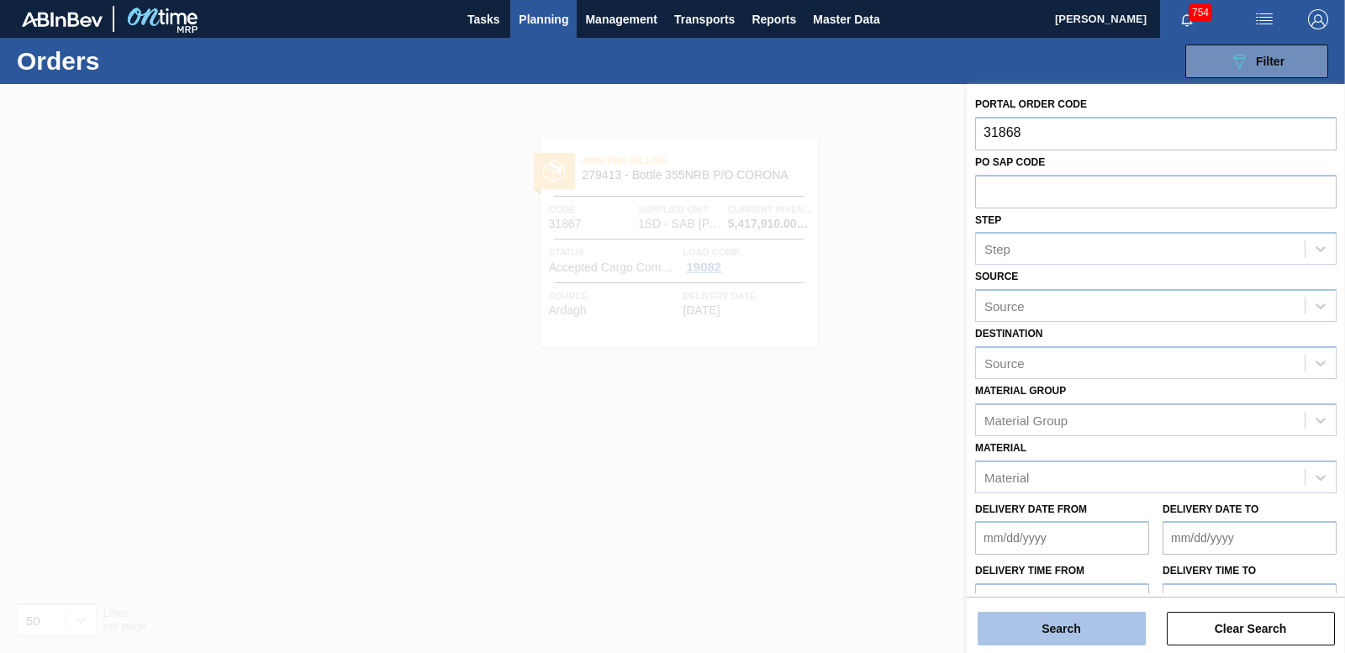
type input "31868"
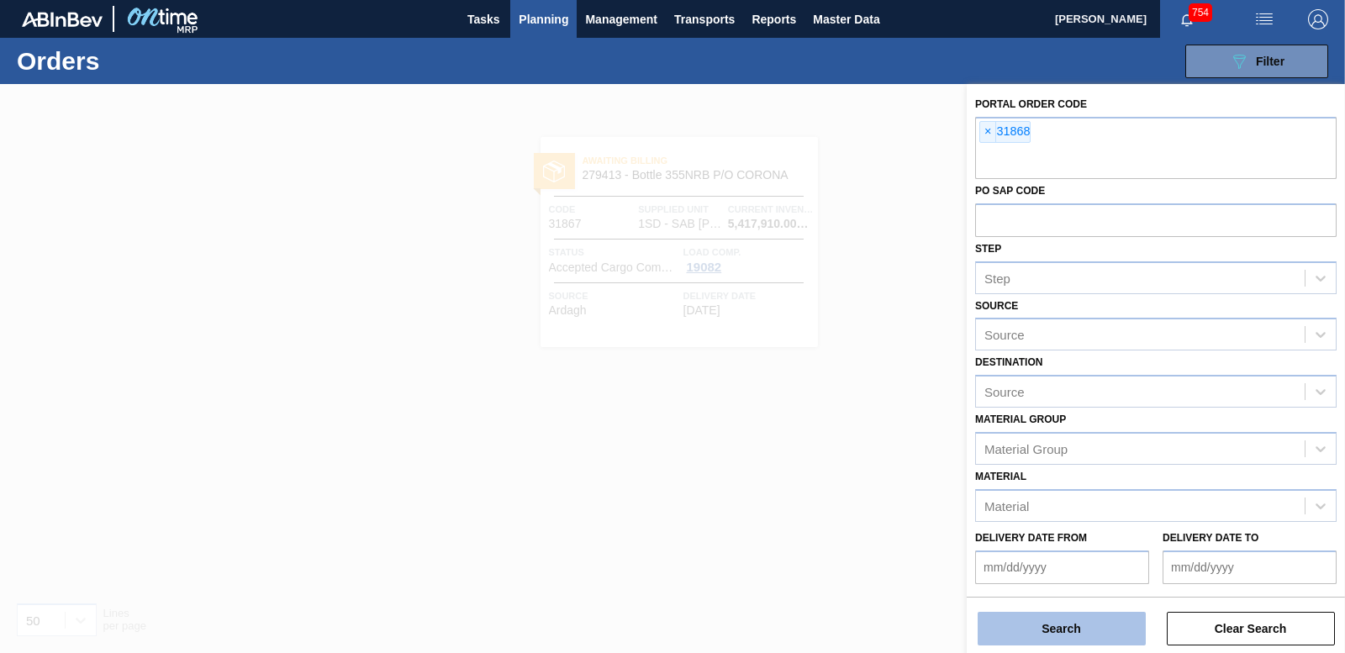
click at [1070, 626] on button "Search" at bounding box center [1062, 629] width 168 height 34
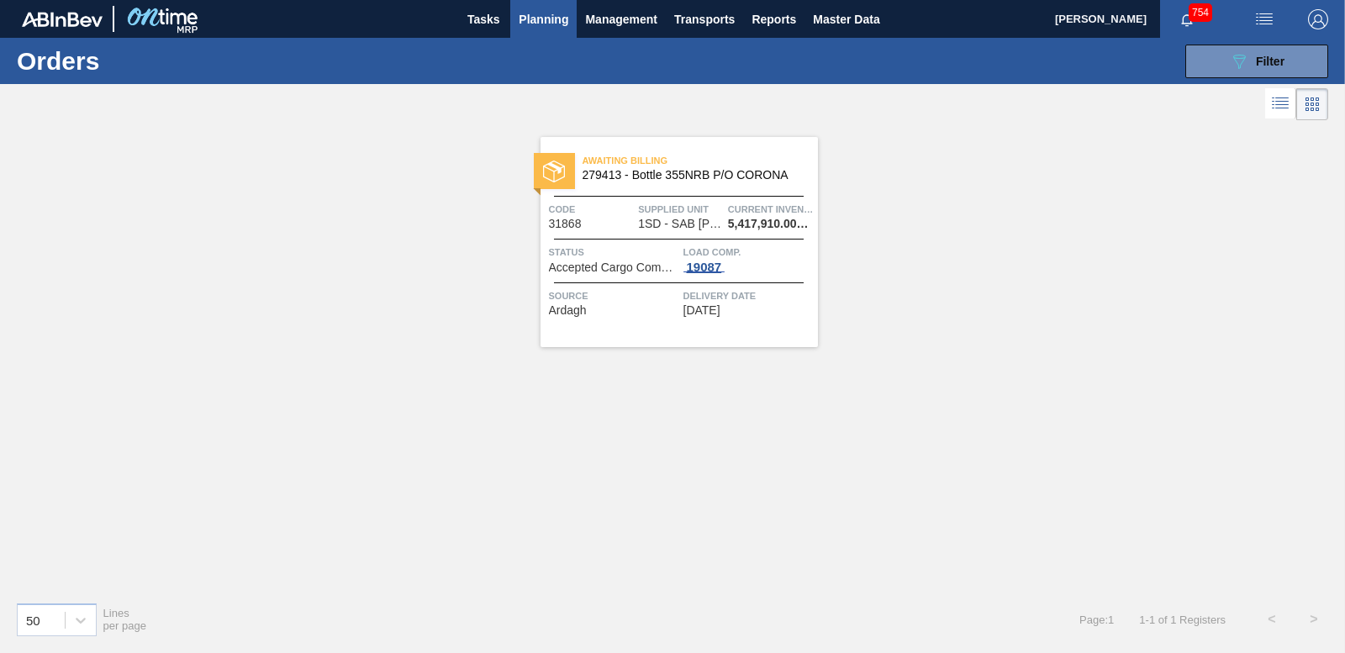
click at [705, 267] on div "19087" at bounding box center [705, 267] width 42 height 13
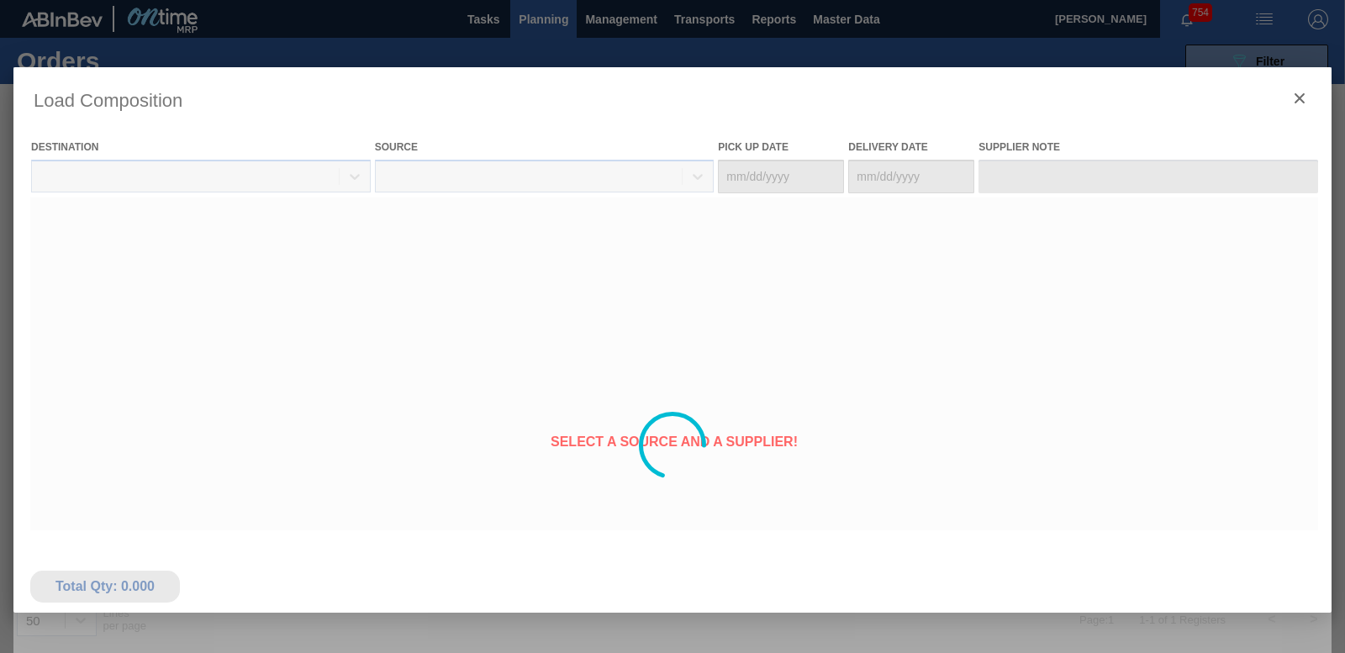
type Date "[DATE]"
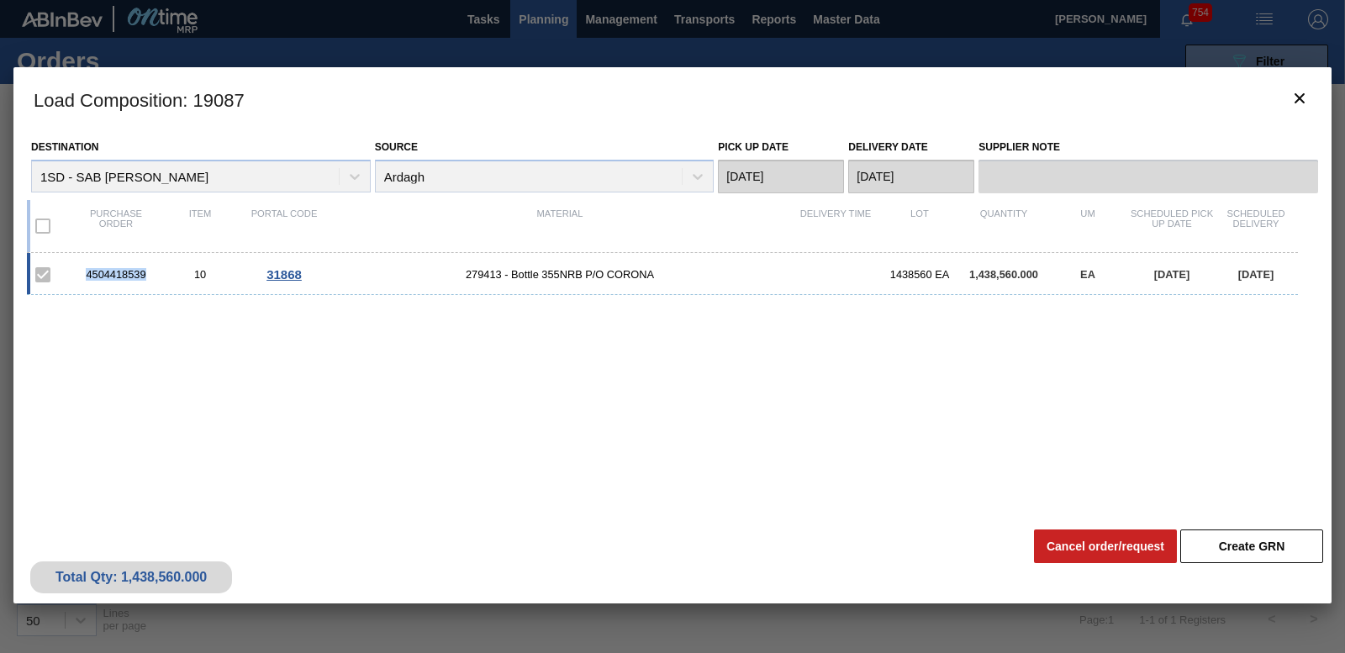
drag, startPoint x: 75, startPoint y: 261, endPoint x: 149, endPoint y: 274, distance: 75.1
click at [149, 274] on div "4504418539 10 31868 279413 - Bottle 355NRB P/O CORONA 1438560 EA 1,438,560.000 …" at bounding box center [662, 274] width 1271 height 42
drag, startPoint x: 149, startPoint y: 274, endPoint x: 133, endPoint y: 274, distance: 16.0
copy div "4504418539"
click at [1304, 95] on icon "botão de ícone" at bounding box center [1300, 98] width 20 height 20
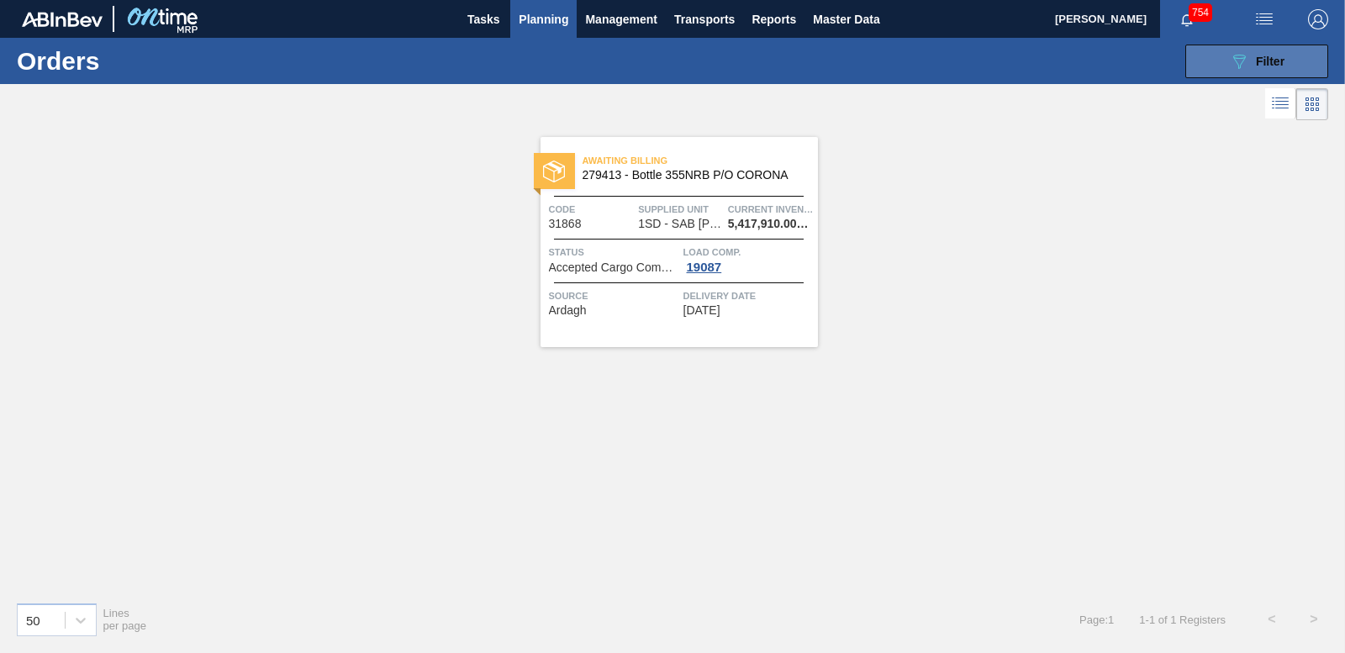
click at [1275, 55] on span "Filter" at bounding box center [1270, 61] width 29 height 13
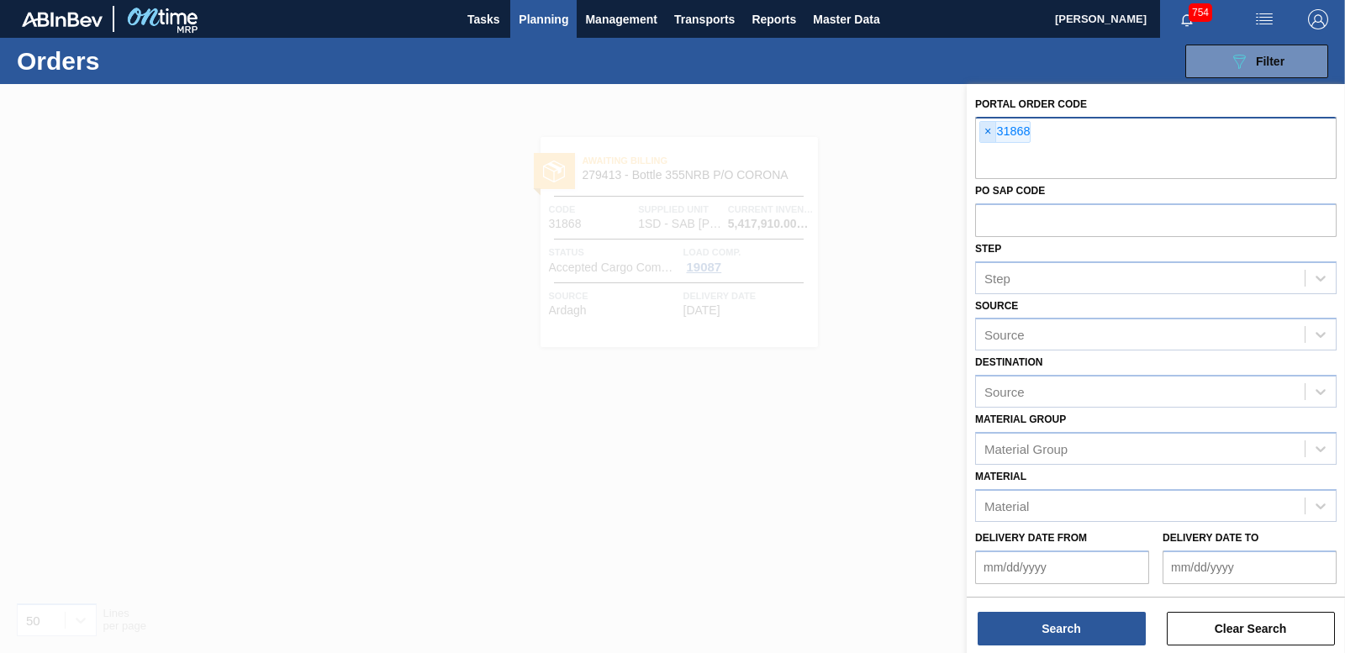
click at [985, 137] on span "×" at bounding box center [988, 132] width 16 height 20
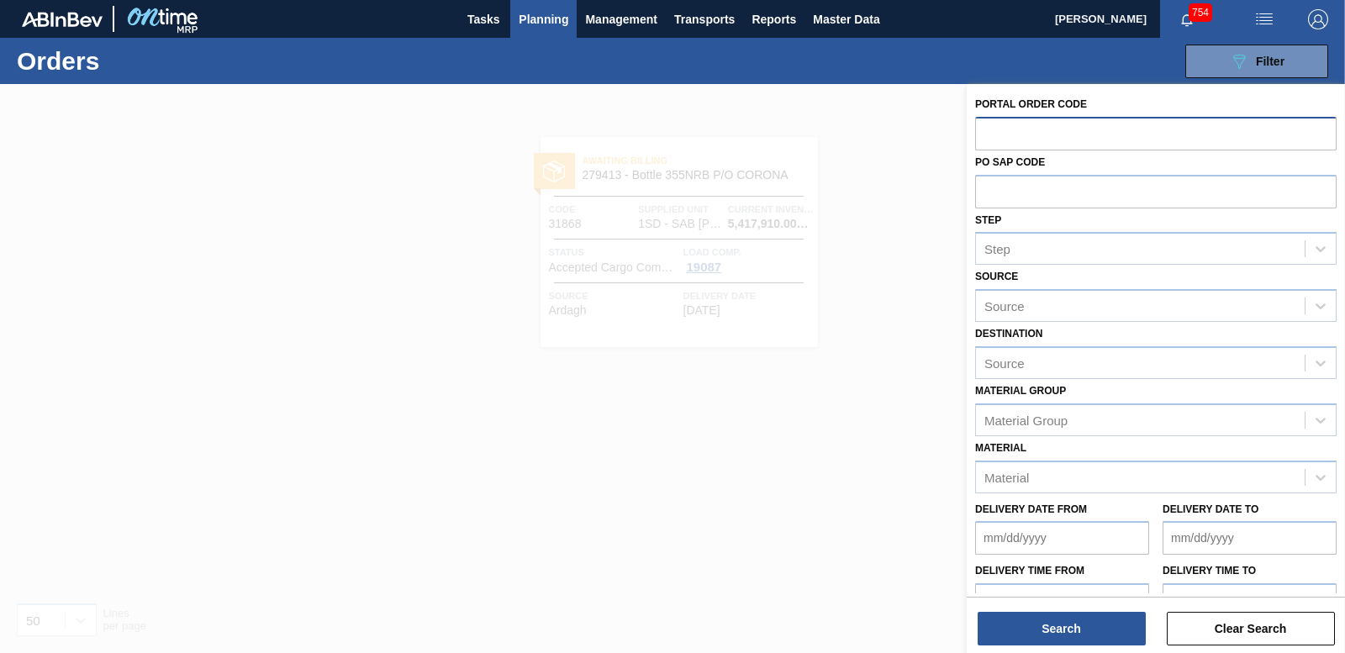
paste input "31869"
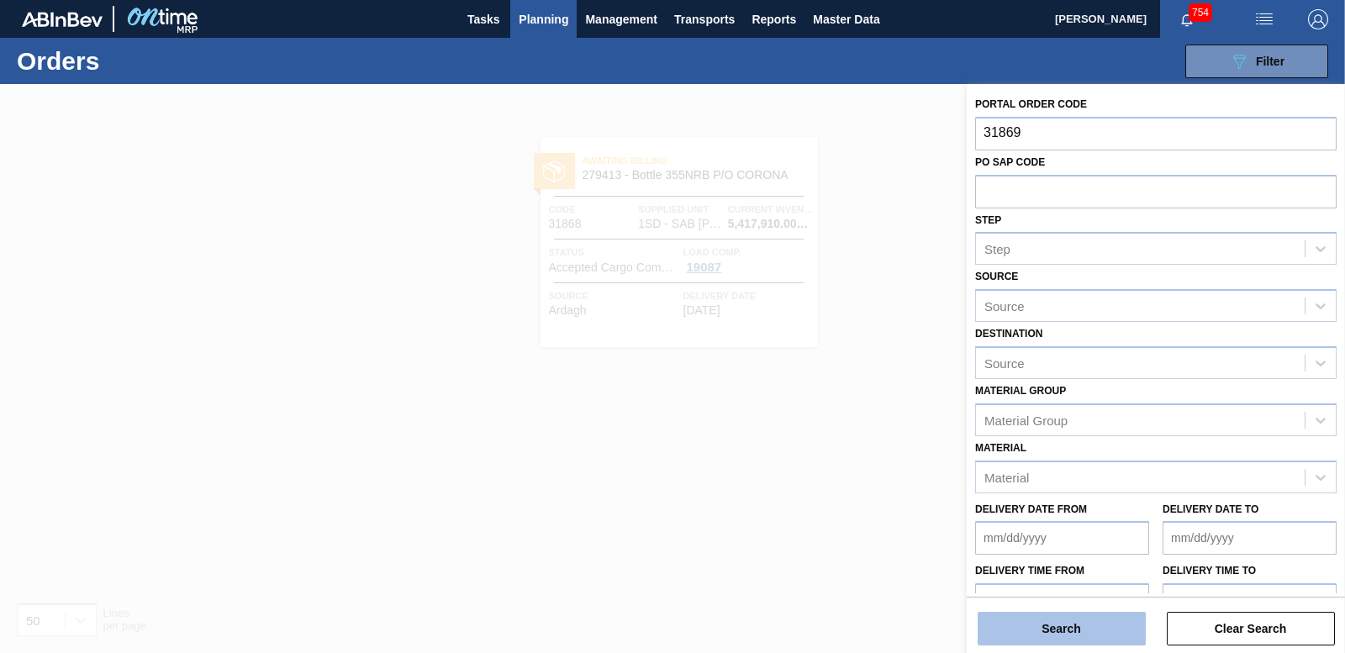
type input "31869"
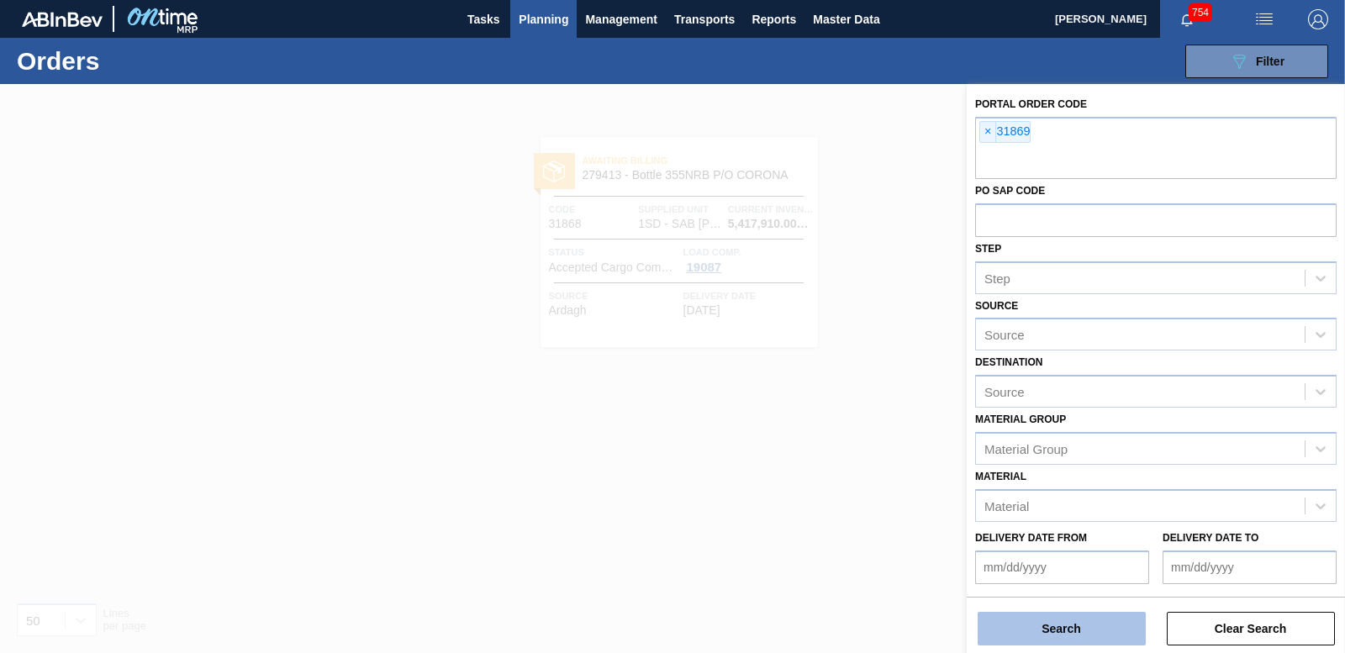
click at [1066, 627] on button "Search" at bounding box center [1062, 629] width 168 height 34
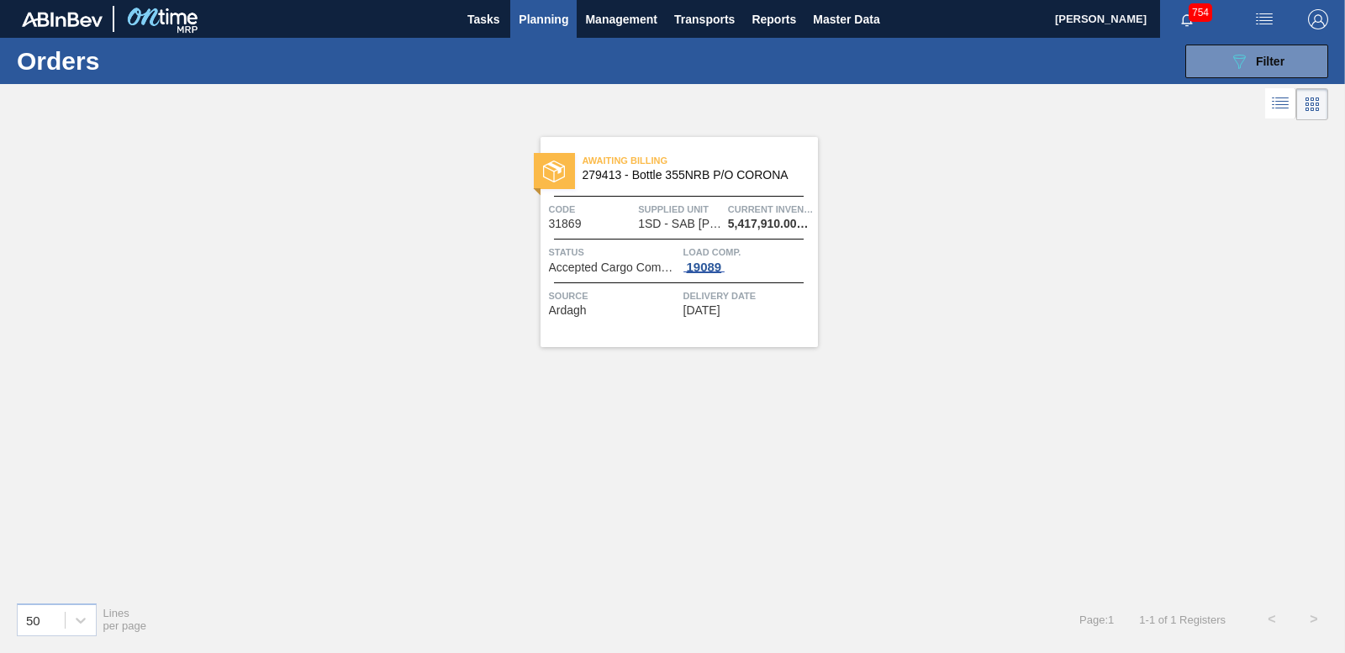
click at [716, 266] on div "19089" at bounding box center [705, 267] width 42 height 13
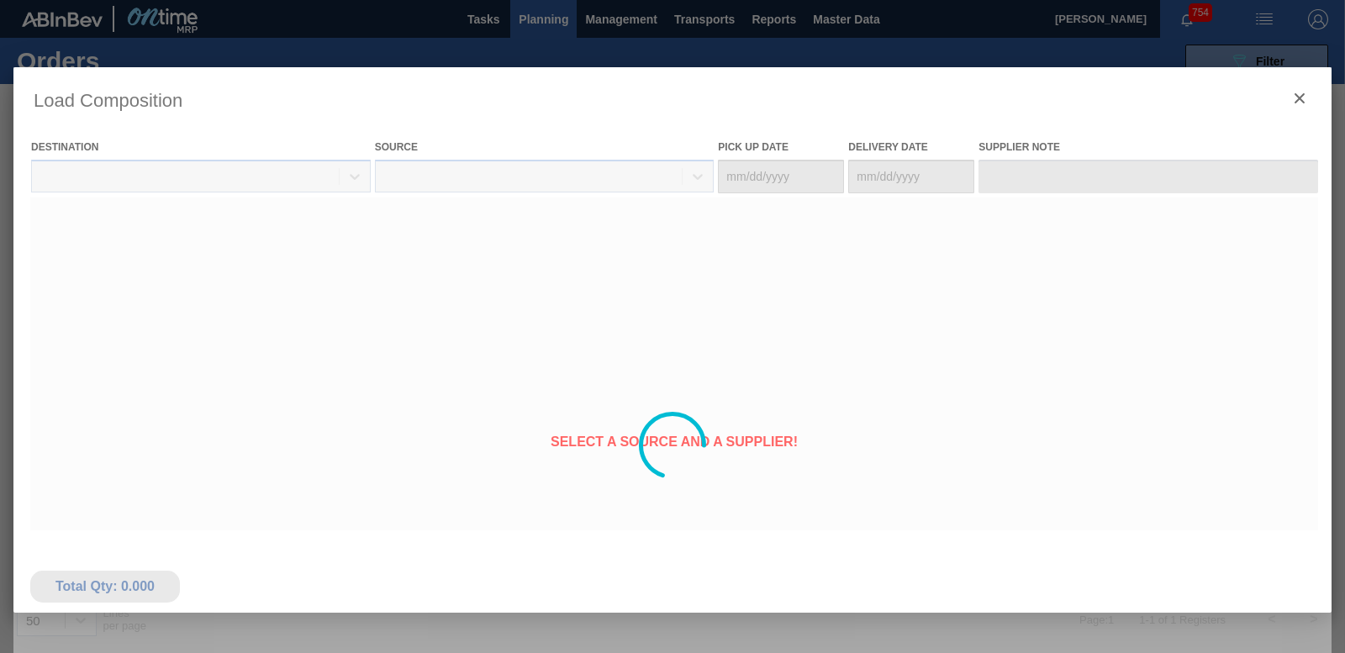
type Date "[DATE]"
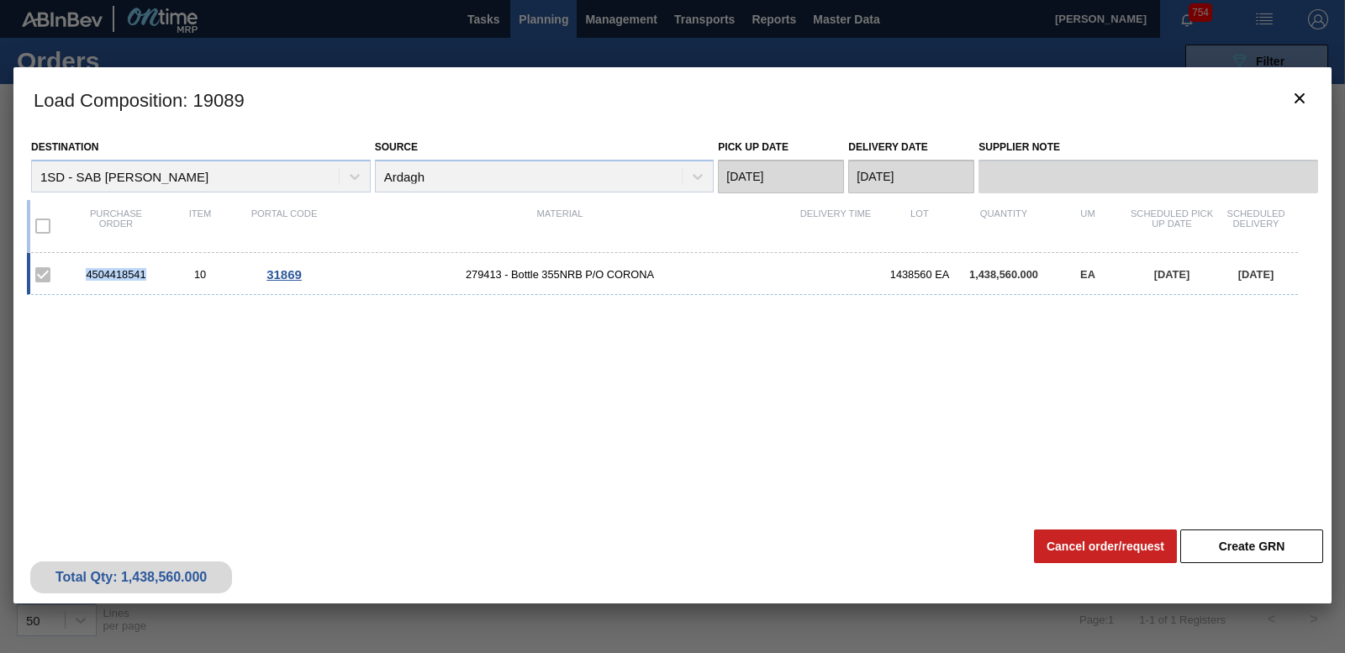
drag, startPoint x: 81, startPoint y: 273, endPoint x: 153, endPoint y: 272, distance: 72.3
click at [153, 272] on div "4504418541" at bounding box center [116, 274] width 84 height 13
drag, startPoint x: 153, startPoint y: 272, endPoint x: 140, endPoint y: 272, distance: 13.5
copy div "4504418541"
click at [1308, 100] on icon "botão de ícone" at bounding box center [1300, 98] width 20 height 20
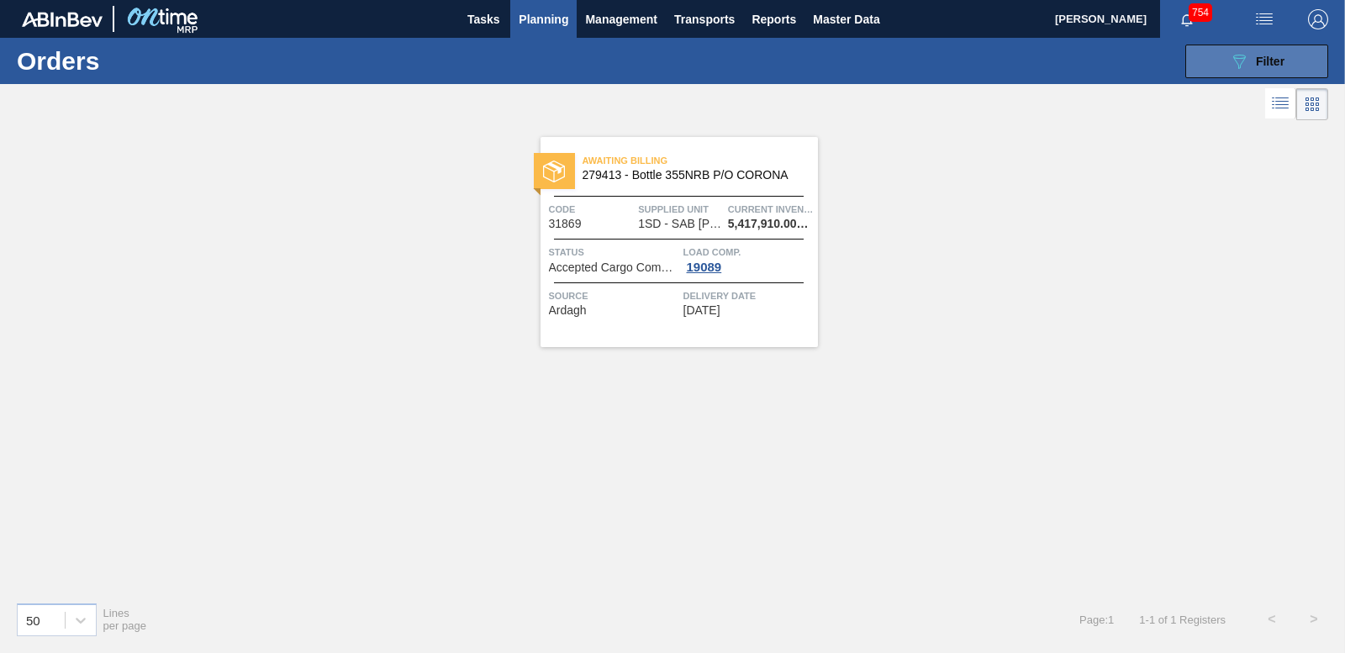
click at [1212, 62] on button "089F7B8B-B2A5-4AFE-B5C0-19BA573D28AC Filter" at bounding box center [1257, 62] width 143 height 34
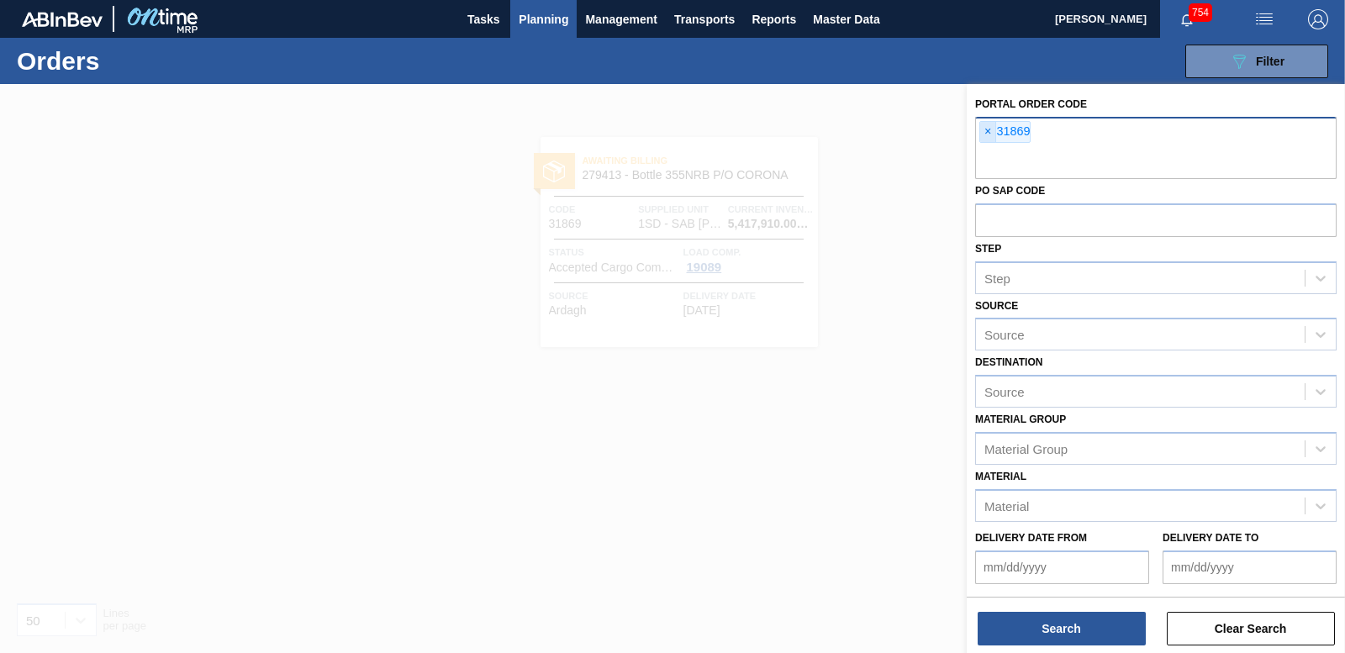
click at [984, 135] on span "×" at bounding box center [988, 132] width 16 height 20
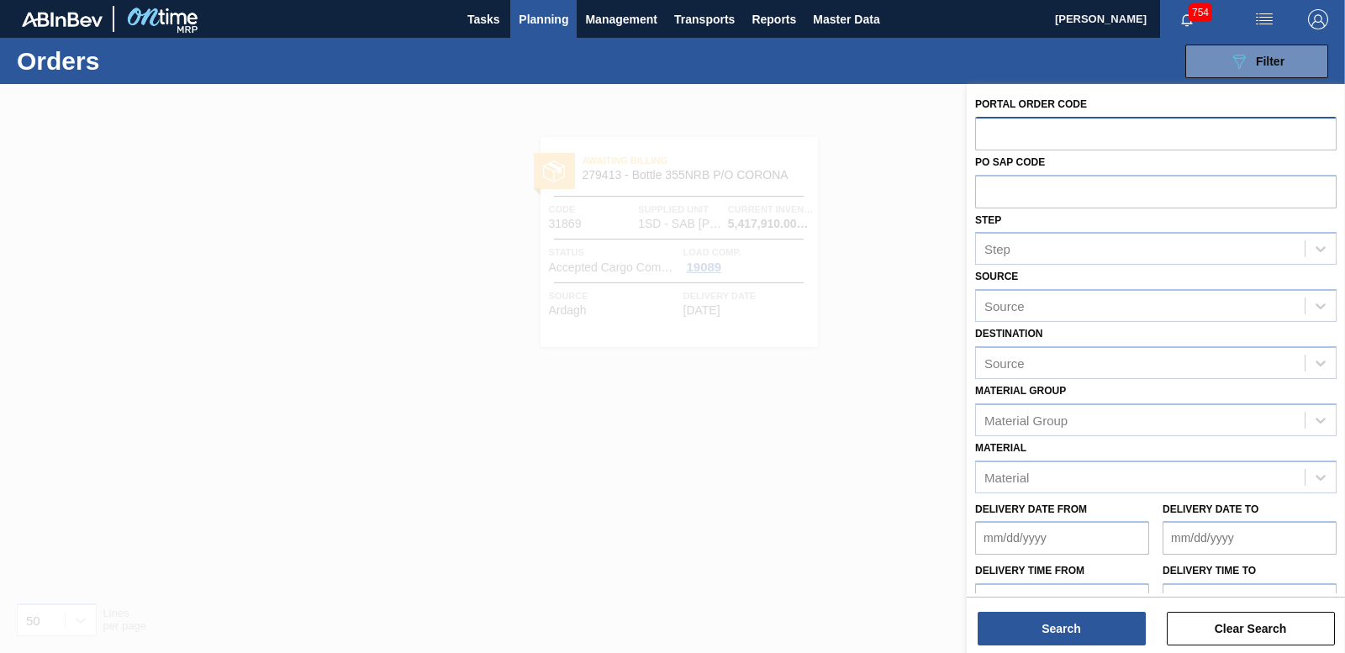
paste input "31870"
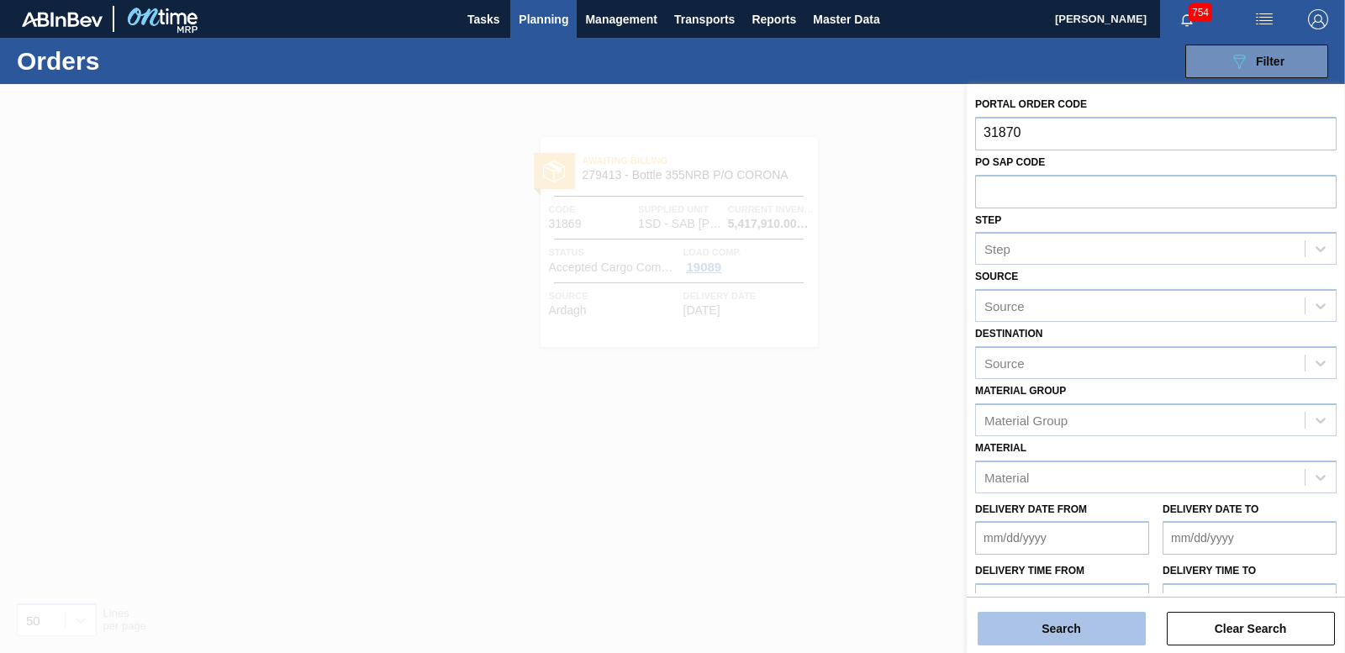
type input "31870"
click at [1064, 639] on button "Search" at bounding box center [1062, 629] width 168 height 34
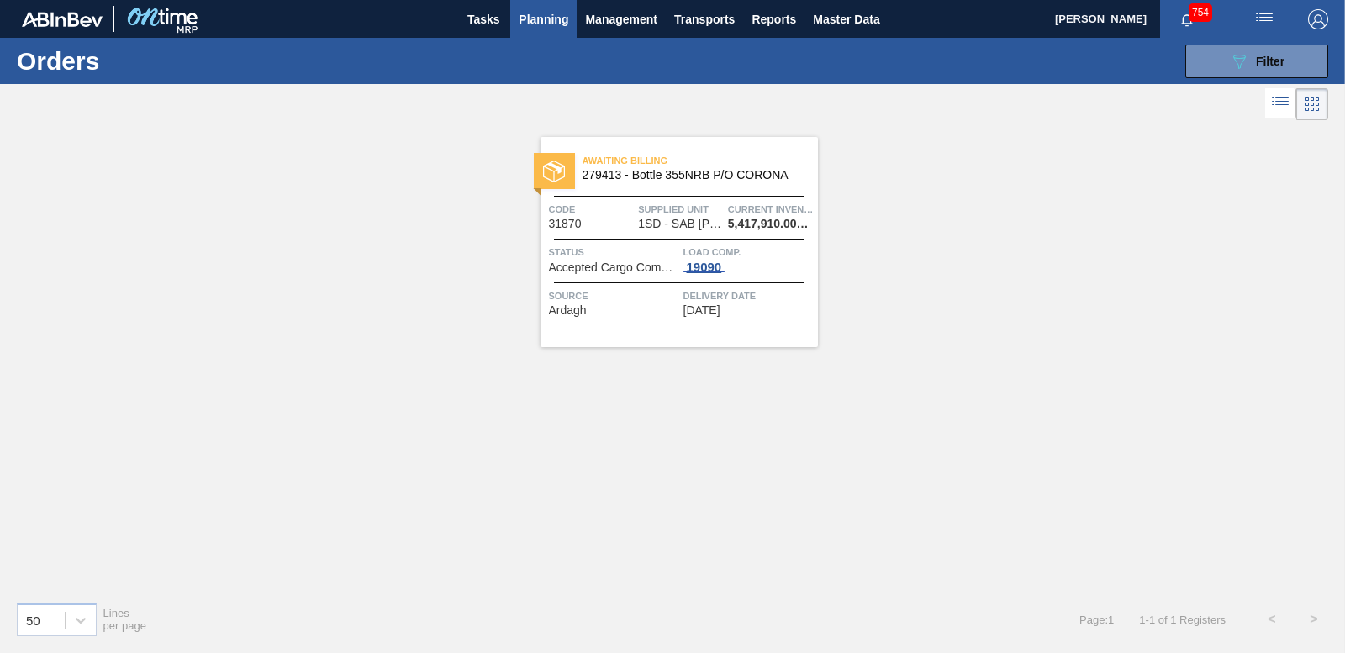
click at [709, 263] on div "19090" at bounding box center [705, 267] width 42 height 13
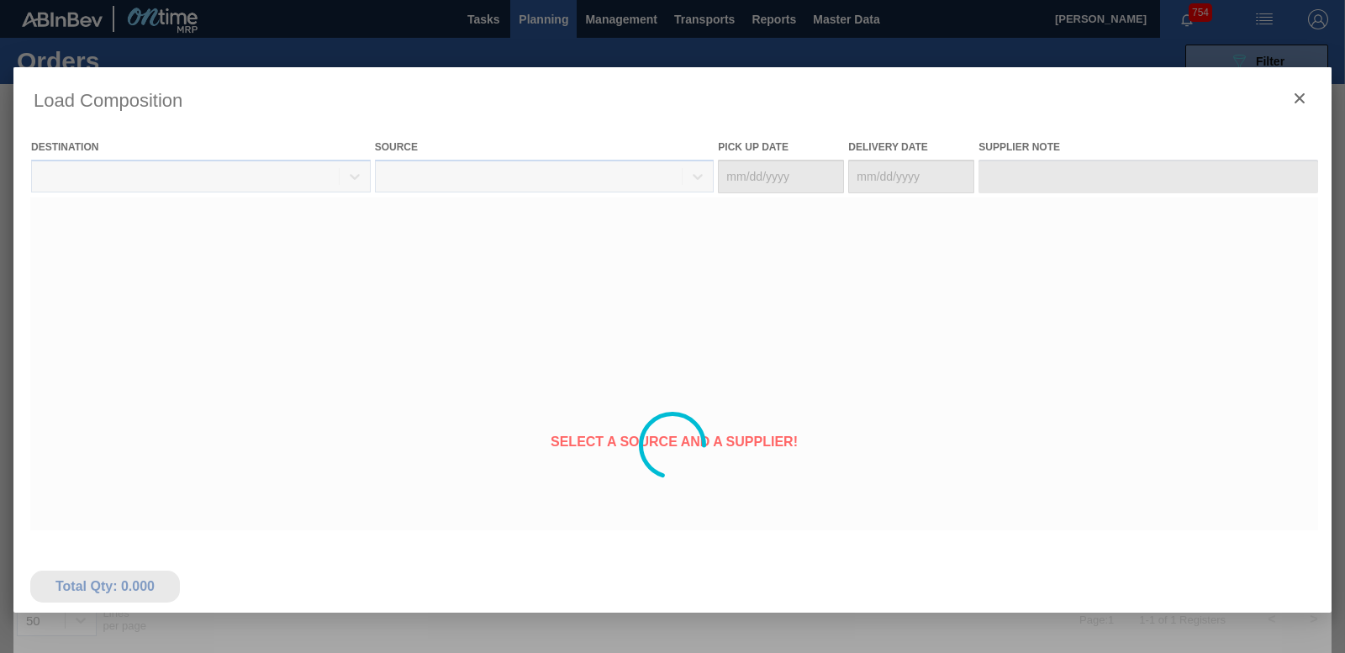
type Date "[DATE]"
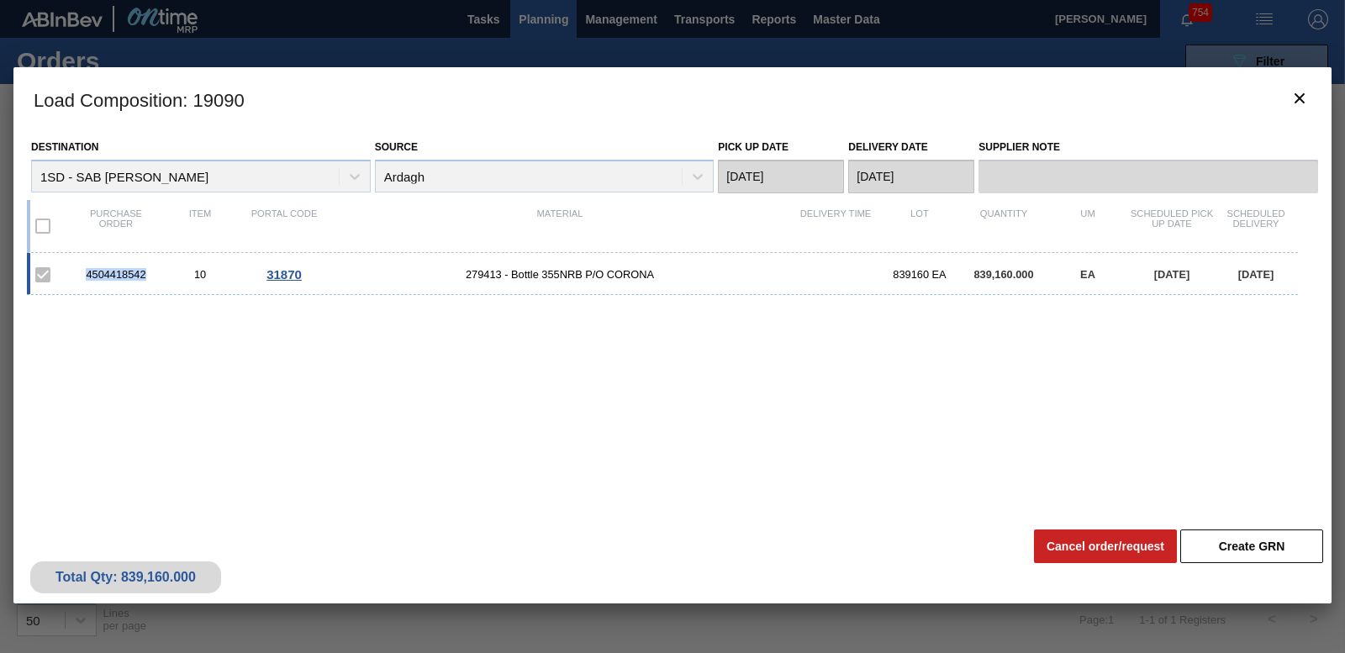
drag, startPoint x: 84, startPoint y: 269, endPoint x: 153, endPoint y: 268, distance: 69.0
click at [153, 268] on div "4504418542" at bounding box center [116, 274] width 84 height 13
drag, startPoint x: 153, startPoint y: 268, endPoint x: 120, endPoint y: 273, distance: 33.2
copy div "4504418542"
click at [1299, 101] on icon "botão de ícone" at bounding box center [1300, 98] width 20 height 20
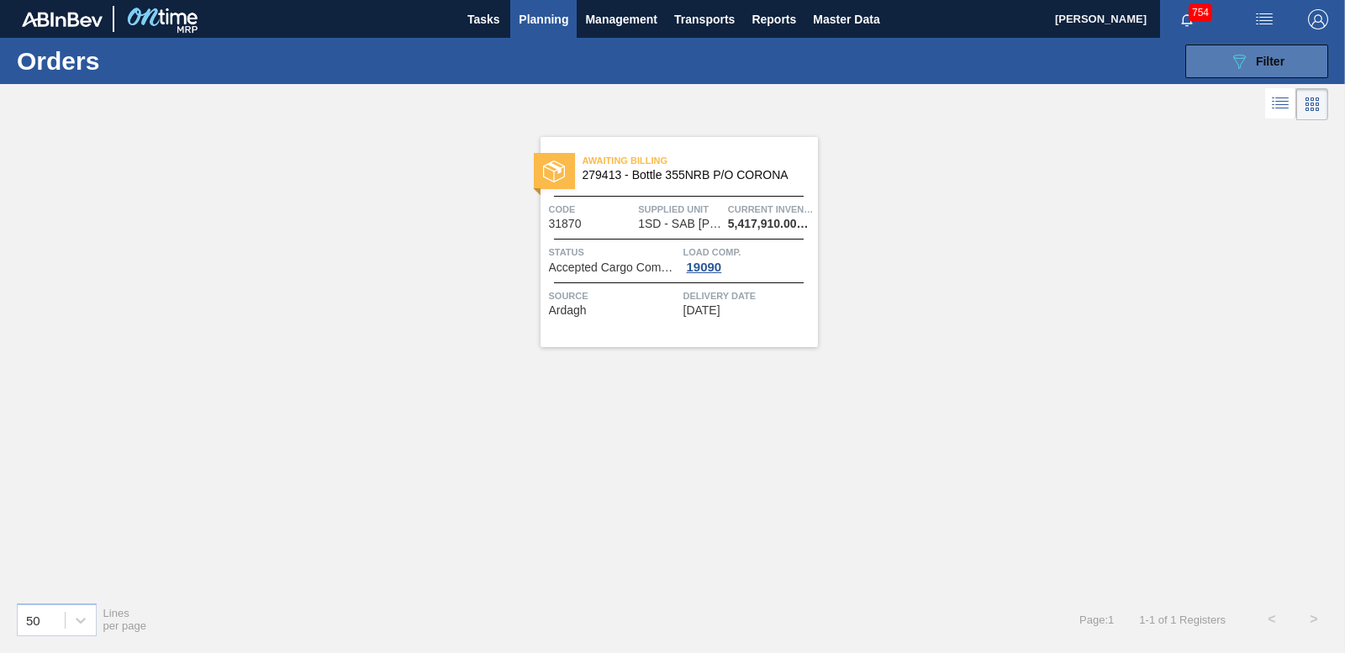
click at [1297, 69] on button "089F7B8B-B2A5-4AFE-B5C0-19BA573D28AC Filter" at bounding box center [1257, 62] width 143 height 34
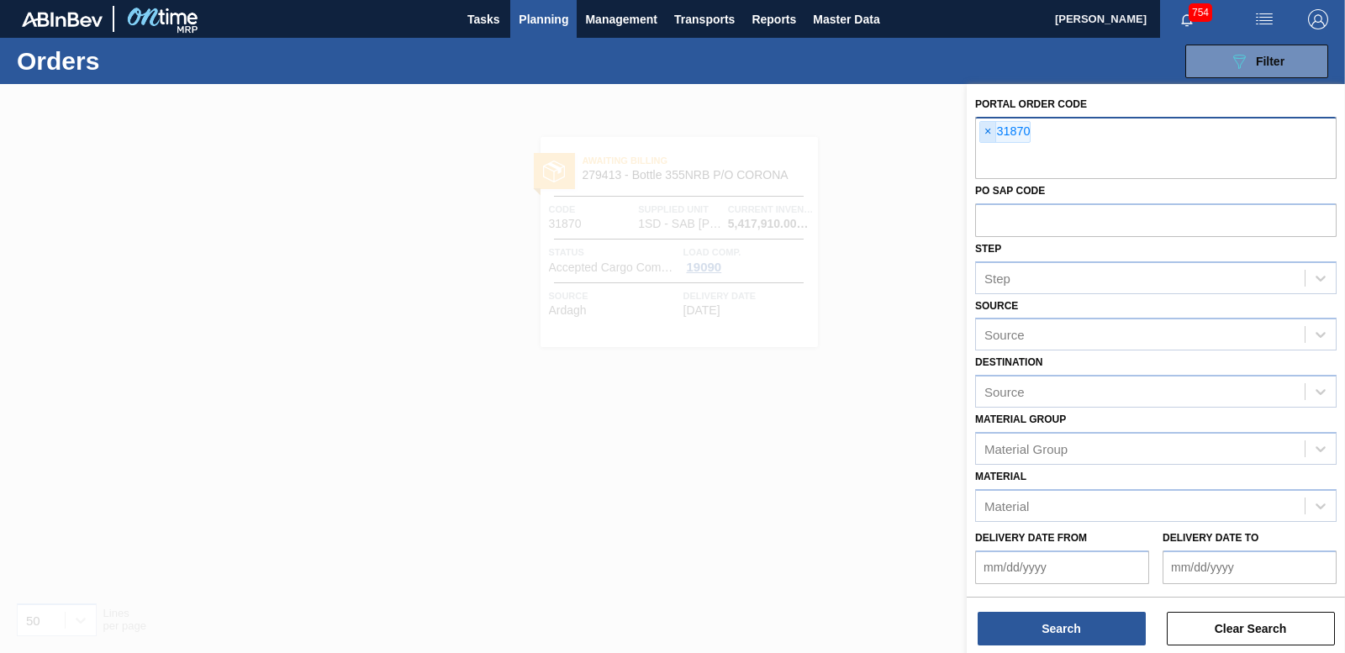
click at [987, 130] on span "×" at bounding box center [988, 132] width 16 height 20
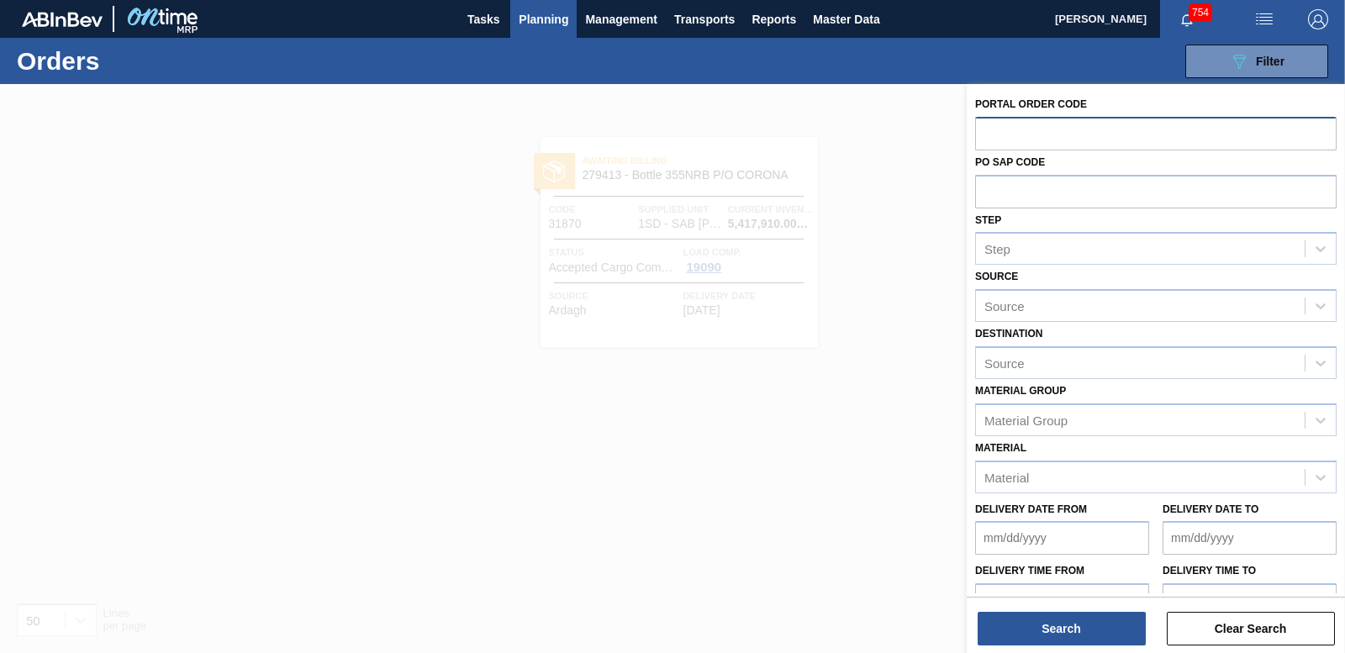
paste input "31894"
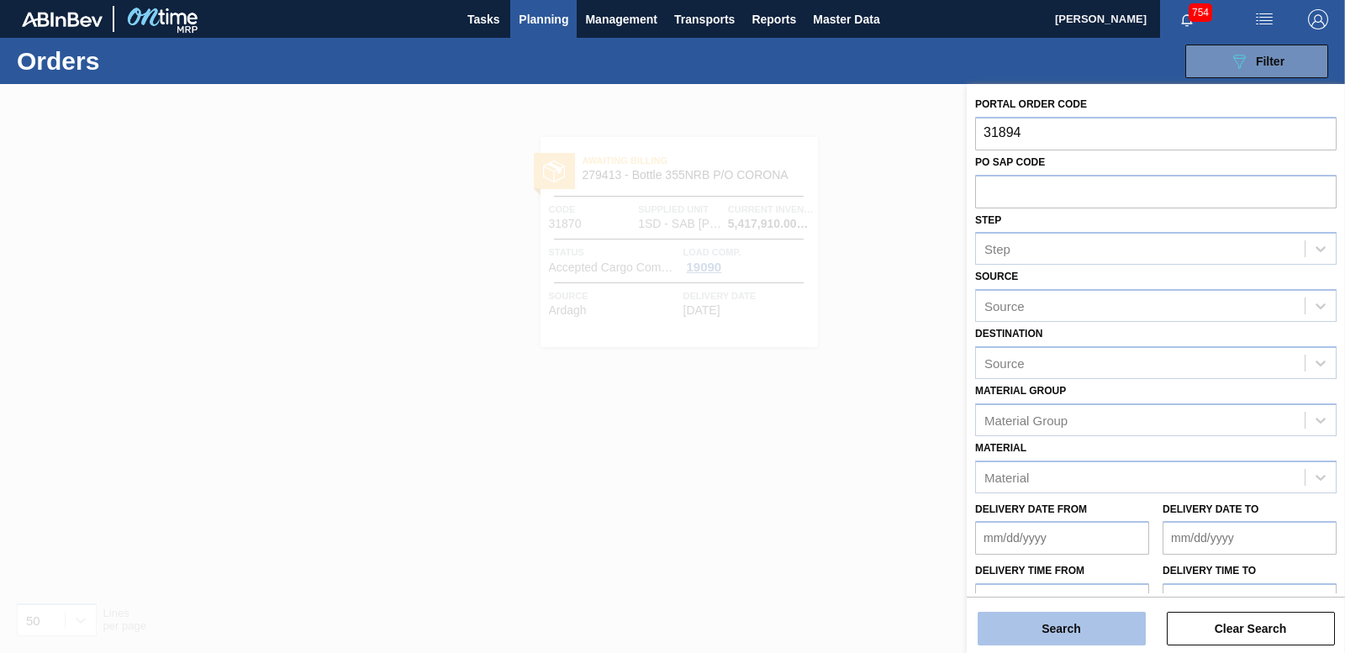
type input "31894"
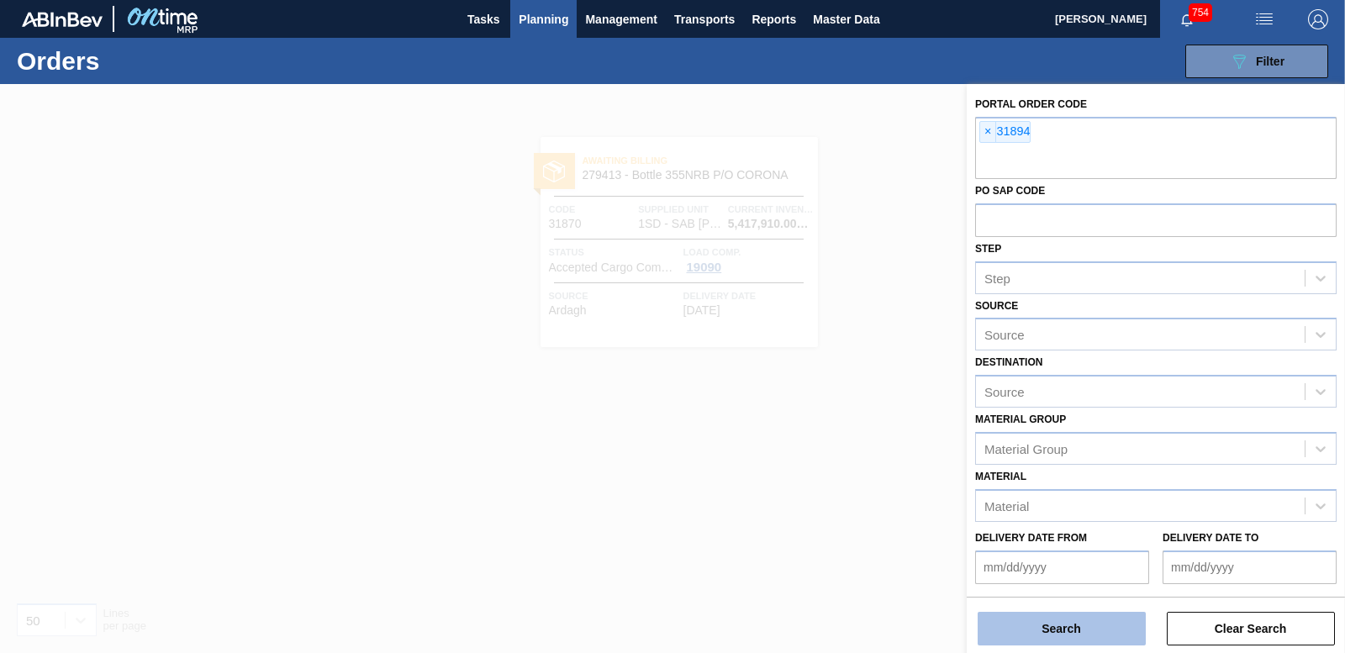
click at [1055, 626] on button "Search" at bounding box center [1062, 629] width 168 height 34
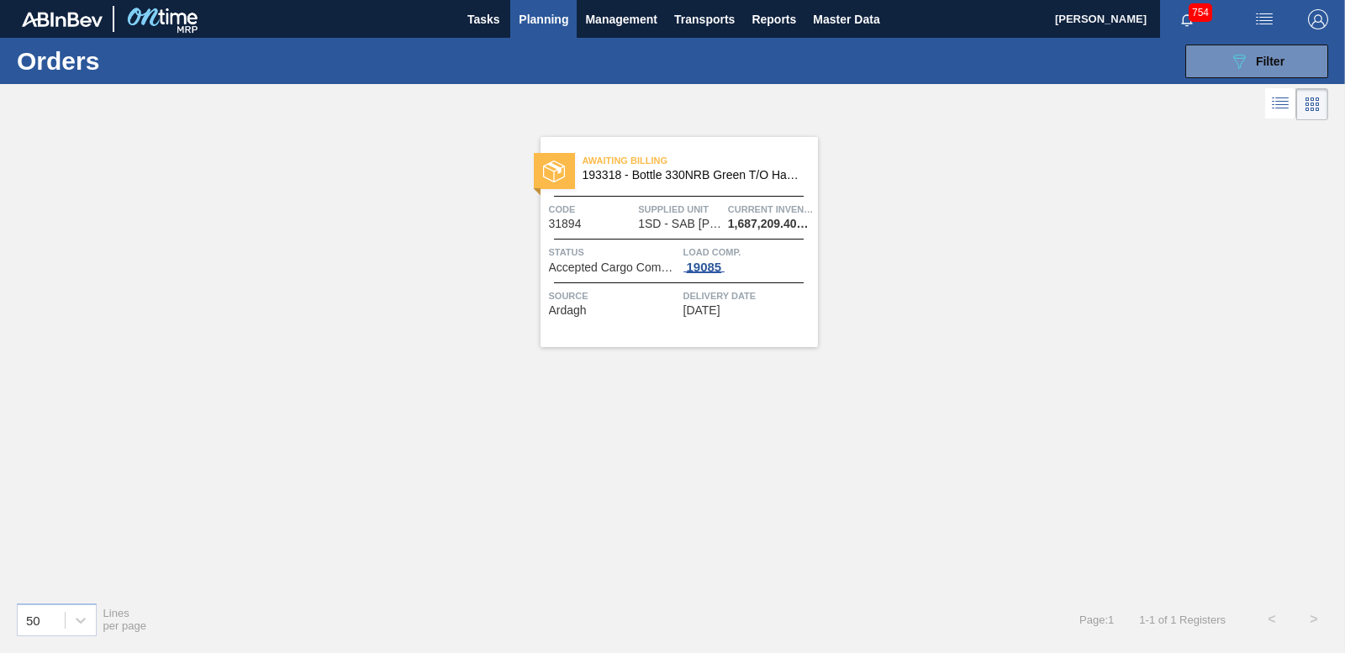
click at [708, 267] on div "19085" at bounding box center [705, 267] width 42 height 13
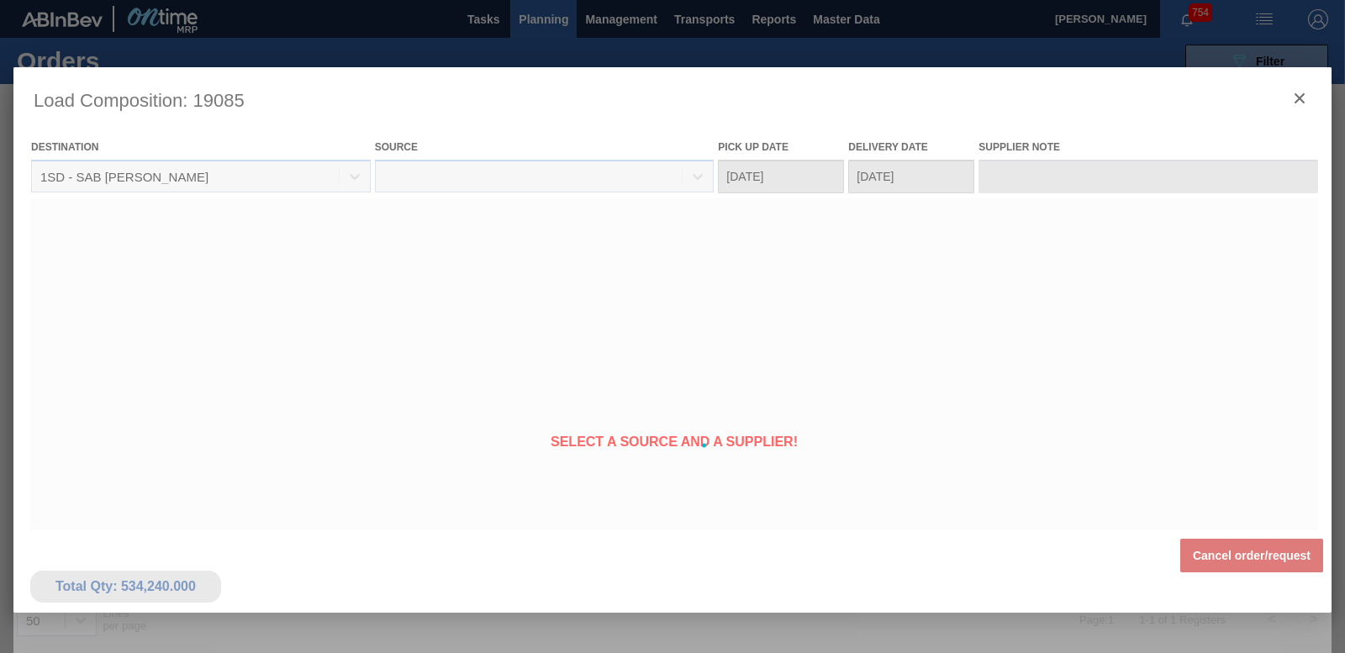
type Date "[DATE]"
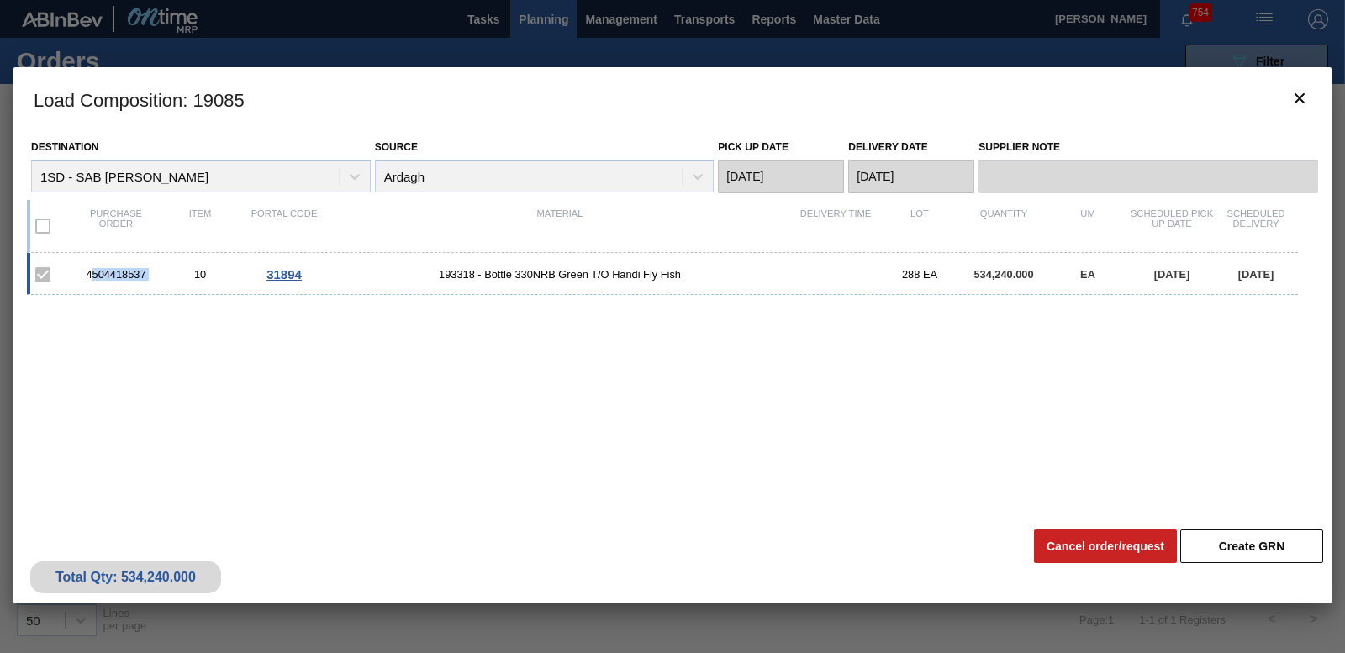
drag, startPoint x: 89, startPoint y: 277, endPoint x: 161, endPoint y: 277, distance: 72.3
click at [161, 277] on div "4504418537 10 31894 193318 - Bottle 330NRB Green T/O Handi Fly Fish 288 EA 534,…" at bounding box center [662, 274] width 1271 height 42
drag, startPoint x: 161, startPoint y: 277, endPoint x: 87, endPoint y: 272, distance: 74.2
click at [87, 272] on div "4504418537" at bounding box center [116, 274] width 84 height 13
drag, startPoint x: 86, startPoint y: 272, endPoint x: 146, endPoint y: 275, distance: 60.6
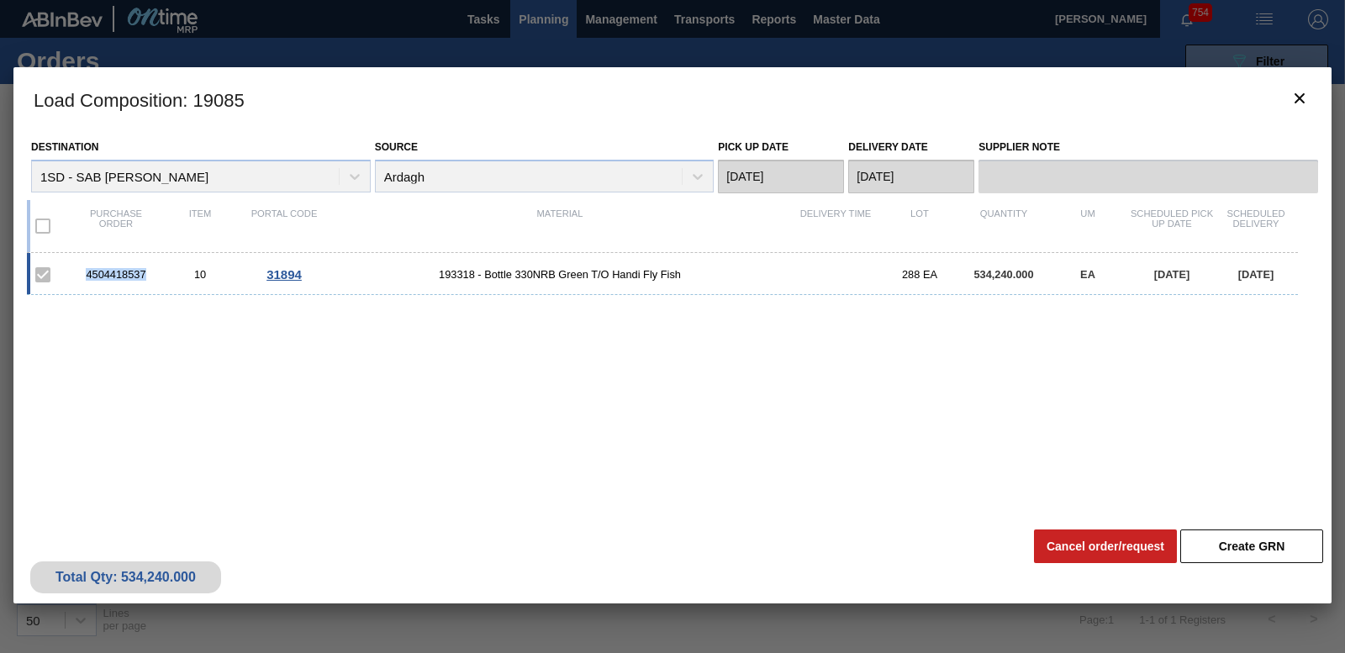
click at [146, 275] on div "4504418537" at bounding box center [116, 274] width 84 height 13
drag, startPoint x: 146, startPoint y: 275, endPoint x: 120, endPoint y: 270, distance: 26.5
copy div "4504418537"
click at [1313, 98] on button "botão de ícone" at bounding box center [1300, 99] width 40 height 40
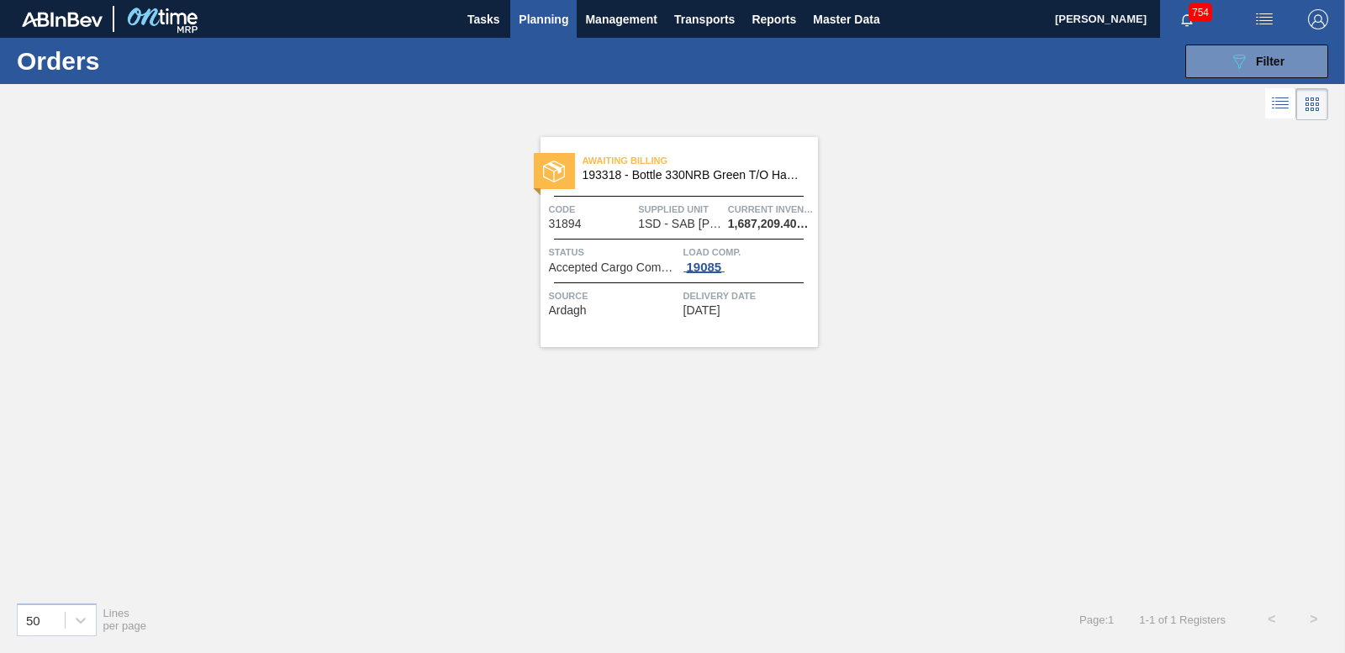
click at [714, 269] on div "19085" at bounding box center [705, 267] width 42 height 13
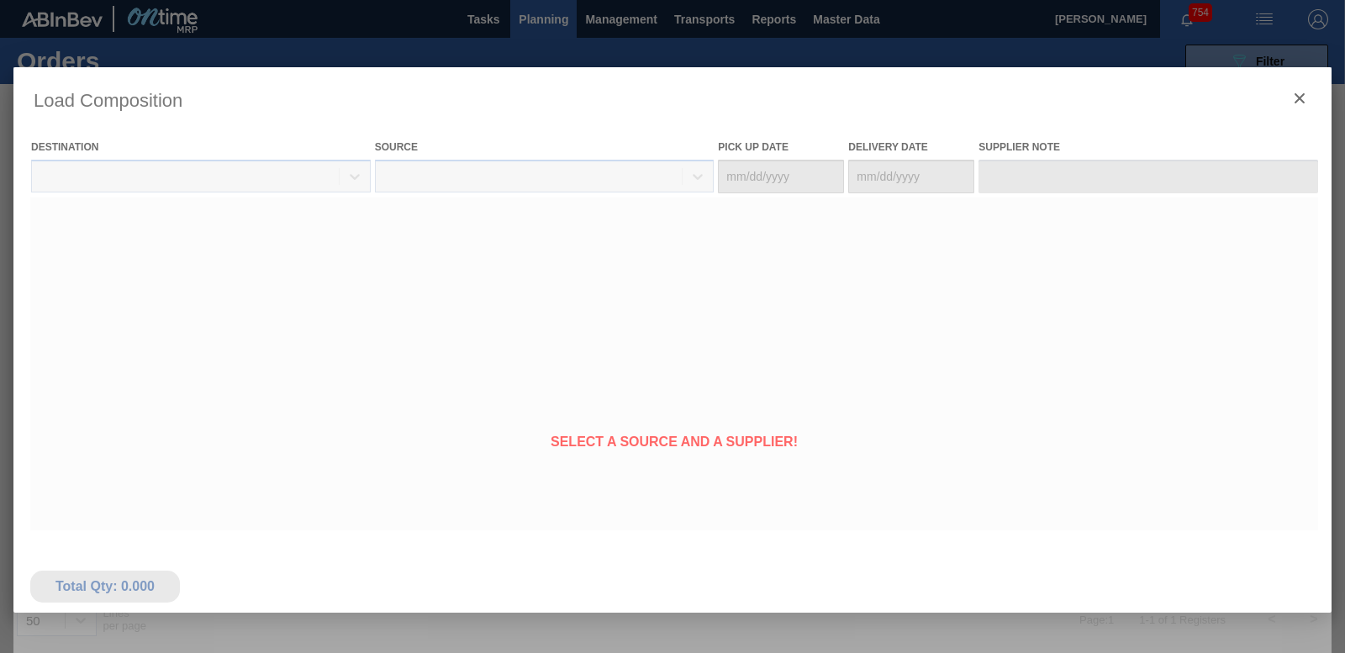
type Date "[DATE]"
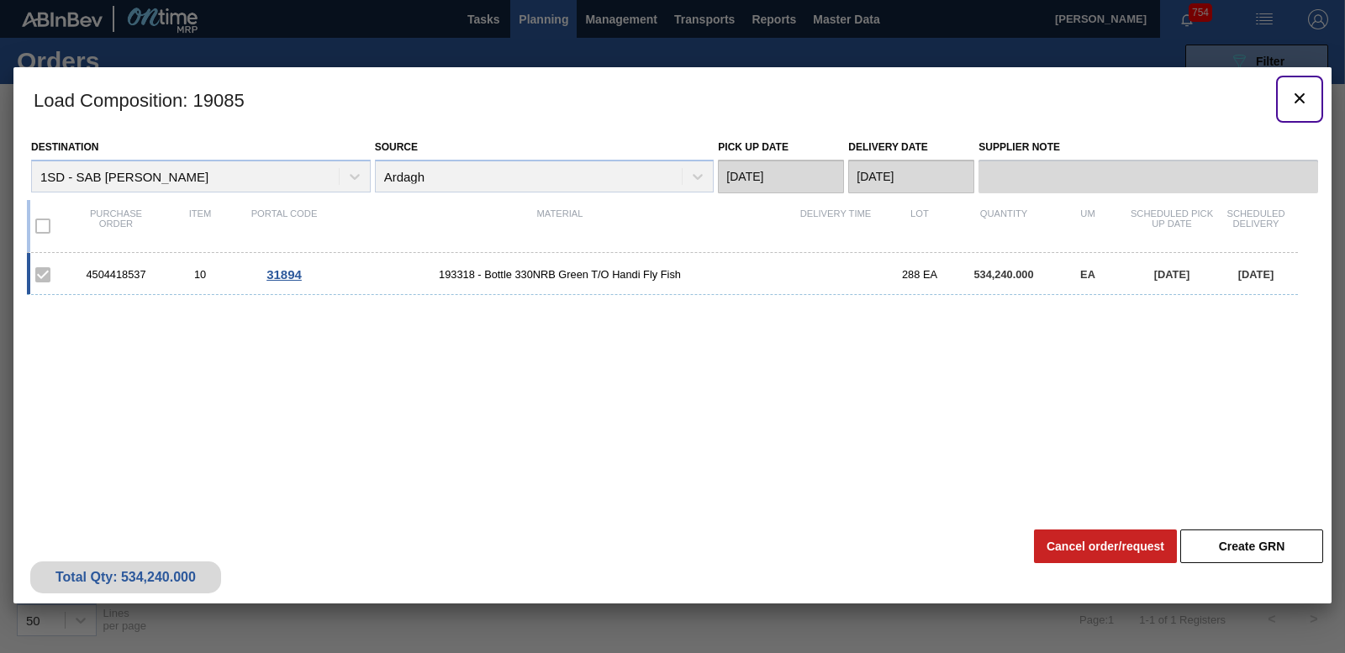
click at [1300, 102] on icon "botão de ícone" at bounding box center [1300, 98] width 20 height 20
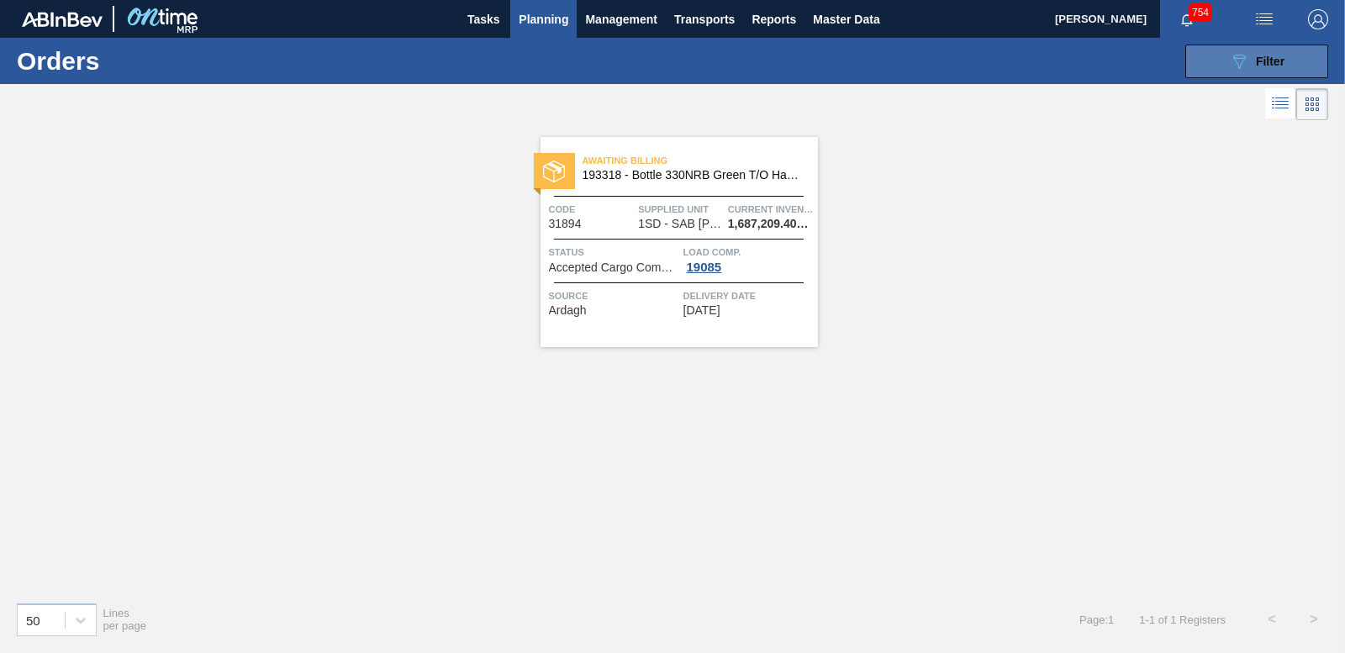
click at [1253, 69] on div "089F7B8B-B2A5-4AFE-B5C0-19BA573D28AC Filter" at bounding box center [1256, 61] width 55 height 20
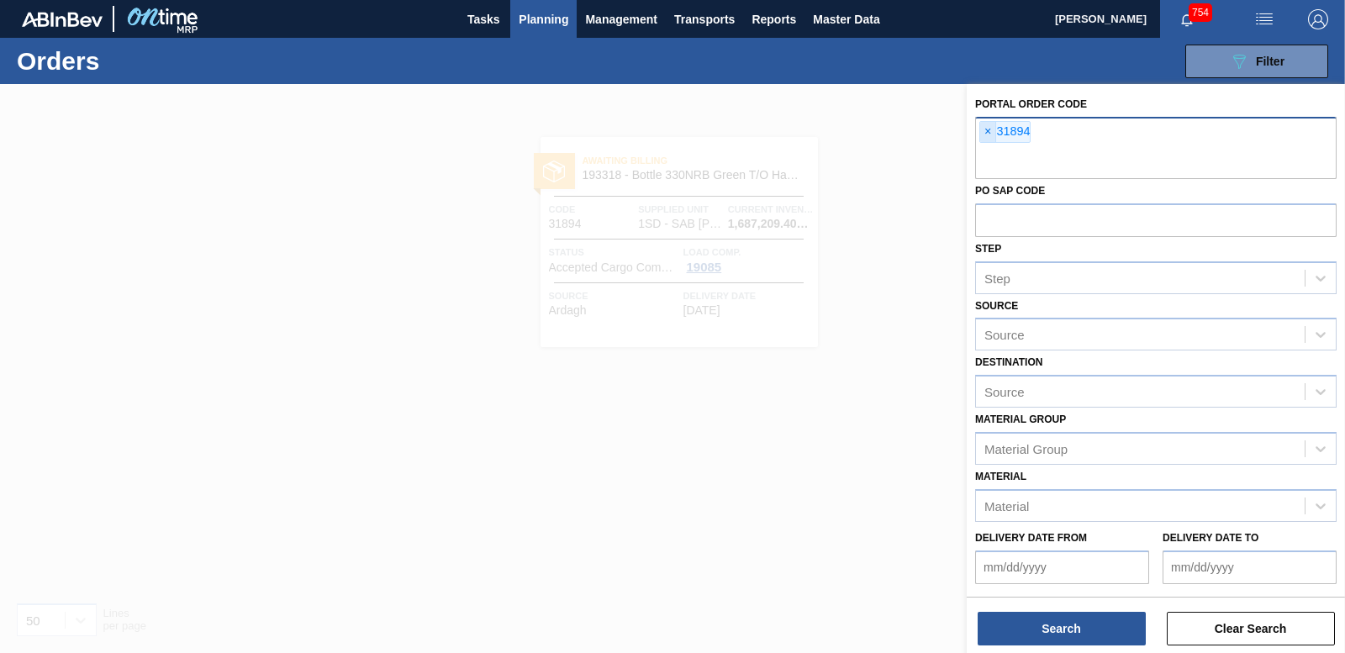
click at [985, 133] on span "×" at bounding box center [988, 132] width 16 height 20
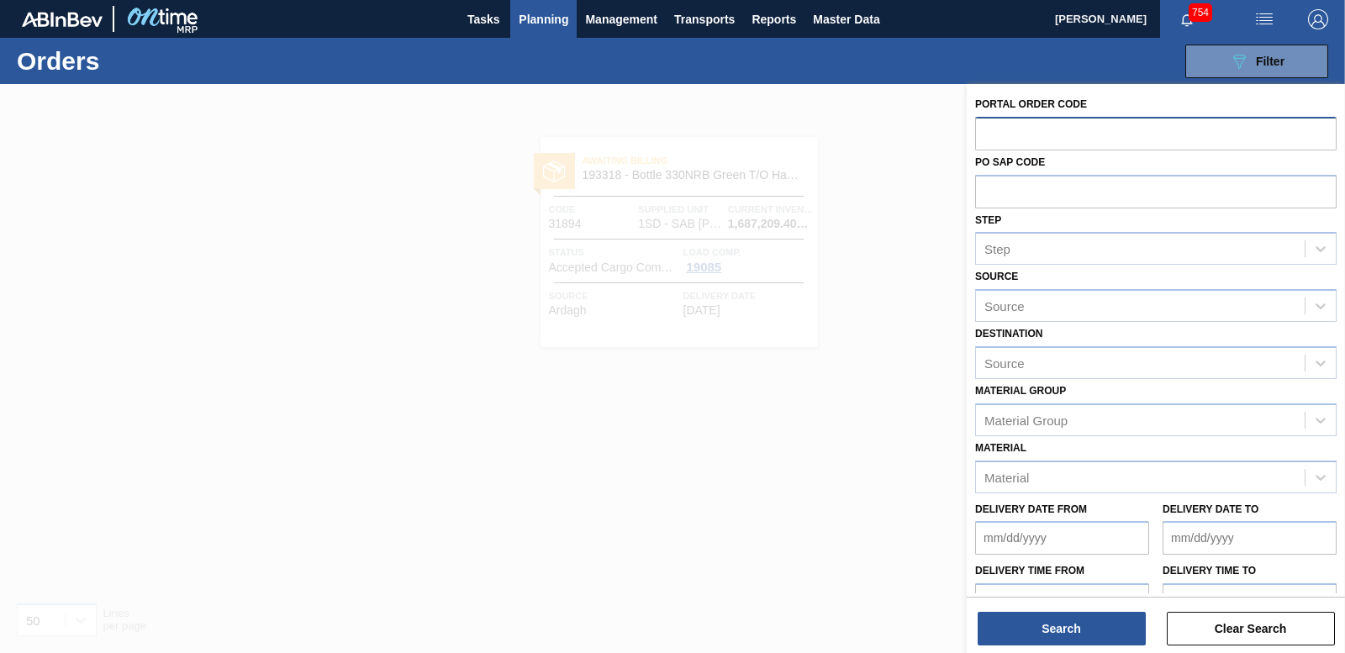
paste input "31891"
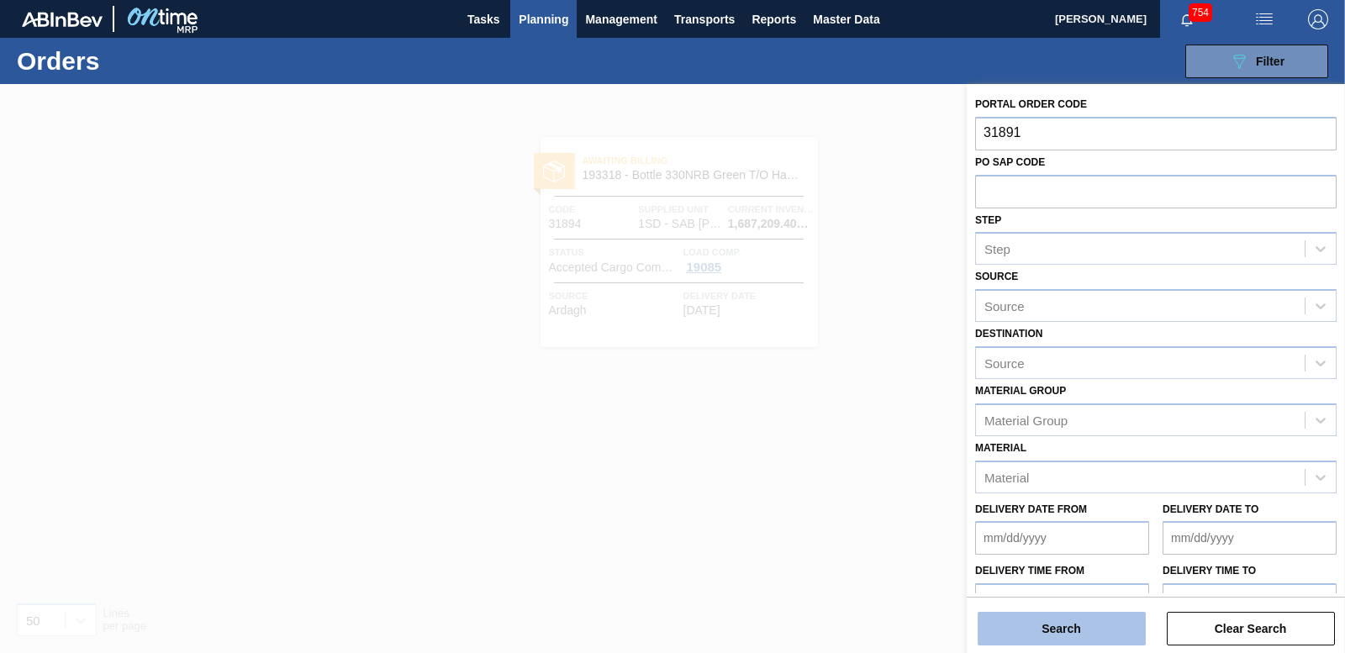
type input "31891"
click at [1072, 641] on button "Search" at bounding box center [1062, 629] width 168 height 34
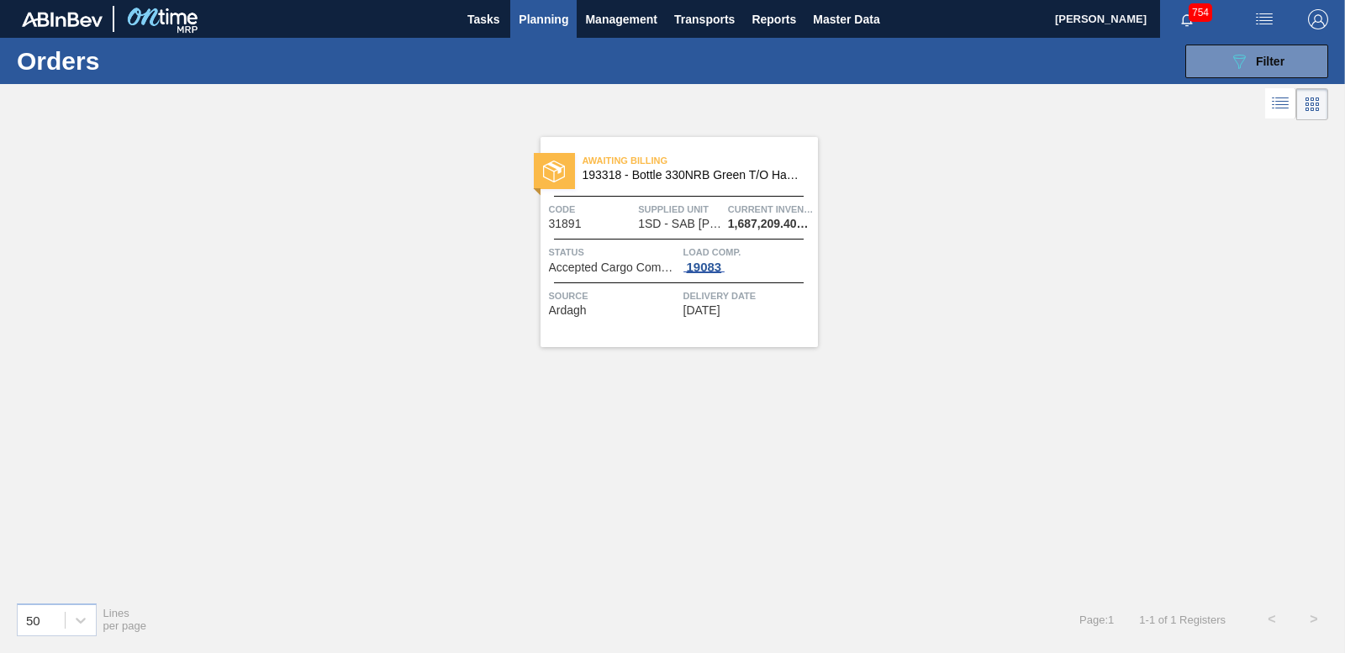
click at [706, 267] on div "19083" at bounding box center [705, 267] width 42 height 13
click at [708, 267] on div "19083" at bounding box center [705, 267] width 42 height 13
click at [714, 272] on span "19083" at bounding box center [705, 267] width 42 height 13
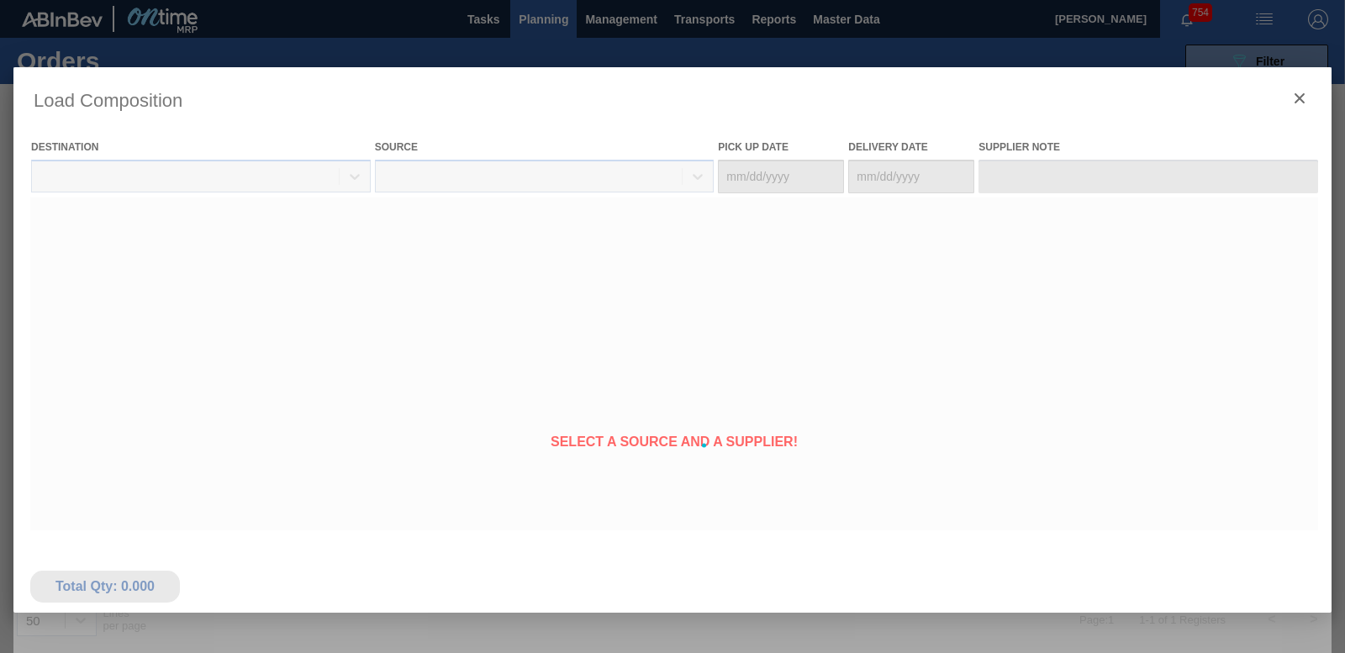
click at [704, 266] on div at bounding box center [672, 445] width 1318 height 757
type Date "[DATE]"
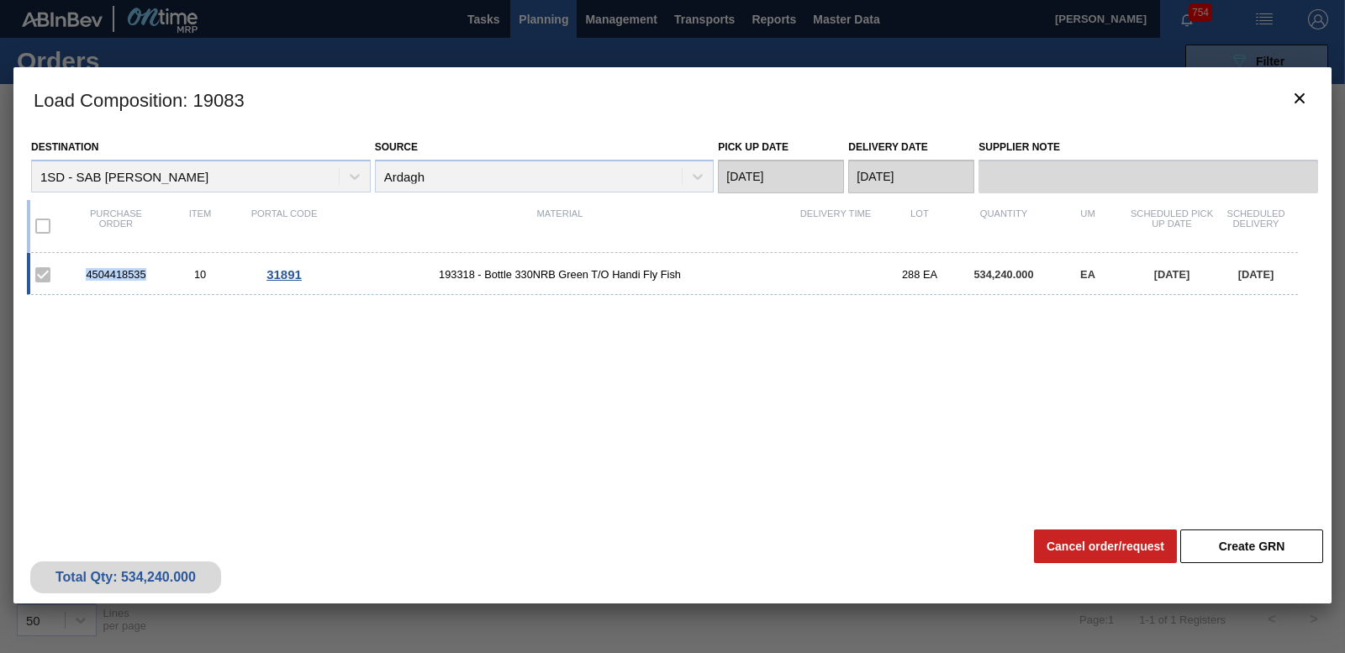
drag, startPoint x: 85, startPoint y: 274, endPoint x: 150, endPoint y: 275, distance: 64.7
click at [150, 275] on div "4504418535" at bounding box center [116, 274] width 84 height 13
drag, startPoint x: 150, startPoint y: 275, endPoint x: 135, endPoint y: 272, distance: 15.3
copy div "4504418535"
click at [1305, 103] on icon "botão de ícone" at bounding box center [1300, 98] width 20 height 20
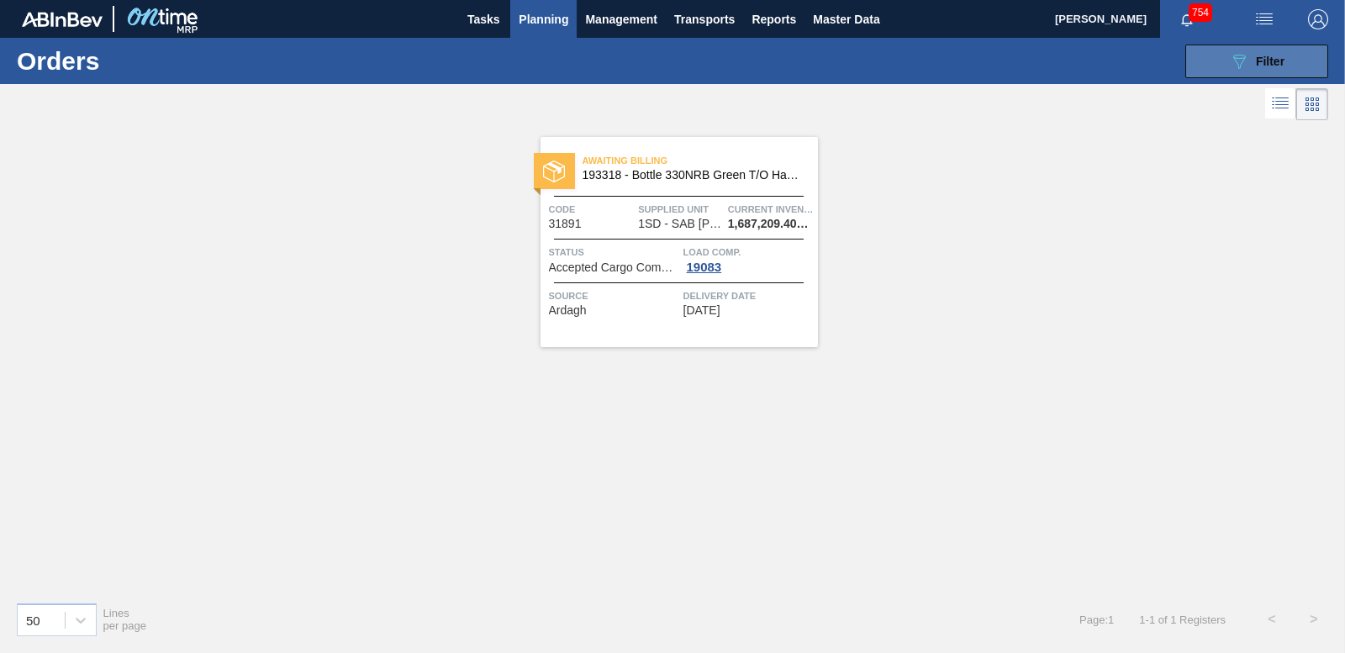
click at [1323, 64] on button "089F7B8B-B2A5-4AFE-B5C0-19BA573D28AC Filter" at bounding box center [1257, 62] width 143 height 34
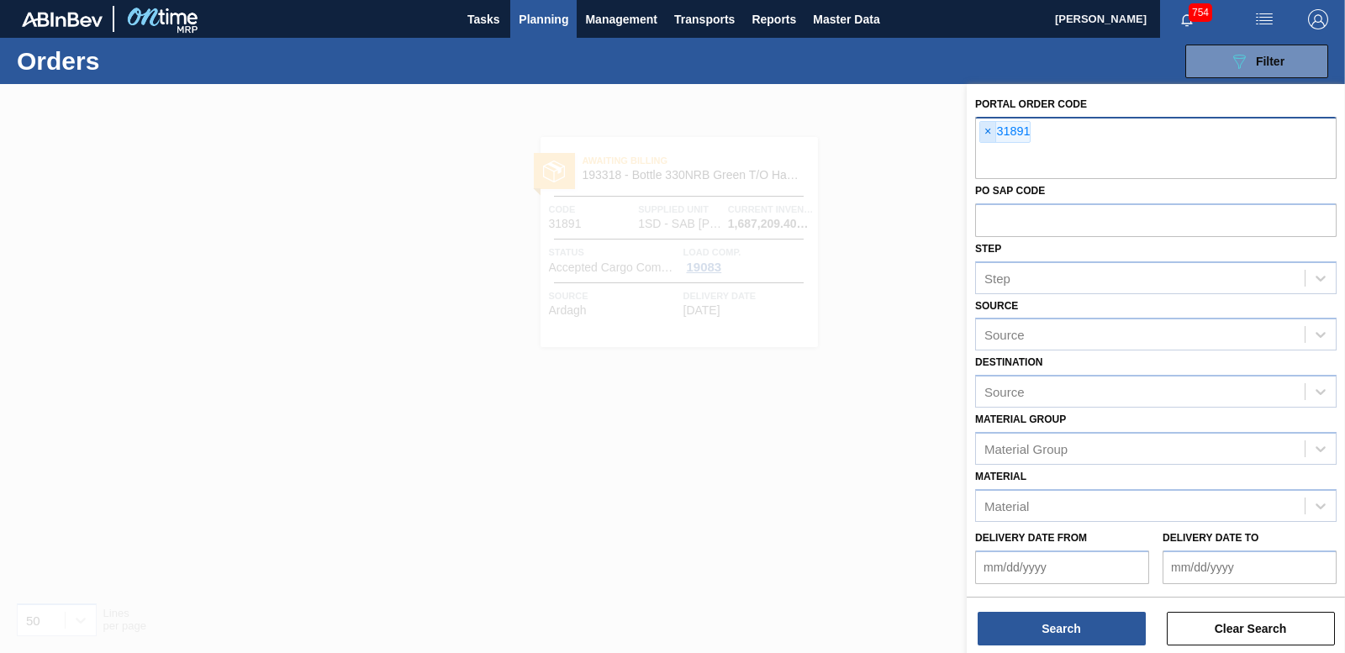
click at [993, 135] on span "×" at bounding box center [988, 132] width 16 height 20
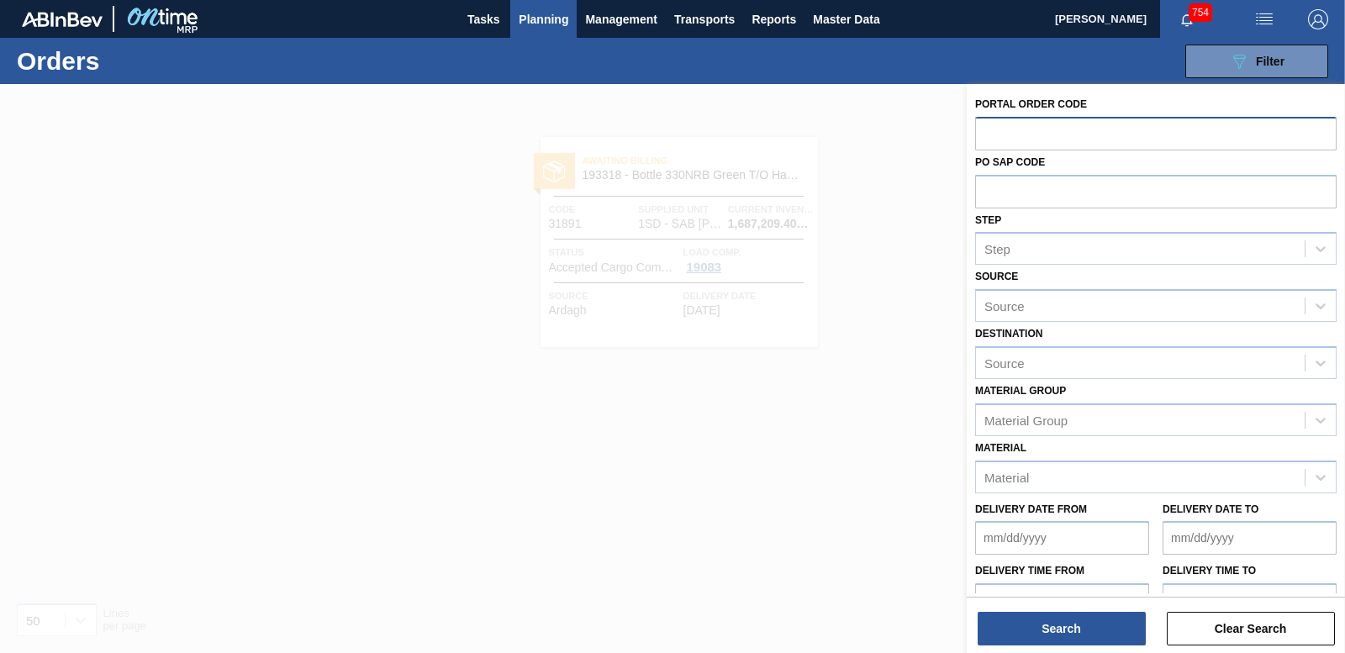
paste input "31893"
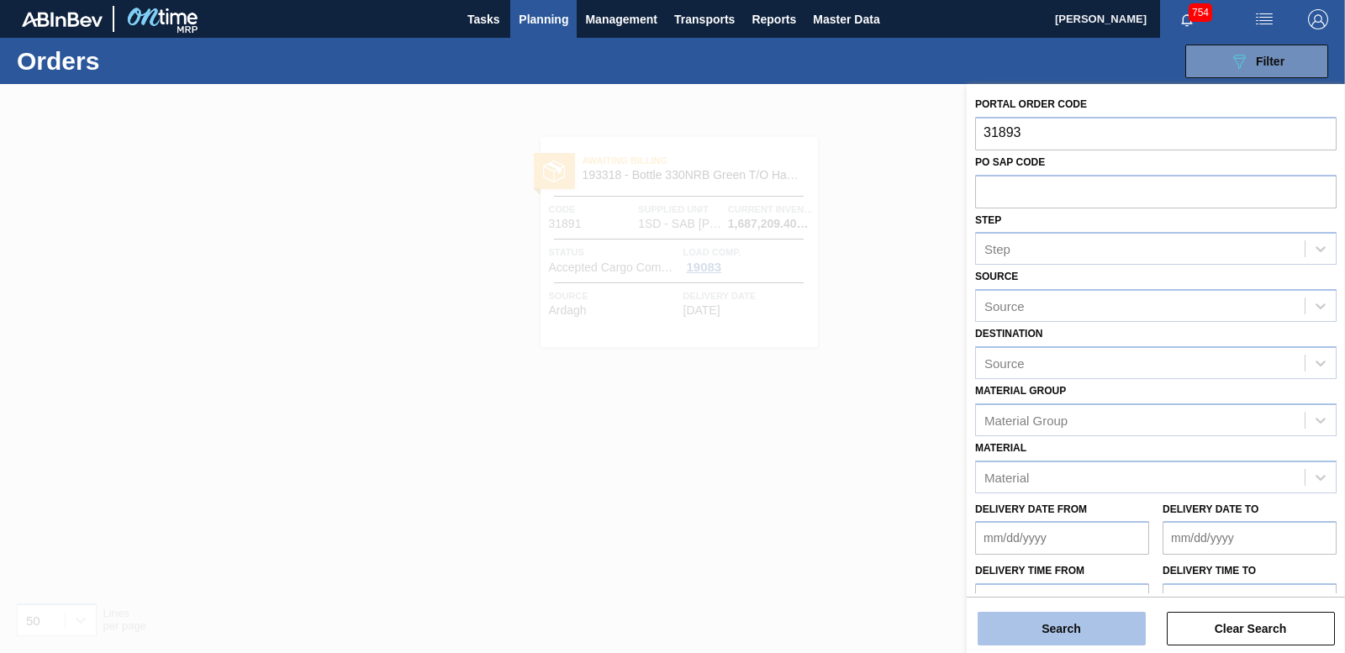
type input "31893"
click at [1064, 631] on button "Search" at bounding box center [1062, 629] width 168 height 34
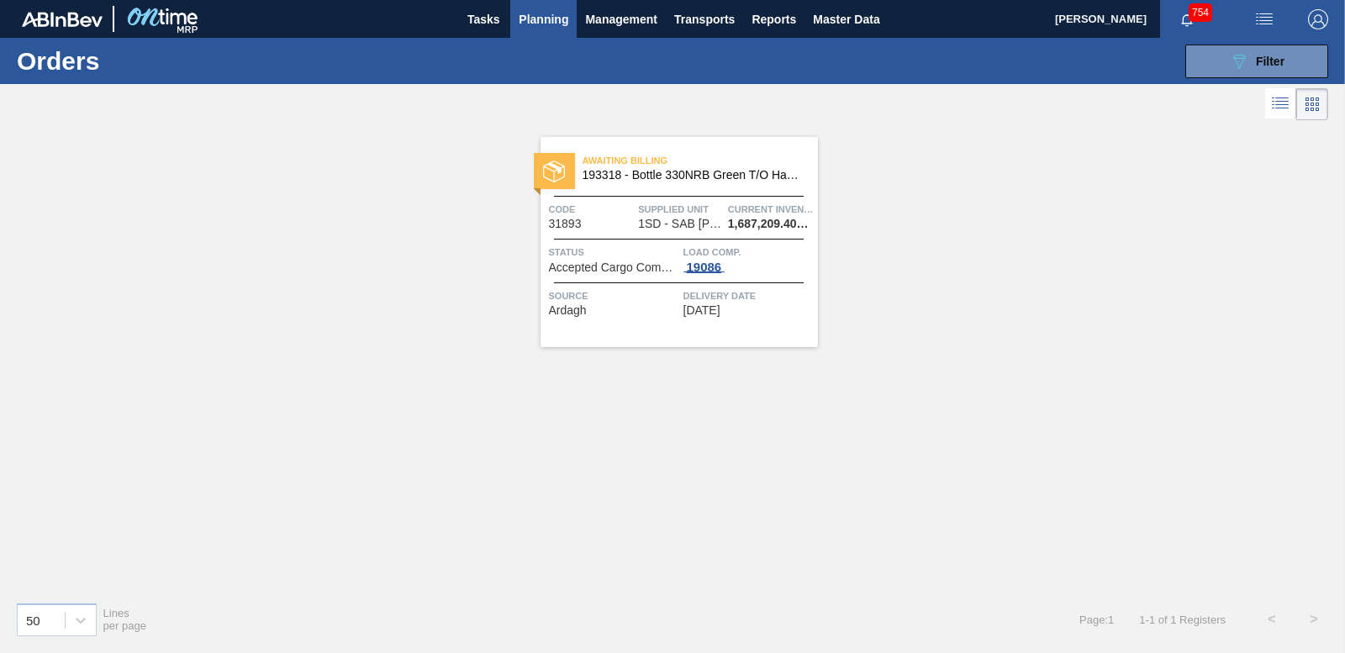
click at [710, 266] on div "19086" at bounding box center [705, 267] width 42 height 13
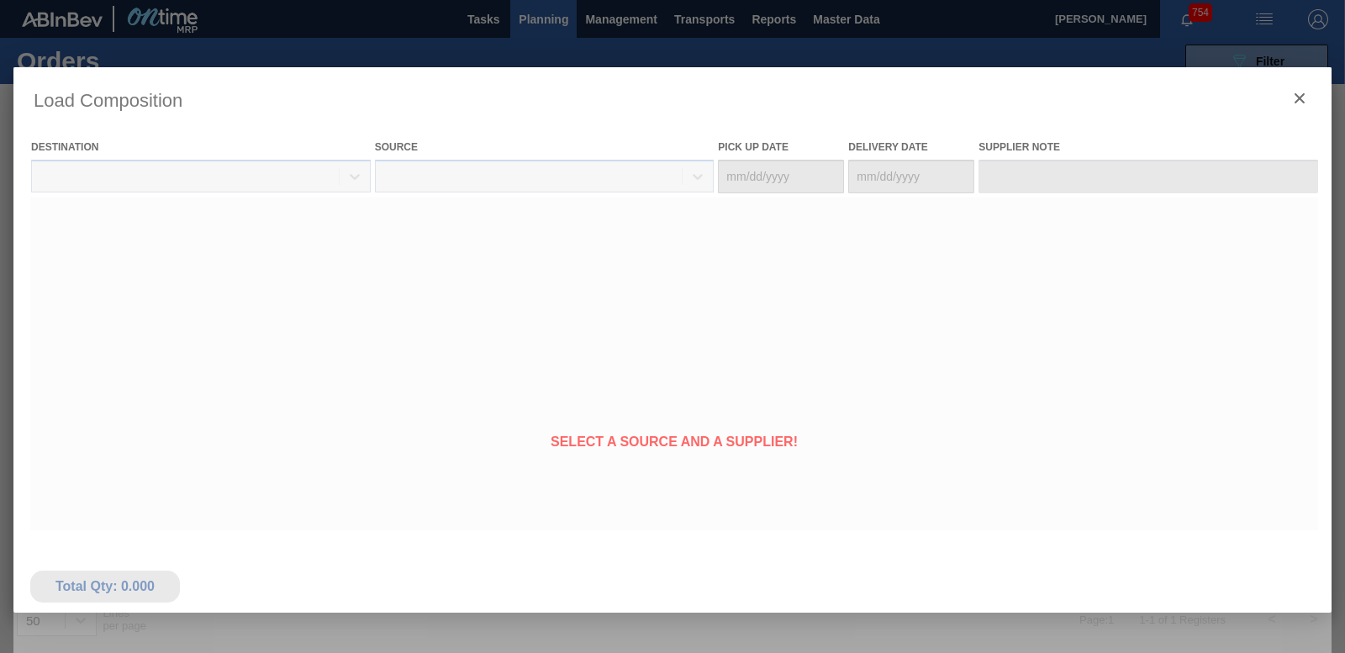
type Date "[DATE]"
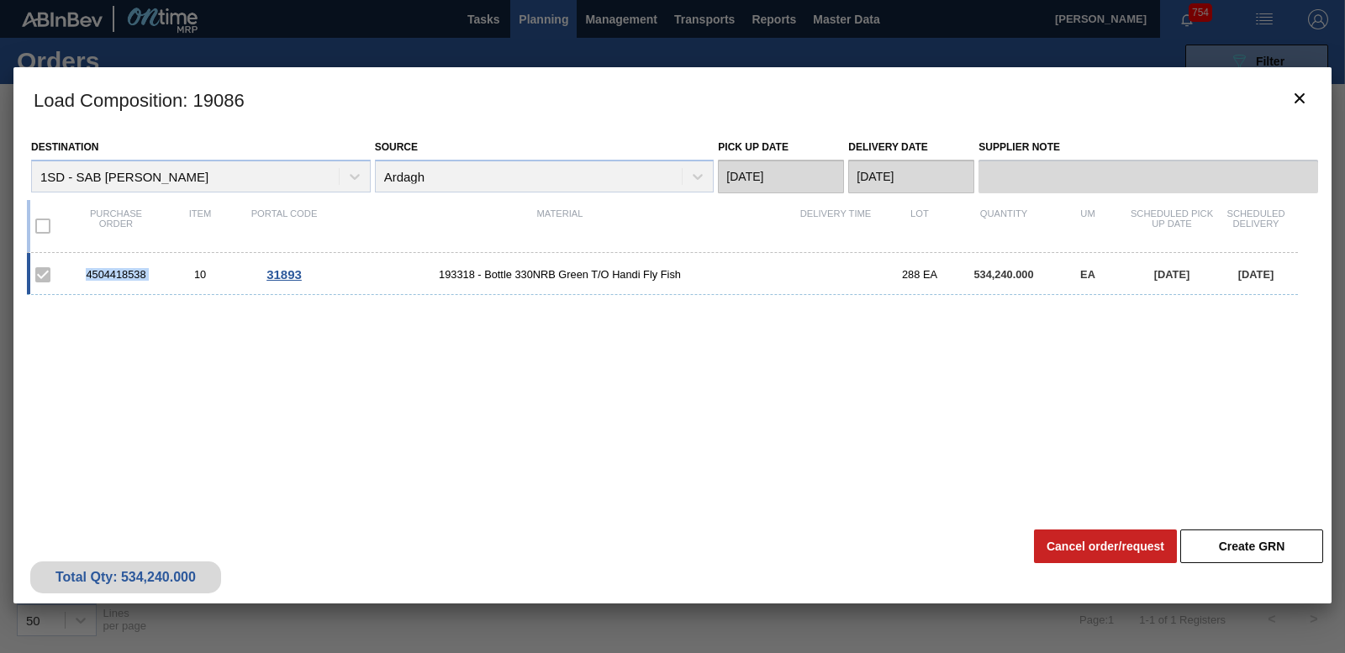
drag, startPoint x: 86, startPoint y: 272, endPoint x: 169, endPoint y: 277, distance: 83.4
click at [169, 277] on div "4504418538 10 31893 193318 - Bottle 330NRB Green T/O Handi Fly Fish 288 EA 534,…" at bounding box center [662, 274] width 1271 height 42
drag, startPoint x: 169, startPoint y: 277, endPoint x: 126, endPoint y: 271, distance: 43.4
copy div "4504418538"
click at [1297, 93] on icon "botão de ícone" at bounding box center [1300, 98] width 20 height 20
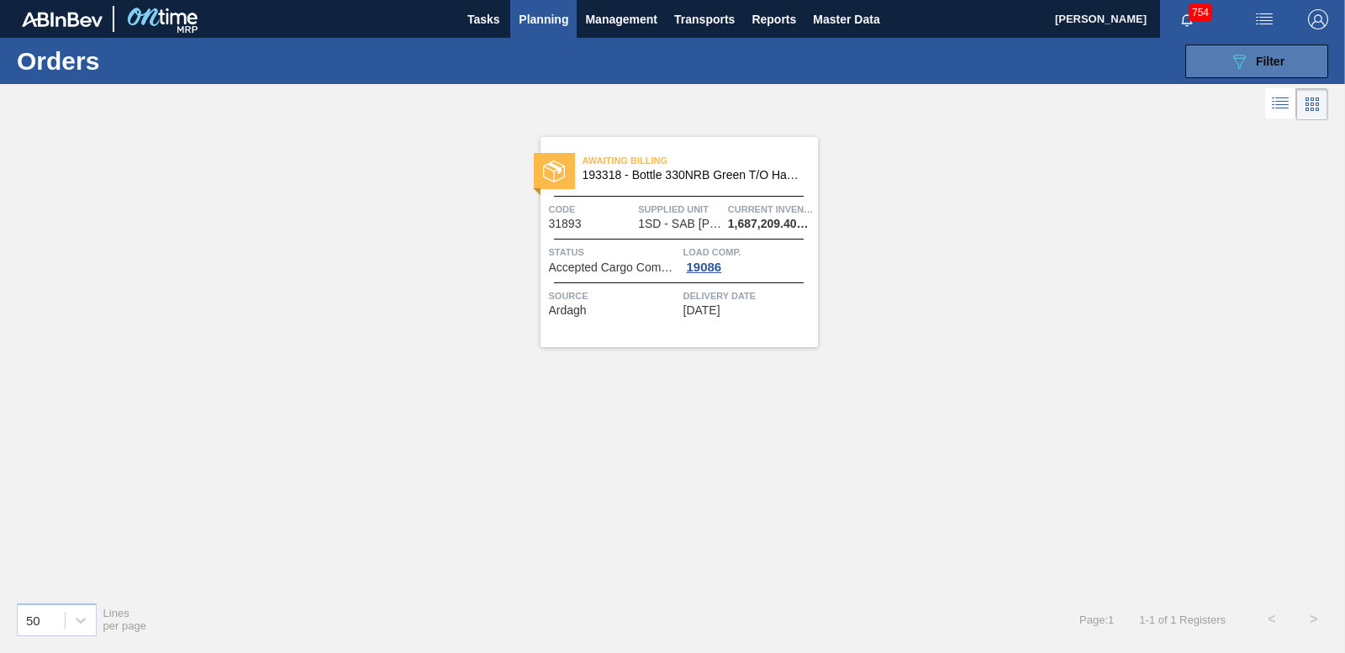
click at [1266, 59] on span "Filter" at bounding box center [1270, 61] width 29 height 13
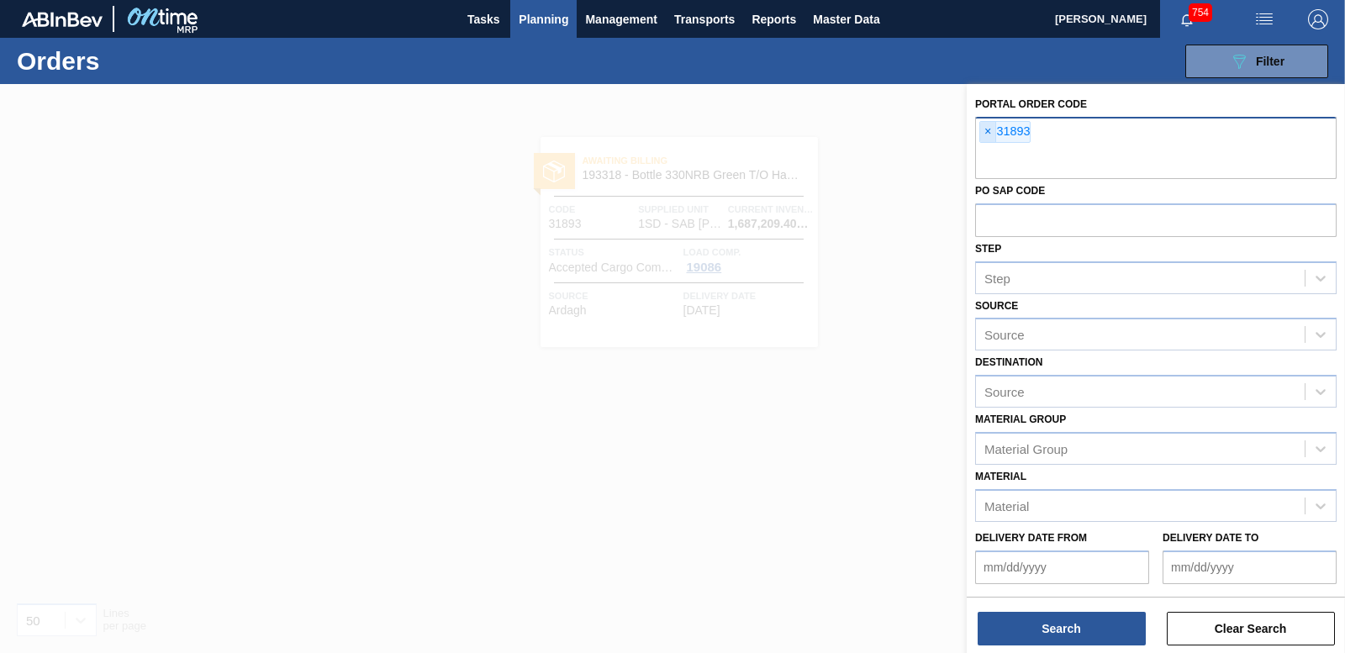
click at [983, 130] on span "×" at bounding box center [988, 132] width 16 height 20
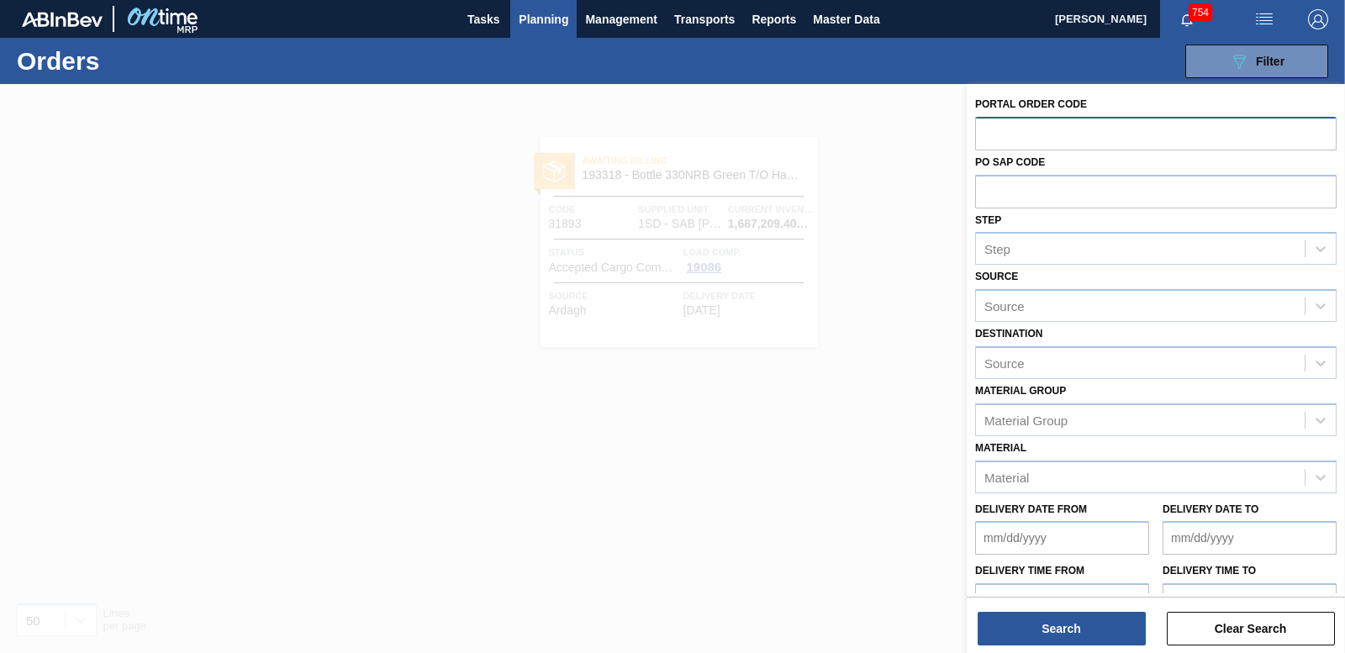
paste input "31892"
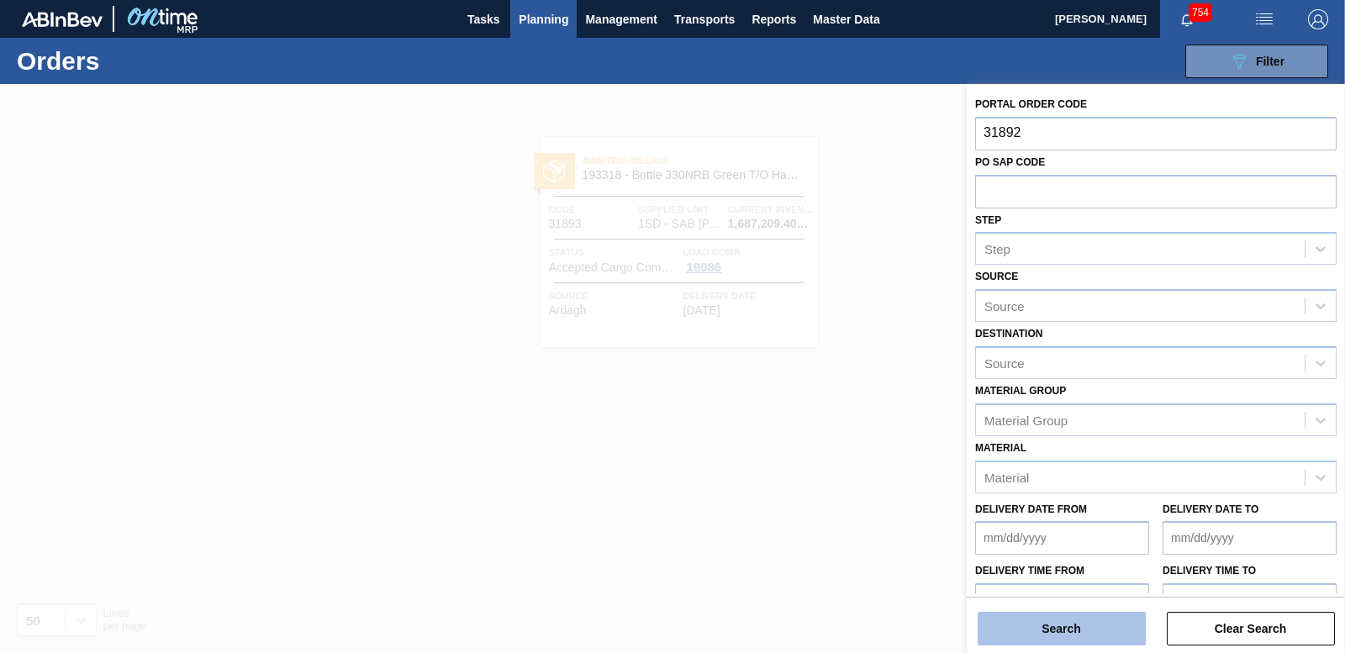
type input "31892"
click at [1070, 631] on button "Search" at bounding box center [1062, 629] width 168 height 34
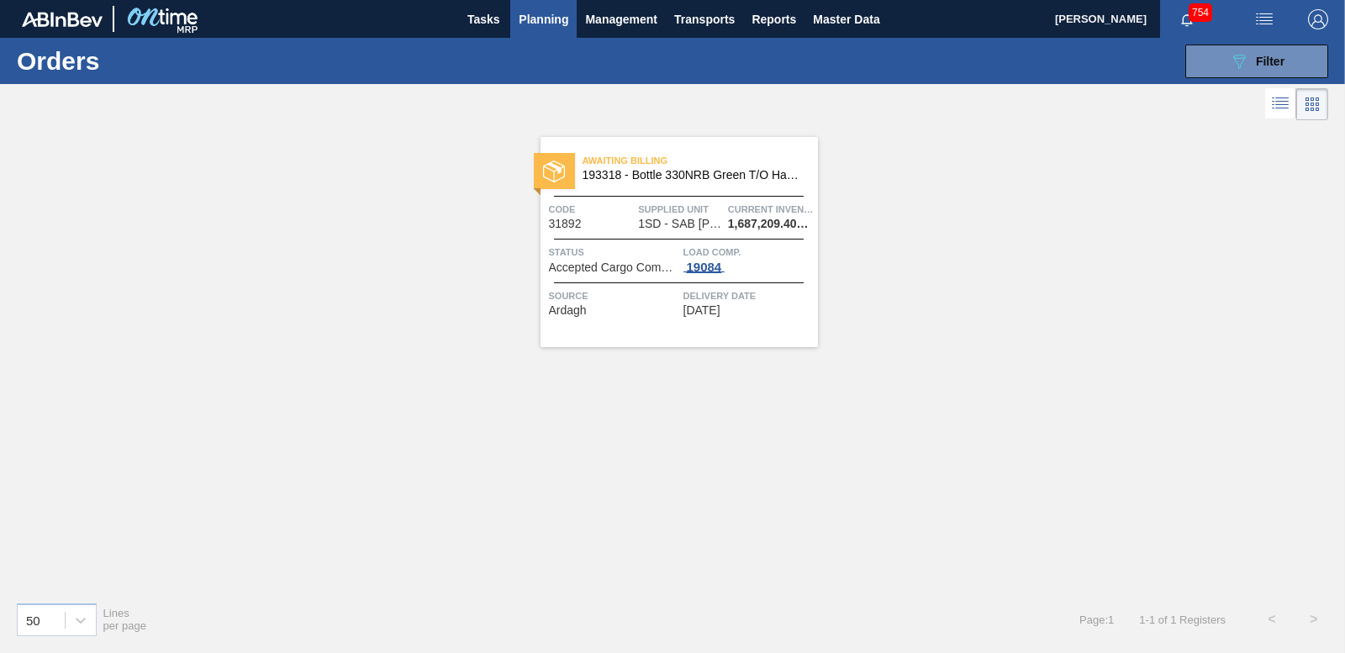
click at [699, 262] on div "19084" at bounding box center [705, 267] width 42 height 13
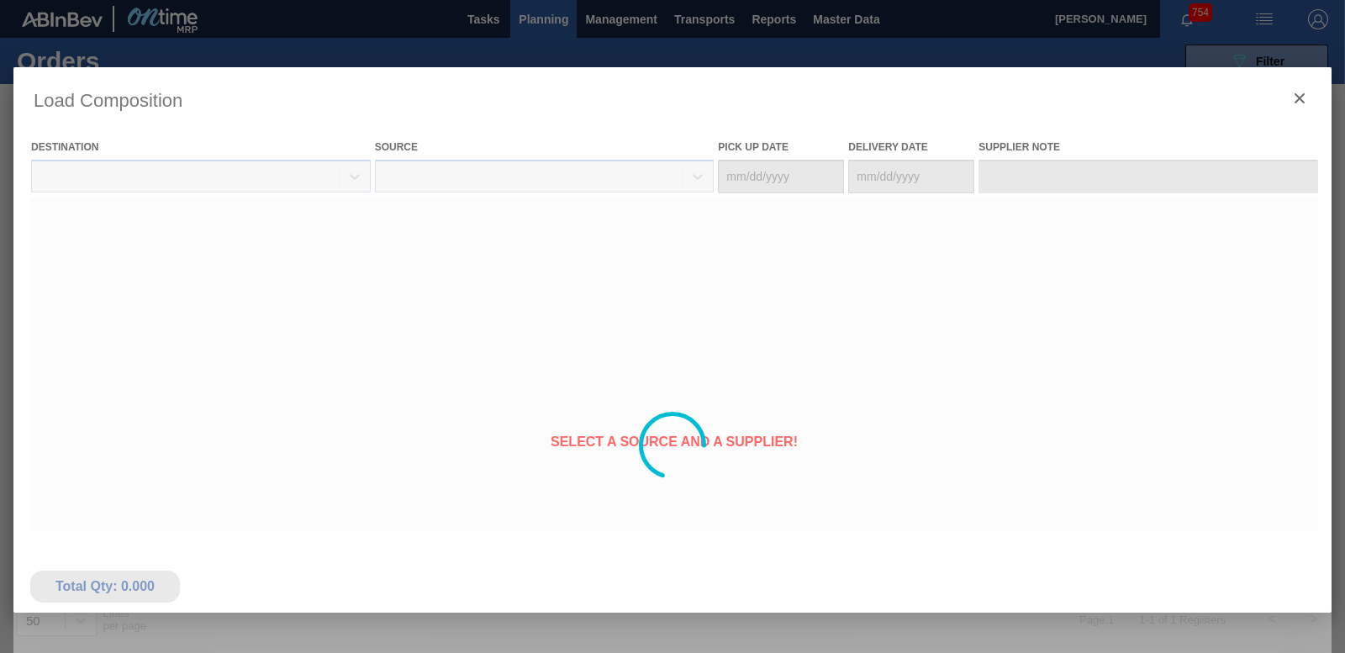
type Date "[DATE]"
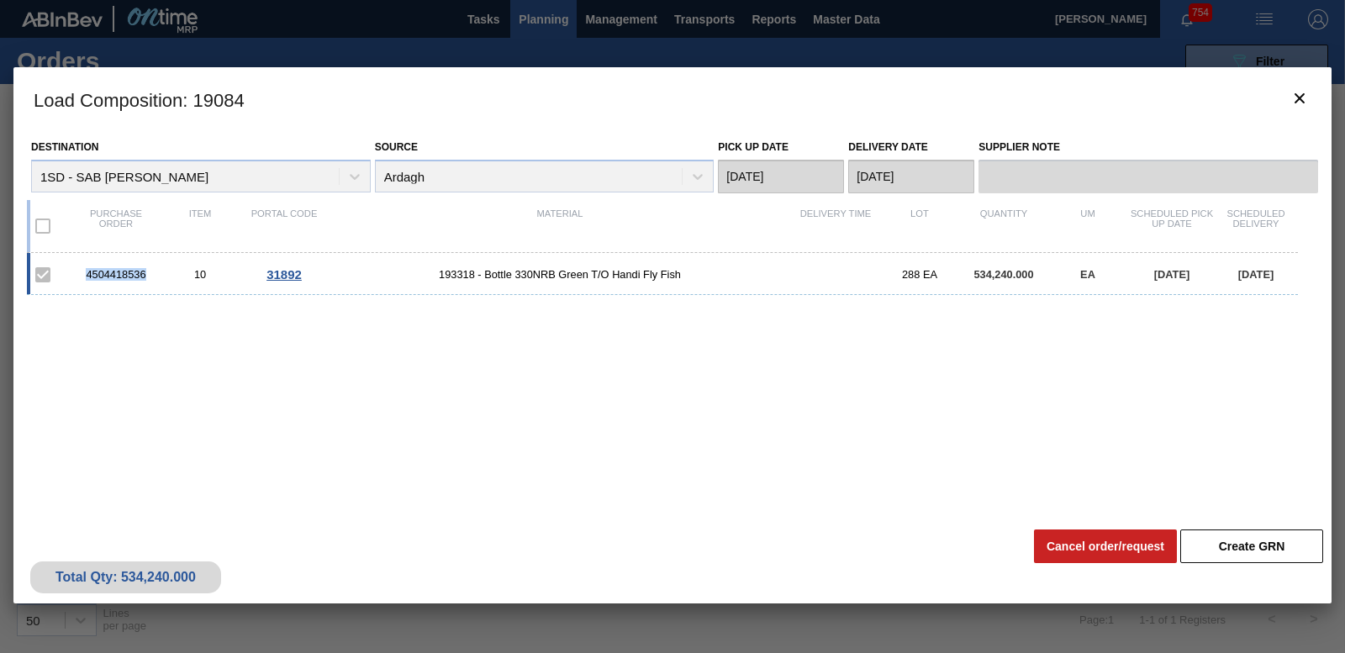
drag, startPoint x: 81, startPoint y: 270, endPoint x: 152, endPoint y: 275, distance: 71.6
click at [152, 275] on div "4504418536" at bounding box center [116, 274] width 84 height 13
drag, startPoint x: 152, startPoint y: 275, endPoint x: 113, endPoint y: 271, distance: 39.7
copy div "4504418536"
click at [1301, 102] on icon "botão de ícone" at bounding box center [1300, 98] width 20 height 20
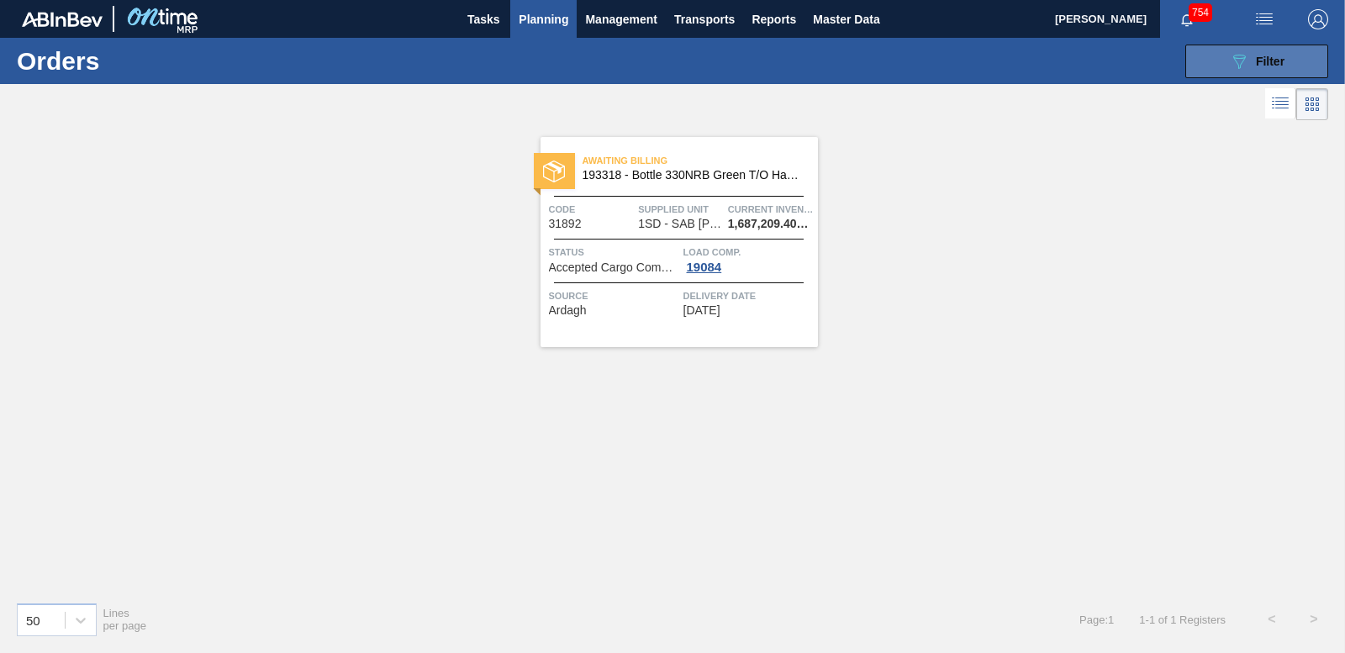
click at [1201, 75] on button "089F7B8B-B2A5-4AFE-B5C0-19BA573D28AC Filter" at bounding box center [1257, 62] width 143 height 34
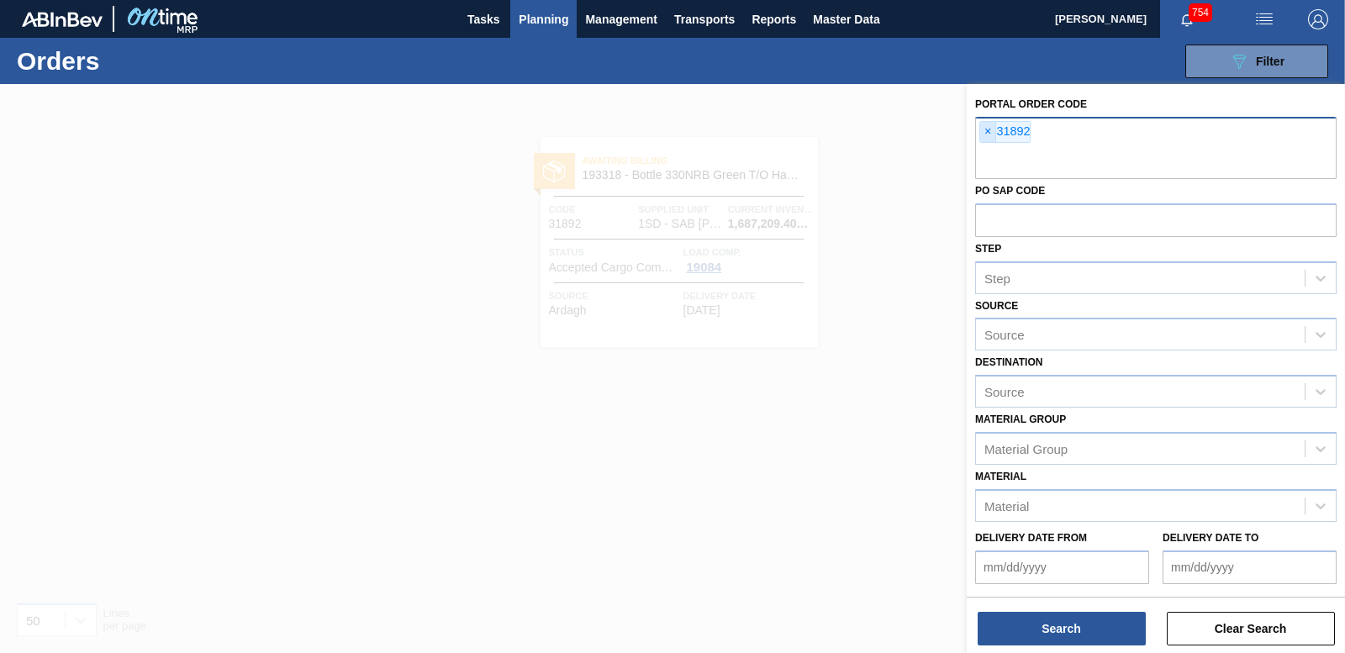
click at [984, 134] on span "×" at bounding box center [988, 132] width 16 height 20
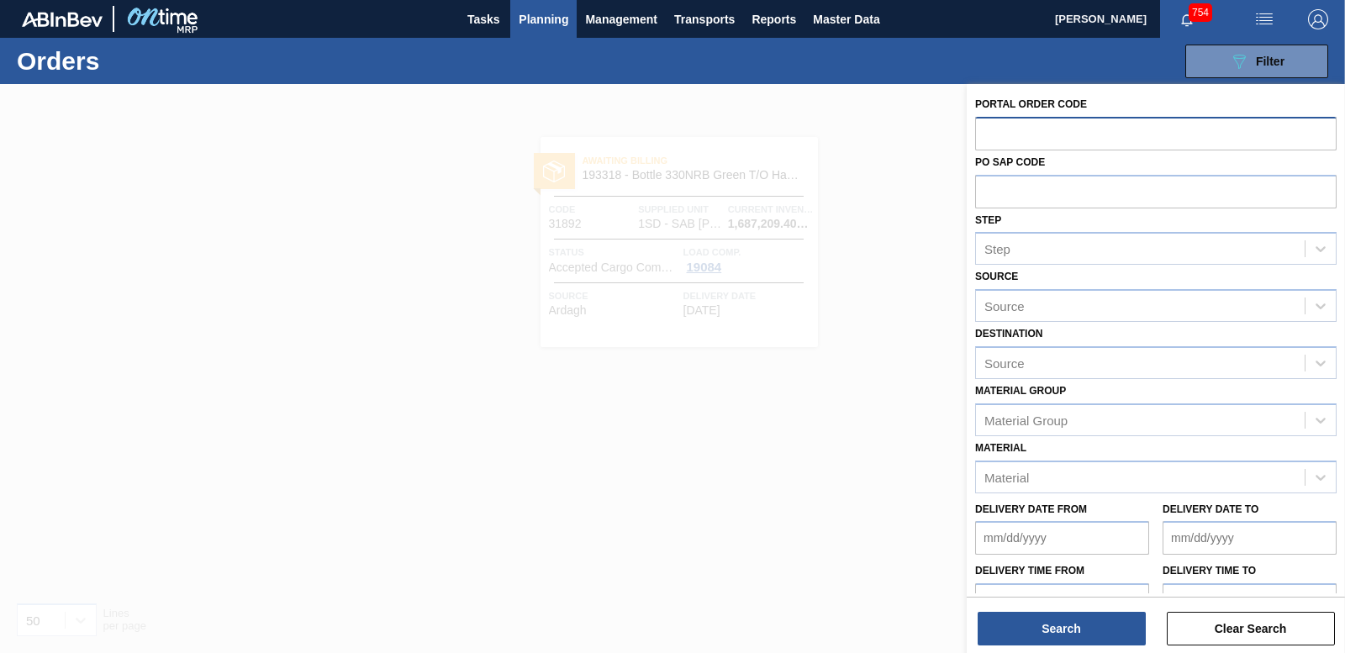
paste input "31895"
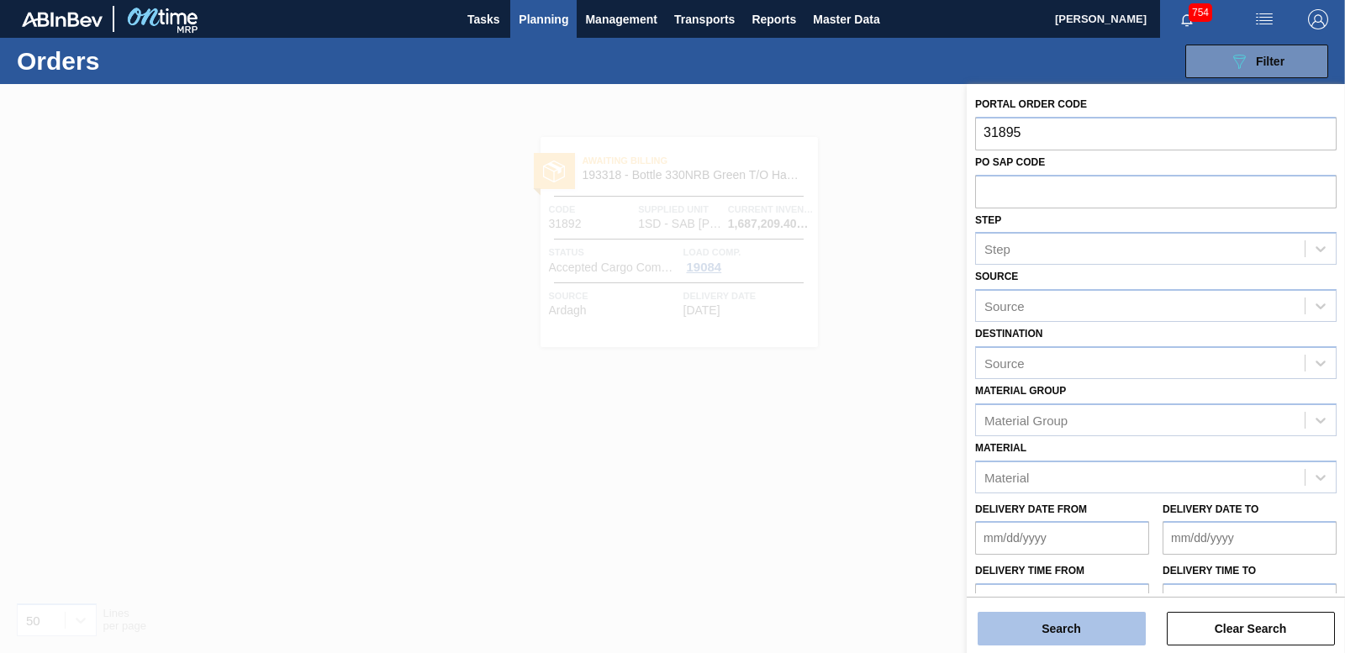
type input "31895"
click at [1042, 631] on button "Search" at bounding box center [1062, 629] width 168 height 34
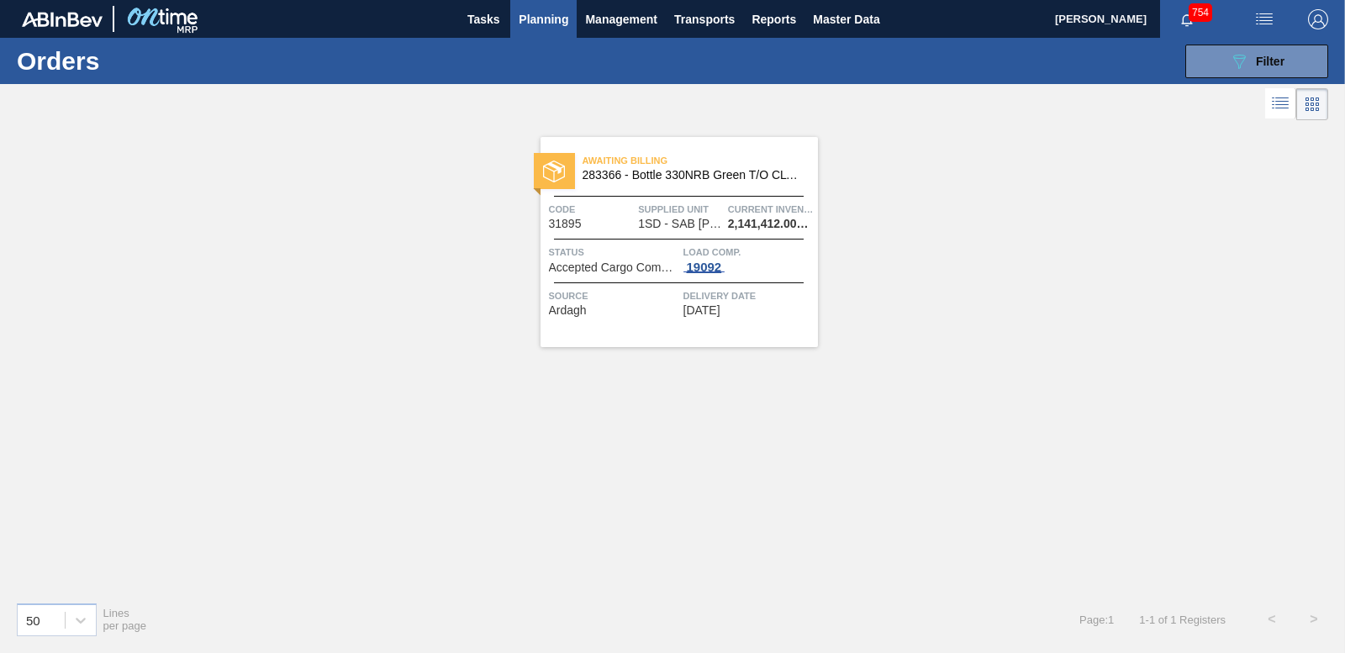
click at [712, 264] on div "19092" at bounding box center [705, 267] width 42 height 13
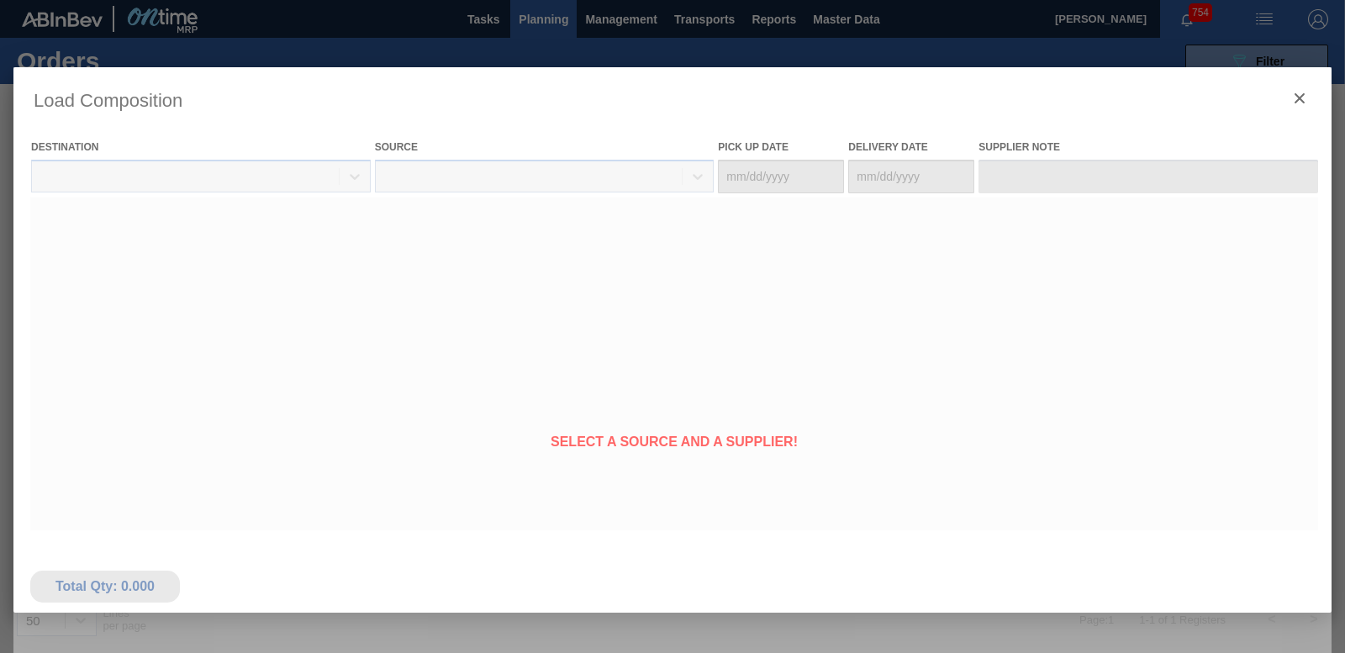
type Date "[DATE]"
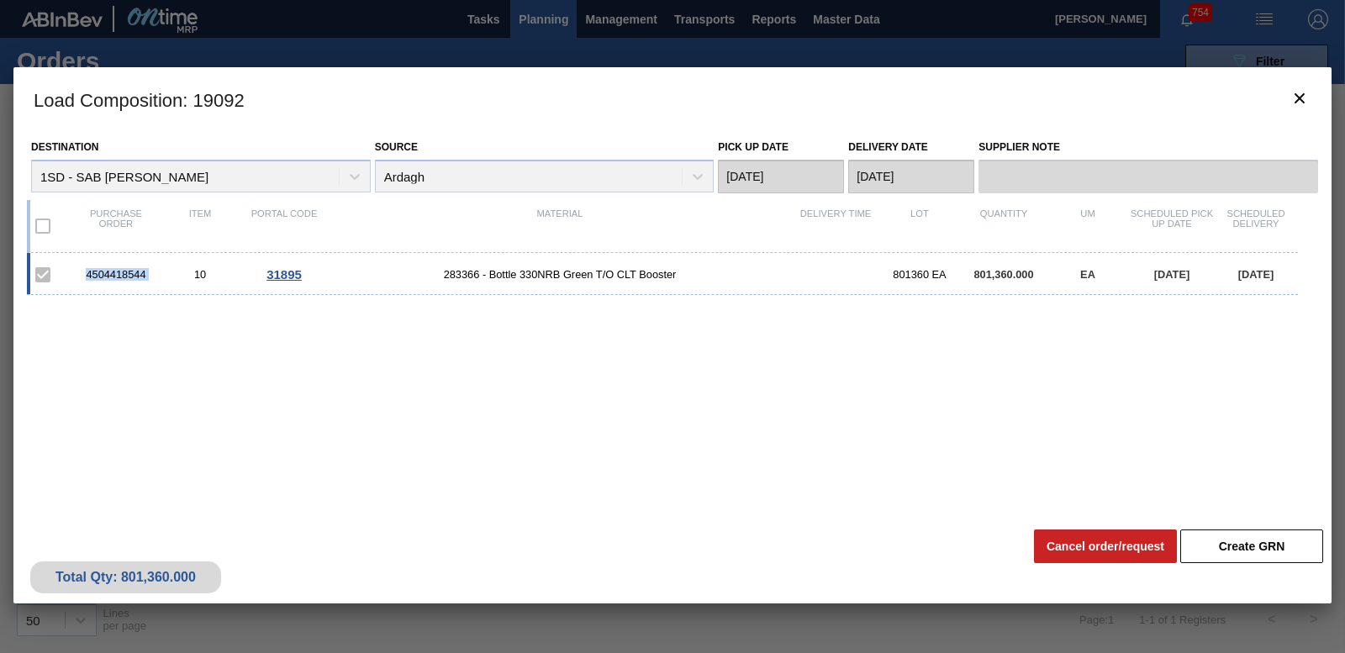
drag, startPoint x: 77, startPoint y: 267, endPoint x: 156, endPoint y: 269, distance: 79.9
click at [156, 269] on div "4504418544 10 31895 283366 - Bottle 330NRB Green T/O CLT Booster 801360 EA 801,…" at bounding box center [662, 274] width 1271 height 42
drag, startPoint x: 156, startPoint y: 269, endPoint x: 126, endPoint y: 274, distance: 30.7
click at [1300, 92] on icon "botão de ícone" at bounding box center [1300, 98] width 20 height 20
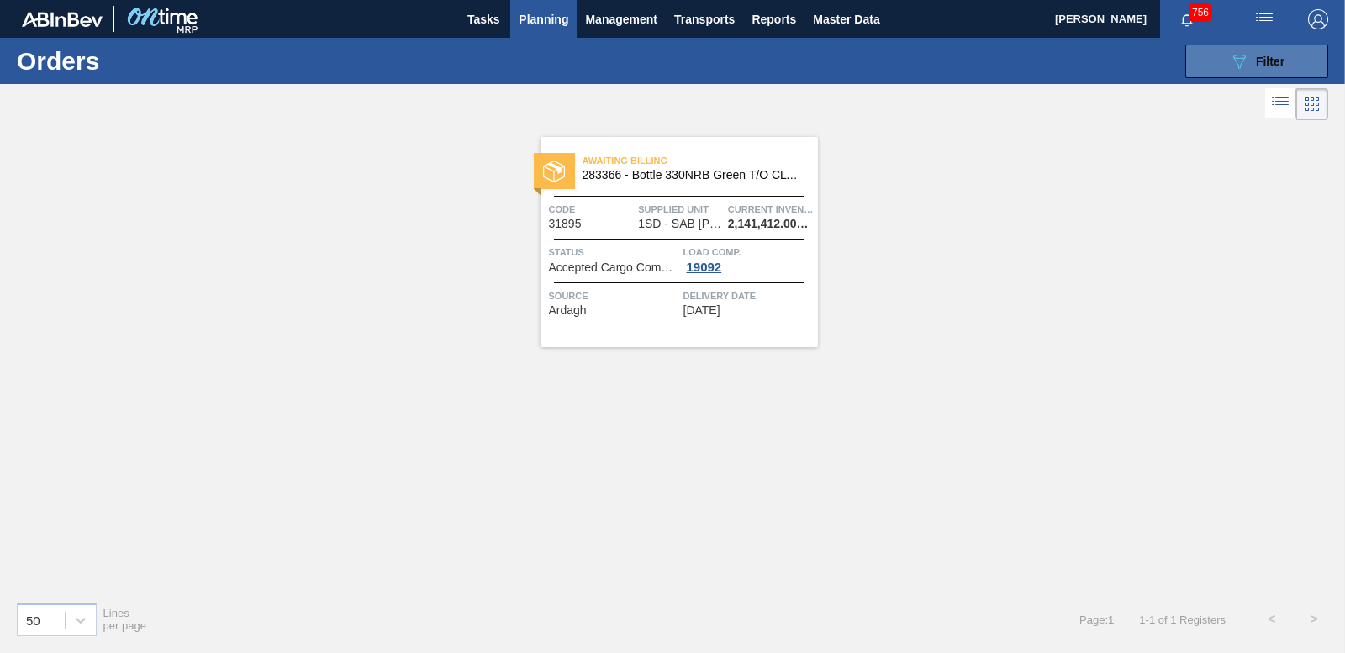
click at [1285, 47] on button "089F7B8B-B2A5-4AFE-B5C0-19BA573D28AC Filter" at bounding box center [1257, 62] width 143 height 34
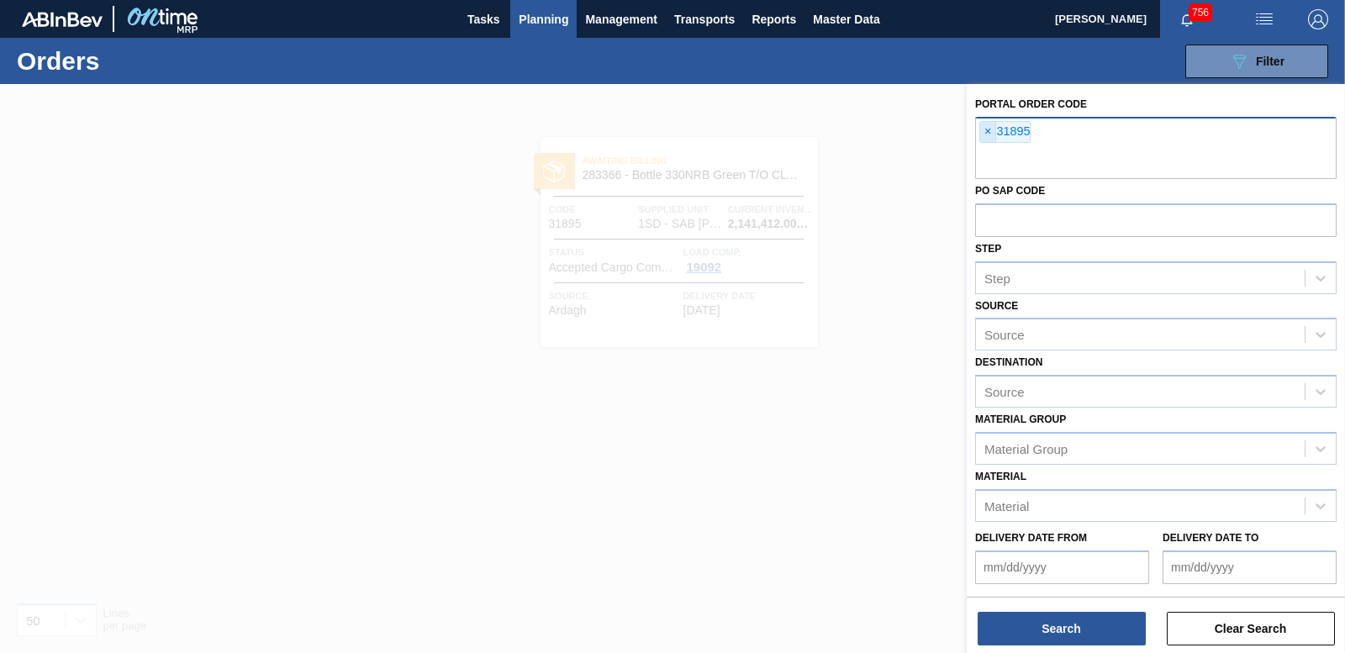
click at [984, 127] on span "×" at bounding box center [988, 132] width 16 height 20
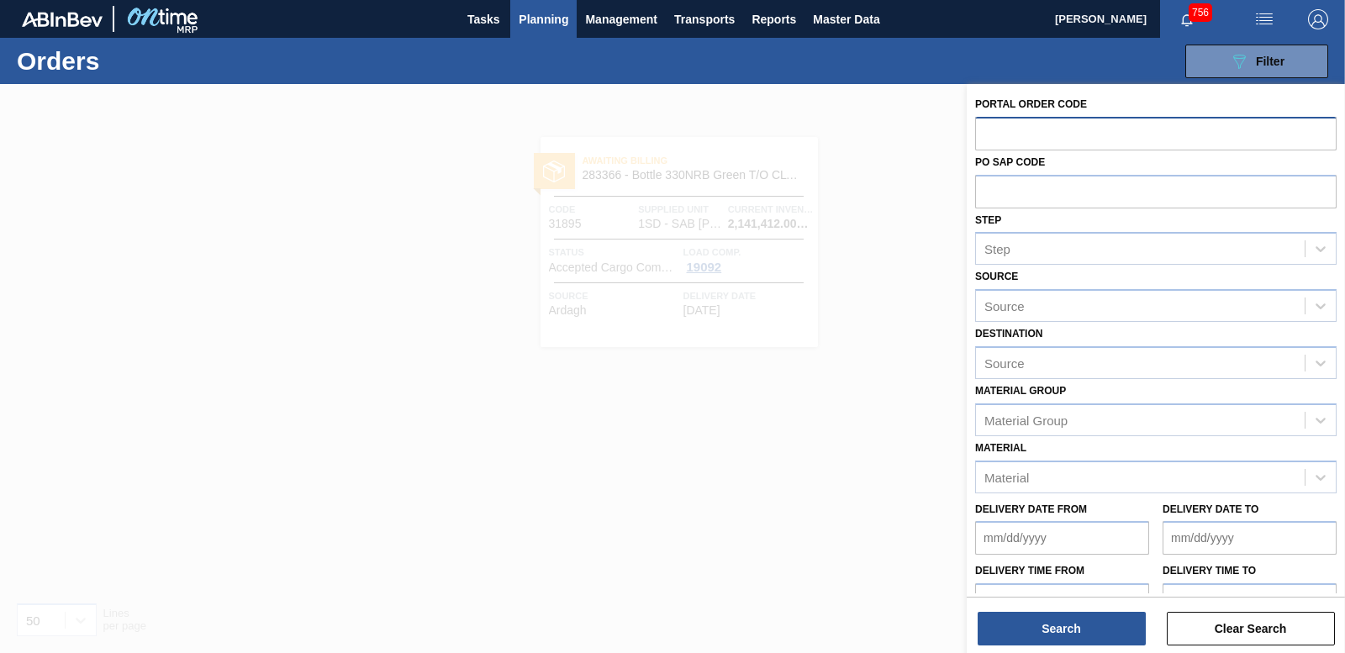
paste input "31896"
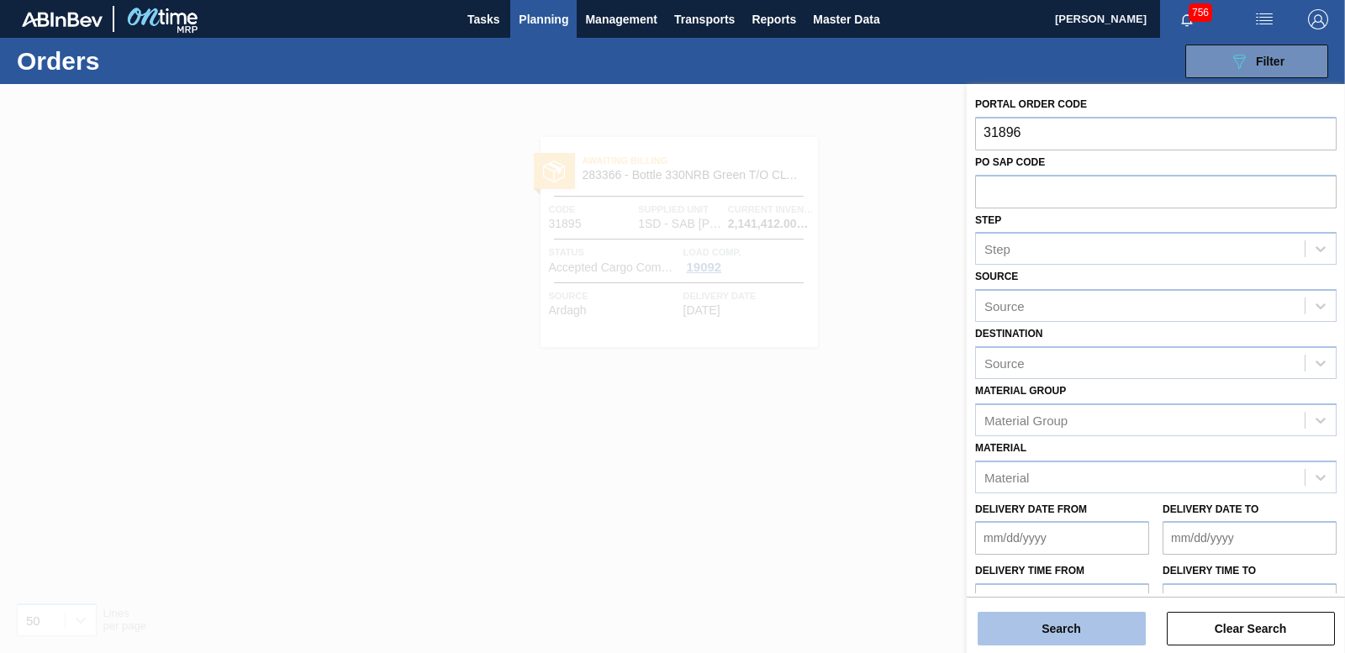
type input "31896"
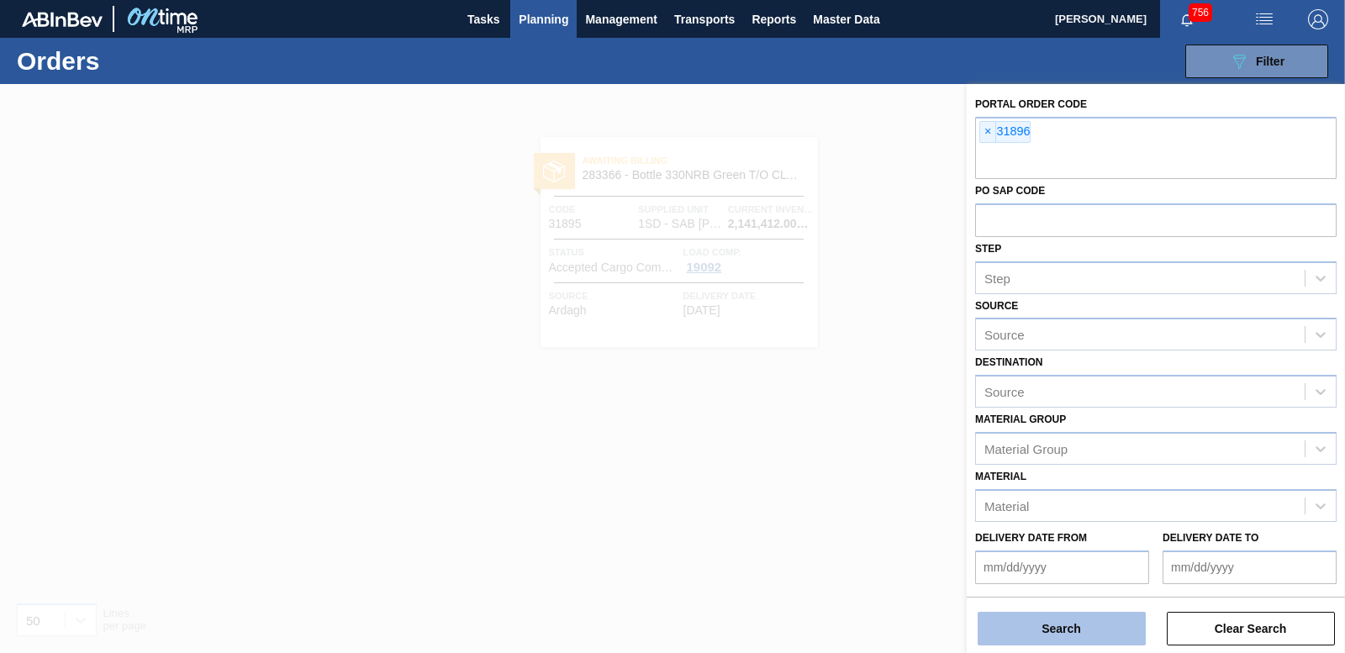
click at [1044, 616] on button "Search" at bounding box center [1062, 629] width 168 height 34
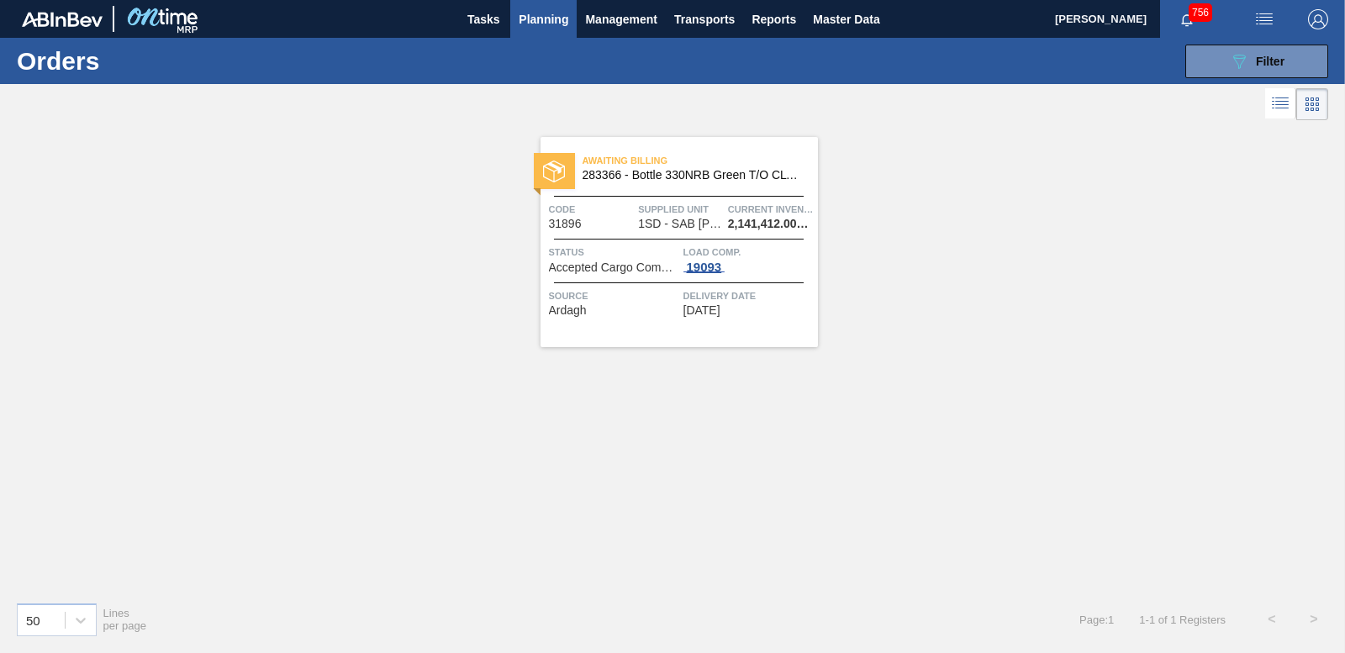
click at [705, 266] on div "19093" at bounding box center [705, 267] width 42 height 13
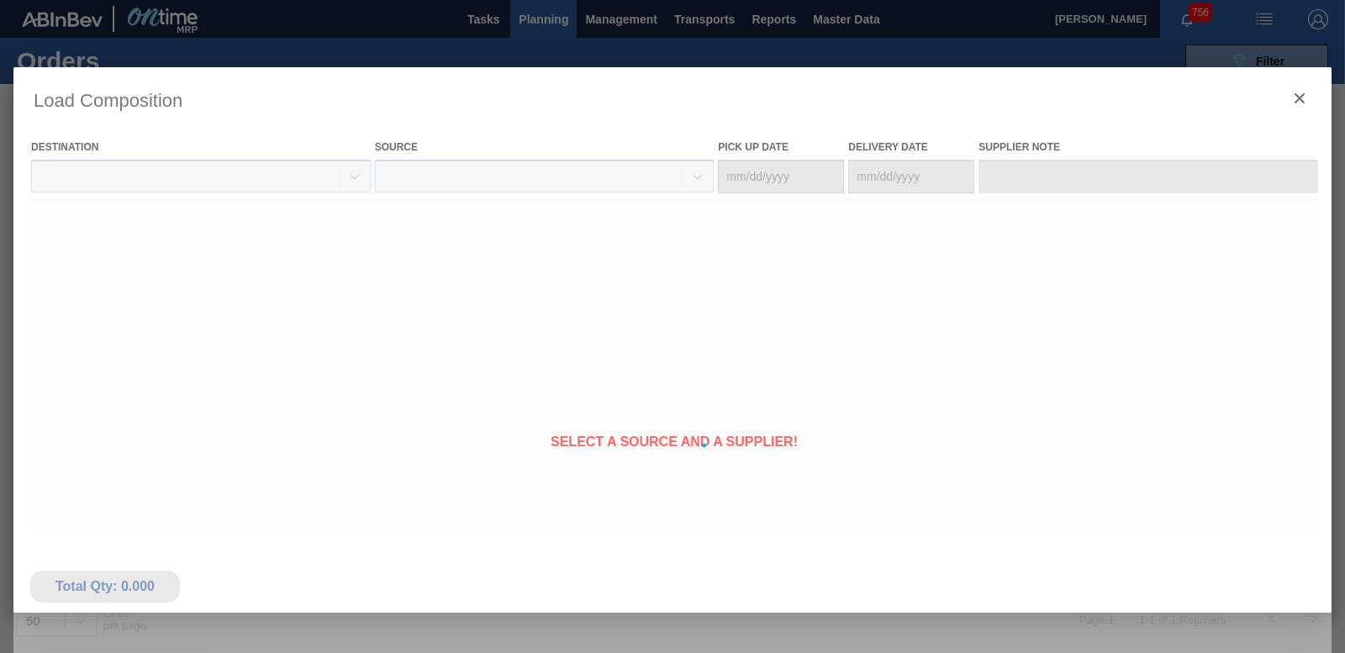
type Date "[DATE]"
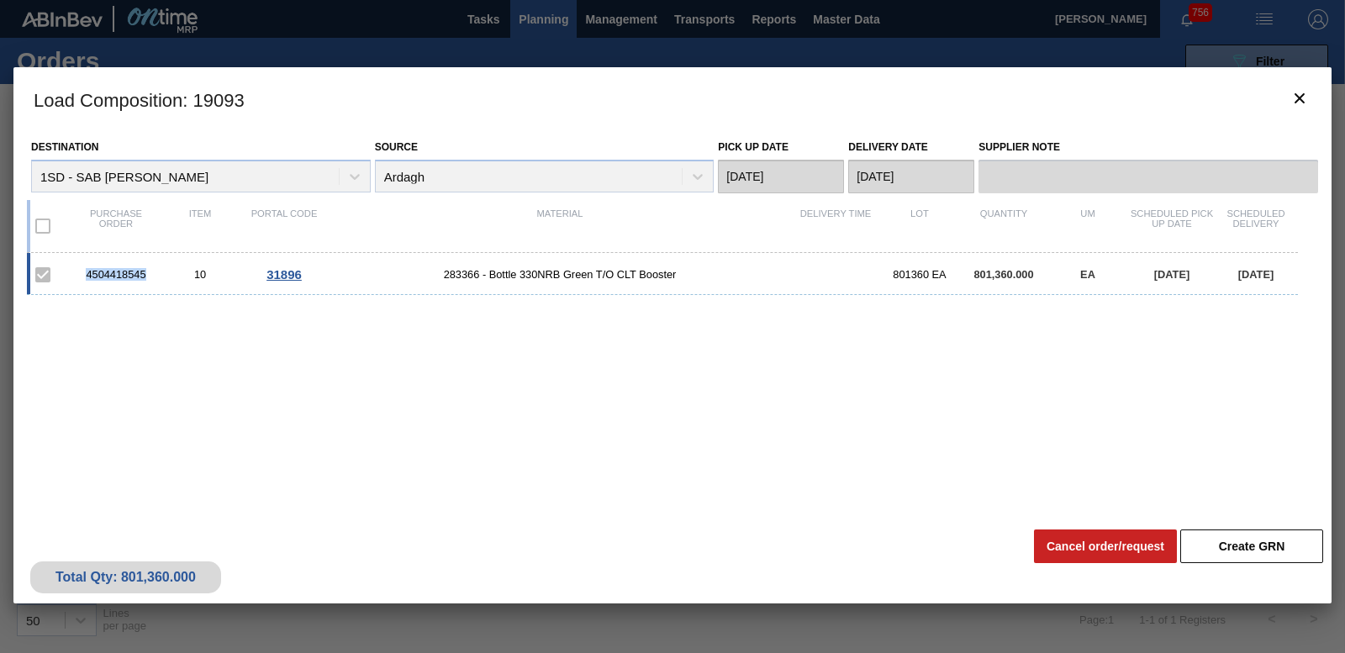
drag, startPoint x: 74, startPoint y: 270, endPoint x: 149, endPoint y: 283, distance: 75.9
click at [149, 283] on div "4504418545 10 31896 283366 - Bottle 330NRB Green T/O CLT Booster 801360 EA 801,…" at bounding box center [662, 274] width 1271 height 42
drag, startPoint x: 149, startPoint y: 283, endPoint x: 127, endPoint y: 270, distance: 25.2
click at [1296, 105] on icon "botão de ícone" at bounding box center [1300, 98] width 20 height 20
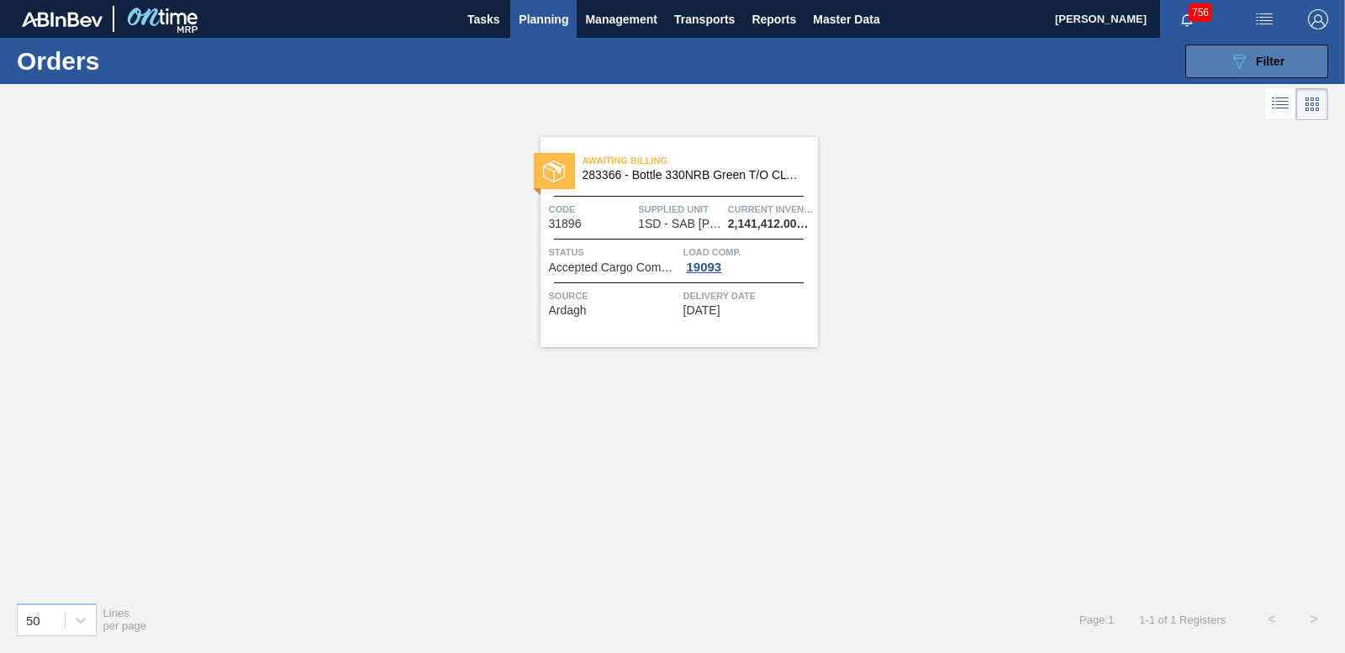
click at [1231, 60] on icon "089F7B8B-B2A5-4AFE-B5C0-19BA573D28AC" at bounding box center [1239, 61] width 20 height 20
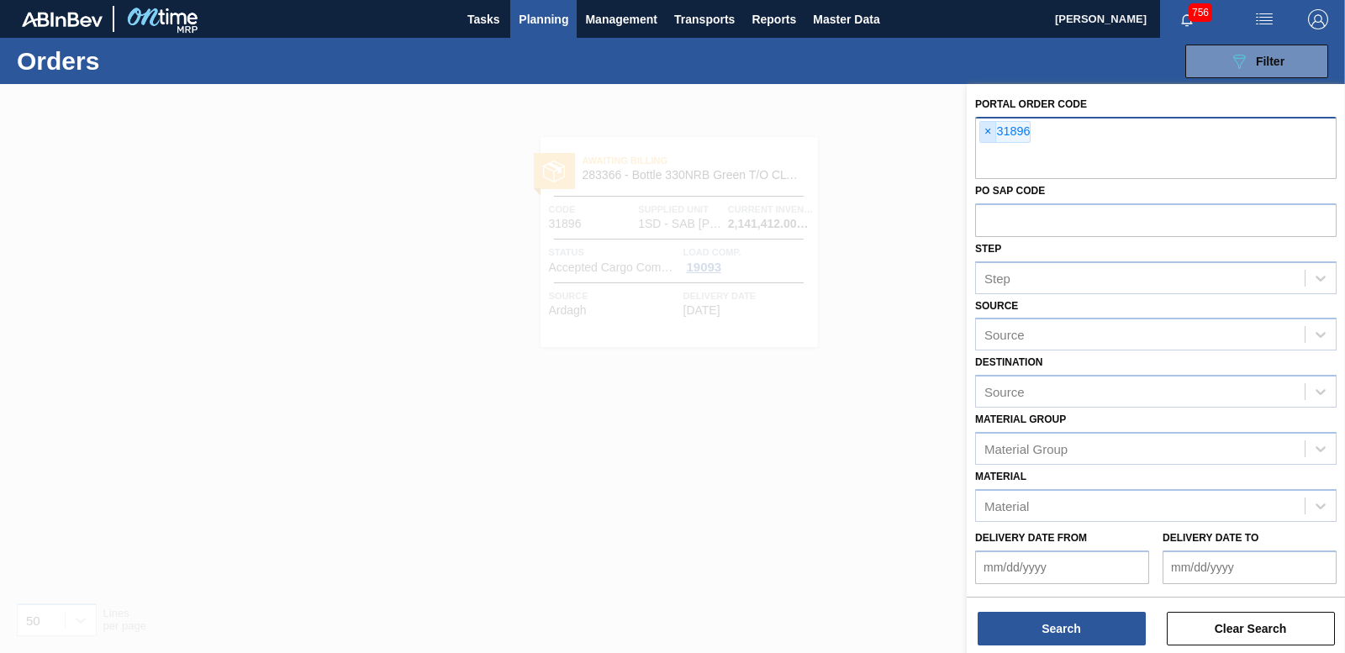
click at [988, 135] on span "×" at bounding box center [988, 132] width 16 height 20
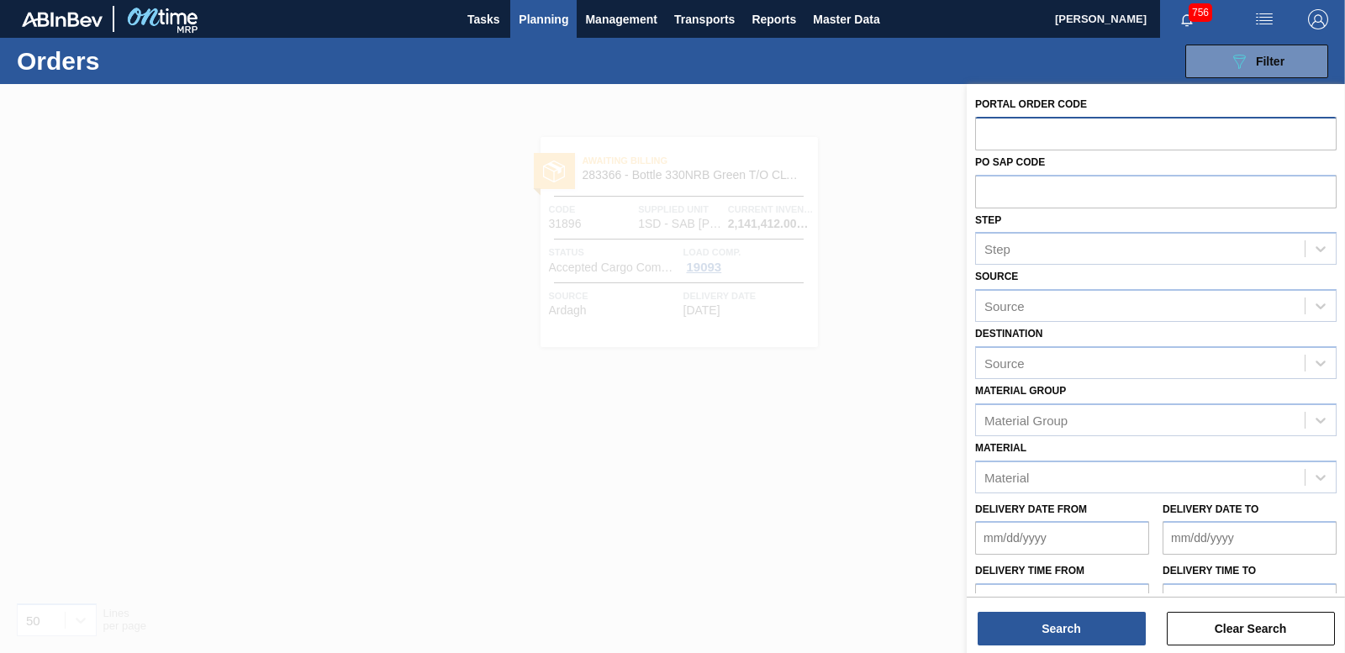
paste input "31897"
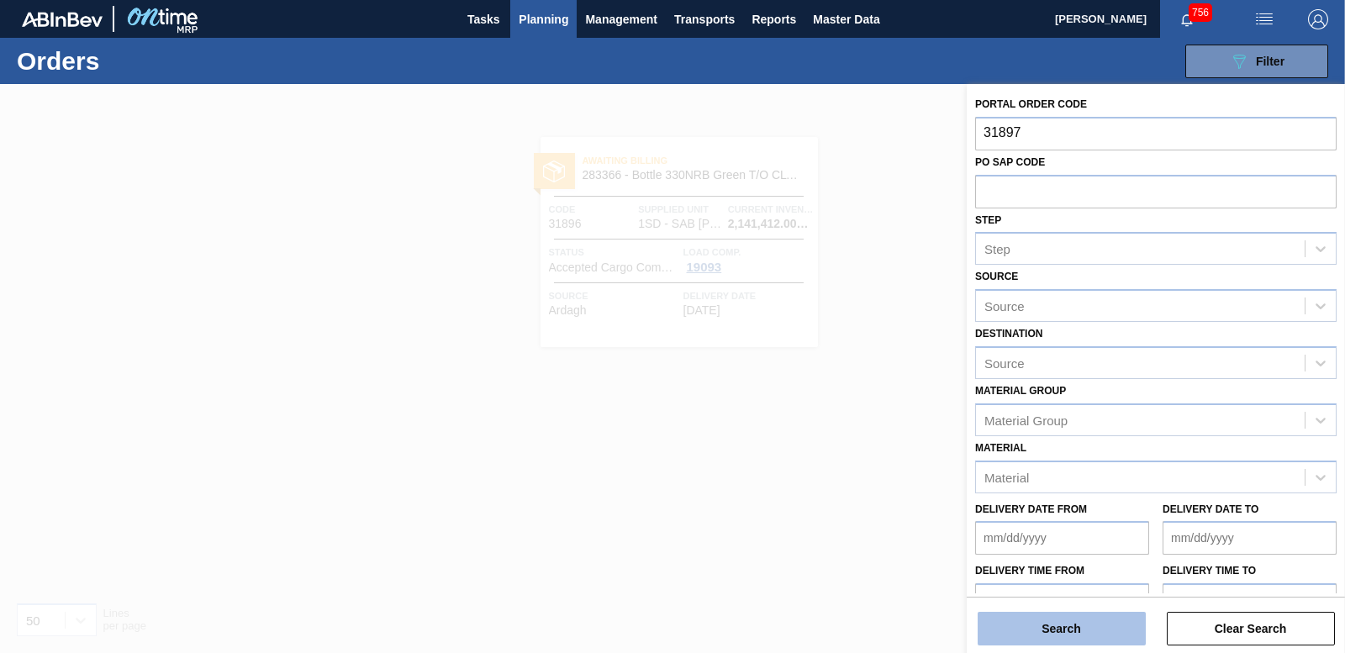
type input "31897"
click at [1044, 623] on button "Search" at bounding box center [1062, 629] width 168 height 34
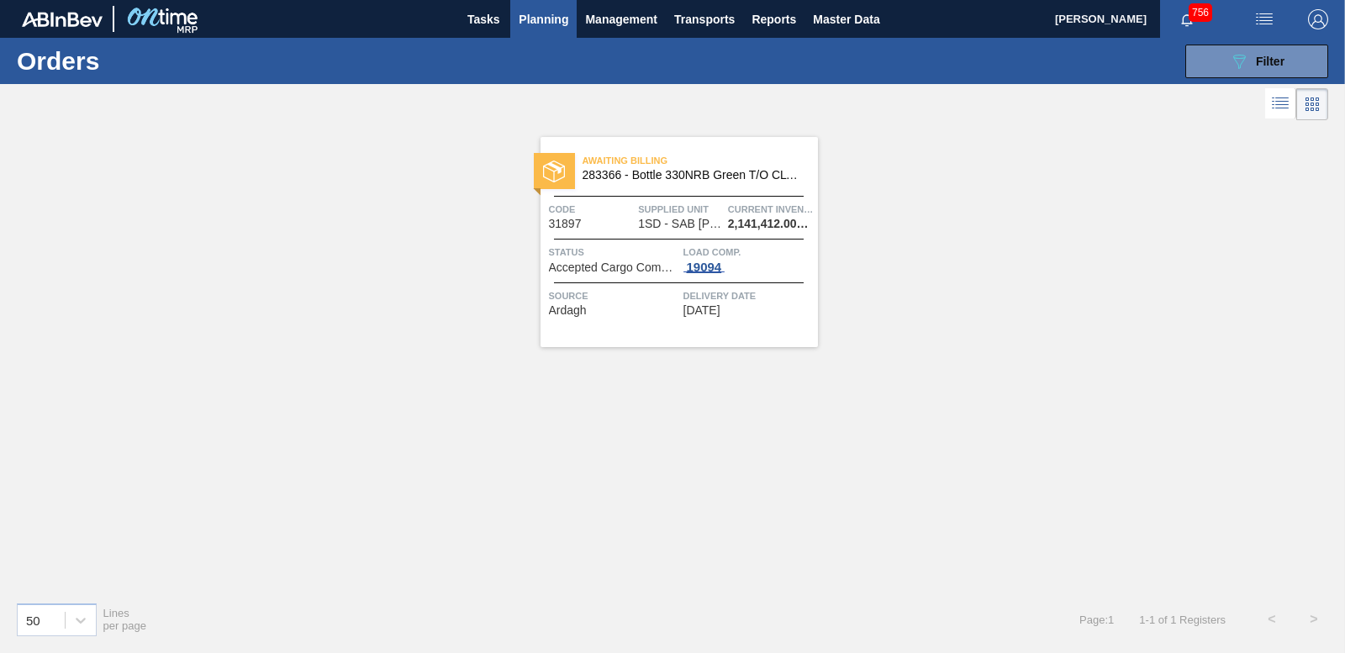
click at [716, 268] on div "19094" at bounding box center [705, 267] width 42 height 13
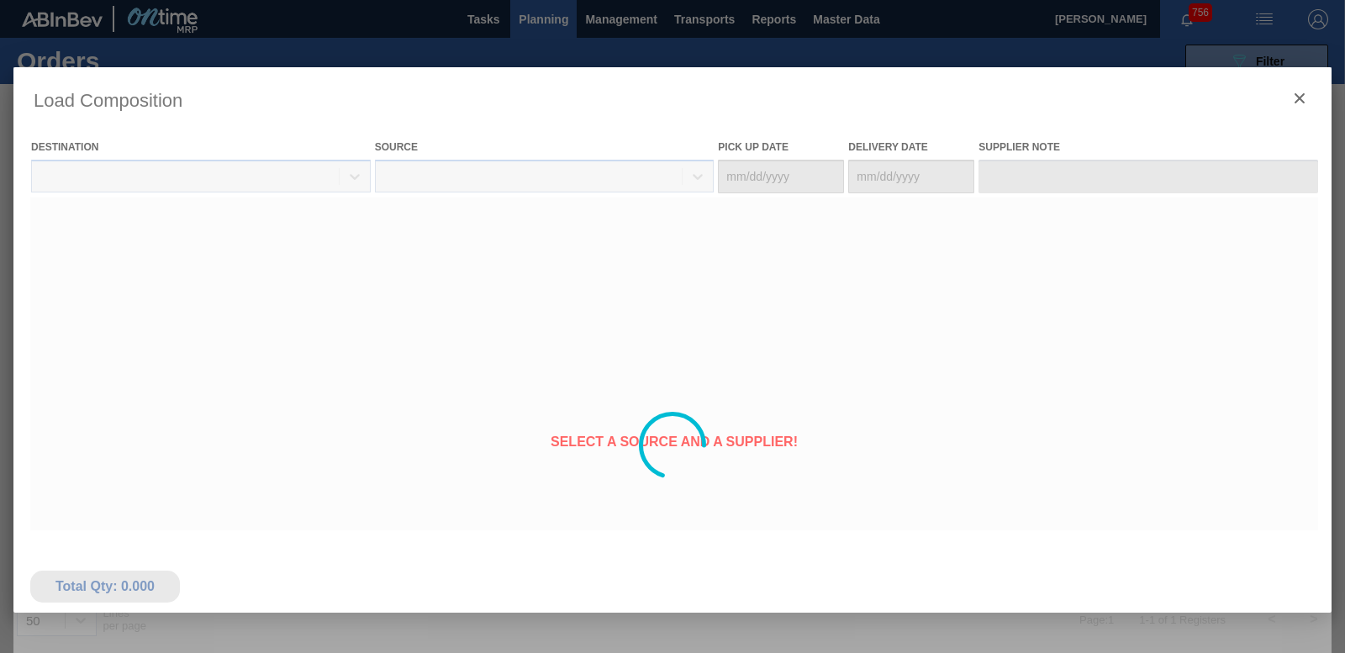
type Date "[DATE]"
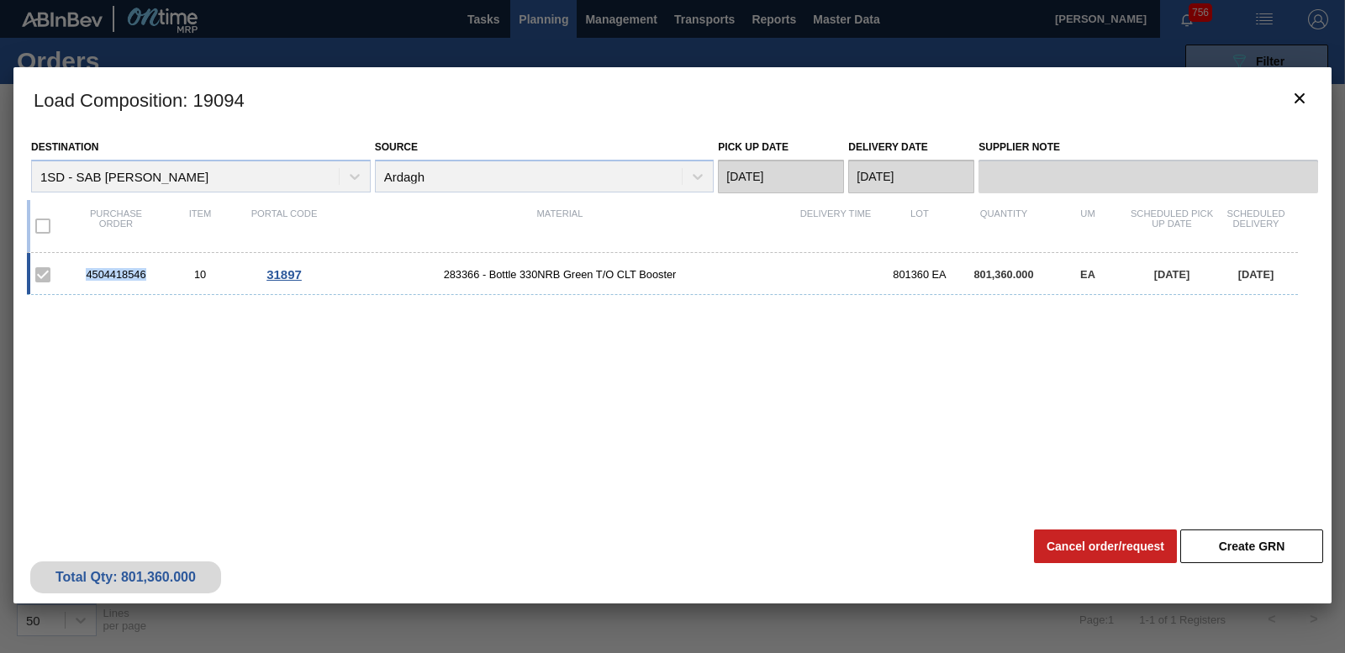
drag, startPoint x: 87, startPoint y: 268, endPoint x: 147, endPoint y: 277, distance: 61.1
click at [147, 277] on div "4504418546" at bounding box center [116, 274] width 84 height 13
drag, startPoint x: 147, startPoint y: 277, endPoint x: 135, endPoint y: 272, distance: 12.8
click at [1302, 96] on icon "botão de ícone" at bounding box center [1300, 98] width 10 height 10
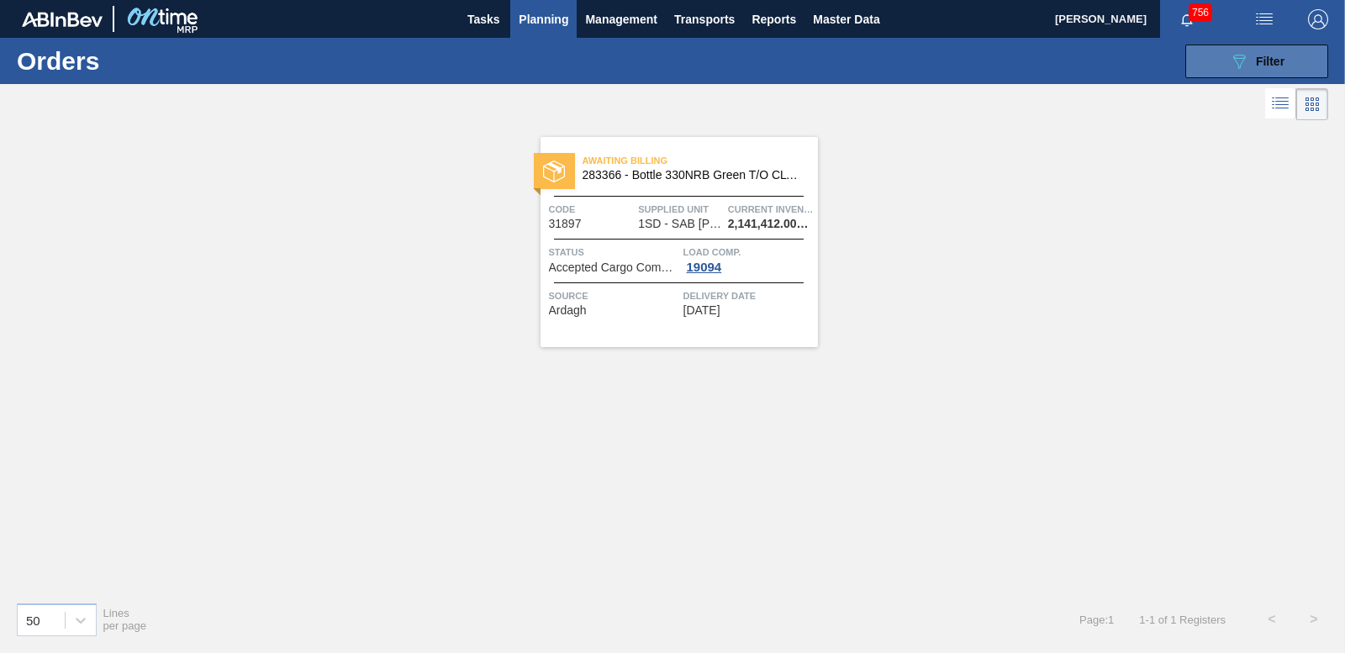
click at [1248, 55] on icon "089F7B8B-B2A5-4AFE-B5C0-19BA573D28AC" at bounding box center [1239, 61] width 20 height 20
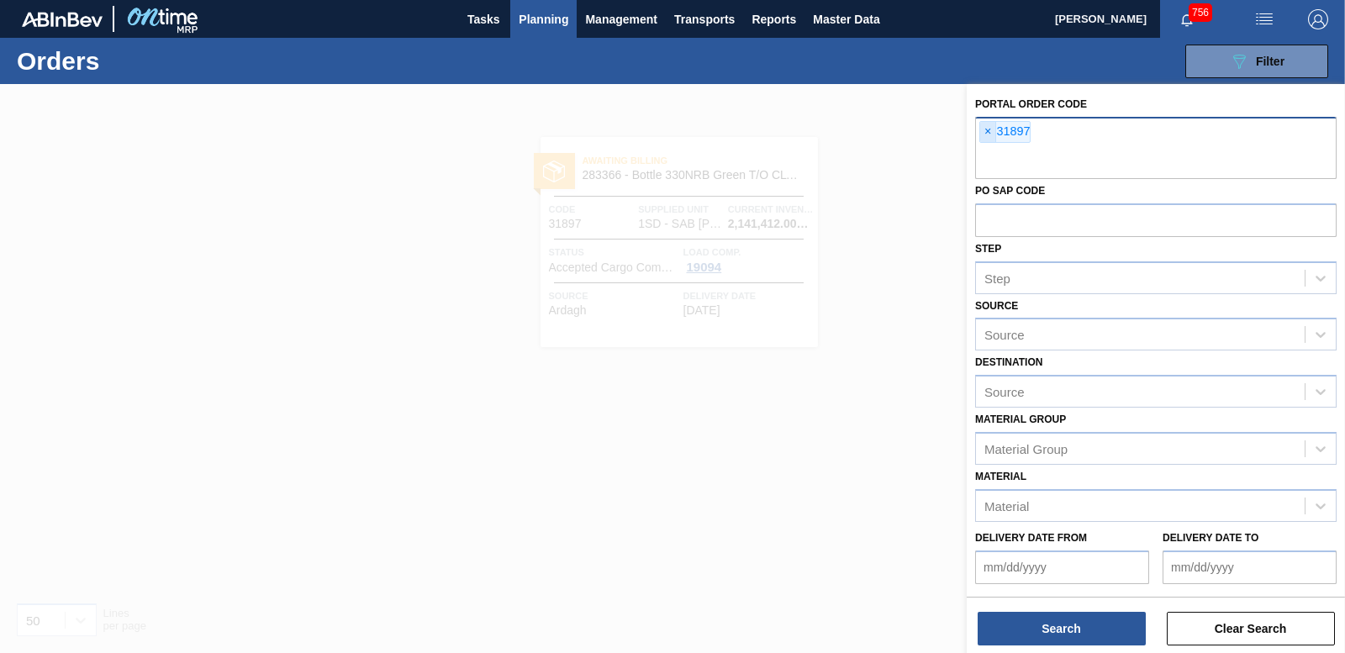
click at [985, 127] on span "×" at bounding box center [988, 132] width 16 height 20
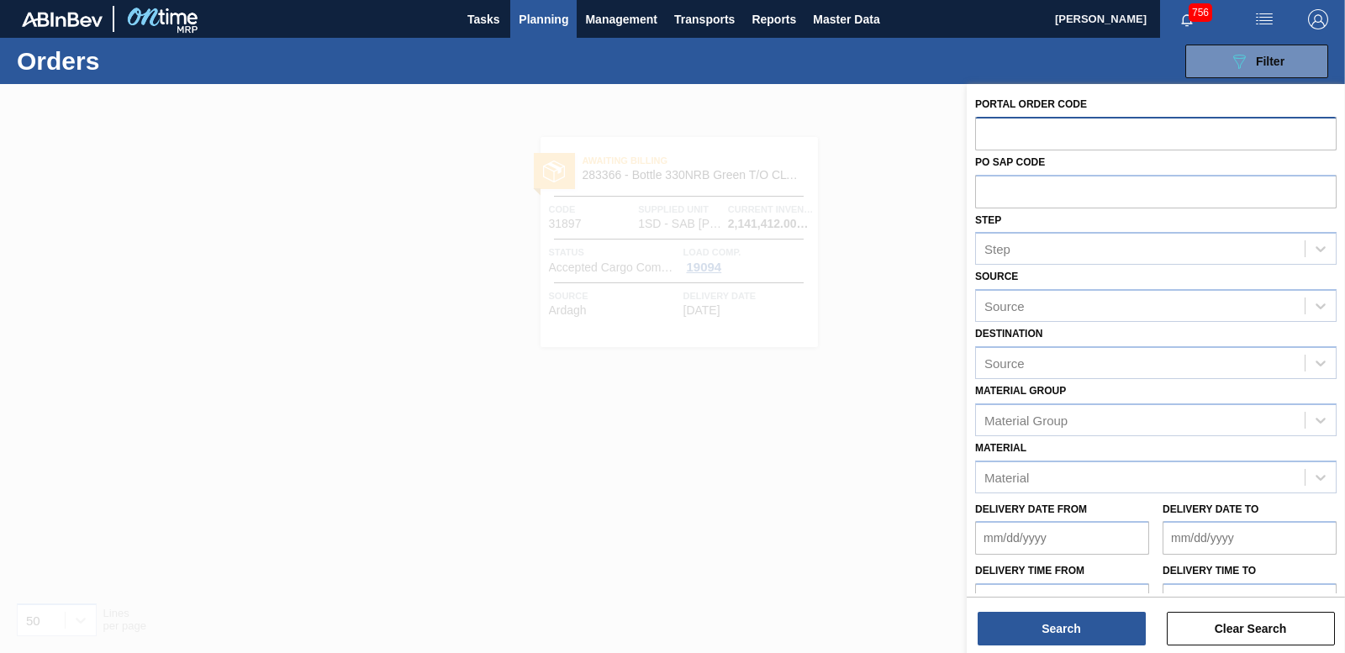
paste input "31898"
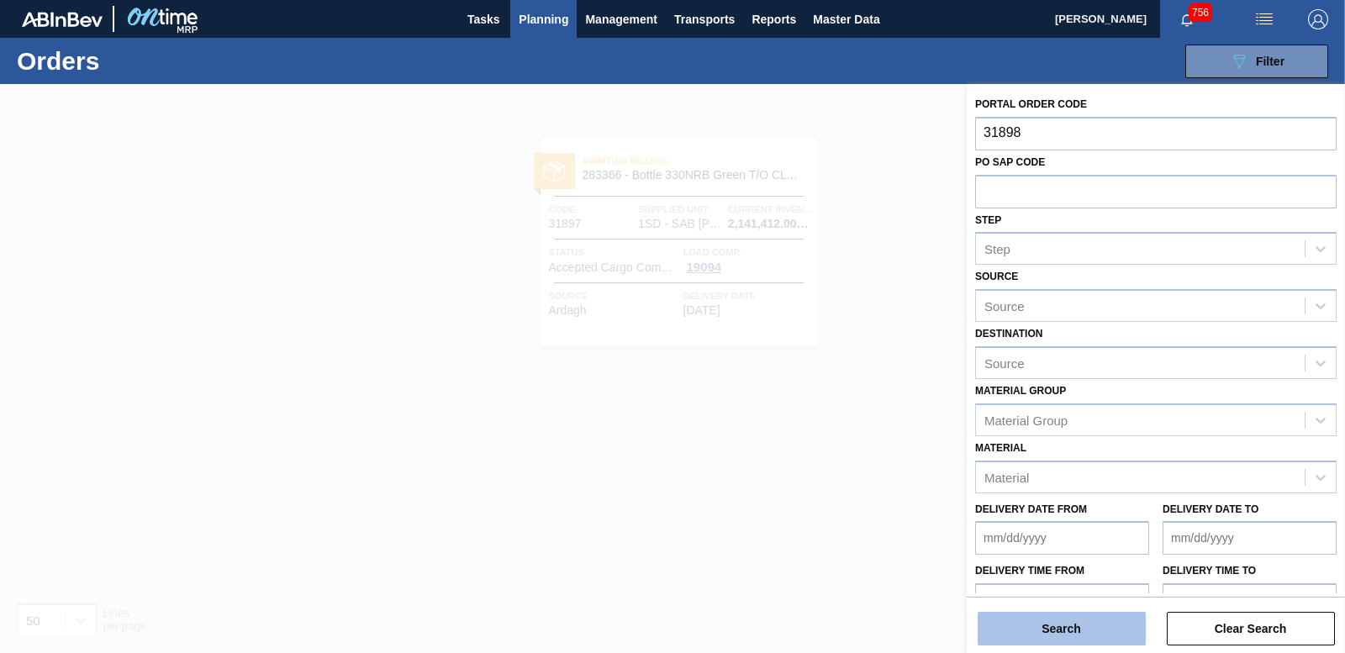
type input "31898"
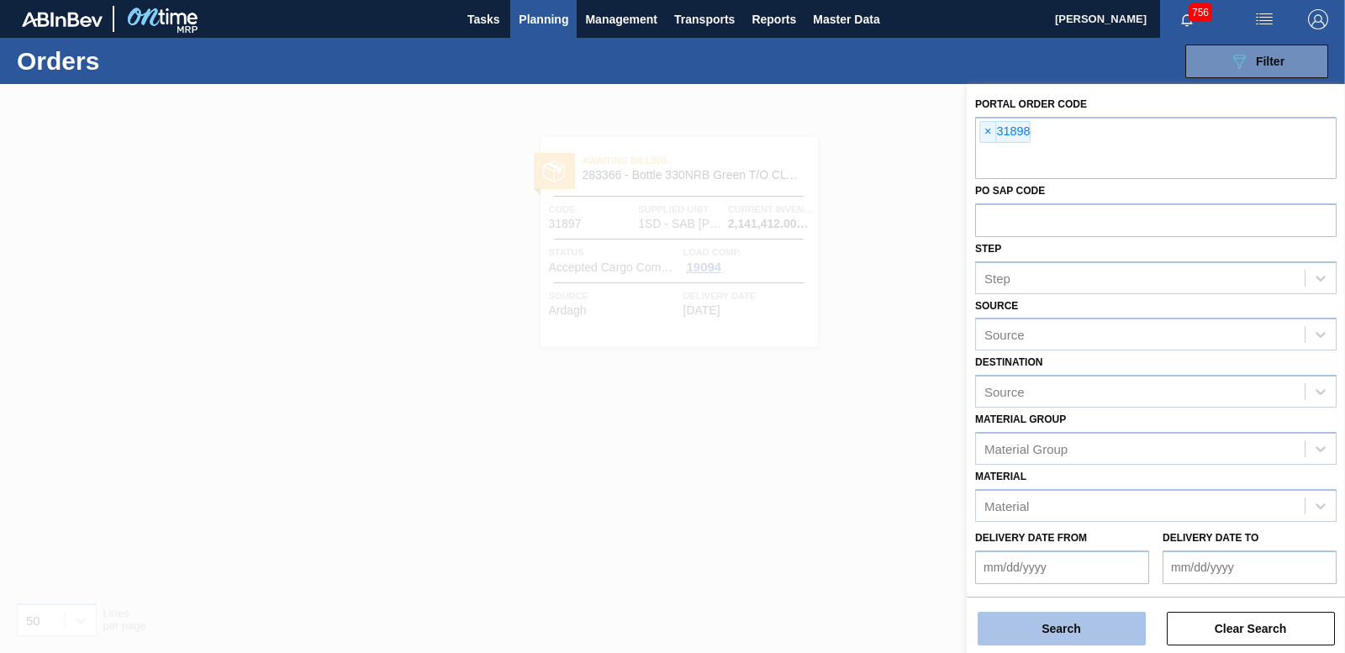
click at [1041, 620] on button "Search" at bounding box center [1062, 629] width 168 height 34
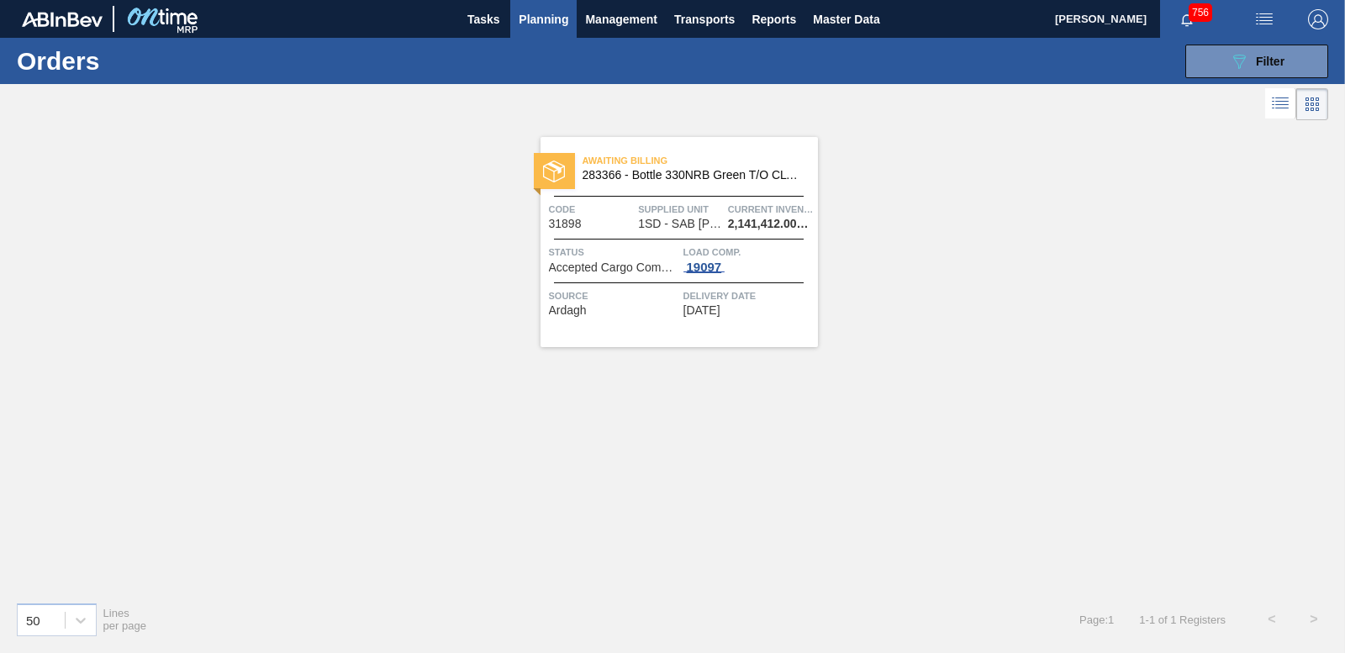
click at [710, 261] on div "19097" at bounding box center [705, 267] width 42 height 13
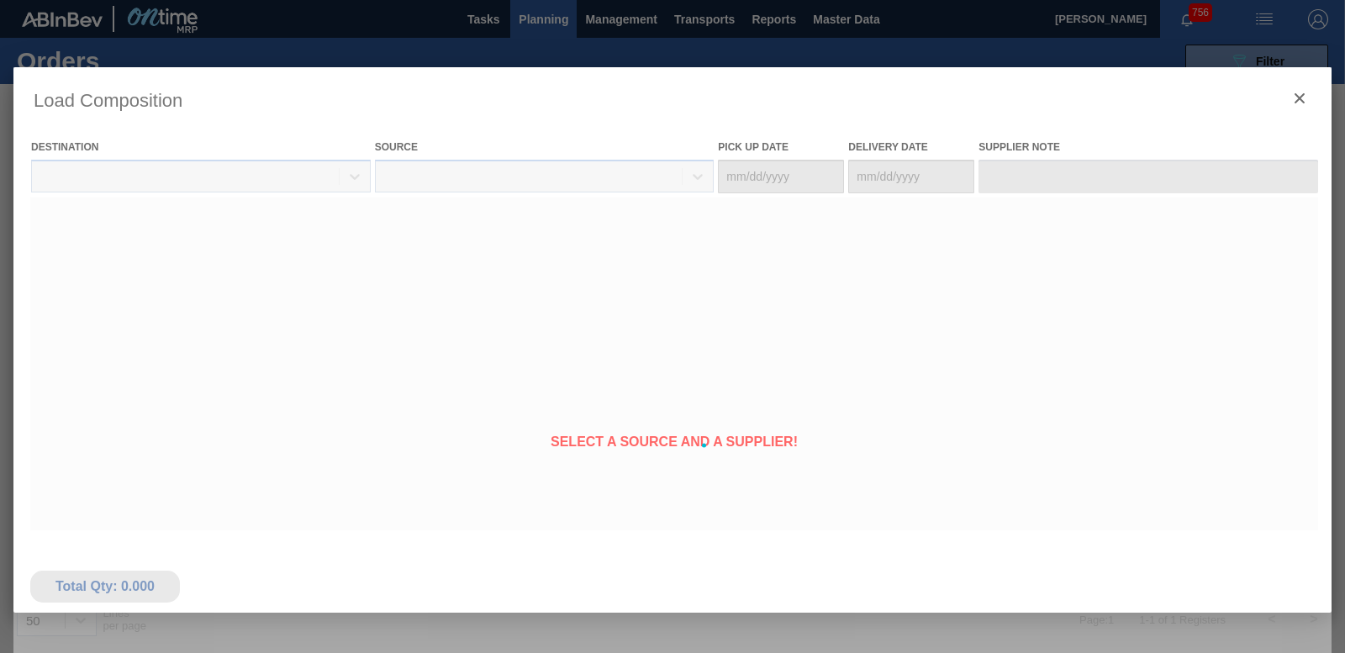
type Date "[DATE]"
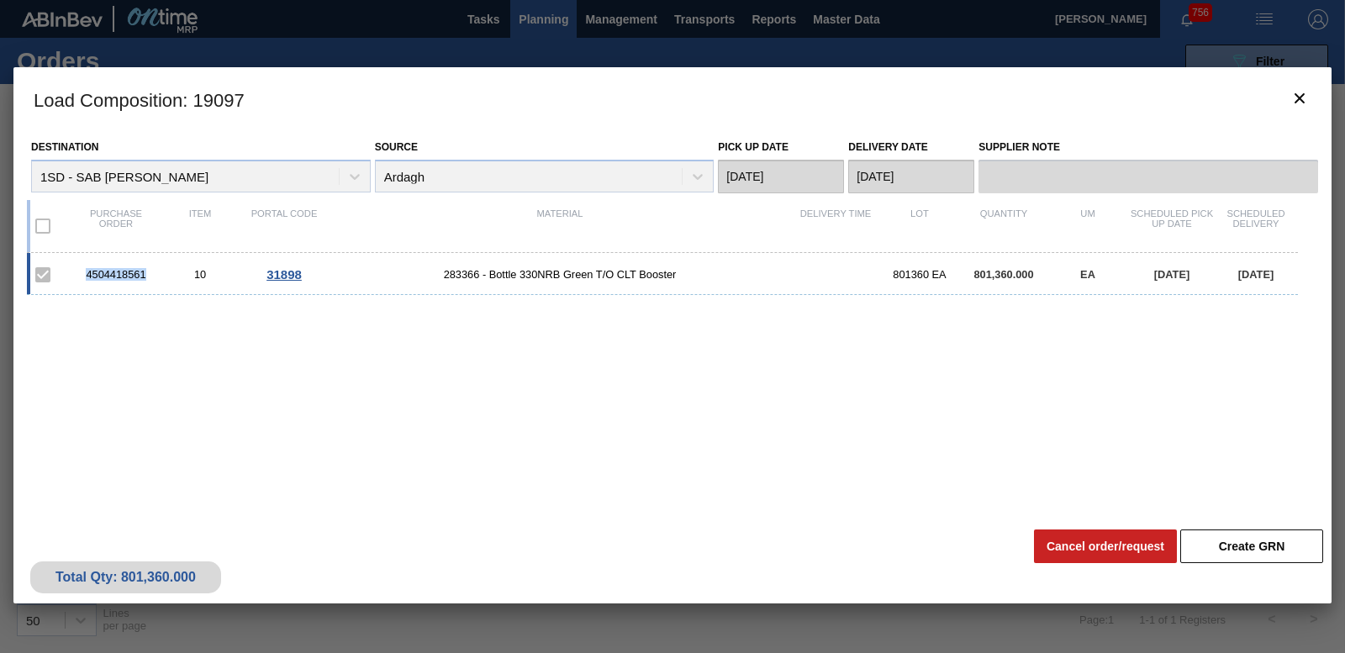
drag, startPoint x: 81, startPoint y: 272, endPoint x: 151, endPoint y: 277, distance: 70.0
click at [151, 277] on div "4504418561" at bounding box center [116, 274] width 84 height 13
drag, startPoint x: 151, startPoint y: 277, endPoint x: 133, endPoint y: 275, distance: 17.8
click at [1309, 106] on icon "botão de ícone" at bounding box center [1300, 98] width 20 height 20
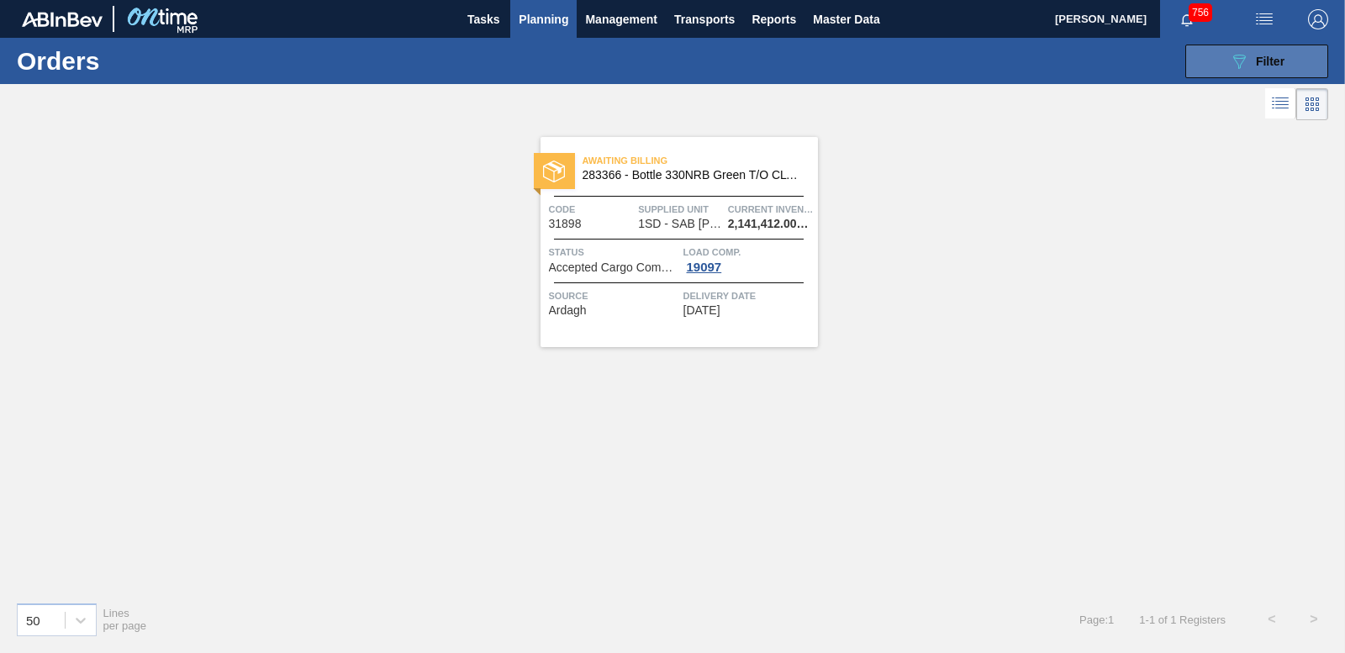
click at [1262, 63] on span "Filter" at bounding box center [1270, 61] width 29 height 13
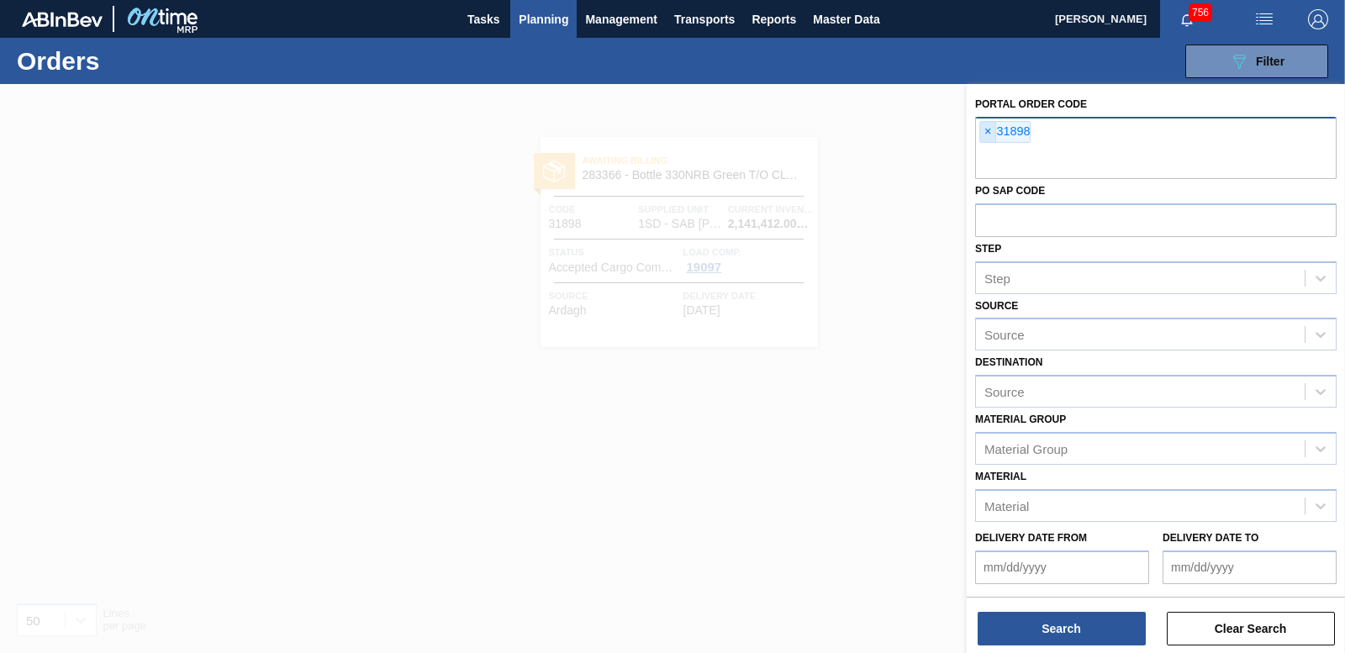
click at [989, 129] on span "×" at bounding box center [988, 132] width 16 height 20
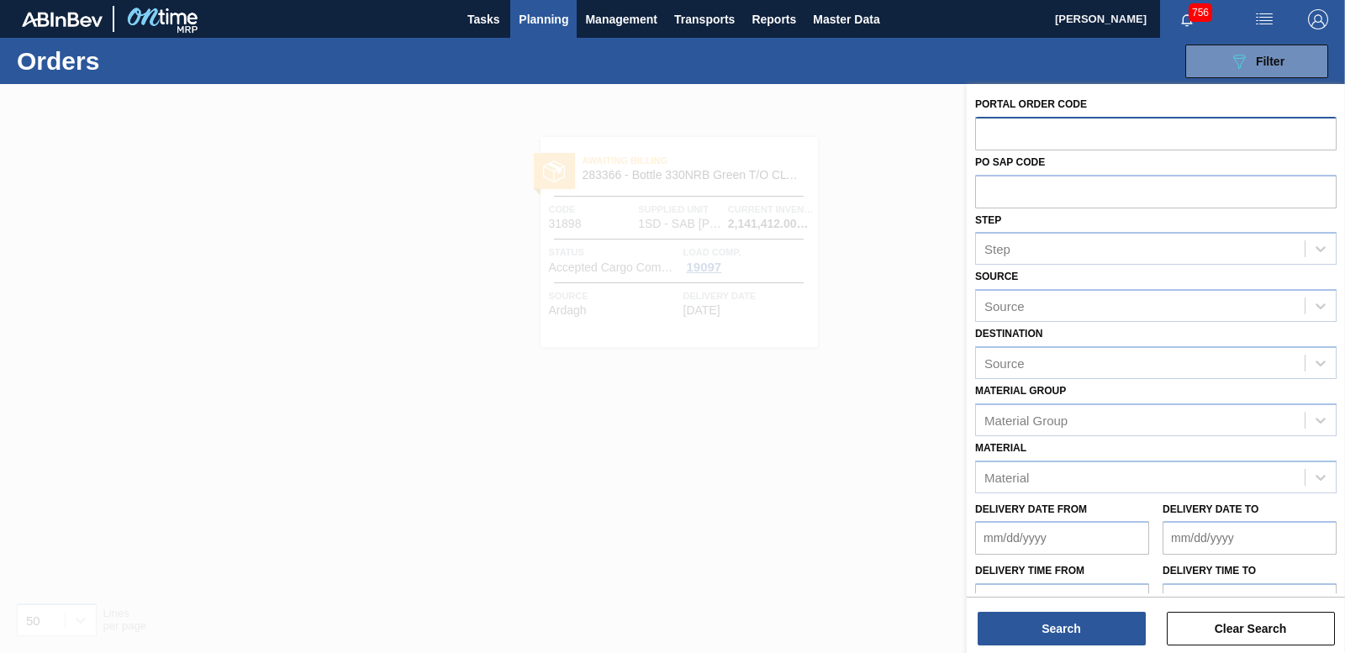
paste input "31899"
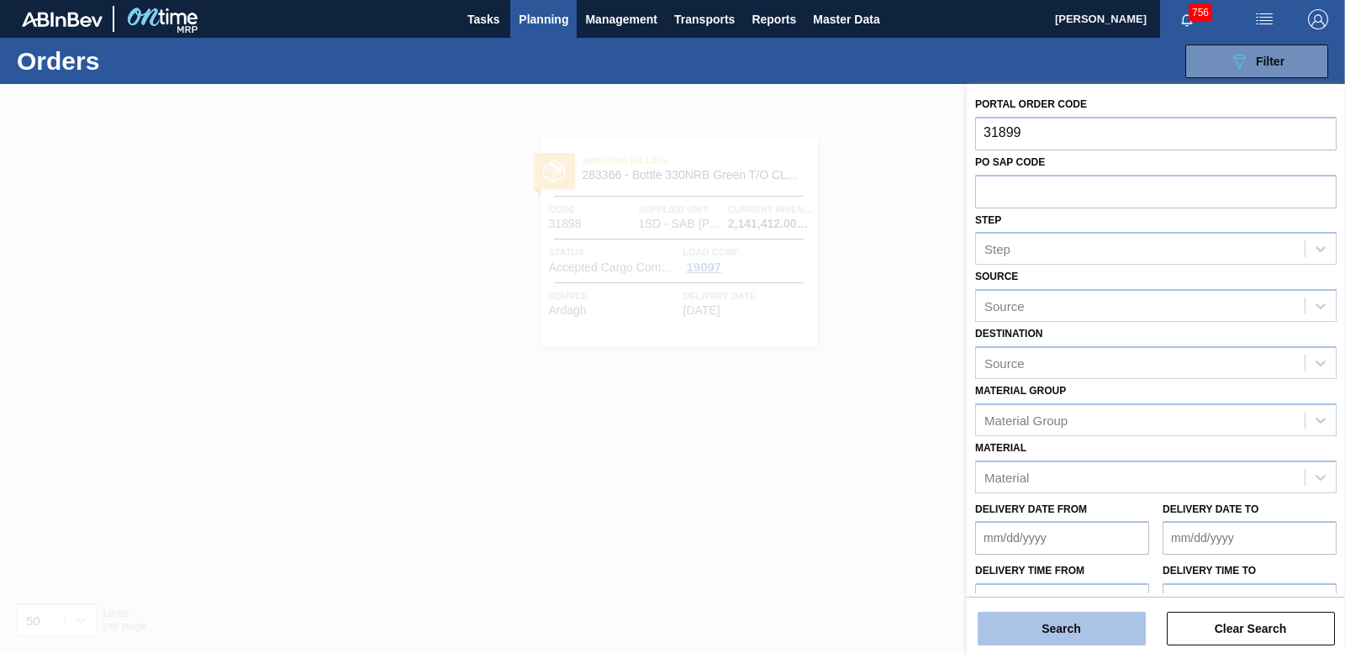
type input "31899"
click at [1079, 637] on button "Search" at bounding box center [1062, 629] width 168 height 34
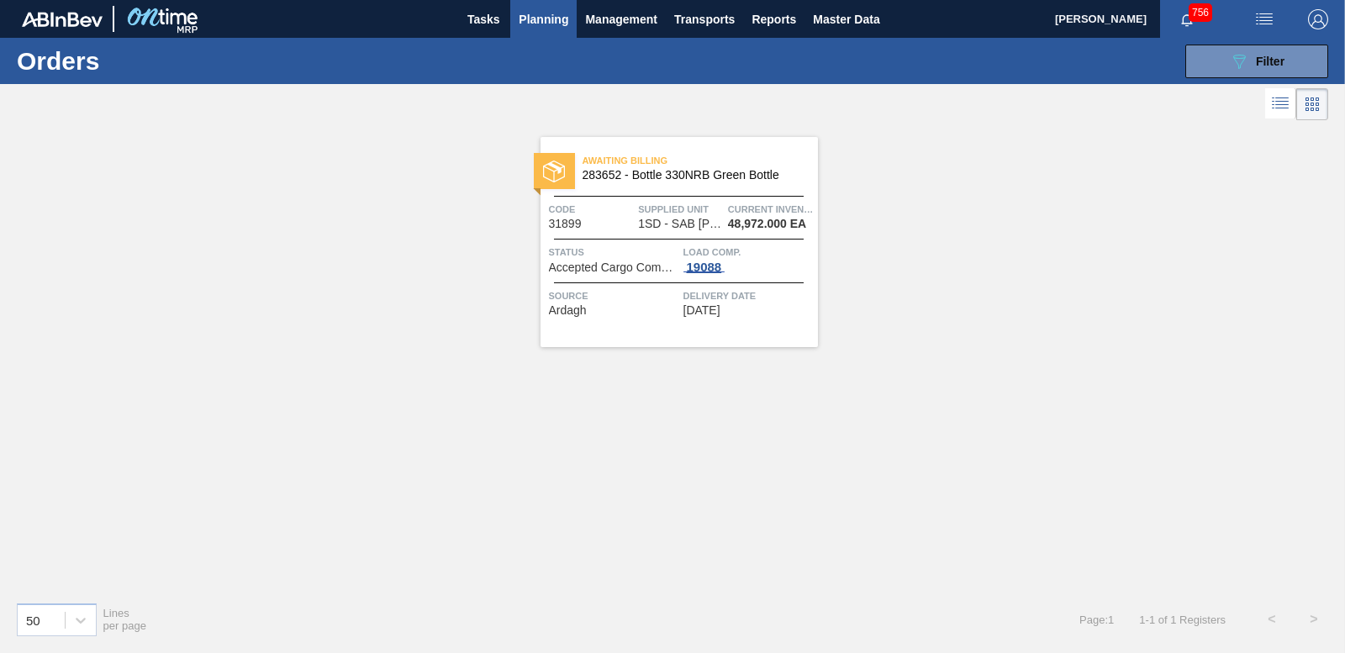
click at [711, 273] on div "19088" at bounding box center [705, 267] width 42 height 13
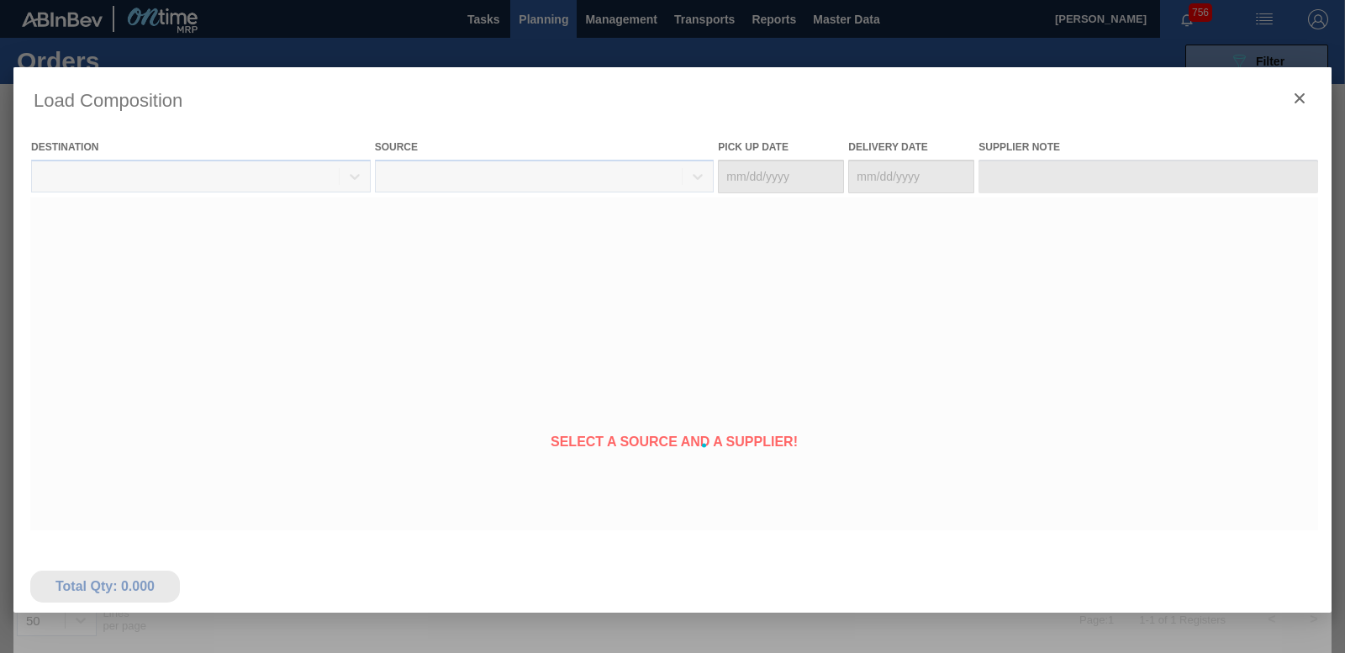
type Date "[DATE]"
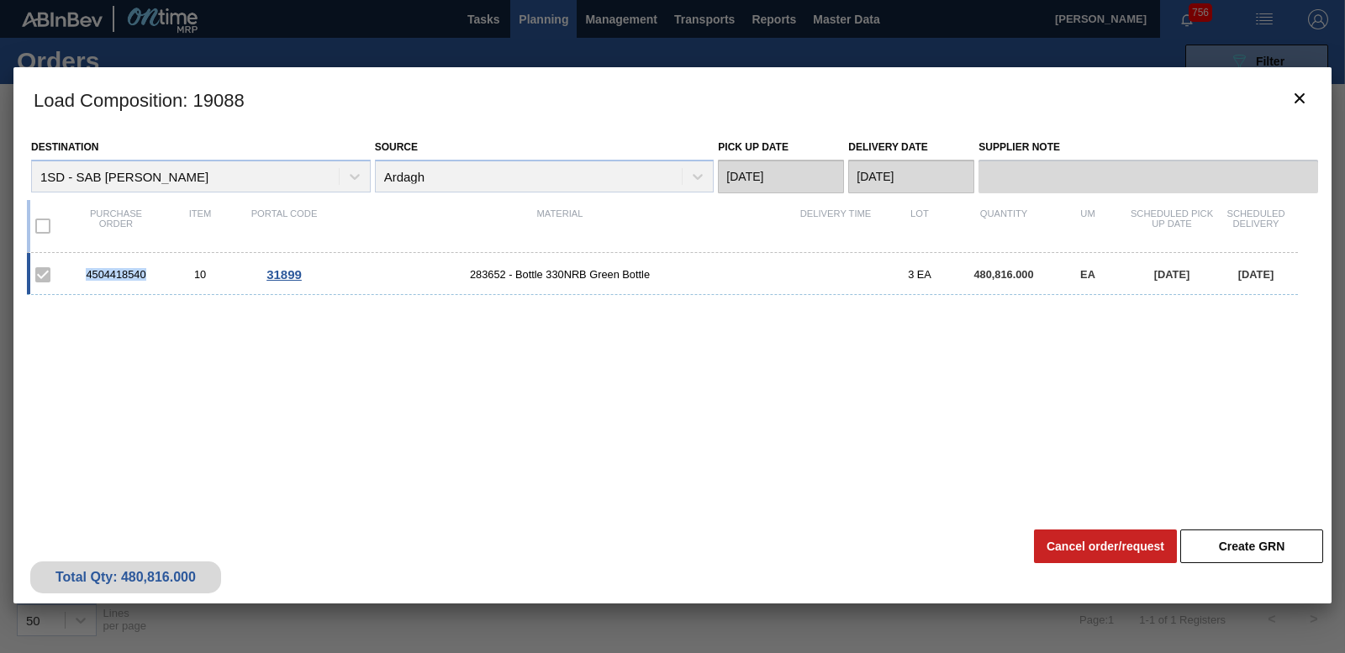
drag, startPoint x: 75, startPoint y: 272, endPoint x: 151, endPoint y: 272, distance: 75.7
click at [151, 272] on div "4504418540" at bounding box center [116, 274] width 84 height 13
drag, startPoint x: 151, startPoint y: 272, endPoint x: 132, endPoint y: 271, distance: 18.5
click at [1307, 97] on icon "botão de ícone" at bounding box center [1300, 98] width 20 height 20
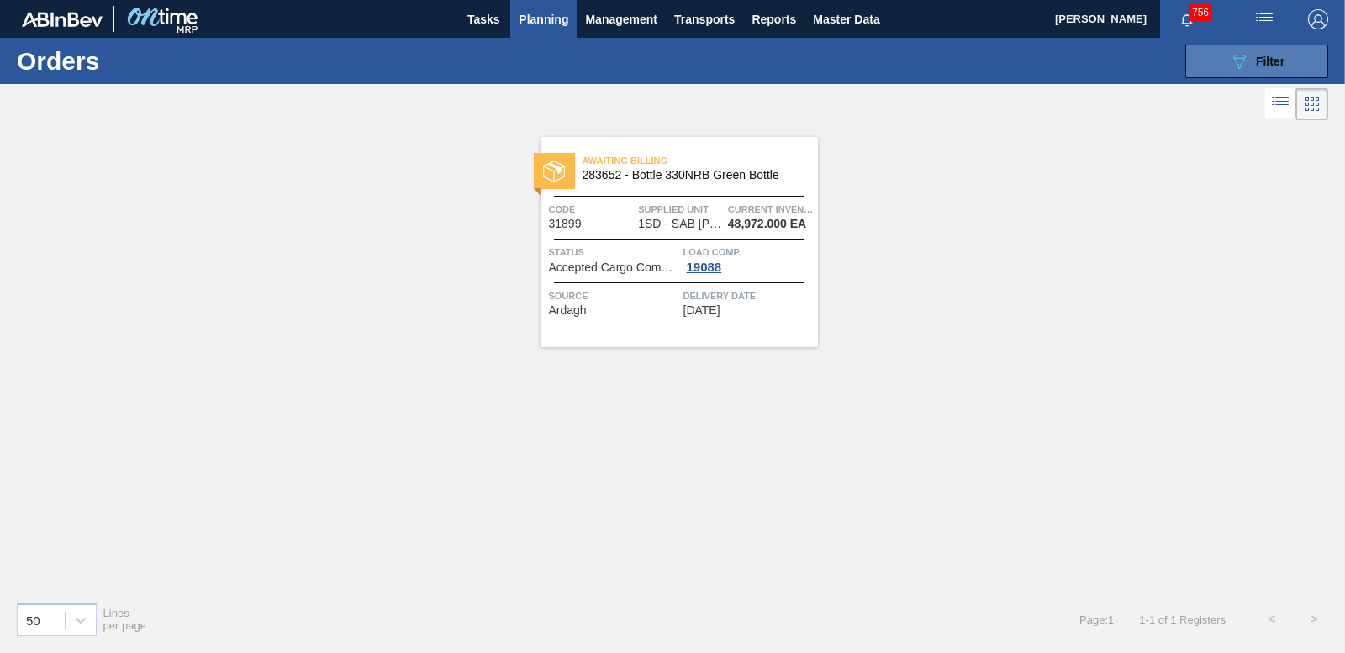
click at [1278, 66] on span "Filter" at bounding box center [1270, 61] width 29 height 13
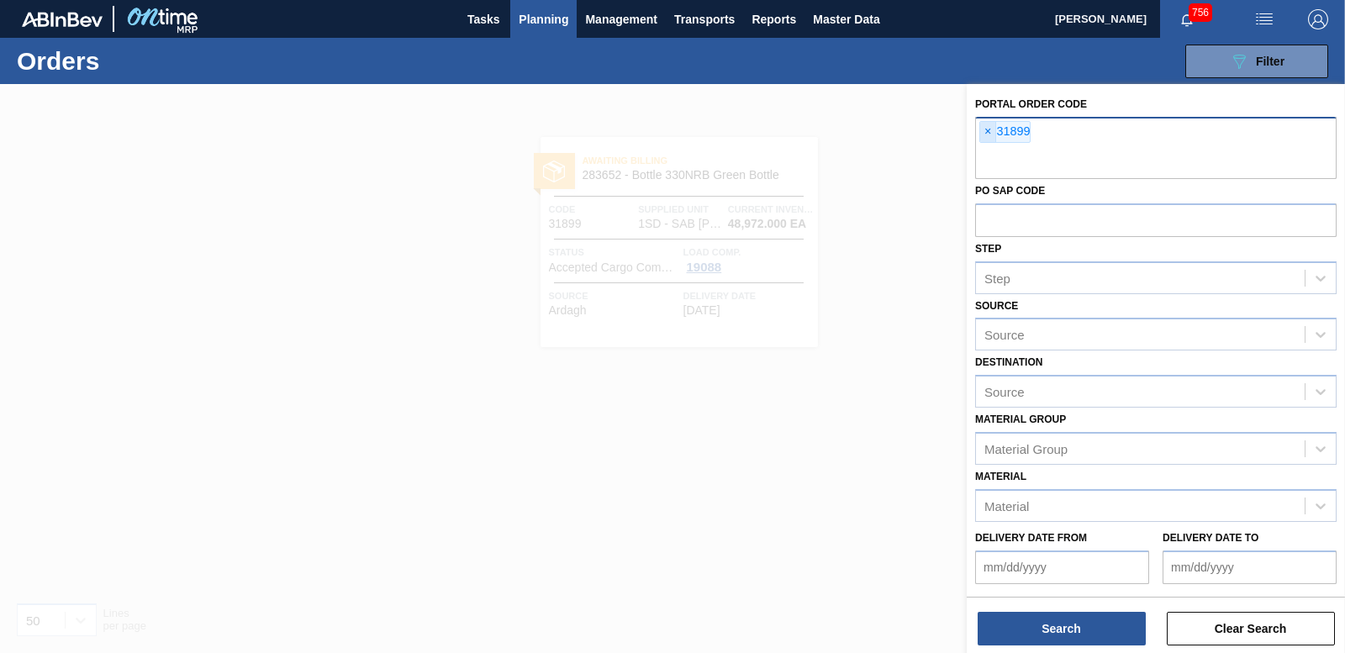
click at [984, 135] on span "×" at bounding box center [988, 132] width 16 height 20
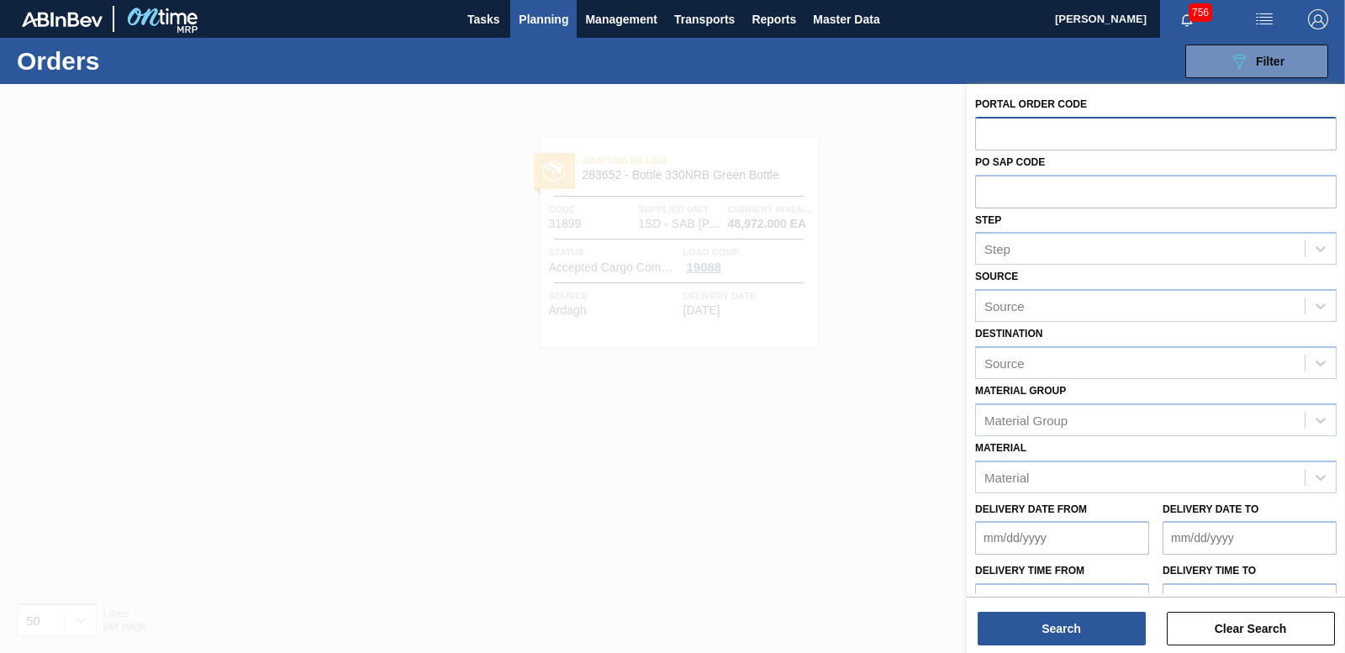
click at [1086, 129] on input "text" at bounding box center [1156, 133] width 362 height 32
paste input "31885"
type input "31885"
click at [1073, 611] on div "Search Clear Search" at bounding box center [1156, 620] width 378 height 47
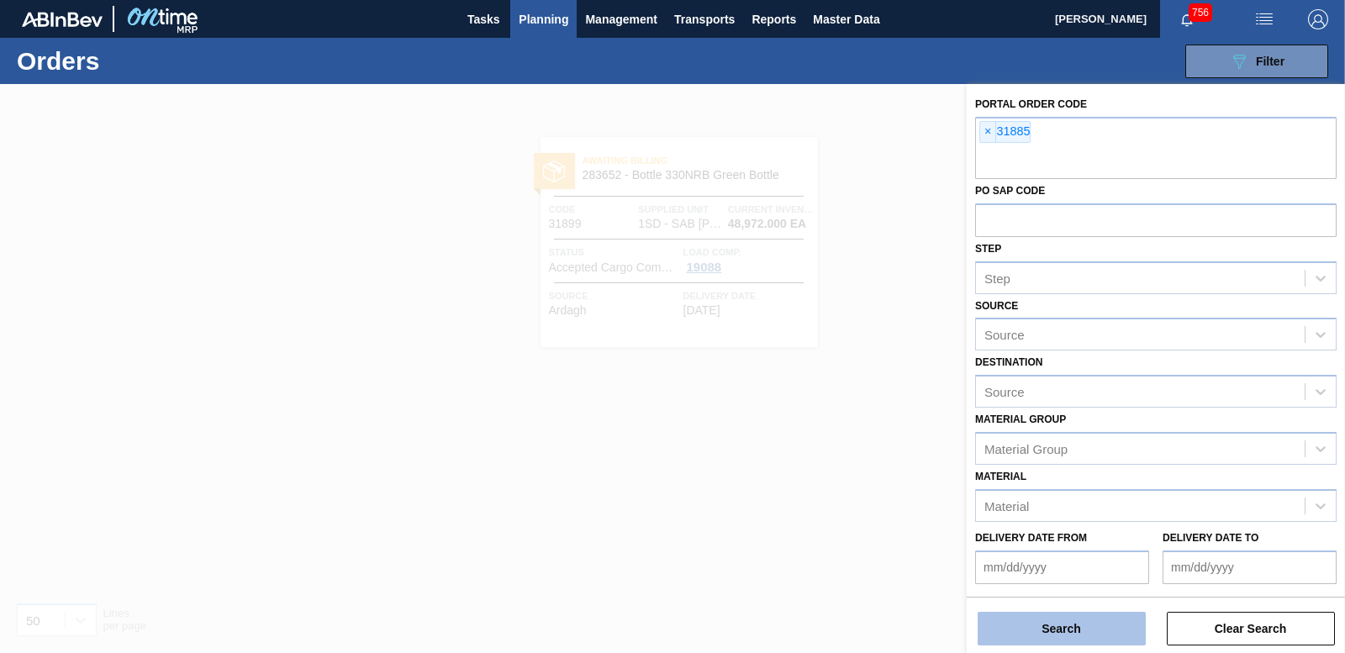
click at [1071, 617] on button "Search" at bounding box center [1062, 629] width 168 height 34
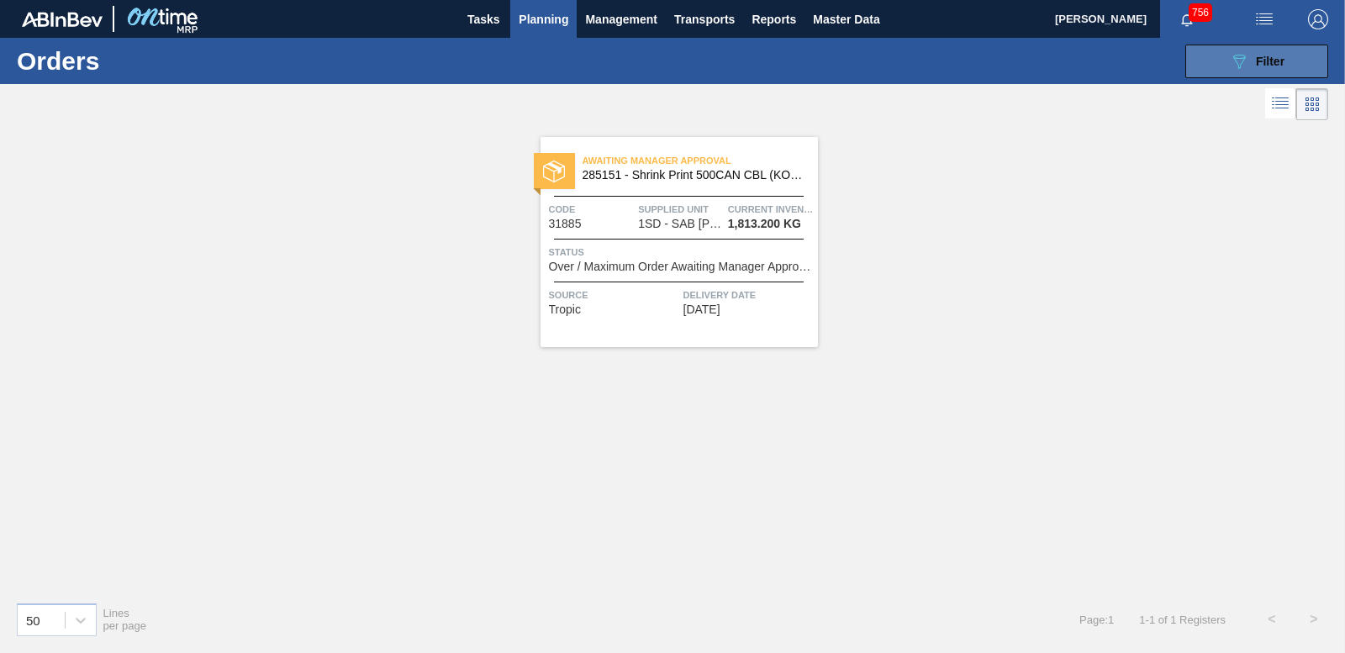
click at [1272, 62] on span "Filter" at bounding box center [1270, 61] width 29 height 13
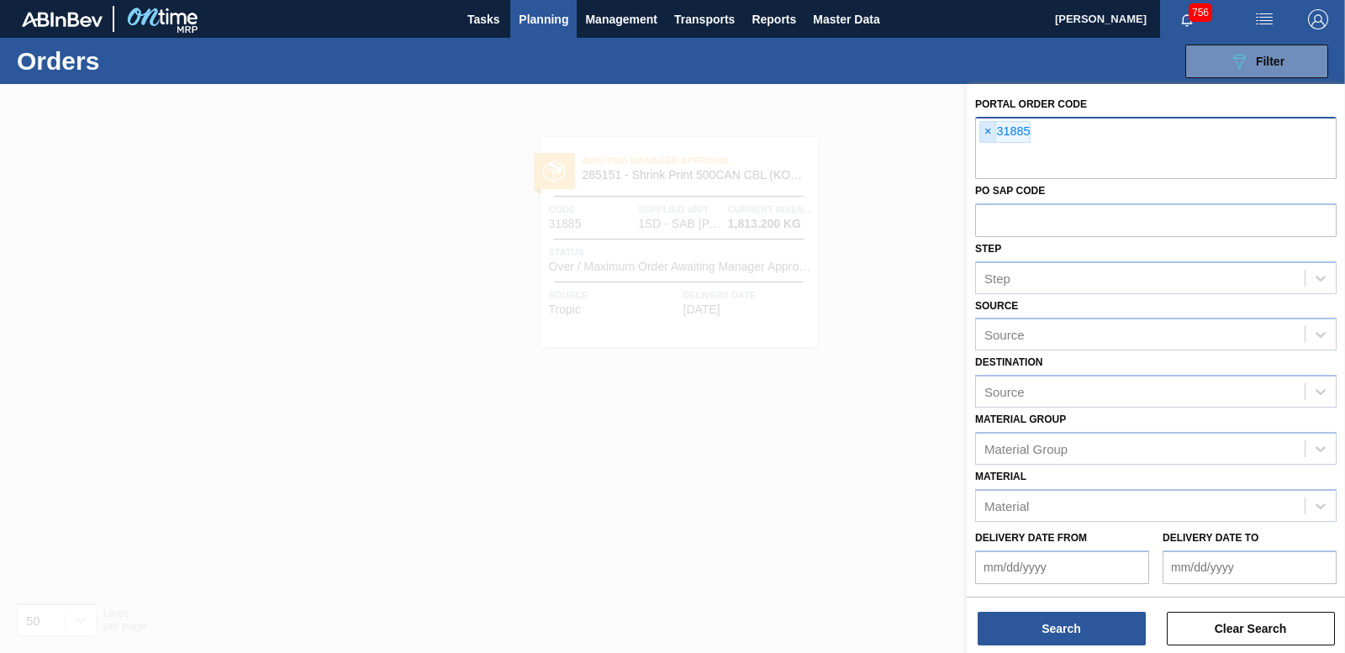
click at [989, 133] on span "×" at bounding box center [988, 132] width 16 height 20
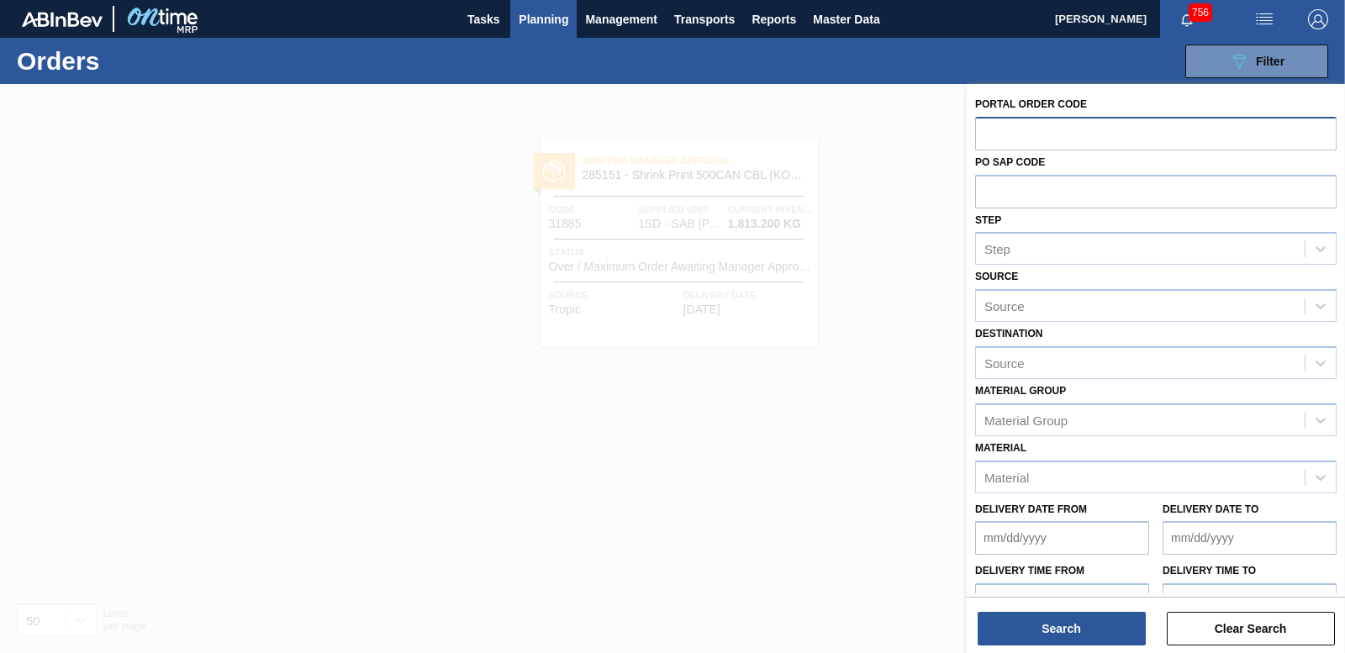
paste input "31890"
type input "31890"
click at [1068, 616] on button "Search" at bounding box center [1062, 629] width 168 height 34
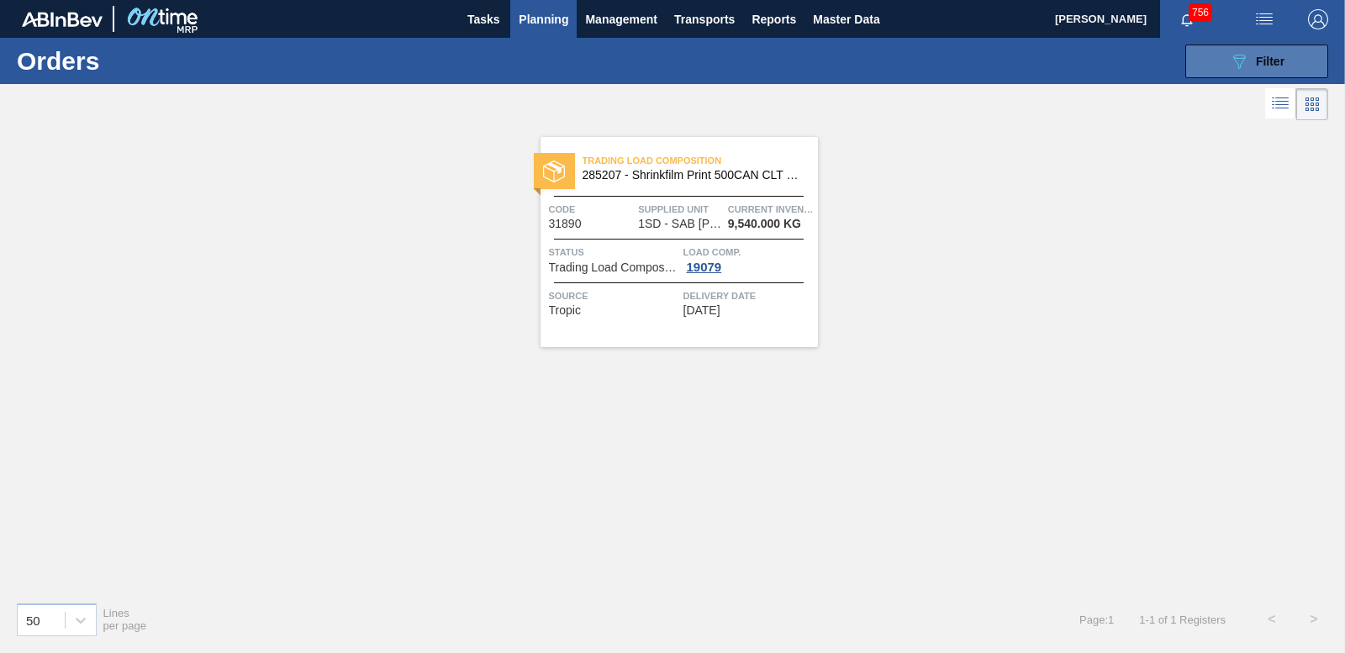
click at [1227, 58] on button "089F7B8B-B2A5-4AFE-B5C0-19BA573D28AC Filter" at bounding box center [1257, 62] width 143 height 34
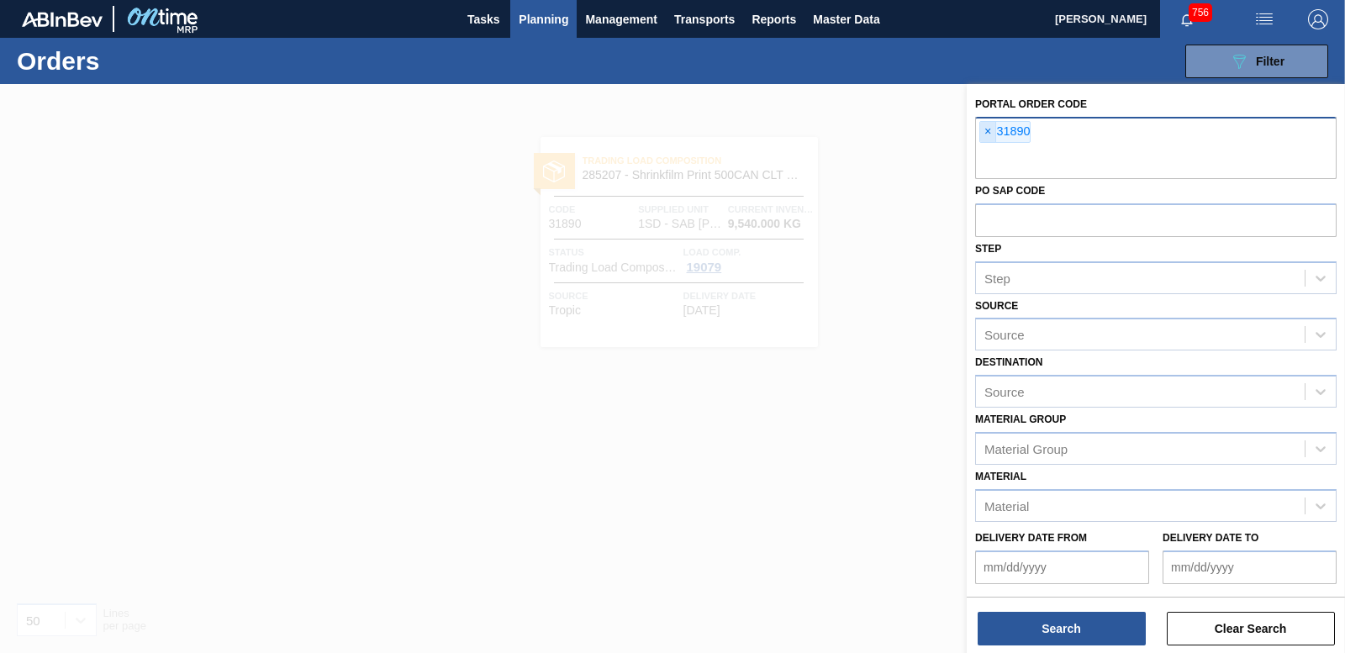
click at [989, 129] on span "×" at bounding box center [988, 132] width 16 height 20
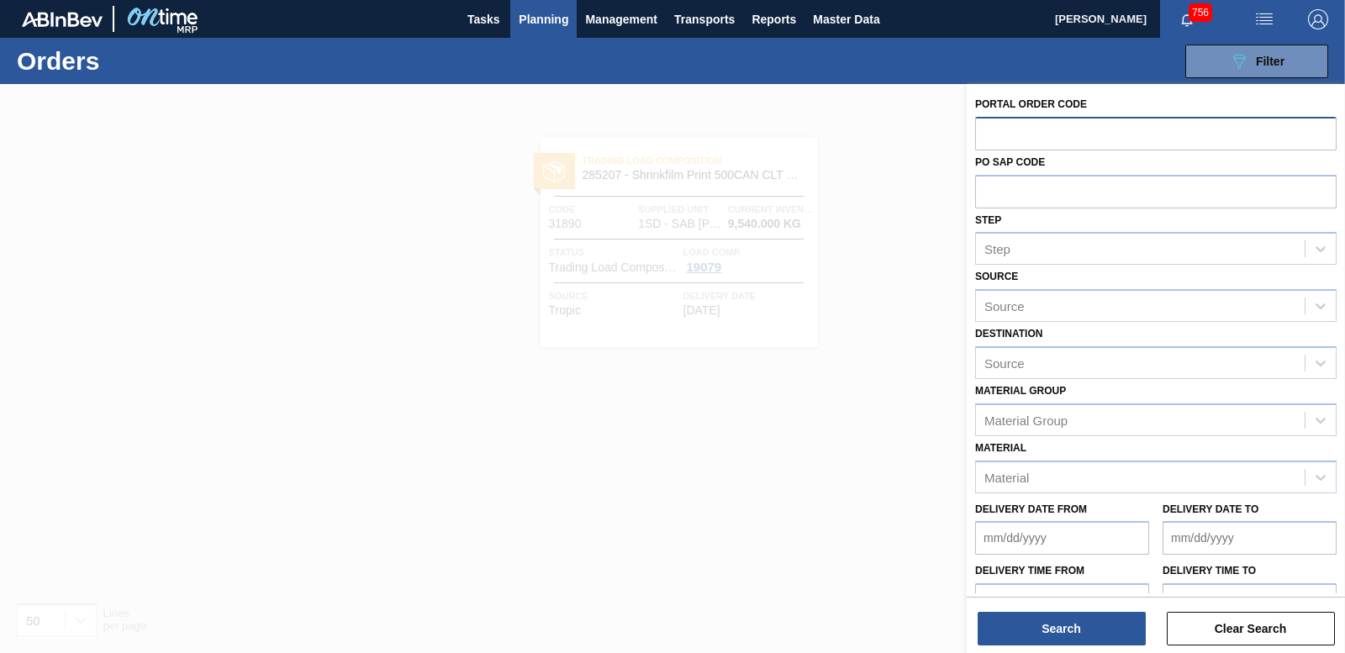
paste input "31887"
type input "31887"
click at [1034, 615] on button "Search" at bounding box center [1062, 629] width 168 height 34
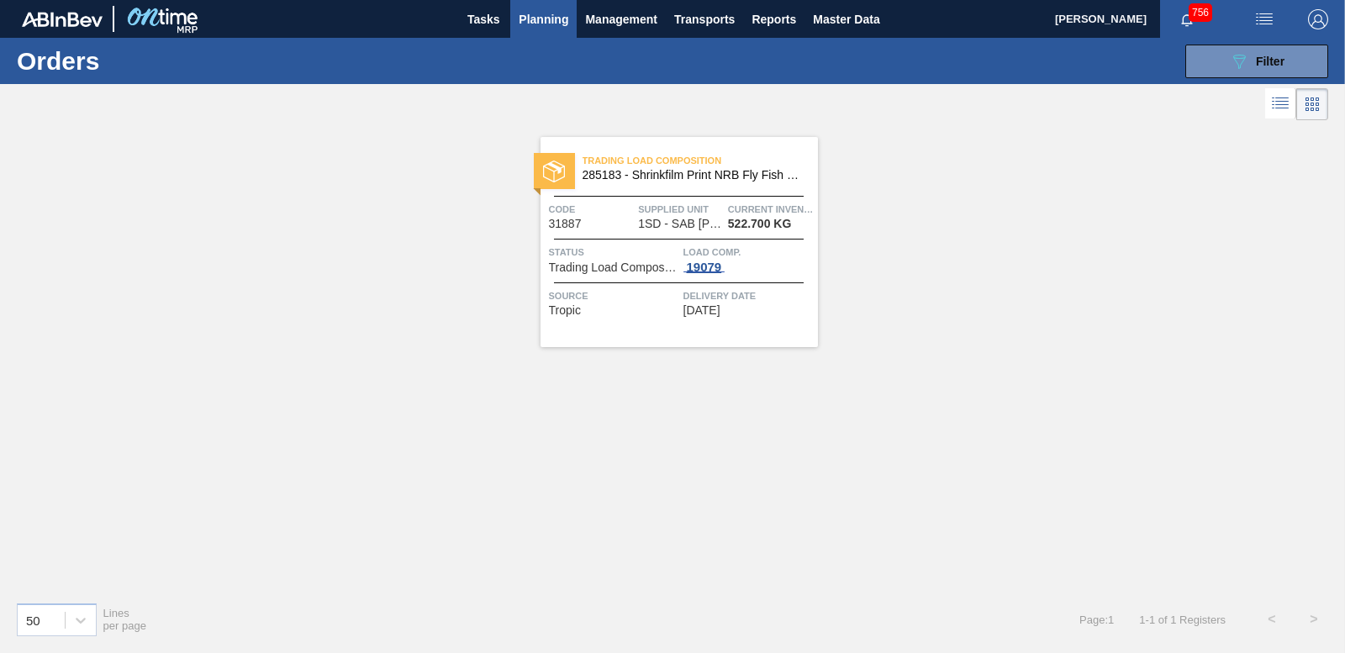
click at [712, 262] on div "19079" at bounding box center [705, 267] width 42 height 13
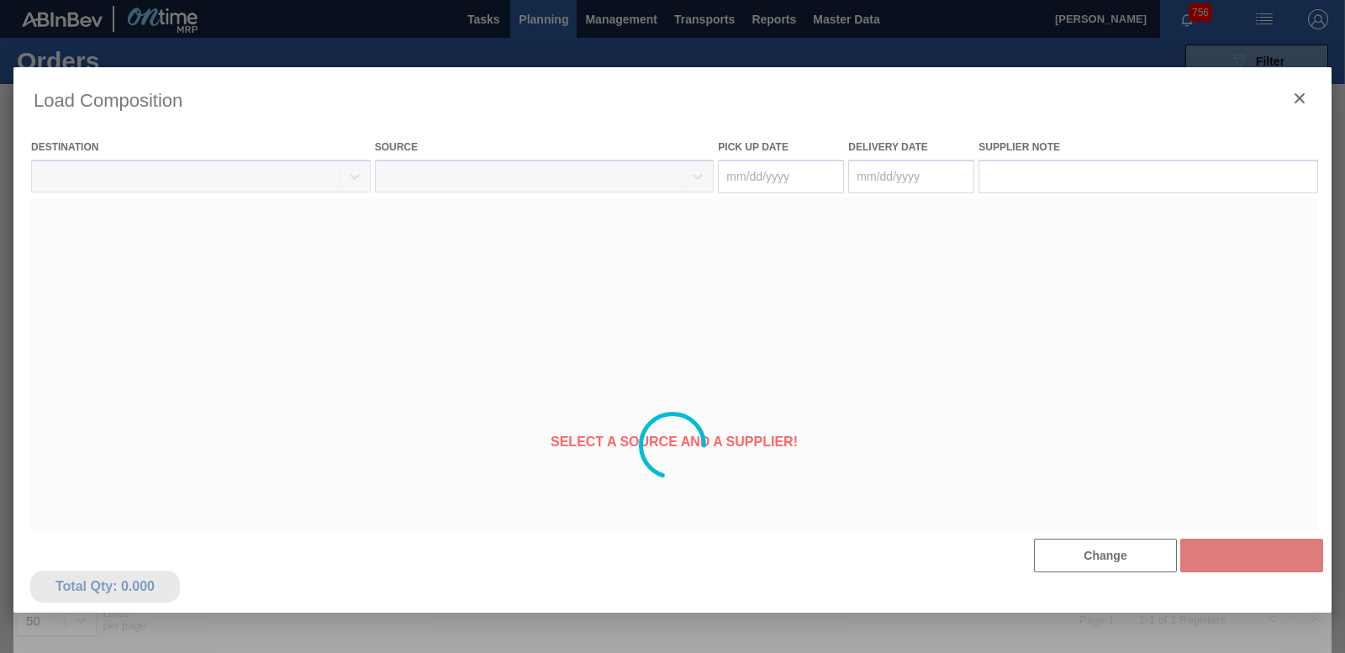
type Date "[DATE]"
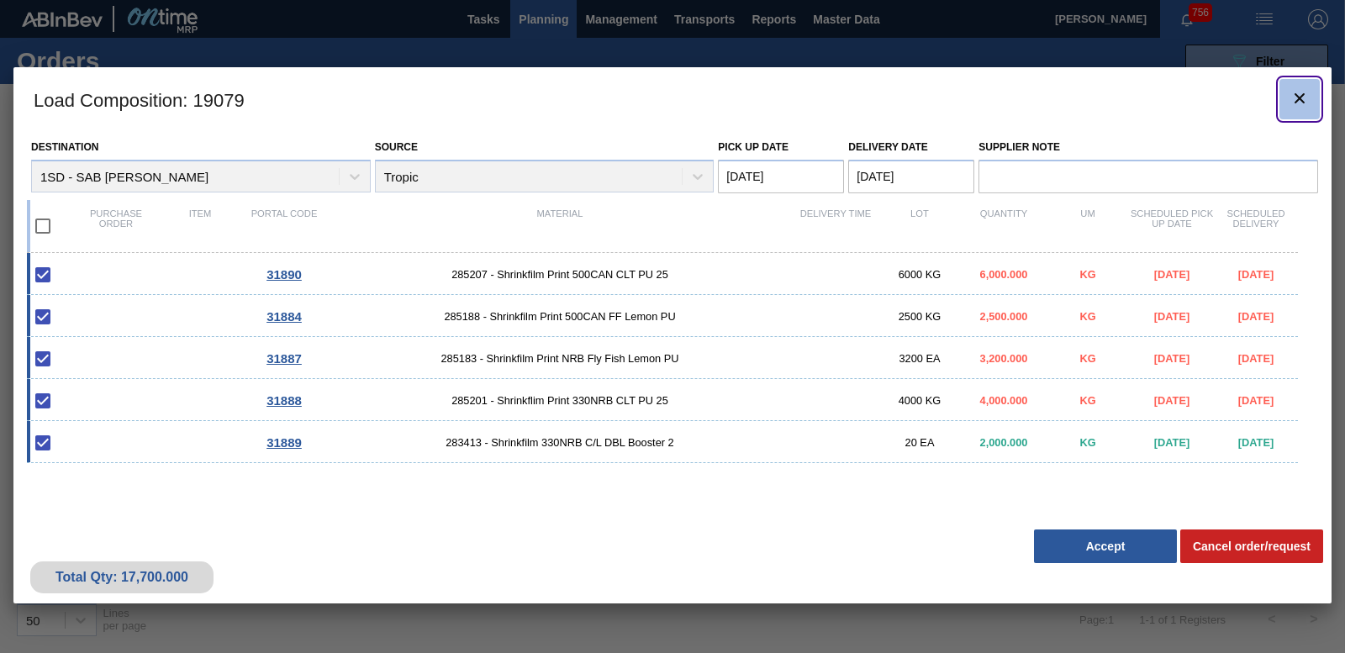
click at [1303, 89] on icon "botão de ícone" at bounding box center [1300, 98] width 20 height 20
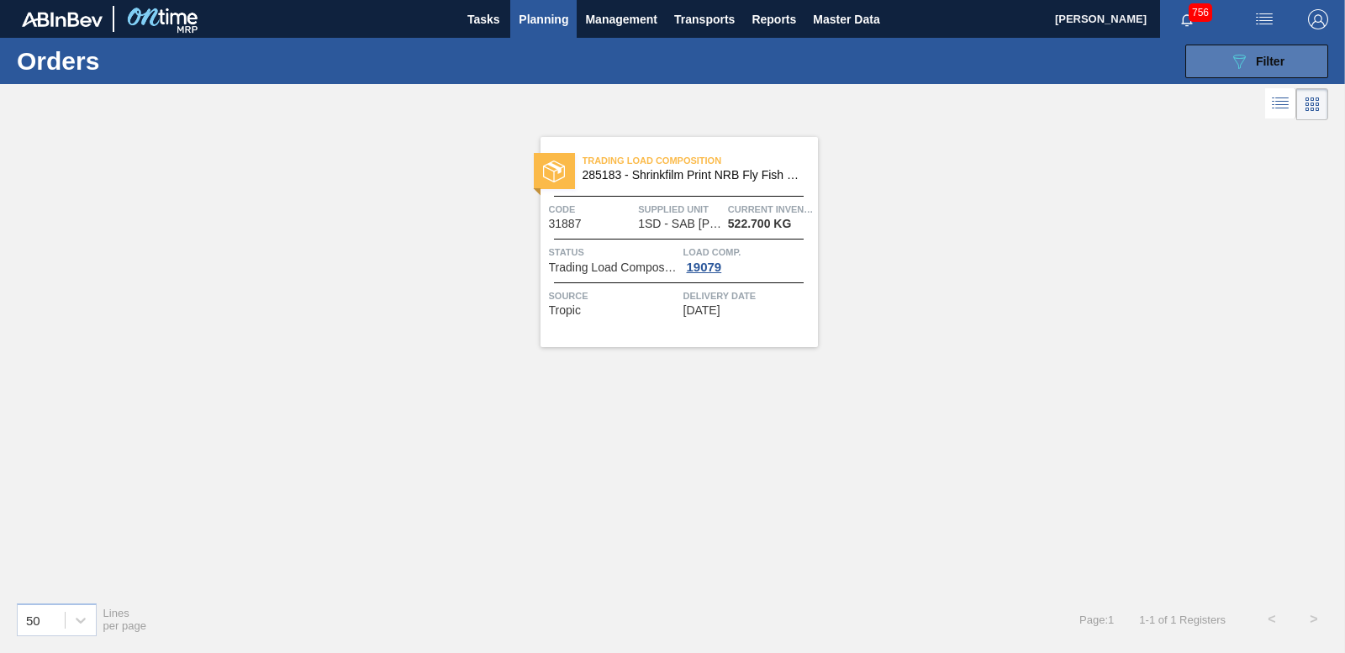
click at [1268, 68] on div "089F7B8B-B2A5-4AFE-B5C0-19BA573D28AC Filter" at bounding box center [1256, 61] width 55 height 20
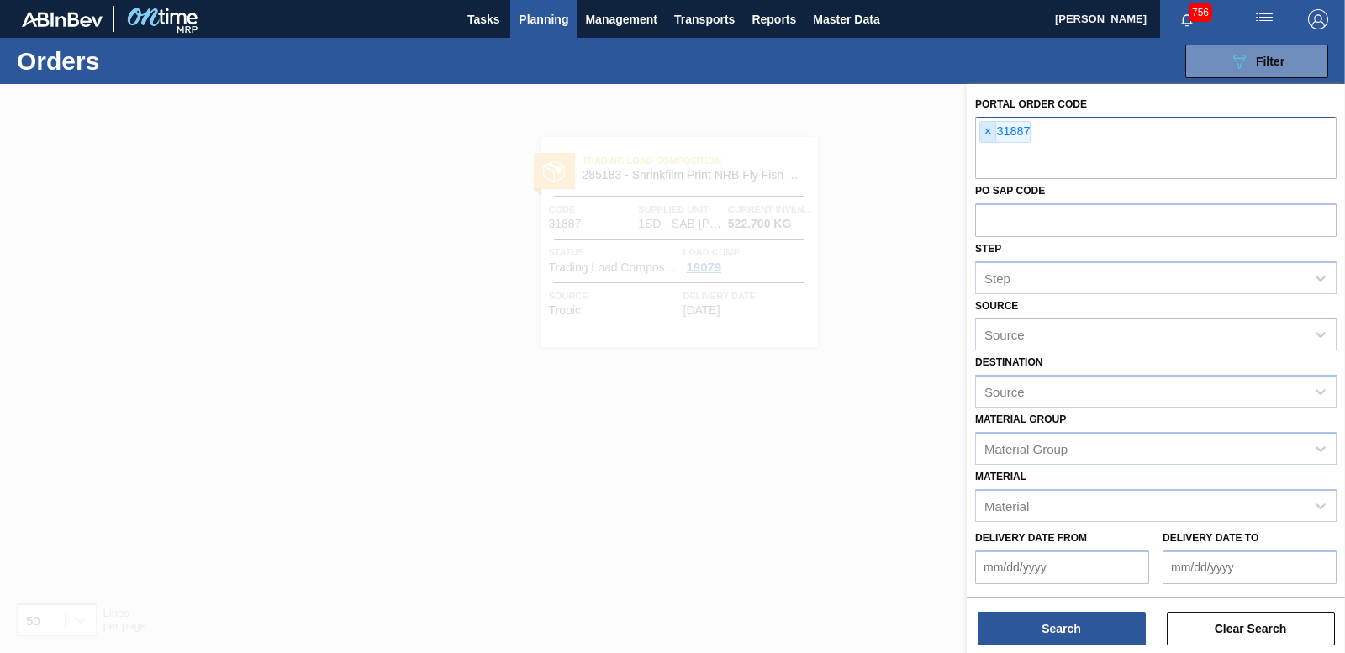
click at [984, 136] on span "×" at bounding box center [988, 132] width 16 height 20
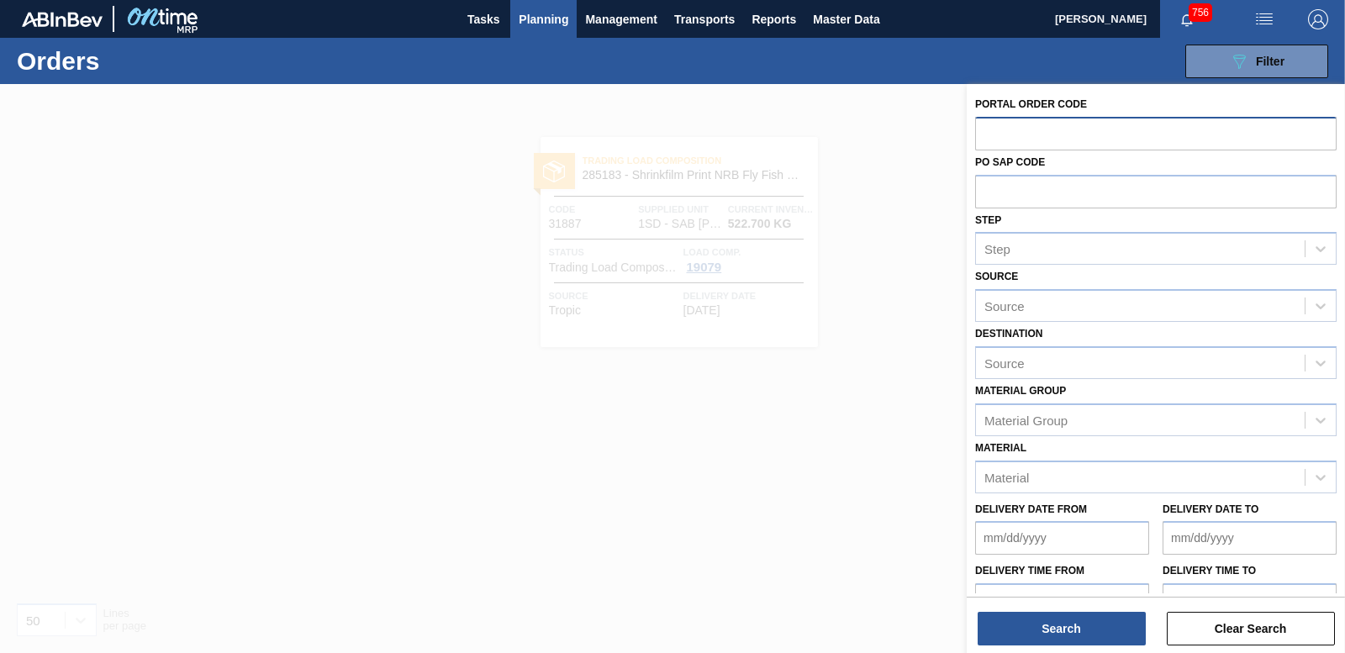
paste input "31885"
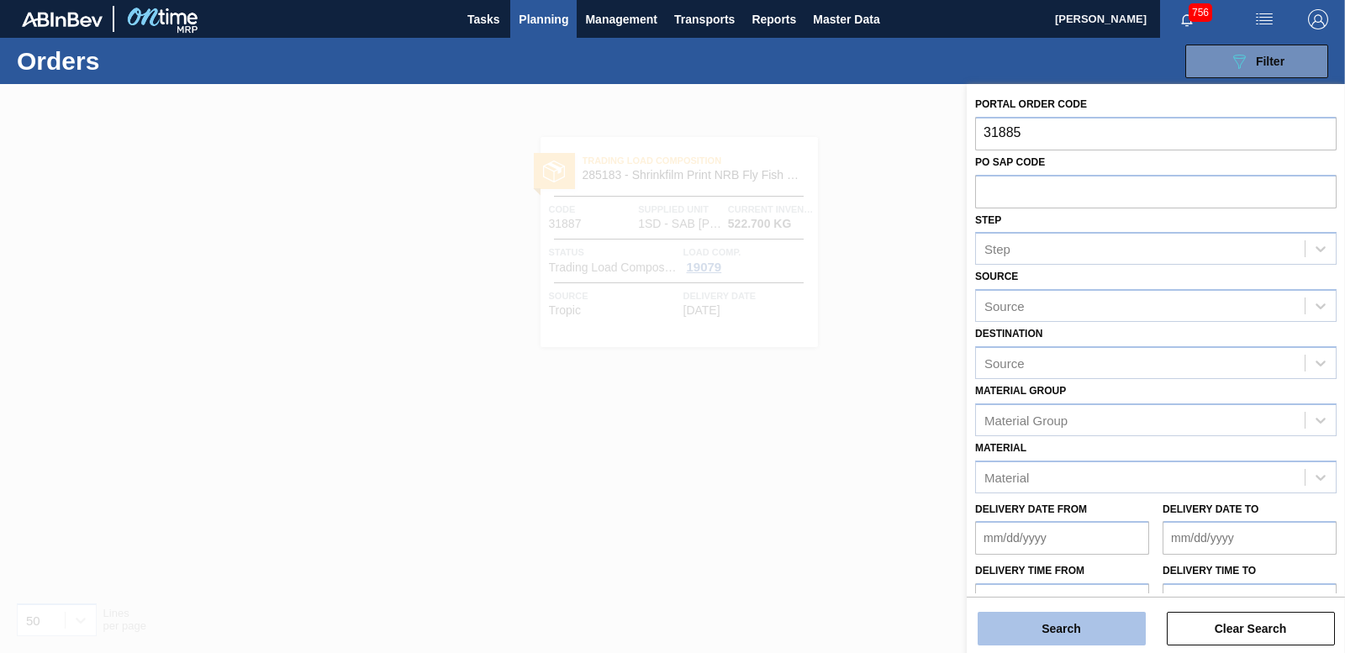
type input "31885"
click at [1070, 622] on button "Search" at bounding box center [1062, 629] width 168 height 34
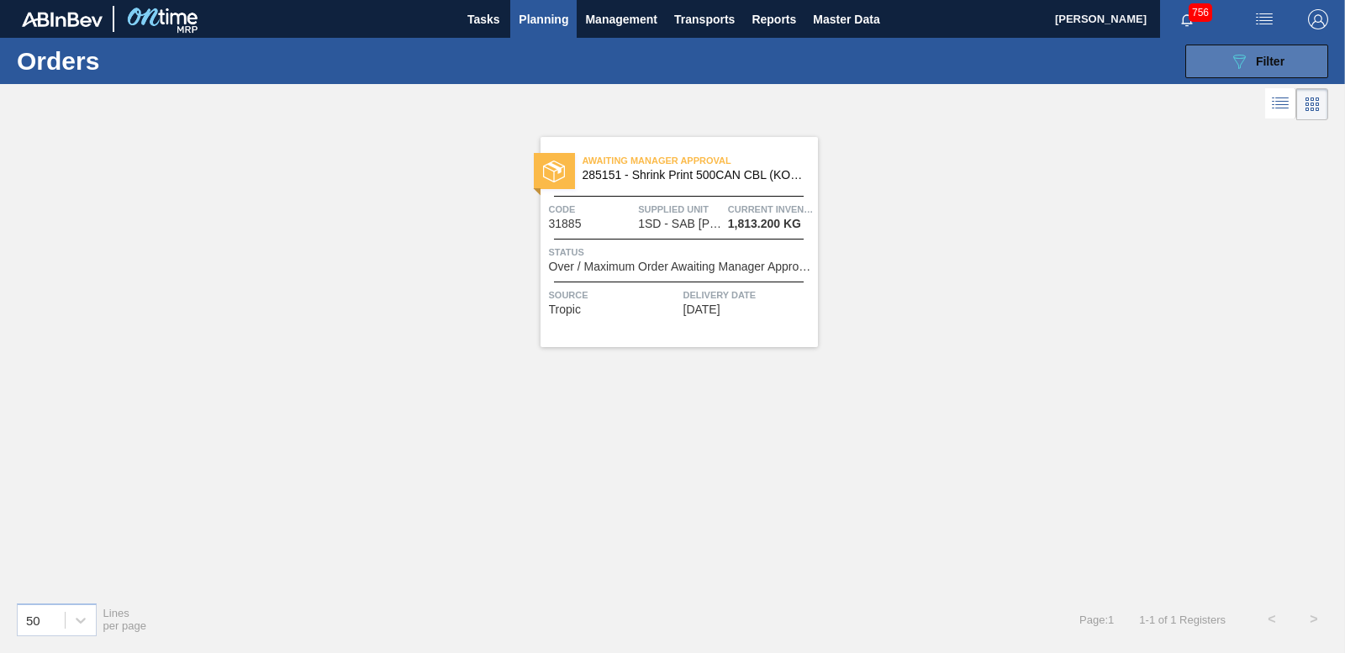
click at [1233, 53] on icon "089F7B8B-B2A5-4AFE-B5C0-19BA573D28AC" at bounding box center [1239, 61] width 20 height 20
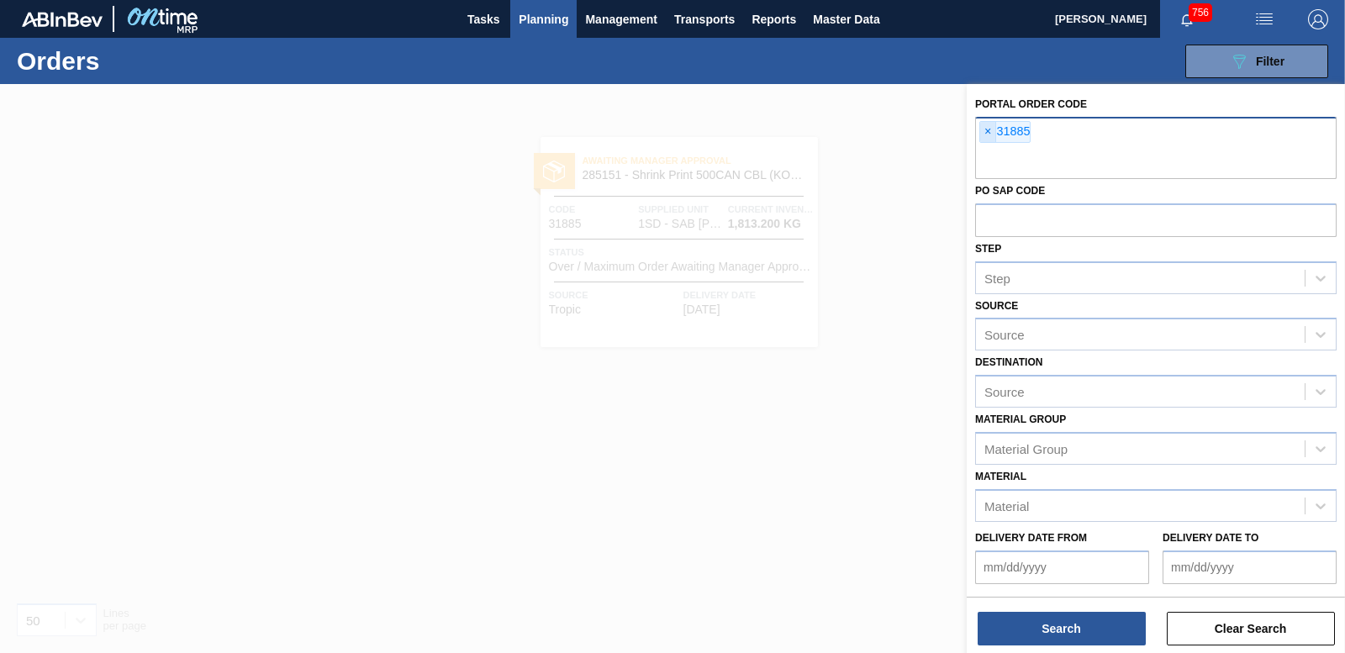
click at [991, 131] on span "×" at bounding box center [988, 132] width 16 height 20
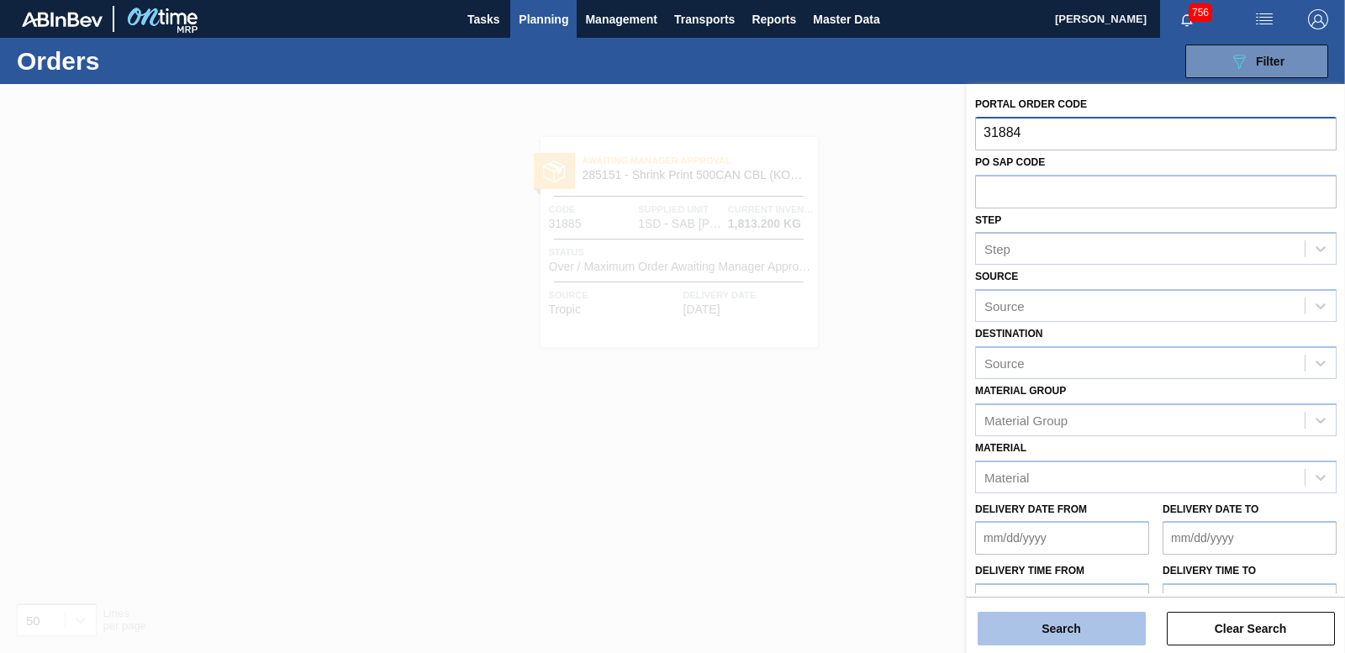
type input "31884"
click at [1064, 622] on button "Search" at bounding box center [1062, 629] width 168 height 34
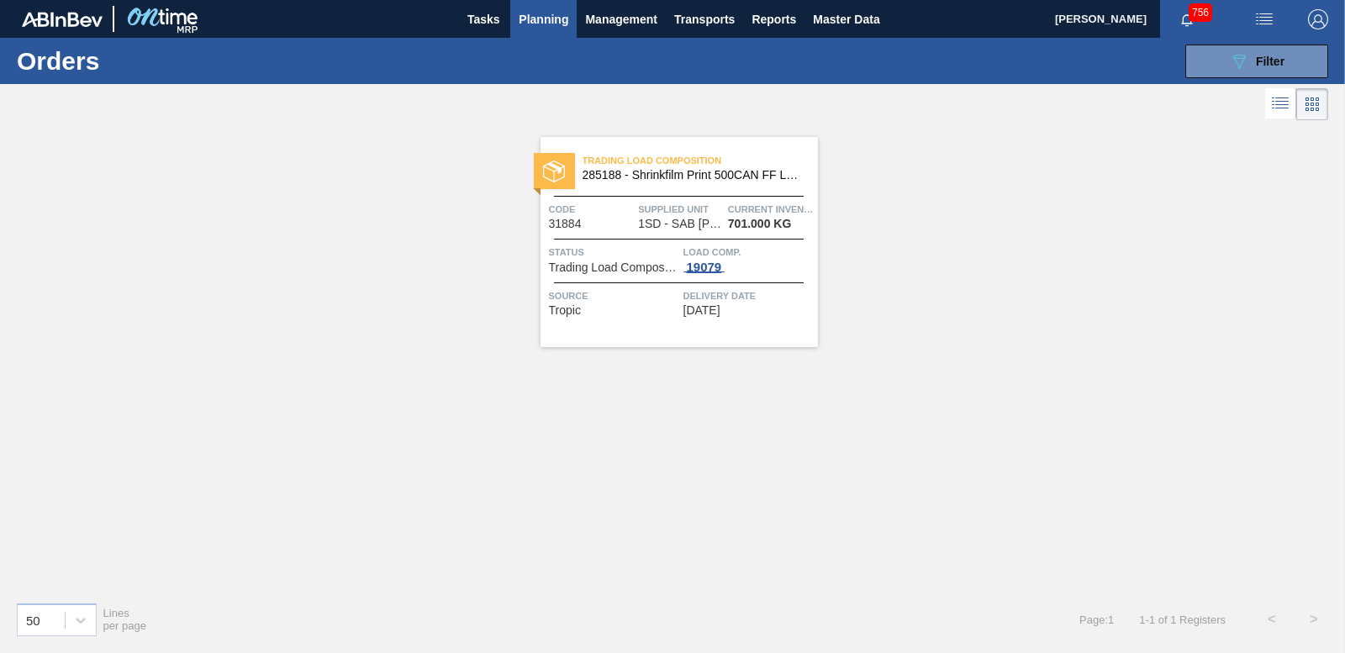
click at [705, 266] on div "19079" at bounding box center [705, 267] width 42 height 13
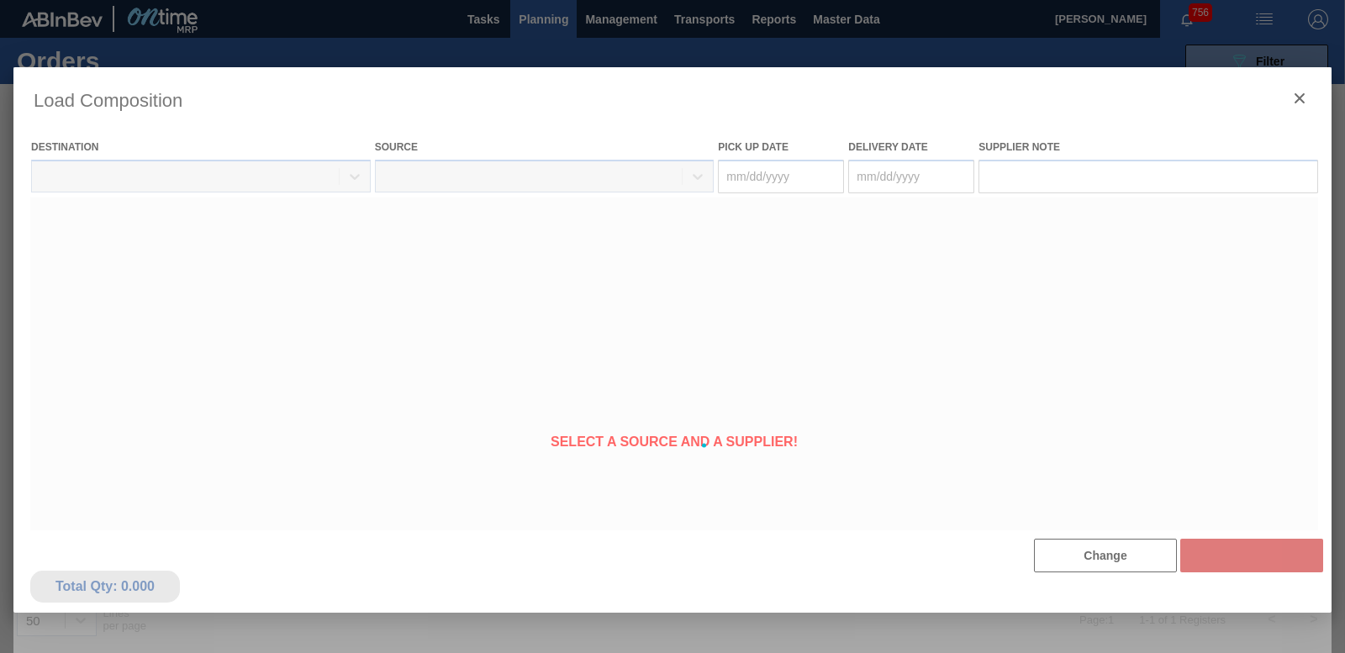
type Date "[DATE]"
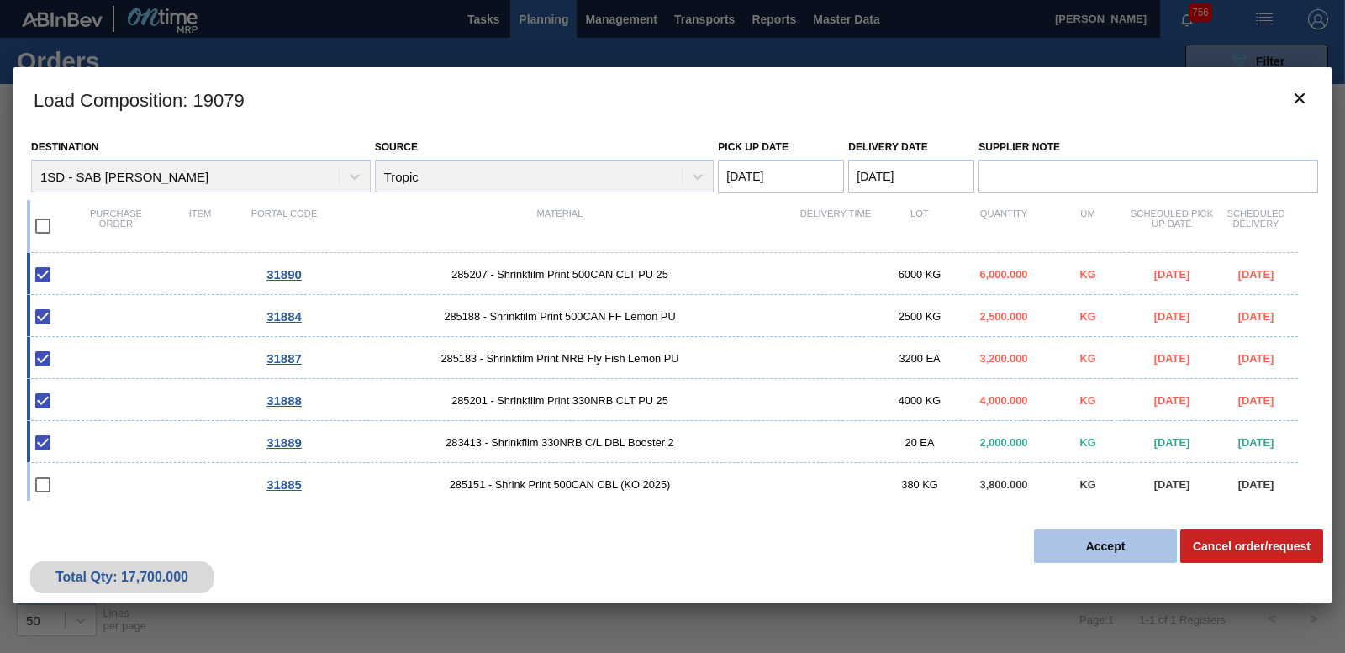
click at [1061, 539] on button "Accept" at bounding box center [1105, 547] width 143 height 34
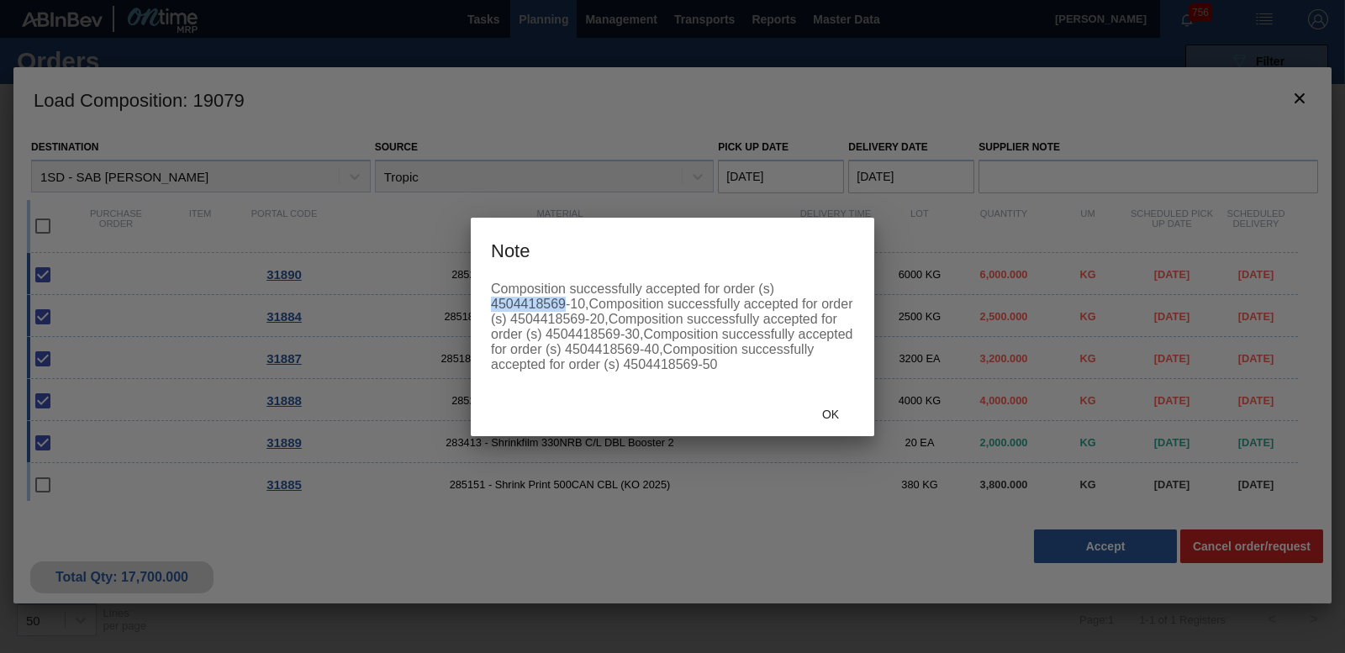
drag, startPoint x: 491, startPoint y: 301, endPoint x: 563, endPoint y: 299, distance: 72.3
click at [563, 299] on div "Composition successfully accepted for order (s) 4504418569-10,Composition succe…" at bounding box center [672, 327] width 363 height 91
drag, startPoint x: 563, startPoint y: 299, endPoint x: 554, endPoint y: 306, distance: 11.4
click at [842, 415] on span "Ok" at bounding box center [831, 414] width 44 height 13
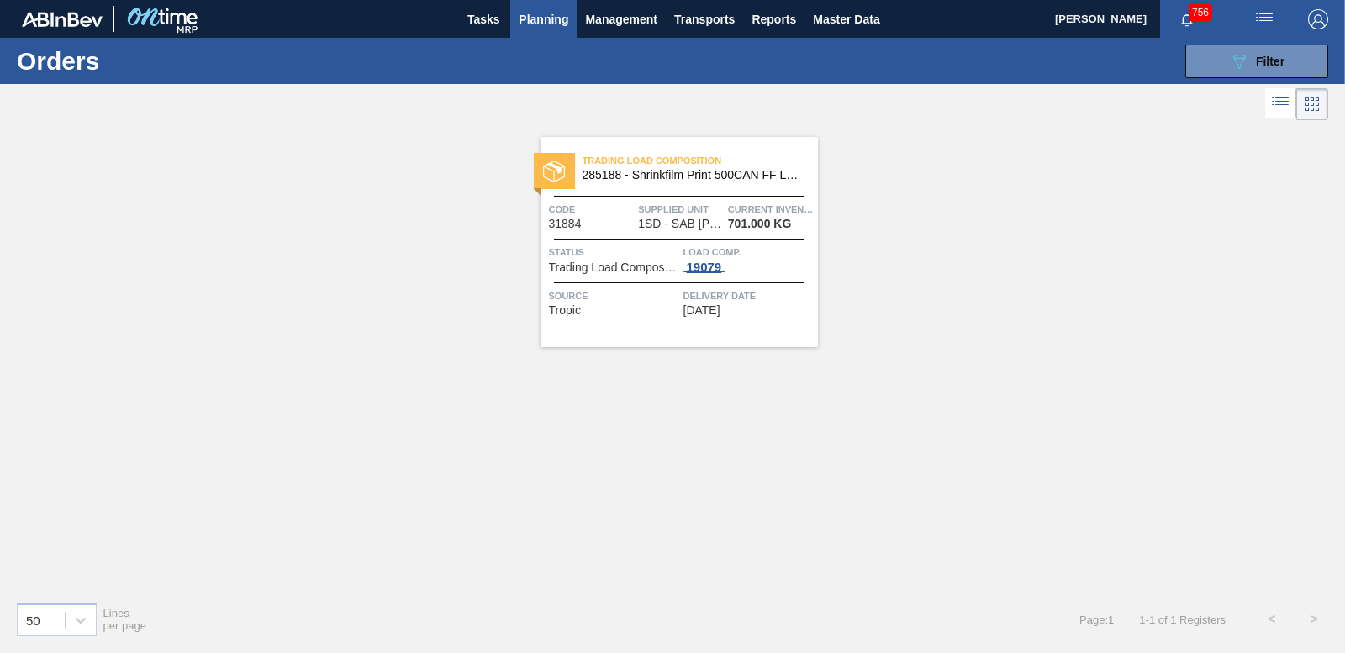
click at [705, 264] on div "19079" at bounding box center [705, 267] width 42 height 13
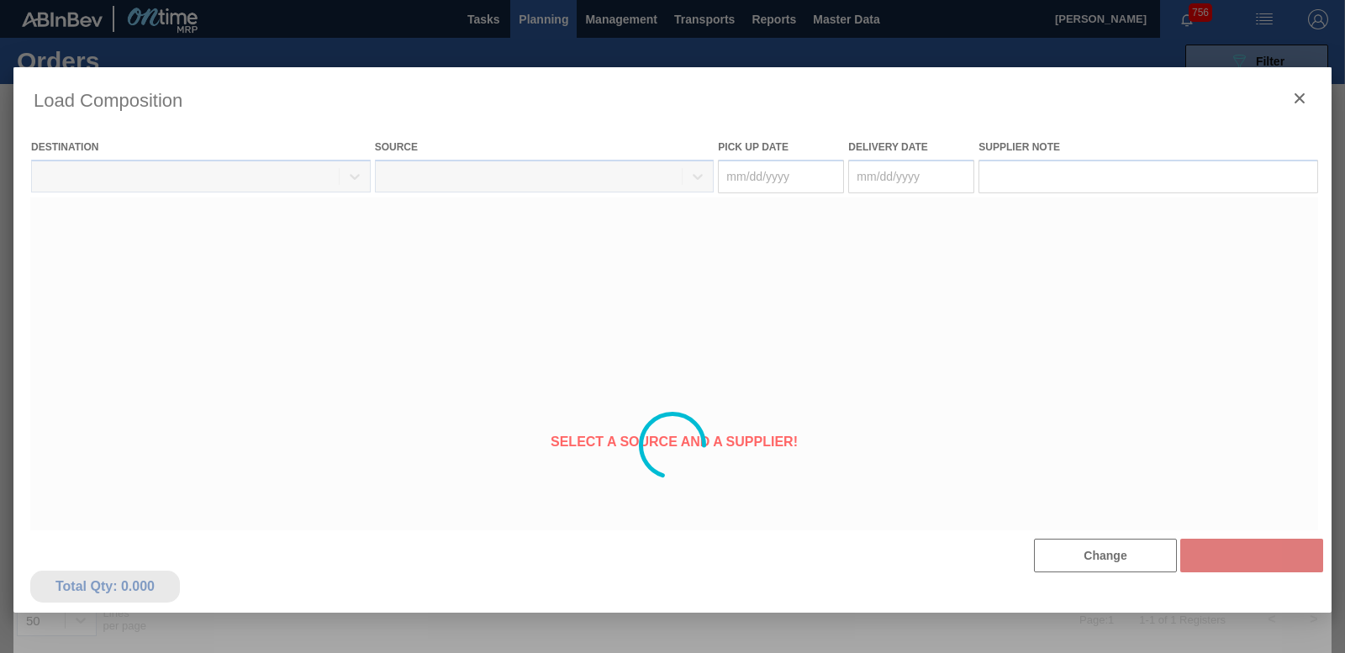
type Date "[DATE]"
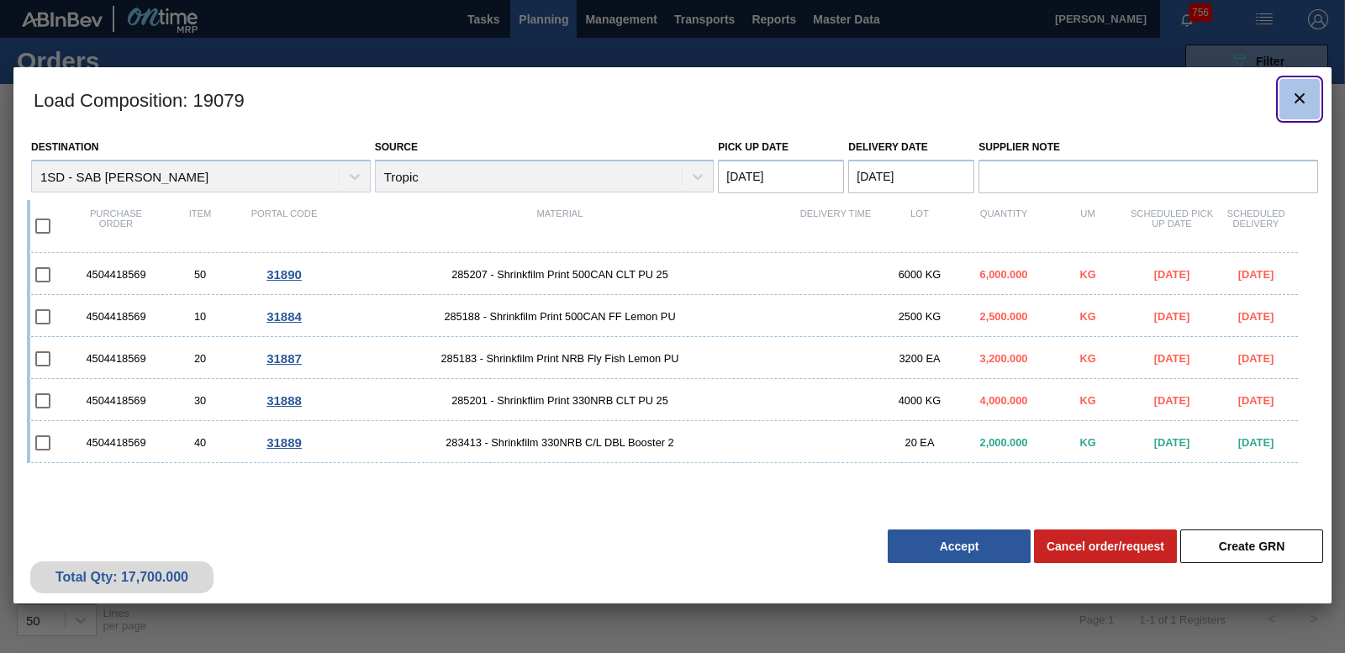
click at [1307, 104] on icon "botão de ícone" at bounding box center [1300, 98] width 20 height 20
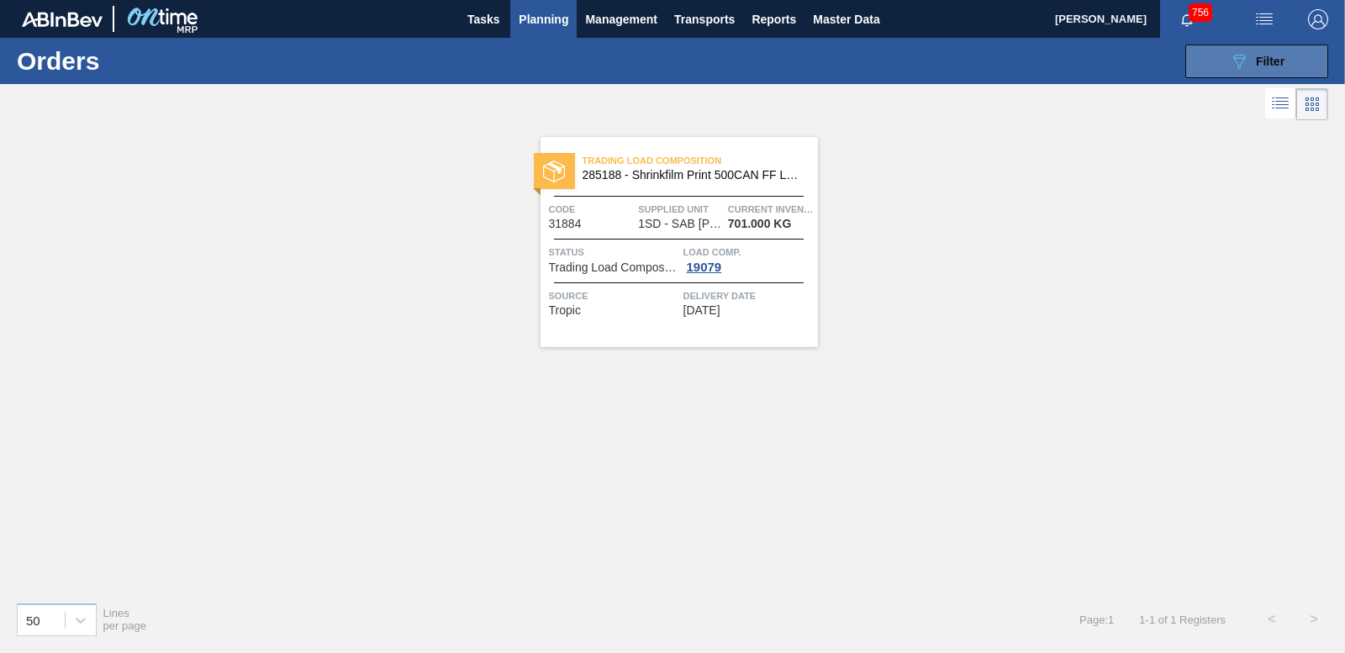
click at [1294, 68] on button "089F7B8B-B2A5-4AFE-B5C0-19BA573D28AC Filter" at bounding box center [1257, 62] width 143 height 34
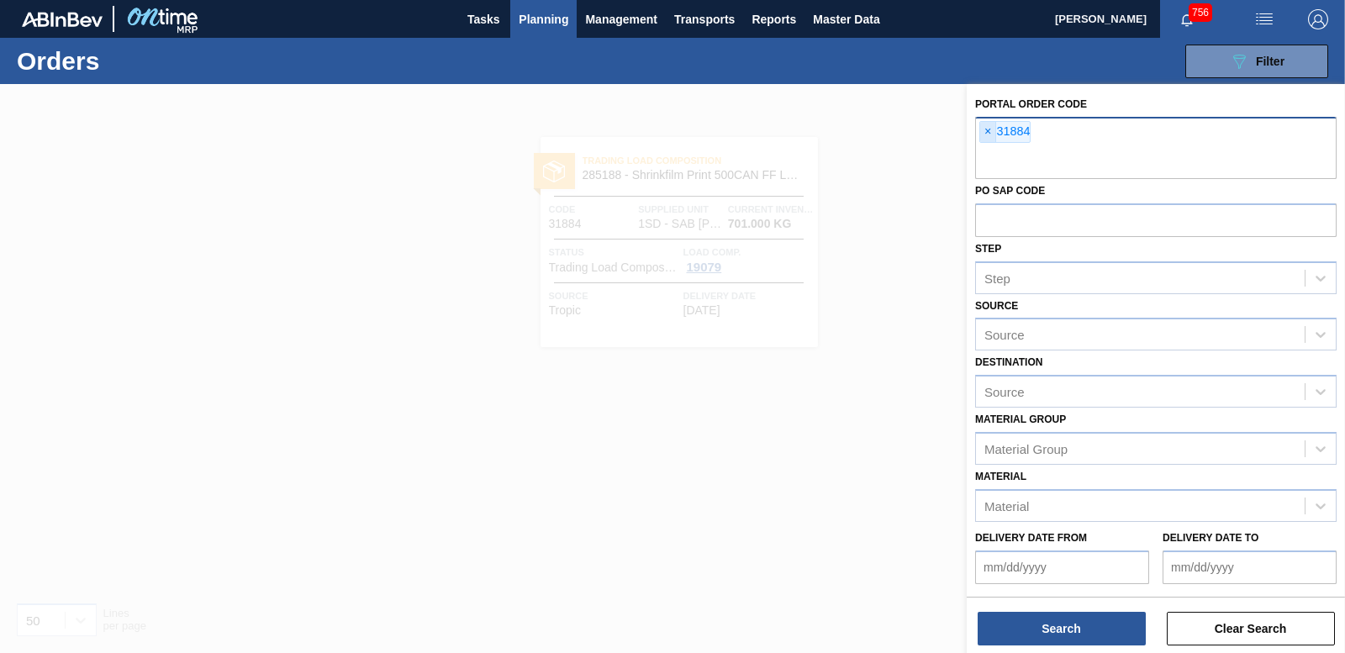
click at [983, 129] on span "×" at bounding box center [988, 132] width 16 height 20
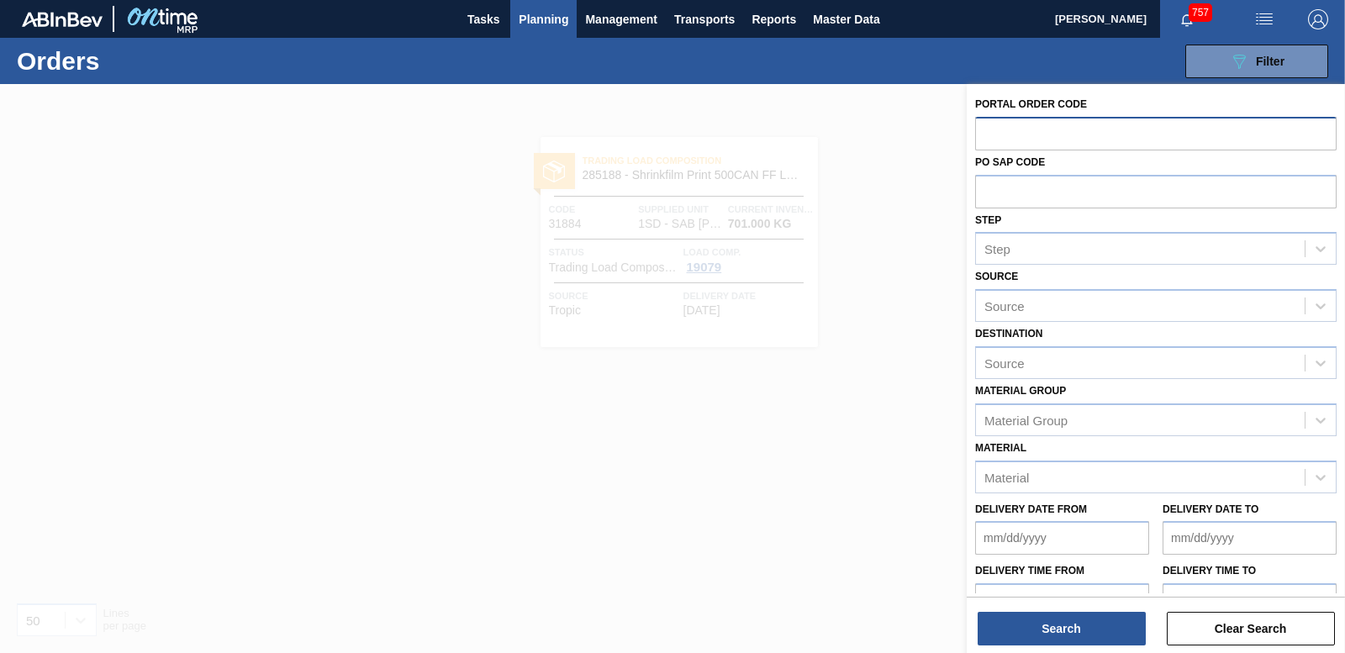
scroll to position [52, 0]
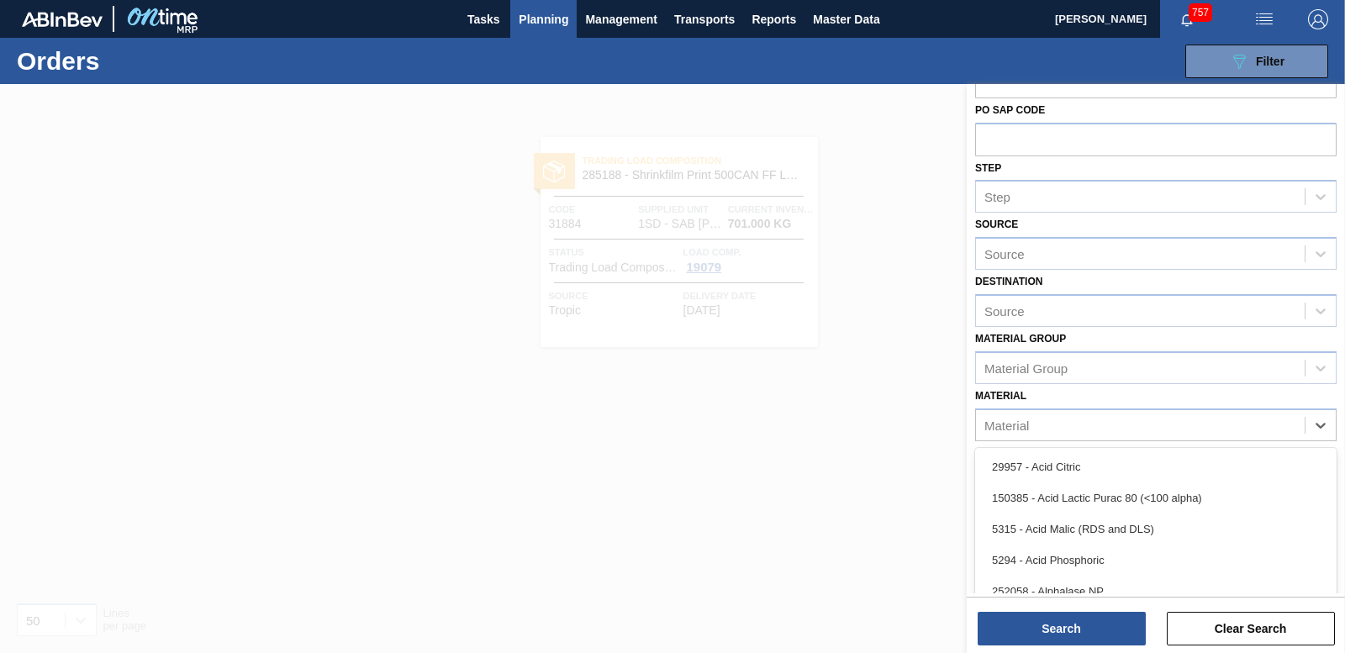
drag, startPoint x: 1064, startPoint y: 434, endPoint x: 587, endPoint y: 156, distance: 552.3
click at [1062, 433] on div "Material" at bounding box center [1140, 425] width 329 height 24
click at [533, 12] on span "Planning" at bounding box center [544, 19] width 50 height 20
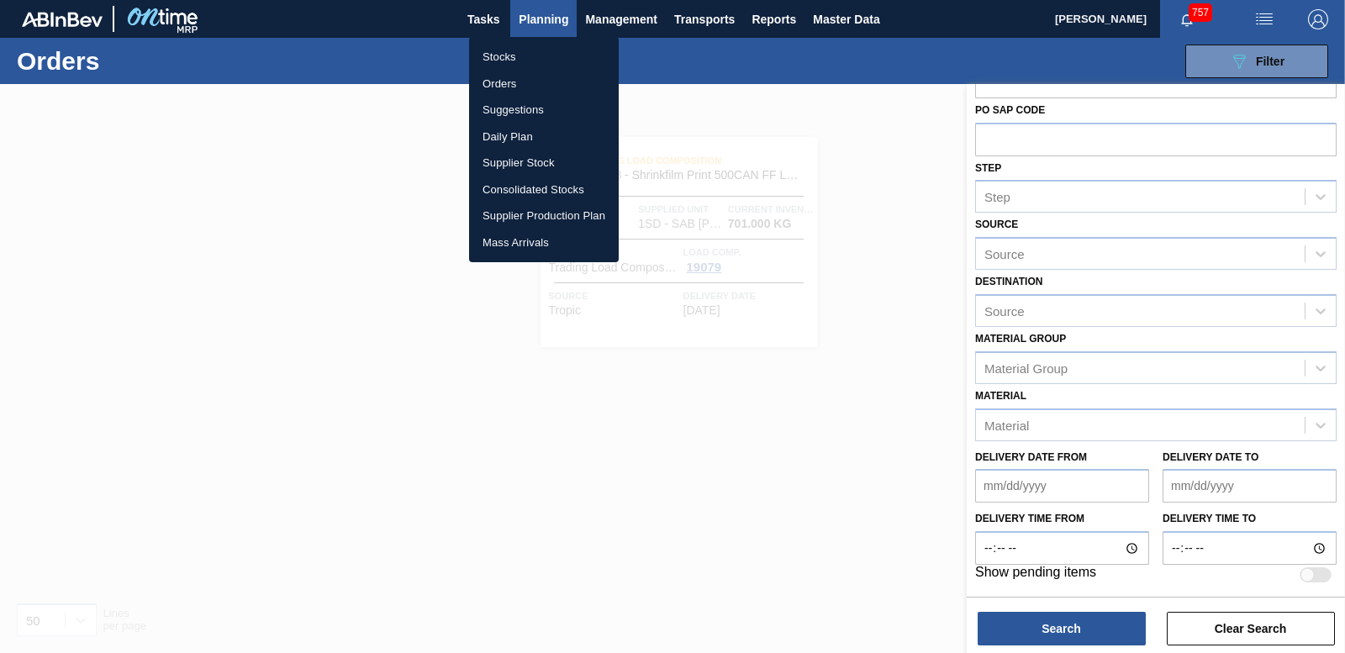
click at [504, 57] on li "Stocks" at bounding box center [544, 57] width 150 height 27
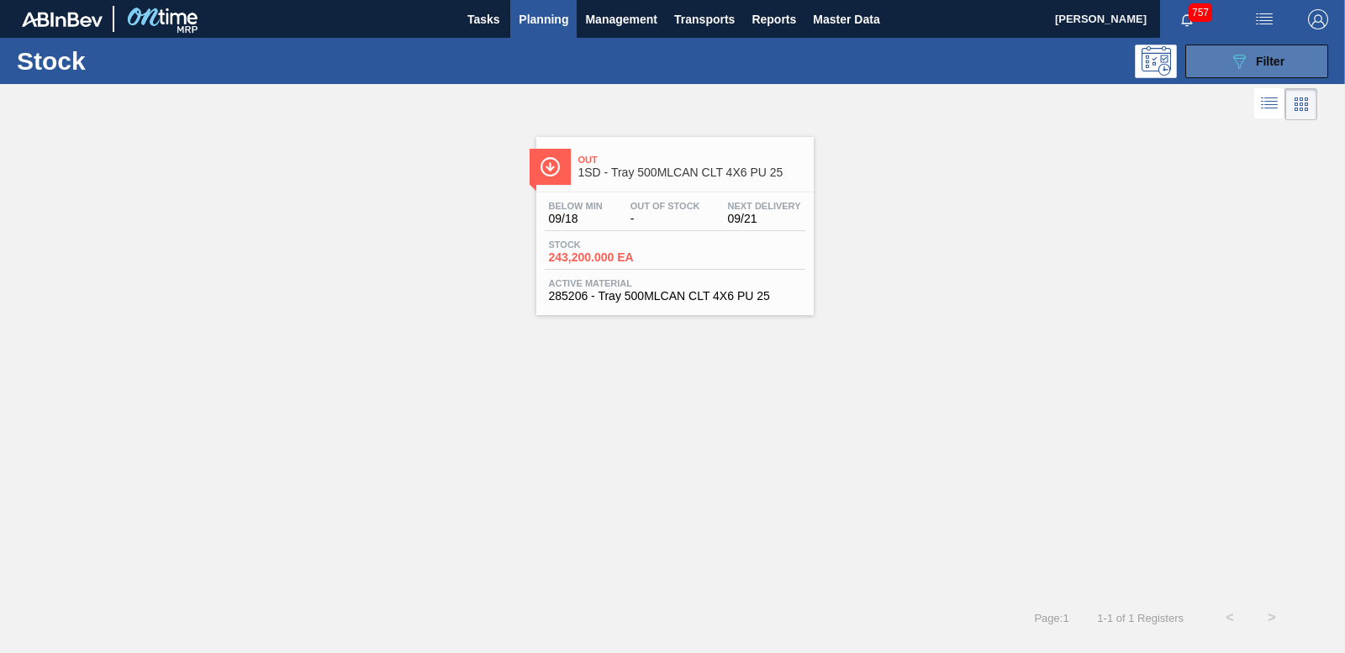
click at [1228, 71] on button "089F7B8B-B2A5-4AFE-B5C0-19BA573D28AC Filter" at bounding box center [1257, 62] width 143 height 34
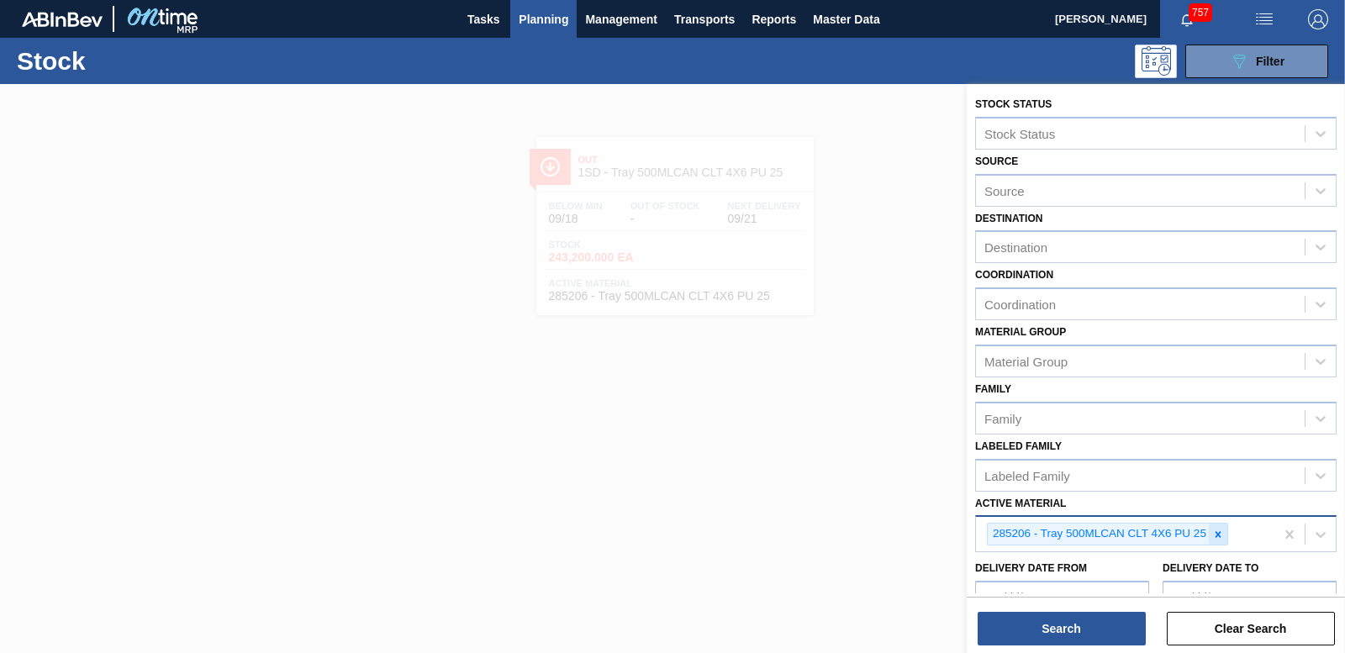
click at [1223, 536] on icon at bounding box center [1218, 535] width 12 height 12
type Material "285152"
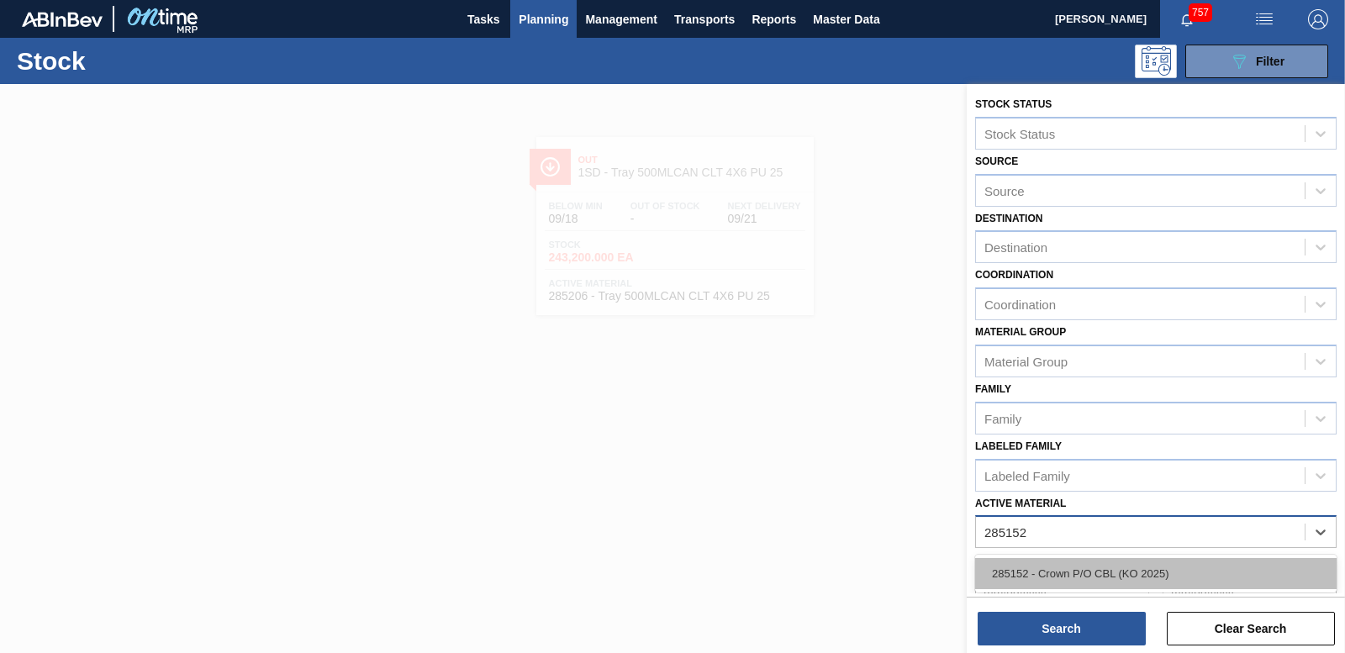
click at [1112, 568] on div "285152 - Crown P/O CBL (KO 2025)" at bounding box center [1156, 573] width 362 height 31
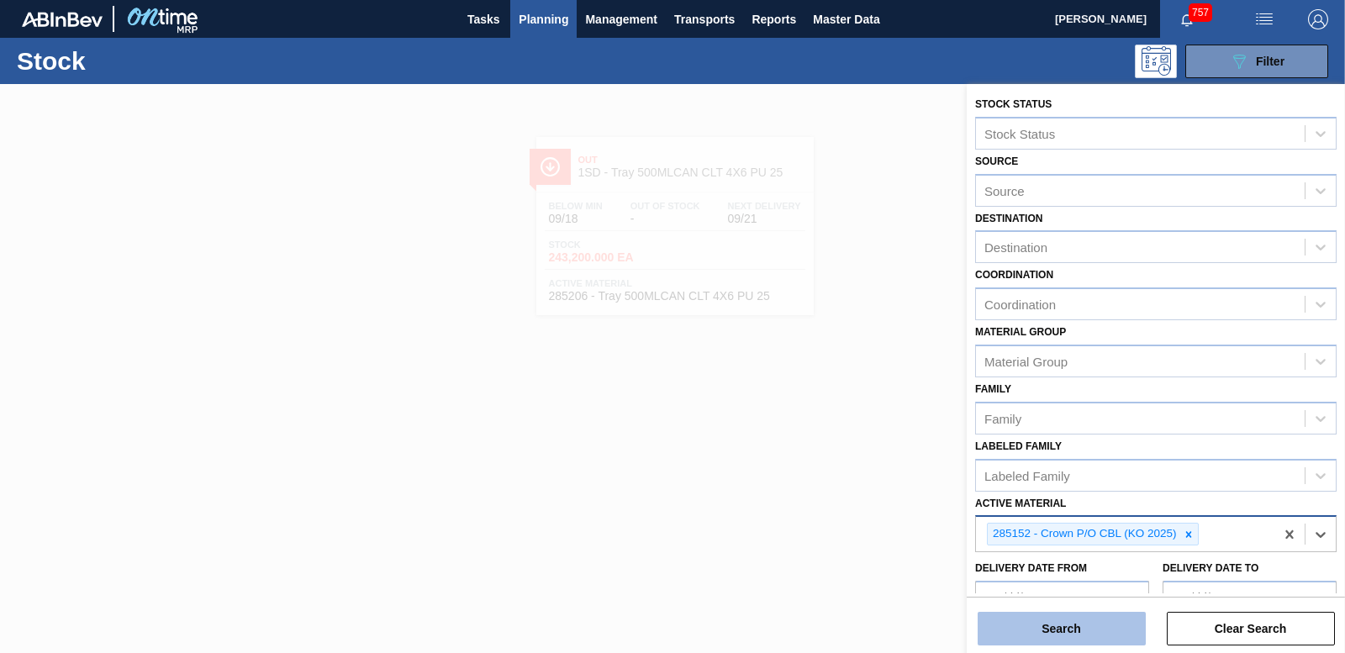
click at [1068, 619] on button "Search" at bounding box center [1062, 629] width 168 height 34
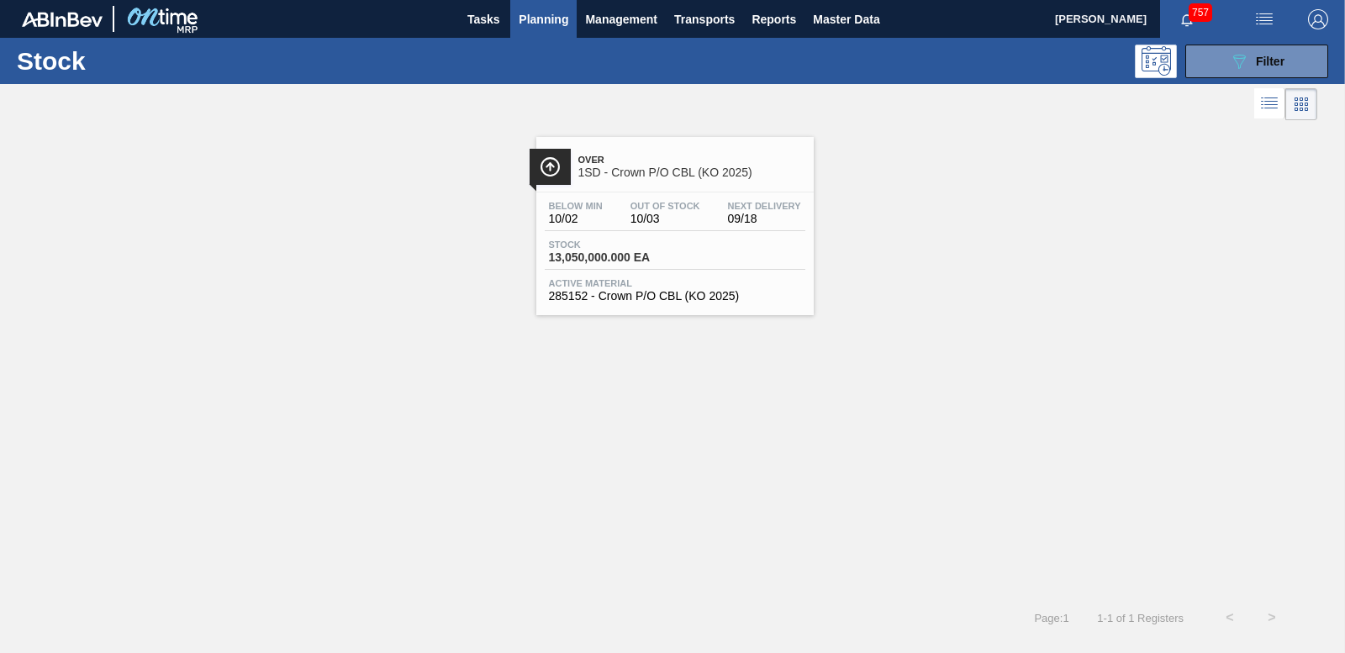
click at [586, 256] on span "13,050,000.000 EA" at bounding box center [608, 257] width 118 height 13
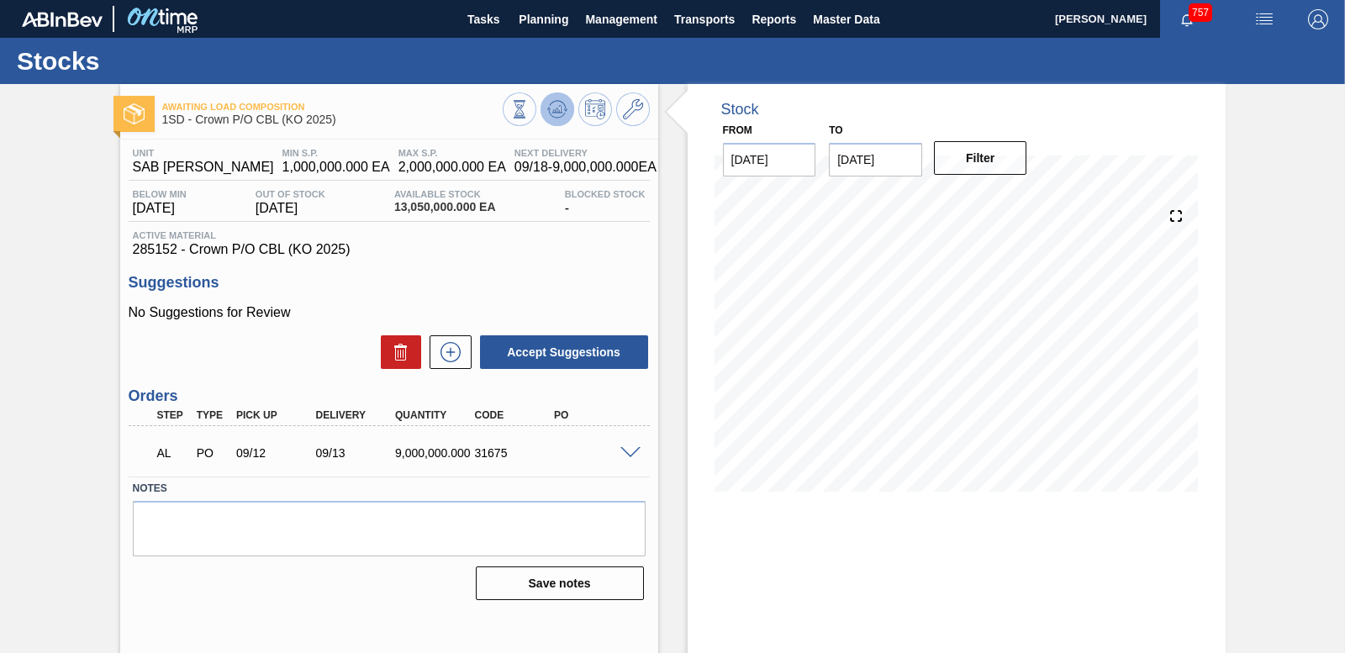
click at [561, 104] on icon at bounding box center [557, 109] width 20 height 20
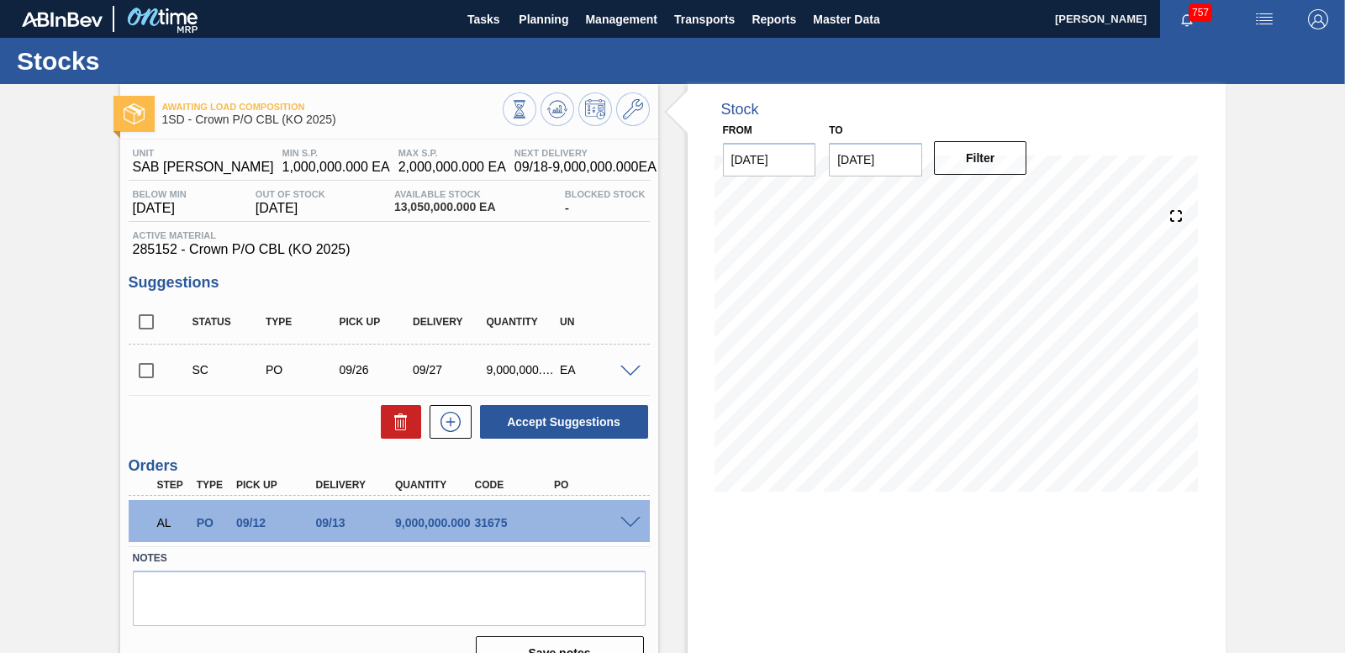
click at [849, 526] on div "Stock From [DATE] to [DATE] Filter" at bounding box center [957, 403] width 538 height 639
click at [136, 368] on input "checkbox" at bounding box center [146, 370] width 35 height 35
click at [538, 428] on button "Accept Suggestions" at bounding box center [564, 422] width 168 height 34
checkbox input "false"
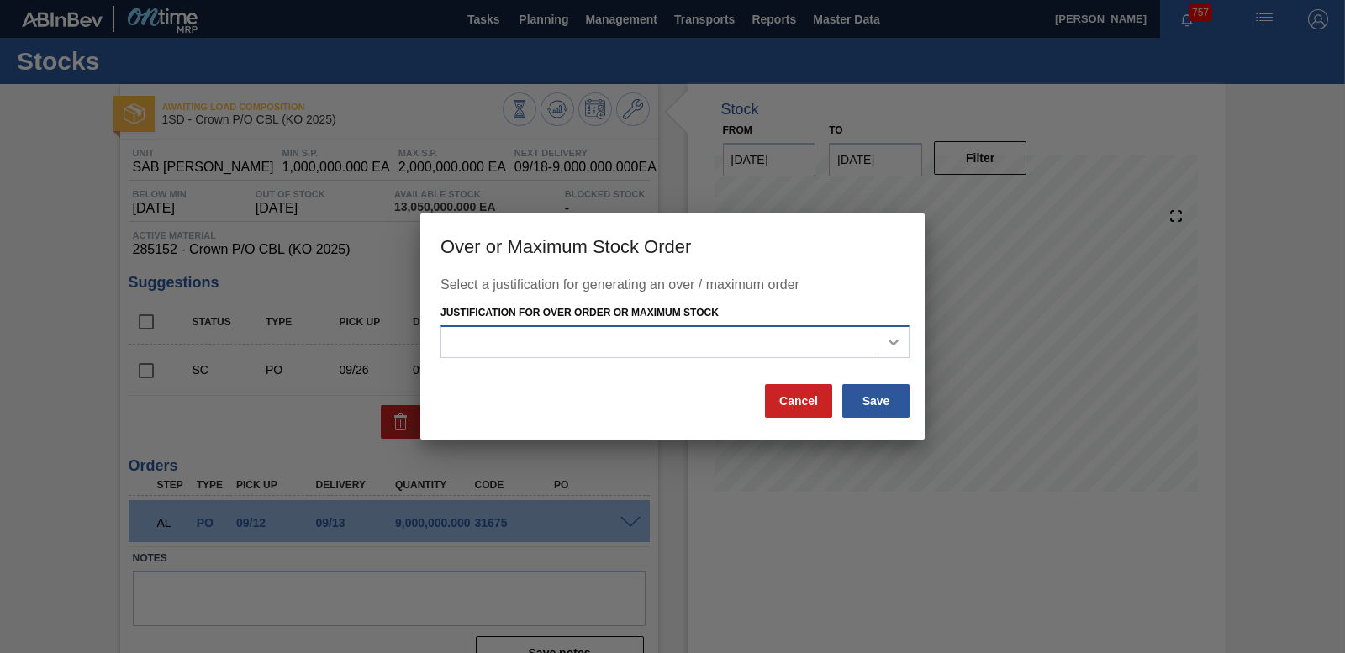
click at [897, 341] on icon at bounding box center [894, 343] width 10 height 6
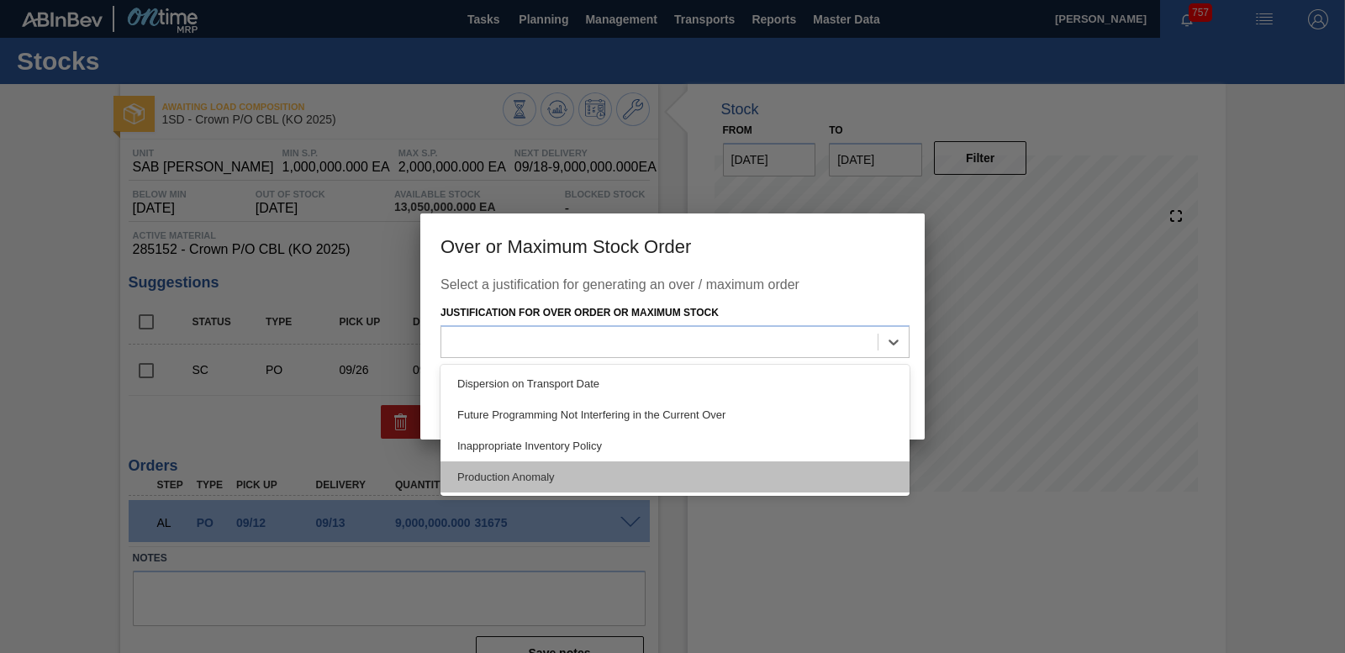
click at [620, 476] on div "Production Anomaly" at bounding box center [675, 477] width 469 height 31
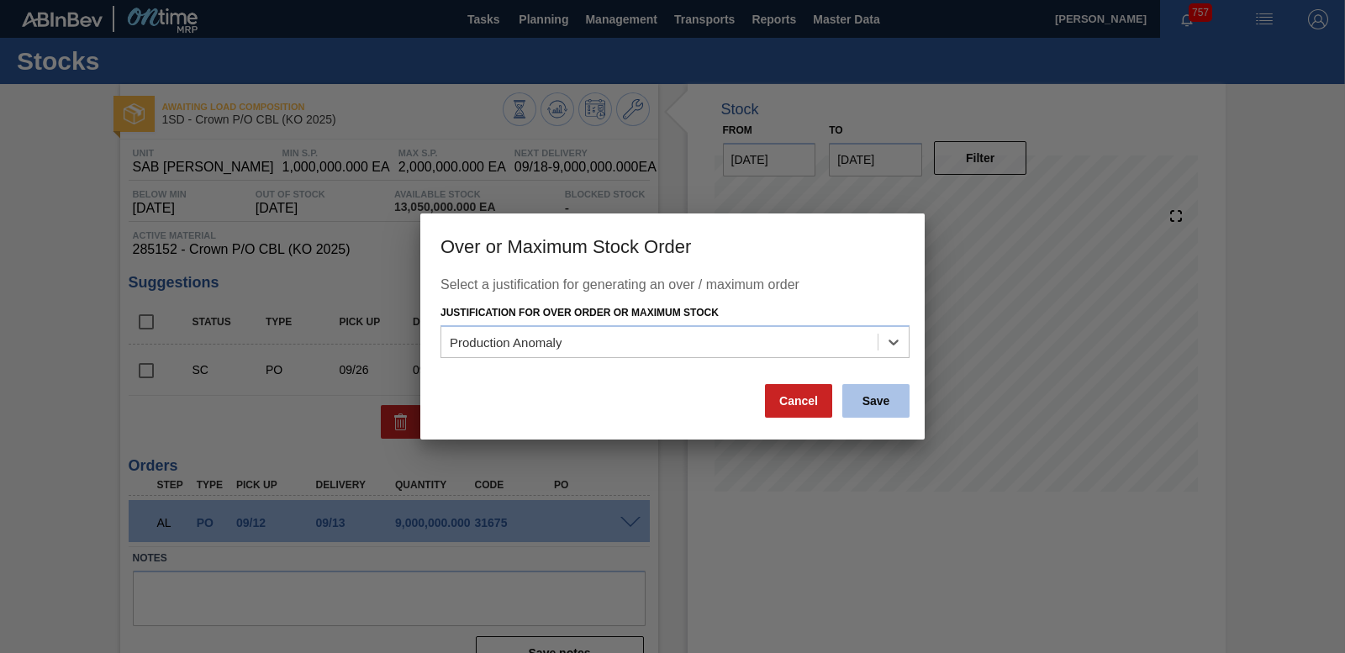
click at [856, 405] on button "Save" at bounding box center [875, 401] width 67 height 34
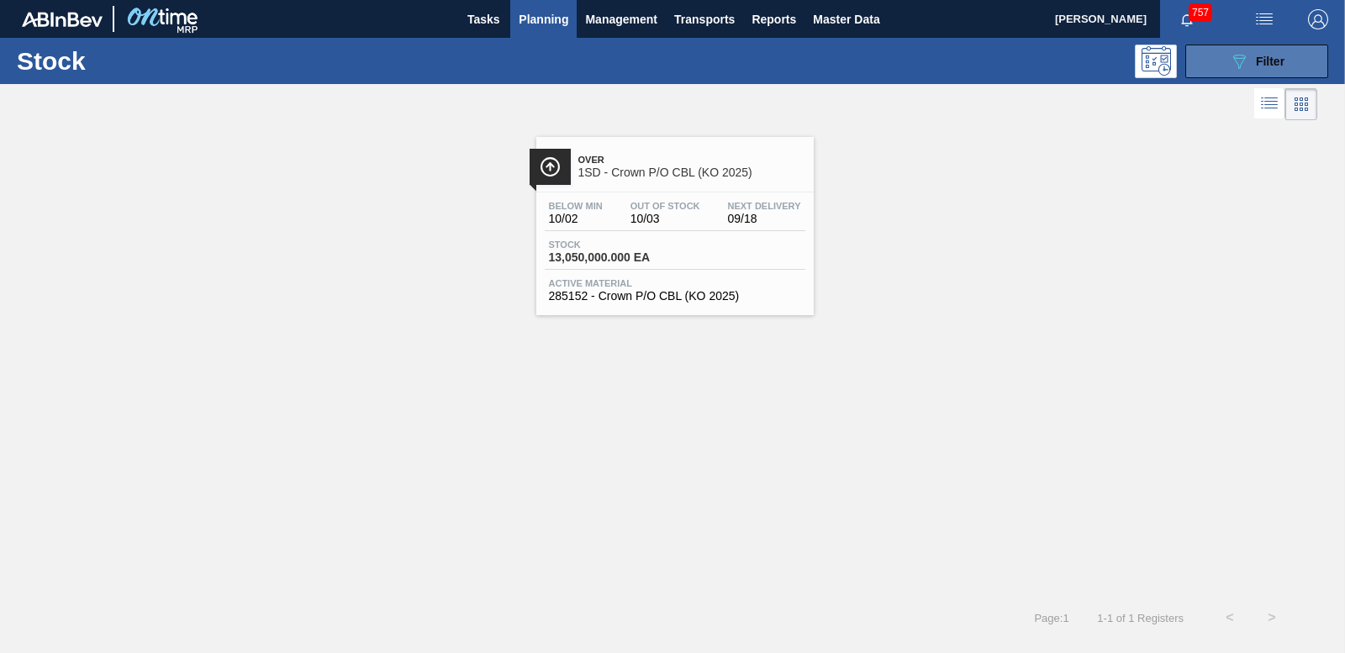
click at [1283, 56] on span "Filter" at bounding box center [1270, 61] width 29 height 13
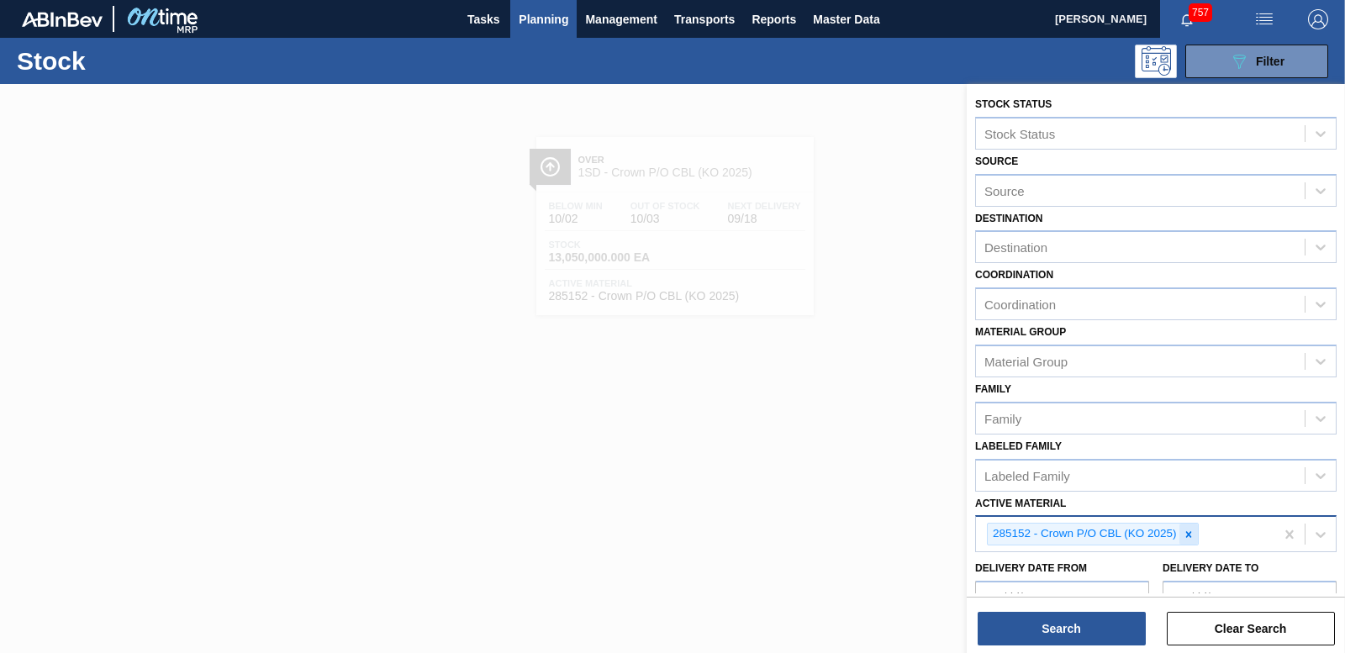
click at [1188, 533] on icon at bounding box center [1189, 534] width 6 height 6
type Material "285196"
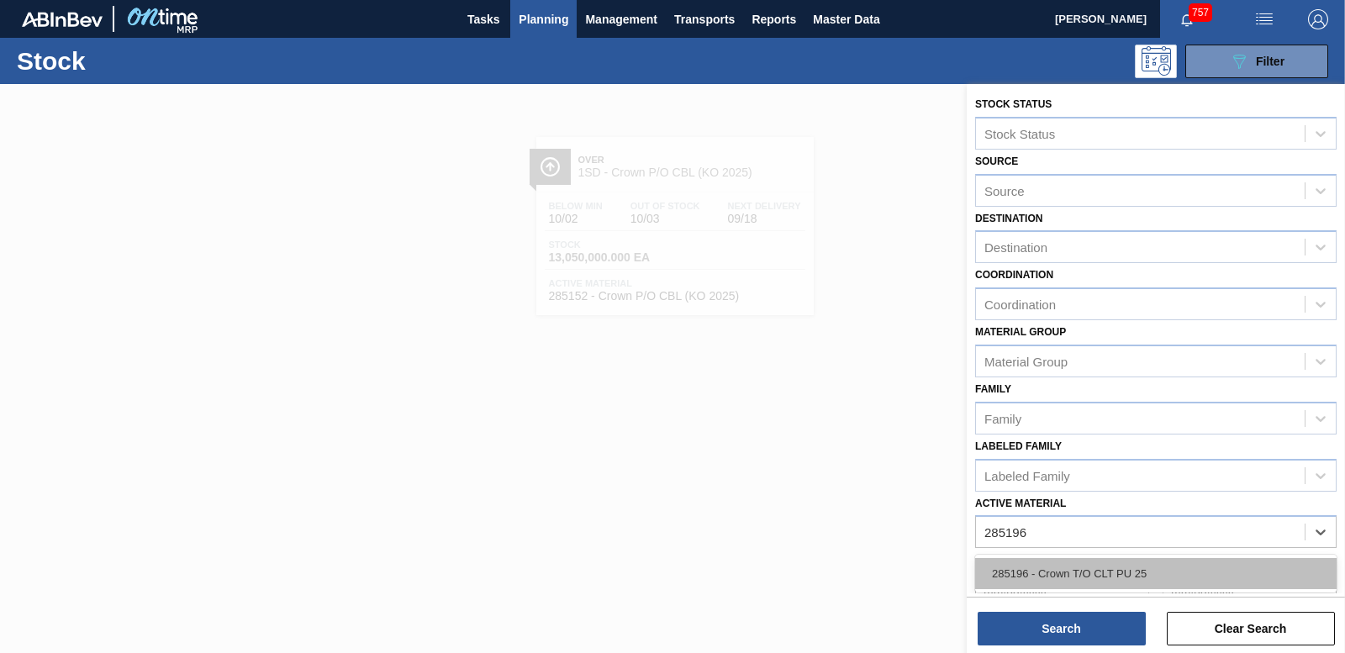
click at [1101, 578] on div "285196 - Crown T/O CLT PU 25" at bounding box center [1156, 573] width 362 height 31
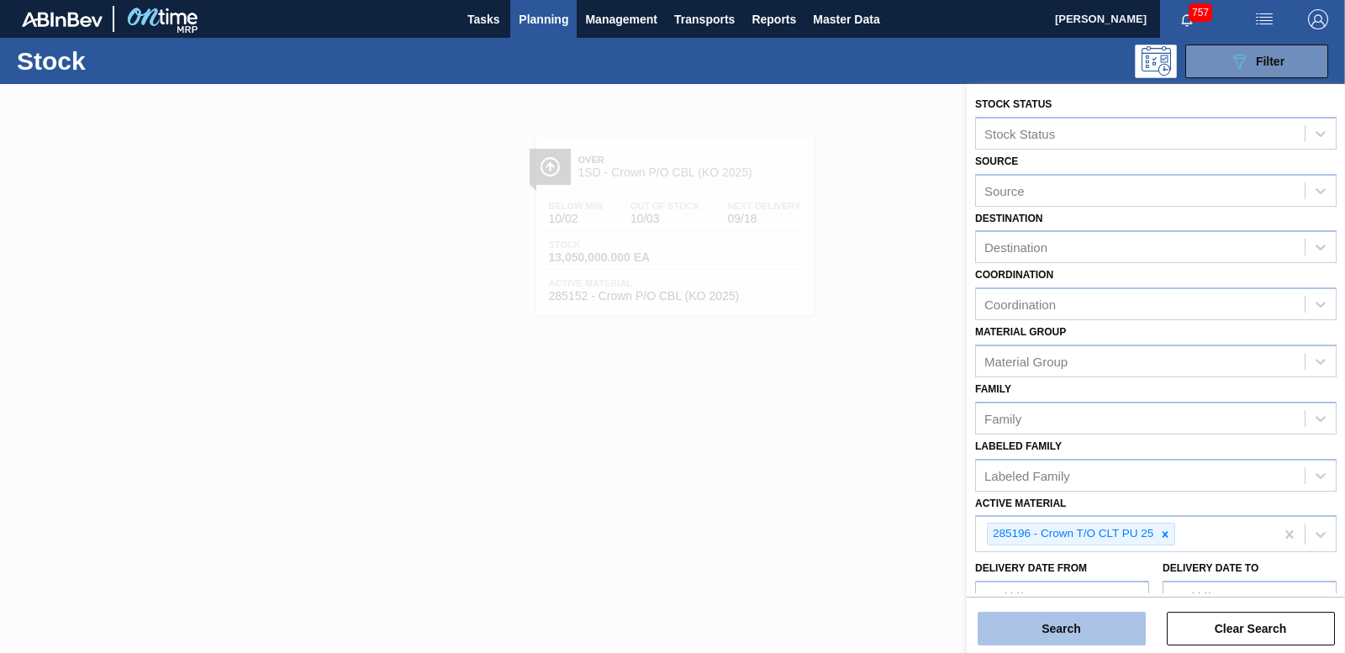
click at [1094, 619] on button "Search" at bounding box center [1062, 629] width 168 height 34
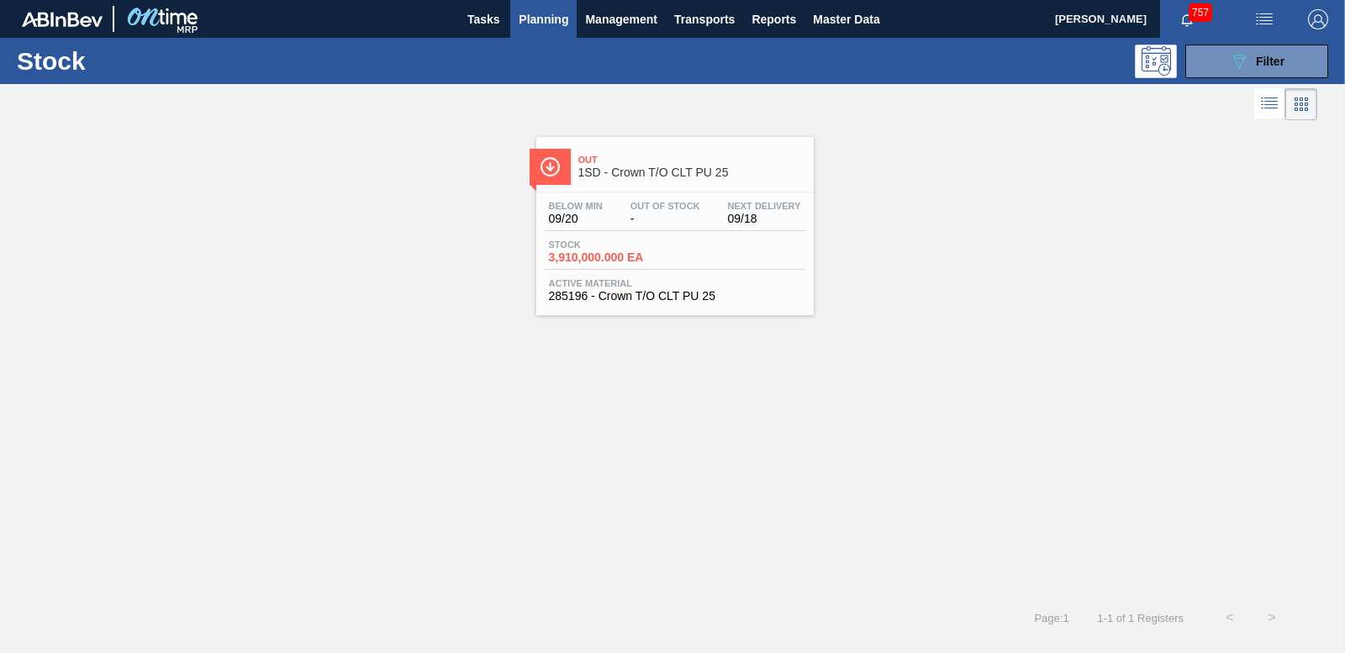
click at [611, 261] on span "3,910,000.000 EA" at bounding box center [608, 257] width 118 height 13
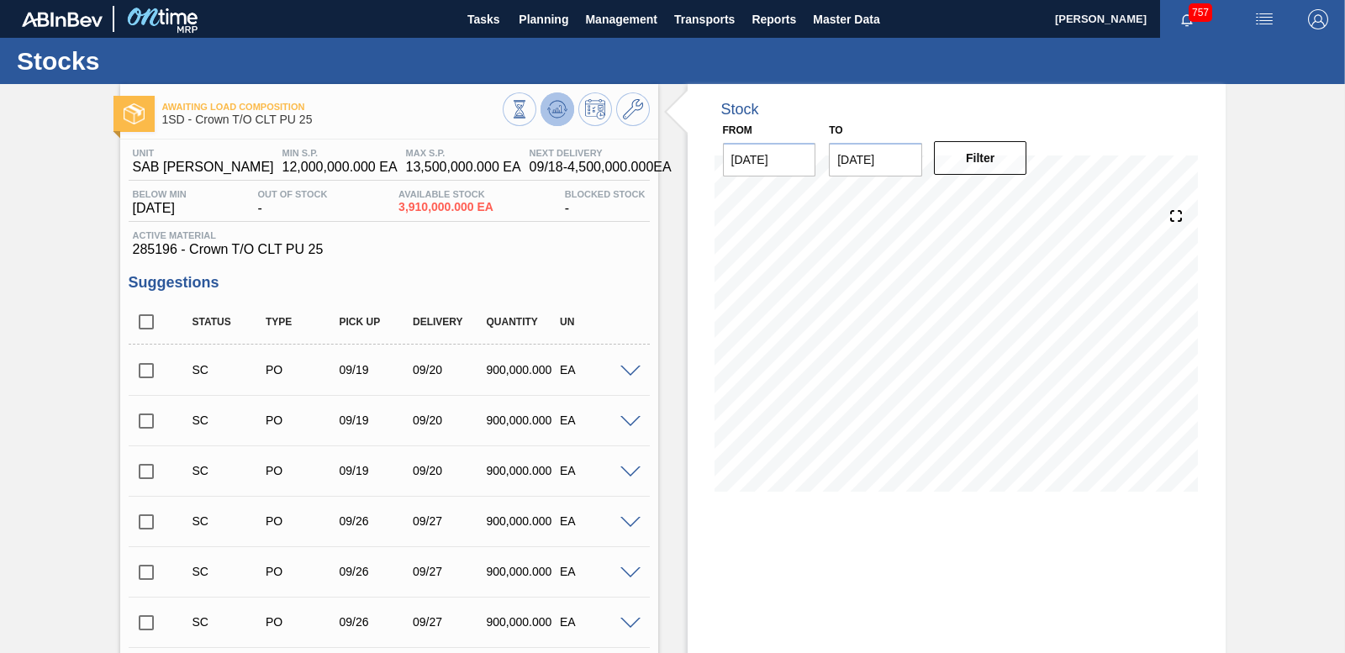
click at [556, 107] on icon at bounding box center [557, 109] width 20 height 20
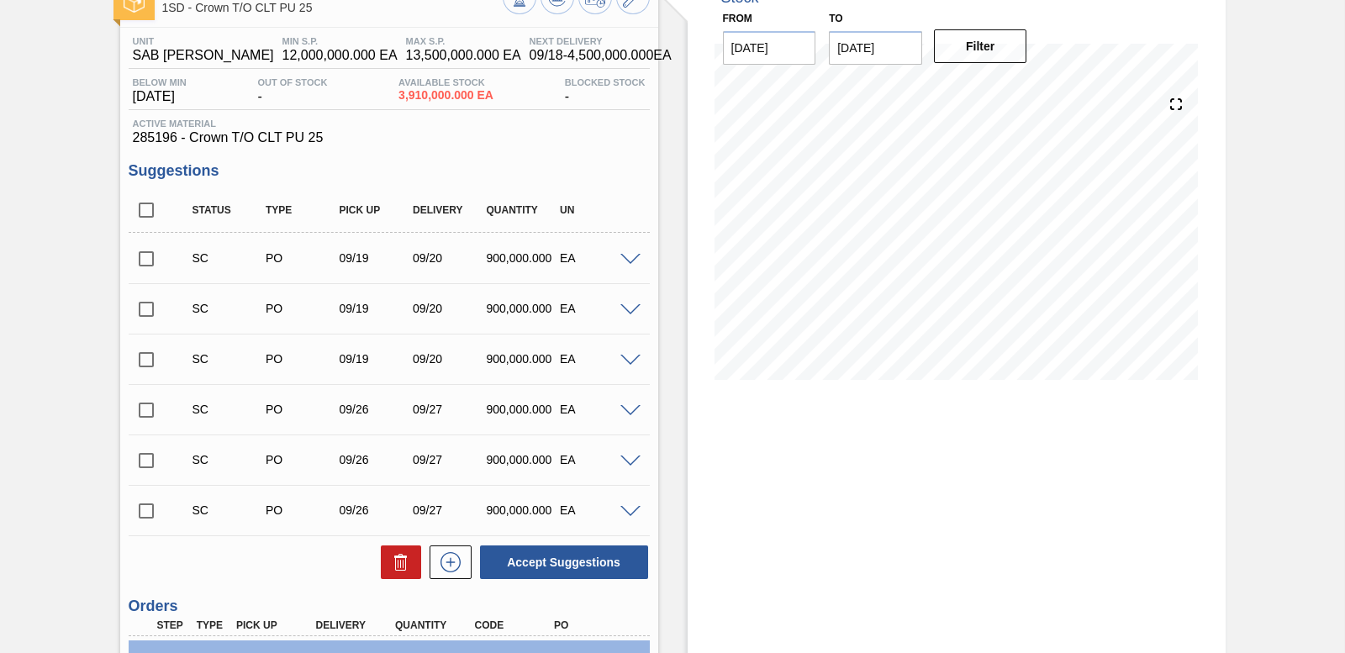
scroll to position [84, 0]
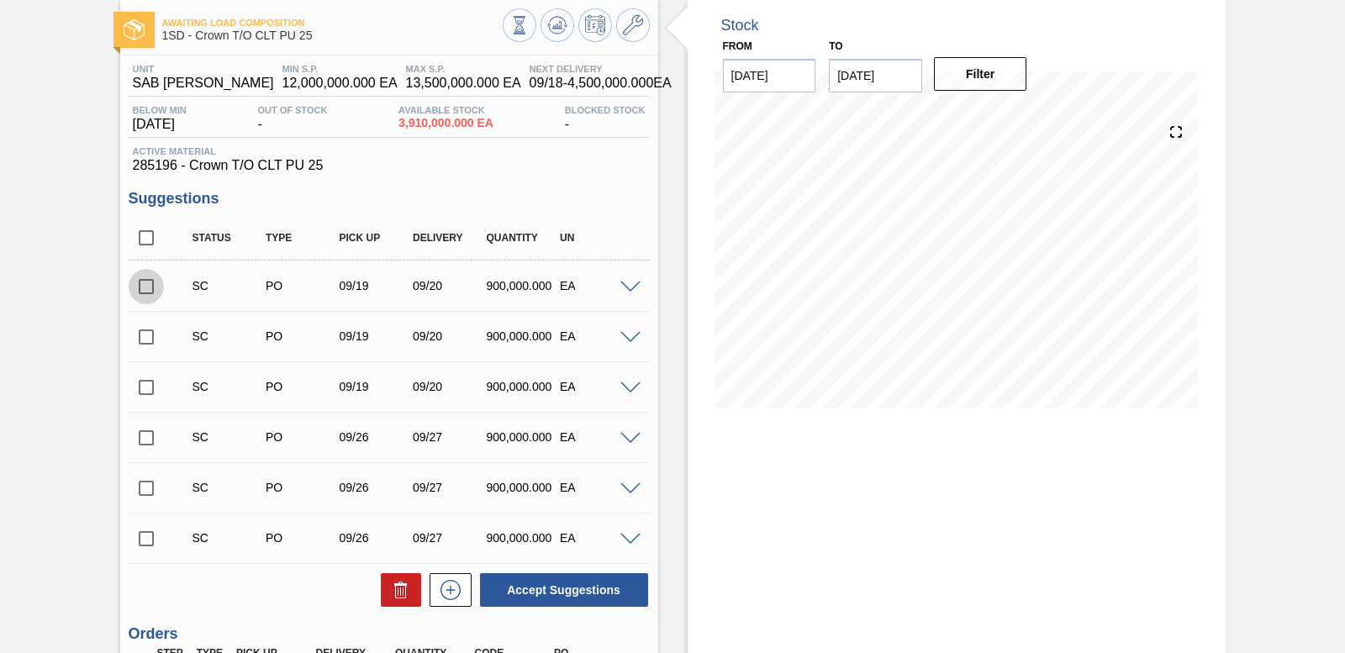
click at [149, 286] on input "checkbox" at bounding box center [146, 286] width 35 height 35
click at [628, 293] on div "SC PO 09/19 09/20 900,000.000 EA" at bounding box center [389, 286] width 521 height 42
click at [628, 290] on span at bounding box center [631, 288] width 20 height 13
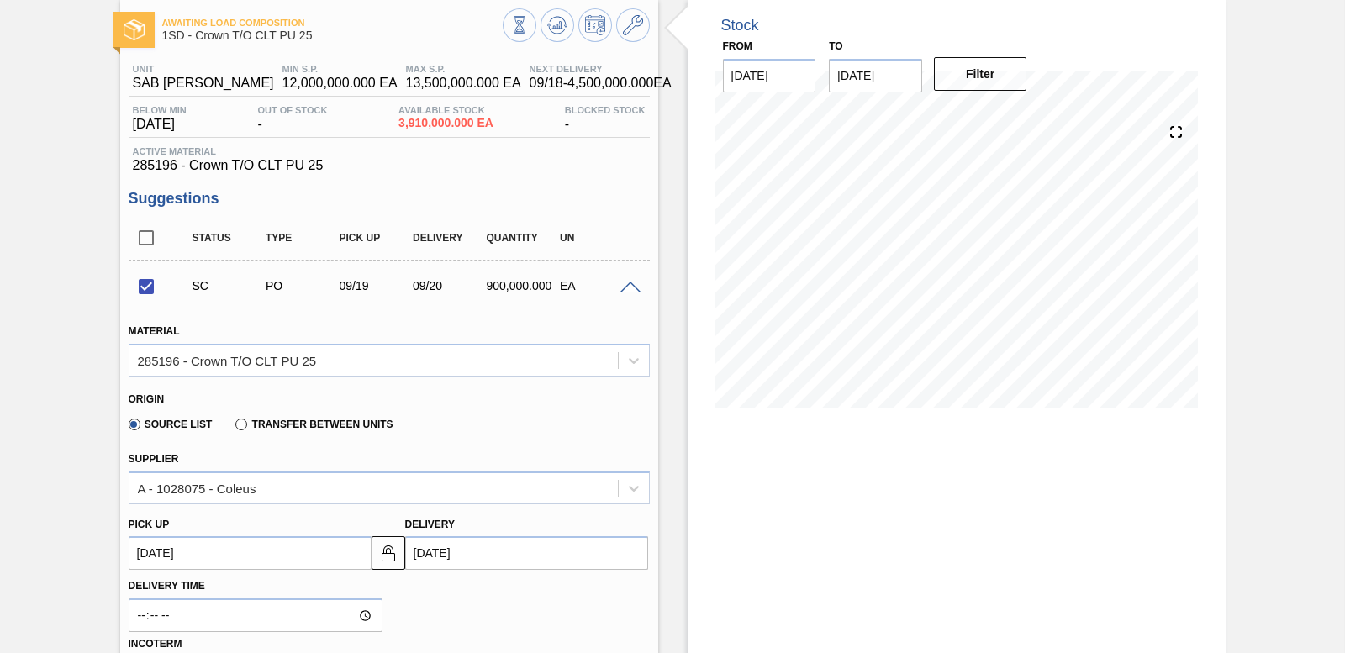
click at [628, 289] on span at bounding box center [631, 288] width 20 height 13
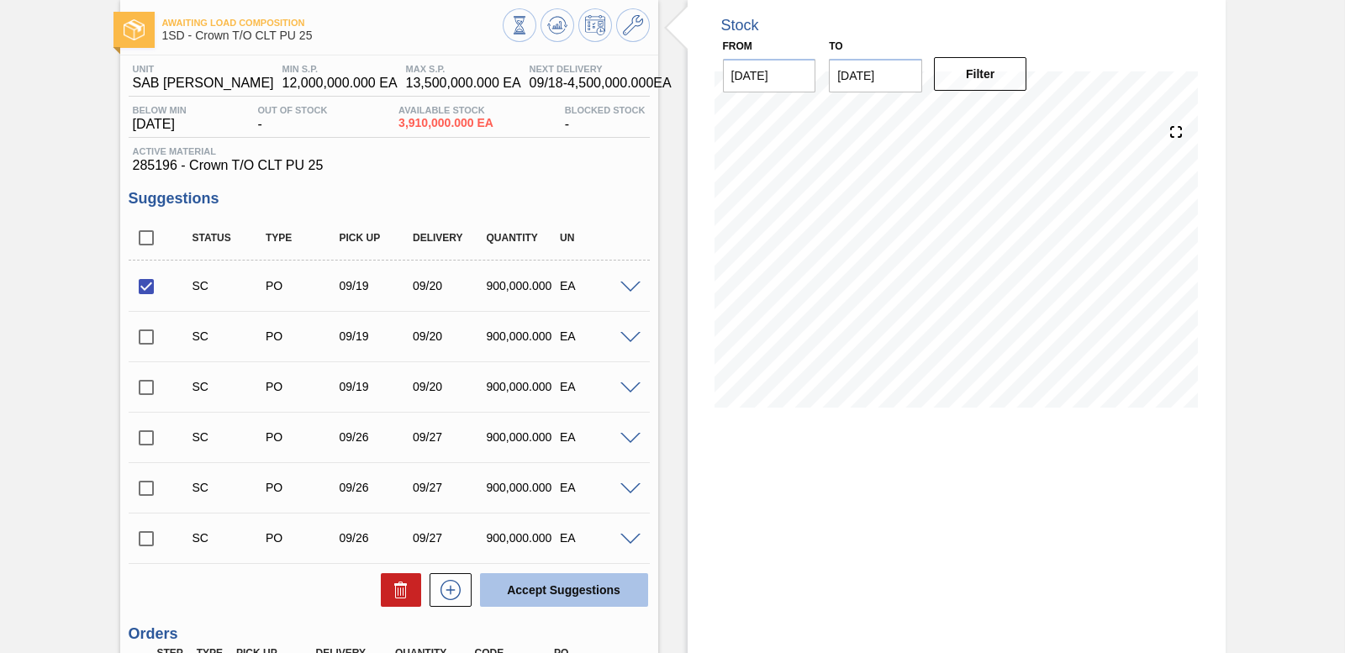
click at [558, 587] on button "Accept Suggestions" at bounding box center [564, 590] width 168 height 34
checkbox input "false"
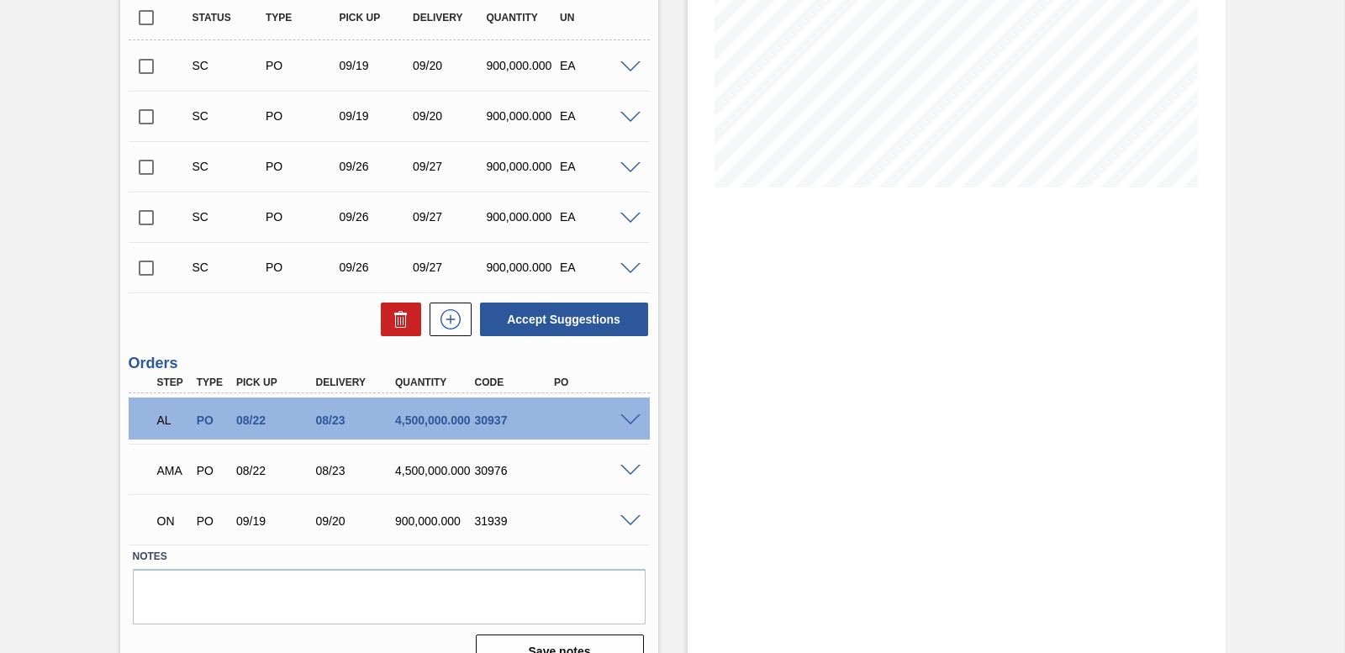
scroll to position [334, 0]
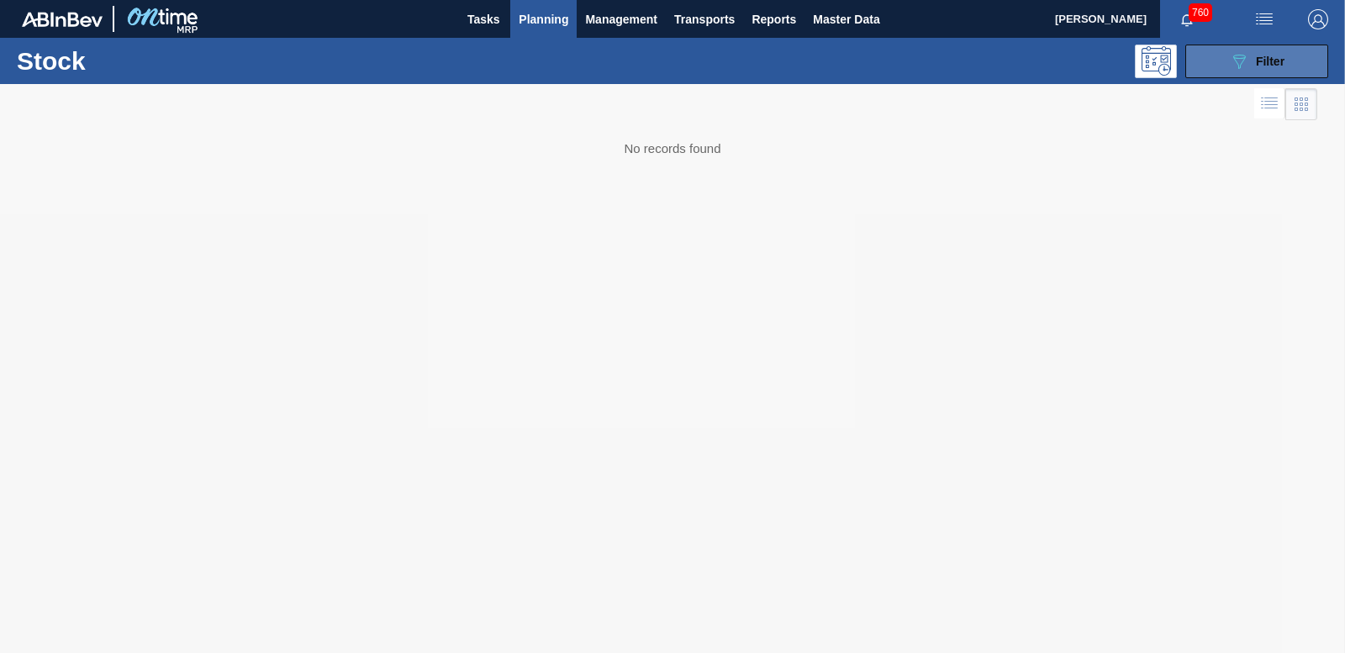
click at [1281, 58] on span "Filter" at bounding box center [1270, 61] width 29 height 13
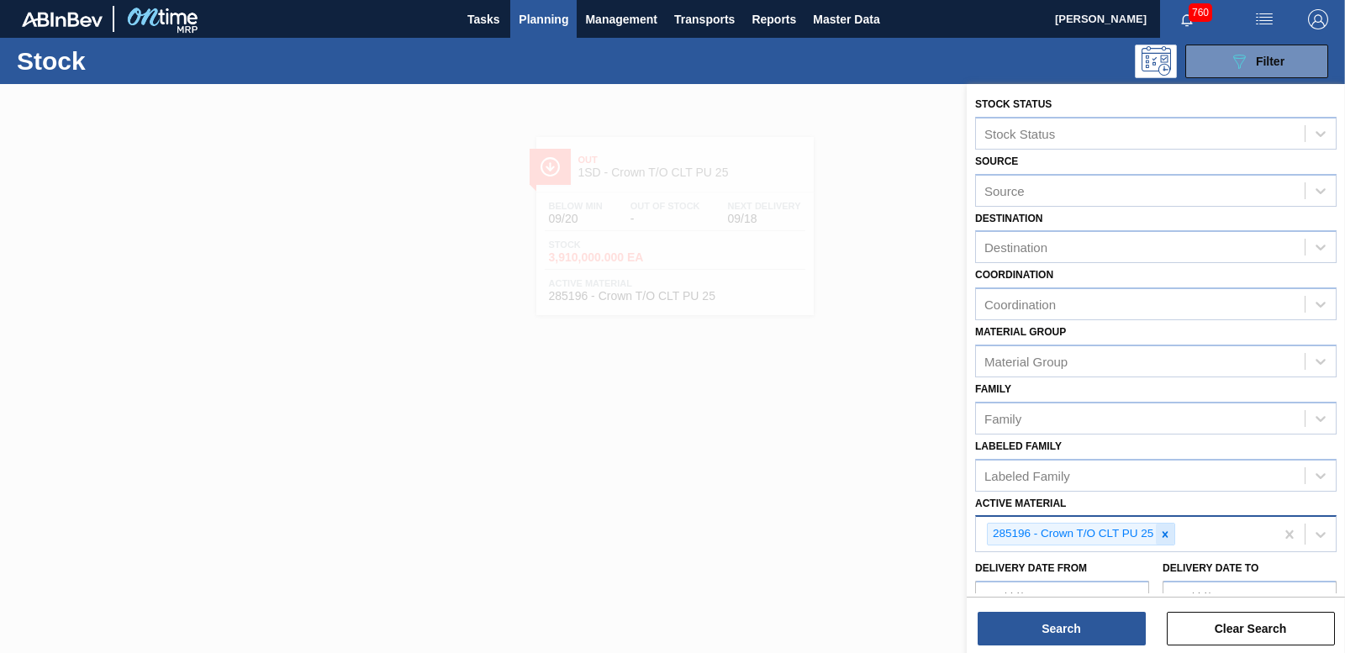
click at [1163, 535] on icon at bounding box center [1165, 535] width 12 height 12
type Material "285157"
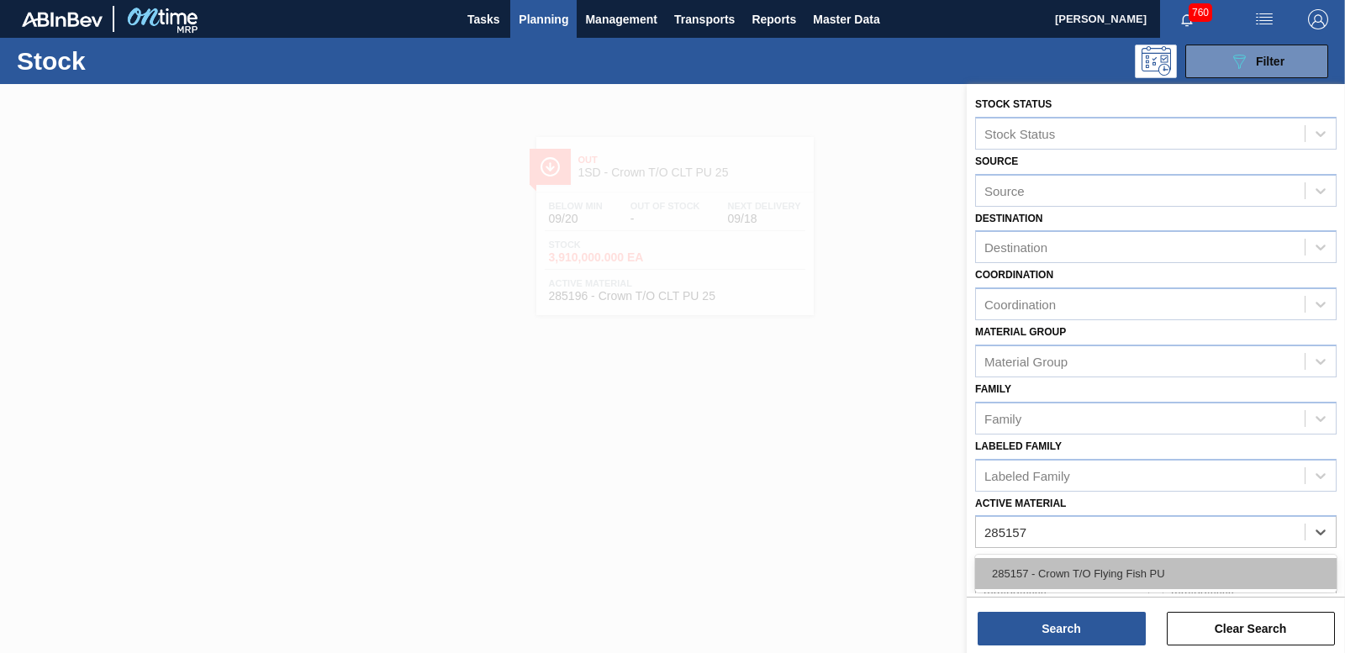
click at [1095, 581] on div "285157 - Crown T/O Flying Fish PU" at bounding box center [1156, 573] width 362 height 31
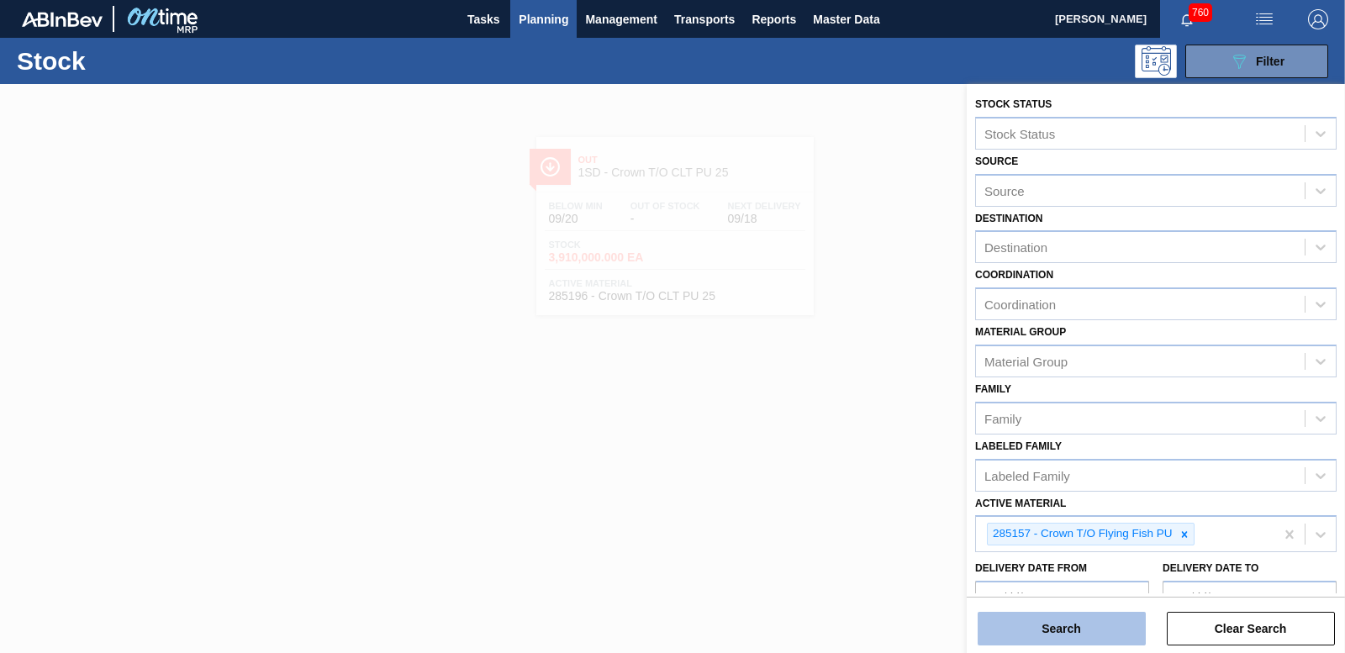
click at [1070, 632] on button "Search" at bounding box center [1062, 629] width 168 height 34
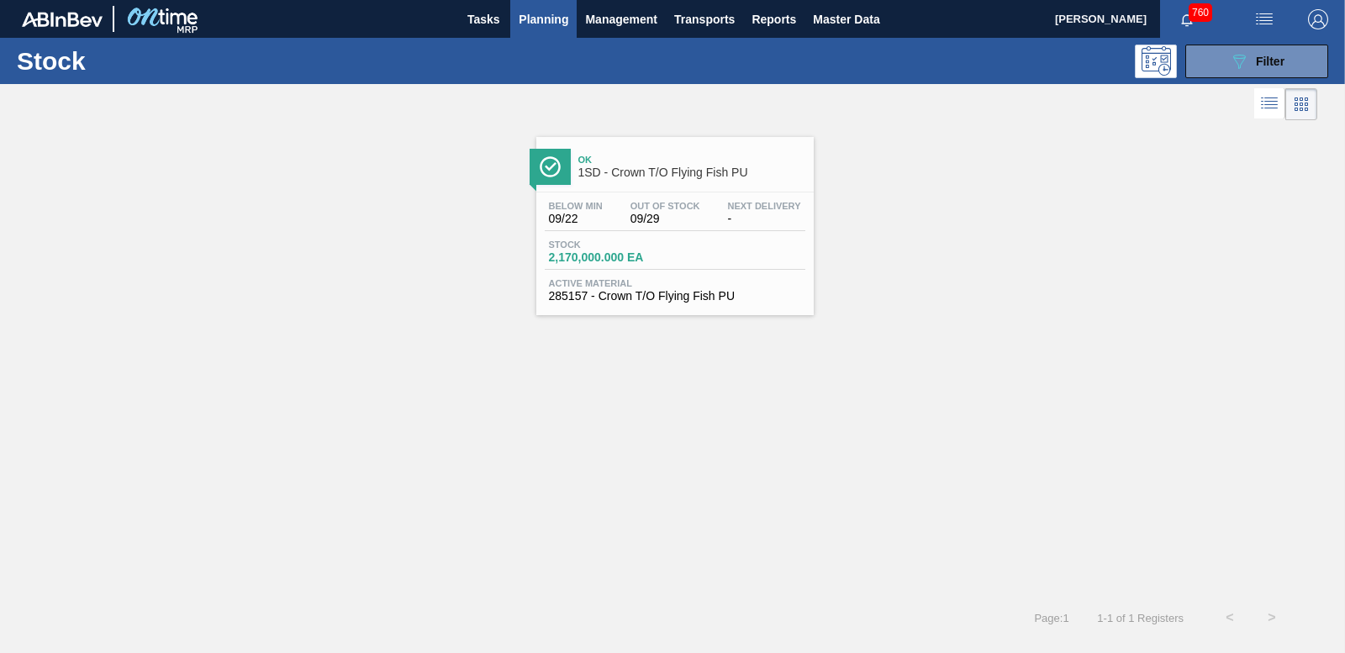
click at [636, 245] on span "Stock" at bounding box center [608, 245] width 118 height 10
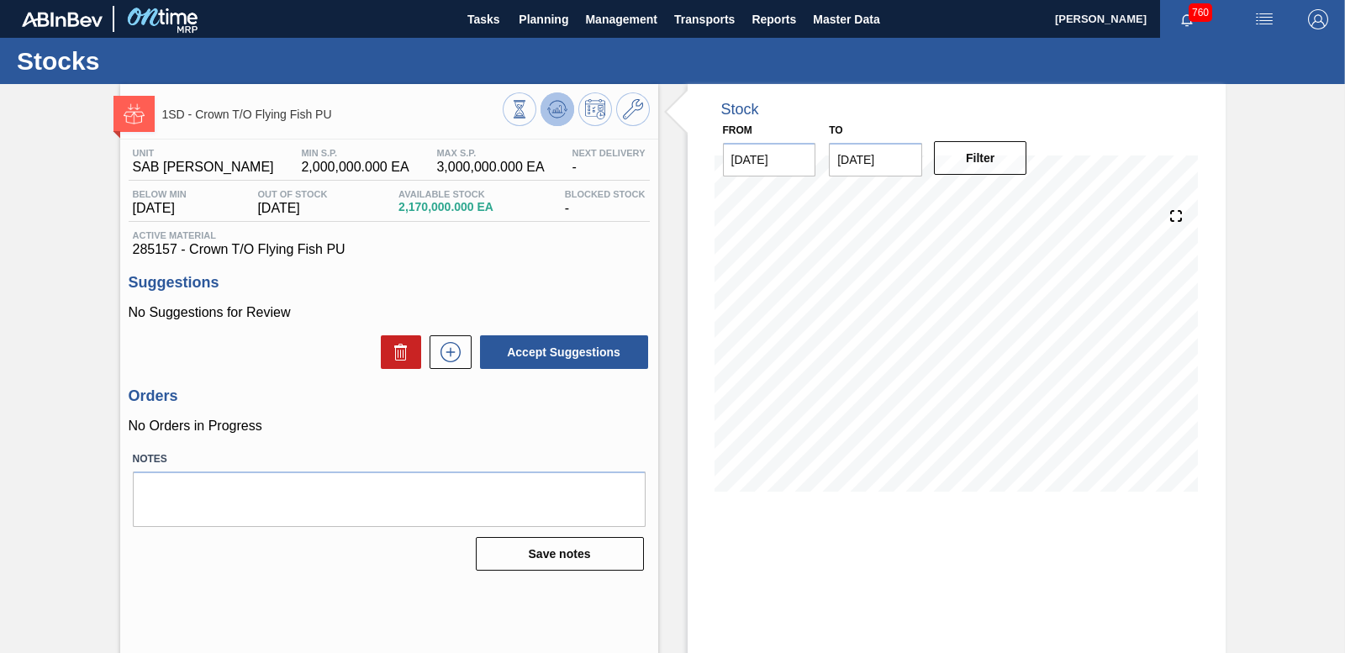
click at [561, 104] on icon at bounding box center [557, 109] width 20 height 20
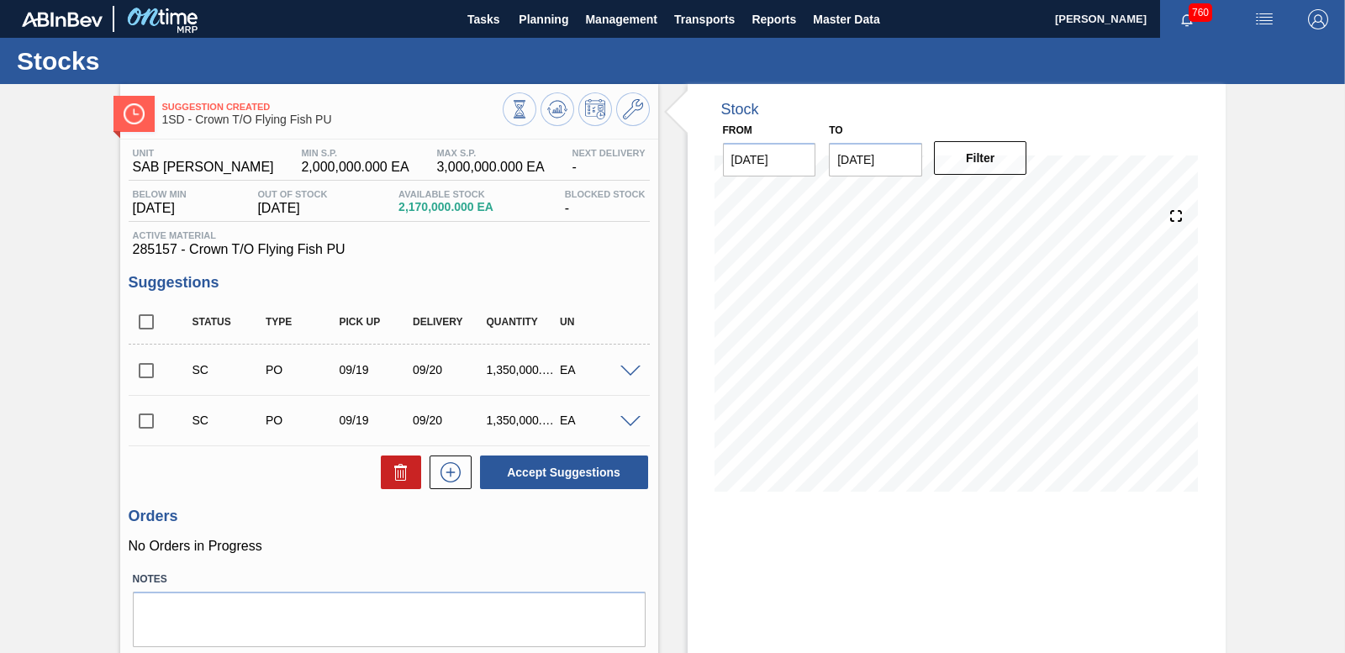
click at [151, 365] on input "checkbox" at bounding box center [146, 370] width 35 height 35
click at [631, 479] on button "Accept Suggestions" at bounding box center [564, 473] width 168 height 34
checkbox input "false"
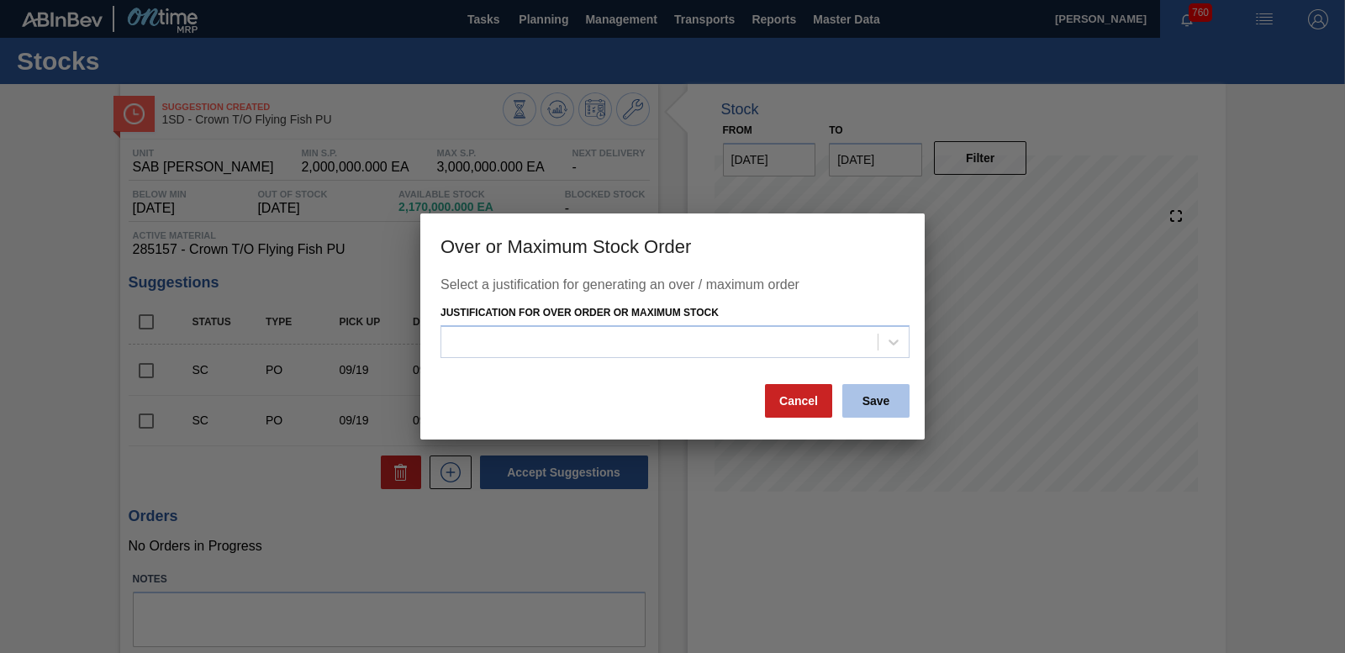
click at [887, 405] on button "Save" at bounding box center [875, 401] width 67 height 34
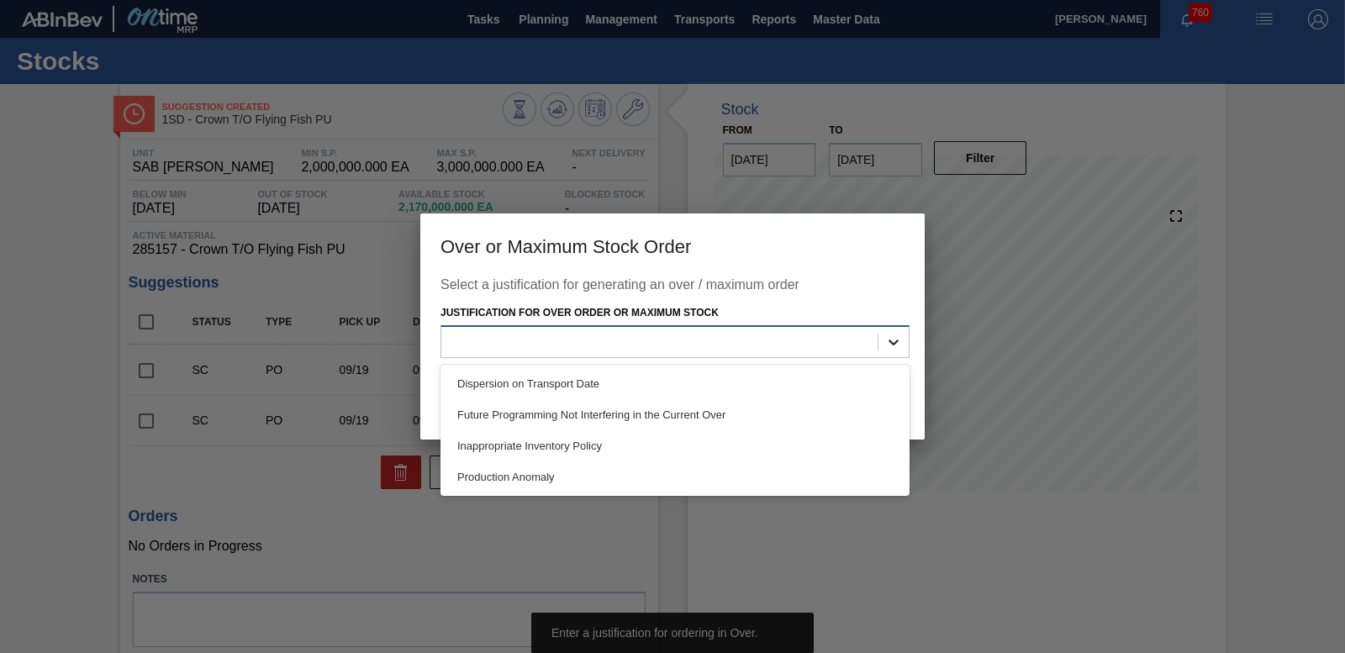
click at [881, 345] on div at bounding box center [894, 342] width 30 height 30
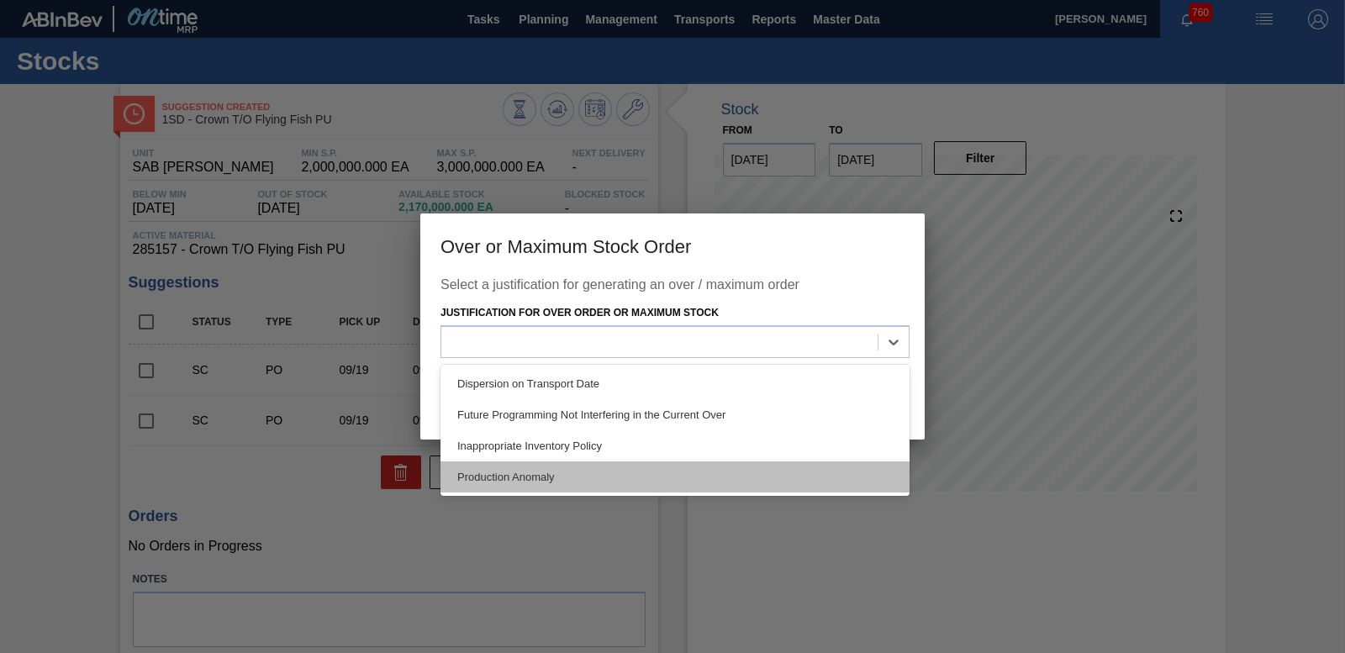
click at [535, 487] on div "Production Anomaly" at bounding box center [675, 477] width 469 height 31
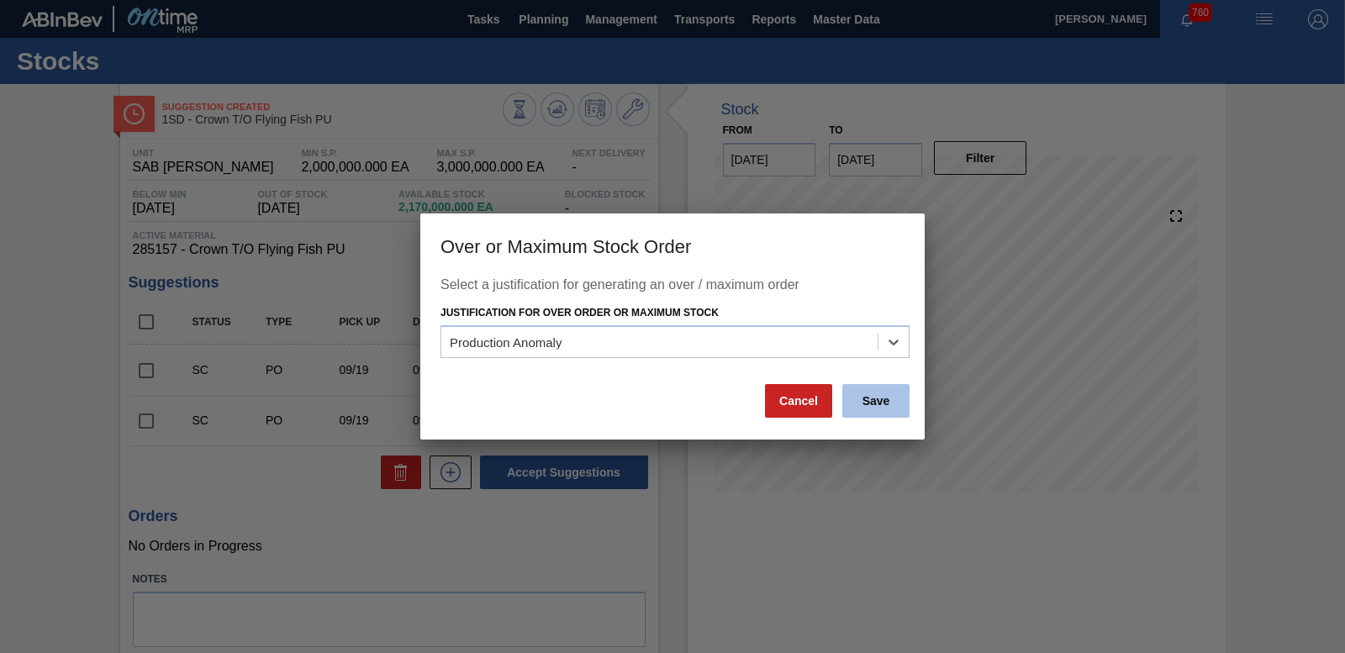
click at [877, 404] on button "Save" at bounding box center [875, 401] width 67 height 34
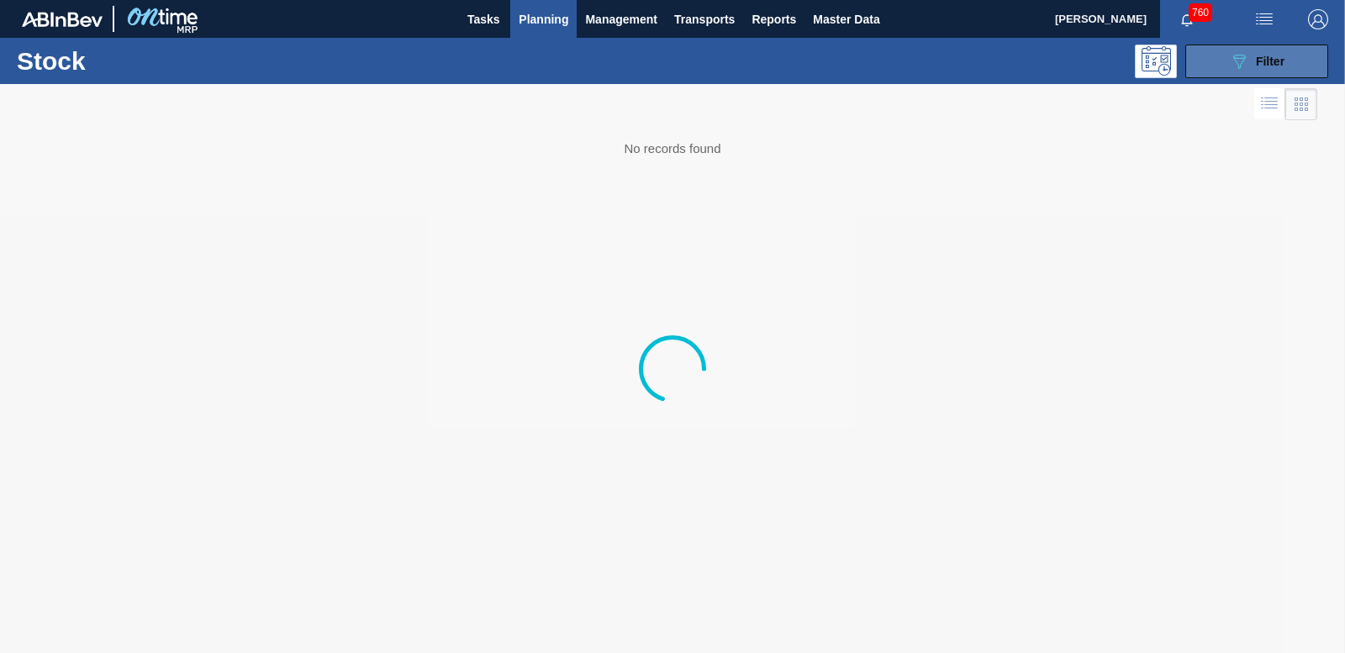
click at [1256, 61] on span "Filter" at bounding box center [1270, 61] width 29 height 13
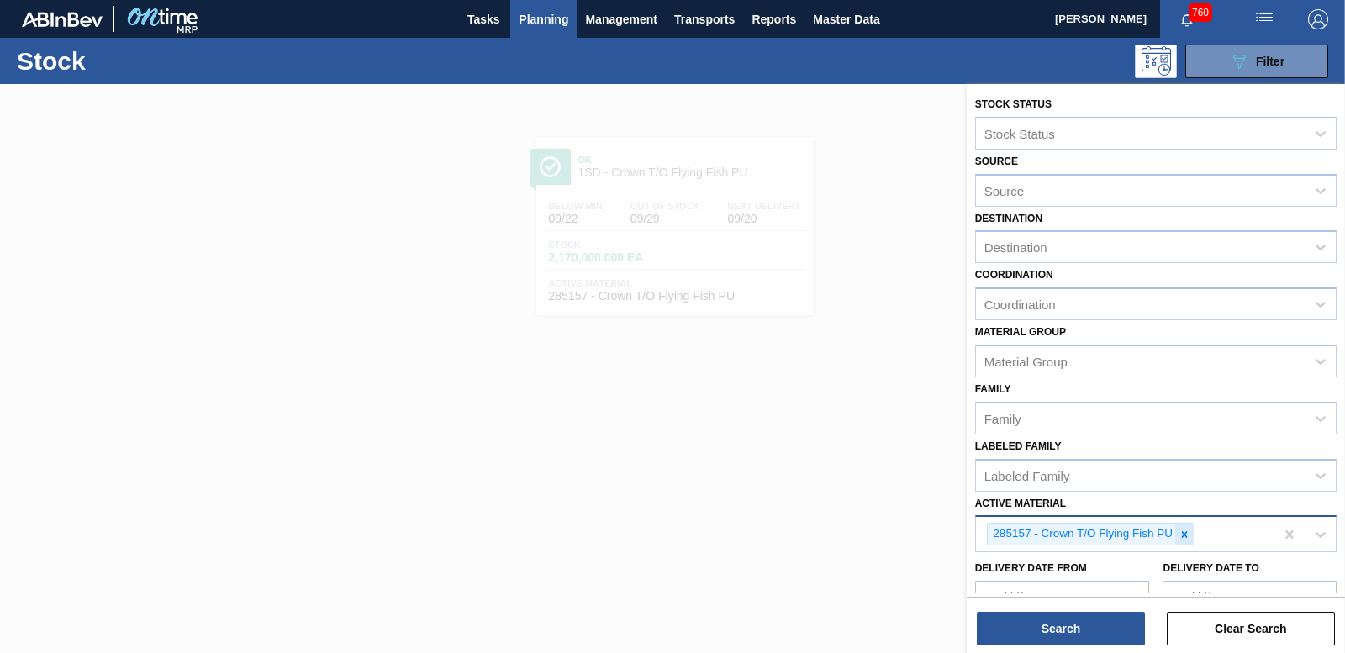
click at [1186, 535] on icon at bounding box center [1185, 535] width 12 height 12
type Material "285196"
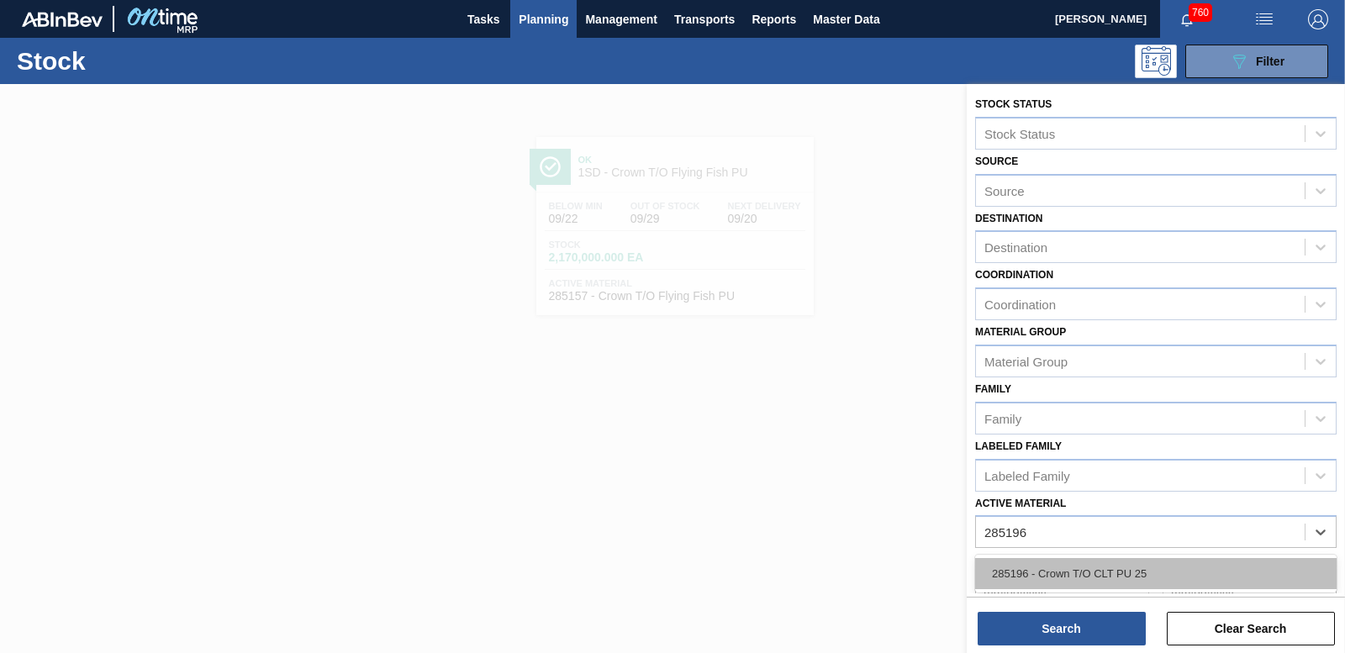
click at [1110, 581] on div "285196 - Crown T/O CLT PU 25" at bounding box center [1156, 573] width 362 height 31
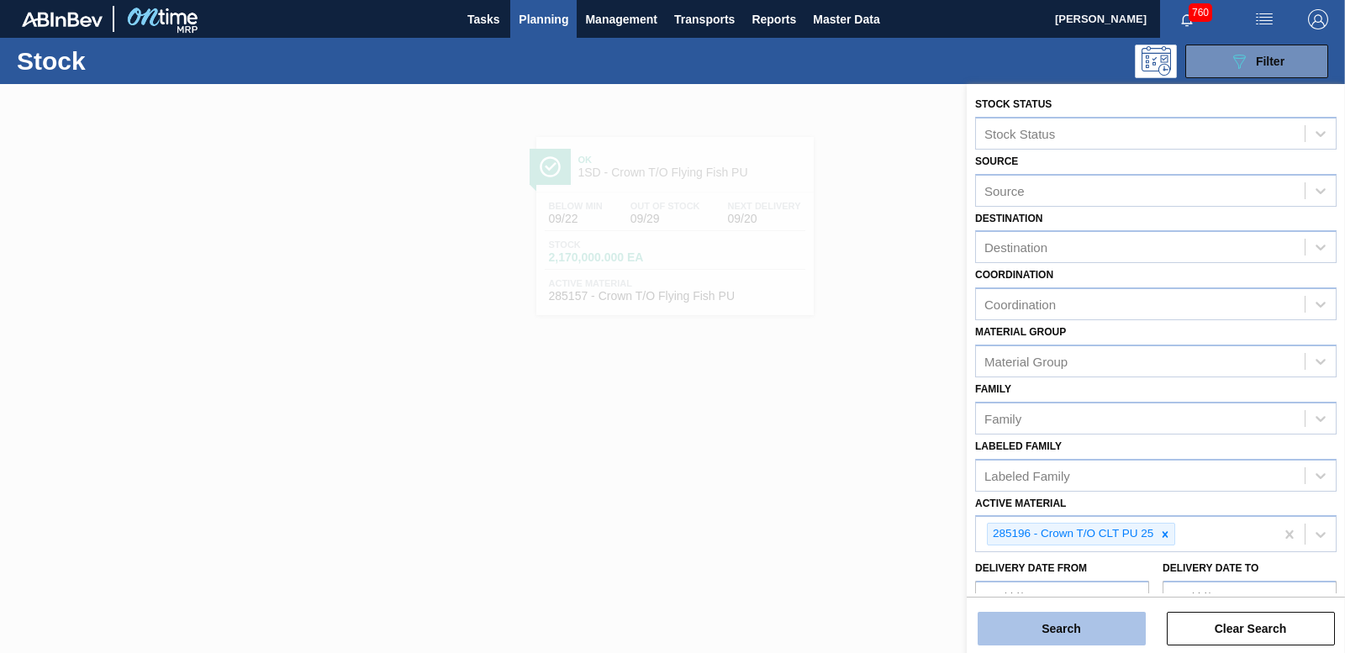
click at [1098, 615] on button "Search" at bounding box center [1062, 629] width 168 height 34
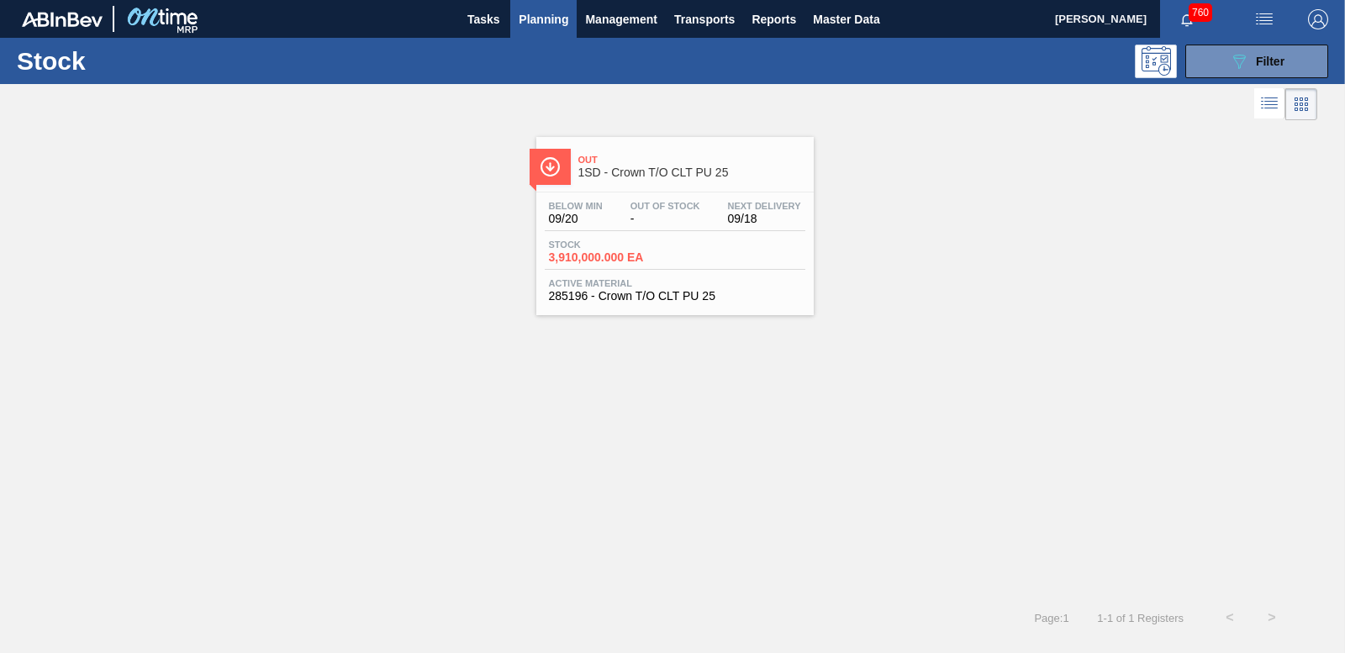
click at [621, 258] on span "3,910,000.000 EA" at bounding box center [608, 257] width 118 height 13
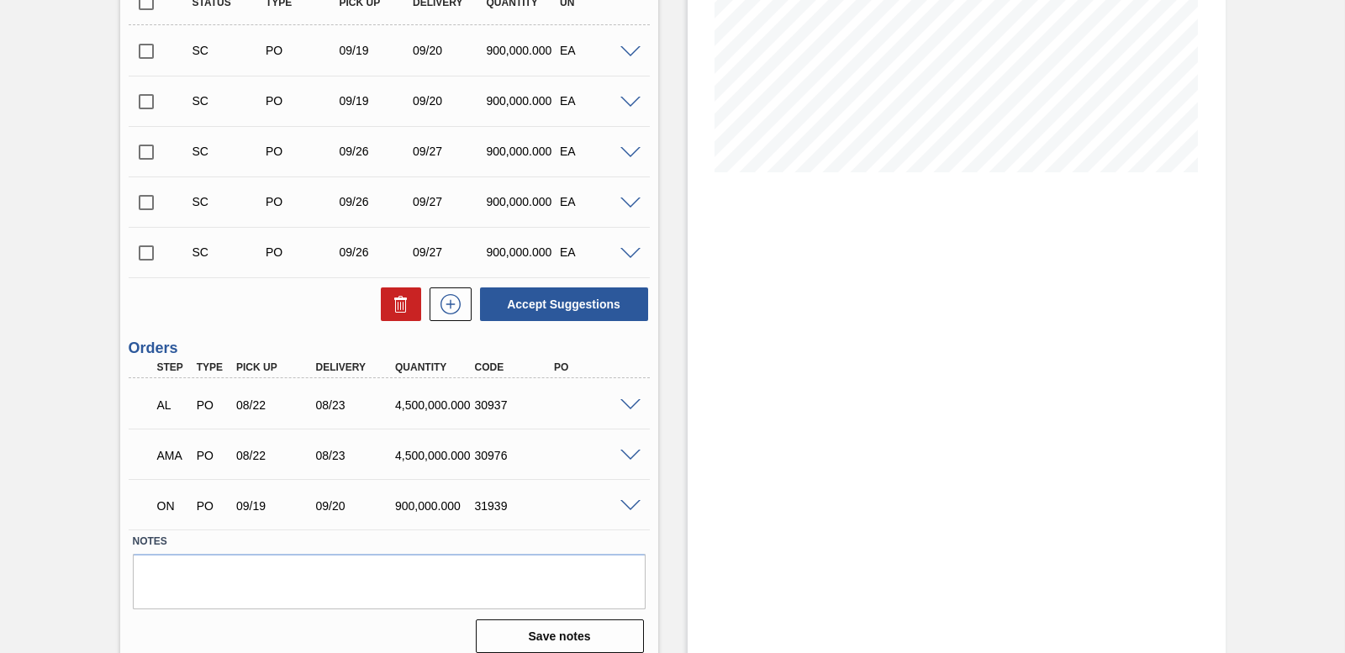
scroll to position [334, 0]
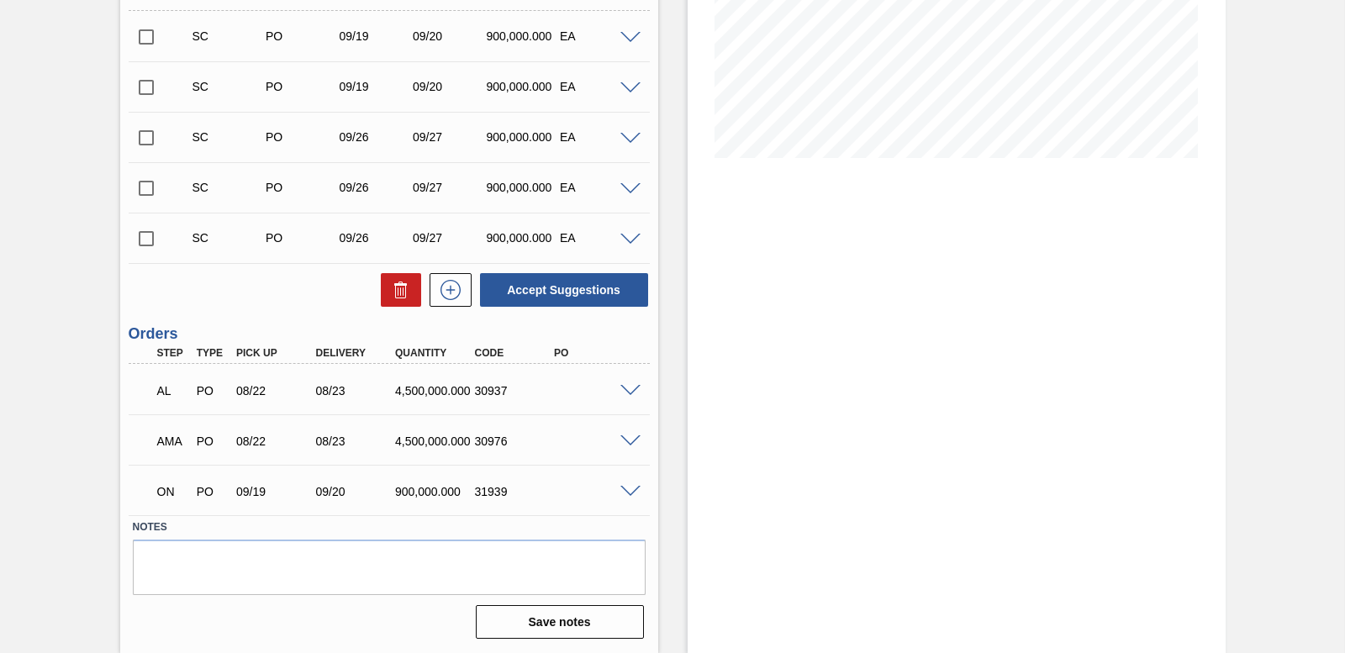
click at [630, 492] on span at bounding box center [631, 492] width 20 height 13
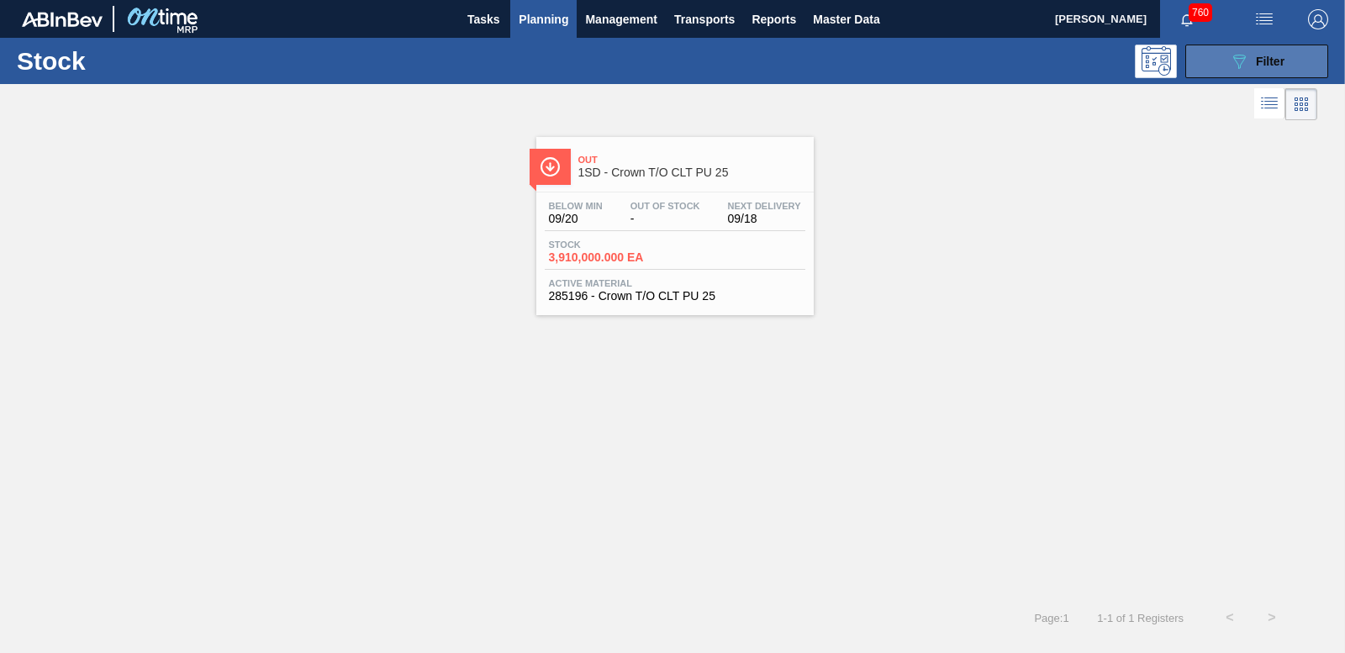
click at [1253, 63] on div "089F7B8B-B2A5-4AFE-B5C0-19BA573D28AC Filter" at bounding box center [1256, 61] width 55 height 20
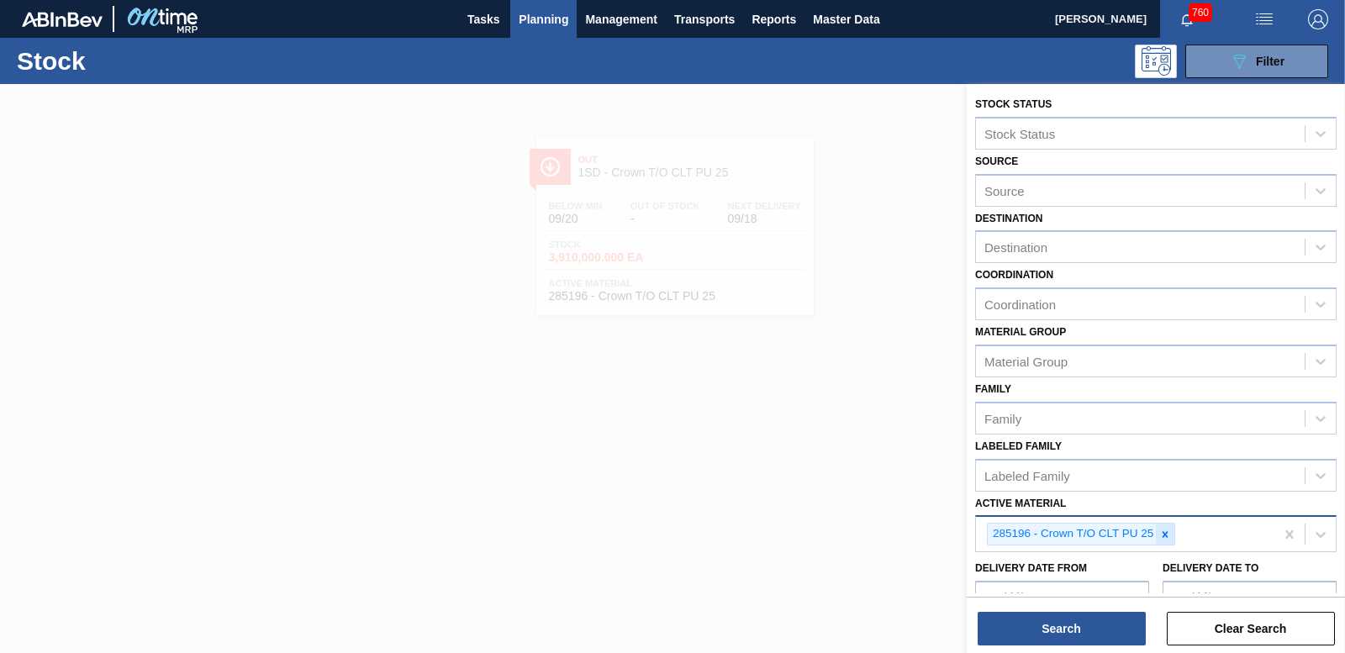
click at [1170, 537] on icon at bounding box center [1165, 535] width 12 height 12
click at [554, 19] on span "Planning" at bounding box center [544, 19] width 50 height 20
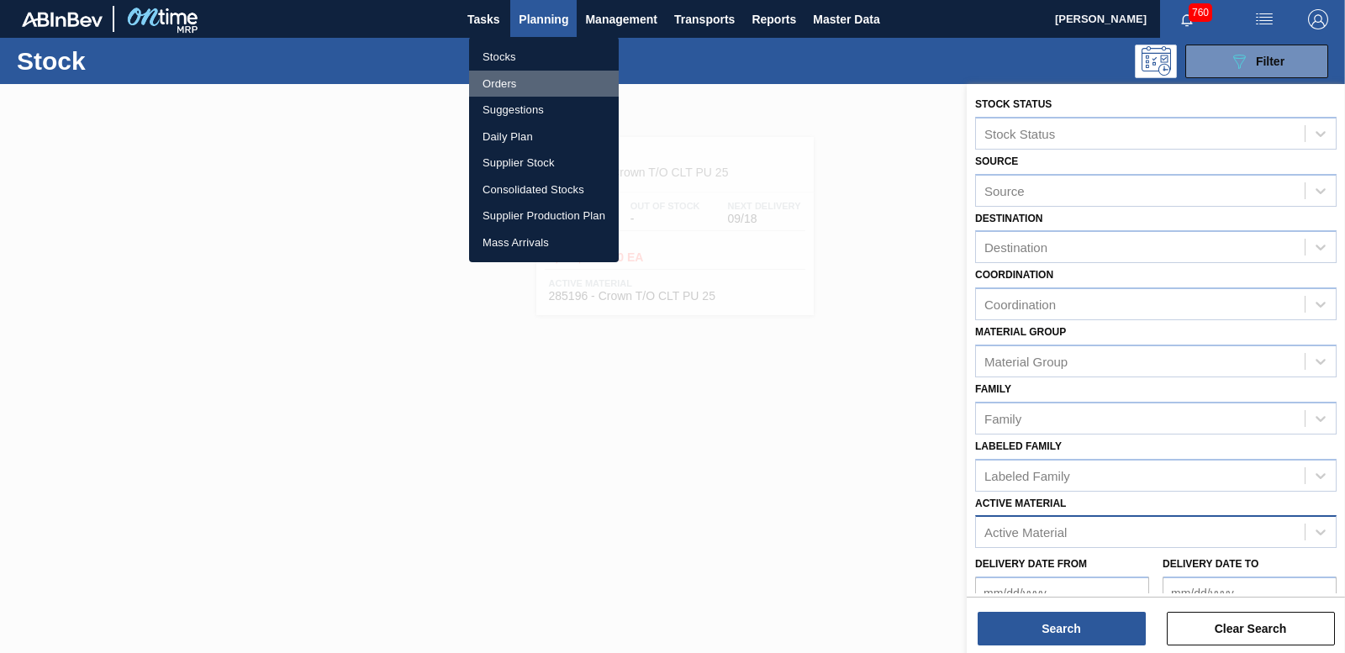
click at [498, 80] on li "Orders" at bounding box center [544, 84] width 150 height 27
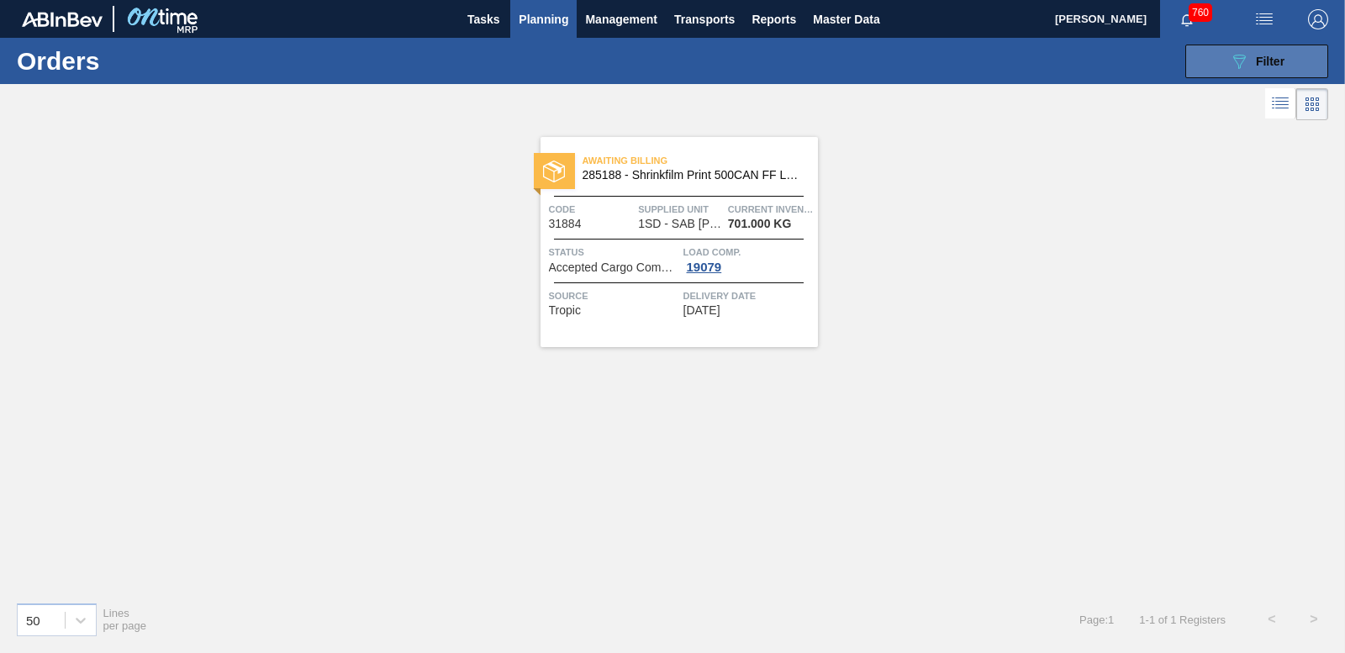
click at [1204, 61] on button "089F7B8B-B2A5-4AFE-B5C0-19BA573D28AC Filter" at bounding box center [1257, 62] width 143 height 34
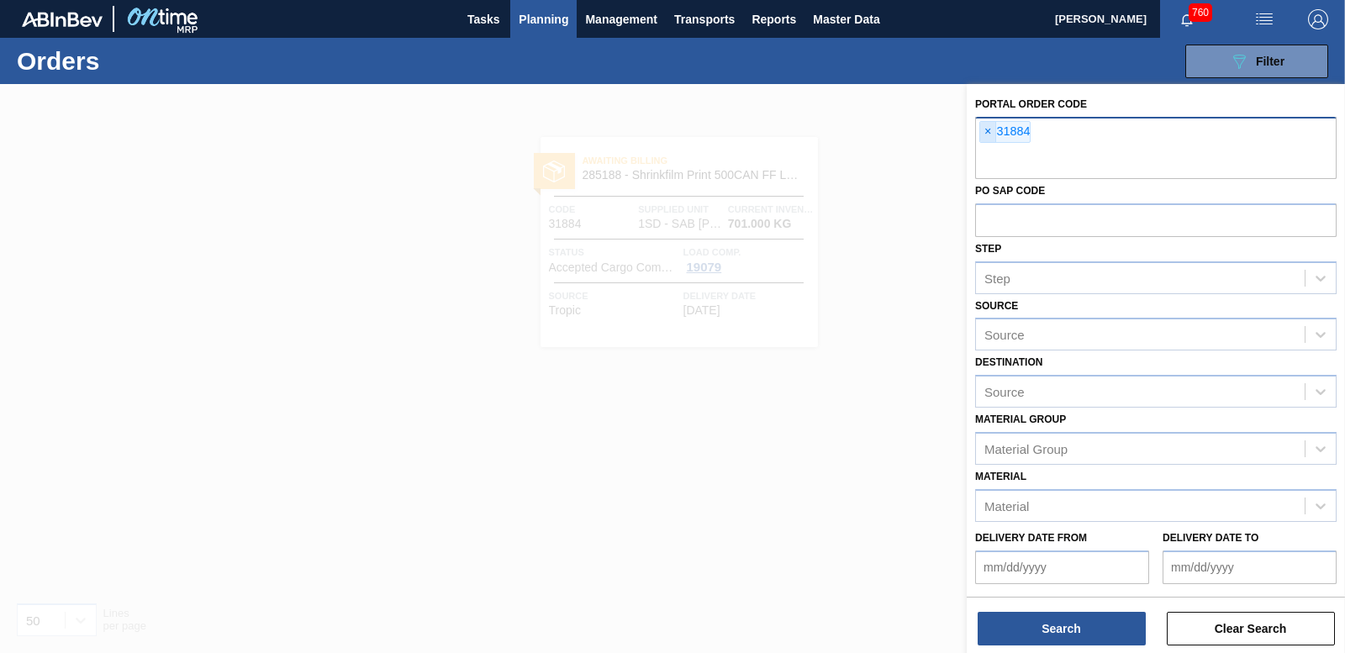
click at [985, 139] on span "×" at bounding box center [988, 132] width 16 height 20
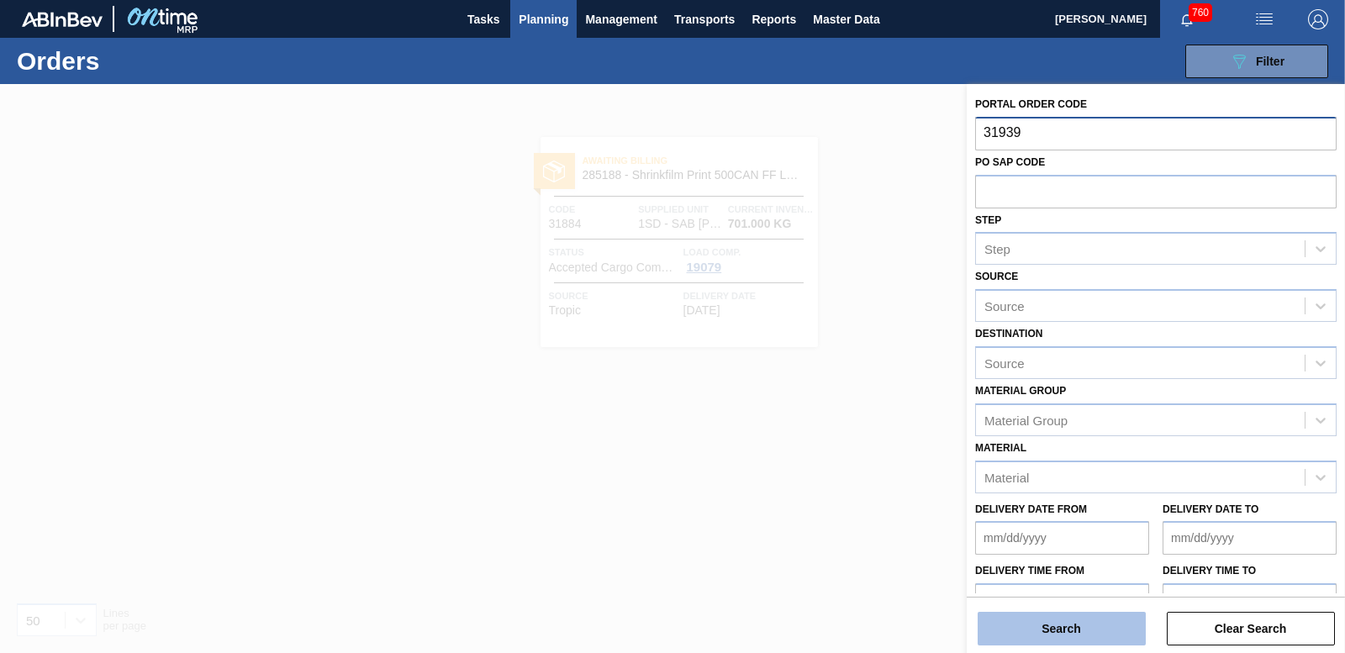
type input "31939"
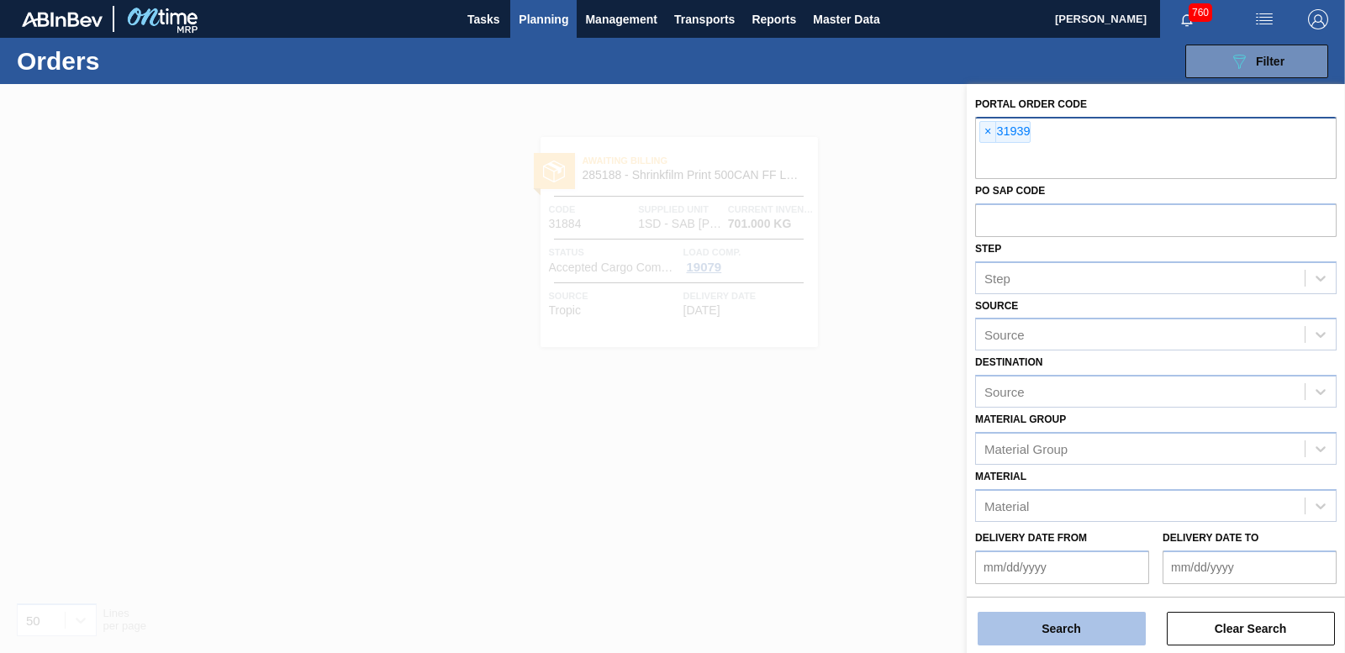
click at [1070, 619] on button "Search" at bounding box center [1062, 629] width 168 height 34
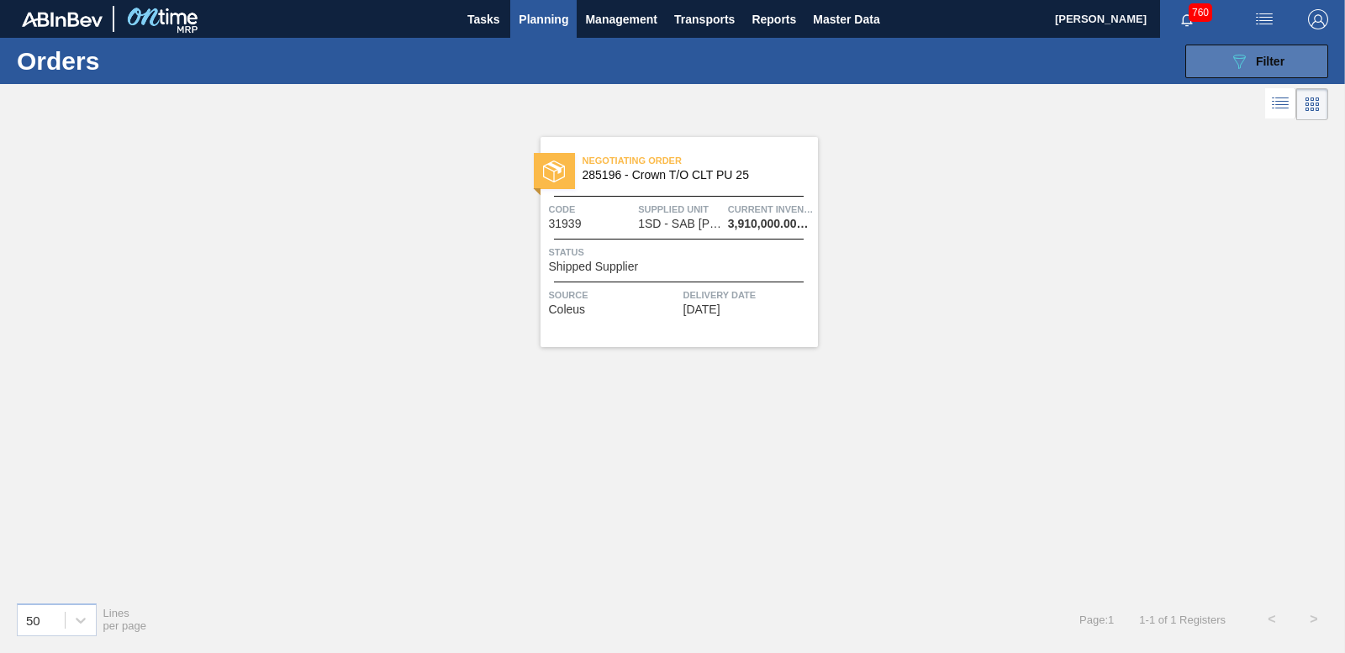
click at [1241, 66] on icon "089F7B8B-B2A5-4AFE-B5C0-19BA573D28AC" at bounding box center [1239, 61] width 20 height 20
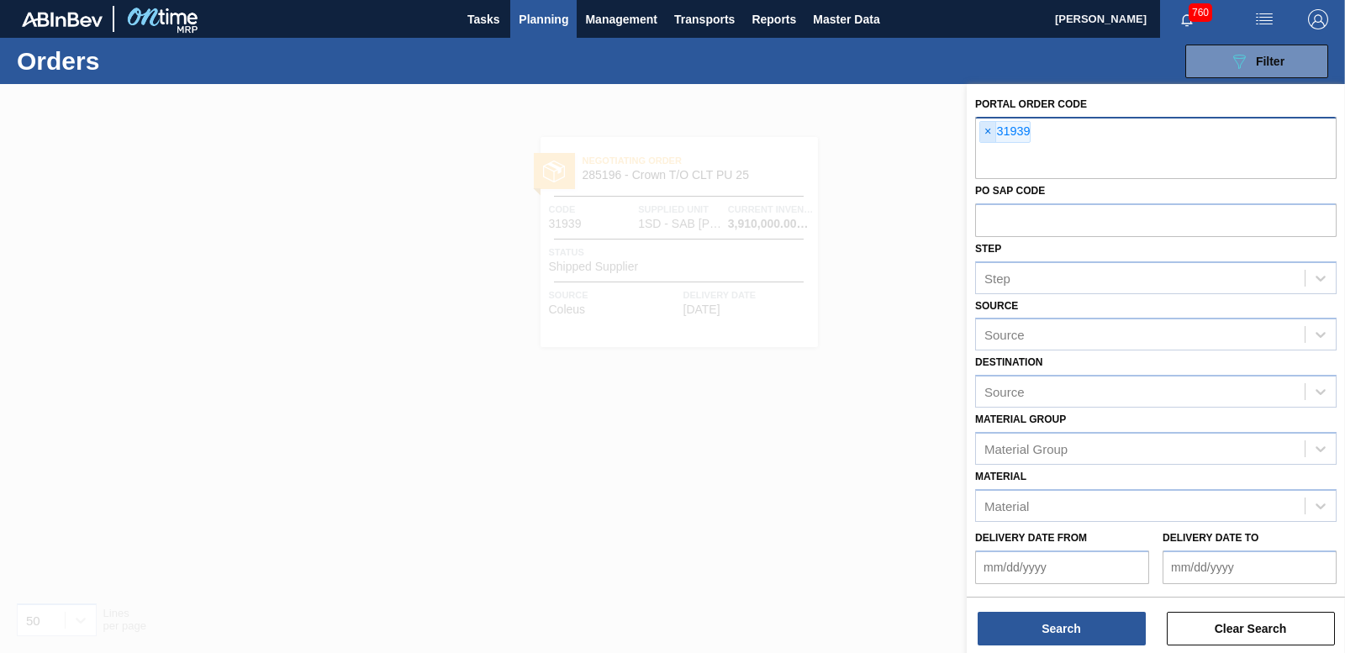
click at [988, 132] on span "×" at bounding box center [988, 132] width 16 height 20
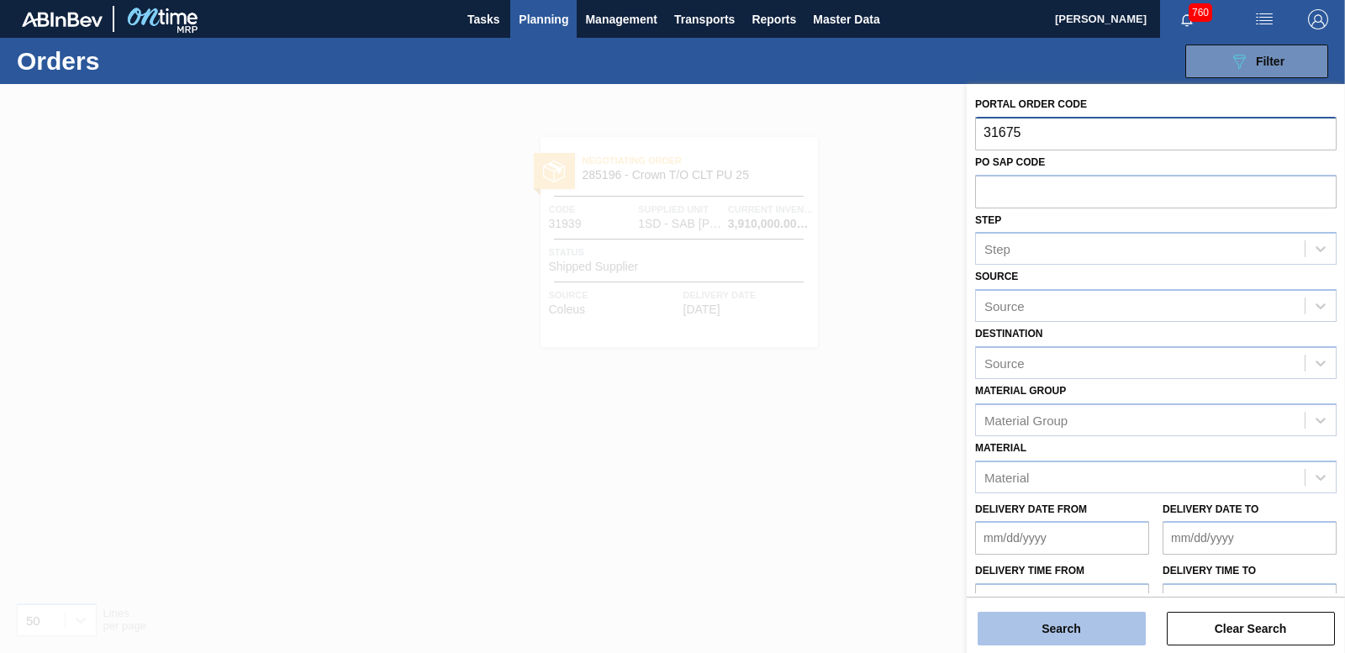
type input "31675"
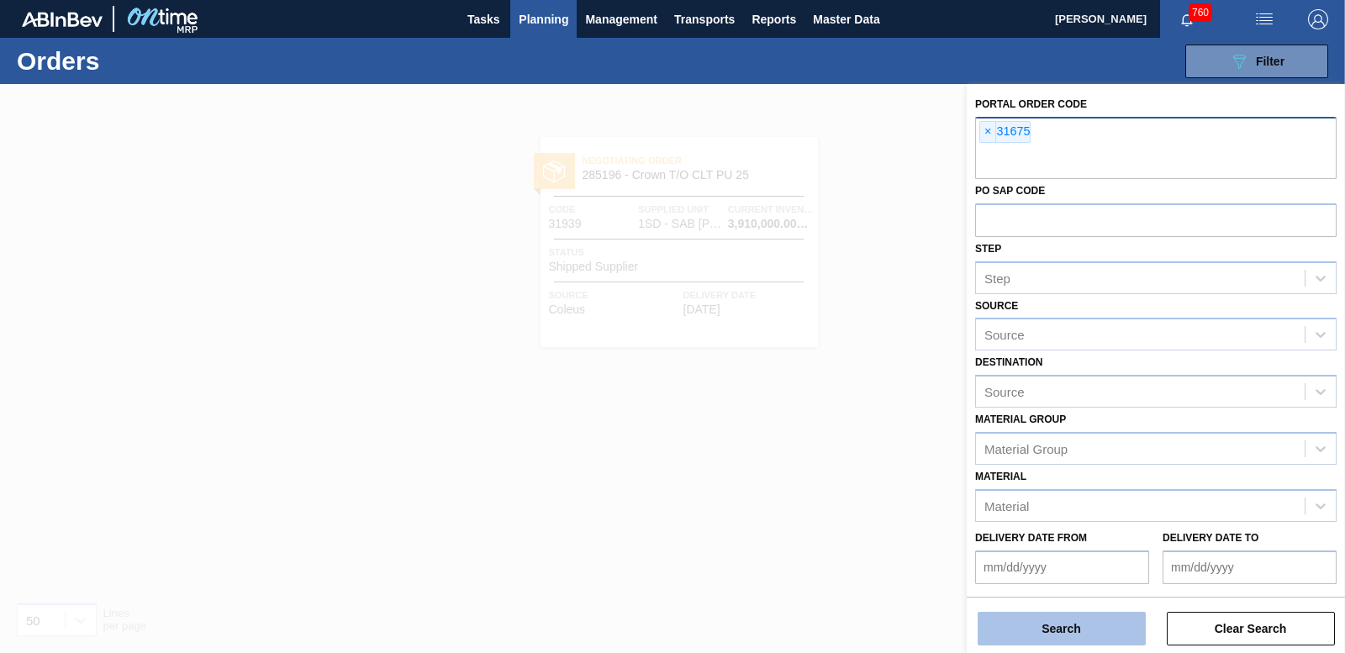
click at [1050, 625] on button "Search" at bounding box center [1062, 629] width 168 height 34
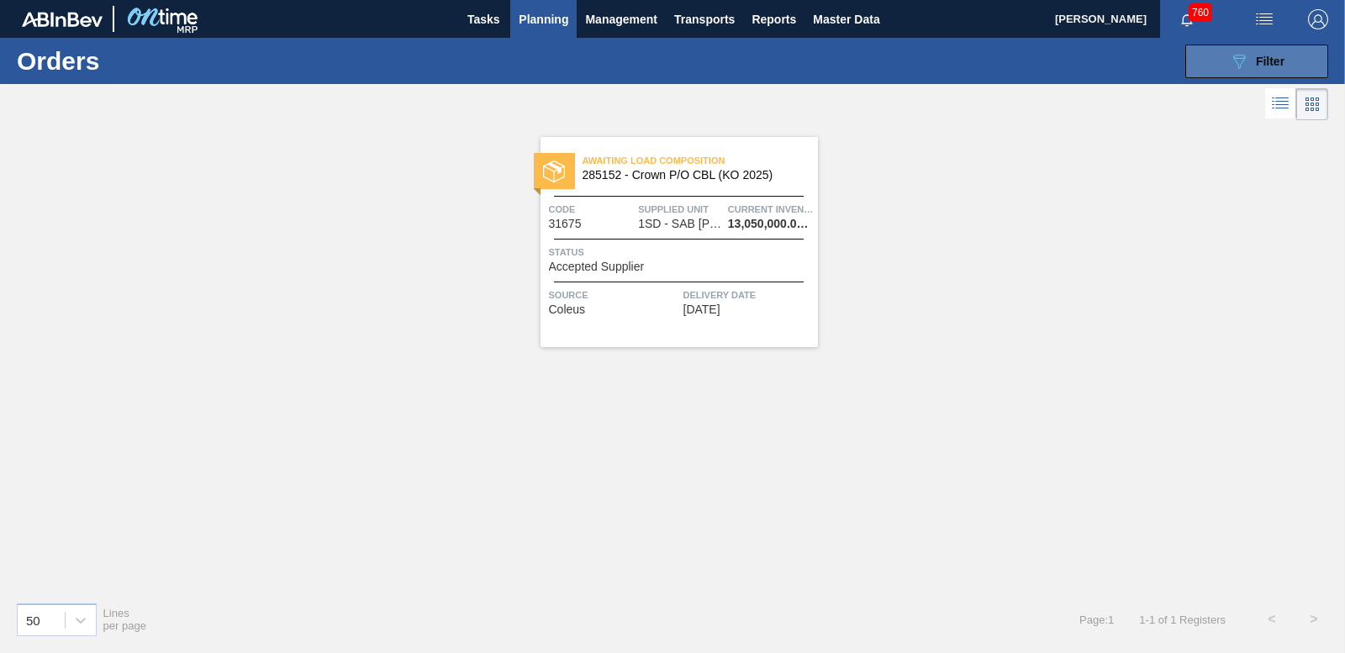
click at [1249, 65] on div "089F7B8B-B2A5-4AFE-B5C0-19BA573D28AC Filter" at bounding box center [1256, 61] width 55 height 20
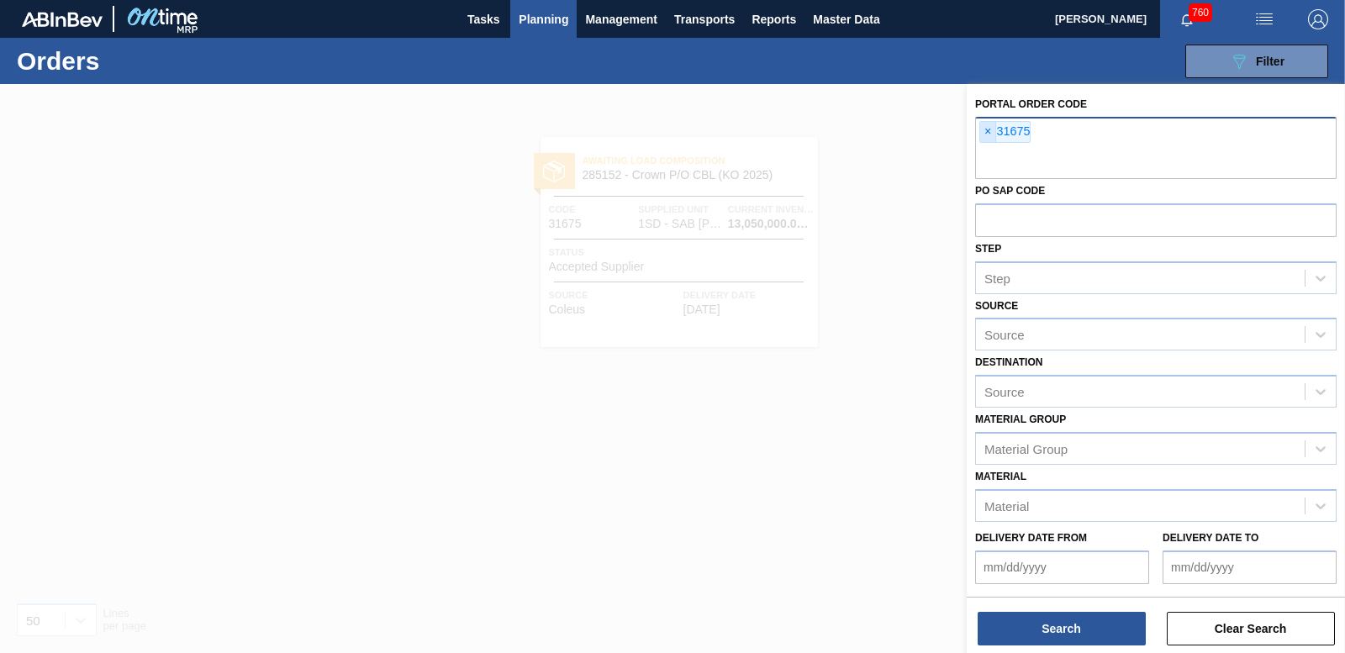
click at [985, 135] on span "×" at bounding box center [988, 132] width 16 height 20
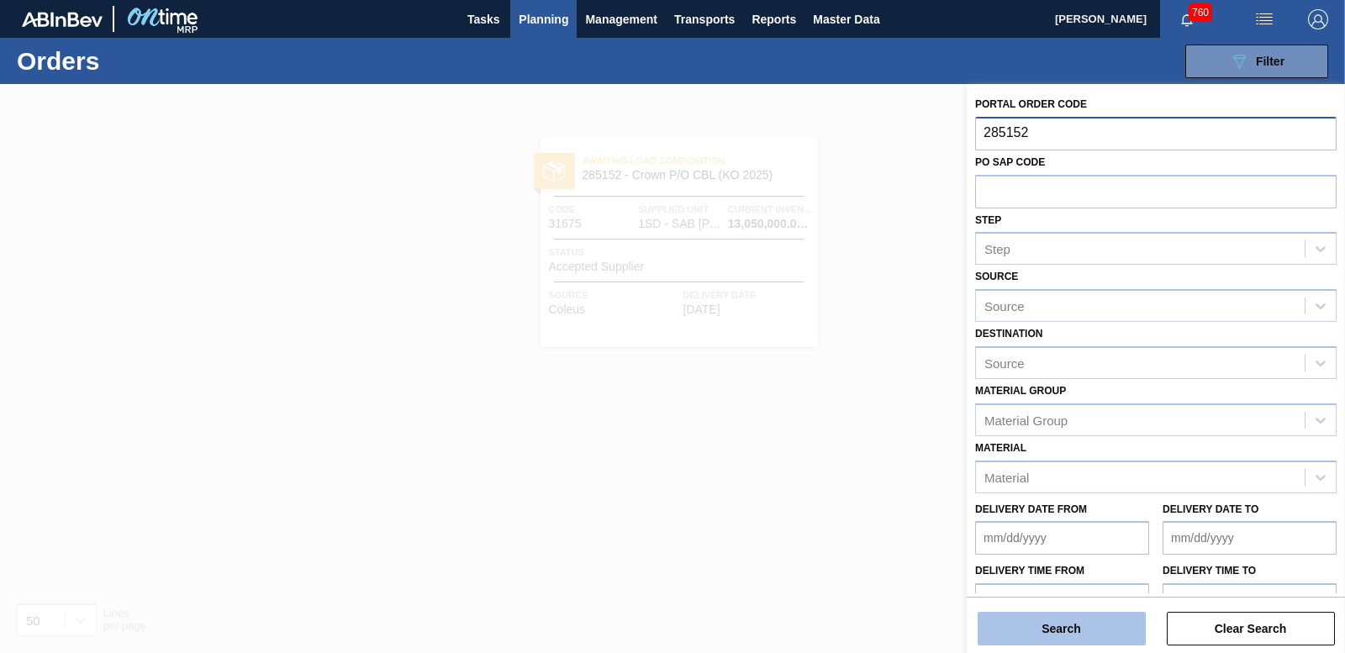
type input "285152"
click at [1026, 621] on button "Search" at bounding box center [1062, 629] width 168 height 34
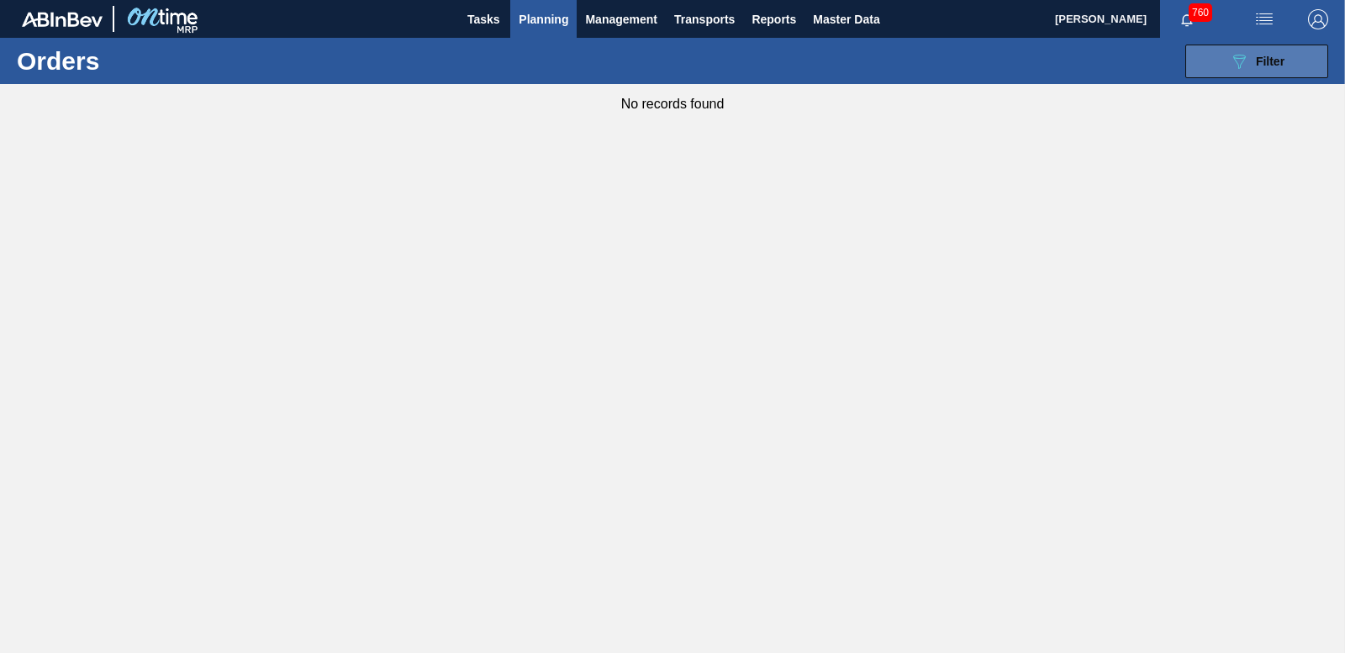
click at [1201, 47] on button "089F7B8B-B2A5-4AFE-B5C0-19BA573D28AC Filter" at bounding box center [1257, 62] width 143 height 34
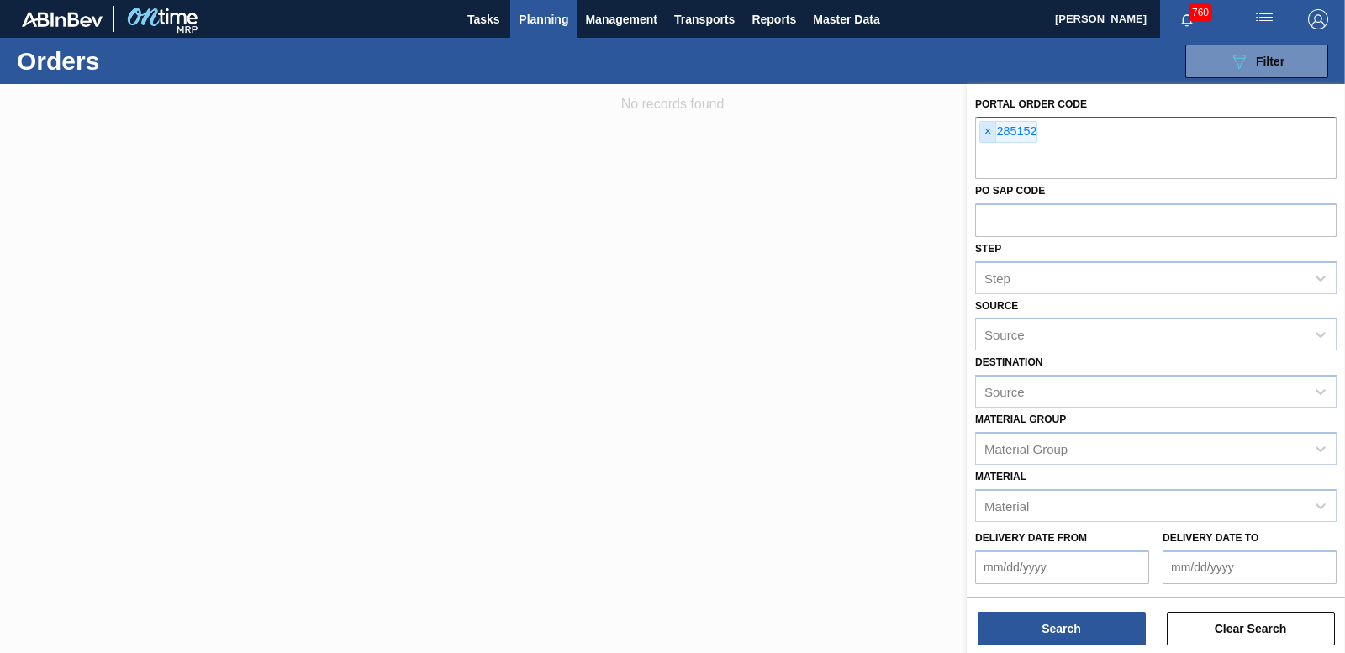
click at [985, 131] on span "×" at bounding box center [988, 132] width 16 height 20
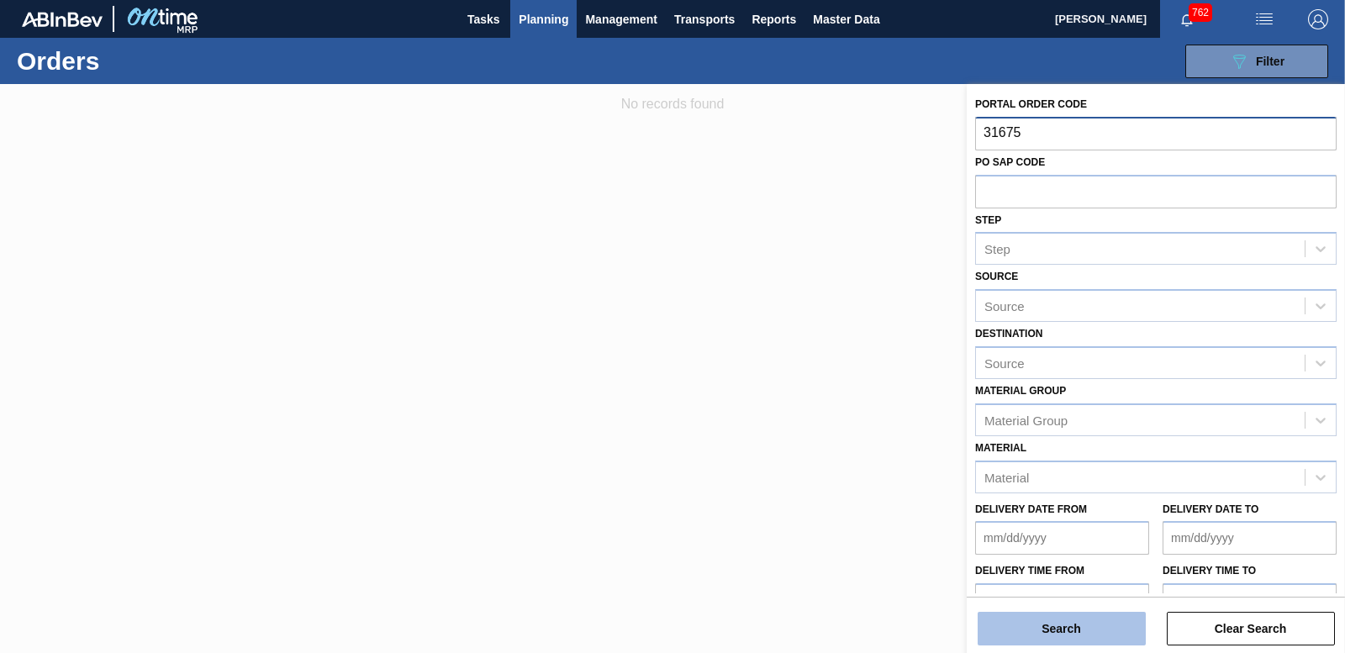
type input "31675"
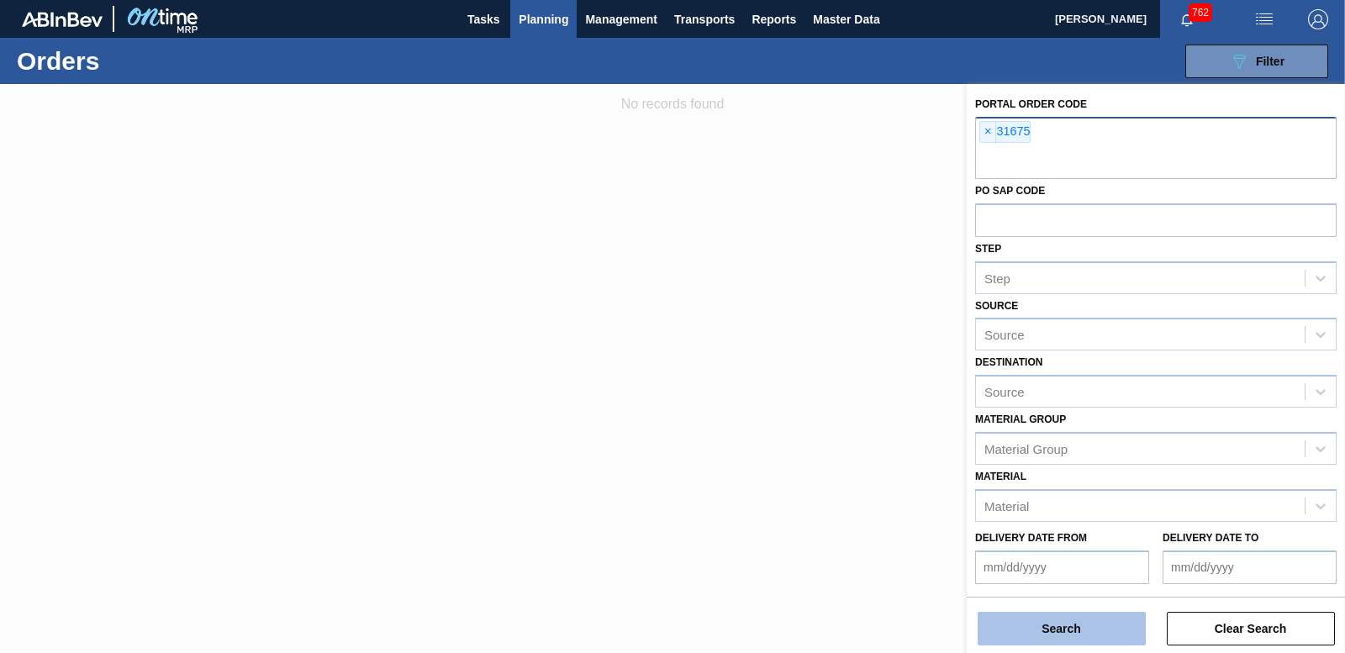
click at [1061, 625] on button "Search" at bounding box center [1062, 629] width 168 height 34
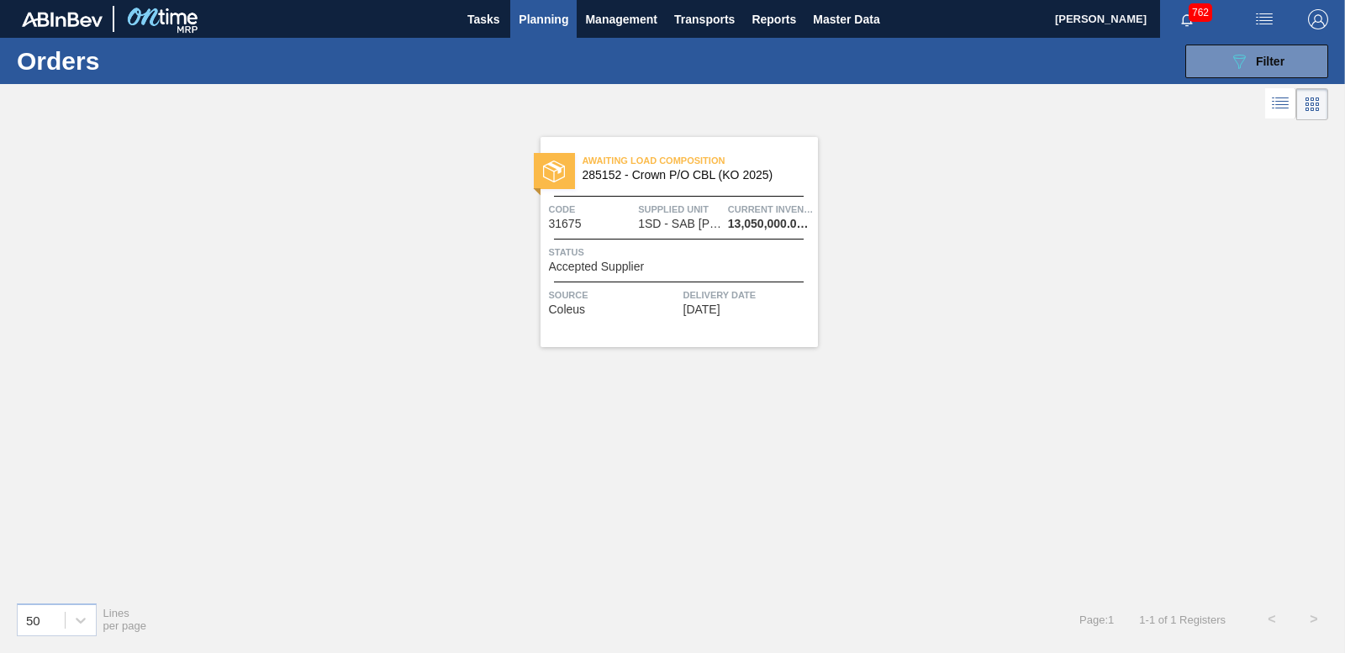
click at [610, 270] on span "Accepted Supplier" at bounding box center [597, 267] width 96 height 13
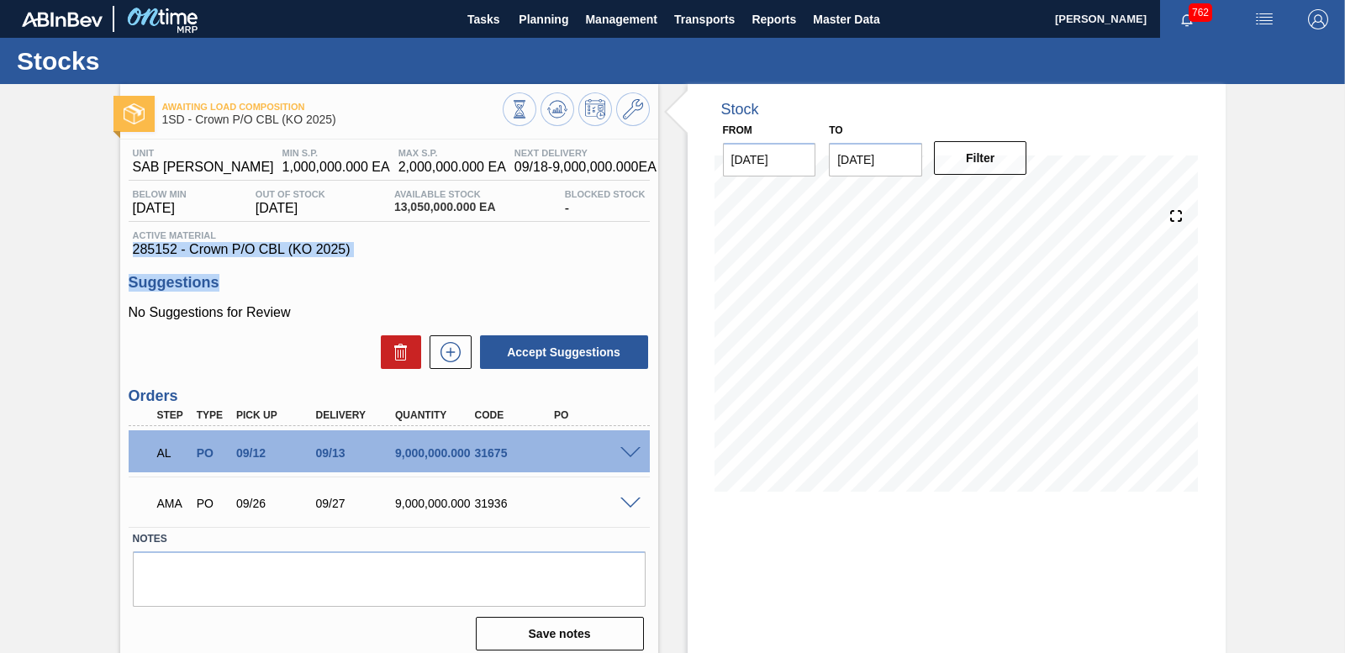
drag, startPoint x: 133, startPoint y: 247, endPoint x: 357, endPoint y: 262, distance: 224.2
click at [357, 262] on div "Unit SAB [PERSON_NAME] MIN S.P. 1,000,000.000 EA MAX S.P. 2,000,000.000 EA Next…" at bounding box center [389, 398] width 538 height 517
drag, startPoint x: 357, startPoint y: 262, endPoint x: 329, endPoint y: 247, distance: 31.6
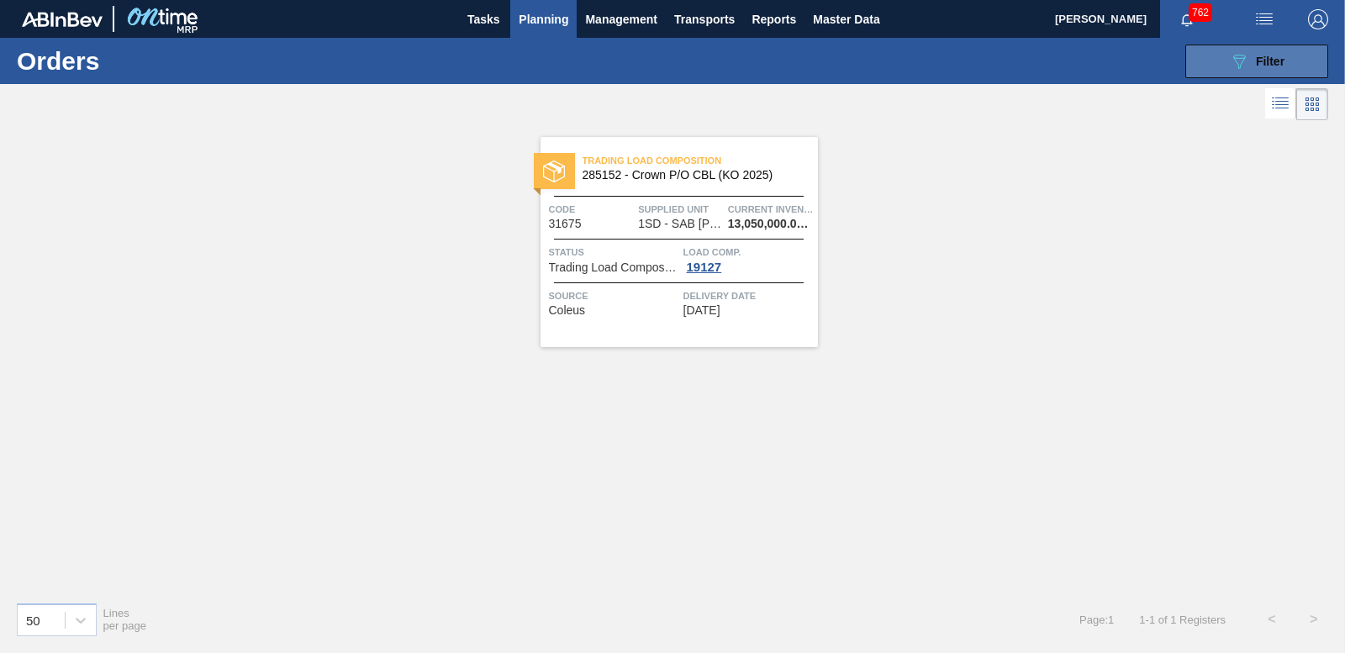
click at [1201, 66] on button "089F7B8B-B2A5-4AFE-B5C0-19BA573D28AC Filter" at bounding box center [1257, 62] width 143 height 34
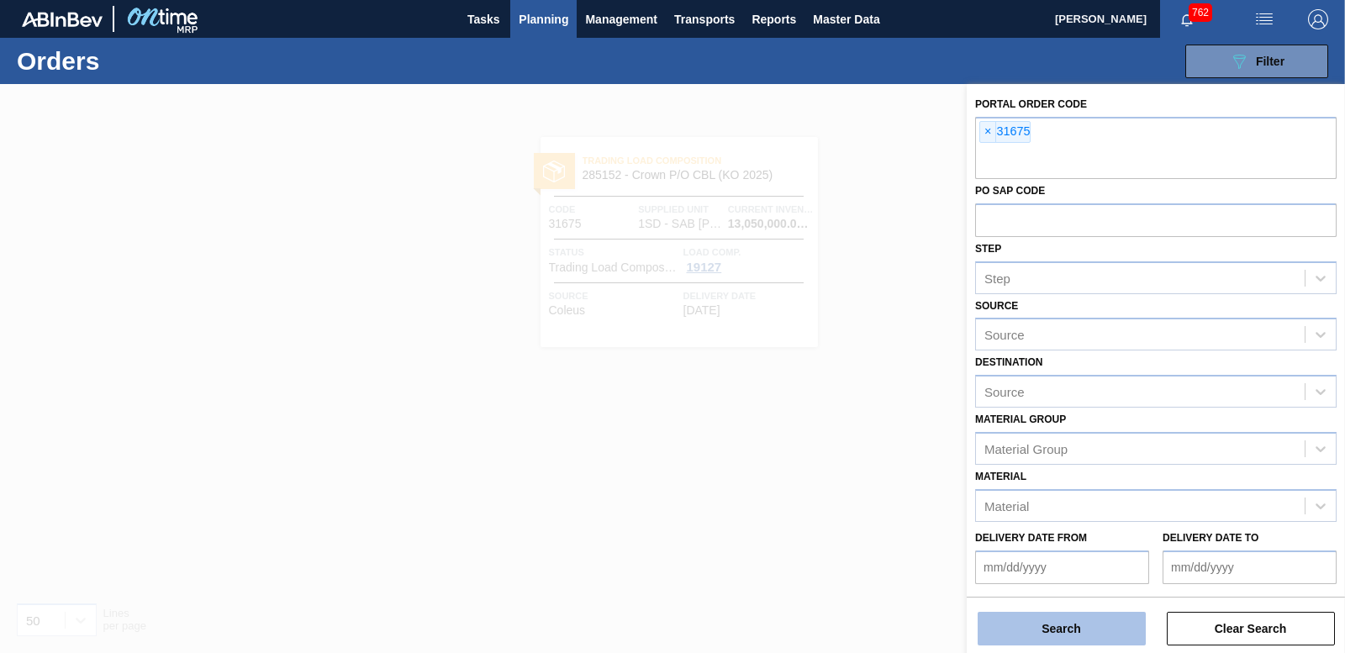
click at [1058, 635] on button "Search" at bounding box center [1062, 629] width 168 height 34
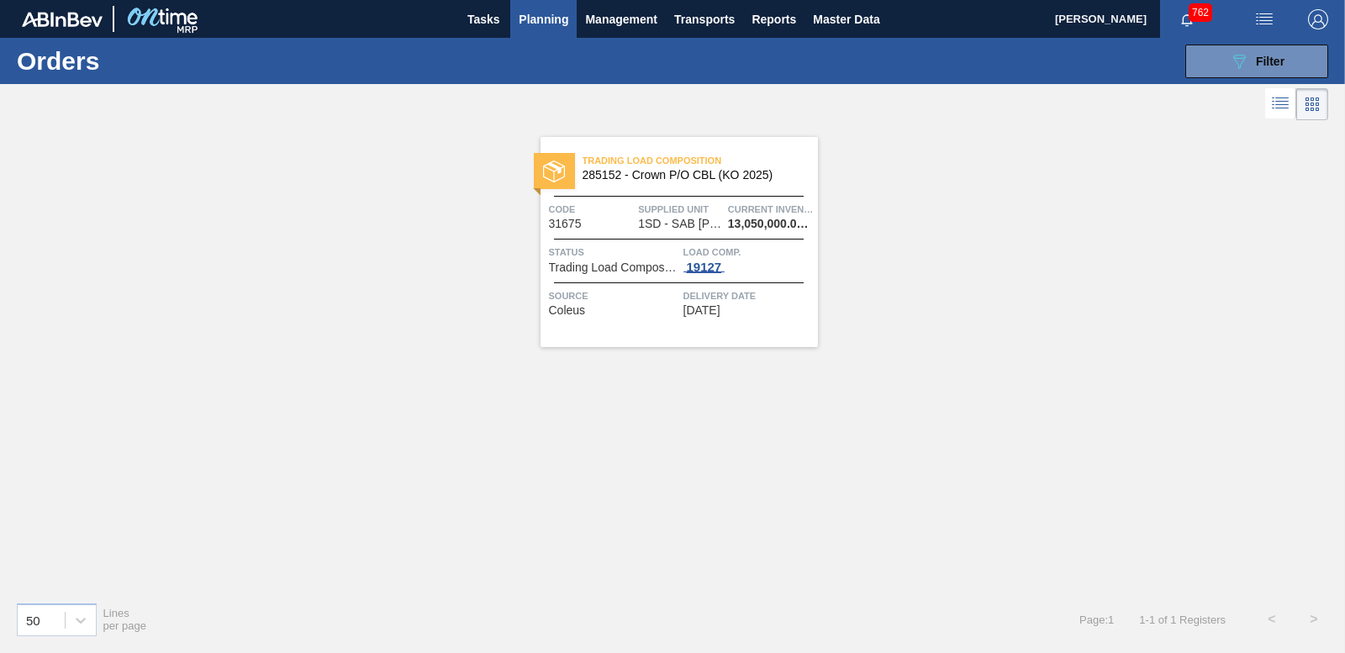
click at [711, 272] on span "19127" at bounding box center [705, 267] width 42 height 13
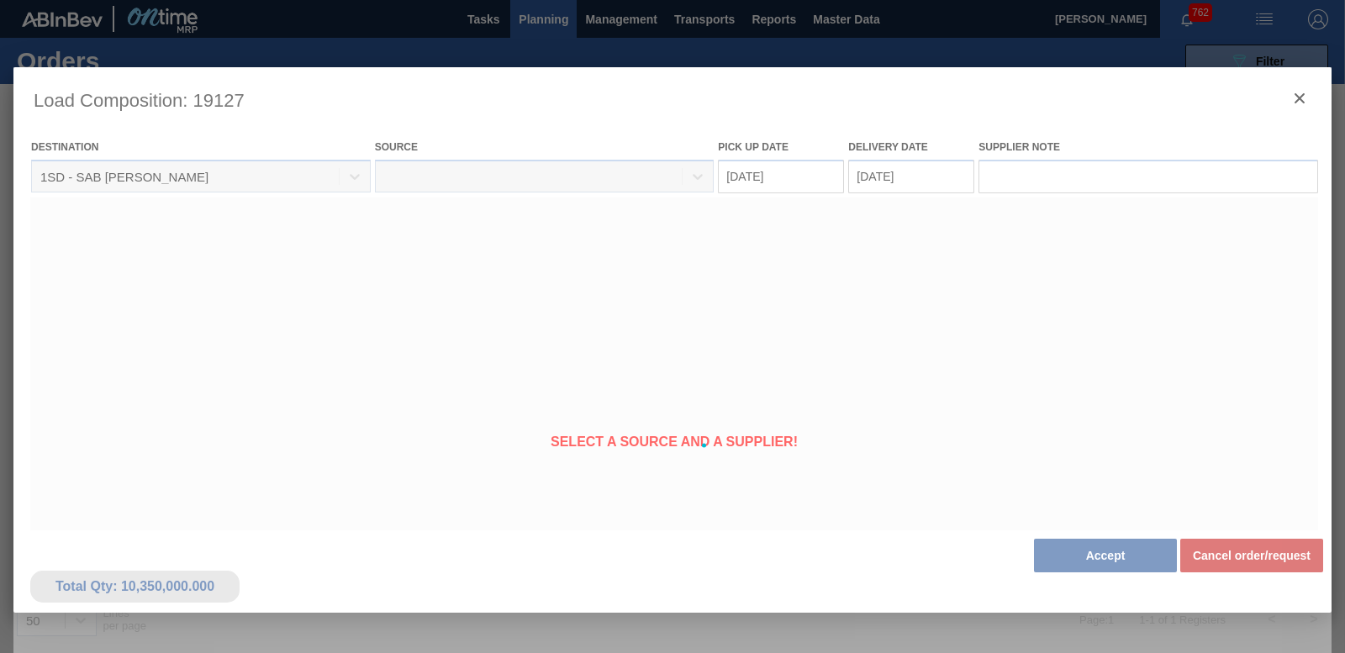
type Date "[DATE]"
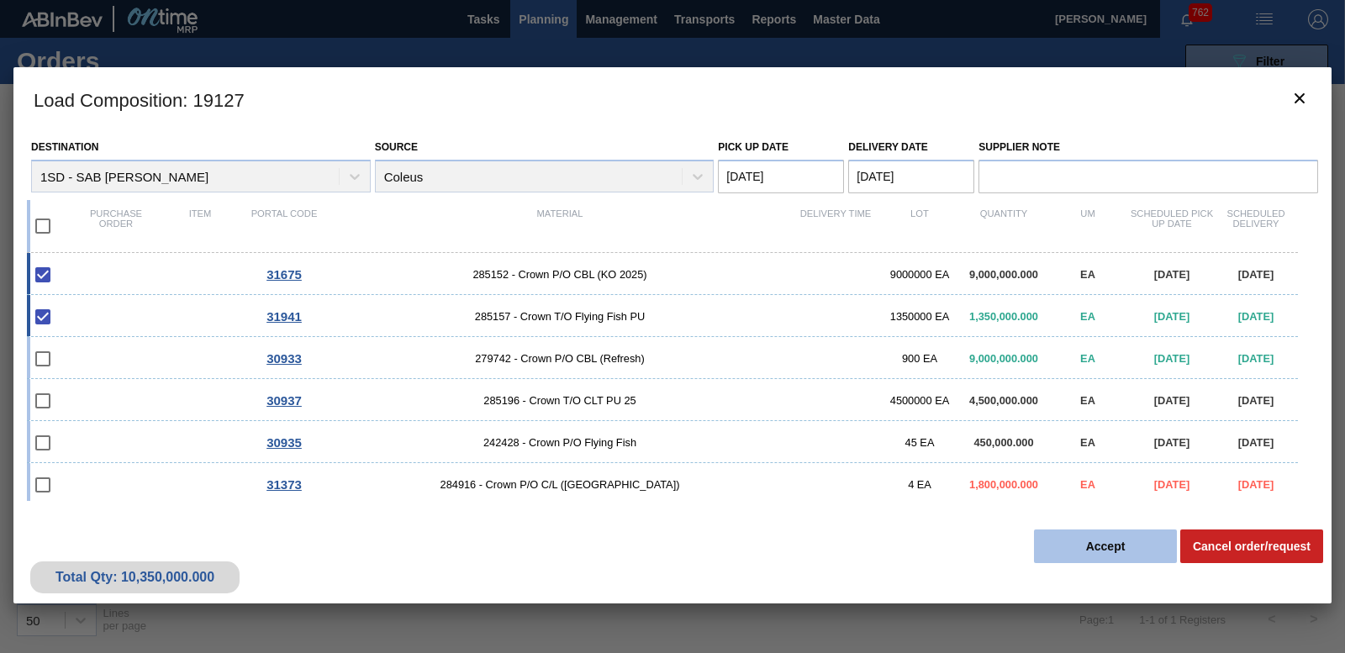
click at [1096, 555] on button "Accept" at bounding box center [1105, 547] width 143 height 34
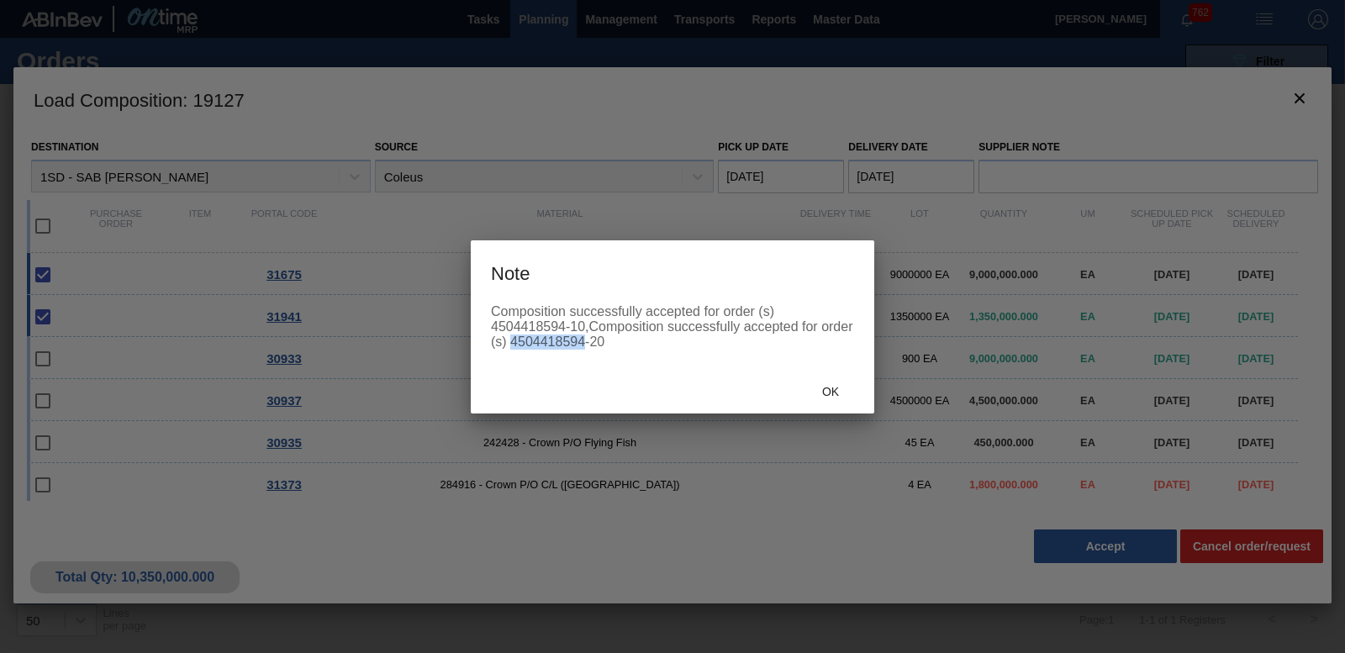
drag, startPoint x: 510, startPoint y: 341, endPoint x: 586, endPoint y: 341, distance: 75.7
click at [586, 341] on div "Composition successfully accepted for order (s) 4504418594-10,Composition succe…" at bounding box center [672, 326] width 363 height 45
drag, startPoint x: 586, startPoint y: 341, endPoint x: 570, endPoint y: 340, distance: 16.0
click at [843, 389] on span "Ok" at bounding box center [831, 391] width 44 height 13
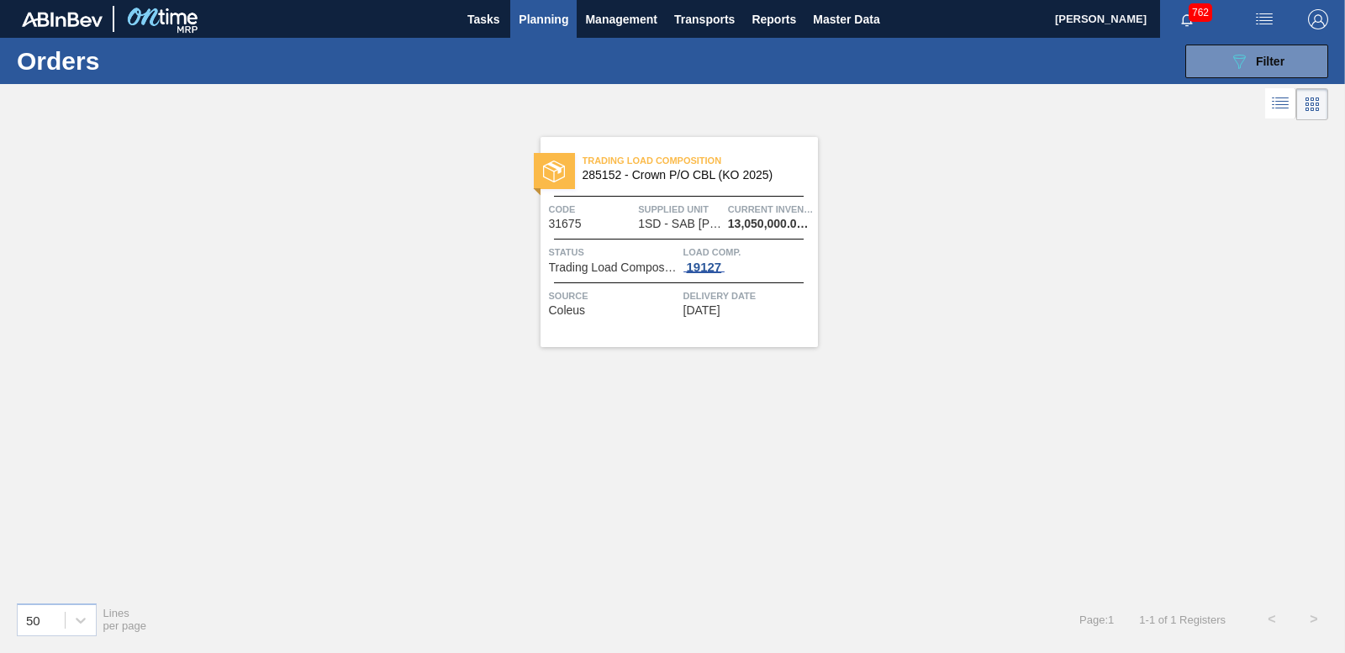
click at [698, 261] on div "19127" at bounding box center [705, 267] width 42 height 13
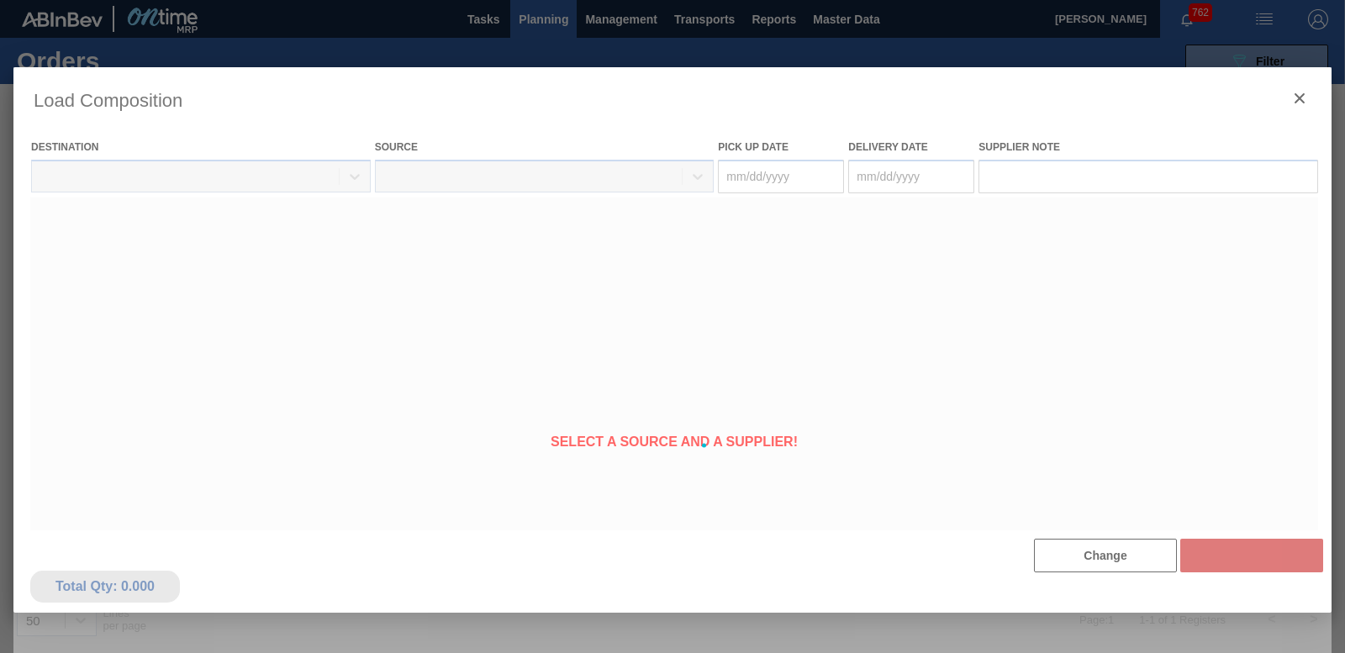
type Date "[DATE]"
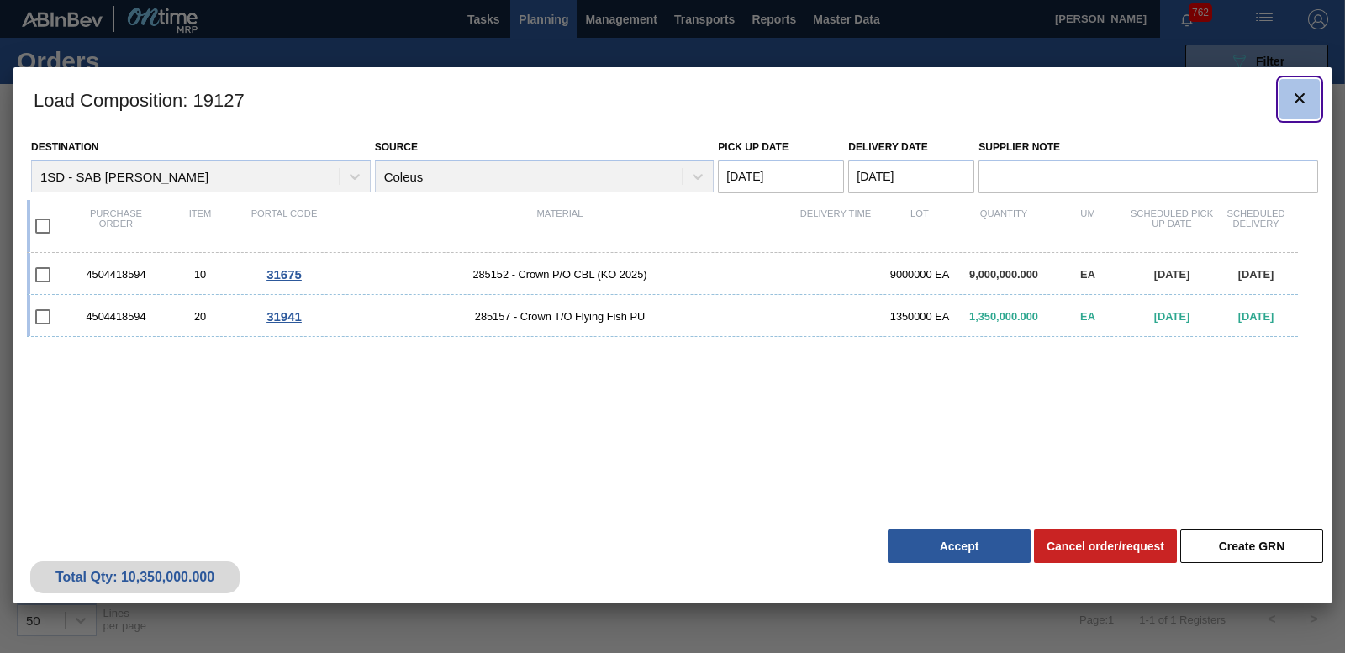
click at [1292, 94] on icon "botão de ícone" at bounding box center [1300, 98] width 20 height 20
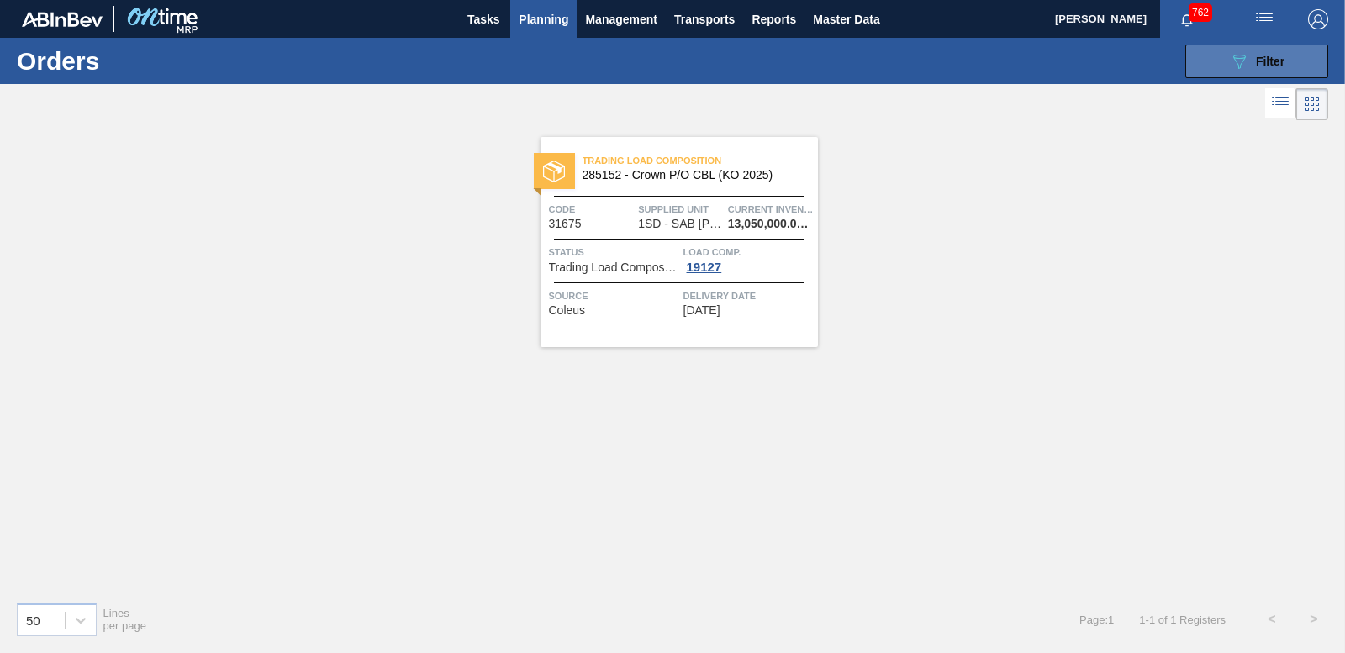
click at [1256, 51] on div "089F7B8B-B2A5-4AFE-B5C0-19BA573D28AC Filter" at bounding box center [1256, 61] width 55 height 20
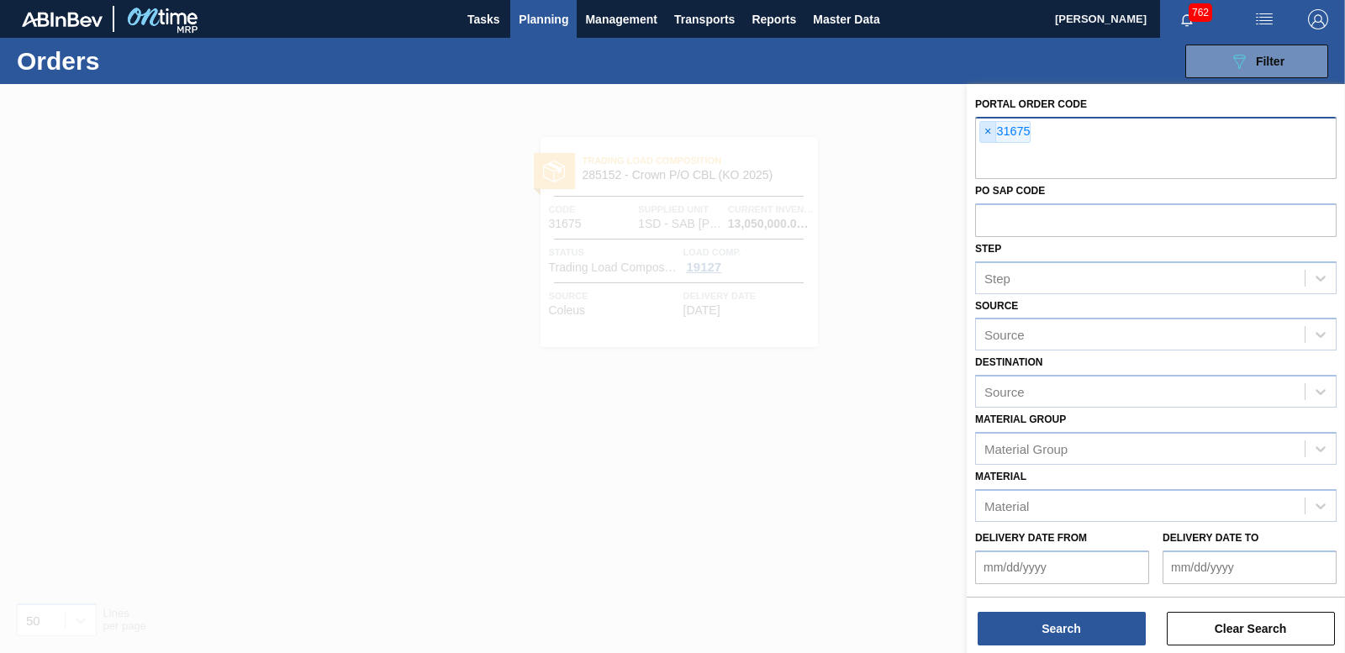
click at [990, 130] on span "×" at bounding box center [988, 132] width 16 height 20
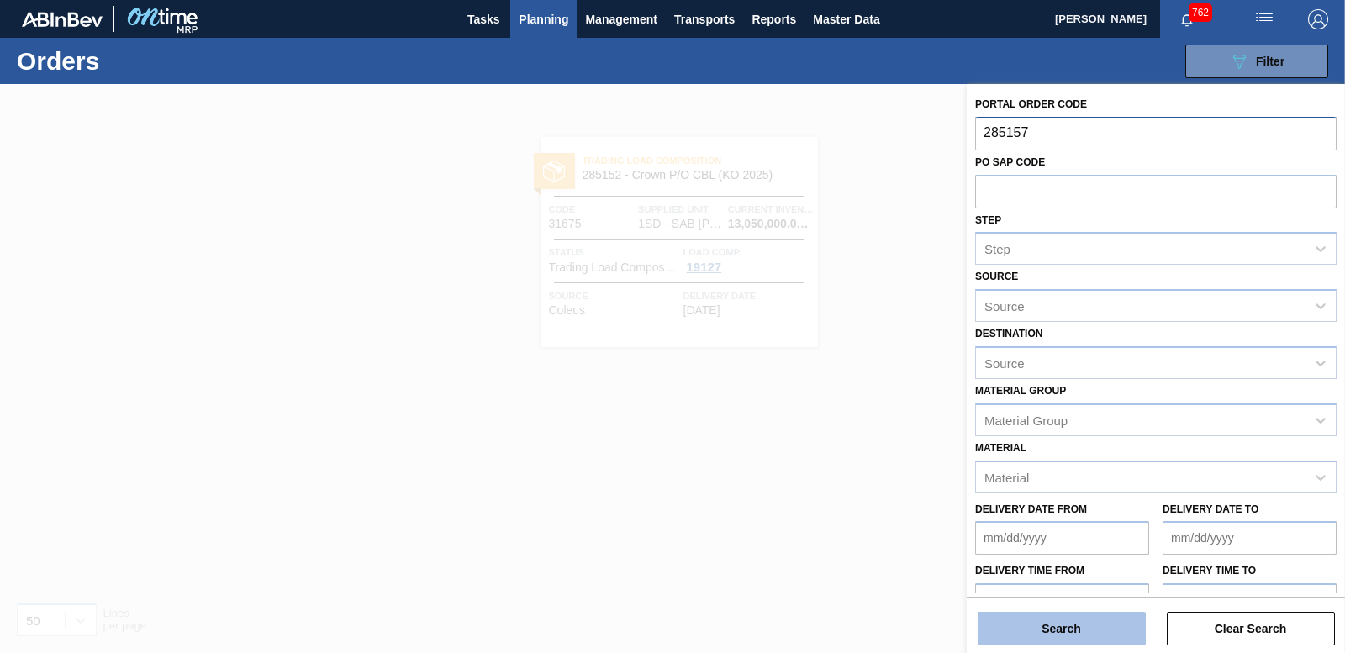
type input "285157"
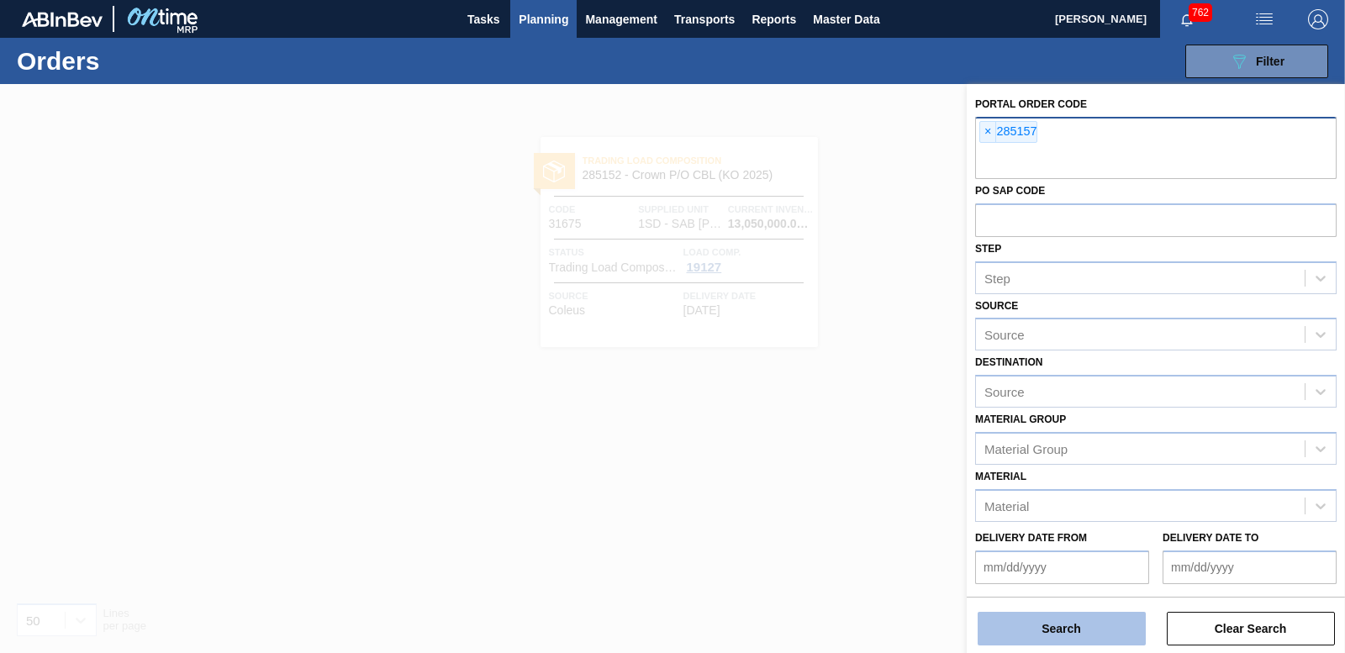
click at [1033, 633] on button "Search" at bounding box center [1062, 629] width 168 height 34
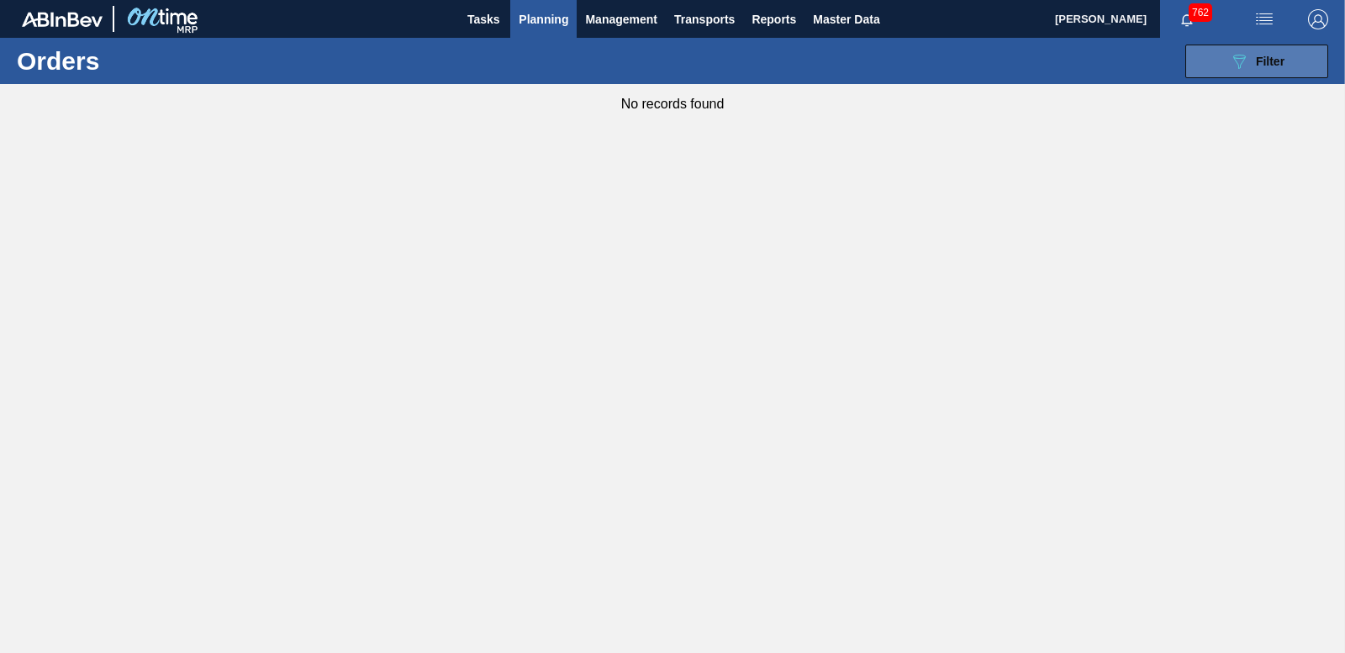
drag, startPoint x: 1174, startPoint y: 48, endPoint x: 1199, endPoint y: 50, distance: 25.3
click at [1179, 48] on div "089F7B8B-B2A5-4AFE-B5C0-19BA573D28AC Filter Portal Order Code × 285157 PO SAP C…" at bounding box center [799, 61] width 1076 height 50
click at [1200, 50] on button "089F7B8B-B2A5-4AFE-B5C0-19BA573D28AC Filter" at bounding box center [1257, 62] width 143 height 34
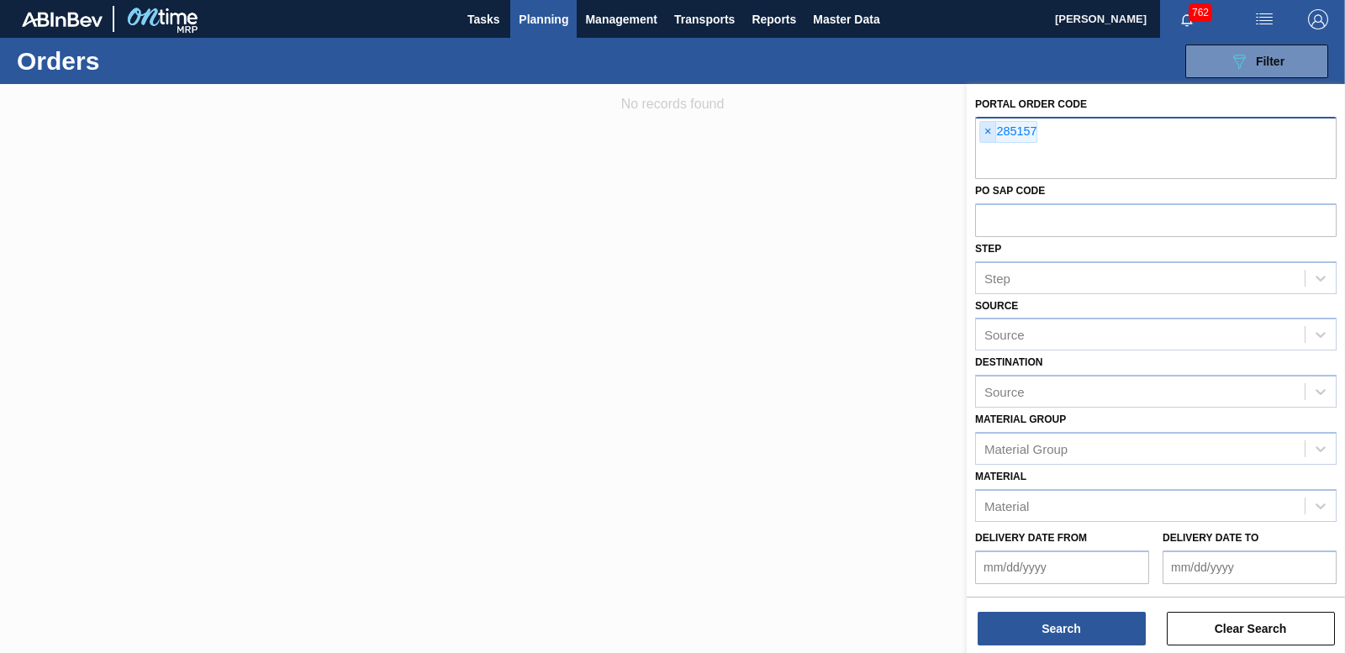
click at [989, 129] on span "×" at bounding box center [988, 132] width 16 height 20
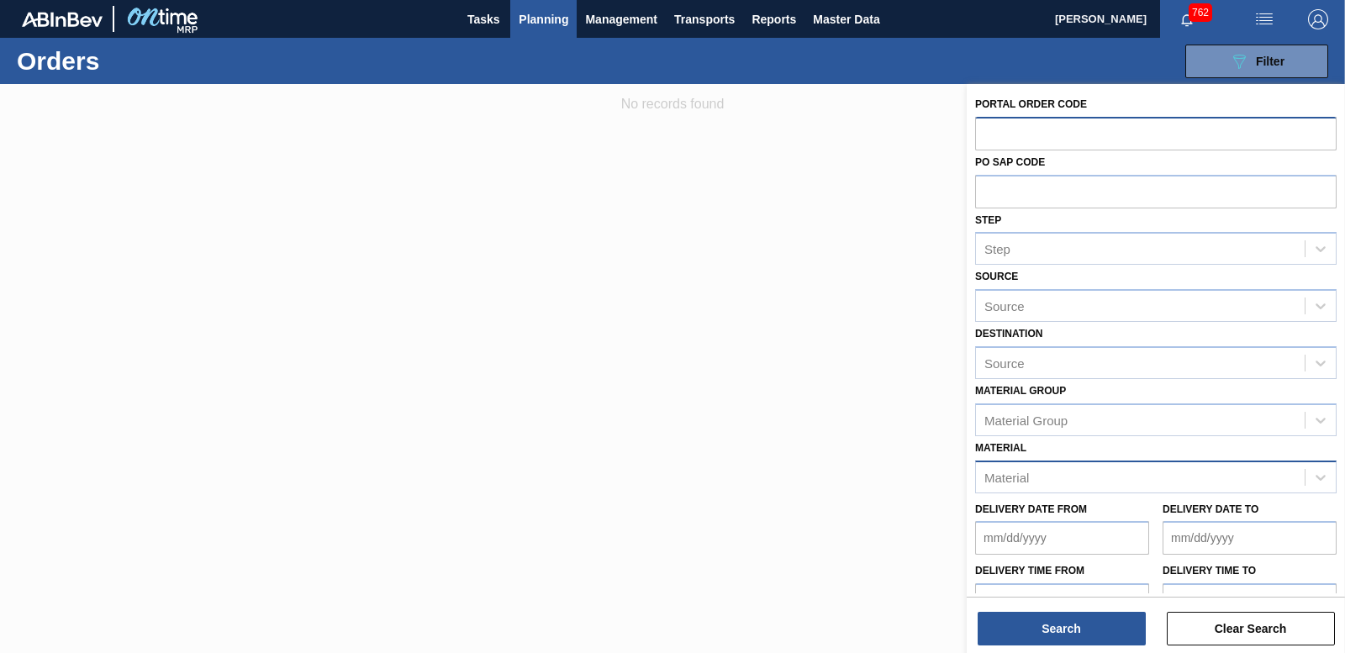
click at [1019, 473] on div "Material" at bounding box center [1007, 477] width 45 height 14
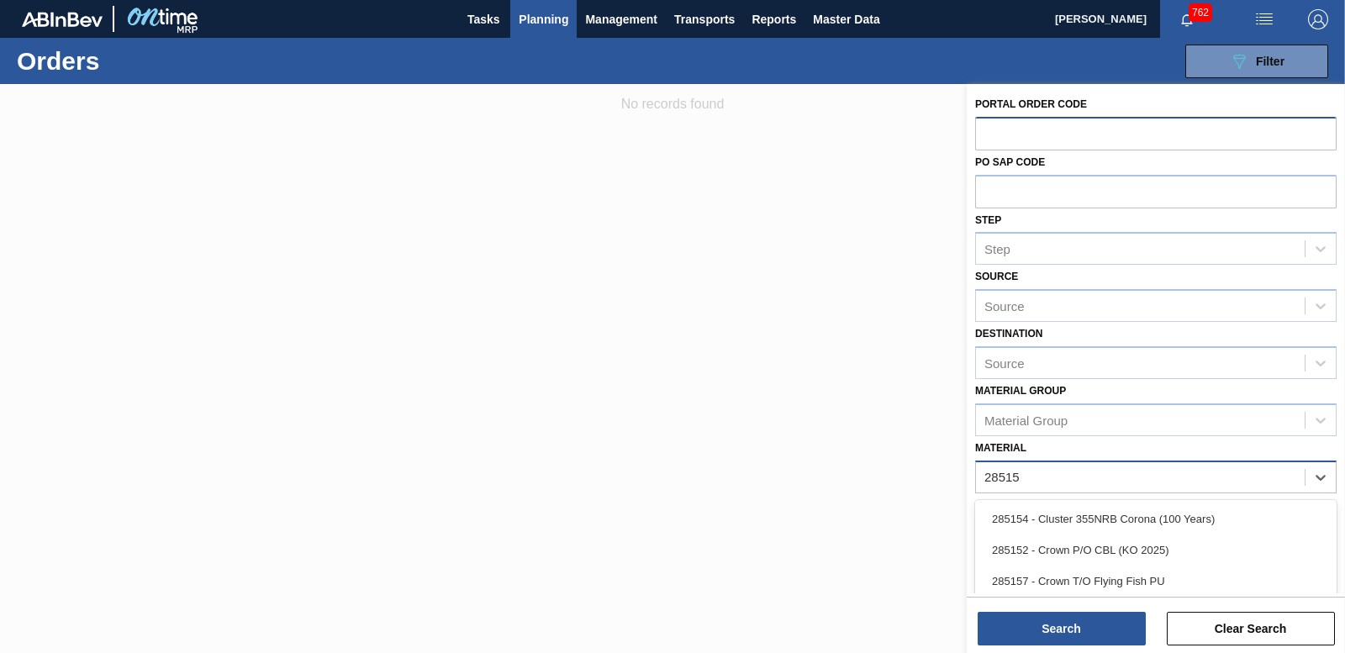
type input "285157"
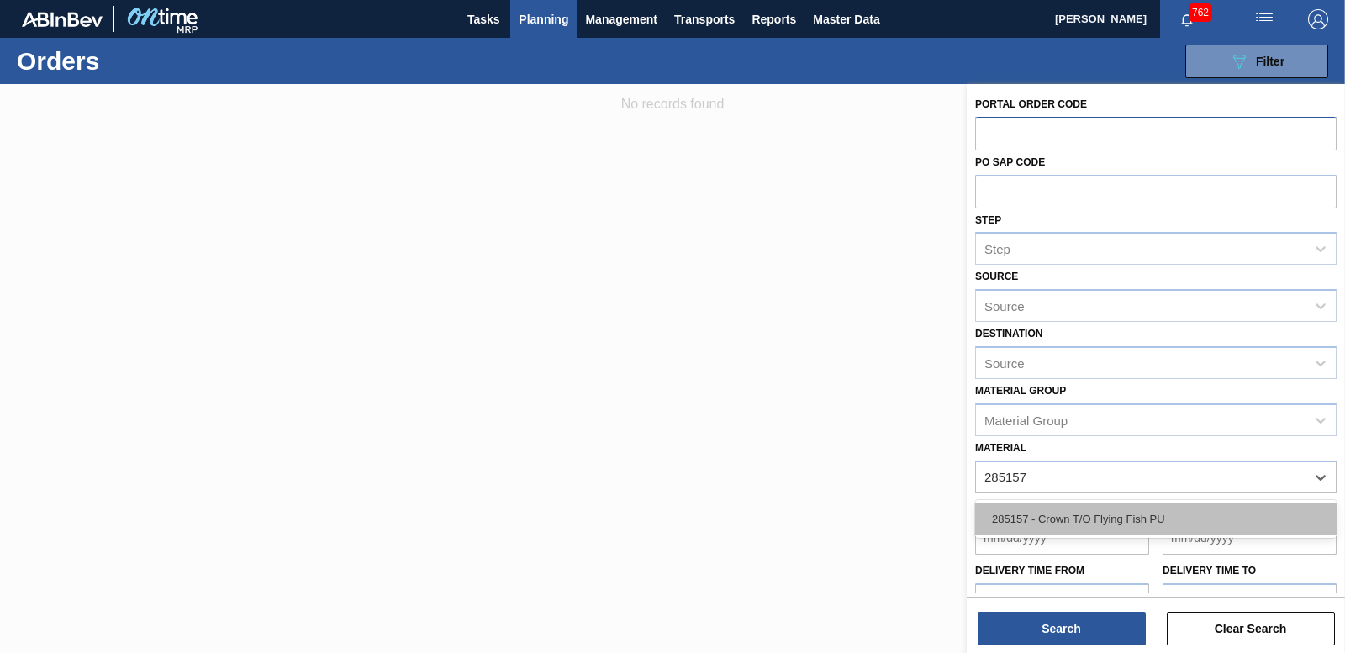
click at [1048, 506] on div "285157 - Crown T/O Flying Fish PU" at bounding box center [1156, 519] width 362 height 31
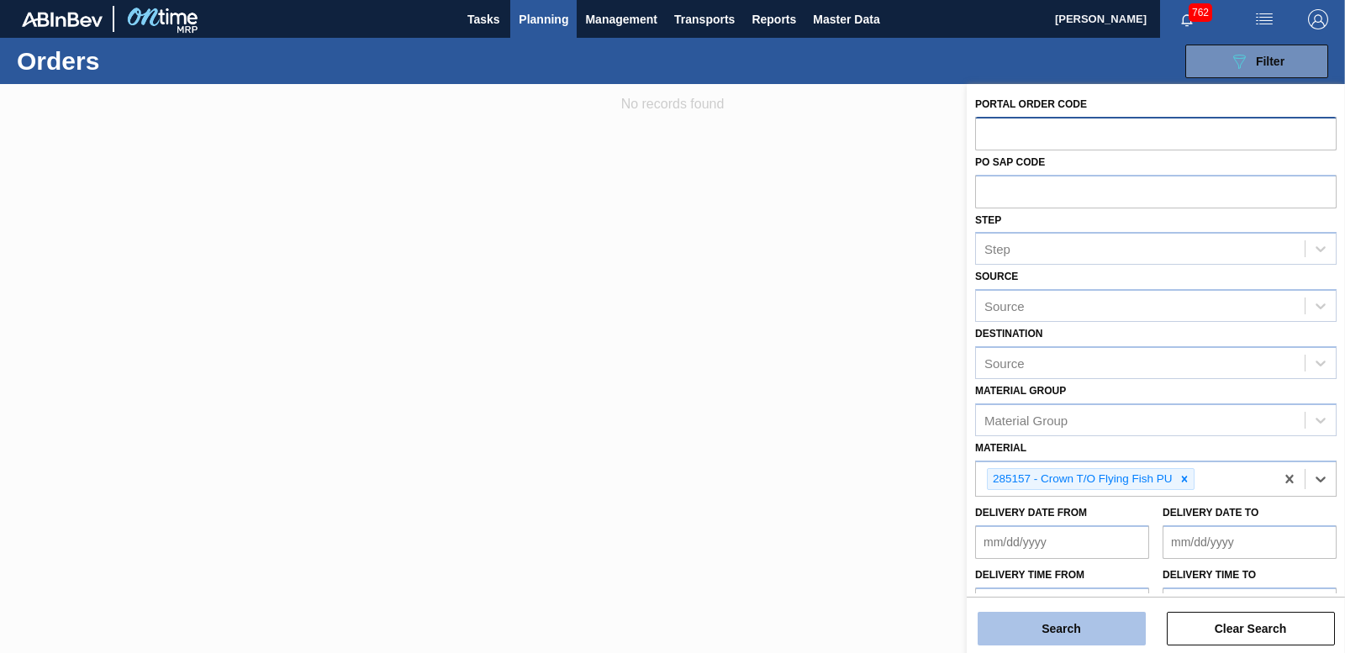
click at [1041, 625] on button "Search" at bounding box center [1062, 629] width 168 height 34
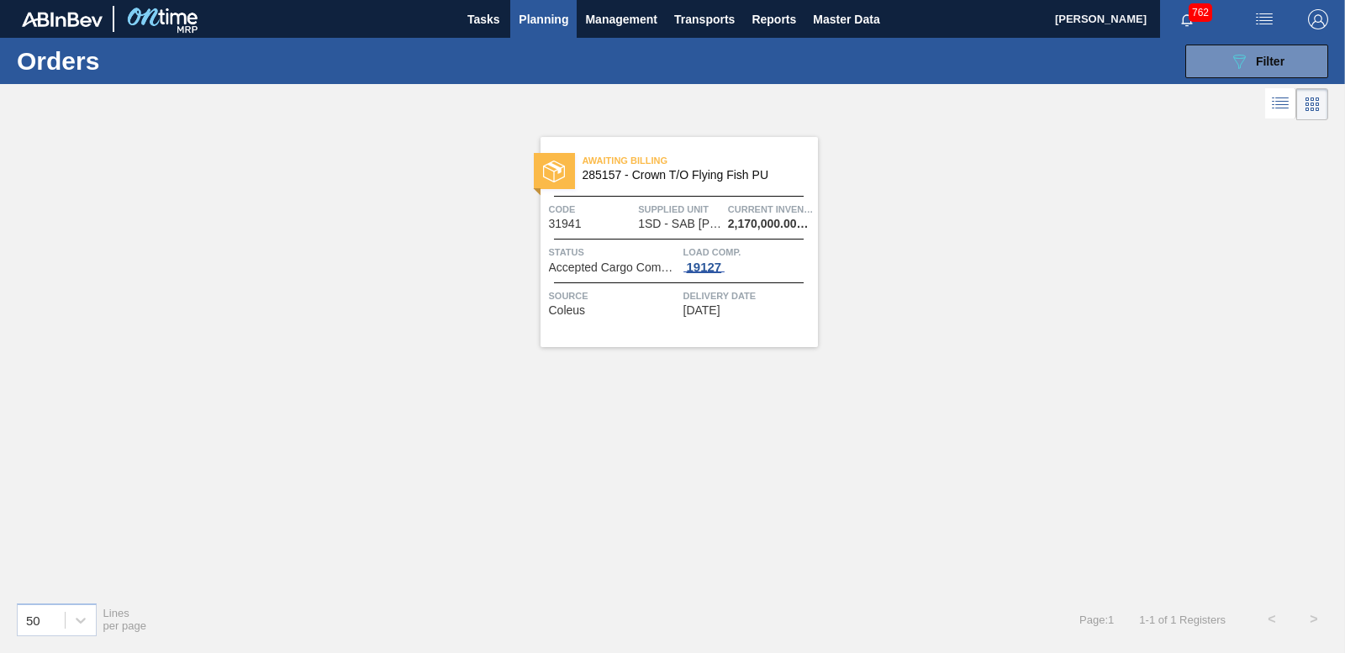
click at [717, 268] on div "19127" at bounding box center [705, 267] width 42 height 13
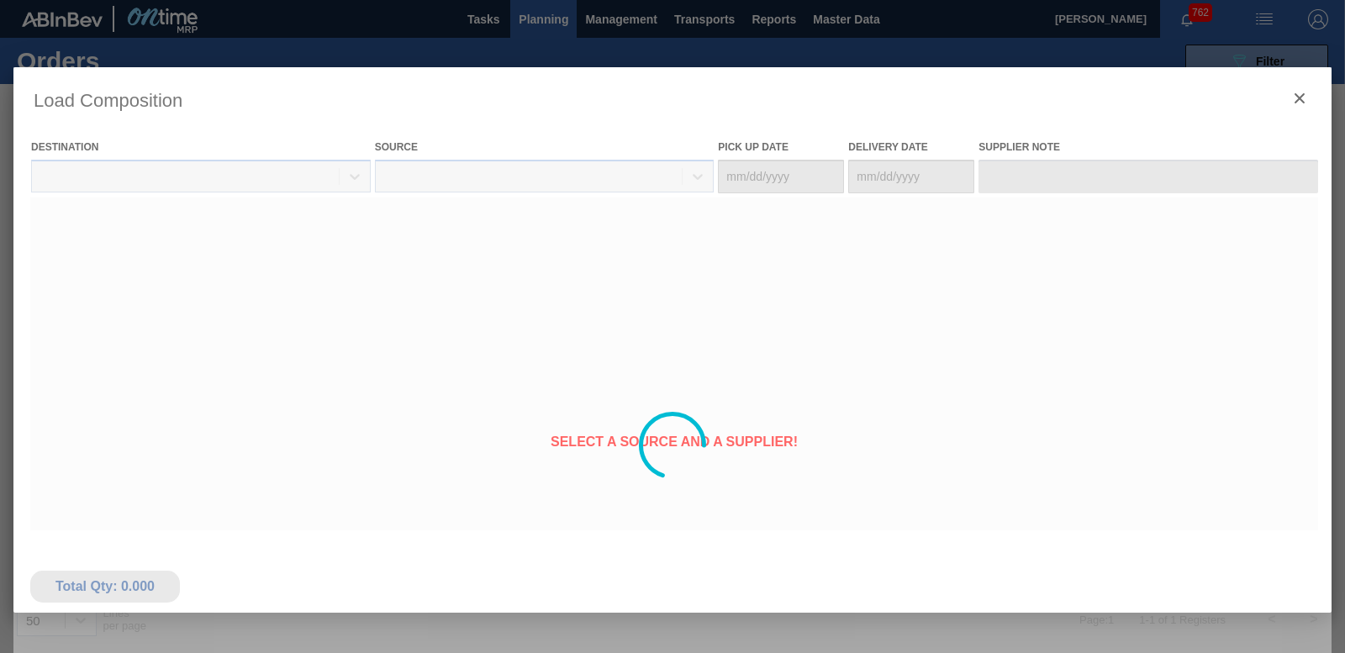
type Date "[DATE]"
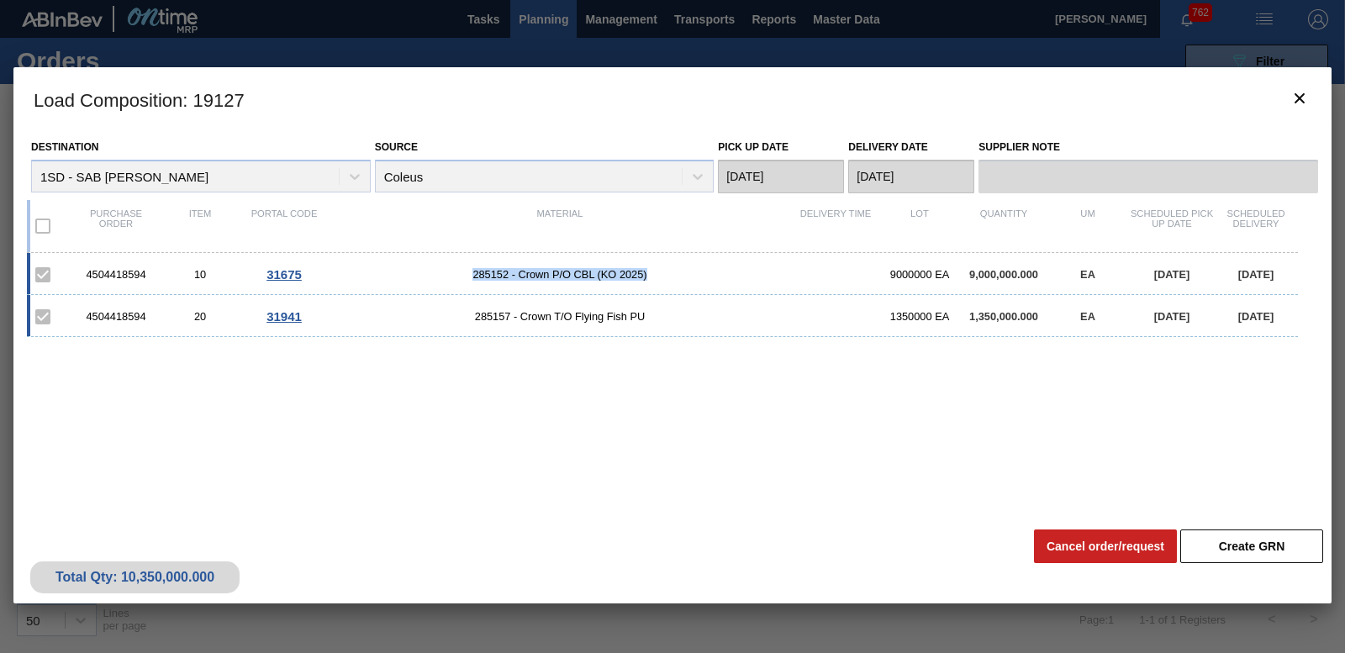
drag, startPoint x: 473, startPoint y: 272, endPoint x: 647, endPoint y: 278, distance: 174.2
click at [647, 278] on span "285152 - Crown P/O CBL (KO 2025)" at bounding box center [559, 274] width 467 height 13
drag, startPoint x: 647, startPoint y: 278, endPoint x: 633, endPoint y: 275, distance: 14.7
click at [1300, 103] on icon "botão de ícone" at bounding box center [1300, 98] width 20 height 20
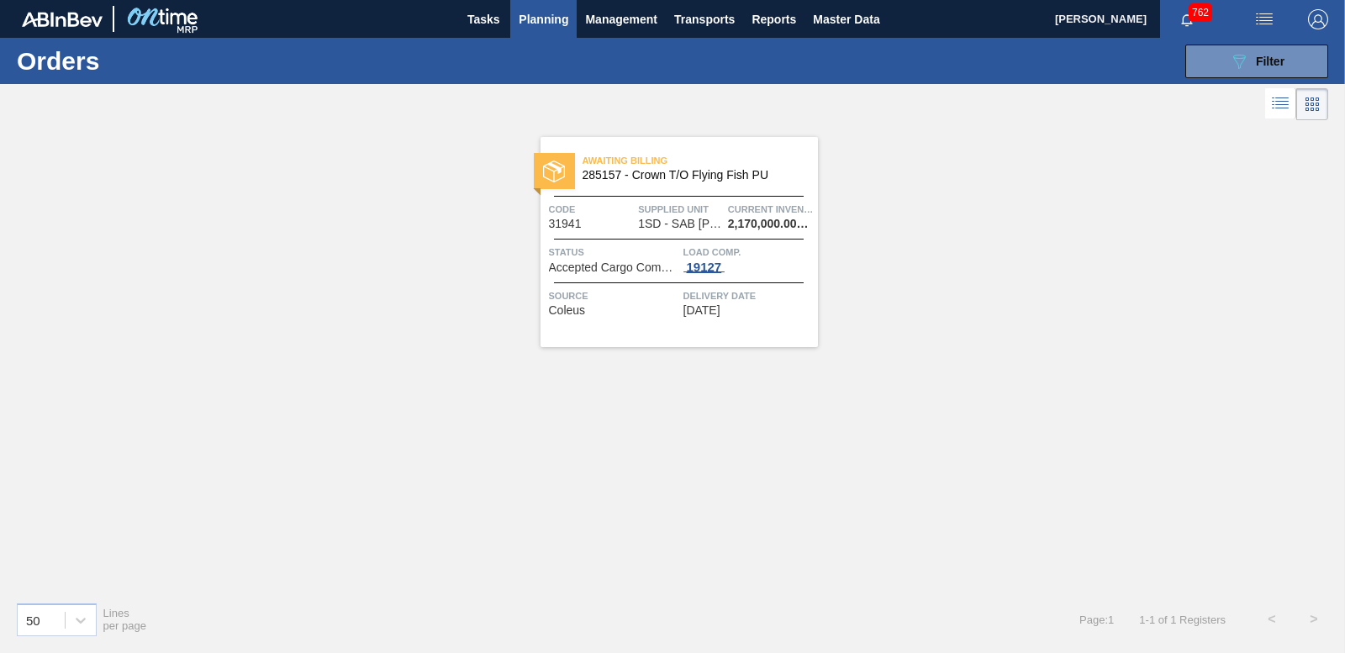
click at [699, 269] on div "19127" at bounding box center [705, 267] width 42 height 13
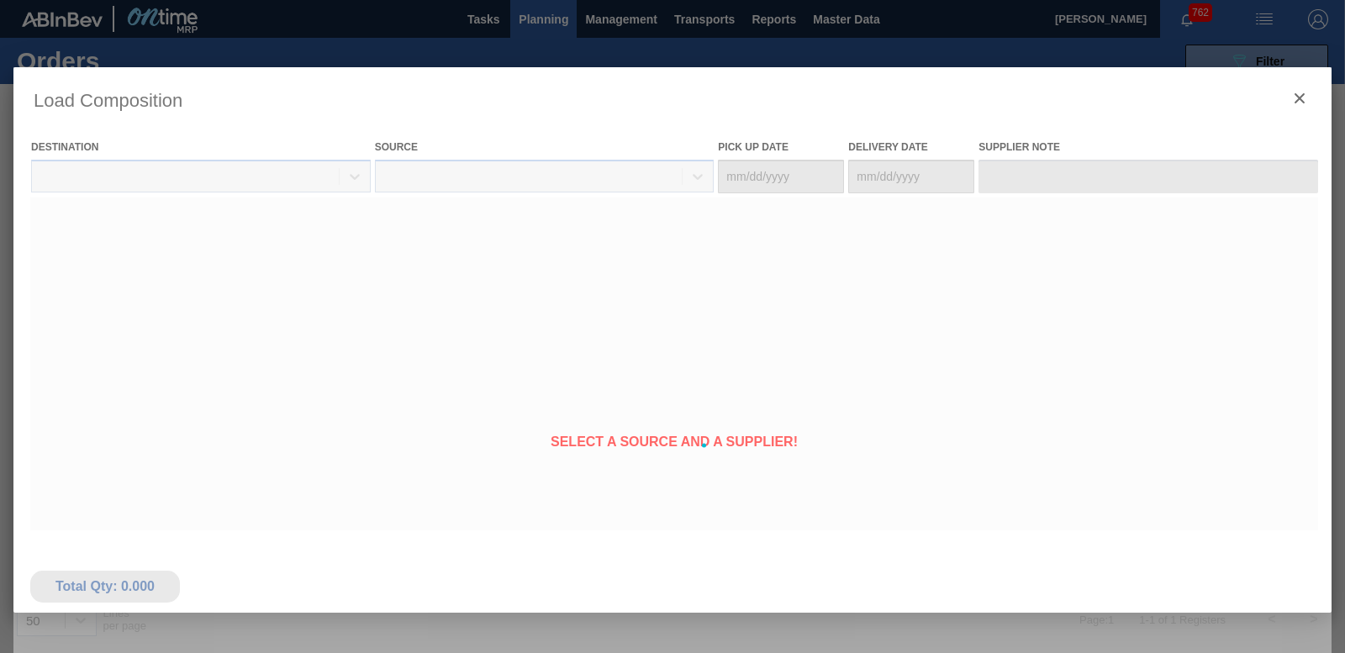
type Date "[DATE]"
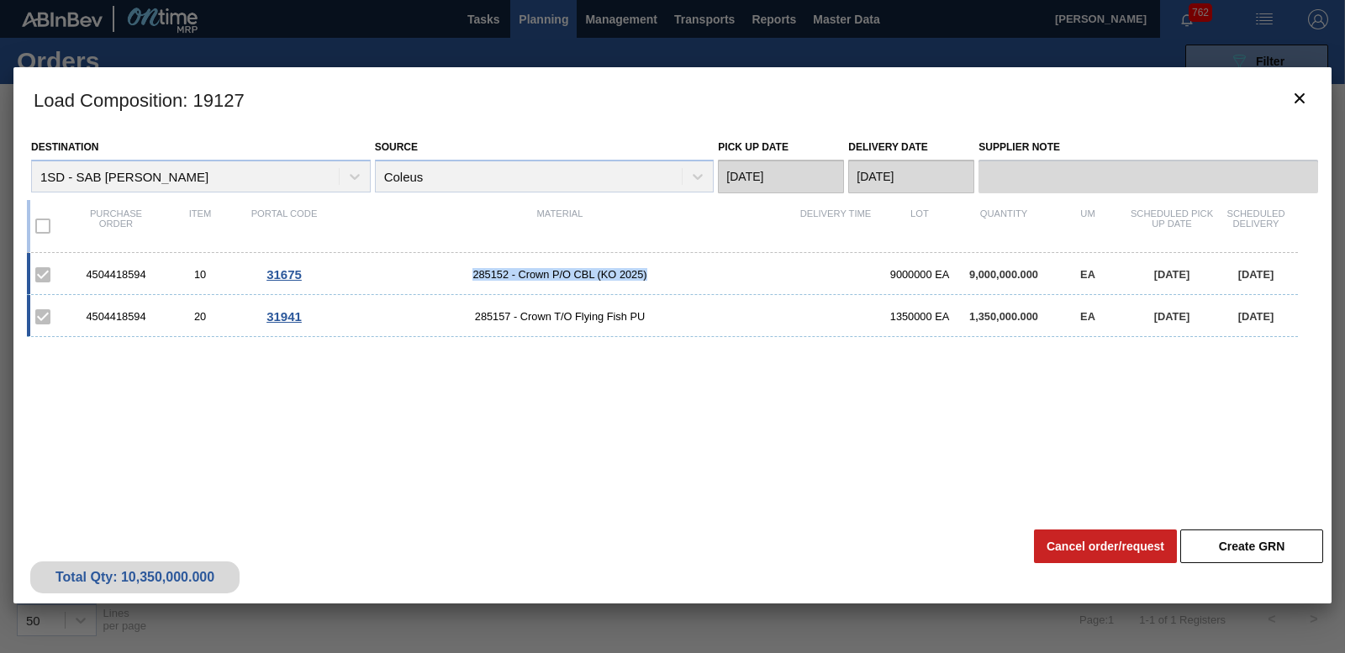
drag, startPoint x: 469, startPoint y: 276, endPoint x: 658, endPoint y: 269, distance: 188.5
click at [658, 269] on span "285152 - Crown P/O CBL (KO 2025)" at bounding box center [559, 274] width 467 height 13
drag, startPoint x: 658, startPoint y: 269, endPoint x: 584, endPoint y: 362, distance: 118.4
click at [600, 364] on div "4504418594 10 31675 285152 - Crown P/O CBL (KO 2025) 9000000 EA 9,000,000.000 E…" at bounding box center [669, 377] width 1285 height 248
drag, startPoint x: 469, startPoint y: 317, endPoint x: 654, endPoint y: 317, distance: 185.0
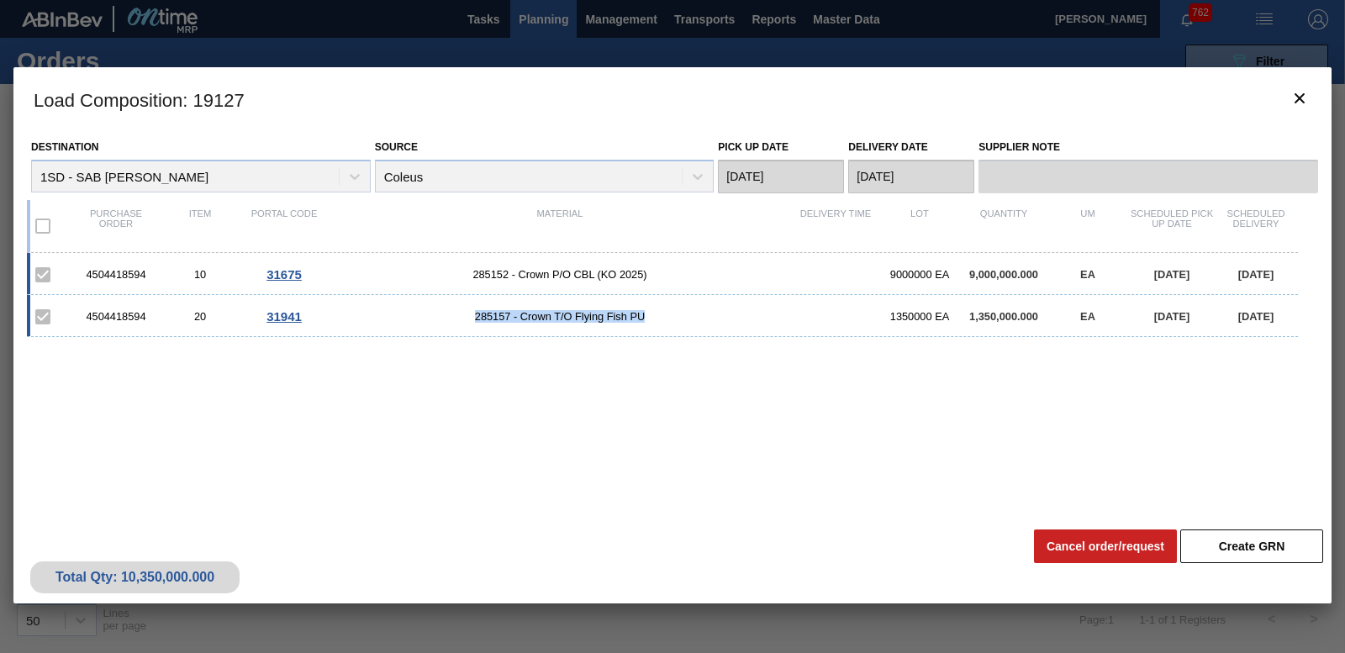
click at [654, 317] on span "285157 - Crown T/O Flying Fish PU" at bounding box center [559, 316] width 467 height 13
drag, startPoint x: 654, startPoint y: 317, endPoint x: 618, endPoint y: 315, distance: 36.2
click at [1293, 93] on icon "botão de ícone" at bounding box center [1300, 98] width 20 height 20
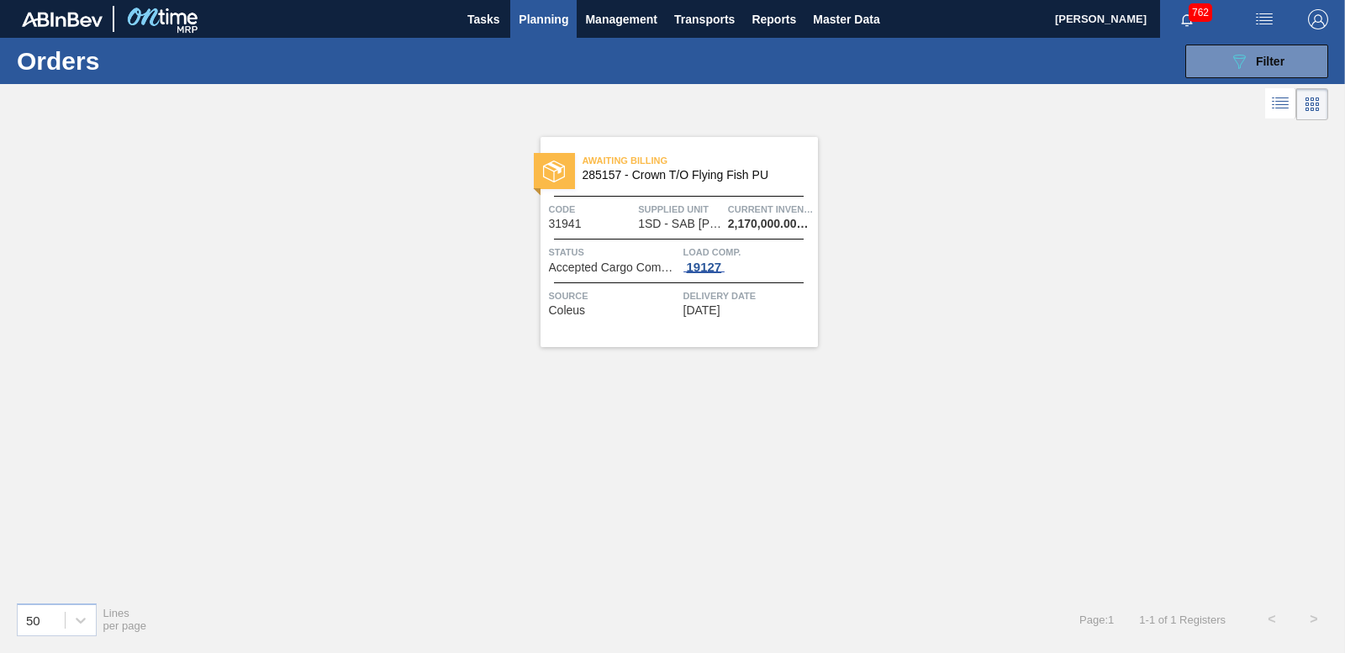
click at [707, 271] on div "19127" at bounding box center [705, 267] width 42 height 13
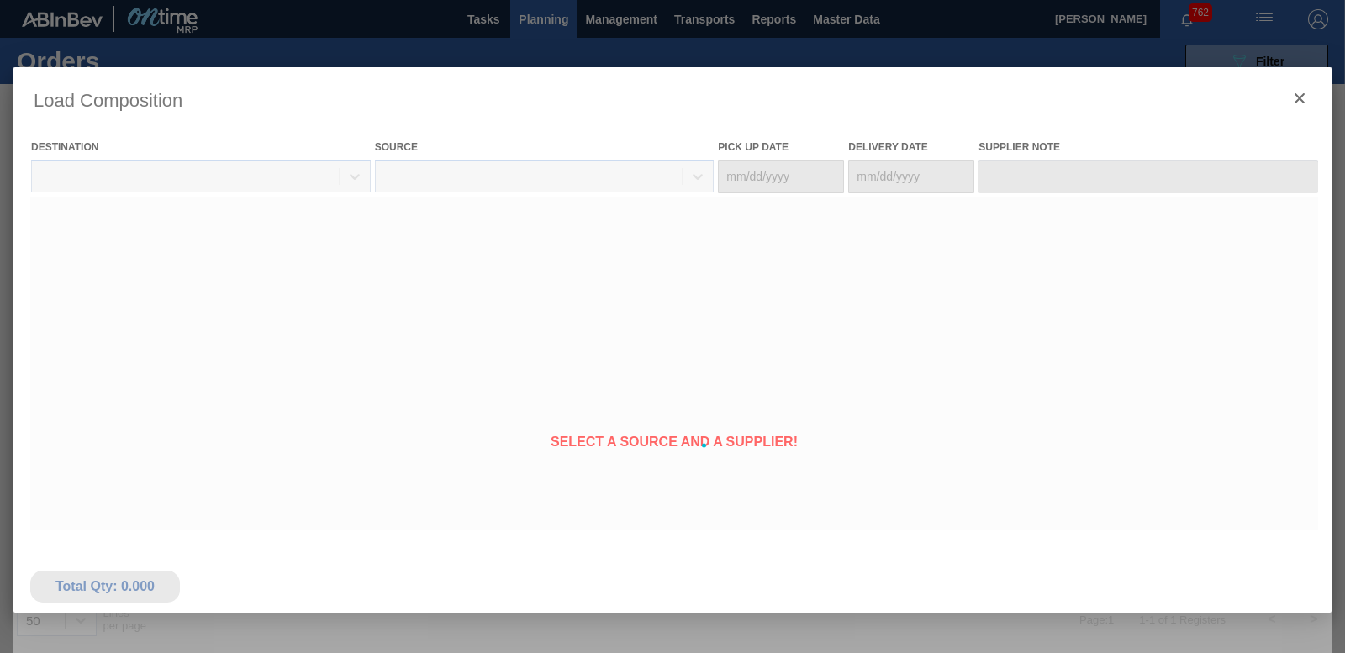
type Date "[DATE]"
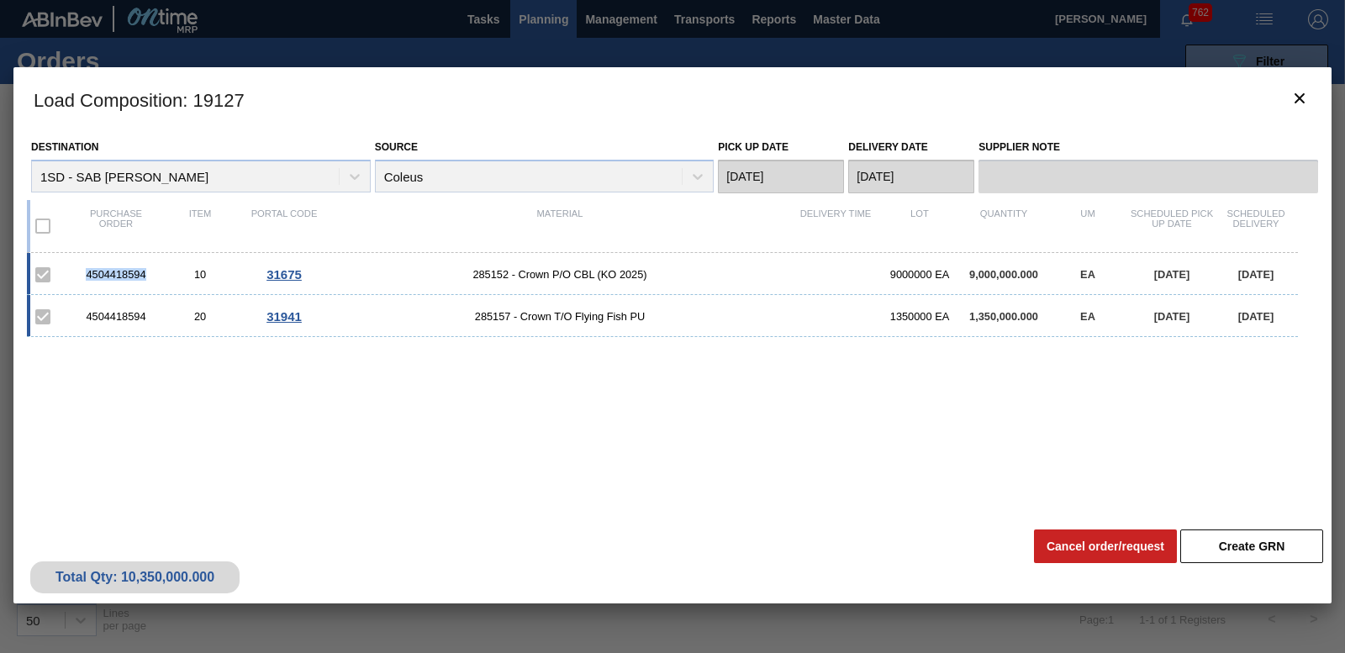
drag, startPoint x: 80, startPoint y: 272, endPoint x: 156, endPoint y: 276, distance: 76.6
click at [156, 276] on div "4504418594" at bounding box center [116, 274] width 84 height 13
drag, startPoint x: 156, startPoint y: 276, endPoint x: 129, endPoint y: 277, distance: 26.9
click at [1301, 101] on icon "botão de ícone" at bounding box center [1300, 98] width 20 height 20
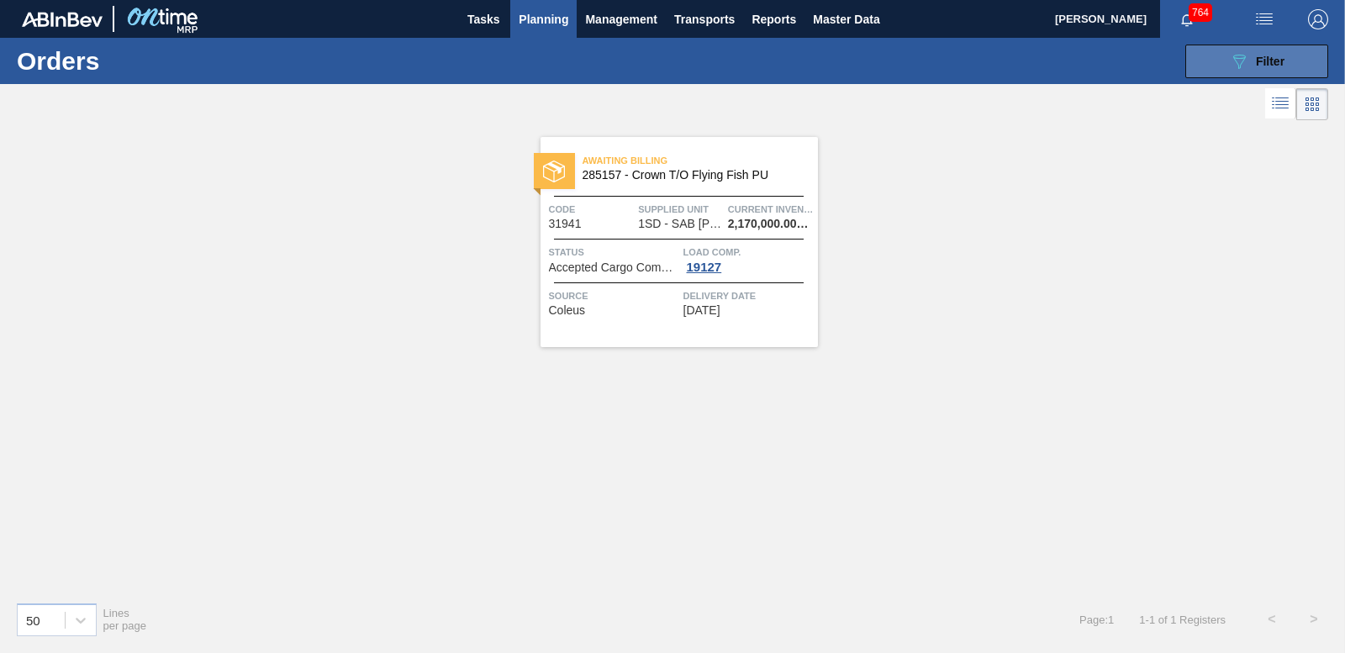
click at [1222, 50] on button "089F7B8B-B2A5-4AFE-B5C0-19BA573D28AC Filter" at bounding box center [1257, 62] width 143 height 34
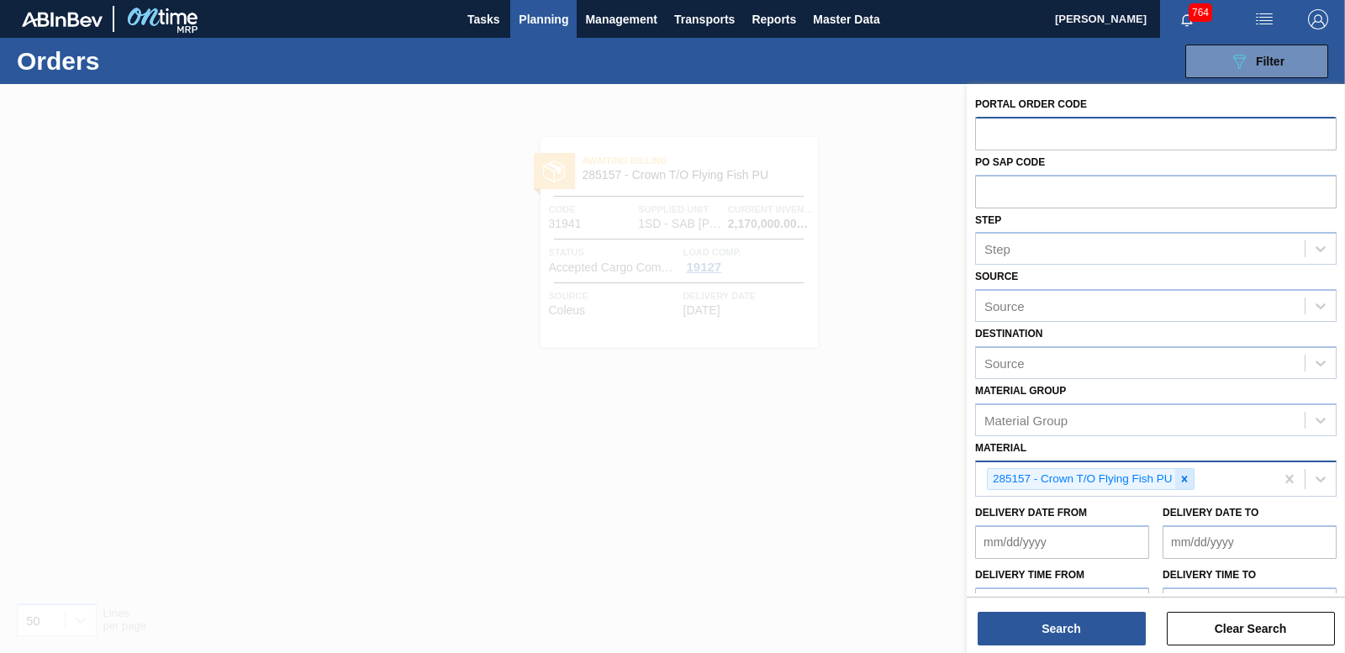
click at [1187, 483] on icon at bounding box center [1185, 479] width 12 height 12
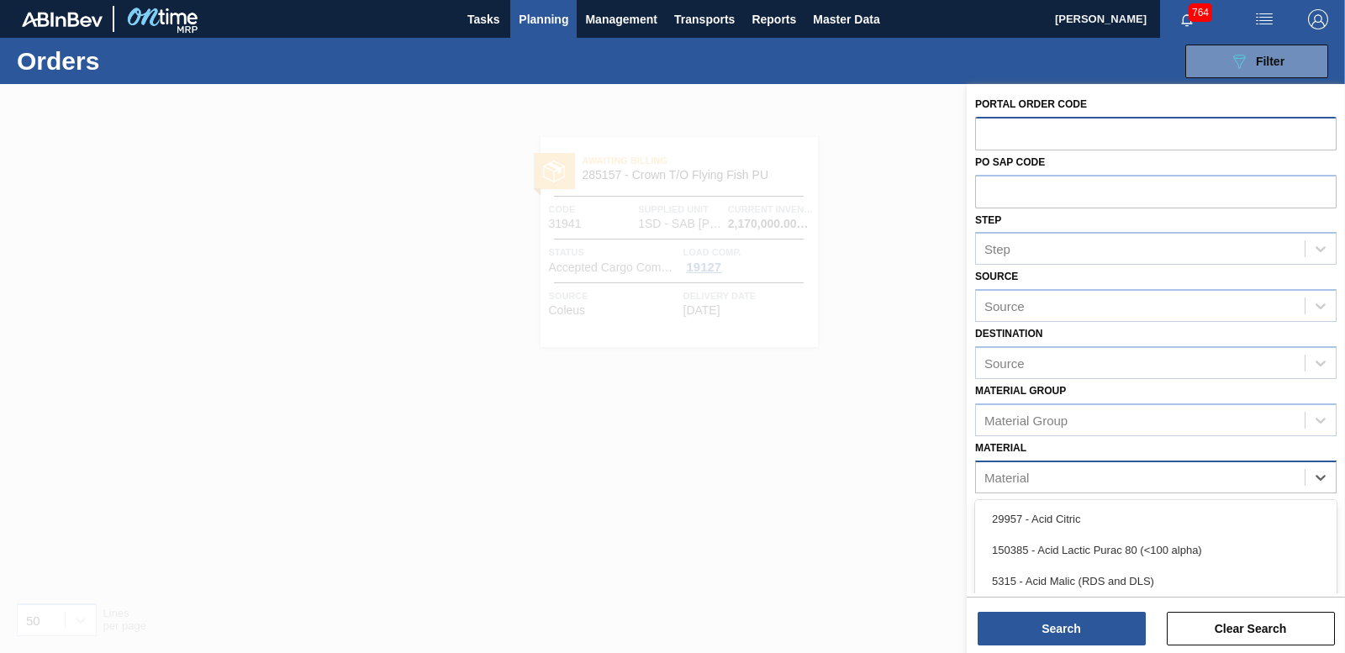
click at [1052, 476] on div "Material" at bounding box center [1140, 477] width 329 height 24
type input "284541"
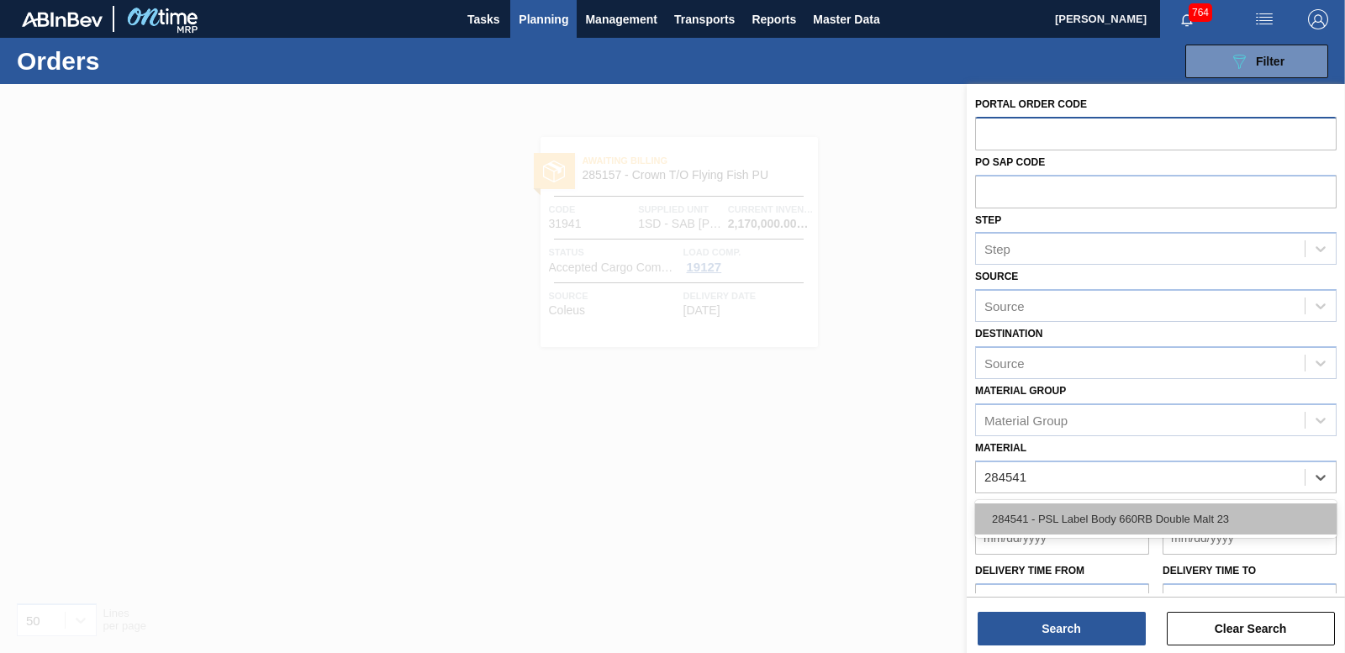
click at [1084, 505] on div "284541 - PSL Label Body 660RB Double Malt 23" at bounding box center [1156, 519] width 362 height 31
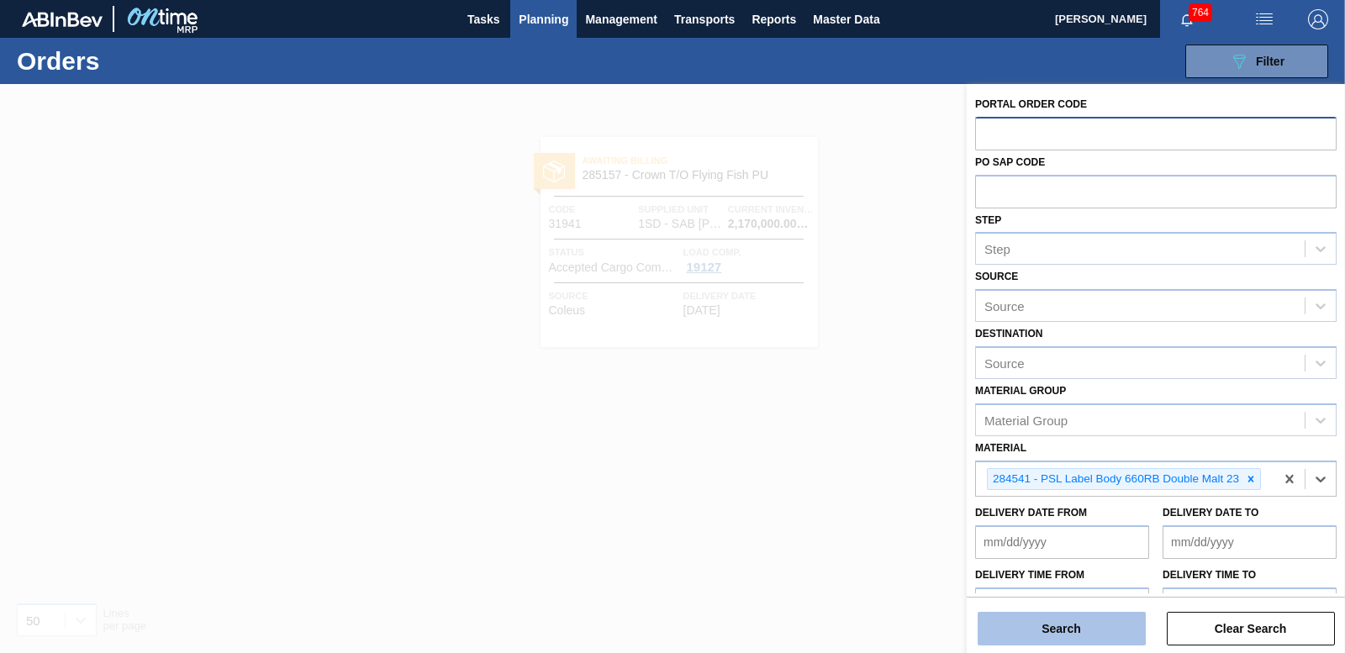
click at [1076, 638] on button "Search" at bounding box center [1062, 629] width 168 height 34
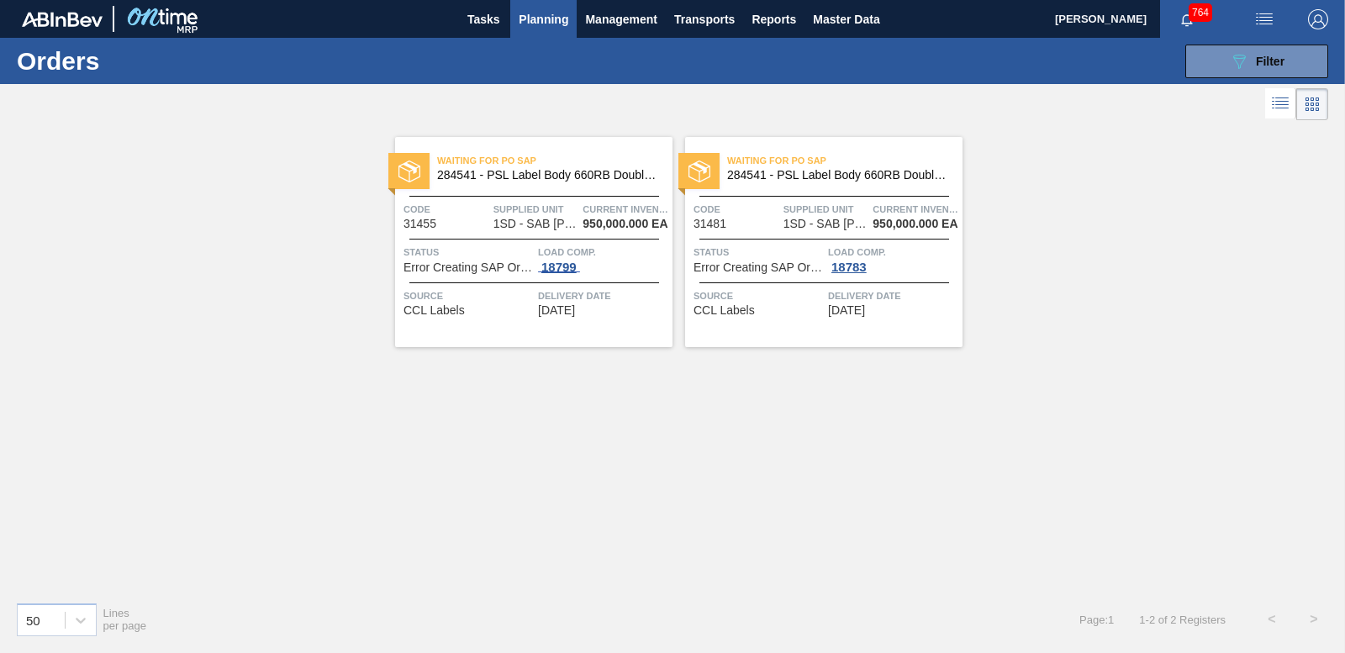
click at [561, 270] on div "18799" at bounding box center [559, 267] width 42 height 13
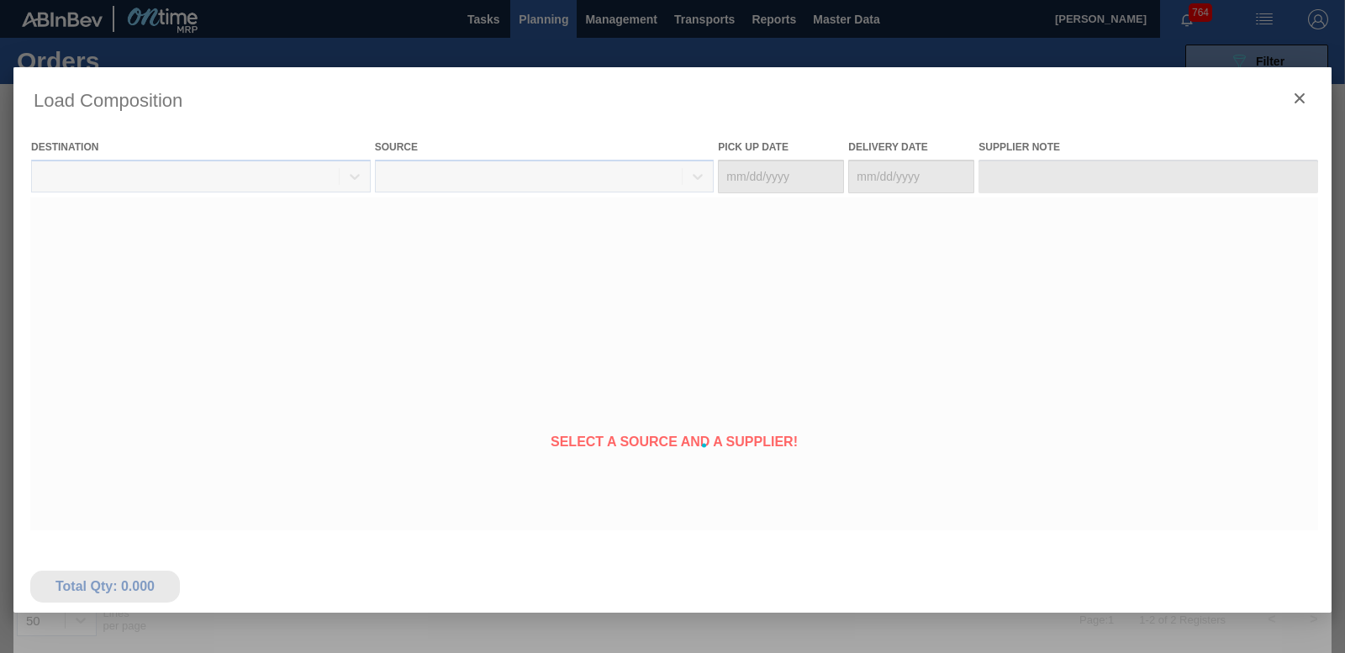
type Date "[DATE]"
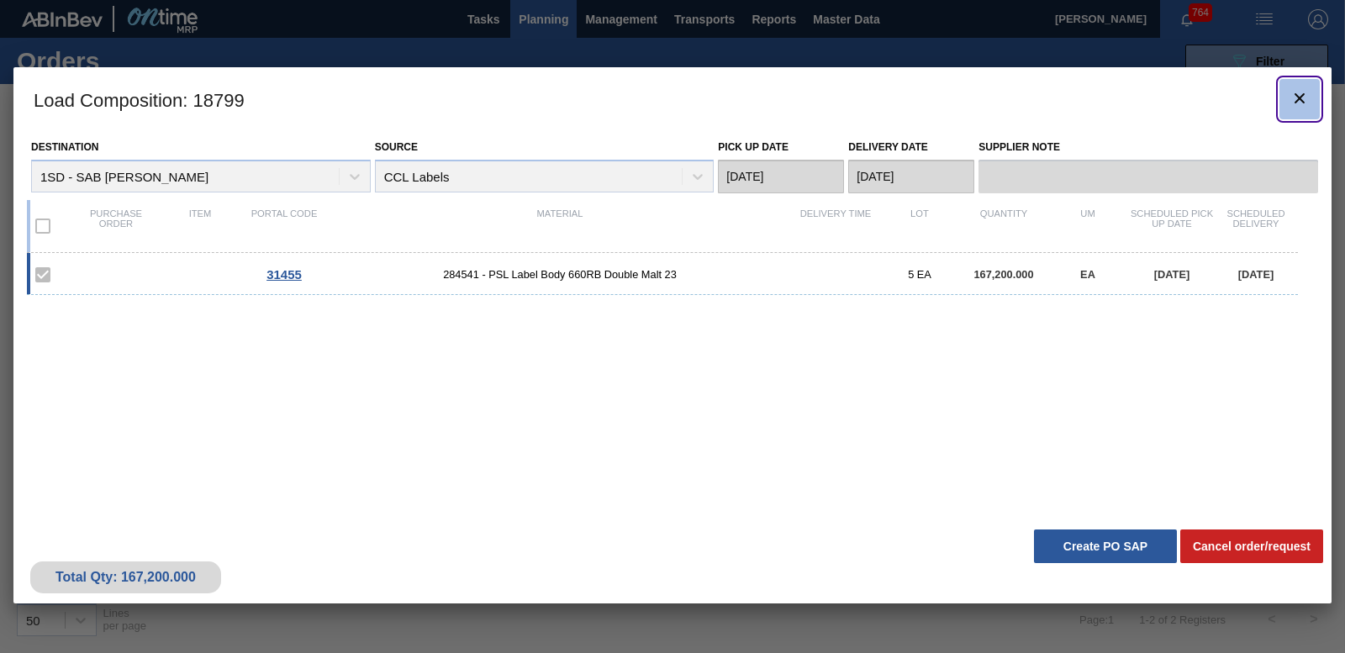
click at [1301, 107] on icon "botão de ícone" at bounding box center [1300, 98] width 20 height 20
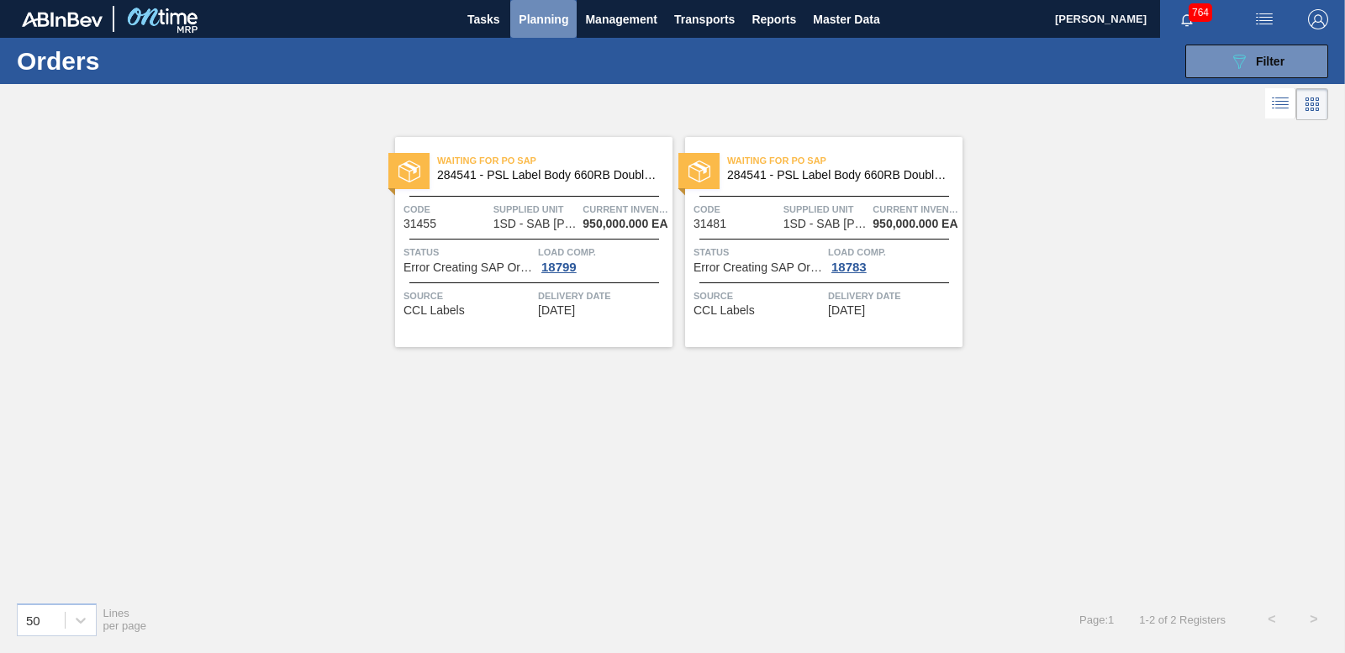
click at [526, 29] on span "Planning" at bounding box center [544, 19] width 50 height 20
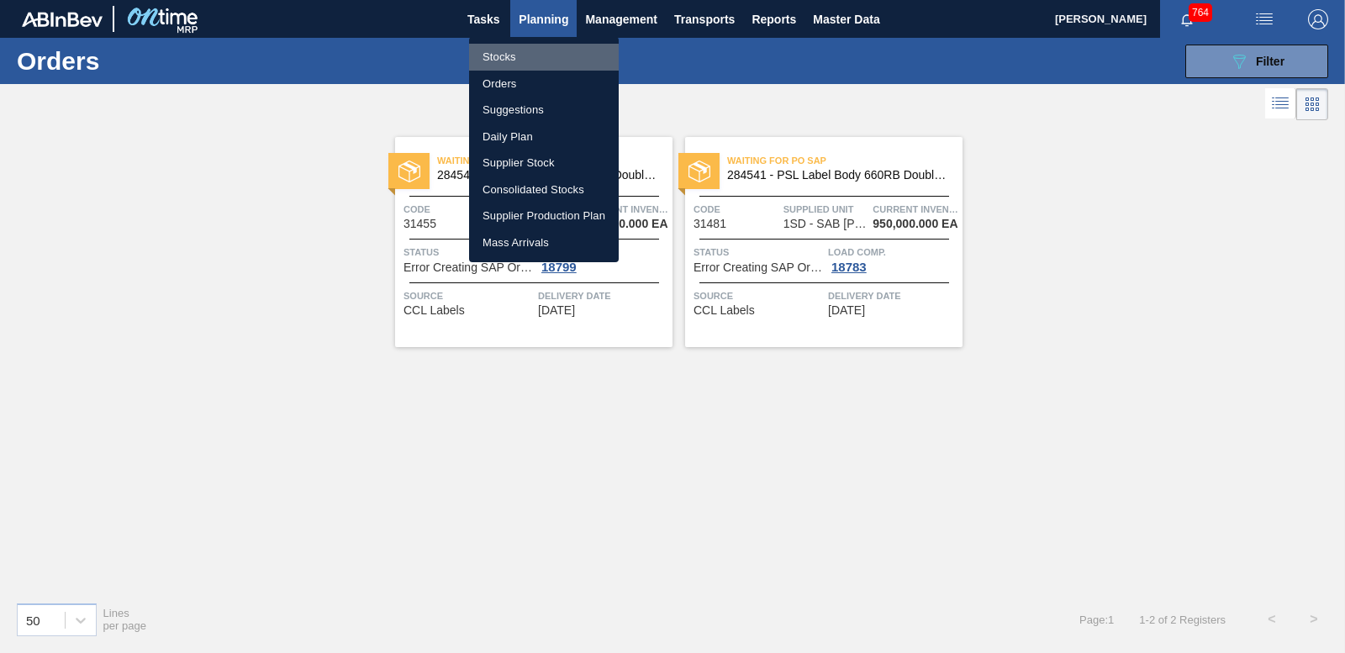
click at [510, 58] on li "Stocks" at bounding box center [544, 57] width 150 height 27
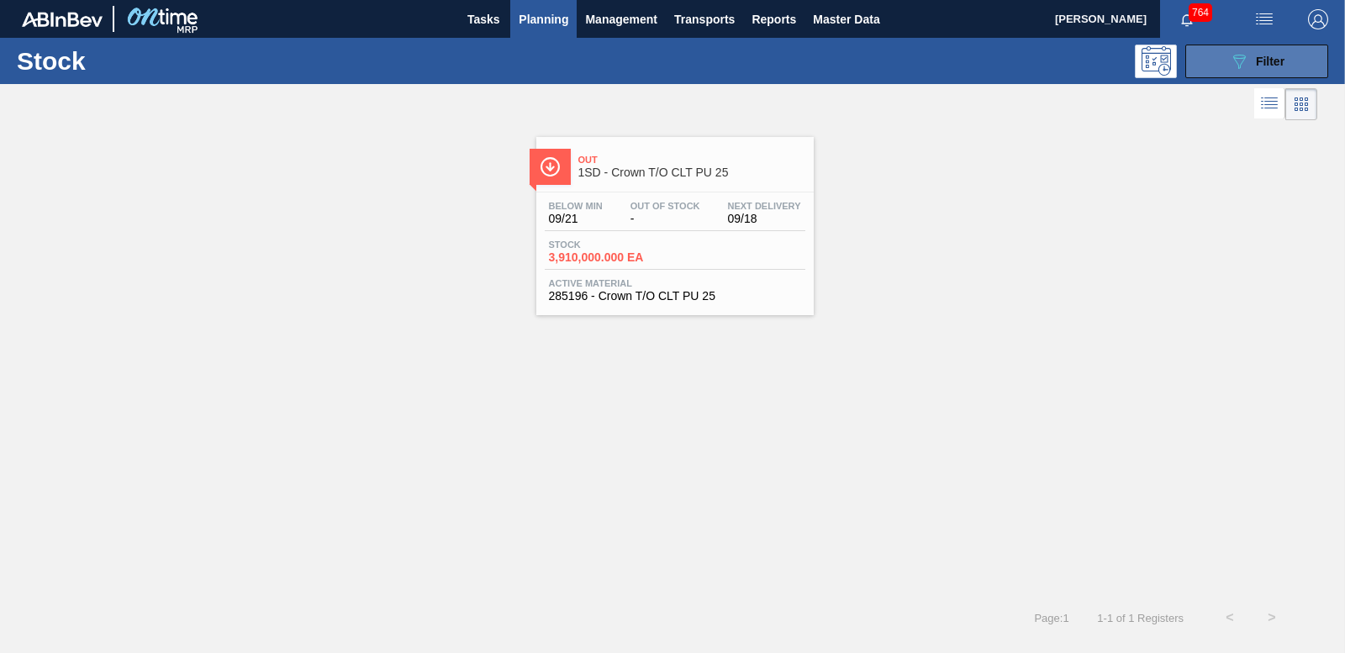
click at [1257, 53] on div "089F7B8B-B2A5-4AFE-B5C0-19BA573D28AC Filter" at bounding box center [1256, 61] width 55 height 20
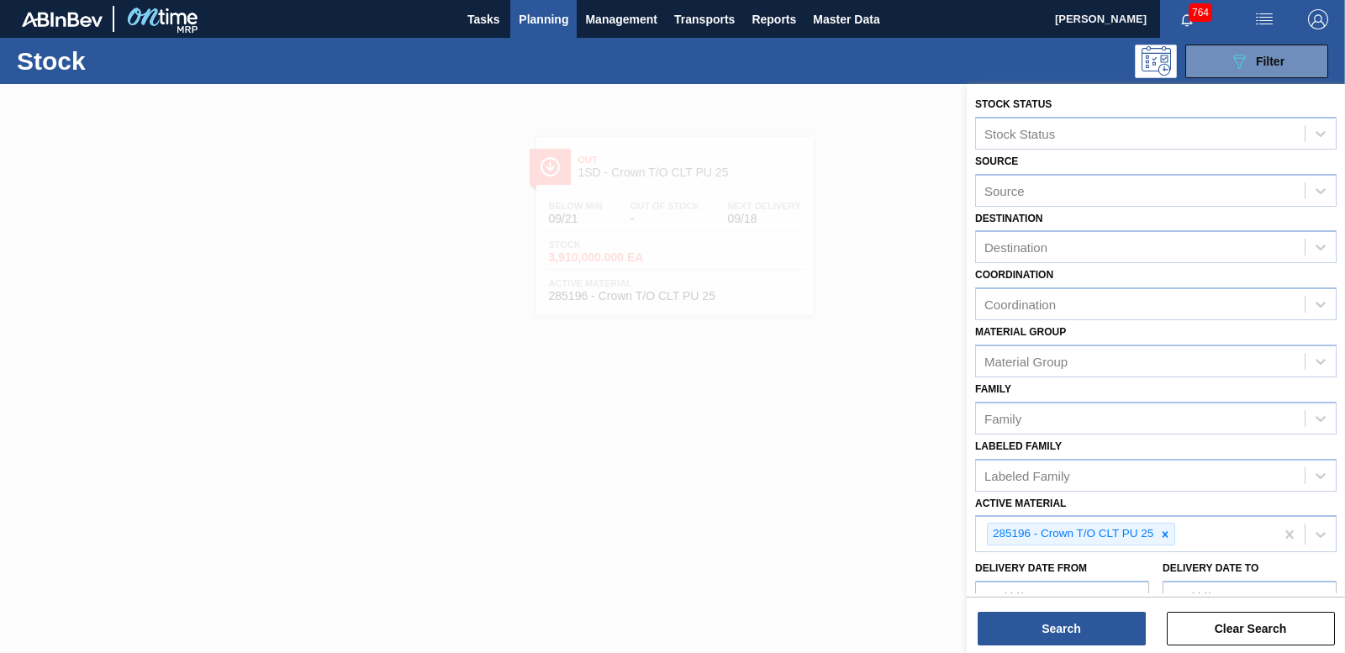
click at [1038, 650] on div "Stock Status Stock Status Source Source Destination Destination Coordination Co…" at bounding box center [1156, 370] width 378 height 573
click at [1036, 637] on button "Search" at bounding box center [1062, 629] width 168 height 34
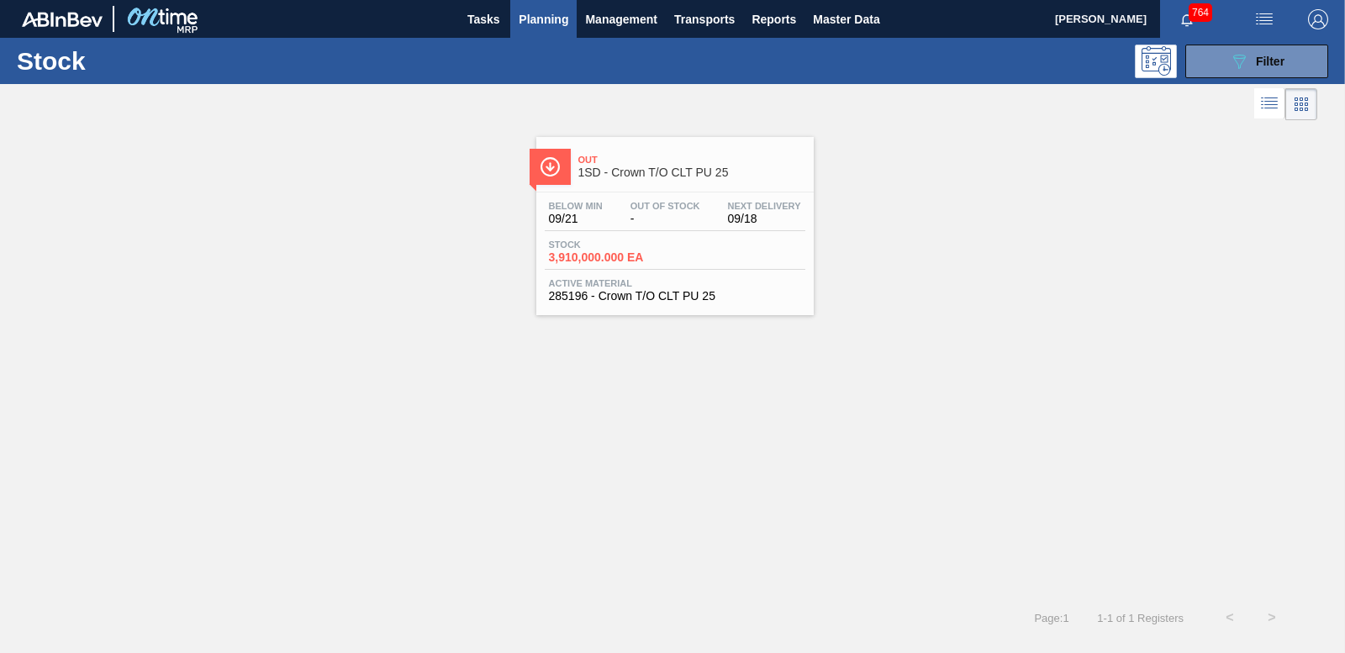
click at [627, 257] on span "3,910,000.000 EA" at bounding box center [608, 257] width 118 height 13
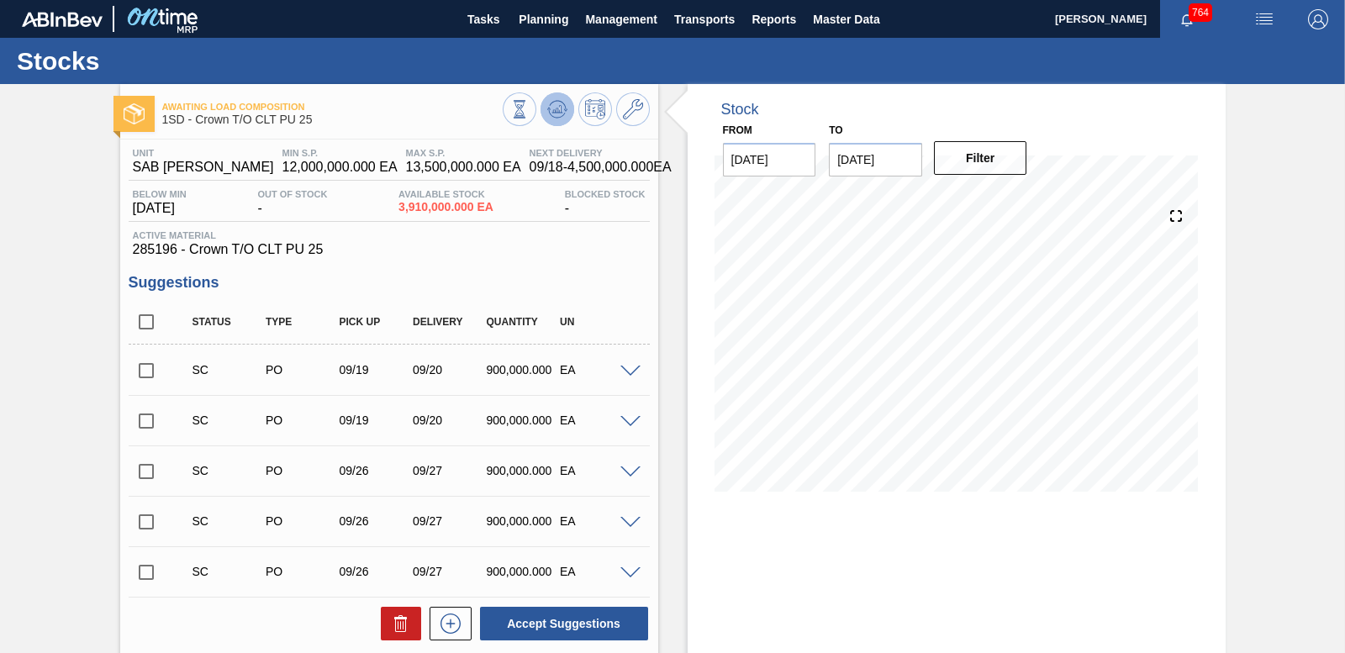
click at [557, 112] on icon at bounding box center [557, 109] width 11 height 8
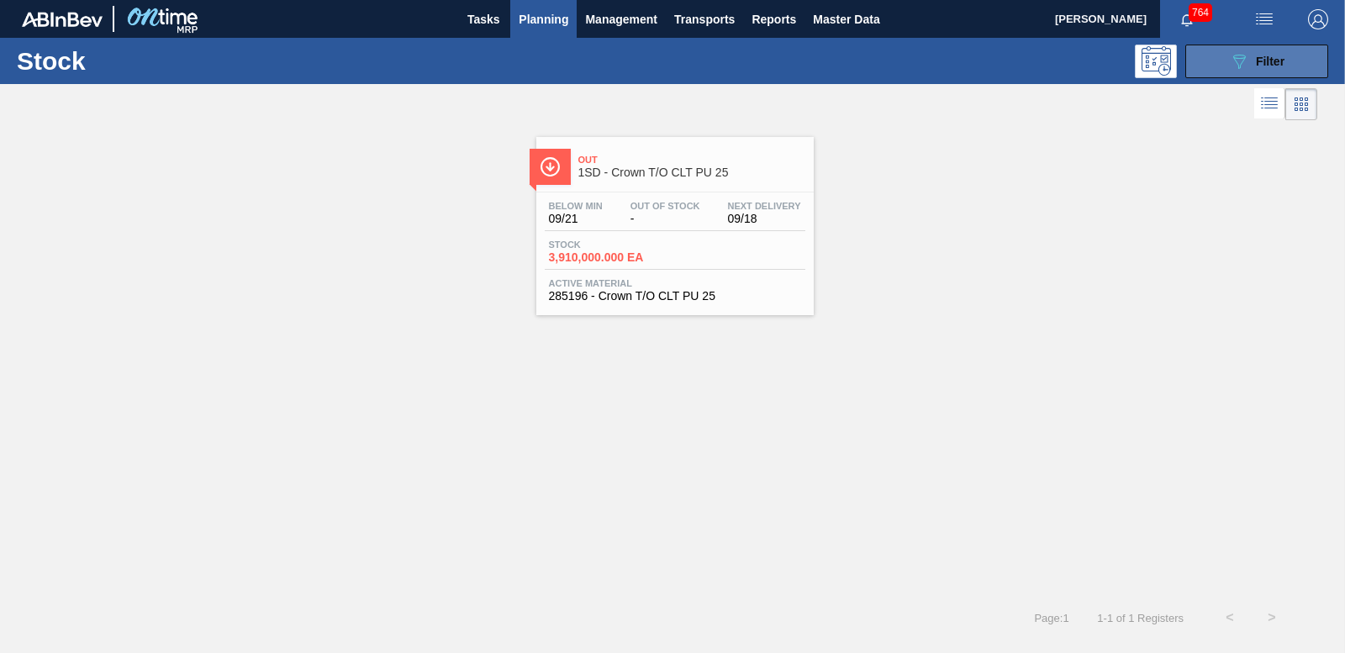
click at [1254, 53] on div "089F7B8B-B2A5-4AFE-B5C0-19BA573D28AC Filter" at bounding box center [1256, 61] width 55 height 20
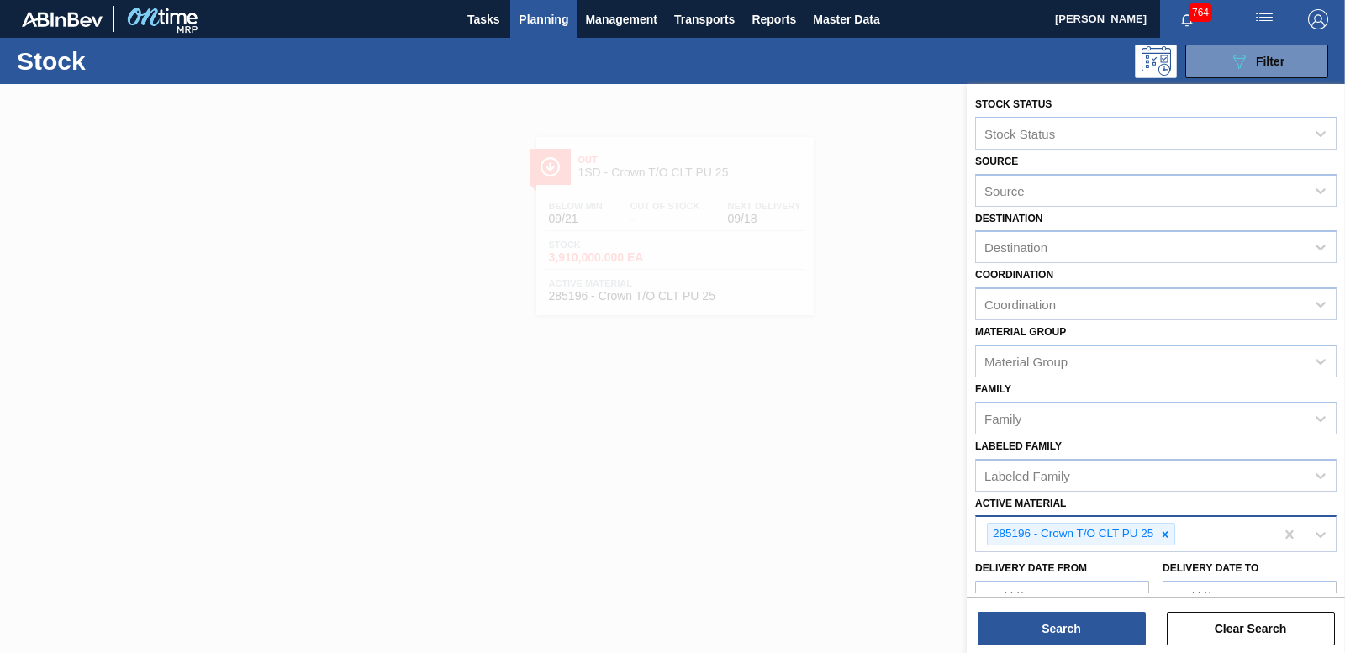
click at [1159, 533] on div at bounding box center [1165, 534] width 18 height 21
type Material "284541"
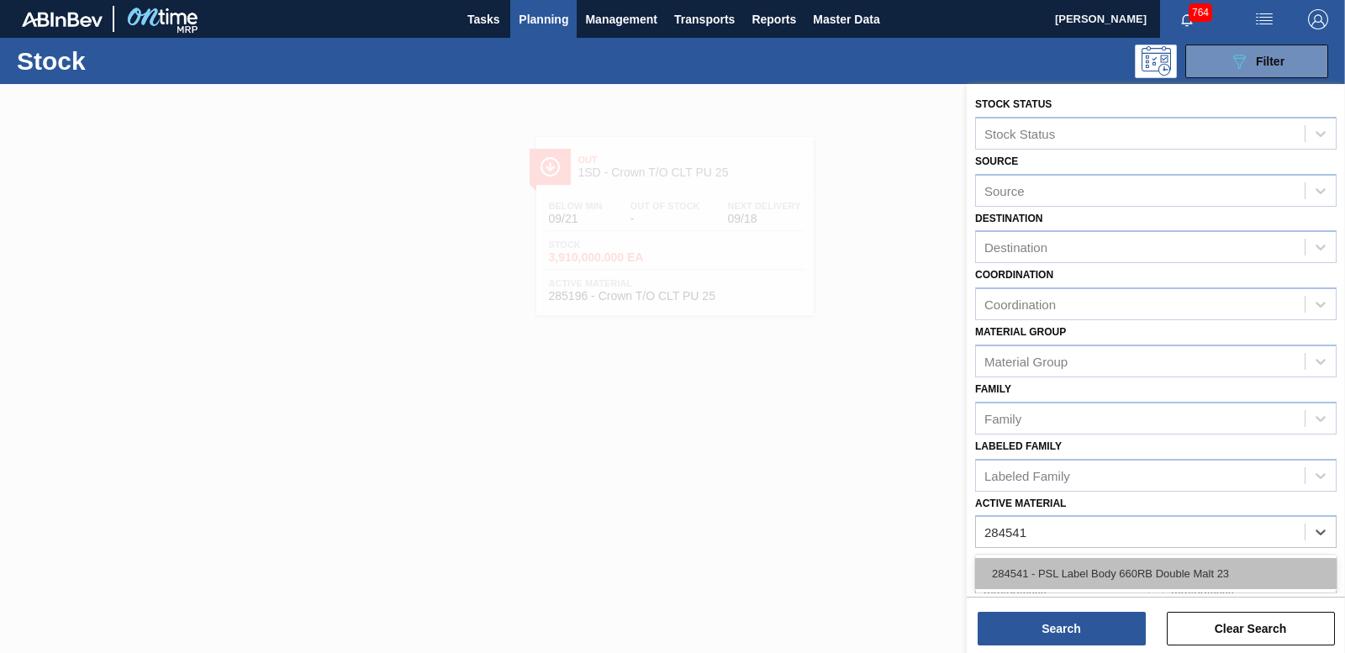
click at [1117, 564] on div "284541 - PSL Label Body 660RB Double Malt 23" at bounding box center [1156, 573] width 362 height 31
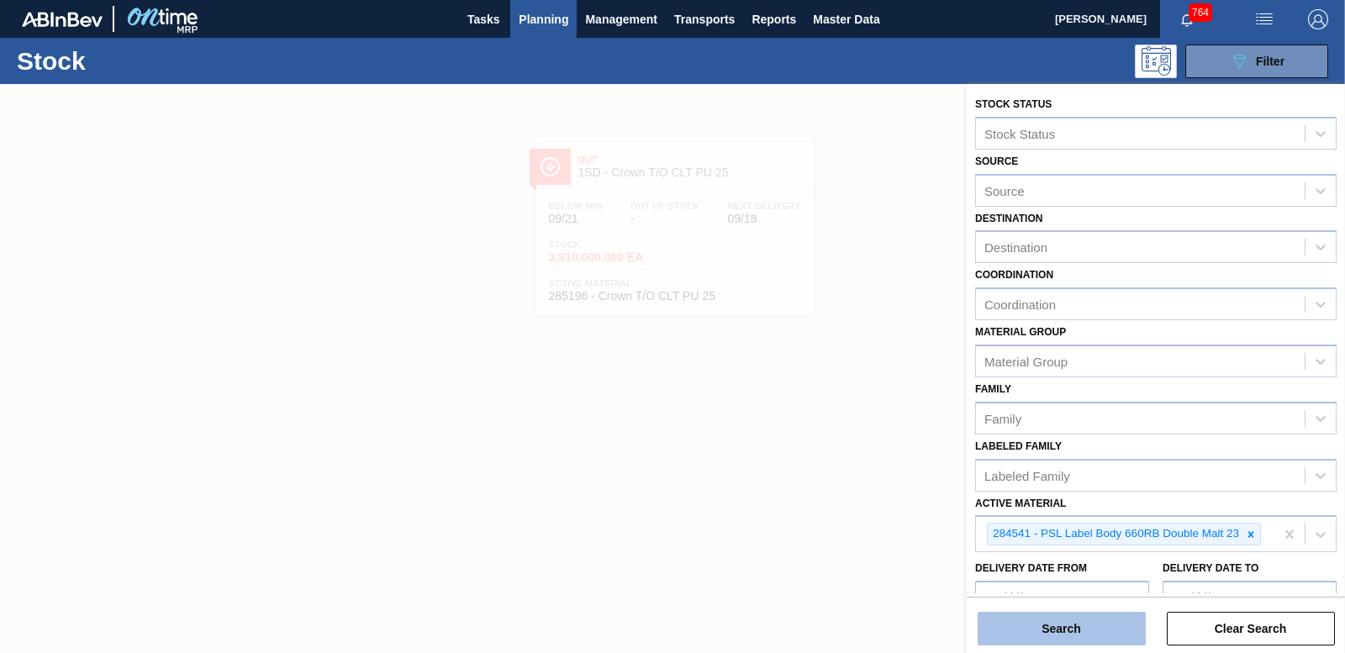
click at [1069, 621] on button "Search" at bounding box center [1062, 629] width 168 height 34
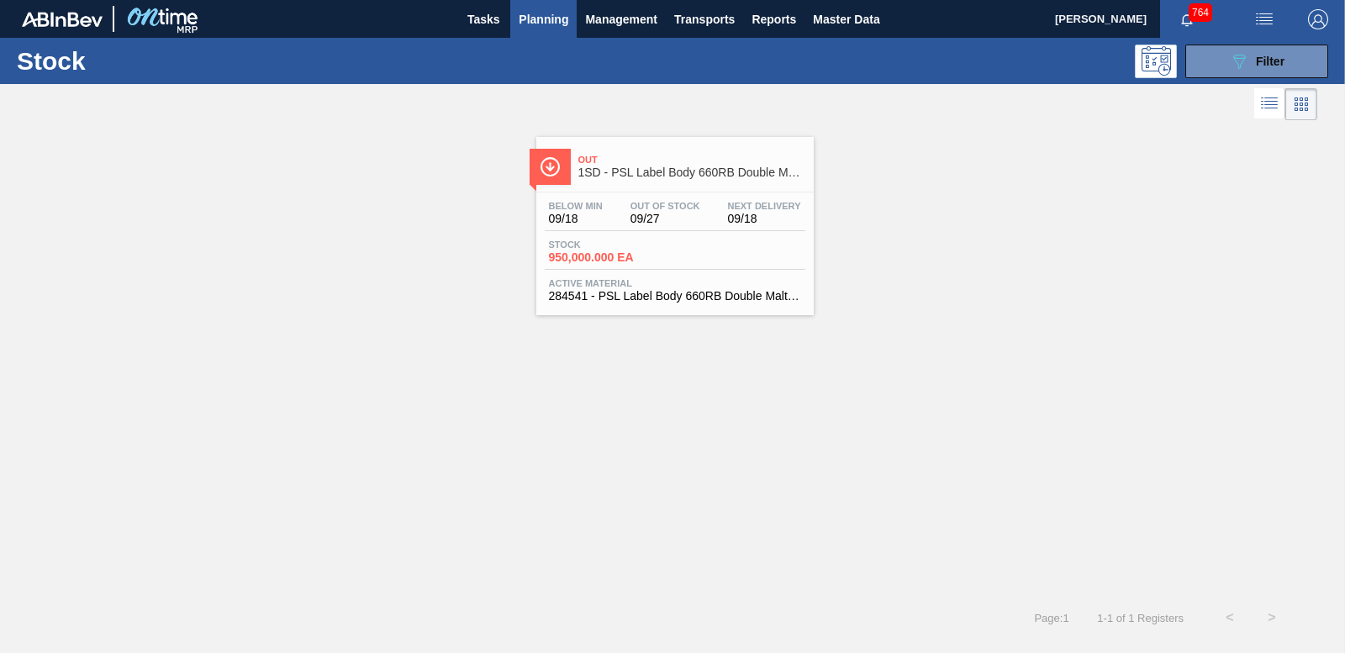
click at [603, 260] on span "950,000.000 EA" at bounding box center [608, 257] width 118 height 13
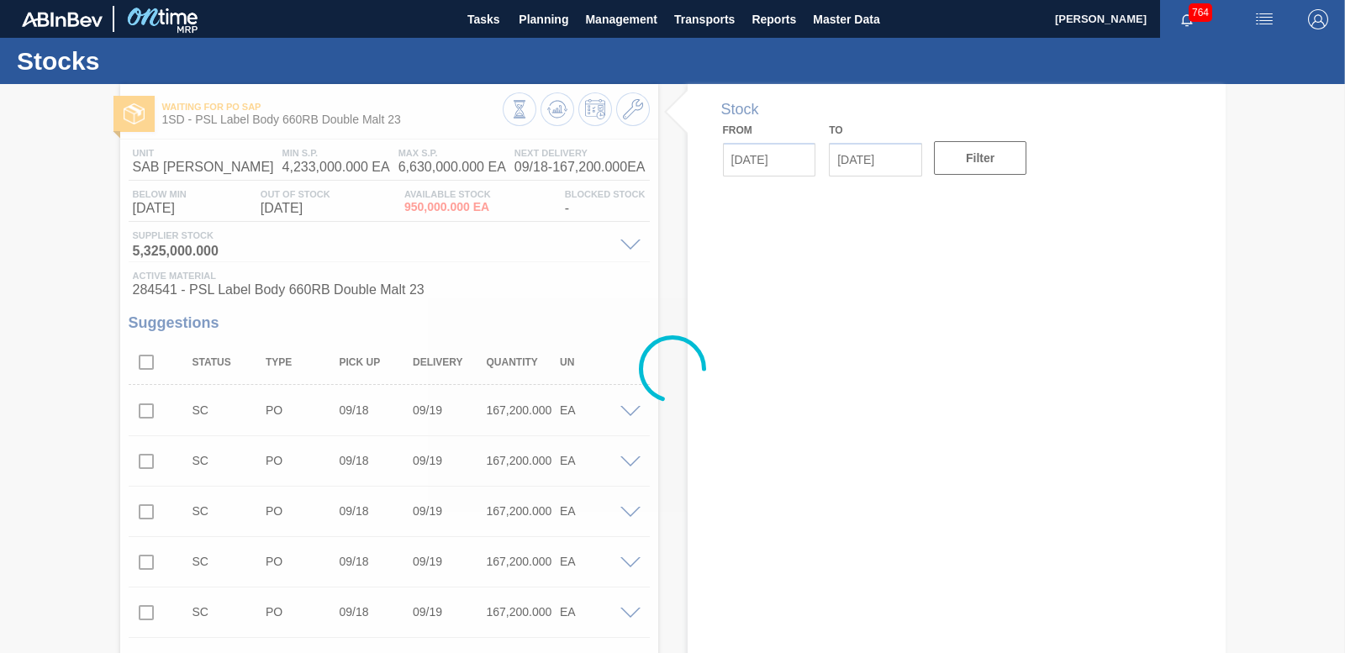
type input "[DATE]"
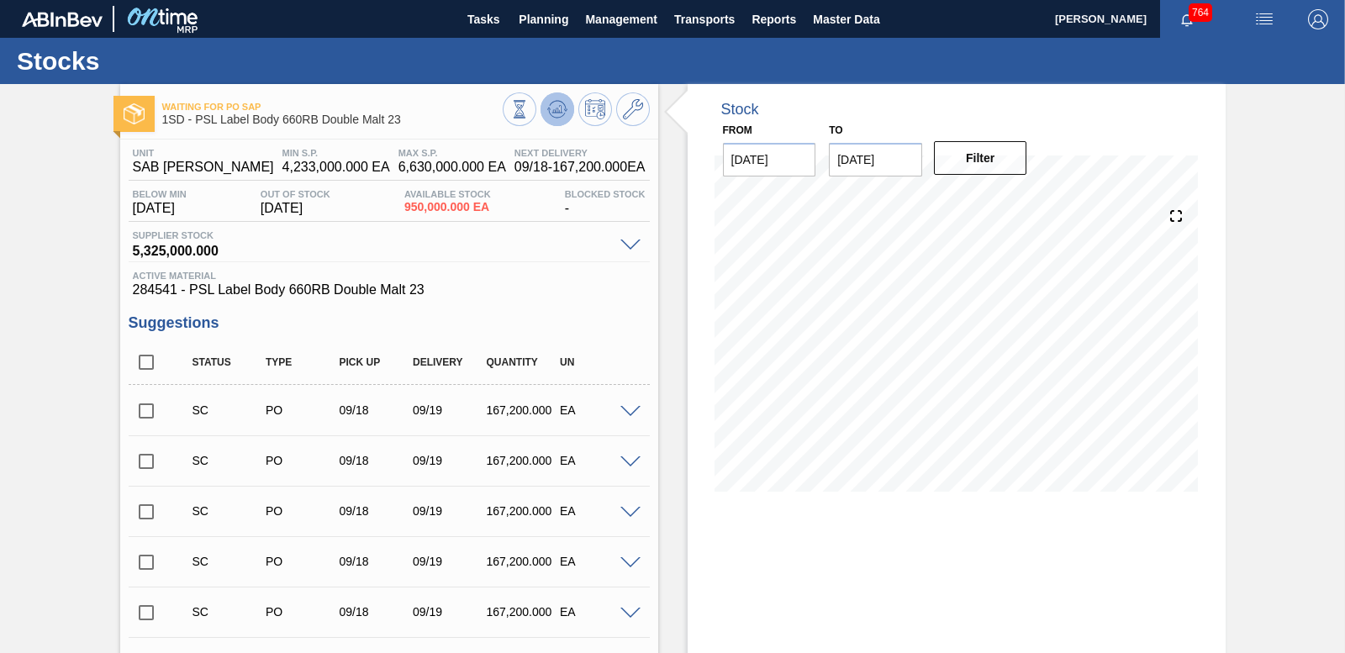
click at [563, 110] on icon at bounding box center [557, 109] width 20 height 20
click at [141, 409] on input "checkbox" at bounding box center [146, 411] width 35 height 35
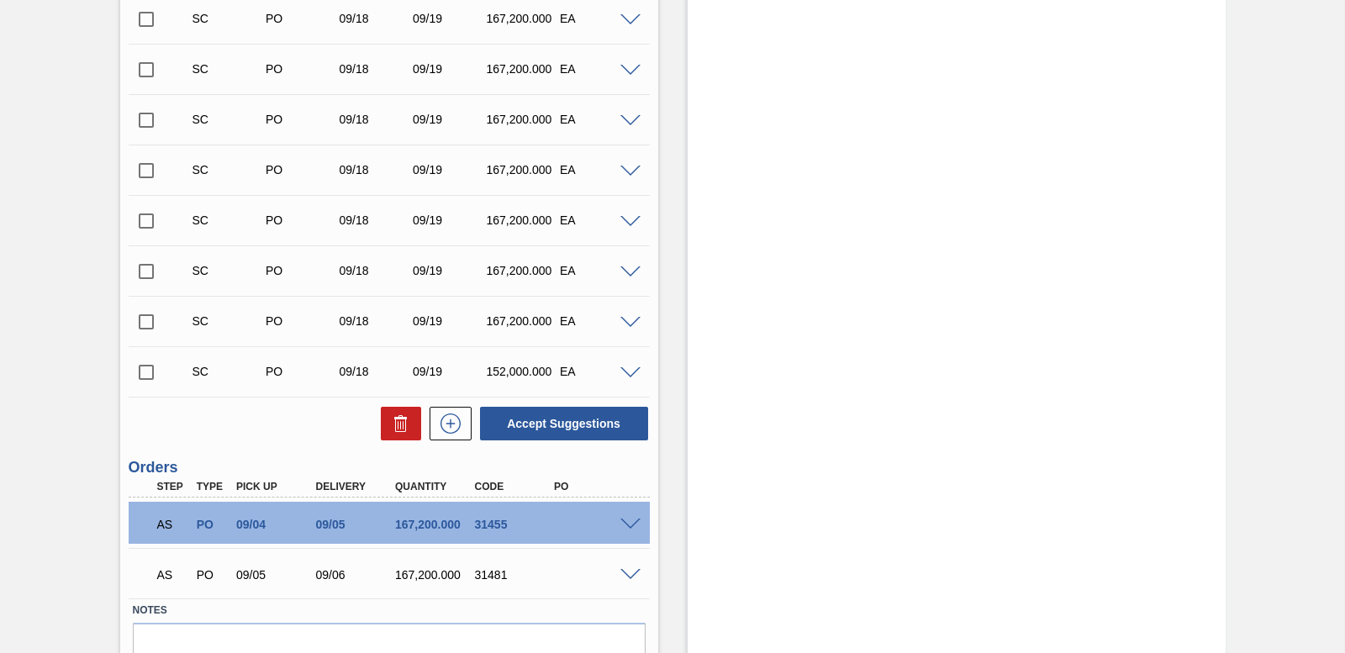
scroll to position [1787, 0]
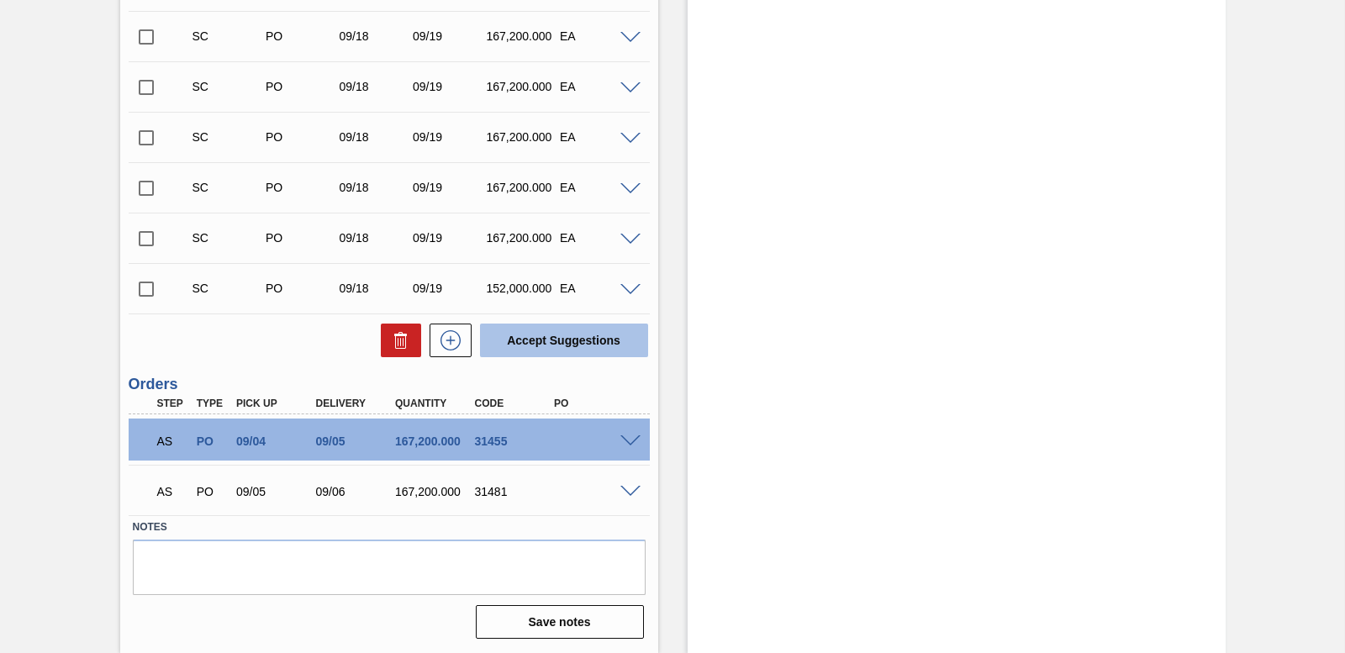
click at [557, 336] on button "Accept Suggestions" at bounding box center [564, 341] width 168 height 34
checkbox input "false"
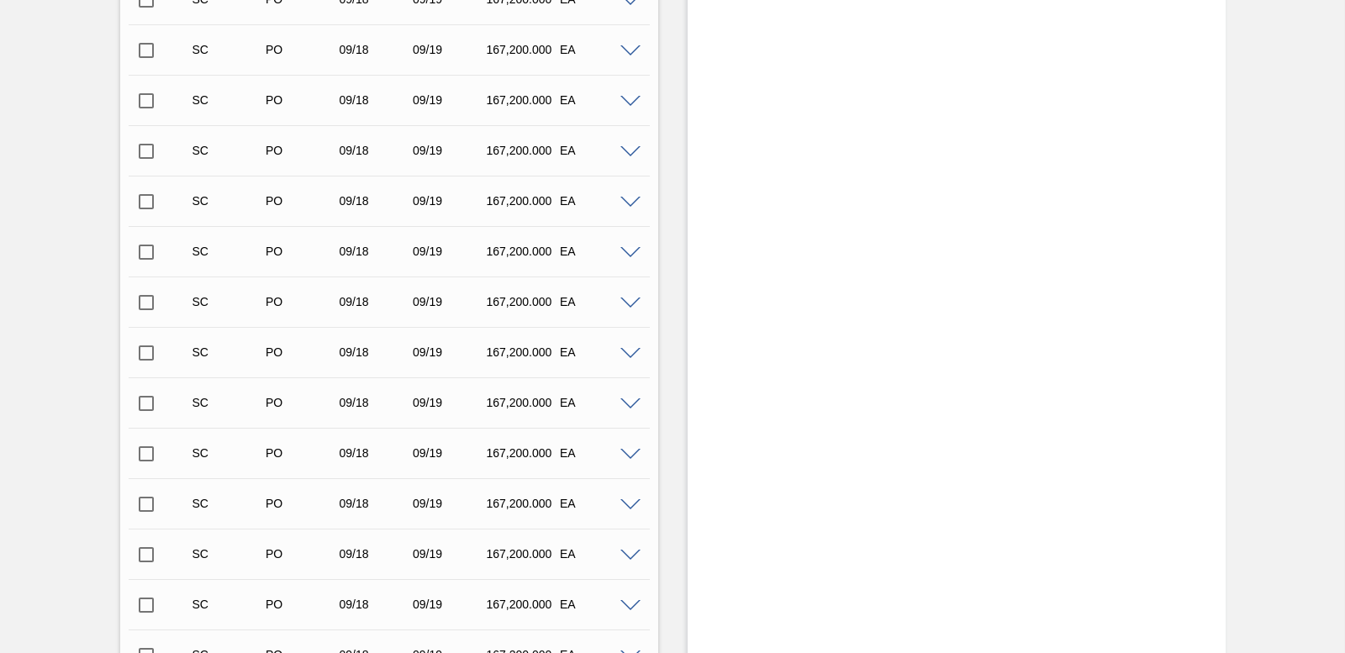
scroll to position [980, 0]
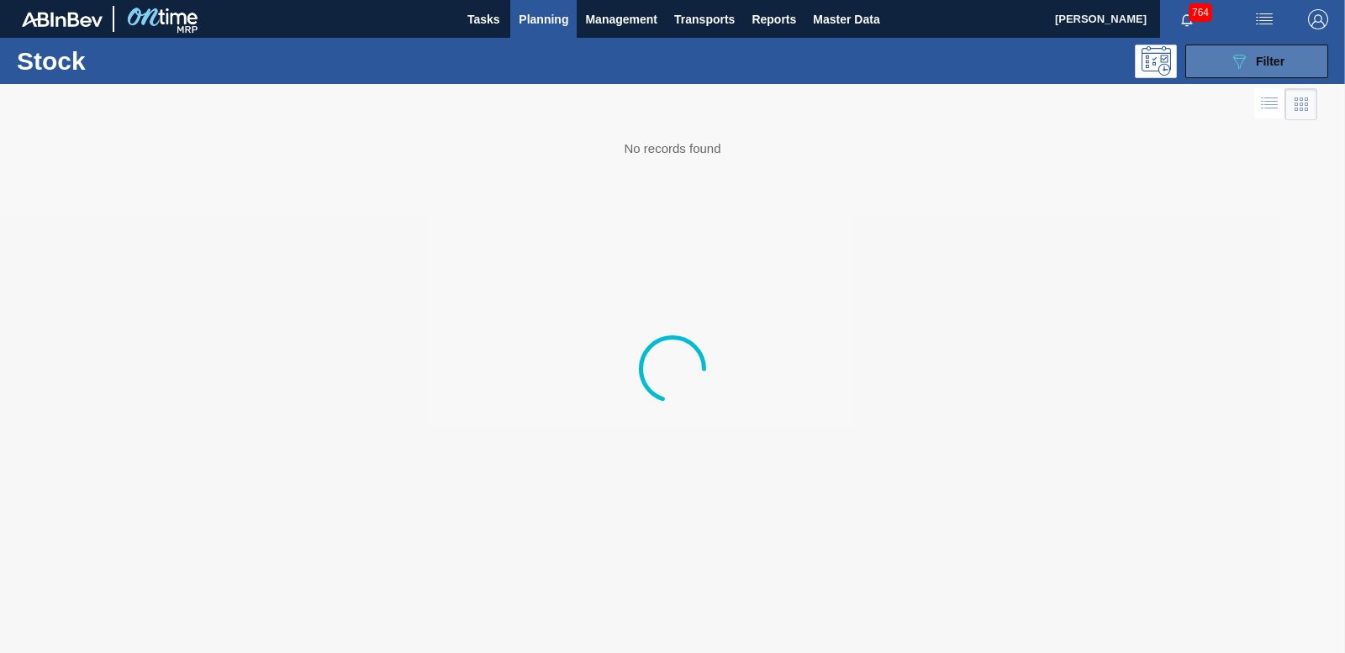
click at [1205, 62] on button "089F7B8B-B2A5-4AFE-B5C0-19BA573D28AC Filter" at bounding box center [1257, 62] width 143 height 34
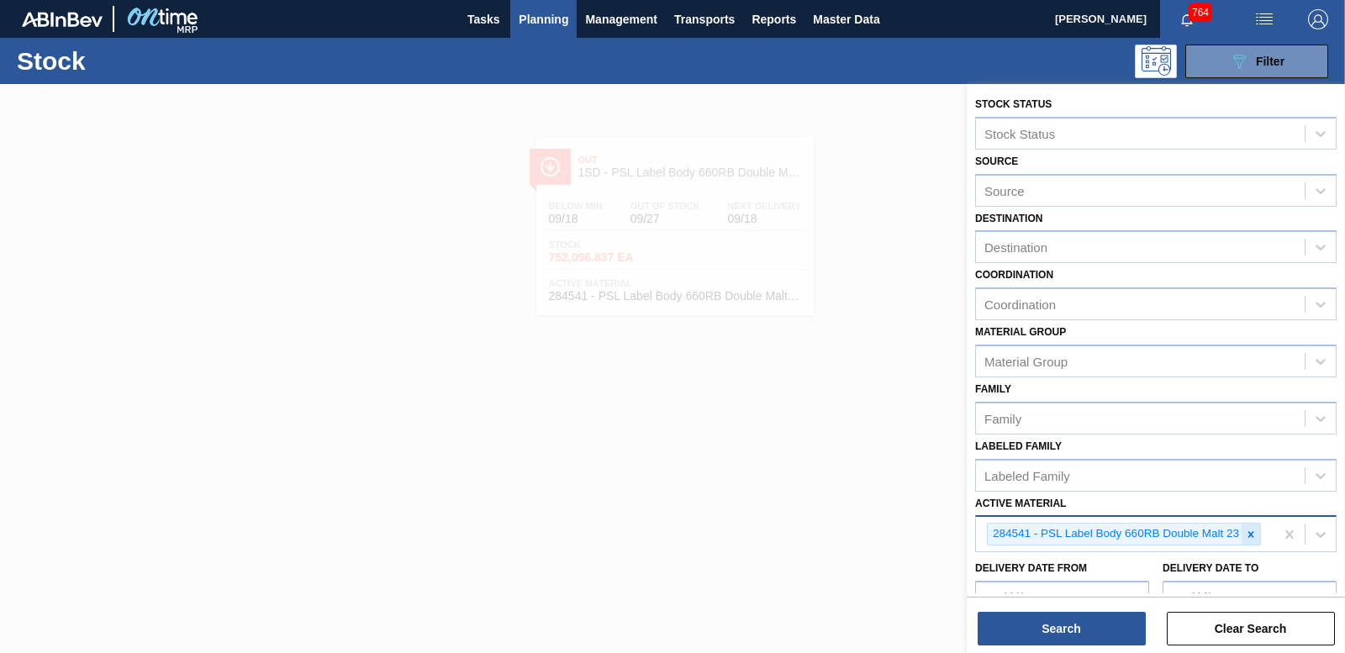
click at [1251, 532] on icon at bounding box center [1251, 535] width 12 height 12
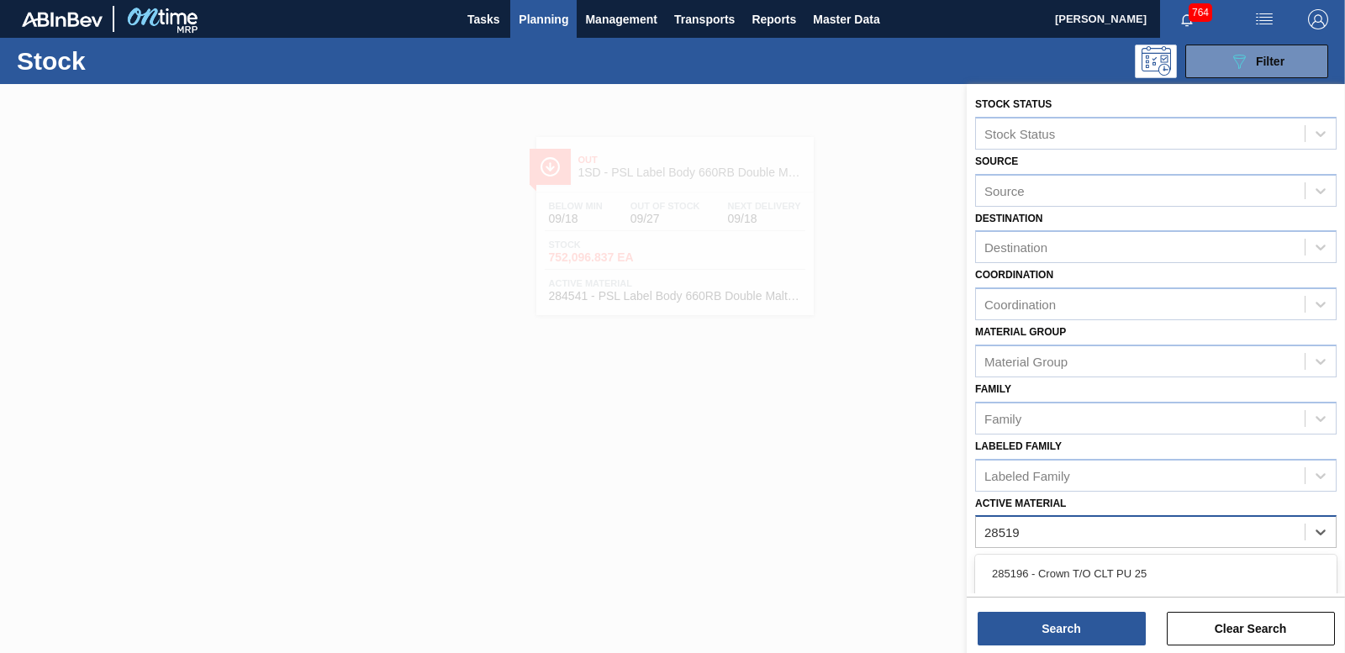
type Material "285191"
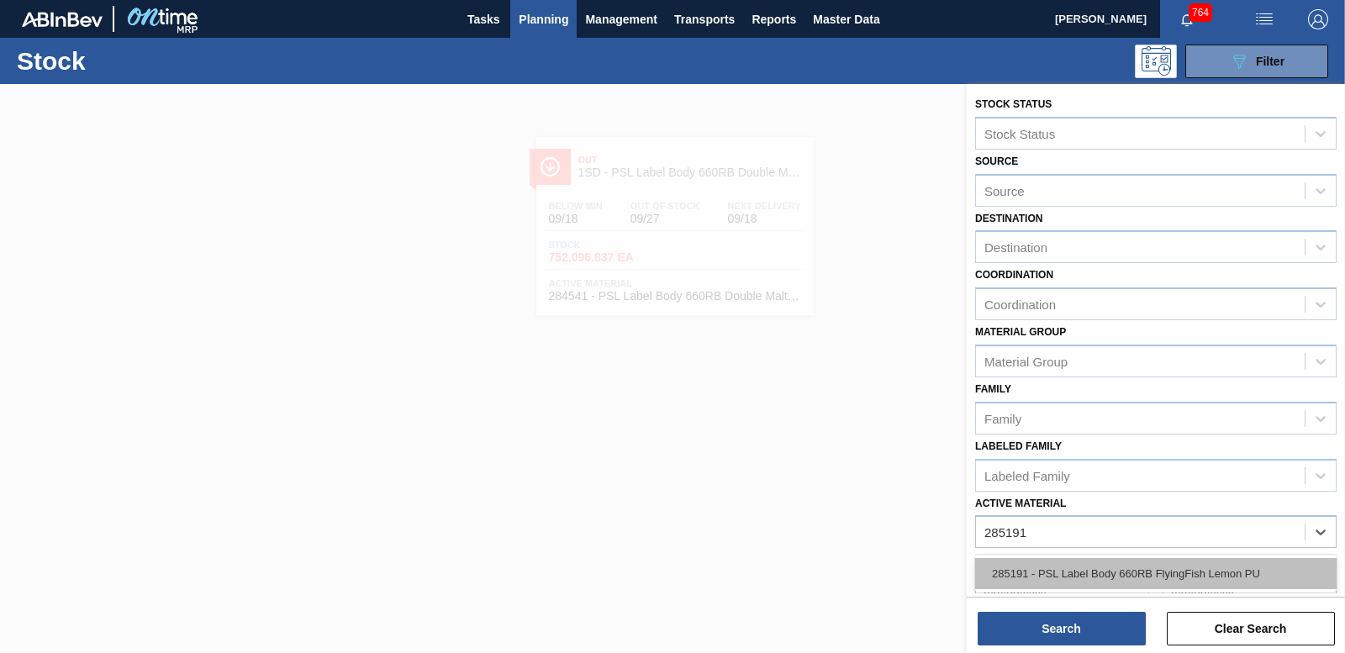
drag, startPoint x: 1174, startPoint y: 565, endPoint x: 1158, endPoint y: 570, distance: 16.8
click at [1171, 565] on div "285191 - PSL Label Body 660RB FlyingFish Lemon PU" at bounding box center [1156, 573] width 362 height 31
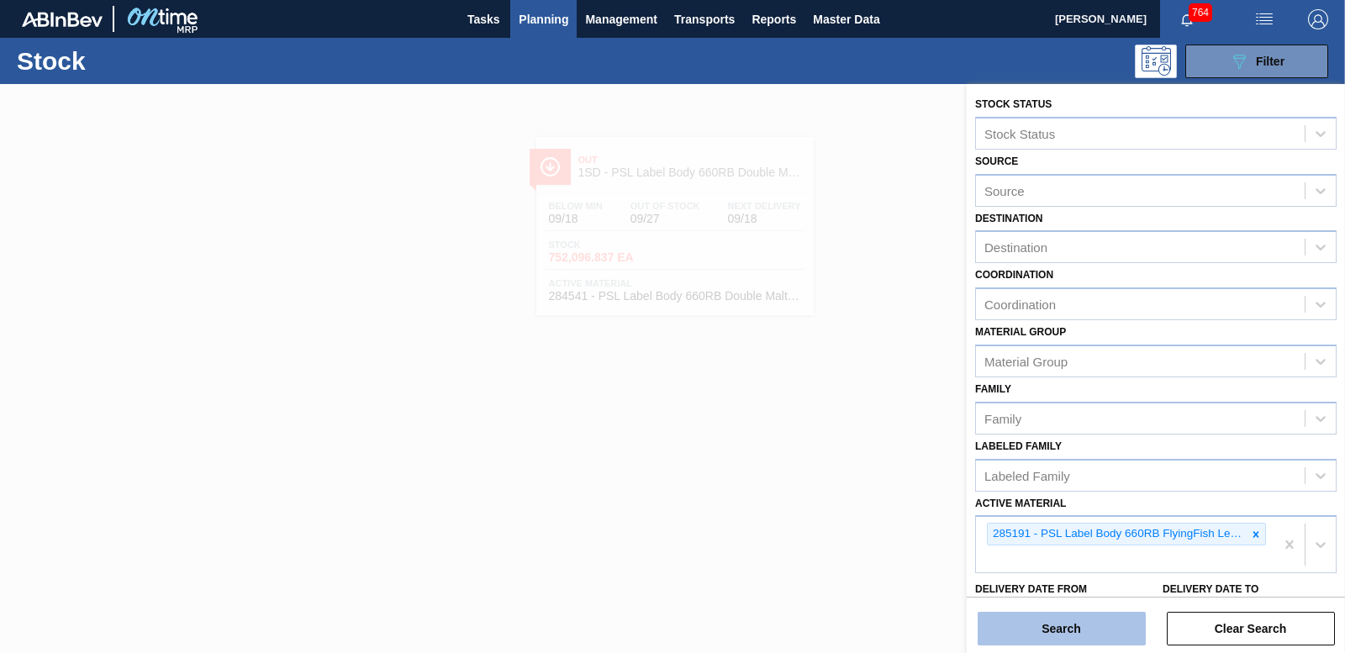
click at [1104, 622] on button "Search" at bounding box center [1062, 629] width 168 height 34
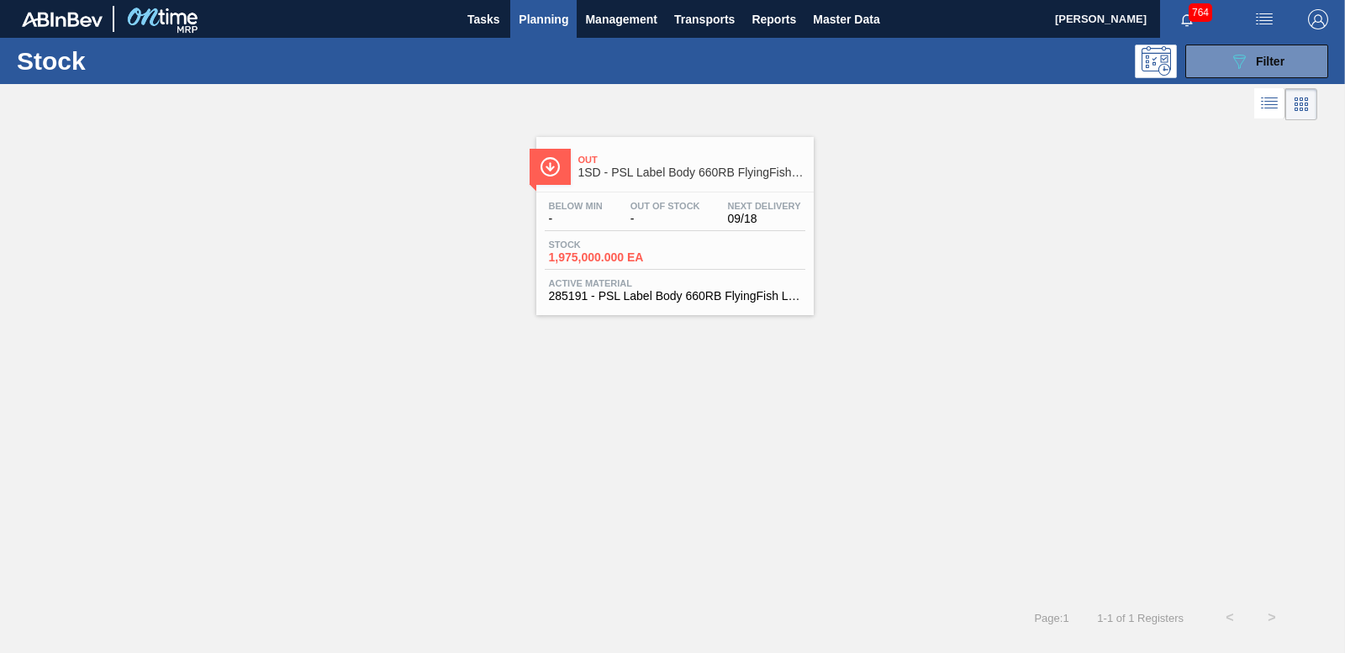
click at [621, 261] on span "1,975,000.000 EA" at bounding box center [608, 257] width 118 height 13
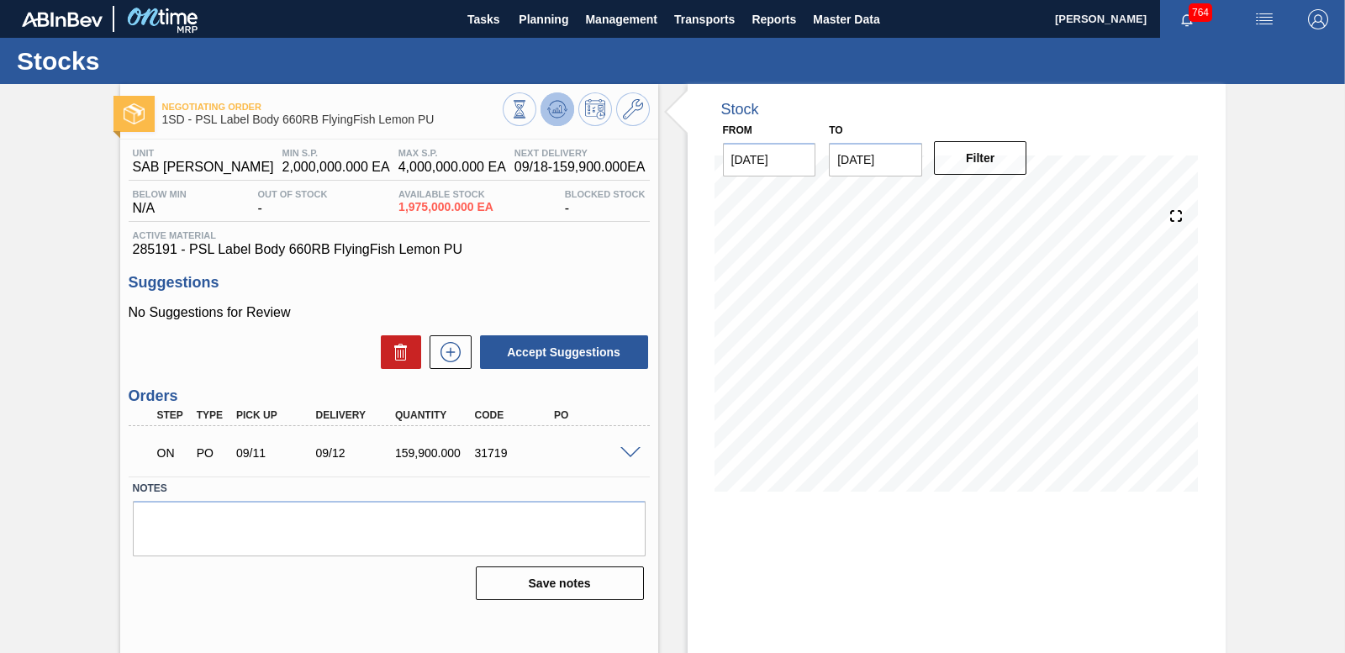
click at [554, 104] on icon at bounding box center [557, 109] width 20 height 20
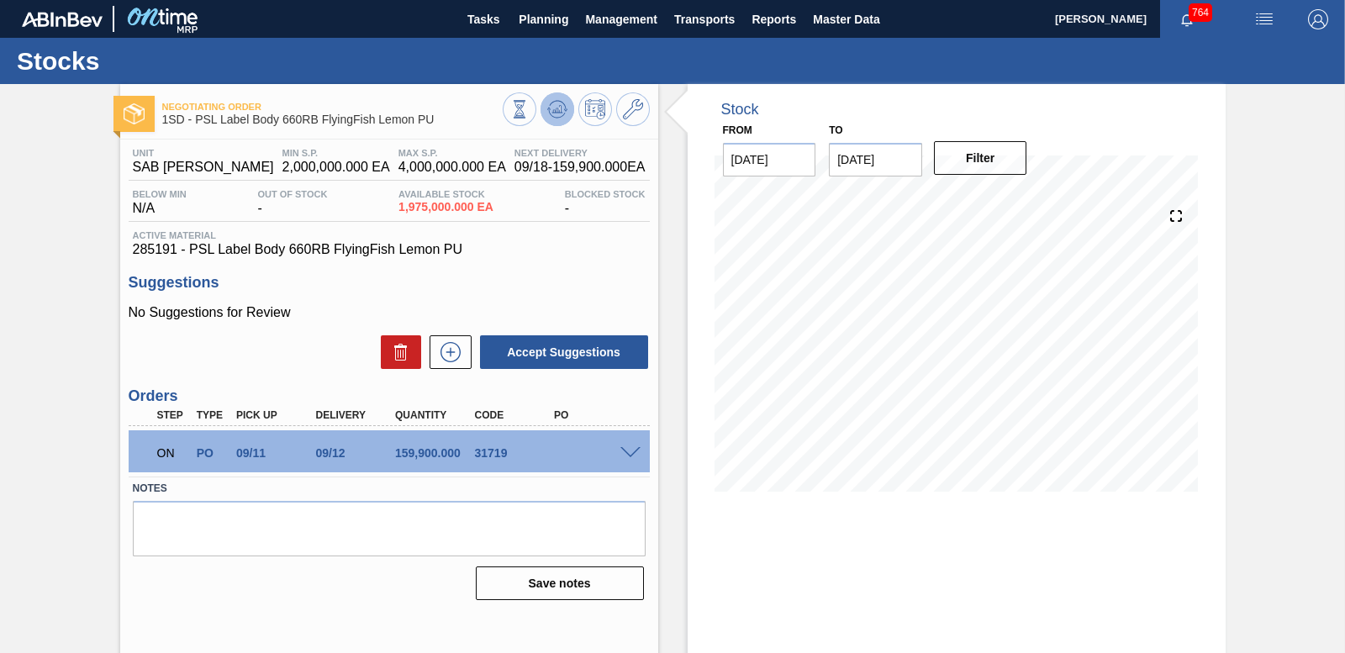
click at [563, 116] on icon at bounding box center [557, 109] width 20 height 20
click at [557, 111] on icon at bounding box center [557, 109] width 11 height 8
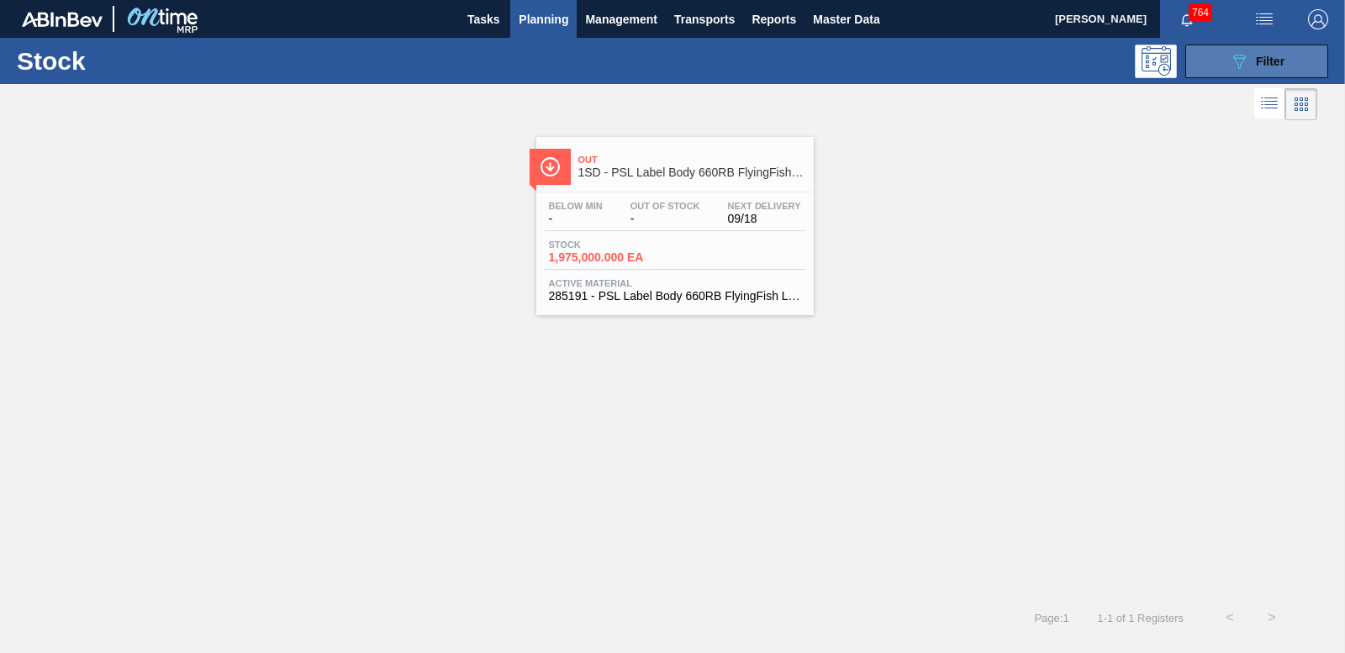
click at [1229, 53] on icon "089F7B8B-B2A5-4AFE-B5C0-19BA573D28AC" at bounding box center [1239, 61] width 20 height 20
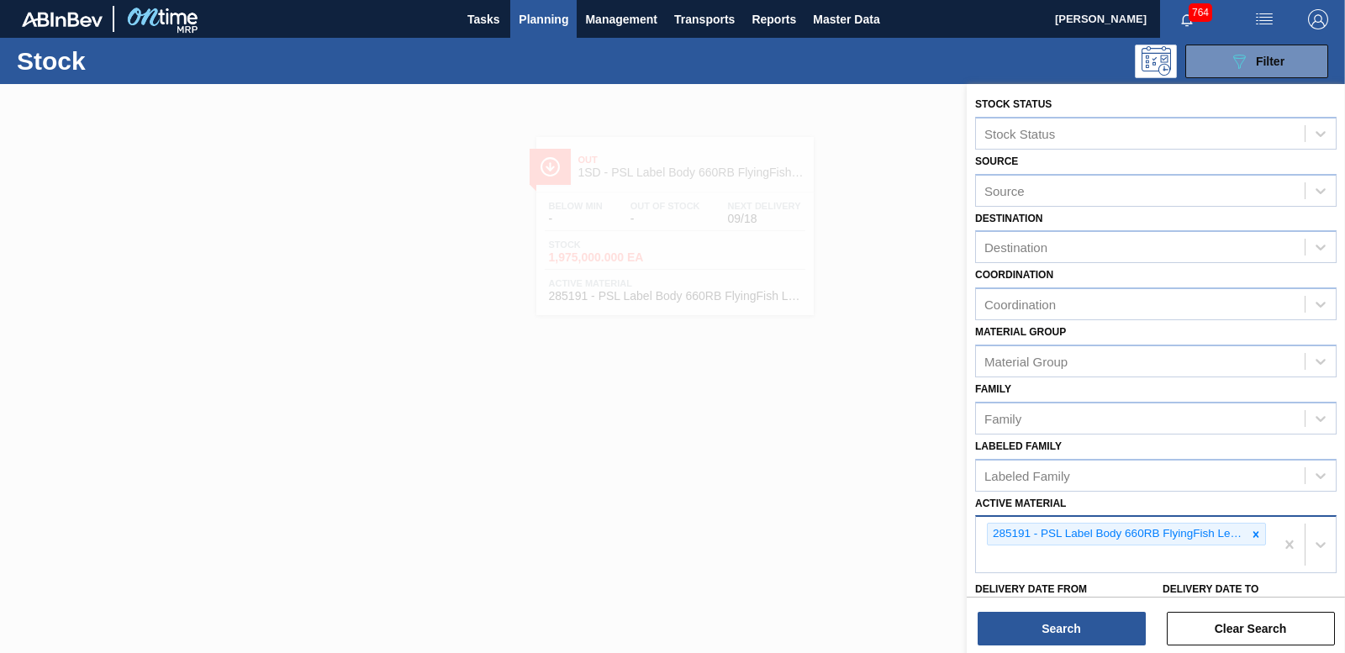
click at [1254, 536] on icon at bounding box center [1256, 535] width 12 height 12
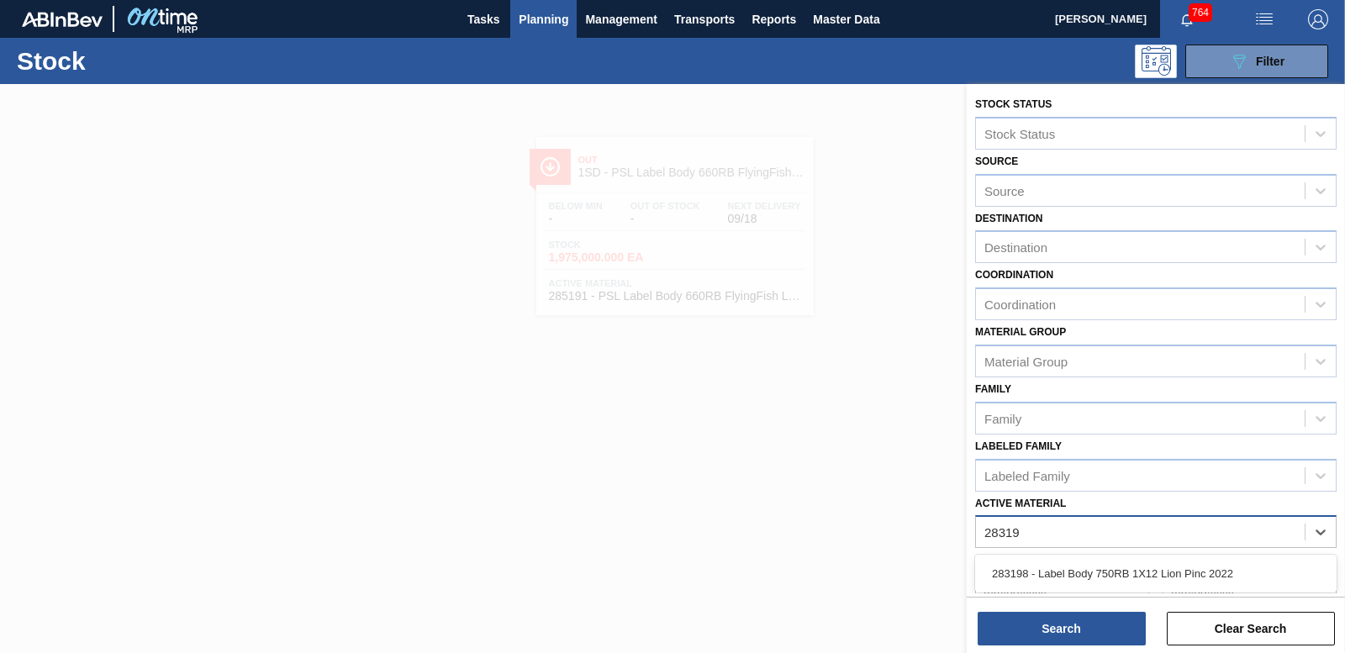
type Material "283198"
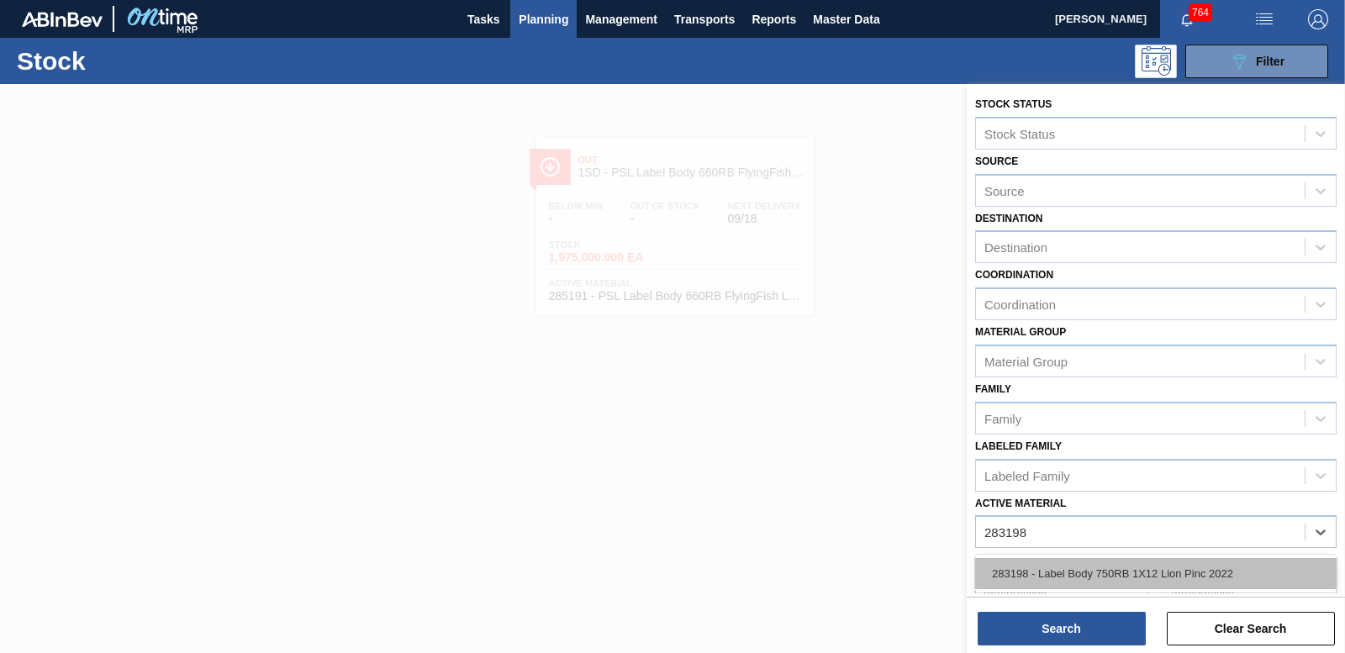
click at [1113, 568] on div "283198 - Label Body 750RB 1X12 Lion Pinc 2022" at bounding box center [1156, 573] width 362 height 31
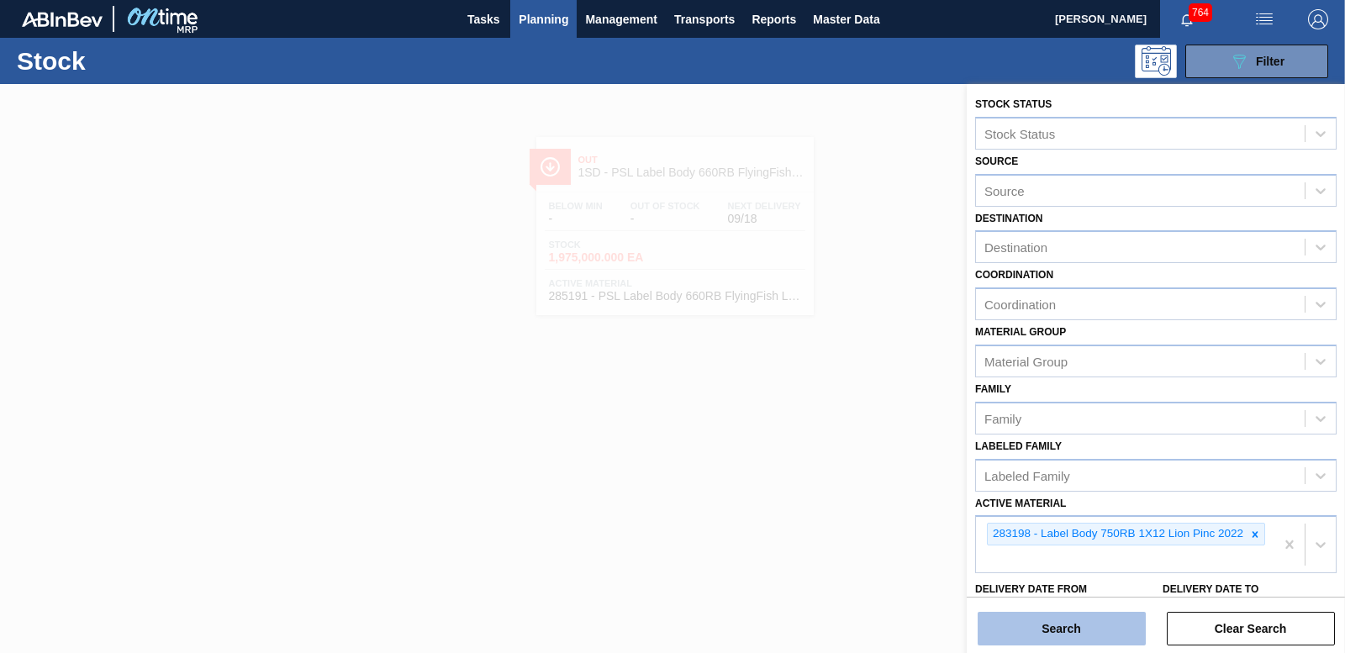
click at [1088, 640] on button "Search" at bounding box center [1062, 629] width 168 height 34
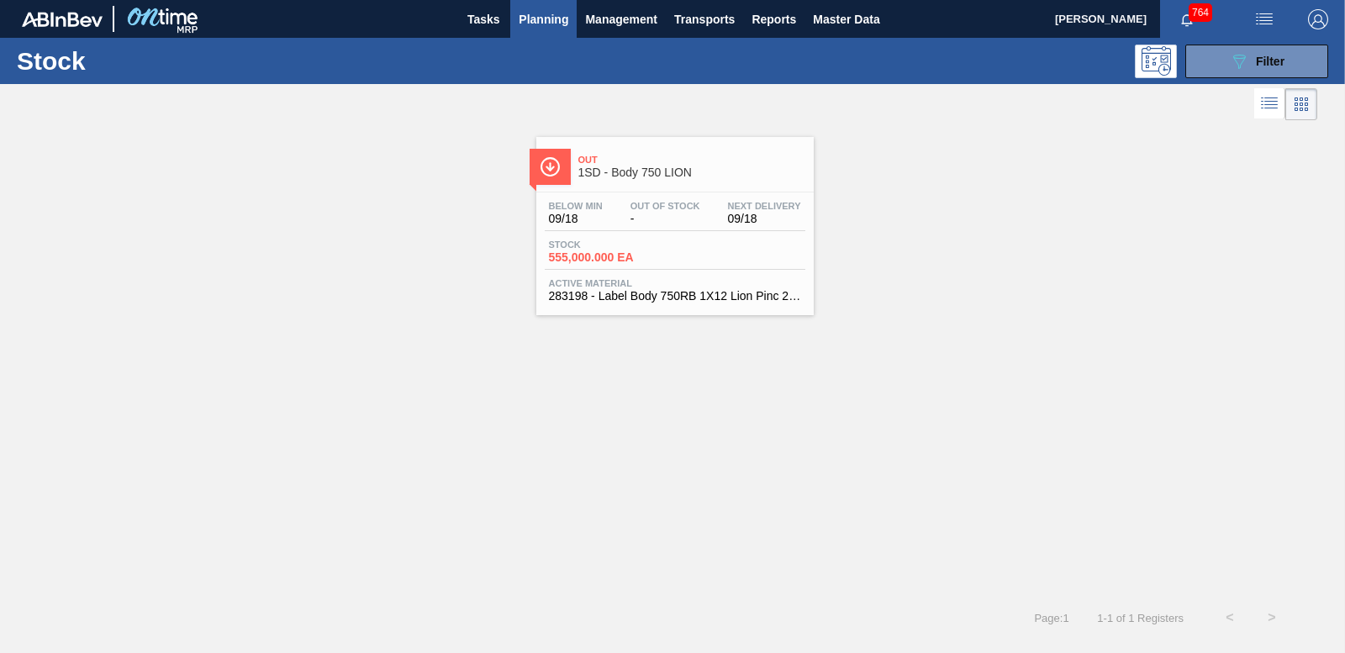
click at [600, 258] on span "555,000.000 EA" at bounding box center [608, 257] width 118 height 13
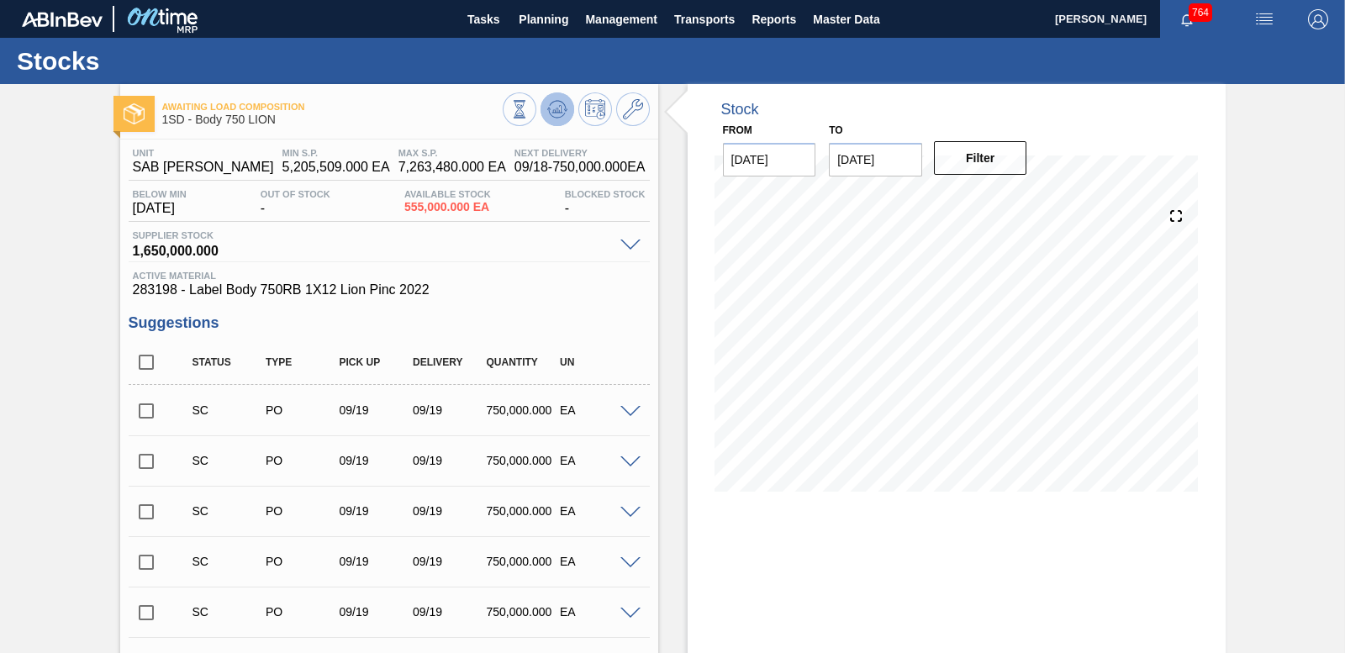
click at [552, 117] on icon at bounding box center [556, 113] width 17 height 8
click at [146, 406] on input "checkbox" at bounding box center [146, 411] width 35 height 35
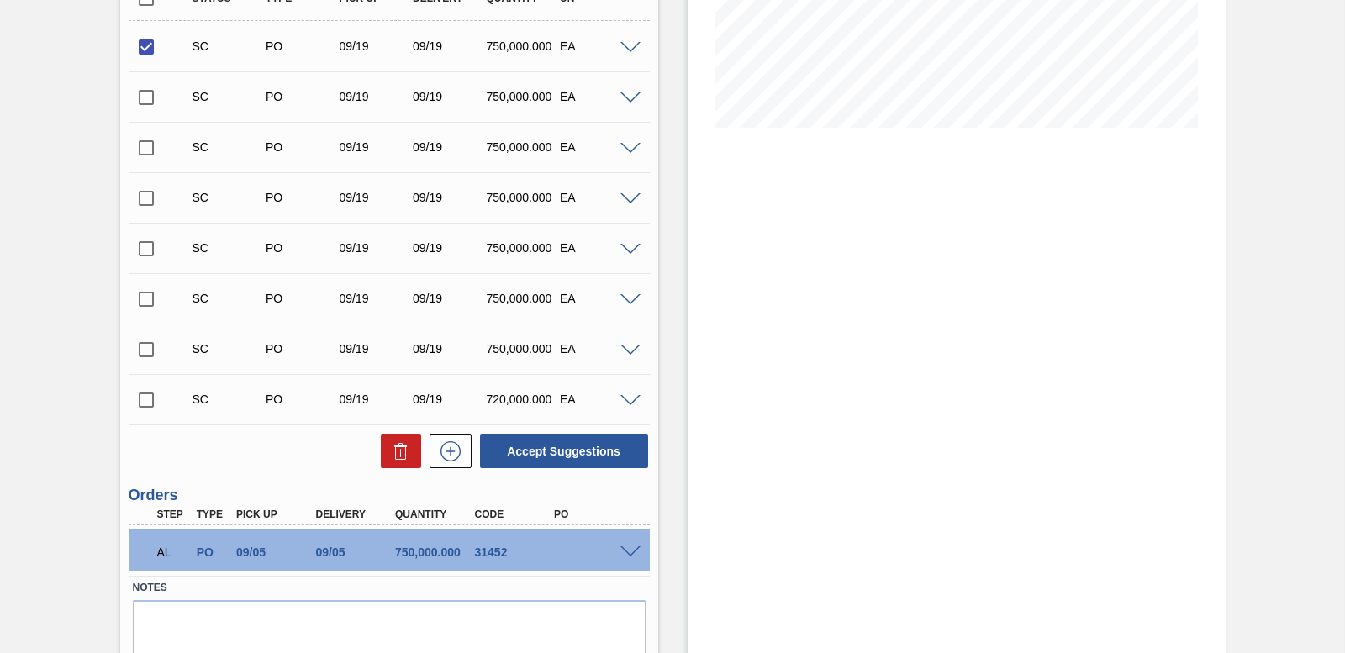
scroll to position [425, 0]
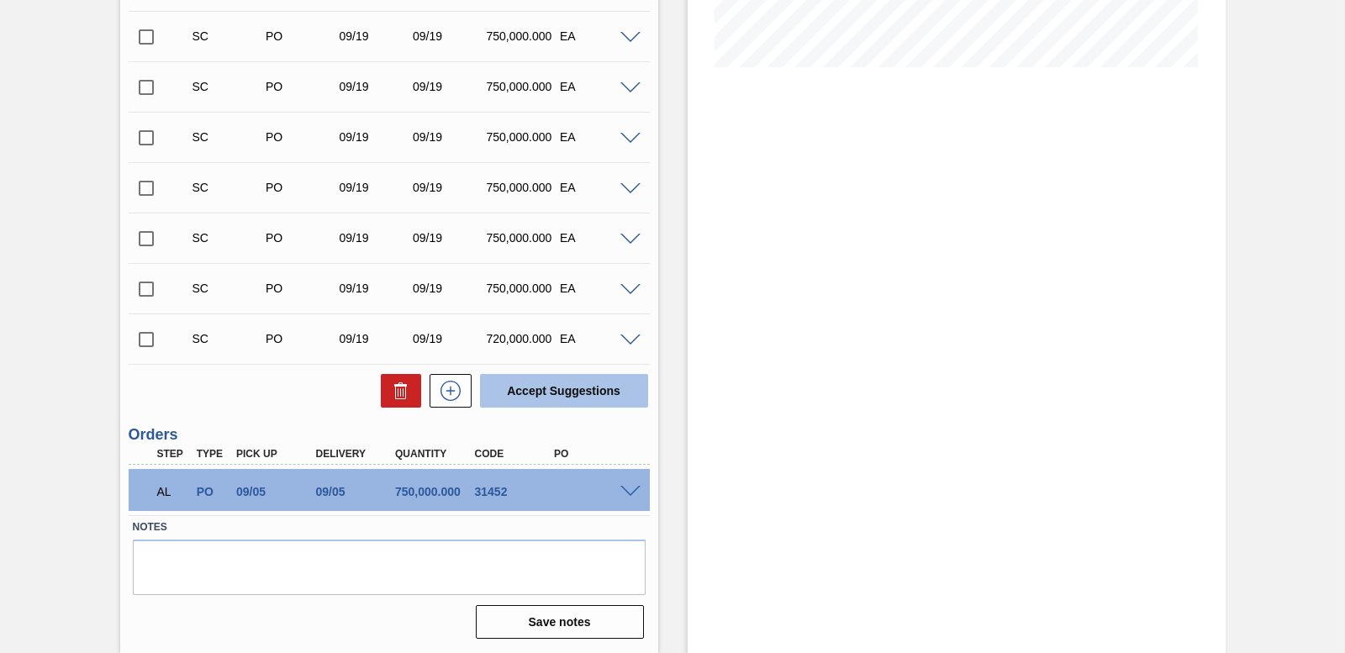
click at [535, 389] on button "Accept Suggestions" at bounding box center [564, 391] width 168 height 34
checkbox input "false"
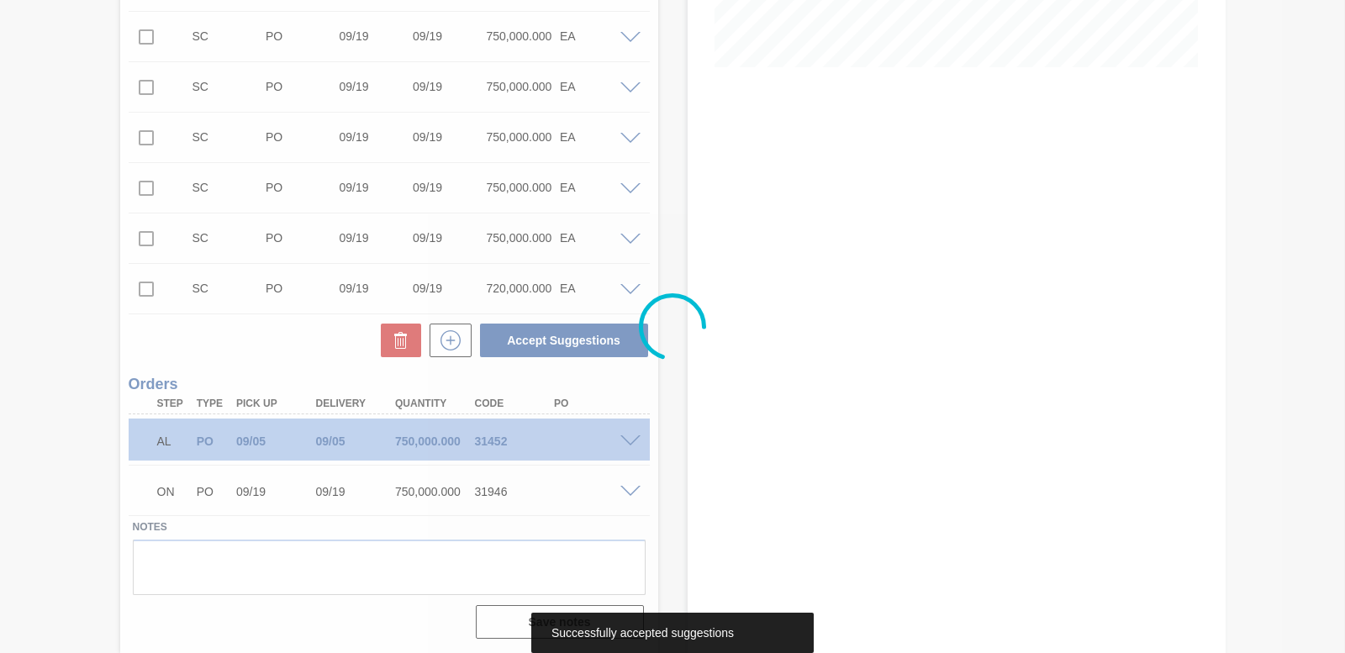
scroll to position [374, 0]
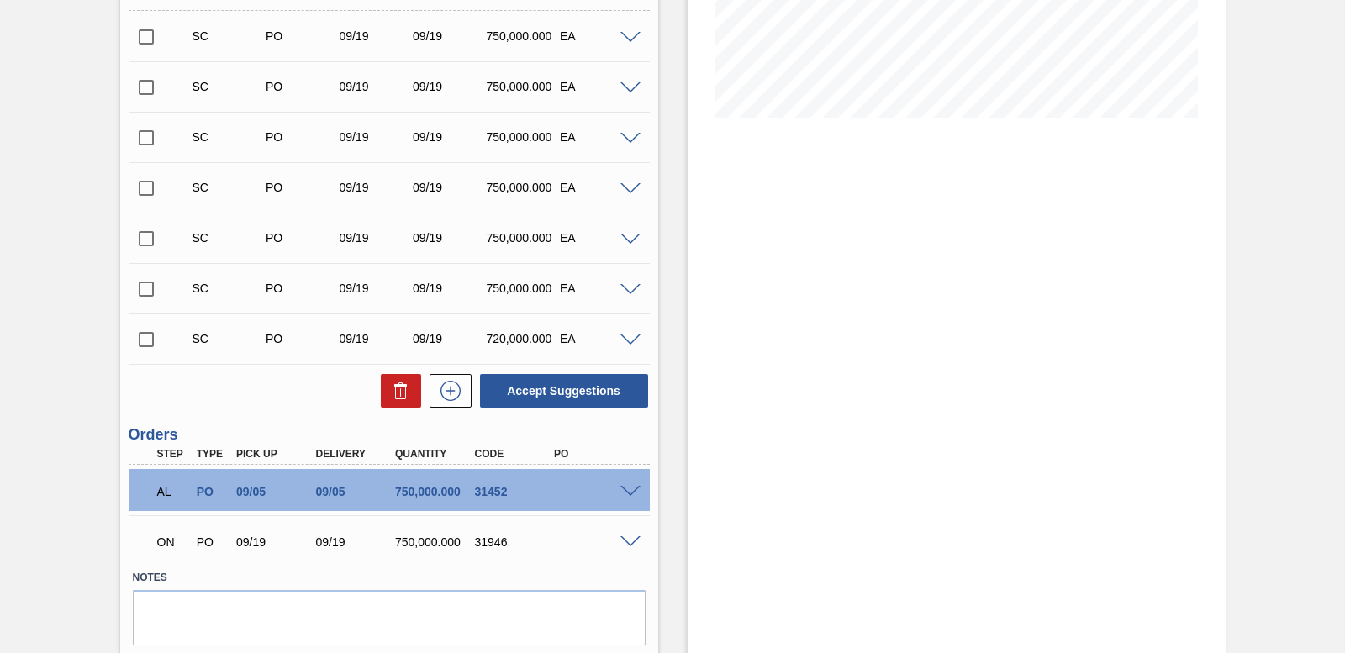
click at [631, 540] on span at bounding box center [631, 542] width 20 height 13
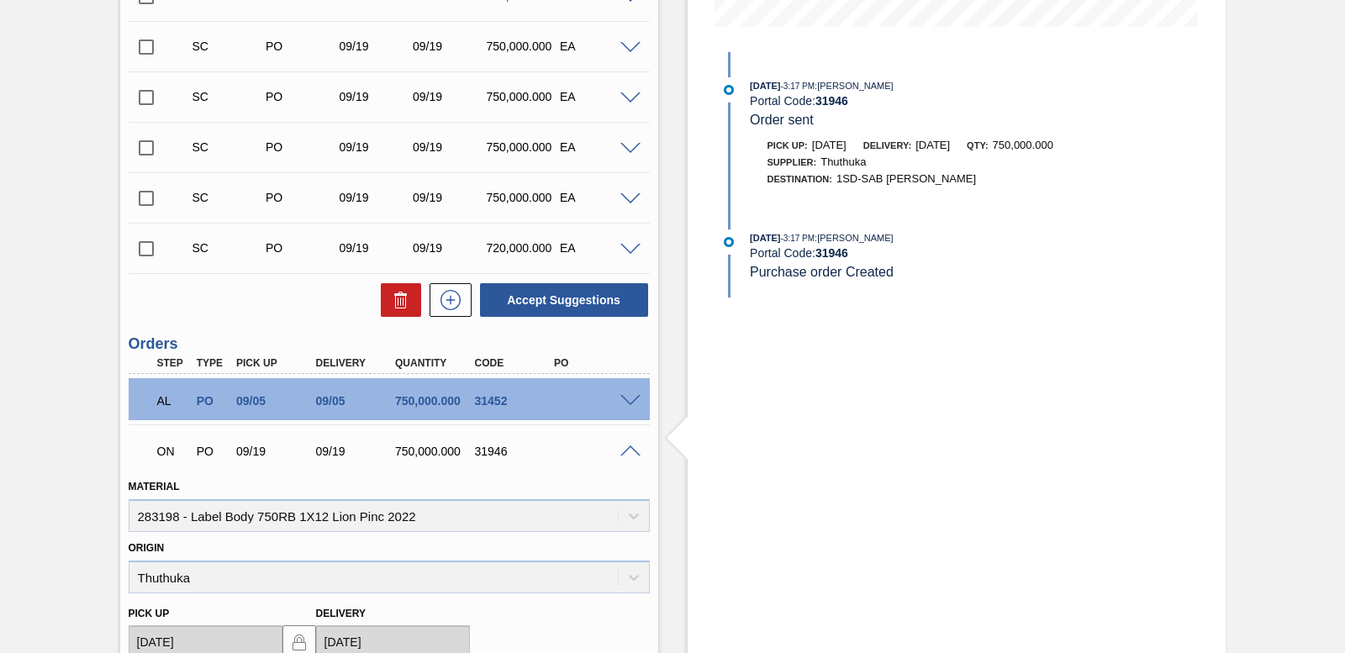
scroll to position [542, 0]
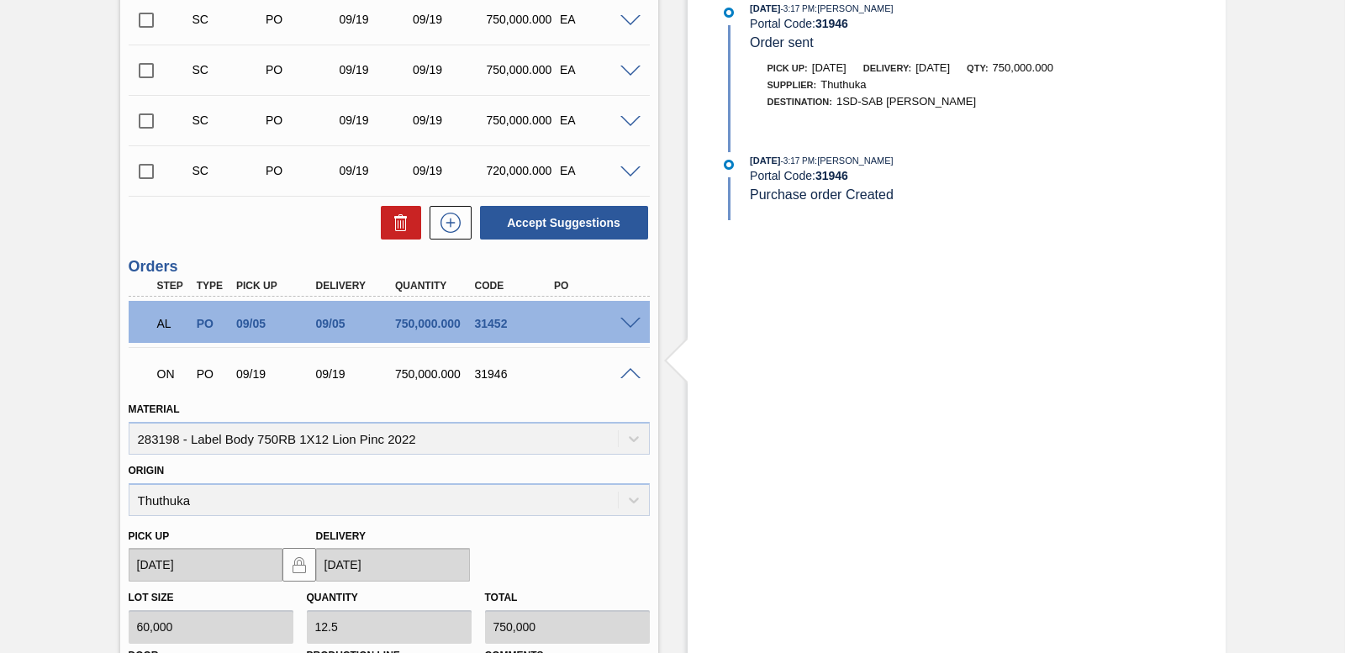
click at [625, 370] on span at bounding box center [631, 374] width 20 height 13
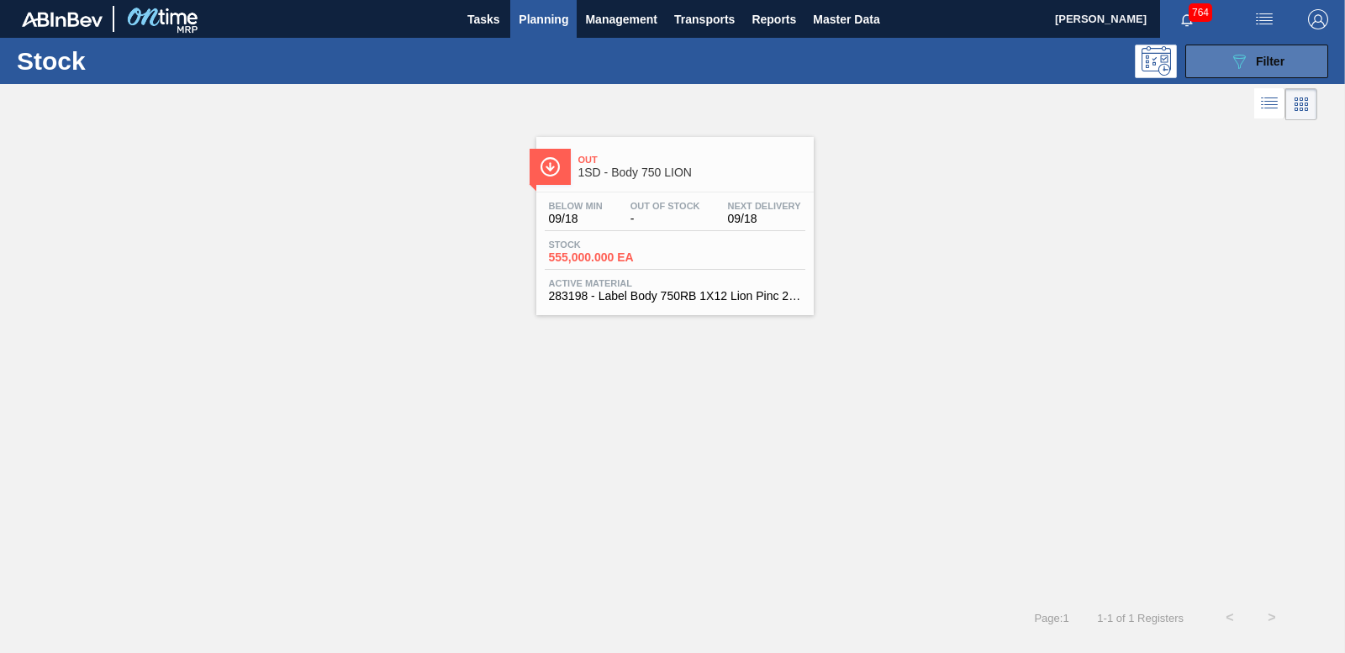
click at [1254, 66] on div "089F7B8B-B2A5-4AFE-B5C0-19BA573D28AC Filter" at bounding box center [1256, 61] width 55 height 20
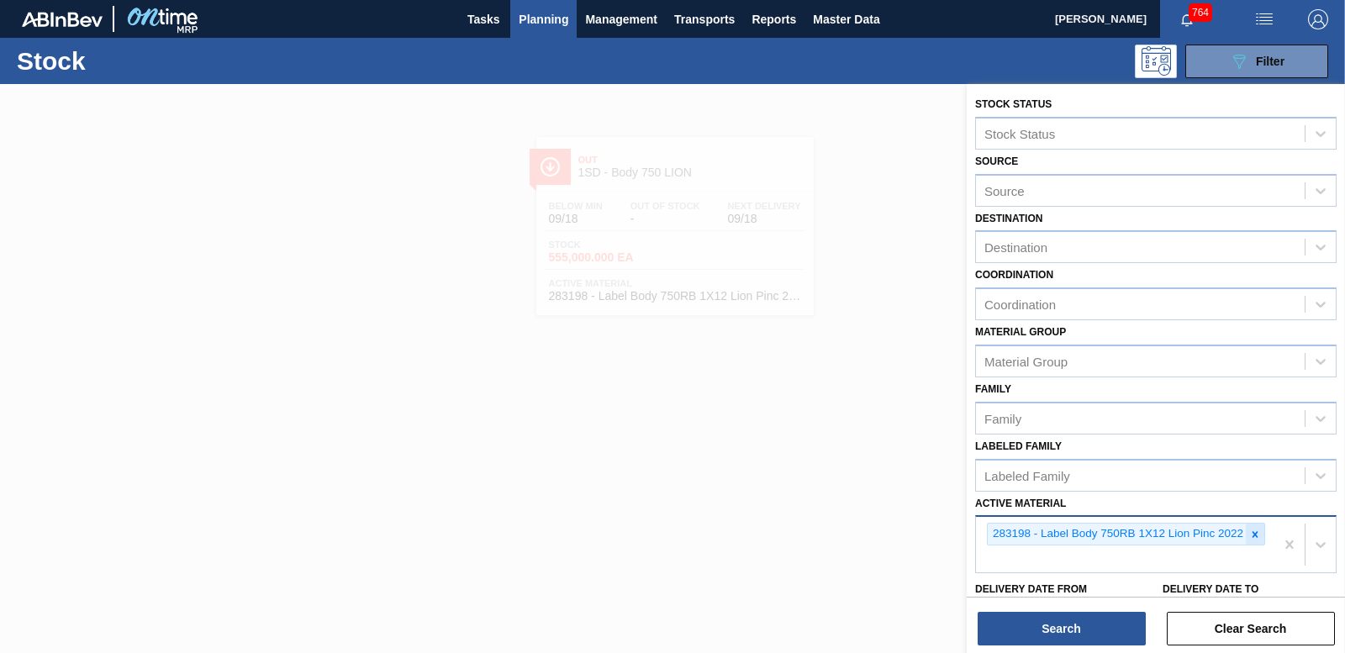
click at [1257, 537] on icon at bounding box center [1255, 535] width 12 height 12
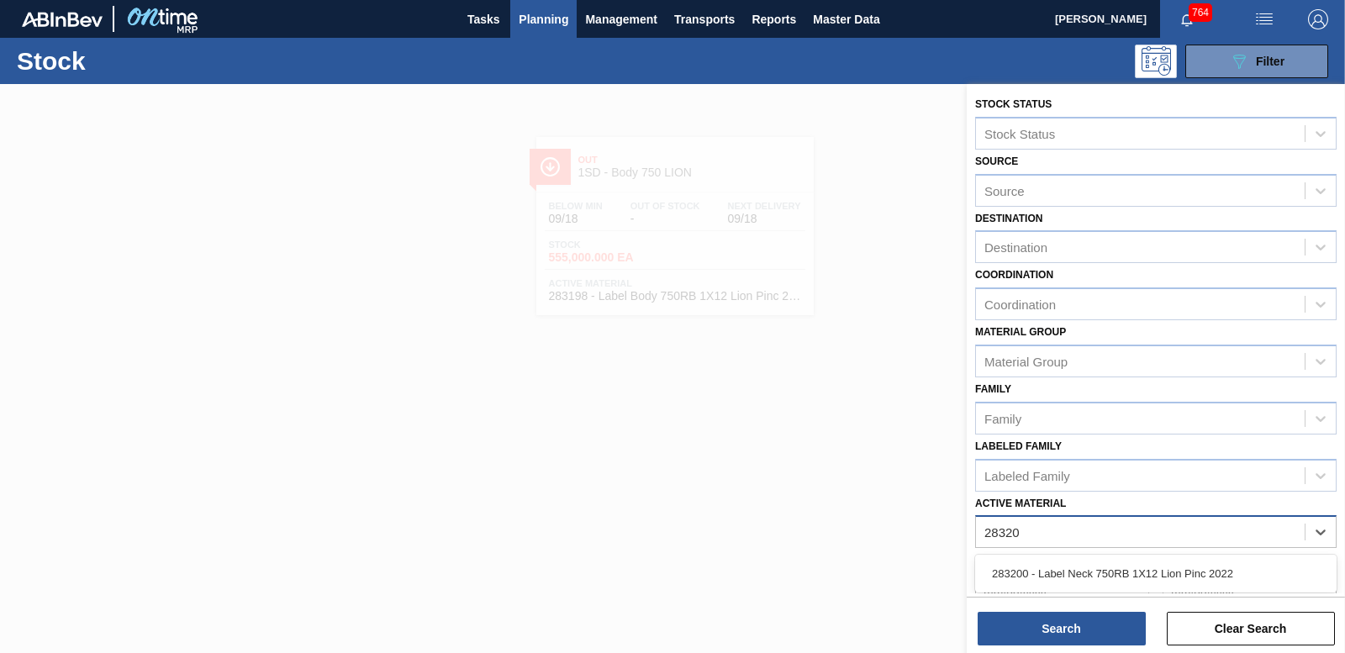
type Material "283200"
click at [1106, 574] on div "283200 - Label Neck 750RB 1X12 Lion Pinc 2022" at bounding box center [1156, 573] width 362 height 31
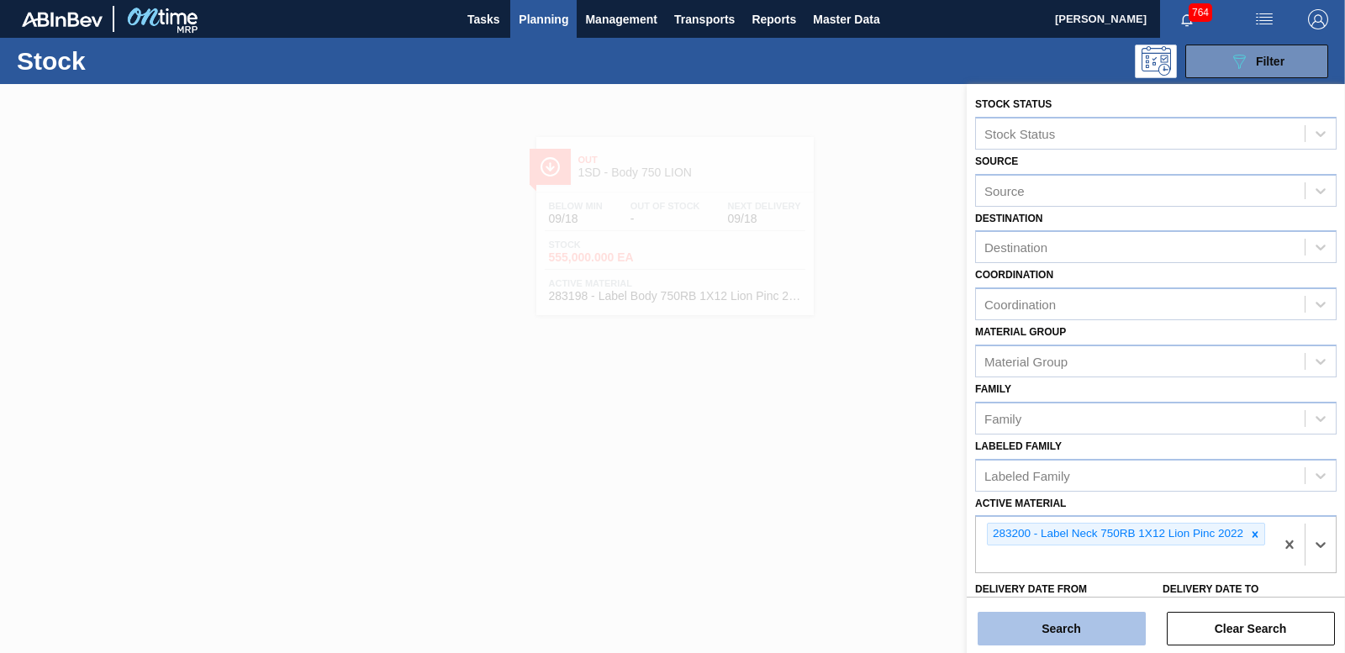
click at [1073, 619] on button "Search" at bounding box center [1062, 629] width 168 height 34
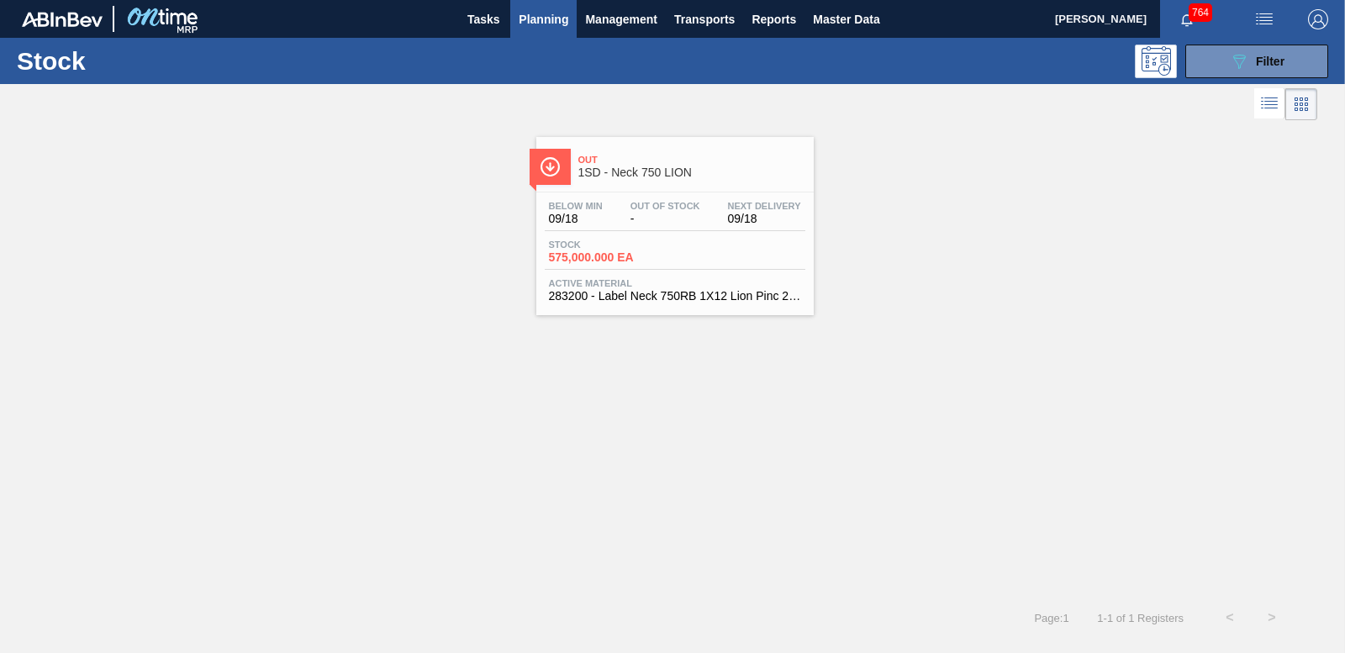
click at [594, 251] on span "575,000.000 EA" at bounding box center [608, 257] width 118 height 13
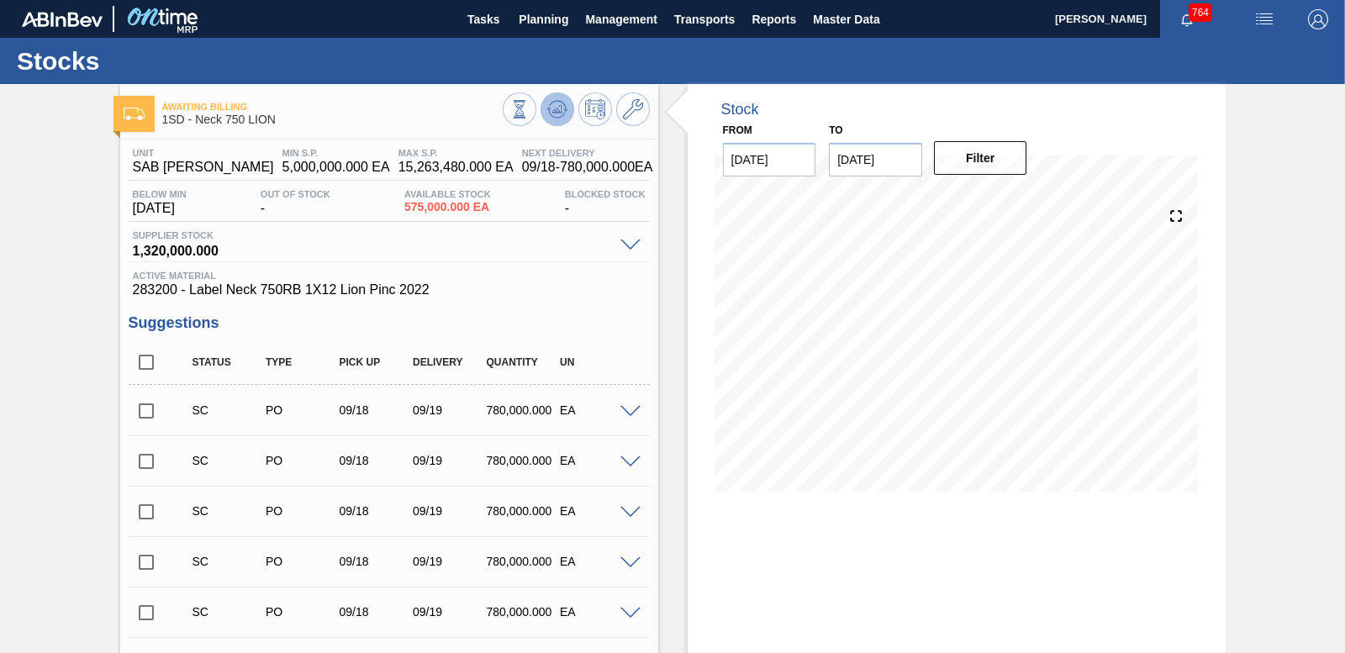
click at [566, 113] on button at bounding box center [558, 109] width 34 height 34
click at [140, 411] on input "checkbox" at bounding box center [146, 411] width 35 height 35
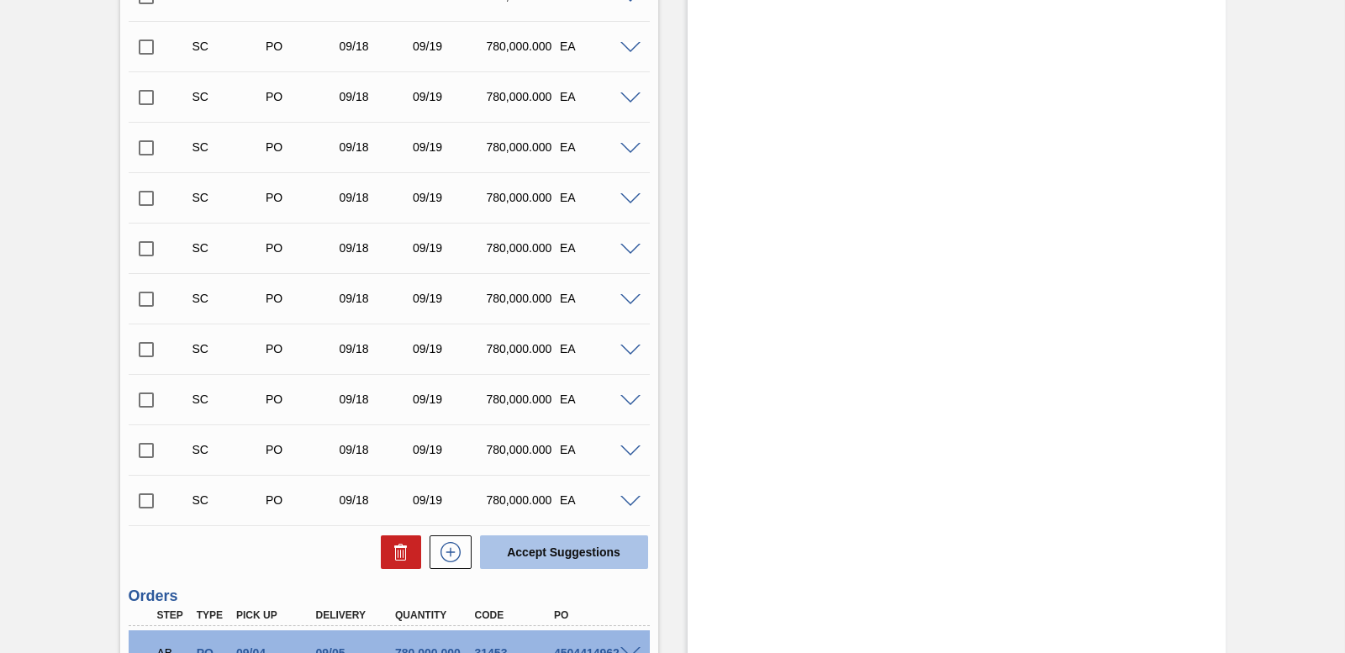
scroll to position [929, 0]
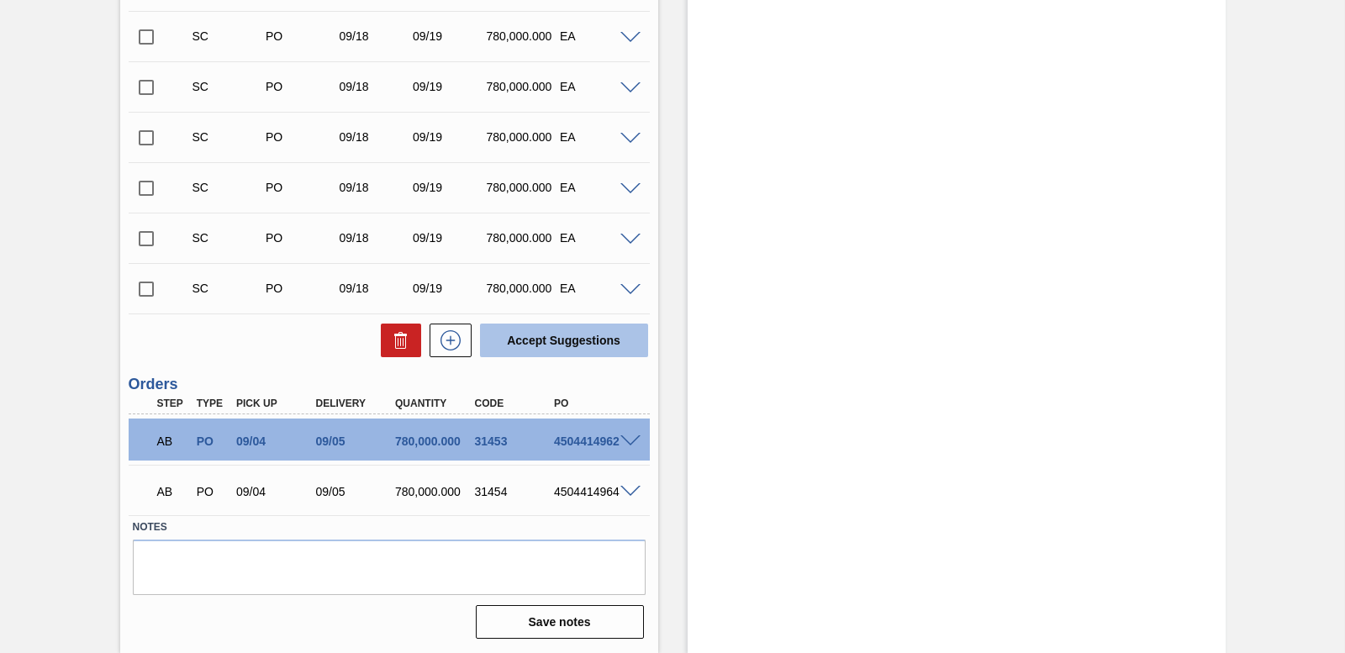
click at [589, 331] on button "Accept Suggestions" at bounding box center [564, 341] width 168 height 34
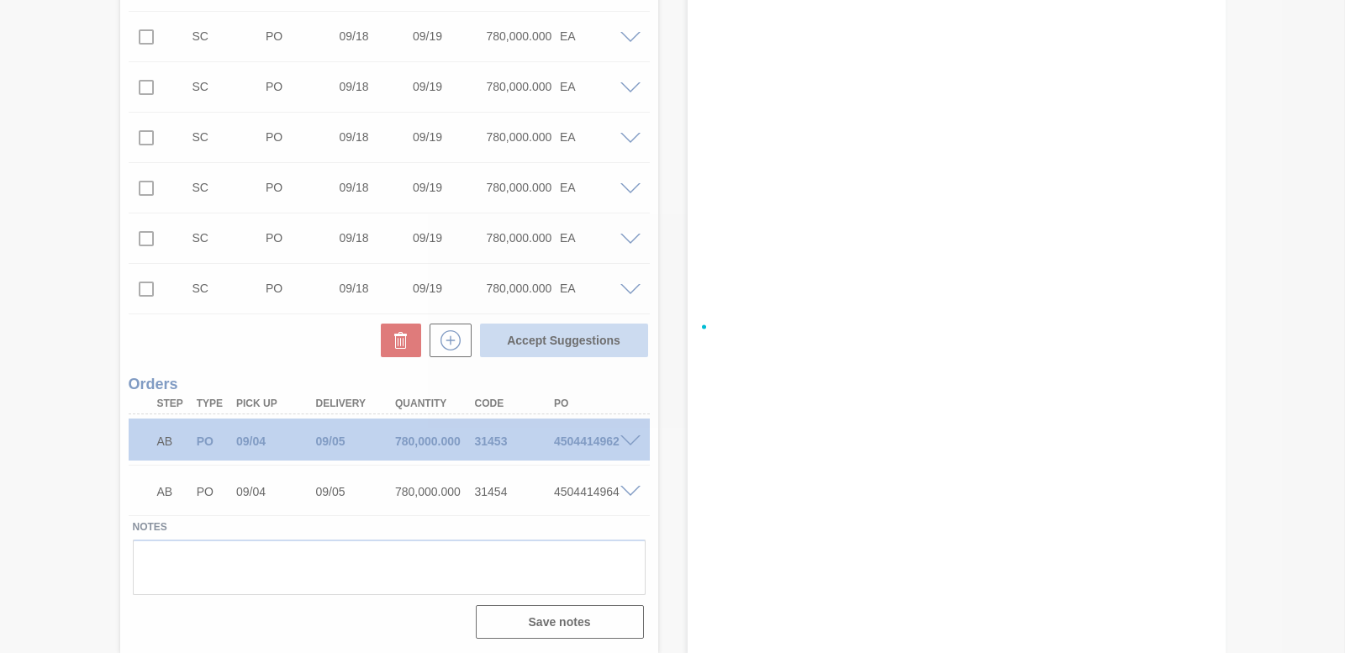
checkbox input "false"
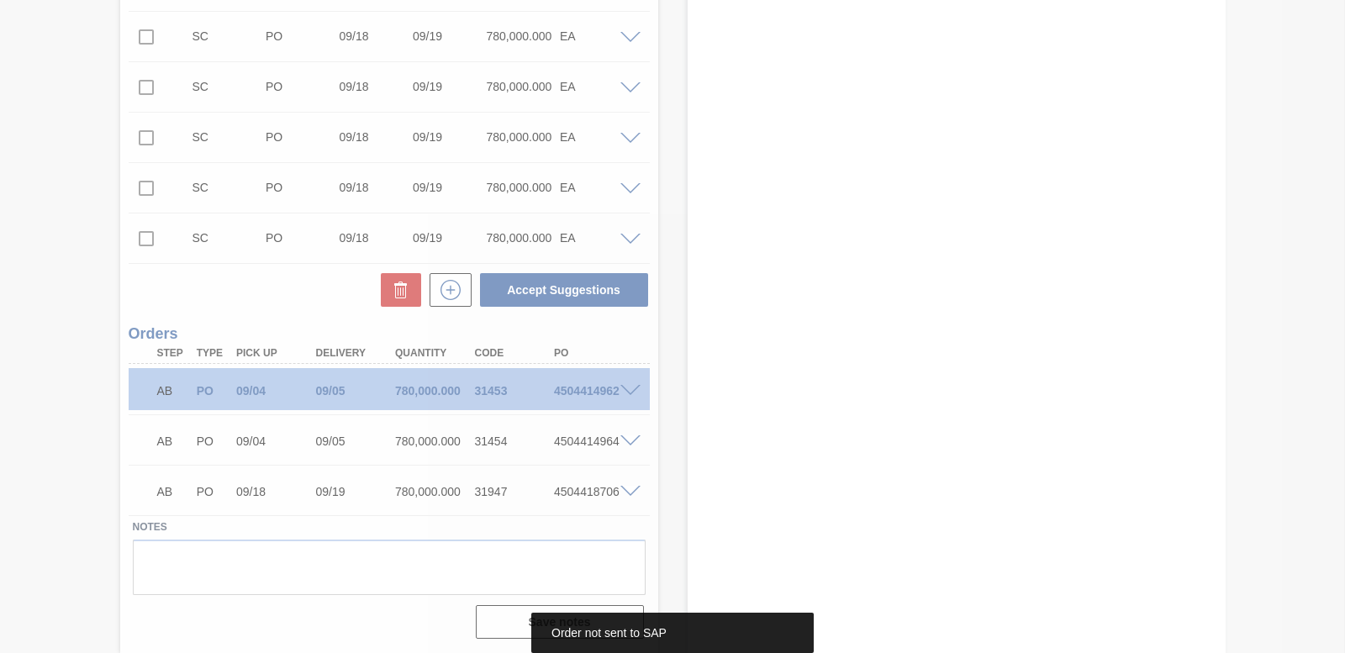
scroll to position [879, 0]
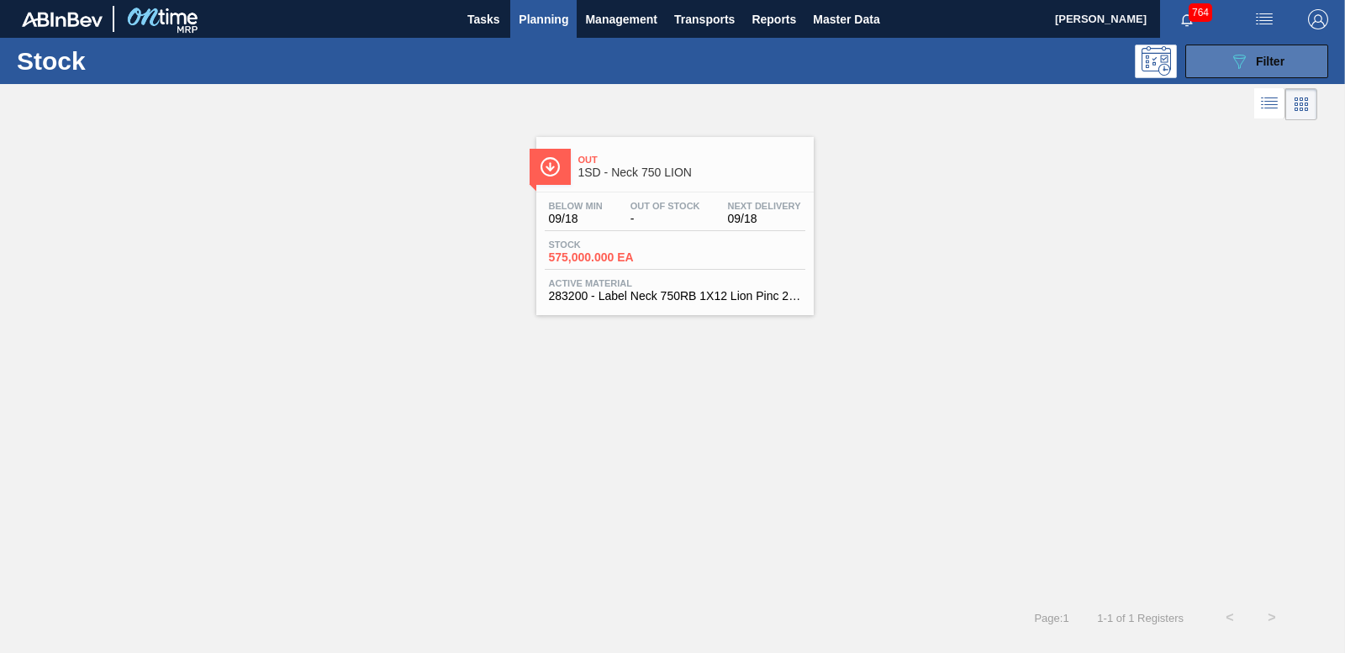
click at [1212, 68] on button "089F7B8B-B2A5-4AFE-B5C0-19BA573D28AC Filter" at bounding box center [1257, 62] width 143 height 34
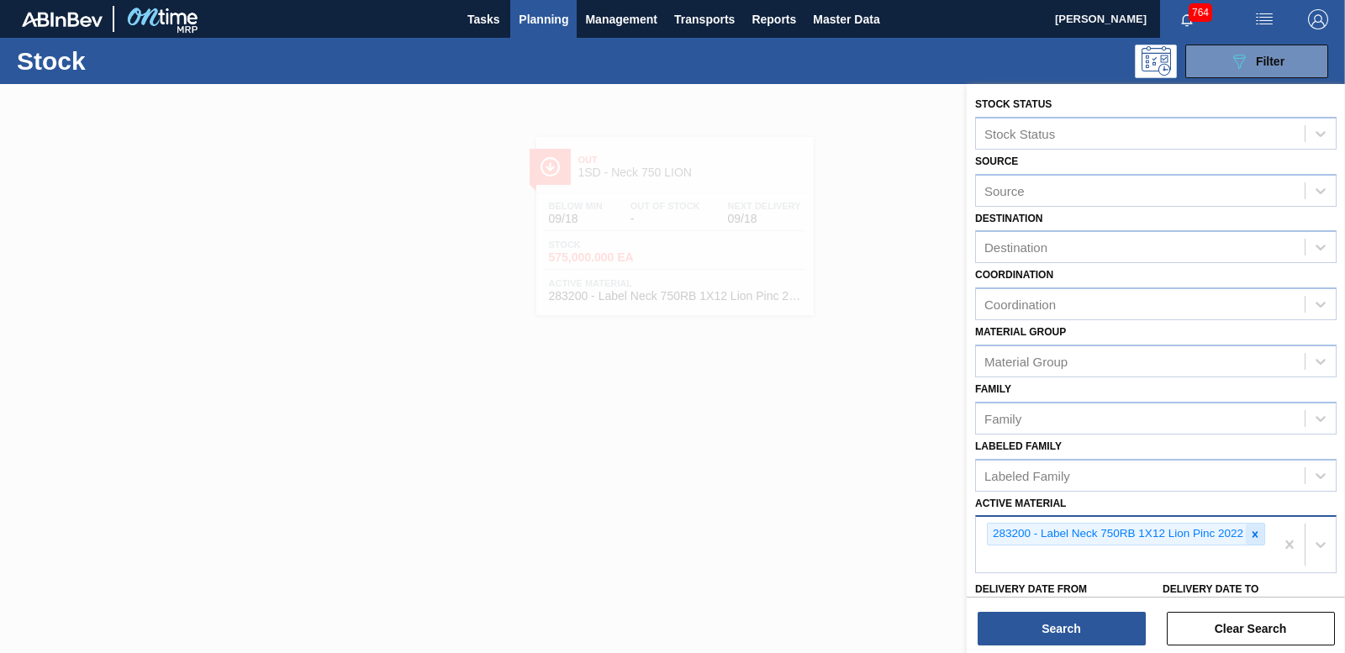
click at [1259, 536] on icon at bounding box center [1255, 535] width 12 height 12
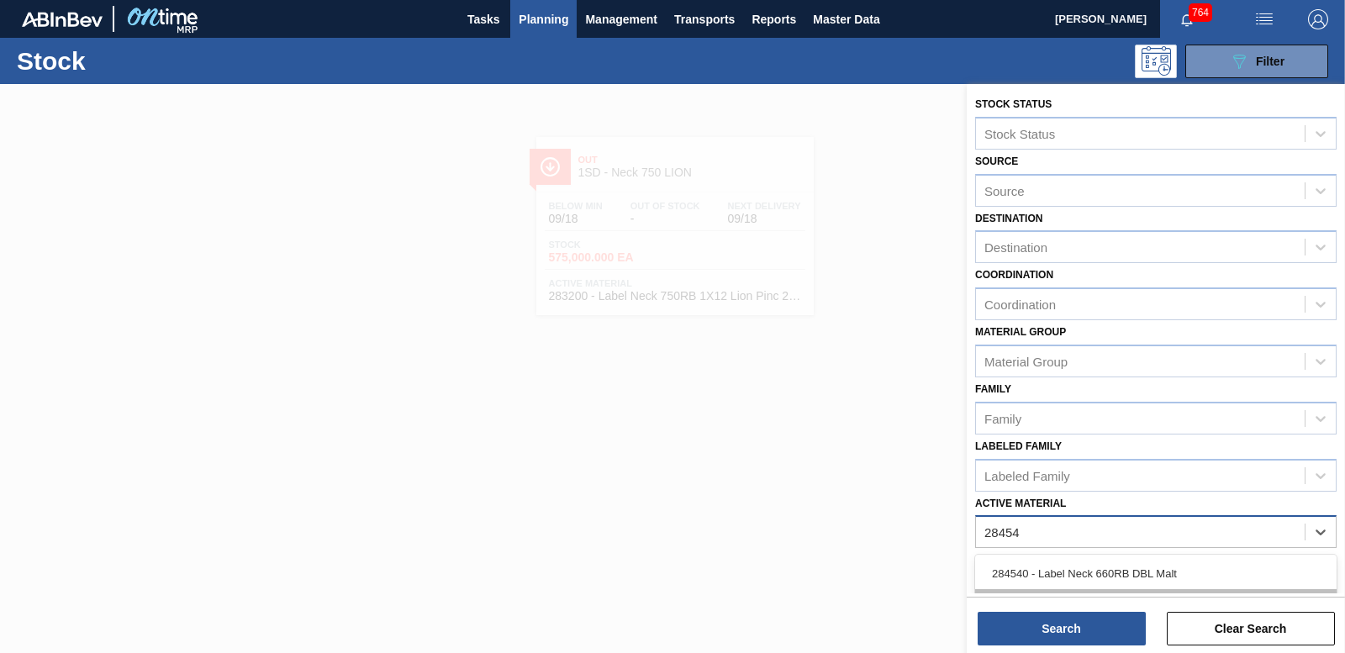
type Material "284540"
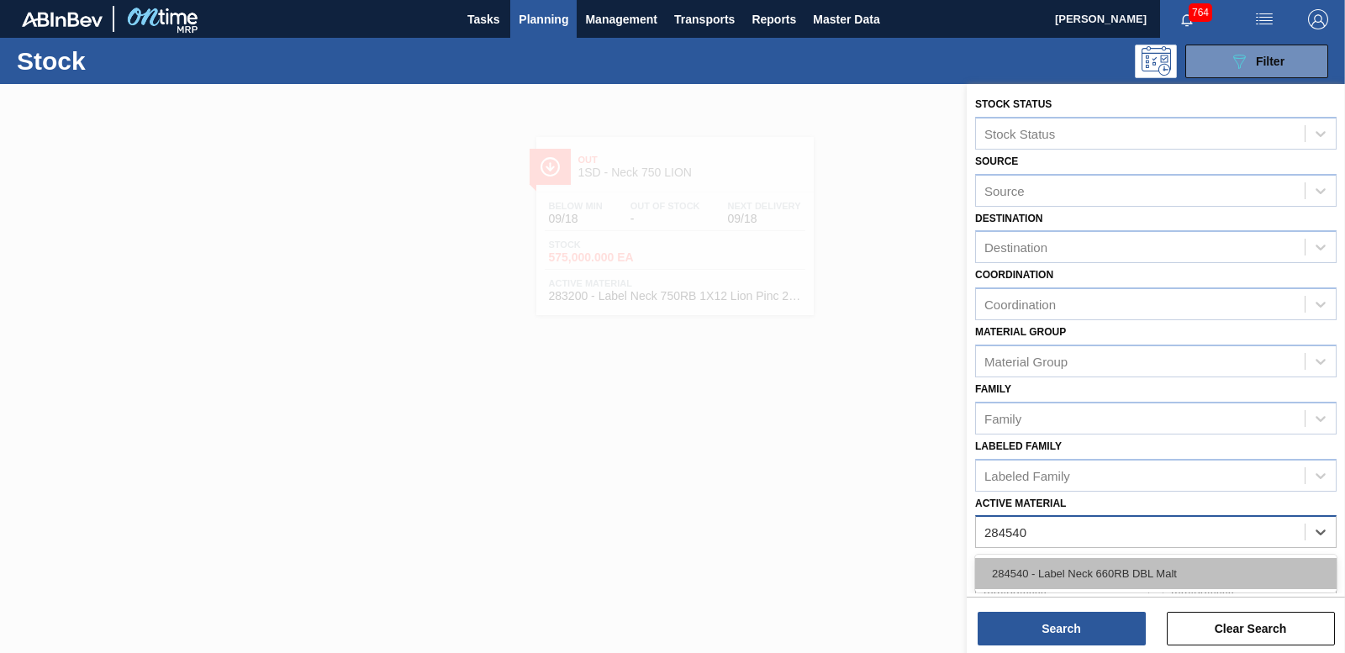
click at [1122, 577] on div "284540 - Label Neck 660RB DBL Malt" at bounding box center [1156, 573] width 362 height 31
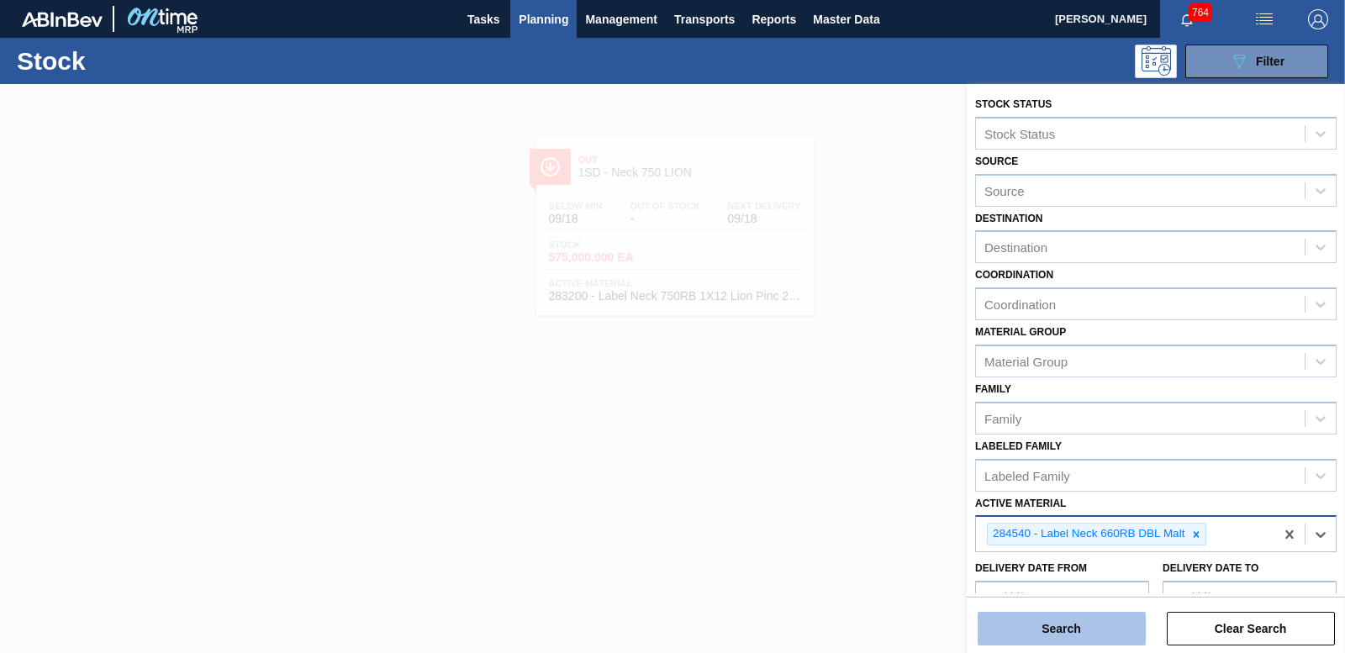
click at [1101, 621] on button "Search" at bounding box center [1062, 629] width 168 height 34
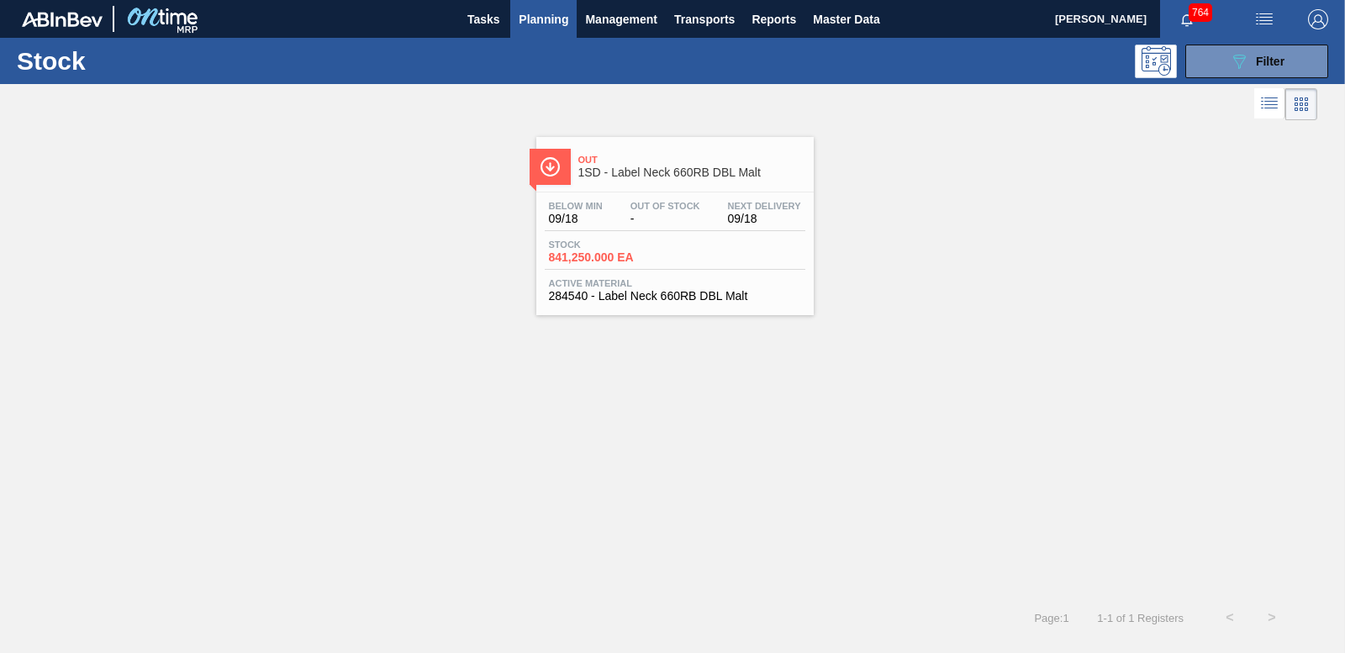
click at [629, 263] on span "841,250.000 EA" at bounding box center [608, 257] width 118 height 13
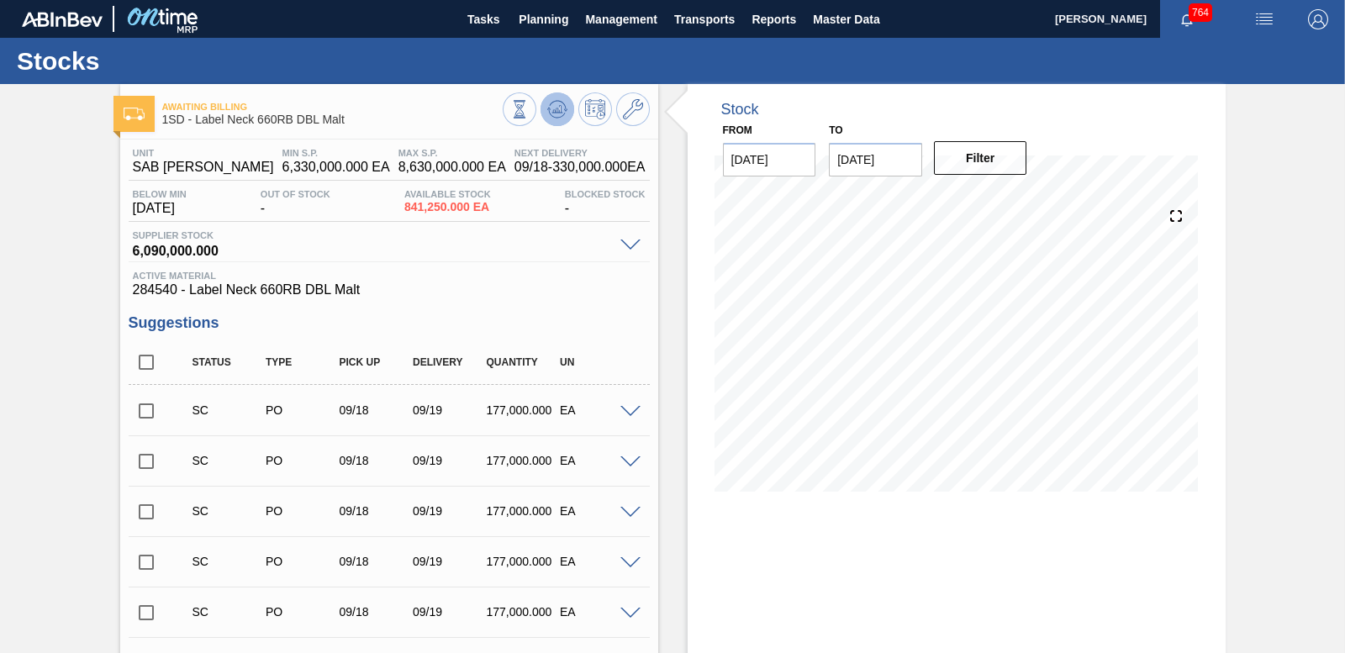
click at [554, 116] on icon at bounding box center [557, 109] width 20 height 20
click at [142, 410] on input "checkbox" at bounding box center [146, 411] width 35 height 35
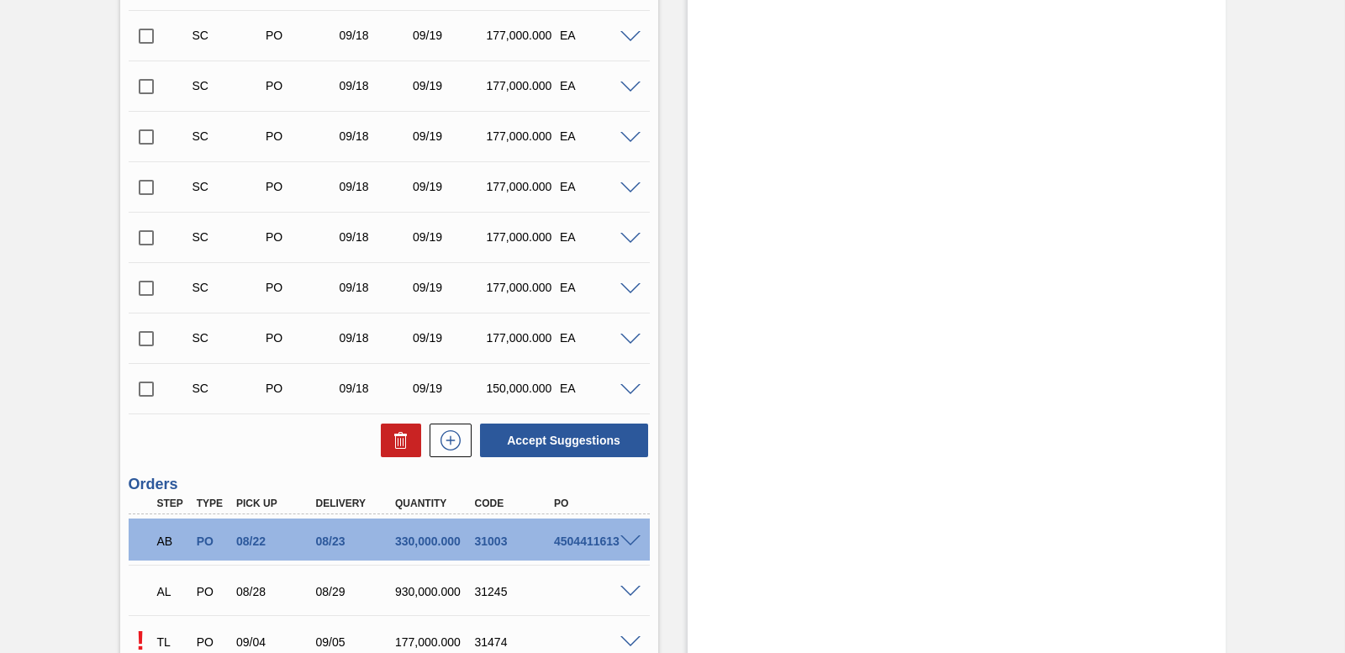
scroll to position [1938, 0]
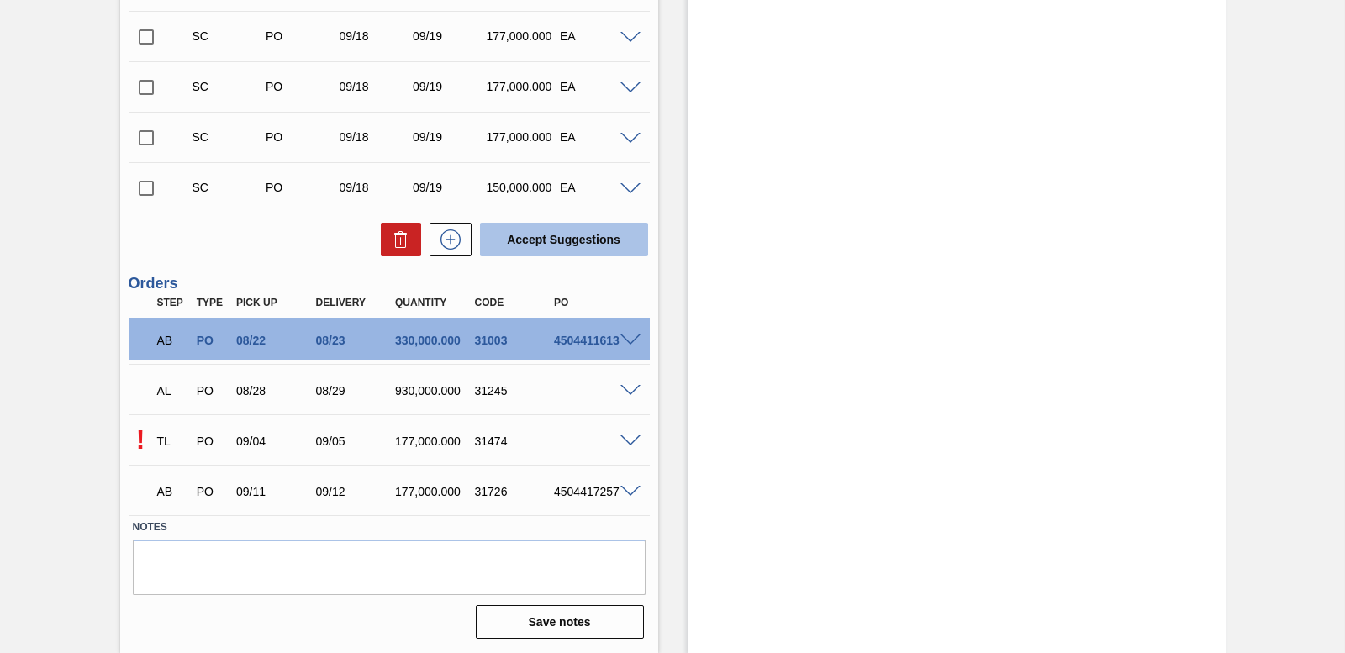
click at [568, 243] on button "Accept Suggestions" at bounding box center [564, 240] width 168 height 34
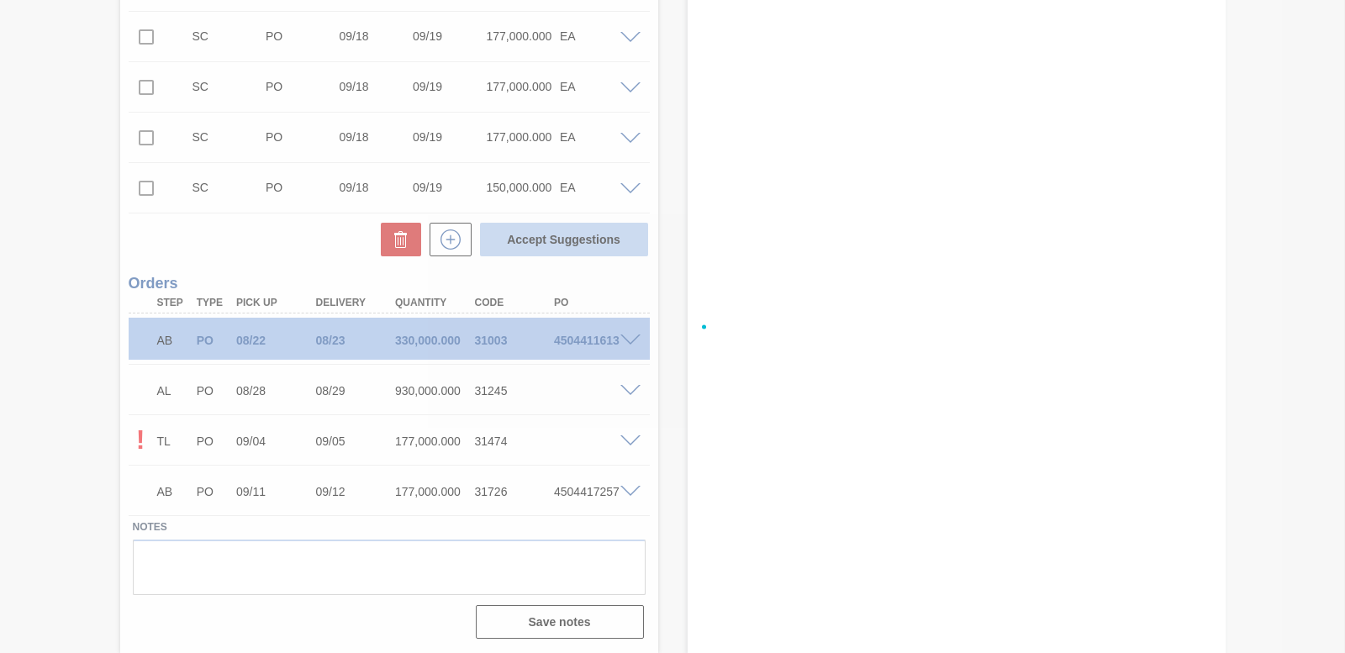
checkbox input "false"
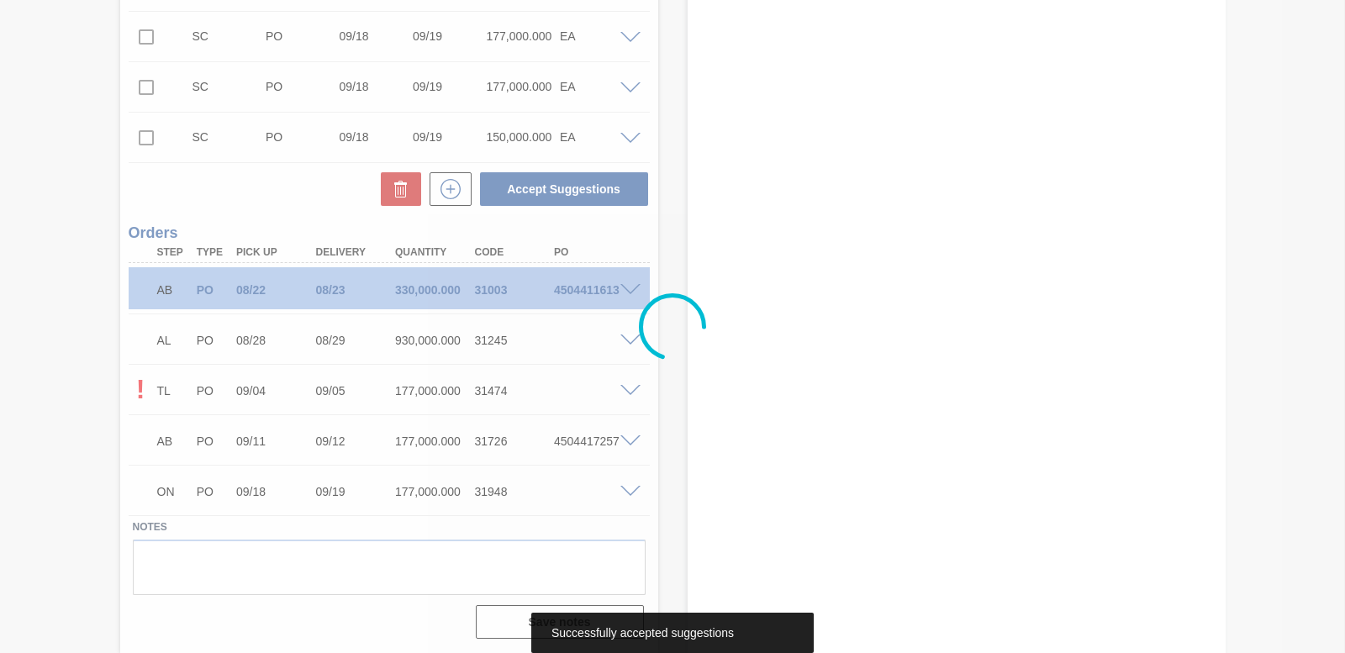
scroll to position [1888, 0]
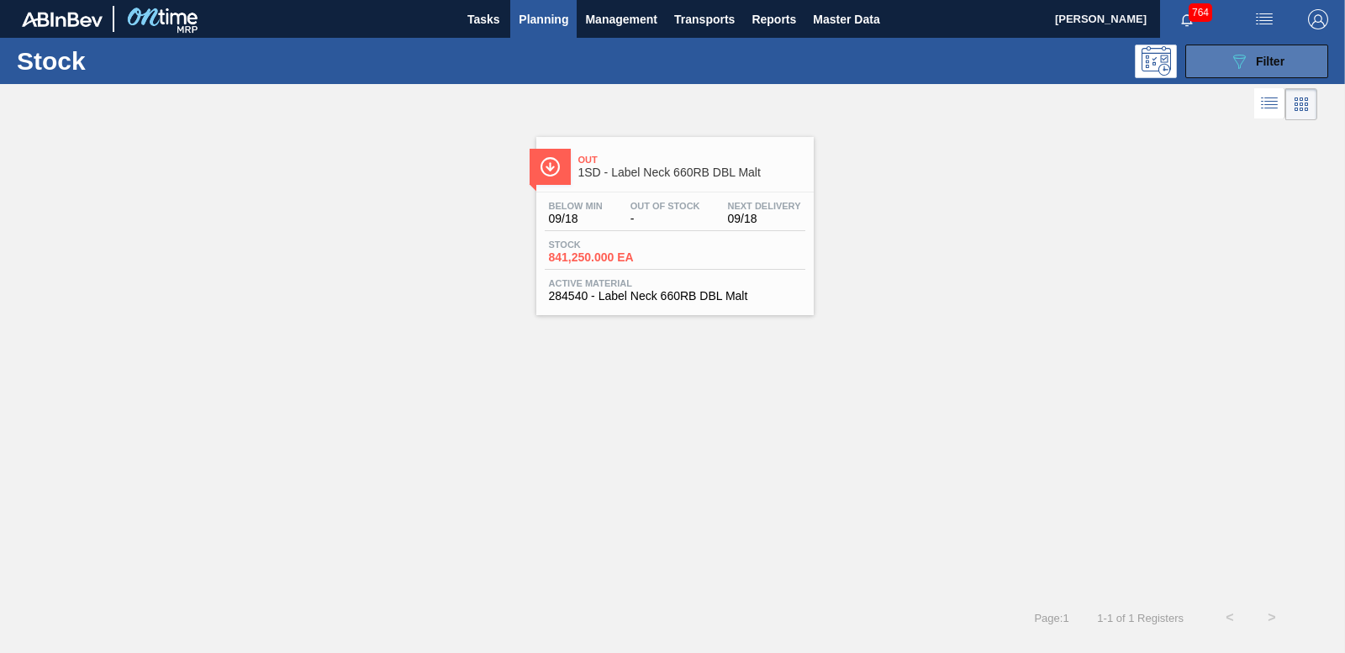
click at [1255, 71] on div "089F7B8B-B2A5-4AFE-B5C0-19BA573D28AC Filter" at bounding box center [1256, 61] width 55 height 20
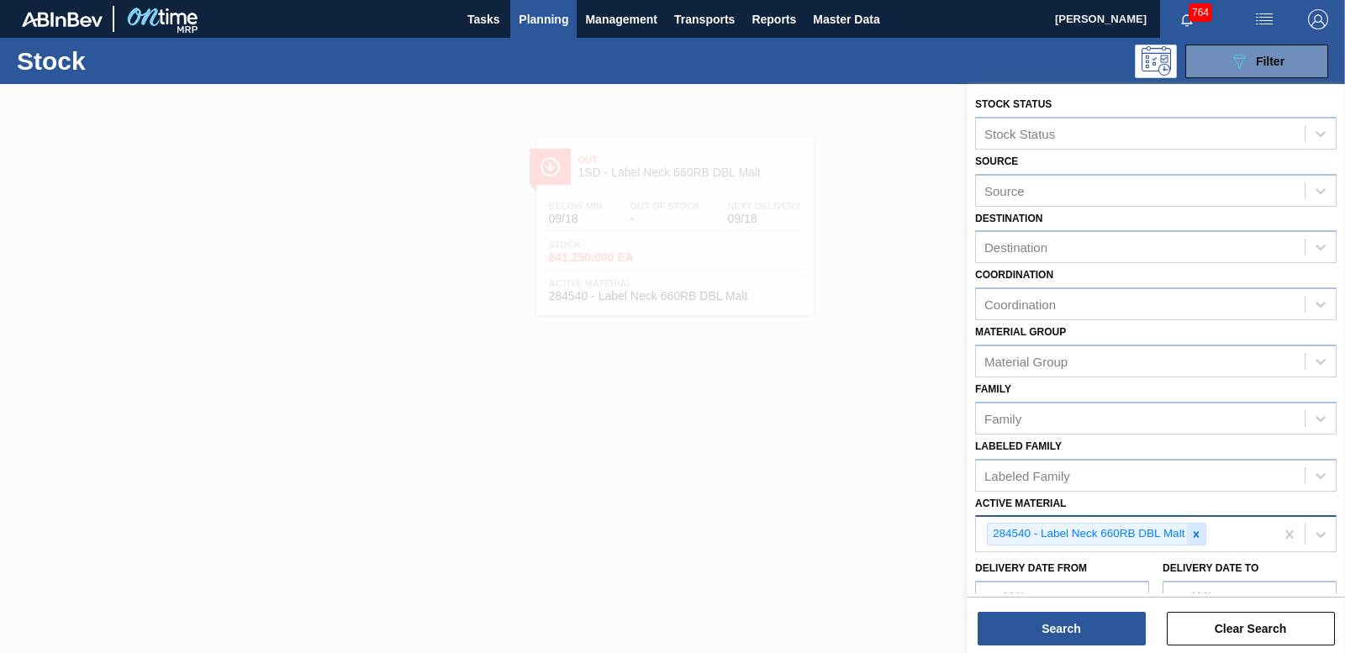
click at [1195, 539] on icon at bounding box center [1197, 535] width 12 height 12
type Material "279748"
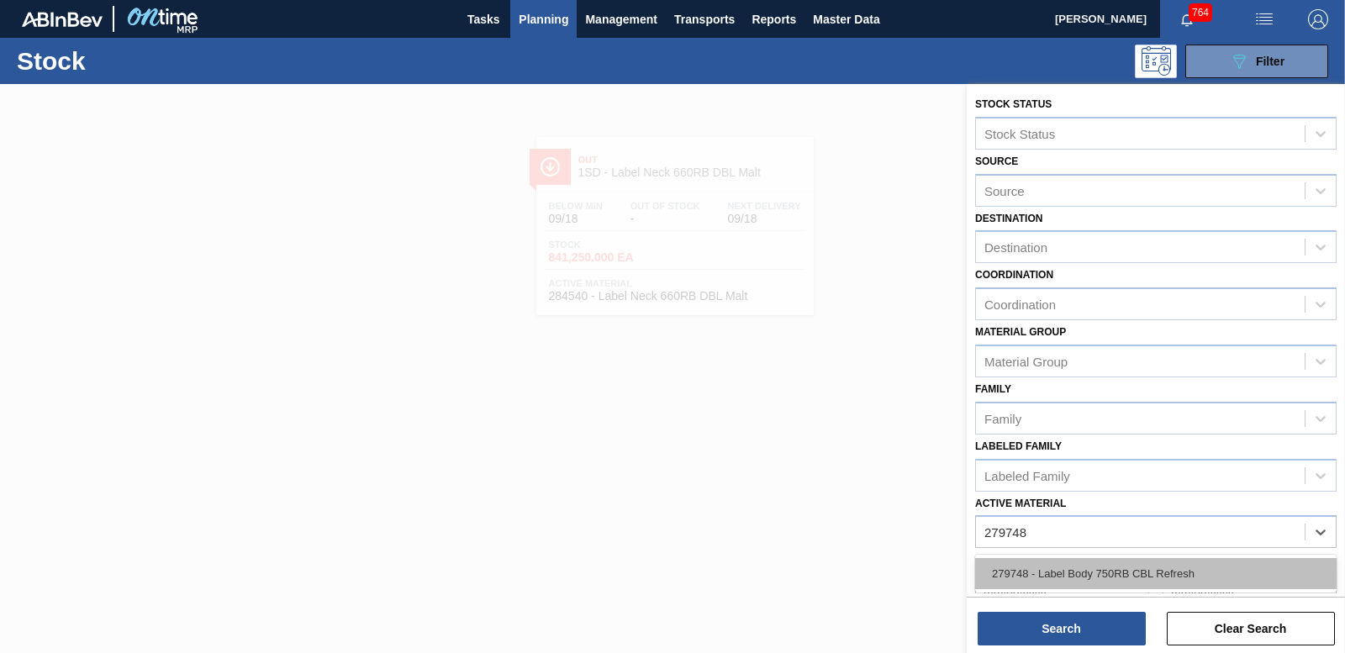
click at [1107, 573] on div "279748 - Label Body 750RB CBL Refresh" at bounding box center [1156, 573] width 362 height 31
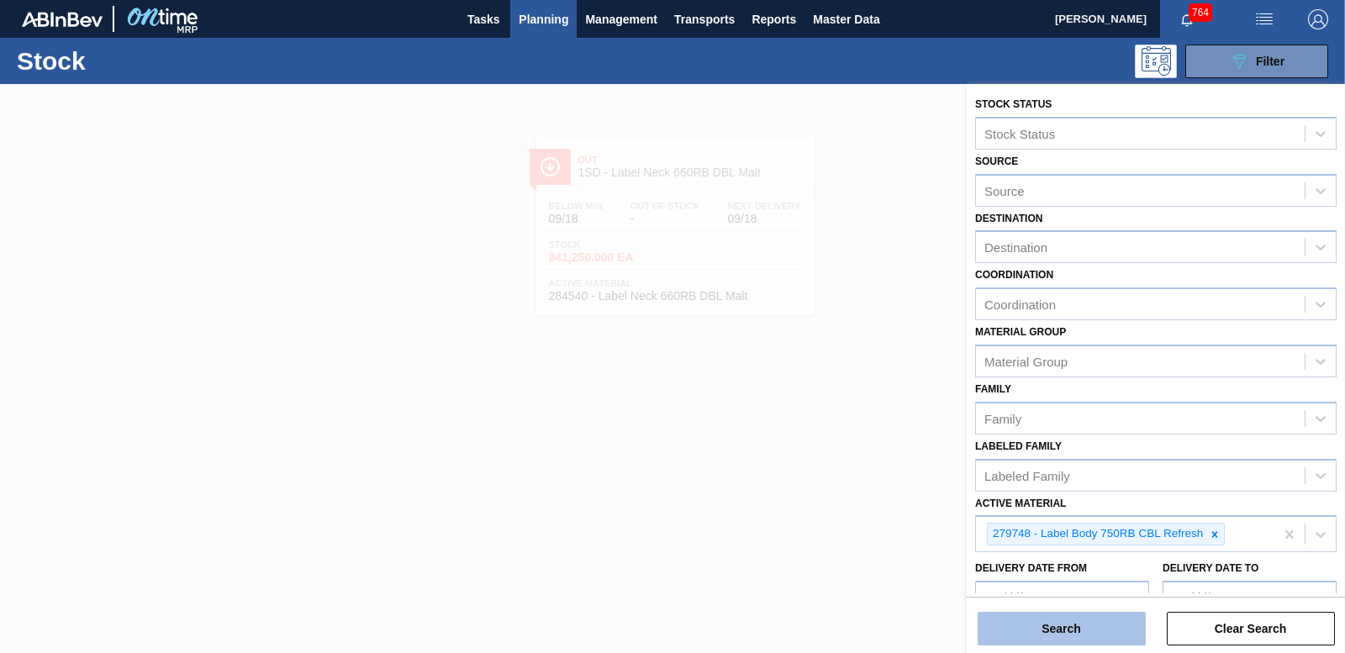
click at [1088, 618] on button "Search" at bounding box center [1062, 629] width 168 height 34
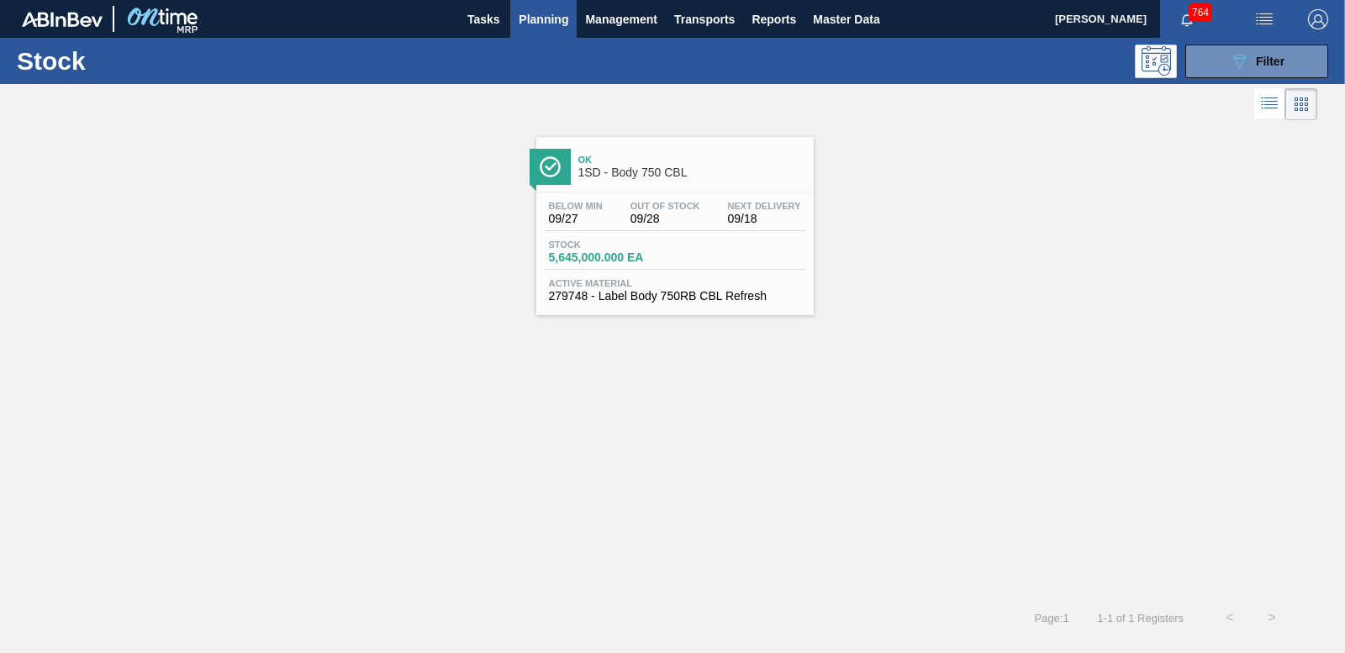
click at [613, 259] on span "5,645,000.000 EA" at bounding box center [608, 257] width 118 height 13
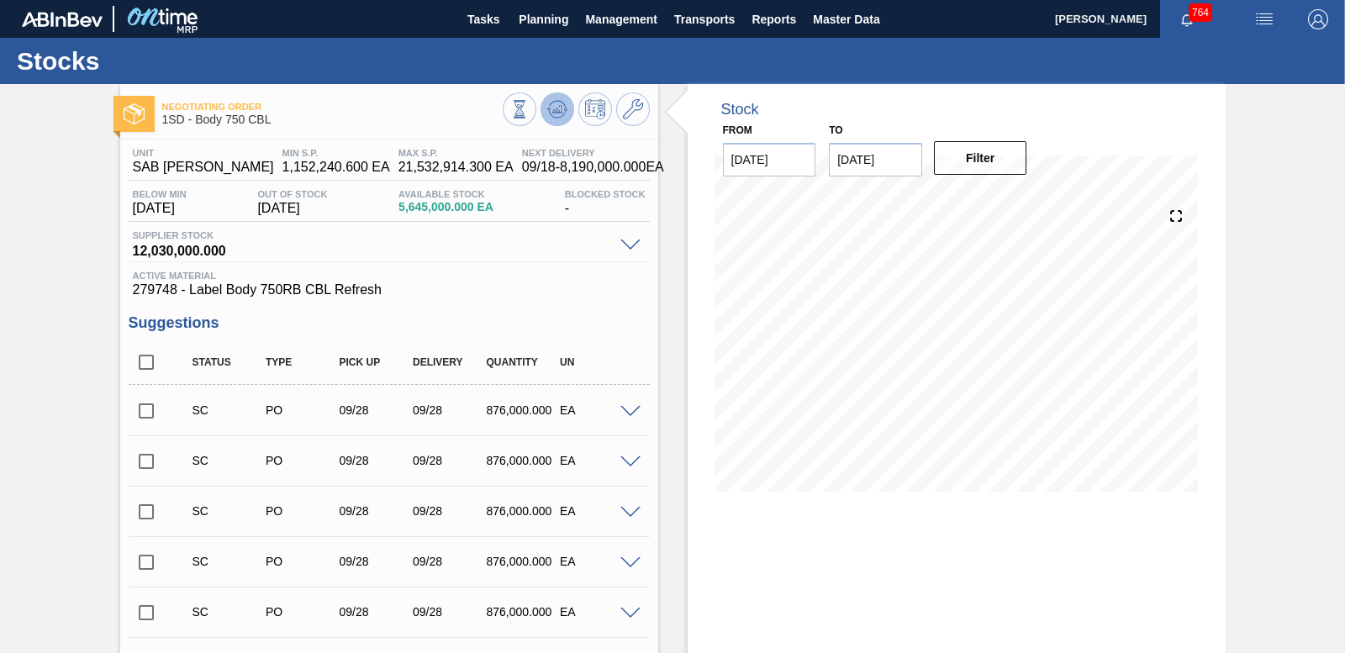
click at [559, 116] on icon at bounding box center [557, 109] width 20 height 20
click at [145, 414] on input "checkbox" at bounding box center [146, 411] width 35 height 35
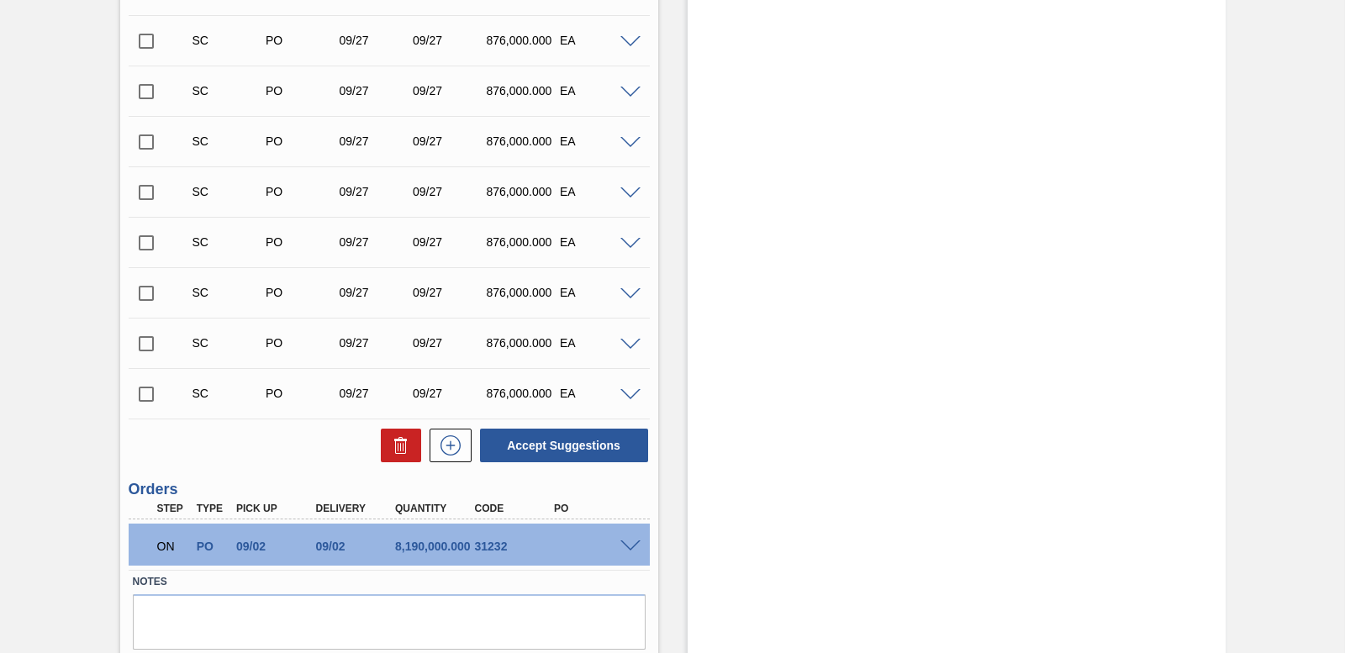
scroll to position [1148, 0]
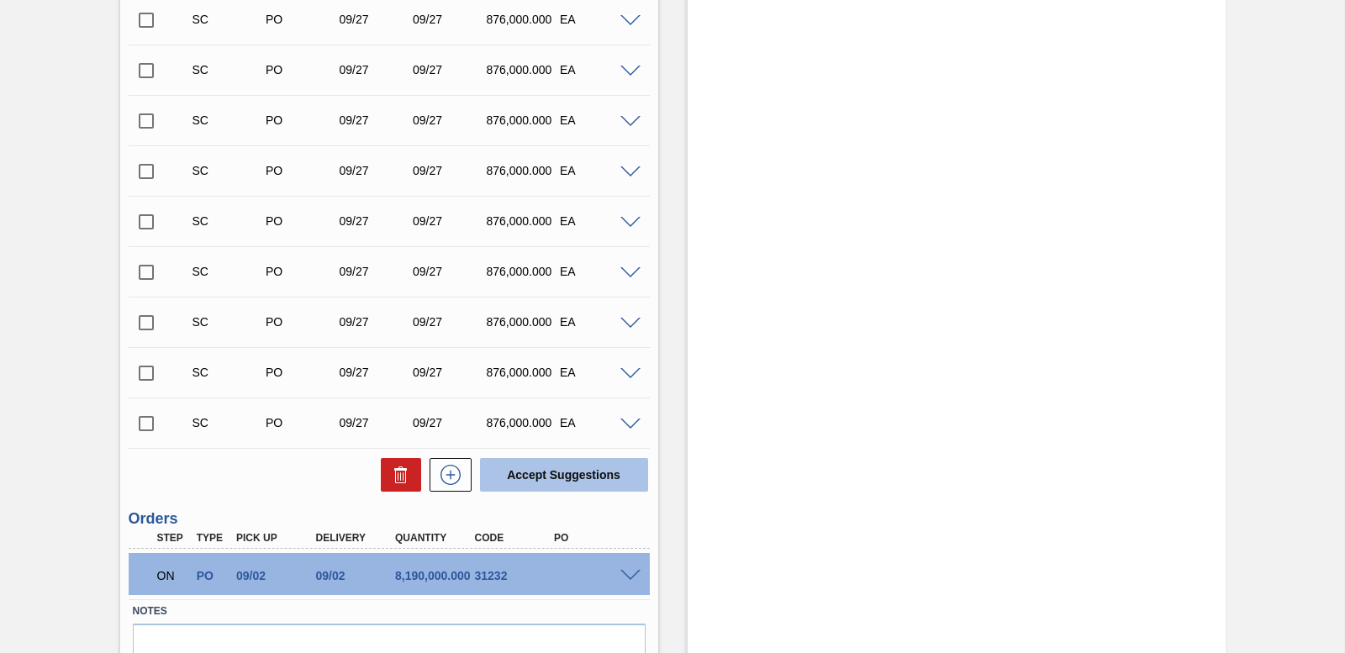
click at [527, 462] on button "Accept Suggestions" at bounding box center [564, 475] width 168 height 34
checkbox input "false"
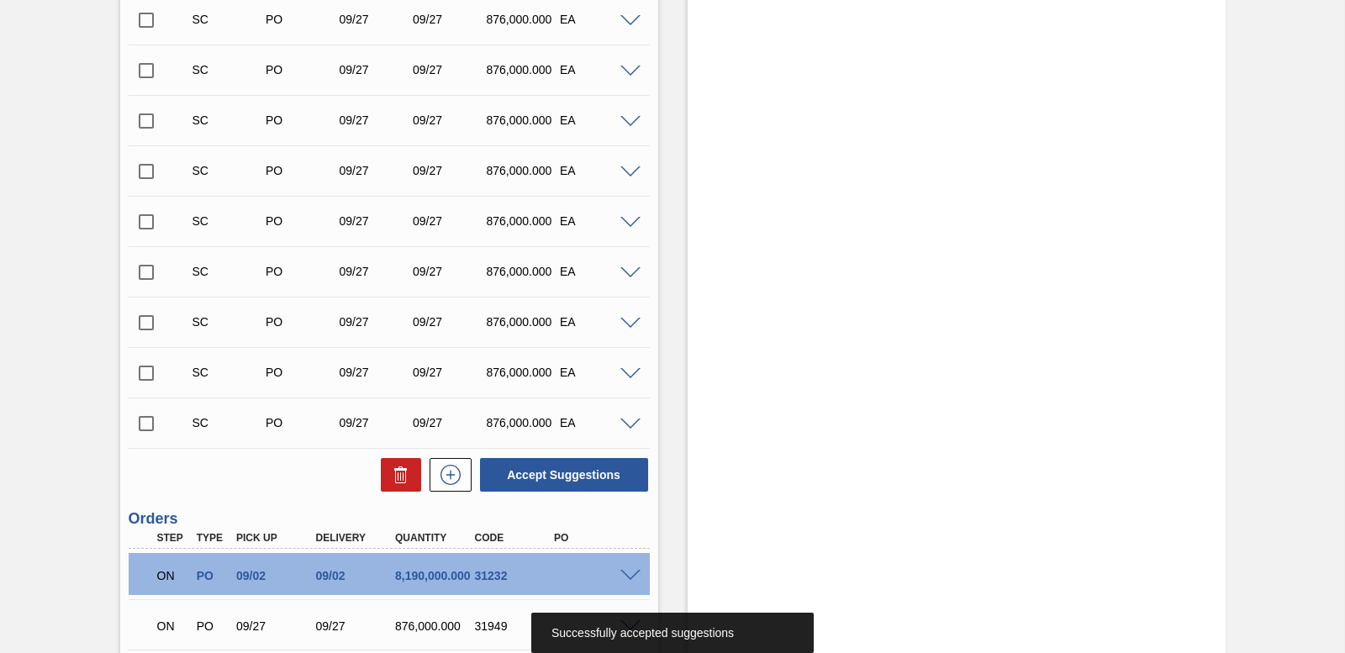
scroll to position [1232, 0]
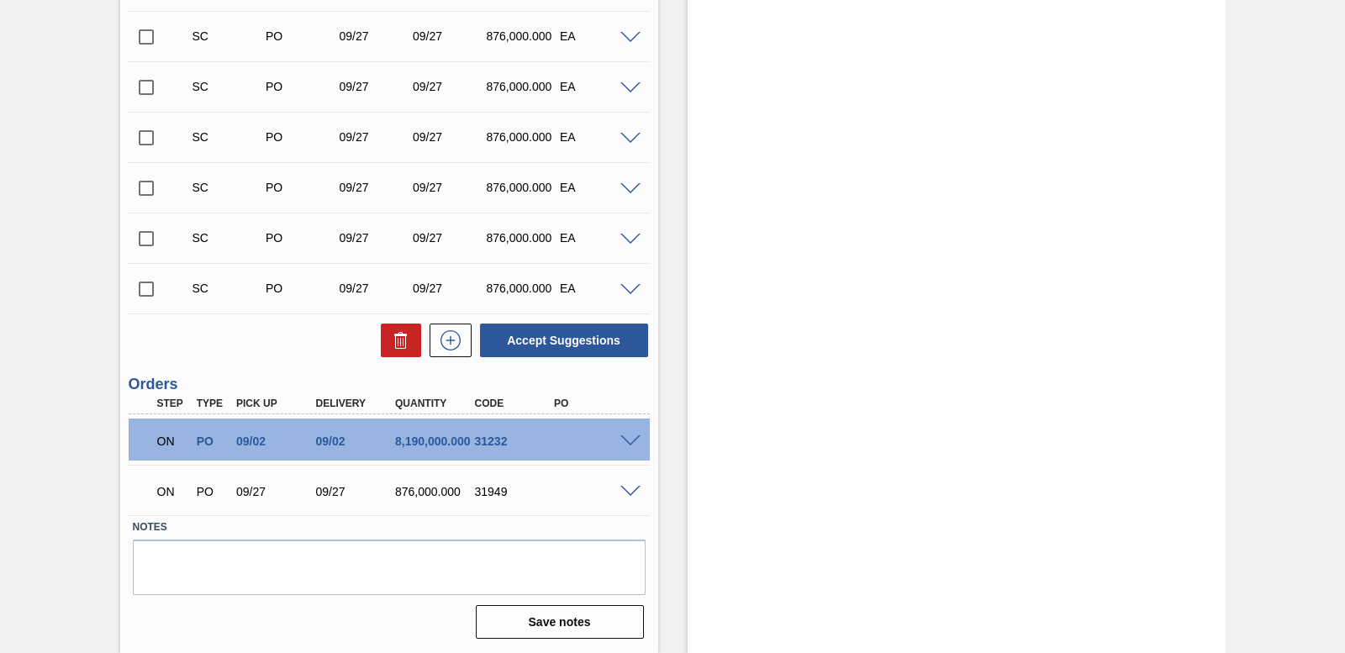
click at [146, 238] on input "checkbox" at bounding box center [146, 238] width 35 height 35
click at [582, 332] on button "Accept Suggestions" at bounding box center [564, 341] width 168 height 34
checkbox input "false"
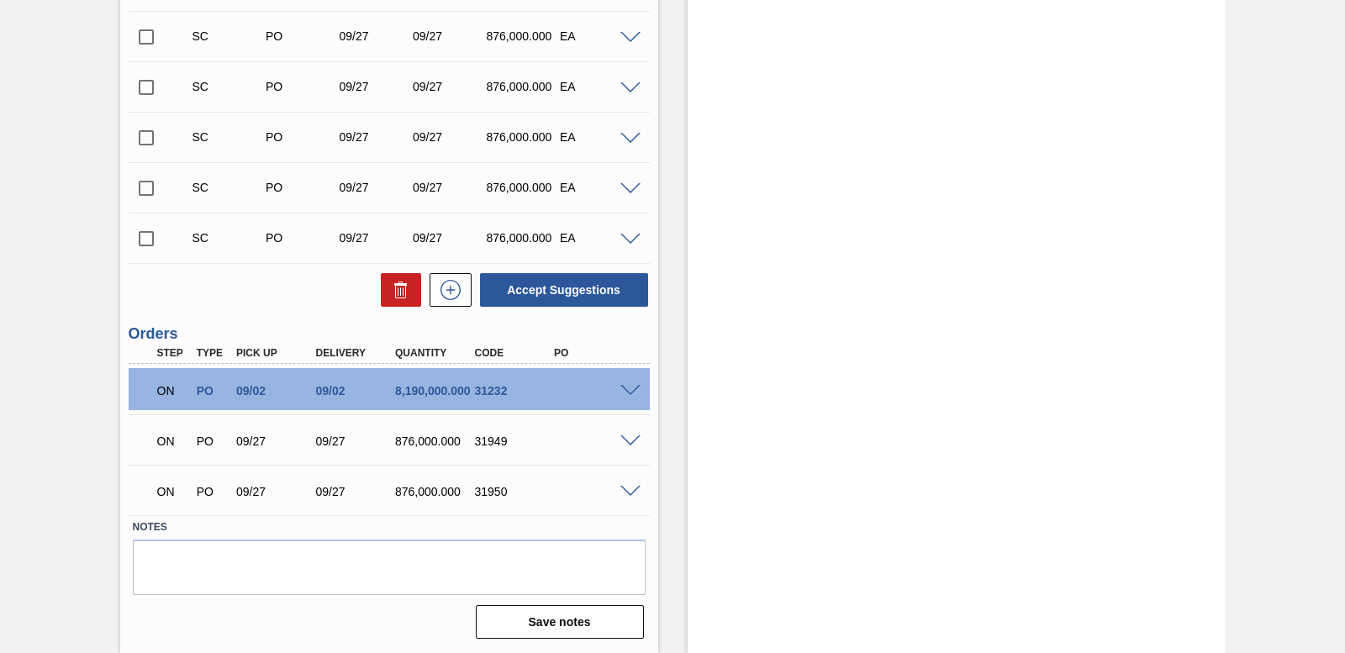
click at [626, 491] on span at bounding box center [631, 492] width 20 height 13
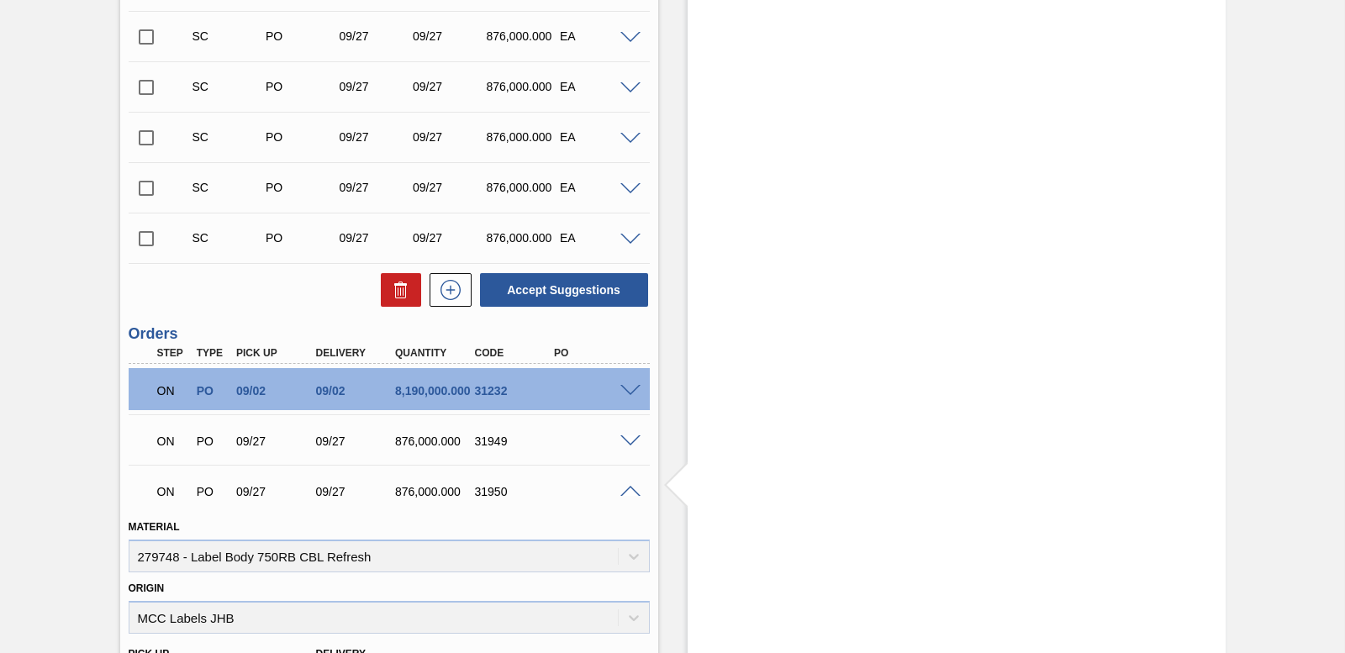
click at [626, 491] on span at bounding box center [631, 492] width 20 height 13
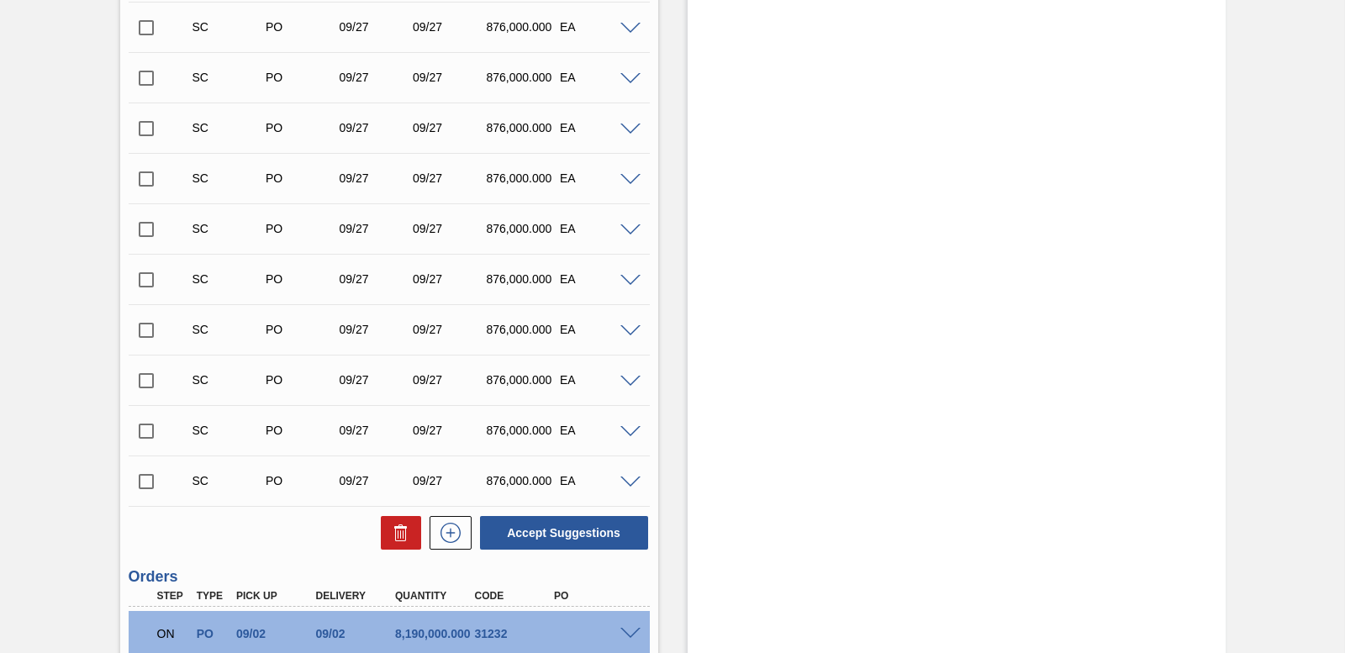
scroll to position [980, 0]
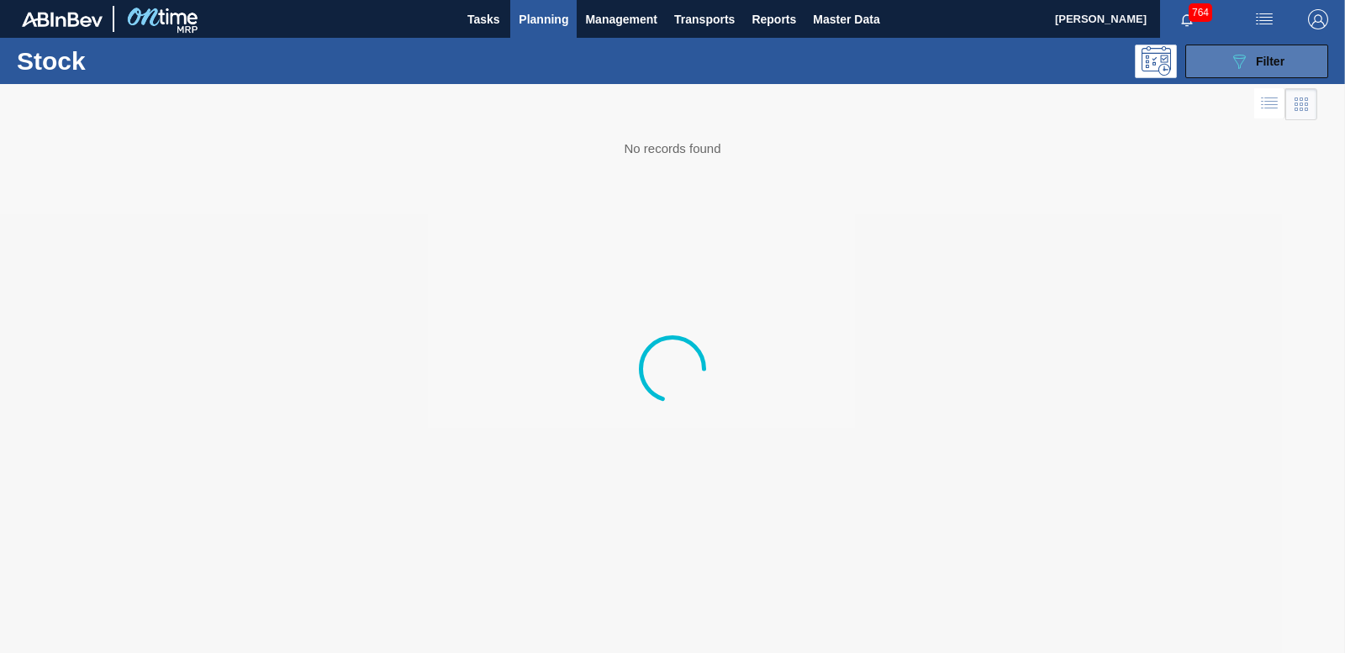
click at [1206, 56] on button "089F7B8B-B2A5-4AFE-B5C0-19BA573D28AC Filter" at bounding box center [1257, 62] width 143 height 34
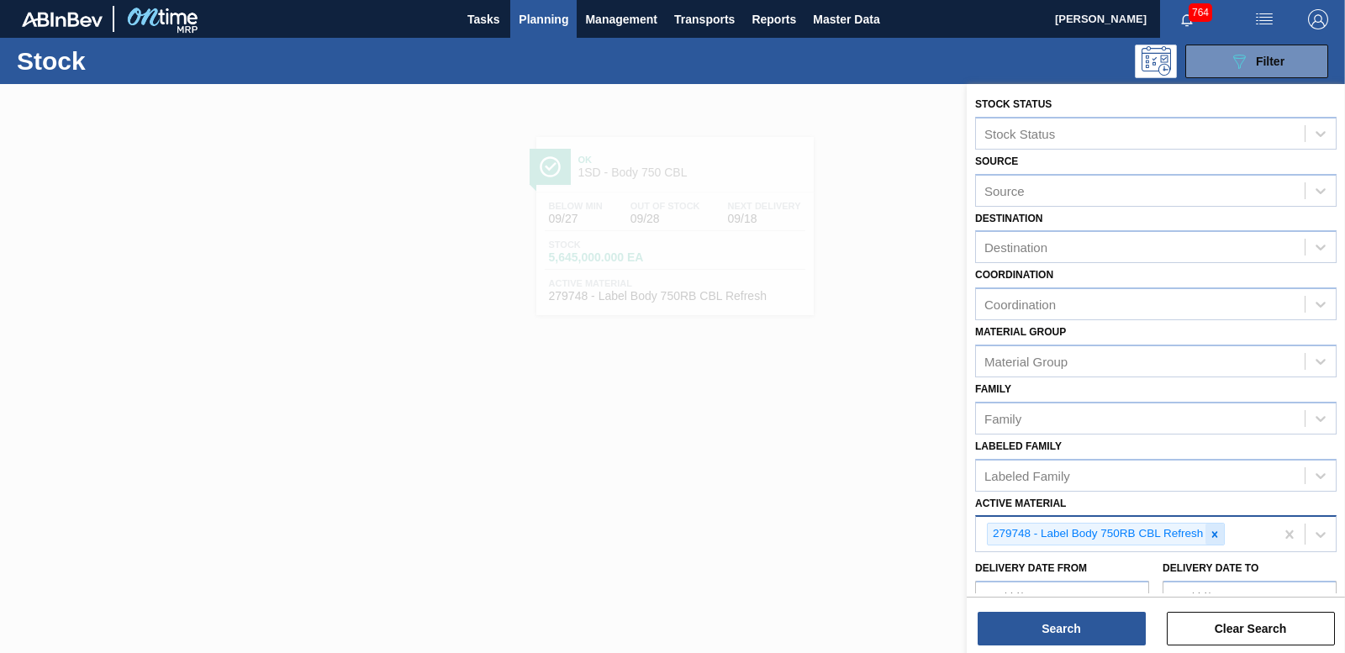
click at [1212, 536] on icon at bounding box center [1215, 535] width 12 height 12
type Material "284899"
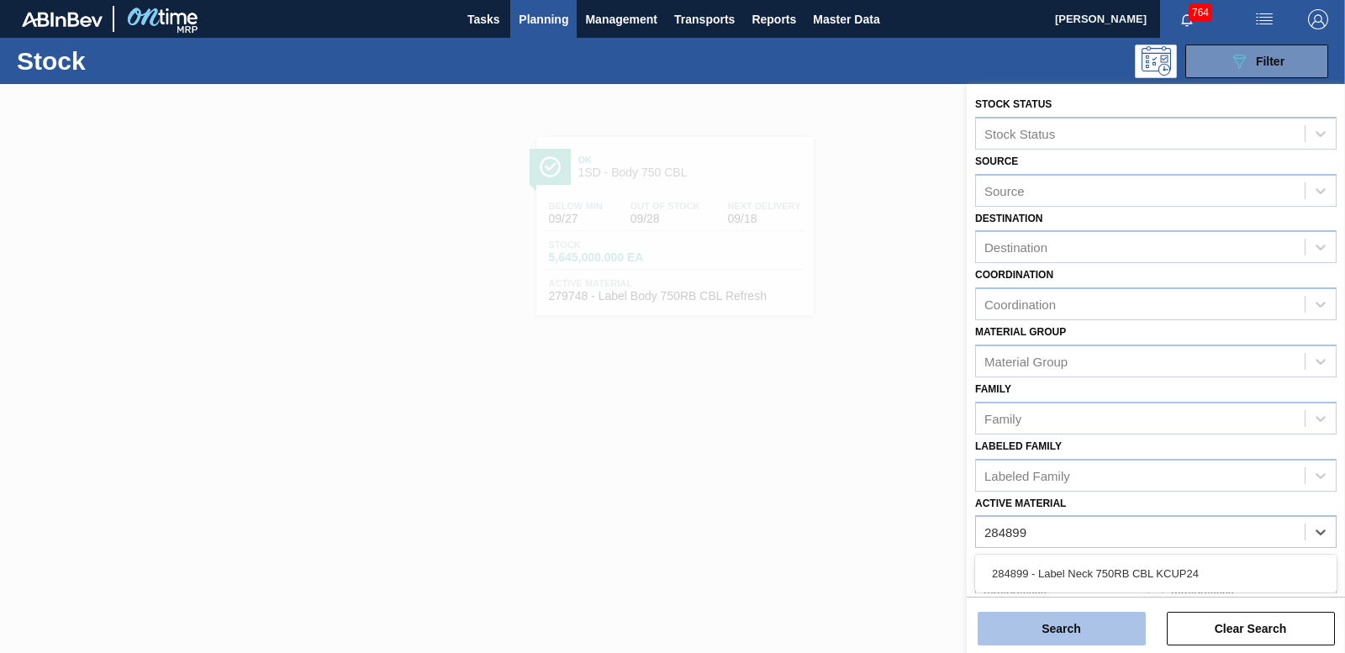
drag, startPoint x: 1231, startPoint y: 571, endPoint x: 1105, endPoint y: 625, distance: 137.1
click at [1230, 572] on div "284899 - Label Neck 750RB CBL KCUP24" at bounding box center [1156, 573] width 362 height 31
click at [1058, 631] on button "Search" at bounding box center [1062, 629] width 168 height 34
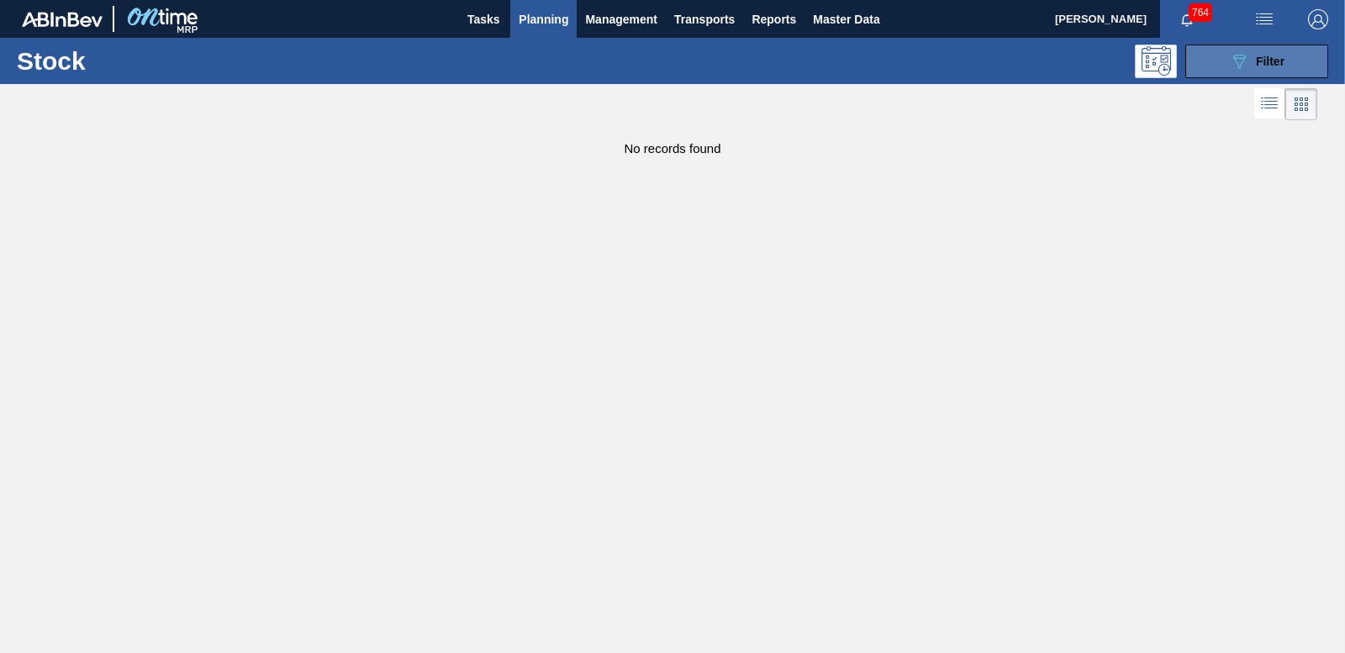
click at [1287, 60] on button "089F7B8B-B2A5-4AFE-B5C0-19BA573D28AC Filter" at bounding box center [1257, 62] width 143 height 34
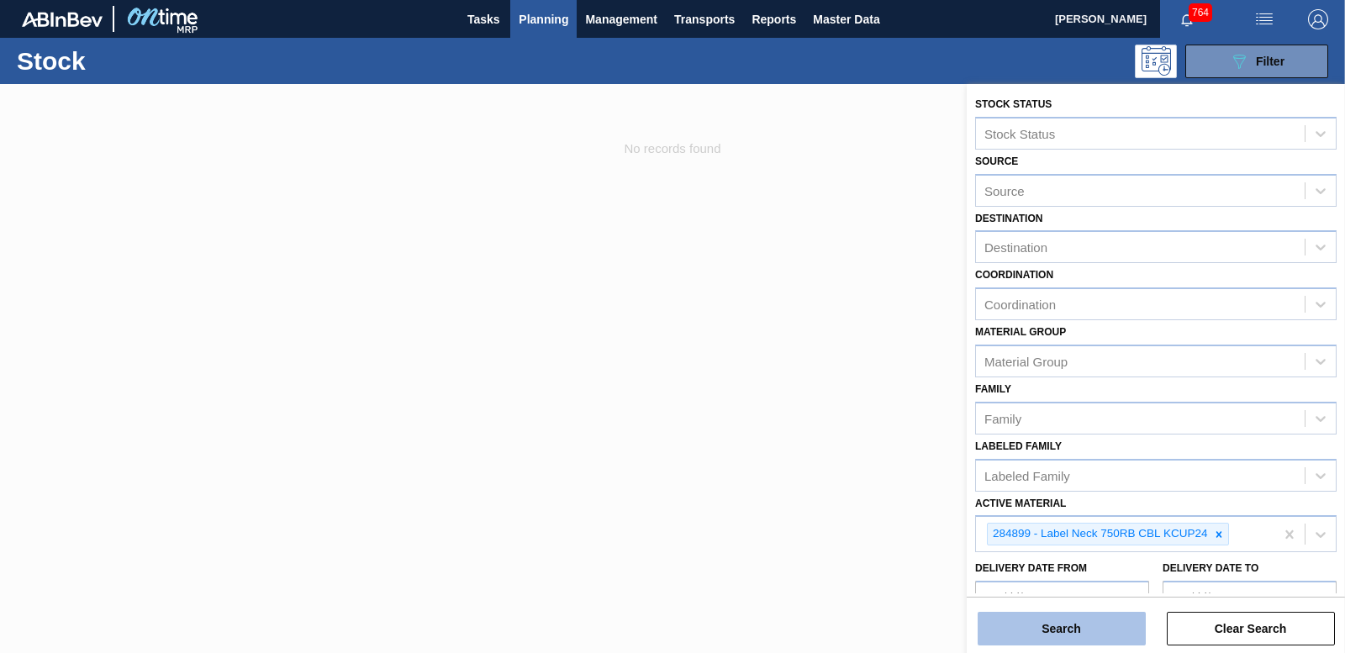
click at [1042, 621] on button "Search" at bounding box center [1062, 629] width 168 height 34
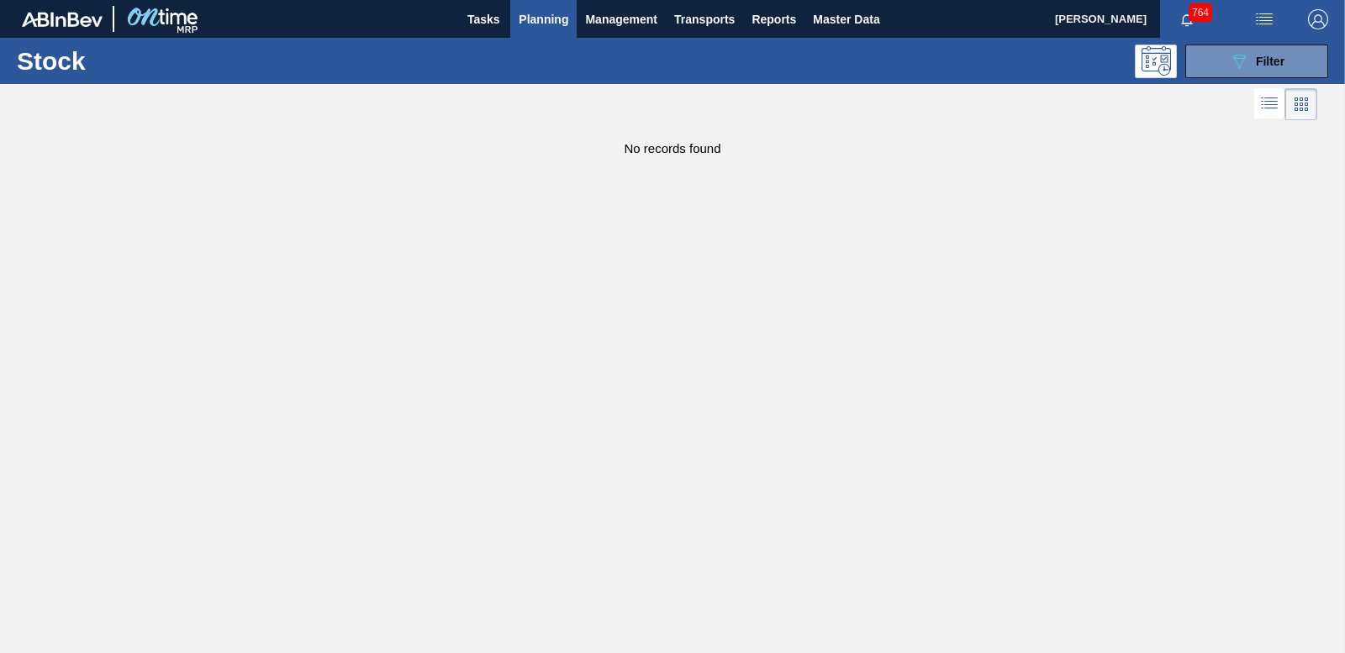
click at [535, 11] on span "Planning" at bounding box center [544, 19] width 50 height 20
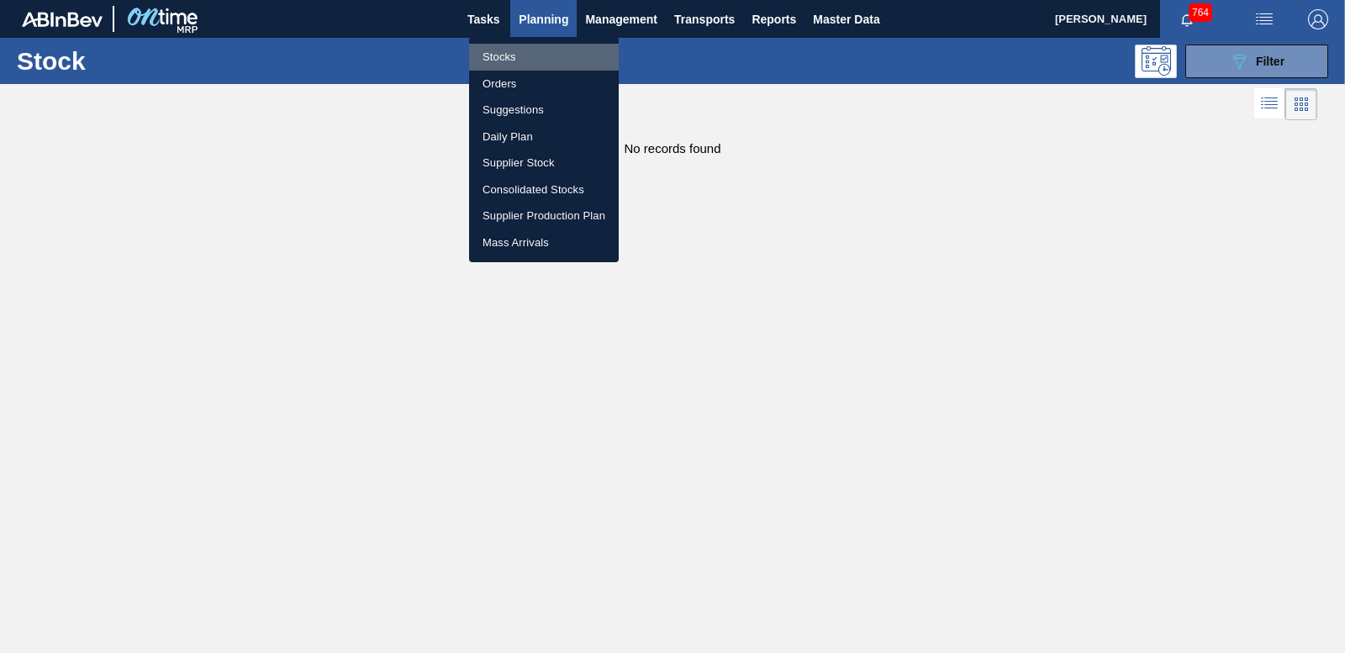
click at [503, 55] on li "Stocks" at bounding box center [544, 57] width 150 height 27
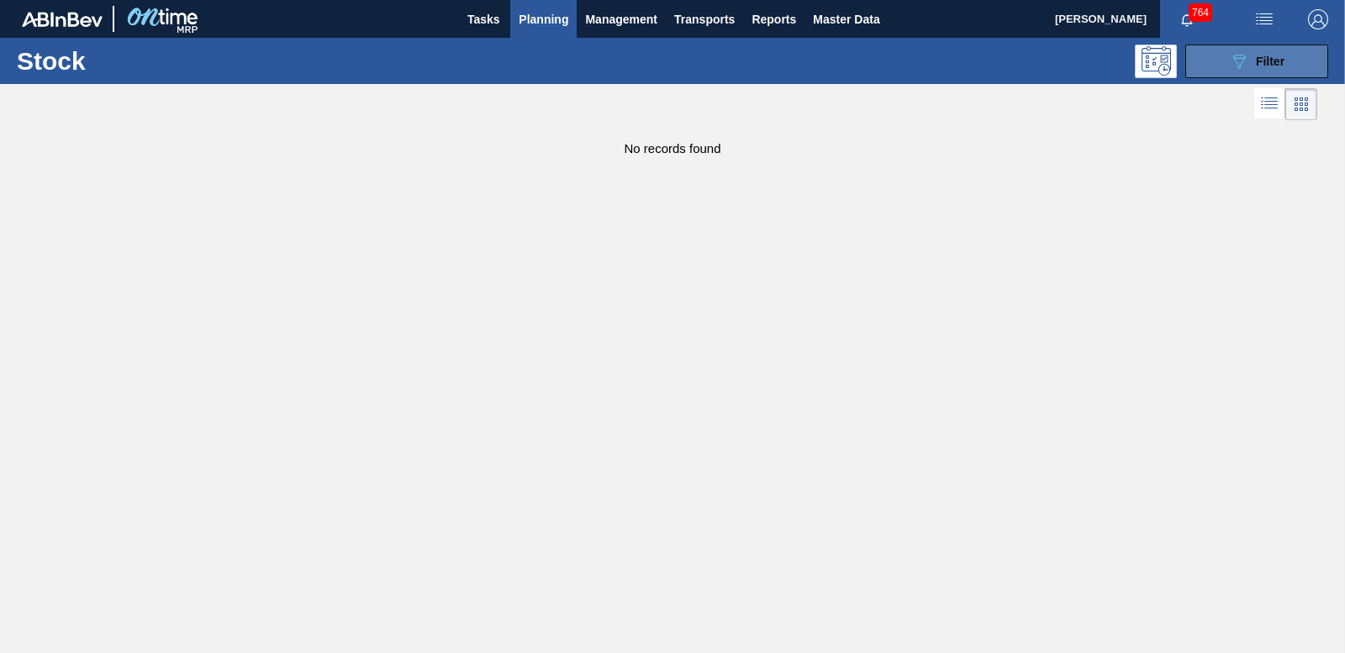
click at [1271, 66] on span "Filter" at bounding box center [1270, 61] width 29 height 13
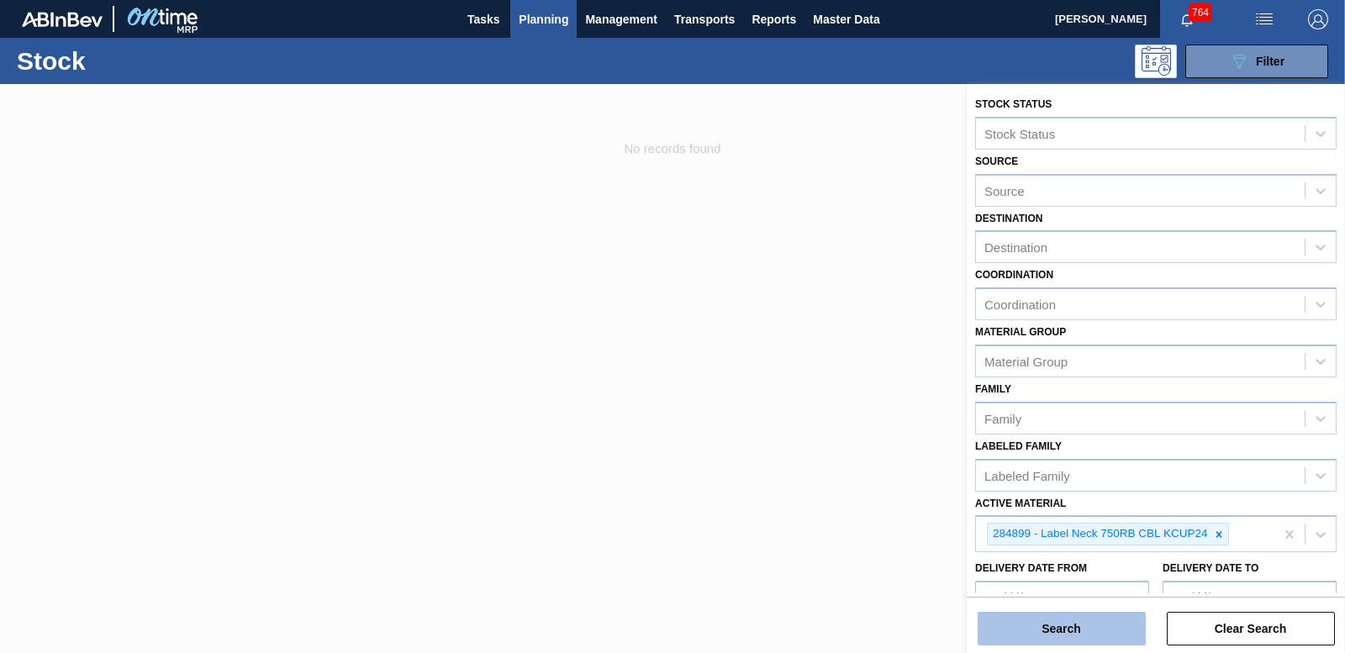
click at [1073, 637] on button "Search" at bounding box center [1062, 629] width 168 height 34
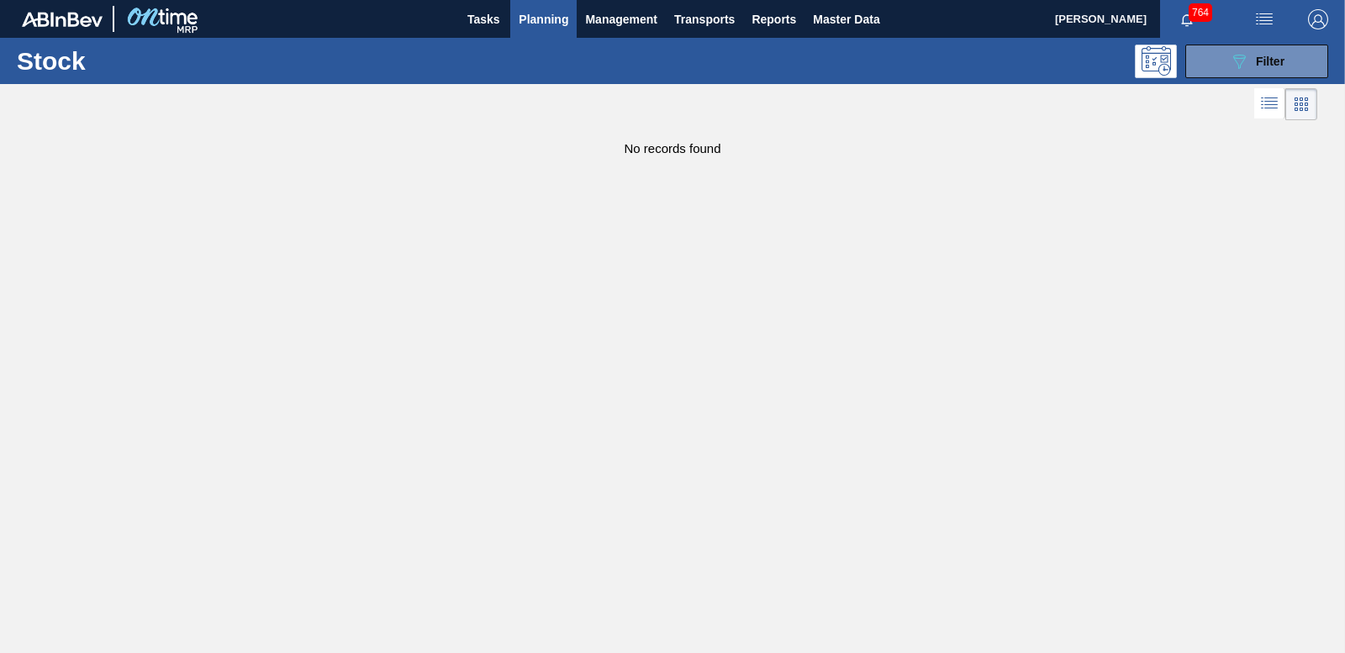
click at [532, 18] on span "Planning" at bounding box center [544, 19] width 50 height 20
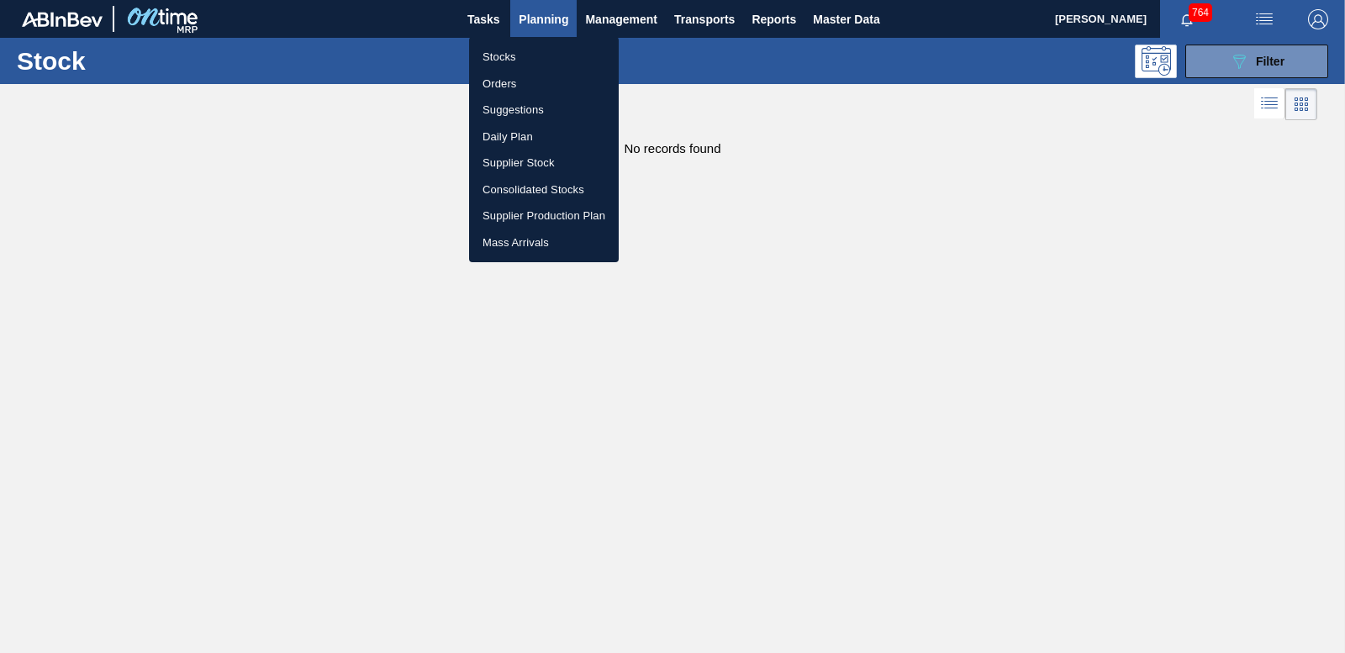
click at [1239, 60] on div at bounding box center [672, 326] width 1345 height 653
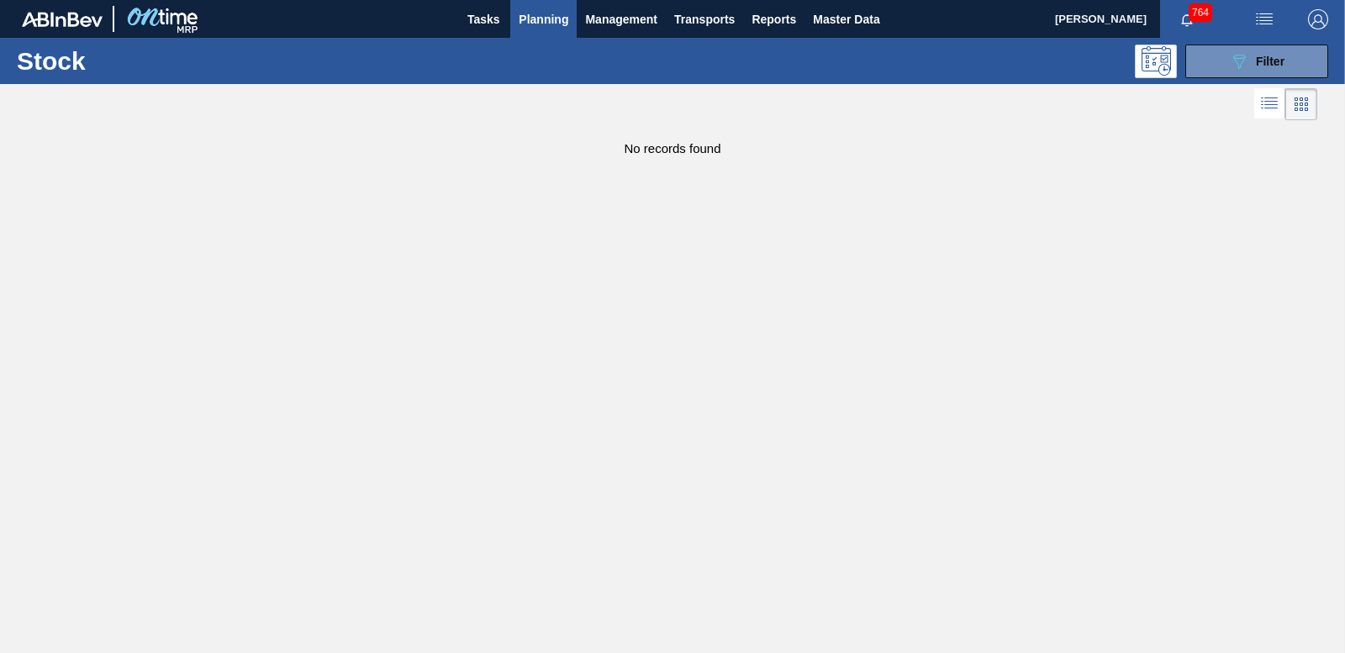
click at [1229, 61] on icon "089F7B8B-B2A5-4AFE-B5C0-19BA573D28AC" at bounding box center [1239, 61] width 20 height 20
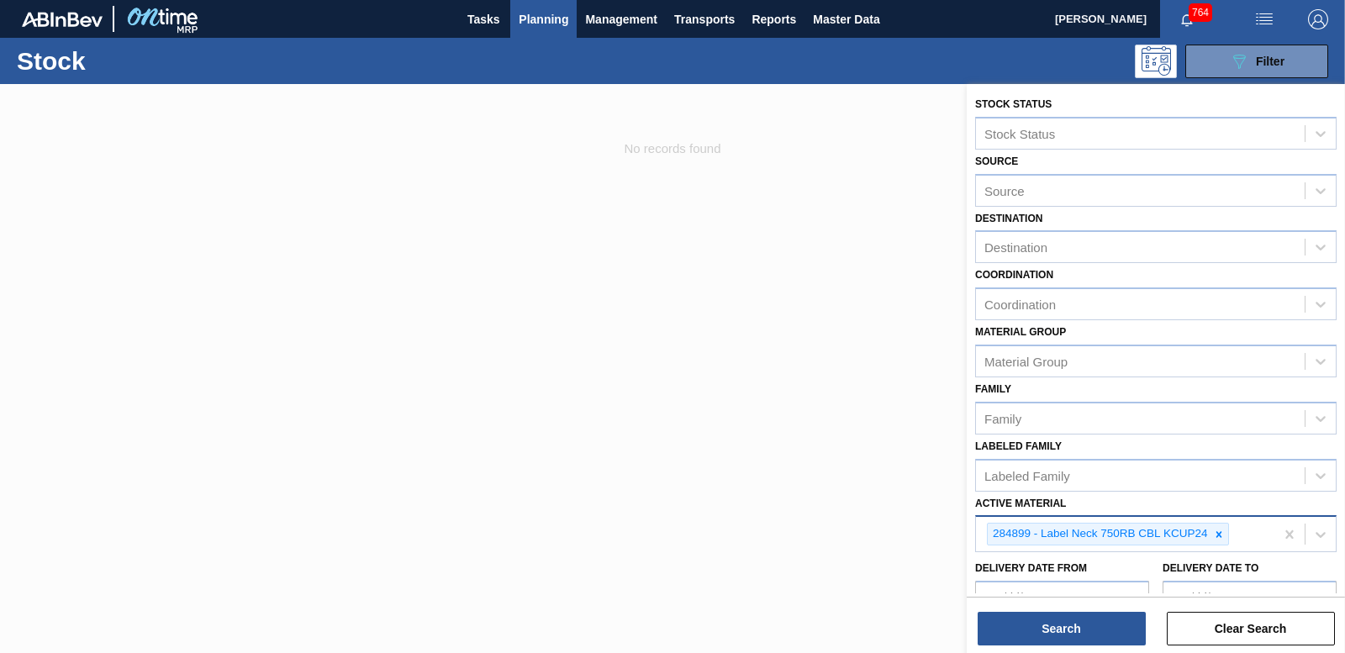
drag, startPoint x: 1218, startPoint y: 538, endPoint x: 1191, endPoint y: 537, distance: 26.9
click at [1215, 537] on icon at bounding box center [1219, 535] width 12 height 12
type Material "284901"
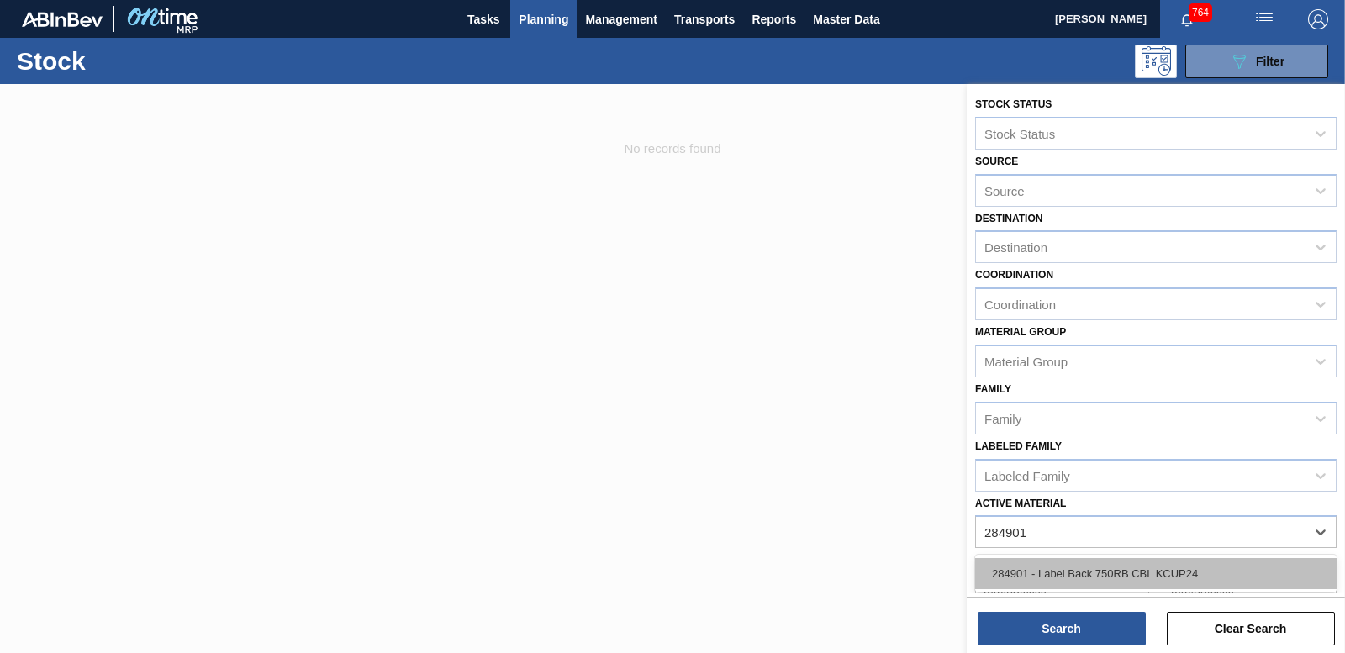
click at [1157, 570] on div "284901 - Label Back 750RB CBL KCUP24" at bounding box center [1156, 573] width 362 height 31
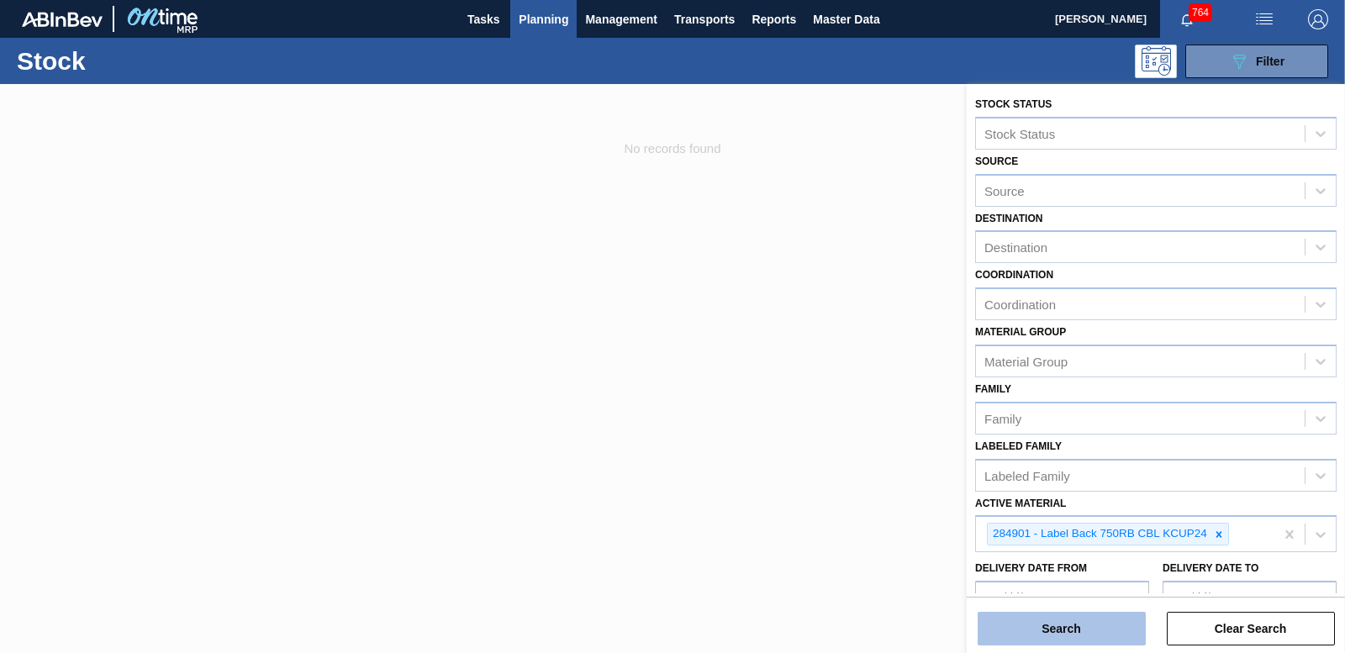
click at [1077, 635] on button "Search" at bounding box center [1062, 629] width 168 height 34
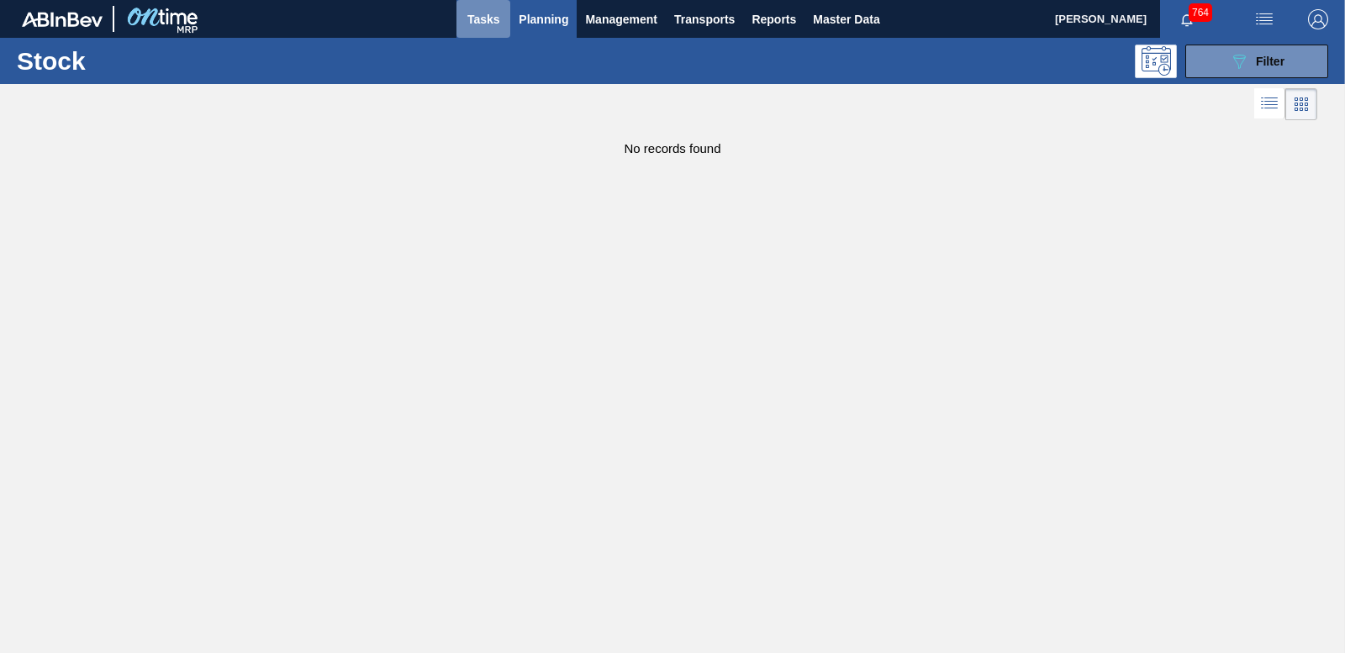
click at [500, 10] on span "Tasks" at bounding box center [483, 19] width 37 height 20
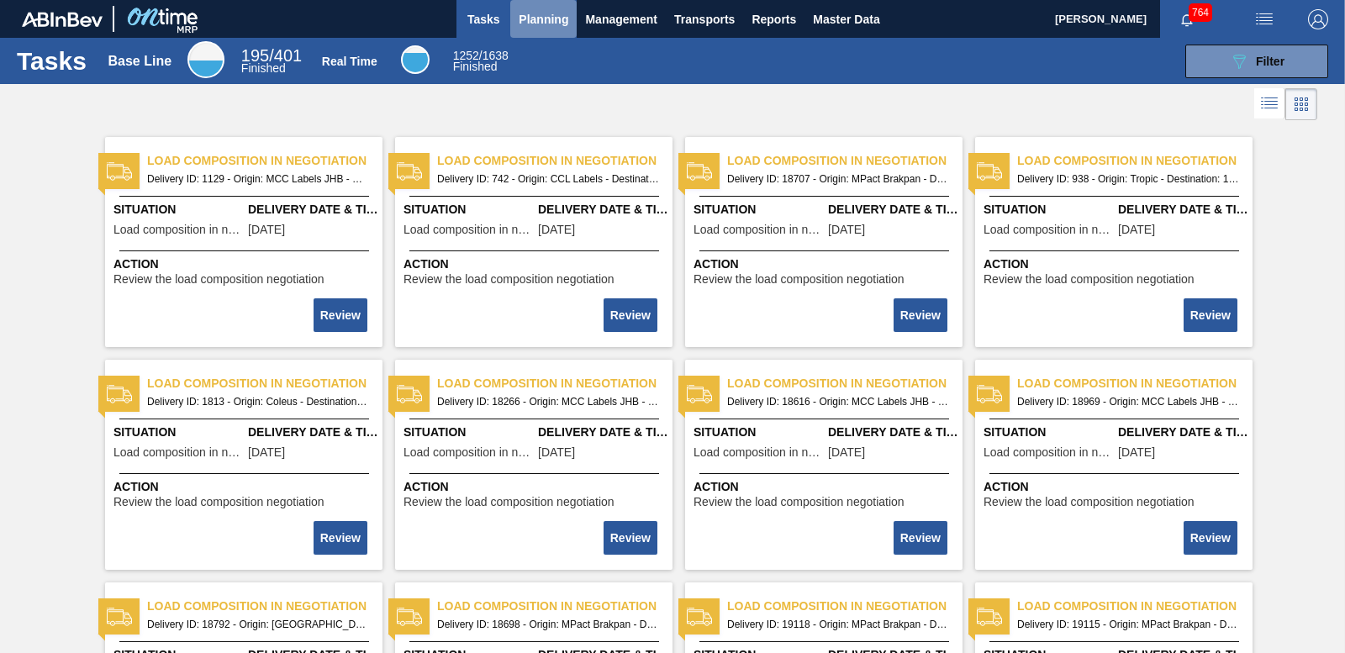
click at [540, 29] on span "Planning" at bounding box center [544, 19] width 50 height 20
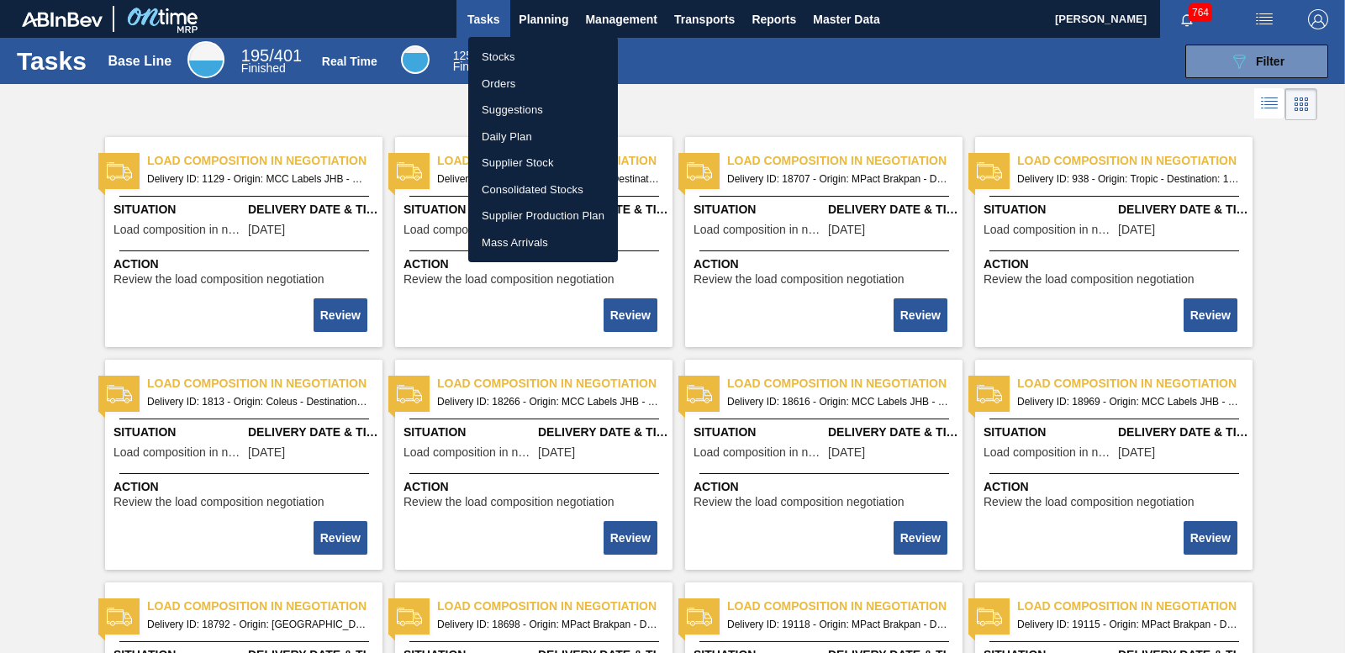
drag, startPoint x: 659, startPoint y: 71, endPoint x: 612, endPoint y: 60, distance: 48.3
click at [656, 68] on div at bounding box center [672, 326] width 1345 height 653
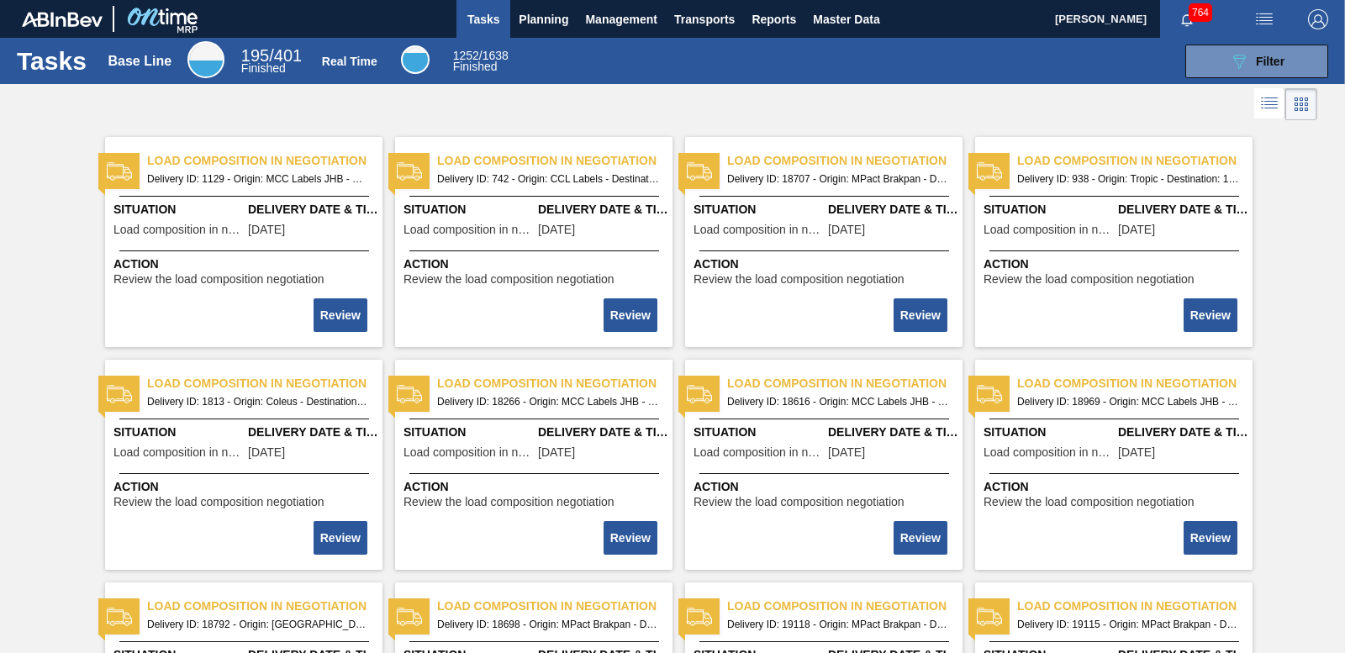
click at [556, 19] on span "Planning" at bounding box center [544, 19] width 50 height 20
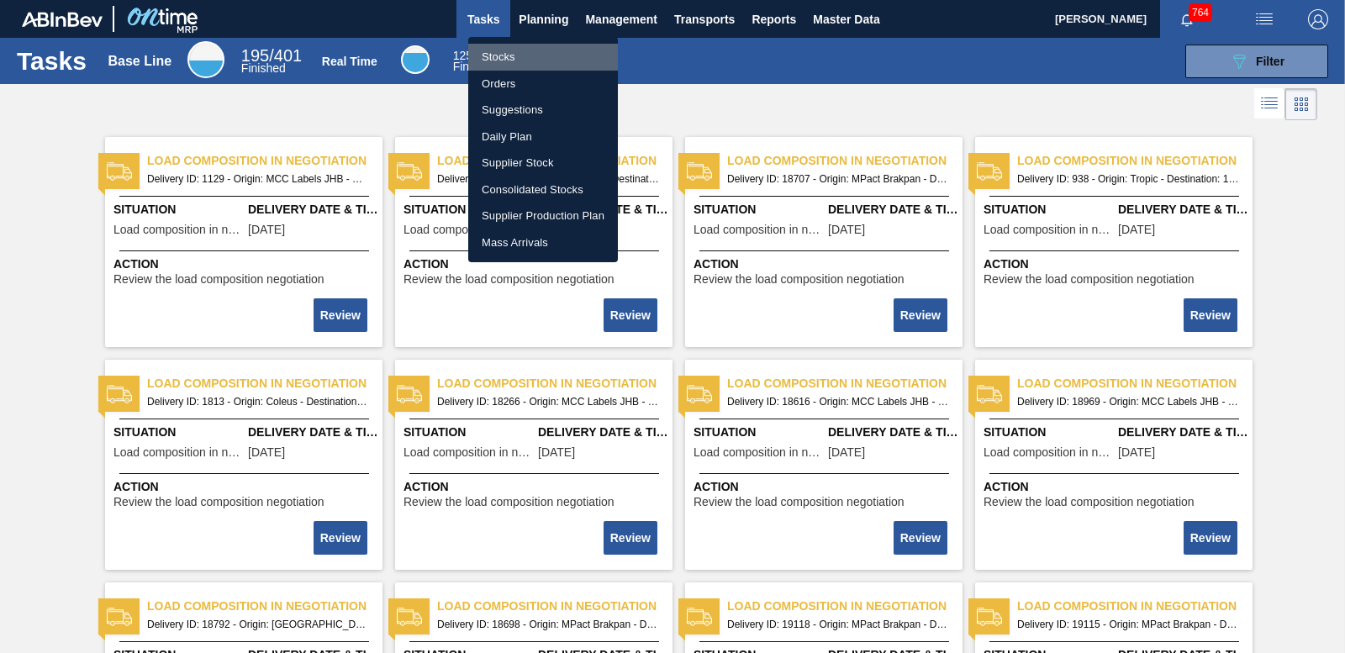
click at [519, 61] on li "Stocks" at bounding box center [543, 57] width 150 height 27
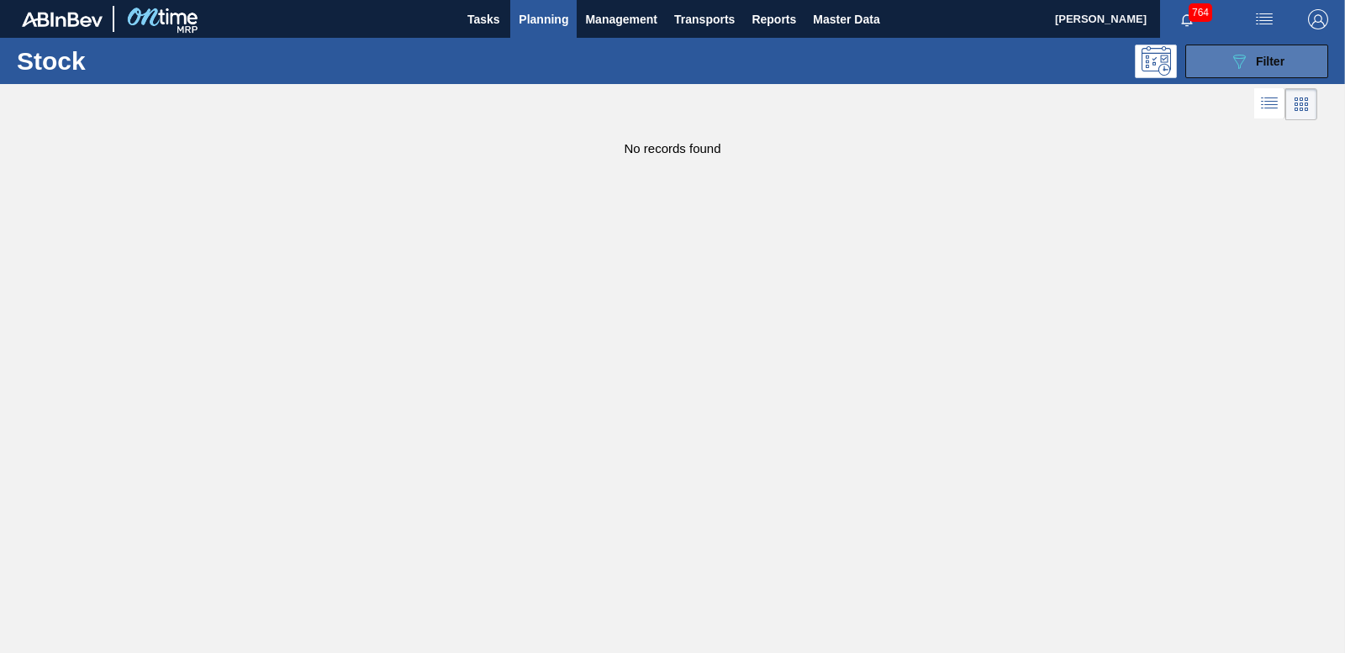
click at [1280, 61] on span "Filter" at bounding box center [1270, 61] width 29 height 13
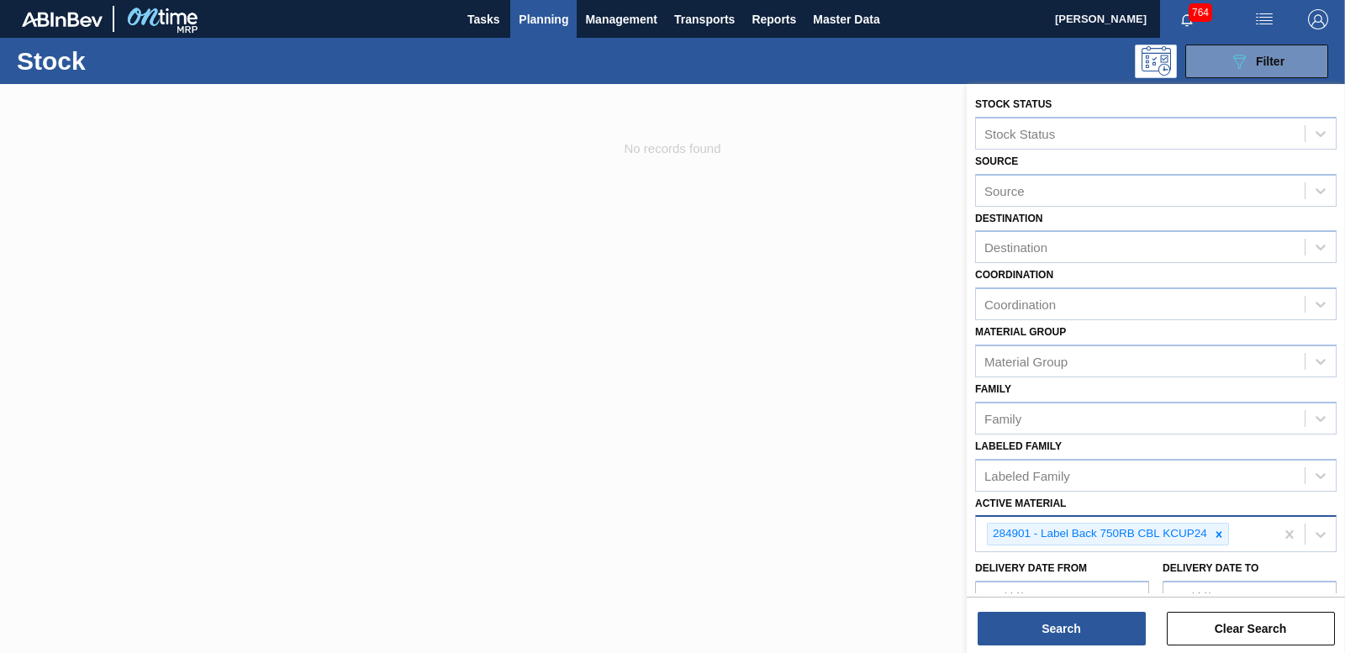
drag, startPoint x: 1220, startPoint y: 533, endPoint x: 1148, endPoint y: 532, distance: 72.3
click at [1217, 532] on icon at bounding box center [1219, 534] width 6 height 6
type Material "284918"
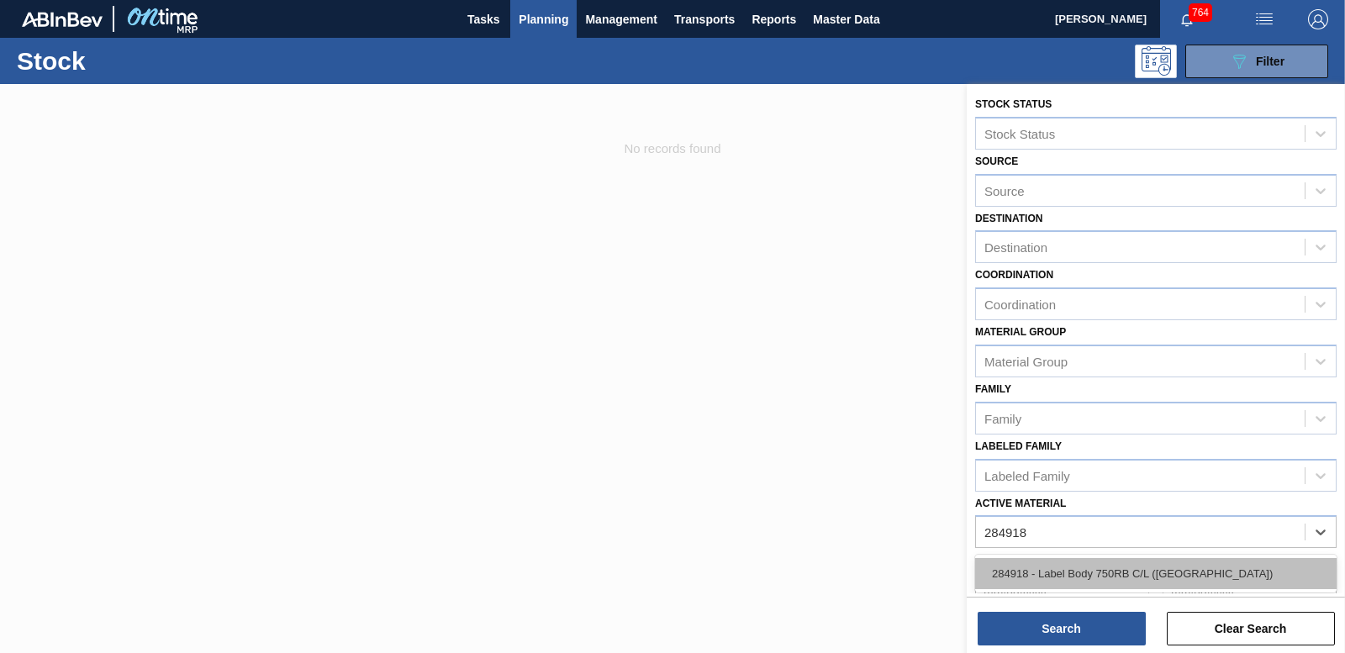
click at [1125, 574] on div "284918 - Label Body 750RB C/L ([GEOGRAPHIC_DATA])" at bounding box center [1156, 573] width 362 height 31
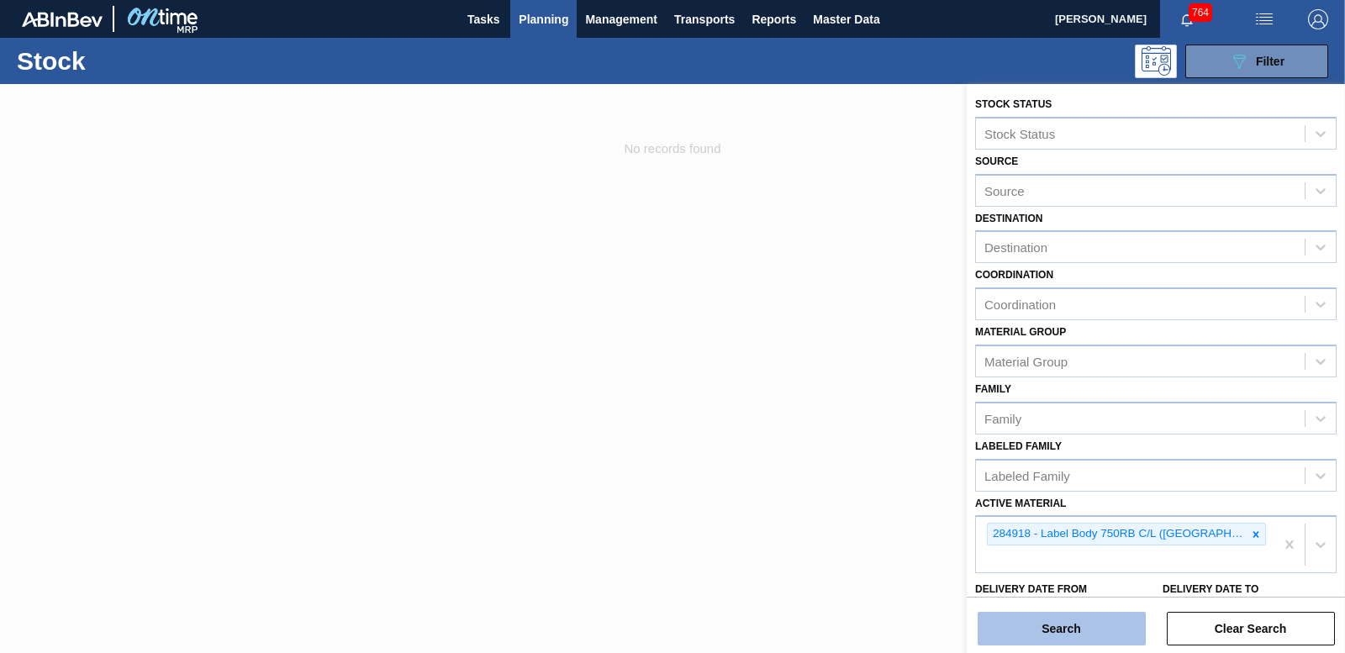
click at [1110, 619] on button "Search" at bounding box center [1062, 629] width 168 height 34
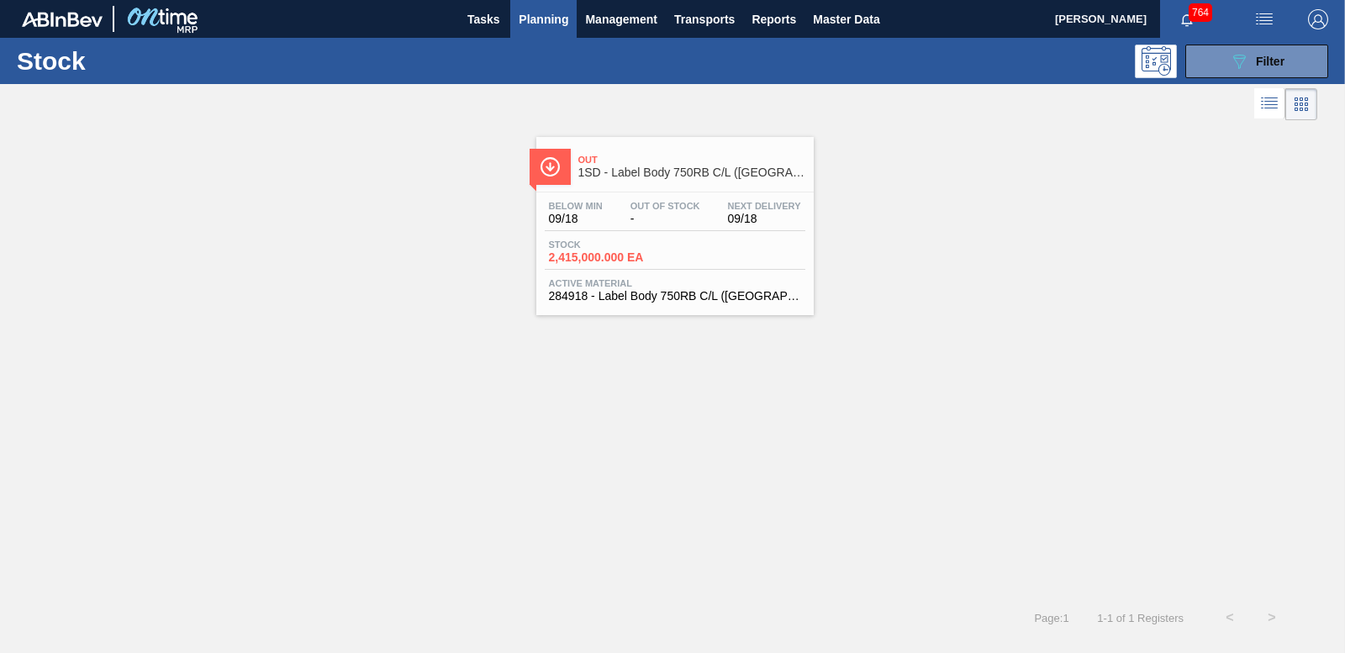
click at [631, 257] on span "2,415,000.000 EA" at bounding box center [608, 257] width 118 height 13
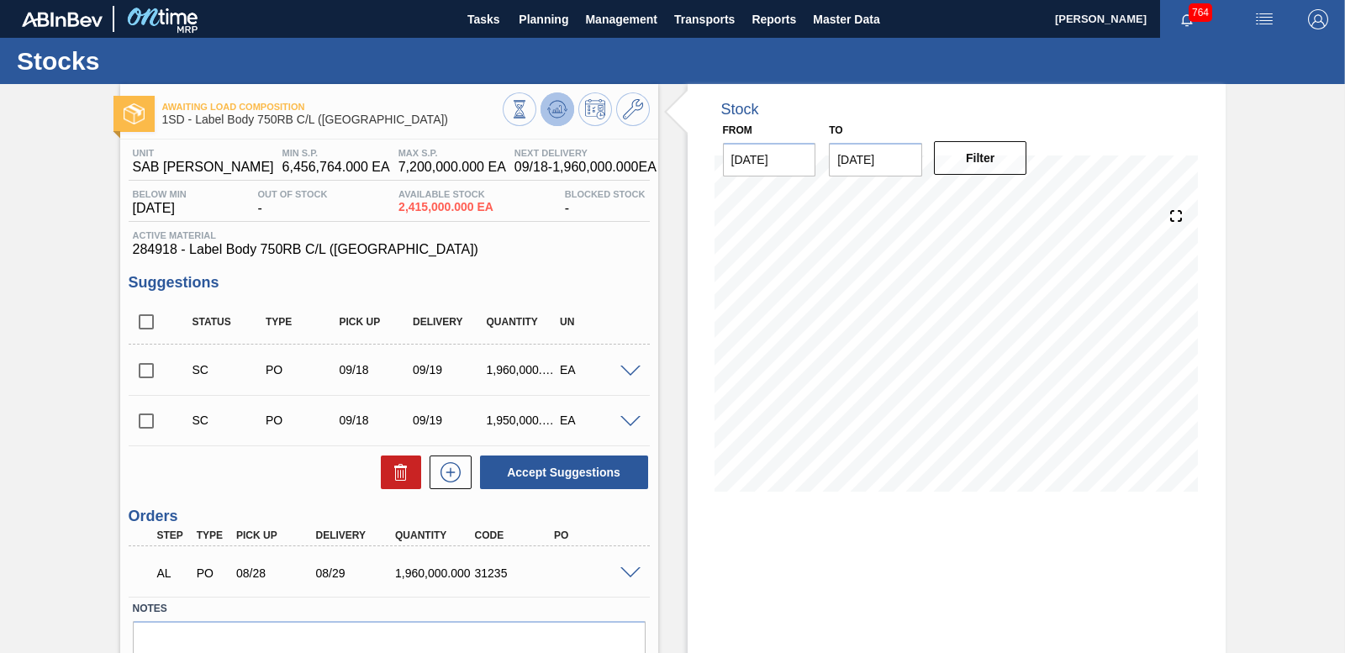
click at [552, 113] on icon at bounding box center [557, 109] width 20 height 20
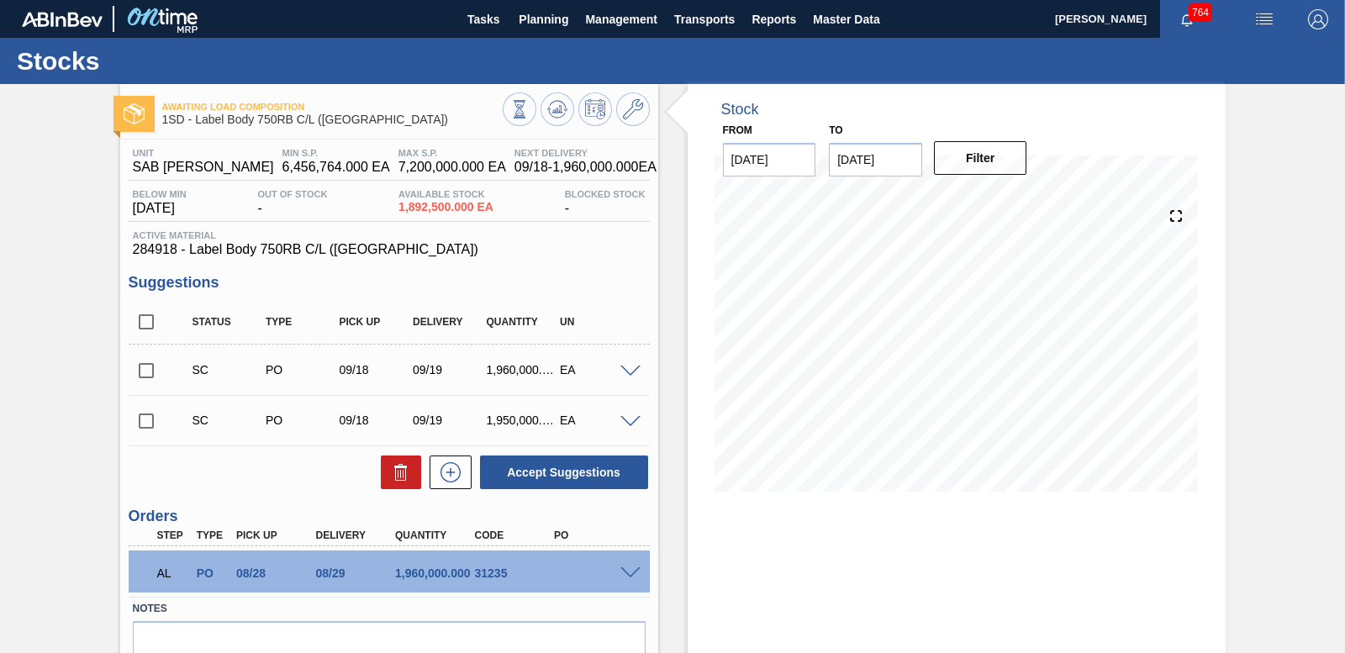
click at [143, 371] on input "checkbox" at bounding box center [146, 370] width 35 height 35
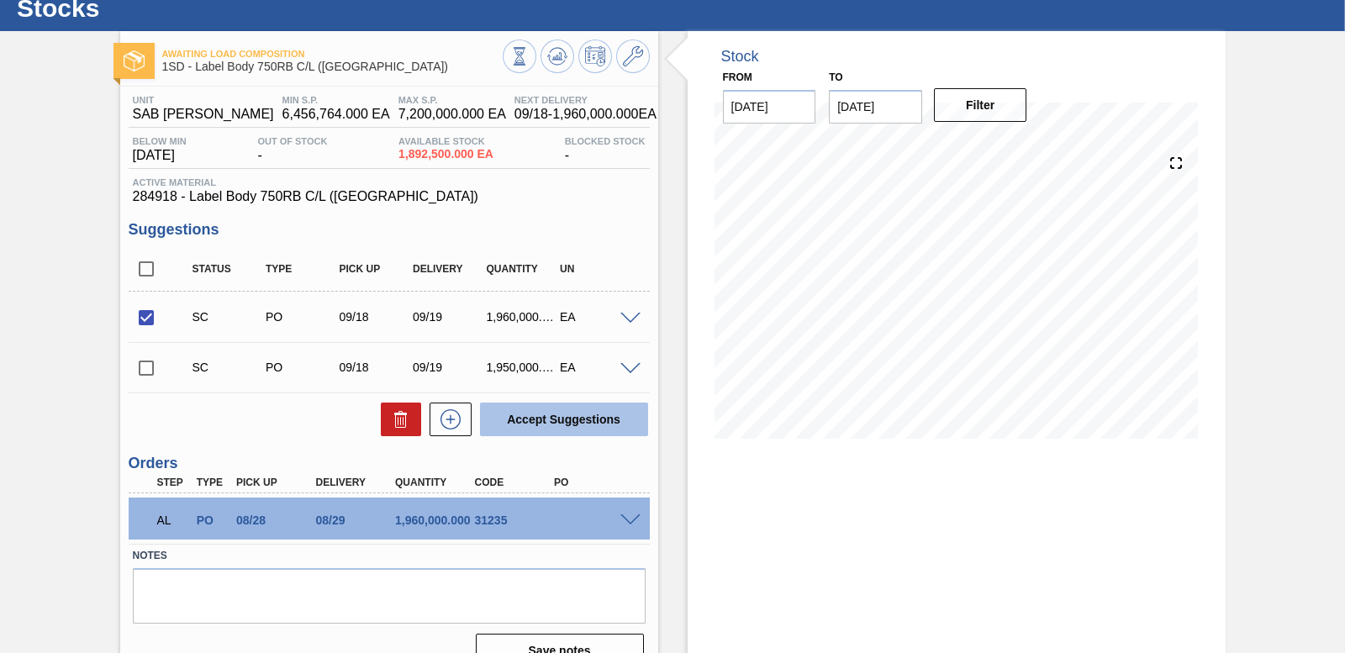
scroll to position [82, 0]
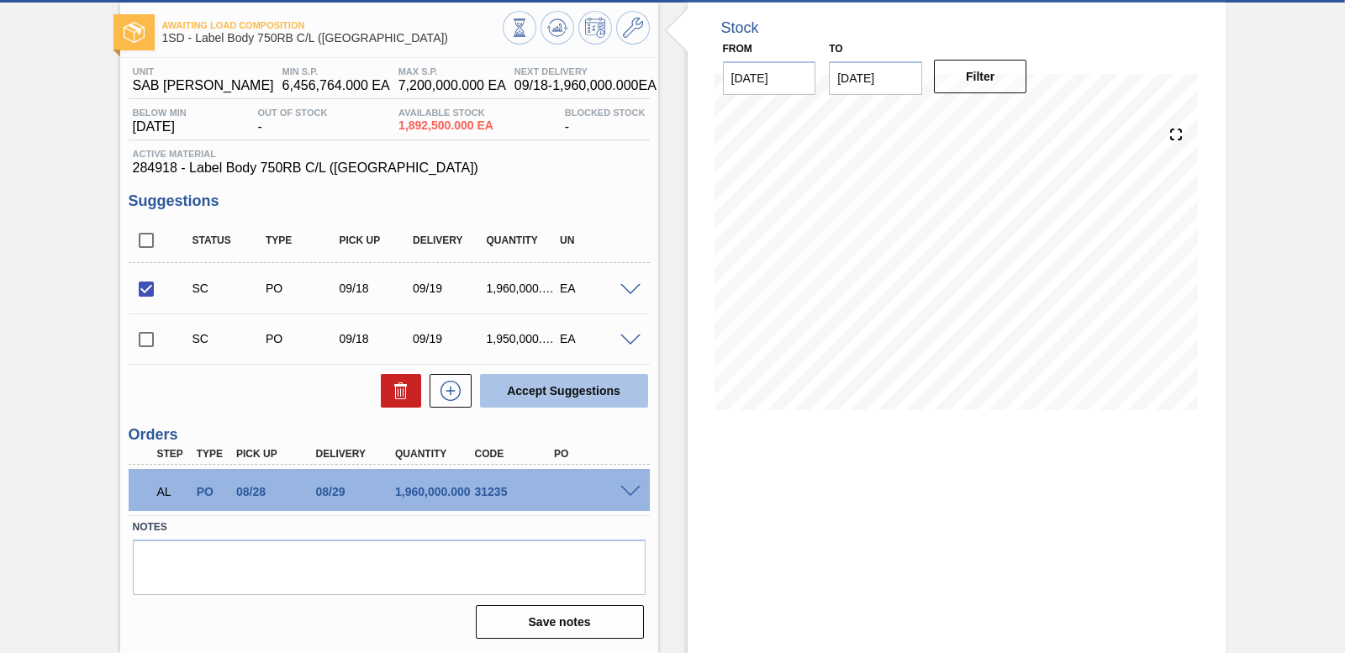
click at [557, 386] on button "Accept Suggestions" at bounding box center [564, 391] width 168 height 34
checkbox input "false"
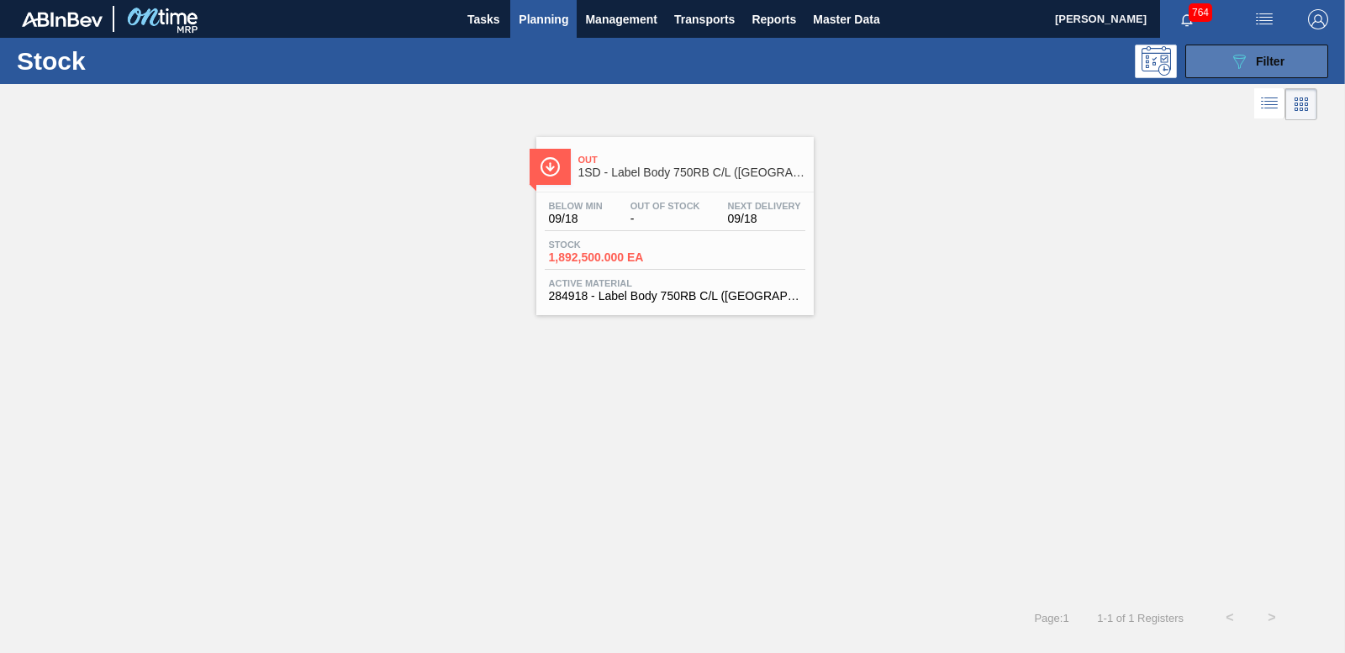
click at [1262, 61] on span "Filter" at bounding box center [1270, 61] width 29 height 13
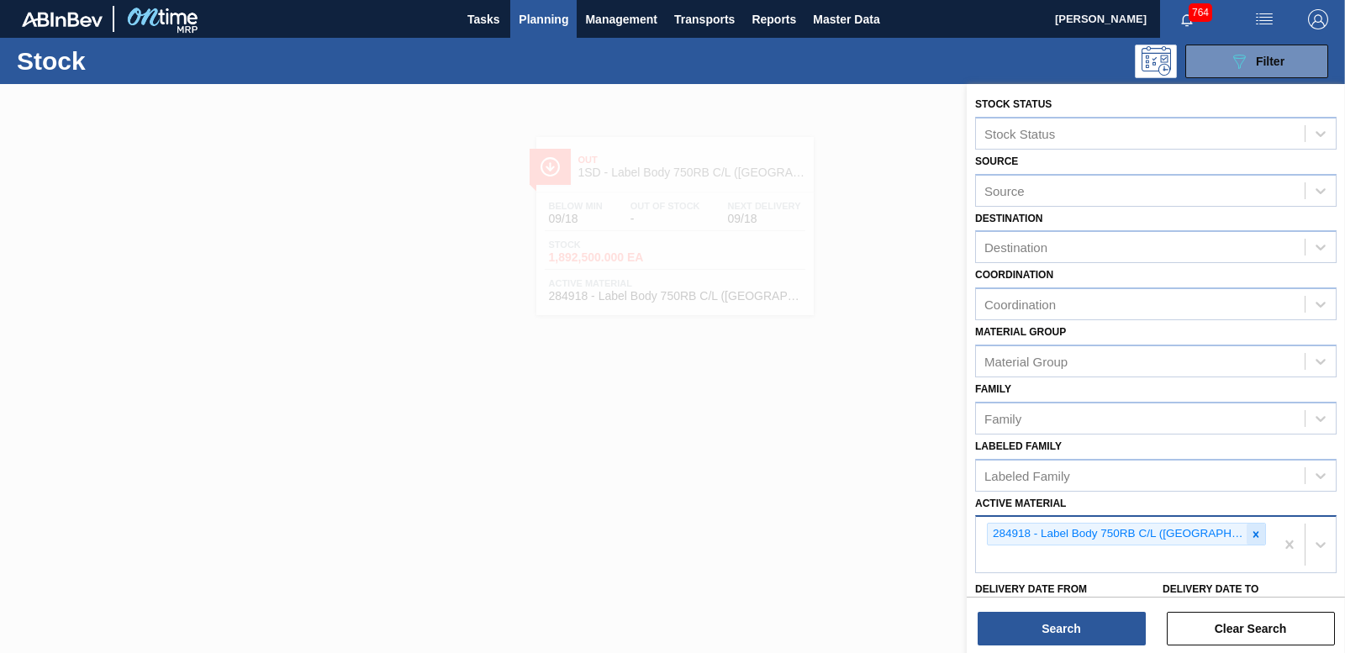
click at [1250, 530] on icon at bounding box center [1256, 535] width 12 height 12
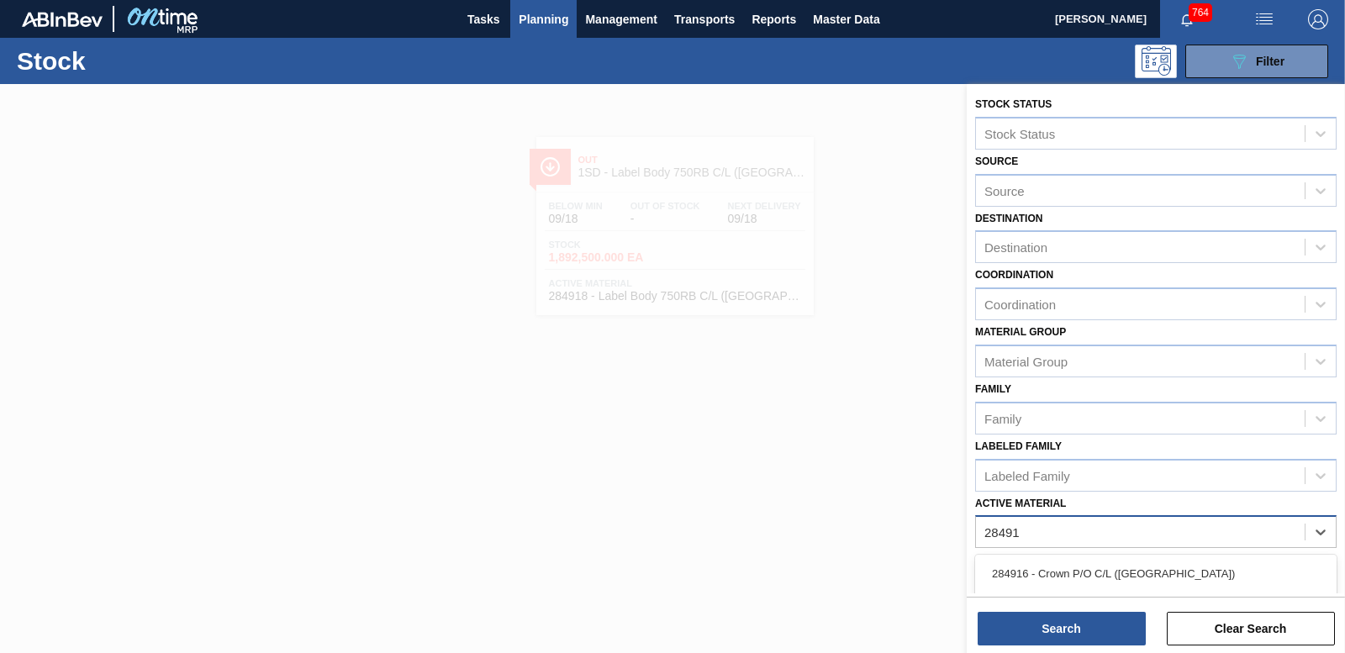
type Material "284917"
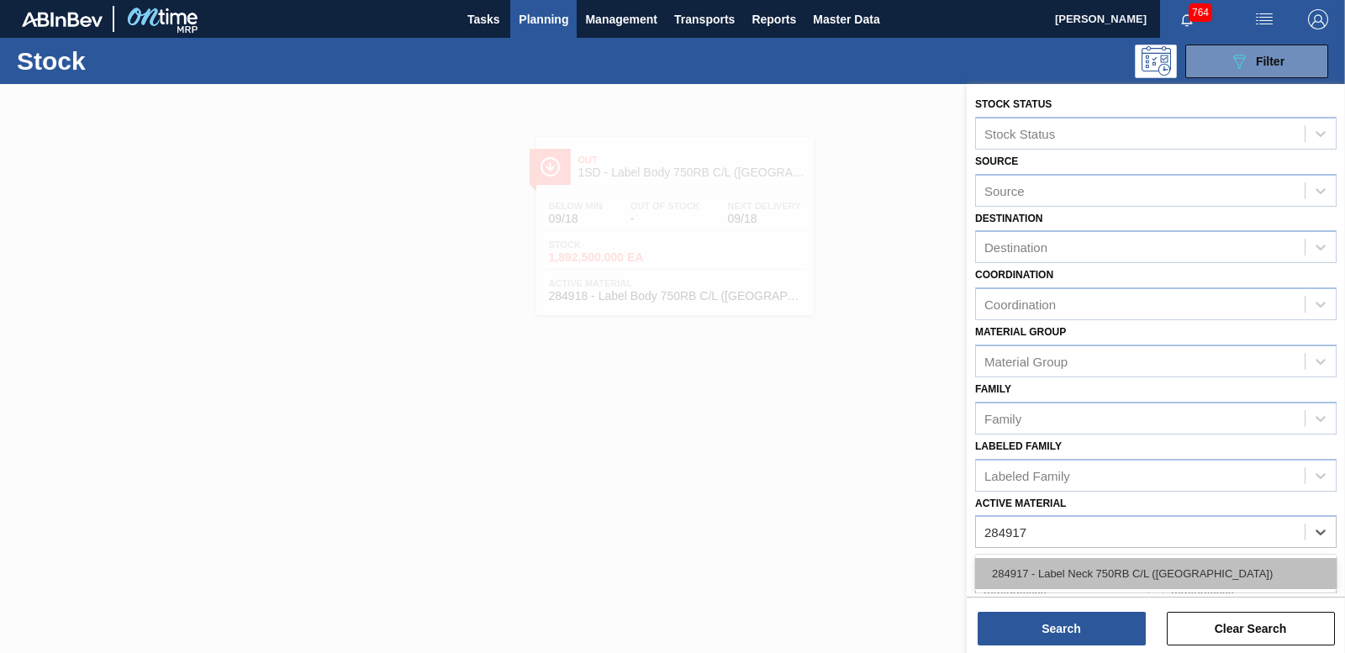
click at [1111, 582] on div "284917 - Label Neck 750RB C/L ([GEOGRAPHIC_DATA])" at bounding box center [1156, 573] width 362 height 31
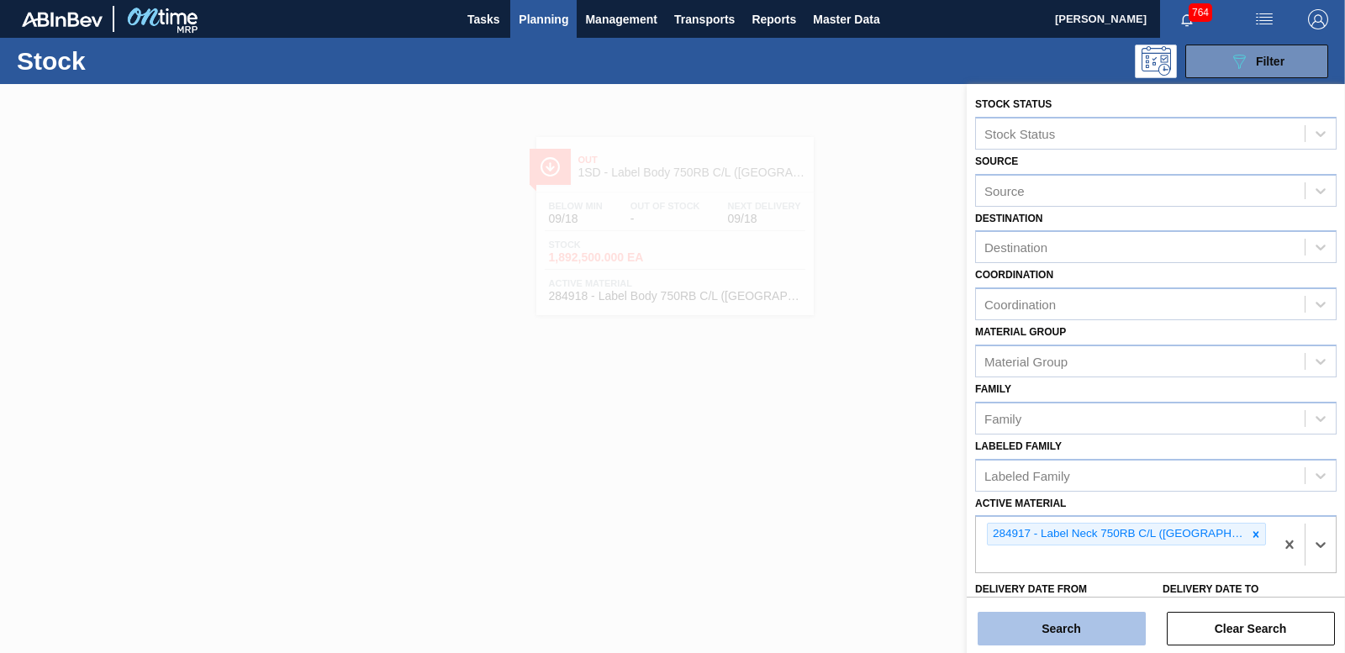
click at [1107, 617] on button "Search" at bounding box center [1062, 629] width 168 height 34
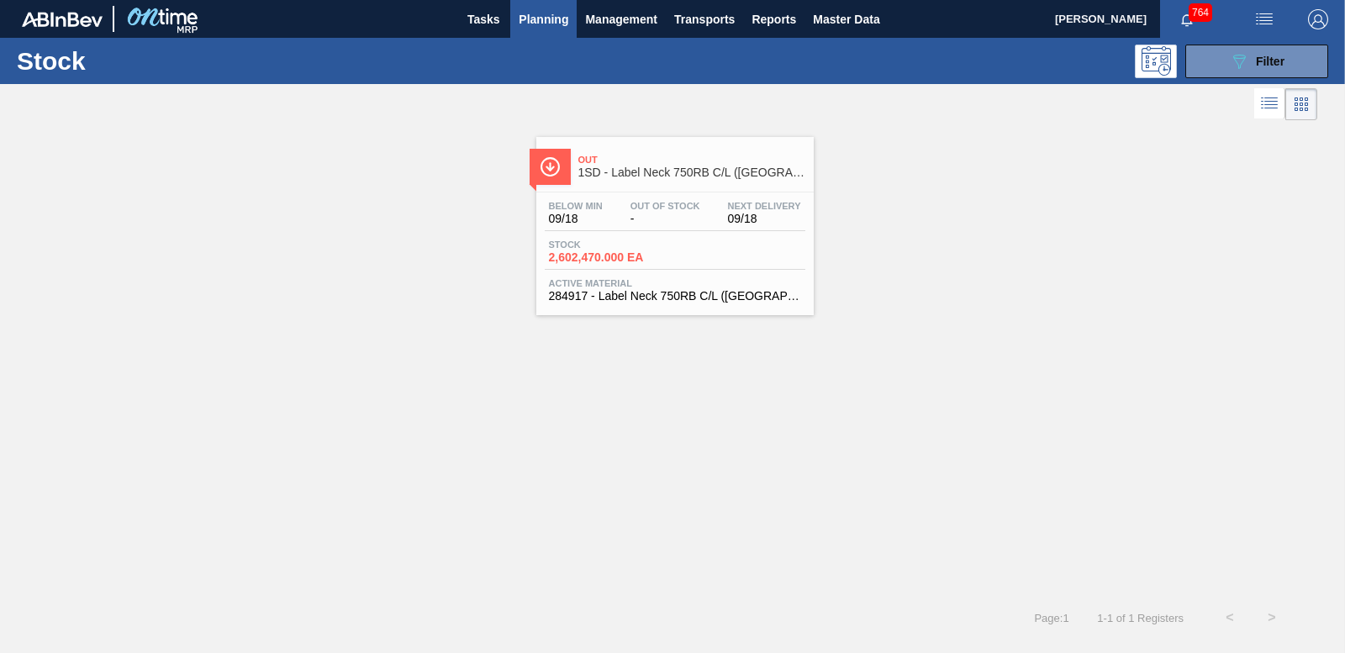
click at [628, 251] on div "Stock 2,602,470.000 EA" at bounding box center [608, 252] width 126 height 24
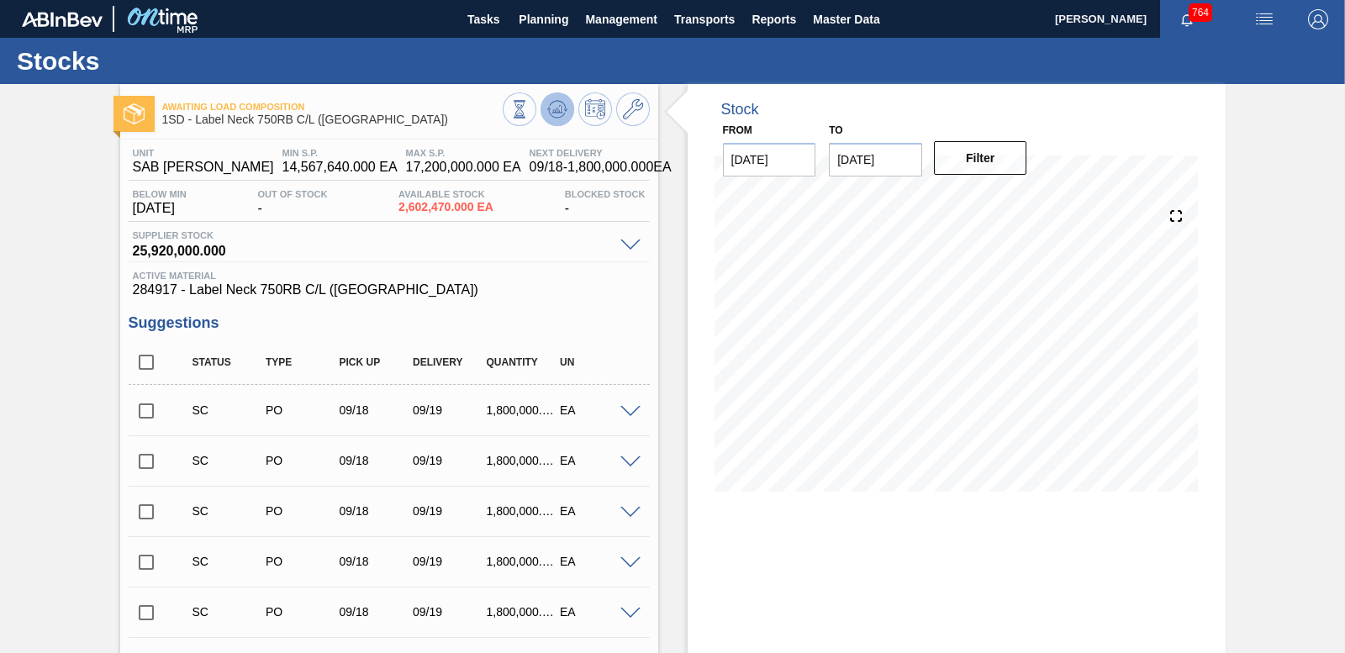
click at [547, 109] on icon at bounding box center [548, 109] width 3 height 3
click at [140, 408] on input "checkbox" at bounding box center [146, 411] width 35 height 35
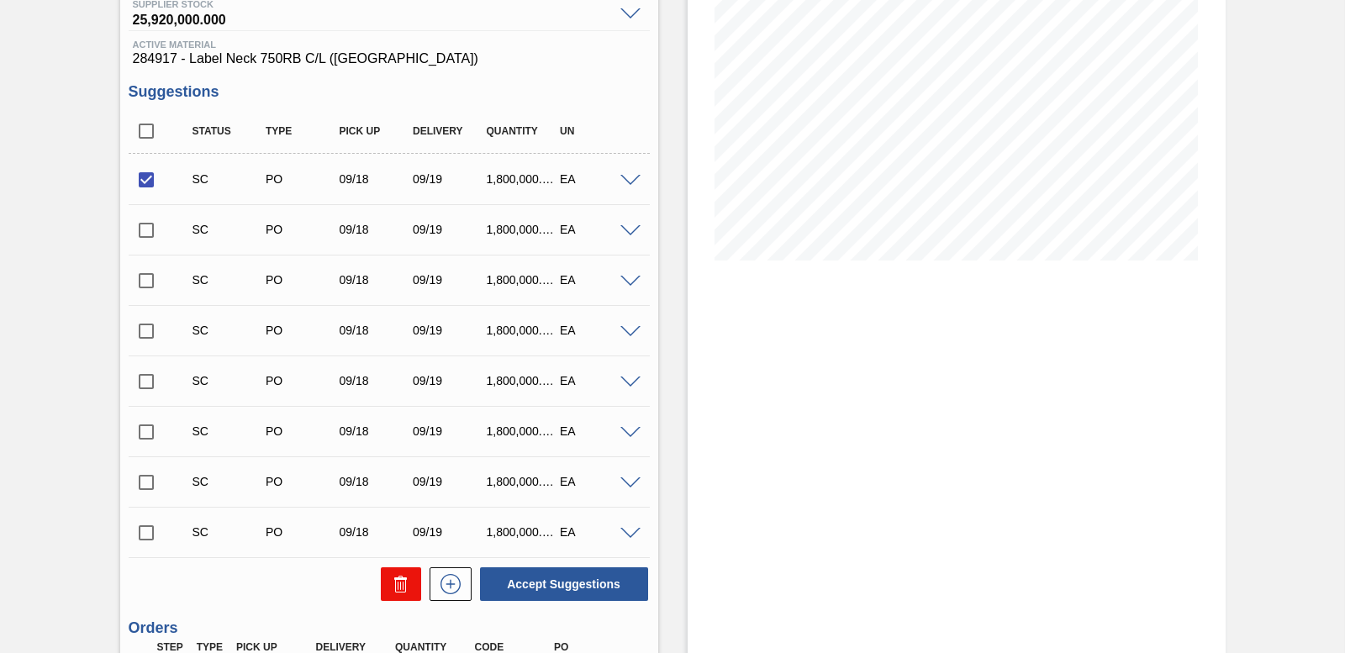
scroll to position [425, 0]
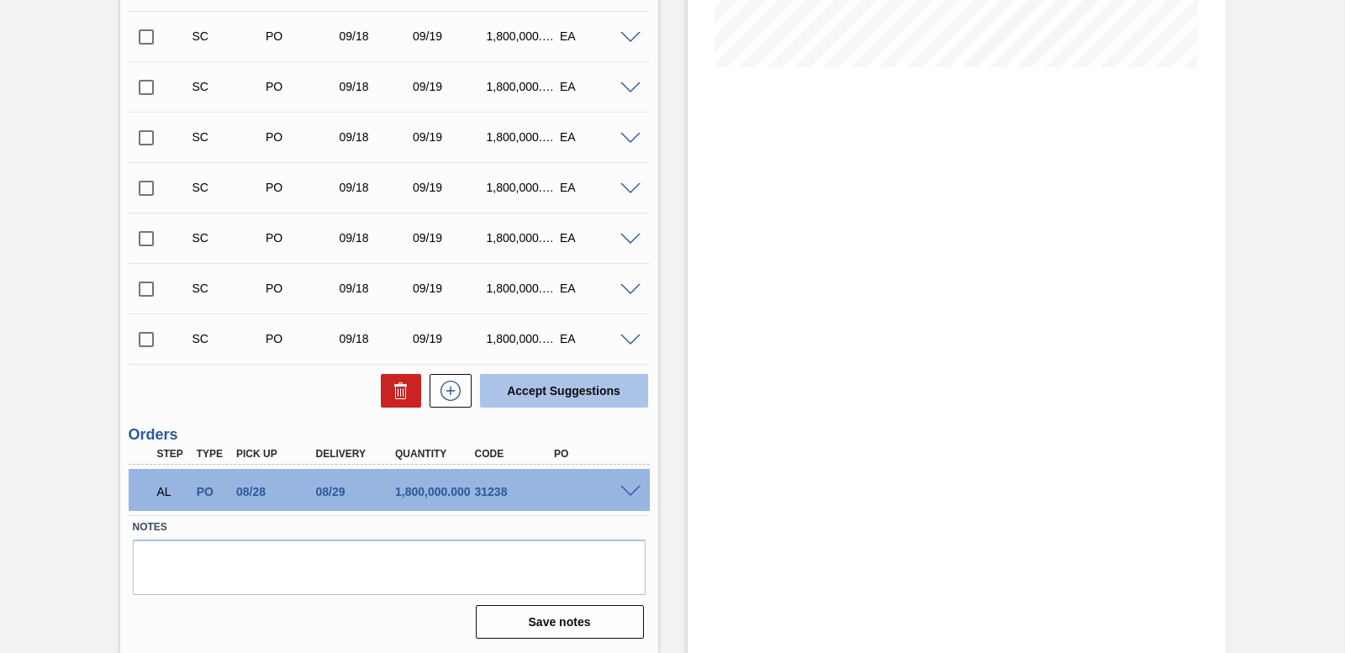
click at [560, 383] on button "Accept Suggestions" at bounding box center [564, 391] width 168 height 34
checkbox input "false"
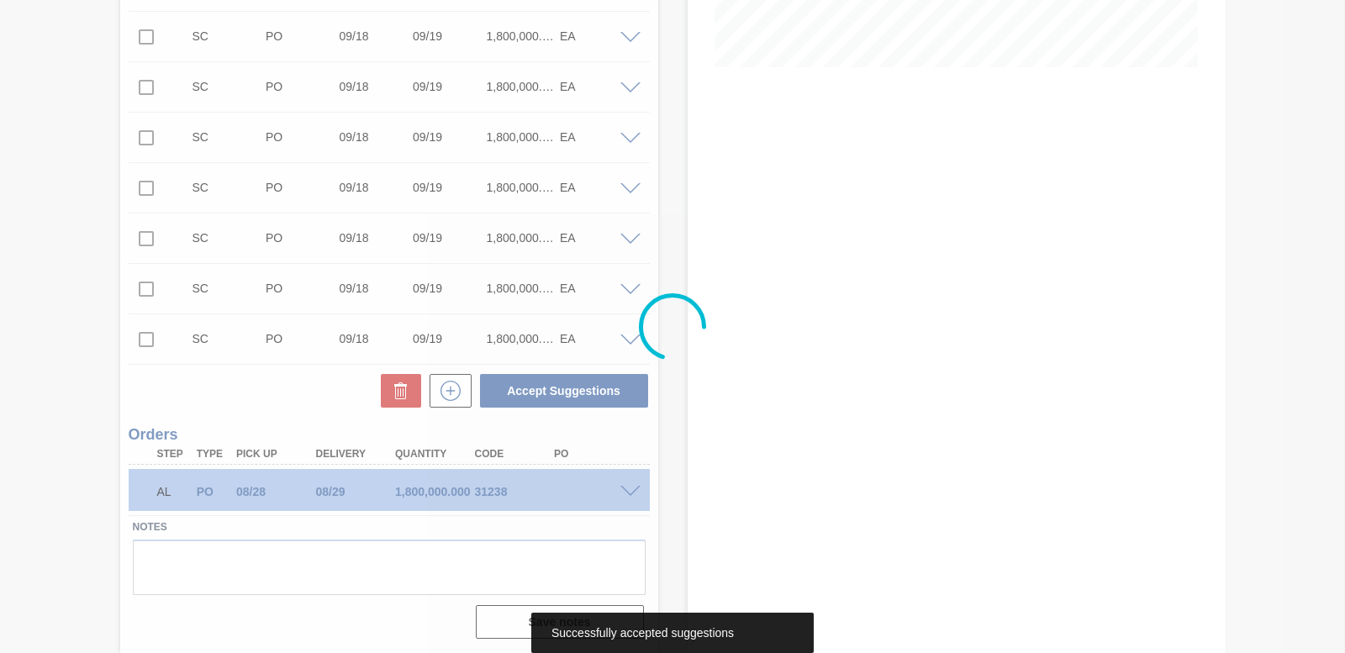
scroll to position [374, 0]
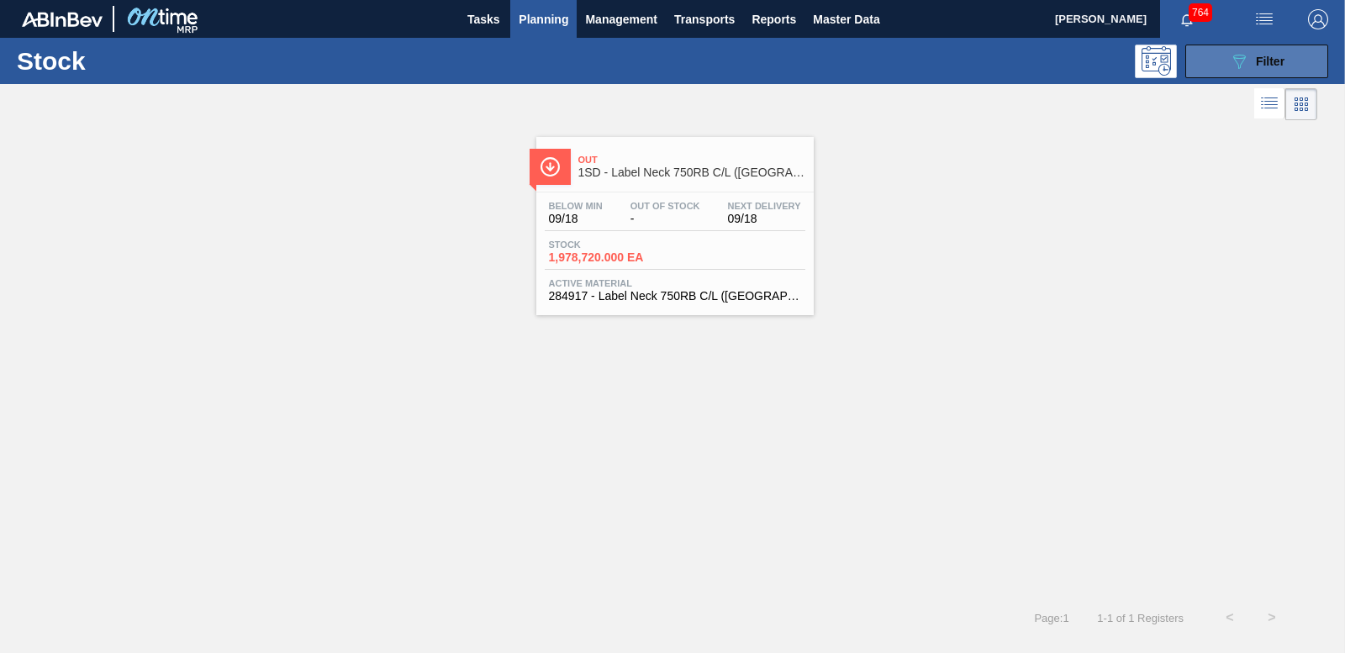
click at [1307, 53] on button "089F7B8B-B2A5-4AFE-B5C0-19BA573D28AC Filter" at bounding box center [1257, 62] width 143 height 34
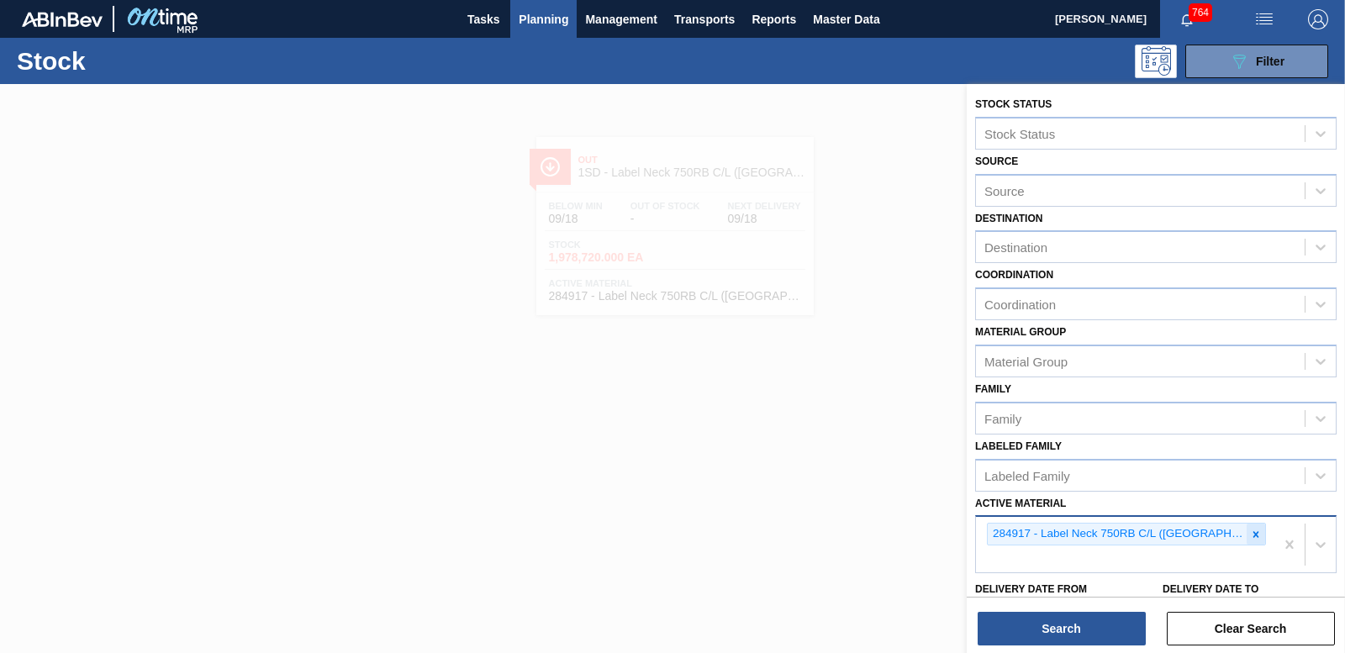
click at [1254, 536] on icon at bounding box center [1257, 534] width 6 height 6
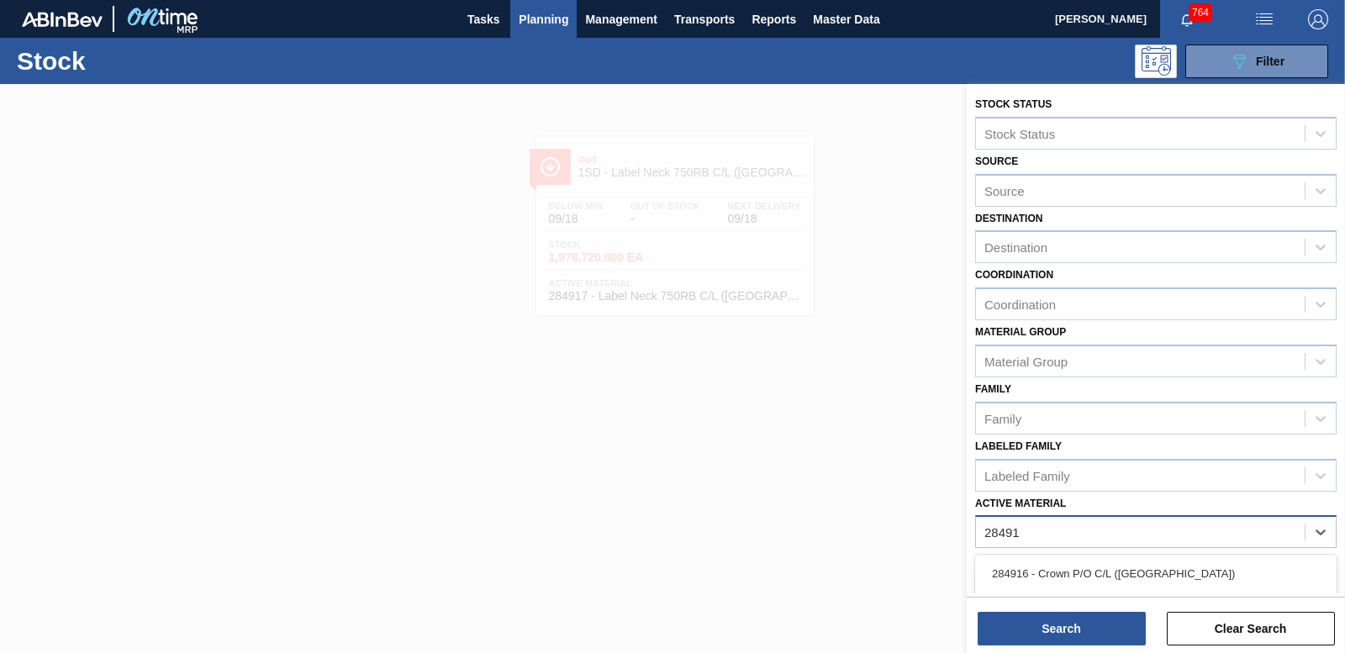
type Material "284919"
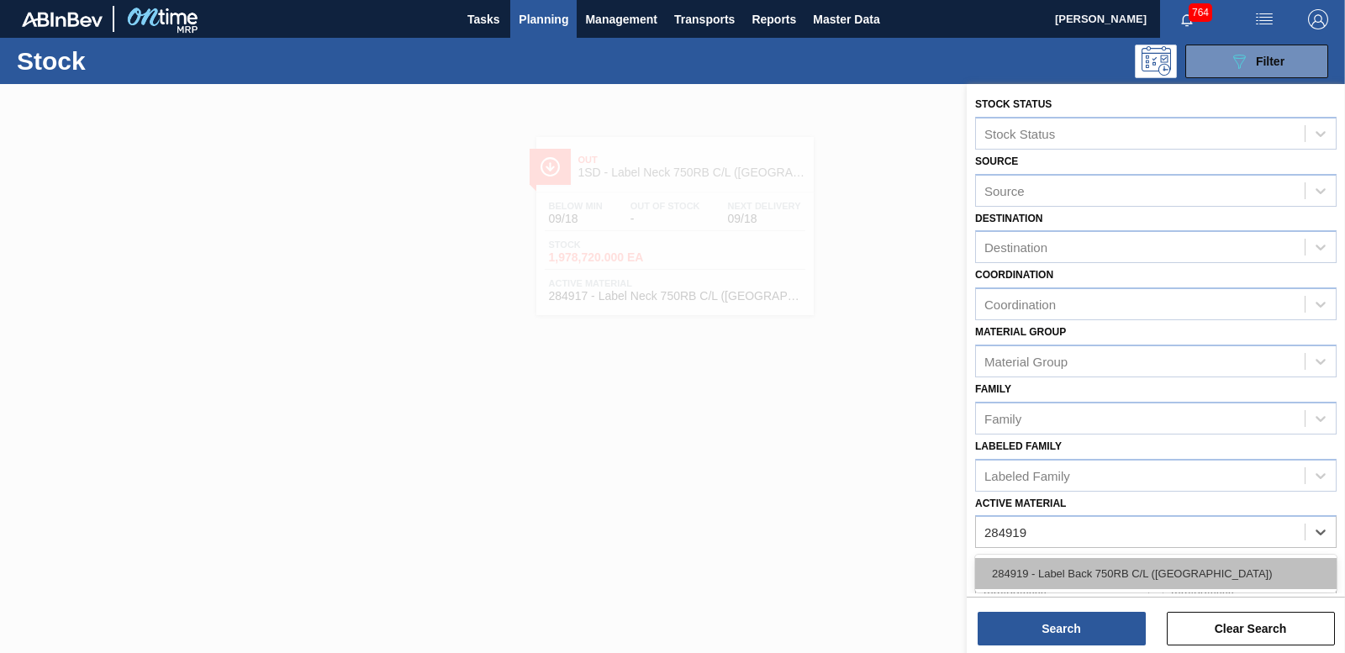
drag, startPoint x: 1203, startPoint y: 580, endPoint x: 1185, endPoint y: 586, distance: 19.4
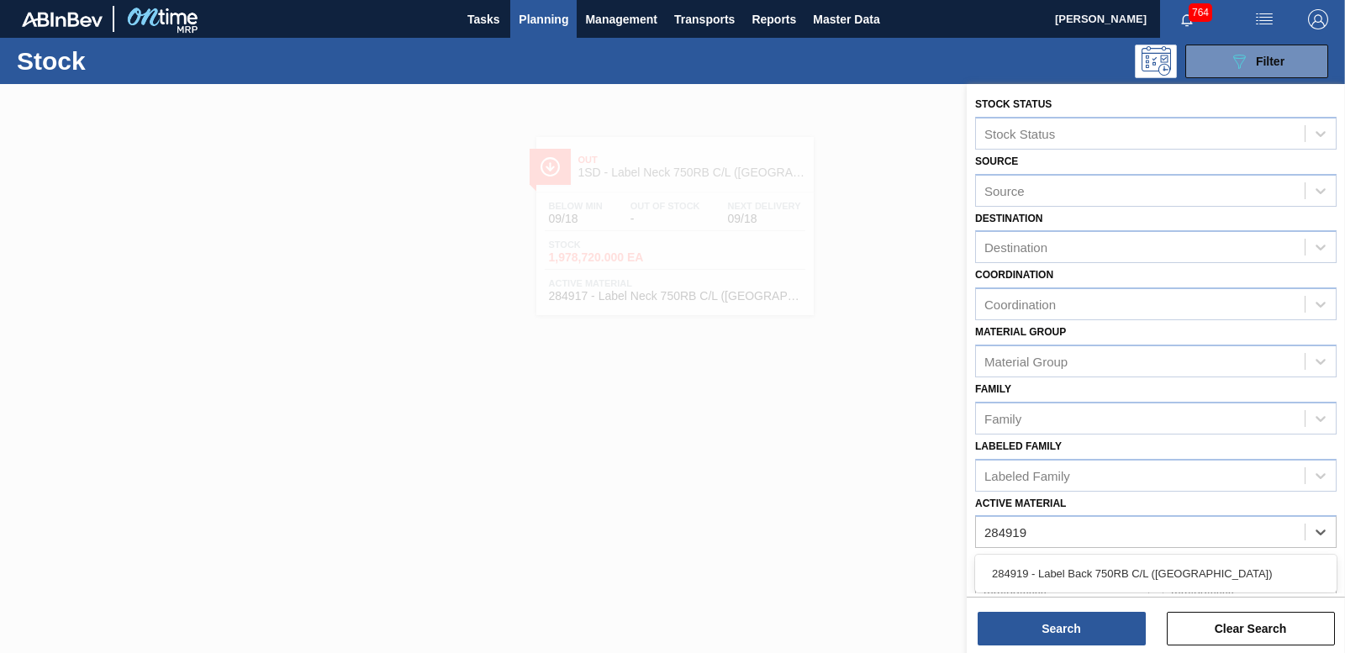
click at [1202, 580] on div "284919 - Label Back 750RB C/L ([GEOGRAPHIC_DATA])" at bounding box center [1156, 573] width 362 height 31
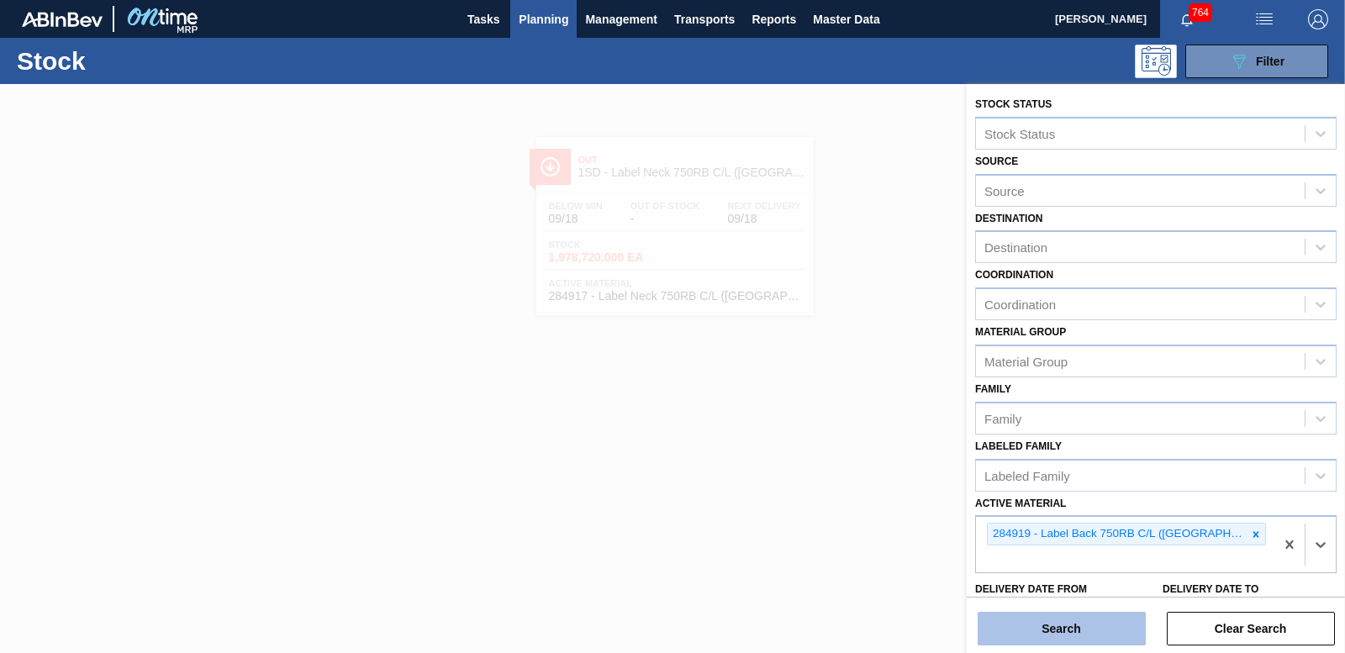
click at [1075, 629] on button "Search" at bounding box center [1062, 629] width 168 height 34
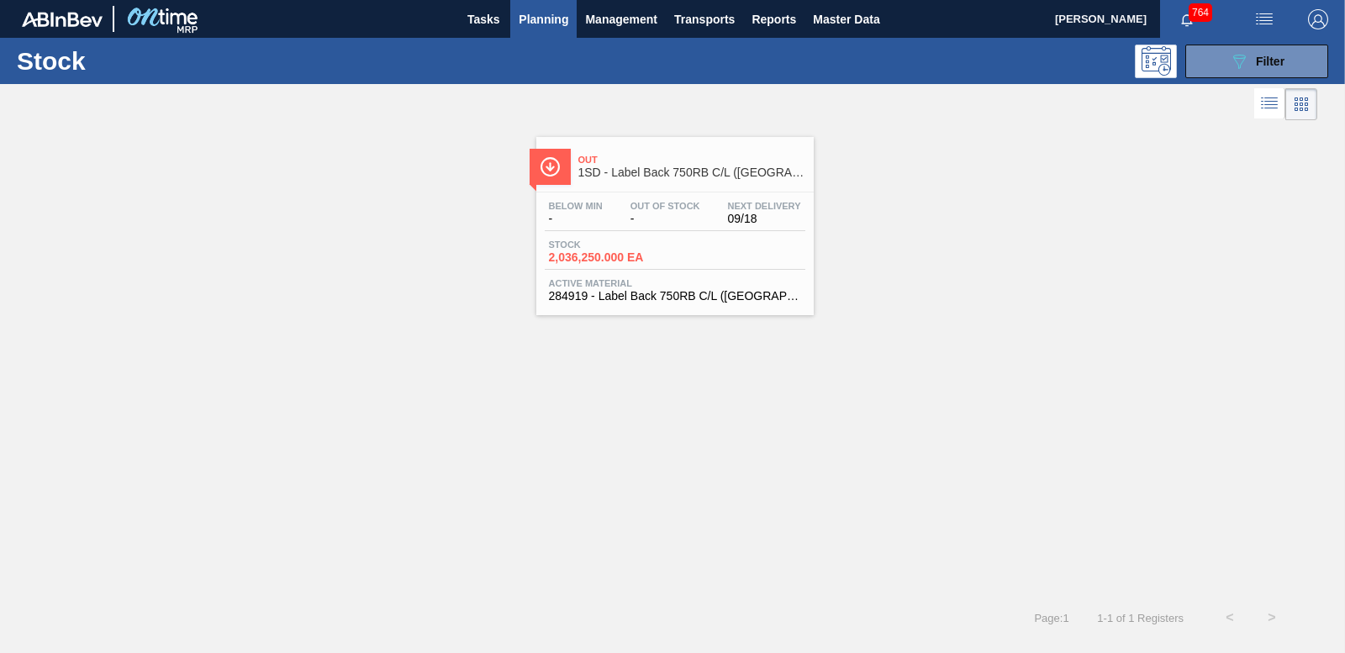
click at [617, 259] on span "2,036,250.000 EA" at bounding box center [608, 257] width 118 height 13
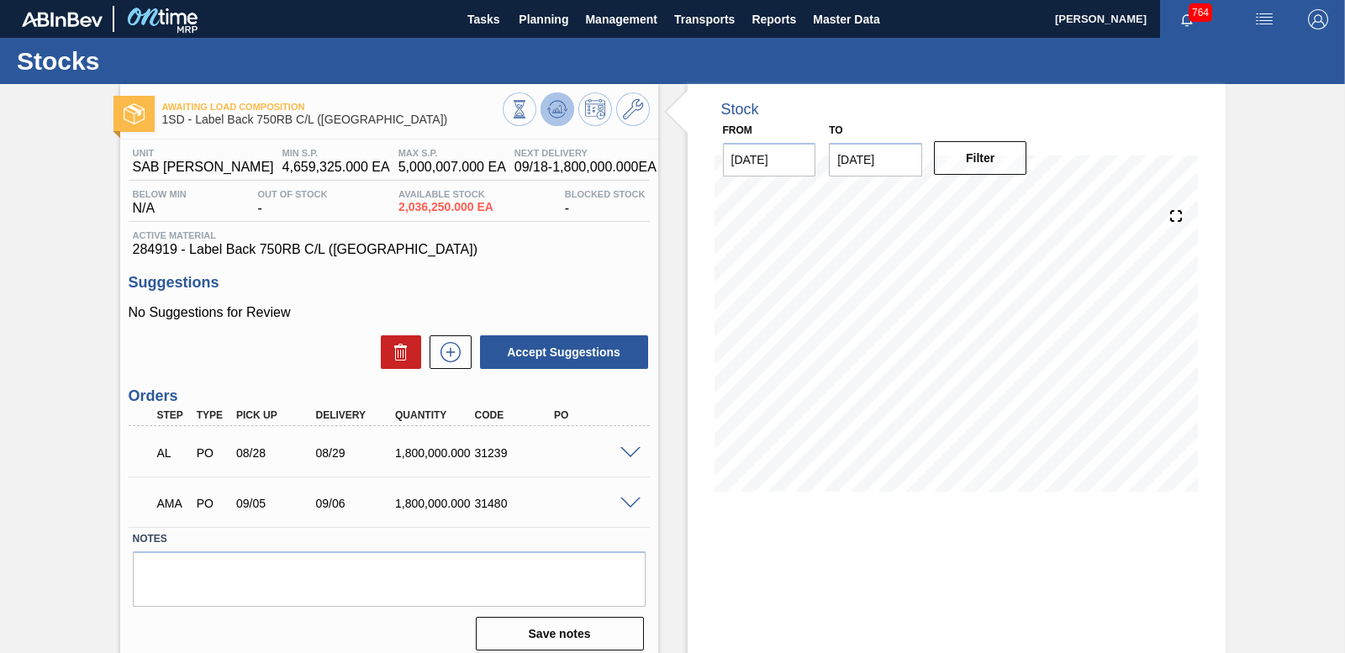
click at [558, 108] on polygon at bounding box center [558, 109] width 1 height 7
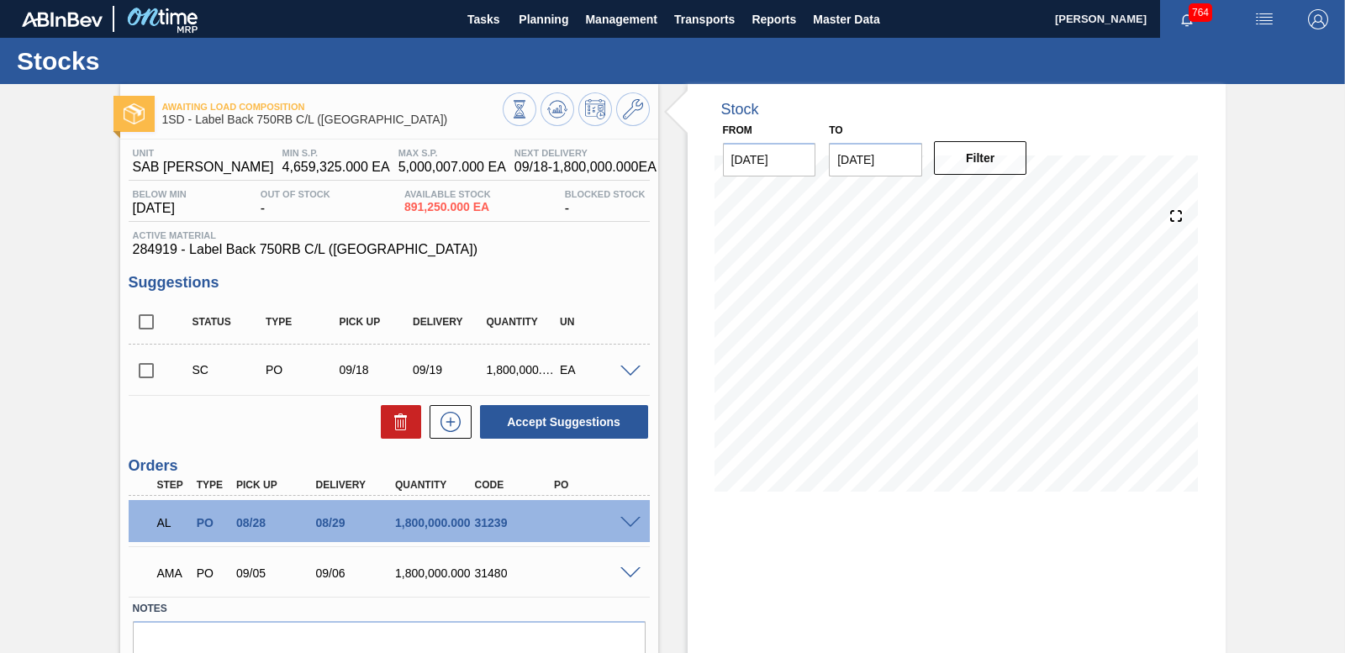
click at [142, 371] on input "checkbox" at bounding box center [146, 370] width 35 height 35
click at [585, 421] on button "Accept Suggestions" at bounding box center [564, 422] width 168 height 34
checkbox input "false"
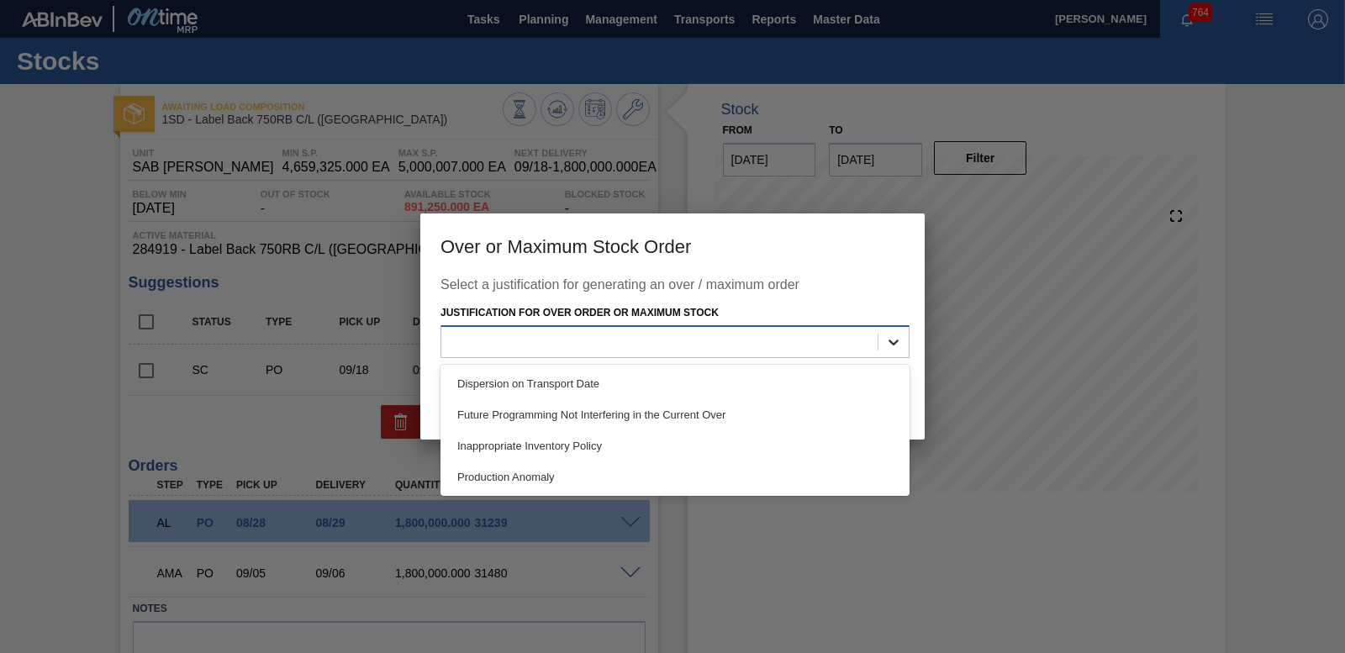
click at [884, 348] on div at bounding box center [894, 342] width 30 height 30
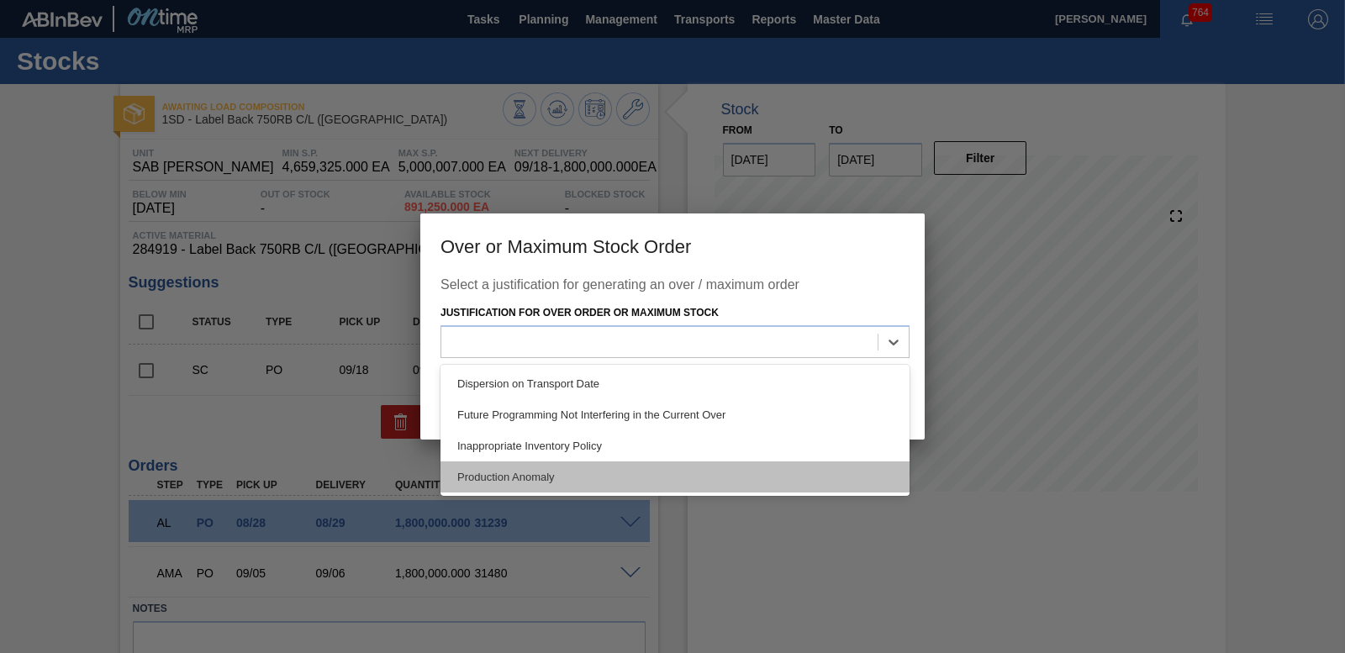
click at [741, 472] on div "Production Anomaly" at bounding box center [675, 477] width 469 height 31
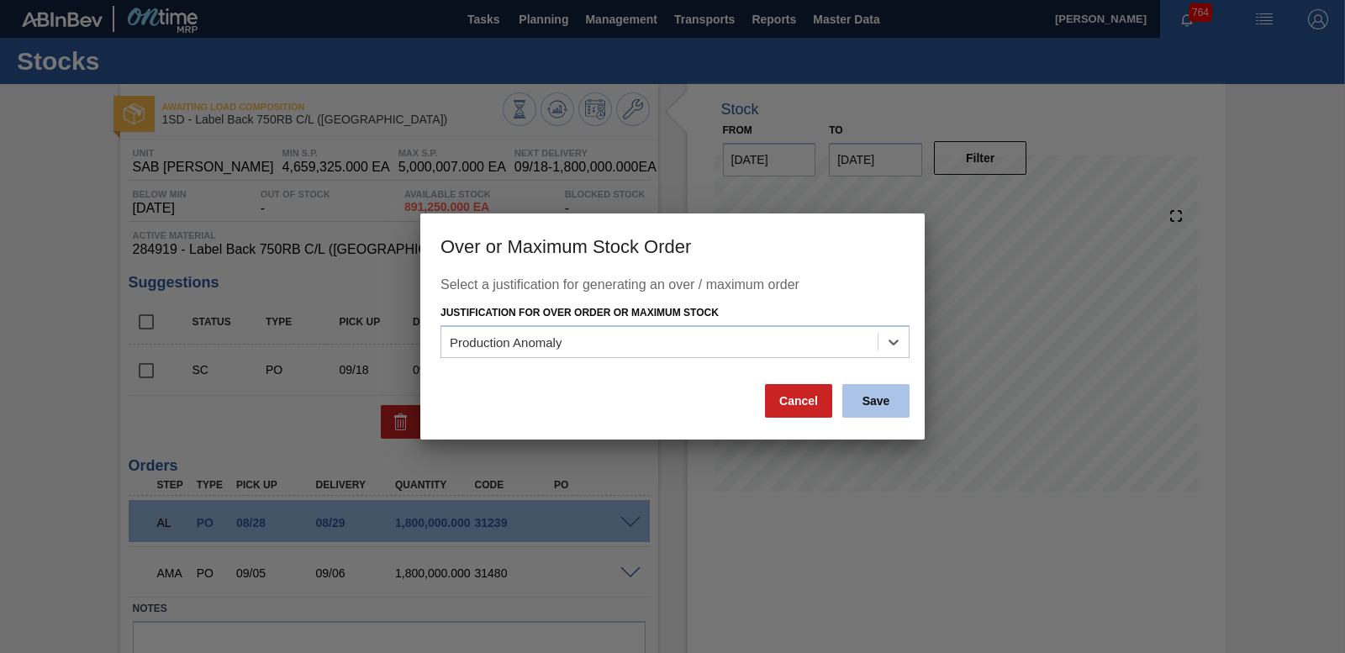
click at [879, 392] on button "Save" at bounding box center [875, 401] width 67 height 34
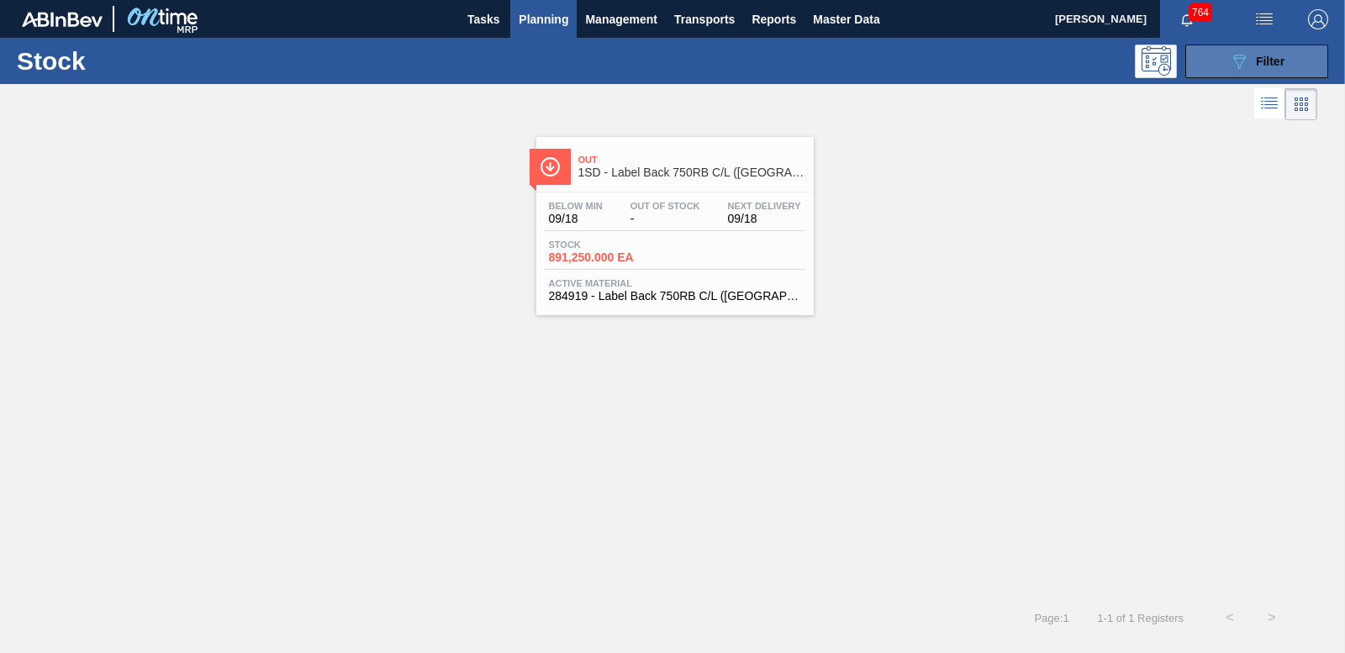
click at [1244, 59] on icon "089F7B8B-B2A5-4AFE-B5C0-19BA573D28AC" at bounding box center [1239, 61] width 20 height 20
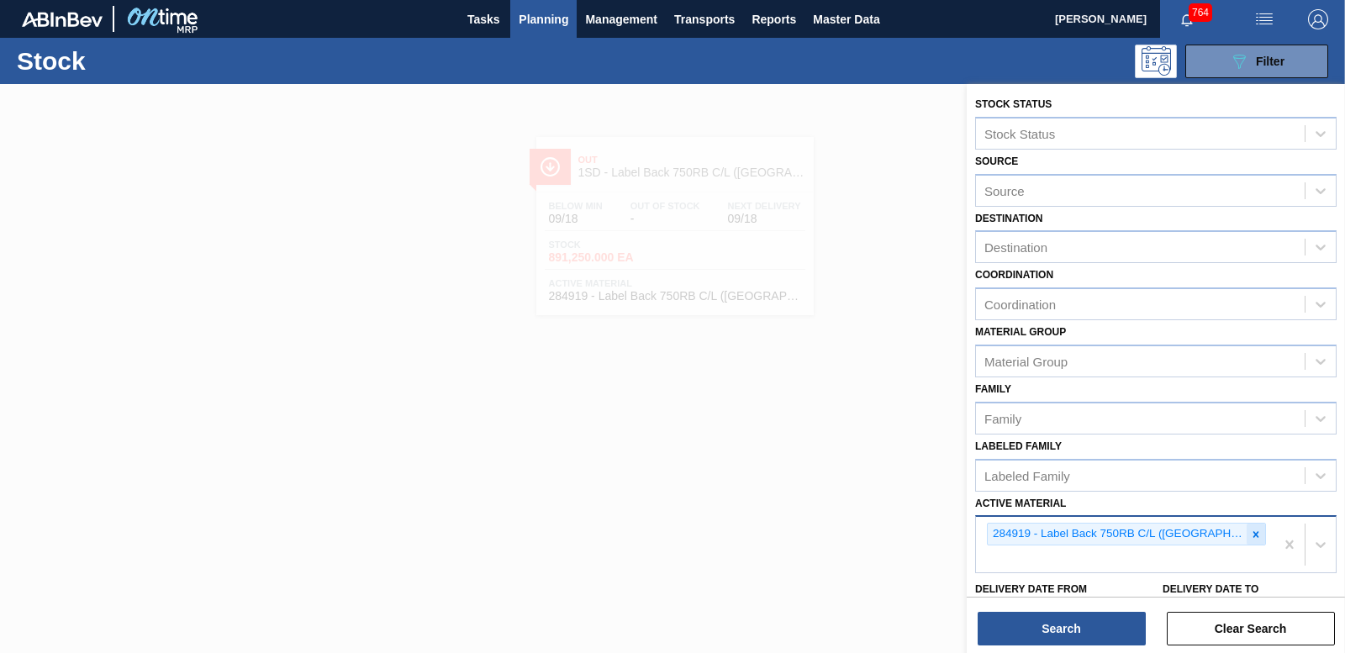
click at [1250, 540] on icon at bounding box center [1256, 535] width 12 height 12
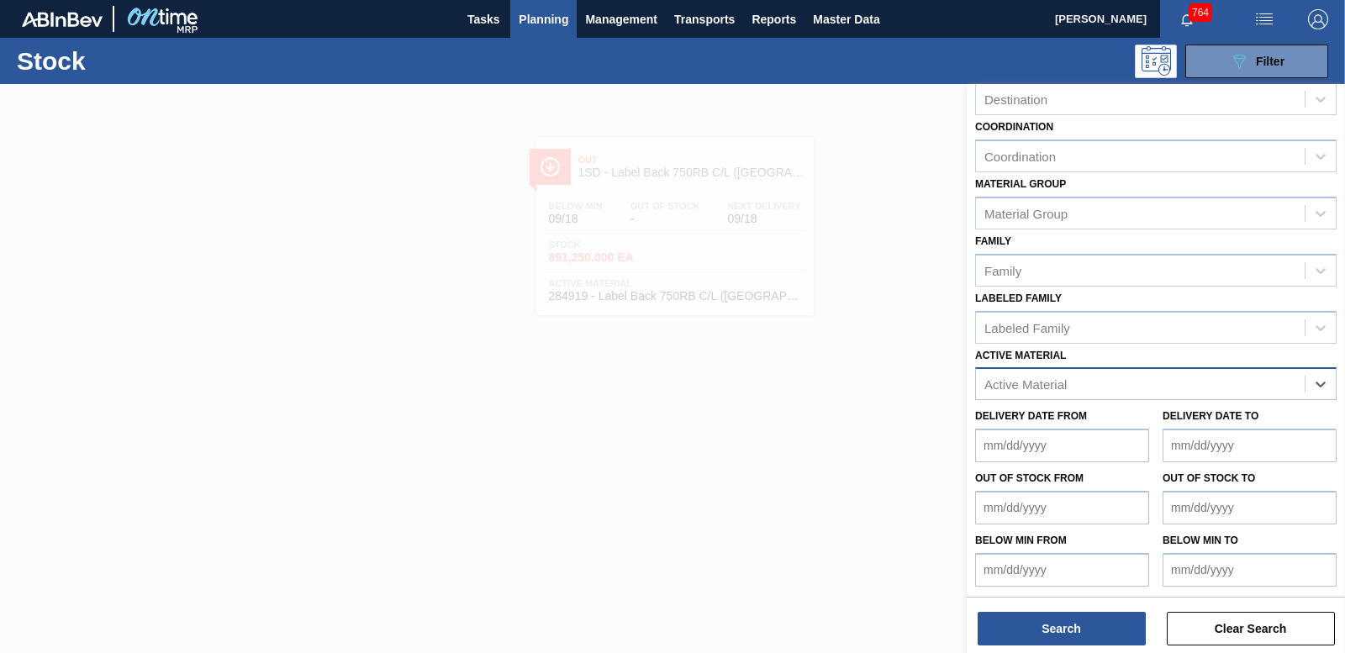
scroll to position [150, 0]
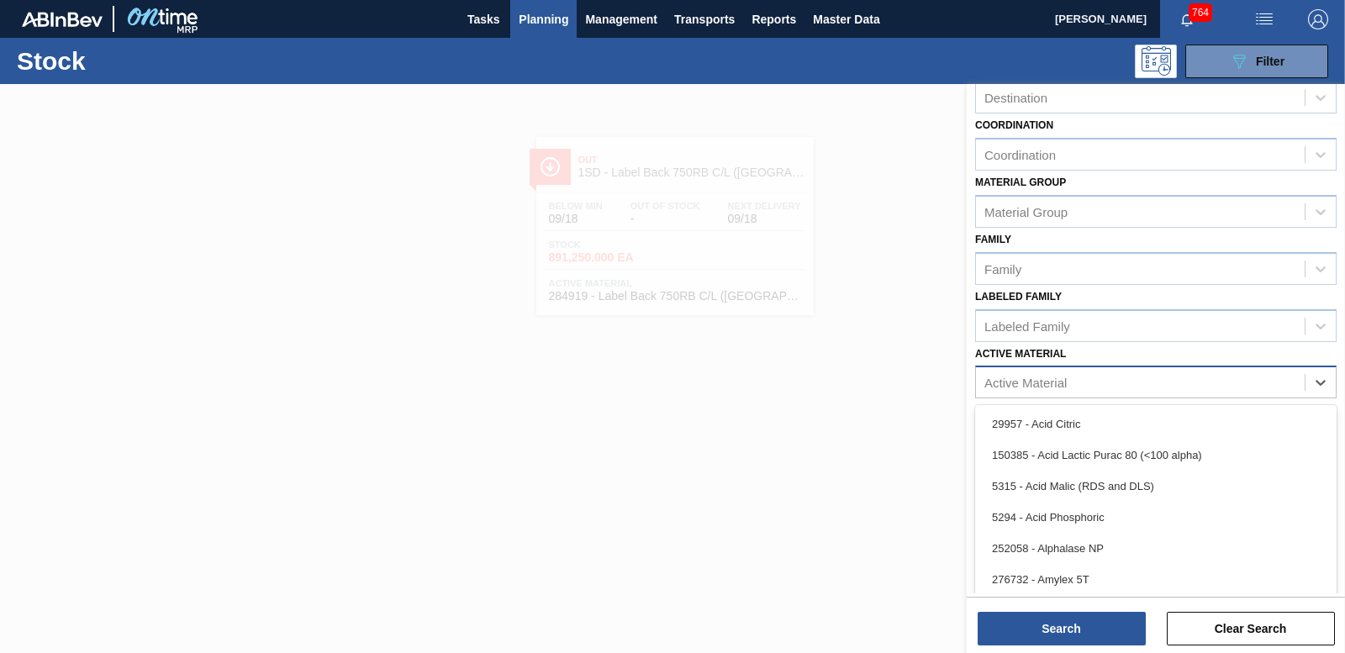
click at [1008, 376] on div "Active Material" at bounding box center [1026, 383] width 82 height 14
type Material "285199"
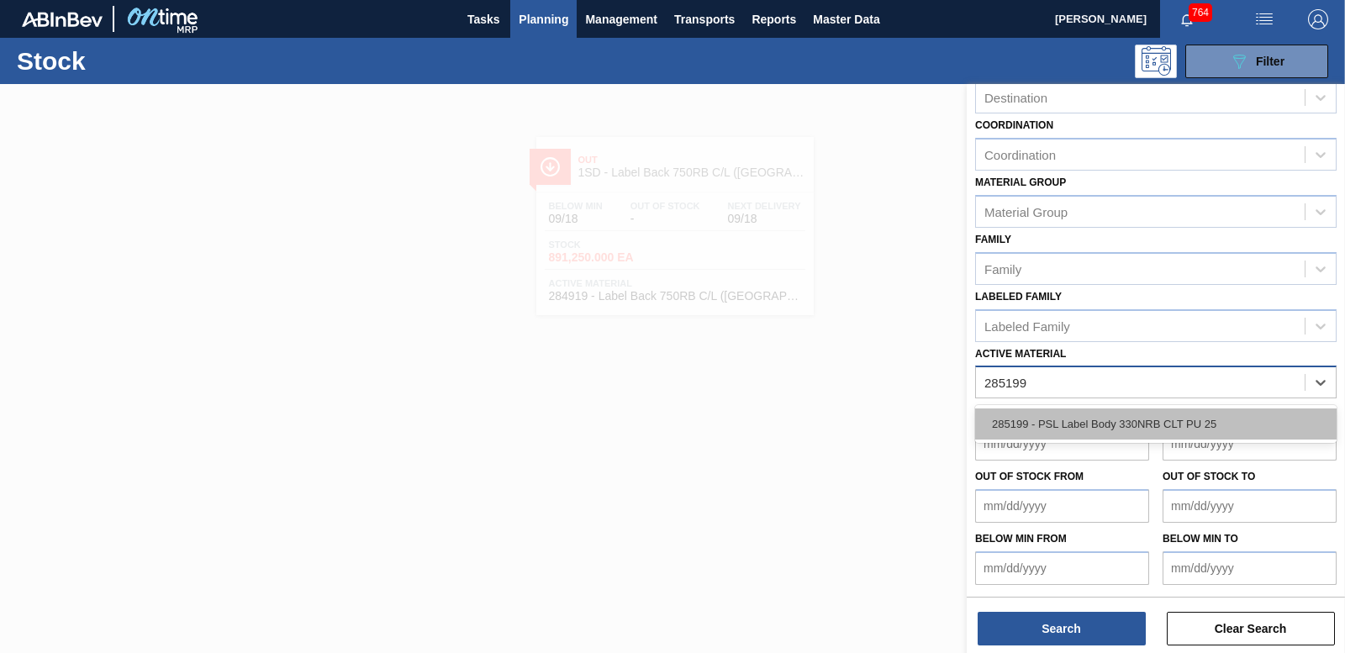
click at [1165, 413] on div "285199 - PSL Label Body 330NRB CLT PU 25" at bounding box center [1156, 424] width 362 height 31
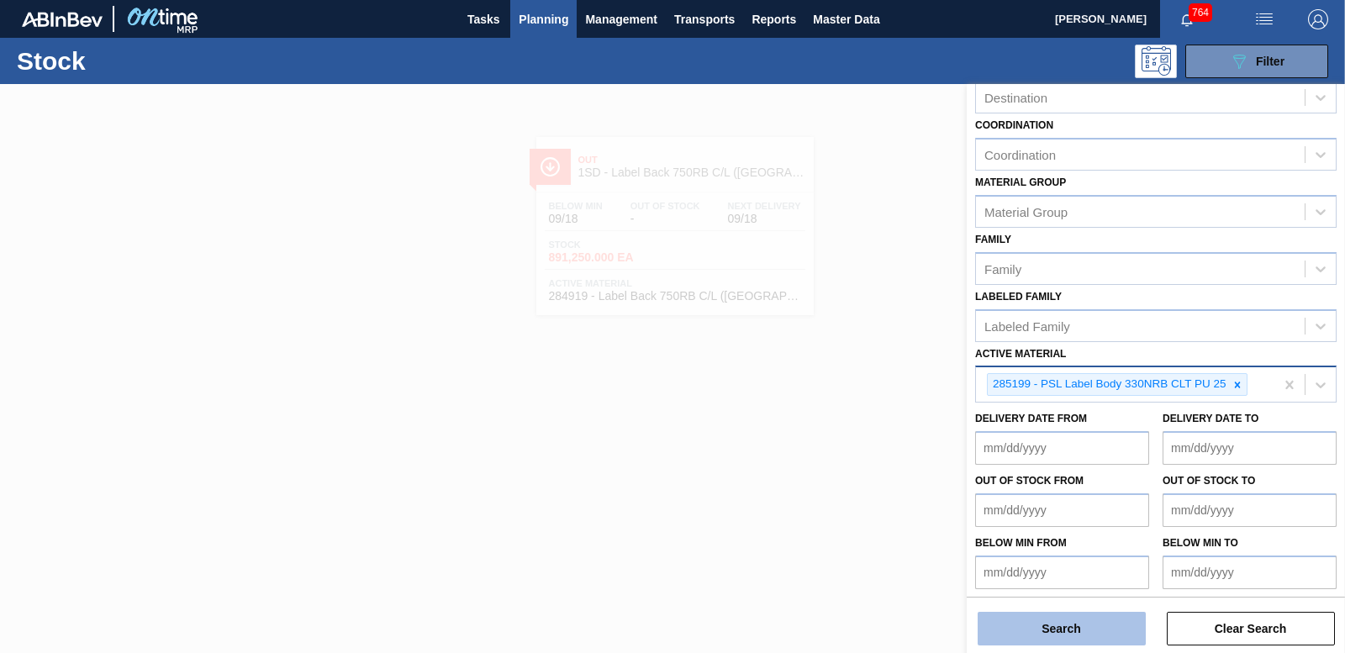
click at [1011, 631] on button "Search" at bounding box center [1062, 629] width 168 height 34
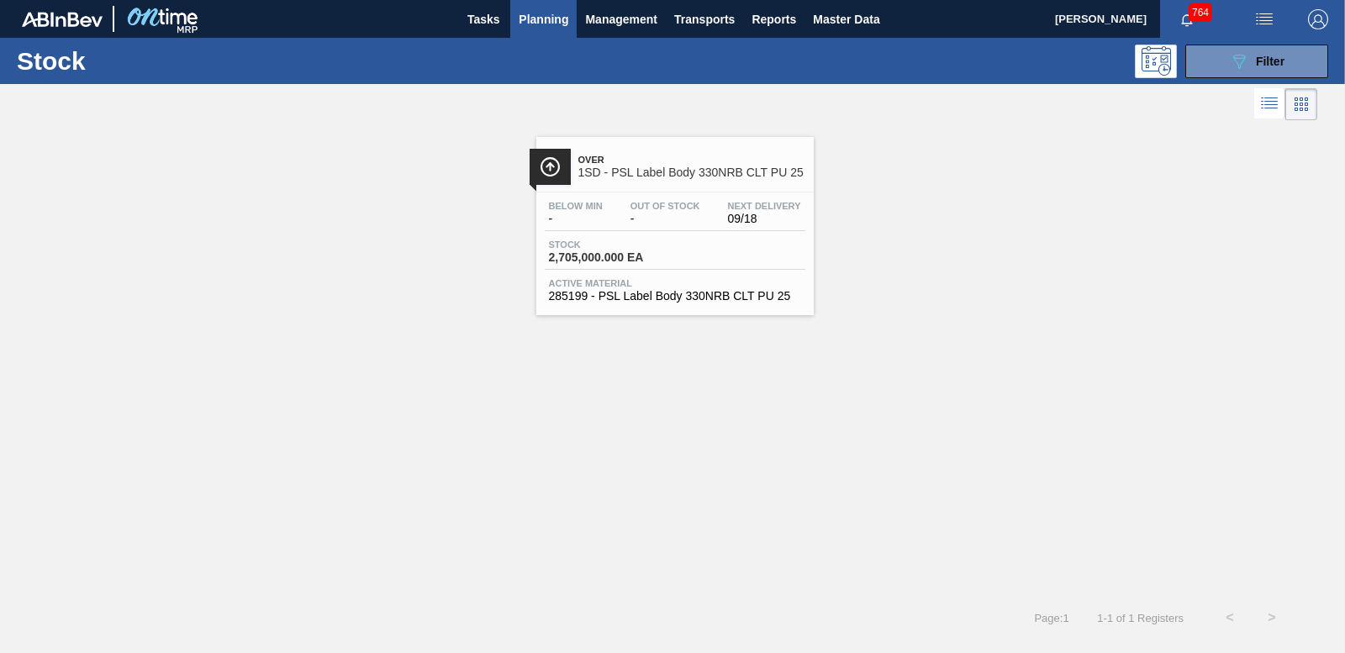
click at [632, 253] on span "2,705,000.000 EA" at bounding box center [608, 257] width 118 height 13
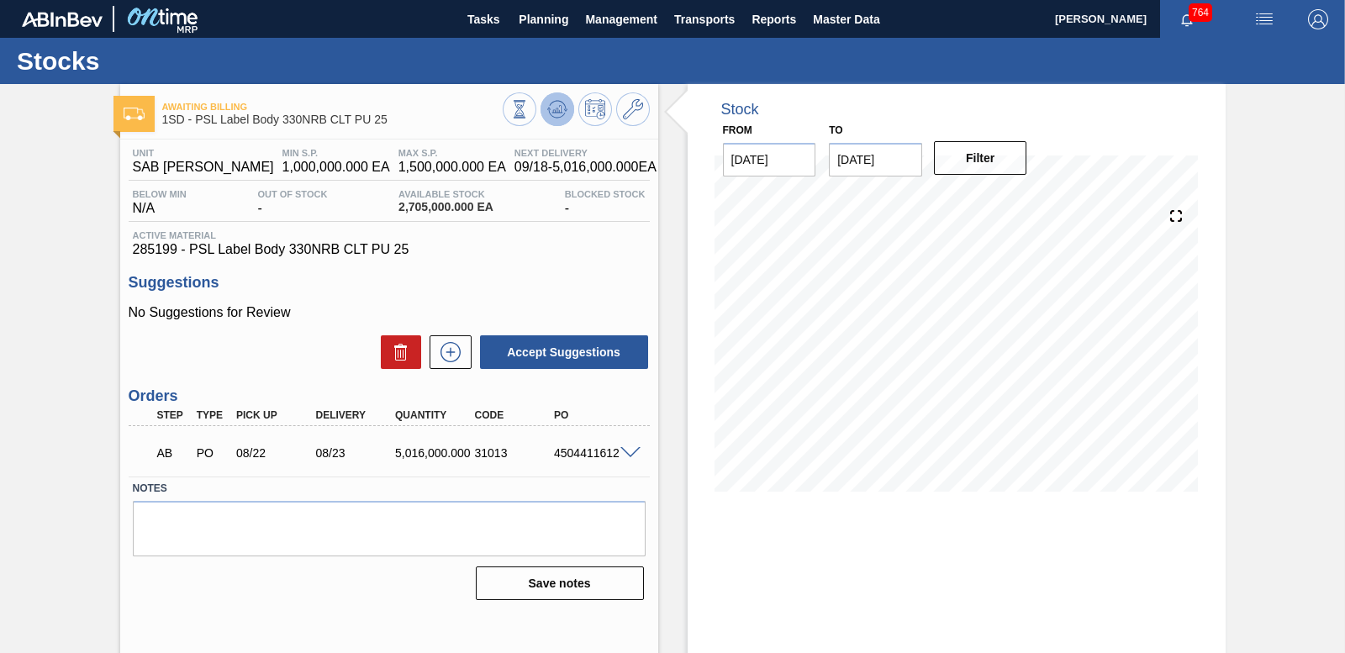
click at [561, 106] on icon at bounding box center [557, 109] width 20 height 20
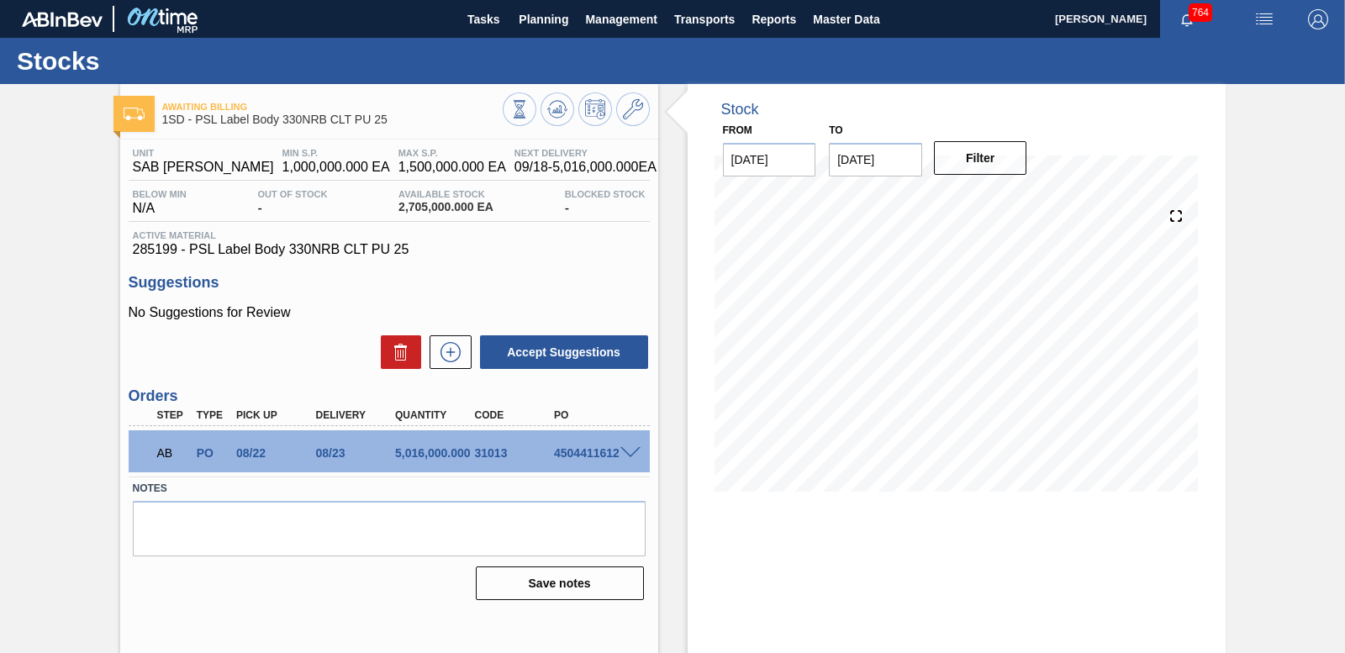
scroll to position [70, 0]
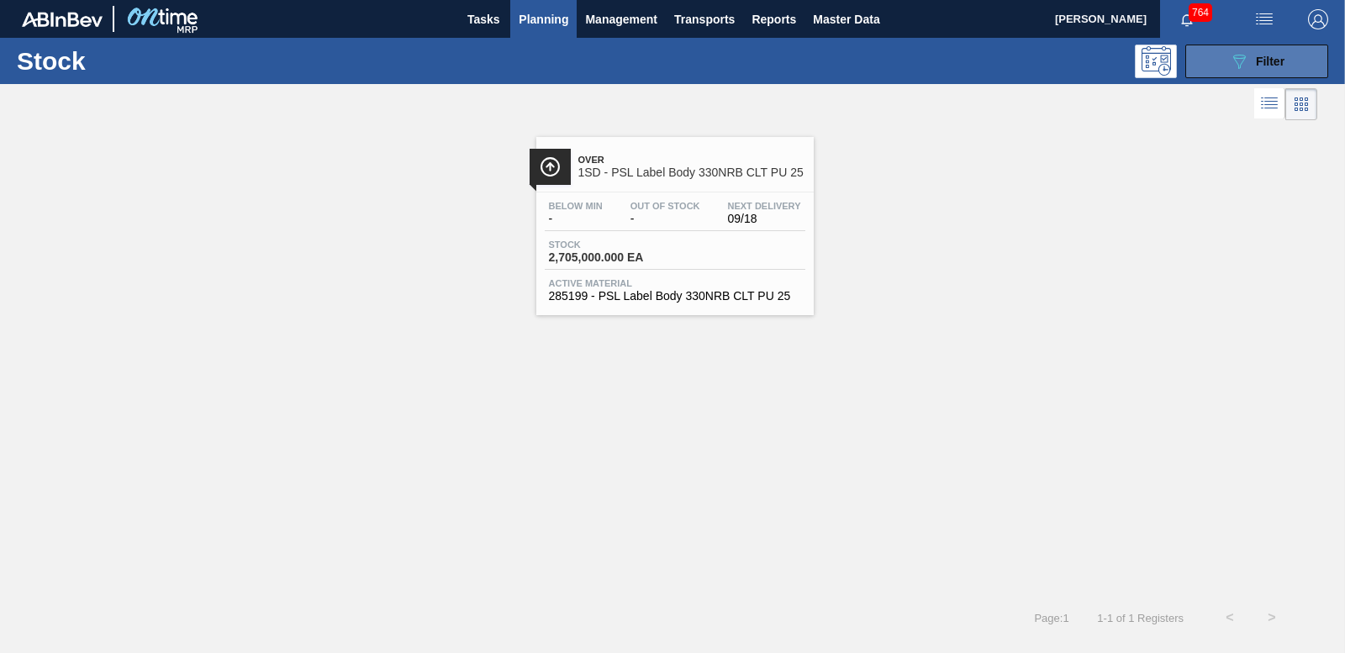
click at [1238, 55] on icon "089F7B8B-B2A5-4AFE-B5C0-19BA573D28AC" at bounding box center [1239, 61] width 20 height 20
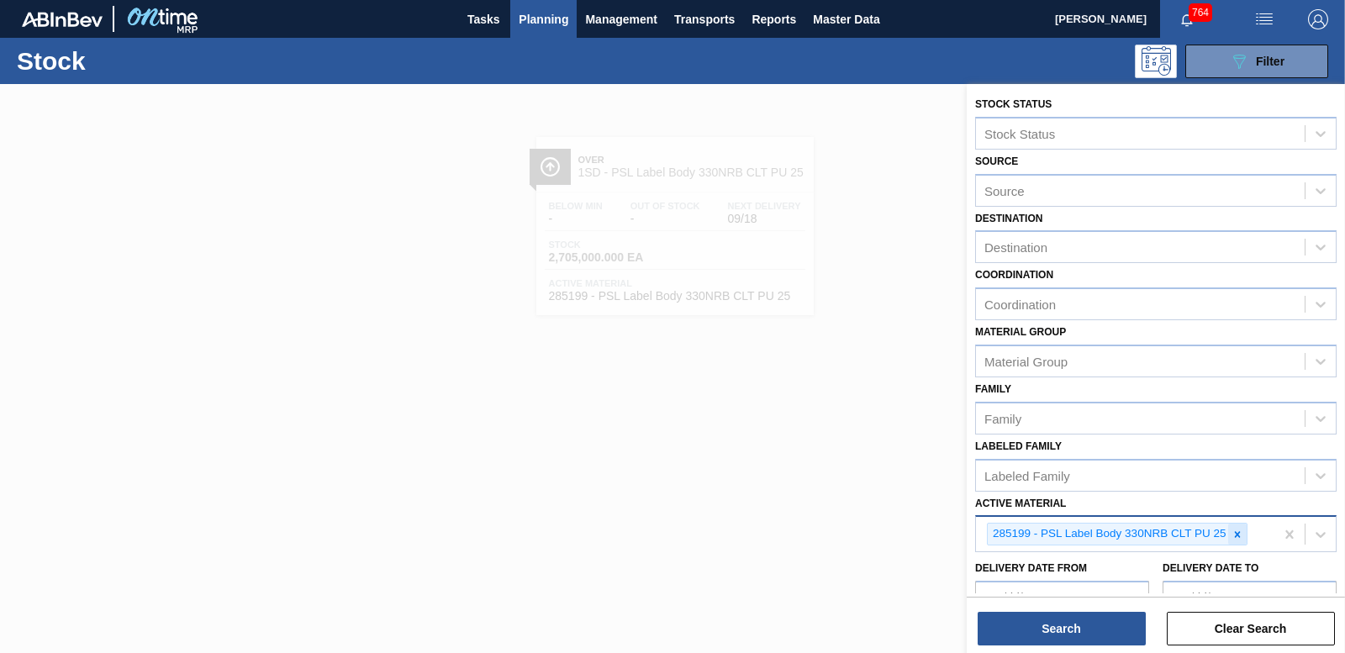
click at [1231, 532] on div at bounding box center [1237, 534] width 18 height 21
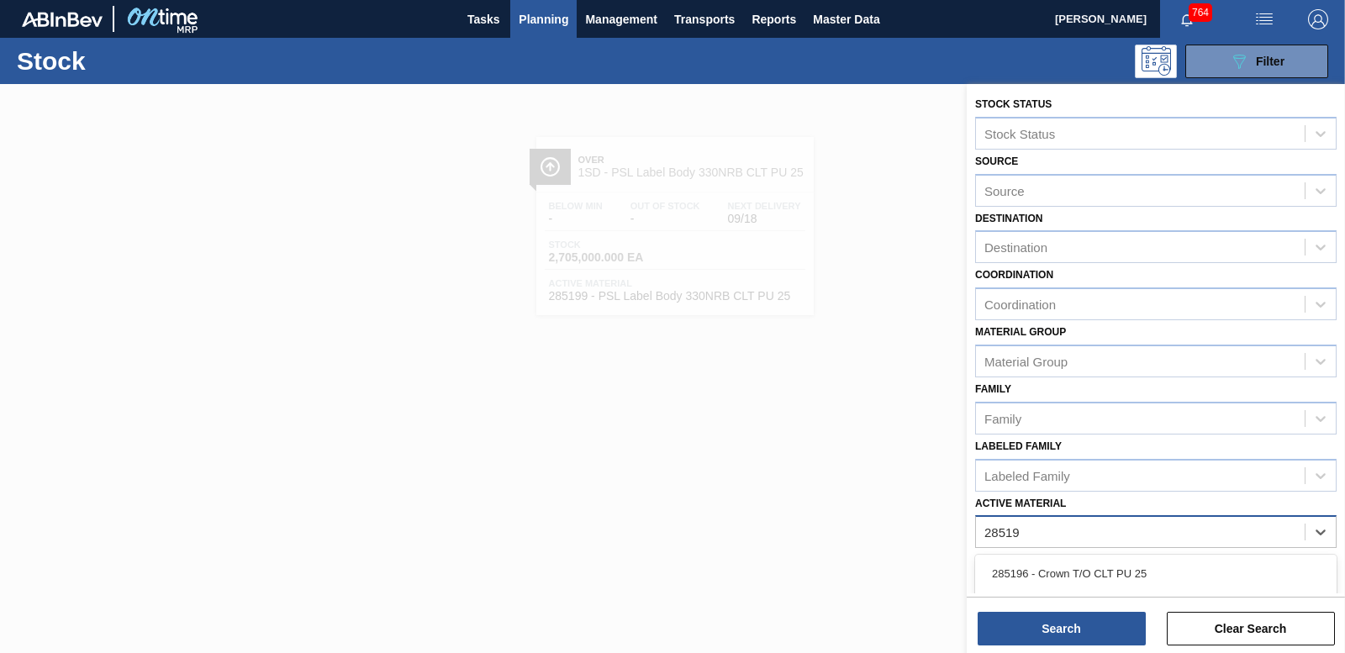
type Material "285198"
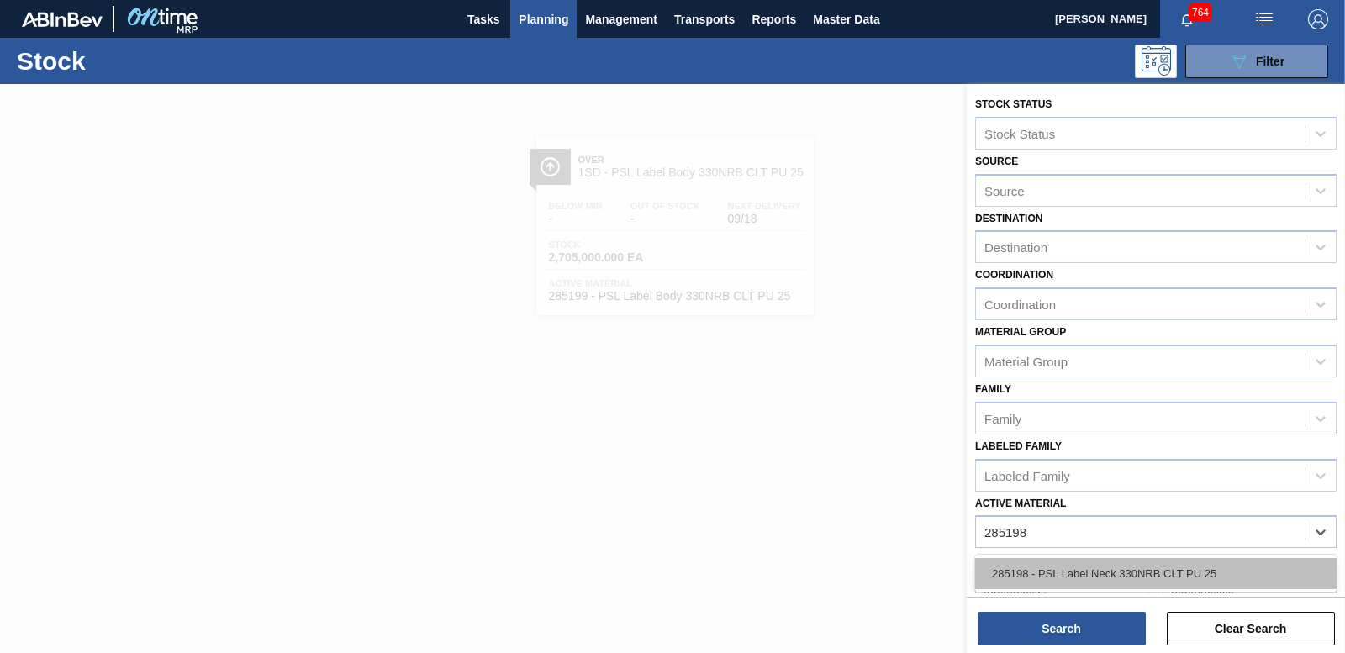
click at [1156, 586] on div "285198 - PSL Label Neck 330NRB CLT PU 25" at bounding box center [1156, 574] width 362 height 38
click at [1156, 583] on div "285198 - PSL Label Neck 330NRB CLT PU 25" at bounding box center [1156, 573] width 362 height 31
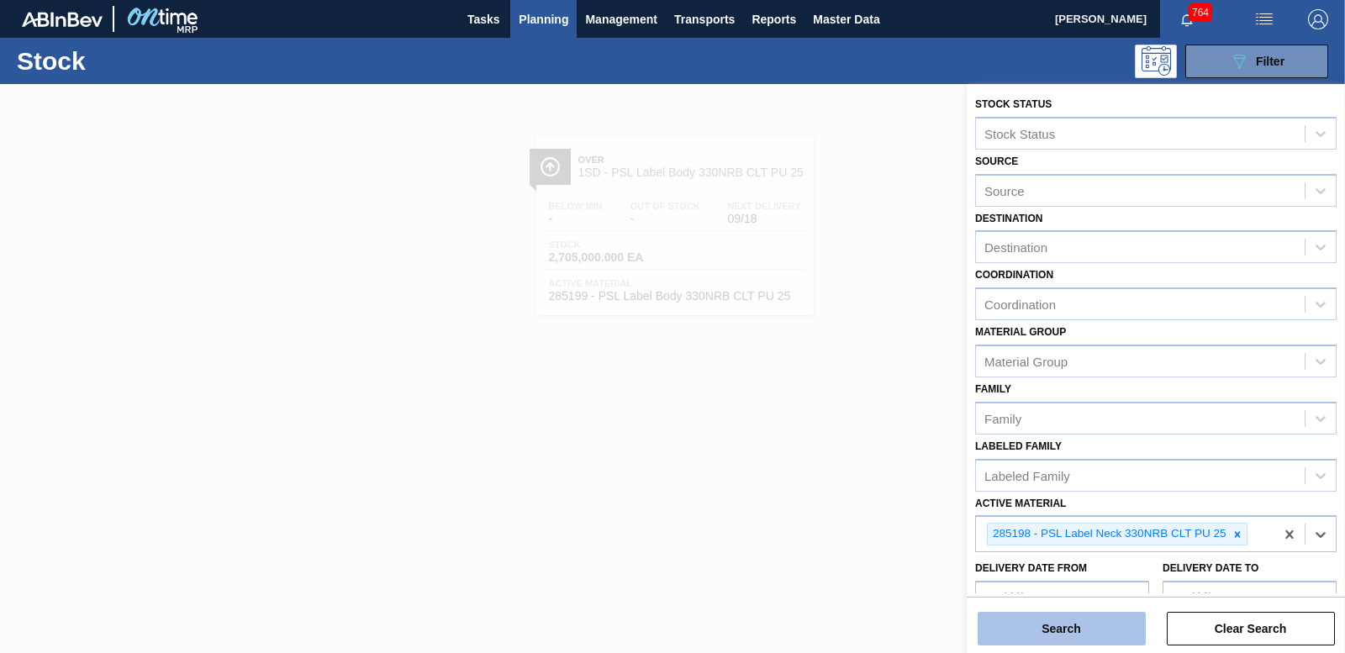
click at [1085, 629] on button "Search" at bounding box center [1062, 629] width 168 height 34
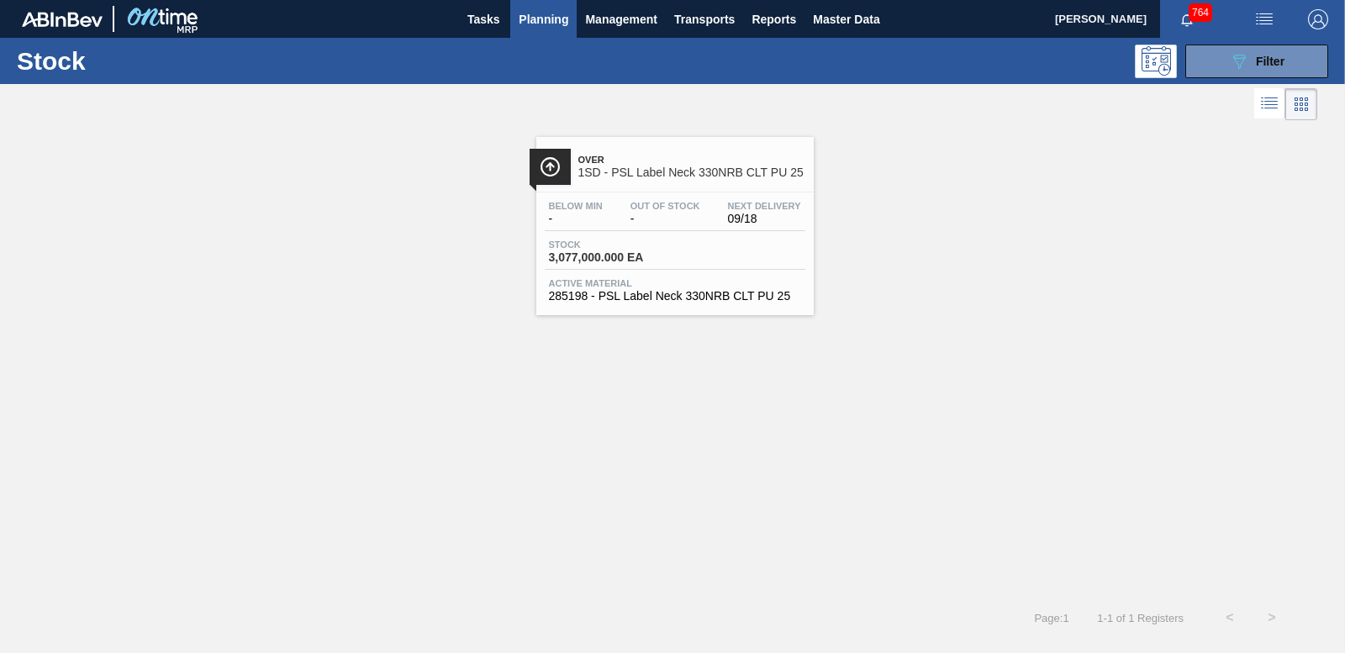
click at [580, 261] on span "3,077,000.000 EA" at bounding box center [608, 257] width 118 height 13
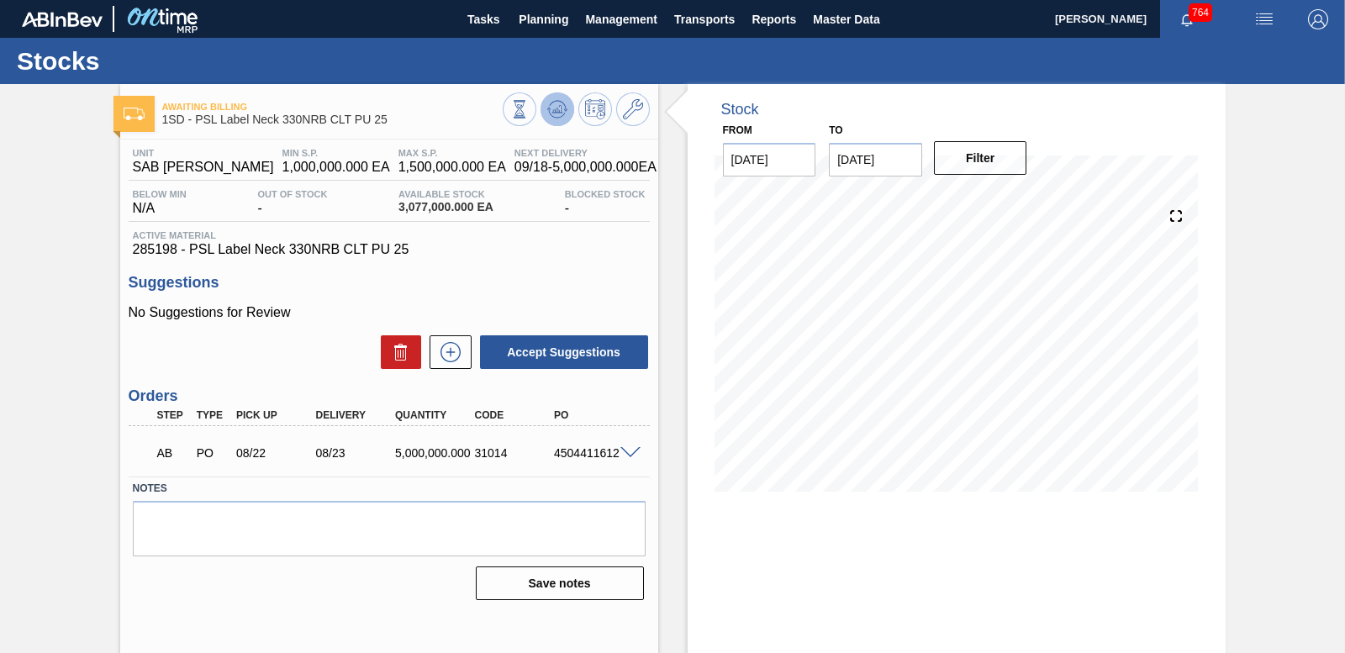
click at [561, 115] on icon at bounding box center [557, 109] width 20 height 20
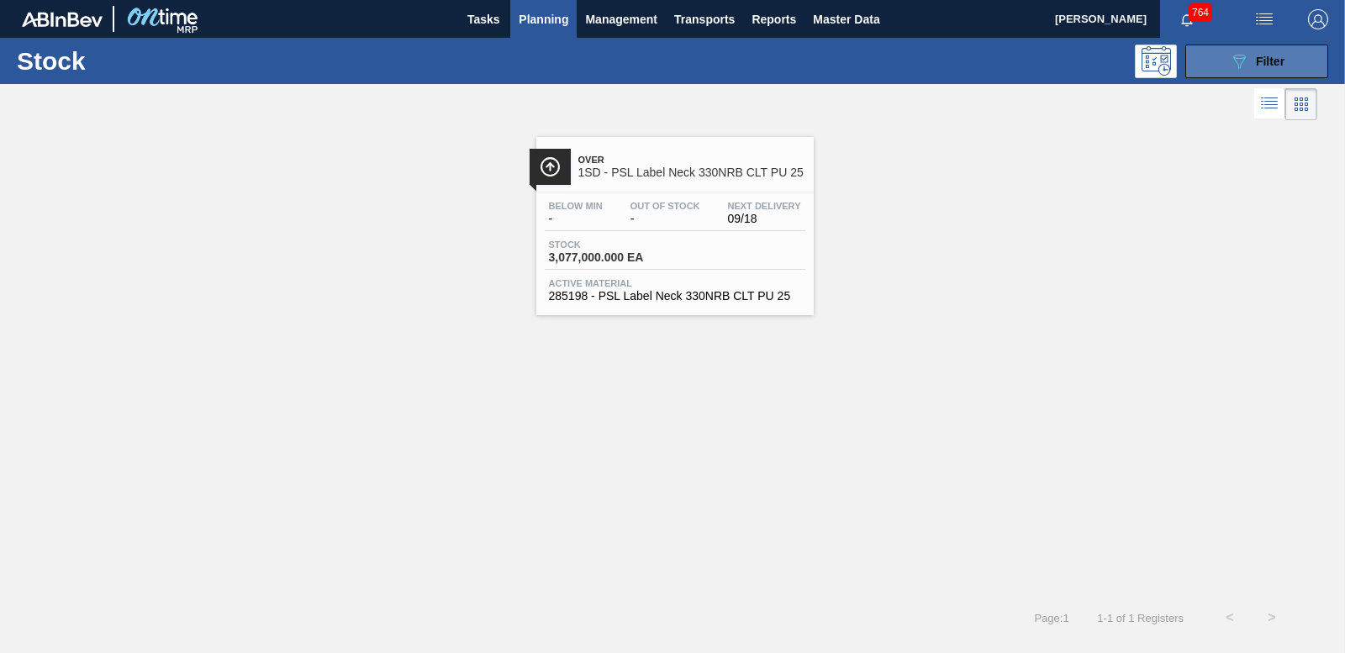
click at [1220, 57] on button "089F7B8B-B2A5-4AFE-B5C0-19BA573D28AC Filter" at bounding box center [1257, 62] width 143 height 34
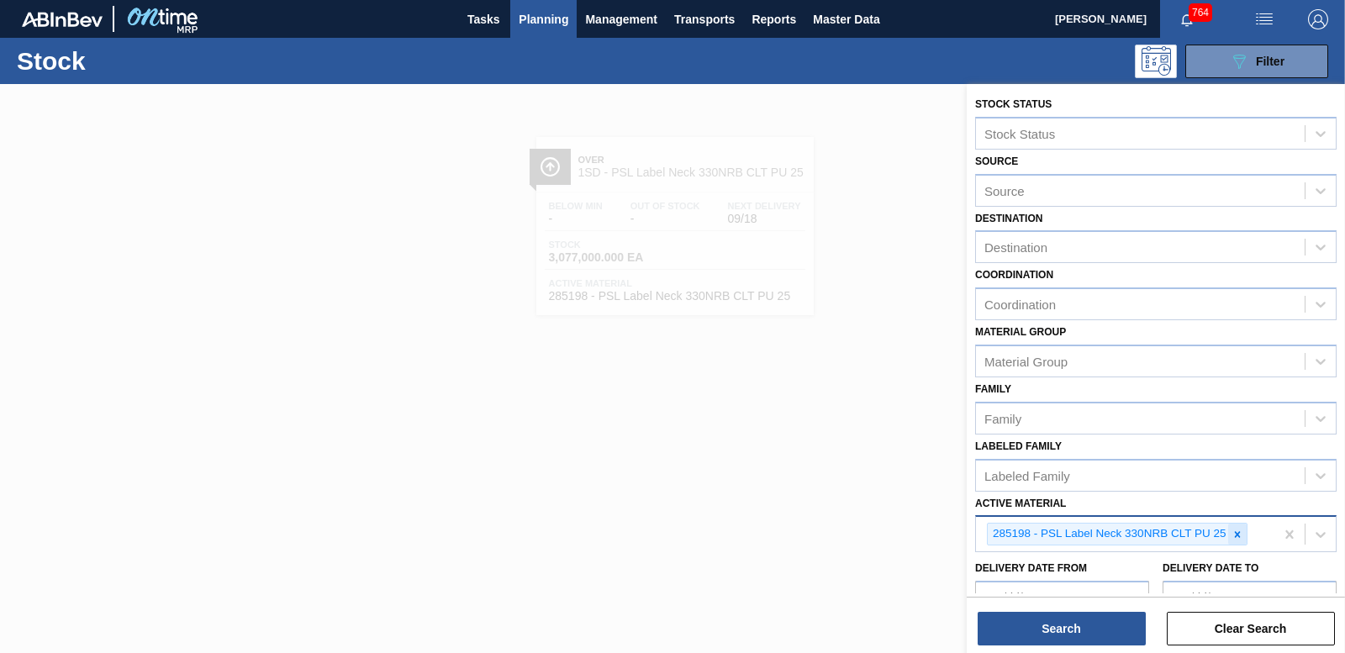
click at [1235, 536] on icon at bounding box center [1238, 535] width 12 height 12
type Material "282968"
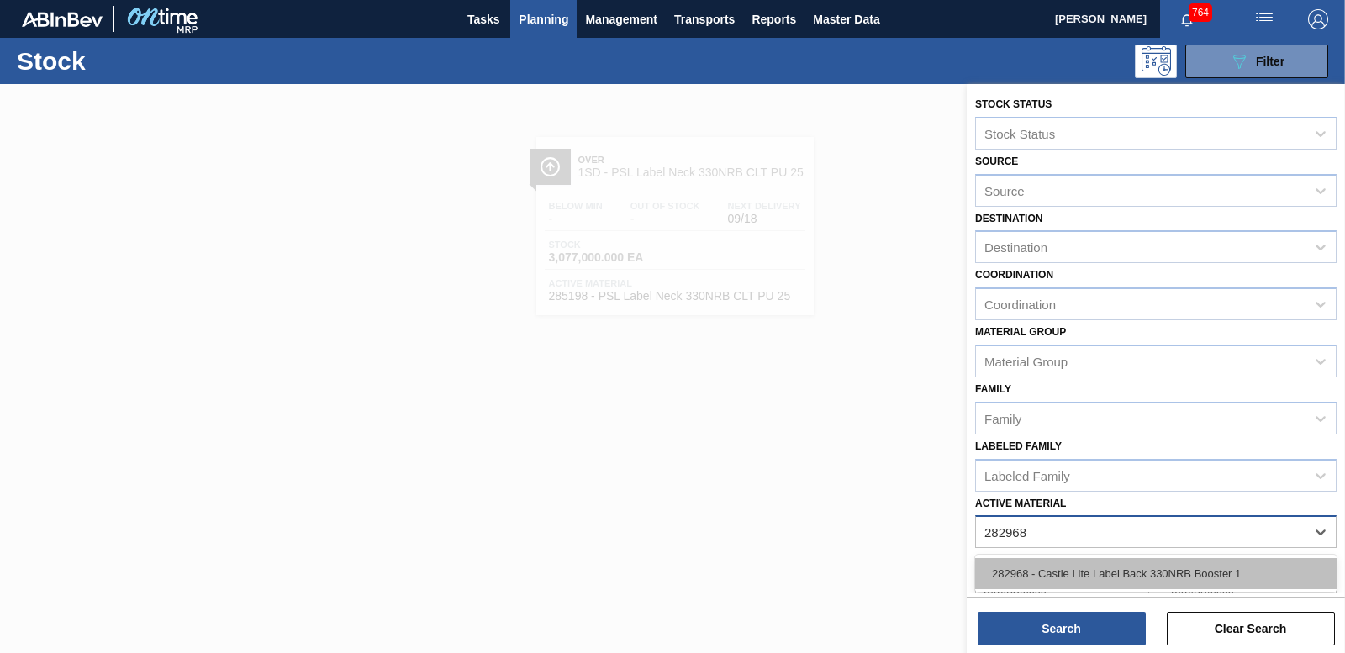
click at [1174, 564] on div "282968 - Castle Lite Label Back 330NRB Booster 1" at bounding box center [1156, 573] width 362 height 31
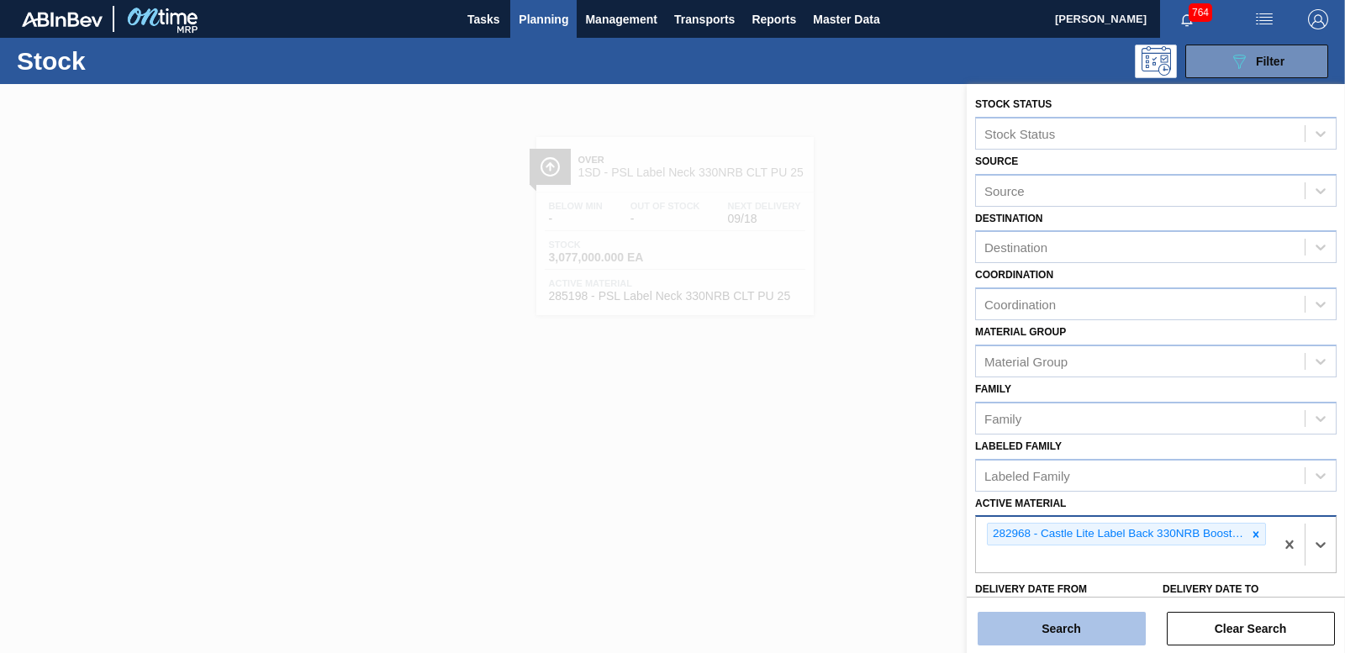
click at [1114, 623] on button "Search" at bounding box center [1062, 629] width 168 height 34
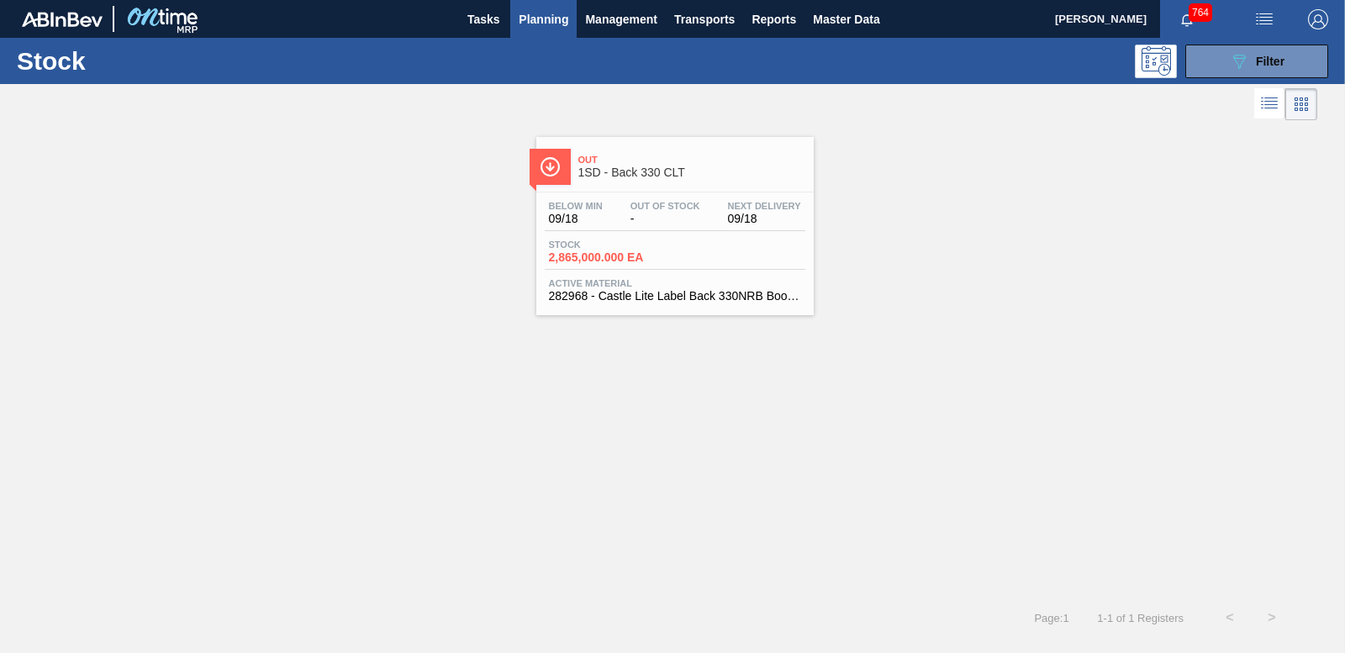
click at [613, 254] on span "2,865,000.000 EA" at bounding box center [608, 257] width 118 height 13
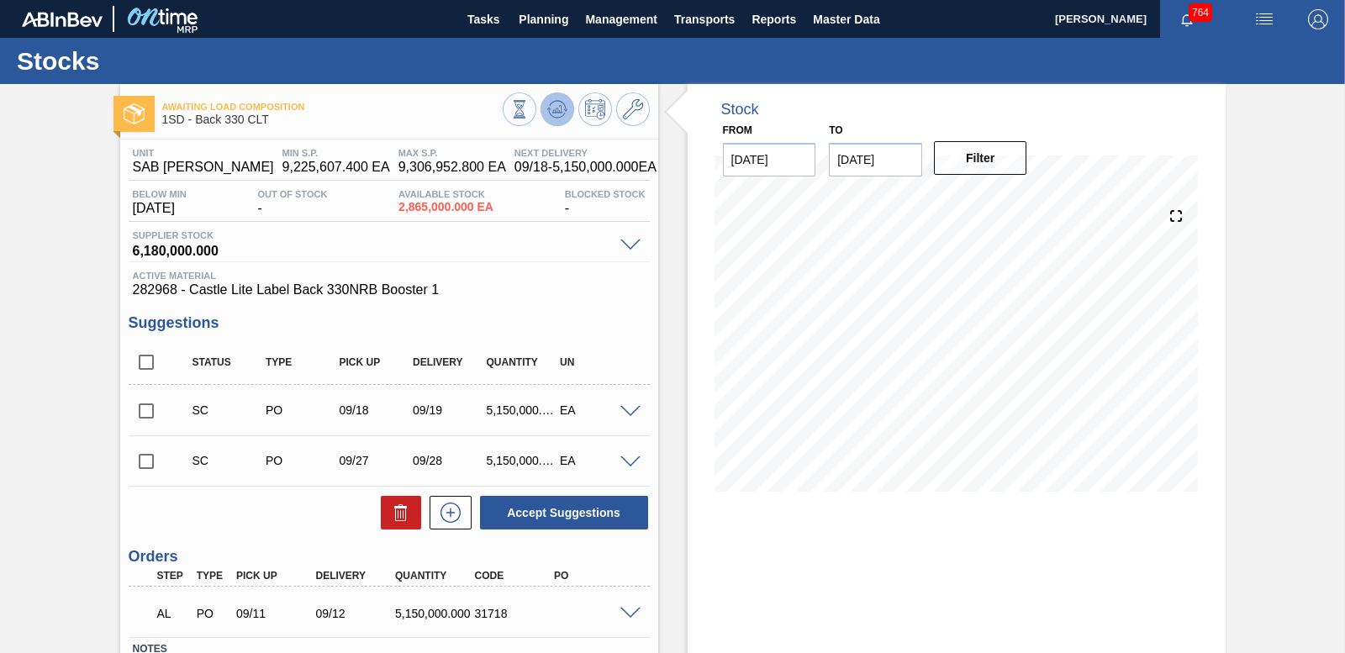
click at [569, 103] on button at bounding box center [558, 109] width 34 height 34
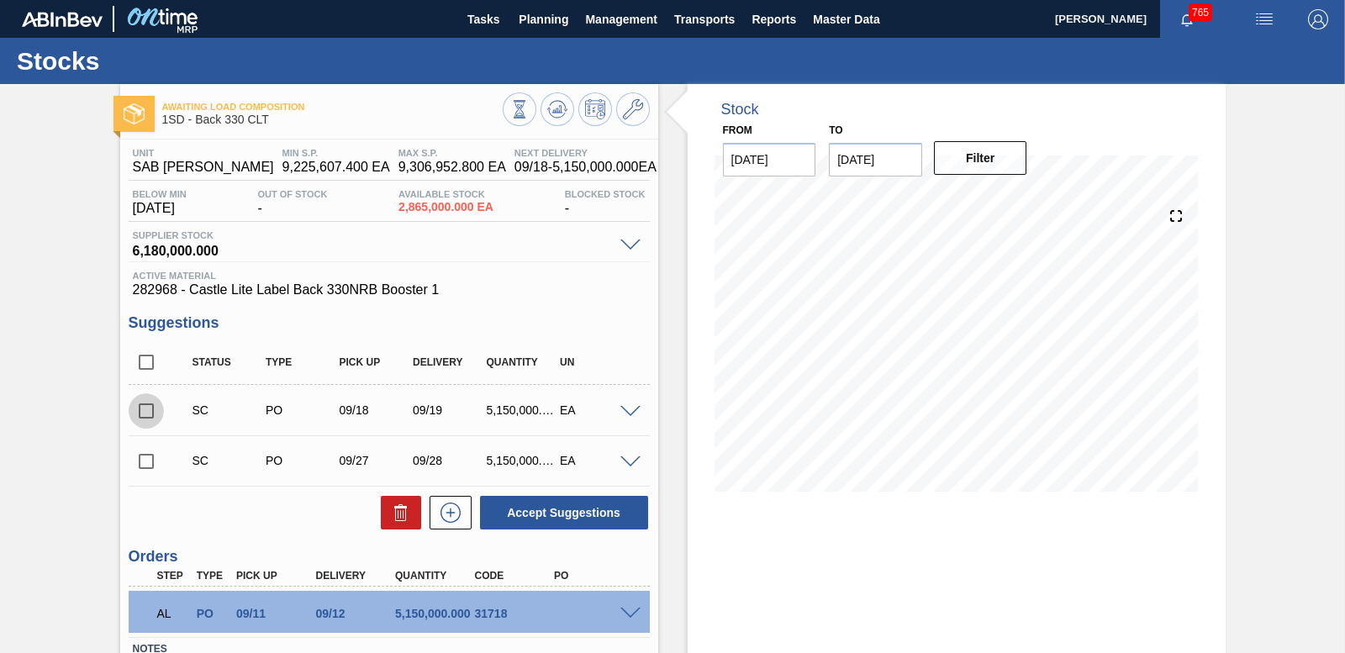
click at [144, 412] on input "checkbox" at bounding box center [146, 411] width 35 height 35
click at [577, 512] on button "Accept Suggestions" at bounding box center [564, 513] width 168 height 34
checkbox input "false"
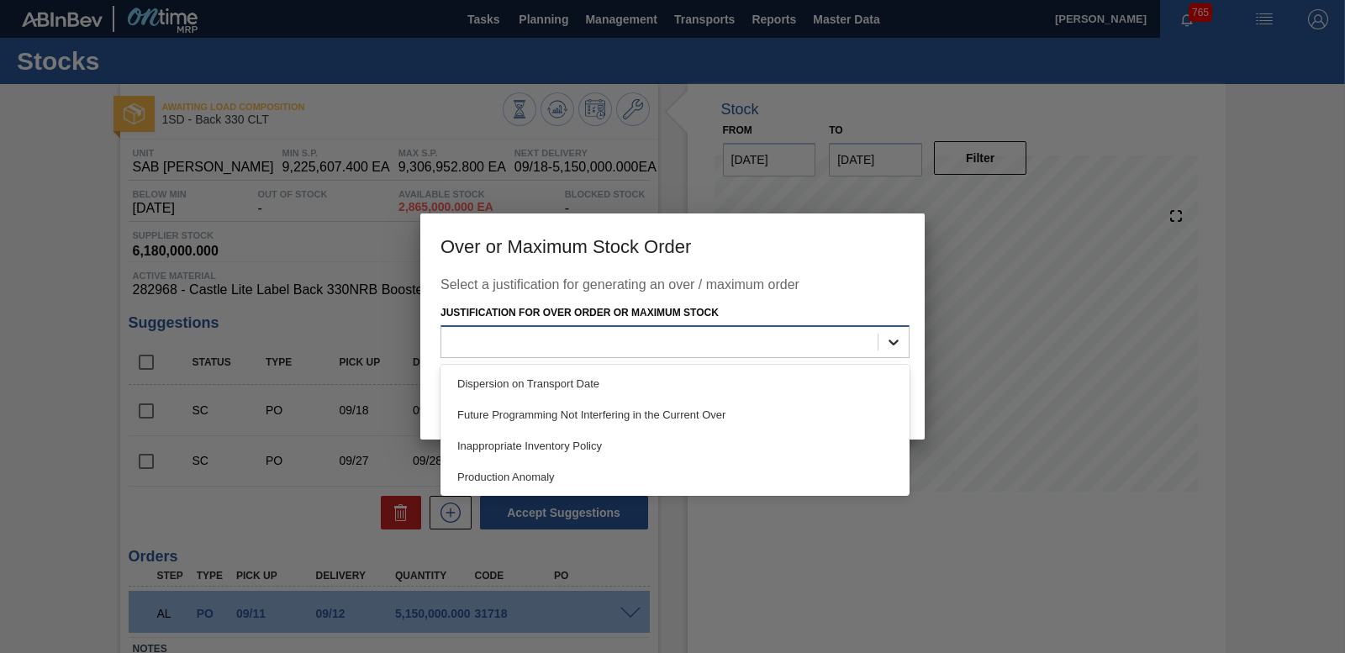
click at [892, 340] on icon at bounding box center [893, 342] width 17 height 17
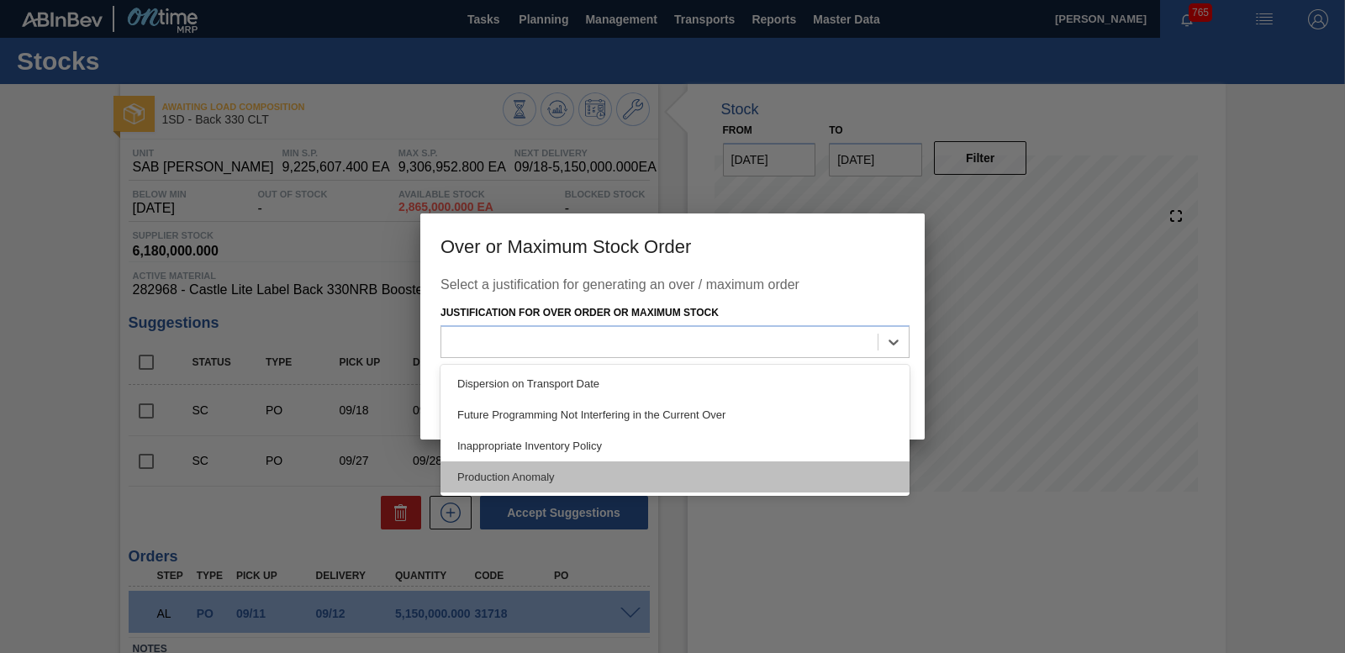
click at [680, 466] on div "Production Anomaly" at bounding box center [675, 477] width 469 height 31
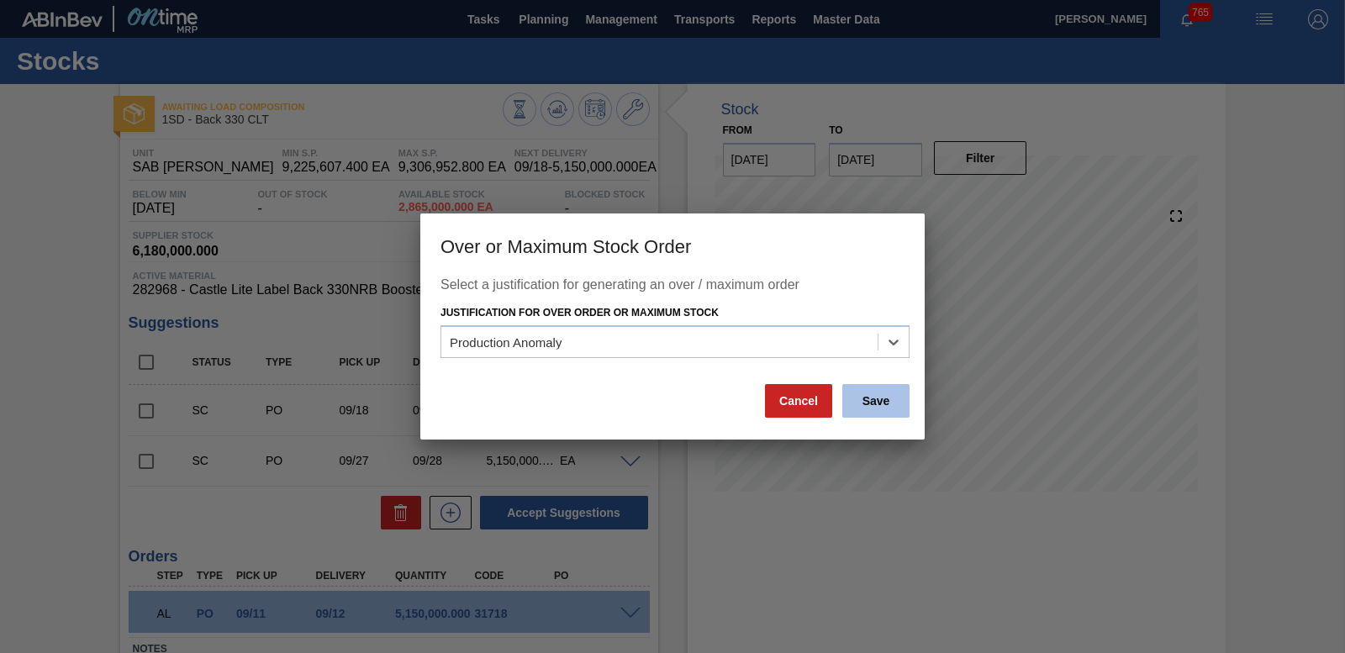
click at [874, 403] on button "Save" at bounding box center [875, 401] width 67 height 34
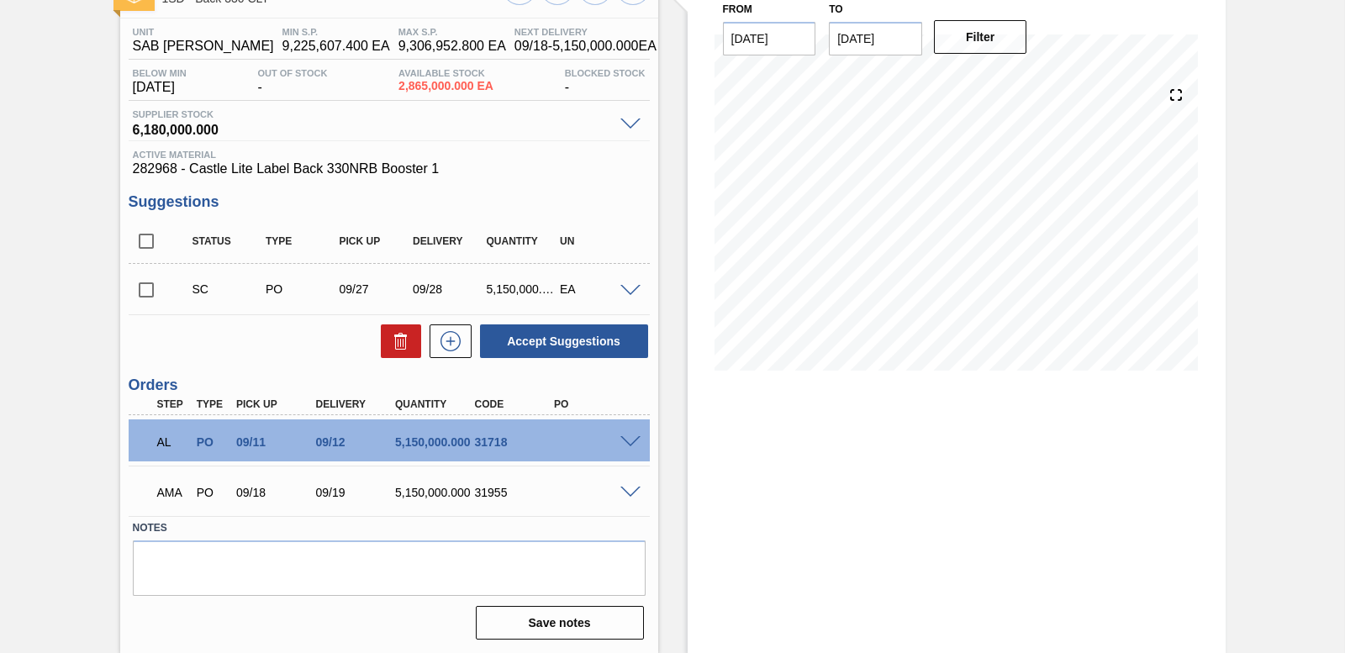
scroll to position [122, 0]
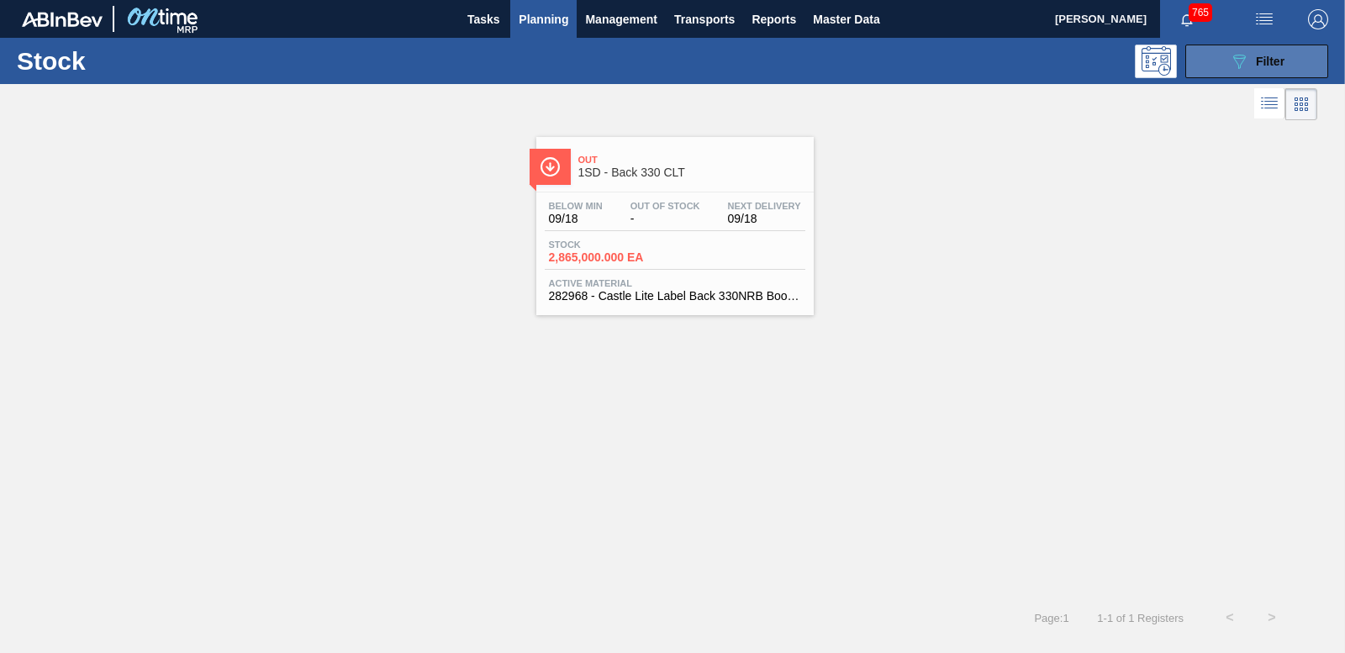
click at [1203, 48] on button "089F7B8B-B2A5-4AFE-B5C0-19BA573D28AC Filter" at bounding box center [1257, 62] width 143 height 34
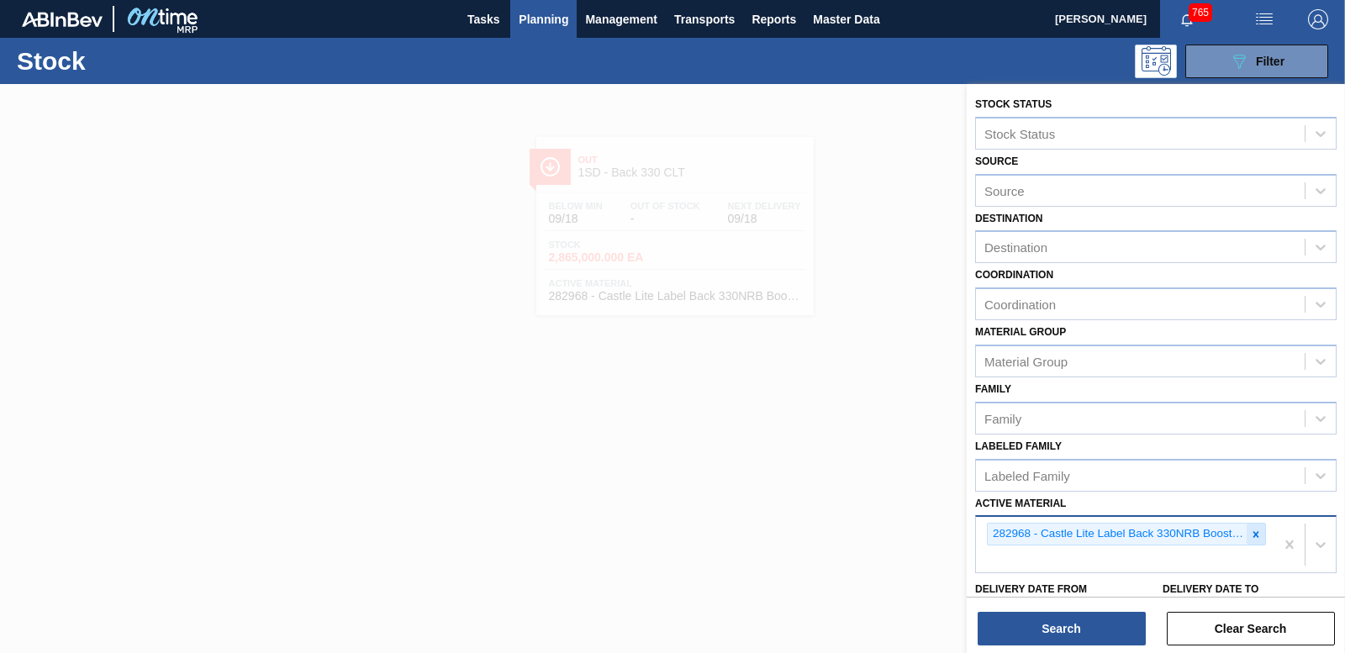
click at [1253, 543] on div at bounding box center [1256, 534] width 18 height 21
type Material "285159"
click at [1056, 566] on div "282968 - Castle Lite Label Back 330NRB Booster 1 285159" at bounding box center [1125, 544] width 298 height 55
click at [1247, 531] on div at bounding box center [1256, 534] width 18 height 21
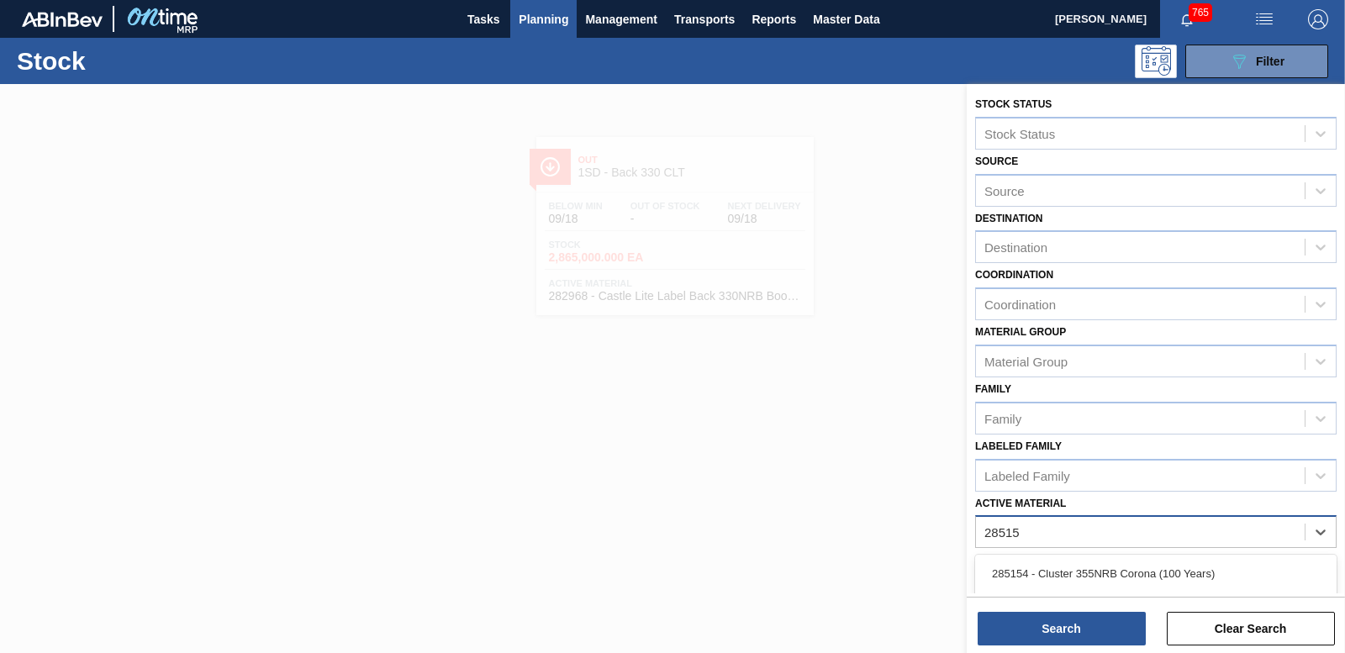
type Material "285159"
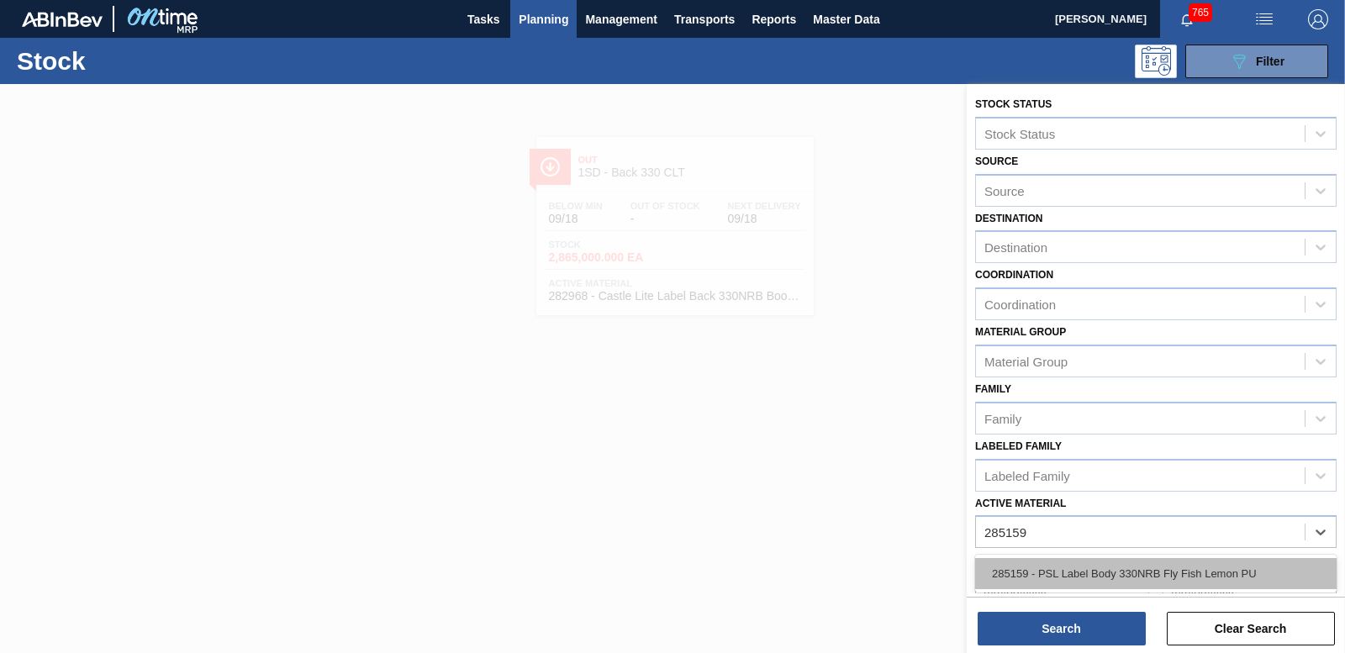
click at [1151, 574] on div "285159 - PSL Label Body 330NRB Fly Fish Lemon PU" at bounding box center [1156, 573] width 362 height 31
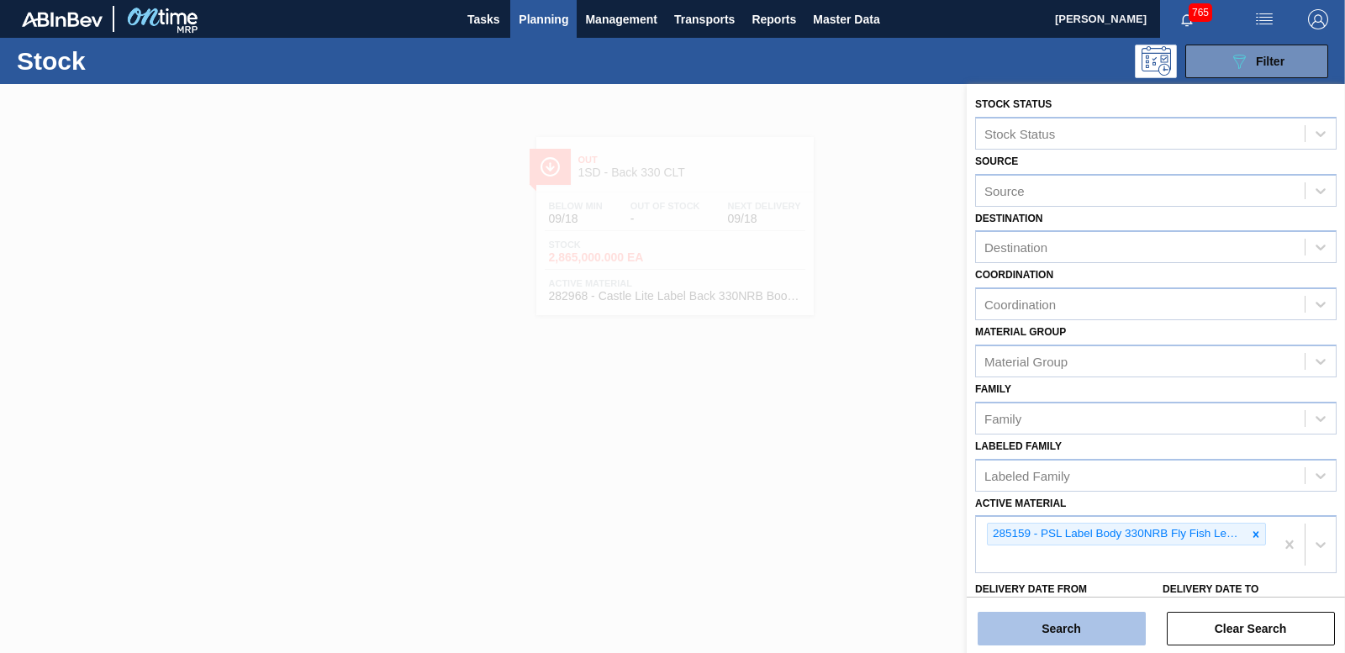
click at [1120, 621] on button "Search" at bounding box center [1062, 629] width 168 height 34
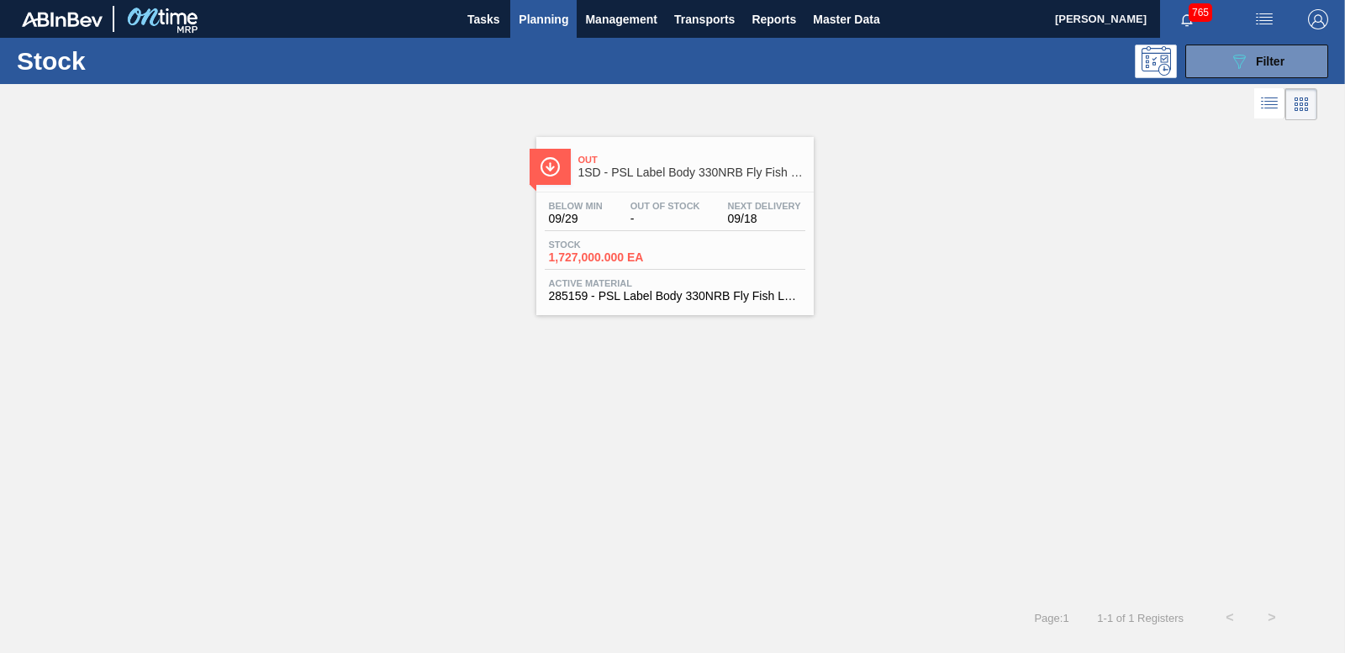
click at [616, 251] on div "Stock 1,727,000.000 EA" at bounding box center [608, 252] width 126 height 24
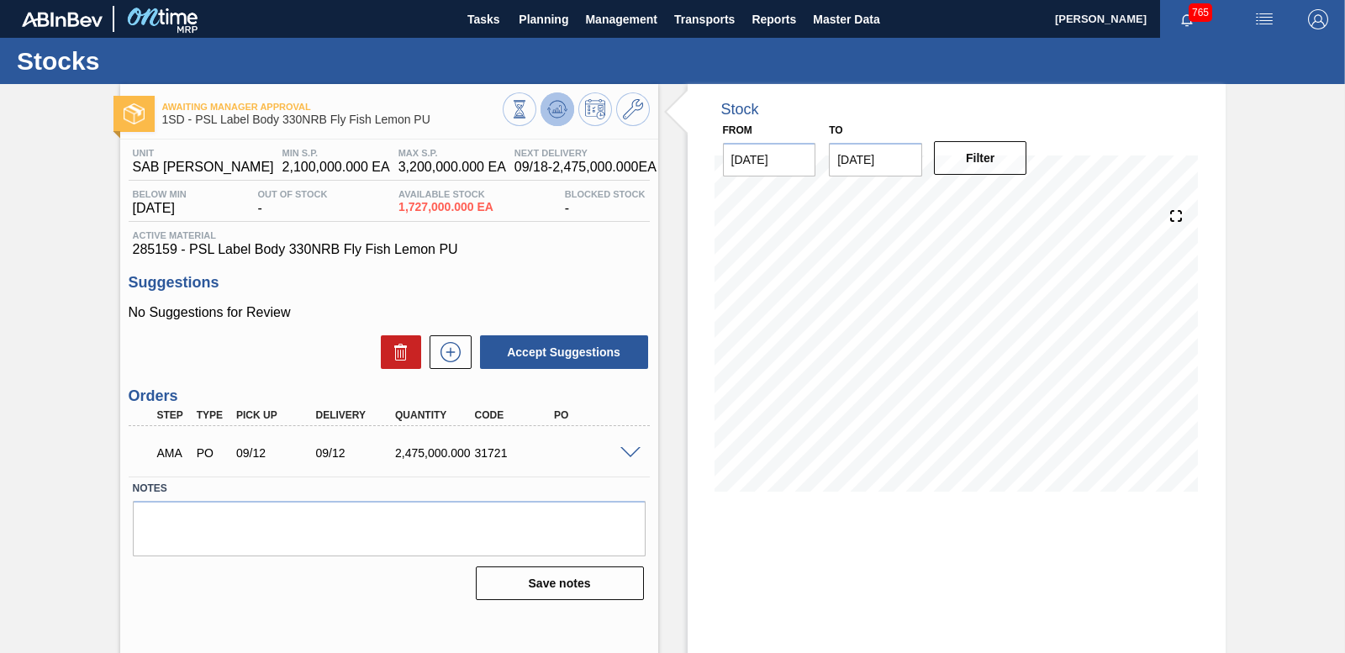
click at [547, 110] on icon at bounding box center [557, 109] width 20 height 20
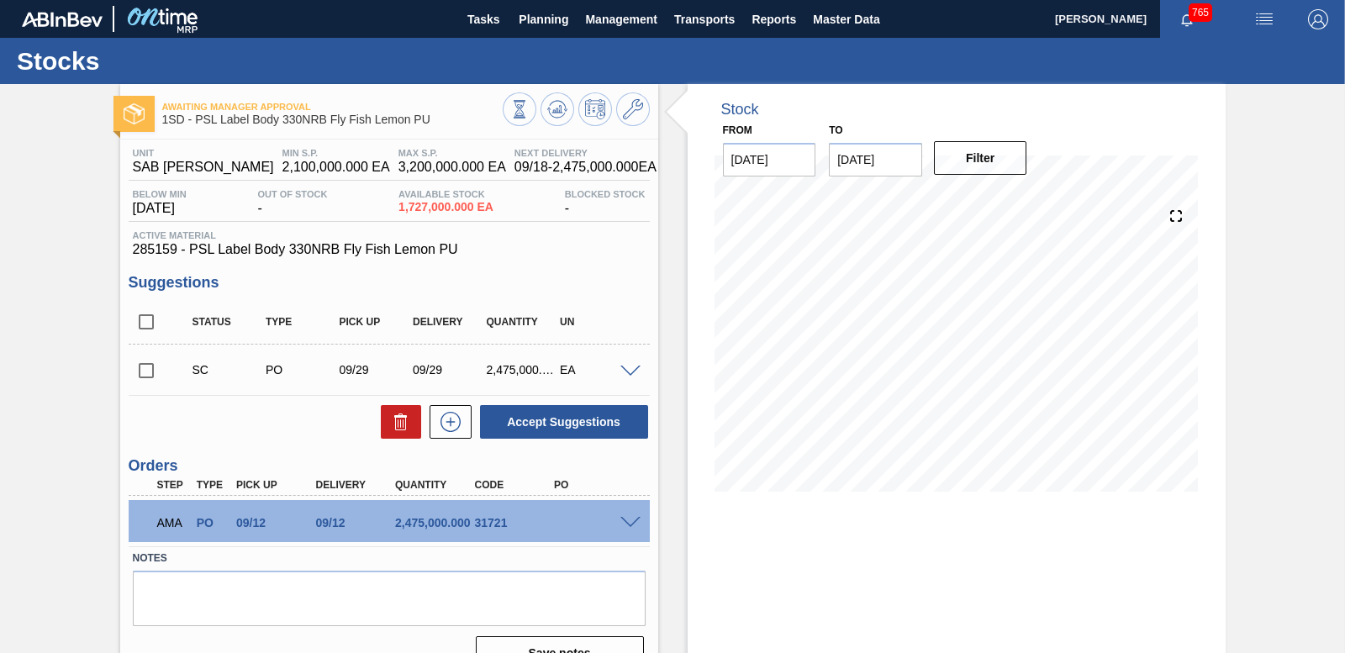
click at [144, 369] on input "checkbox" at bounding box center [146, 370] width 35 height 35
click at [577, 427] on button "Accept Suggestions" at bounding box center [564, 422] width 168 height 34
checkbox input "false"
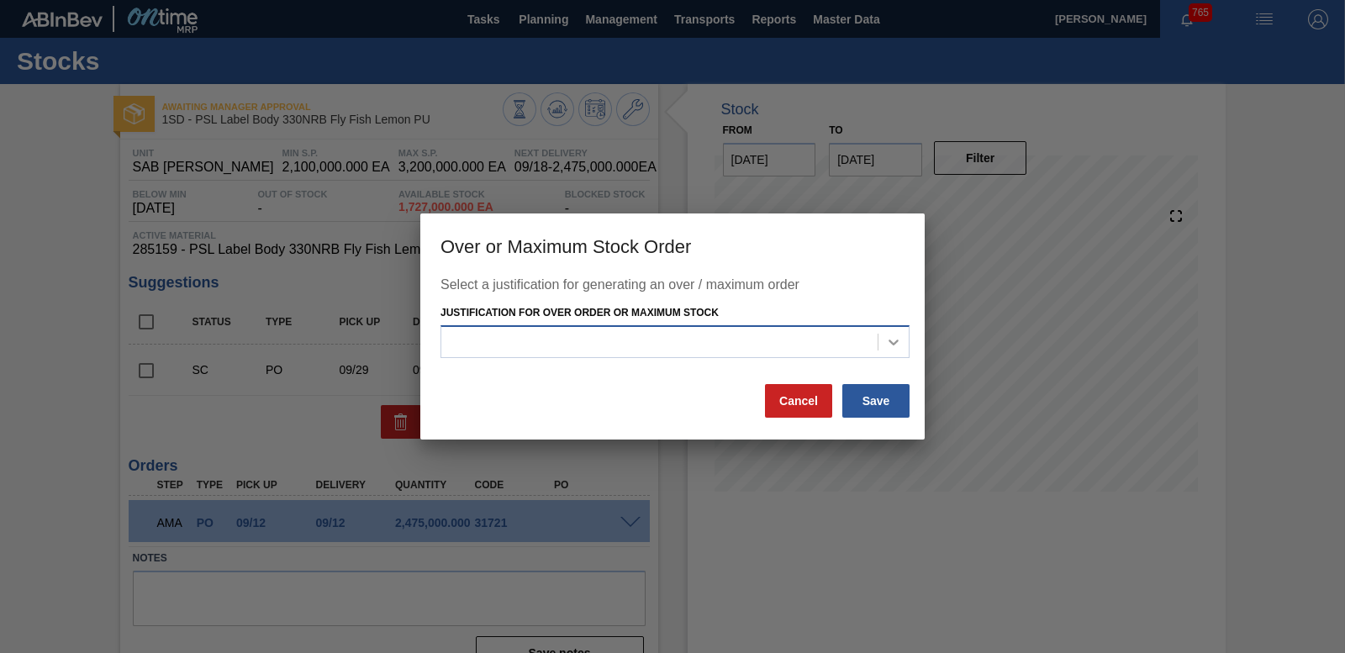
click at [898, 340] on icon at bounding box center [893, 342] width 17 height 17
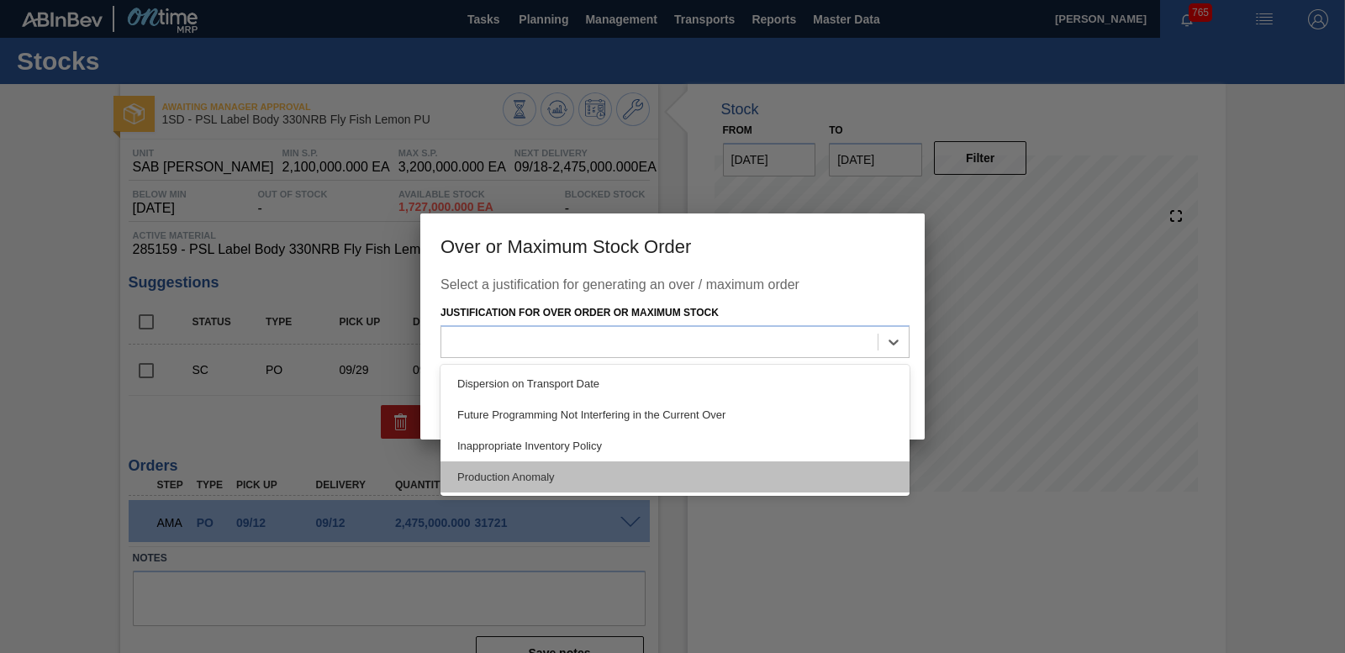
click at [686, 473] on div "Production Anomaly" at bounding box center [675, 477] width 469 height 31
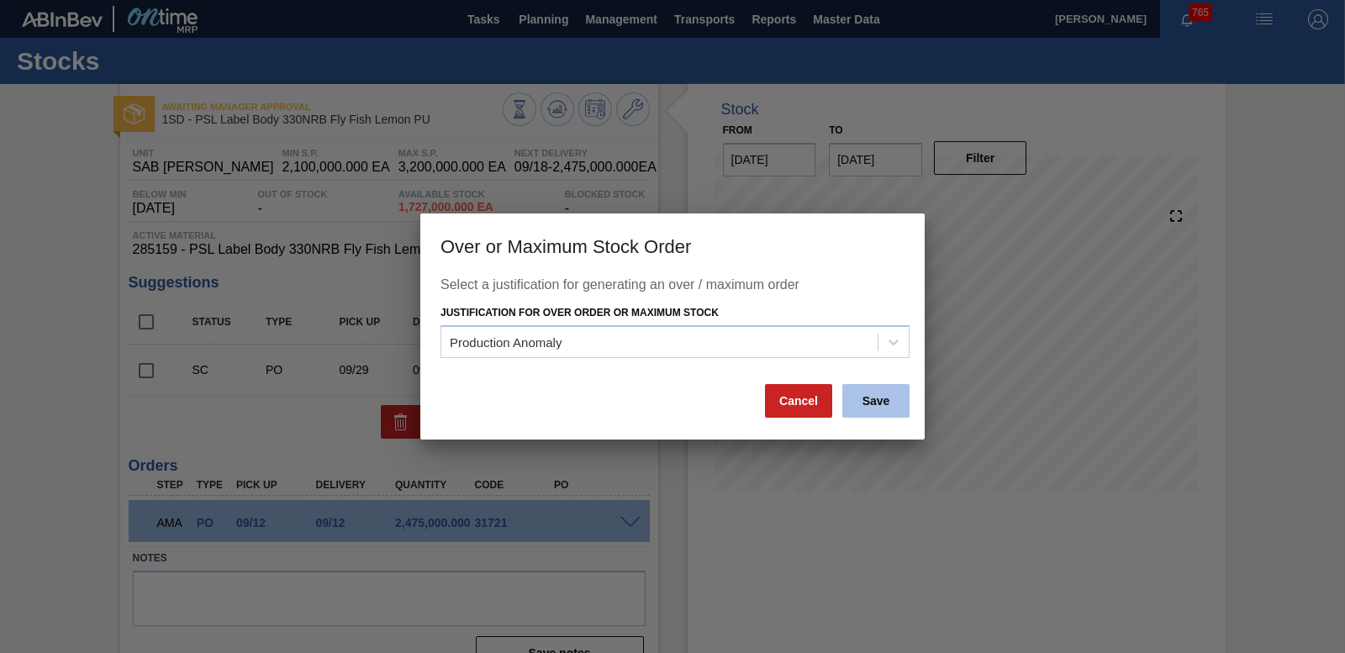
click at [853, 393] on button "Save" at bounding box center [875, 401] width 67 height 34
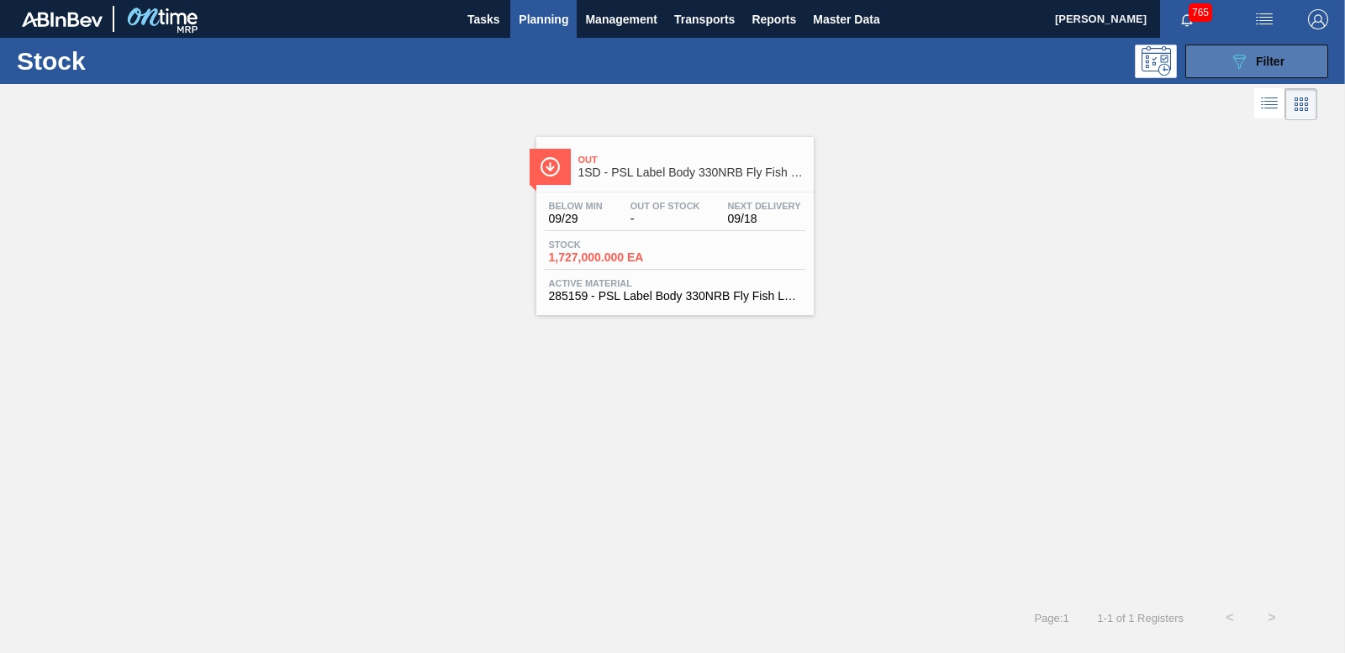
click at [1244, 47] on button "089F7B8B-B2A5-4AFE-B5C0-19BA573D28AC Filter" at bounding box center [1257, 62] width 143 height 34
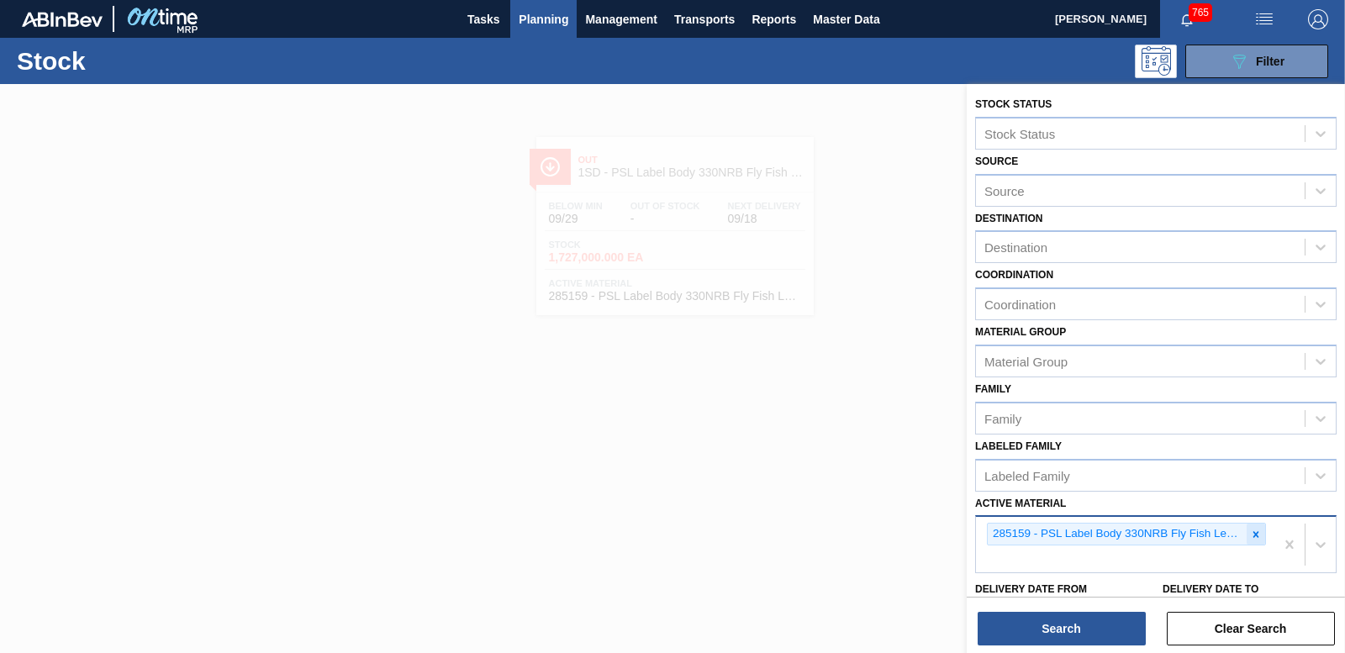
click at [1254, 532] on icon at bounding box center [1256, 535] width 12 height 12
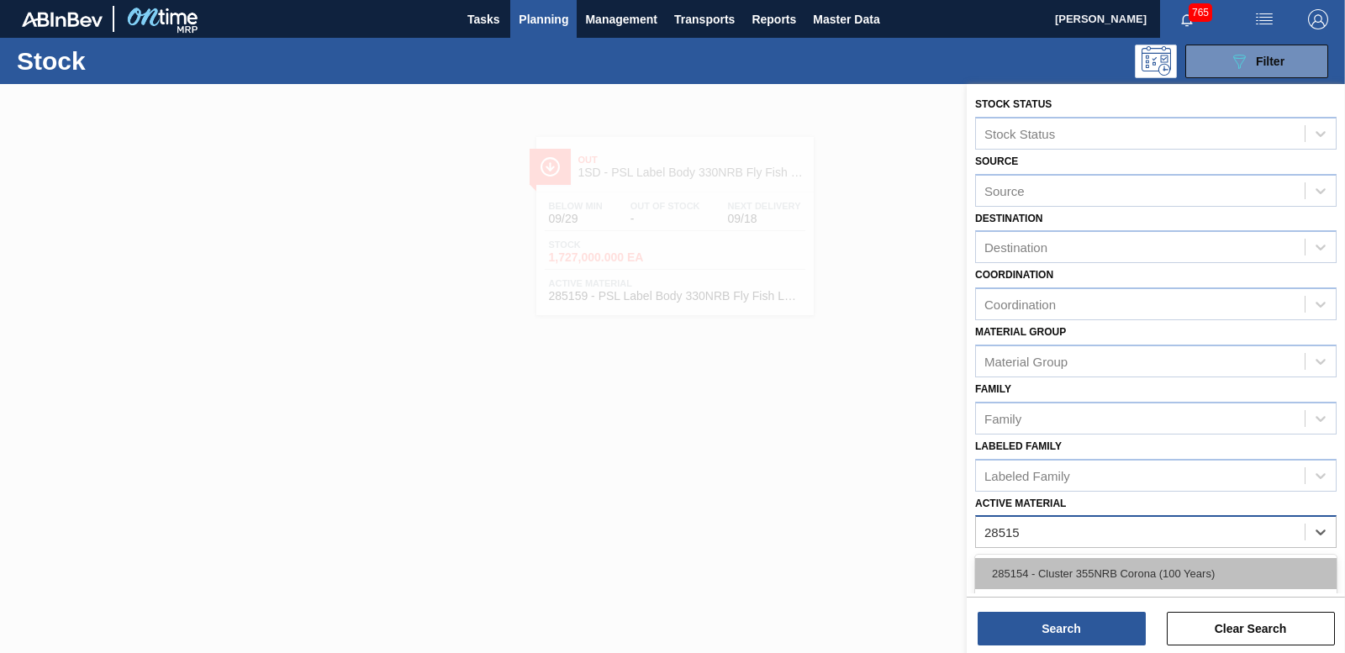
type Material "285158"
click at [1199, 569] on div "285158 - Label Neck 330NRB Fly Fish Lemon PU" at bounding box center [1156, 573] width 362 height 31
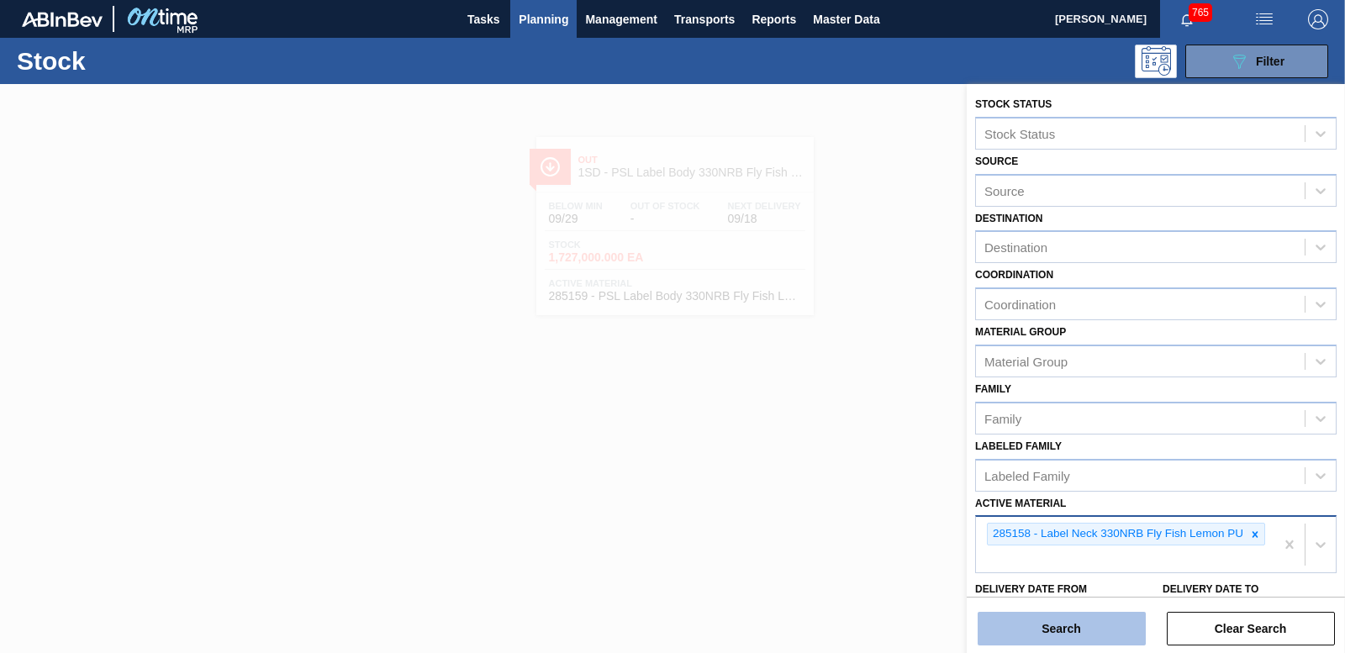
click at [1061, 625] on button "Search" at bounding box center [1062, 629] width 168 height 34
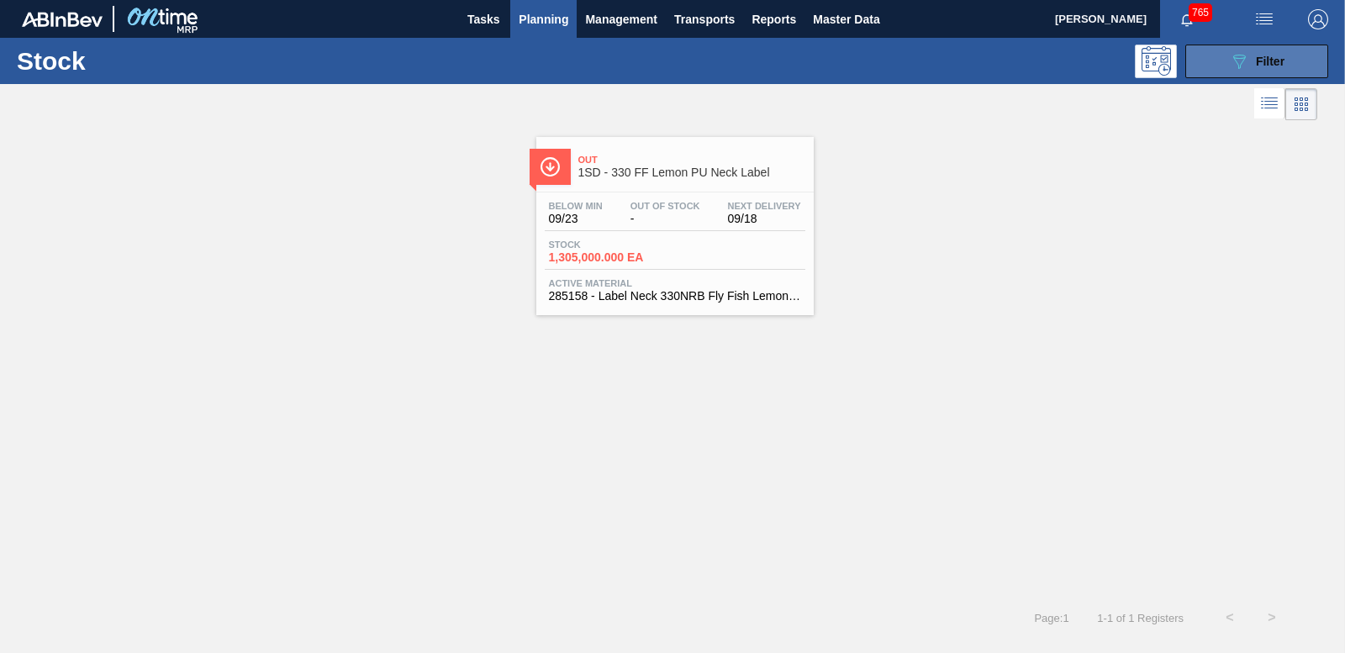
click at [1191, 51] on button "089F7B8B-B2A5-4AFE-B5C0-19BA573D28AC Filter" at bounding box center [1257, 62] width 143 height 34
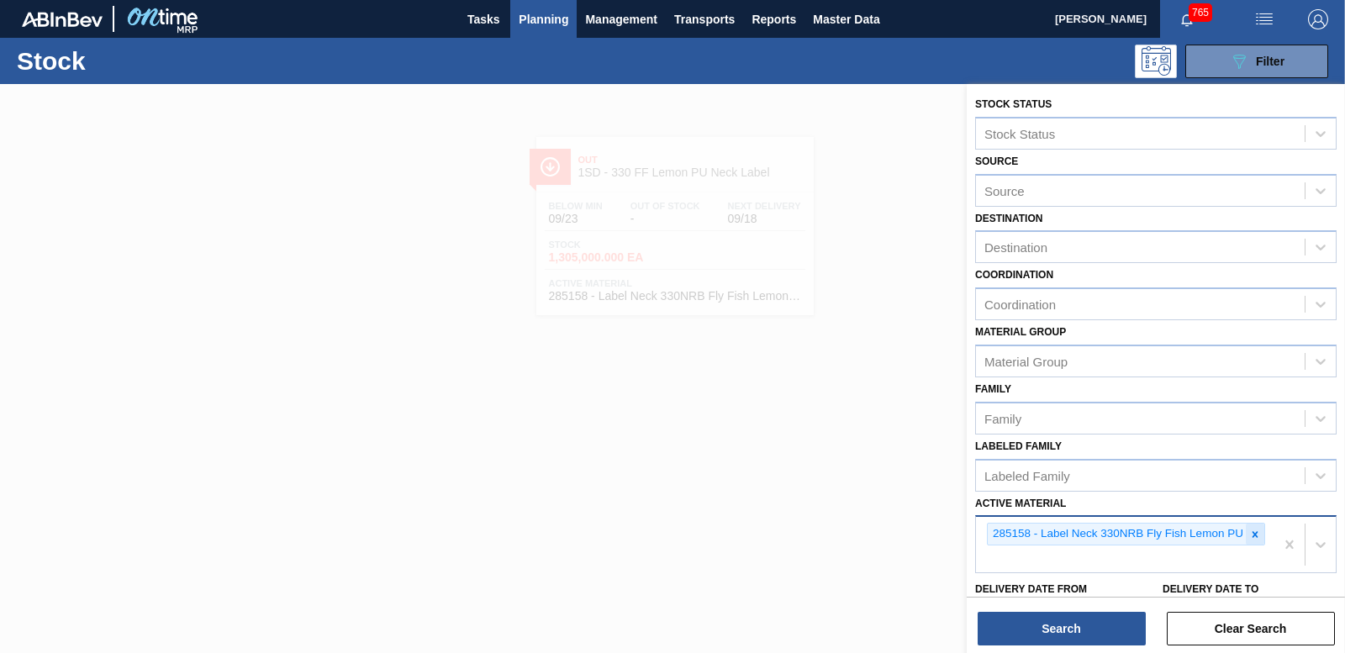
click at [1253, 530] on icon at bounding box center [1255, 535] width 12 height 12
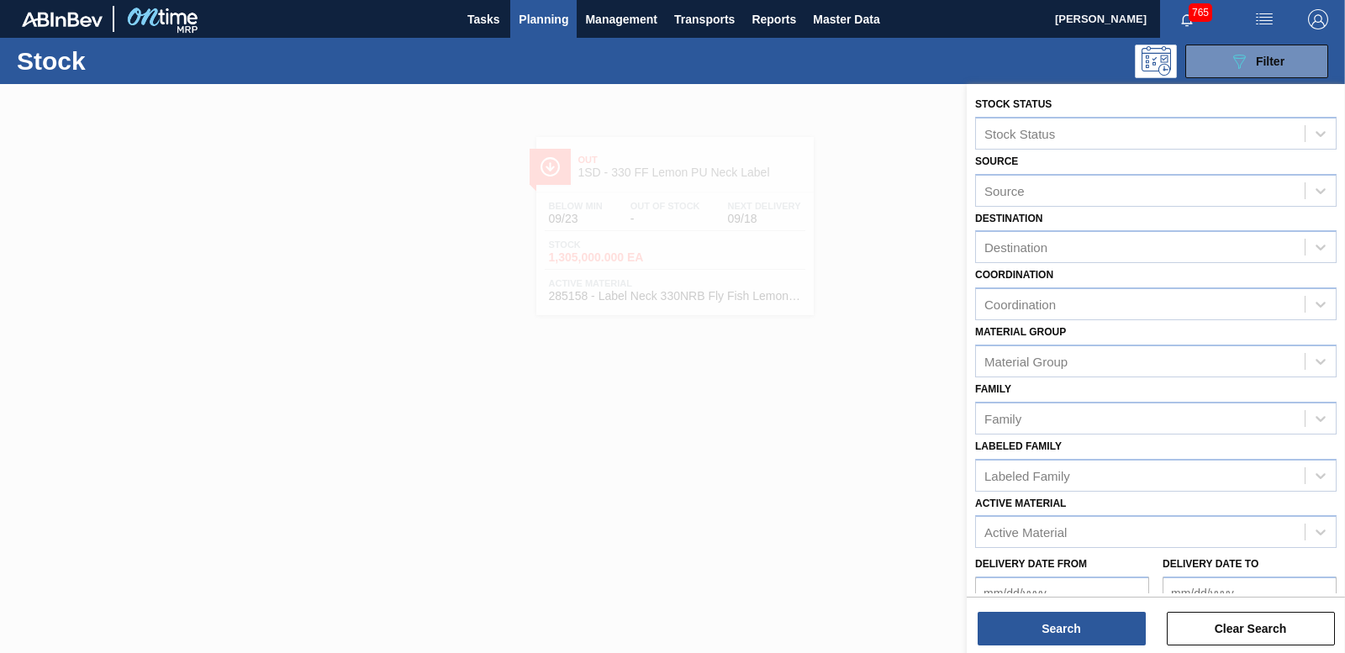
drag, startPoint x: 1026, startPoint y: 525, endPoint x: 816, endPoint y: 431, distance: 229.2
click at [817, 433] on div at bounding box center [672, 410] width 1345 height 653
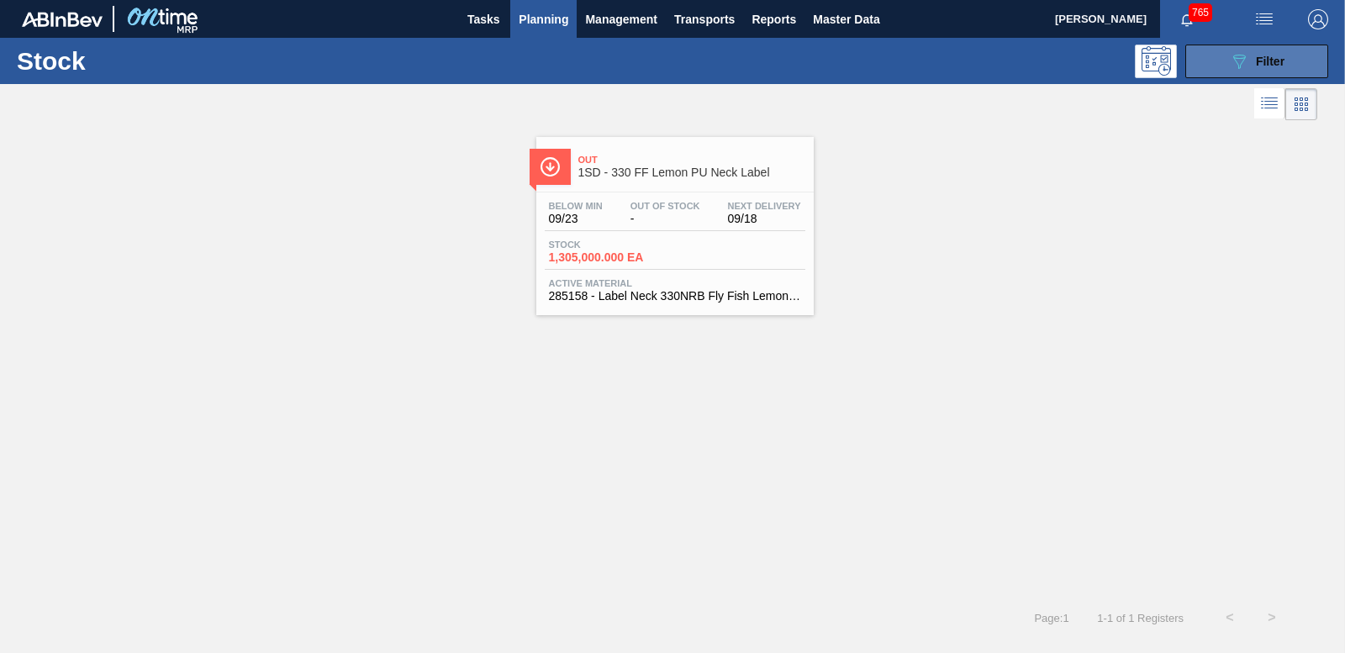
click at [1220, 65] on button "089F7B8B-B2A5-4AFE-B5C0-19BA573D28AC Filter" at bounding box center [1257, 62] width 143 height 34
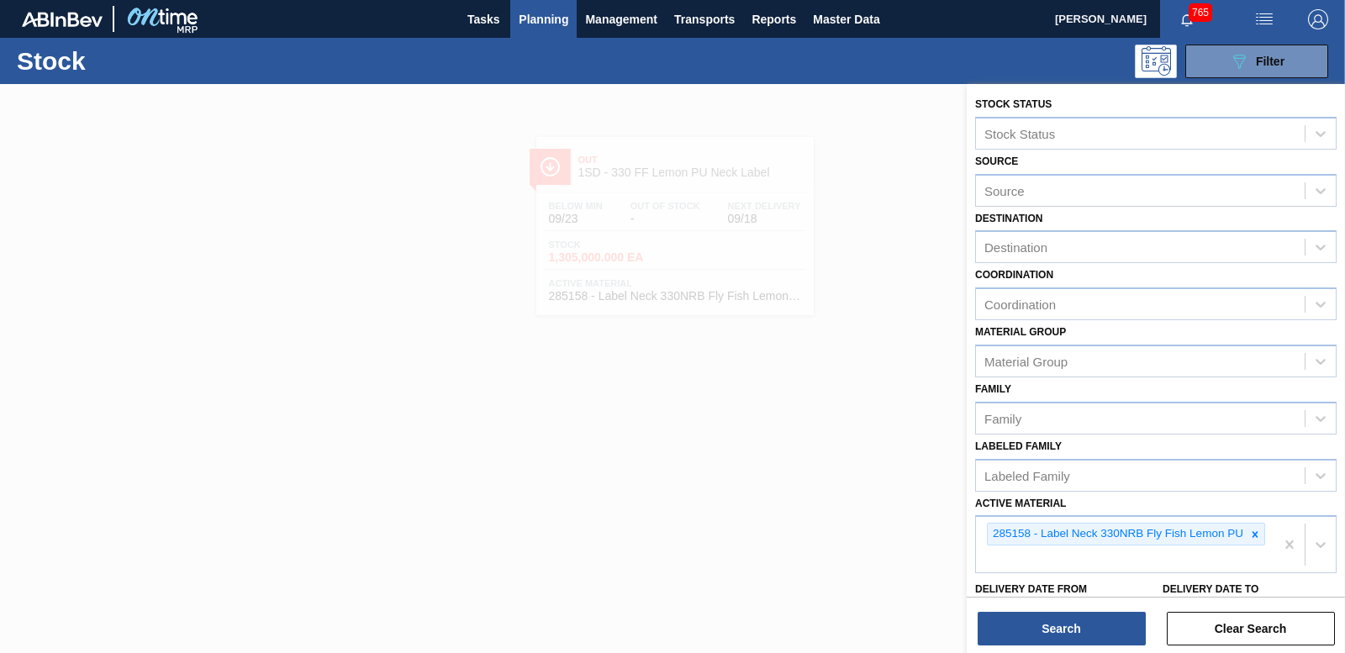
drag, startPoint x: 885, startPoint y: 174, endPoint x: 667, endPoint y: 88, distance: 234.1
click at [878, 174] on div at bounding box center [672, 410] width 1345 height 653
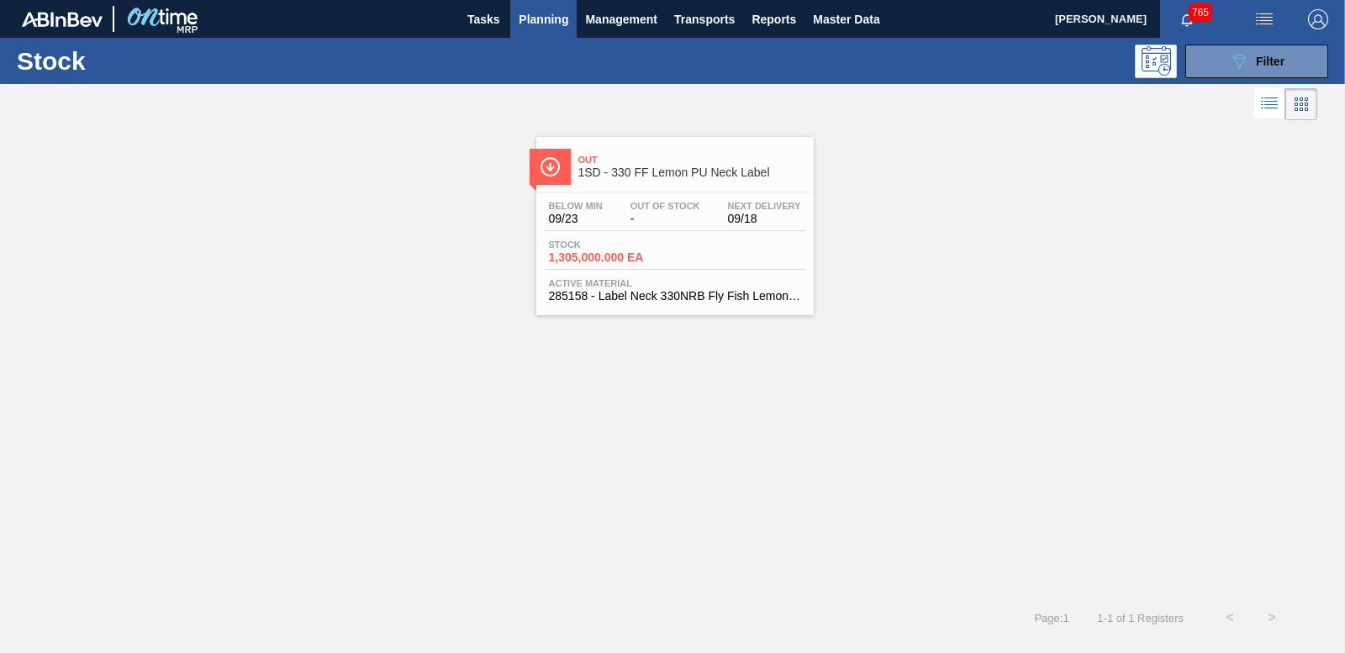
click at [561, 17] on span "Planning" at bounding box center [544, 19] width 50 height 20
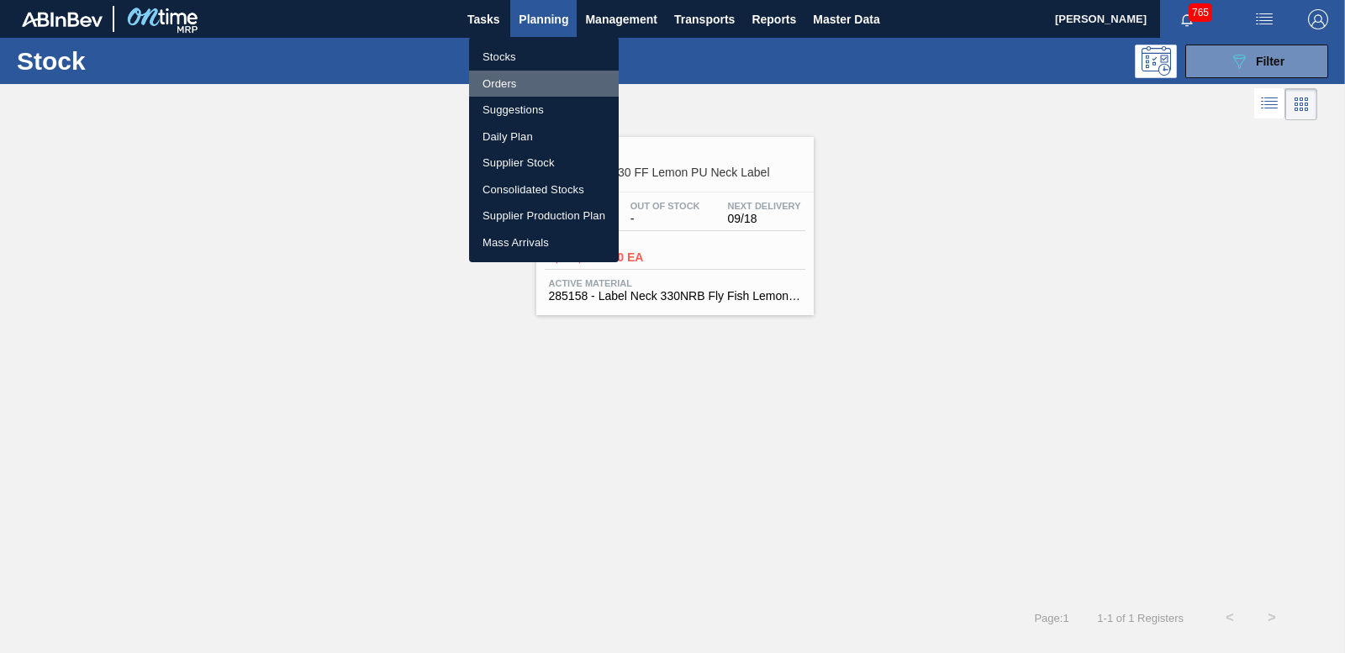
click at [505, 73] on li "Orders" at bounding box center [544, 84] width 150 height 27
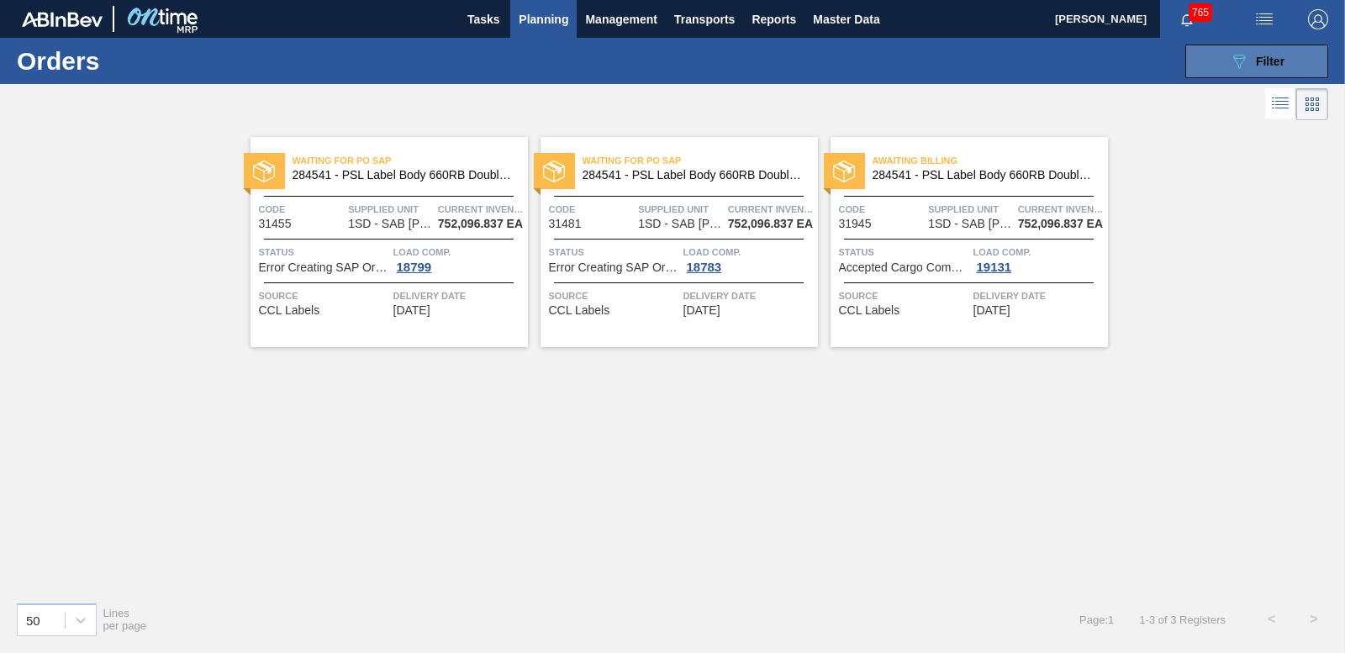
click at [1217, 59] on button "089F7B8B-B2A5-4AFE-B5C0-19BA573D28AC Filter" at bounding box center [1257, 62] width 143 height 34
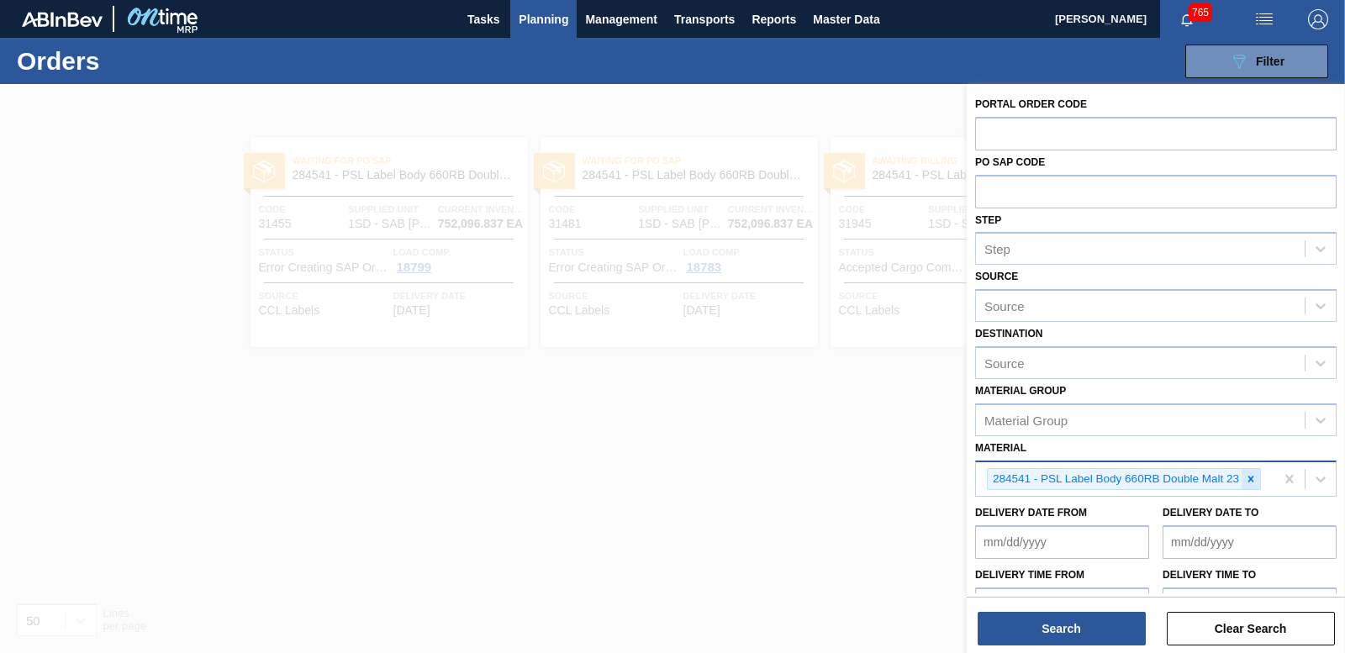
click at [1254, 483] on icon at bounding box center [1251, 479] width 12 height 12
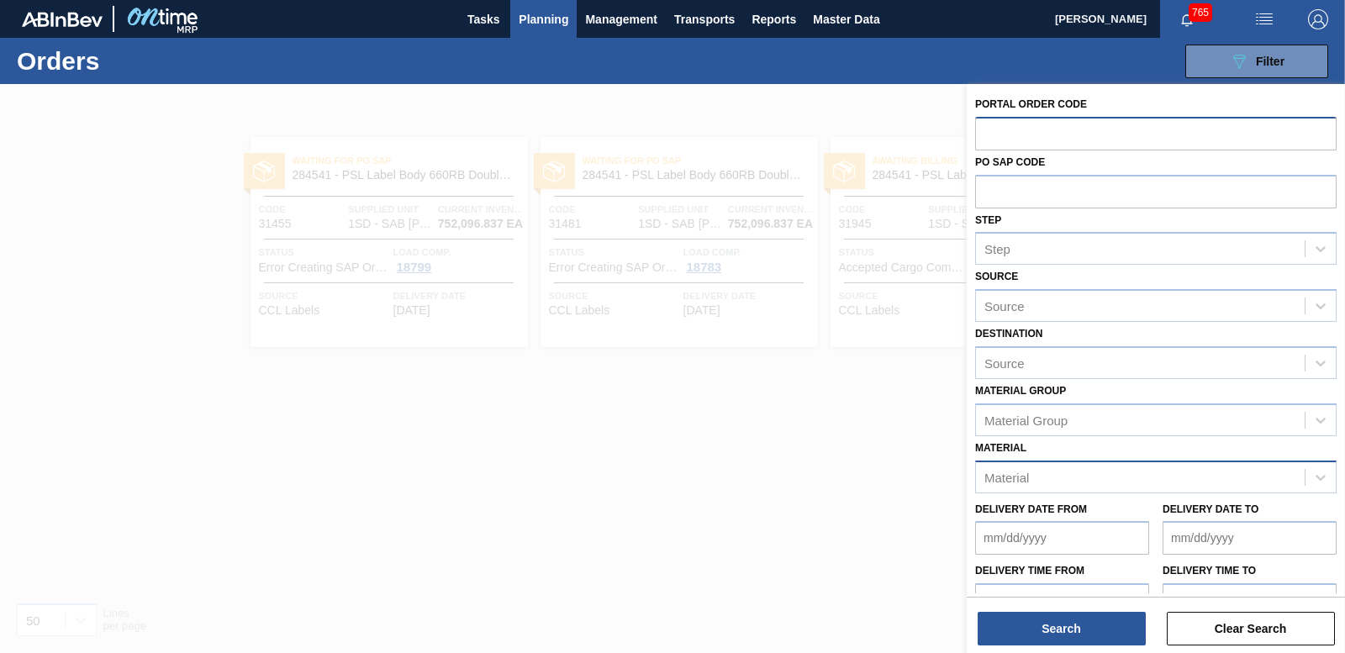
click at [997, 124] on input "text" at bounding box center [1156, 133] width 362 height 32
paste input "31902"
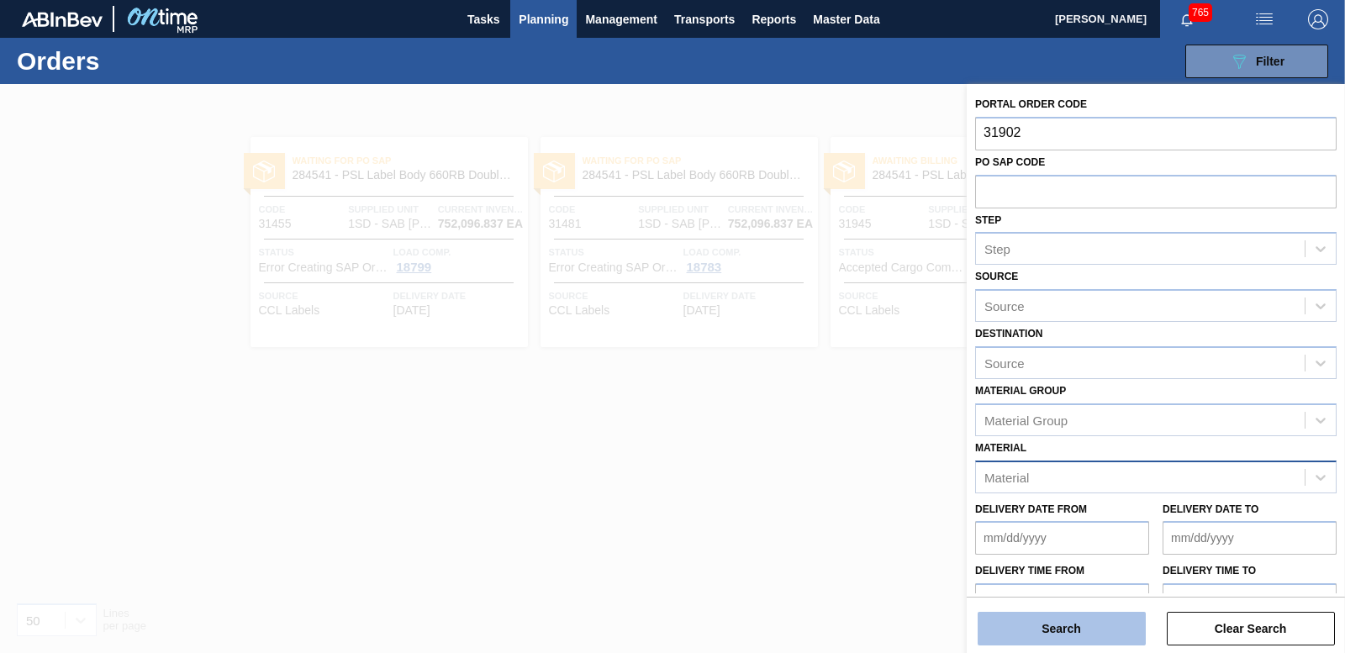
type input "31902"
click at [1087, 635] on button "Search" at bounding box center [1062, 629] width 168 height 34
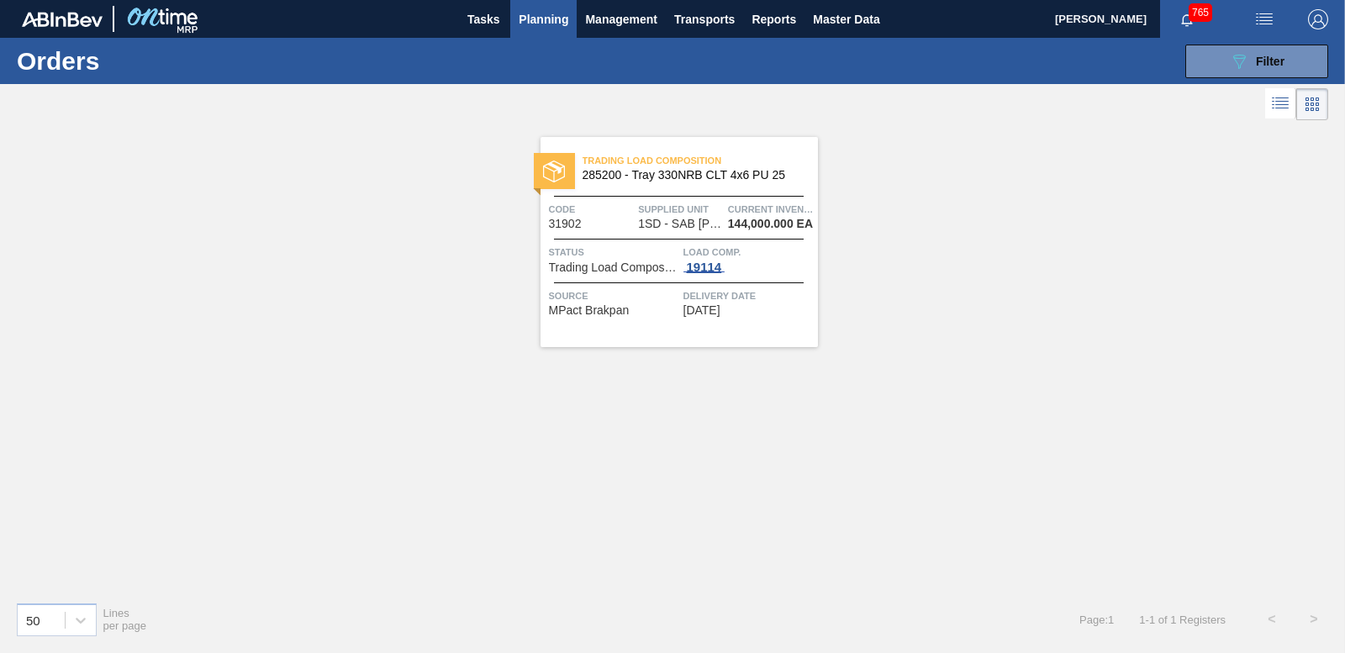
click at [714, 268] on div "19114" at bounding box center [705, 267] width 42 height 13
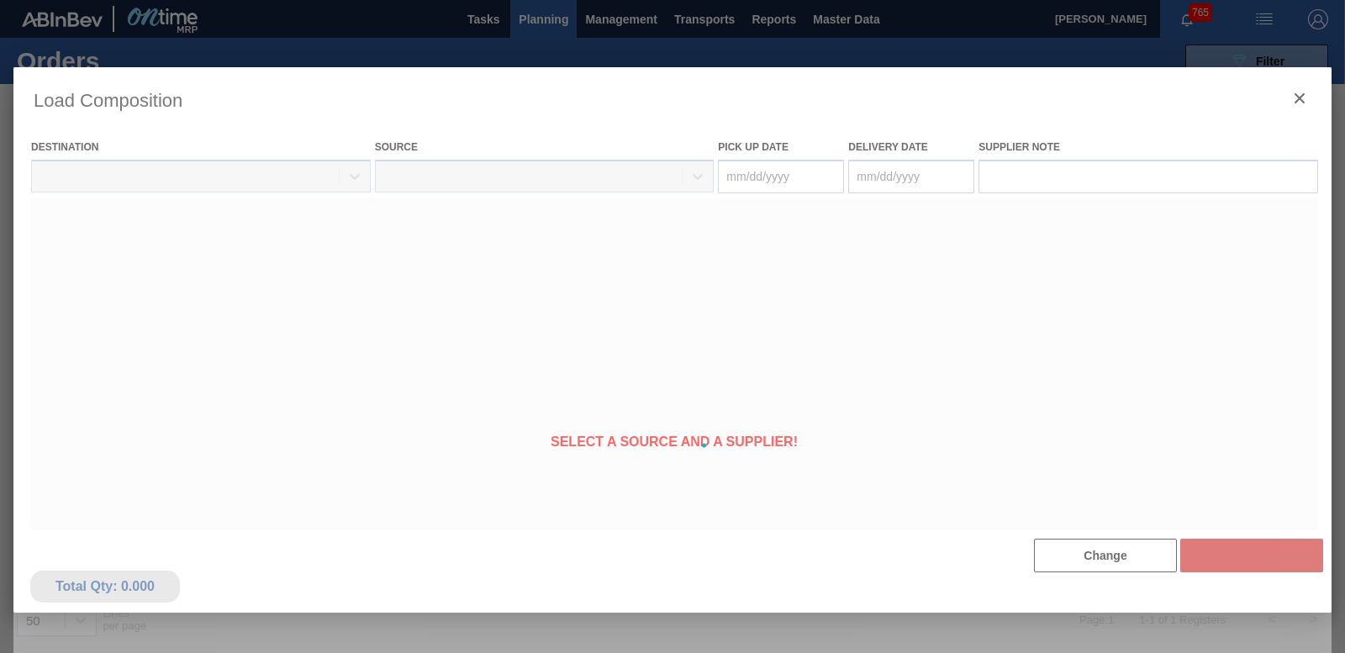
type Date "[DATE]"
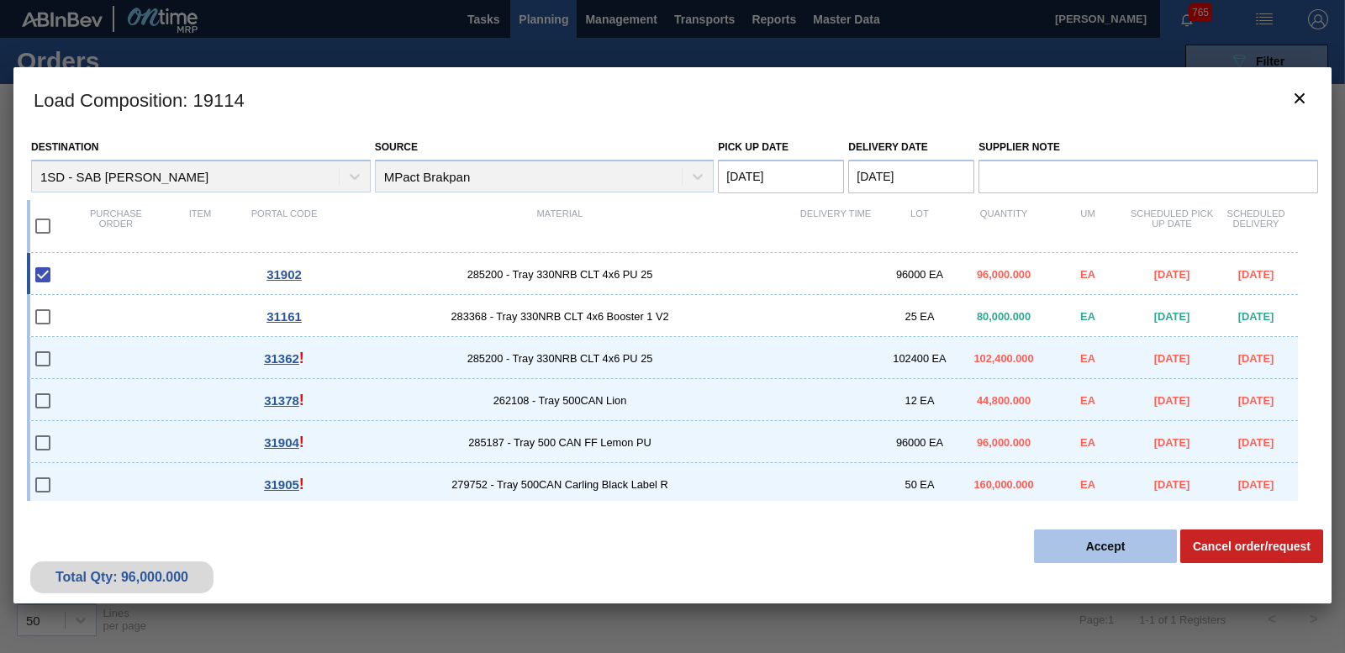
click at [1060, 543] on button "Accept" at bounding box center [1105, 547] width 143 height 34
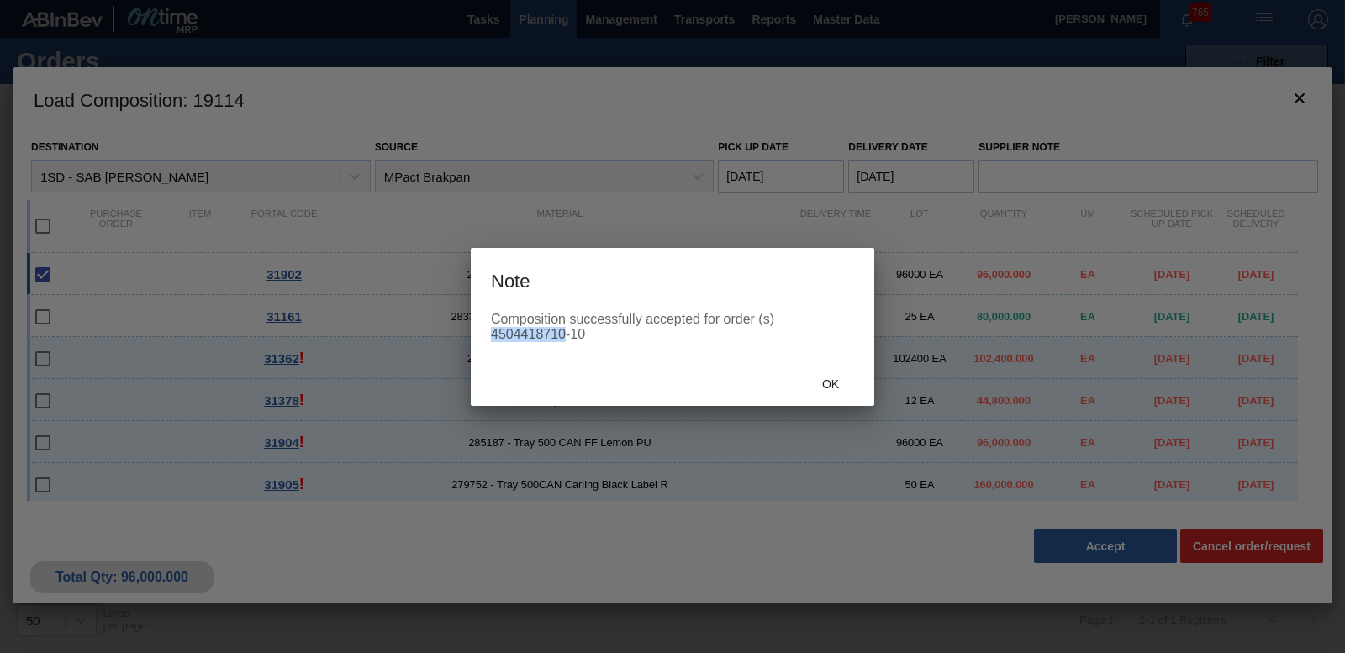
drag, startPoint x: 491, startPoint y: 337, endPoint x: 564, endPoint y: 338, distance: 73.2
click at [564, 338] on div "Composition successfully accepted for order (s) 4504418710-10" at bounding box center [672, 327] width 363 height 30
drag, startPoint x: 564, startPoint y: 338, endPoint x: 547, endPoint y: 335, distance: 17.8
click at [839, 378] on span "Ok" at bounding box center [831, 384] width 44 height 13
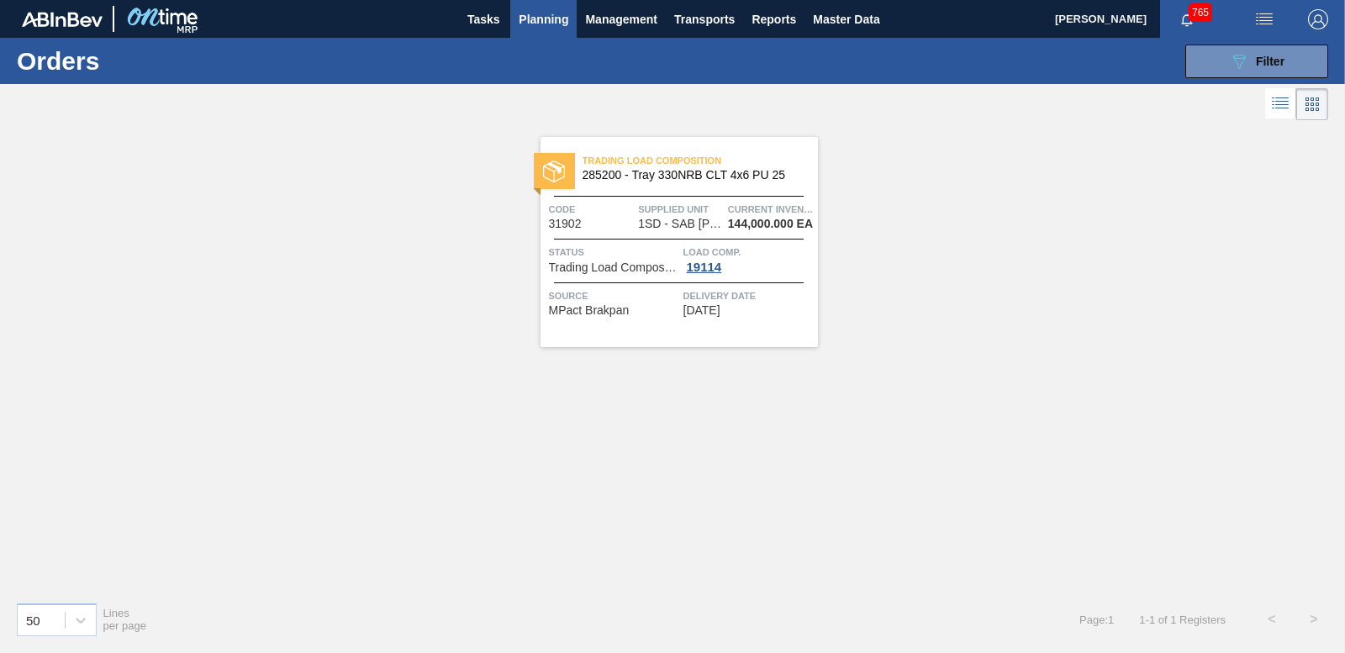
click at [549, 3] on button "Planning" at bounding box center [543, 19] width 66 height 38
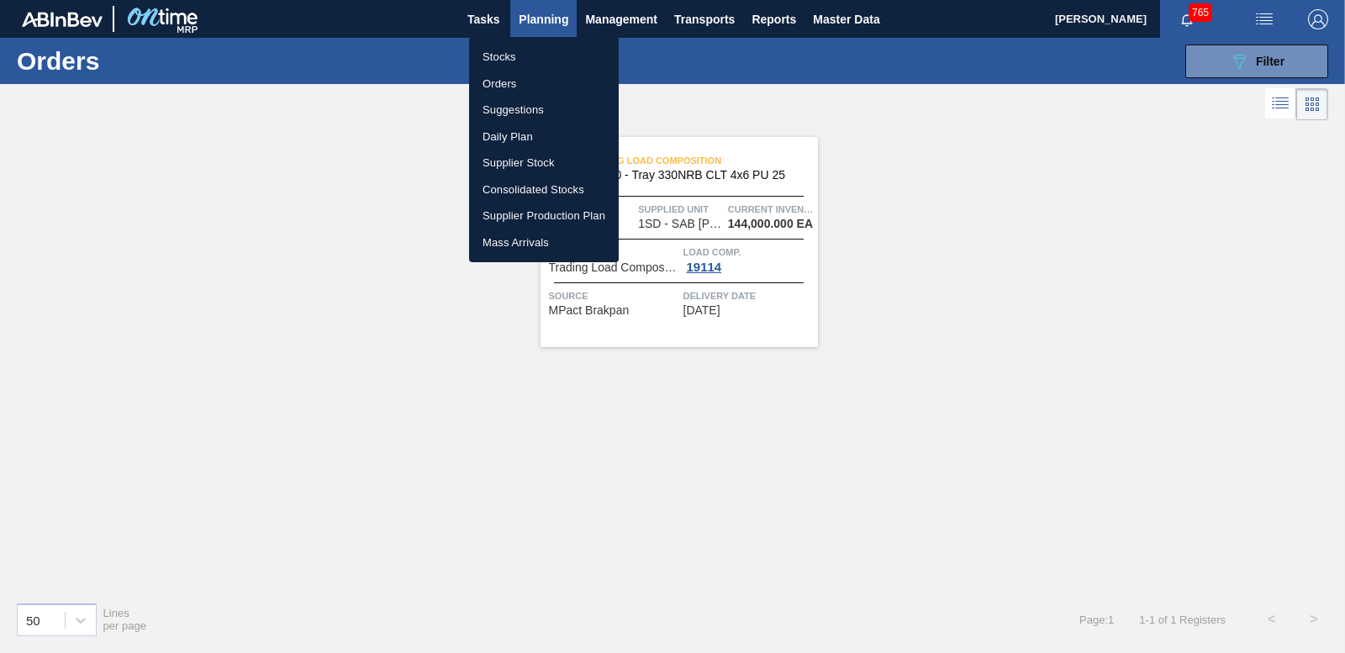
click at [499, 81] on li "Orders" at bounding box center [544, 84] width 150 height 27
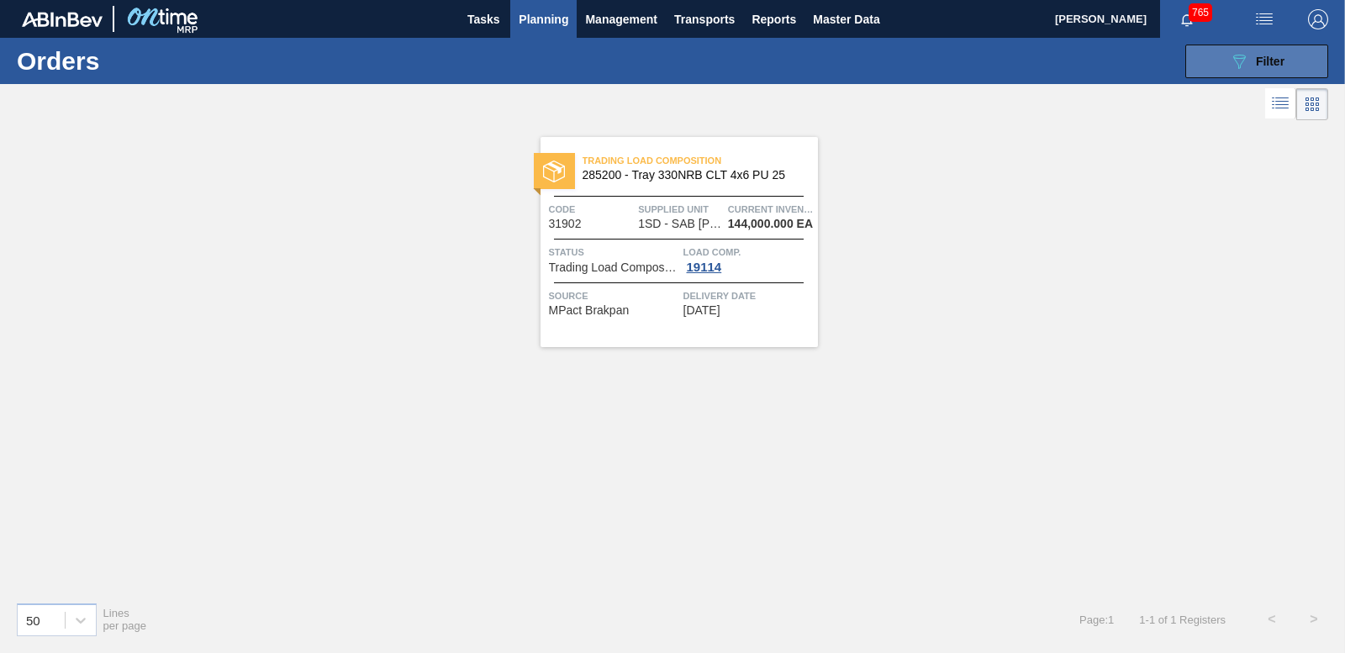
click at [1218, 51] on button "089F7B8B-B2A5-4AFE-B5C0-19BA573D28AC Filter" at bounding box center [1257, 62] width 143 height 34
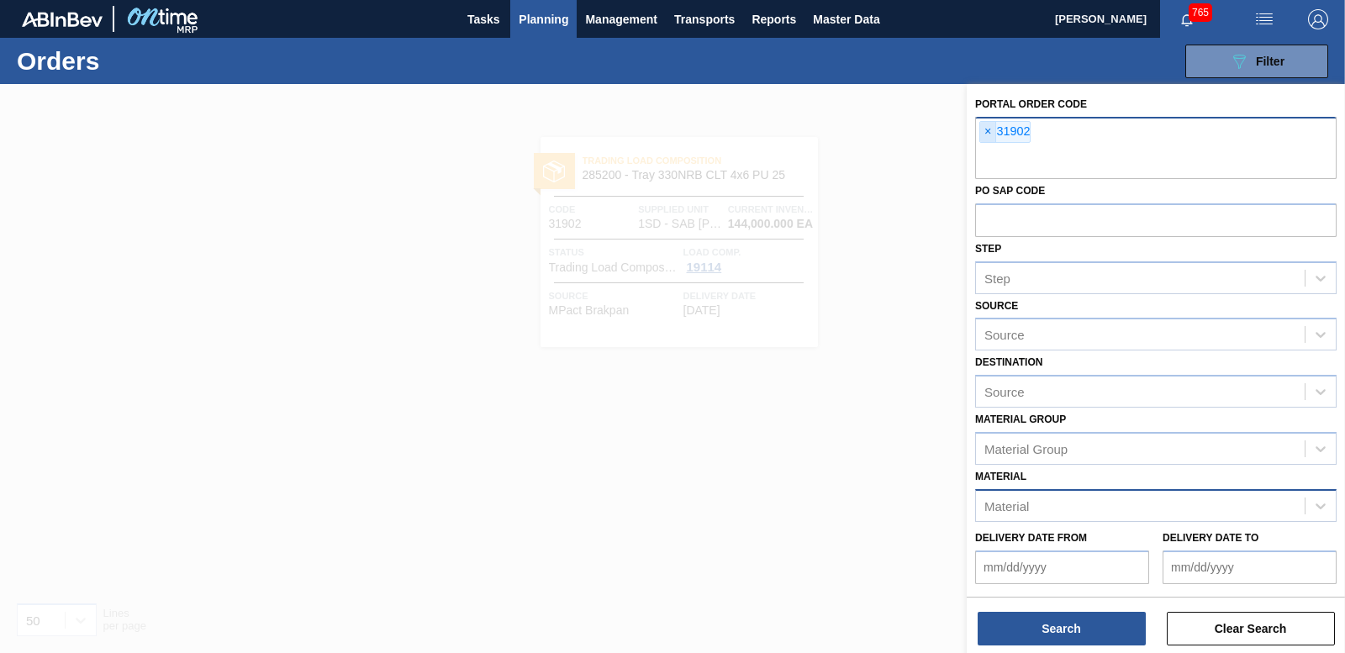
click at [981, 129] on span "×" at bounding box center [988, 132] width 16 height 20
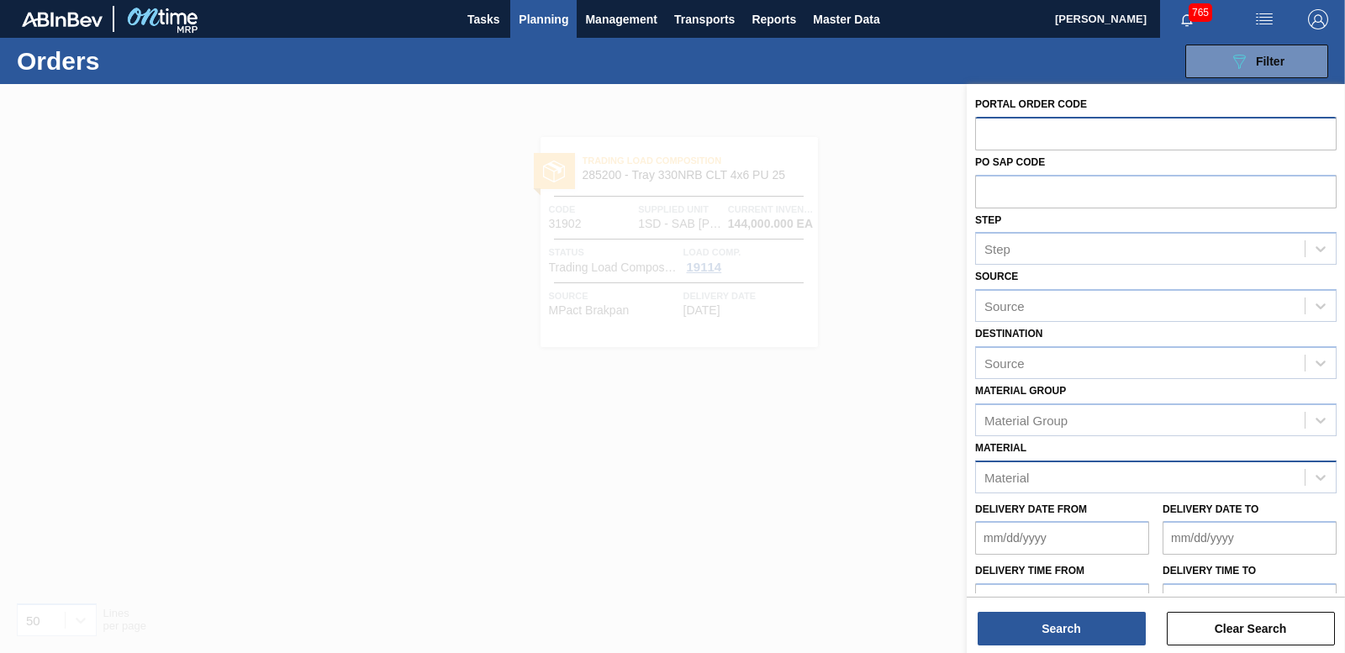
paste input "31903"
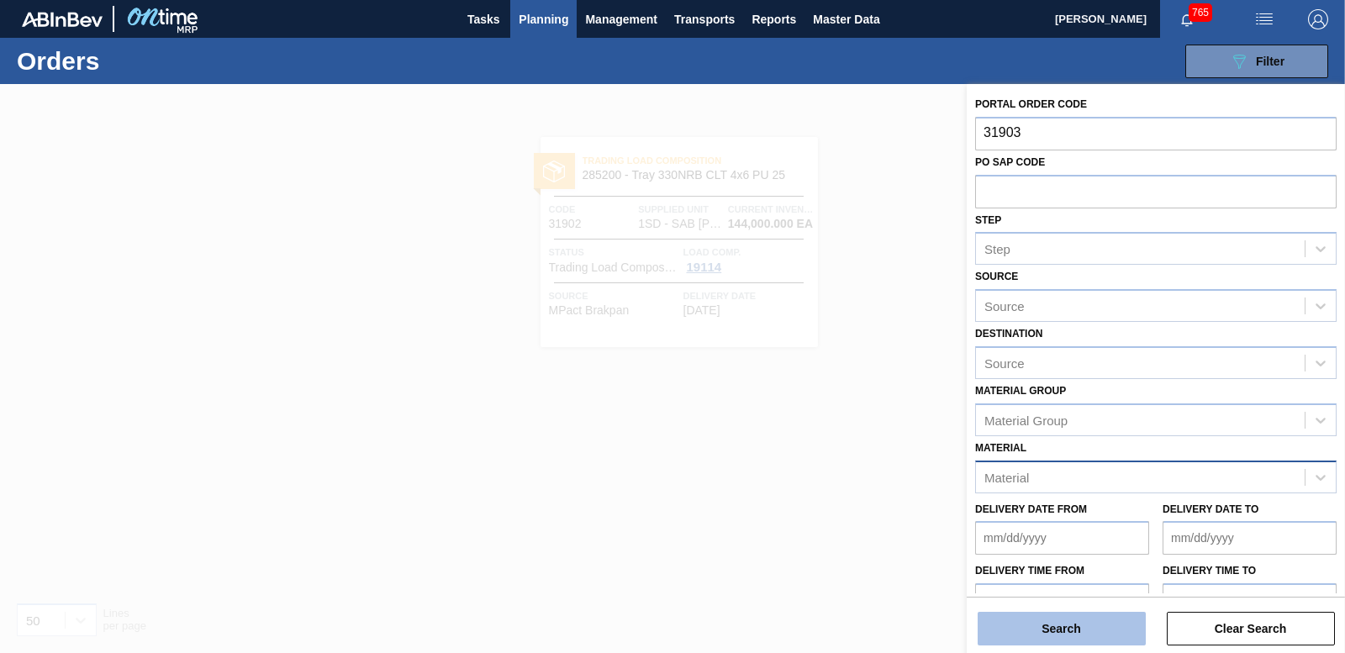
type input "31903"
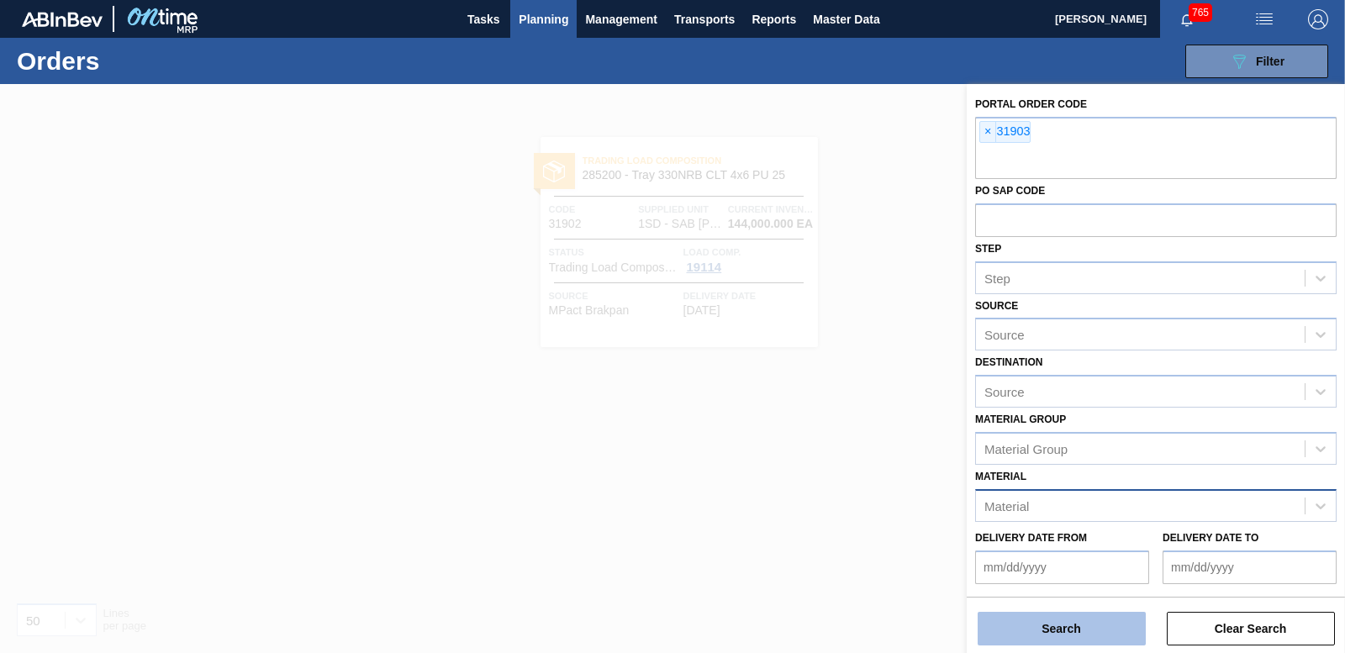
click at [1072, 618] on button "Search" at bounding box center [1062, 629] width 168 height 34
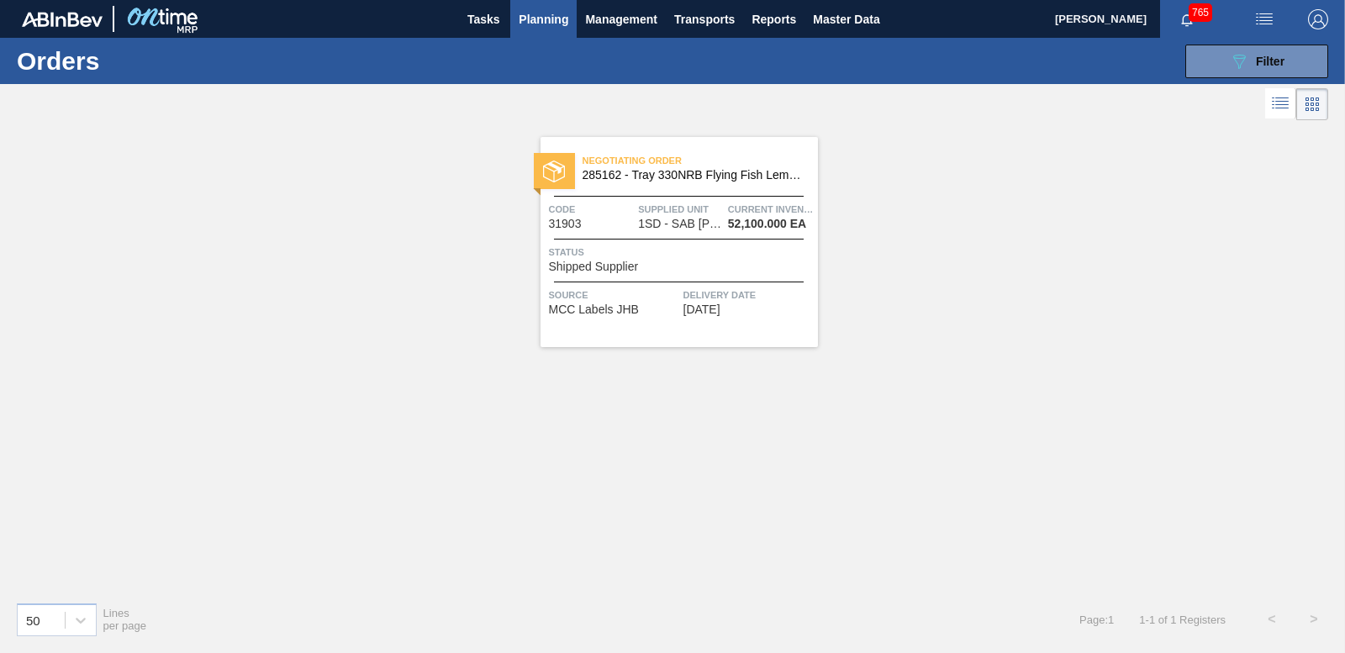
click at [695, 267] on div "Status Shipped Supplier" at bounding box center [681, 258] width 265 height 29
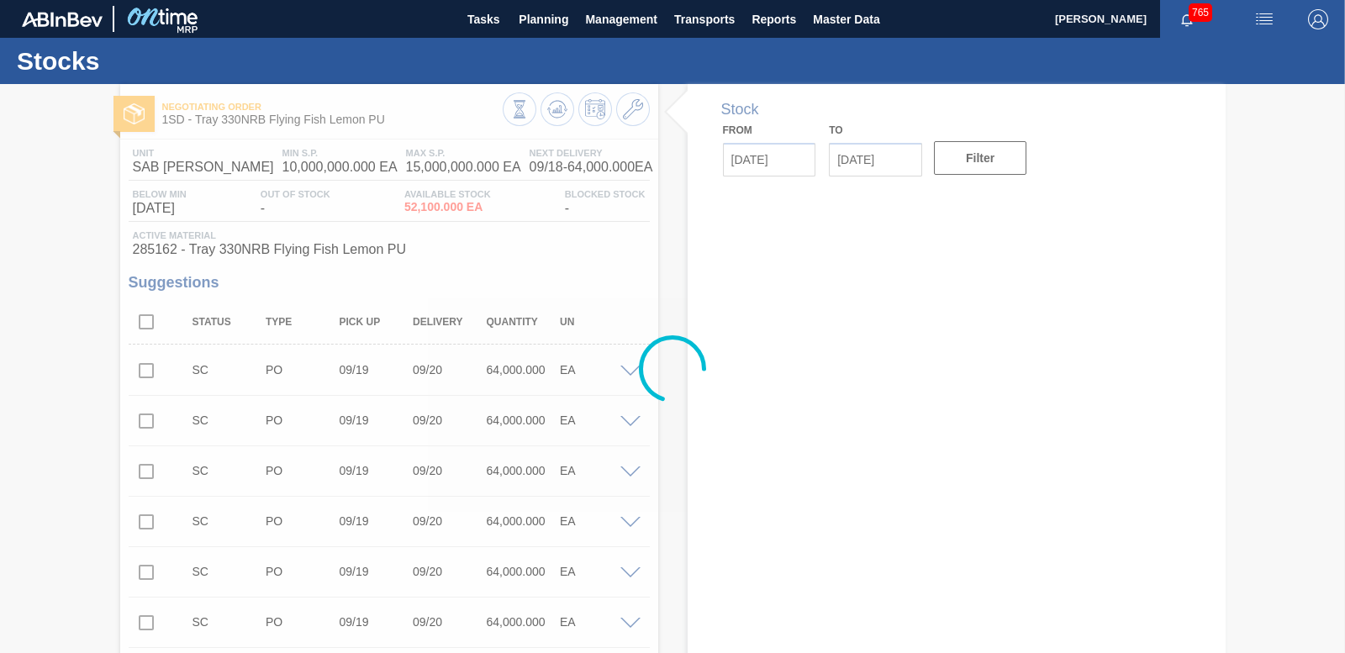
type input "[DATE]"
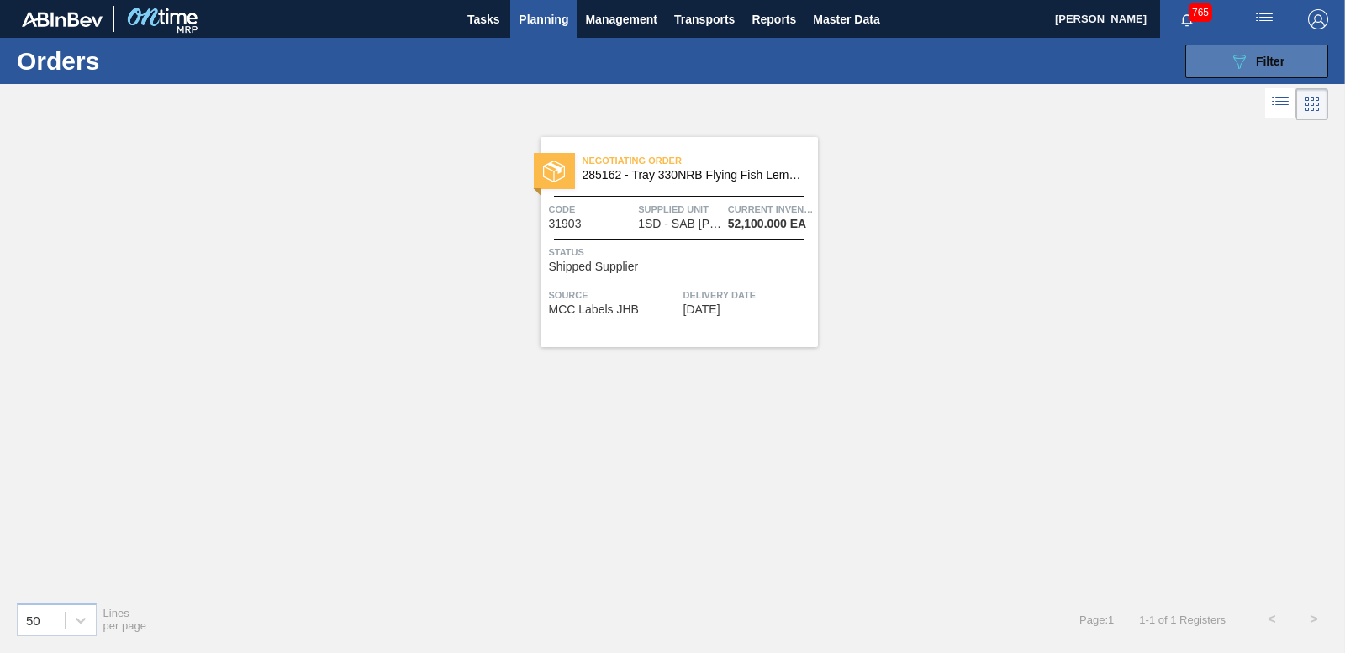
click at [1244, 51] on icon "089F7B8B-B2A5-4AFE-B5C0-19BA573D28AC" at bounding box center [1239, 61] width 20 height 20
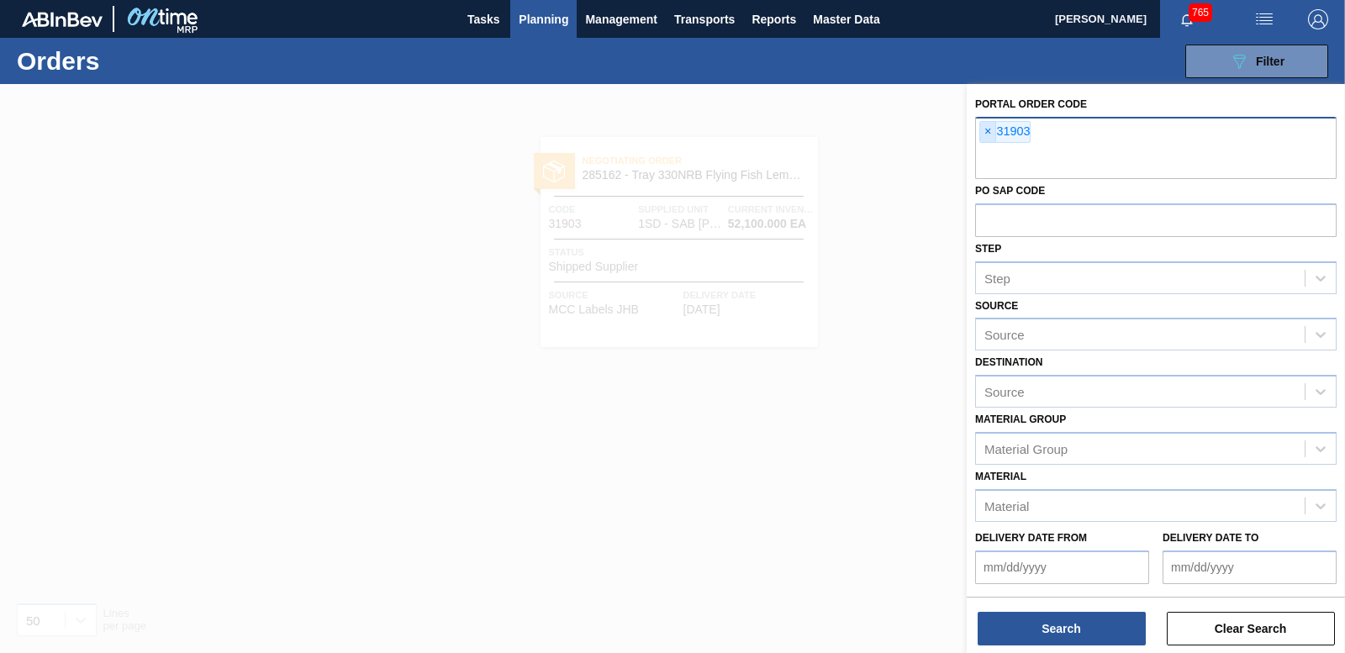
click at [990, 125] on span "×" at bounding box center [988, 132] width 16 height 20
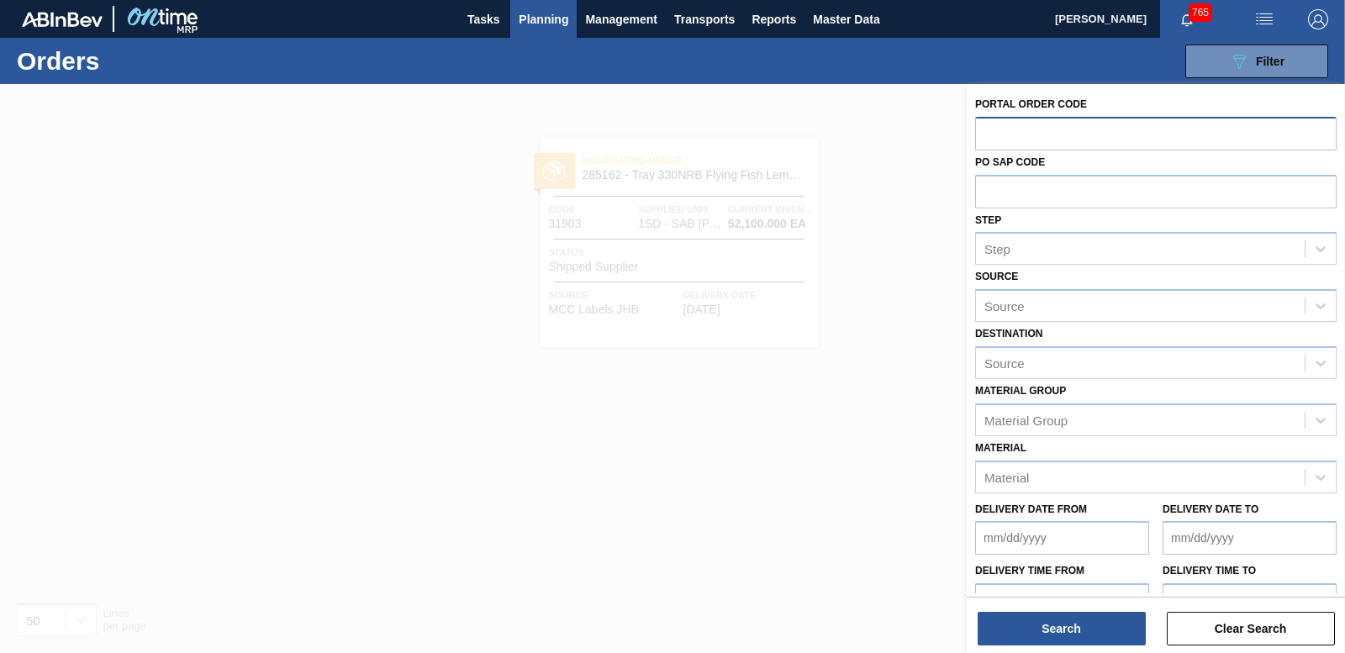
paste input "31904"
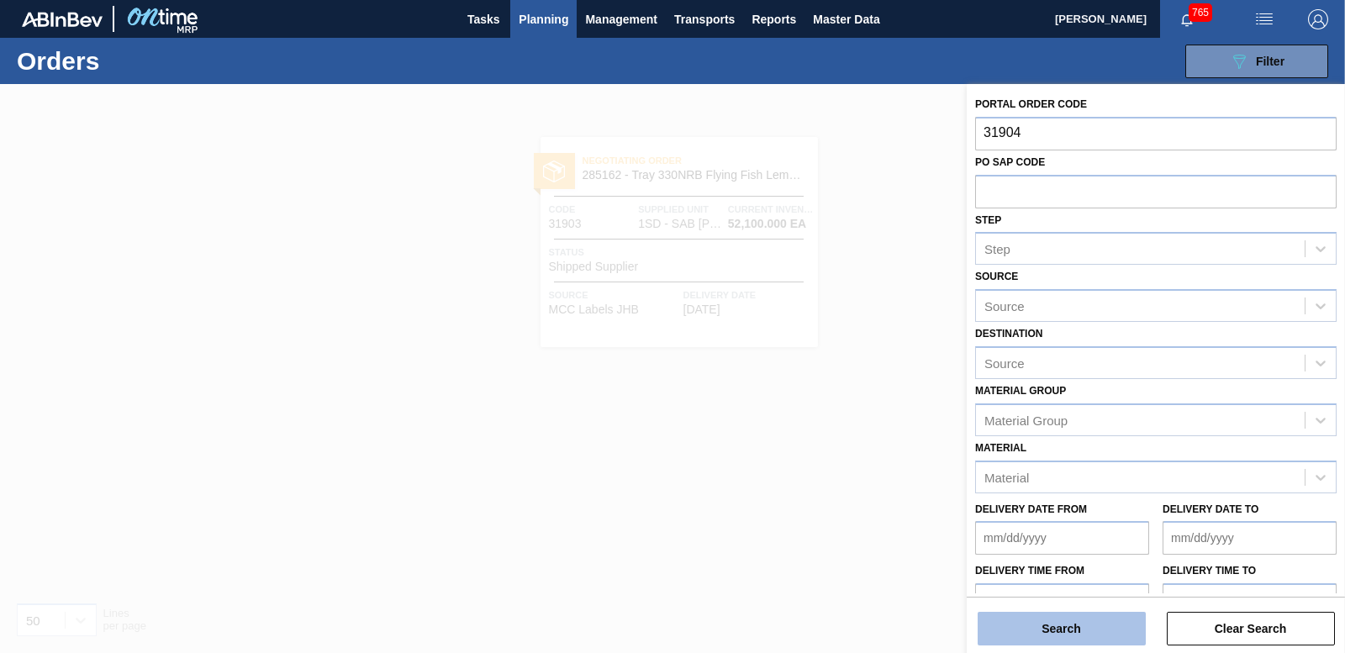
type input "31904"
click at [1047, 631] on button "Search" at bounding box center [1062, 629] width 168 height 34
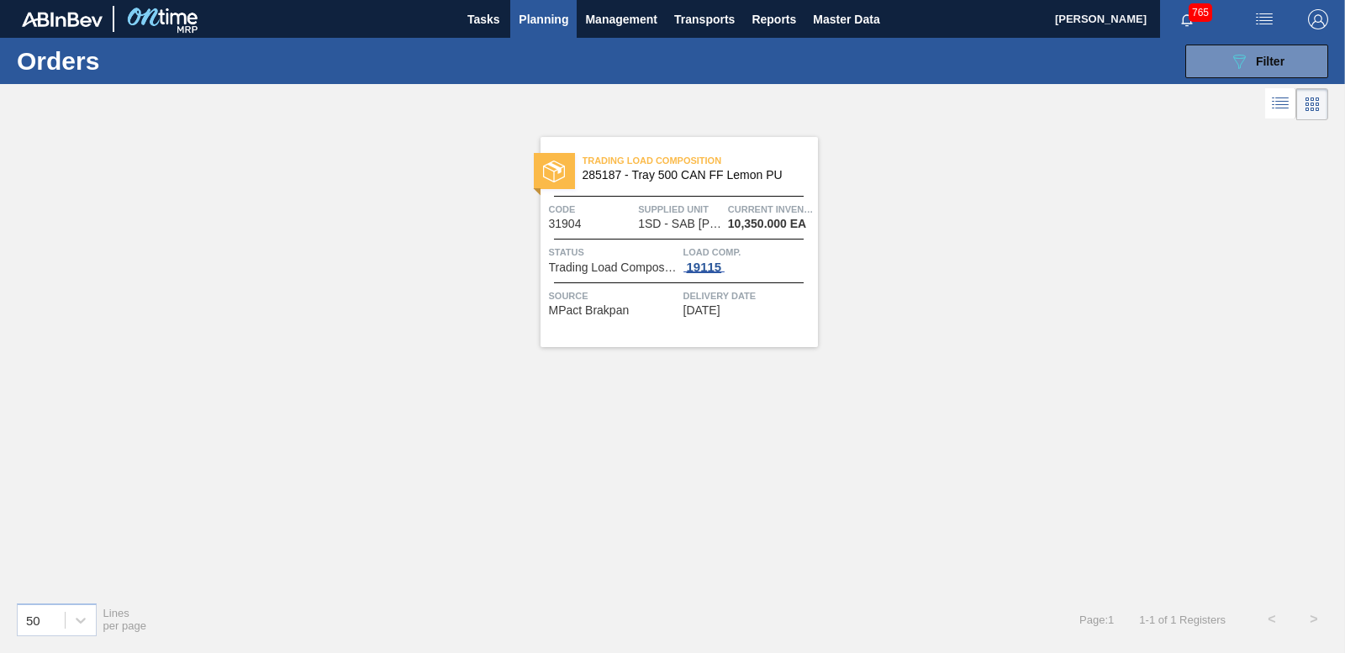
click at [700, 267] on div "19115" at bounding box center [705, 267] width 42 height 13
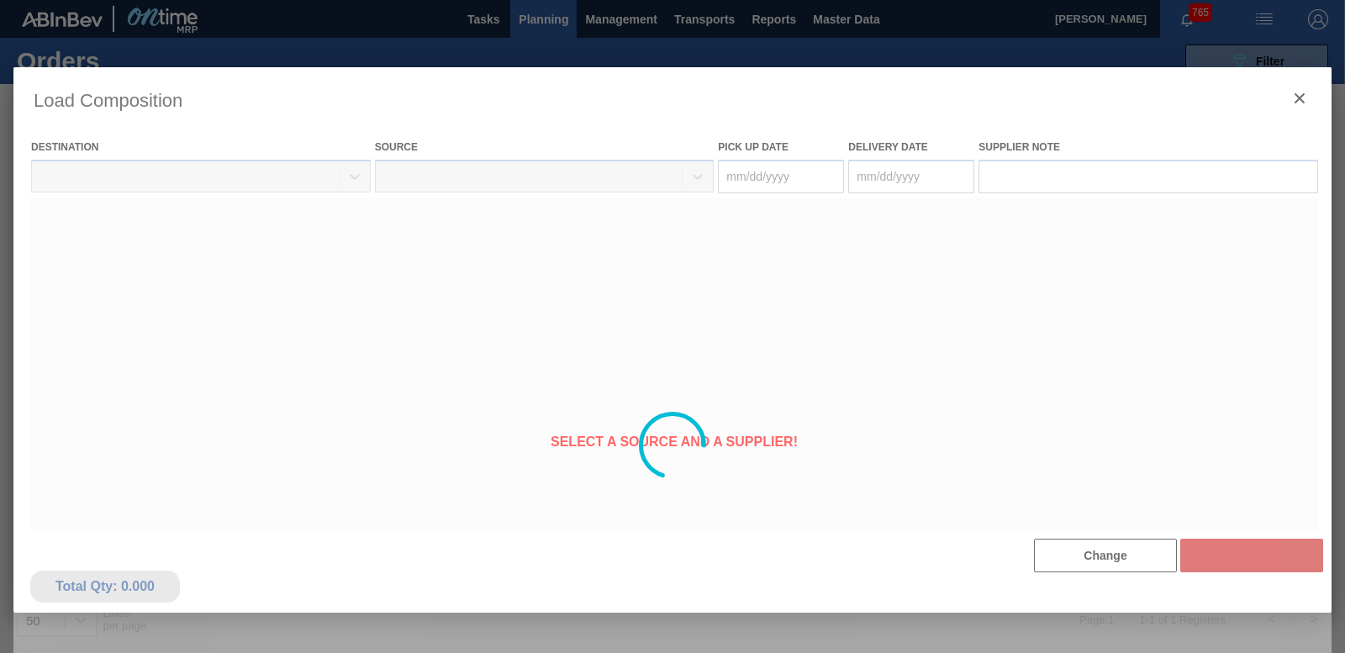
type Date "[DATE]"
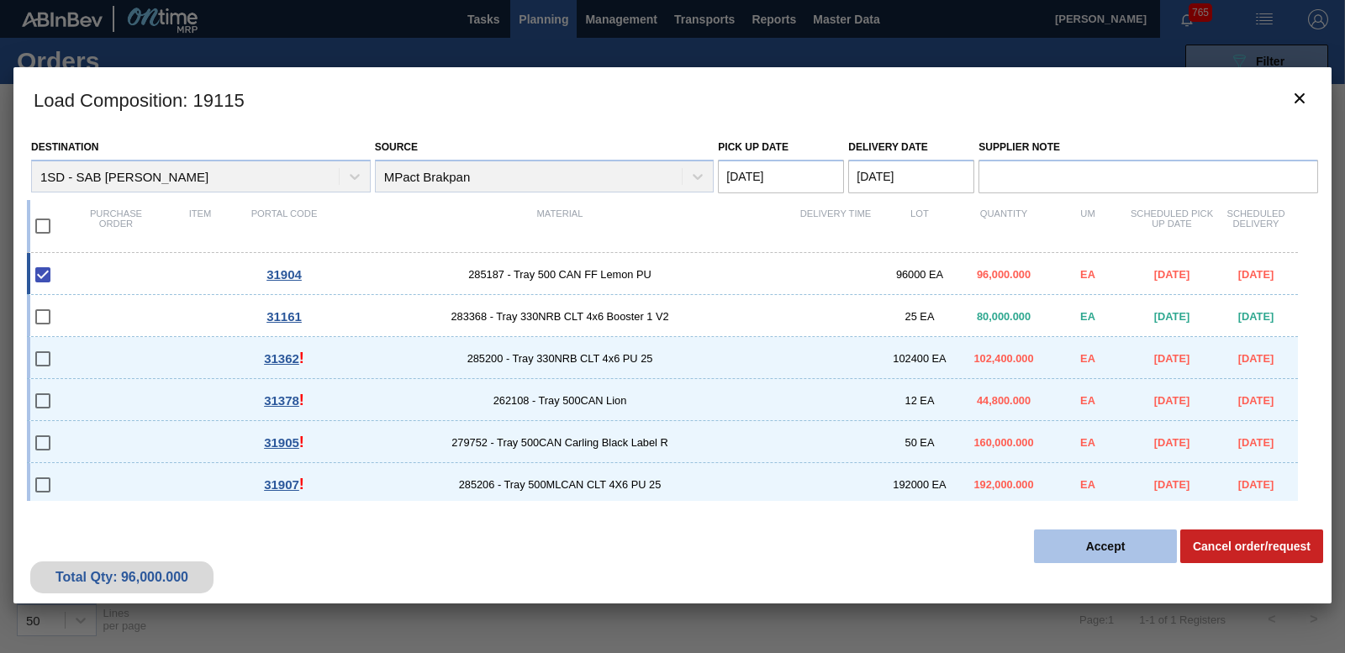
click at [1093, 550] on button "Accept" at bounding box center [1105, 547] width 143 height 34
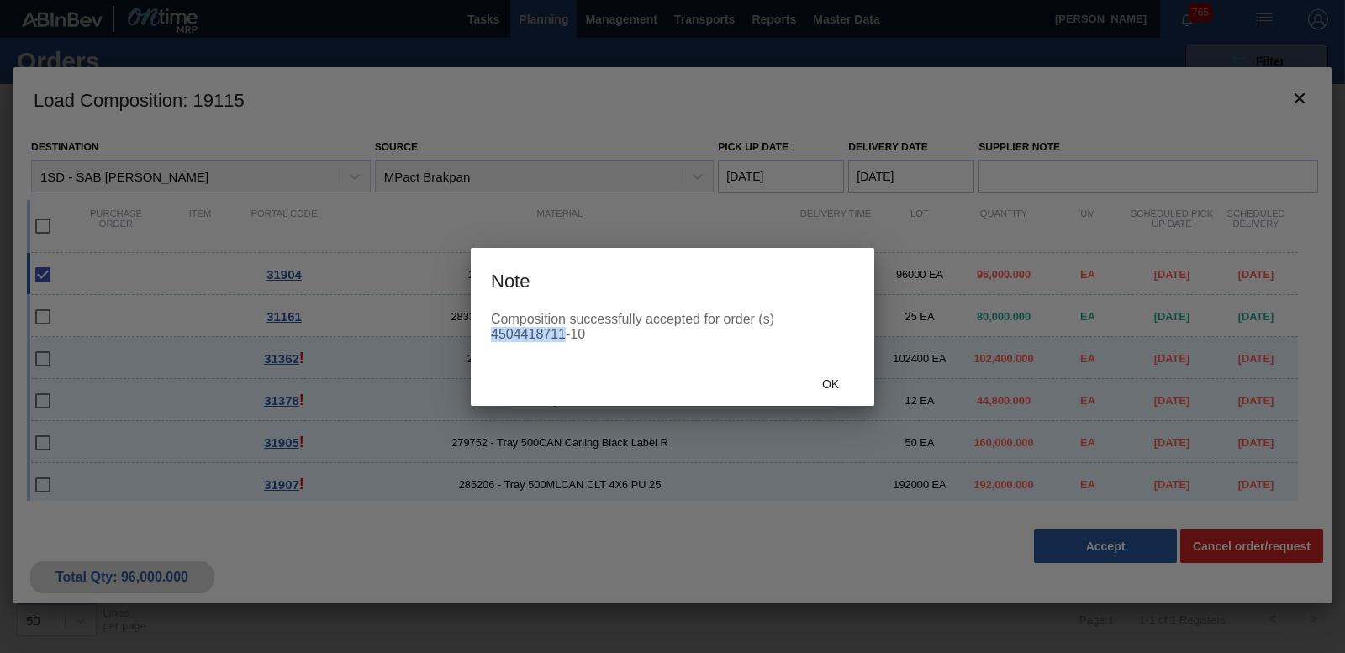
drag, startPoint x: 494, startPoint y: 331, endPoint x: 564, endPoint y: 330, distance: 70.6
click at [564, 330] on div "Composition successfully accepted for order (s) 4504418711-10" at bounding box center [672, 327] width 363 height 30
drag, startPoint x: 564, startPoint y: 330, endPoint x: 544, endPoint y: 330, distance: 20.2
click at [826, 383] on span "Ok" at bounding box center [831, 384] width 44 height 13
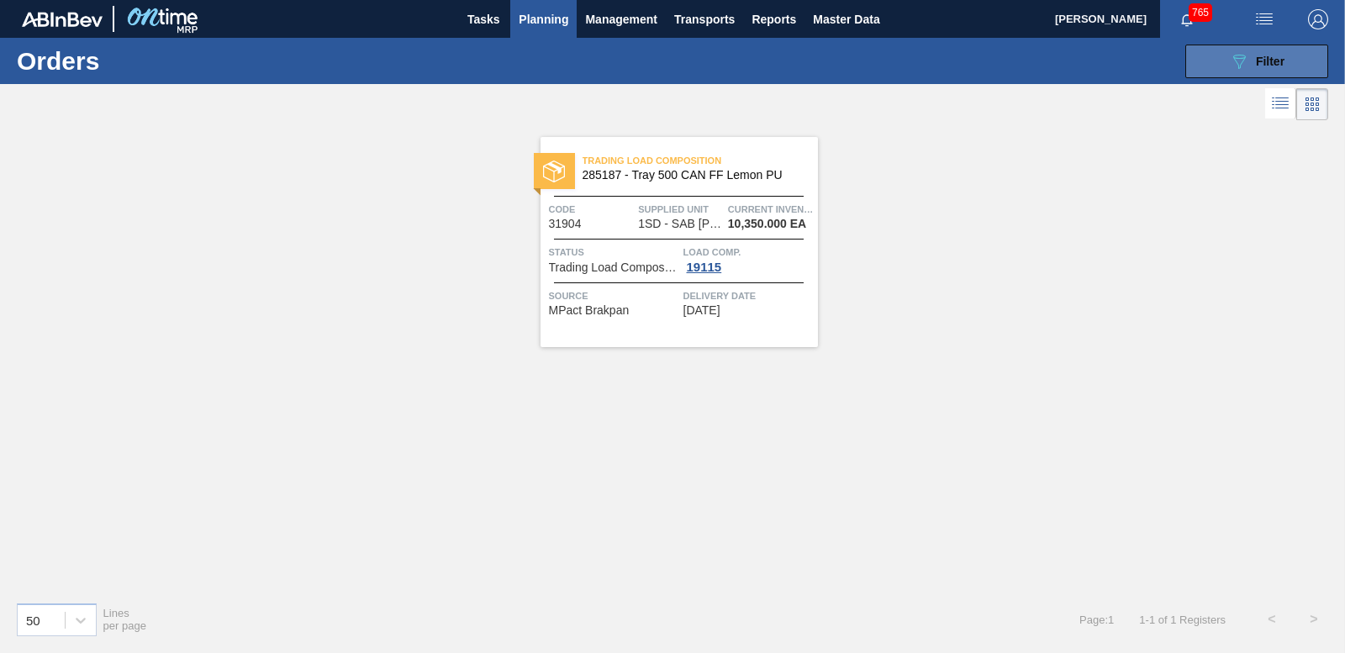
click at [1250, 61] on div "089F7B8B-B2A5-4AFE-B5C0-19BA573D28AC Filter" at bounding box center [1256, 61] width 55 height 20
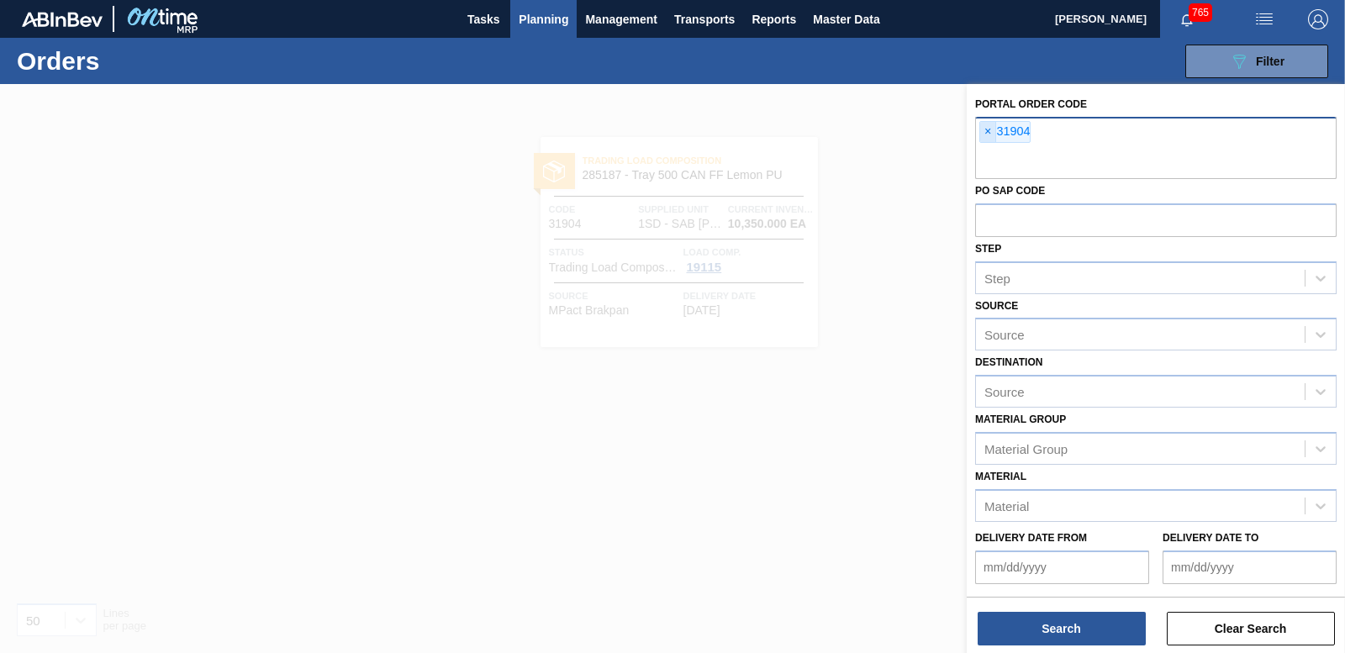
click at [990, 135] on span "×" at bounding box center [988, 132] width 16 height 20
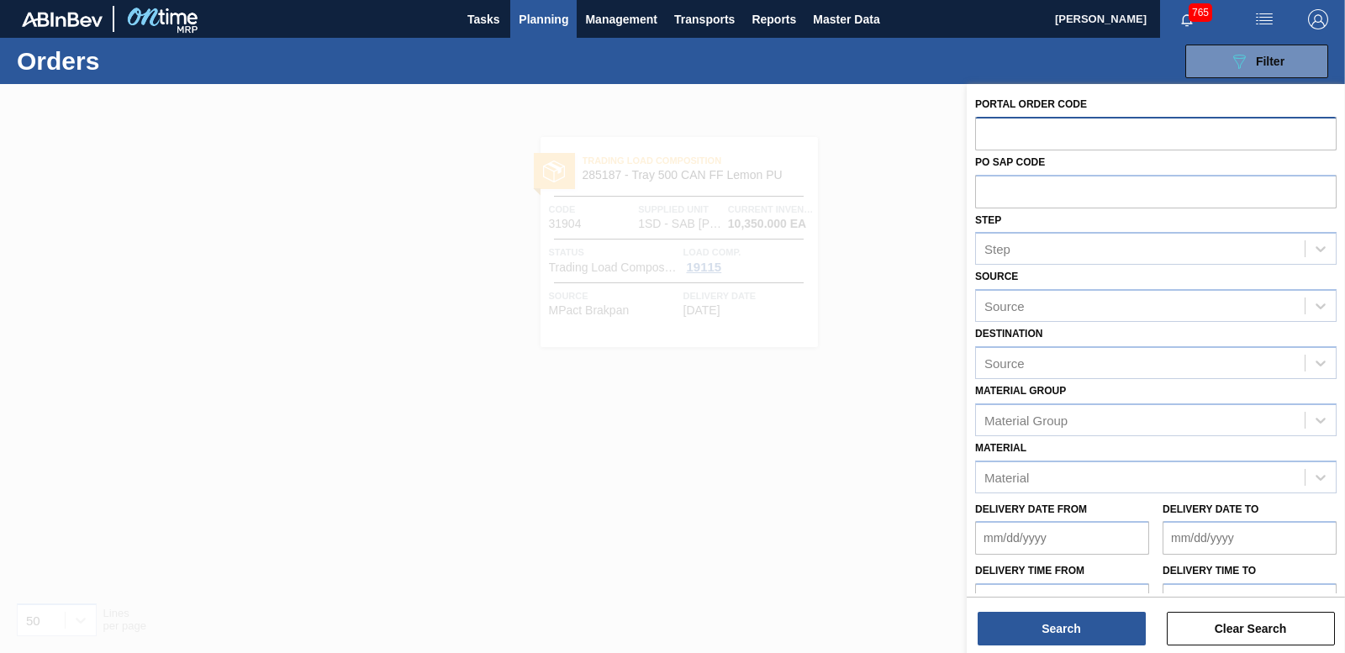
paste input "31905"
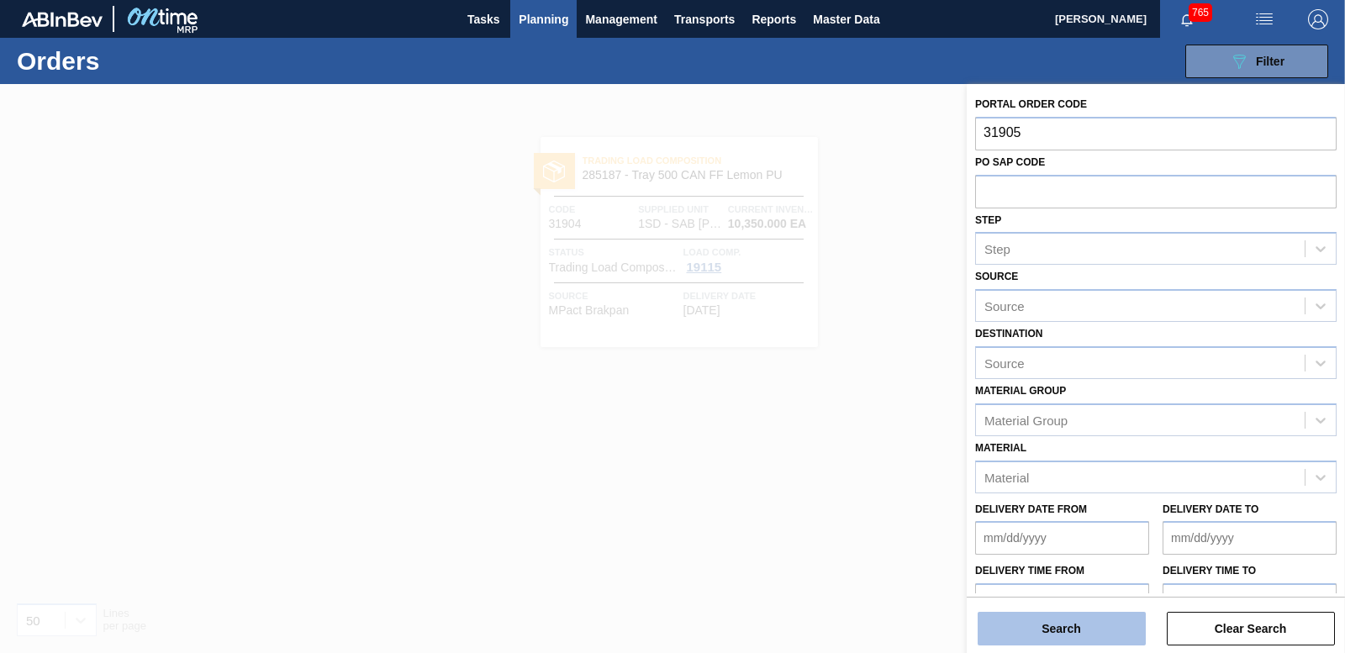
type input "31905"
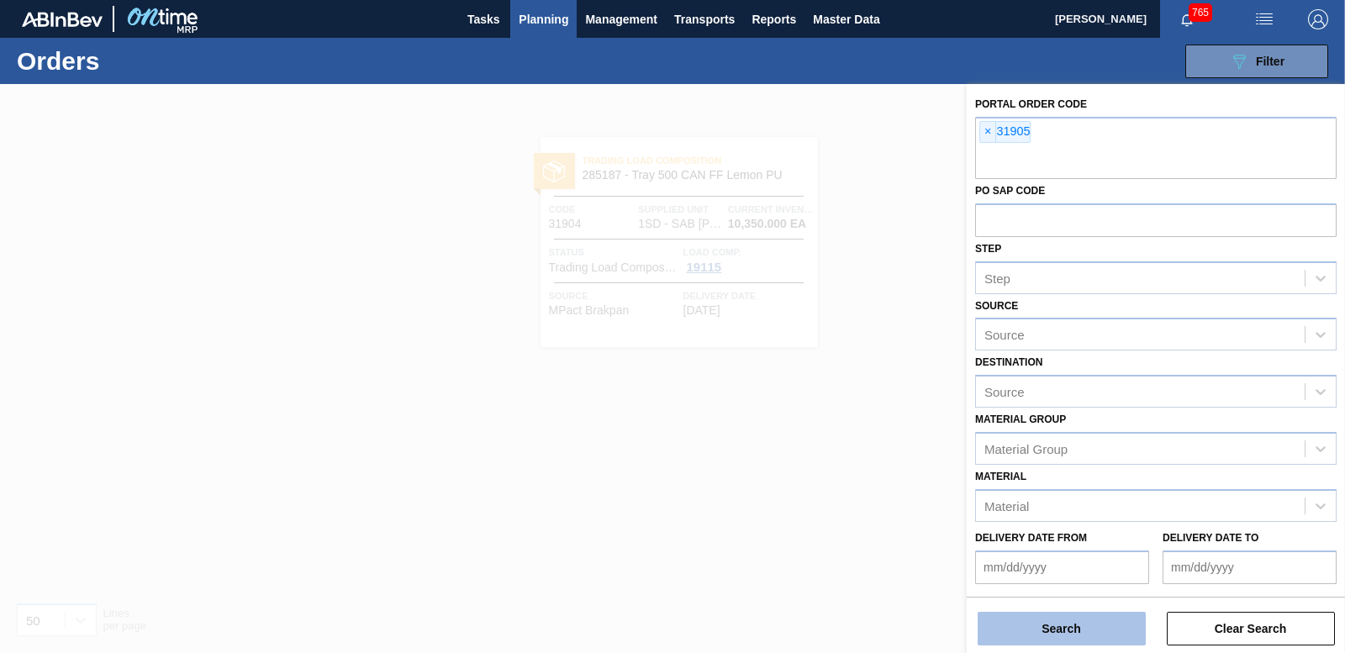
click at [1060, 623] on button "Search" at bounding box center [1062, 629] width 168 height 34
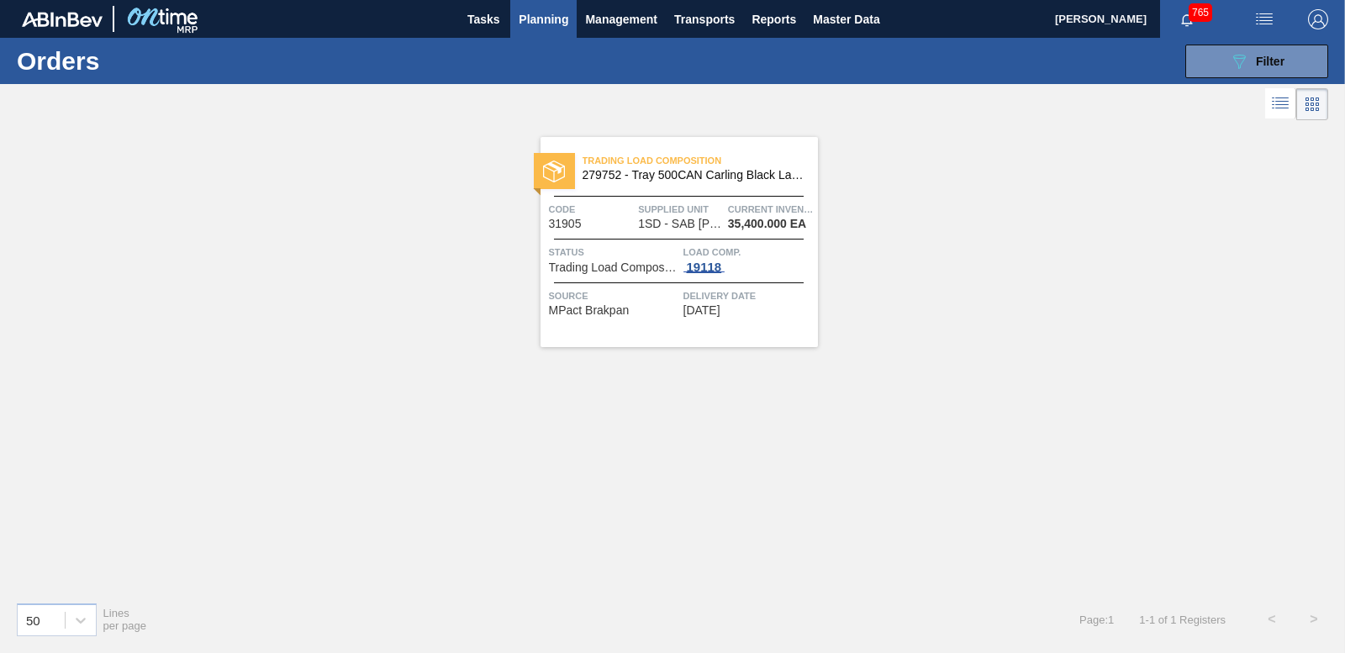
click at [718, 268] on div "19118" at bounding box center [705, 267] width 42 height 13
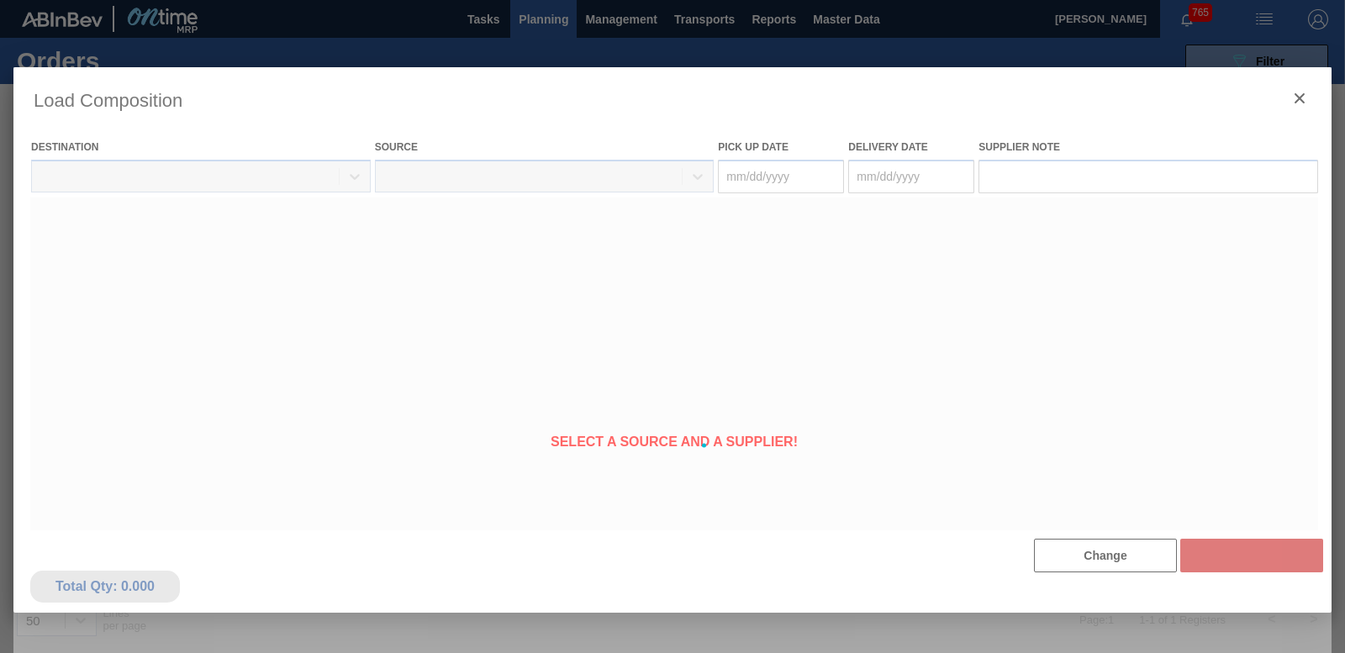
type Date "[DATE]"
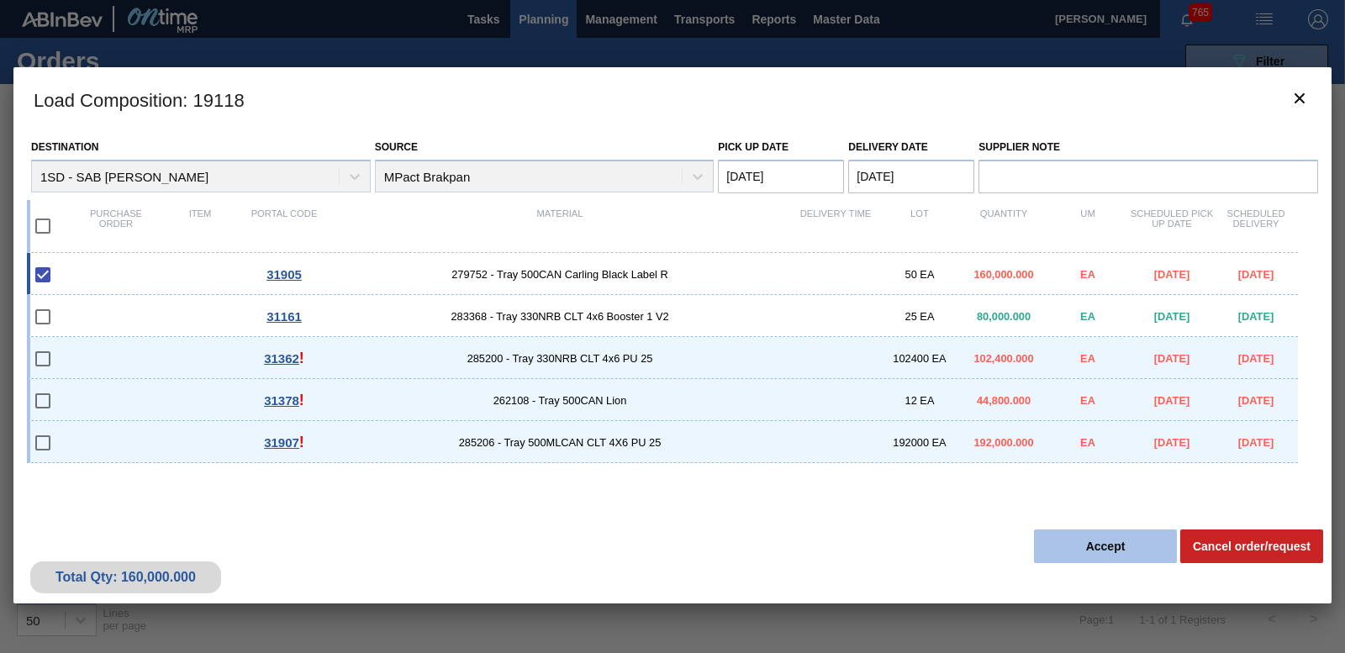
click at [1091, 541] on button "Accept" at bounding box center [1105, 547] width 143 height 34
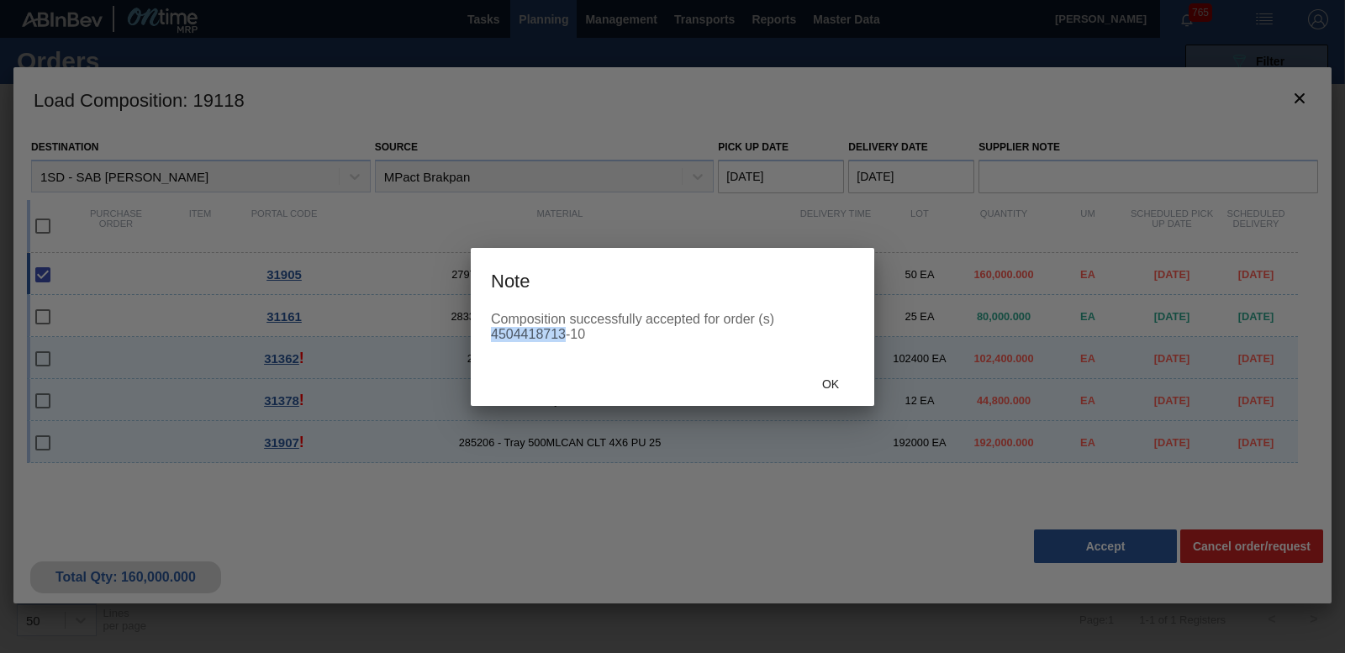
drag, startPoint x: 492, startPoint y: 330, endPoint x: 564, endPoint y: 335, distance: 72.5
click at [564, 335] on div "Composition successfully accepted for order (s) 4504418713-10" at bounding box center [672, 327] width 363 height 30
drag, startPoint x: 564, startPoint y: 335, endPoint x: 547, endPoint y: 337, distance: 17.7
click at [833, 391] on span "Ok" at bounding box center [831, 384] width 44 height 13
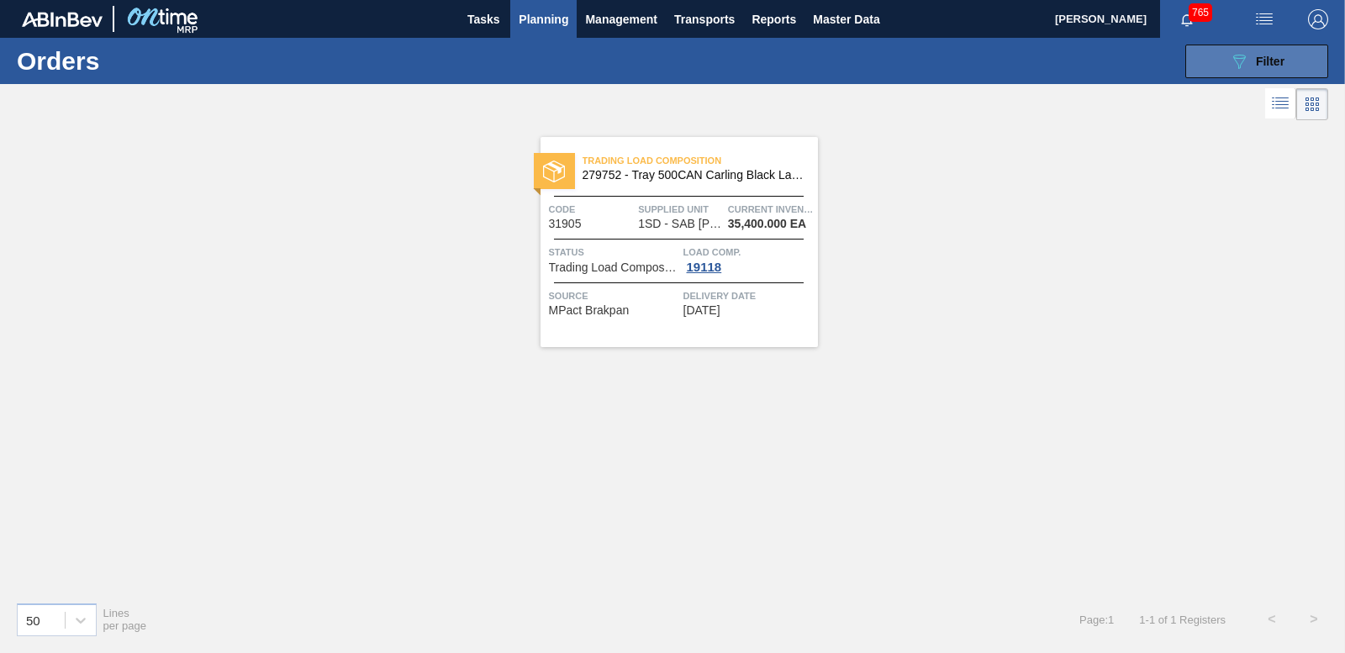
click at [1276, 63] on span "Filter" at bounding box center [1270, 61] width 29 height 13
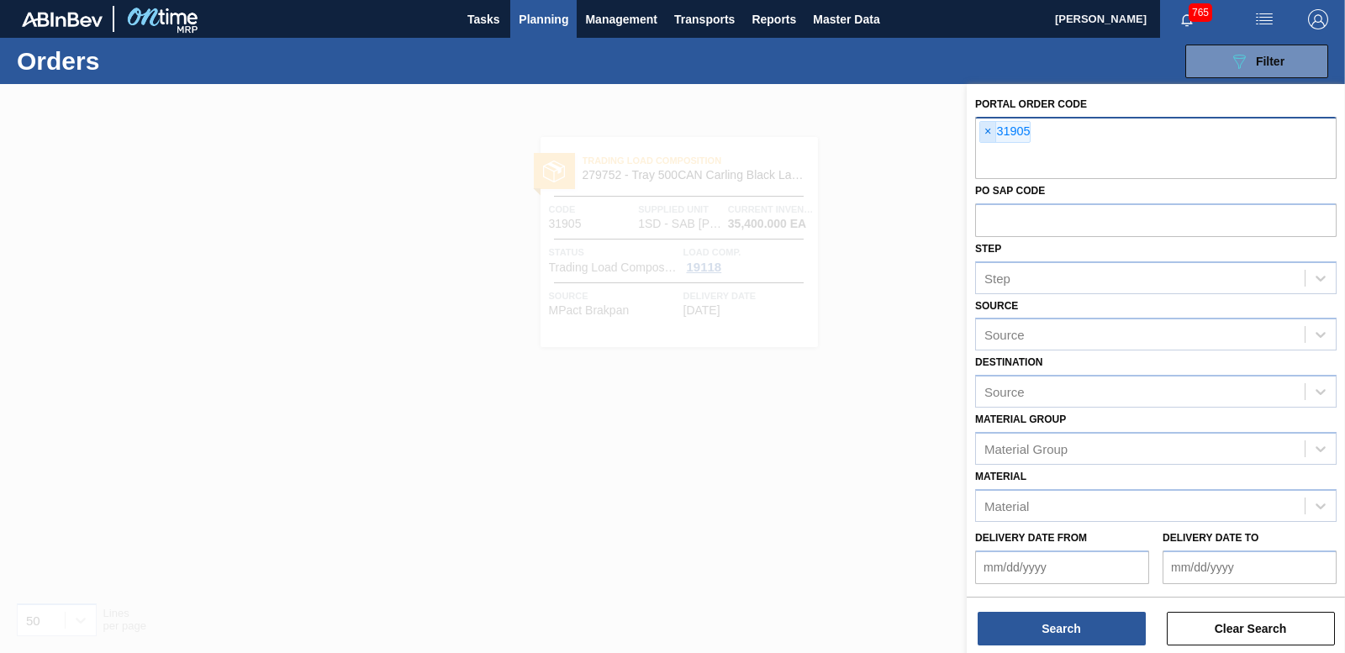
click at [990, 131] on span "×" at bounding box center [988, 132] width 16 height 20
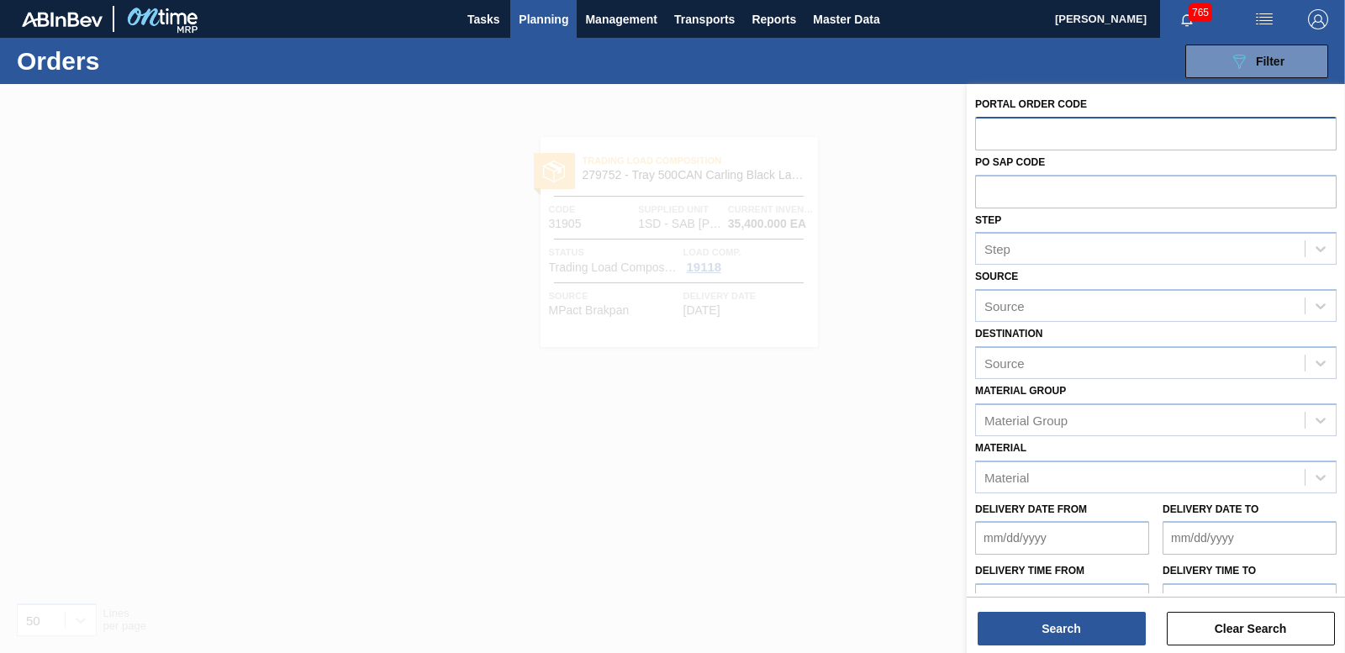
paste input "31907"
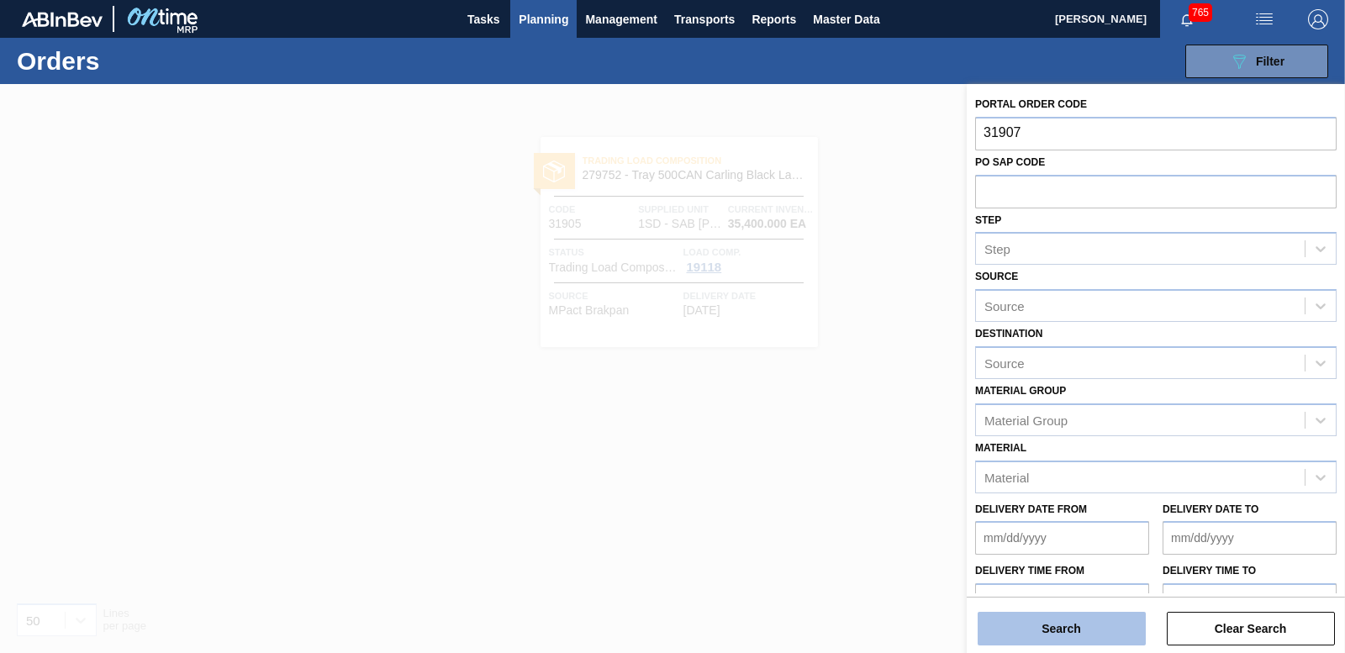
type input "31907"
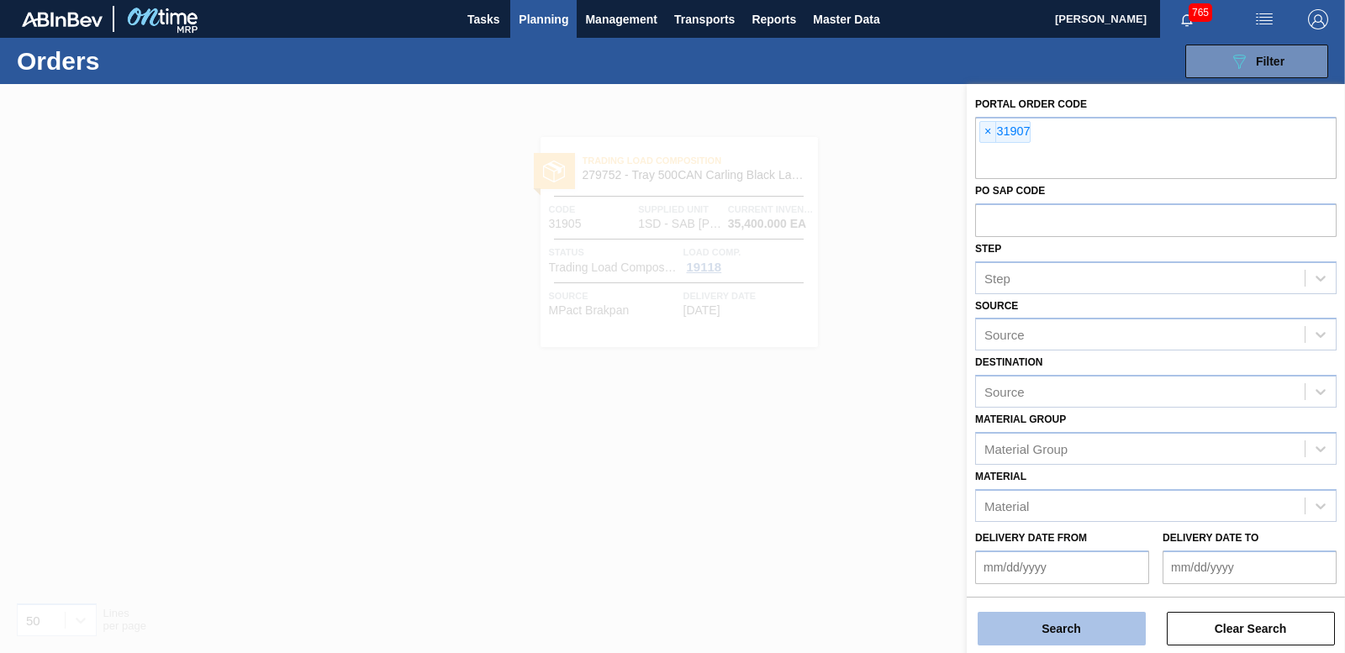
click at [1047, 624] on button "Search" at bounding box center [1062, 629] width 168 height 34
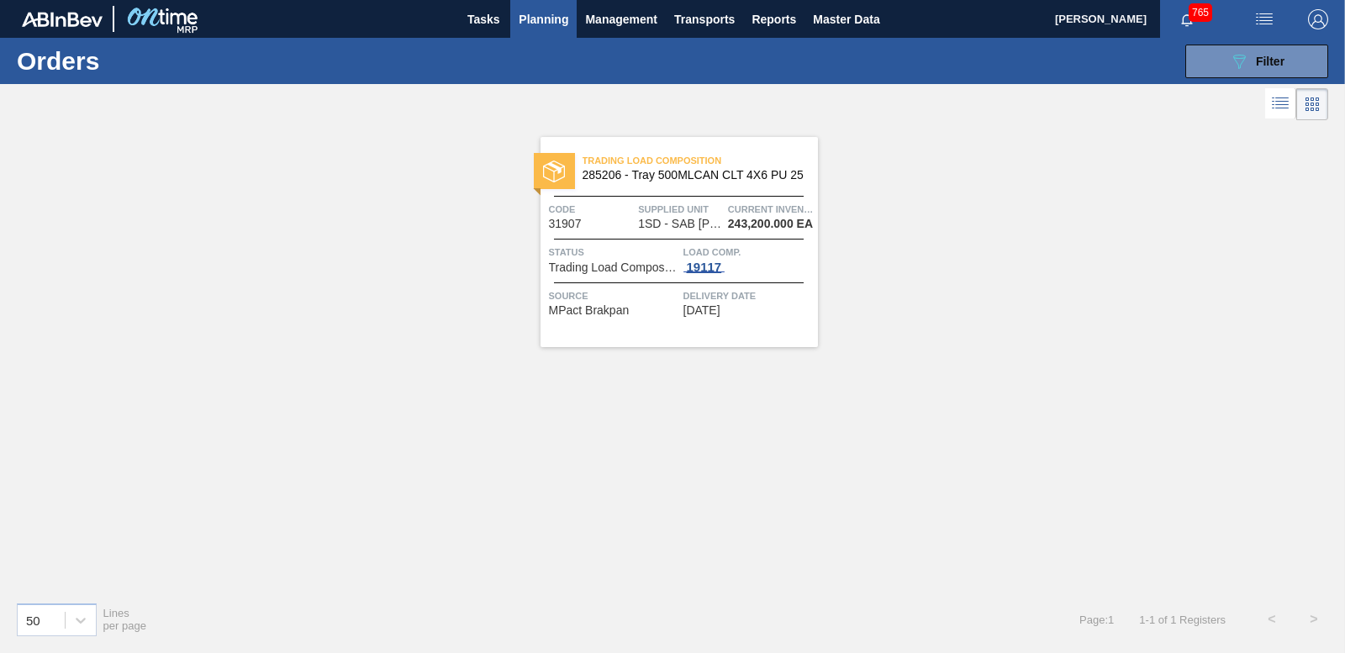
click at [696, 267] on div "19117" at bounding box center [705, 267] width 42 height 13
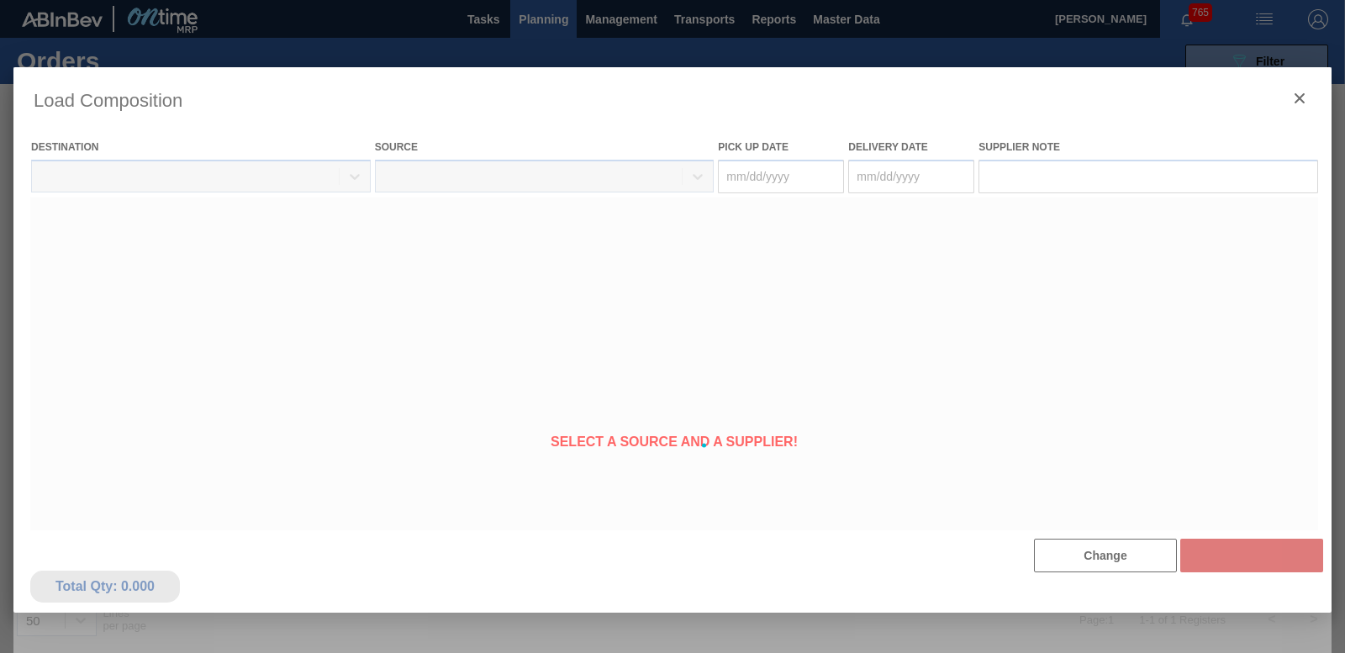
type Date "[DATE]"
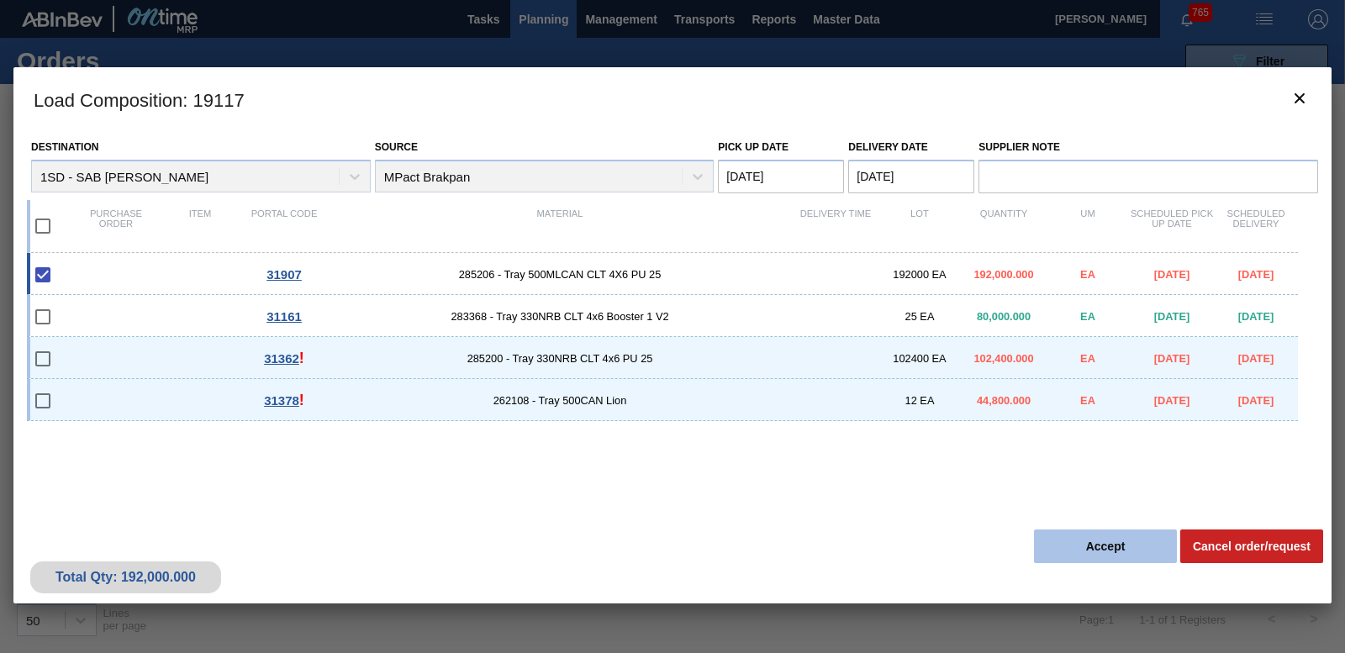
click at [1073, 541] on button "Accept" at bounding box center [1105, 547] width 143 height 34
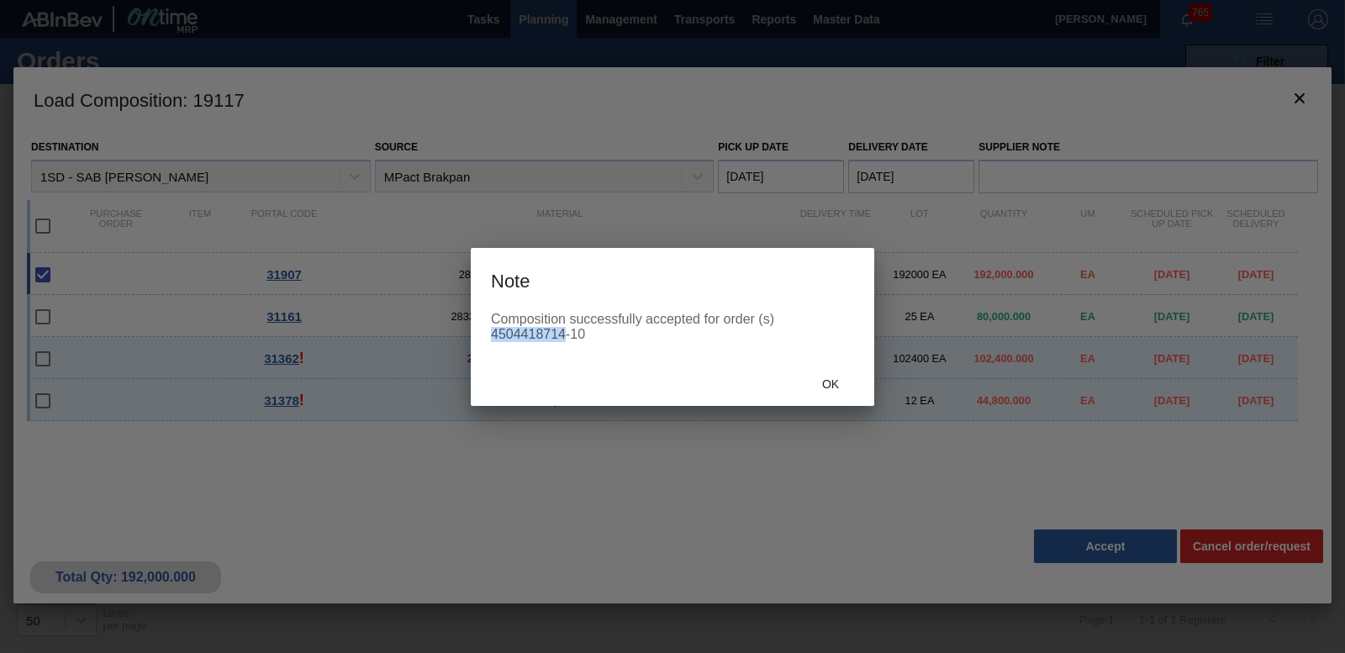
drag, startPoint x: 498, startPoint y: 331, endPoint x: 566, endPoint y: 331, distance: 68.1
click at [566, 331] on div "Composition successfully accepted for order (s) 4504418714-10" at bounding box center [672, 327] width 363 height 30
click at [846, 383] on span "Ok" at bounding box center [831, 384] width 44 height 13
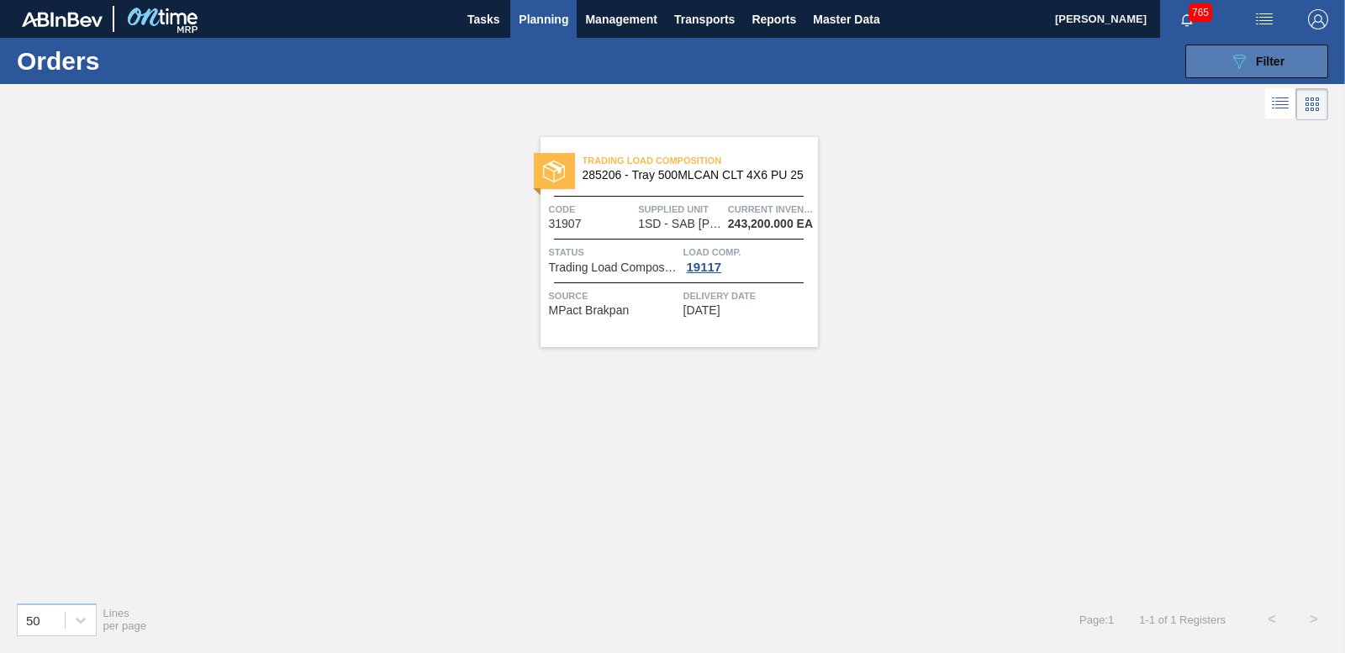
click at [1285, 63] on span "Filter" at bounding box center [1270, 61] width 29 height 13
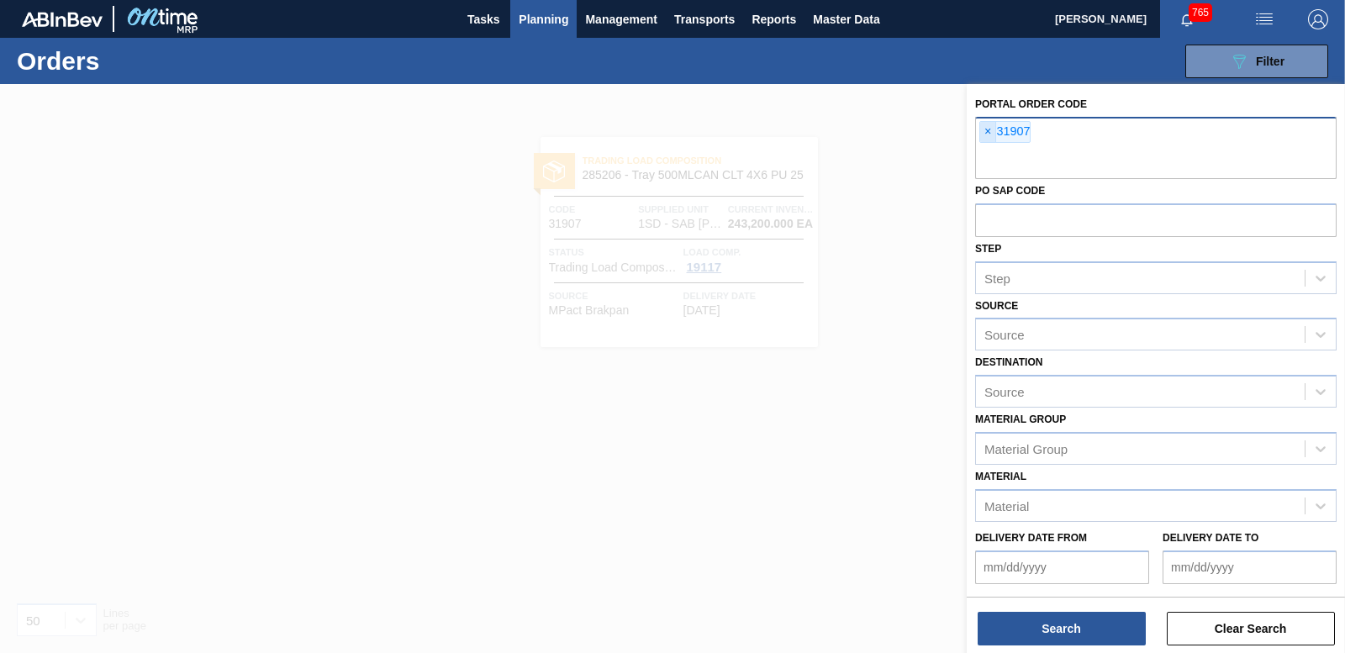
click at [983, 129] on span "×" at bounding box center [988, 132] width 16 height 20
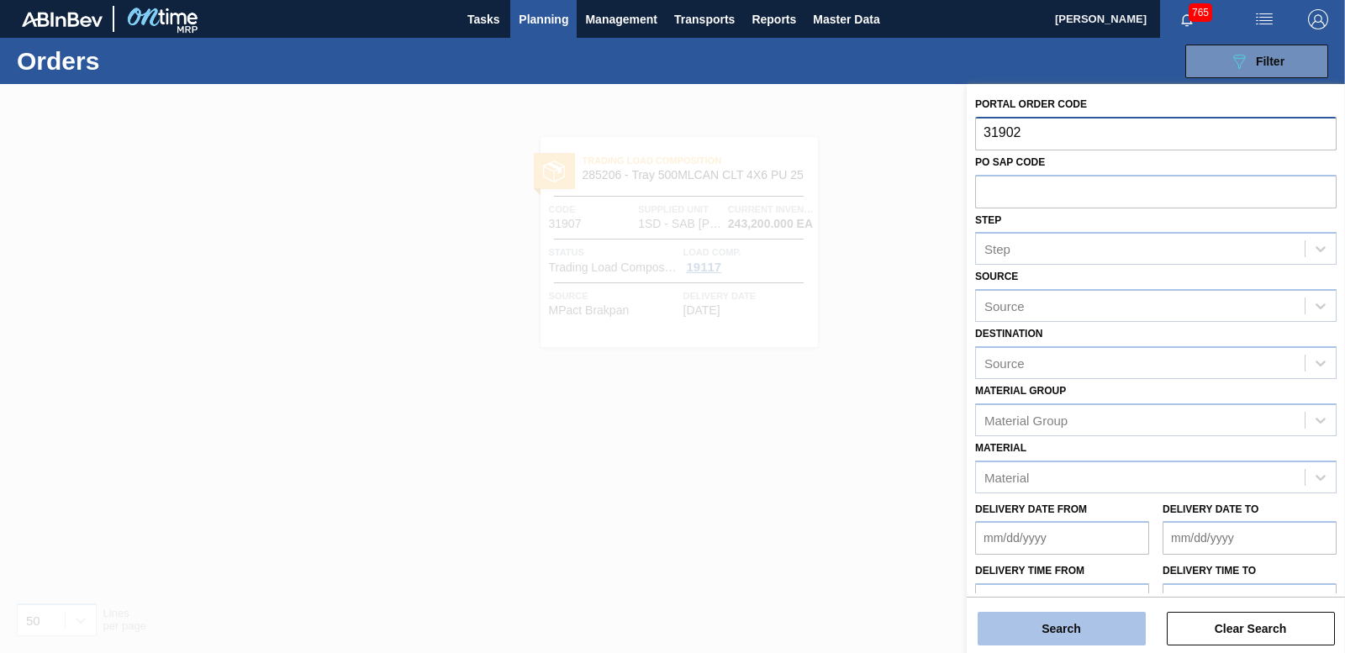
type input "31902"
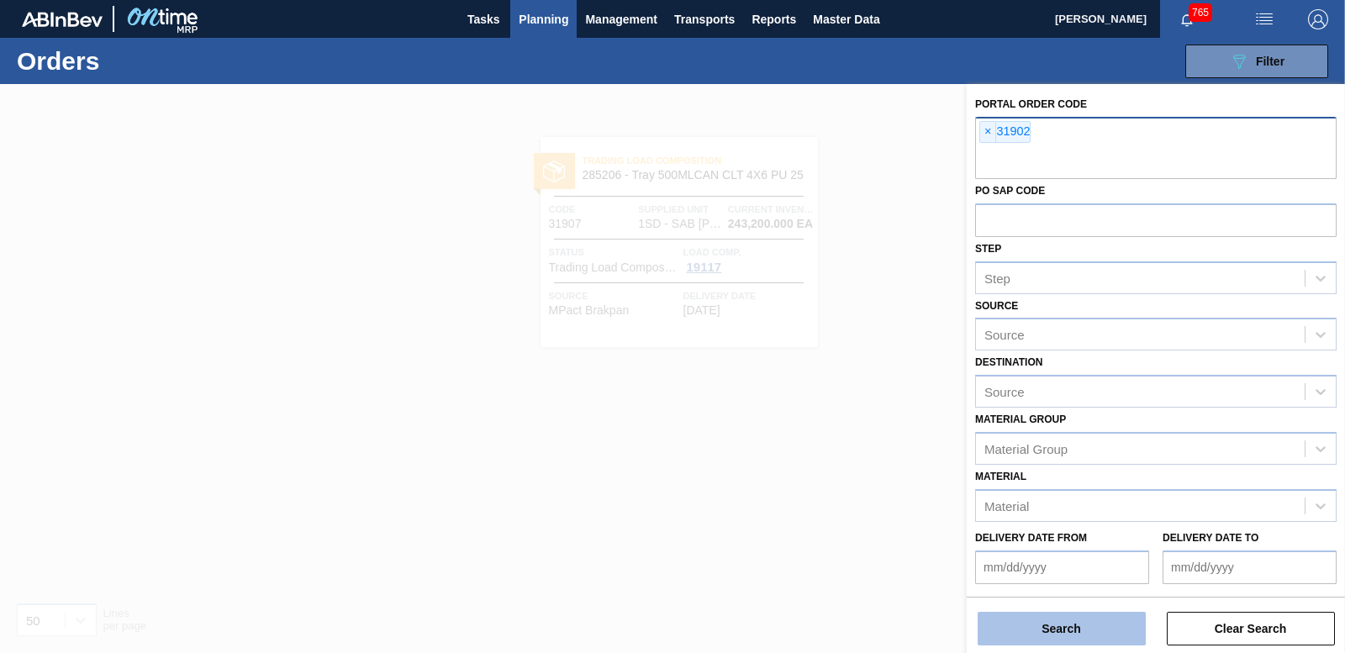
click at [1087, 634] on button "Search" at bounding box center [1062, 629] width 168 height 34
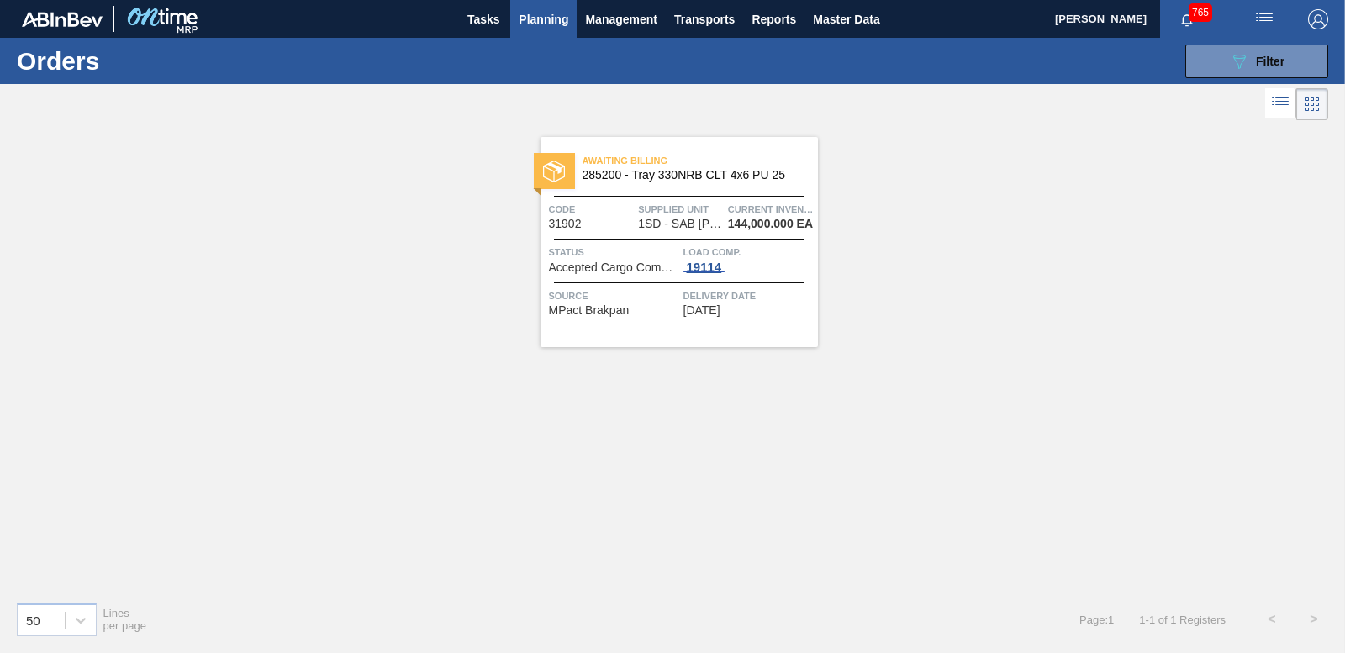
click at [710, 267] on div "19114" at bounding box center [705, 267] width 42 height 13
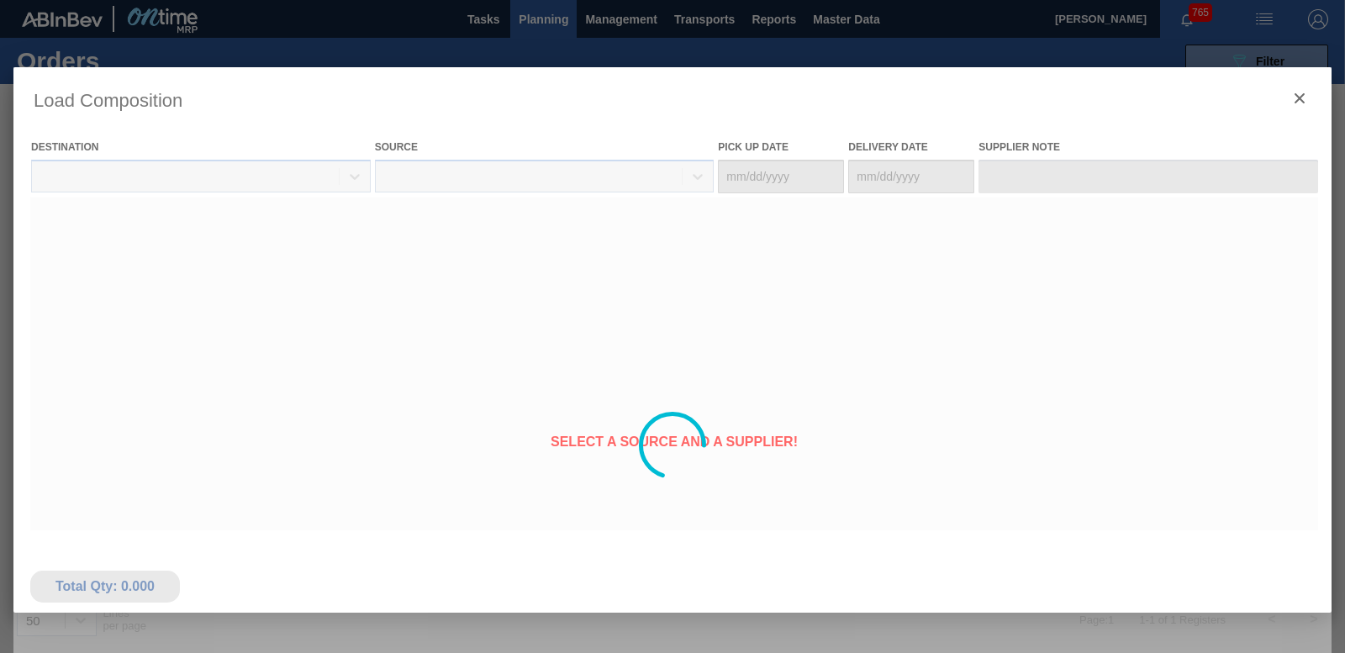
type Date "[DATE]"
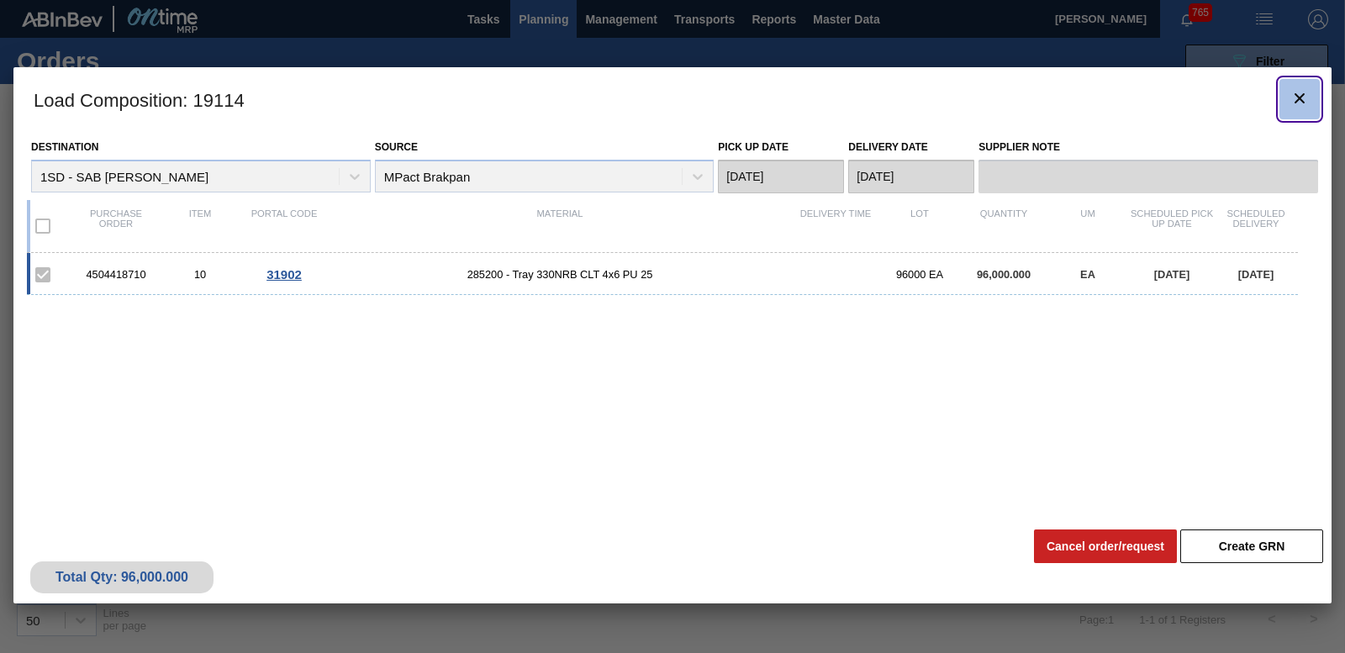
click at [1283, 98] on button "botão de ícone" at bounding box center [1300, 99] width 40 height 40
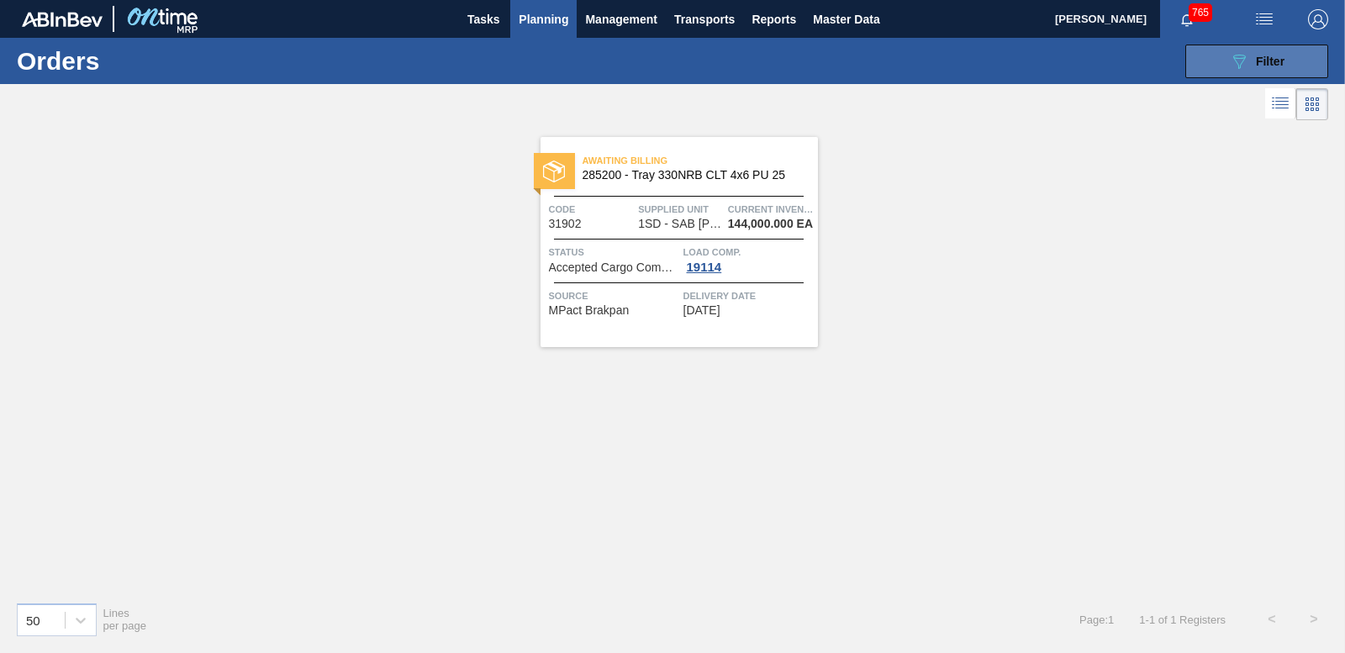
click at [1270, 68] on div "089F7B8B-B2A5-4AFE-B5C0-19BA573D28AC Filter" at bounding box center [1256, 61] width 55 height 20
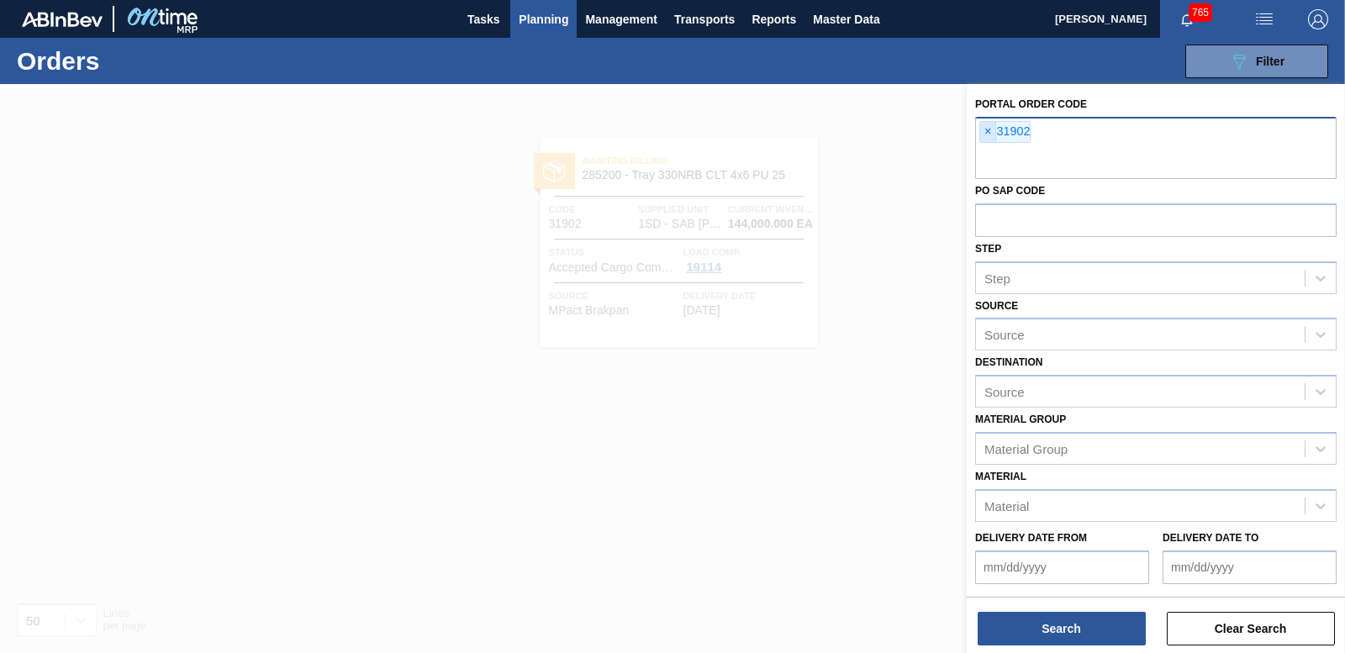
click at [981, 132] on span "×" at bounding box center [988, 132] width 16 height 20
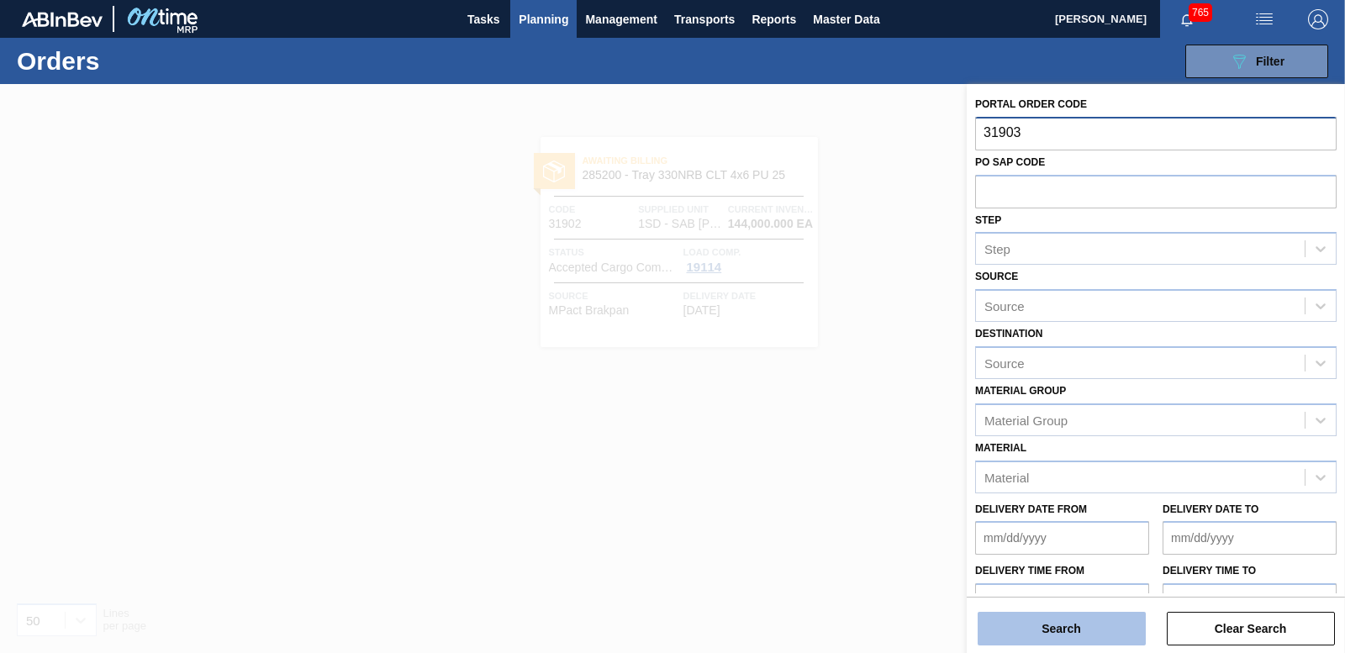
type input "31903"
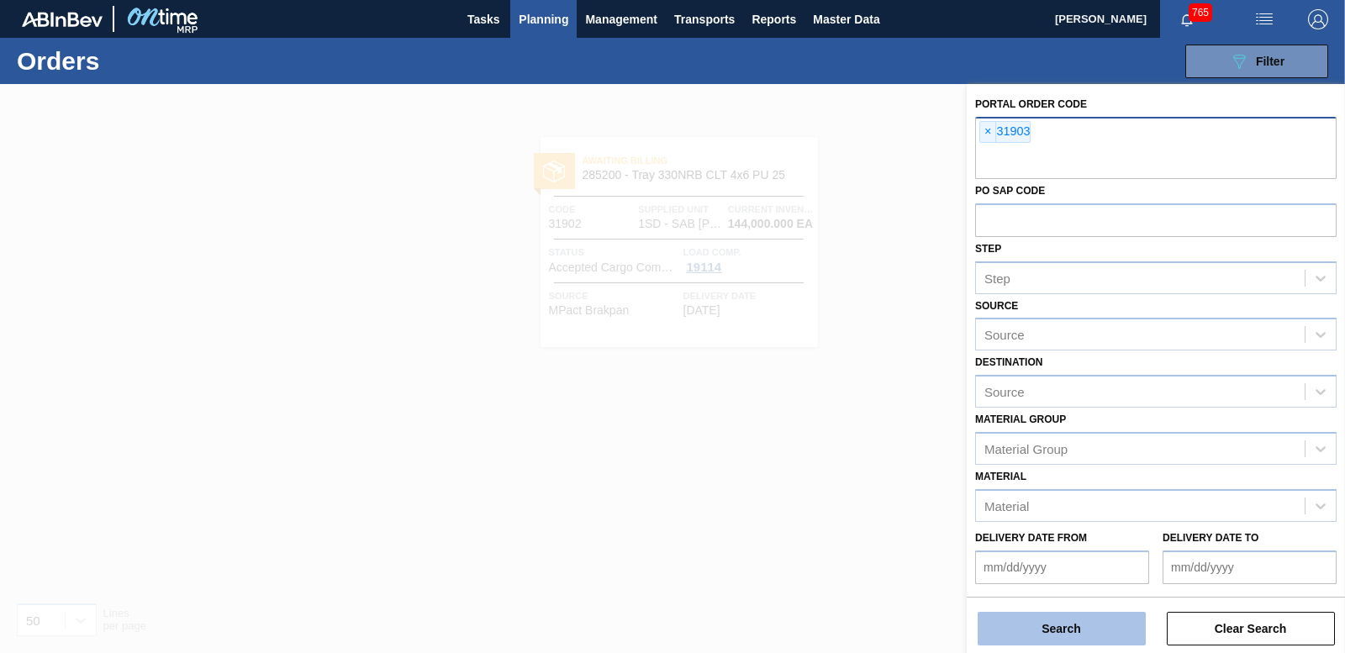
drag, startPoint x: 1111, startPoint y: 623, endPoint x: 1106, endPoint y: 614, distance: 10.5
click at [1108, 619] on button "Search" at bounding box center [1062, 629] width 168 height 34
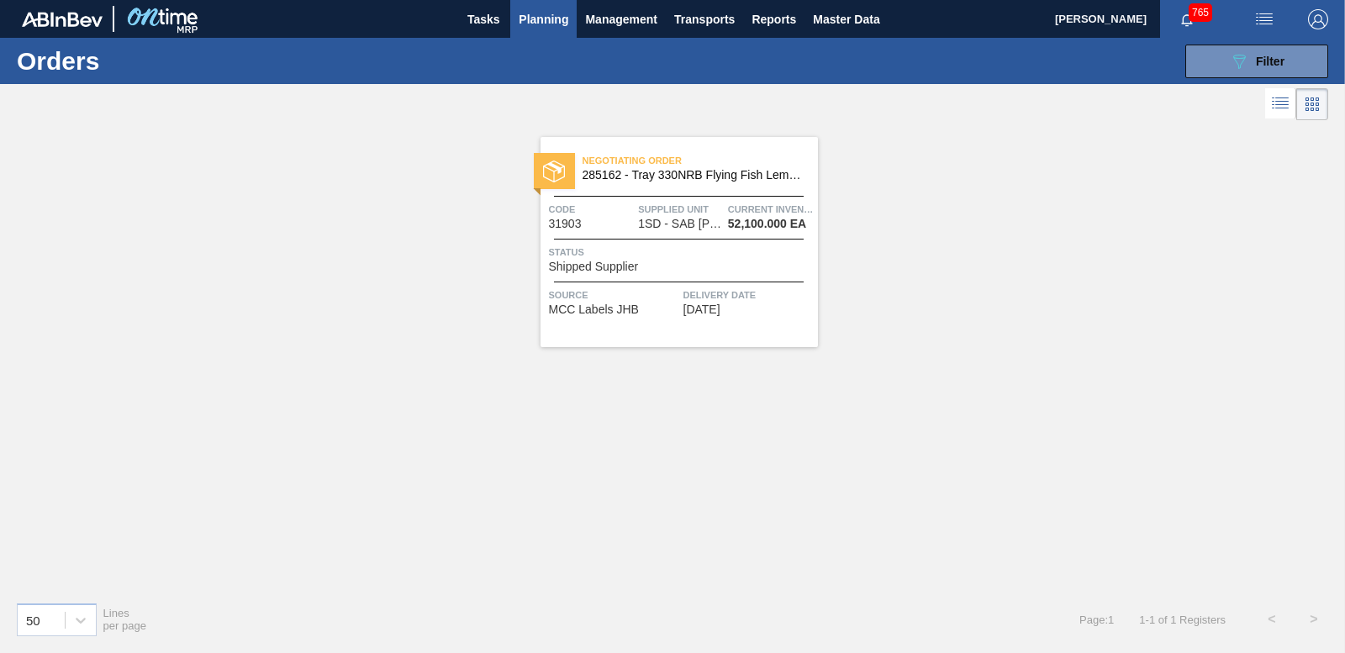
click at [701, 256] on span "Status" at bounding box center [681, 252] width 265 height 17
click at [536, 21] on span "Planning" at bounding box center [544, 19] width 50 height 20
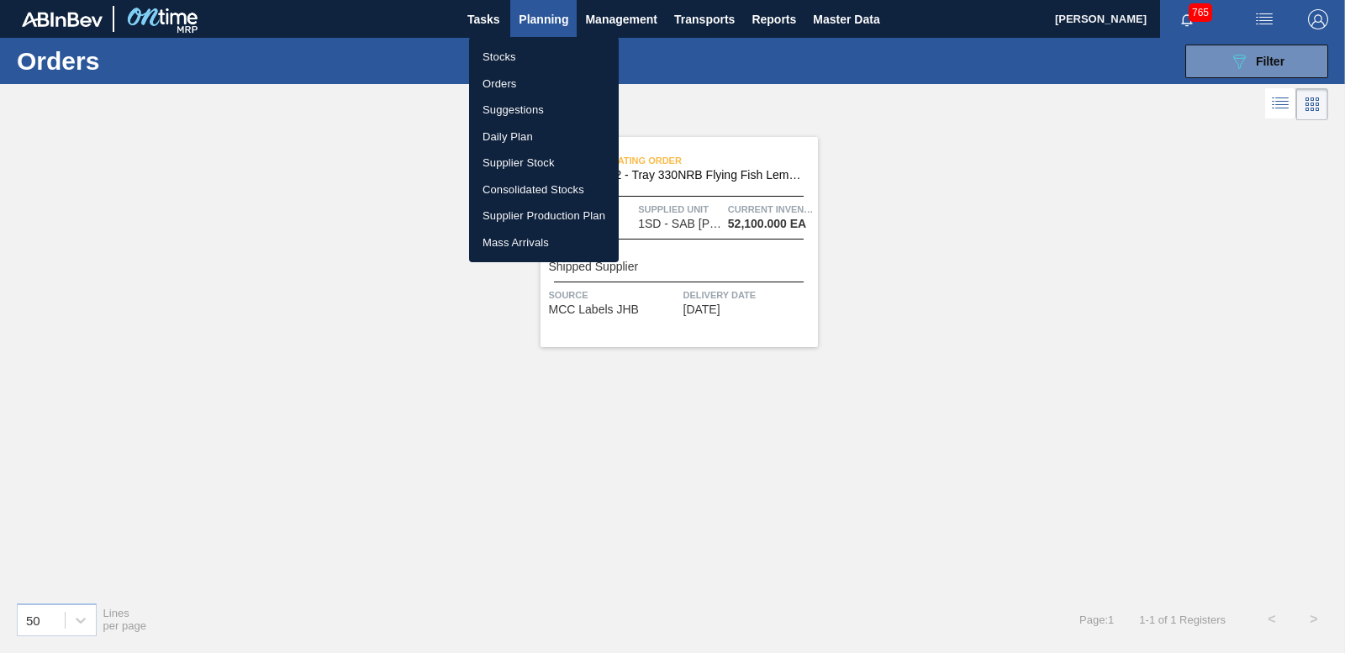
click at [870, 289] on div at bounding box center [672, 326] width 1345 height 653
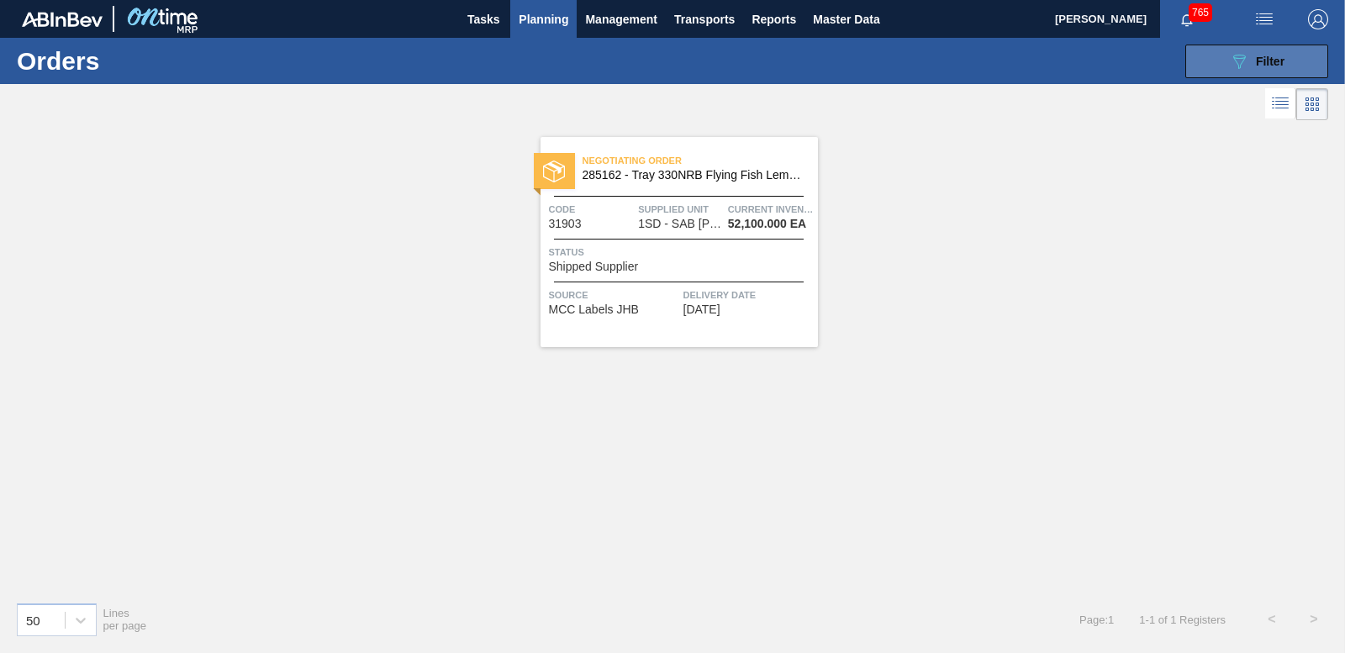
click at [1245, 77] on button "089F7B8B-B2A5-4AFE-B5C0-19BA573D28AC Filter" at bounding box center [1257, 62] width 143 height 34
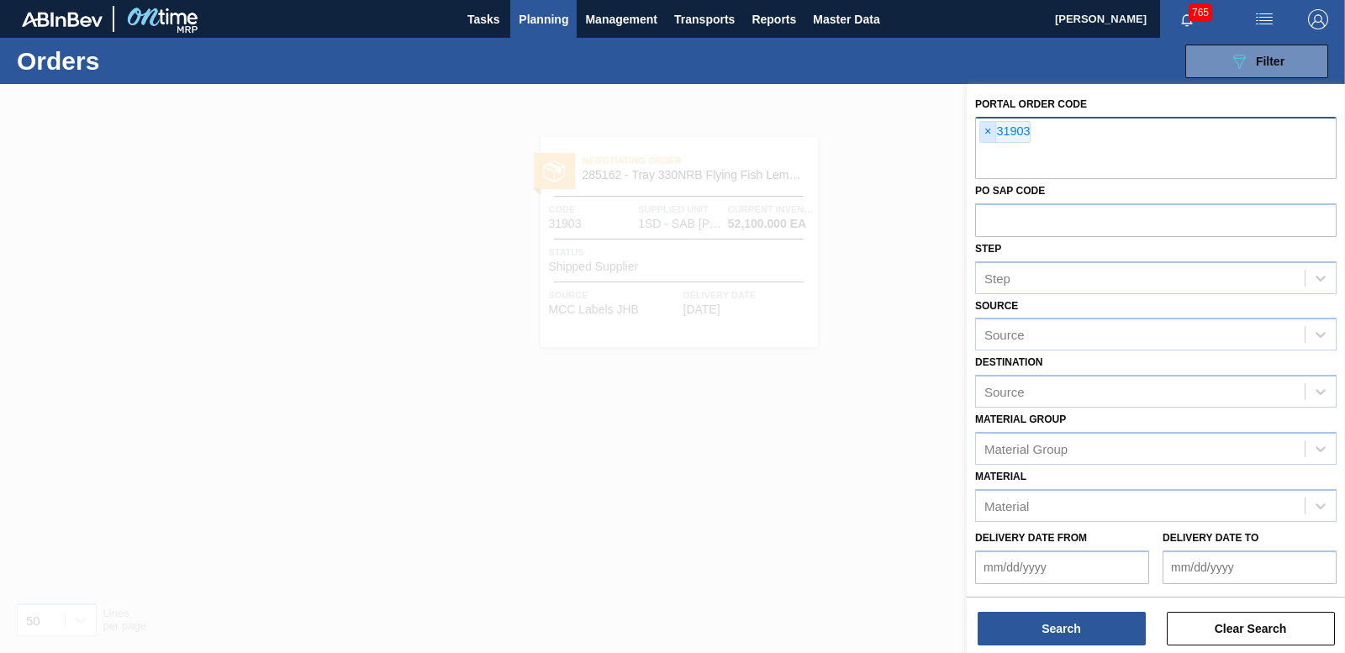
click at [991, 131] on span "×" at bounding box center [988, 132] width 16 height 20
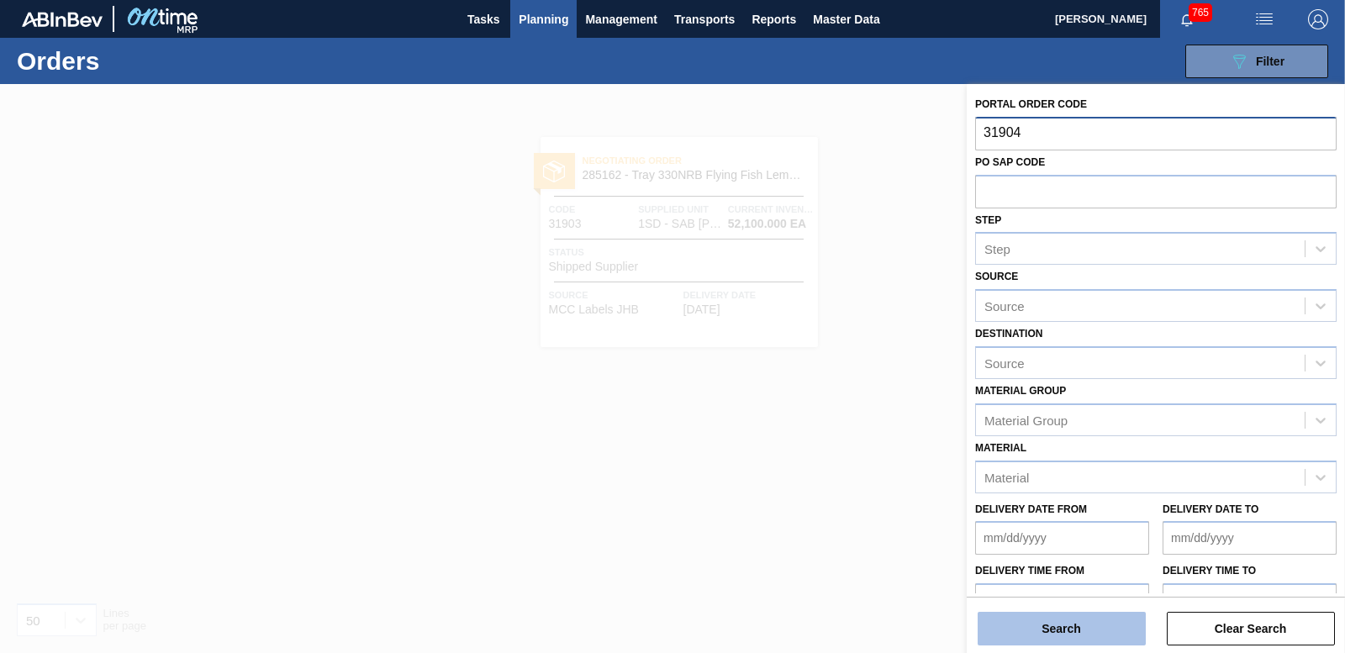
type input "31904"
click at [1064, 621] on button "Search" at bounding box center [1062, 629] width 168 height 34
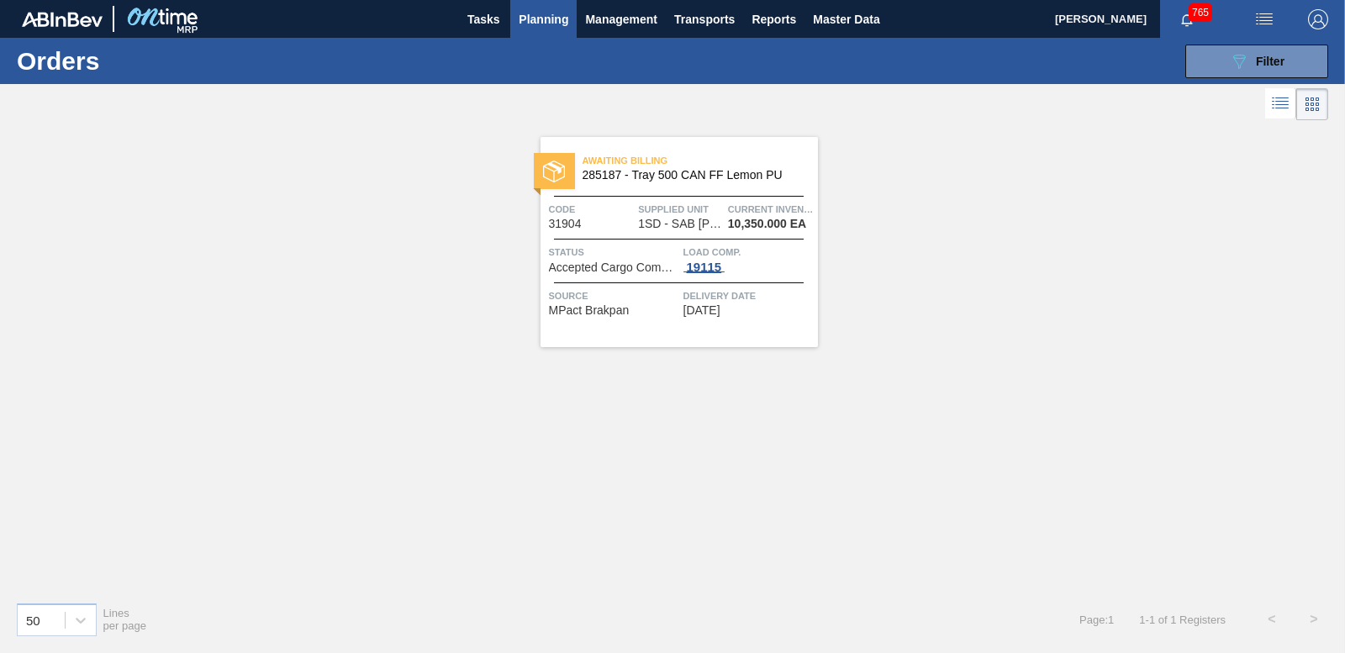
click at [704, 267] on div "19115" at bounding box center [705, 267] width 42 height 13
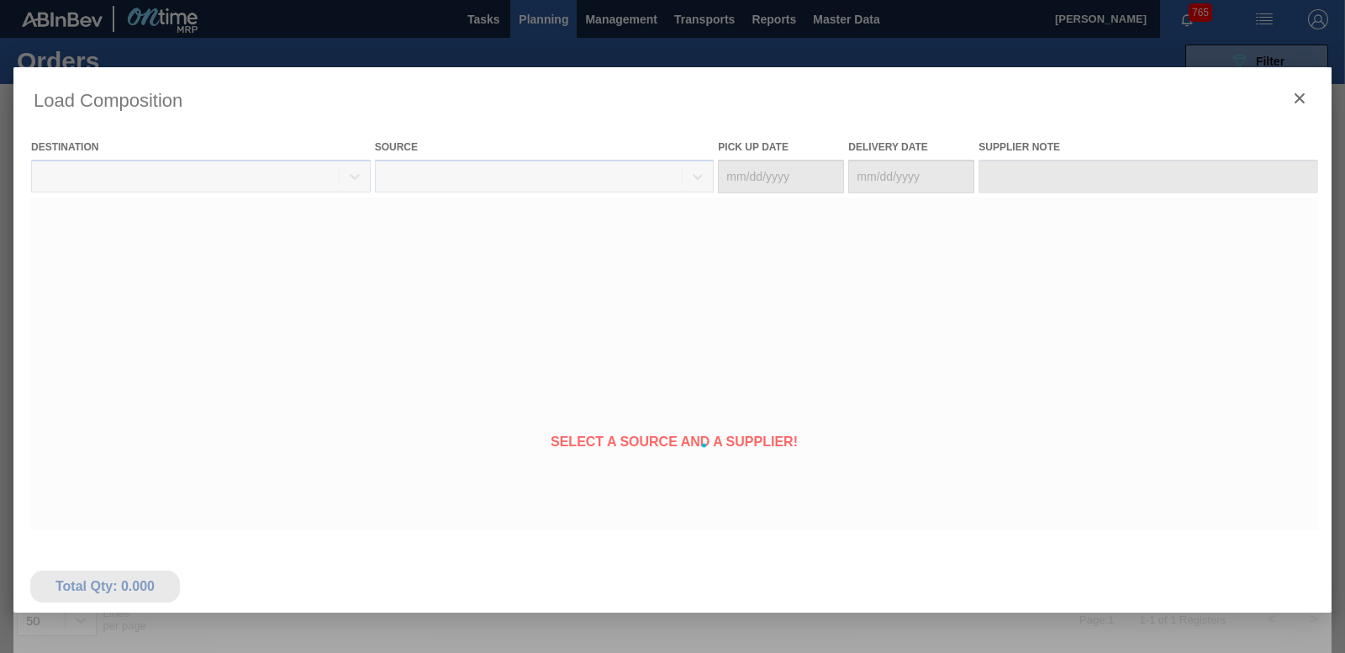
type Date "[DATE]"
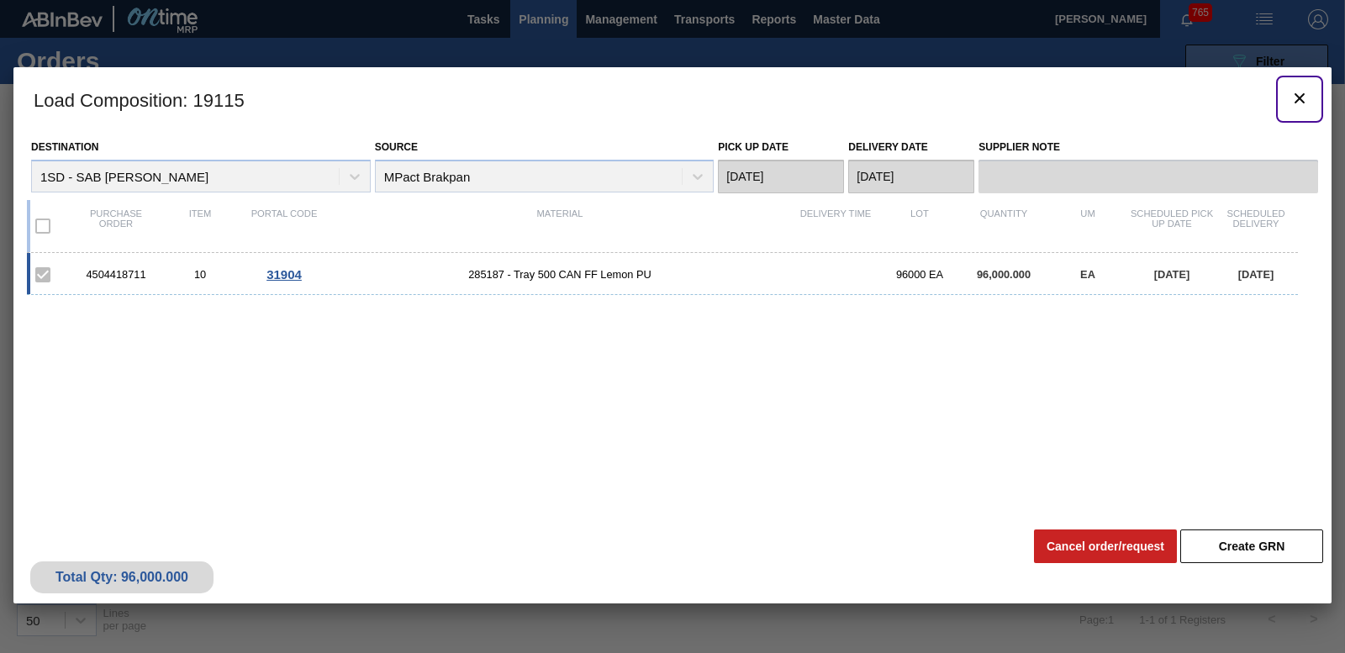
drag, startPoint x: 1313, startPoint y: 108, endPoint x: 1240, endPoint y: 67, distance: 83.5
click at [1313, 106] on button "botão de ícone" at bounding box center [1300, 99] width 40 height 40
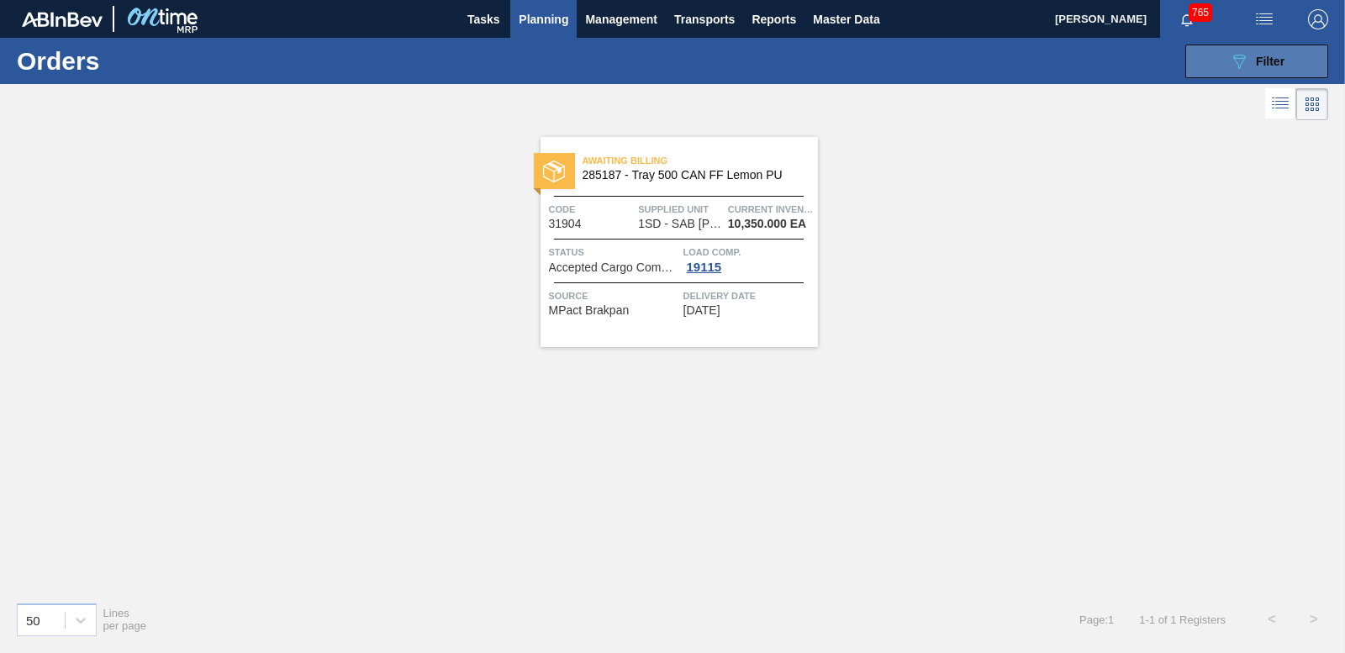
click at [1239, 59] on icon "089F7B8B-B2A5-4AFE-B5C0-19BA573D28AC" at bounding box center [1239, 61] width 20 height 20
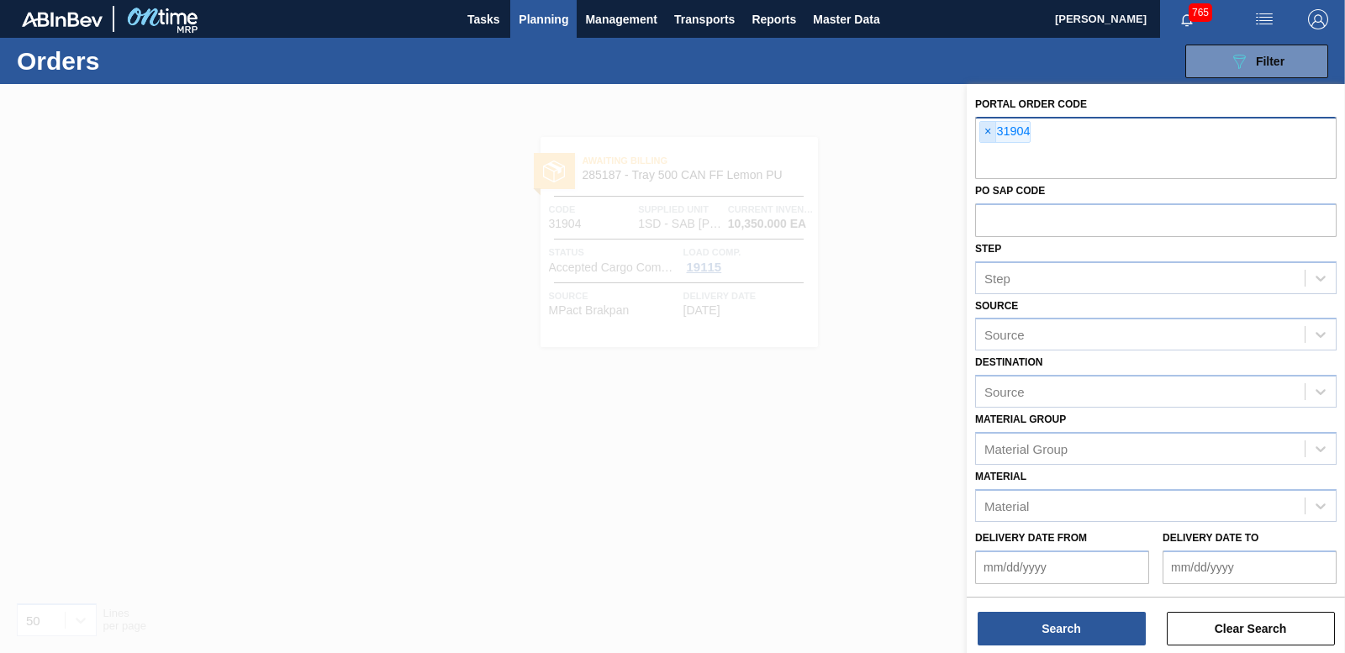
click at [990, 133] on span "×" at bounding box center [988, 132] width 16 height 20
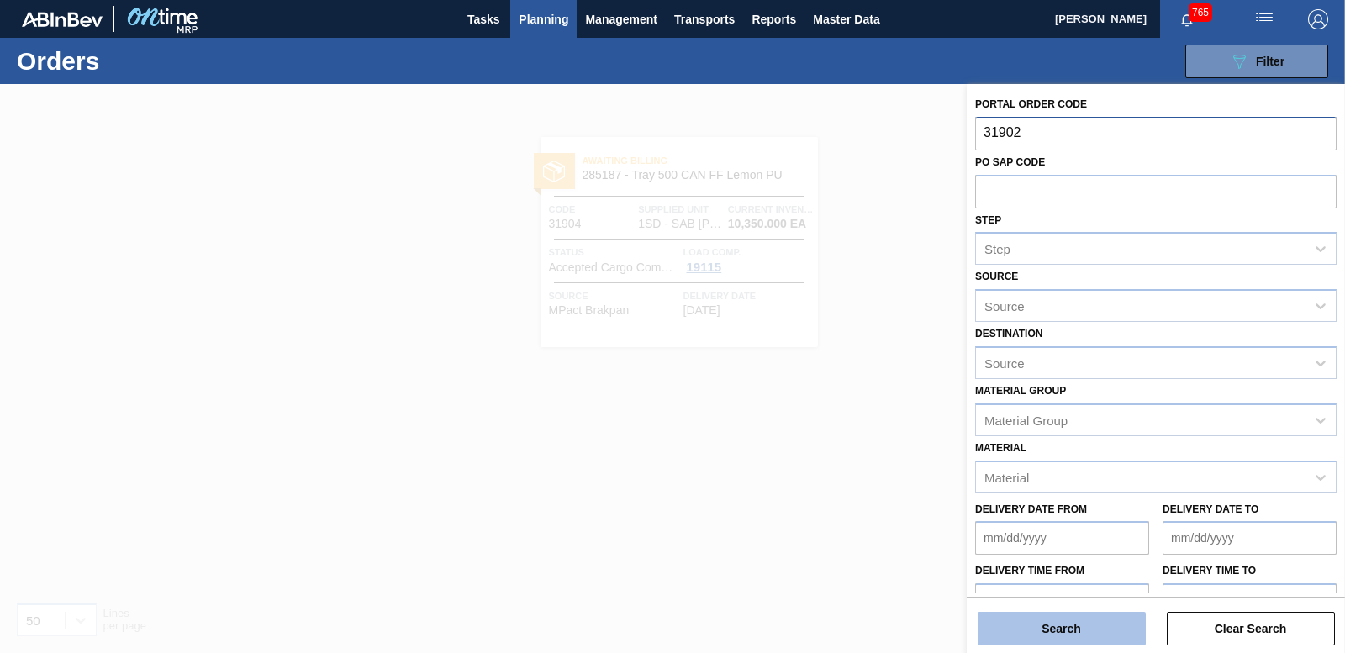
type input "31902"
click at [1057, 628] on button "Search" at bounding box center [1062, 629] width 168 height 34
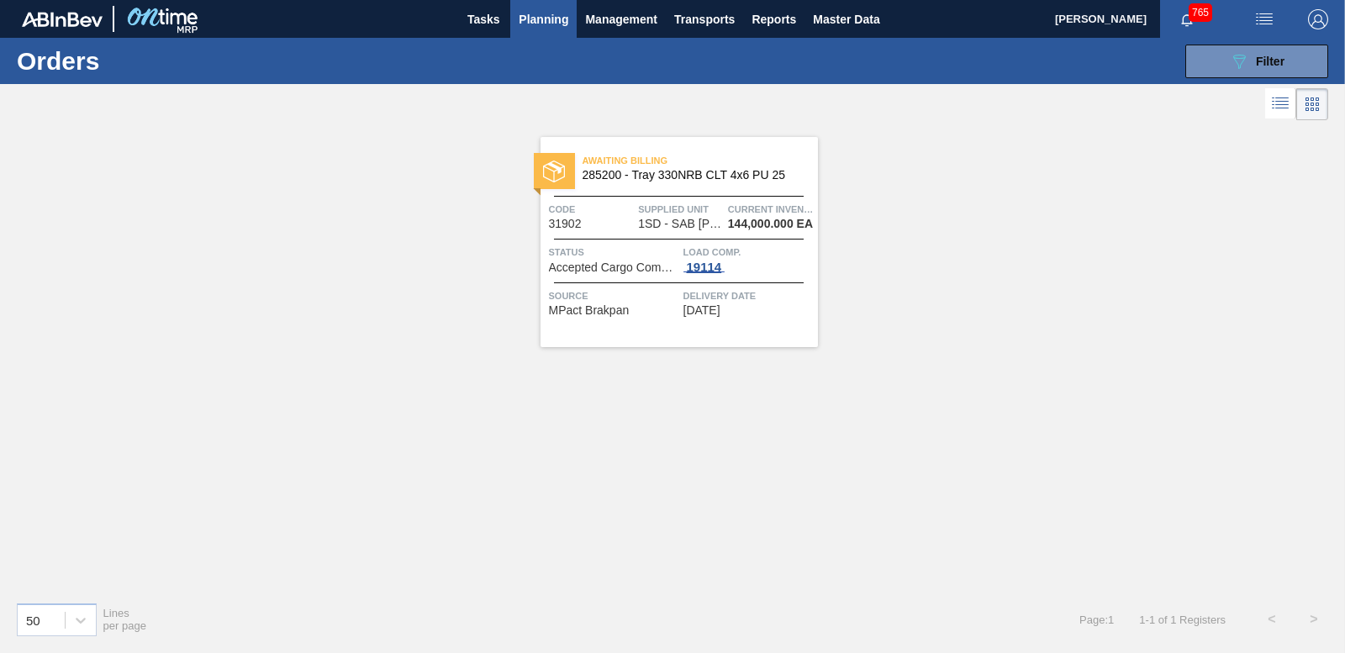
click at [712, 261] on div "19114" at bounding box center [705, 267] width 42 height 13
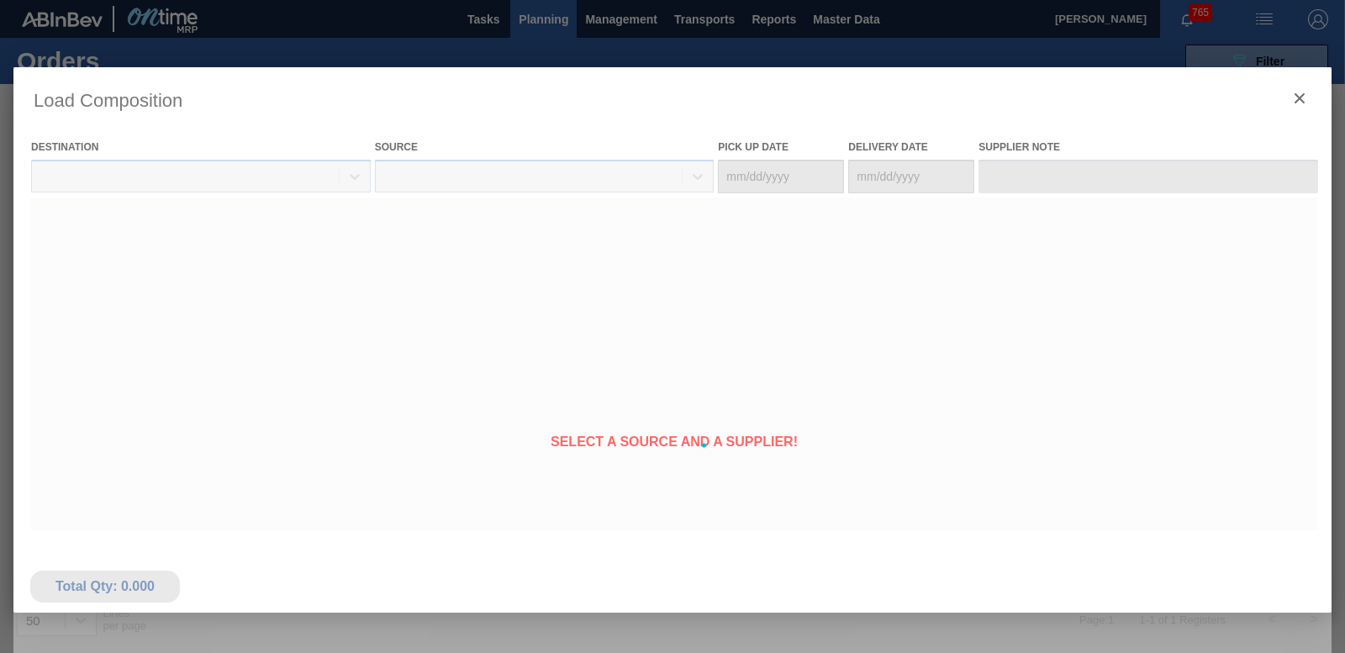
type Date "[DATE]"
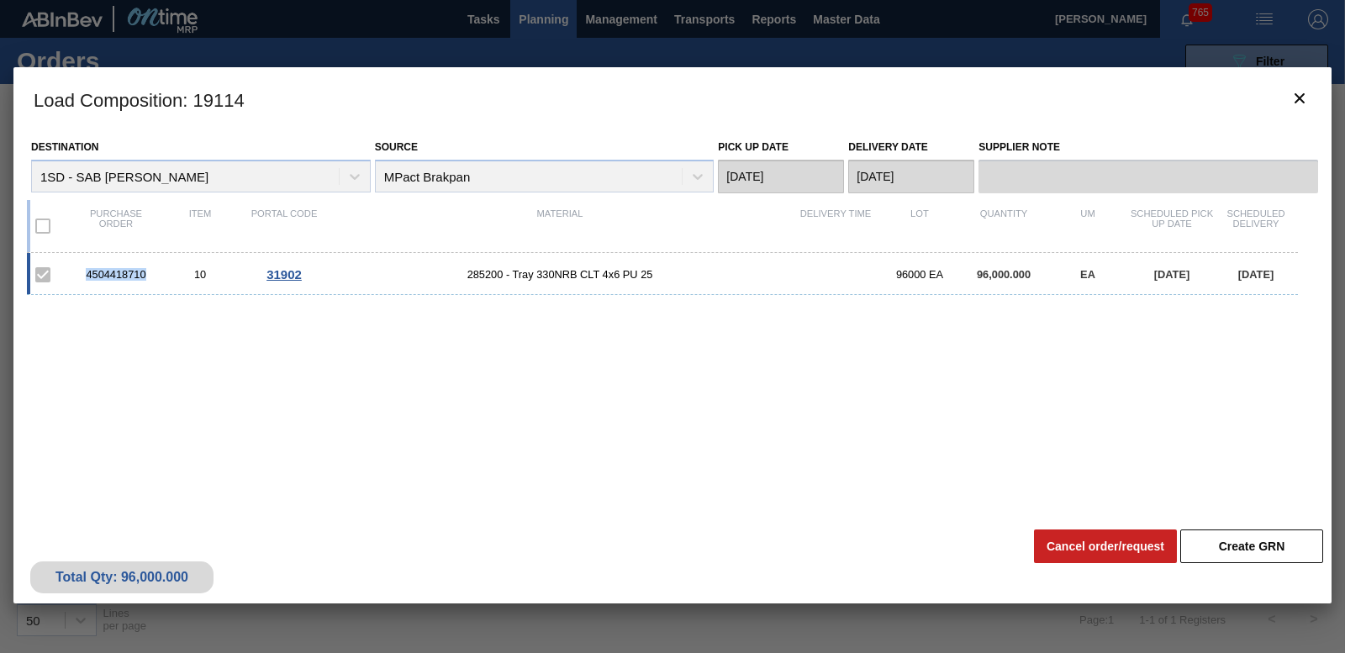
drag, startPoint x: 80, startPoint y: 277, endPoint x: 146, endPoint y: 280, distance: 66.5
click at [146, 280] on div "4504418710" at bounding box center [116, 274] width 84 height 13
drag, startPoint x: 146, startPoint y: 280, endPoint x: 125, endPoint y: 272, distance: 22.6
click at [1312, 109] on button "botão de ícone" at bounding box center [1300, 99] width 40 height 40
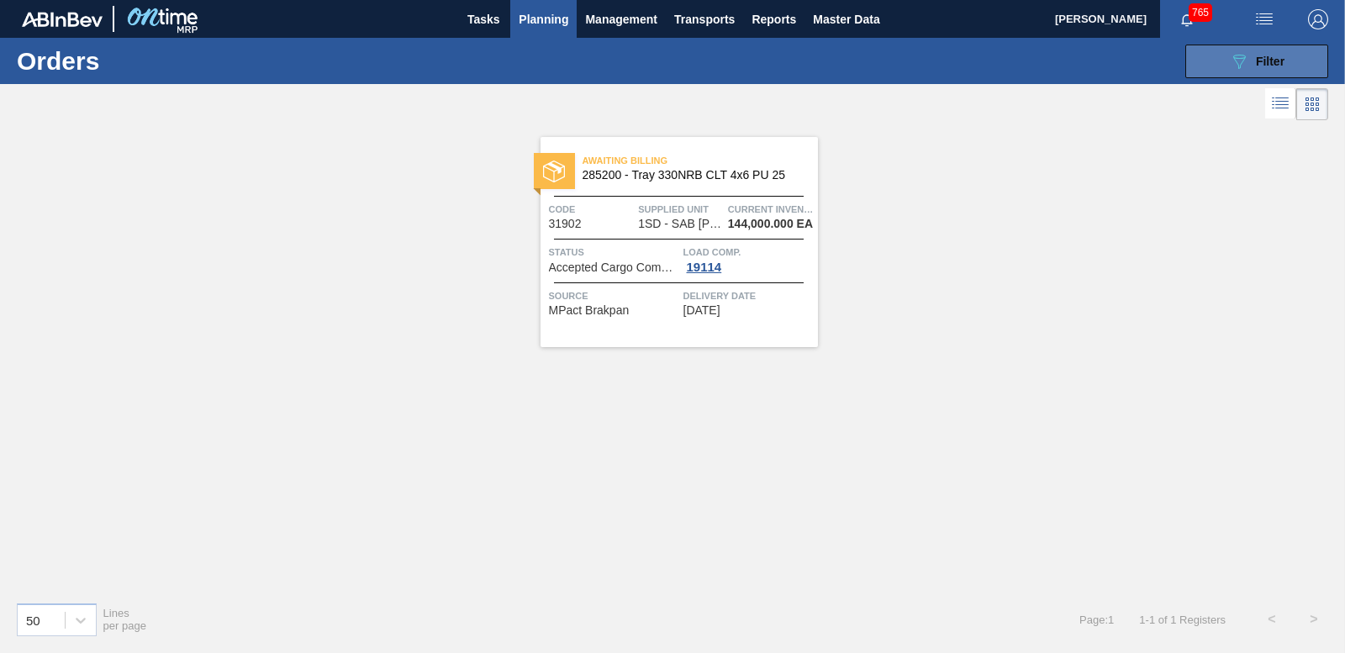
click at [1275, 73] on button "089F7B8B-B2A5-4AFE-B5C0-19BA573D28AC Filter" at bounding box center [1257, 62] width 143 height 34
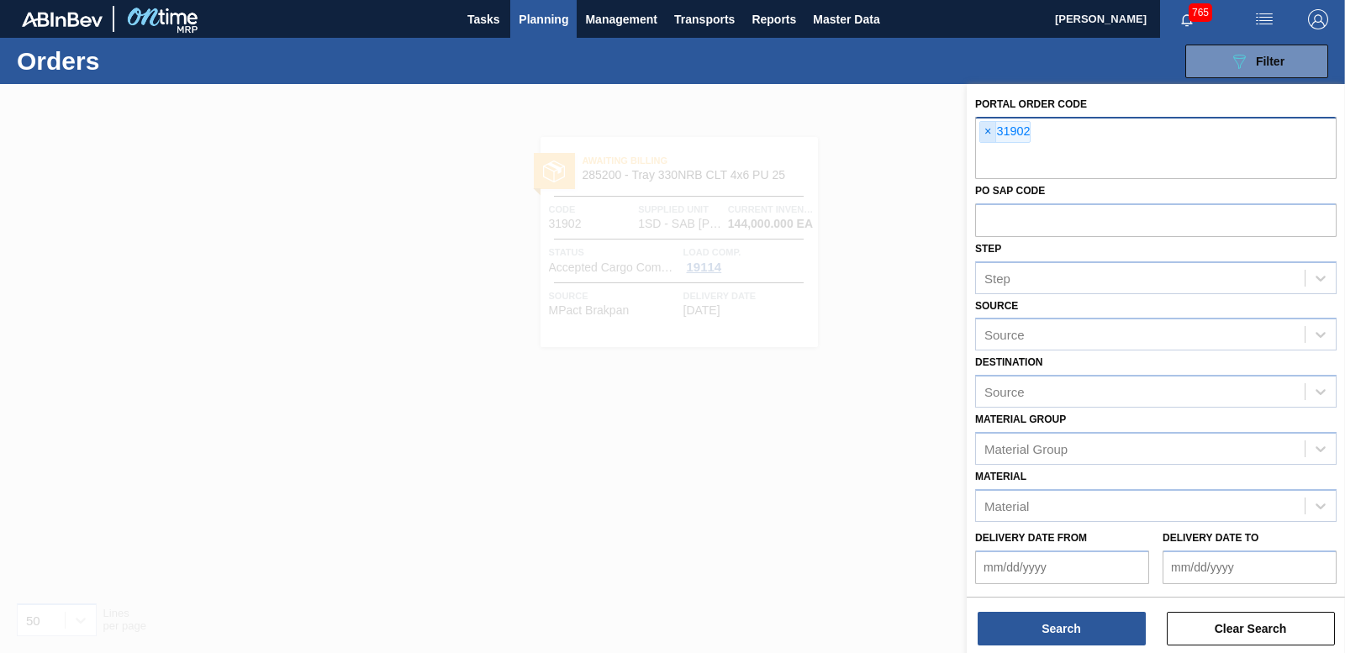
click at [986, 135] on span "×" at bounding box center [988, 132] width 16 height 20
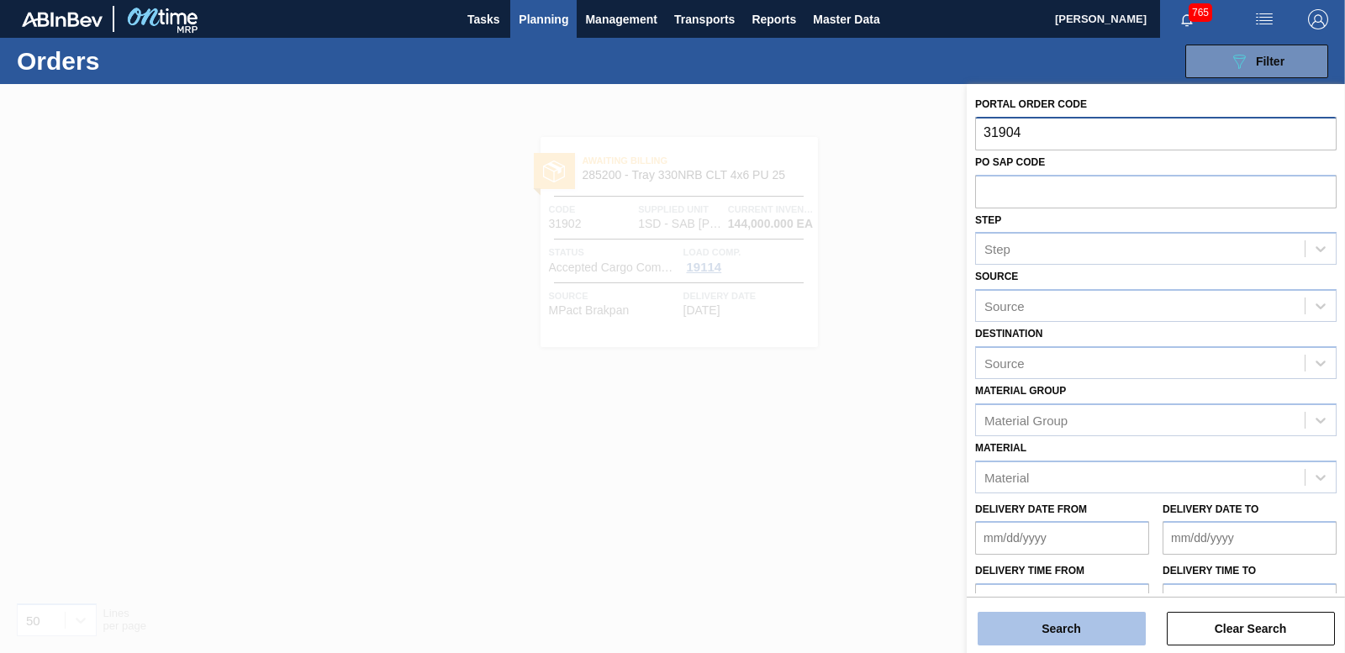
type input "31904"
click at [1059, 636] on button "Search" at bounding box center [1062, 629] width 168 height 34
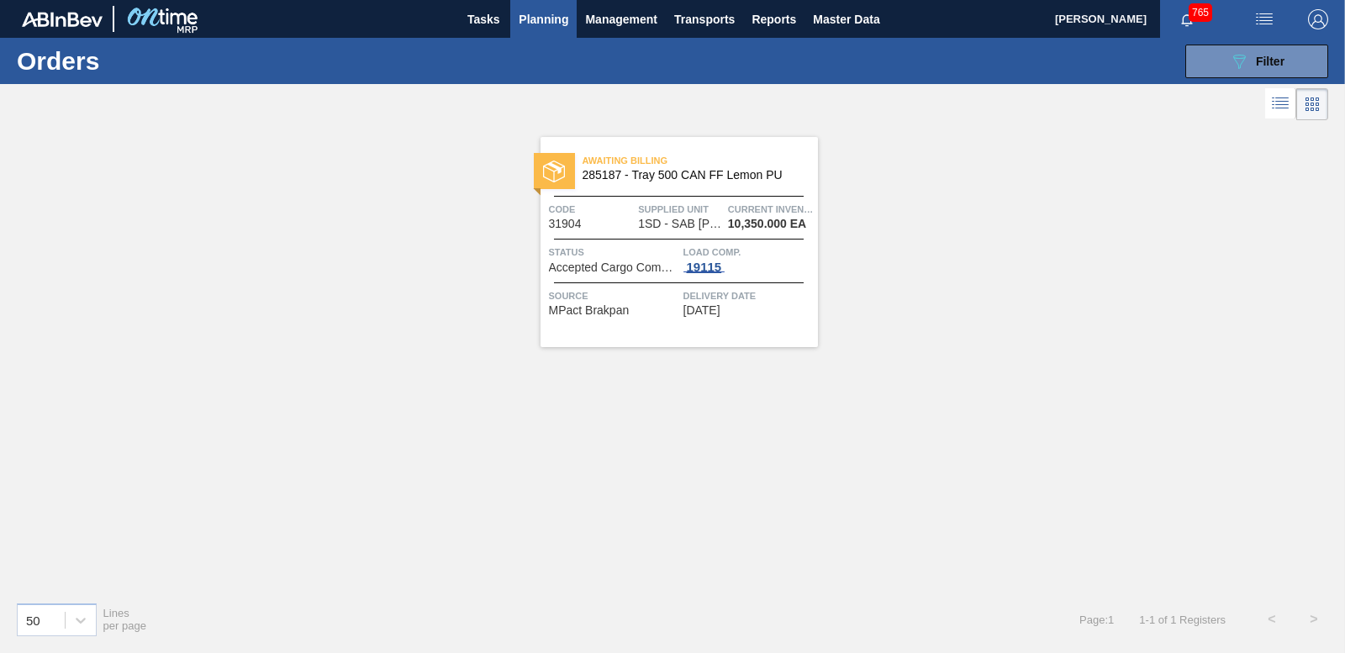
click at [713, 268] on div "19115" at bounding box center [705, 267] width 42 height 13
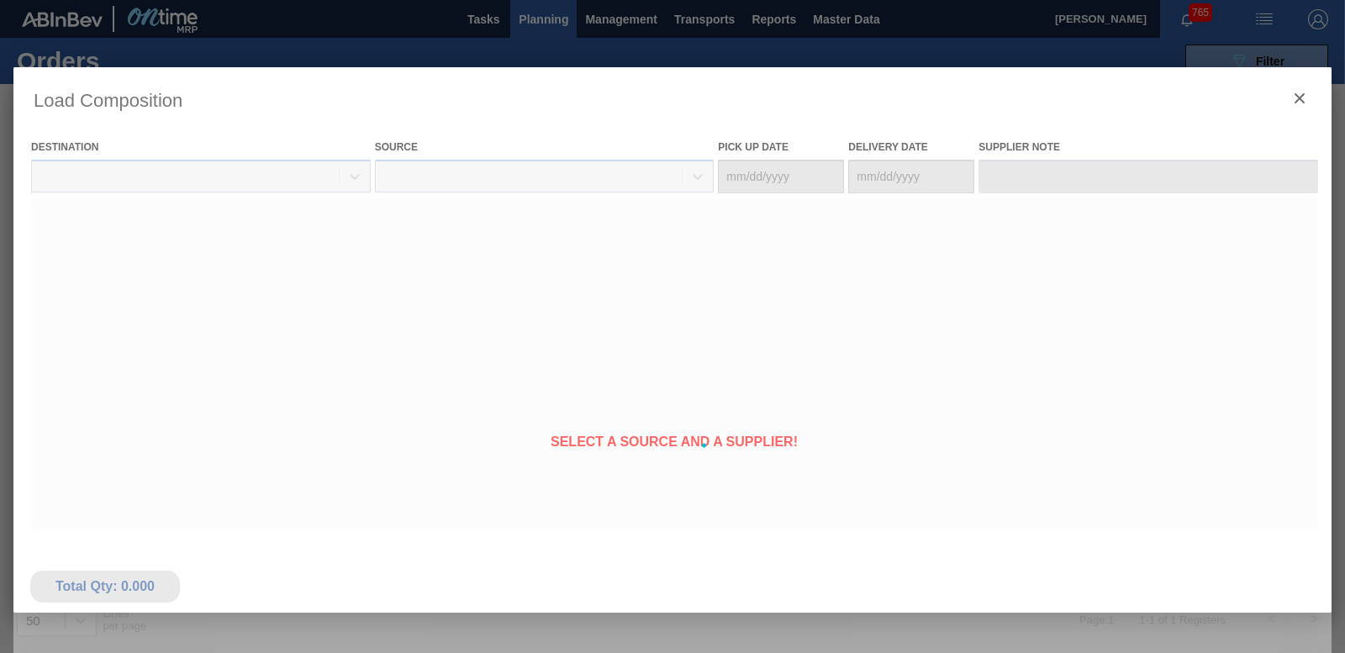
type Date "[DATE]"
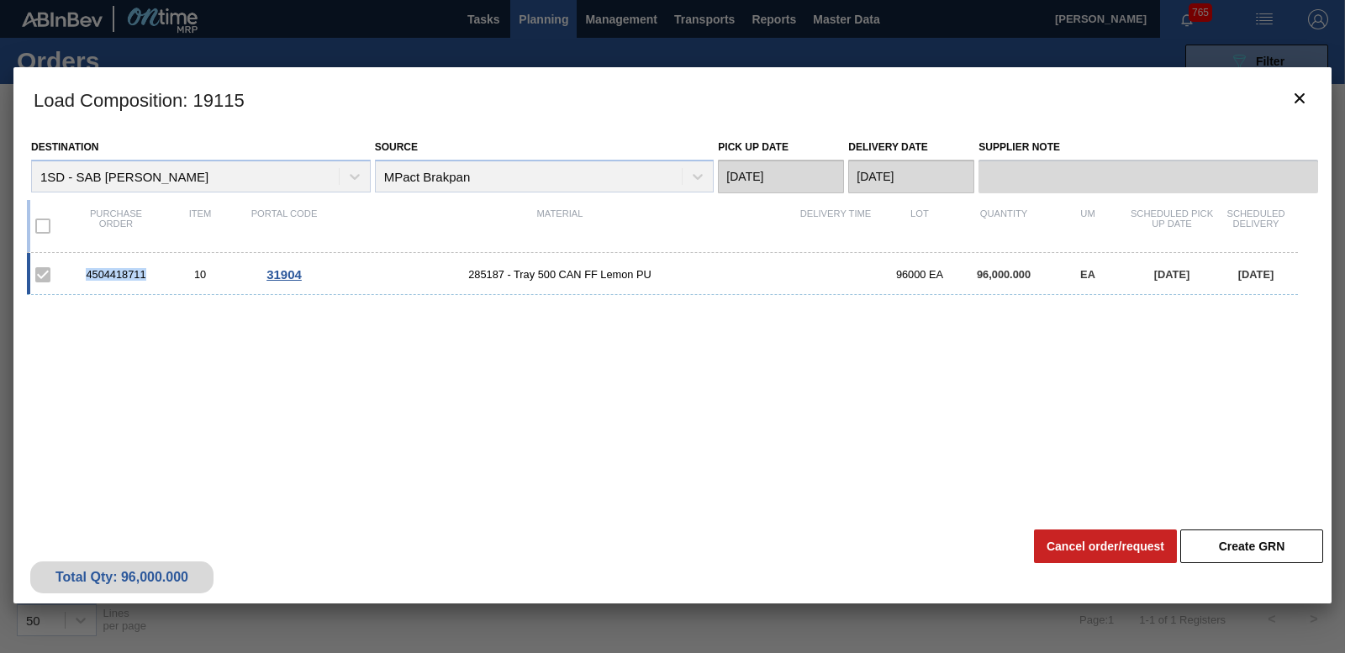
drag, startPoint x: 76, startPoint y: 277, endPoint x: 156, endPoint y: 273, distance: 80.8
click at [156, 273] on div "4504418711" at bounding box center [116, 274] width 84 height 13
drag, startPoint x: 156, startPoint y: 273, endPoint x: 130, endPoint y: 271, distance: 26.2
click at [1317, 102] on button "botão de ícone" at bounding box center [1300, 99] width 40 height 40
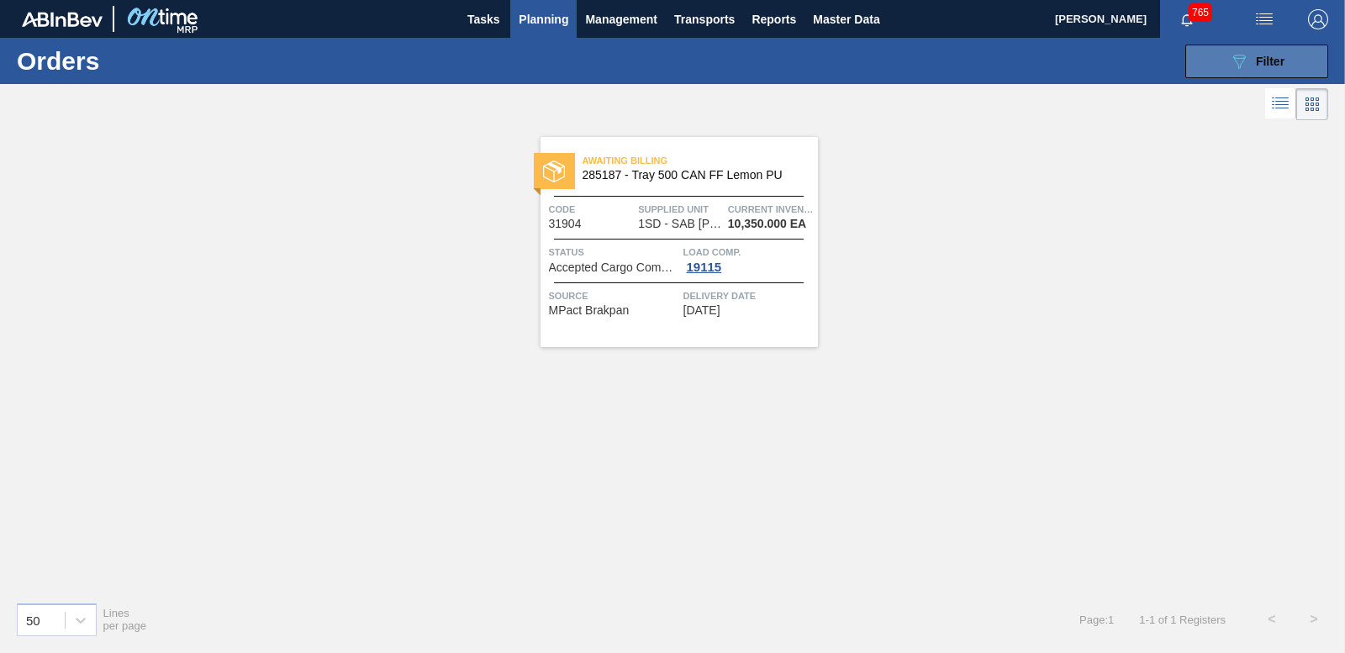
click at [1272, 72] on button "089F7B8B-B2A5-4AFE-B5C0-19BA573D28AC Filter" at bounding box center [1257, 62] width 143 height 34
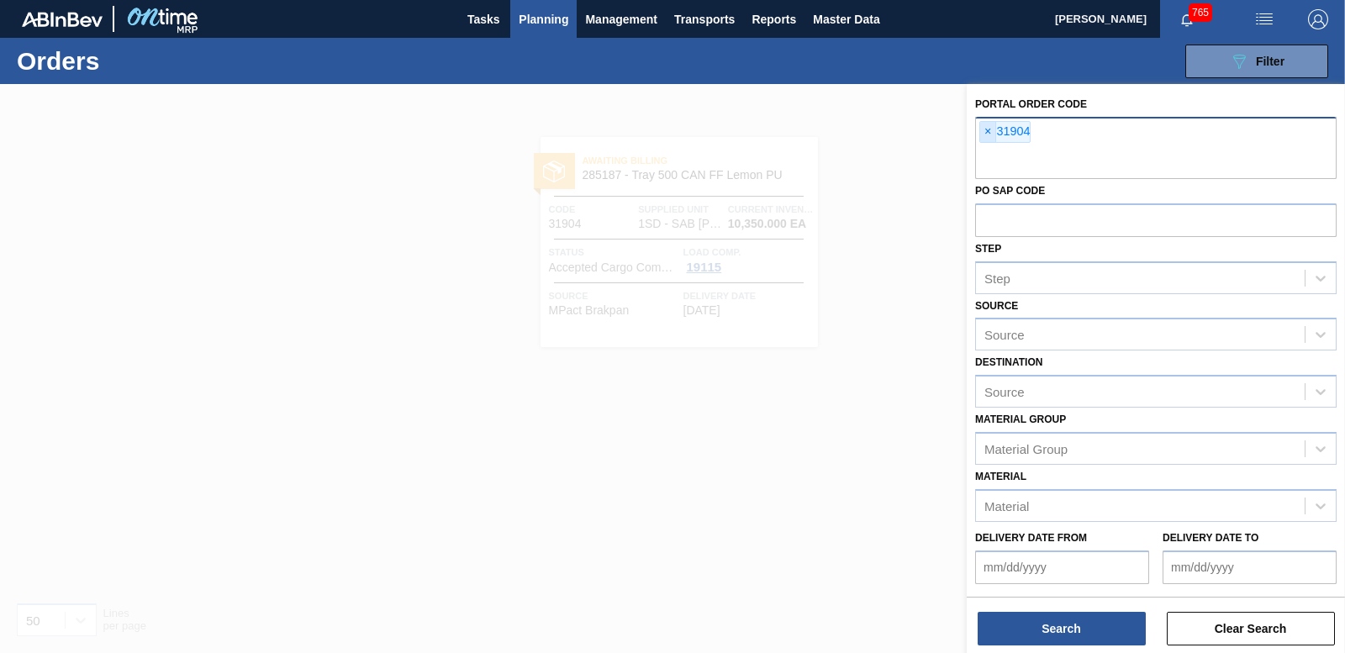
click at [986, 130] on span "×" at bounding box center [988, 132] width 16 height 20
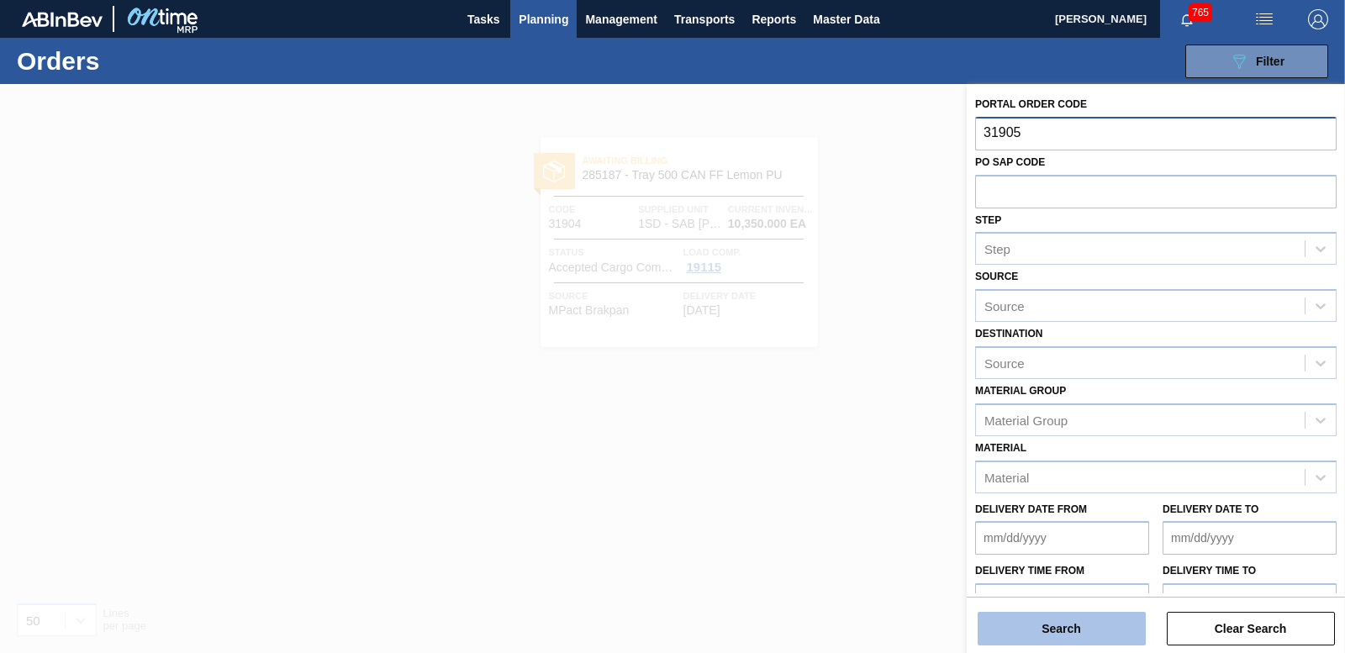
type input "31905"
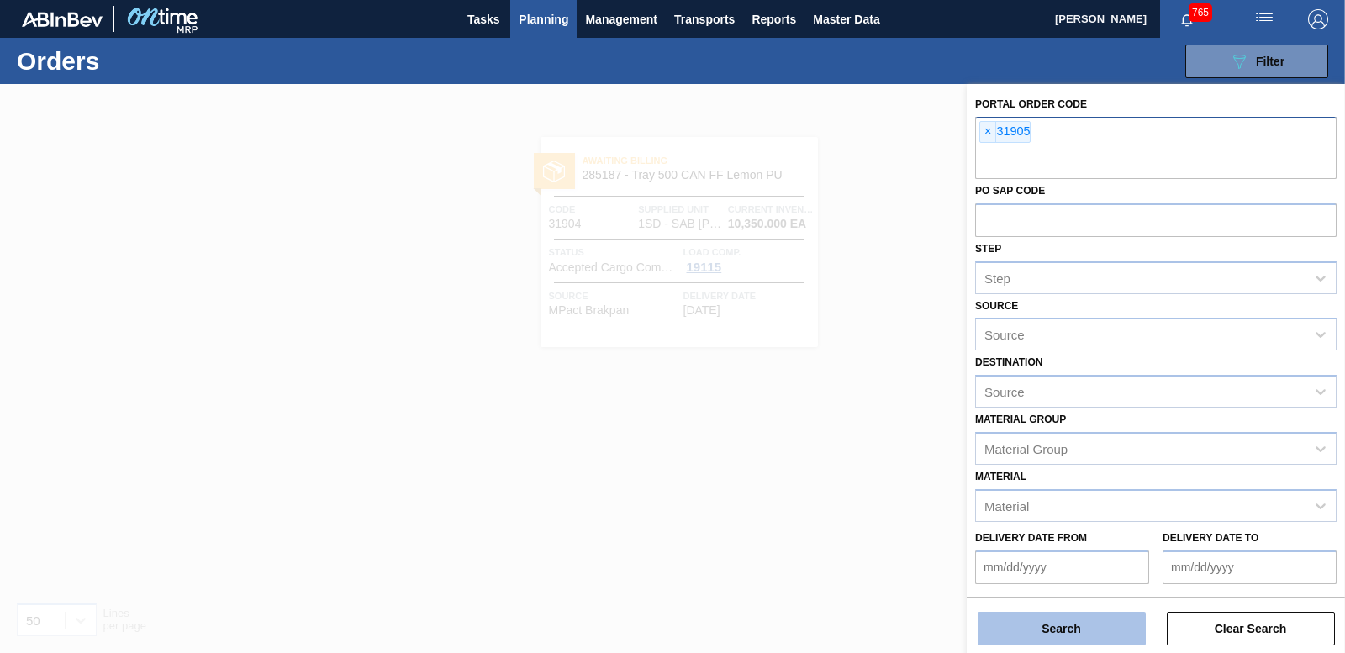
click at [1034, 621] on button "Search" at bounding box center [1062, 629] width 168 height 34
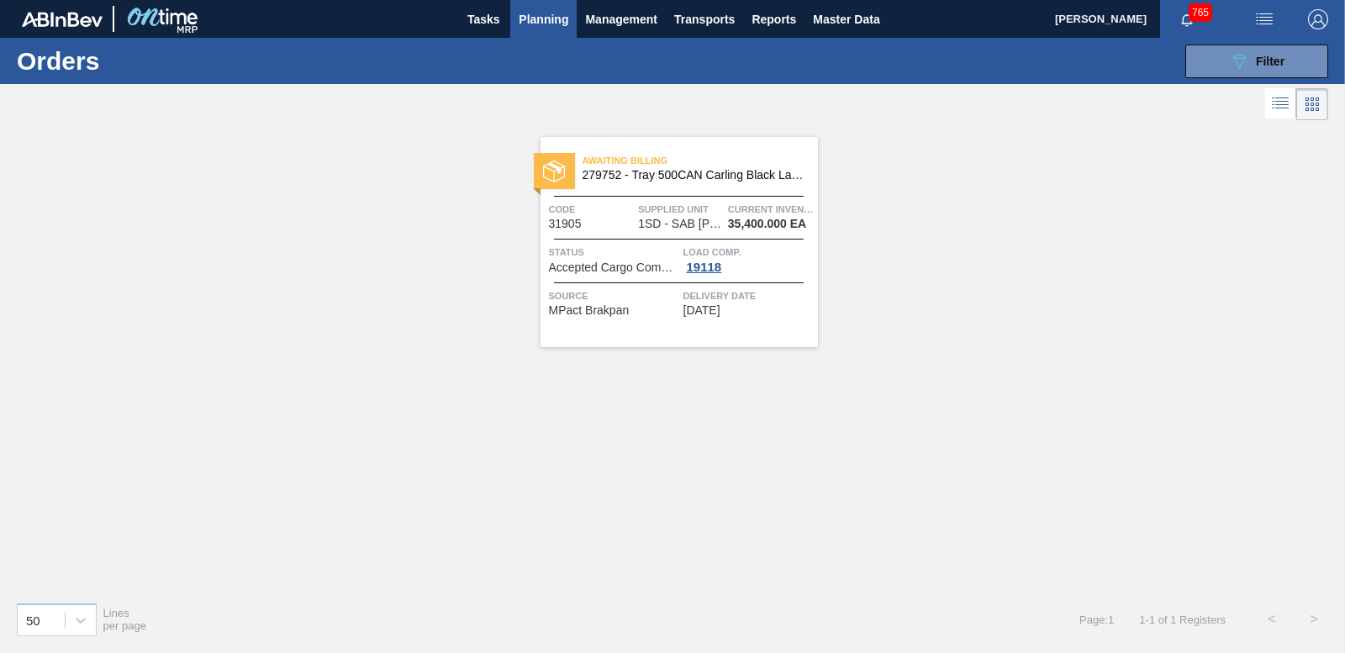
click at [704, 258] on span "Load Comp." at bounding box center [749, 252] width 130 height 17
click at [705, 261] on div "19118" at bounding box center [705, 267] width 42 height 13
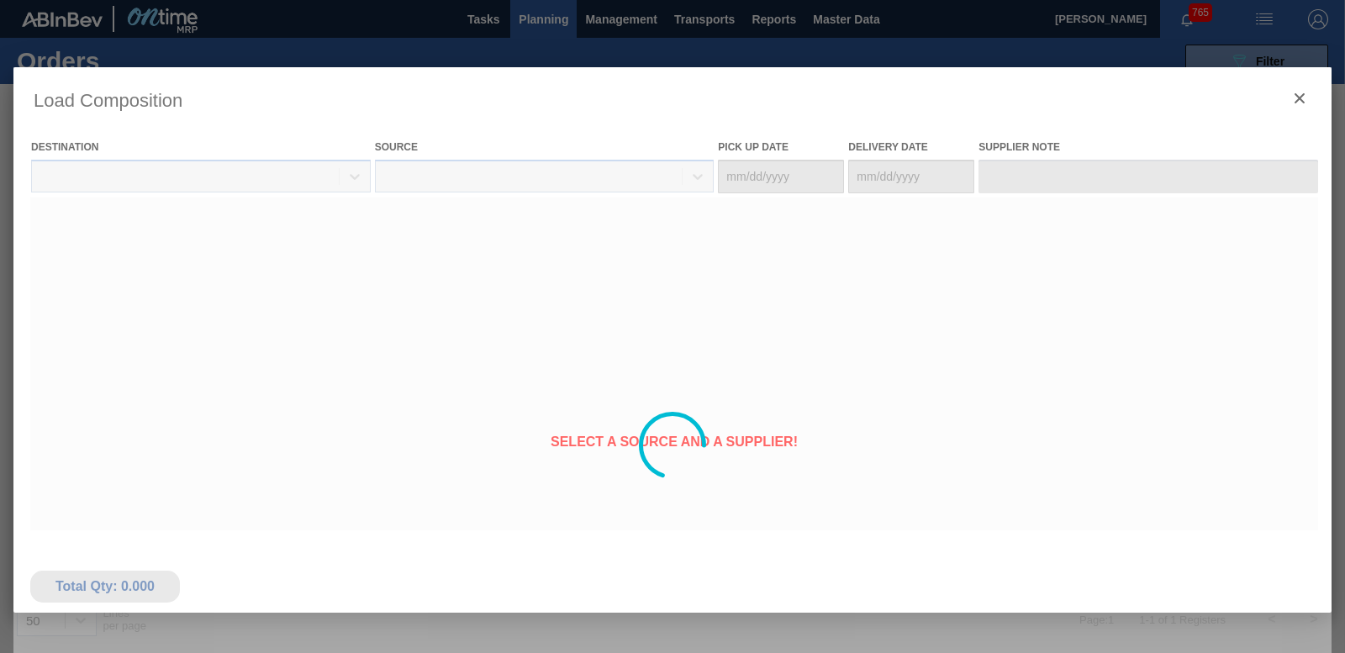
type Date "[DATE]"
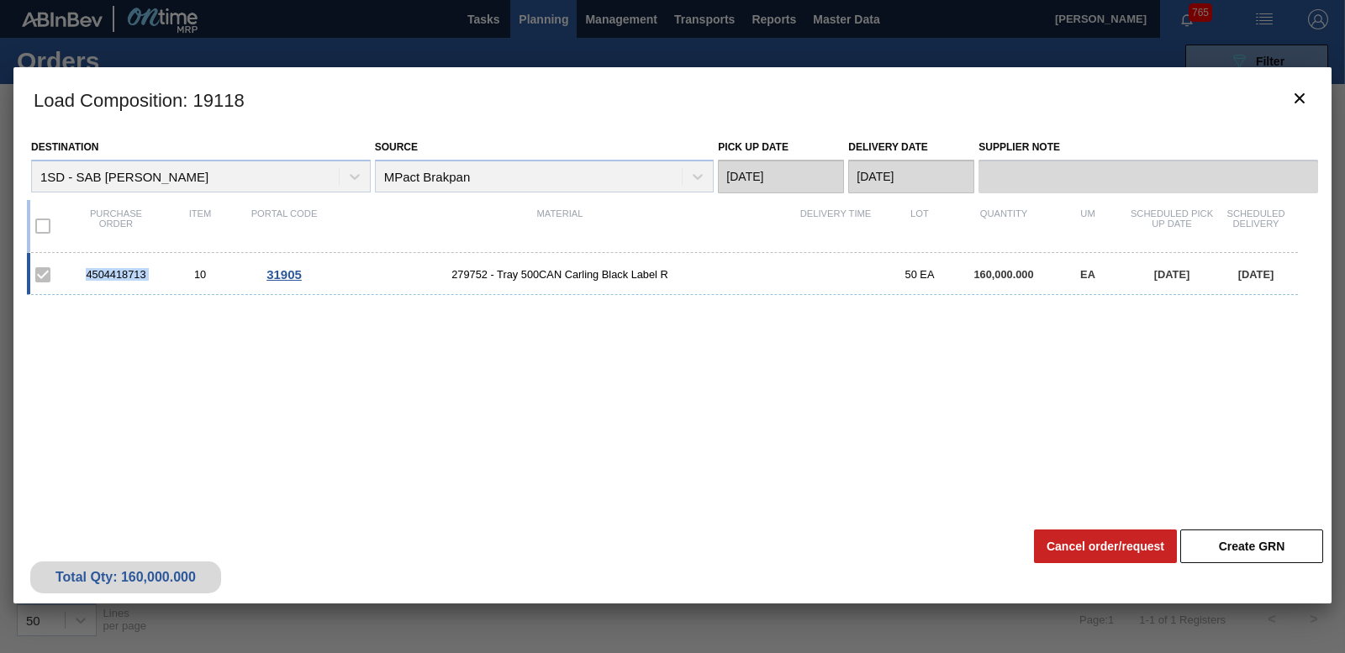
drag, startPoint x: 84, startPoint y: 274, endPoint x: 156, endPoint y: 277, distance: 72.4
click at [156, 277] on div "4504418713" at bounding box center [116, 274] width 84 height 13
drag, startPoint x: 156, startPoint y: 277, endPoint x: 126, endPoint y: 276, distance: 30.3
drag, startPoint x: 1292, startPoint y: 108, endPoint x: 1265, endPoint y: 86, distance: 35.9
click at [1292, 108] on span "botão de ícone" at bounding box center [1300, 98] width 20 height 20
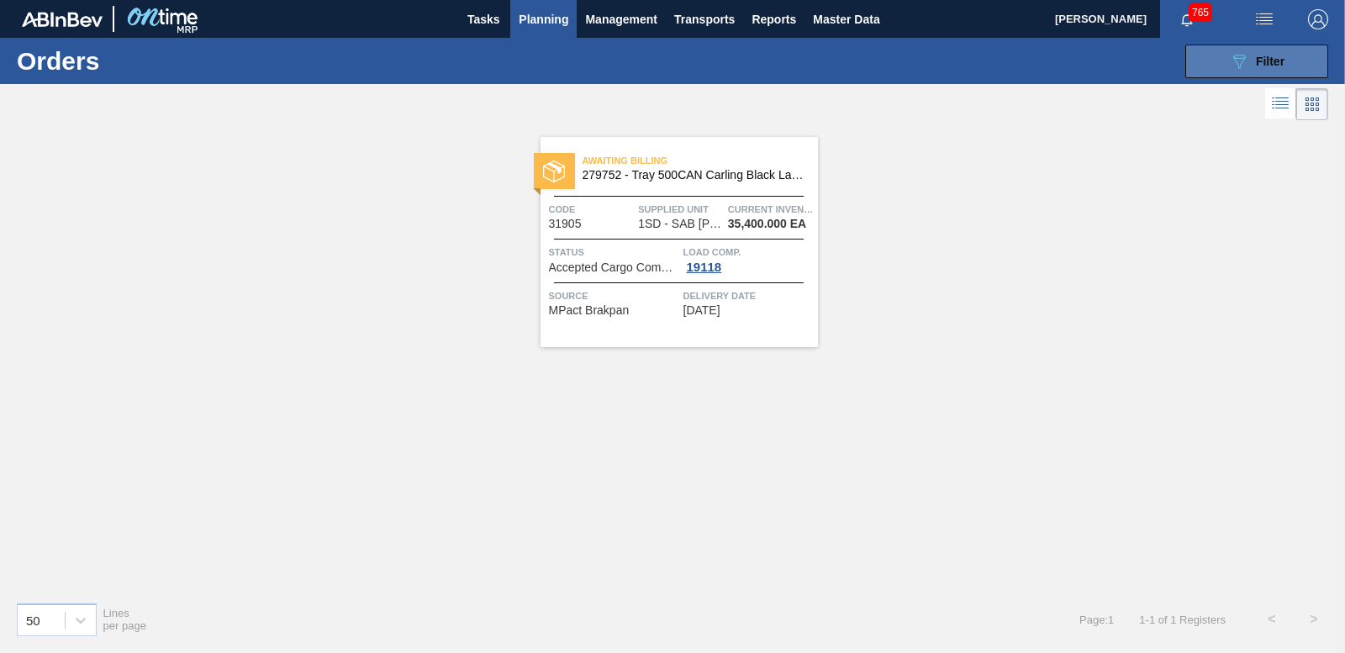
click at [1254, 66] on div "089F7B8B-B2A5-4AFE-B5C0-19BA573D28AC Filter" at bounding box center [1256, 61] width 55 height 20
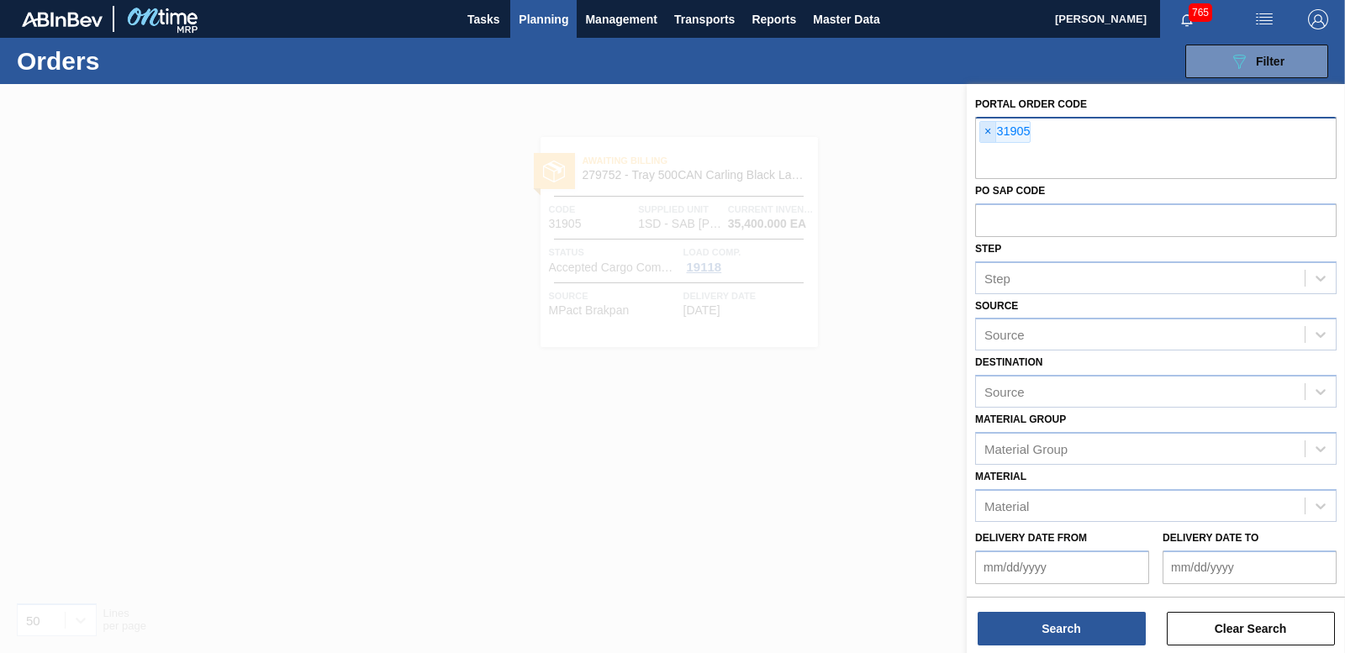
click at [990, 133] on span "×" at bounding box center [988, 132] width 16 height 20
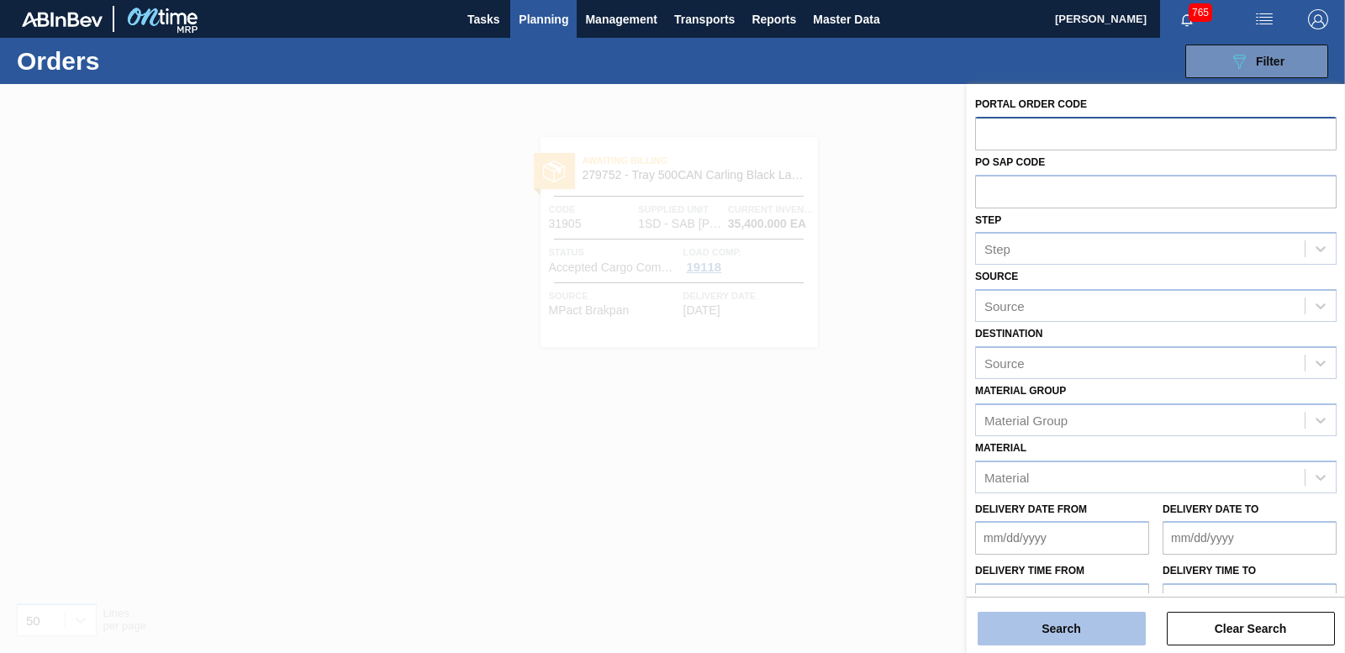
click at [1058, 632] on button "Search" at bounding box center [1062, 629] width 168 height 34
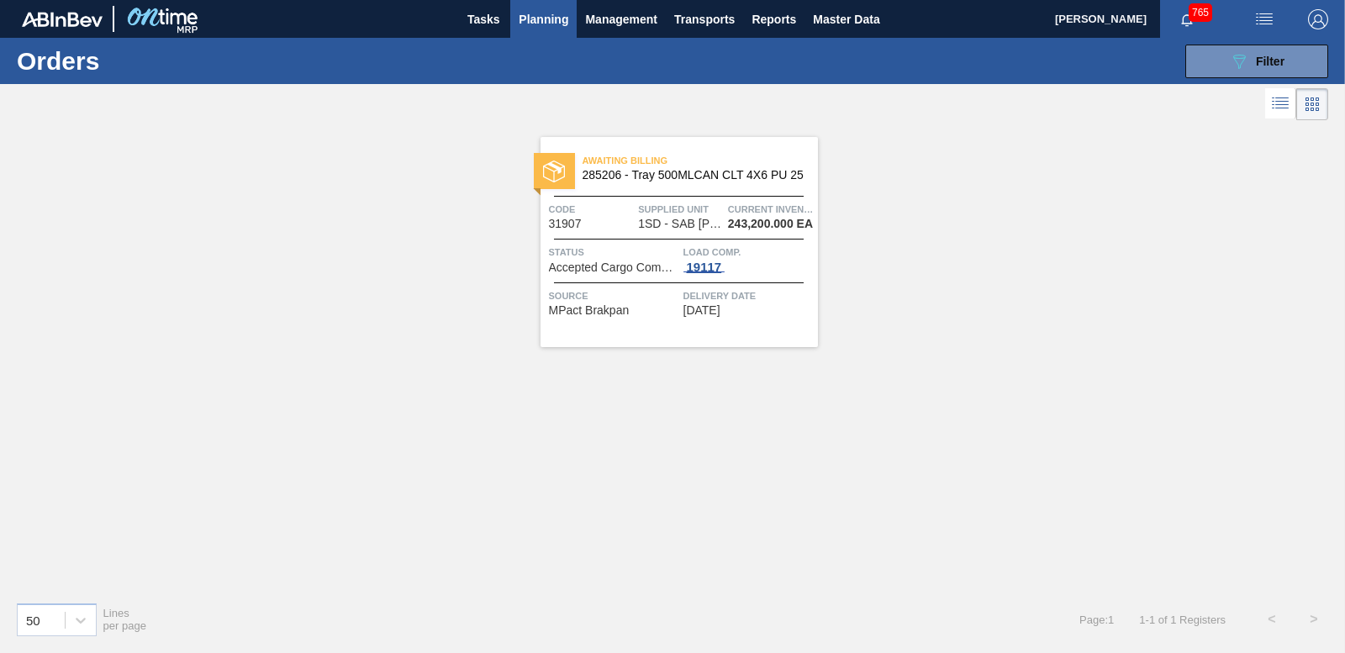
click at [700, 265] on div "19117" at bounding box center [705, 267] width 42 height 13
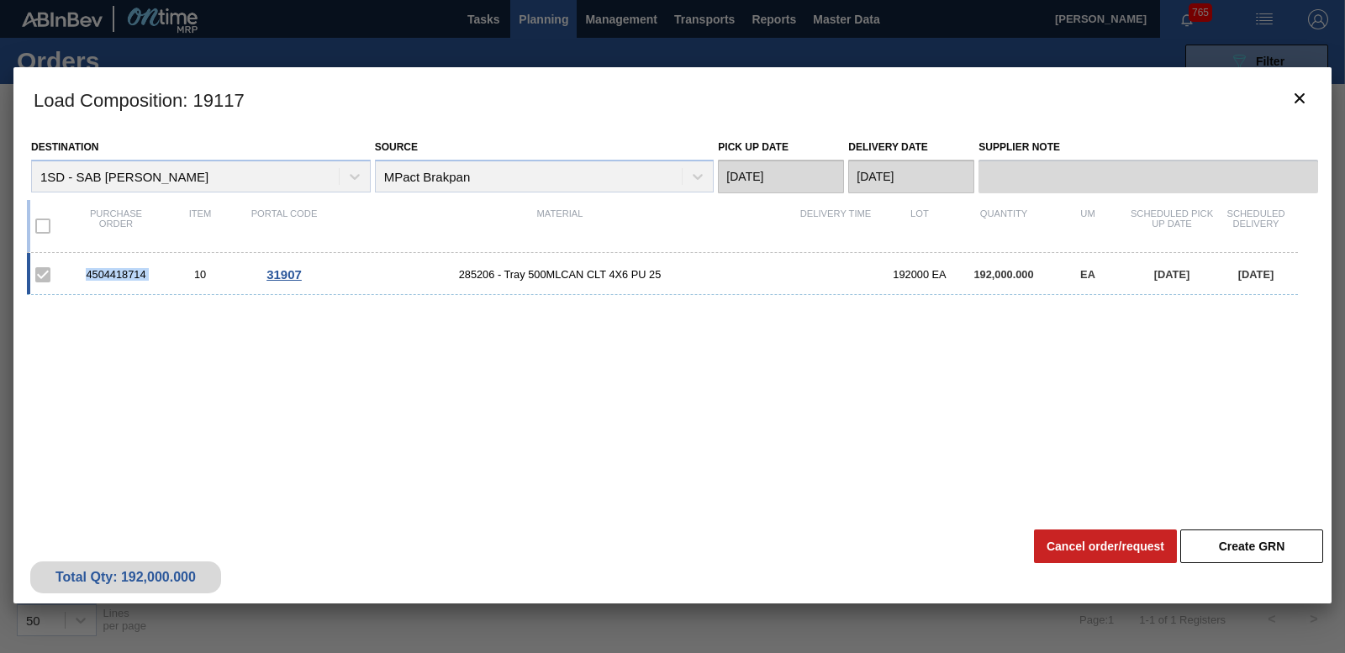
drag, startPoint x: 80, startPoint y: 267, endPoint x: 161, endPoint y: 274, distance: 81.8
click at [161, 274] on div "4504418714 10 31907 285206 - Tray 500MLCAN CLT 4X6 PU 25 192000 EA 192,000.000 …" at bounding box center [662, 274] width 1271 height 42
drag, startPoint x: 161, startPoint y: 274, endPoint x: 140, endPoint y: 270, distance: 22.3
click at [1298, 100] on icon "botão de ícone" at bounding box center [1300, 98] width 10 height 10
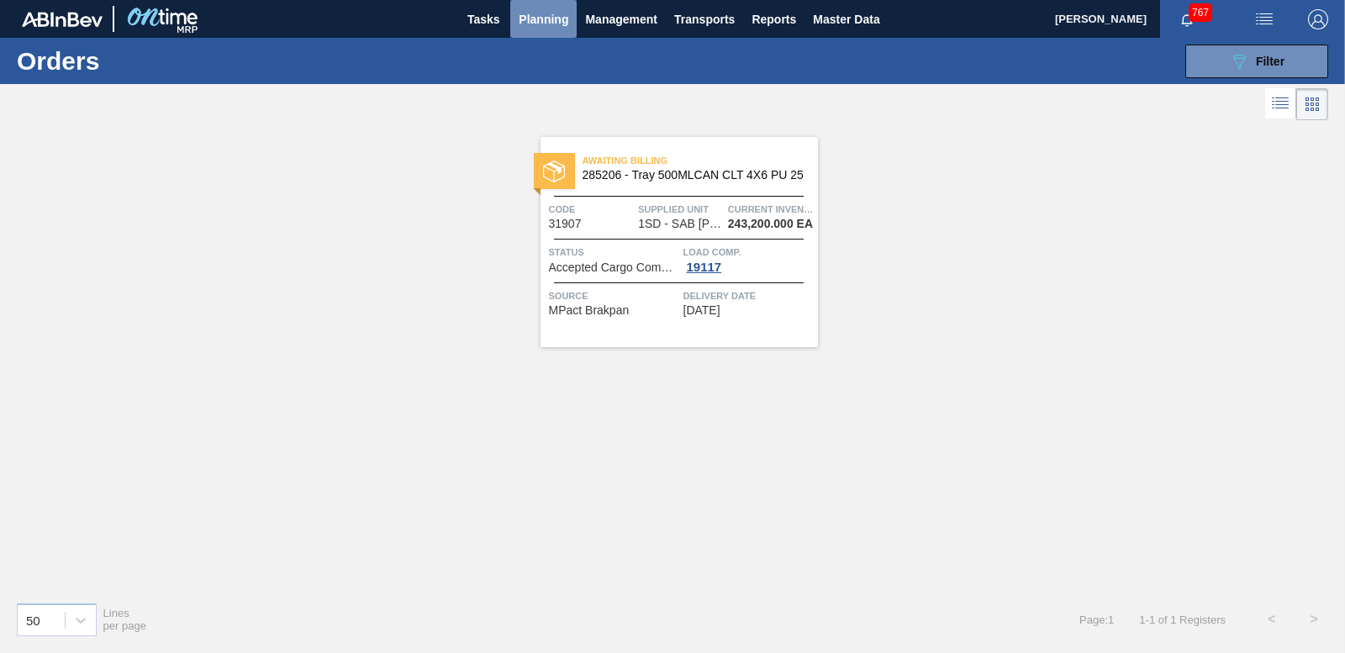
click at [537, 20] on span "Planning" at bounding box center [544, 19] width 50 height 20
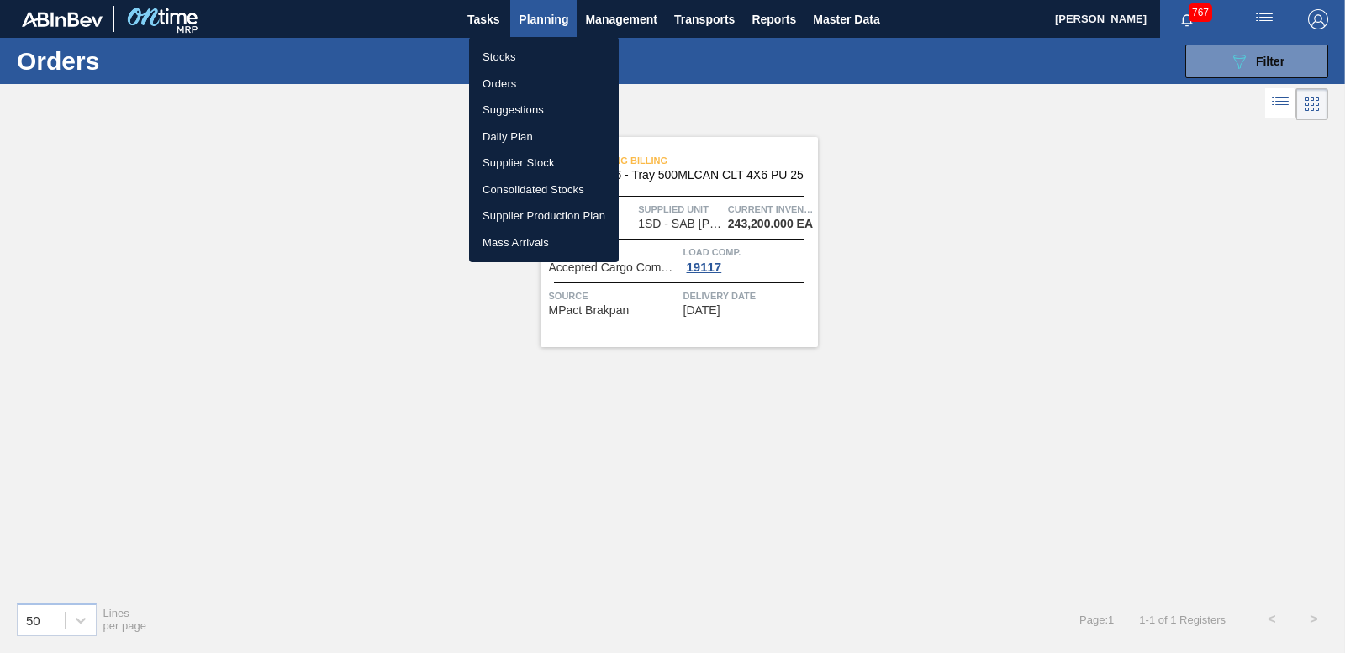
click at [499, 77] on li "Orders" at bounding box center [544, 84] width 150 height 27
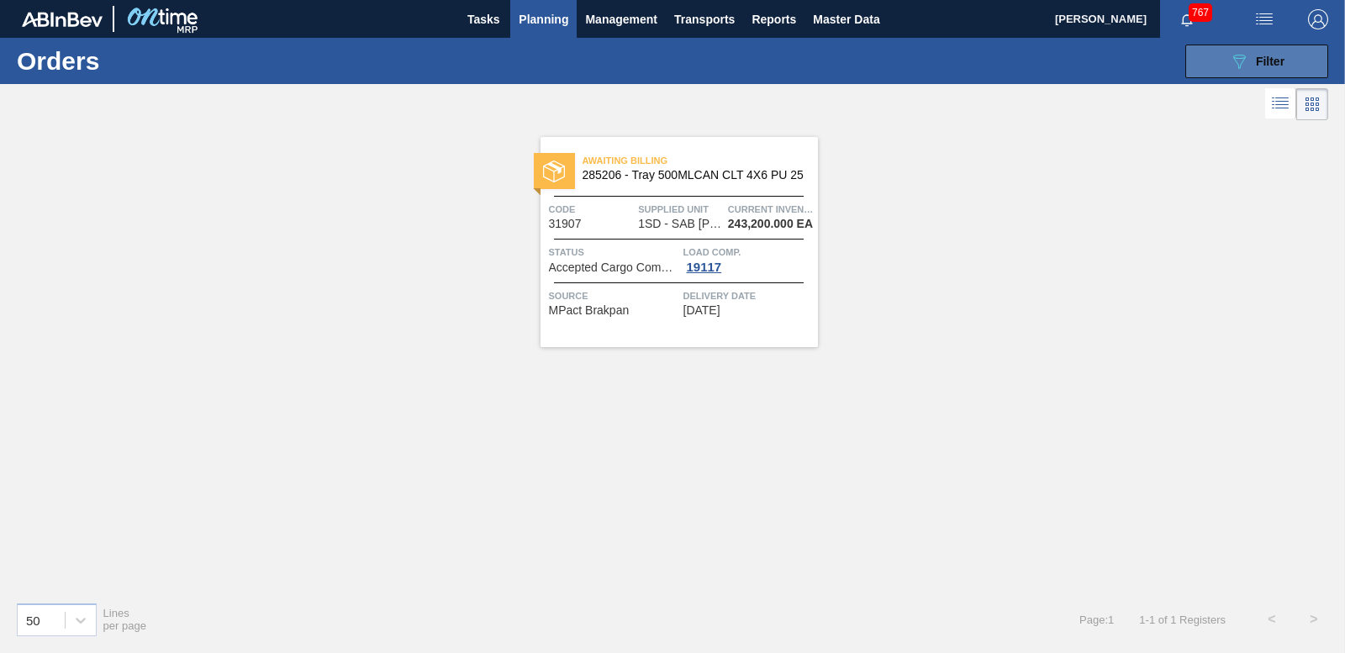
click at [1290, 71] on button "089F7B8B-B2A5-4AFE-B5C0-19BA573D28AC Filter" at bounding box center [1257, 62] width 143 height 34
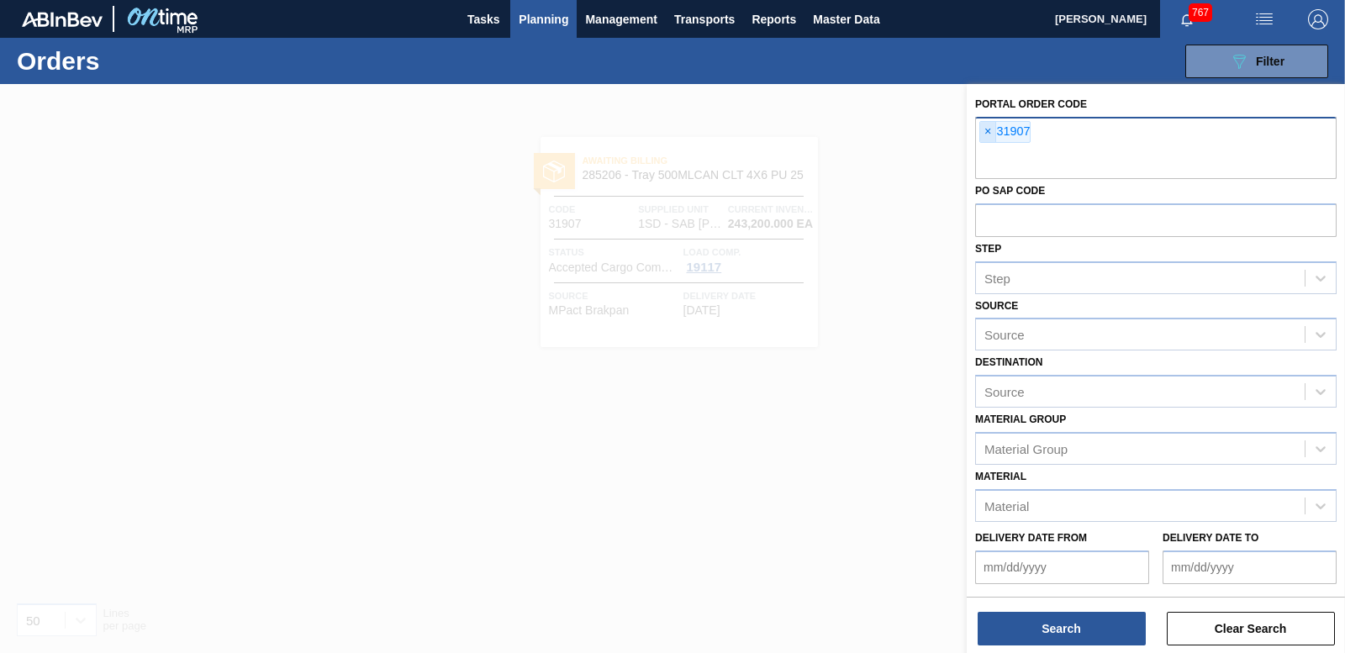
click at [987, 132] on span "×" at bounding box center [988, 132] width 16 height 20
click at [1053, 627] on button "Search" at bounding box center [1062, 629] width 168 height 34
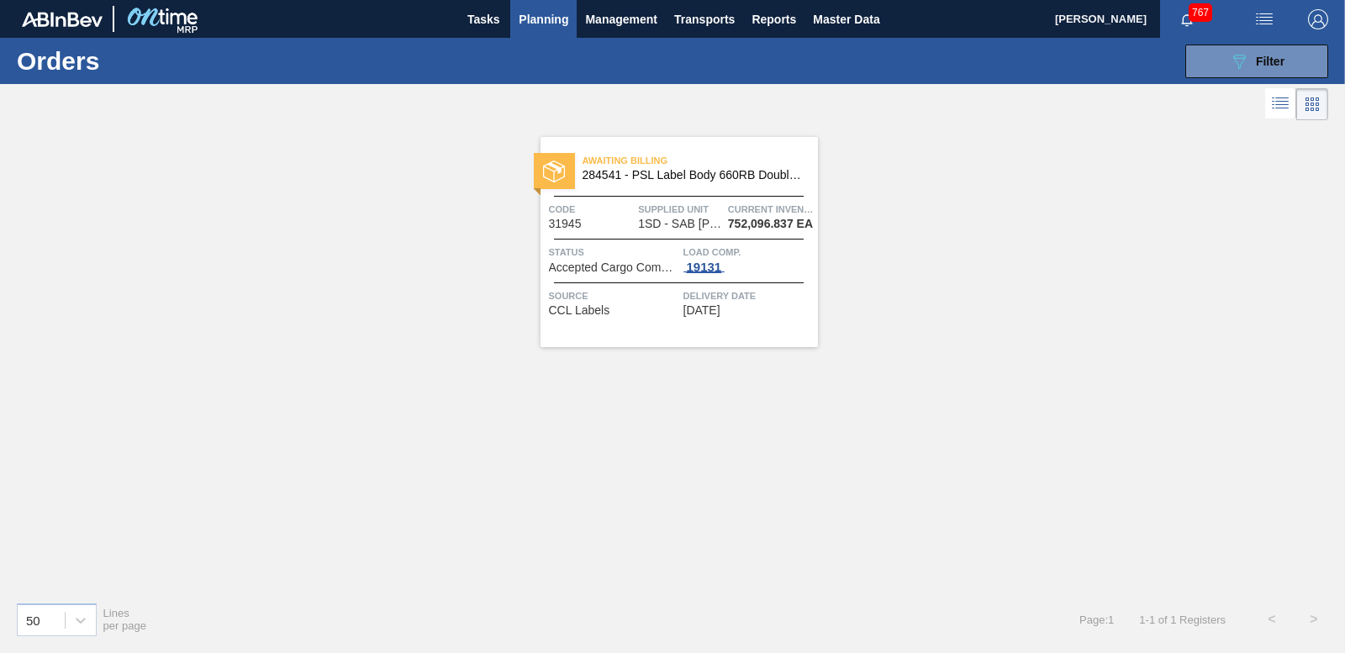
click at [710, 262] on div "19131" at bounding box center [705, 267] width 42 height 13
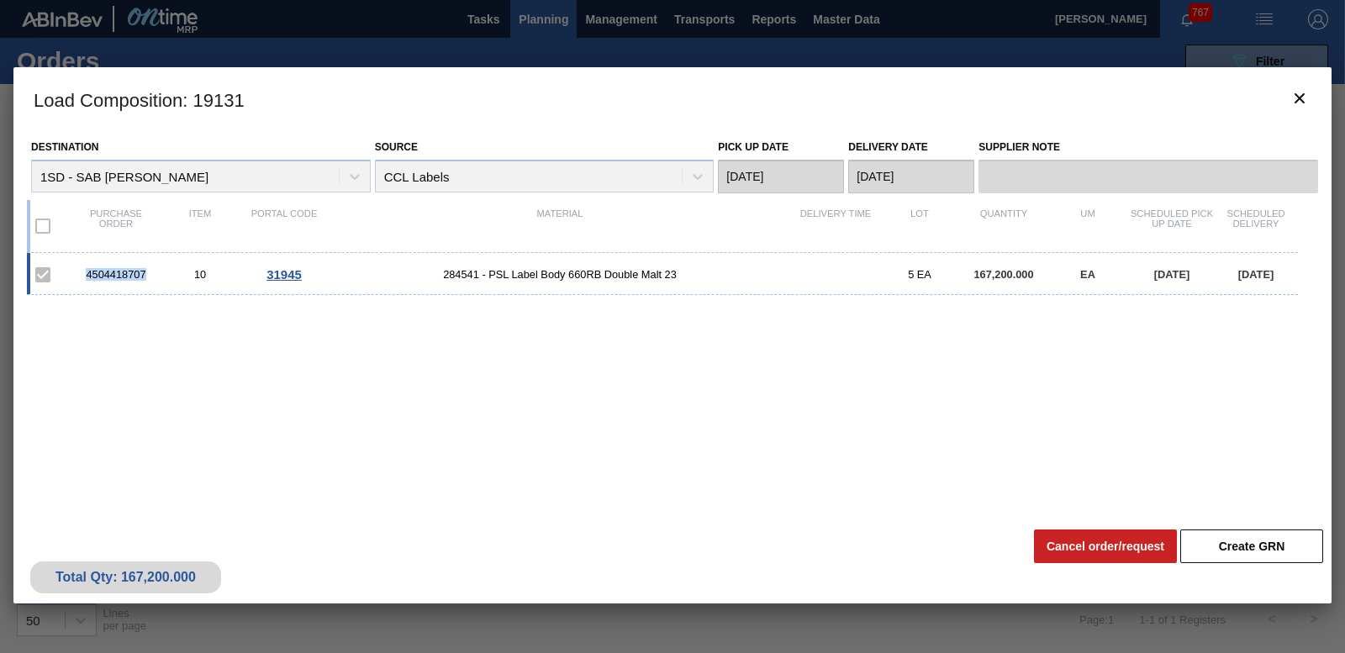
drag, startPoint x: 73, startPoint y: 279, endPoint x: 152, endPoint y: 283, distance: 79.1
click at [152, 283] on div "4504418707 10 31945 284541 - PSL Label Body 660RB Double Malt 23 5 EA 167,200.0…" at bounding box center [662, 274] width 1271 height 42
drag, startPoint x: 152, startPoint y: 283, endPoint x: 128, endPoint y: 278, distance: 24.7
click at [1302, 94] on icon "botão de ícone" at bounding box center [1300, 98] width 20 height 20
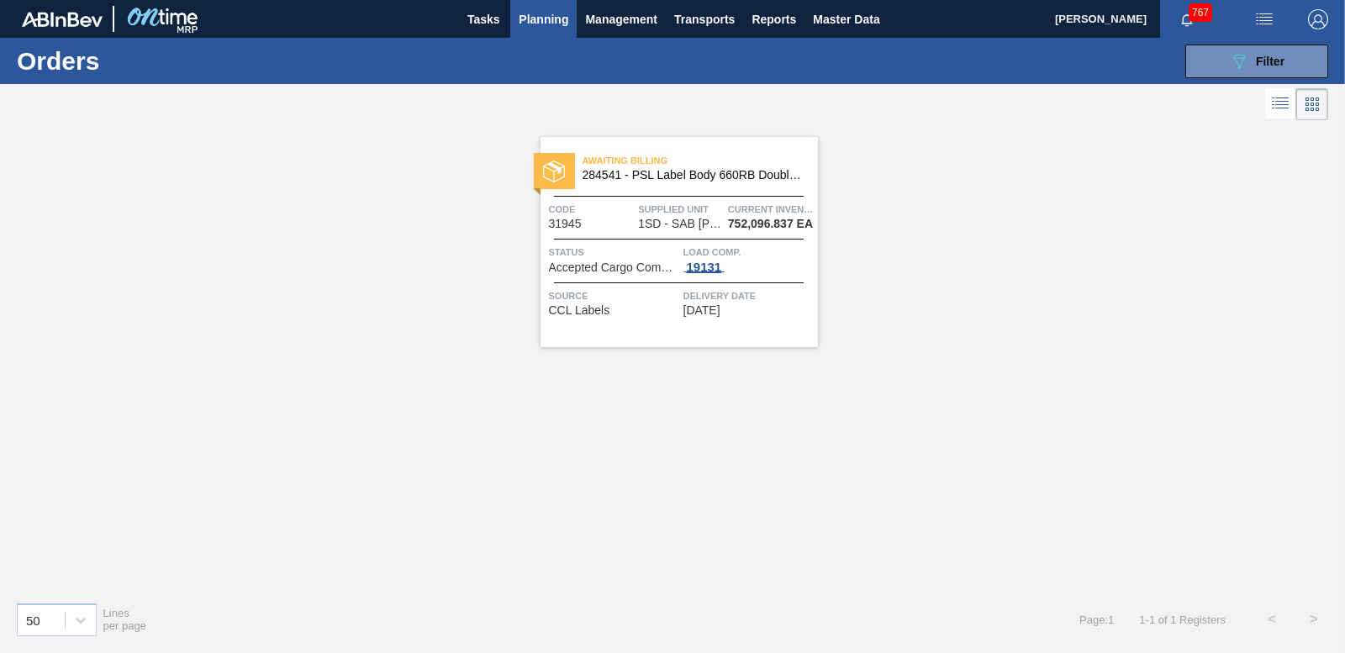
click at [702, 267] on div "19131" at bounding box center [705, 267] width 42 height 13
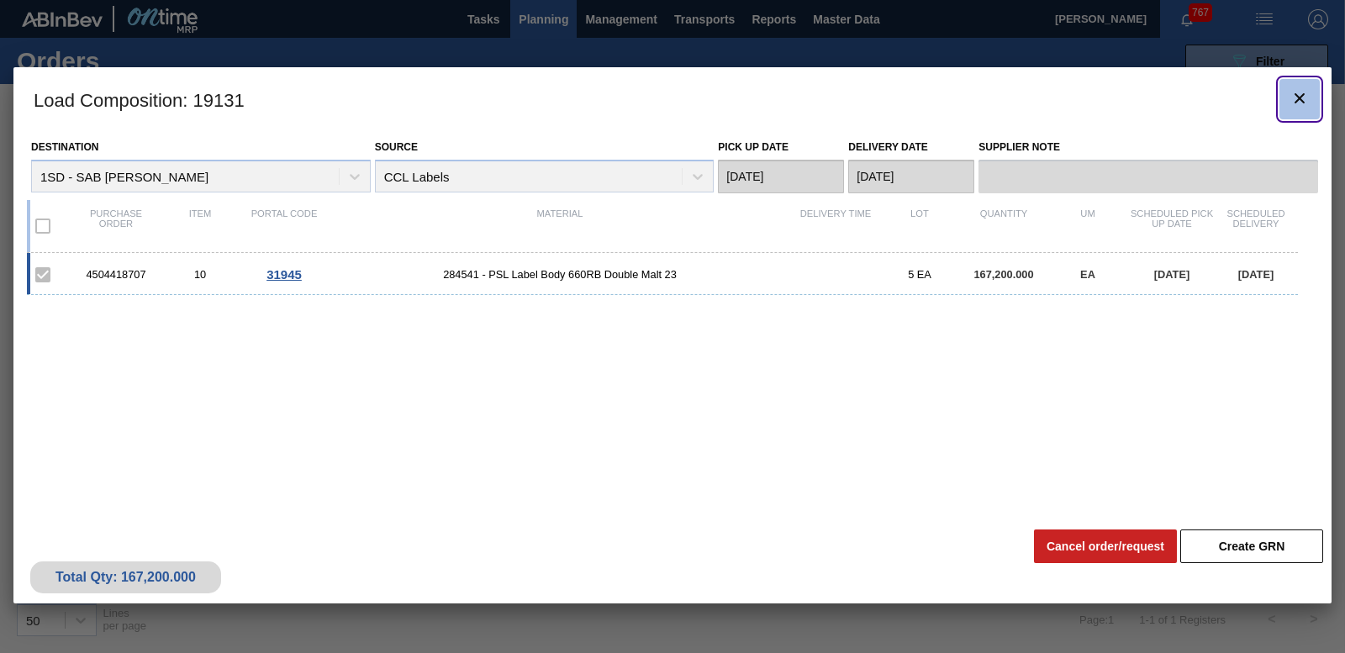
click at [1297, 92] on icon "botão de ícone" at bounding box center [1300, 98] width 20 height 20
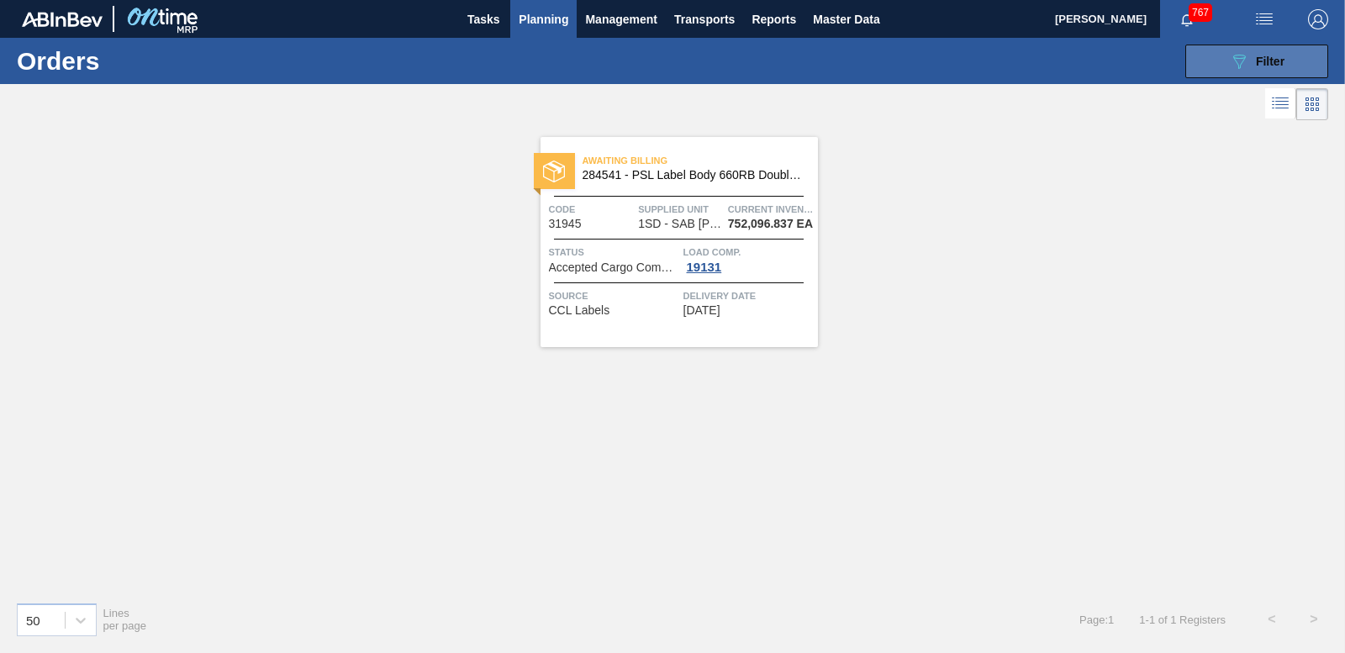
click at [1295, 59] on button "089F7B8B-B2A5-4AFE-B5C0-19BA573D28AC Filter" at bounding box center [1257, 62] width 143 height 34
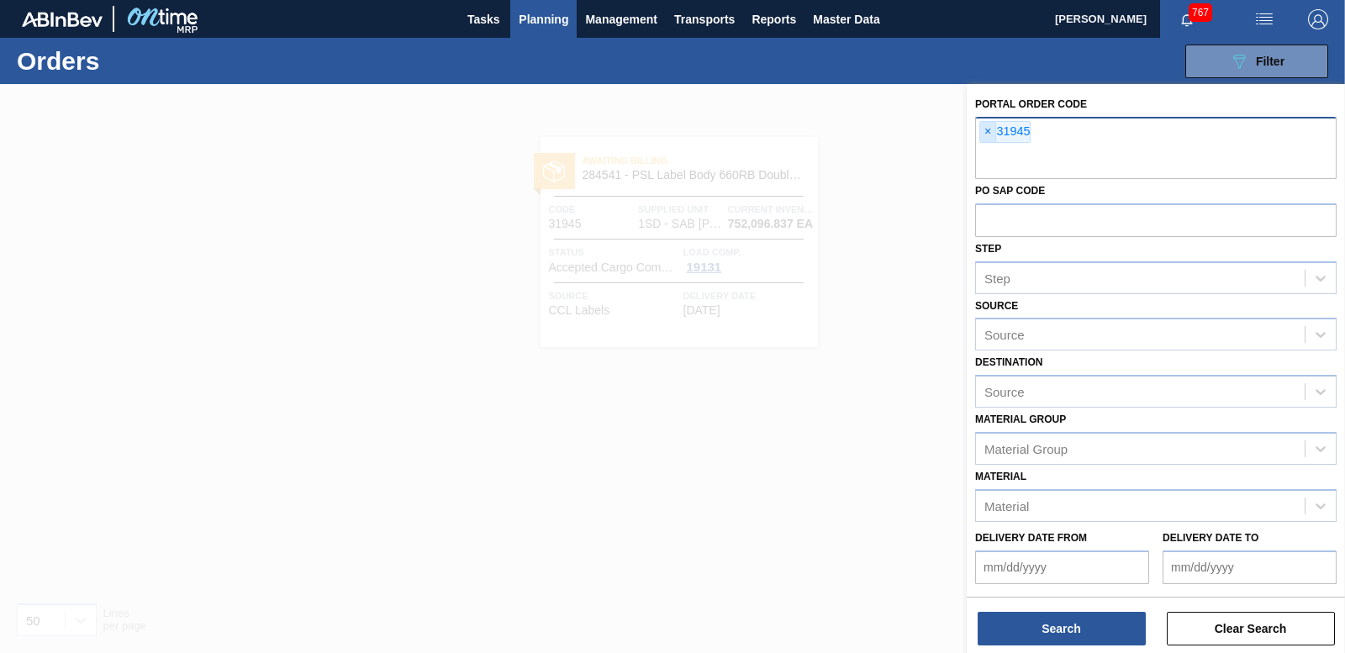
click at [985, 135] on span "×" at bounding box center [988, 132] width 16 height 20
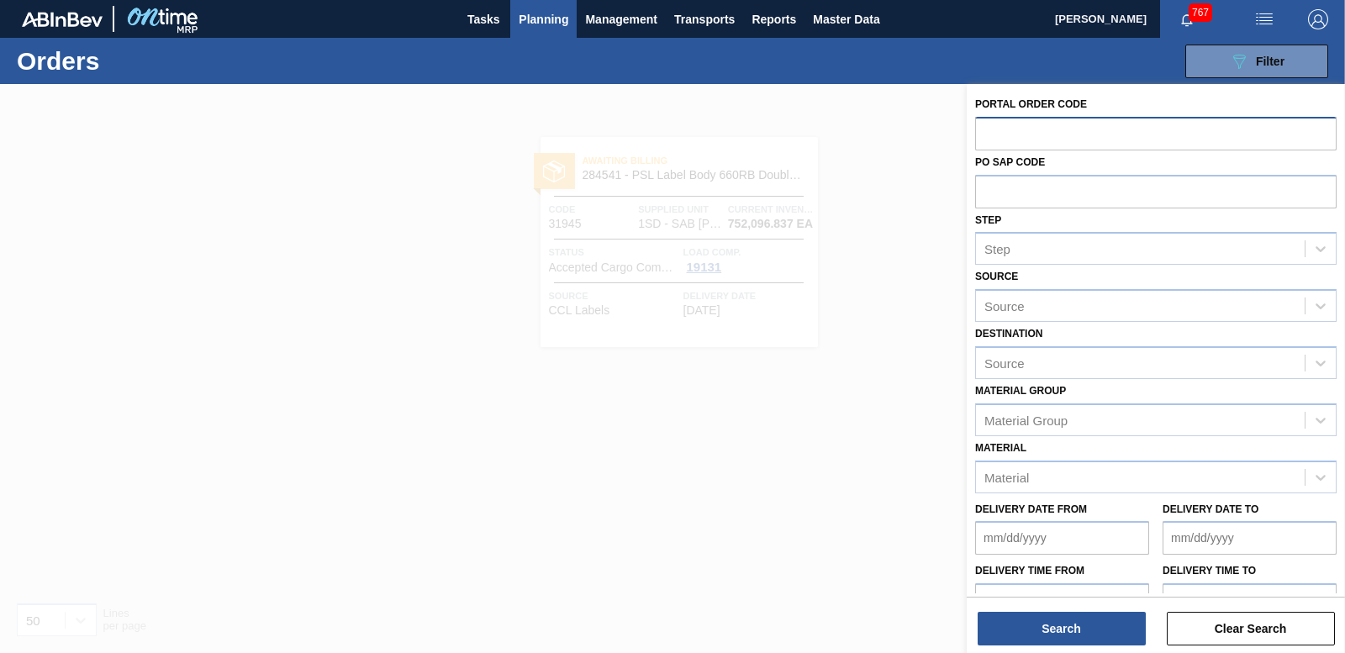
click at [547, 18] on span "Planning" at bounding box center [544, 19] width 50 height 20
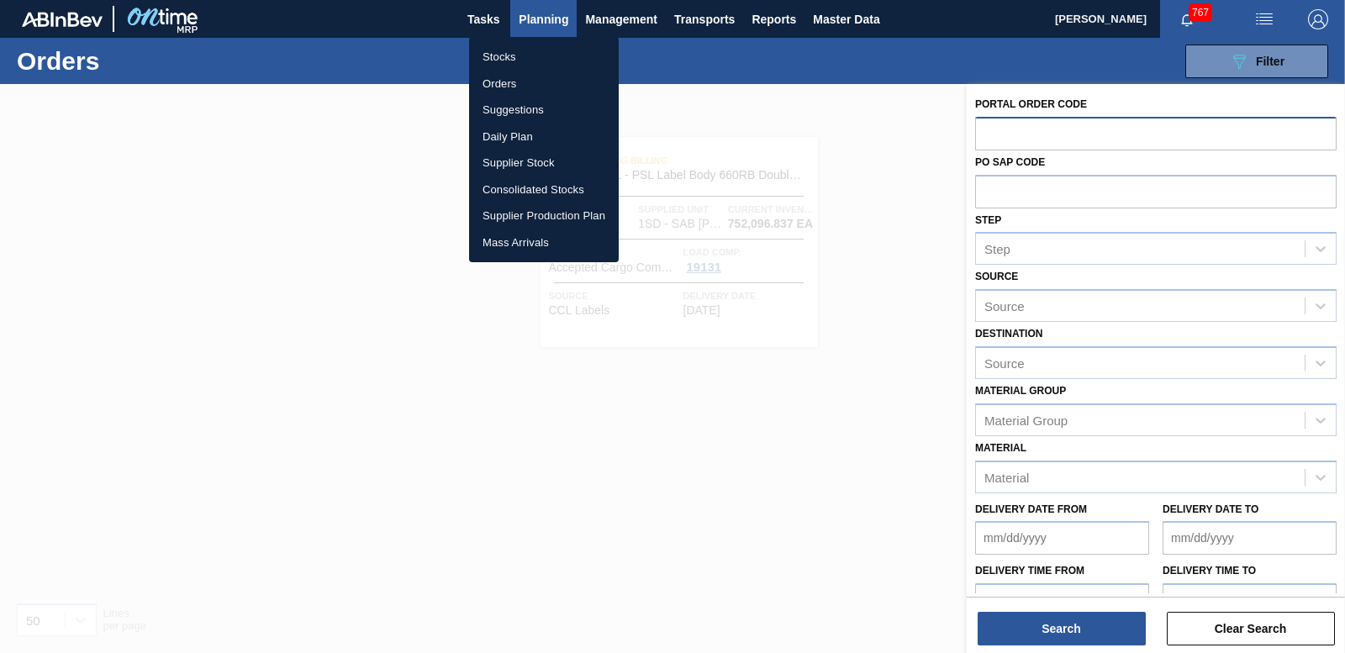
click at [515, 83] on li "Orders" at bounding box center [544, 84] width 150 height 27
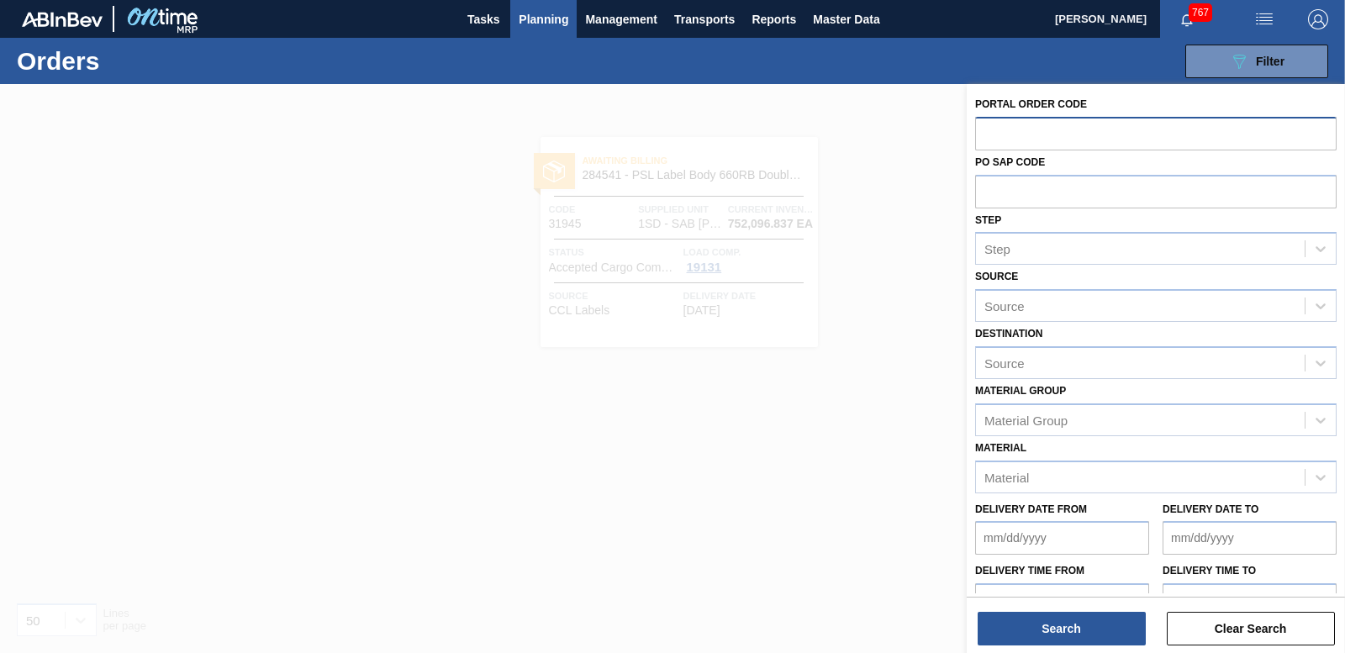
click at [1050, 128] on input "text" at bounding box center [1156, 133] width 362 height 32
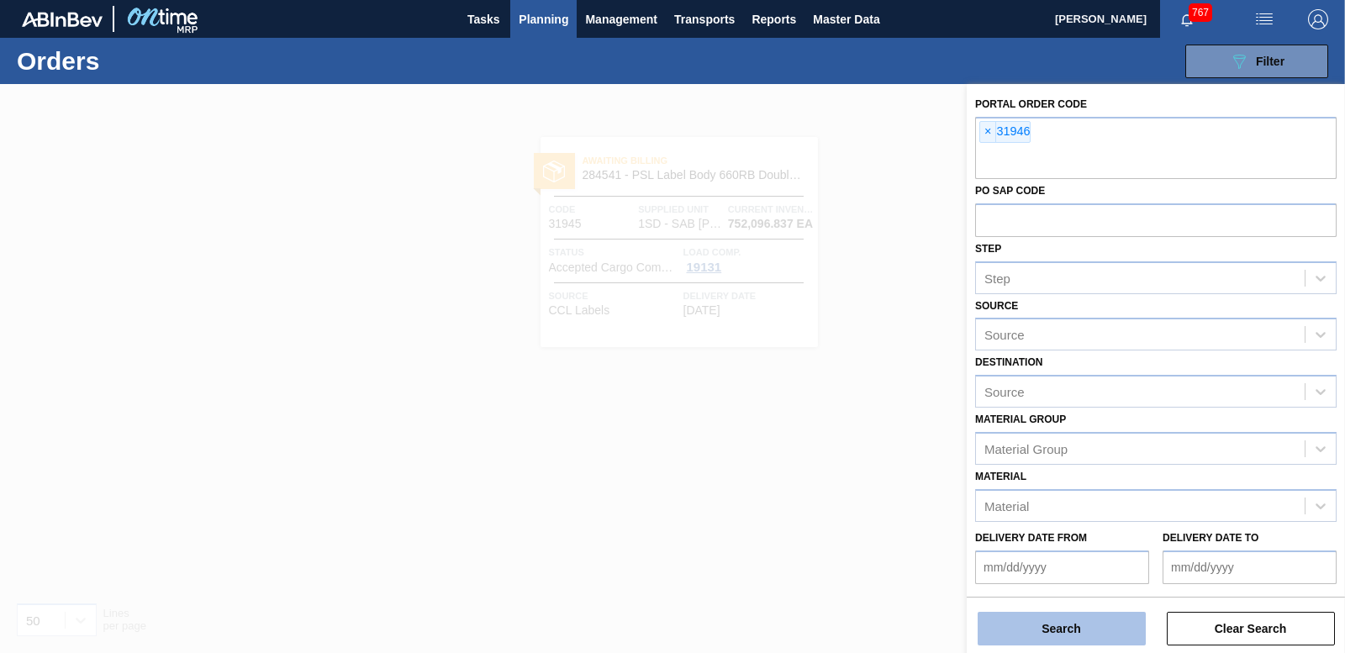
click at [1085, 642] on button "Search" at bounding box center [1062, 629] width 168 height 34
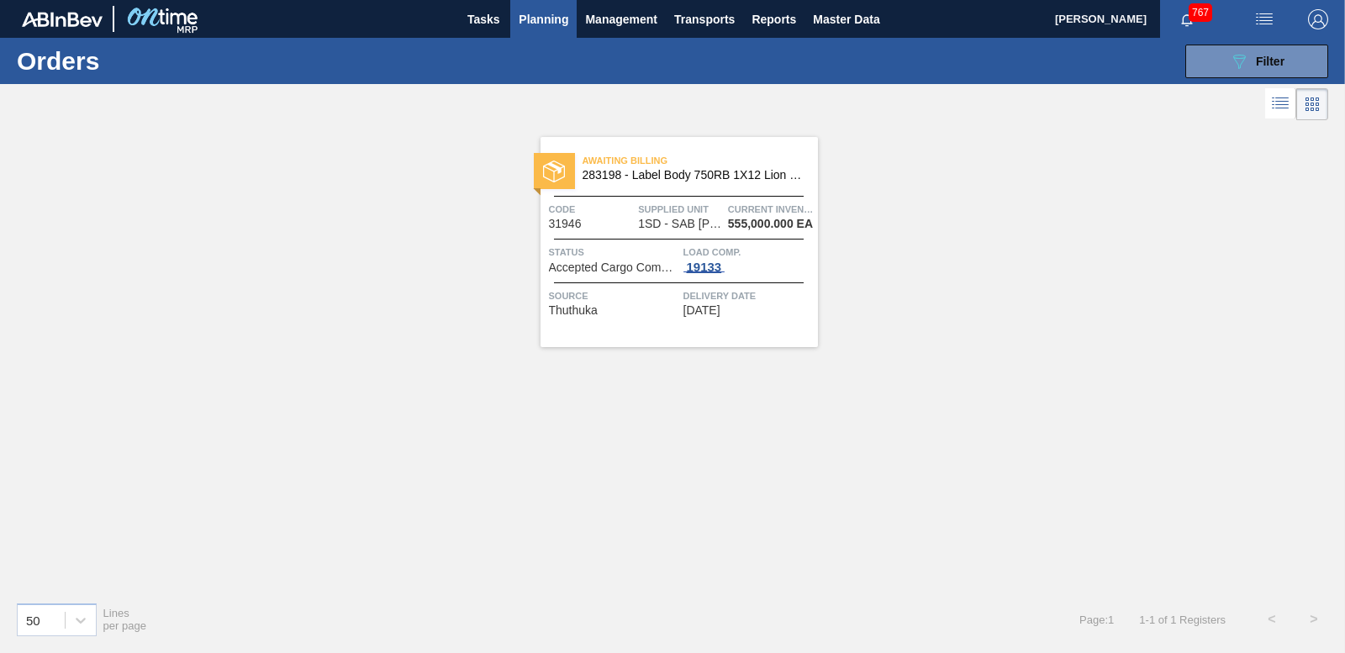
click at [701, 269] on div "19133" at bounding box center [705, 267] width 42 height 13
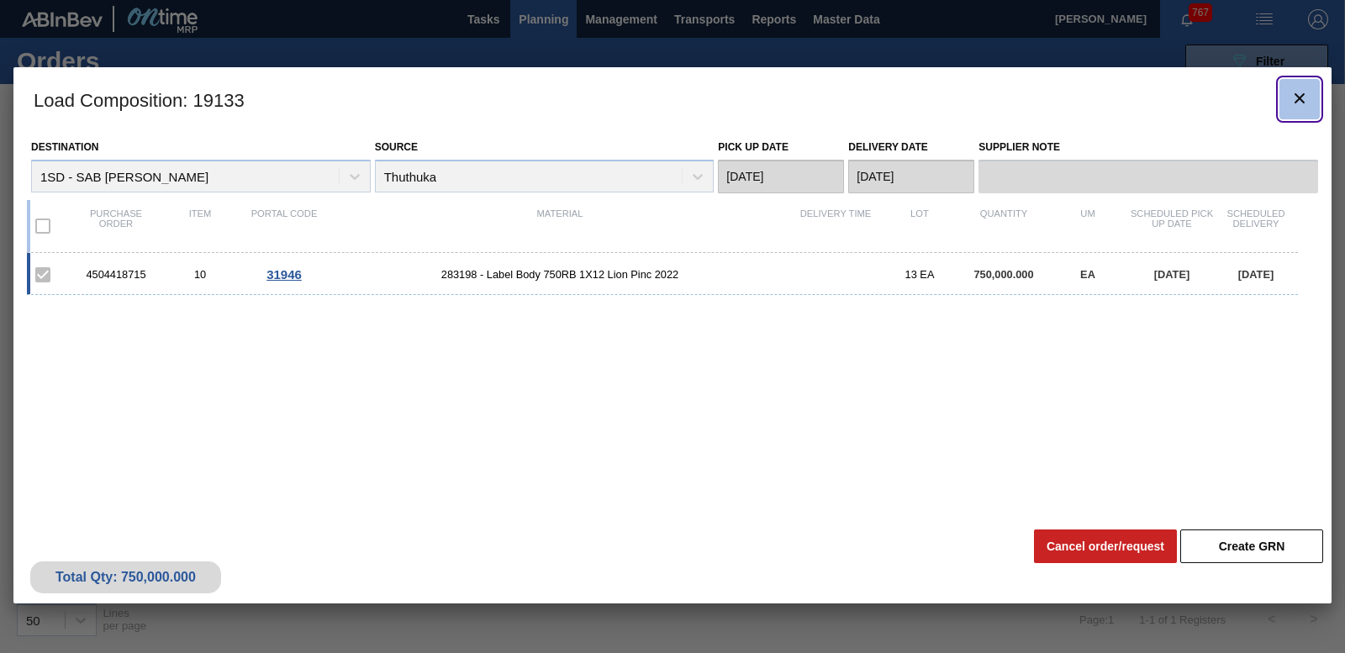
click at [1295, 96] on icon "botão de ícone" at bounding box center [1300, 98] width 20 height 20
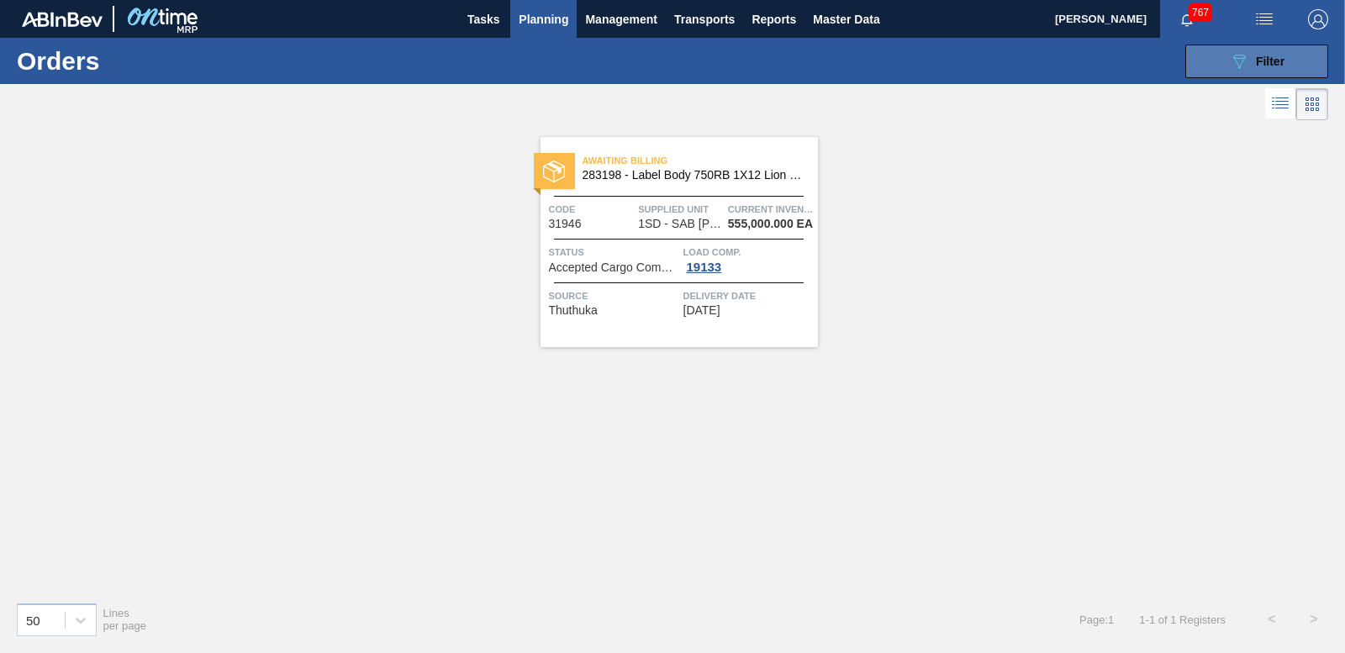
drag, startPoint x: 1244, startPoint y: 61, endPoint x: 1074, endPoint y: 117, distance: 178.7
click at [1242, 61] on icon "089F7B8B-B2A5-4AFE-B5C0-19BA573D28AC" at bounding box center [1239, 61] width 20 height 20
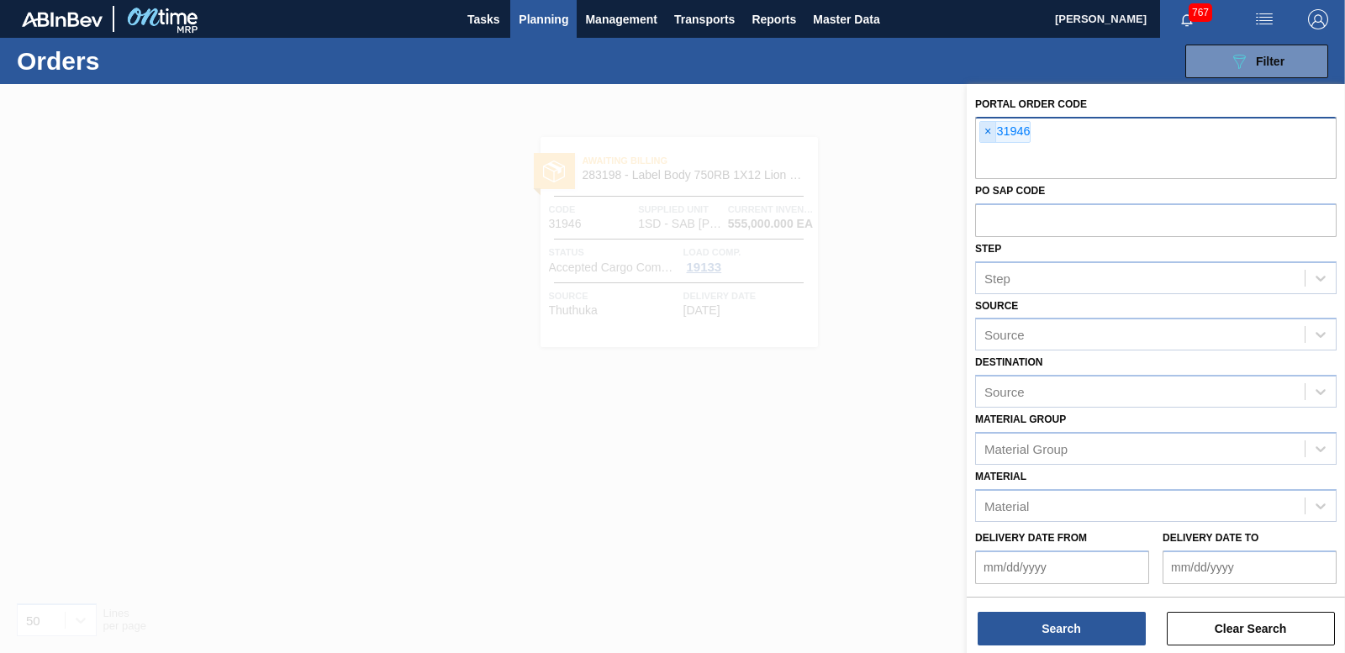
click at [994, 135] on span "×" at bounding box center [988, 132] width 16 height 20
click at [1089, 634] on button "Search" at bounding box center [1062, 629] width 168 height 34
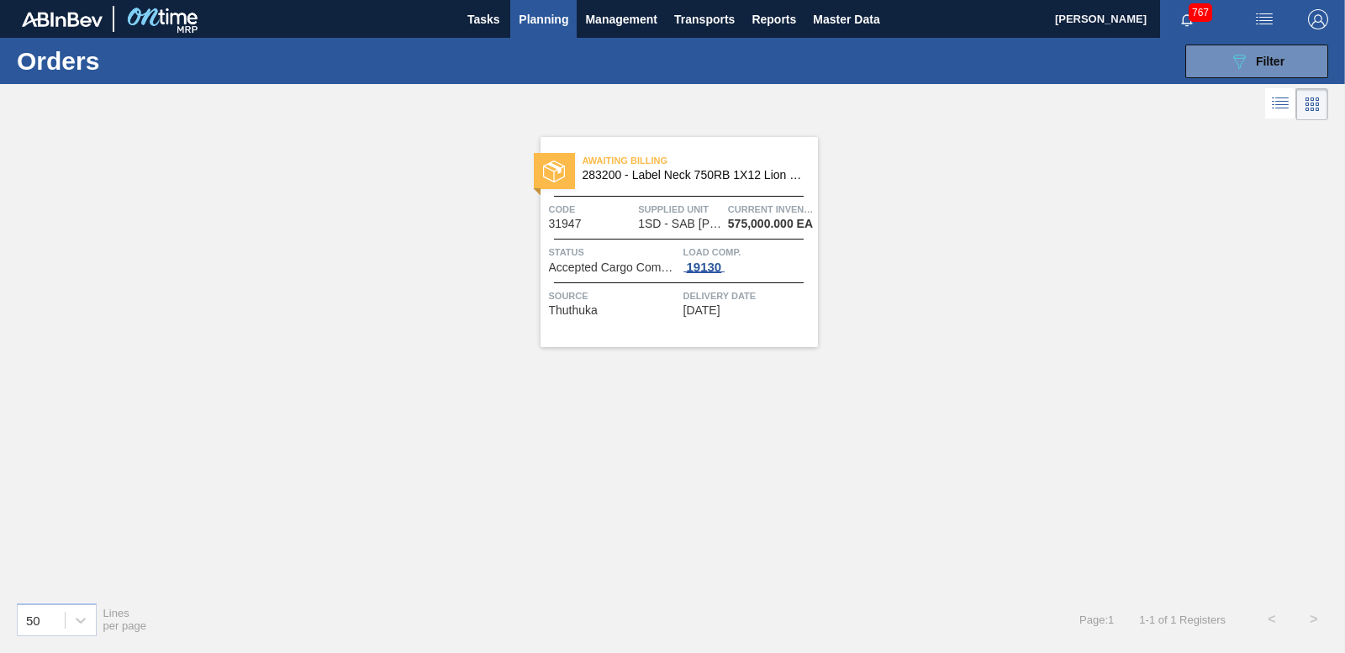
click at [710, 263] on div "19130" at bounding box center [705, 267] width 42 height 13
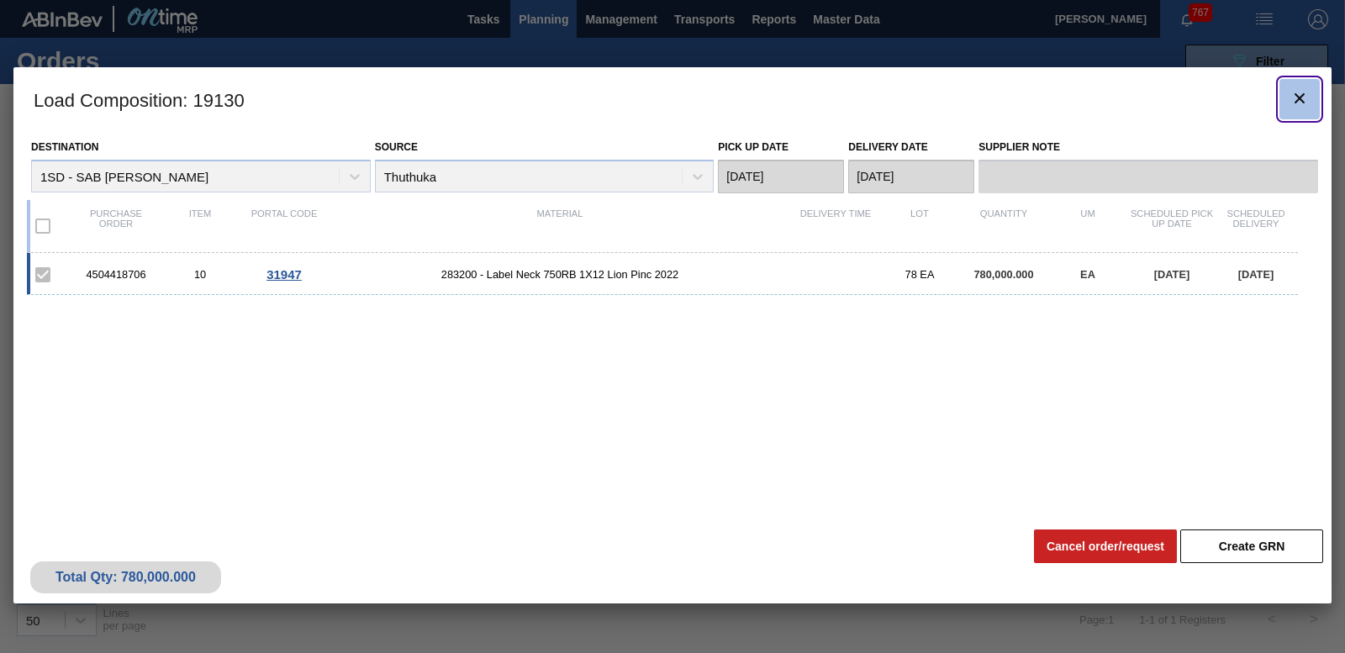
click at [1309, 104] on icon "botão de ícone" at bounding box center [1300, 98] width 20 height 20
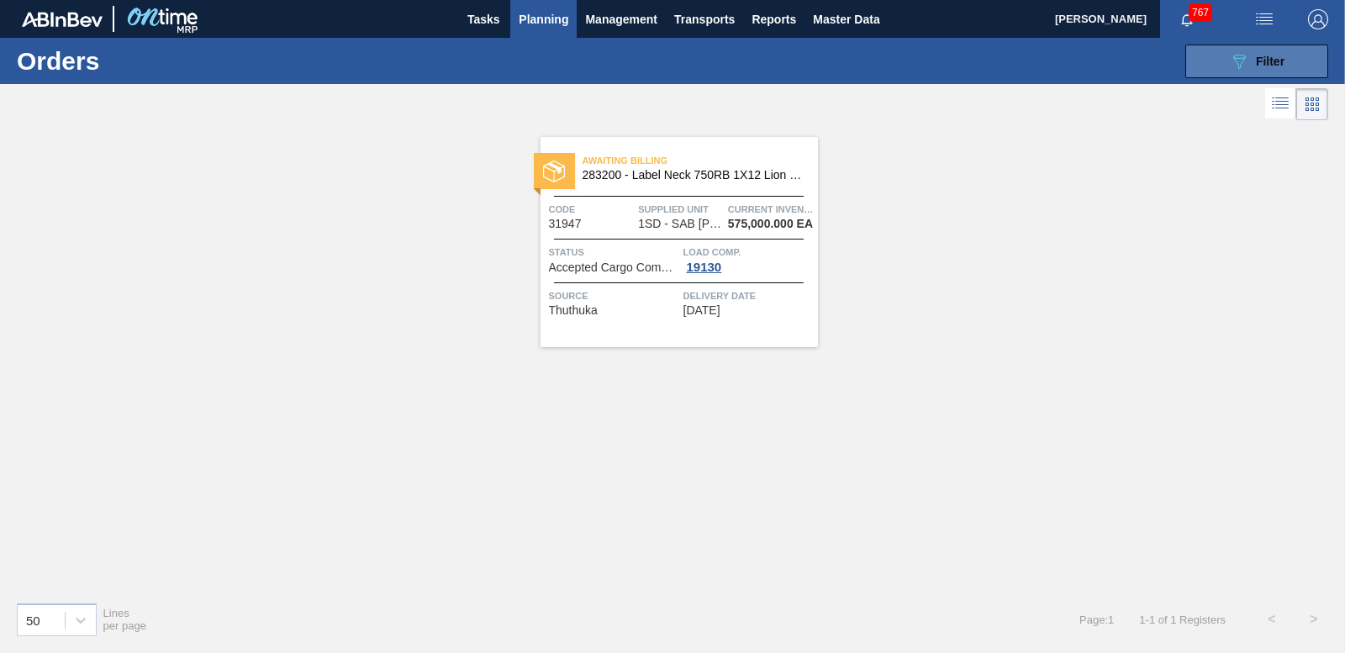
click at [1263, 61] on span "Filter" at bounding box center [1270, 61] width 29 height 13
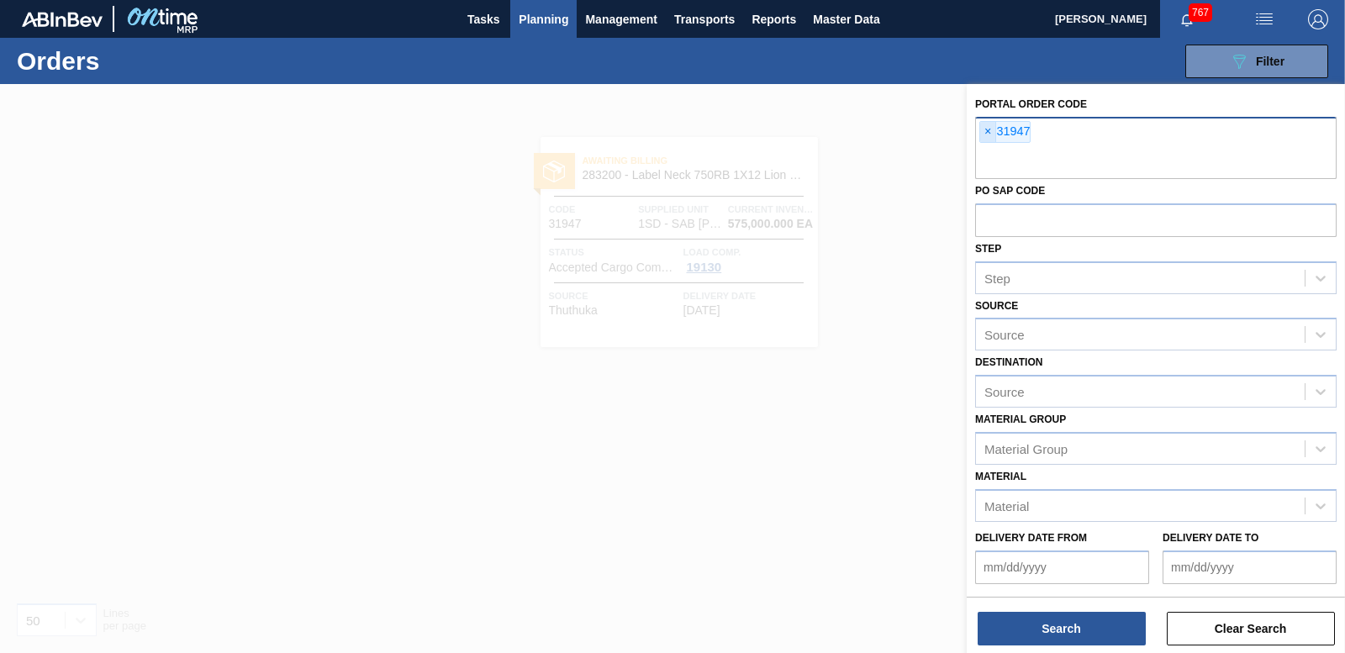
click at [984, 133] on span "×" at bounding box center [988, 132] width 16 height 20
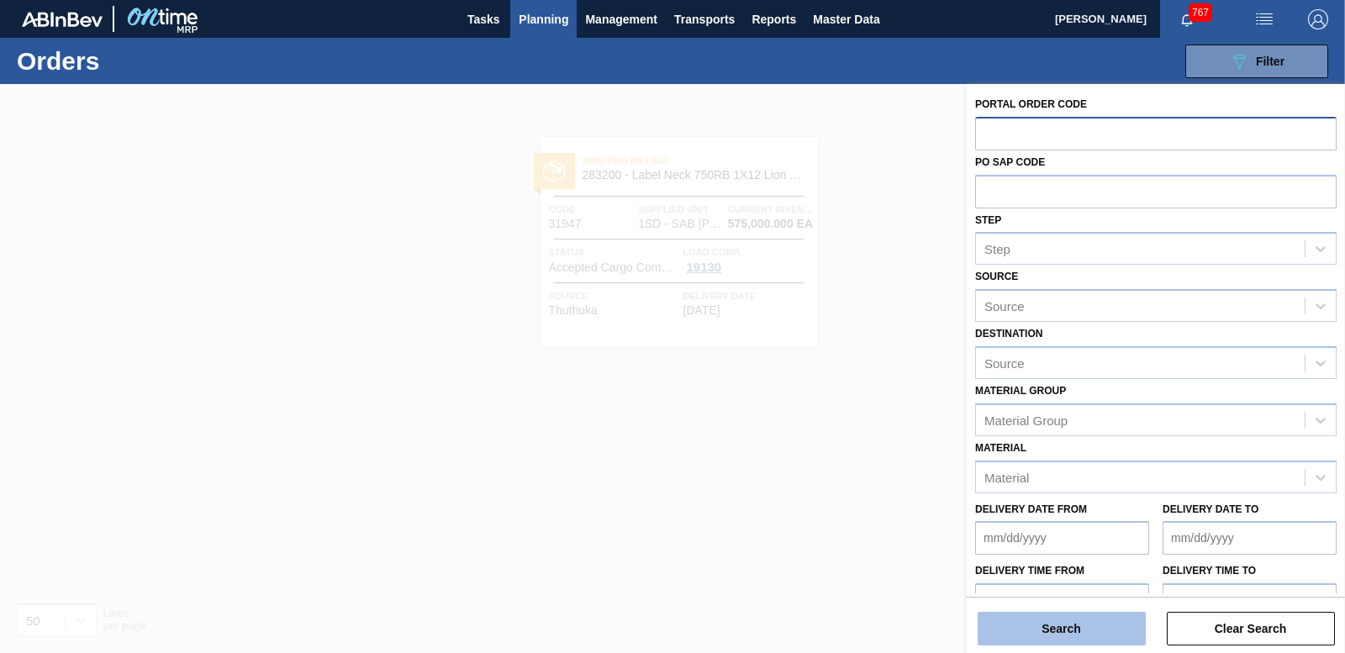
drag, startPoint x: 1075, startPoint y: 634, endPoint x: 1075, endPoint y: 624, distance: 10.1
click at [1075, 631] on button "Search" at bounding box center [1062, 629] width 168 height 34
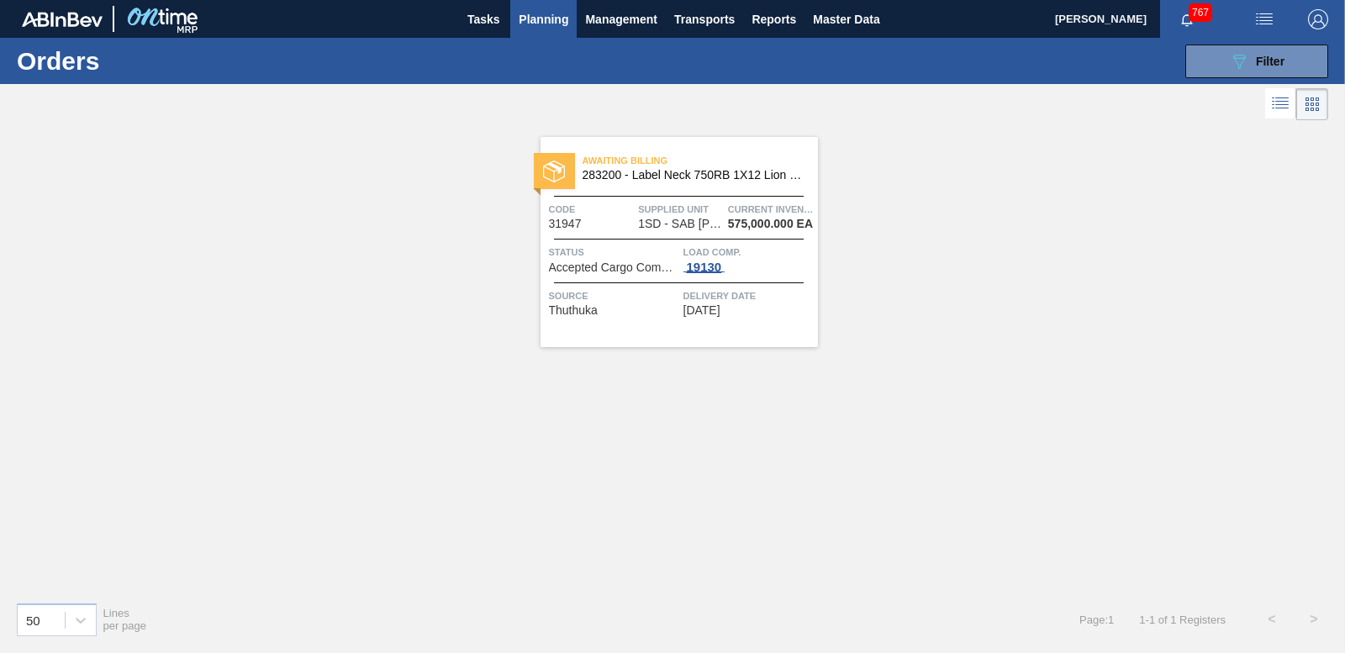
click at [705, 272] on span "19130" at bounding box center [705, 267] width 42 height 13
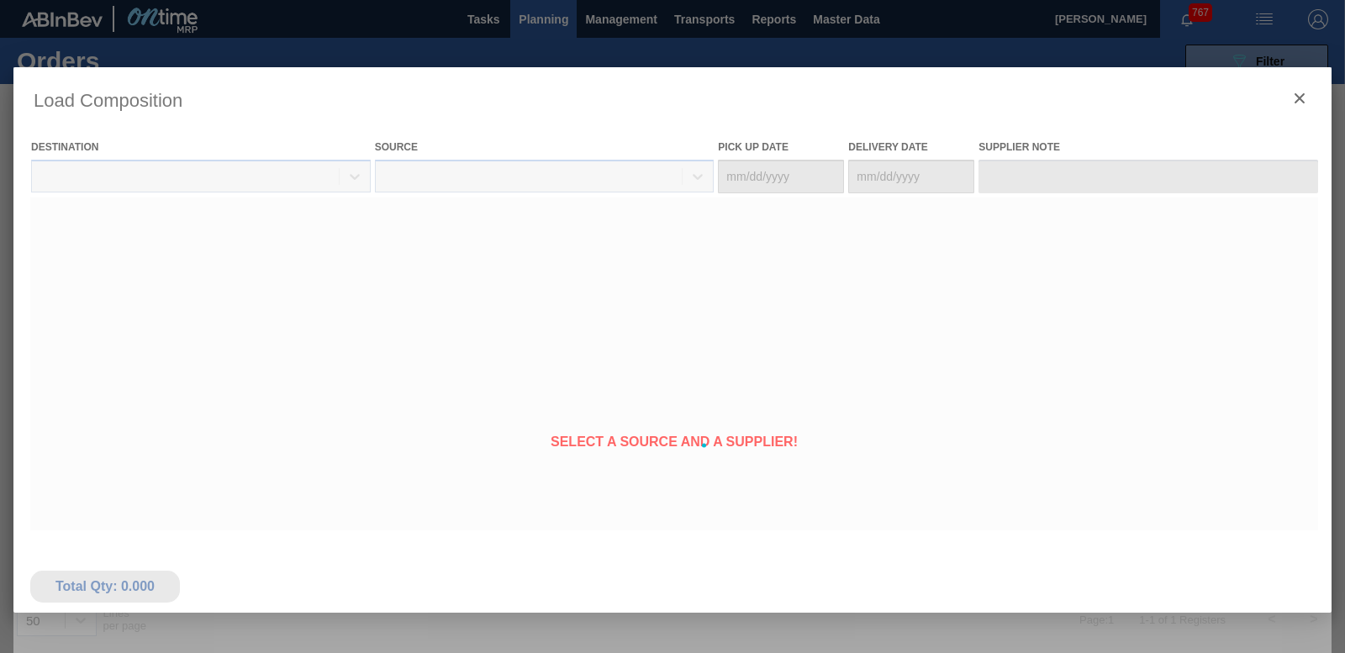
click at [705, 0] on body "Tasks Planning Management Transports Reports Master Data Nhlanhla Mabele 767 Ma…" at bounding box center [672, 0] width 1345 height 0
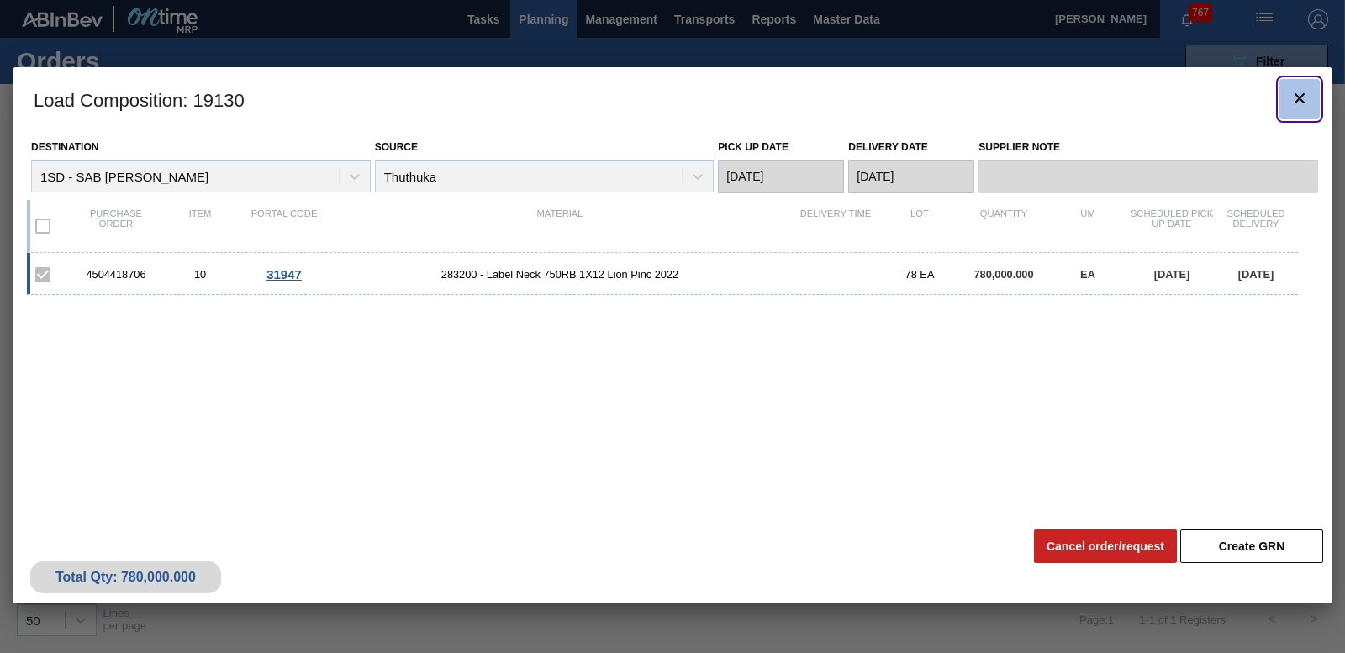
click at [1302, 99] on icon "botão de ícone" at bounding box center [1300, 98] width 20 height 20
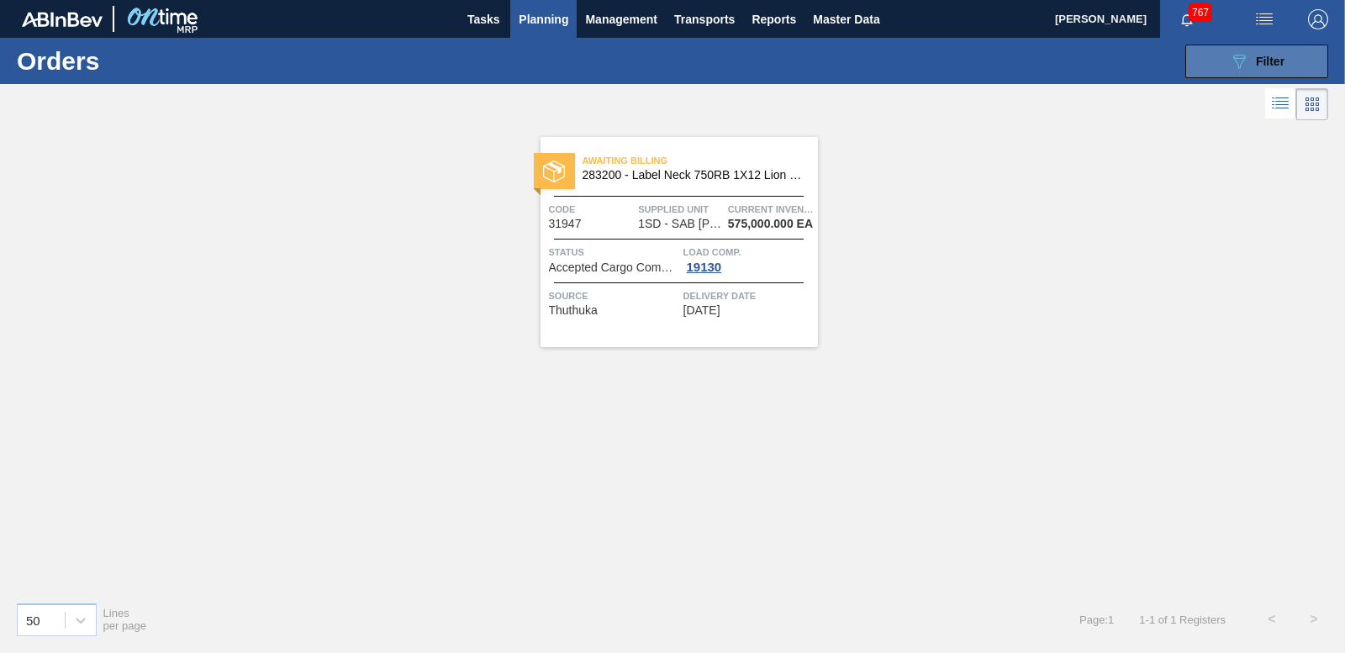
click at [1259, 70] on div "089F7B8B-B2A5-4AFE-B5C0-19BA573D28AC Filter" at bounding box center [1256, 61] width 55 height 20
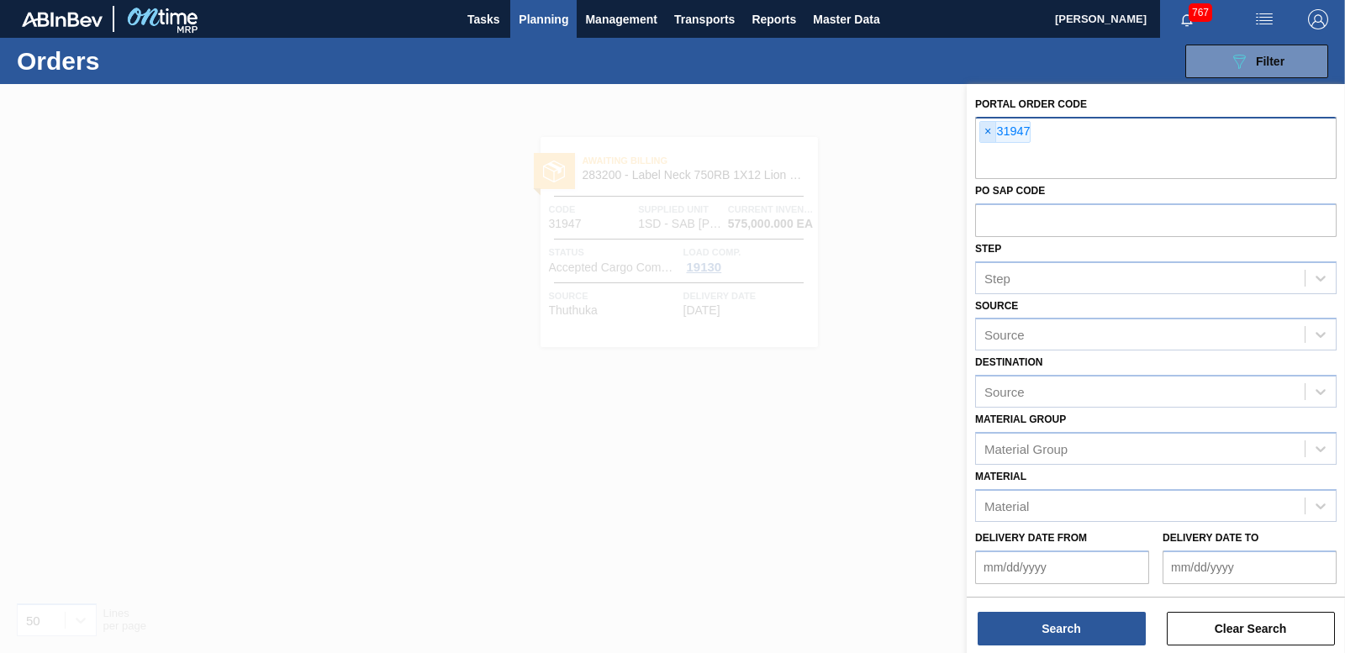
click at [987, 135] on span "×" at bounding box center [988, 132] width 16 height 20
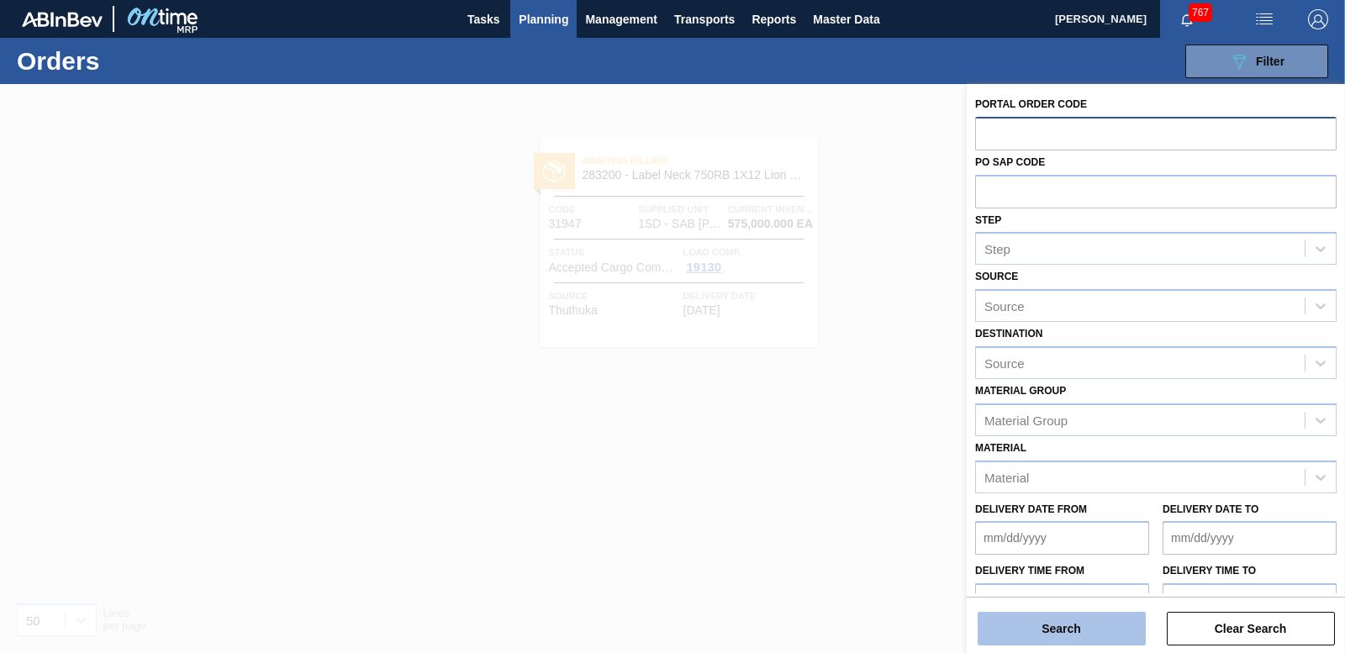
click at [1056, 620] on button "Search" at bounding box center [1062, 629] width 168 height 34
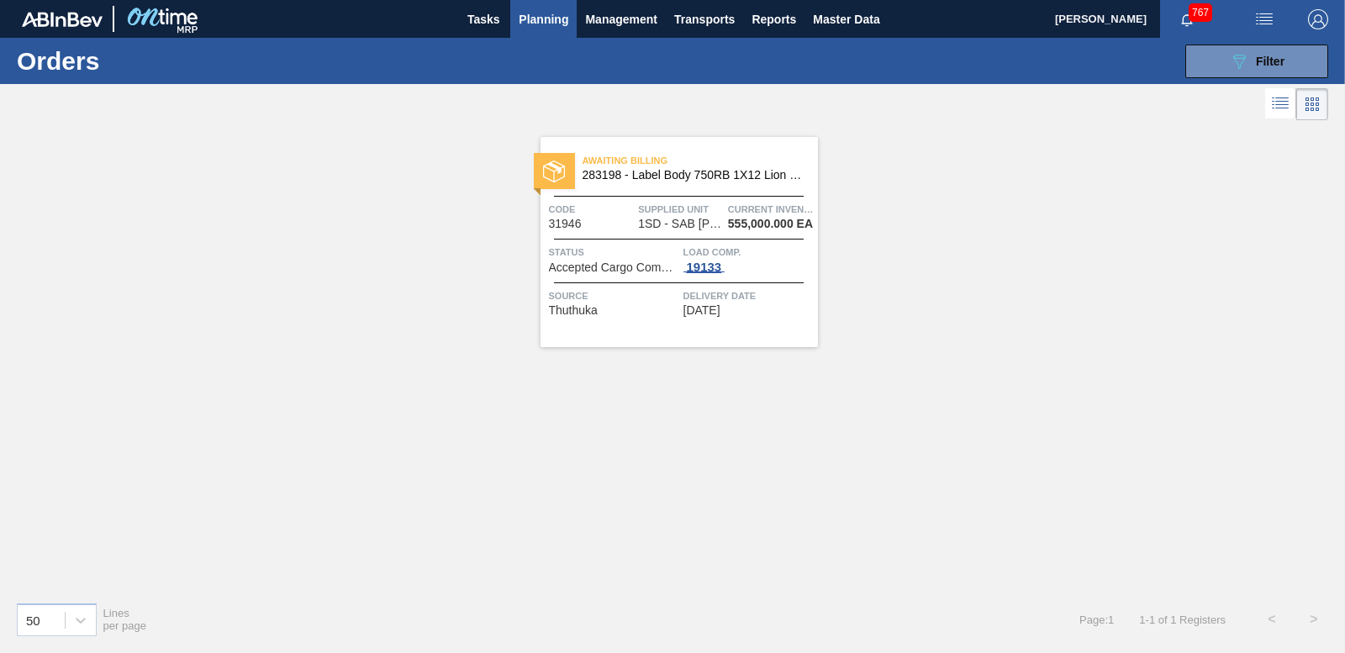
click at [709, 263] on div "19133" at bounding box center [705, 267] width 42 height 13
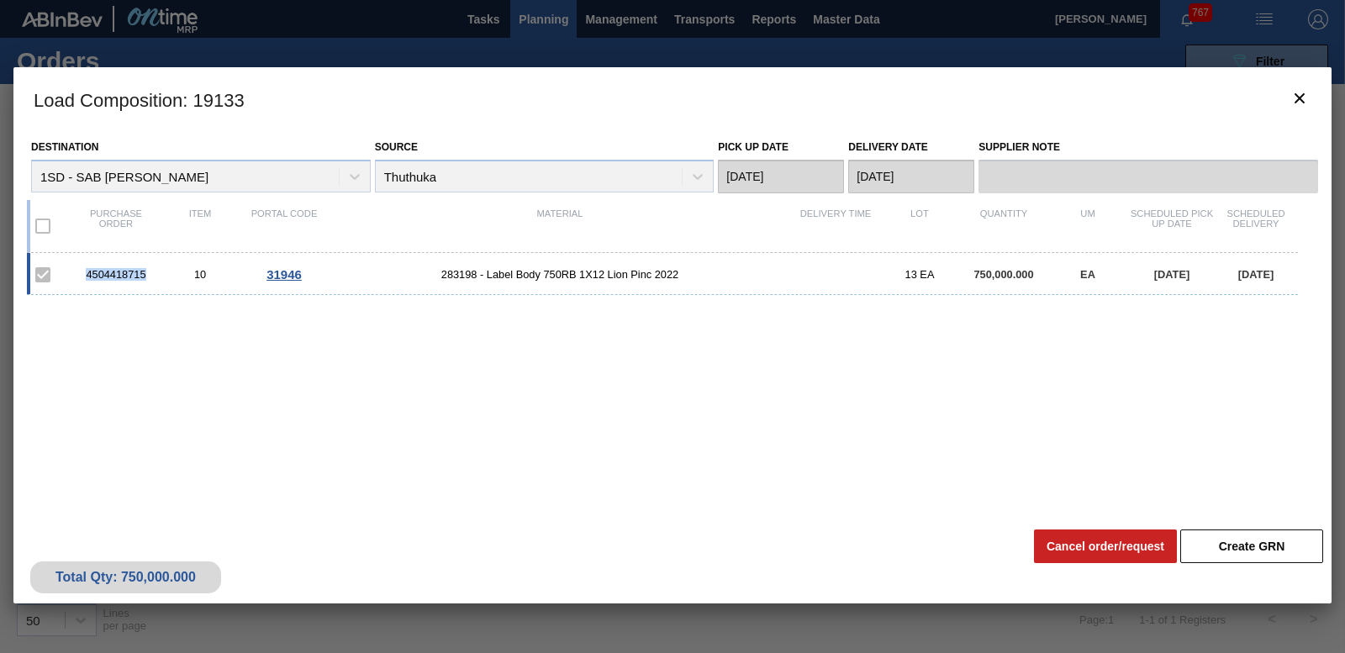
drag, startPoint x: 83, startPoint y: 272, endPoint x: 153, endPoint y: 272, distance: 69.8
click at [153, 272] on div "4504418715" at bounding box center [116, 274] width 84 height 13
drag, startPoint x: 153, startPoint y: 272, endPoint x: 128, endPoint y: 267, distance: 25.7
click at [1296, 89] on icon "botão de ícone" at bounding box center [1300, 98] width 20 height 20
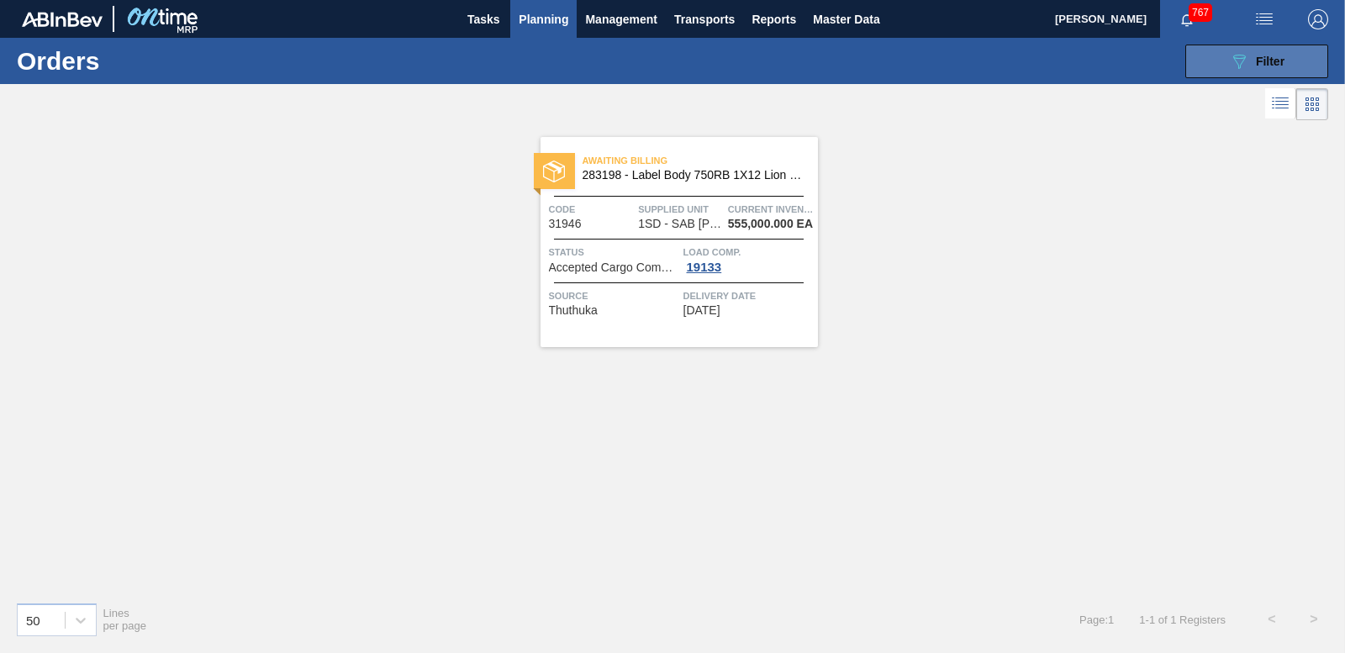
click at [1265, 58] on span "Filter" at bounding box center [1270, 61] width 29 height 13
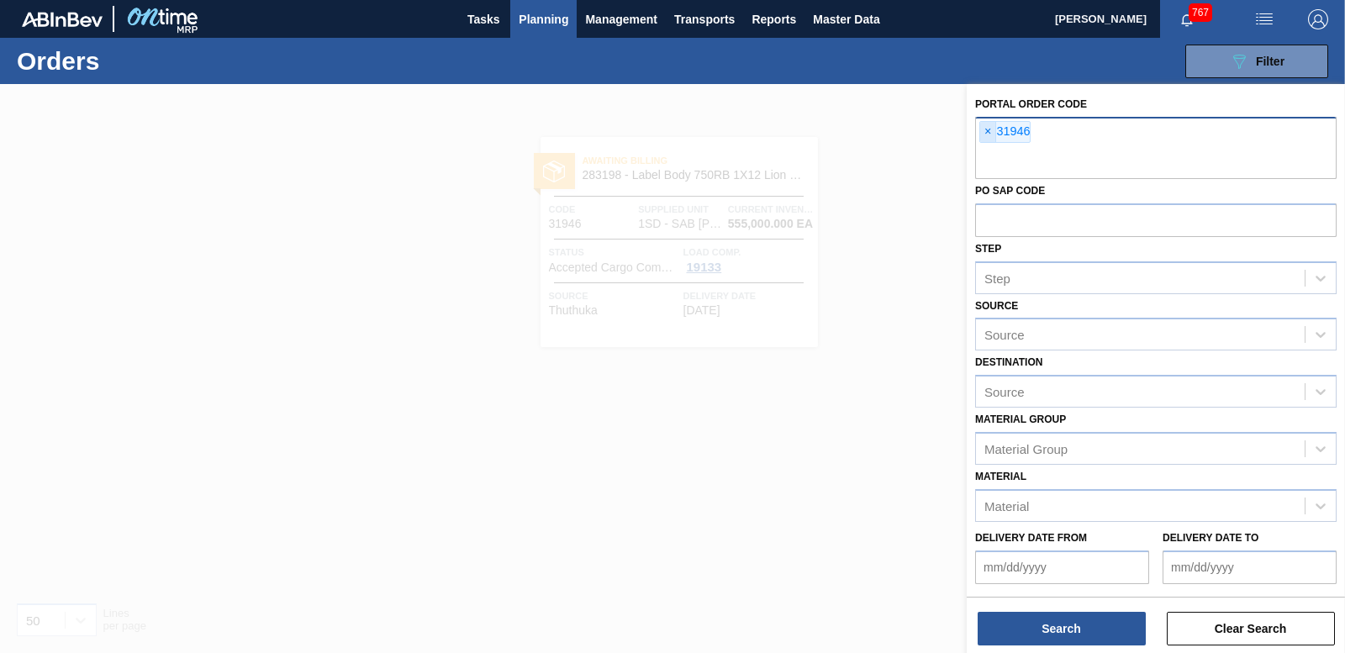
click at [985, 134] on span "×" at bounding box center [988, 132] width 16 height 20
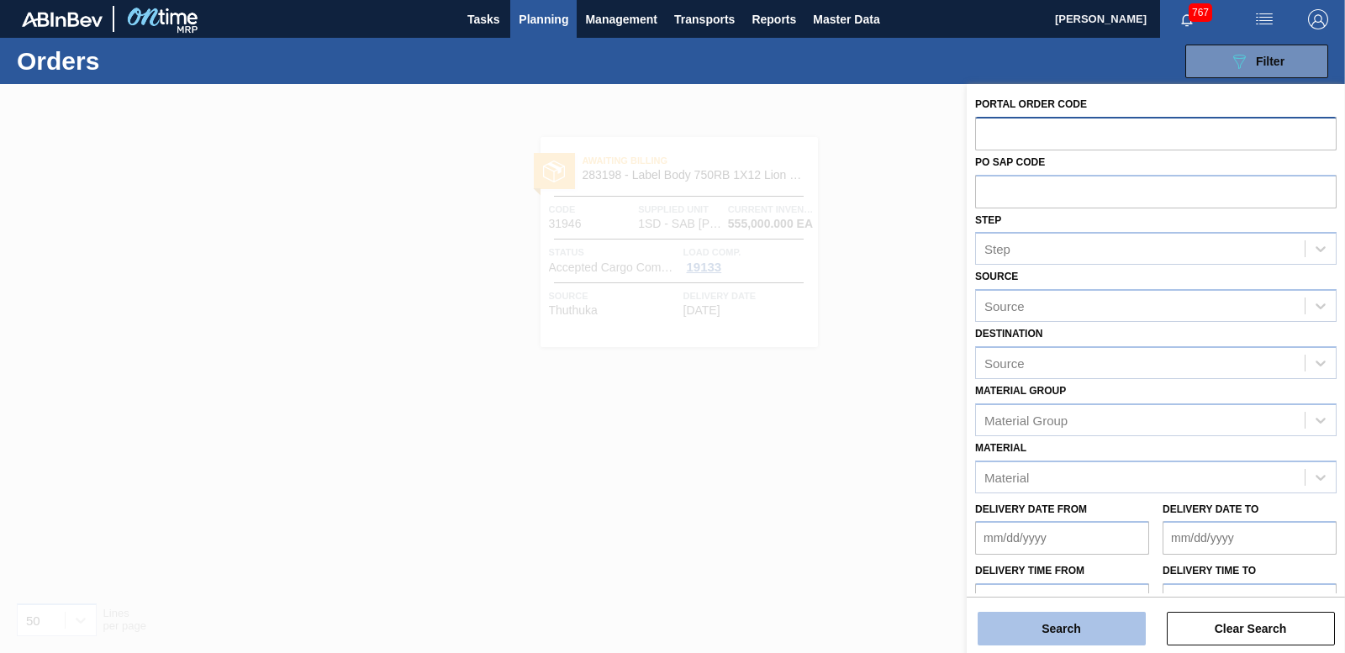
click at [1036, 621] on button "Search" at bounding box center [1062, 629] width 168 height 34
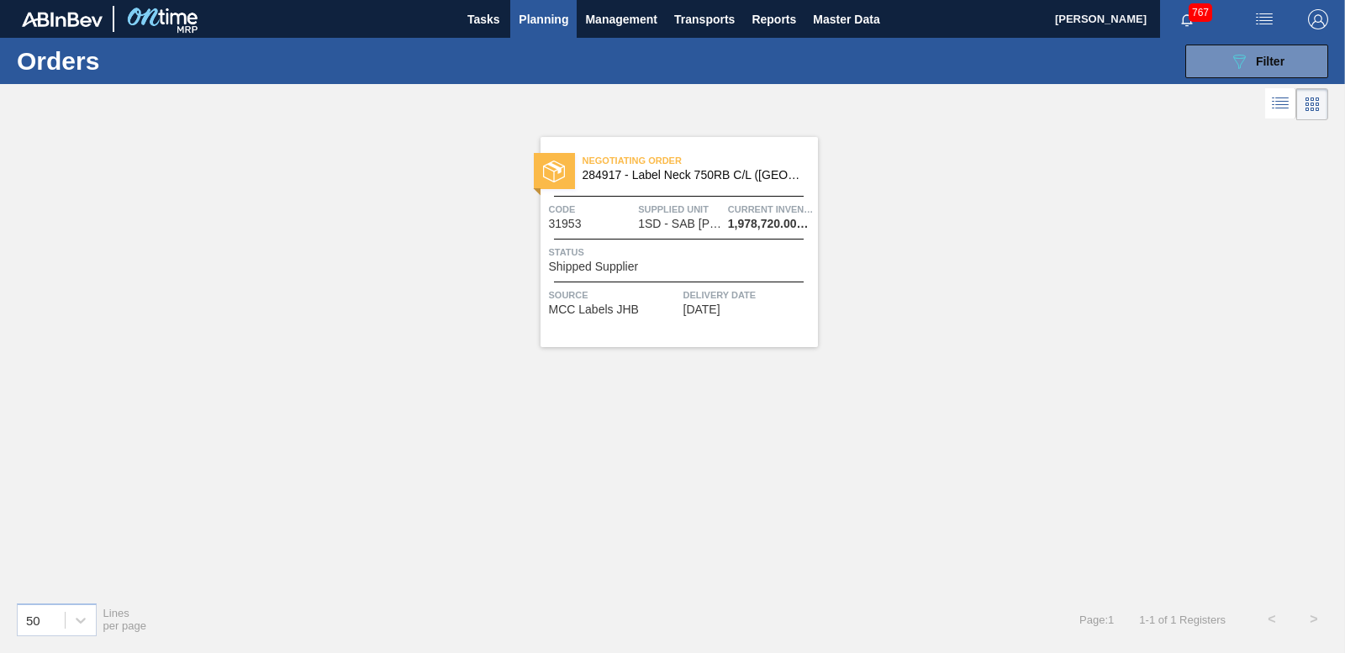
click at [1219, 43] on div "089F7B8B-B2A5-4AFE-B5C0-19BA573D28AC Filter Portal Order Code × 31953 PO SAP Co…" at bounding box center [799, 61] width 1076 height 50
click at [1229, 60] on icon "089F7B8B-B2A5-4AFE-B5C0-19BA573D28AC" at bounding box center [1239, 61] width 20 height 20
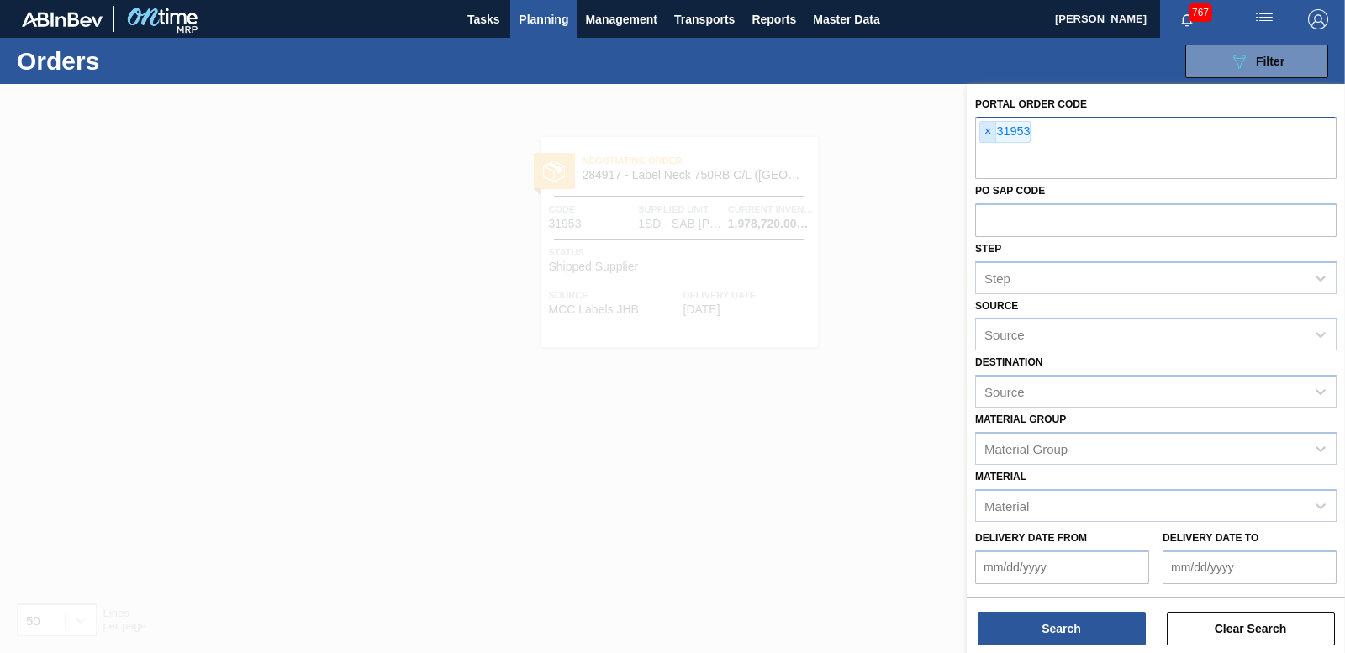
click at [990, 133] on span "×" at bounding box center [988, 132] width 16 height 20
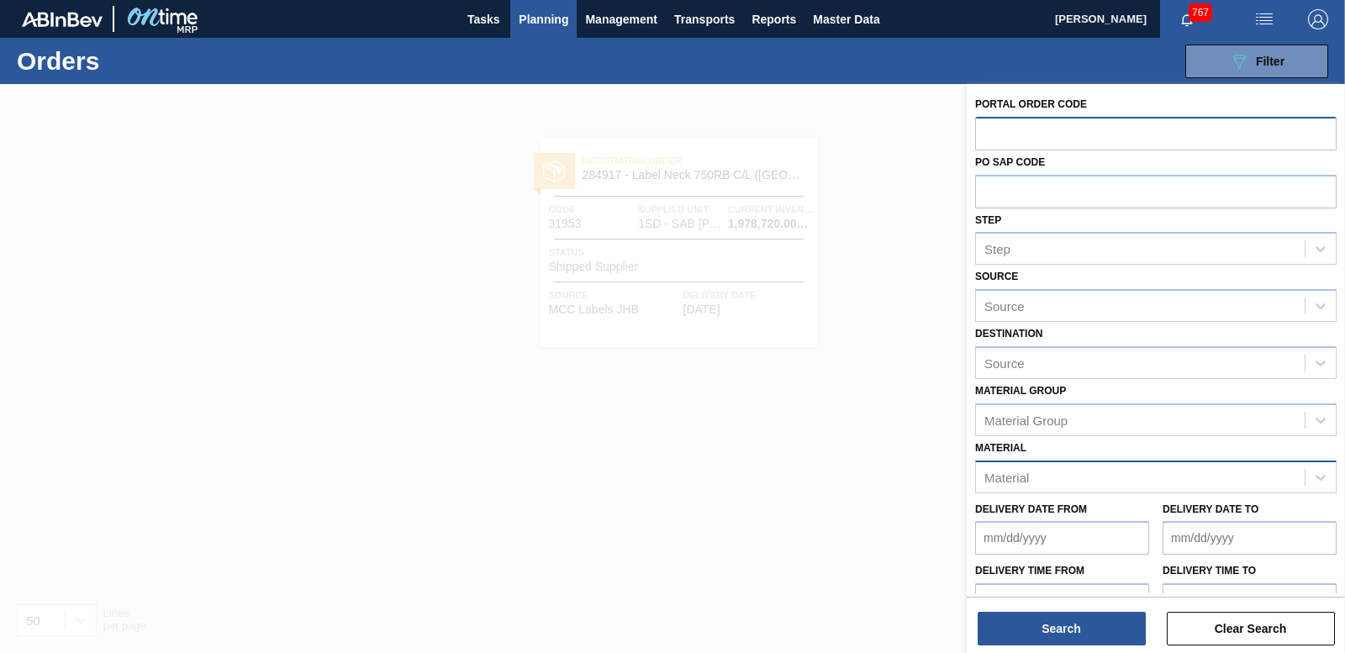
scroll to position [52, 0]
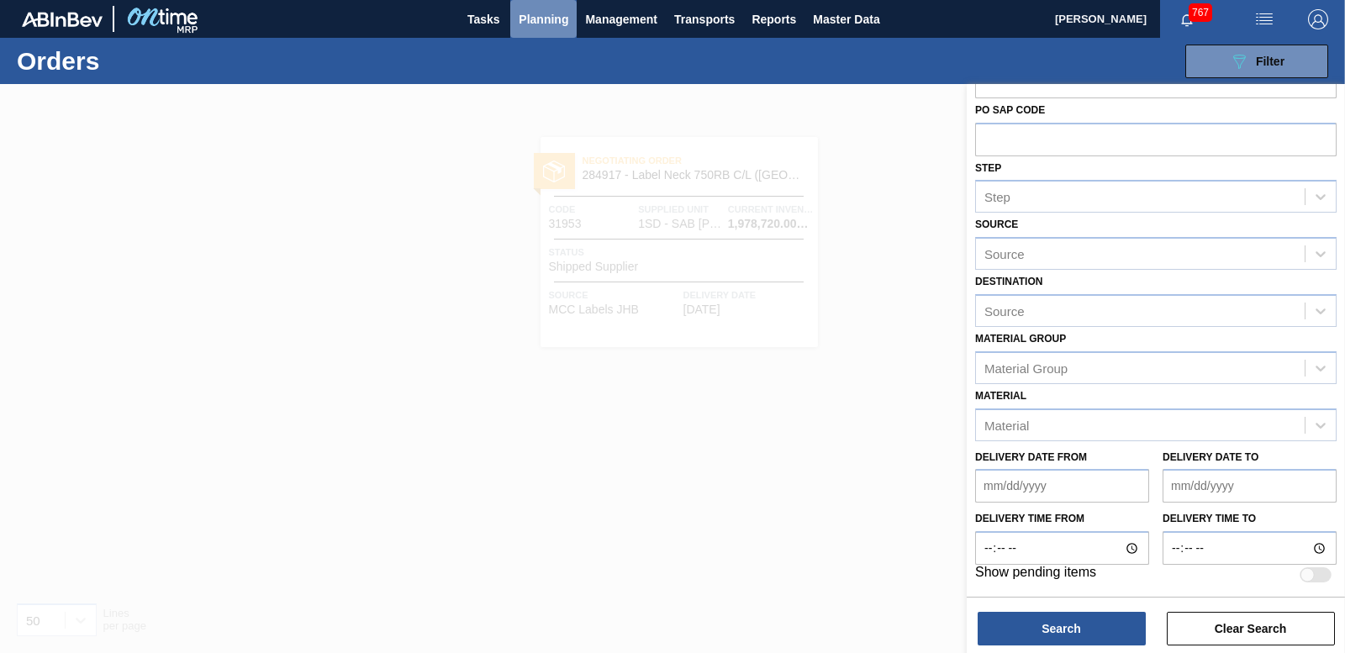
click at [532, 30] on button "Planning" at bounding box center [543, 19] width 66 height 38
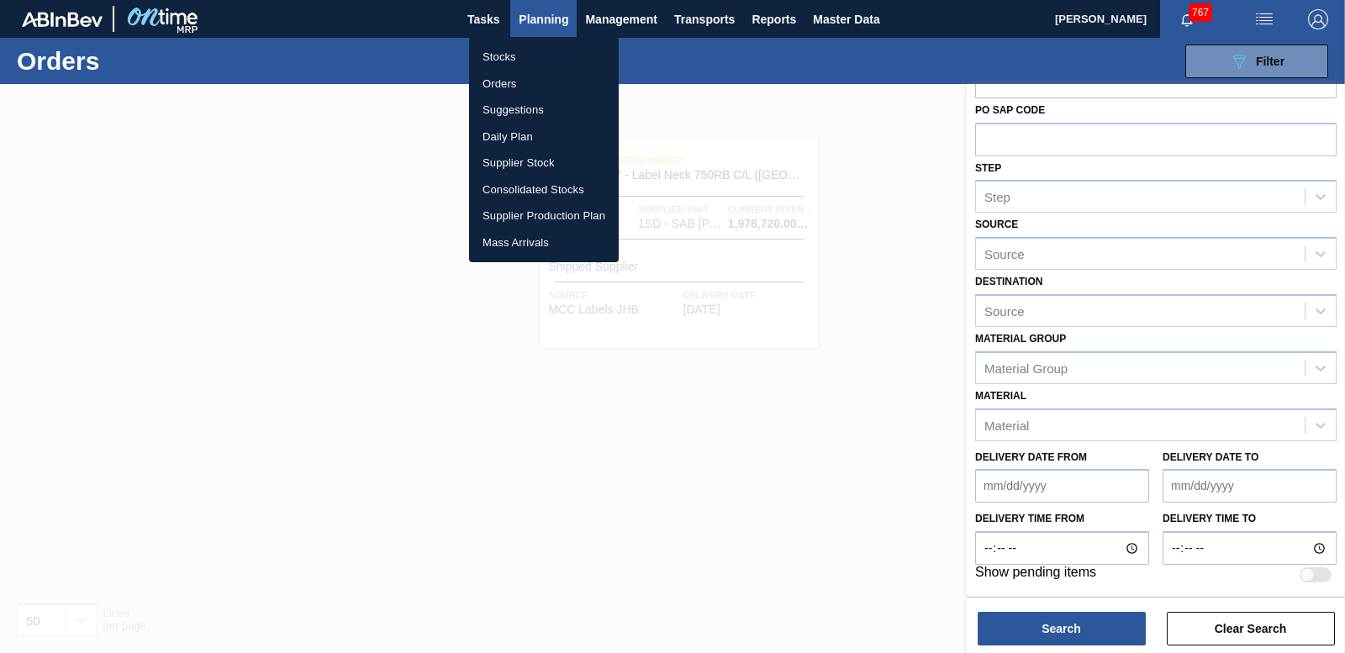
drag, startPoint x: 508, startPoint y: 83, endPoint x: 541, endPoint y: 85, distance: 33.7
click at [508, 85] on li "Orders" at bounding box center [544, 84] width 150 height 27
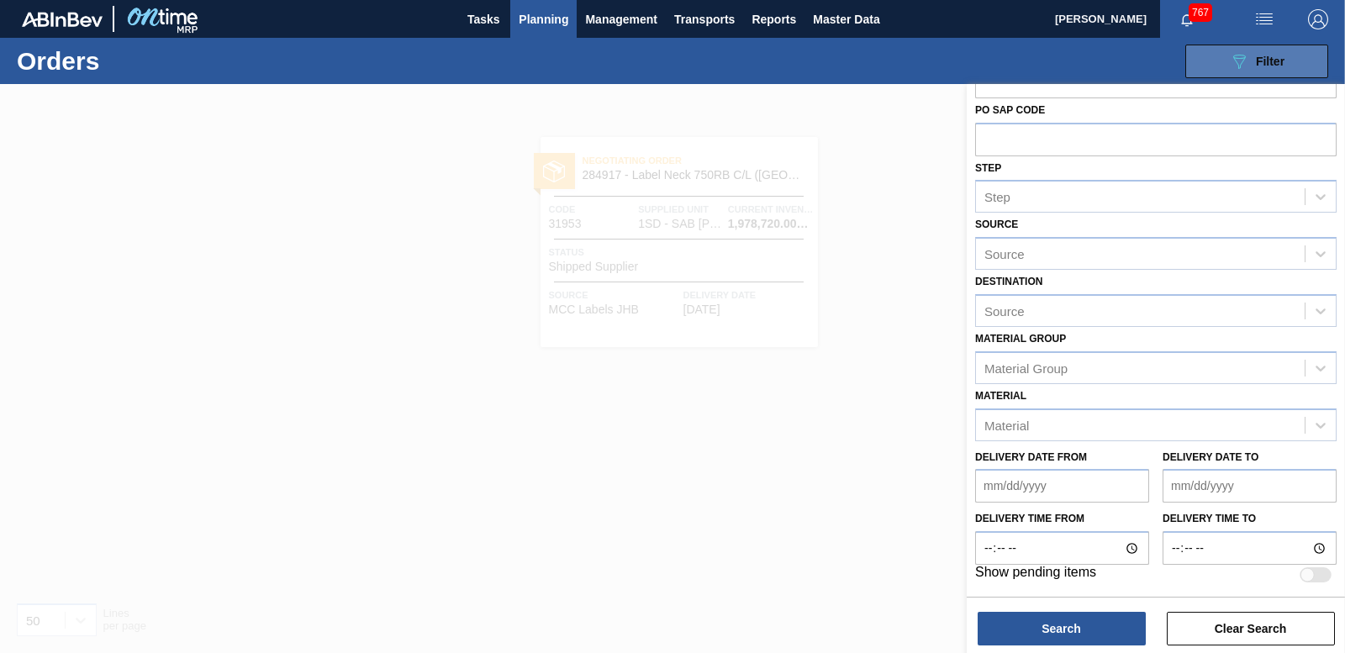
click at [1240, 61] on icon "089F7B8B-B2A5-4AFE-B5C0-19BA573D28AC" at bounding box center [1239, 61] width 20 height 20
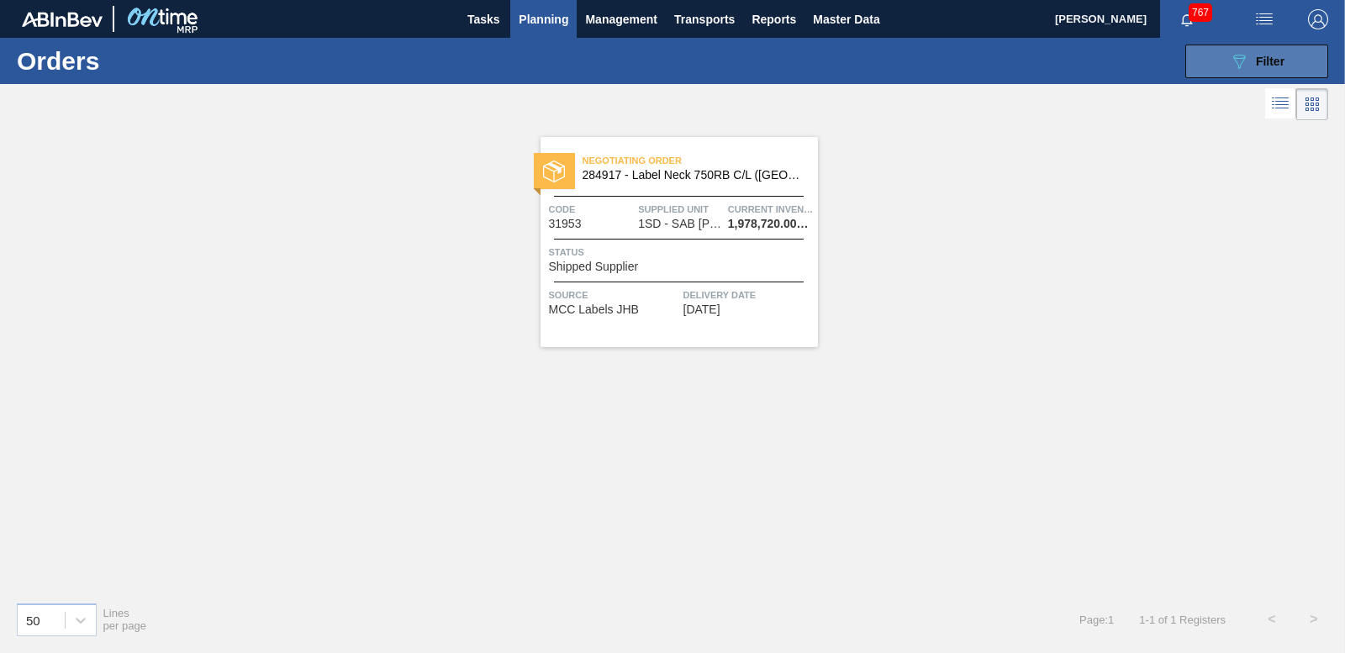
click at [1249, 57] on icon "089F7B8B-B2A5-4AFE-B5C0-19BA573D28AC" at bounding box center [1239, 61] width 20 height 20
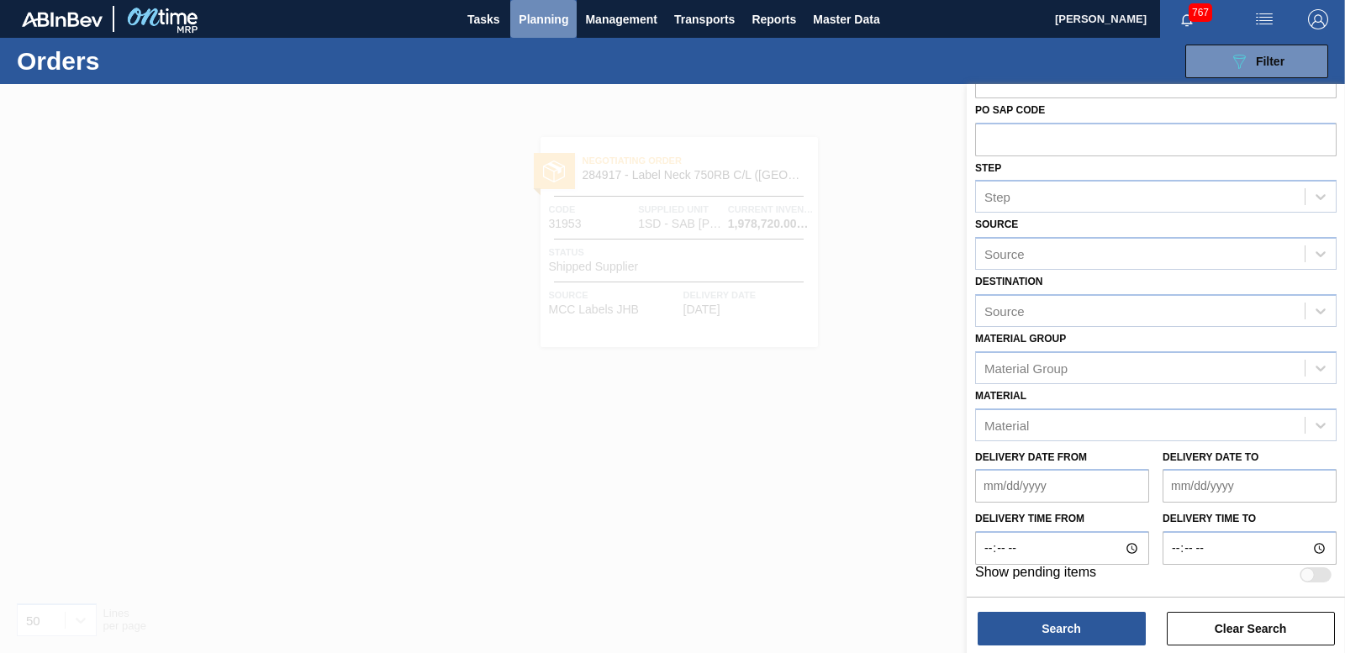
click at [529, 24] on span "Planning" at bounding box center [544, 19] width 50 height 20
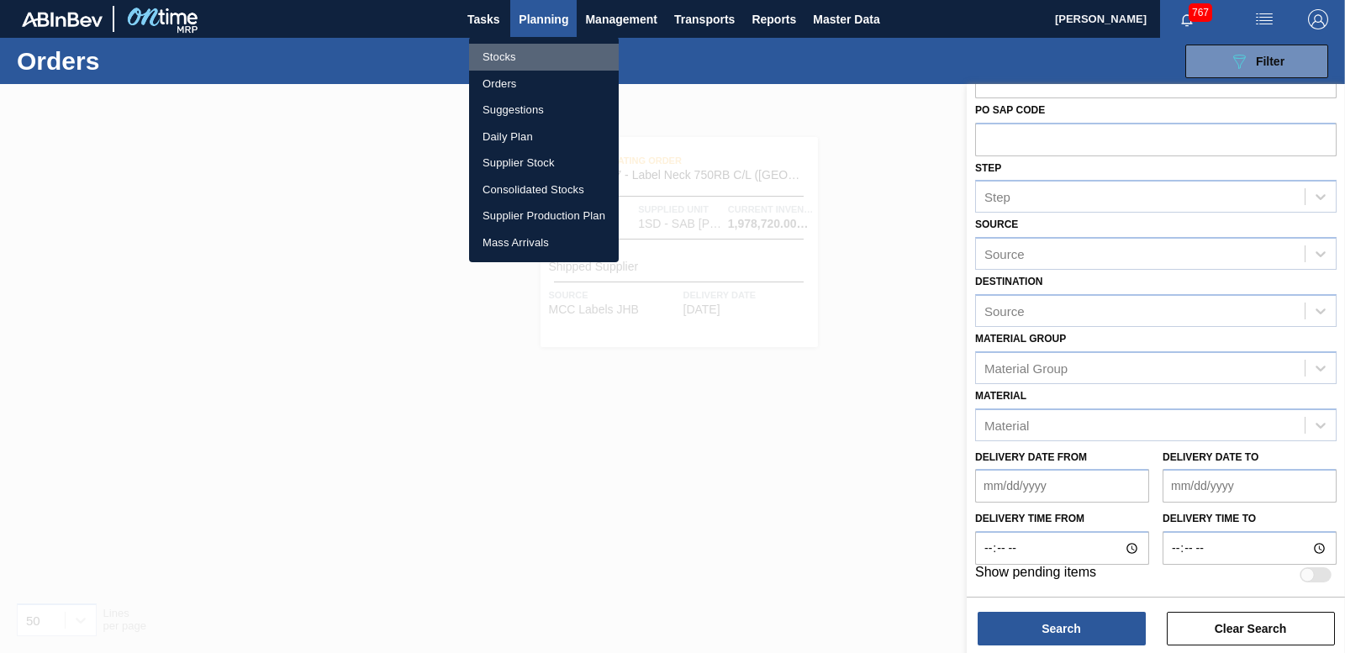
click at [505, 63] on li "Stocks" at bounding box center [544, 57] width 150 height 27
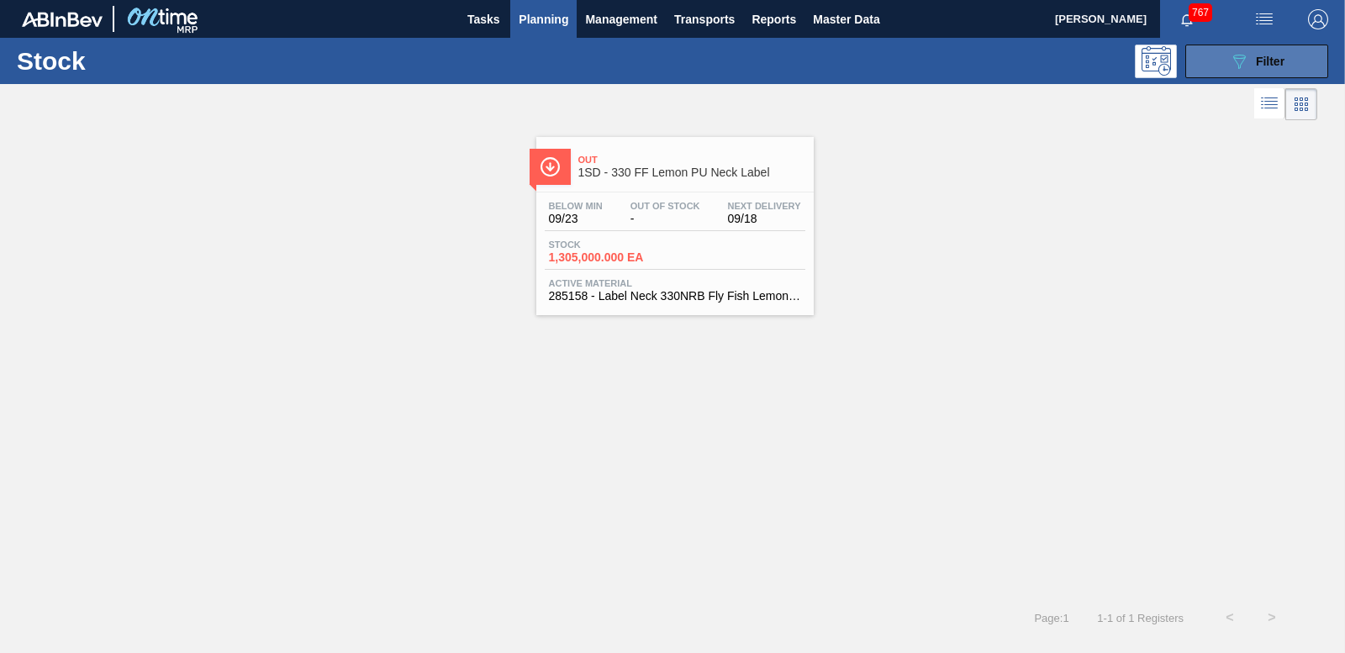
click at [1249, 58] on div "089F7B8B-B2A5-4AFE-B5C0-19BA573D28AC Filter" at bounding box center [1256, 61] width 55 height 20
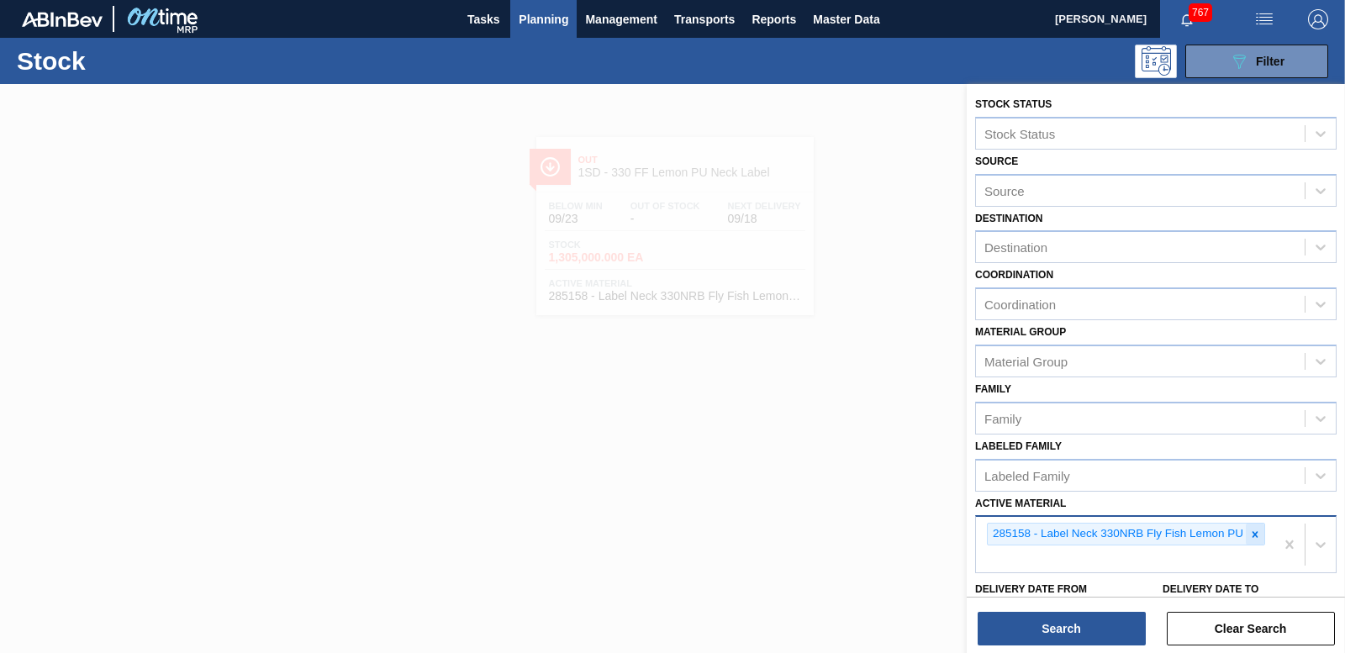
click at [1250, 536] on icon at bounding box center [1255, 535] width 12 height 12
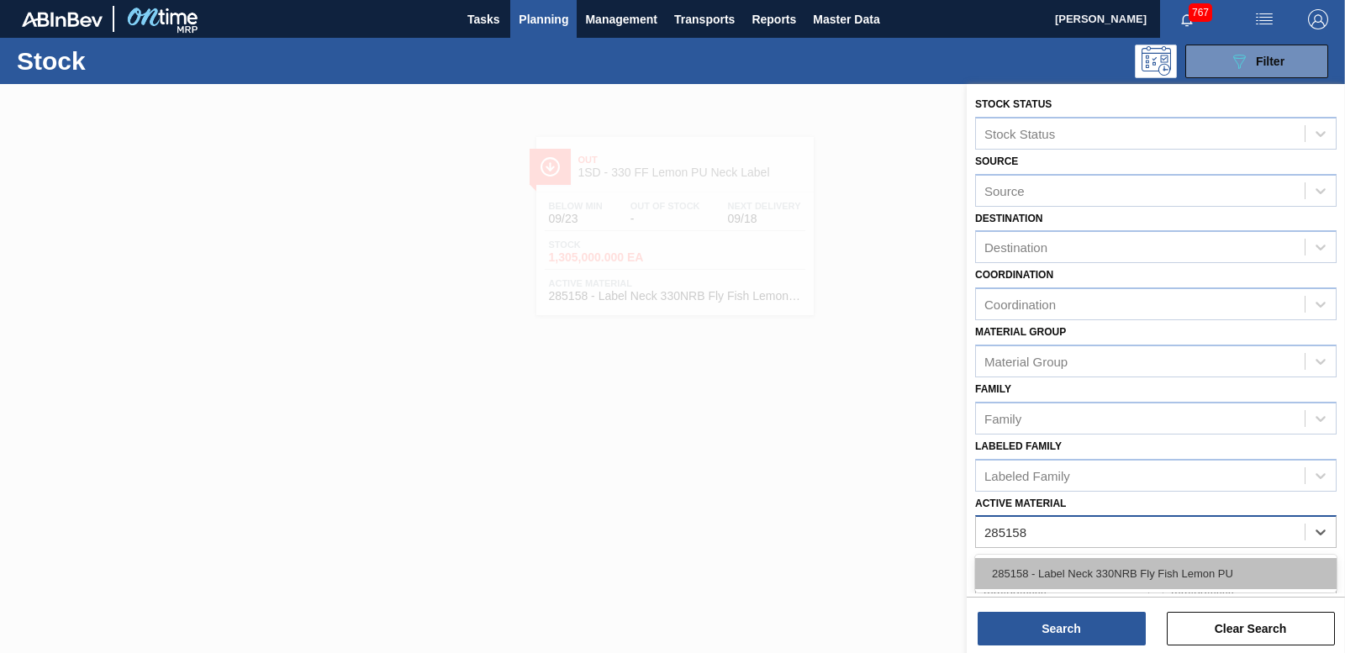
click at [1091, 576] on div "285158 - Label Neck 330NRB Fly Fish Lemon PU" at bounding box center [1156, 573] width 362 height 31
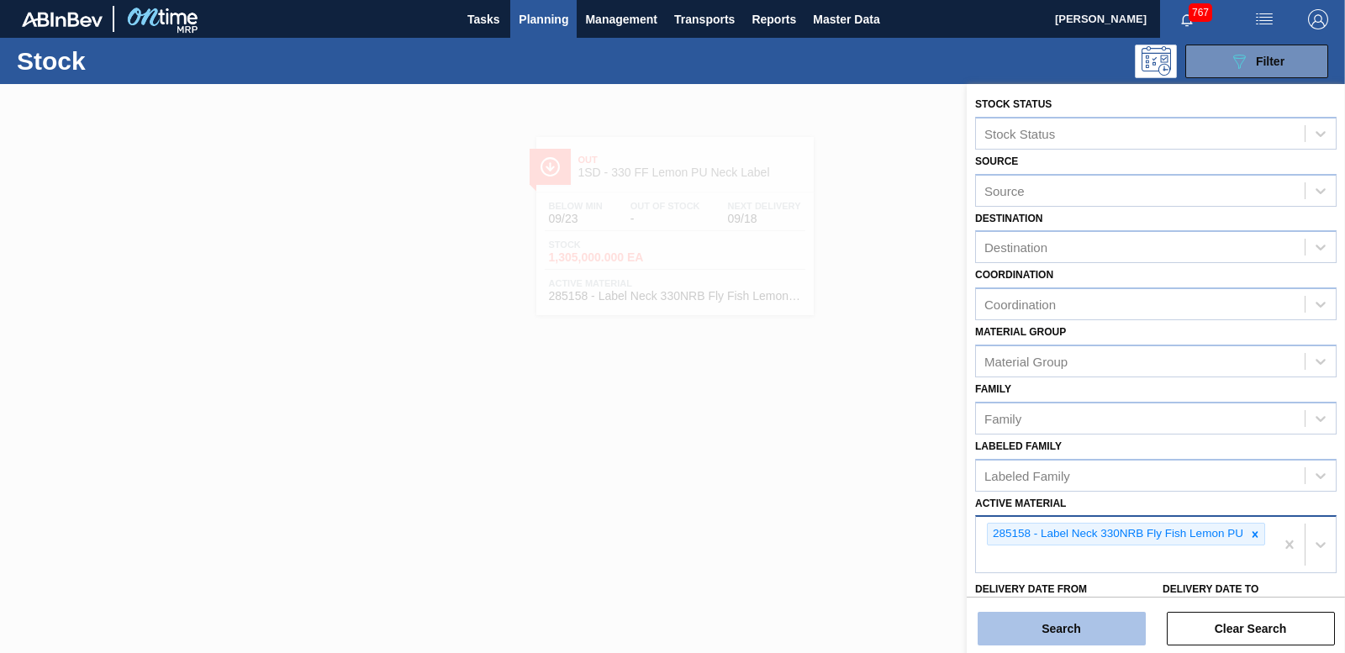
click at [1067, 620] on button "Search" at bounding box center [1062, 629] width 168 height 34
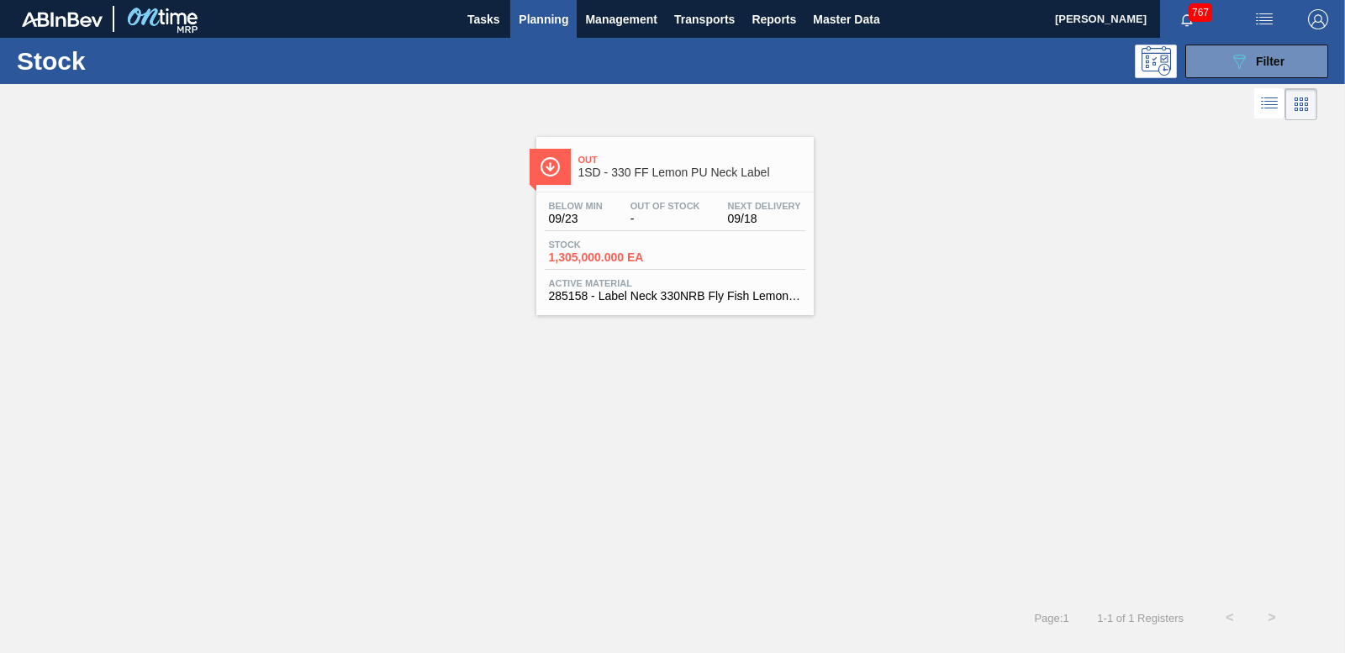
click at [619, 254] on span "1,305,000.000 EA" at bounding box center [608, 257] width 118 height 13
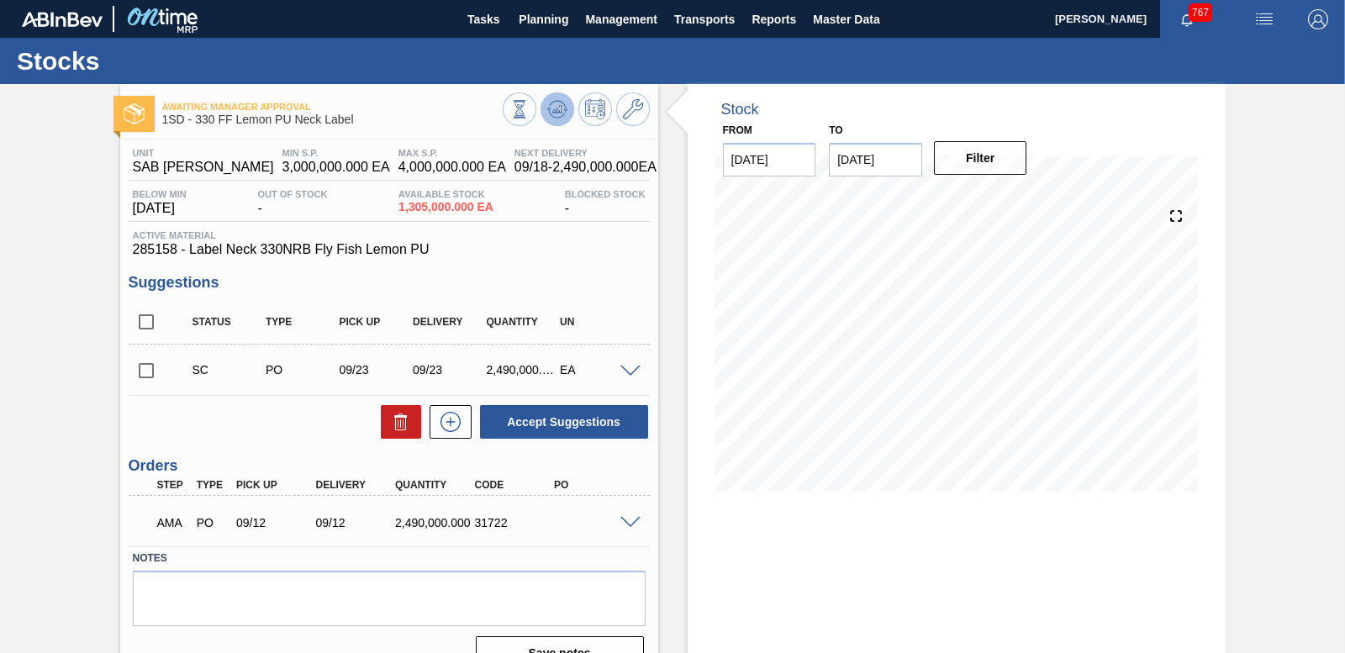
click at [556, 106] on icon at bounding box center [557, 109] width 20 height 20
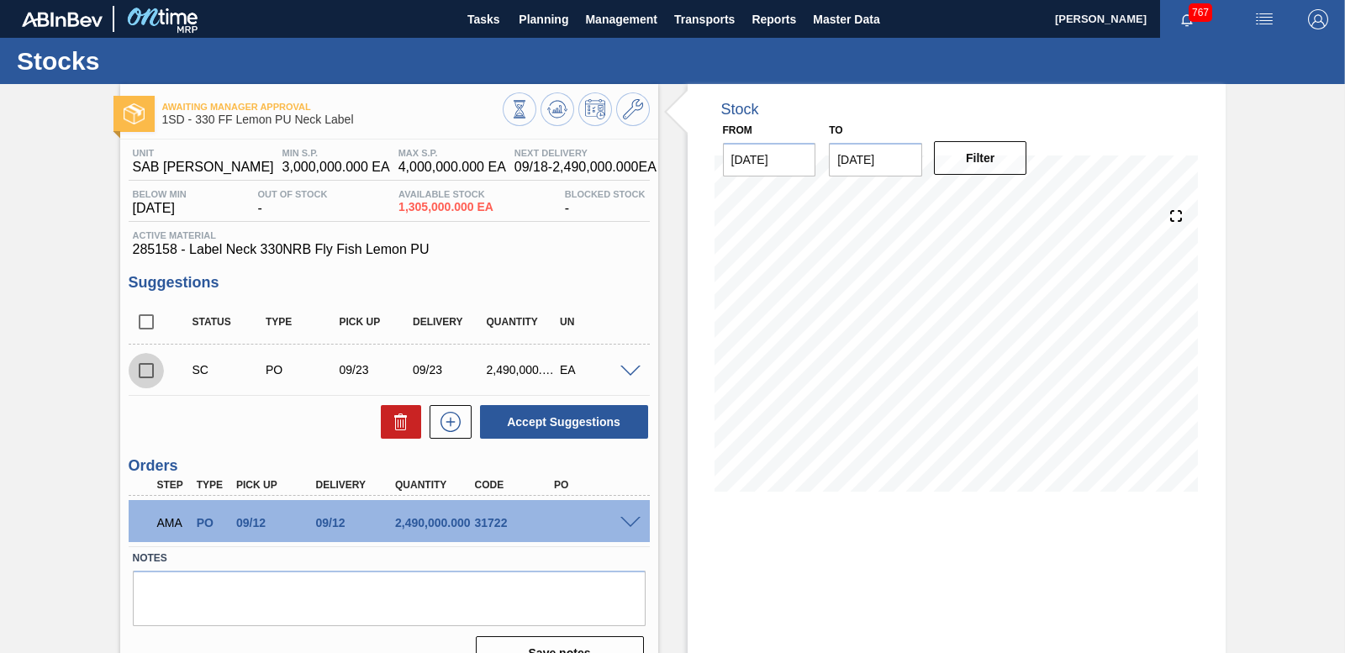
click at [145, 371] on input "checkbox" at bounding box center [146, 370] width 35 height 35
click at [589, 421] on button "Accept Suggestions" at bounding box center [564, 422] width 168 height 34
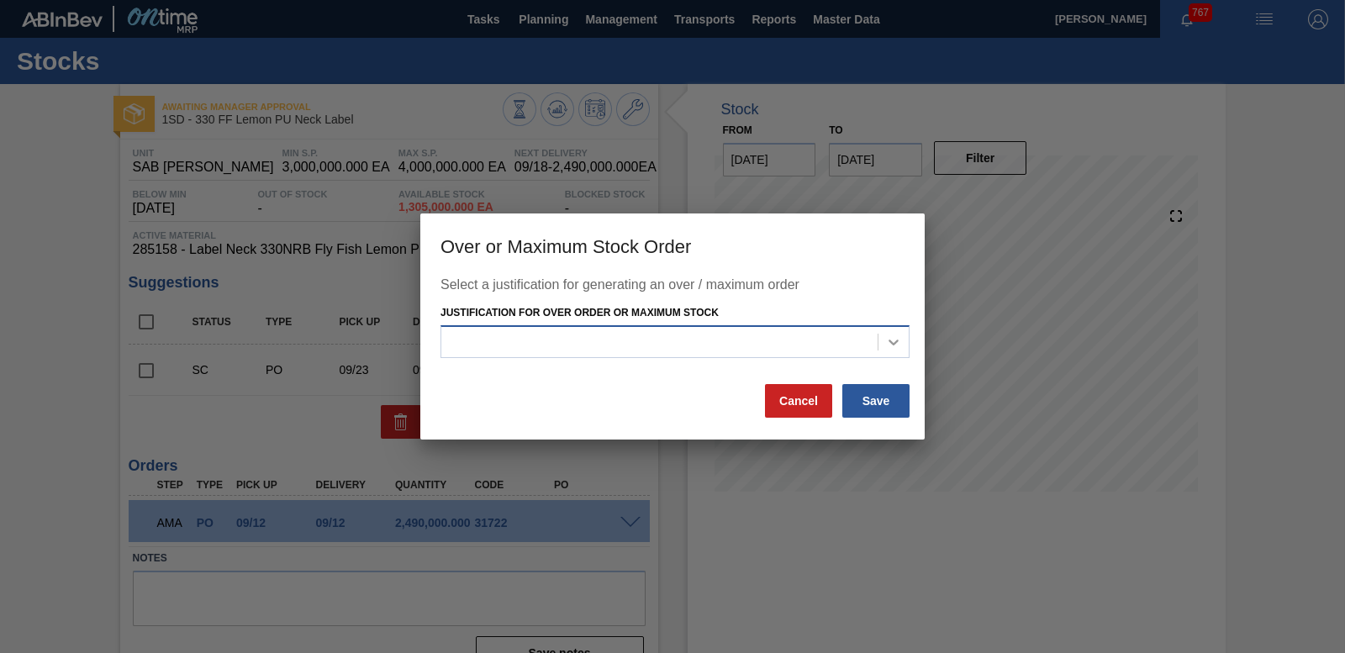
drag, startPoint x: 908, startPoint y: 337, endPoint x: 899, endPoint y: 337, distance: 9.2
click at [907, 337] on div at bounding box center [894, 342] width 30 height 30
click at [313, 410] on div at bounding box center [672, 326] width 1345 height 653
click at [784, 400] on button "Cancel" at bounding box center [798, 401] width 67 height 34
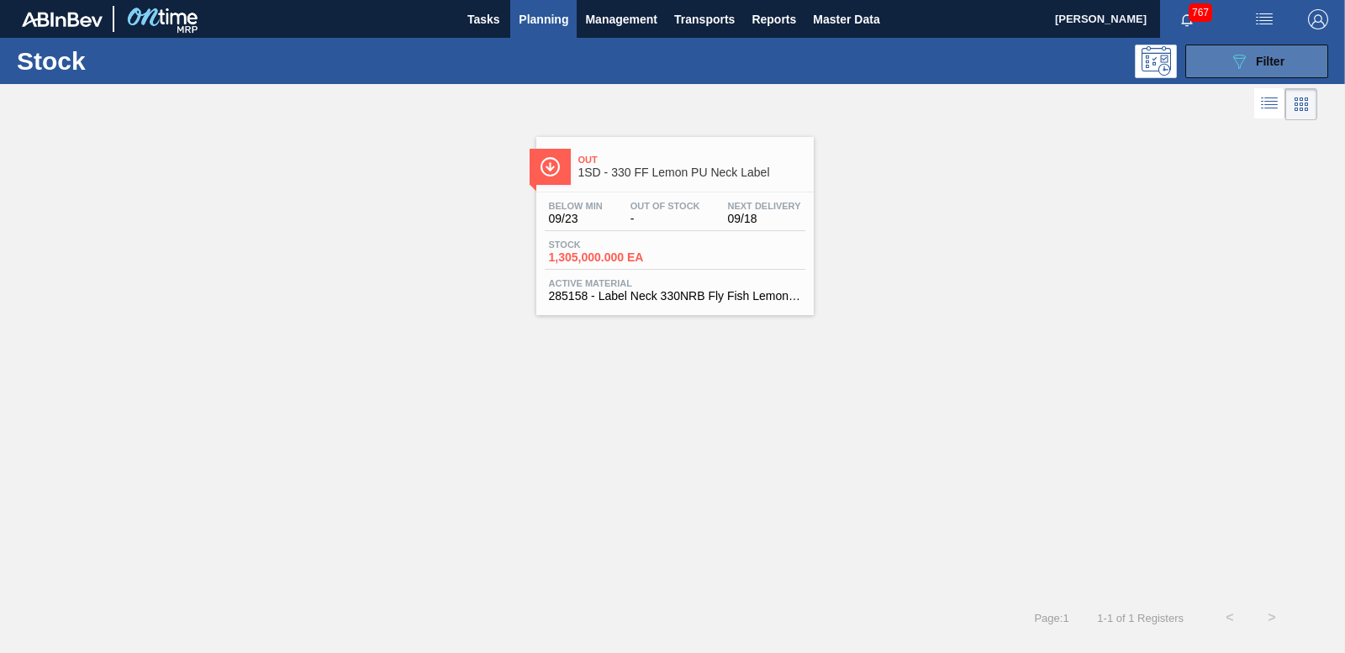
click at [1263, 55] on span "Filter" at bounding box center [1270, 61] width 29 height 13
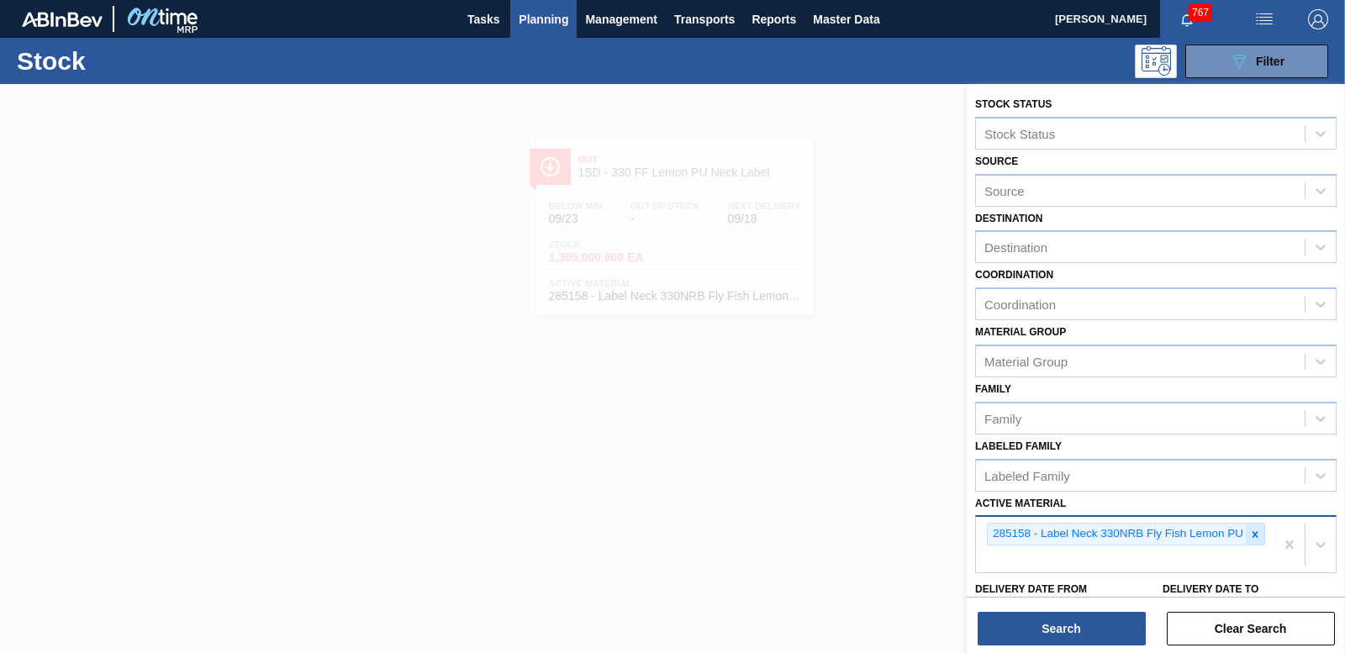
drag, startPoint x: 1254, startPoint y: 537, endPoint x: 1172, endPoint y: 541, distance: 81.7
click at [1252, 536] on icon at bounding box center [1255, 535] width 12 height 12
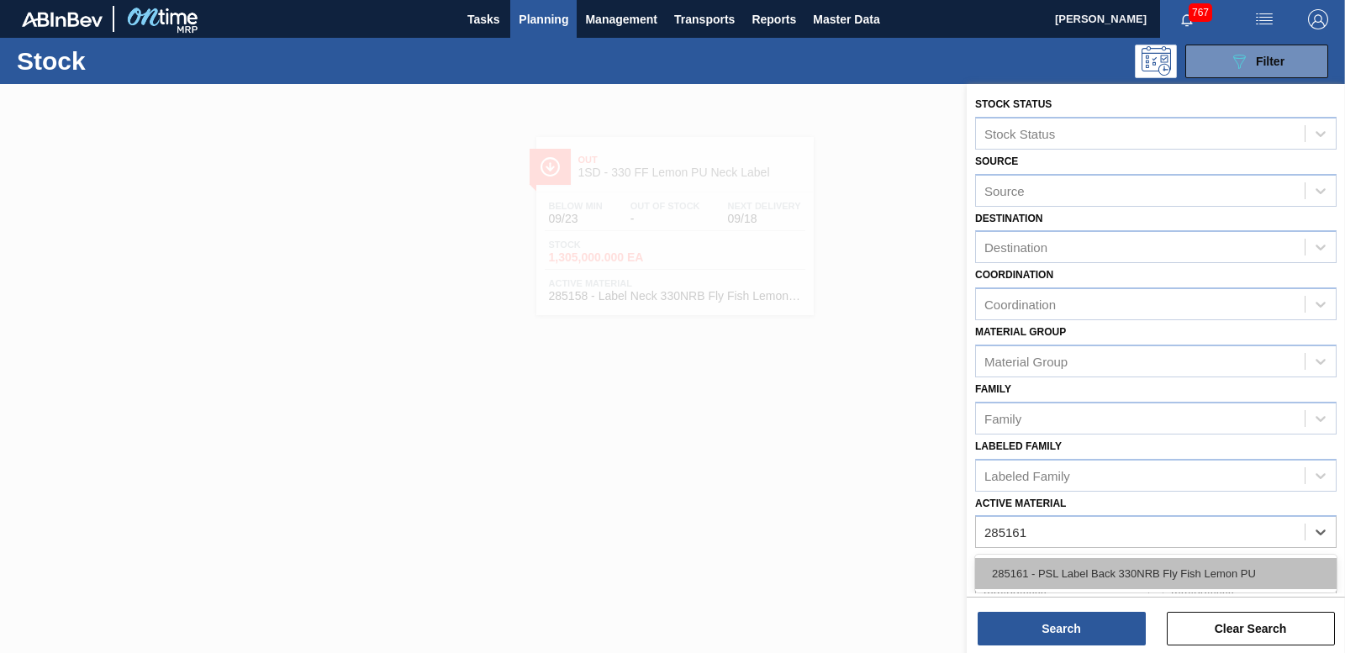
click at [1149, 563] on div "285161 - PSL Label Back 330NRB Fly Fish Lemon PU" at bounding box center [1156, 573] width 362 height 31
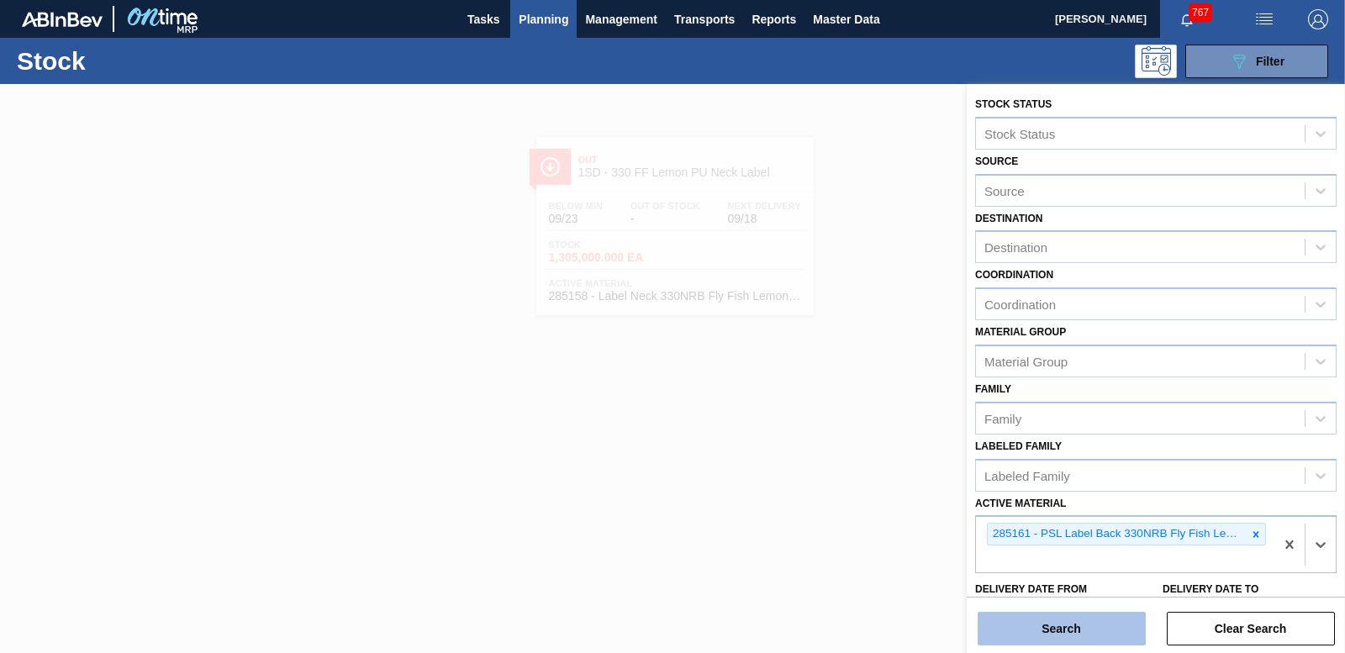
click at [1115, 631] on button "Search" at bounding box center [1062, 629] width 168 height 34
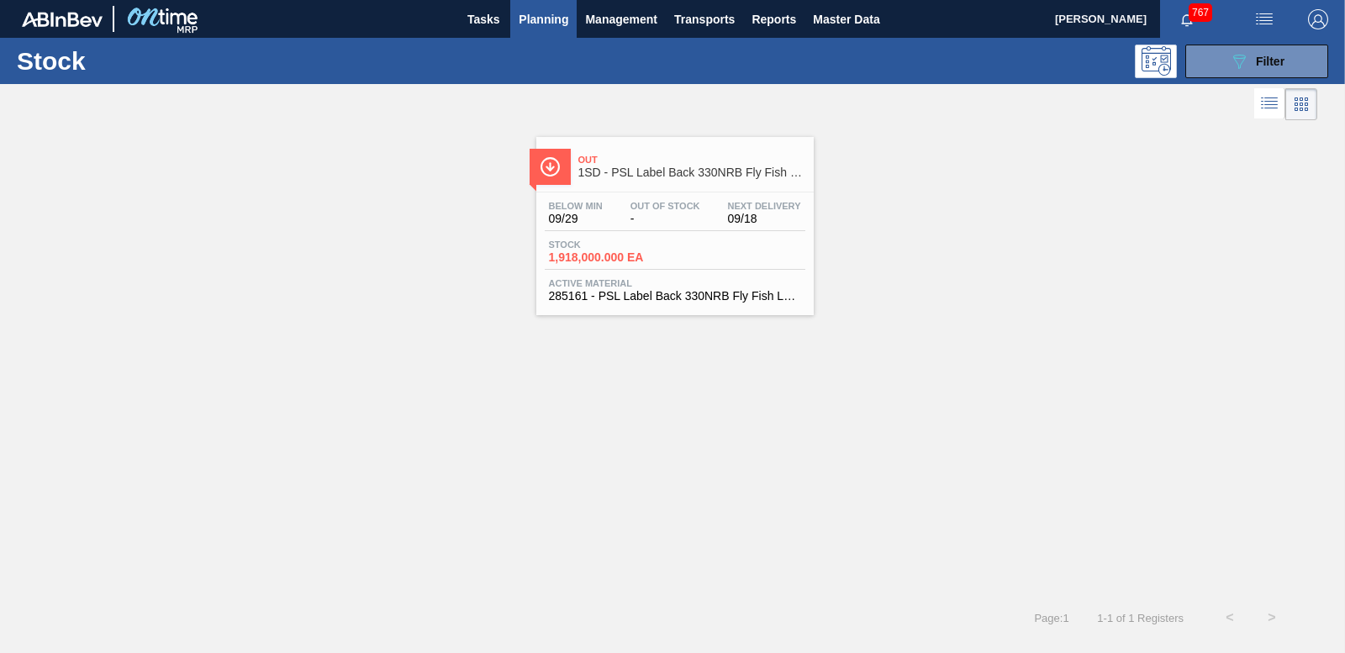
click at [594, 257] on span "1,918,000.000 EA" at bounding box center [608, 257] width 118 height 13
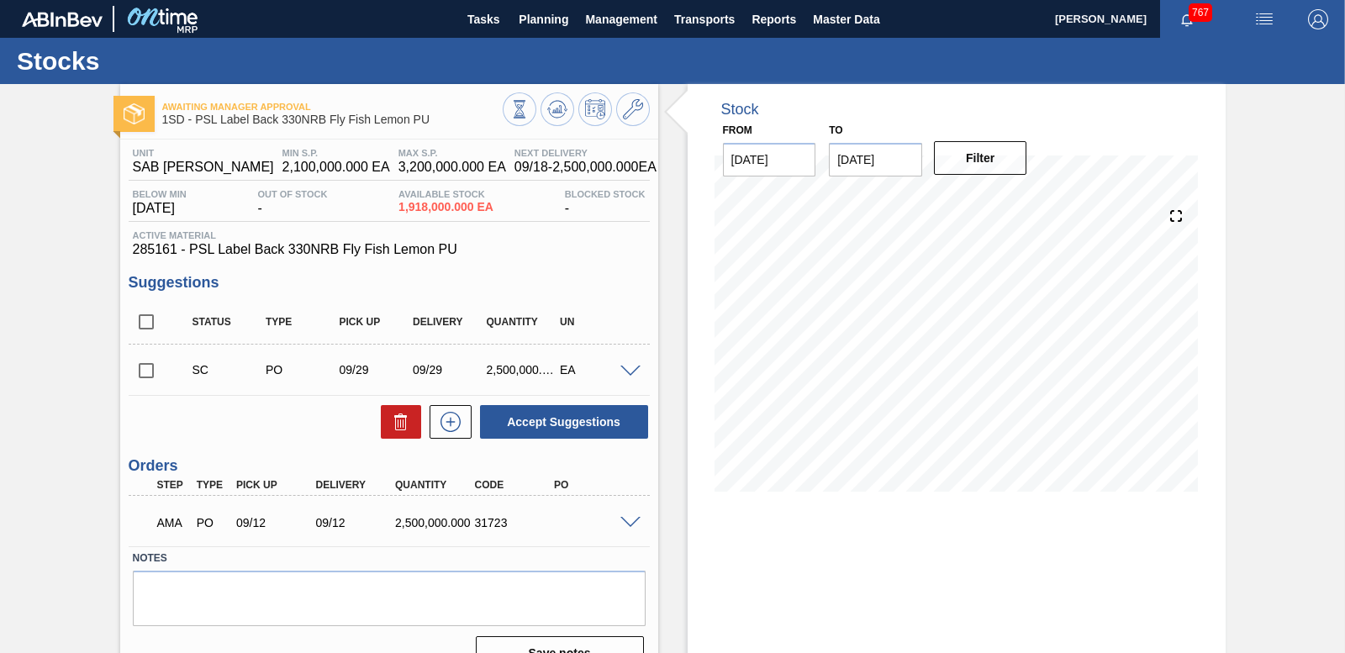
click at [149, 373] on input "checkbox" at bounding box center [146, 370] width 35 height 35
click at [627, 373] on span at bounding box center [631, 372] width 20 height 13
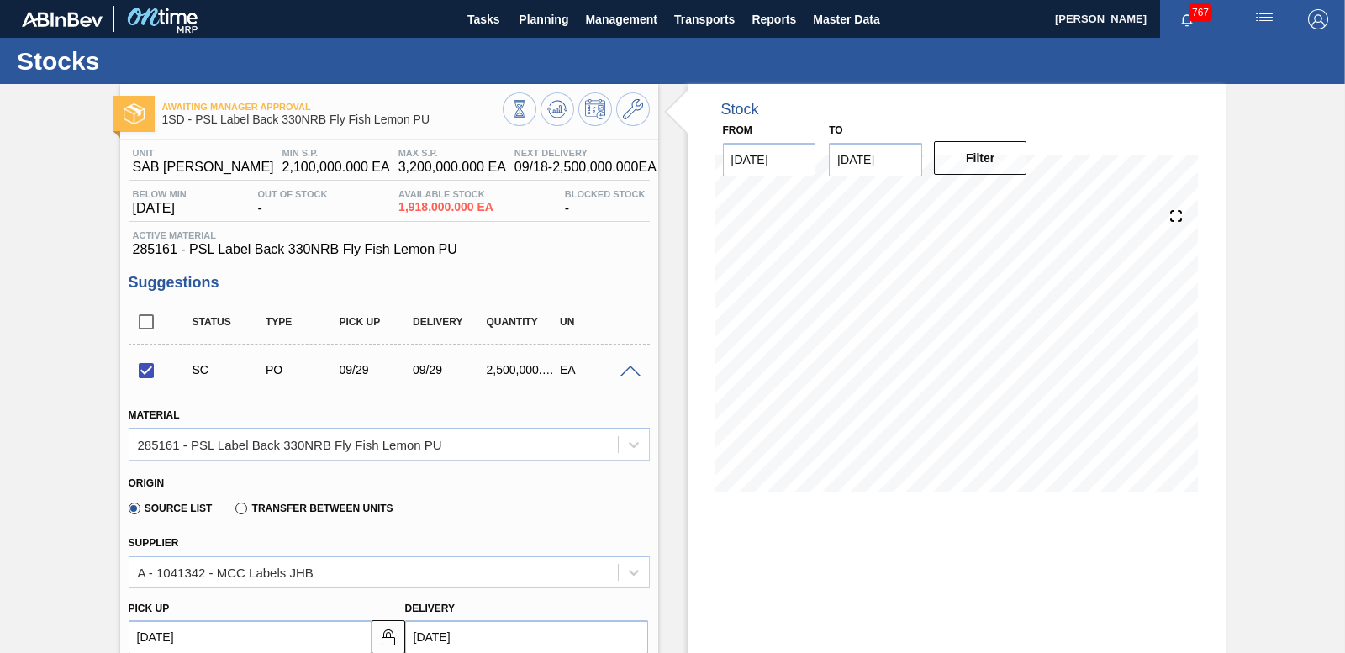
click at [631, 368] on span at bounding box center [631, 372] width 20 height 13
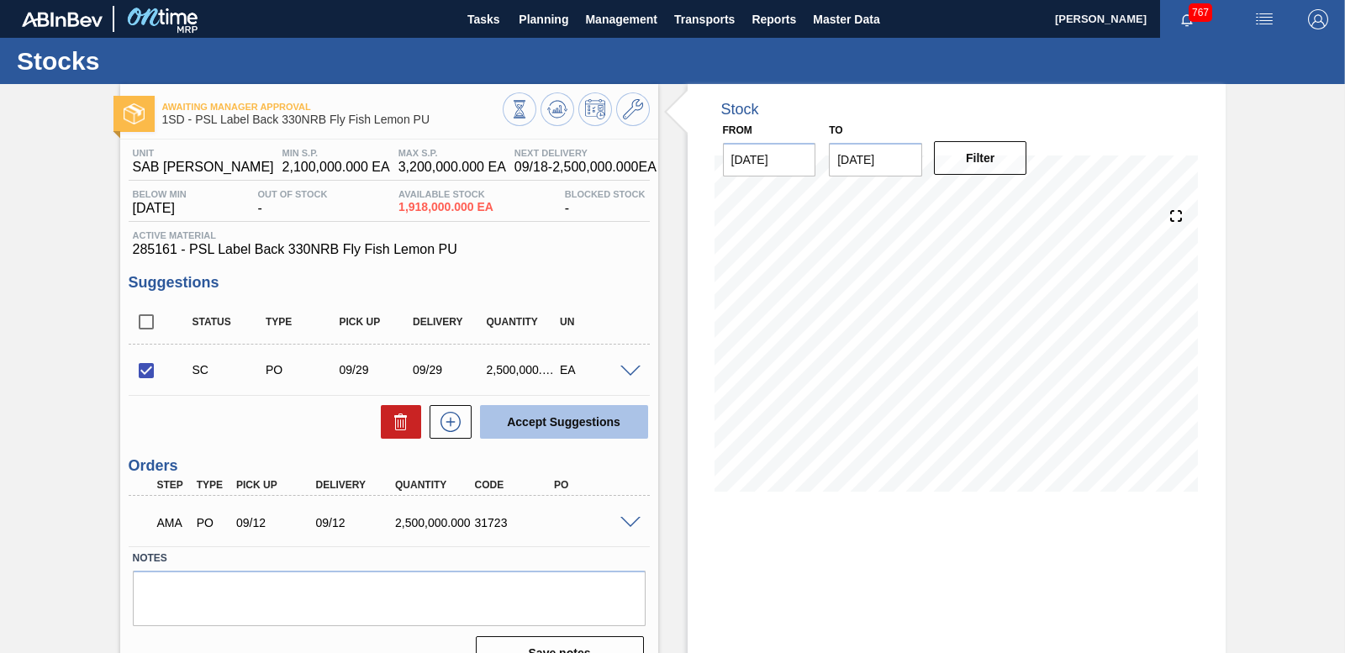
click at [606, 425] on button "Accept Suggestions" at bounding box center [564, 422] width 168 height 34
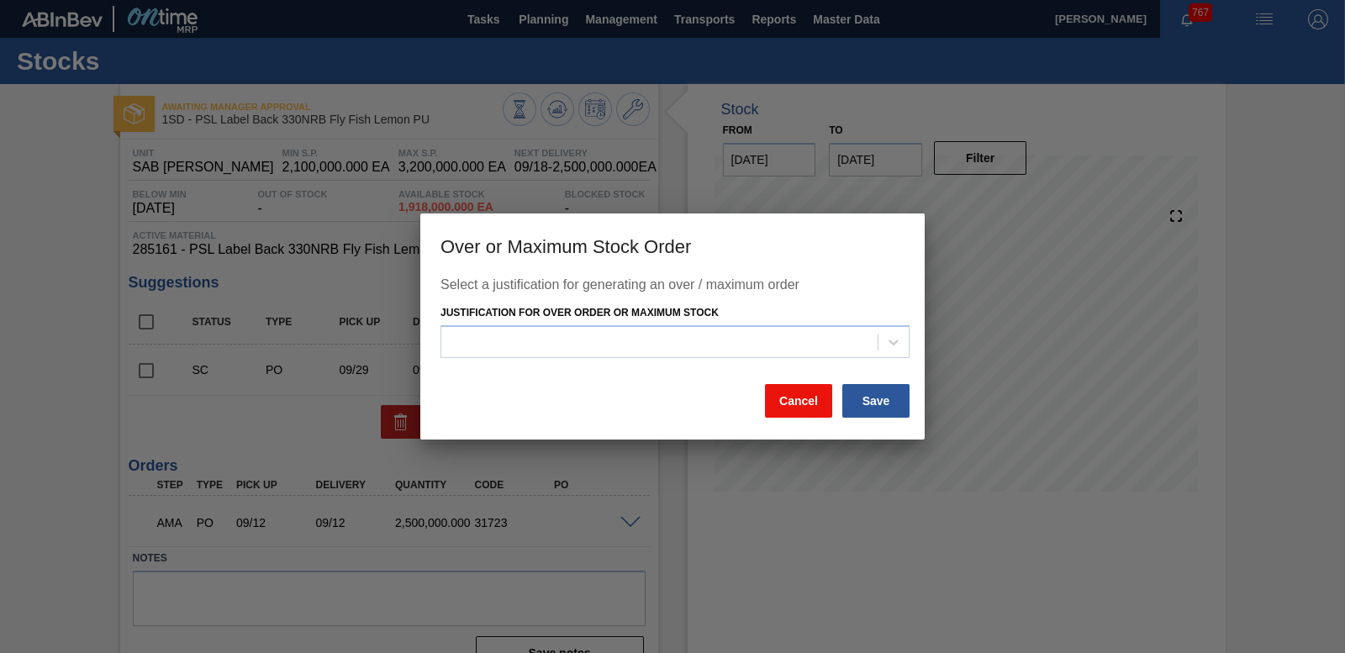
click at [810, 408] on button "Cancel" at bounding box center [798, 401] width 67 height 34
